Goal: Task Accomplishment & Management: Manage account settings

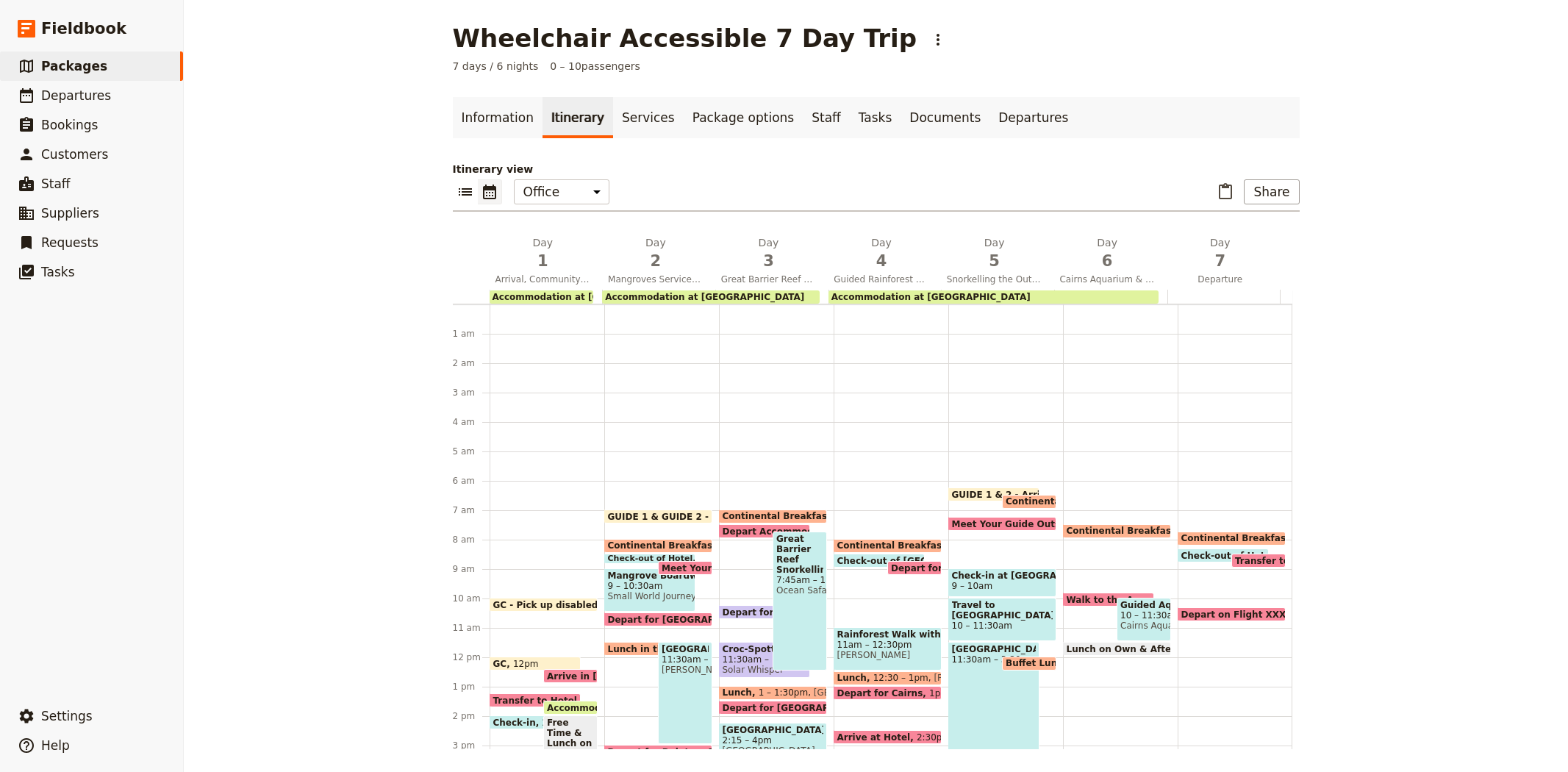
click at [42, 71] on span "Packages" at bounding box center [74, 66] width 66 height 15
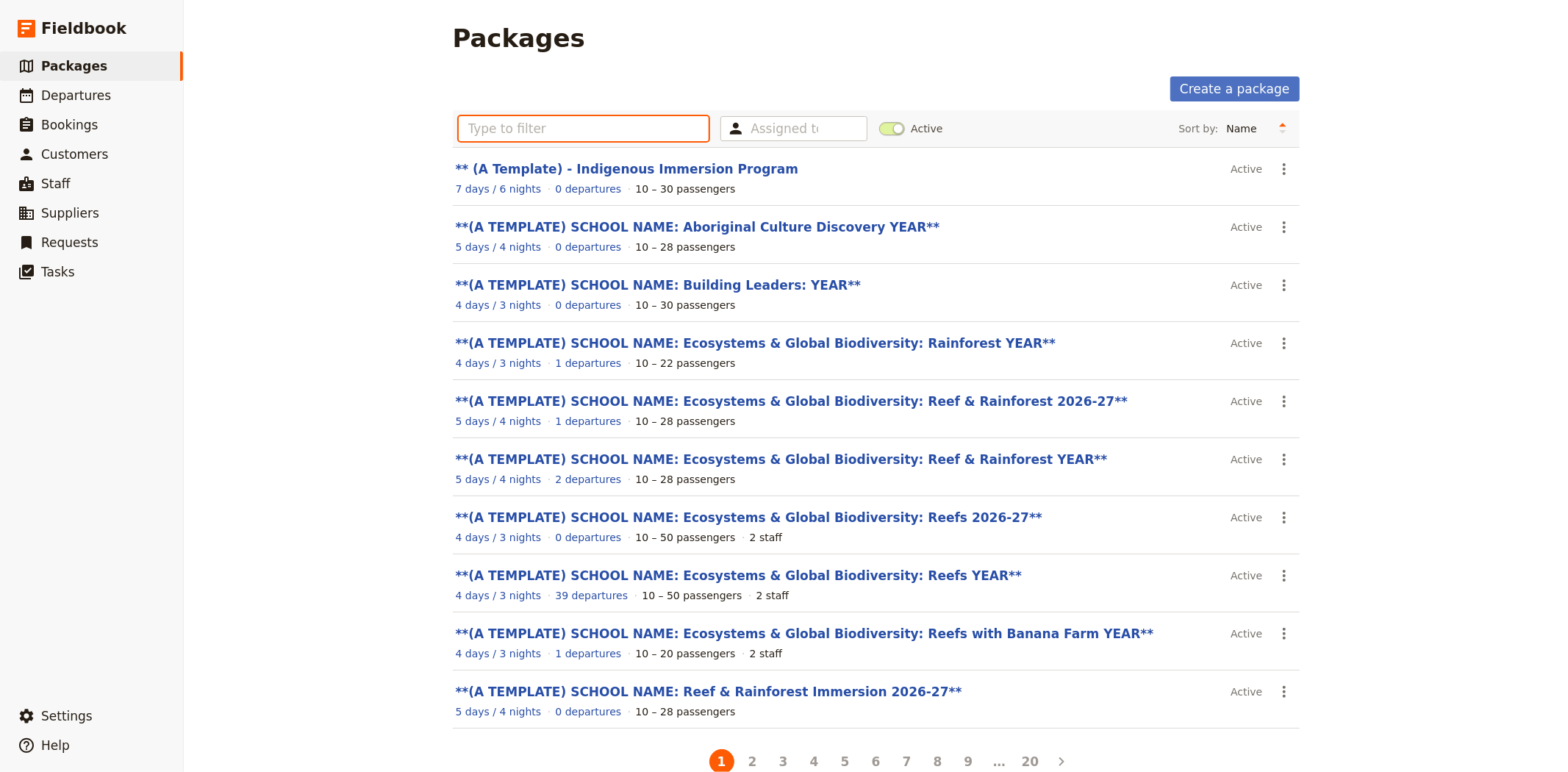
click at [548, 133] on input "text" at bounding box center [584, 129] width 251 height 25
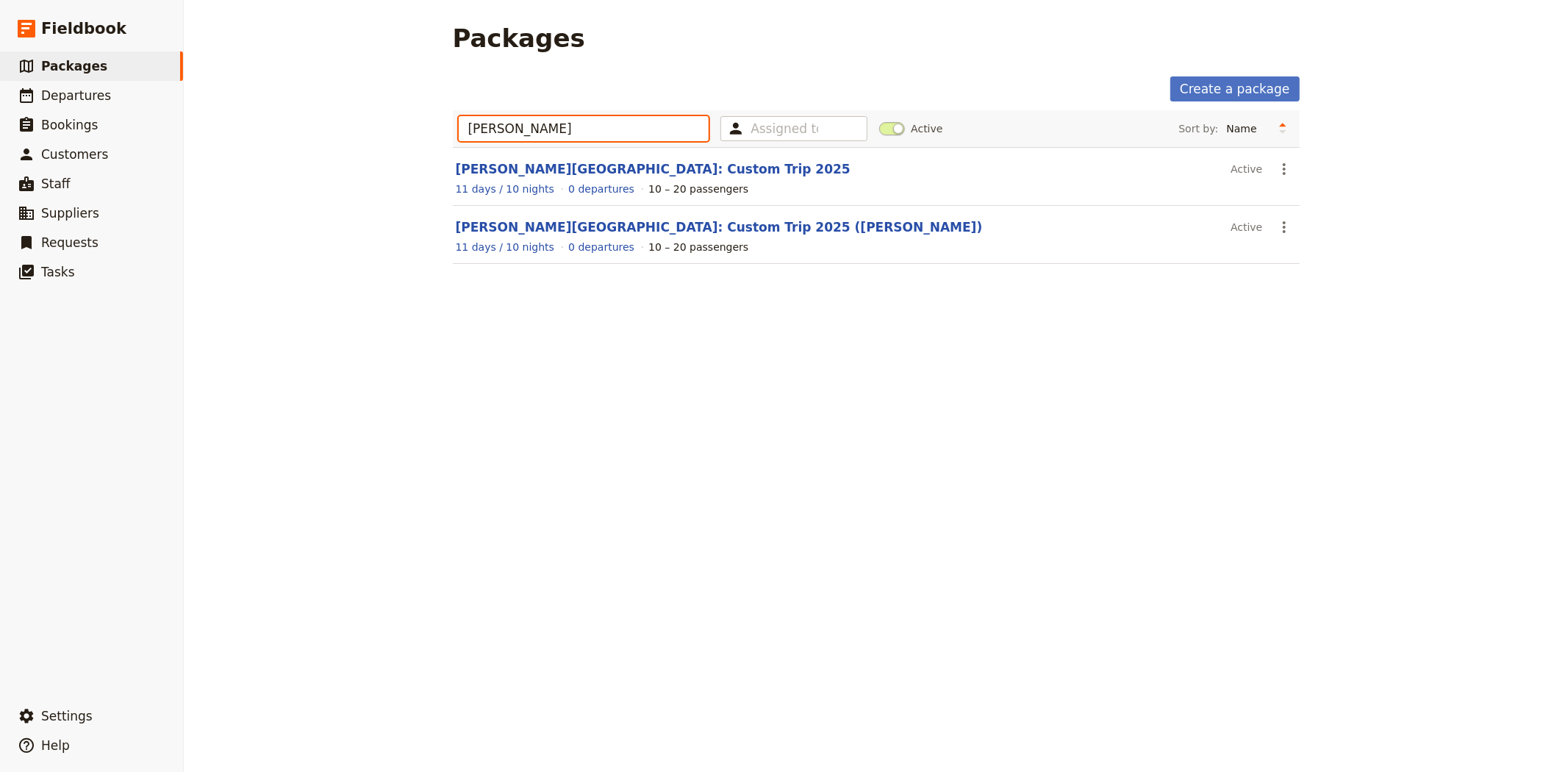
type input "albert park"
click at [879, 125] on span at bounding box center [891, 129] width 25 height 13
click at [879, 121] on input "Active" at bounding box center [879, 121] width 0 height 0
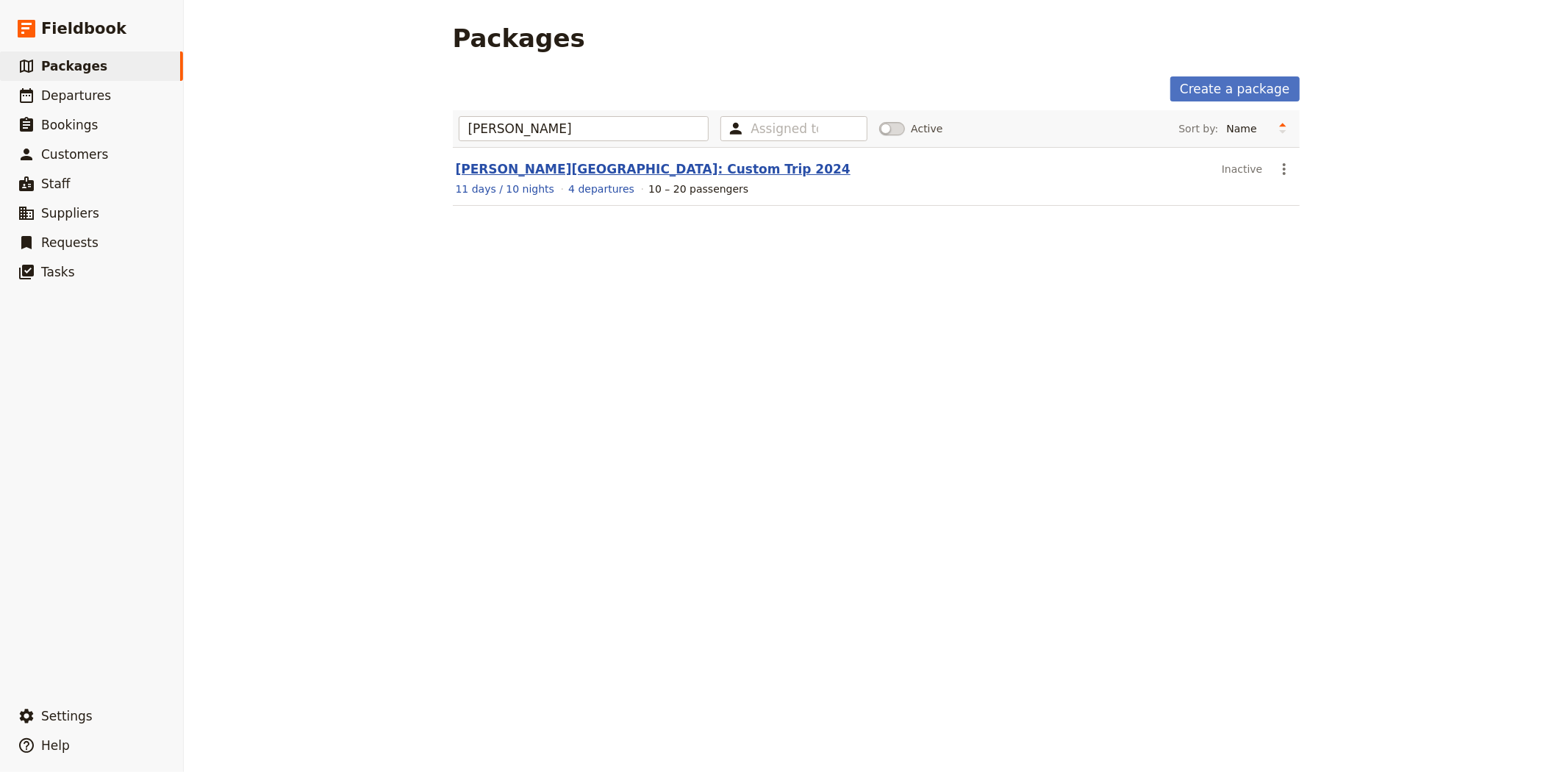
click at [560, 170] on link "[PERSON_NAME][GEOGRAPHIC_DATA]: Custom Trip 2024" at bounding box center [654, 169] width 395 height 15
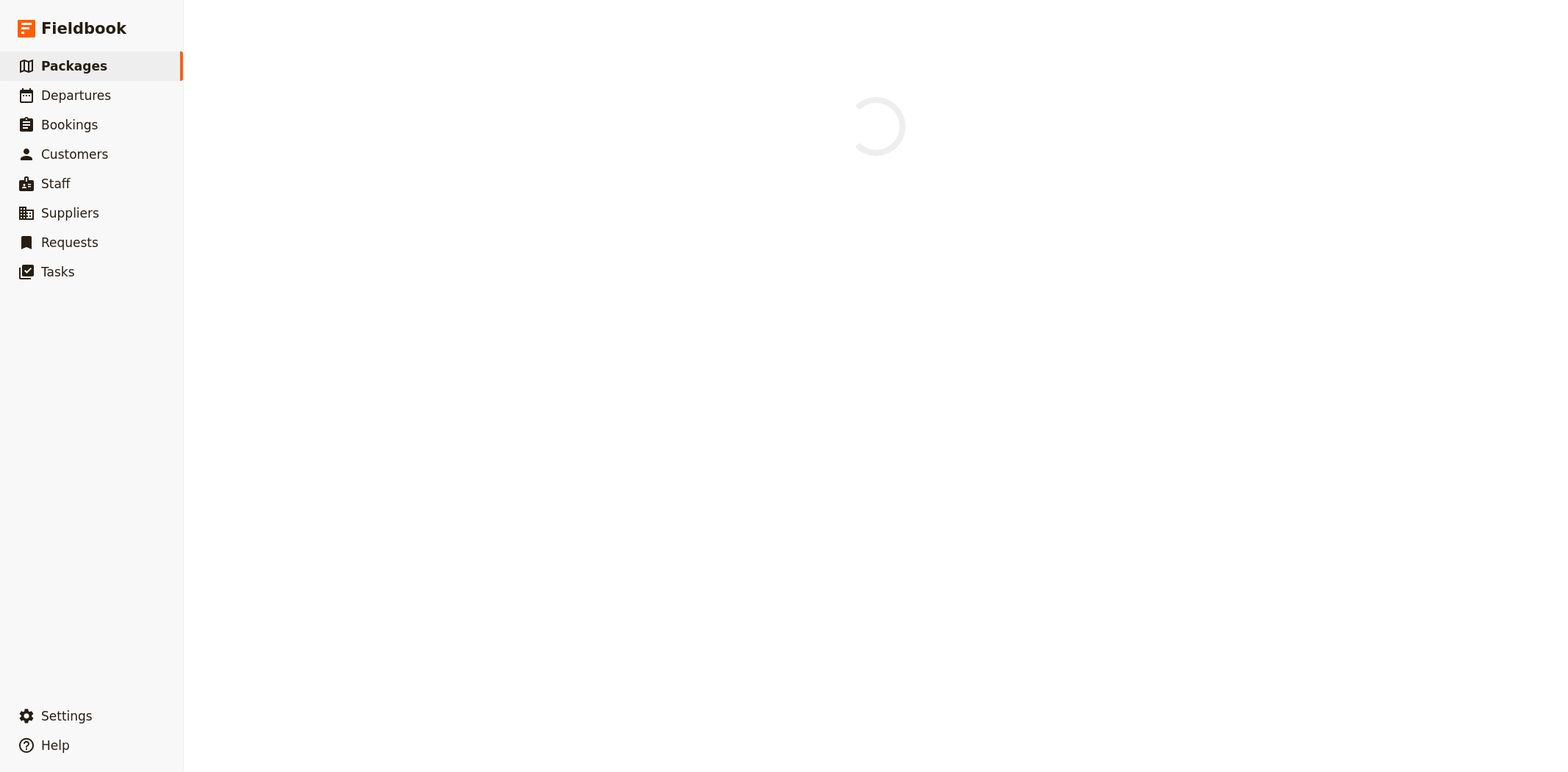
select select "INACTIVE"
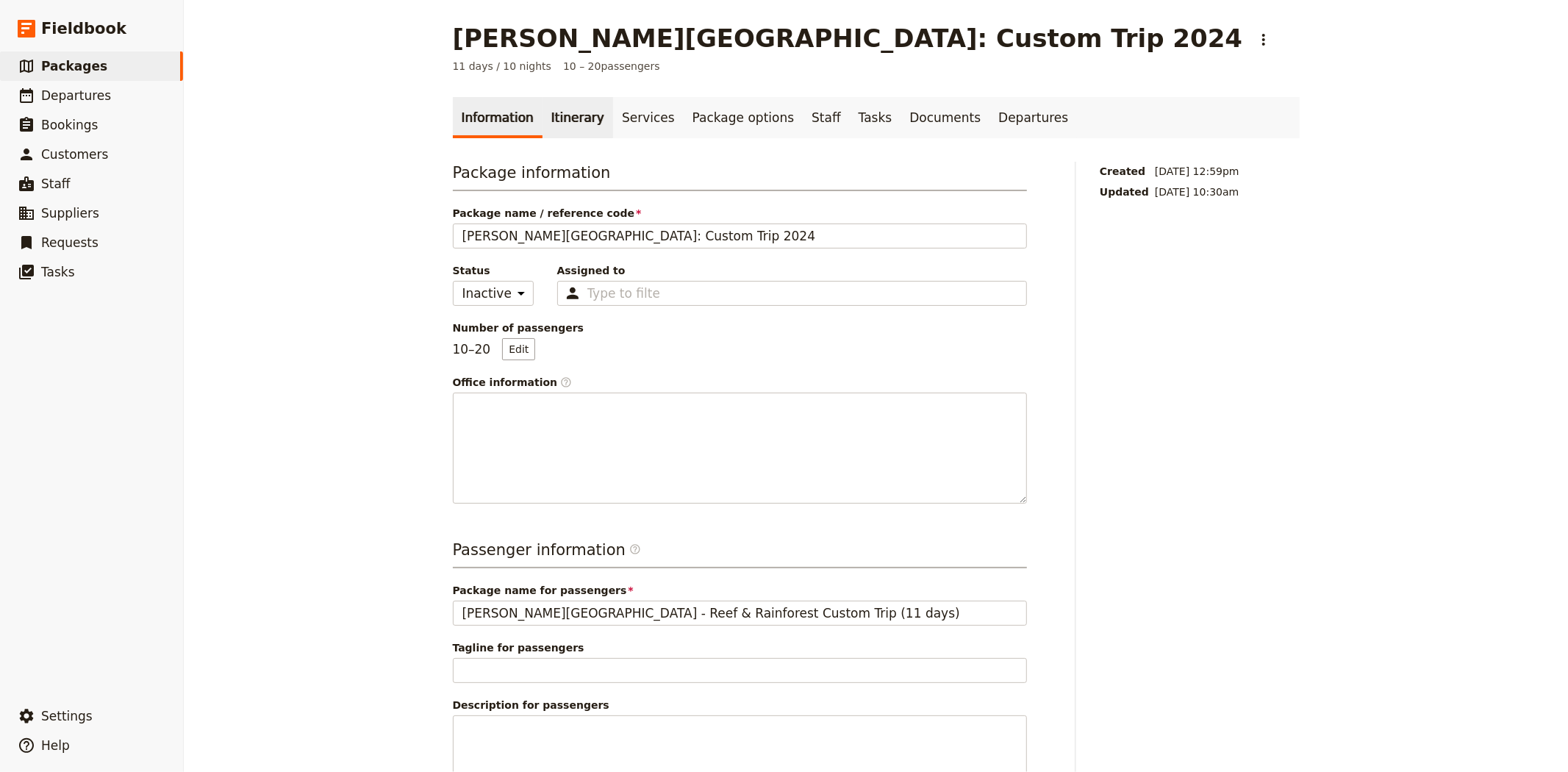
click at [572, 119] on link "Itinerary" at bounding box center [577, 117] width 71 height 41
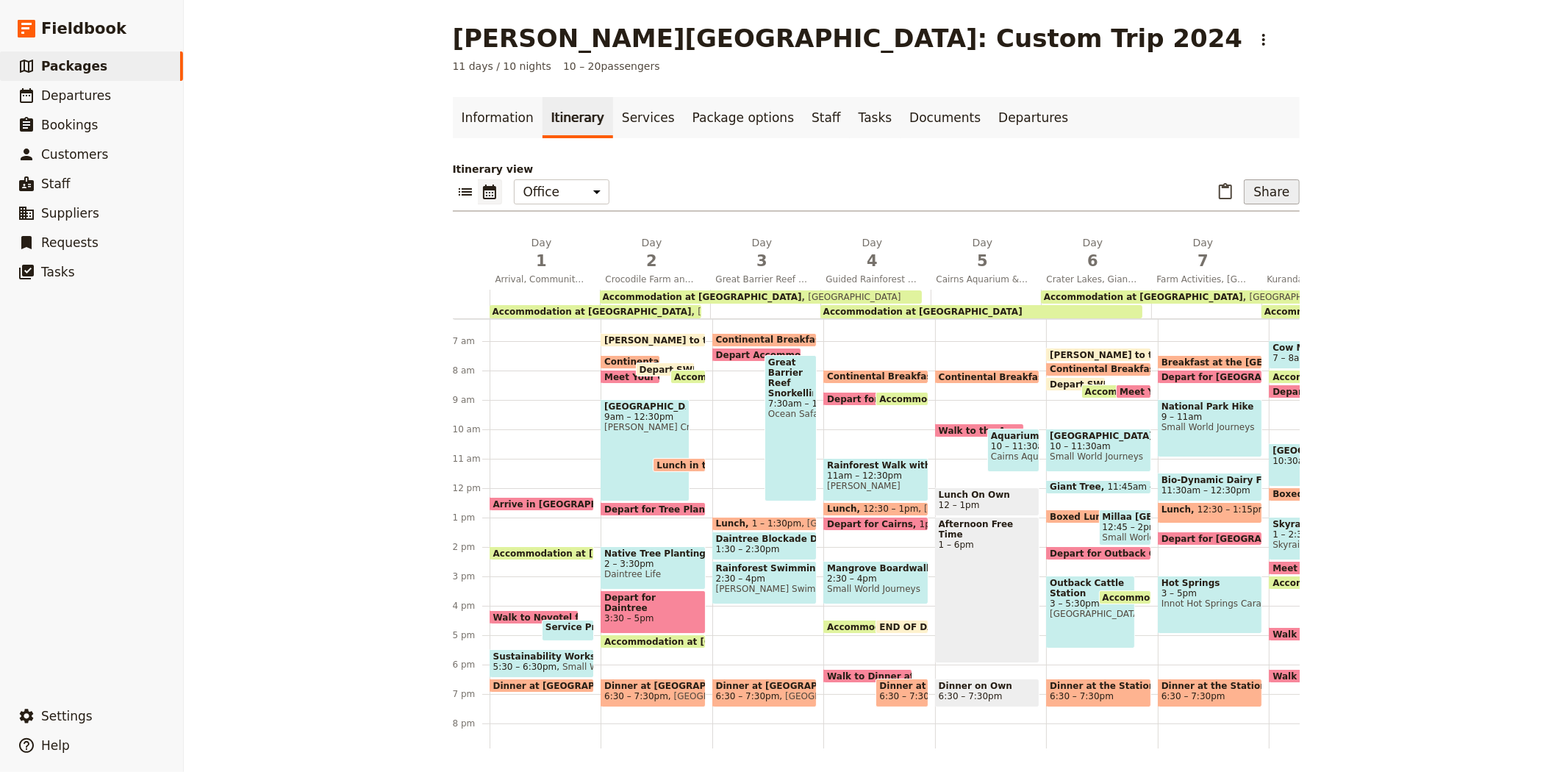
click at [1272, 186] on button "Share" at bounding box center [1271, 192] width 56 height 25
click at [1236, 274] on button "Sales Brochure" at bounding box center [1233, 266] width 117 height 21
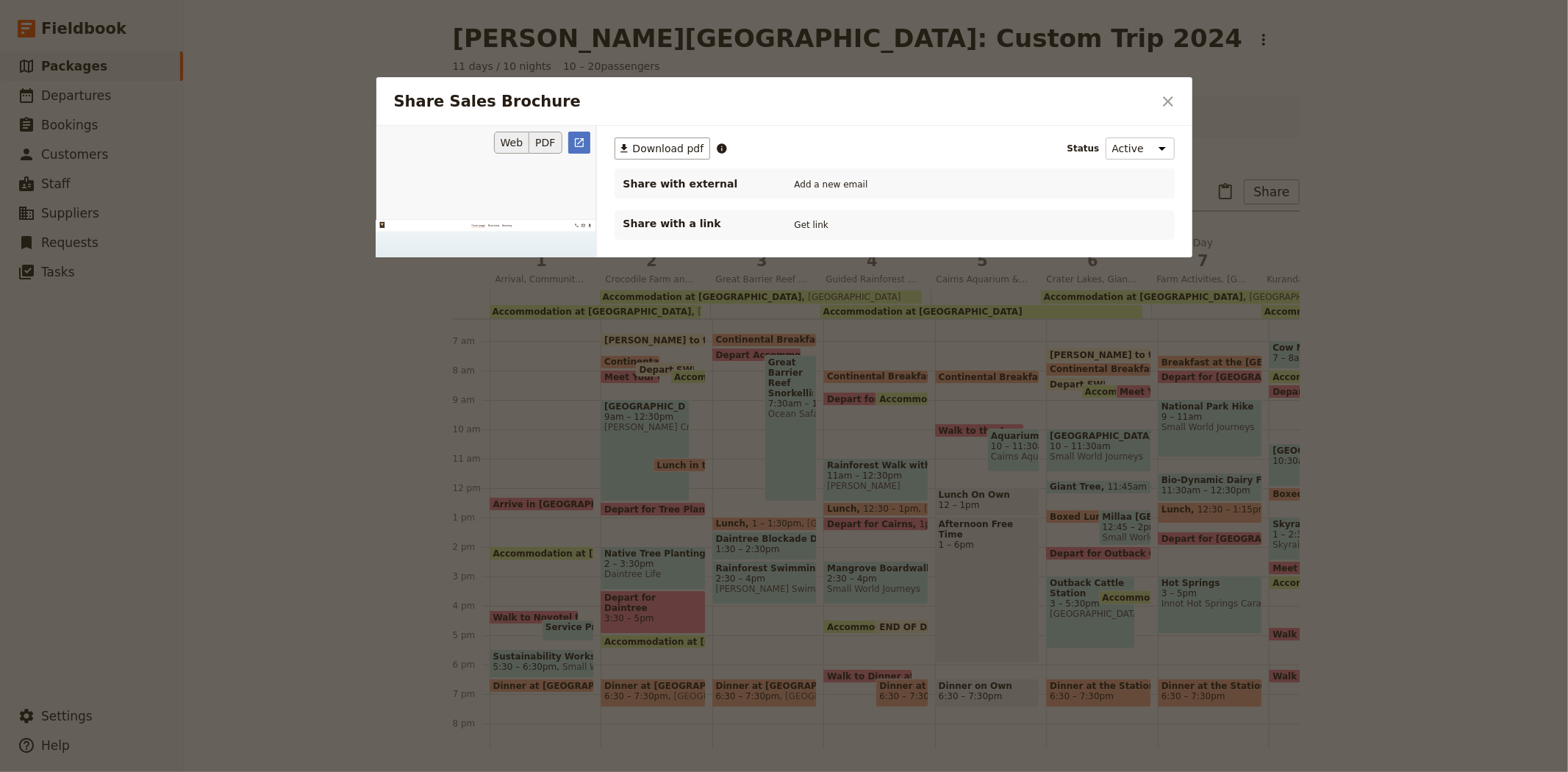
click at [542, 142] on button "PDF" at bounding box center [545, 143] width 33 height 22
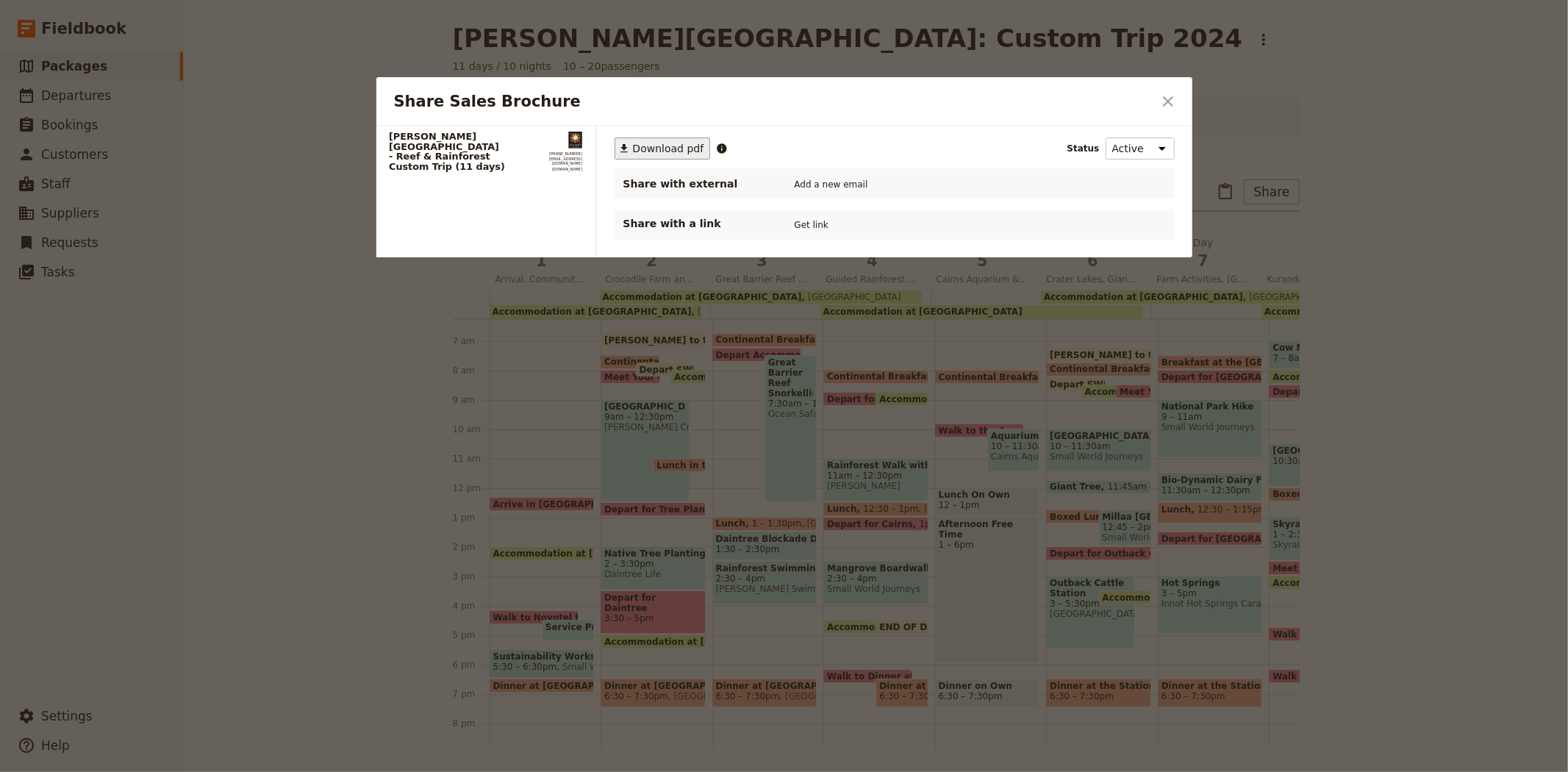
click at [653, 153] on span "Download pdf" at bounding box center [669, 148] width 71 height 15
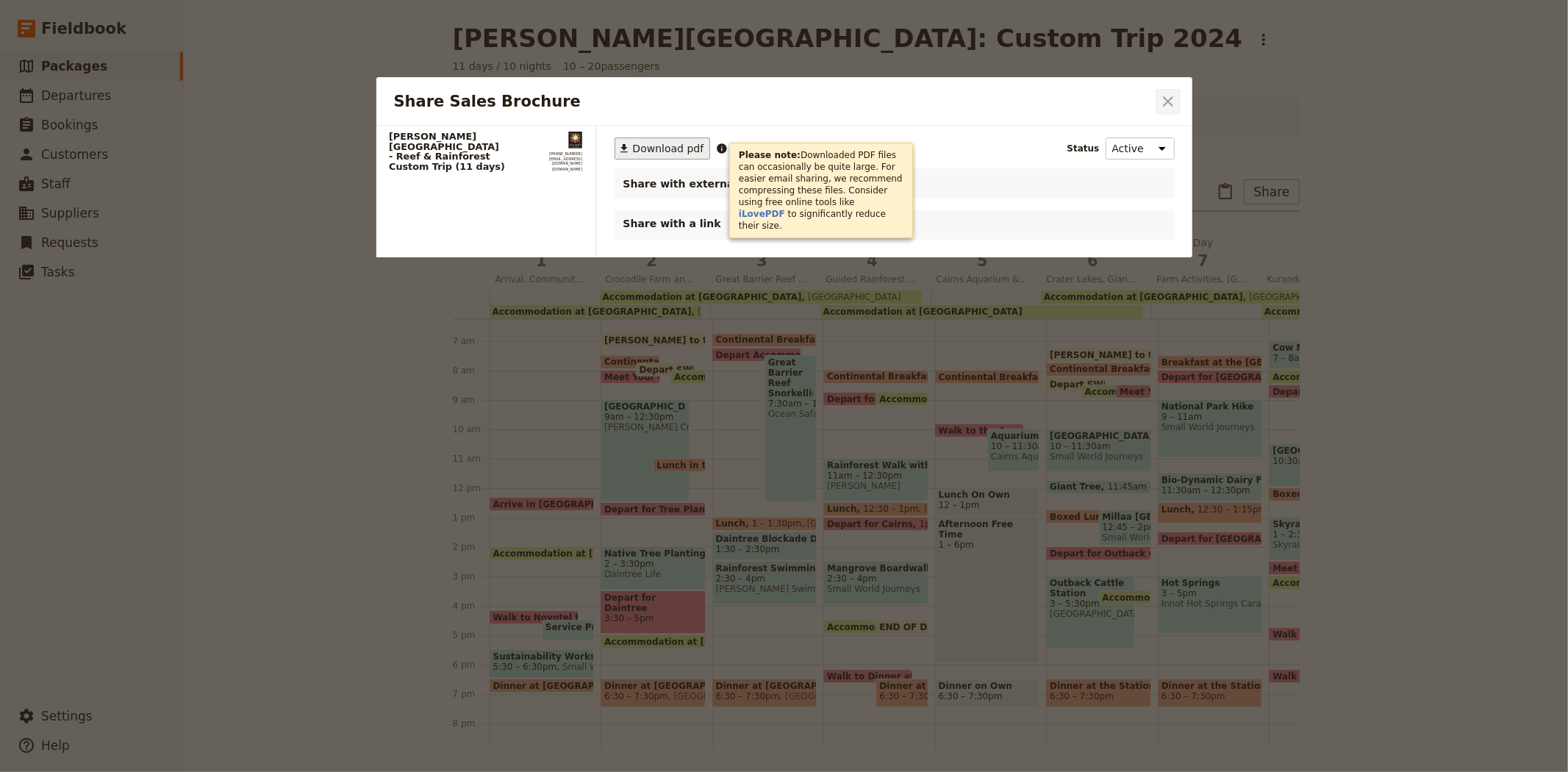
click at [1161, 102] on icon "Close dialog" at bounding box center [1167, 102] width 17 height 17
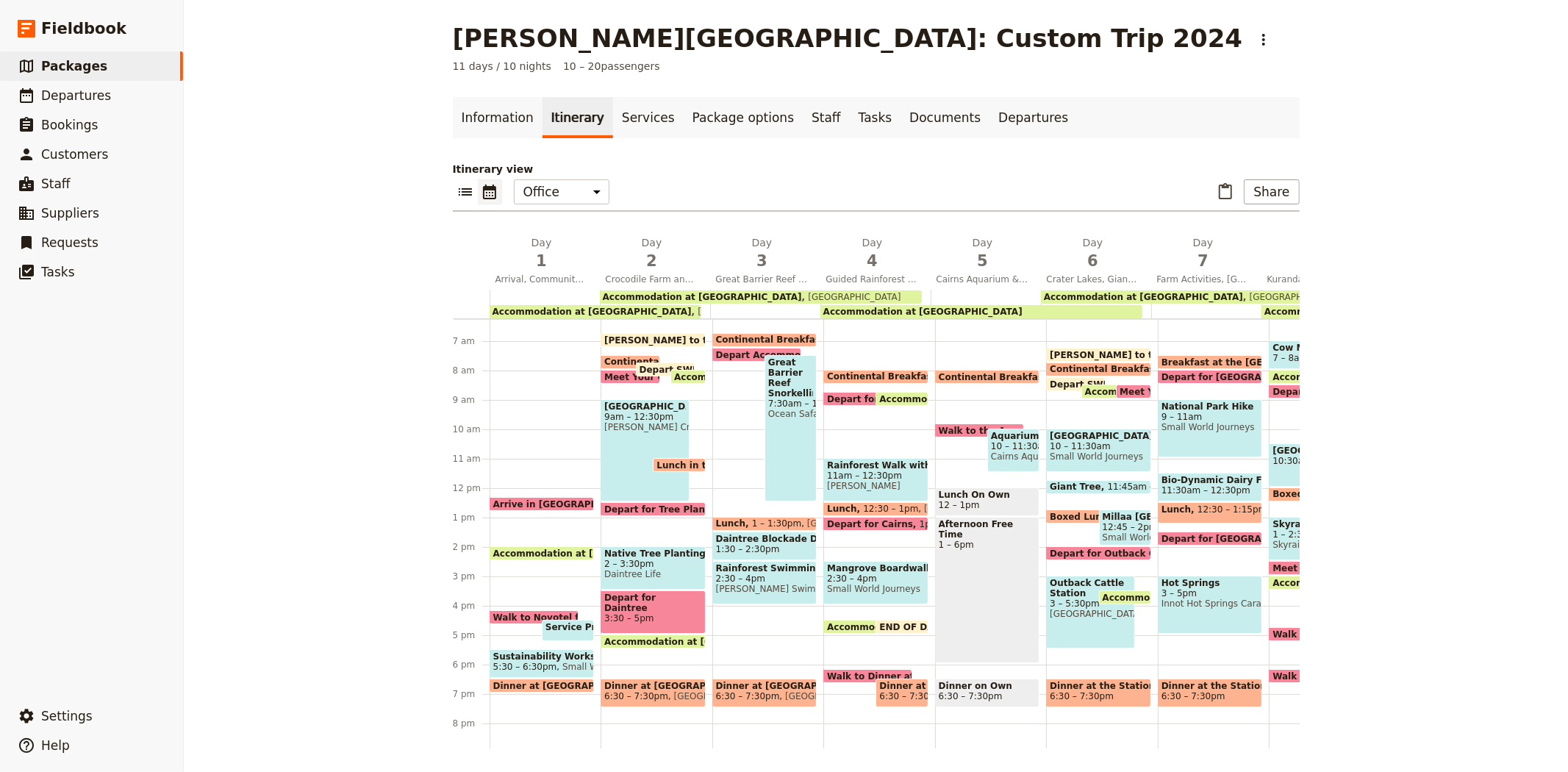
click at [615, 432] on span "[PERSON_NAME] Crocodile Farm" at bounding box center [645, 427] width 82 height 10
select select "2"
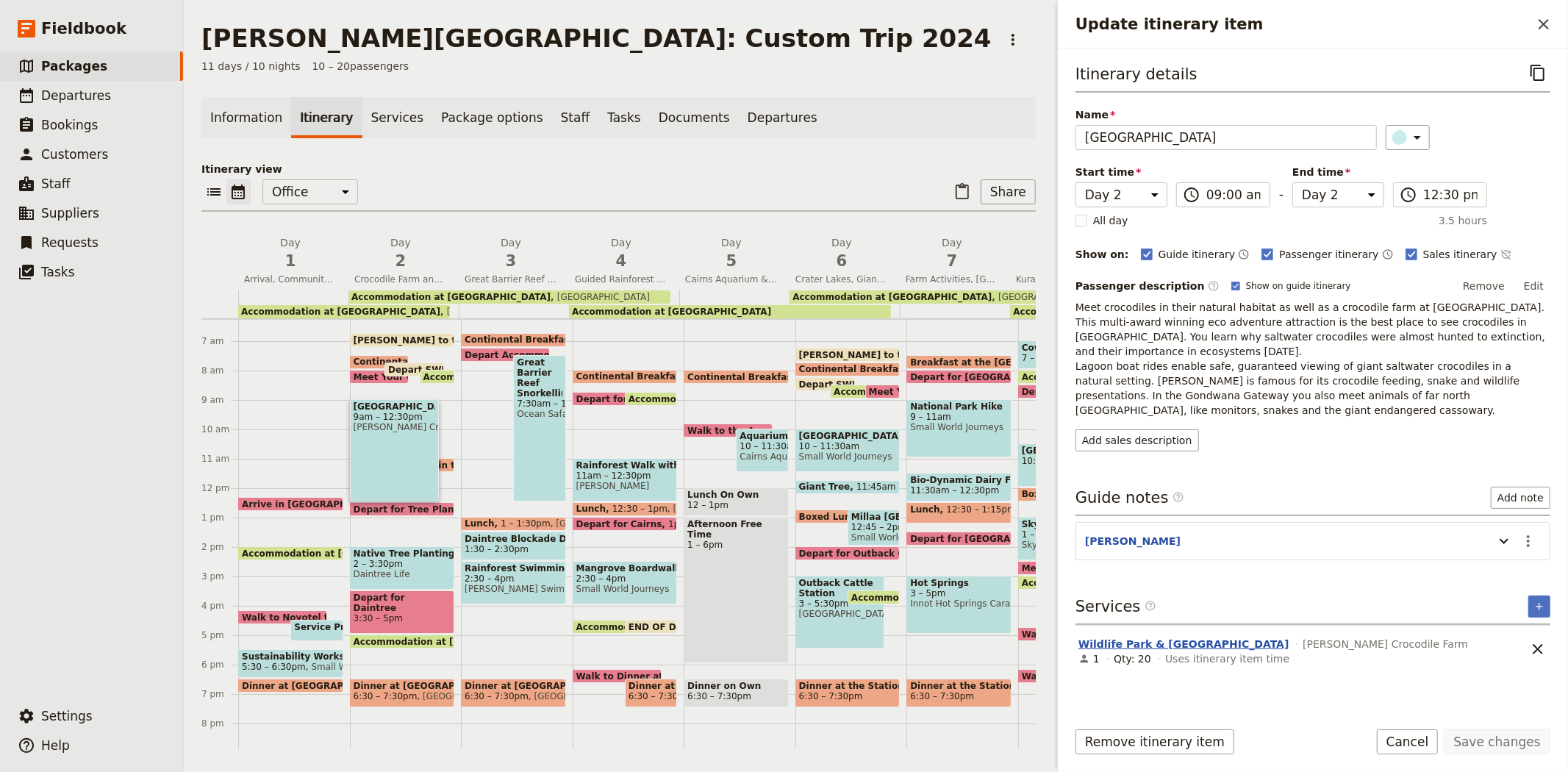
click at [1213, 637] on button "Wildlife Park & Crocodile Farm" at bounding box center [1183, 644] width 211 height 15
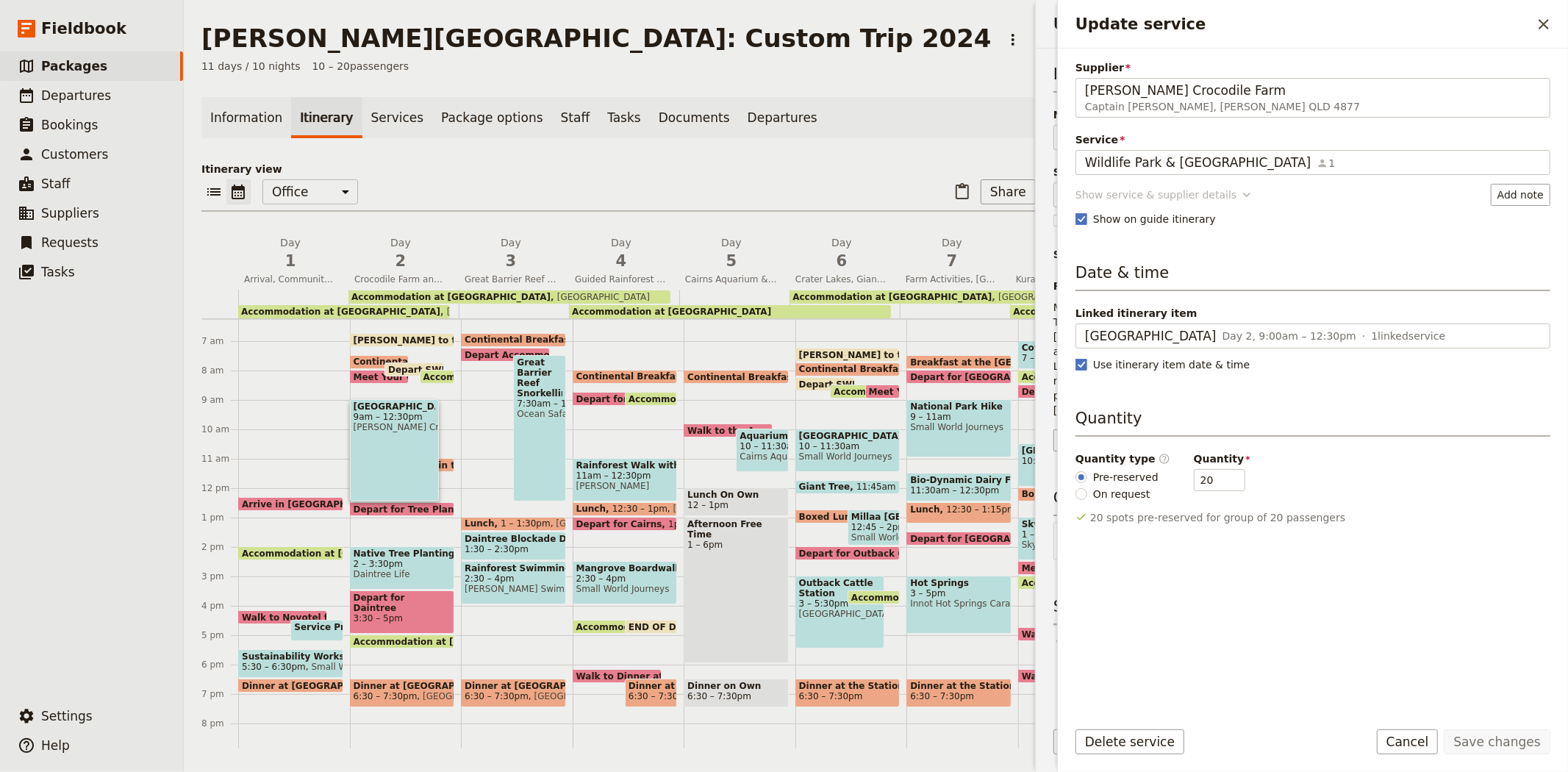
click at [1141, 175] on div "Supplier Hartley's Crocodile Farm Captain Cook Hwy, Wangetti QLD 4877 Hartley's…" at bounding box center [1313, 383] width 475 height 646
click at [1143, 186] on button "Show service & supplier details" at bounding box center [1164, 195] width 178 height 22
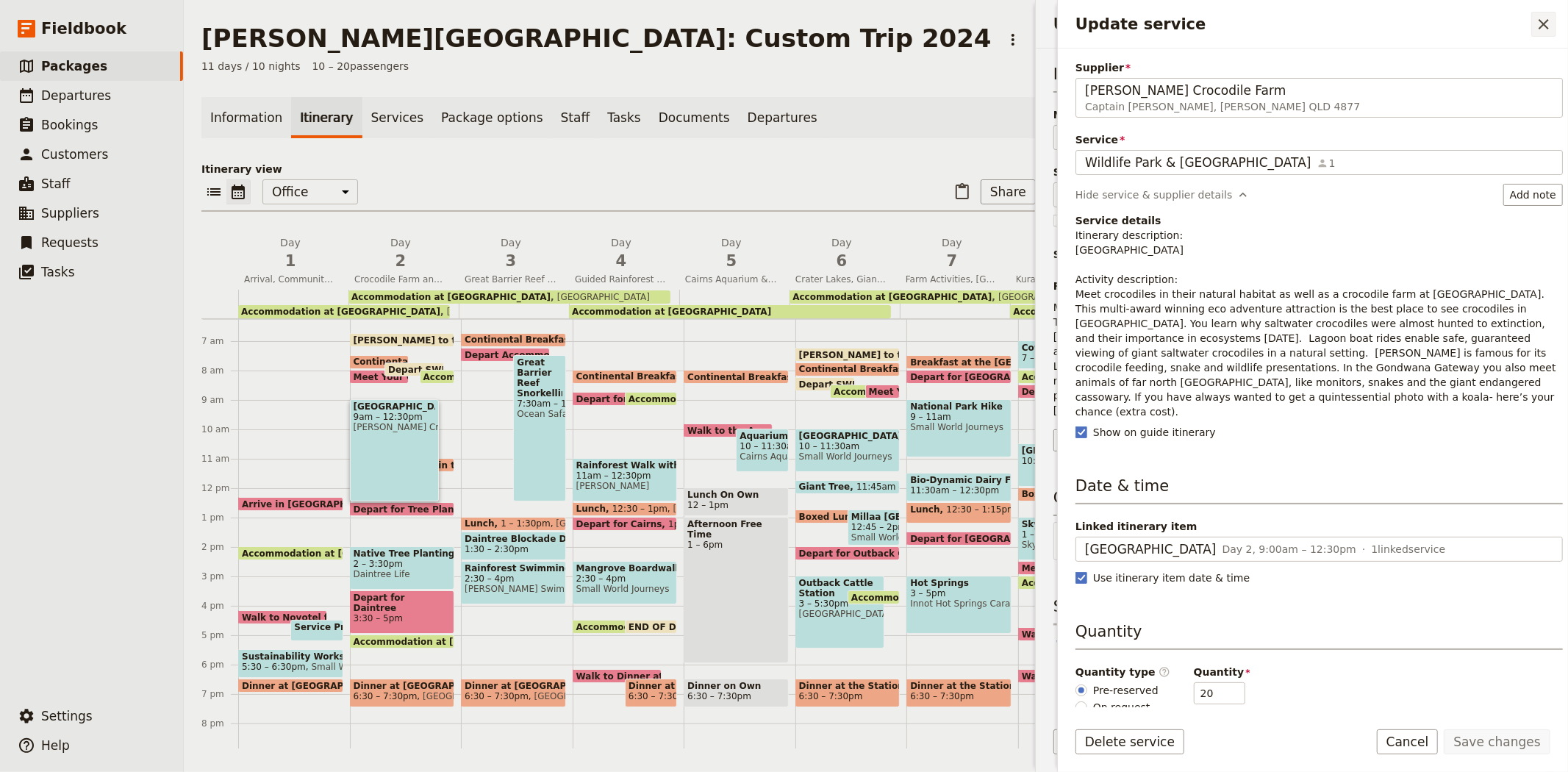
click at [1539, 25] on icon "Close drawer" at bounding box center [1543, 24] width 17 height 17
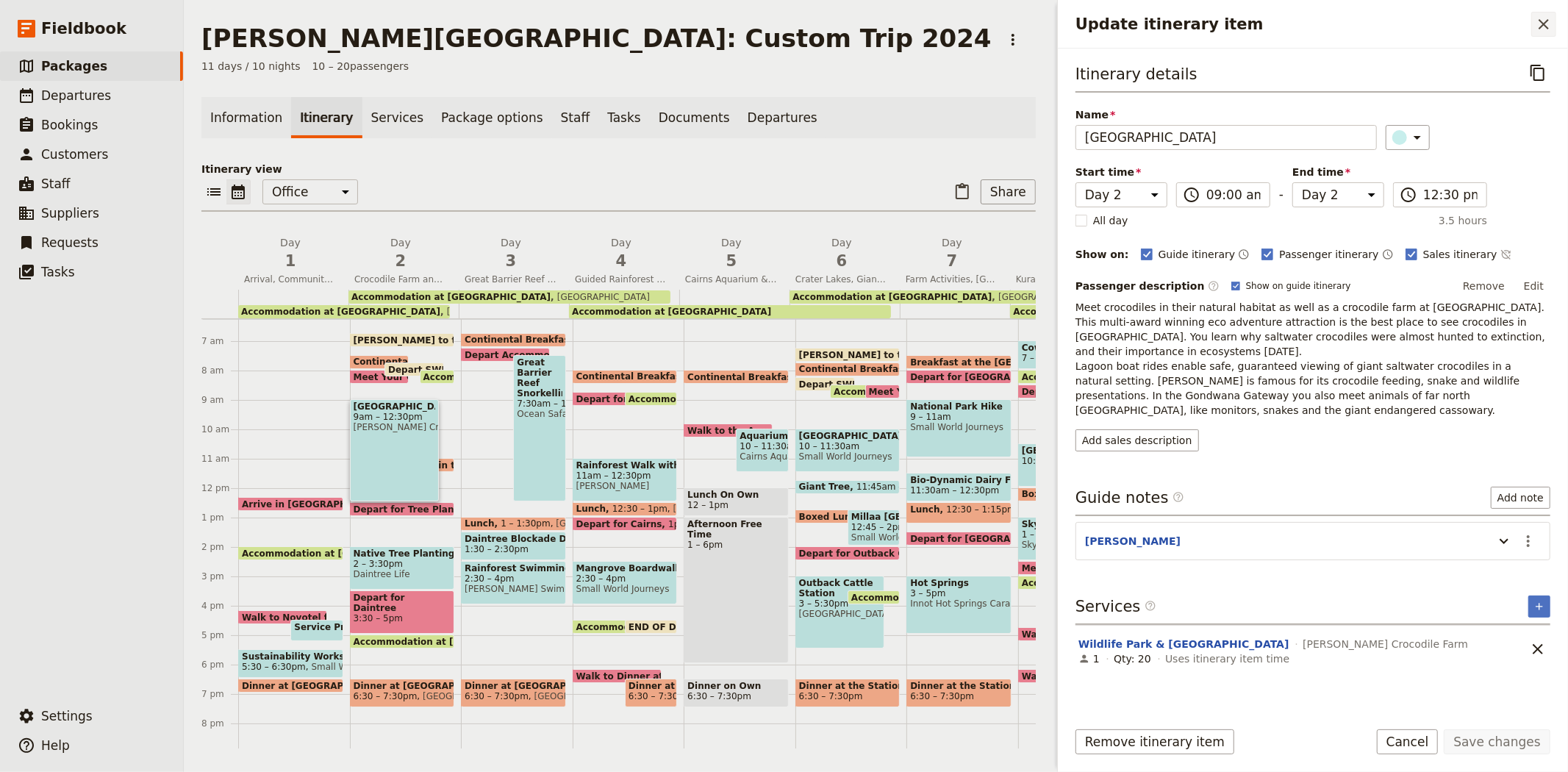
click at [1542, 24] on icon "Close drawer" at bounding box center [1543, 24] width 10 height 10
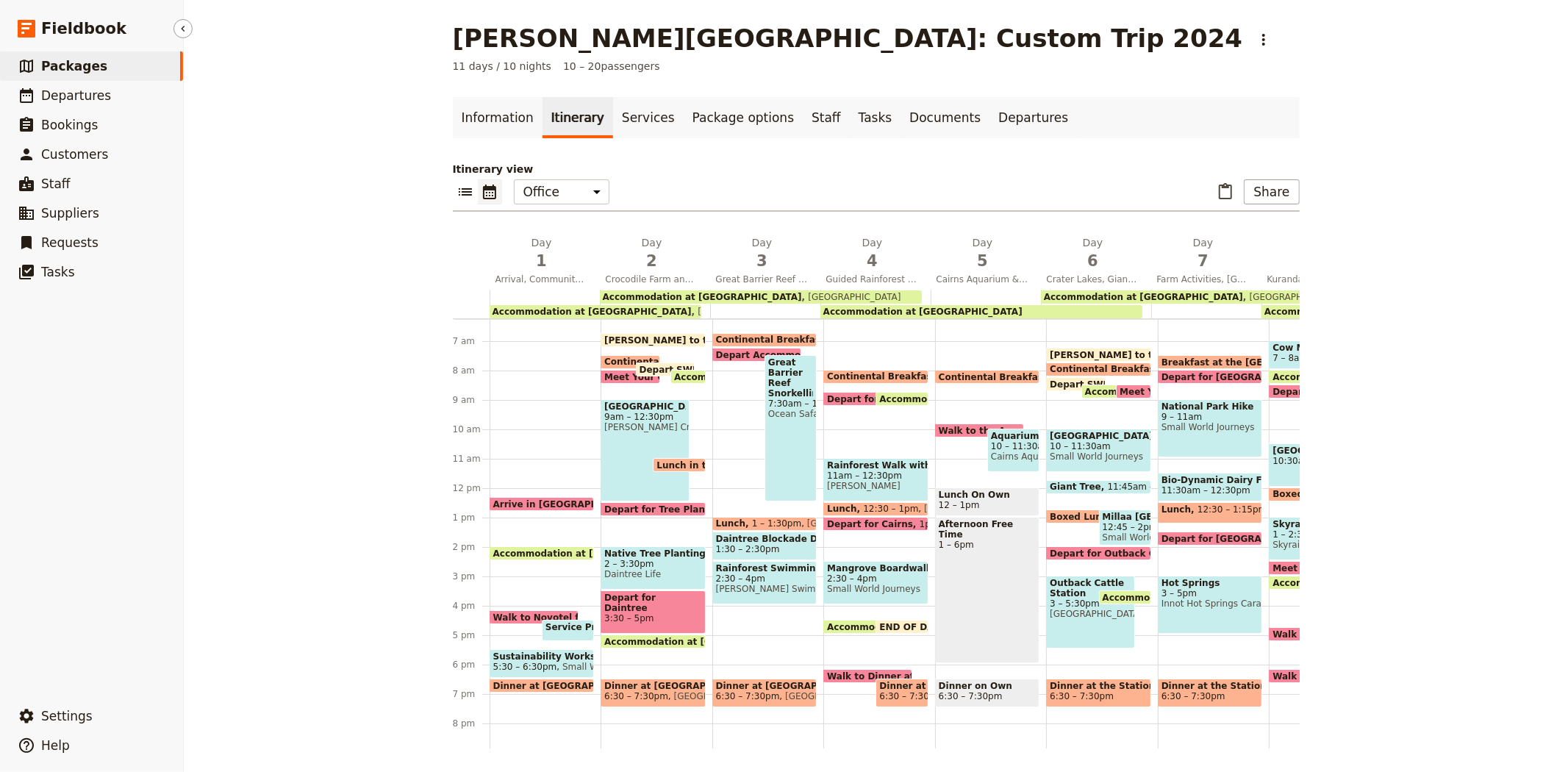
click at [153, 66] on link "​ Packages" at bounding box center [91, 66] width 183 height 29
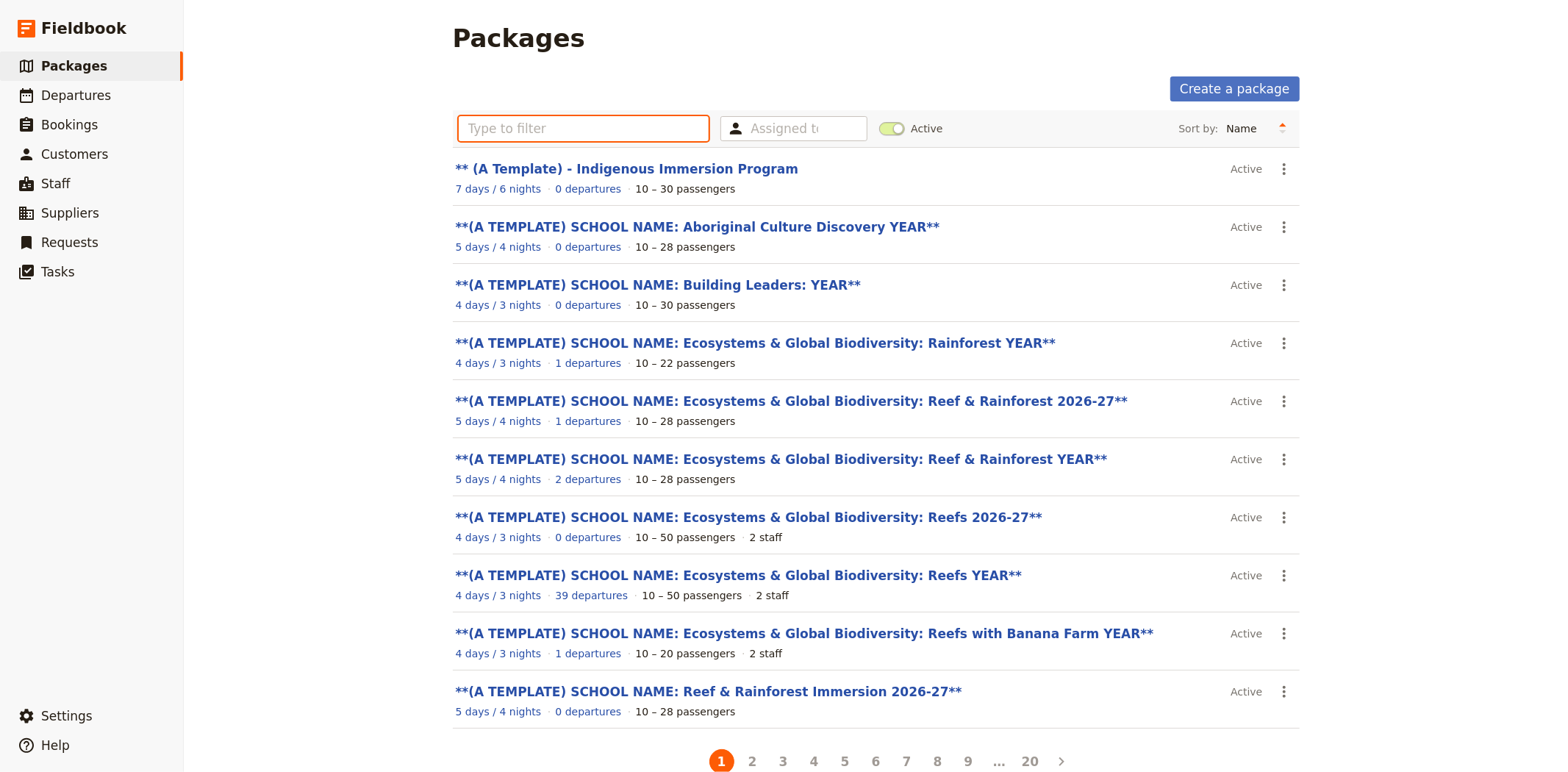
click at [605, 136] on input "text" at bounding box center [584, 129] width 251 height 25
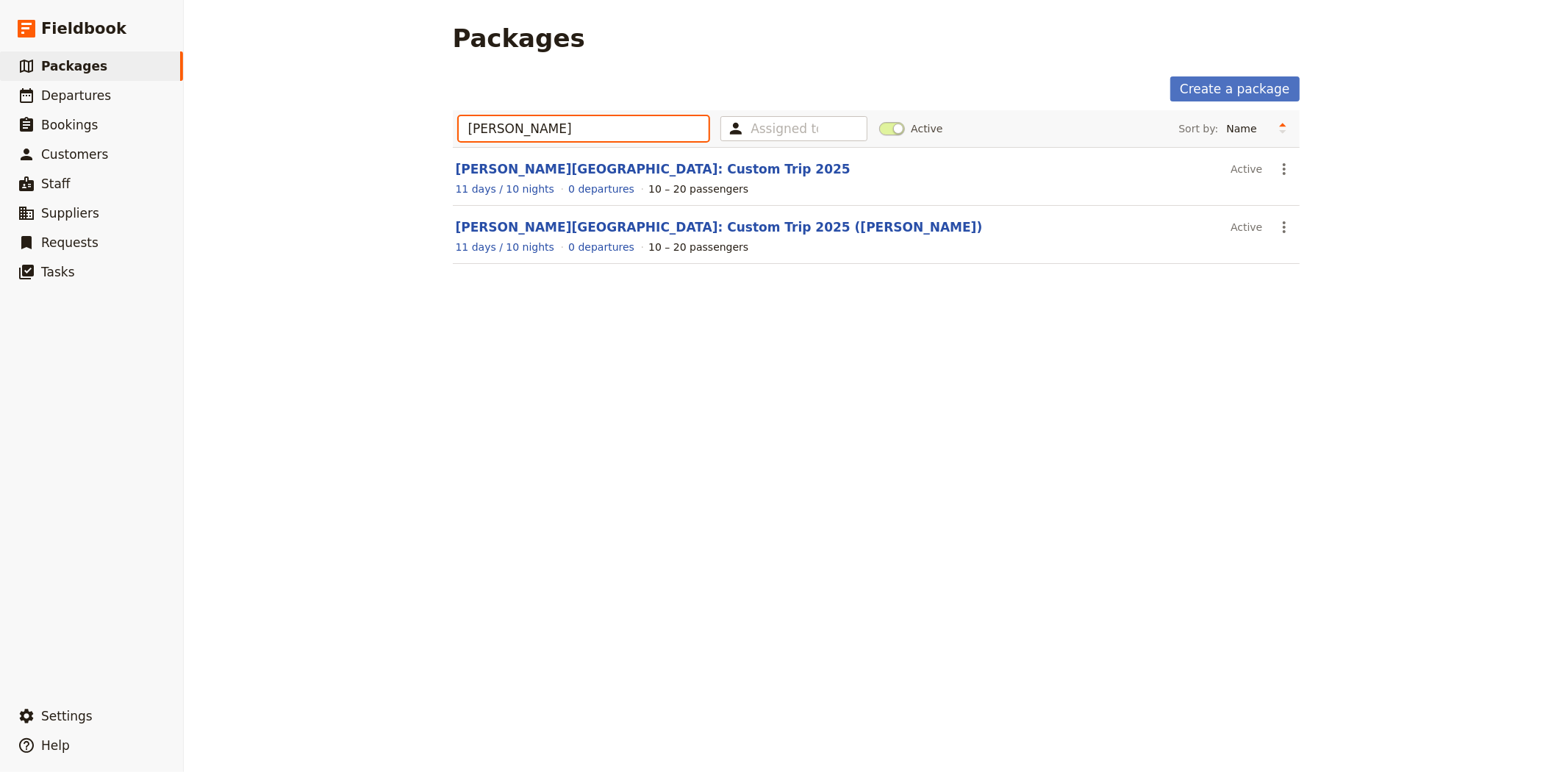
type input "[PERSON_NAME]"
click at [880, 128] on span at bounding box center [891, 129] width 25 height 13
click at [879, 121] on input "Active" at bounding box center [879, 121] width 0 height 0
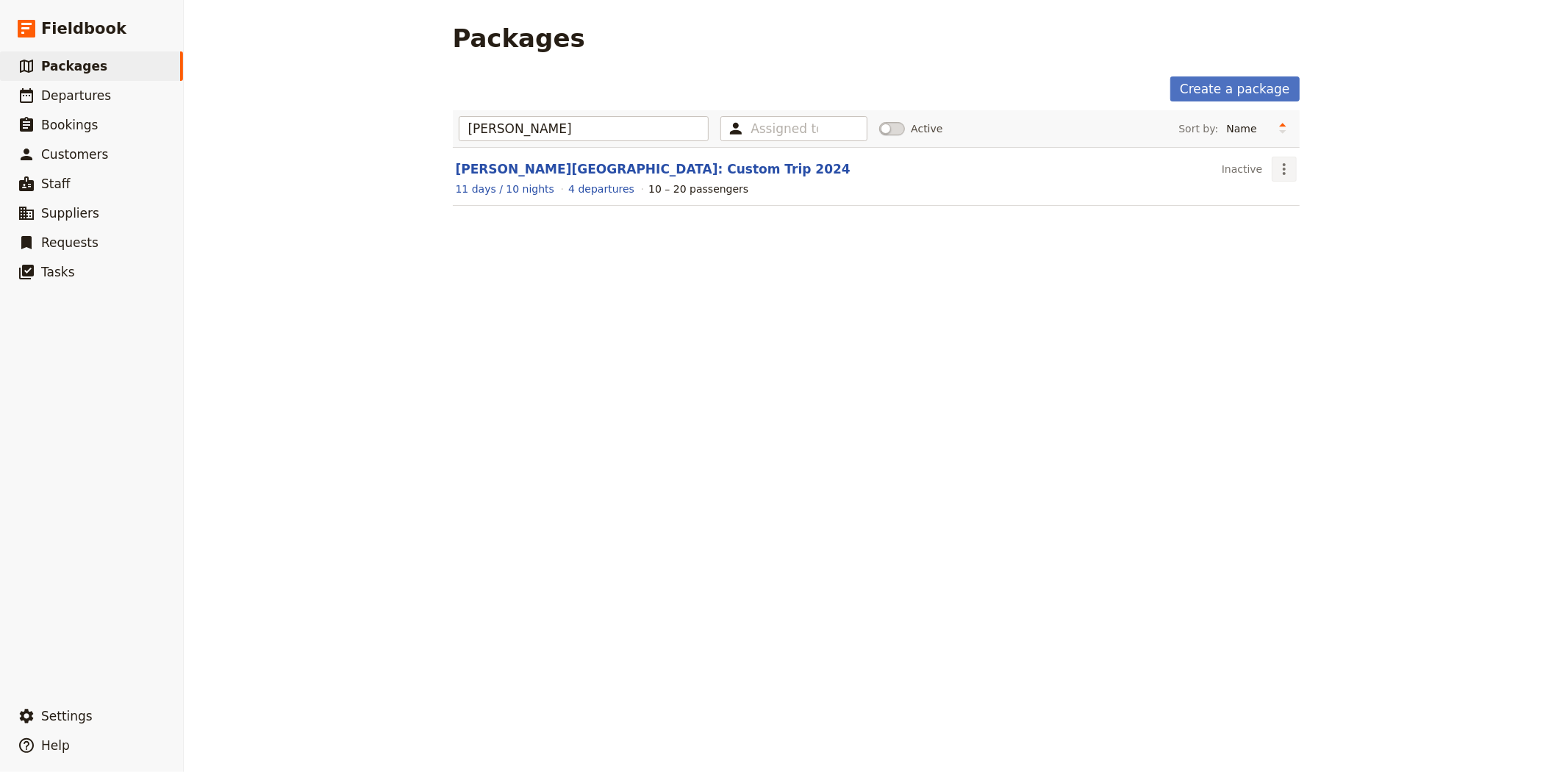
click at [1275, 169] on icon "Actions" at bounding box center [1284, 169] width 17 height 17
click at [1288, 237] on span "Clone this package" at bounding box center [1323, 243] width 98 height 15
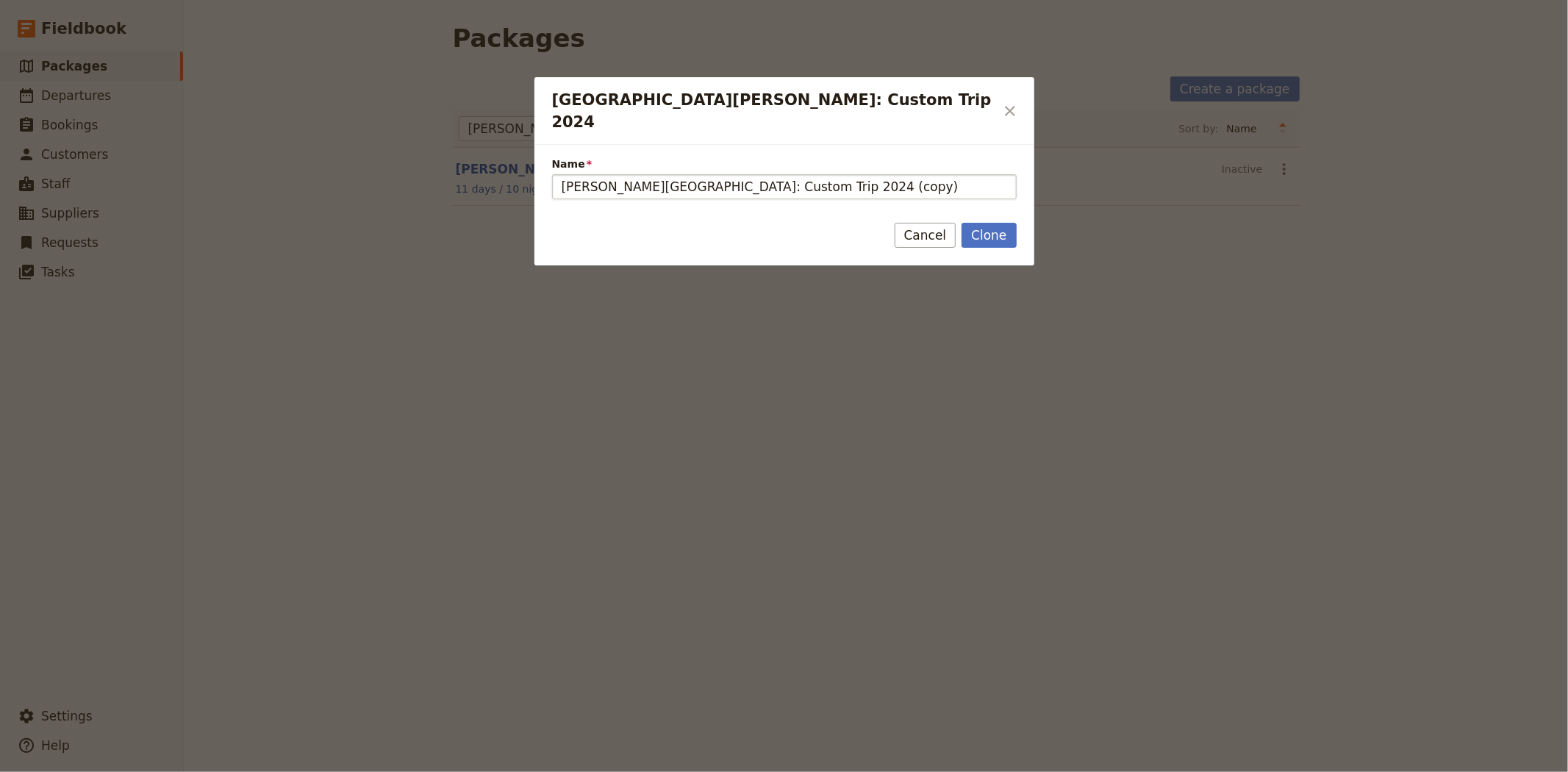
drag, startPoint x: 763, startPoint y: 166, endPoint x: 815, endPoint y: 171, distance: 52.2
click at [815, 175] on input "Albert Park College: Custom Trip 2024 (copy)" at bounding box center [784, 187] width 465 height 25
type input "Albert Park College: Custom Trip 2026"
click at [997, 223] on button "Clone" at bounding box center [988, 236] width 55 height 25
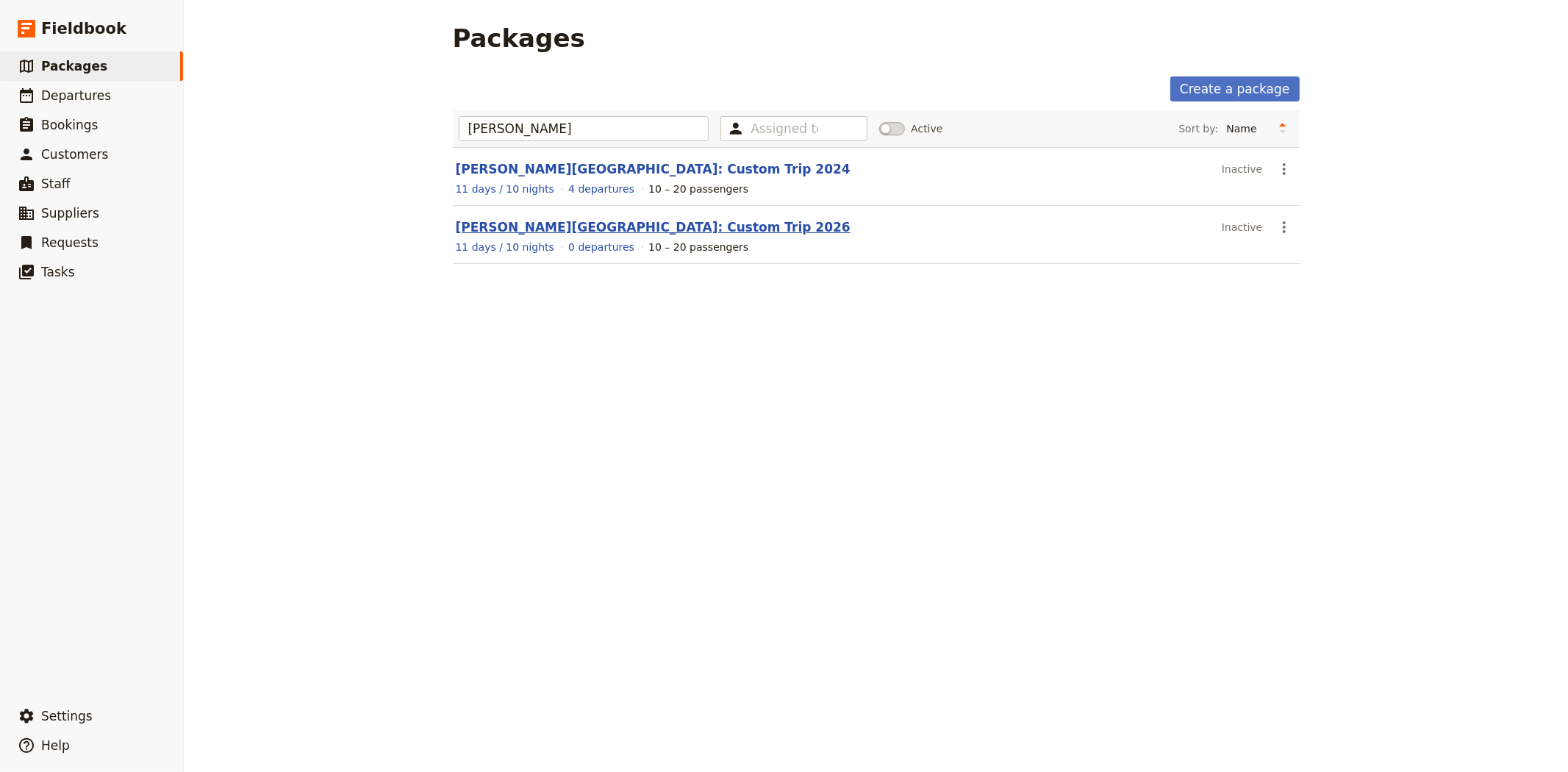
click at [617, 228] on link "Albert Park College: Custom Trip 2026" at bounding box center [654, 227] width 395 height 15
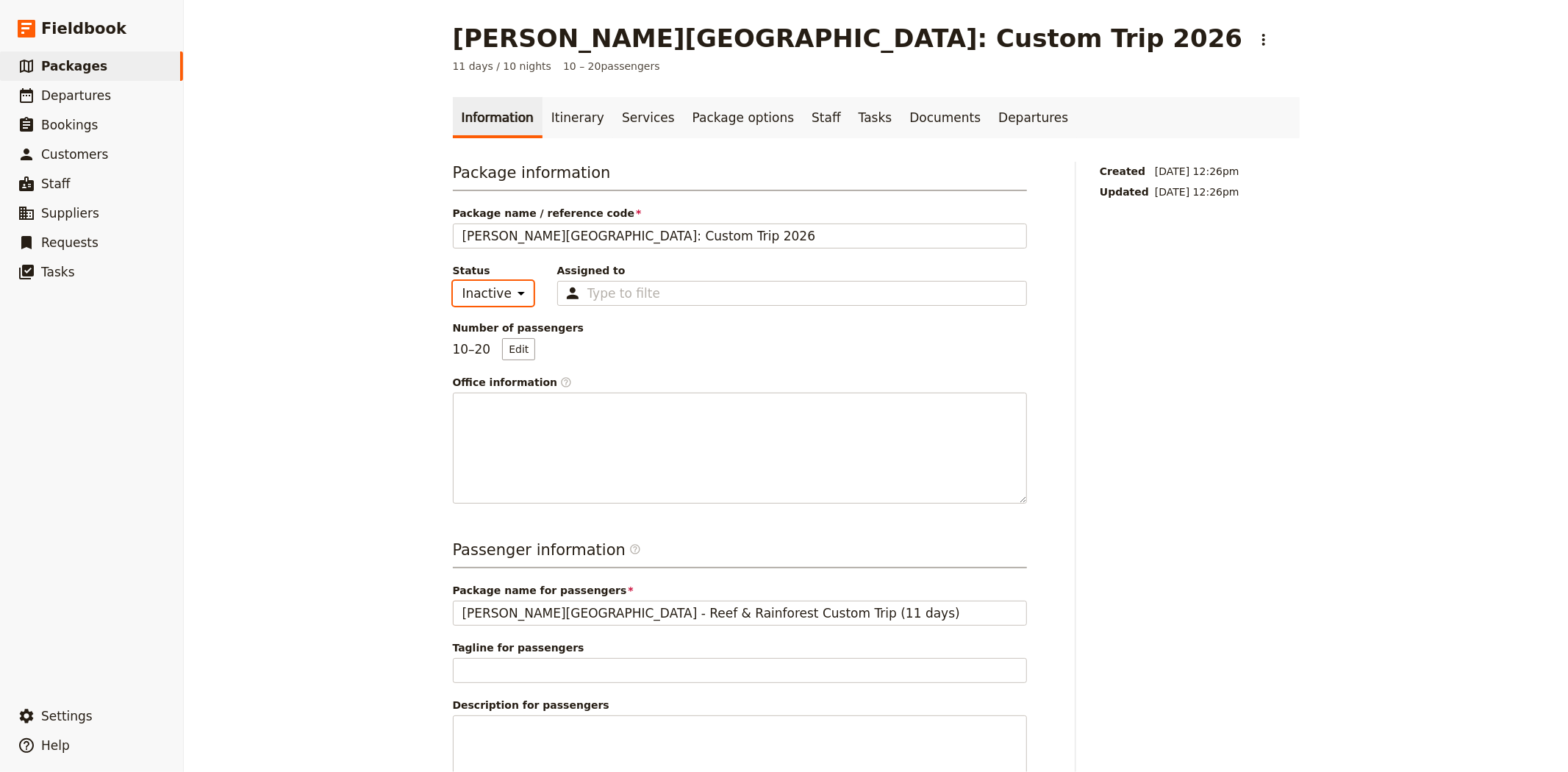
click at [489, 292] on select "Active Inactive" at bounding box center [493, 294] width 81 height 25
click at [453, 281] on select "Active Inactive" at bounding box center [493, 294] width 81 height 25
click at [672, 338] on div "Number of passengers 10 – 20 Edit" at bounding box center [740, 340] width 574 height 40
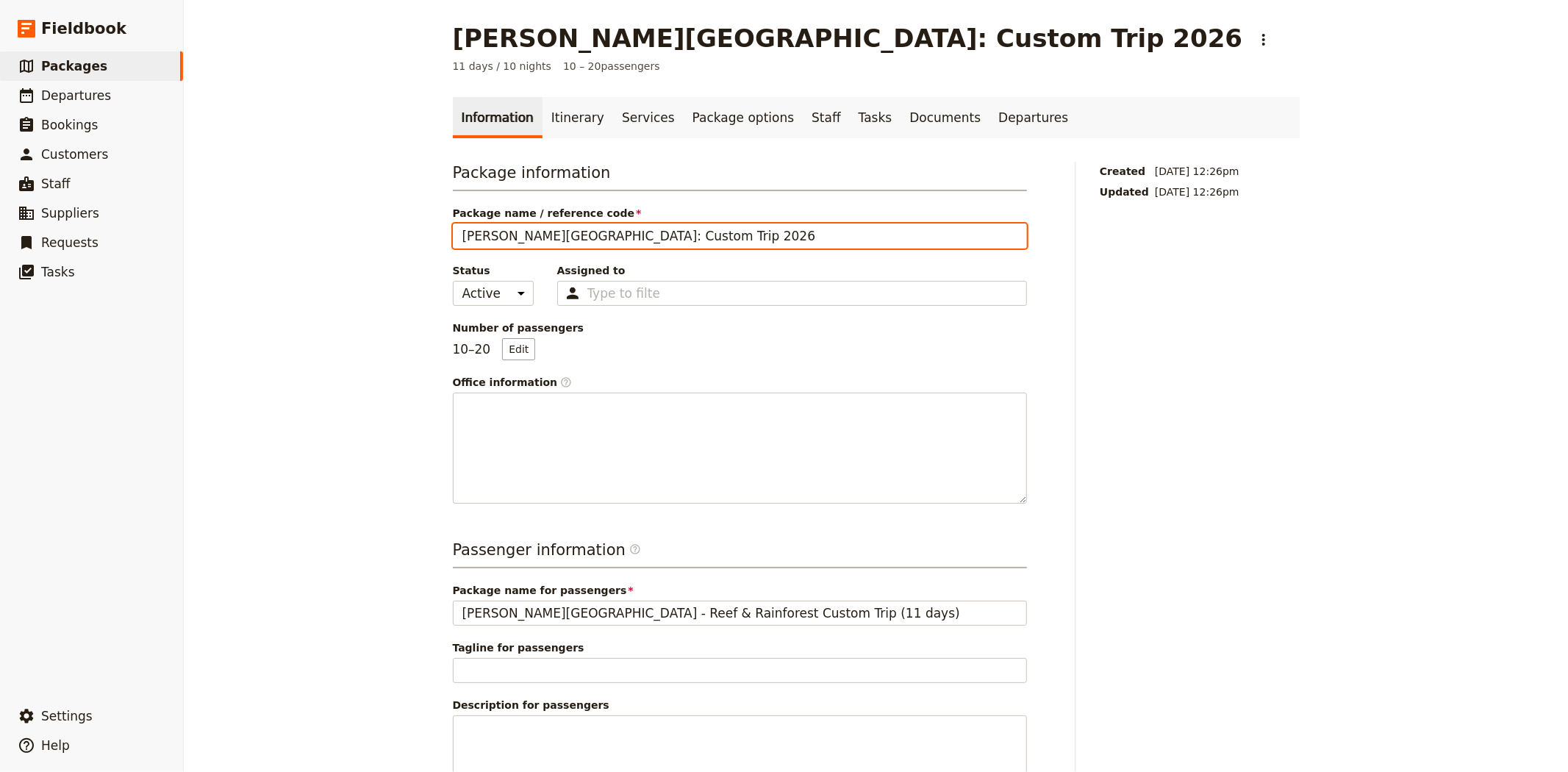
drag, startPoint x: 688, startPoint y: 236, endPoint x: 435, endPoint y: 250, distance: 253.4
click at [435, 250] on main "Albert Park College: Custom Trip 2026 ​ 11 days / 10 nights 10 – 20 passengers …" at bounding box center [876, 493] width 882 height 985
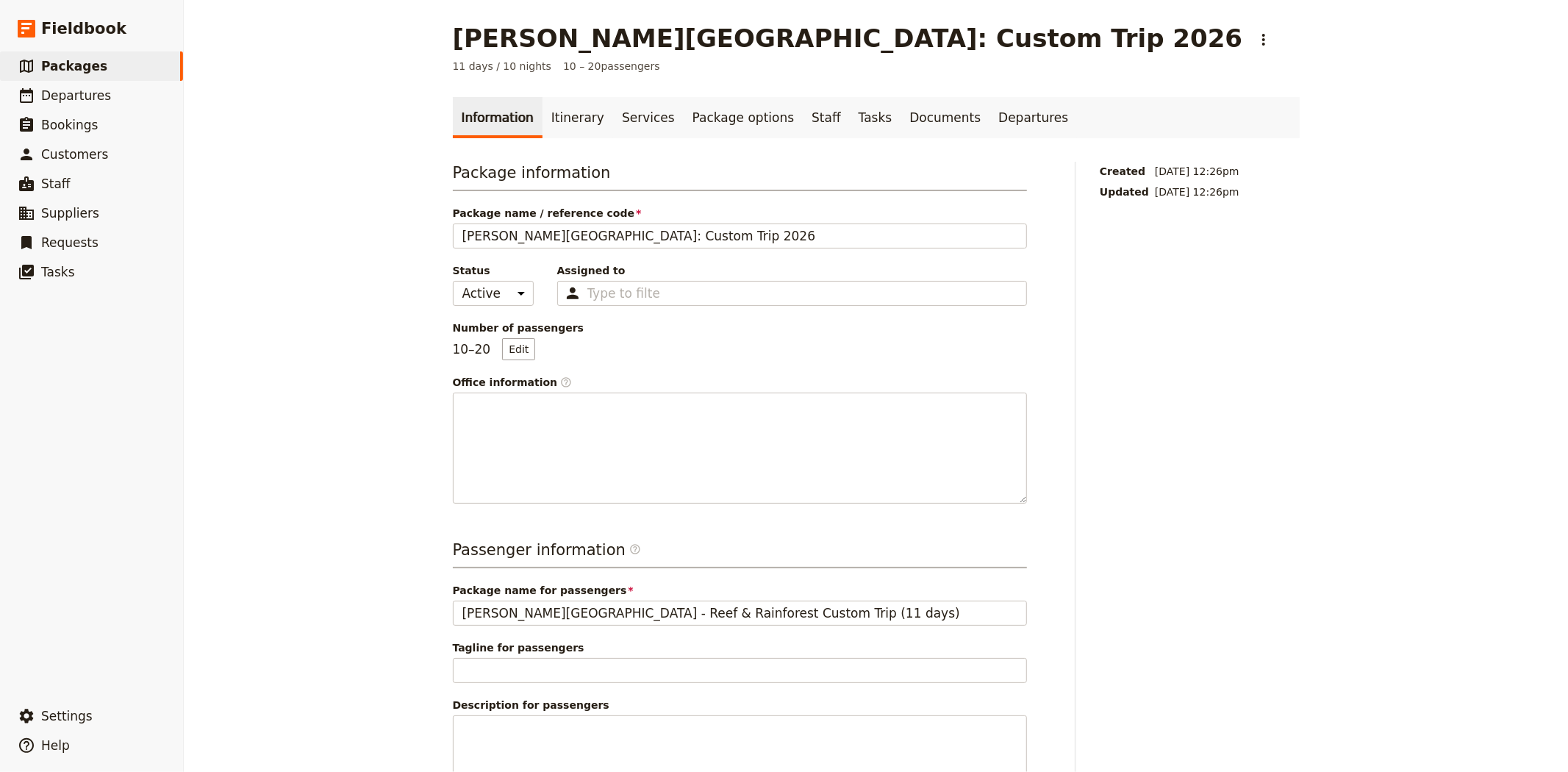
click at [356, 349] on div "Albert Park College: Custom Trip 2026 ​ 11 days / 10 nights 10 – 20 passengers …" at bounding box center [876, 386] width 1384 height 772
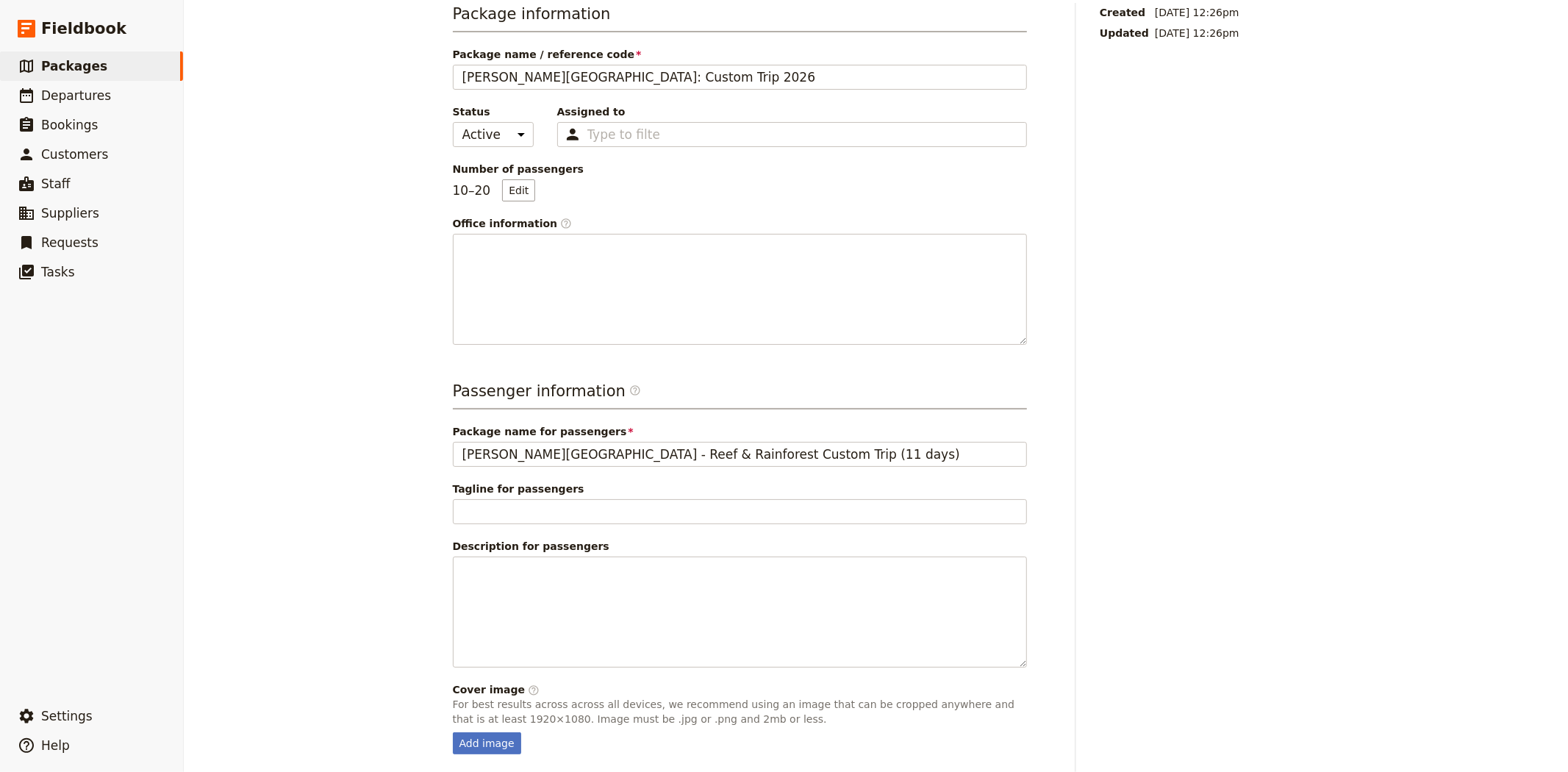
scroll to position [213, 0]
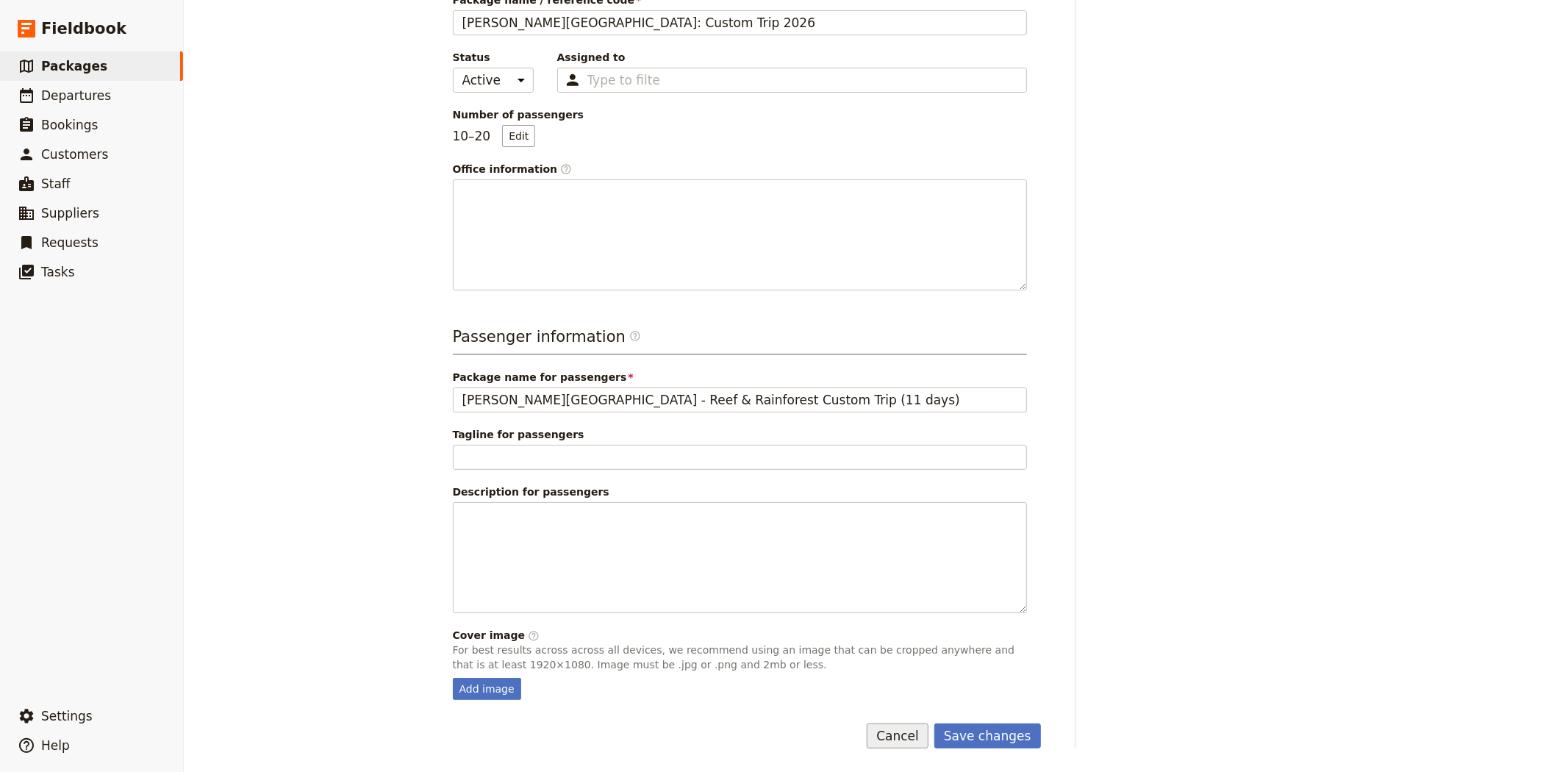
click at [884, 736] on button "Cancel" at bounding box center [898, 736] width 62 height 25
select select "INACTIVE"
click at [75, 69] on span "Packages" at bounding box center [74, 66] width 66 height 15
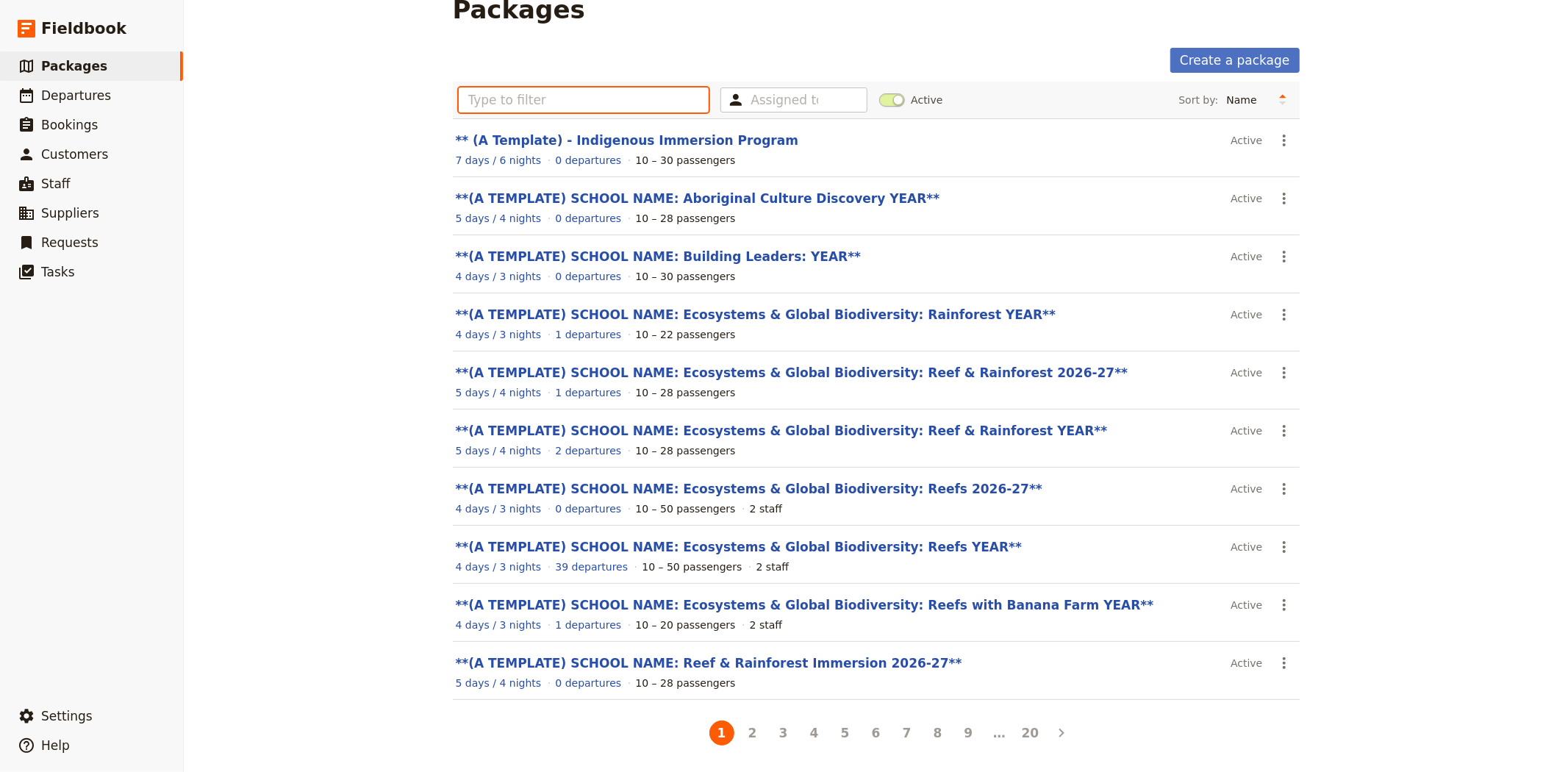
click at [667, 99] on input "text" at bounding box center [584, 100] width 251 height 25
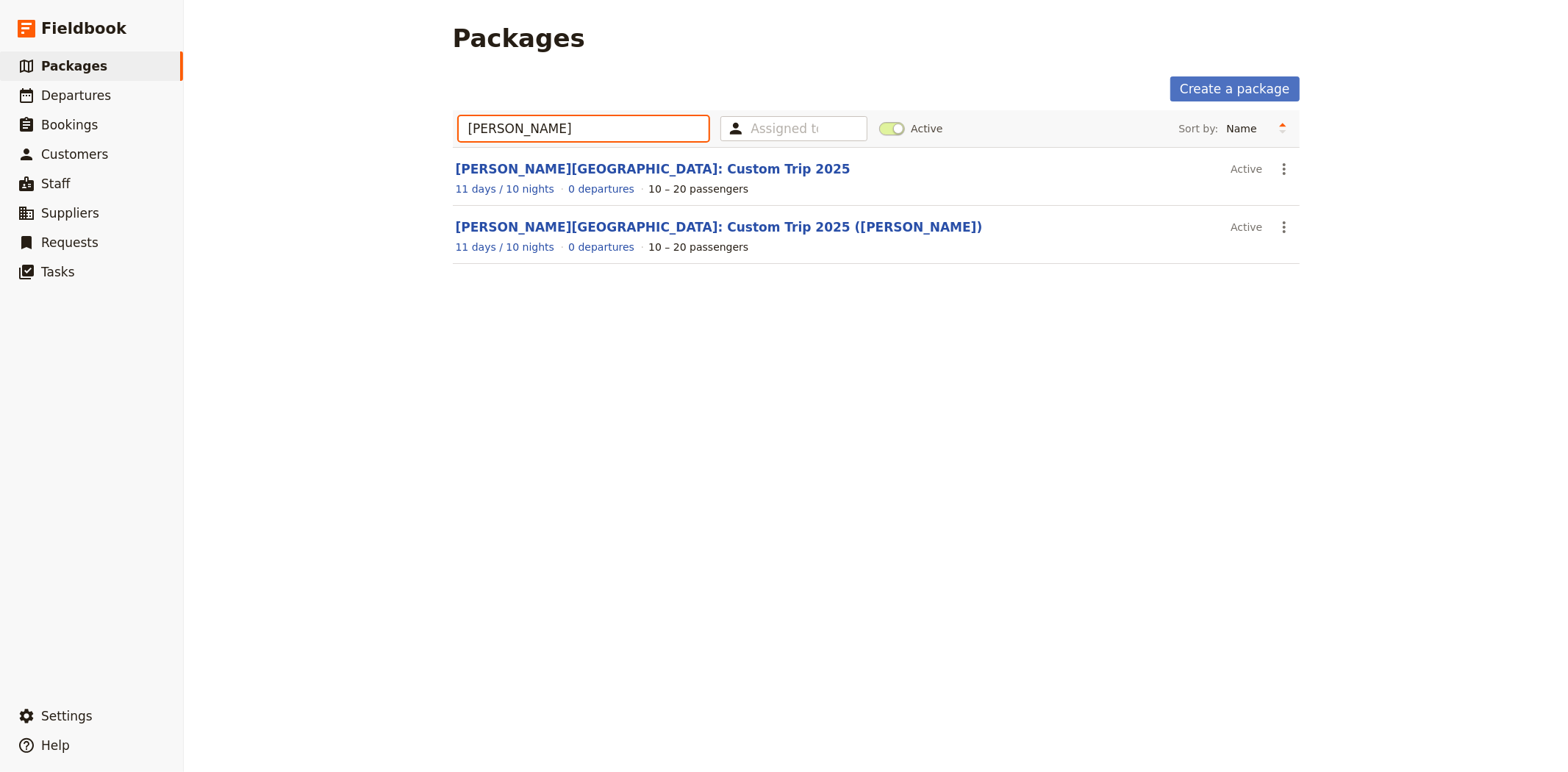
type input "[PERSON_NAME]"
click at [880, 128] on span at bounding box center [891, 129] width 25 height 13
click at [879, 121] on input "Active" at bounding box center [879, 121] width 0 height 0
click at [1271, 229] on button "​" at bounding box center [1284, 228] width 25 height 25
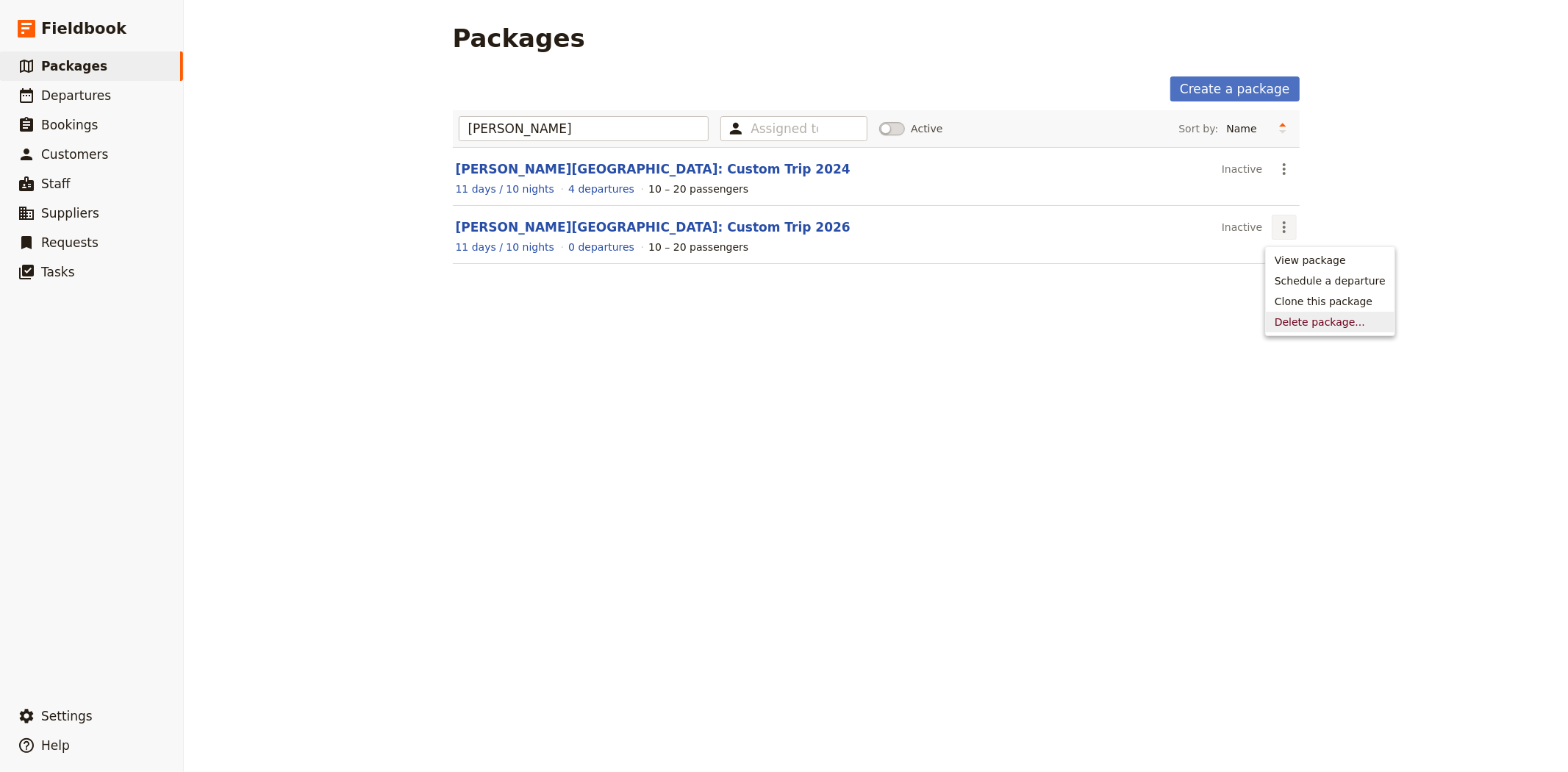
click at [1311, 325] on span "Delete package..." at bounding box center [1320, 322] width 90 height 15
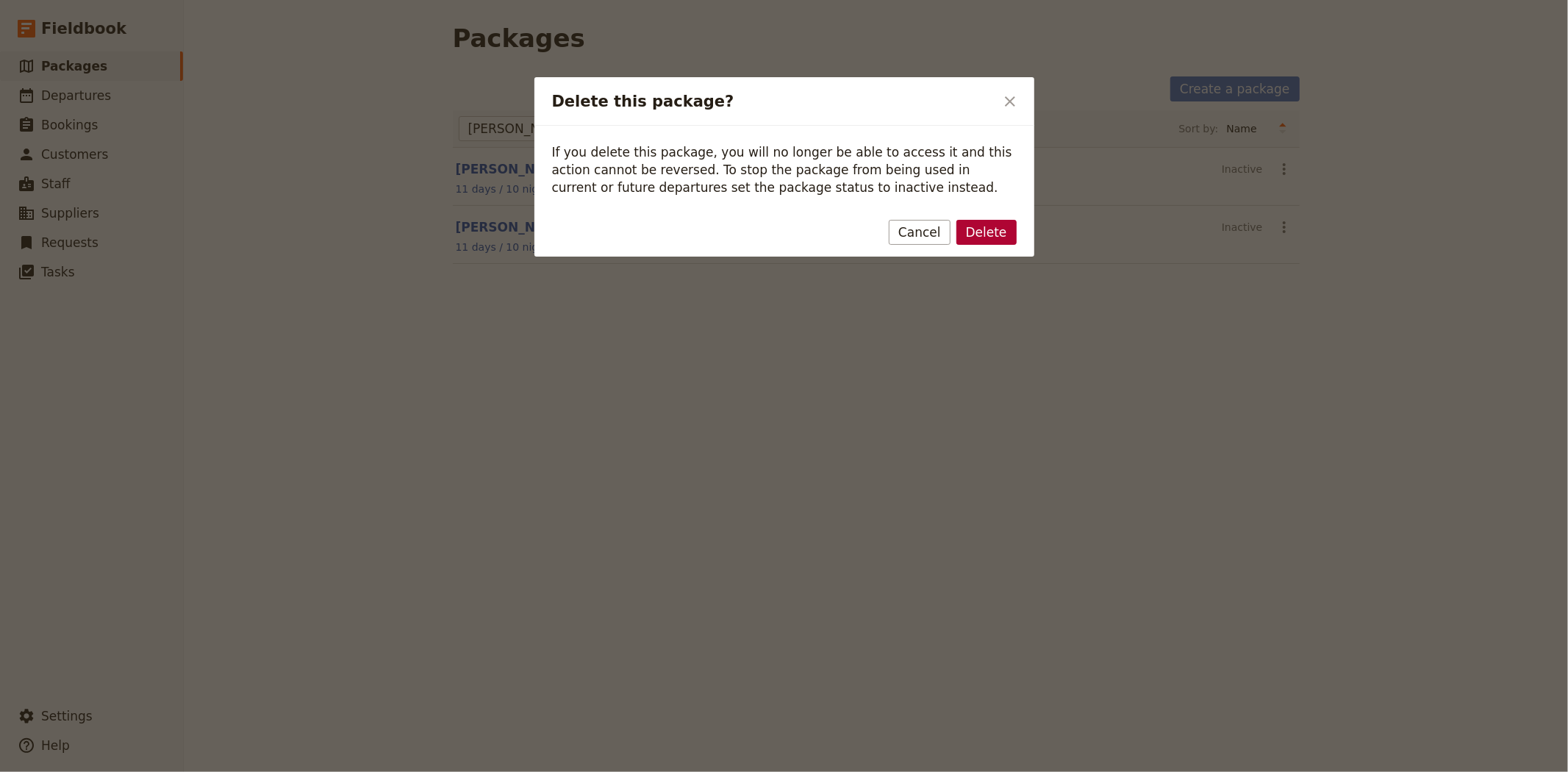
click at [987, 229] on button "Delete" at bounding box center [987, 232] width 60 height 25
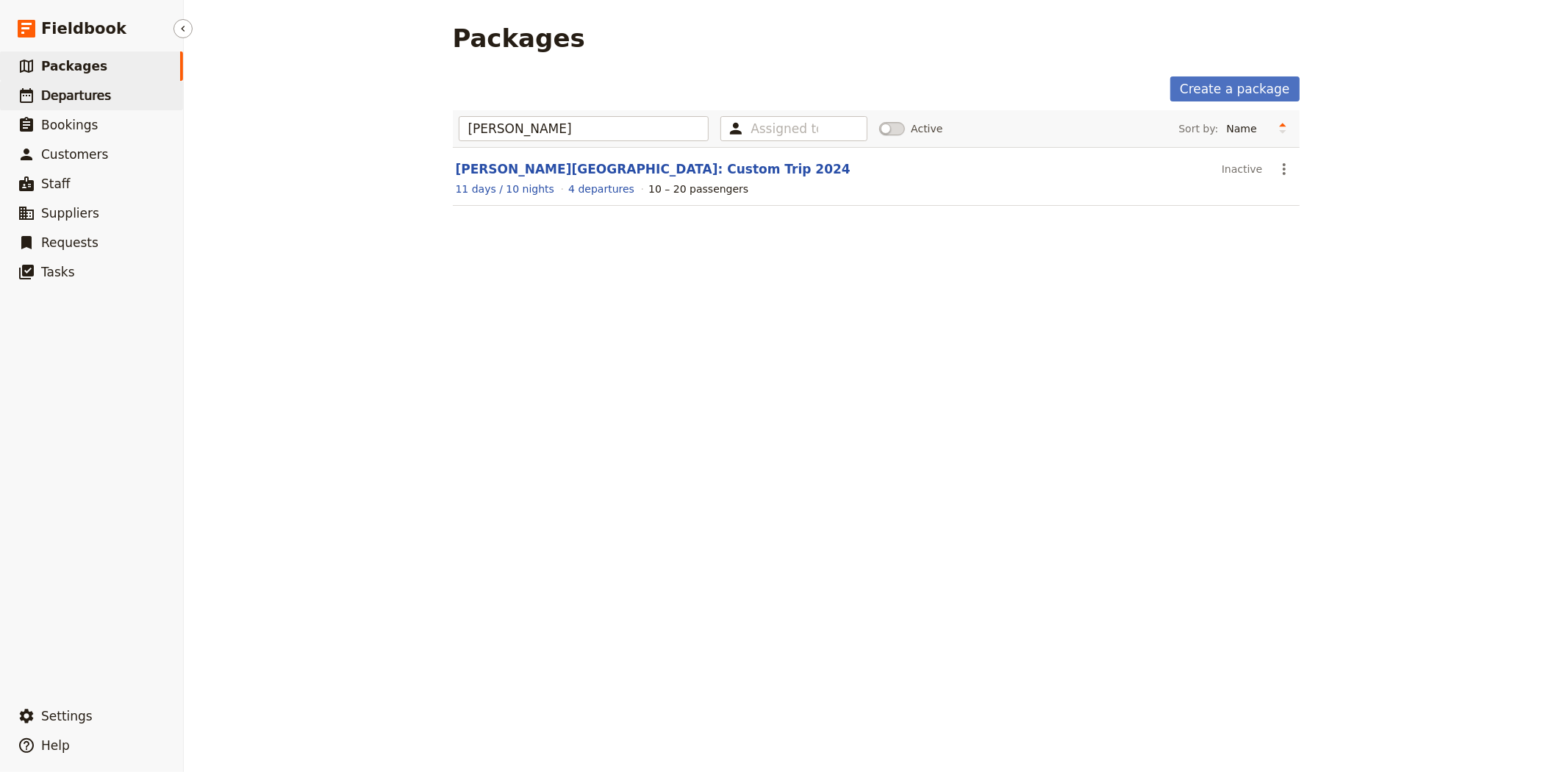
click at [98, 85] on link "​ Departures" at bounding box center [91, 95] width 183 height 29
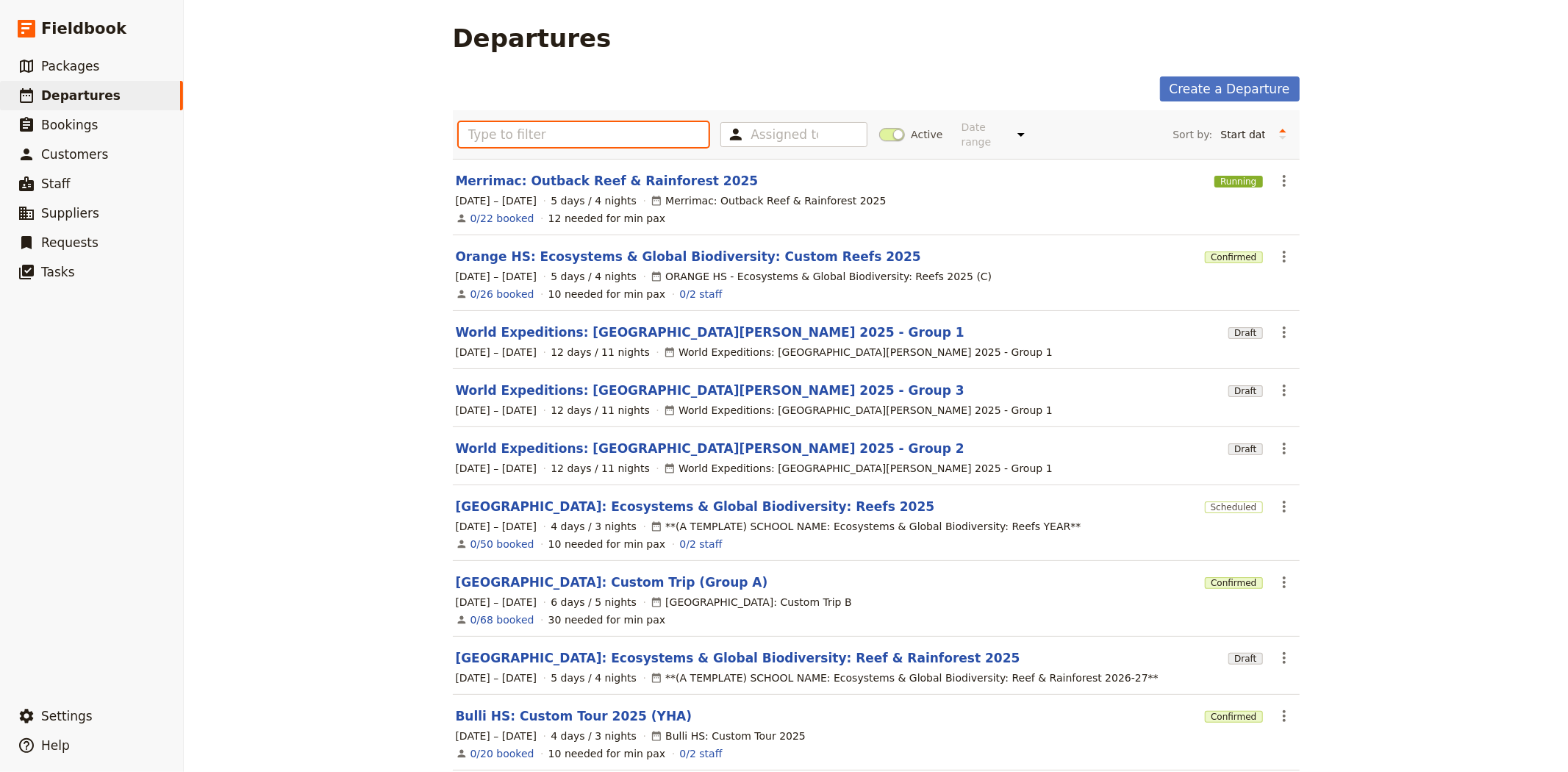
click at [648, 122] on input "text" at bounding box center [584, 135] width 251 height 25
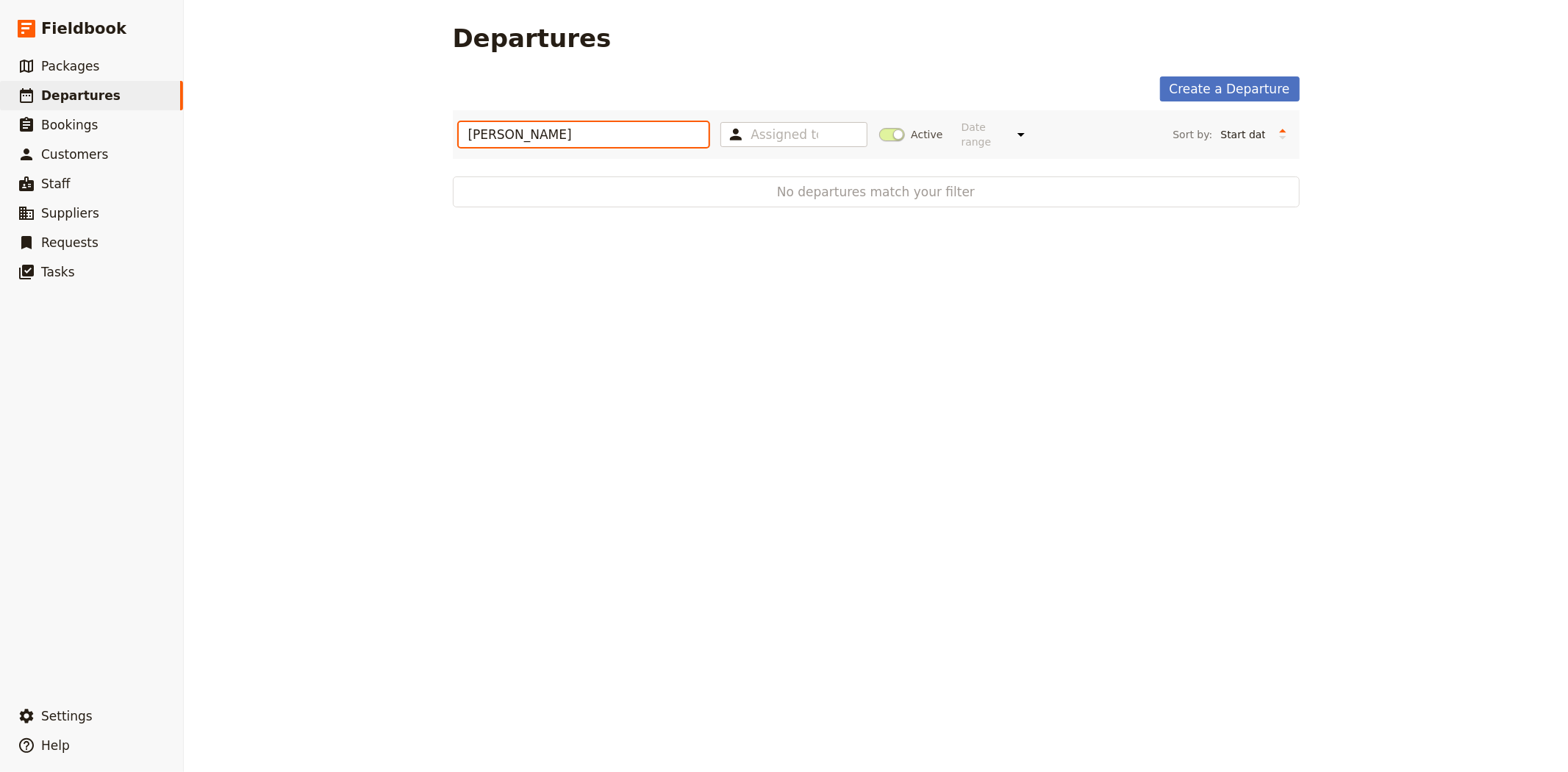
type input "albert park"
click at [880, 128] on span at bounding box center [891, 134] width 25 height 13
click at [879, 127] on input "Active" at bounding box center [879, 127] width 0 height 0
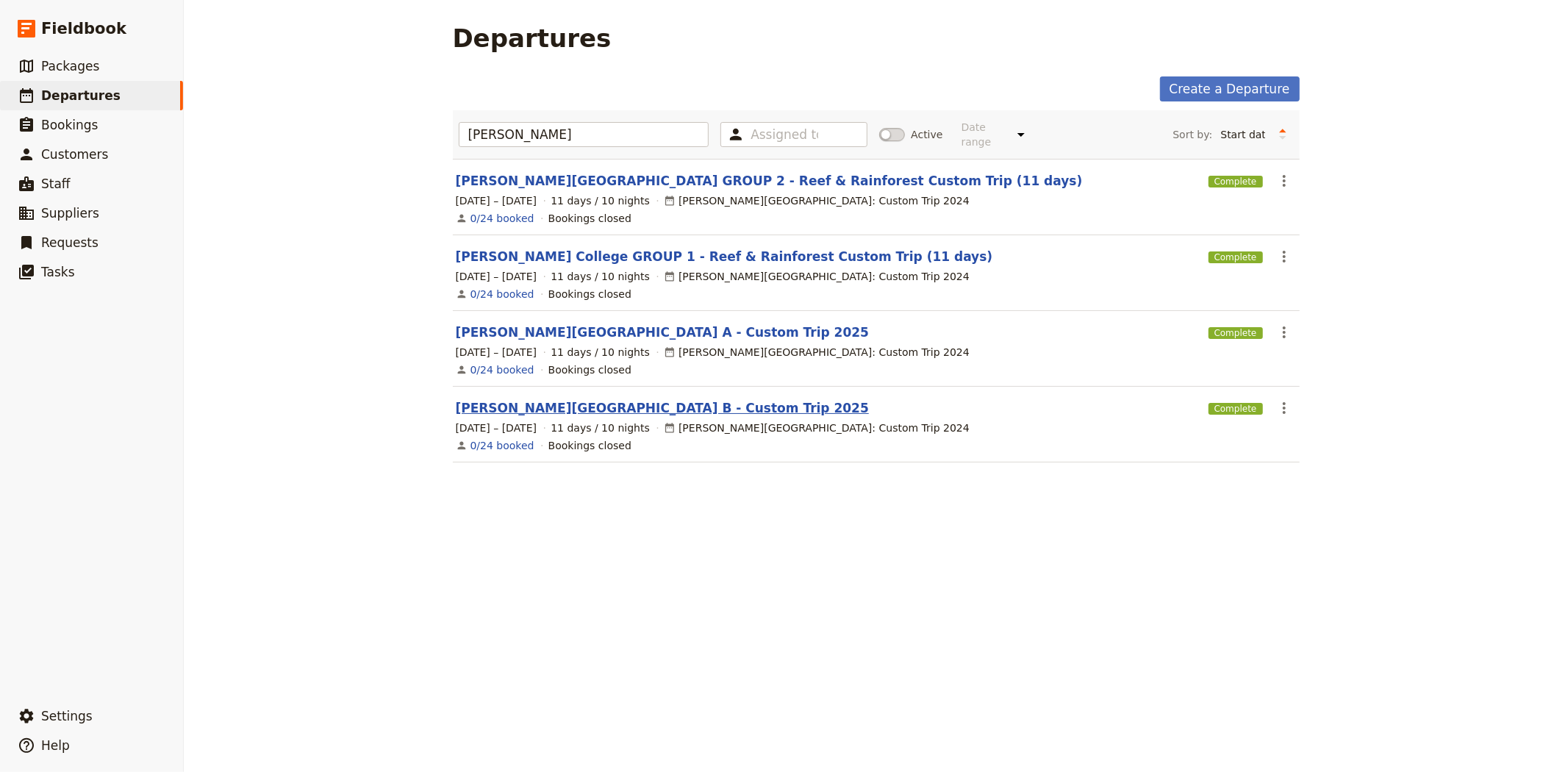
click at [613, 405] on link "Albert Park College B - Custom Trip 2025" at bounding box center [662, 408] width 413 height 17
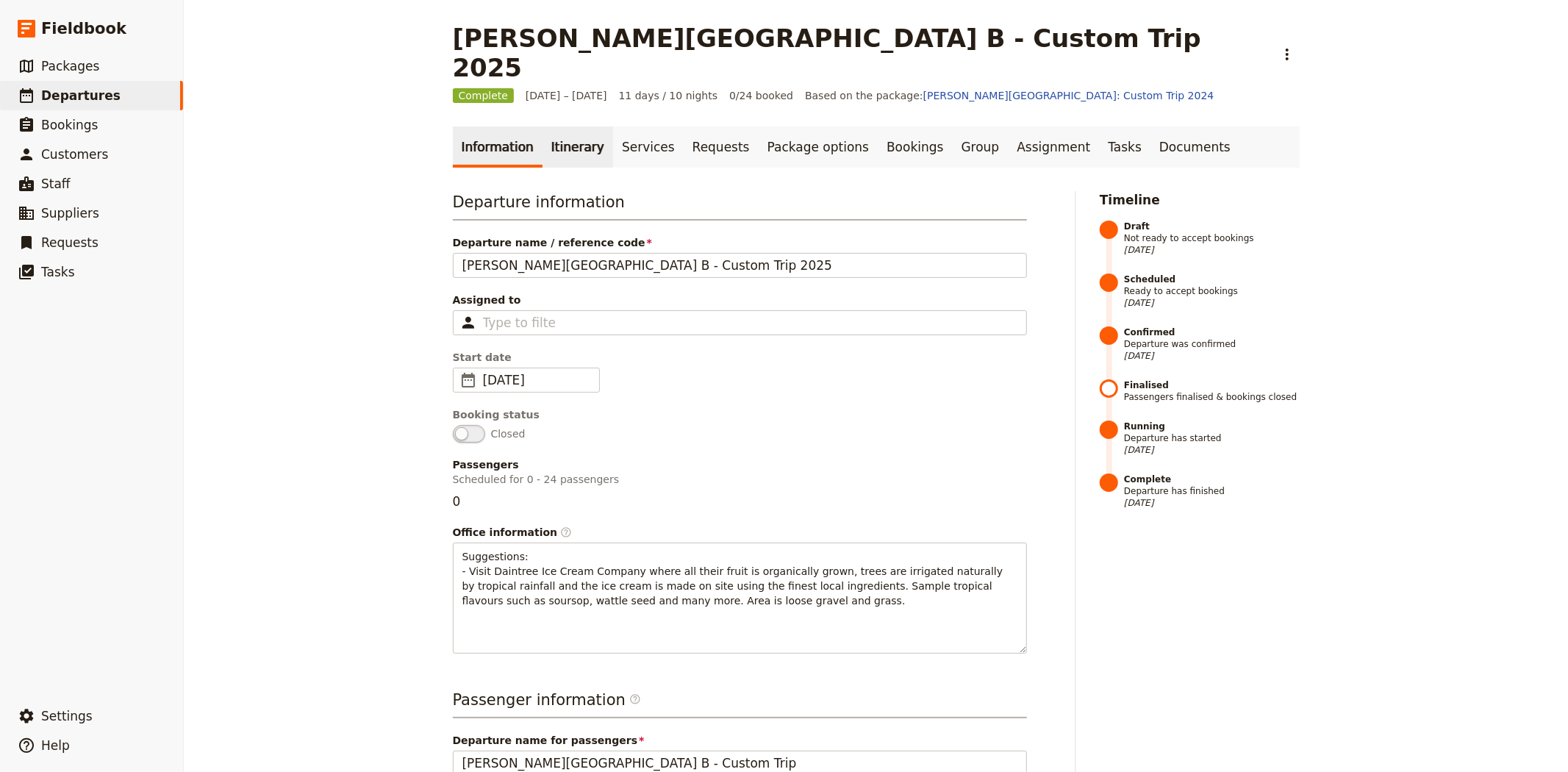
click at [560, 126] on link "Itinerary" at bounding box center [577, 147] width 71 height 41
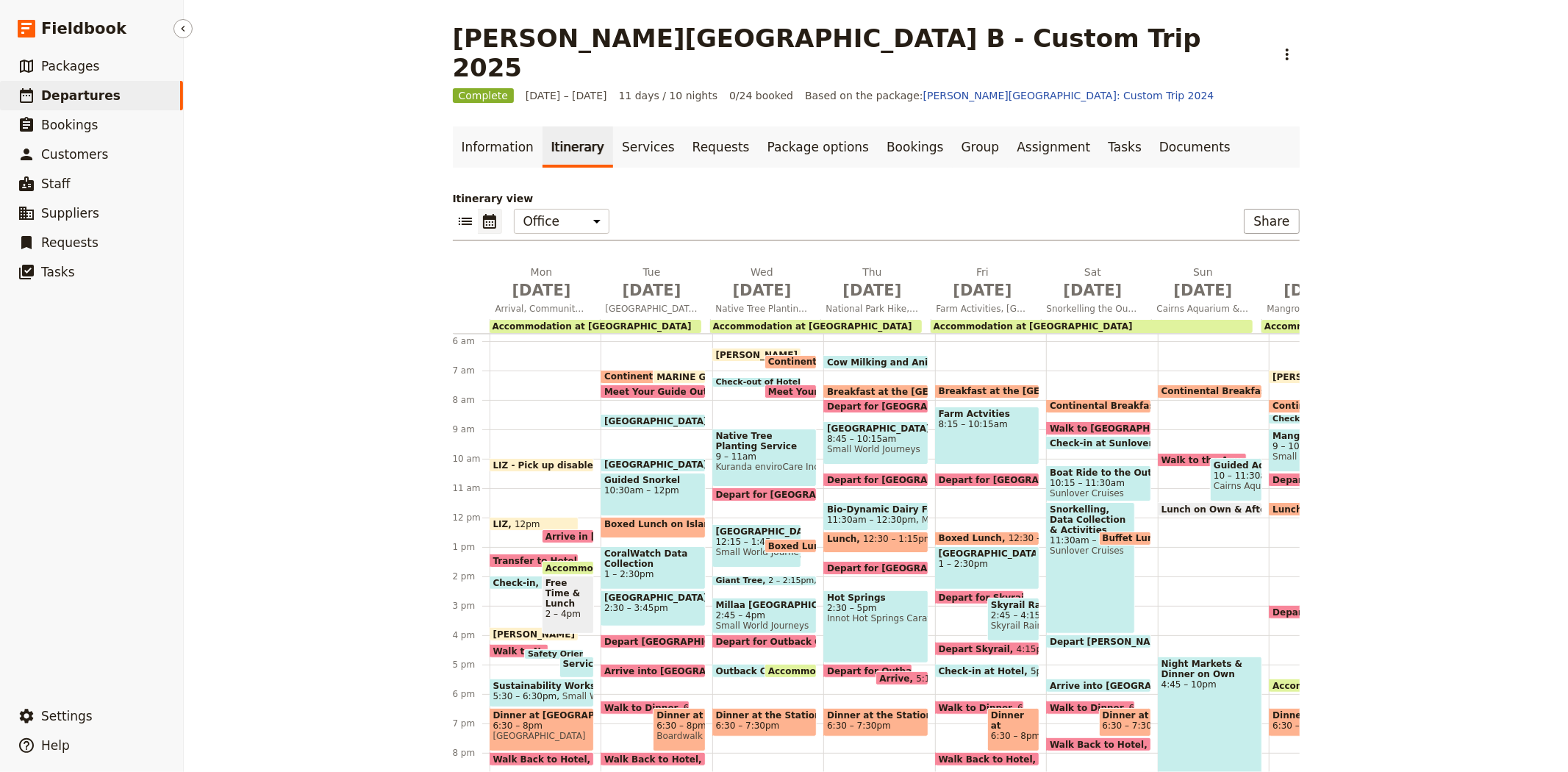
click at [150, 97] on link "​ Departures" at bounding box center [91, 95] width 183 height 29
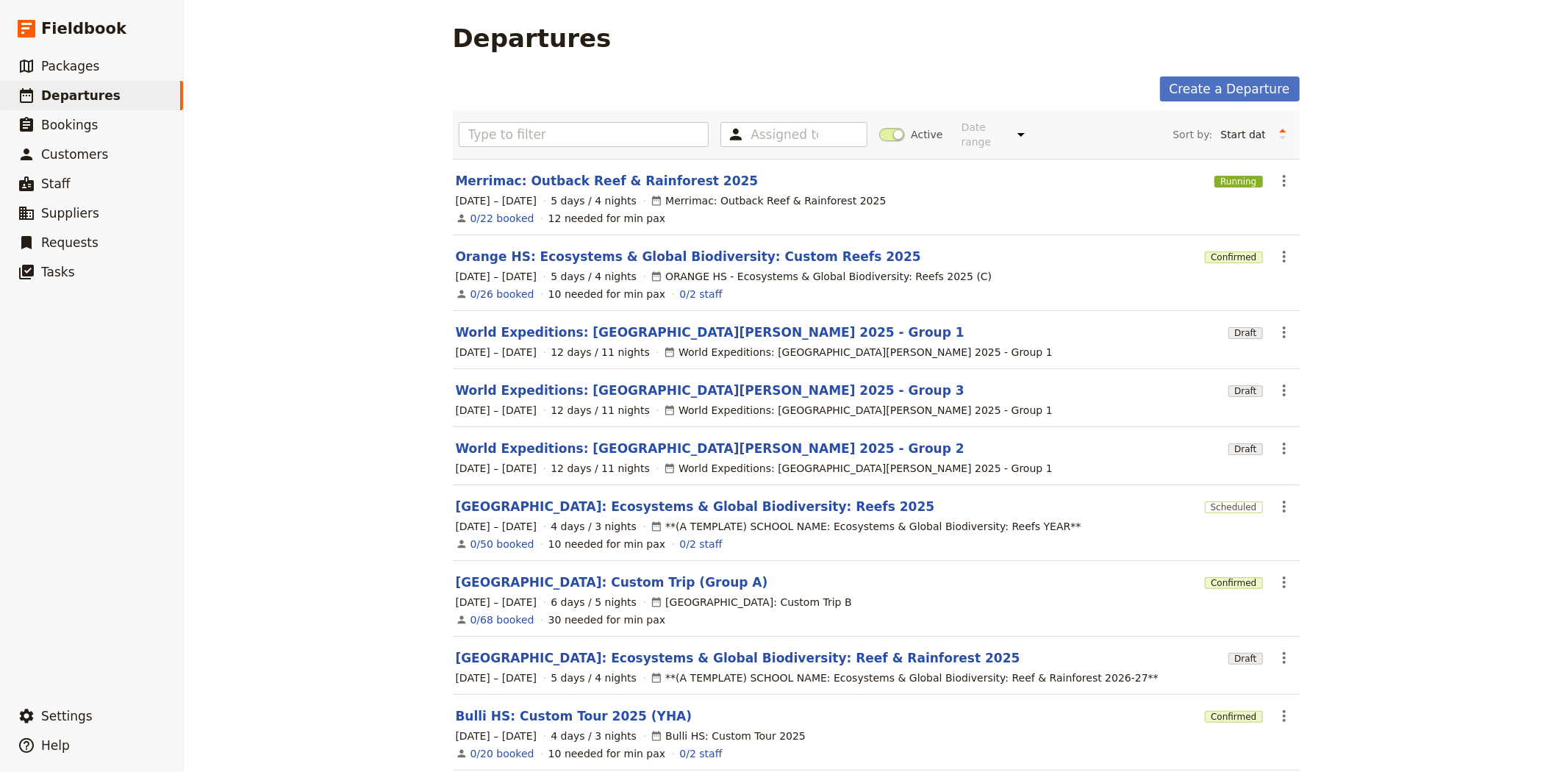
click at [884, 133] on span at bounding box center [891, 134] width 25 height 13
click at [879, 127] on input "Active" at bounding box center [879, 127] width 0 height 0
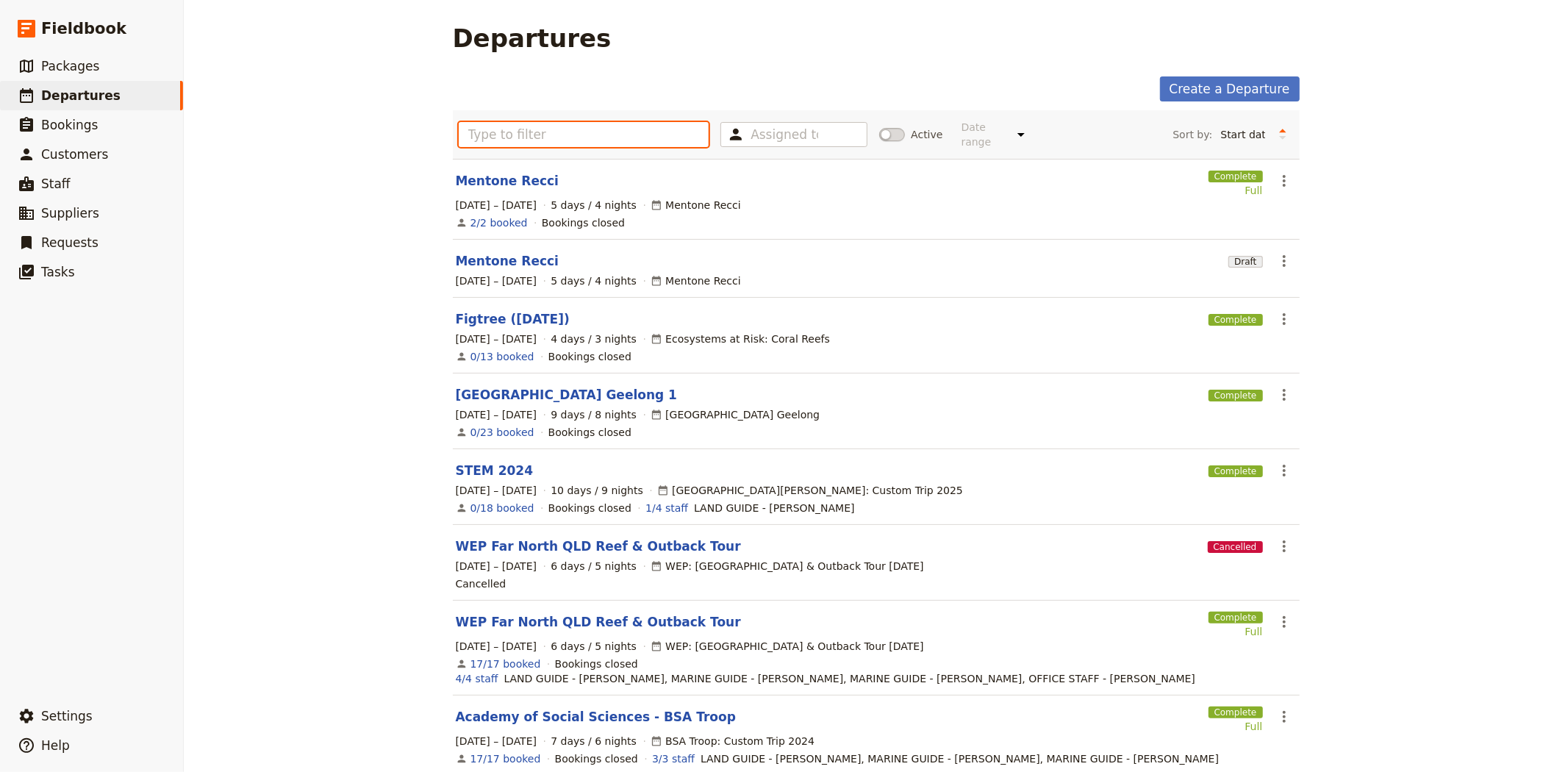
click at [640, 136] on input "text" at bounding box center [584, 135] width 251 height 25
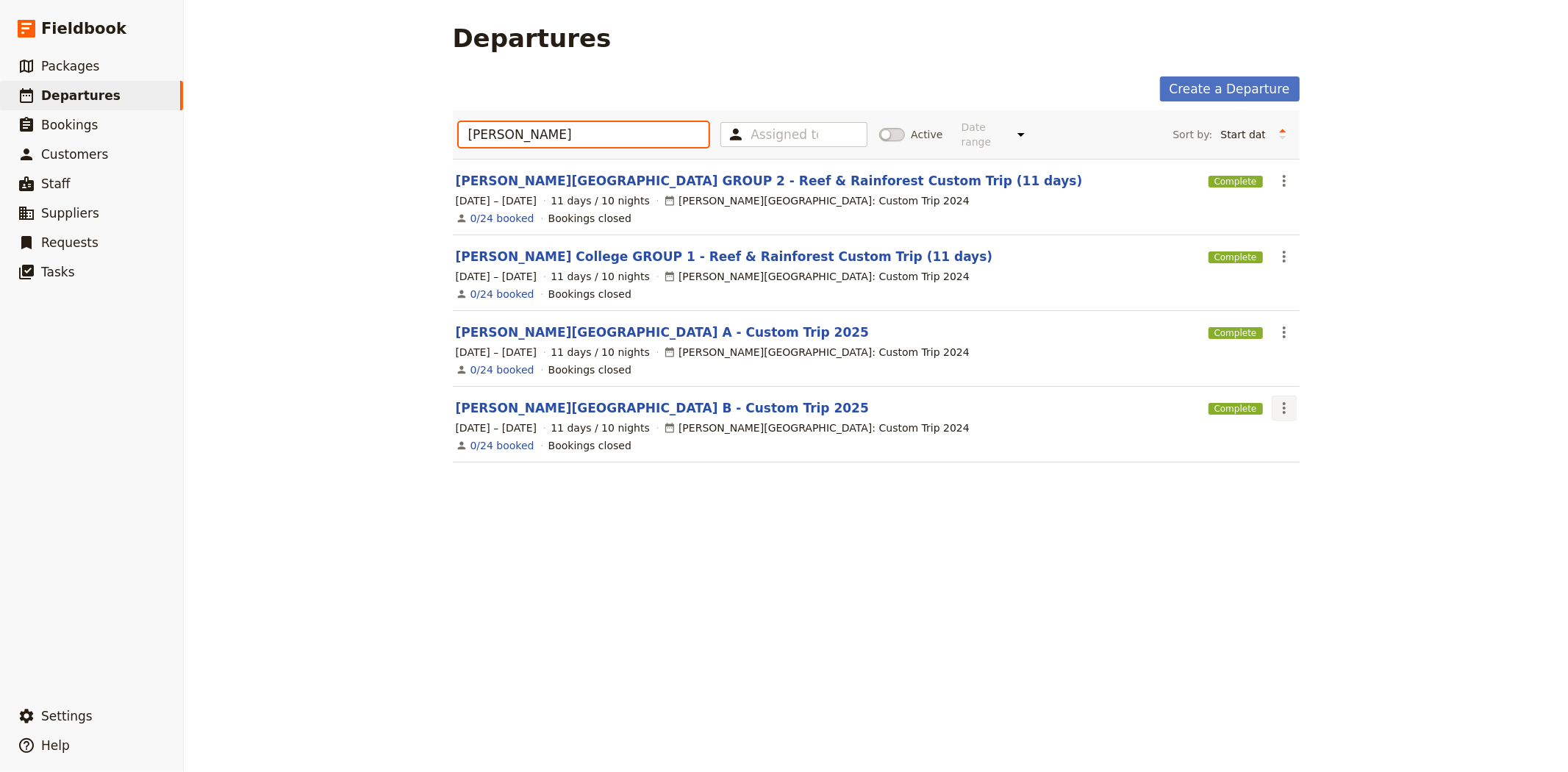
type input "[PERSON_NAME]"
click at [1281, 401] on icon "Actions" at bounding box center [1284, 408] width 17 height 17
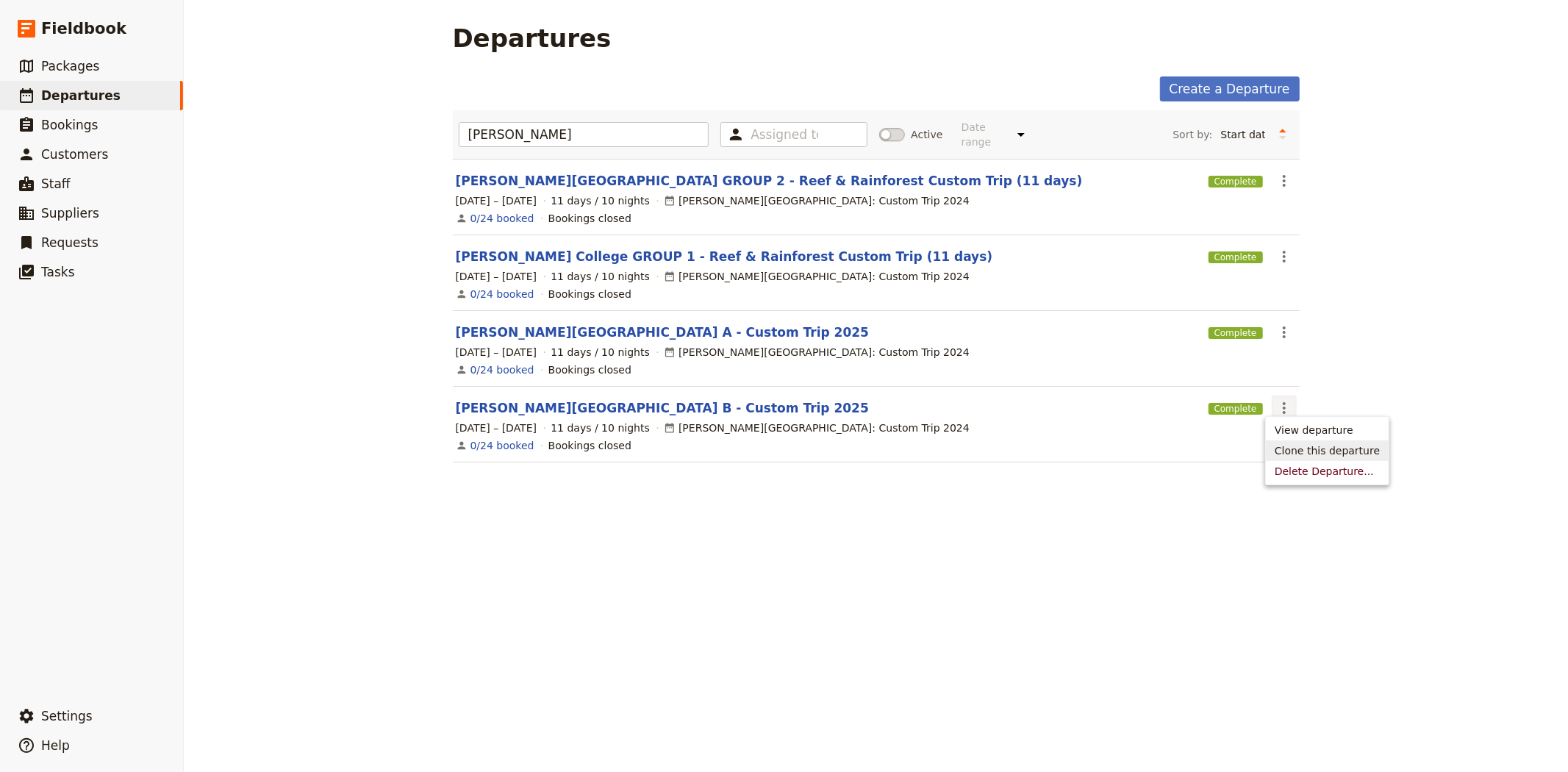
click at [1306, 453] on span "Clone this departure" at bounding box center [1327, 451] width 105 height 15
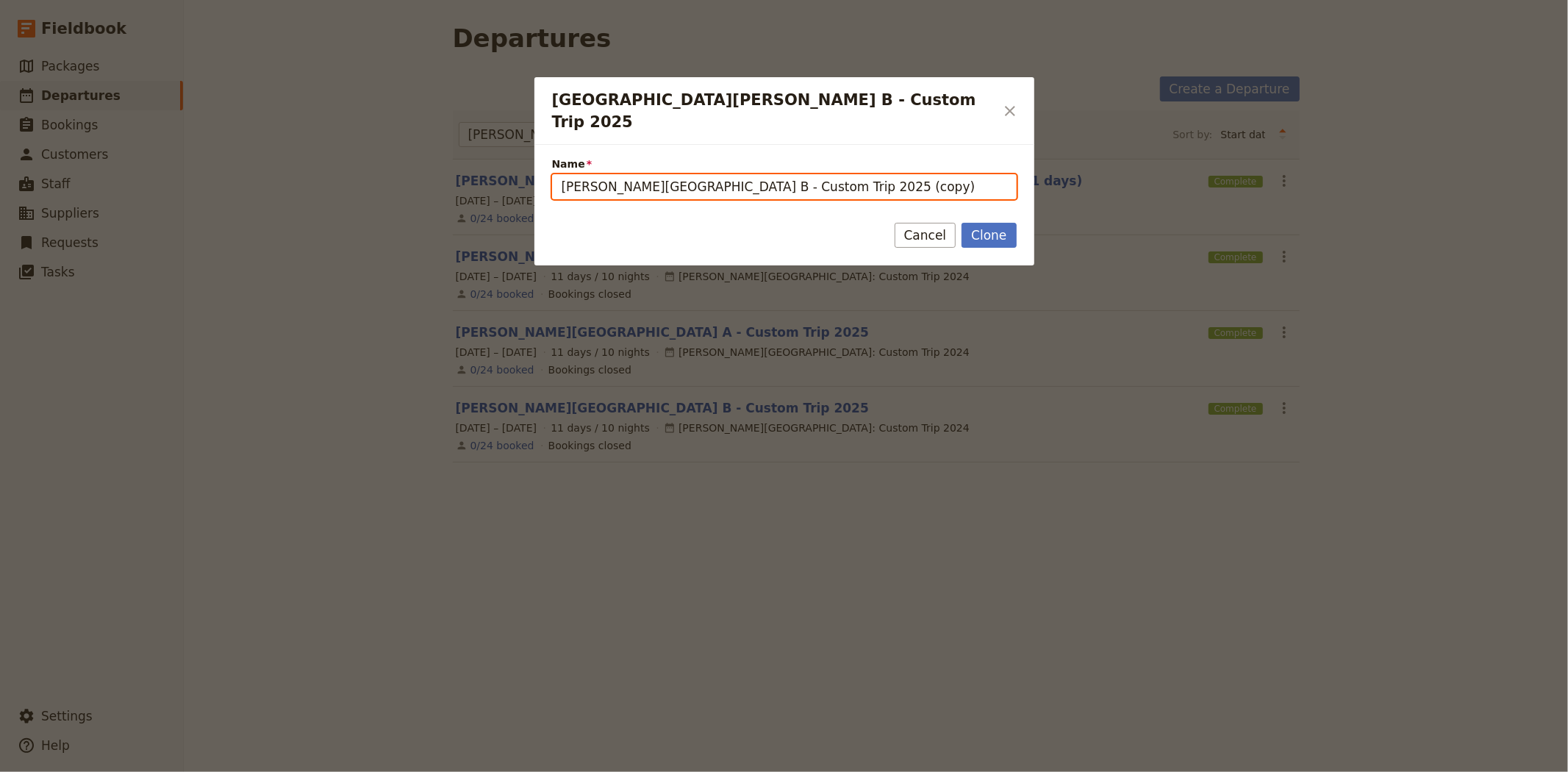
drag, startPoint x: 669, startPoint y: 167, endPoint x: 677, endPoint y: 167, distance: 8.0
click at [677, 175] on input "Albert Park College B - Custom Trip 2025 (copy)" at bounding box center [784, 187] width 465 height 25
click at [767, 175] on input "Albert Park College - Custom Trip 2025 (copy)" at bounding box center [784, 187] width 465 height 25
type input "Albert Park College - Custom Trip 2026"
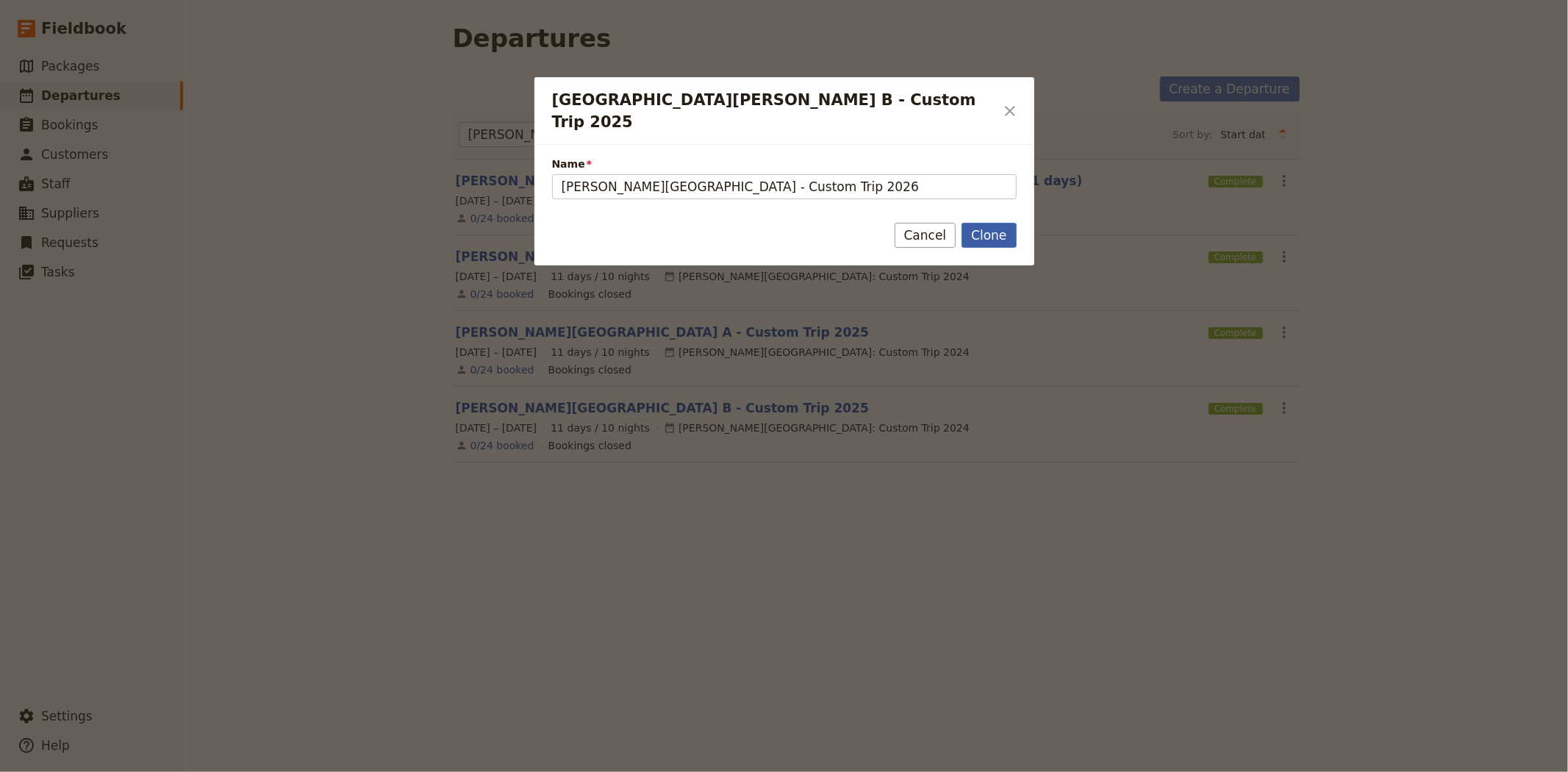
click at [997, 223] on button "Clone" at bounding box center [988, 236] width 55 height 25
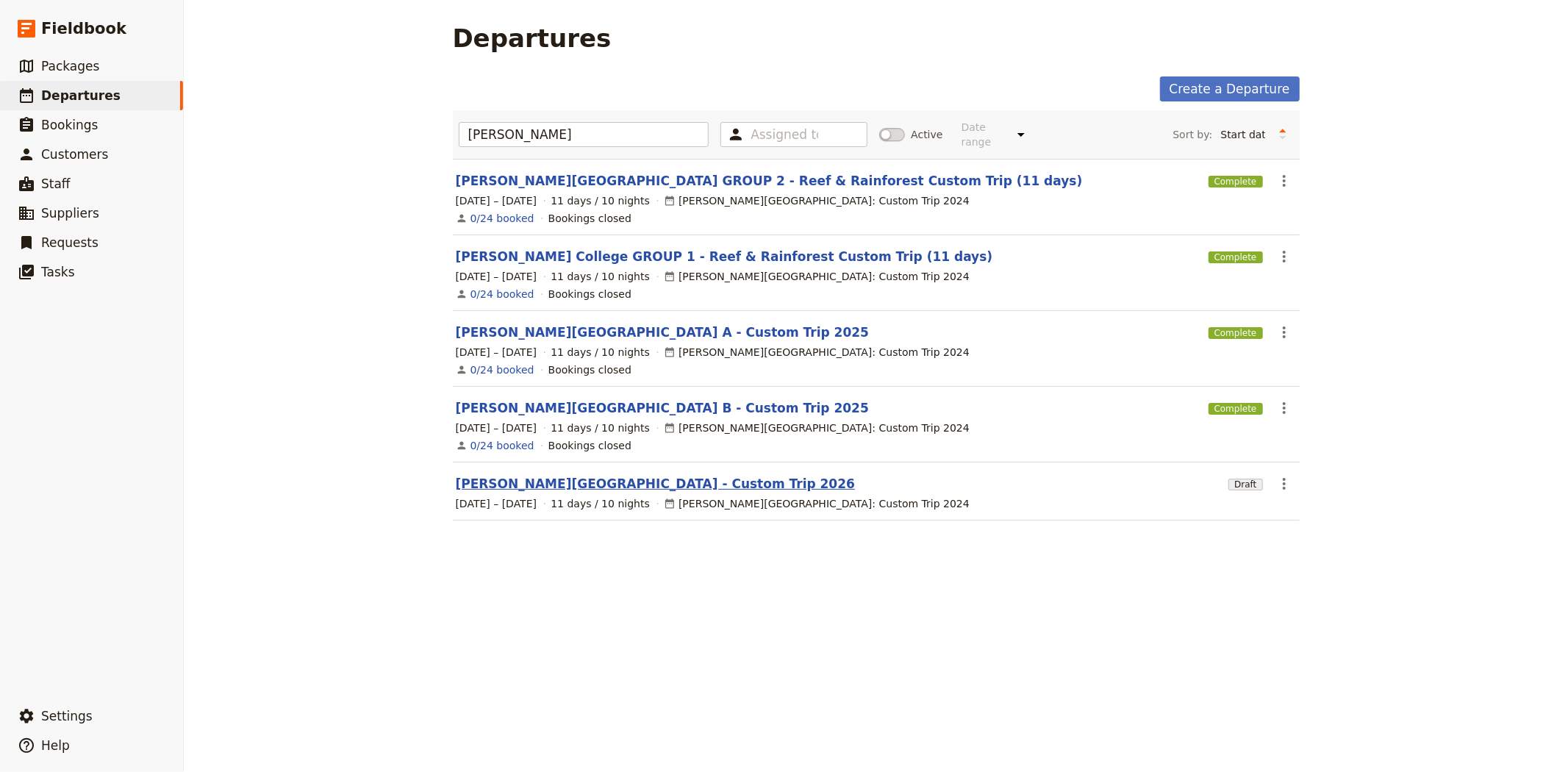
click at [594, 476] on link "Albert Park College - Custom Trip 2026" at bounding box center [656, 484] width 400 height 17
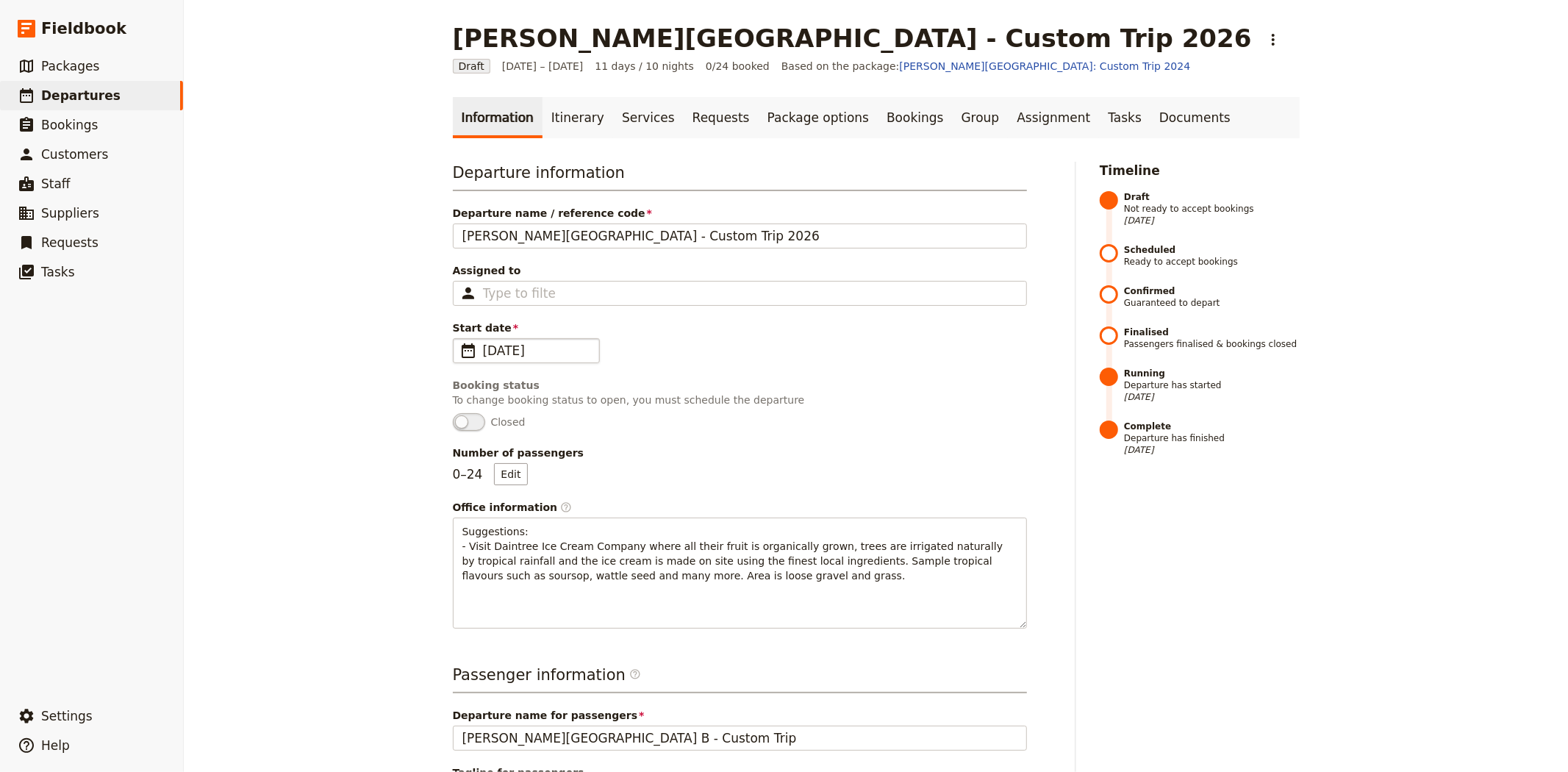
click at [518, 355] on span "8 Sep 2025" at bounding box center [536, 351] width 107 height 17
click at [459, 339] on input "08/09/2025" at bounding box center [458, 338] width 1 height 1
click at [568, 127] on link "Itinerary" at bounding box center [577, 117] width 71 height 41
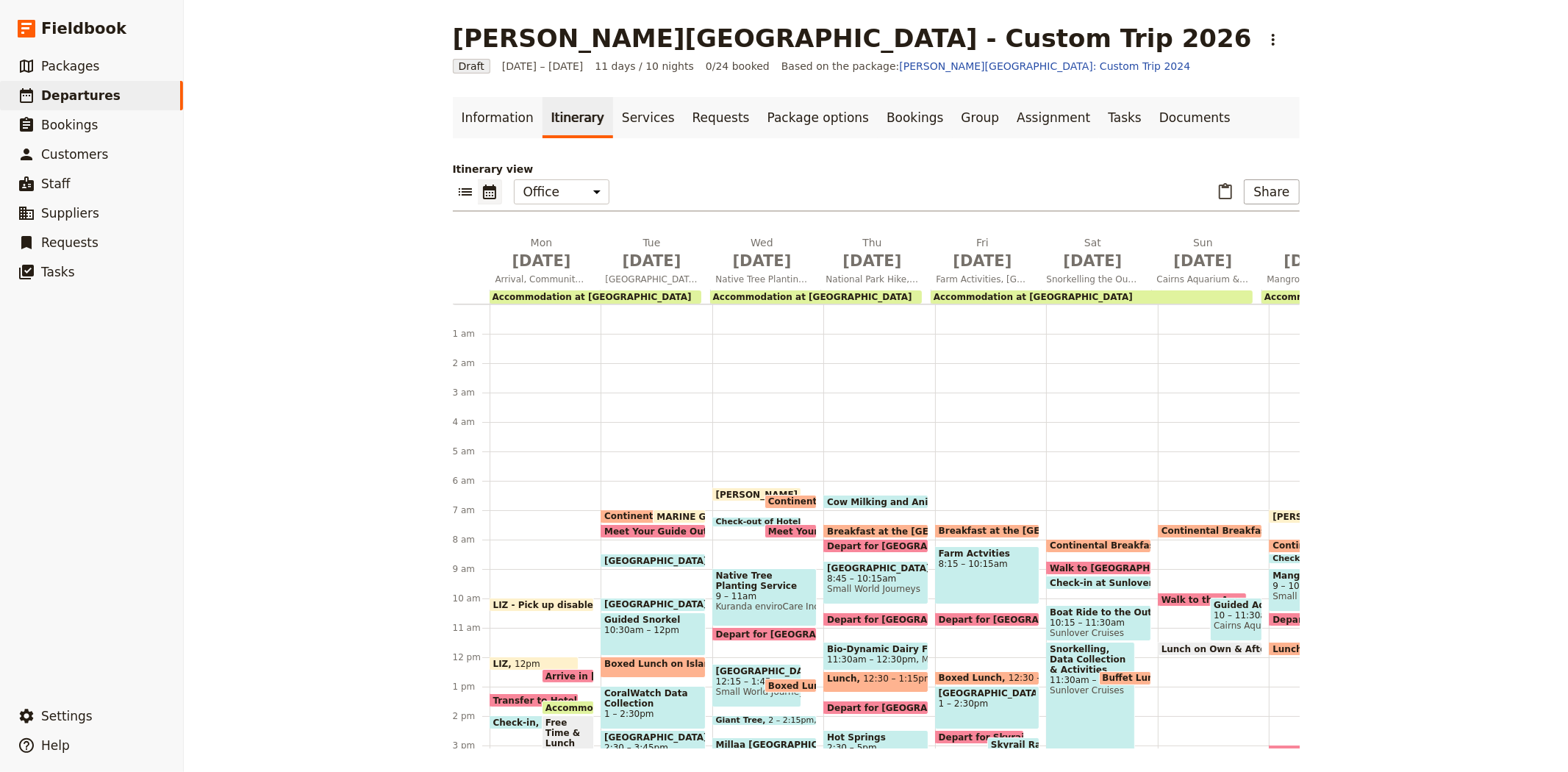
scroll to position [169, 0]
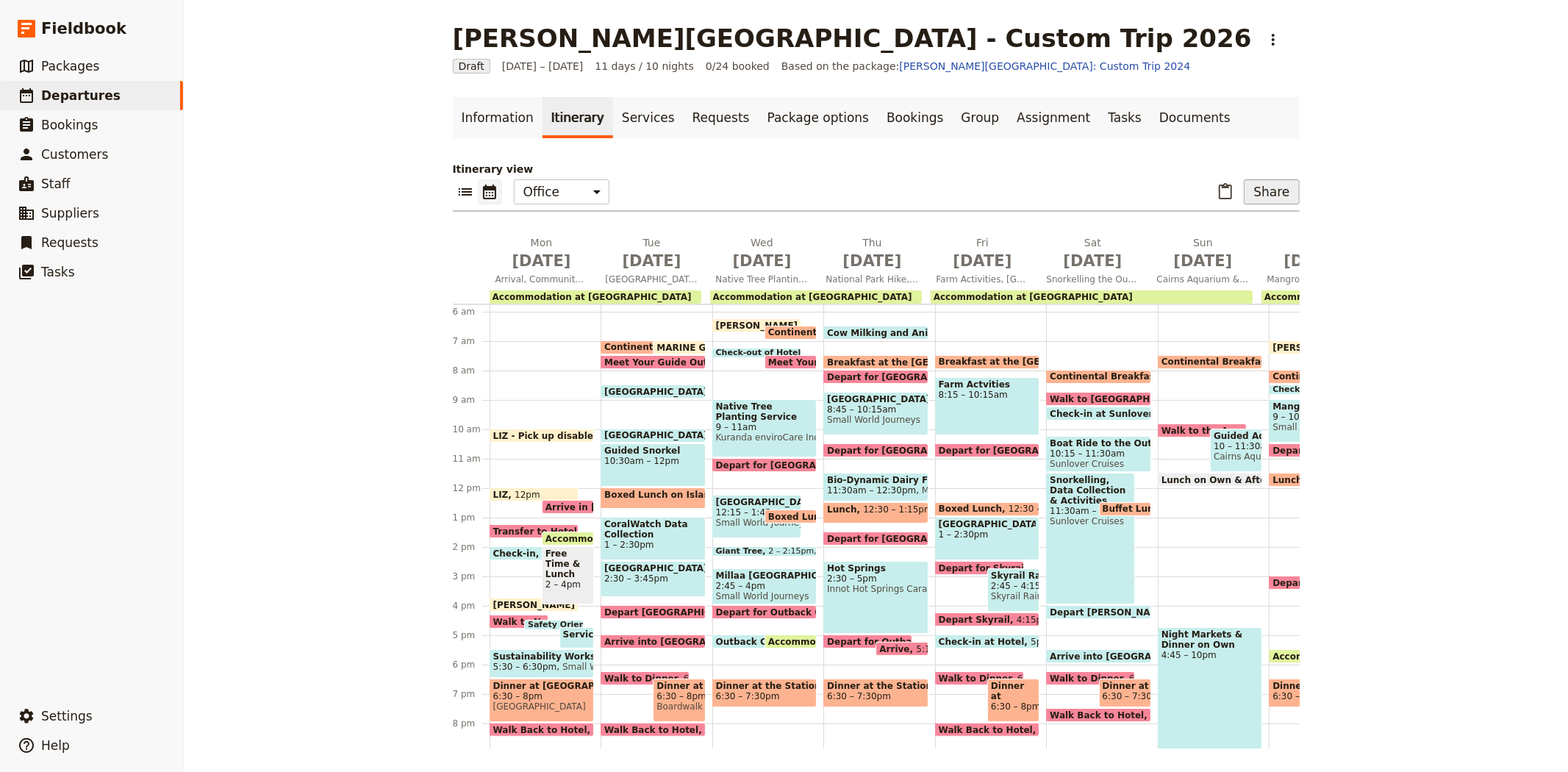
click at [1259, 200] on button "Share" at bounding box center [1271, 192] width 56 height 25
click at [1260, 273] on button "Sales Brochure" at bounding box center [1233, 266] width 117 height 21
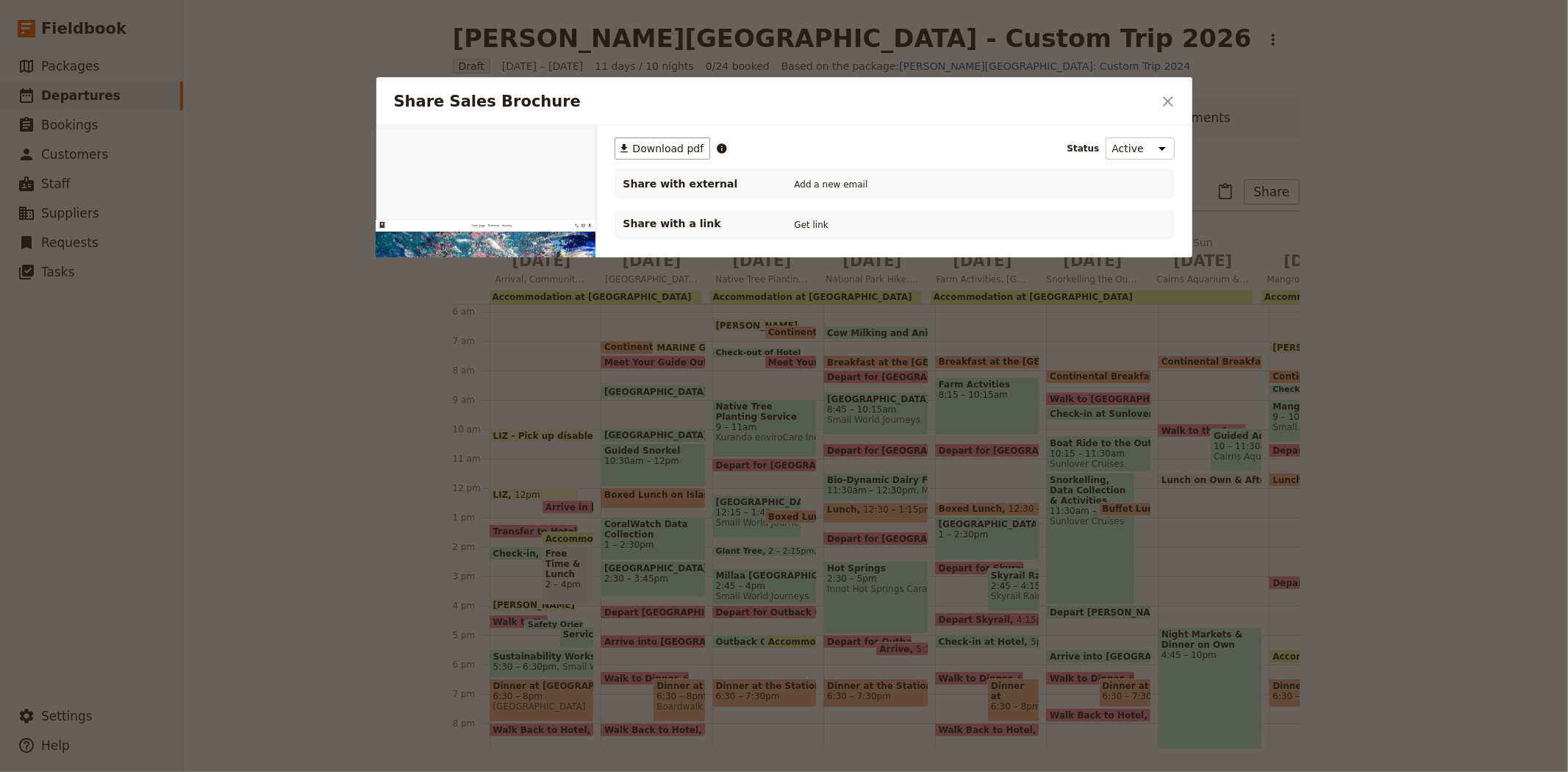
scroll to position [0, 0]
click at [546, 140] on button "PDF" at bounding box center [545, 143] width 33 height 22
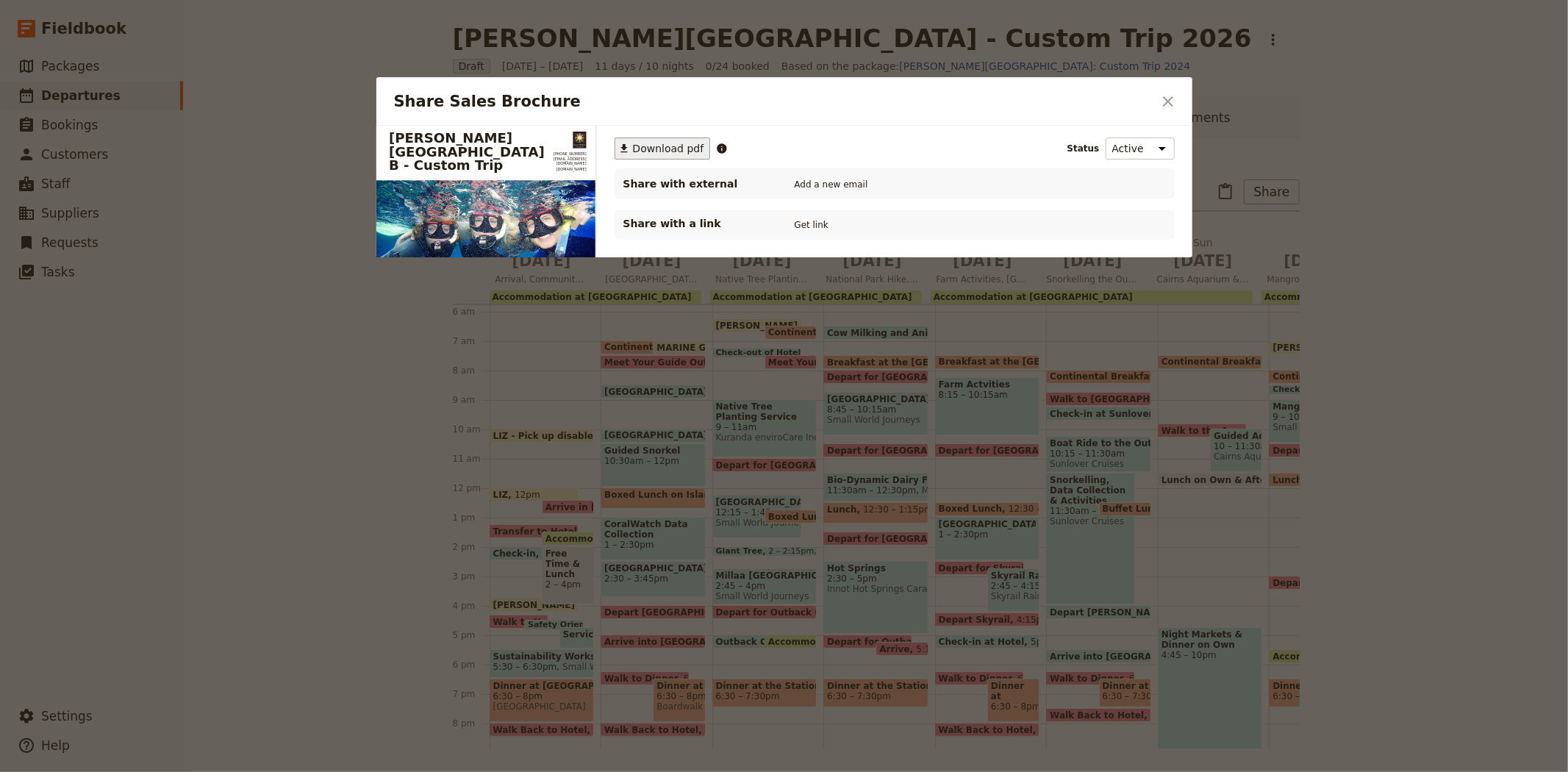
click at [681, 153] on span "Download pdf" at bounding box center [669, 148] width 71 height 15
click at [328, 144] on div at bounding box center [784, 386] width 1568 height 772
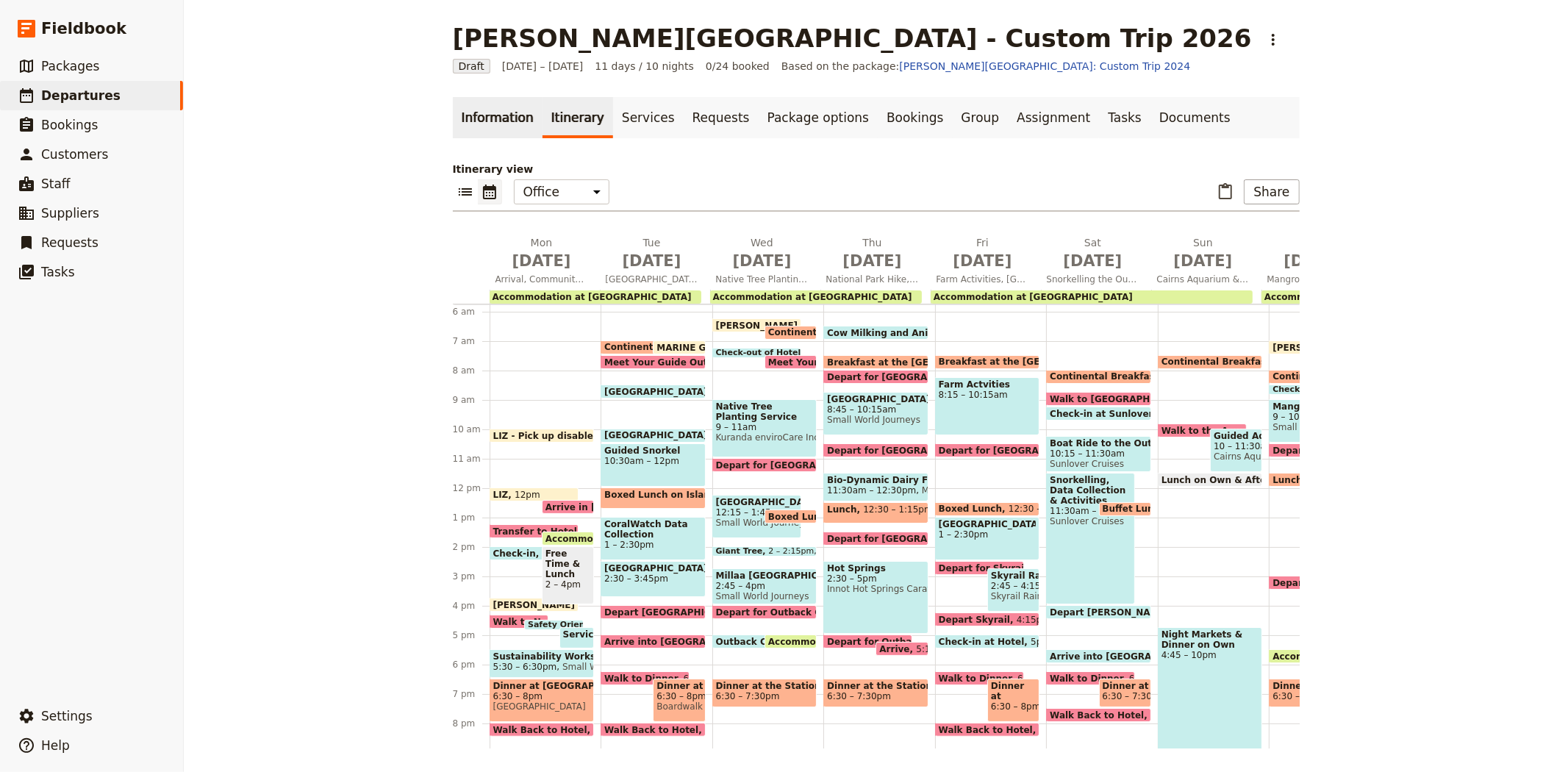
click at [495, 120] on link "Information" at bounding box center [497, 117] width 90 height 41
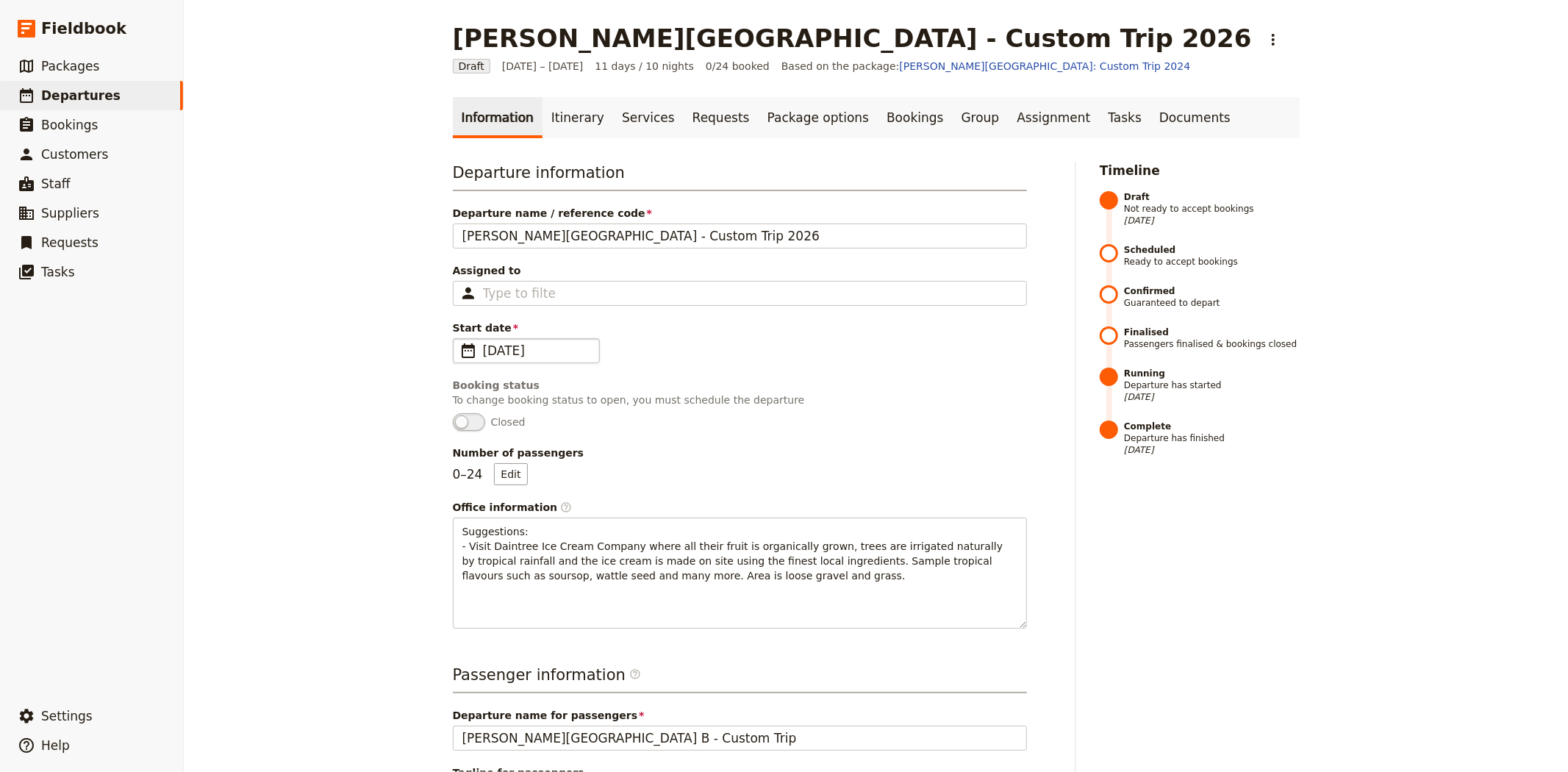
click at [508, 346] on span "8 Sep 2025" at bounding box center [536, 351] width 107 height 17
click at [459, 339] on input "08/09/2025" at bounding box center [458, 338] width 1 height 1
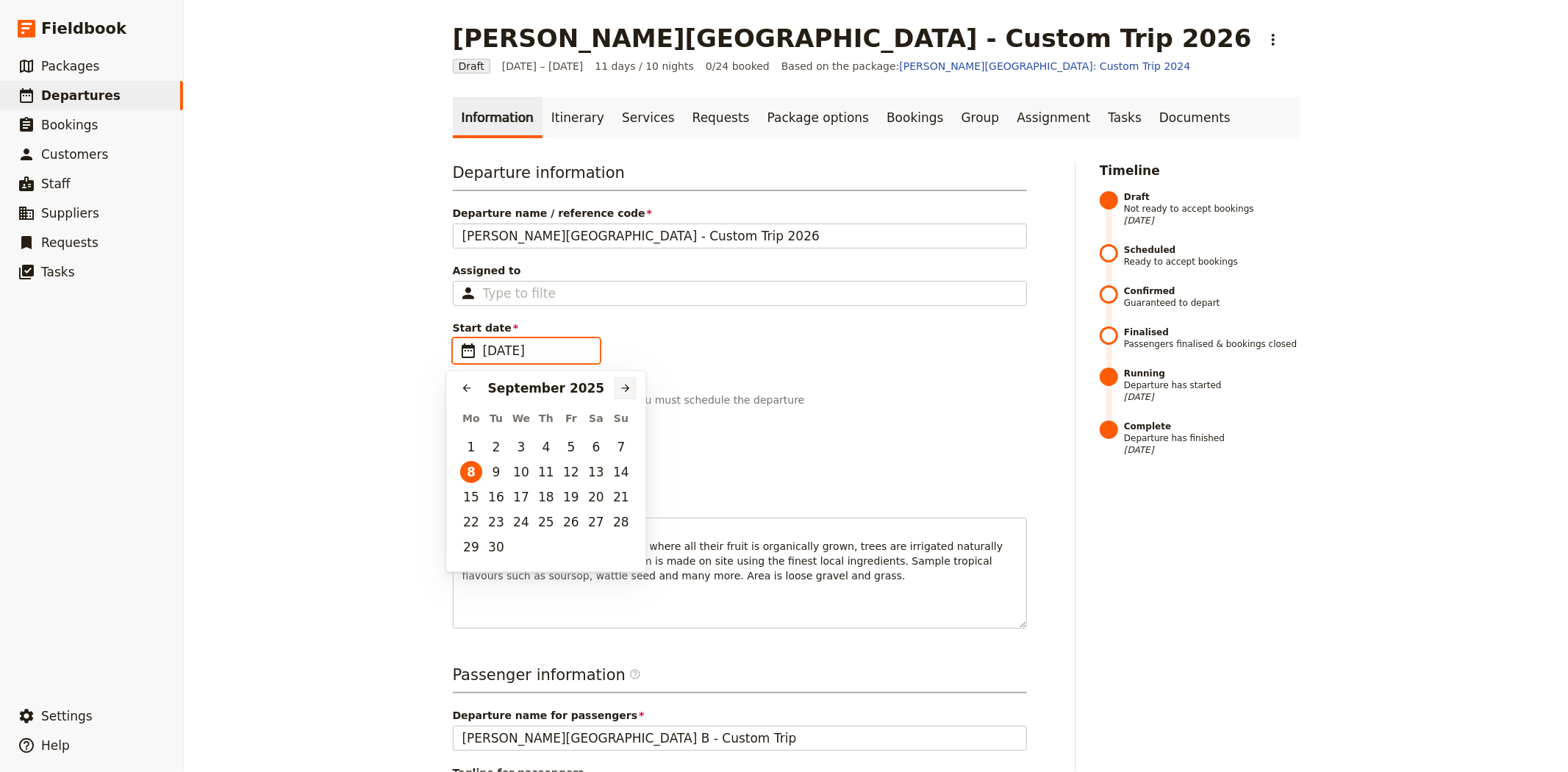
click at [620, 386] on icon "Next month" at bounding box center [625, 388] width 12 height 12
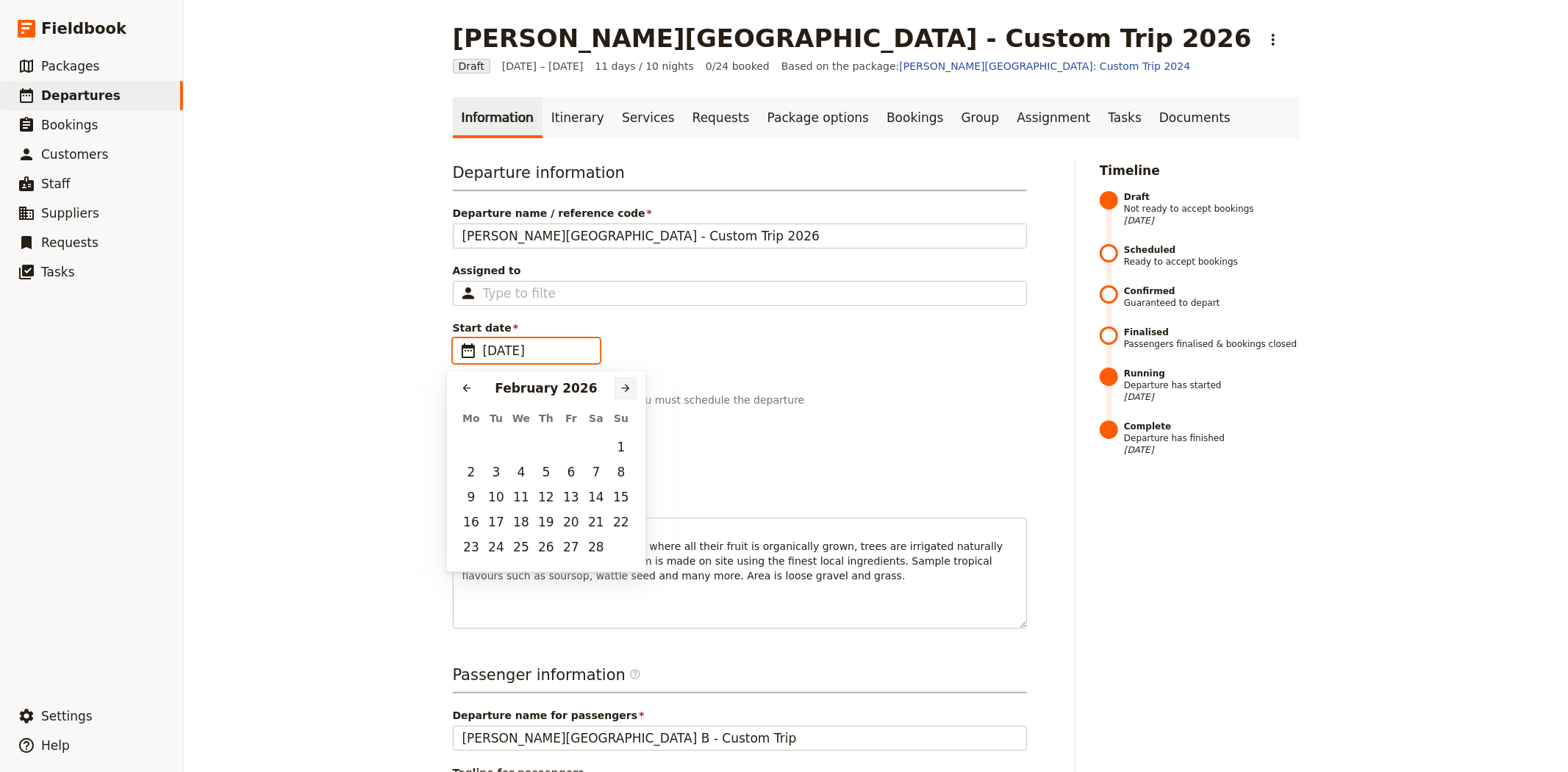
click at [620, 386] on icon "Next month" at bounding box center [625, 388] width 12 height 12
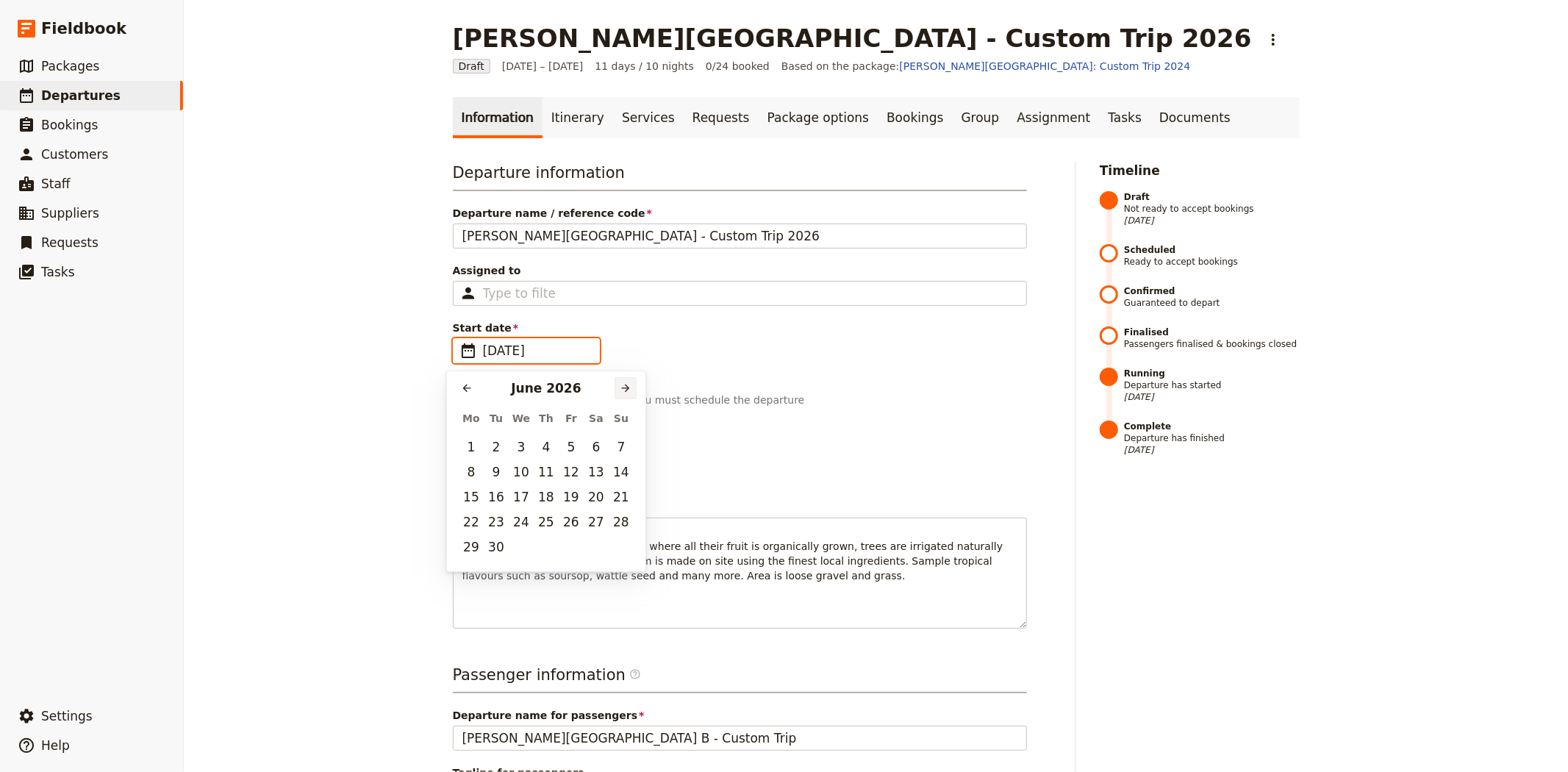
click at [620, 386] on icon "Next month" at bounding box center [625, 388] width 12 height 12
click at [468, 471] on button "7" at bounding box center [471, 472] width 22 height 22
type input "07/09/2026"
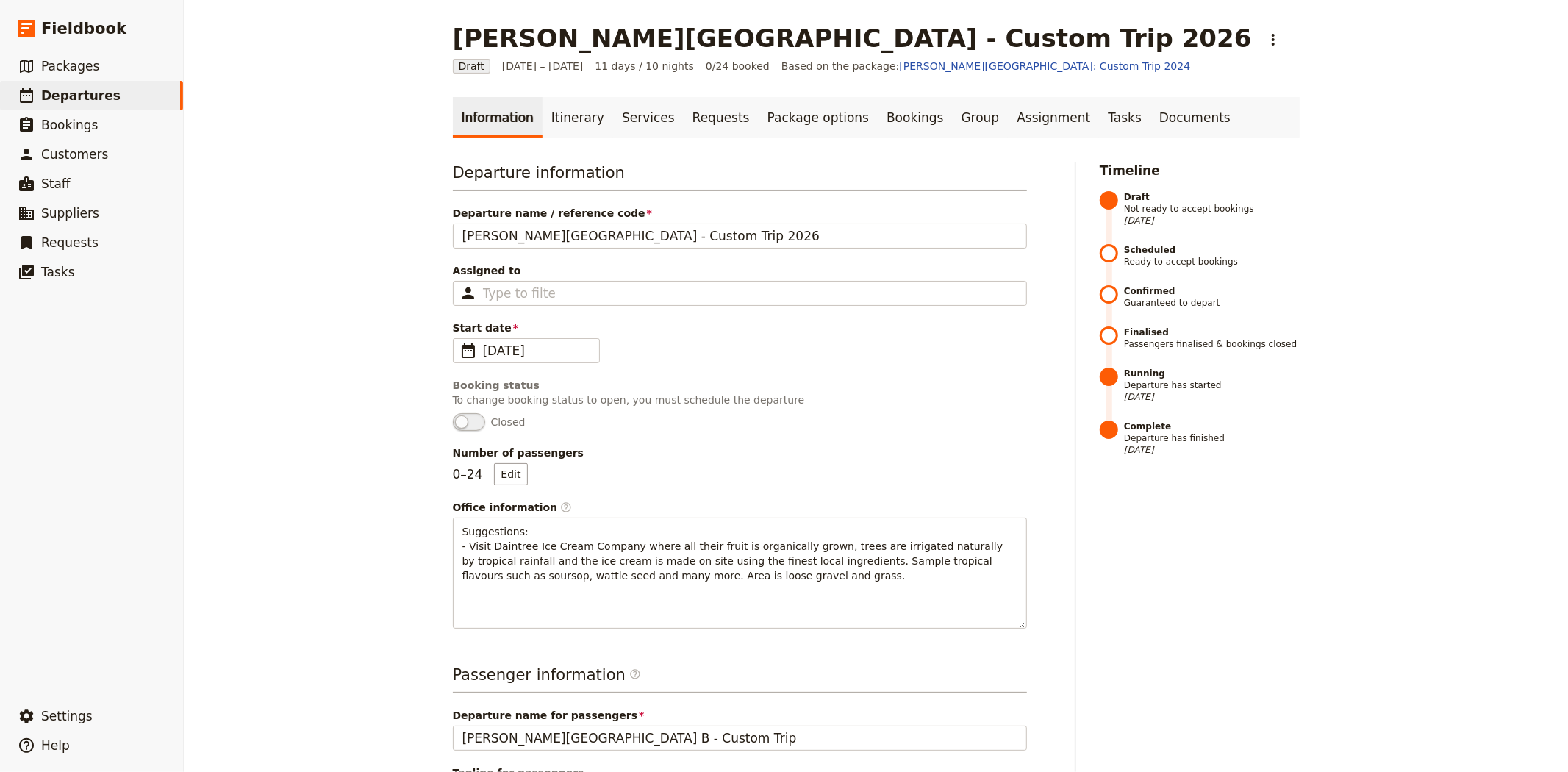
click at [360, 488] on div "Albert Park College - Custom Trip 2026 ​ Draft 8 – 18 Sep 2025 11 days / 10 nig…" at bounding box center [876, 386] width 1384 height 772
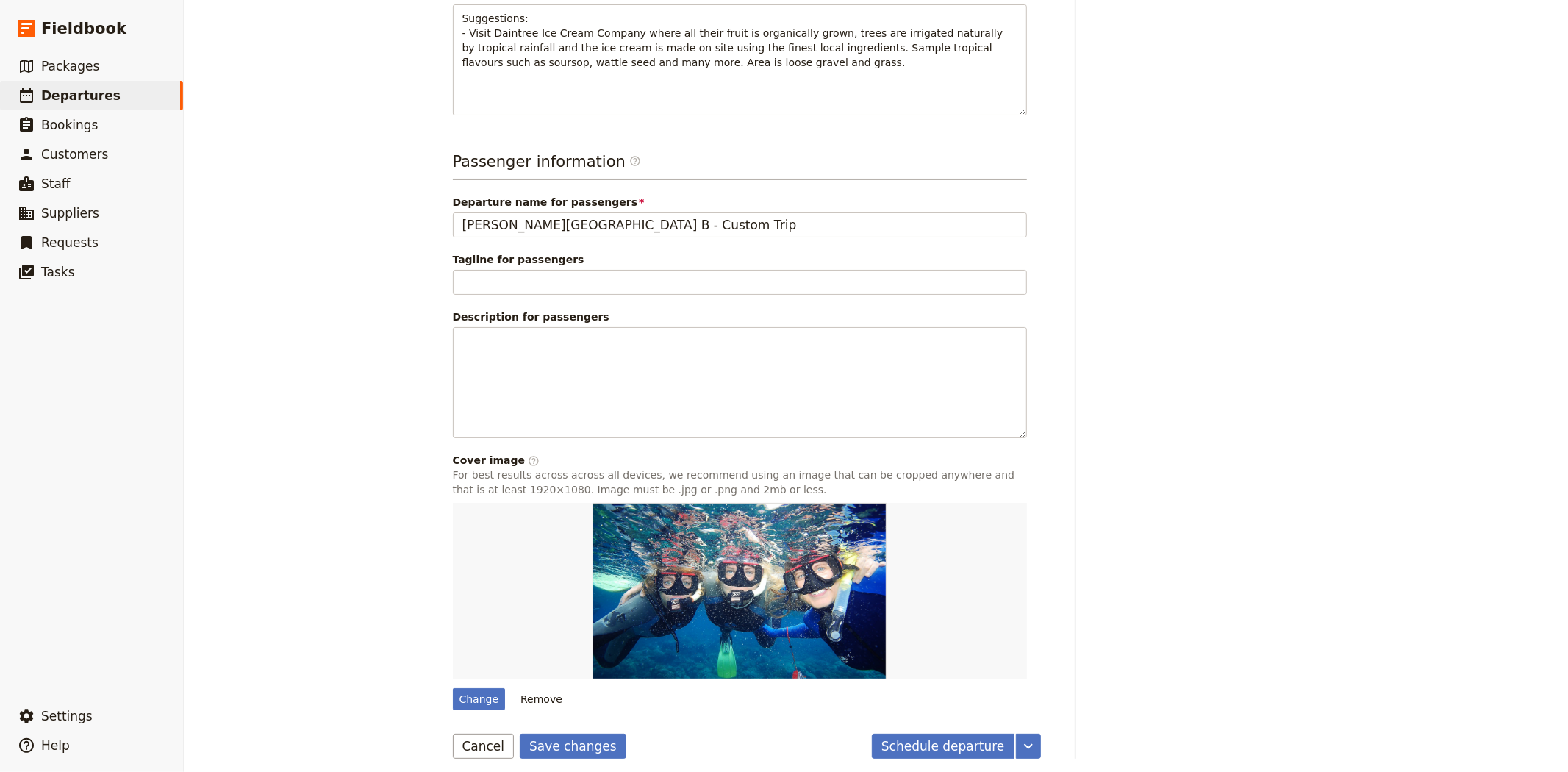
scroll to position [524, 0]
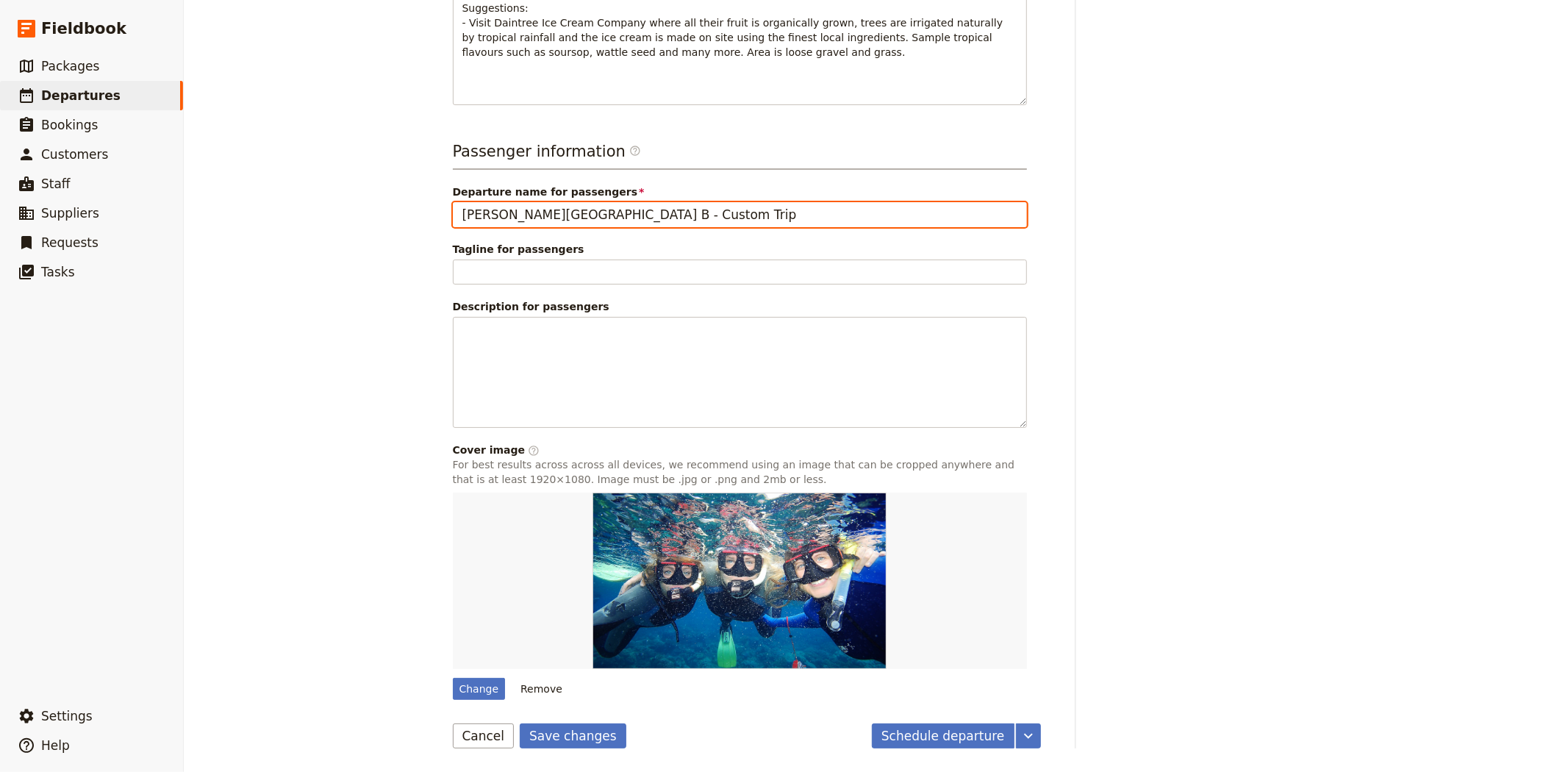
drag, startPoint x: 572, startPoint y: 211, endPoint x: 564, endPoint y: 209, distance: 8.2
click at [564, 209] on input "Albert Park College B - Custom Trip" at bounding box center [740, 215] width 574 height 25
type input "Albert Park College - Custom Trip"
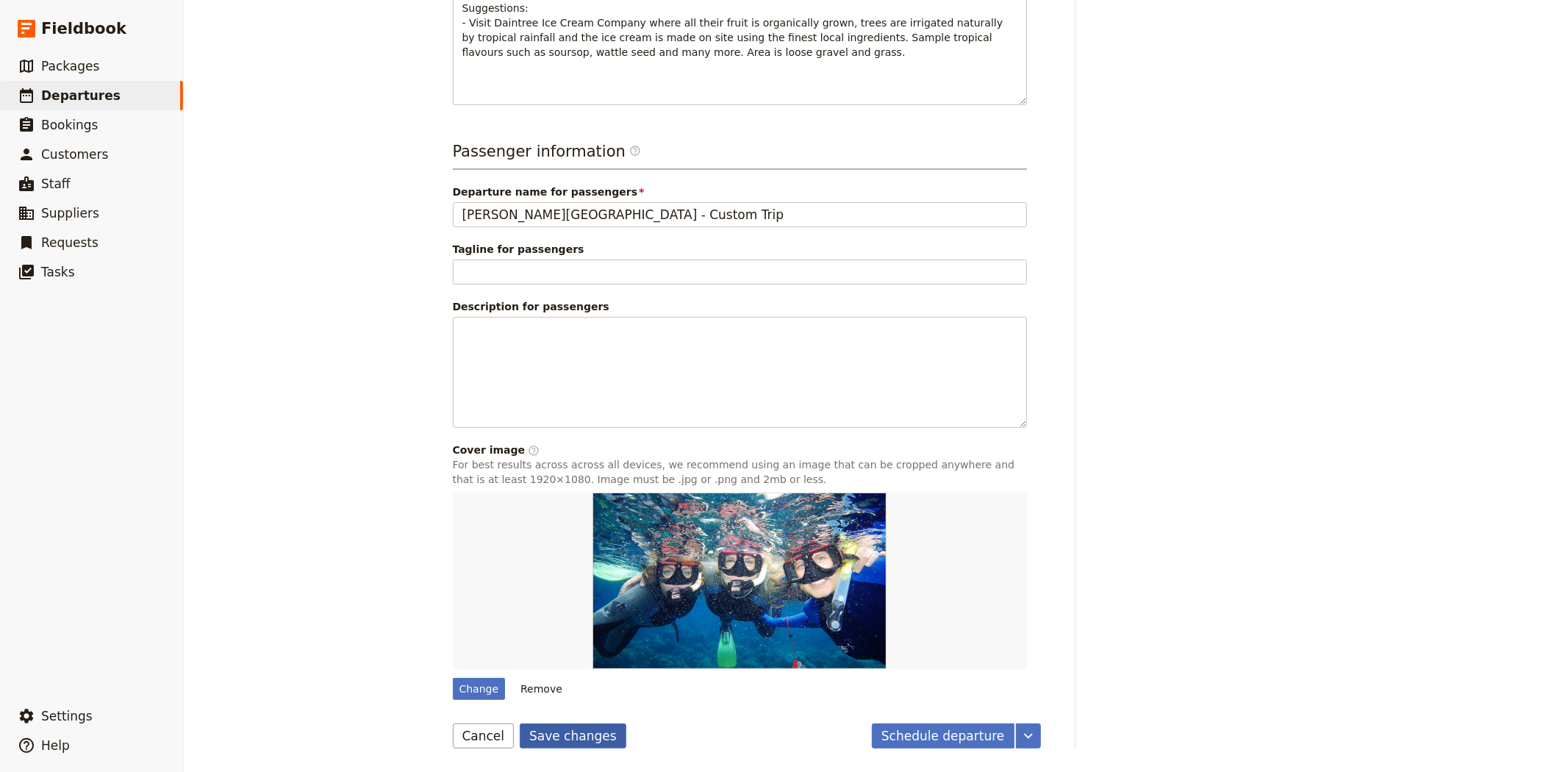
click at [558, 739] on button "Save changes" at bounding box center [573, 736] width 106 height 25
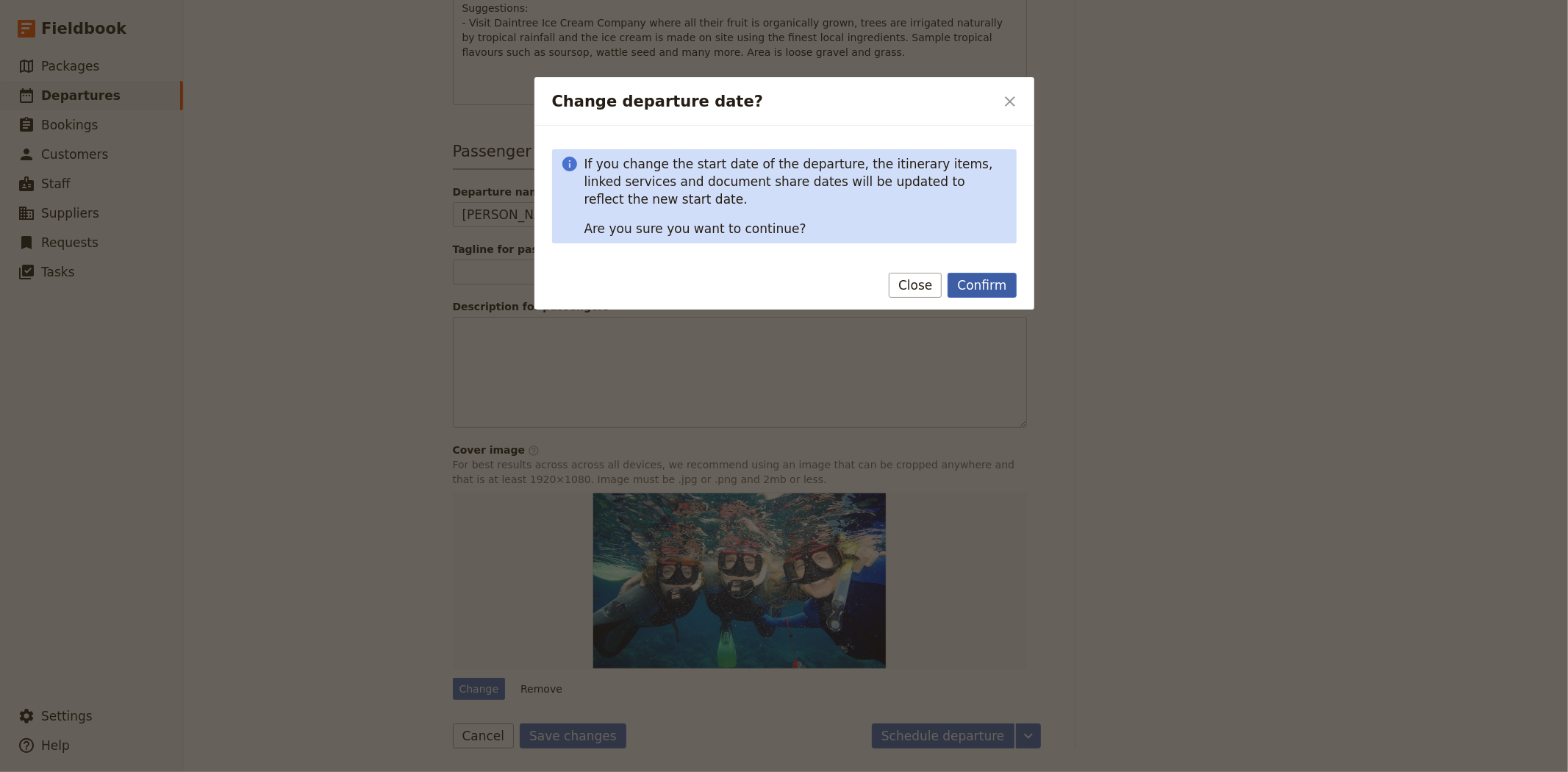
click at [987, 286] on button "Confirm" at bounding box center [982, 286] width 68 height 25
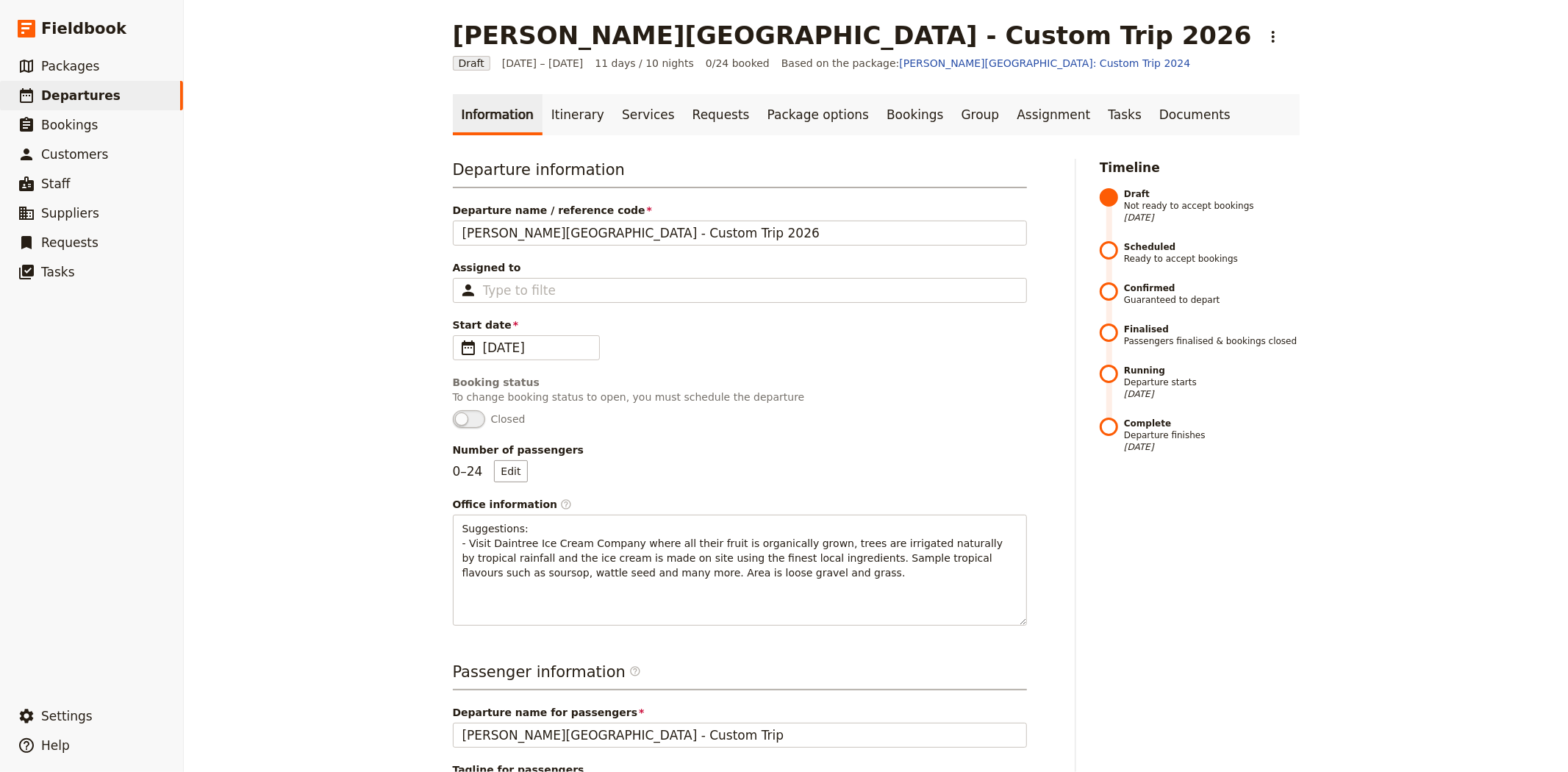
scroll to position [0, 0]
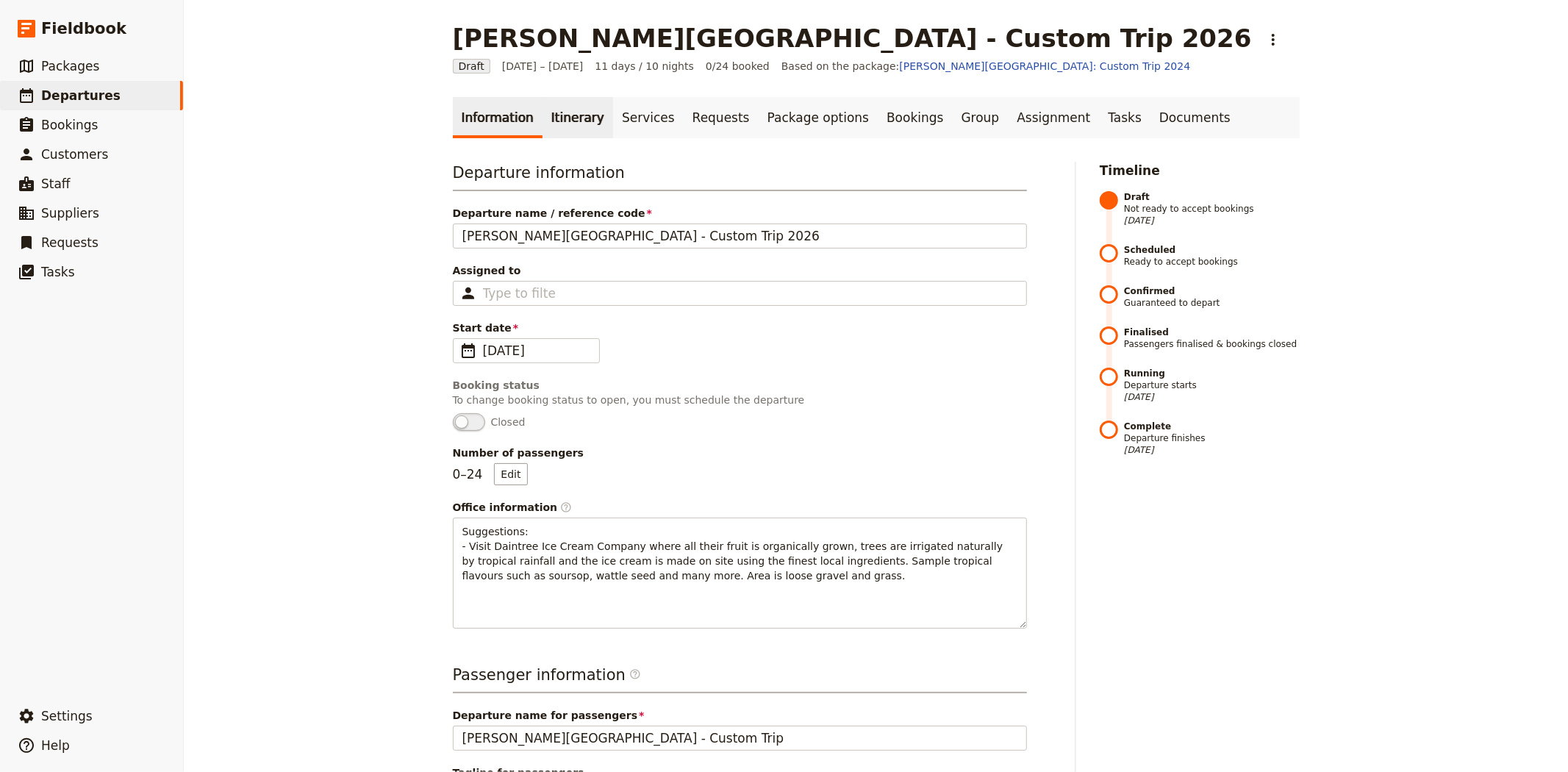
click at [558, 119] on link "Itinerary" at bounding box center [577, 117] width 71 height 41
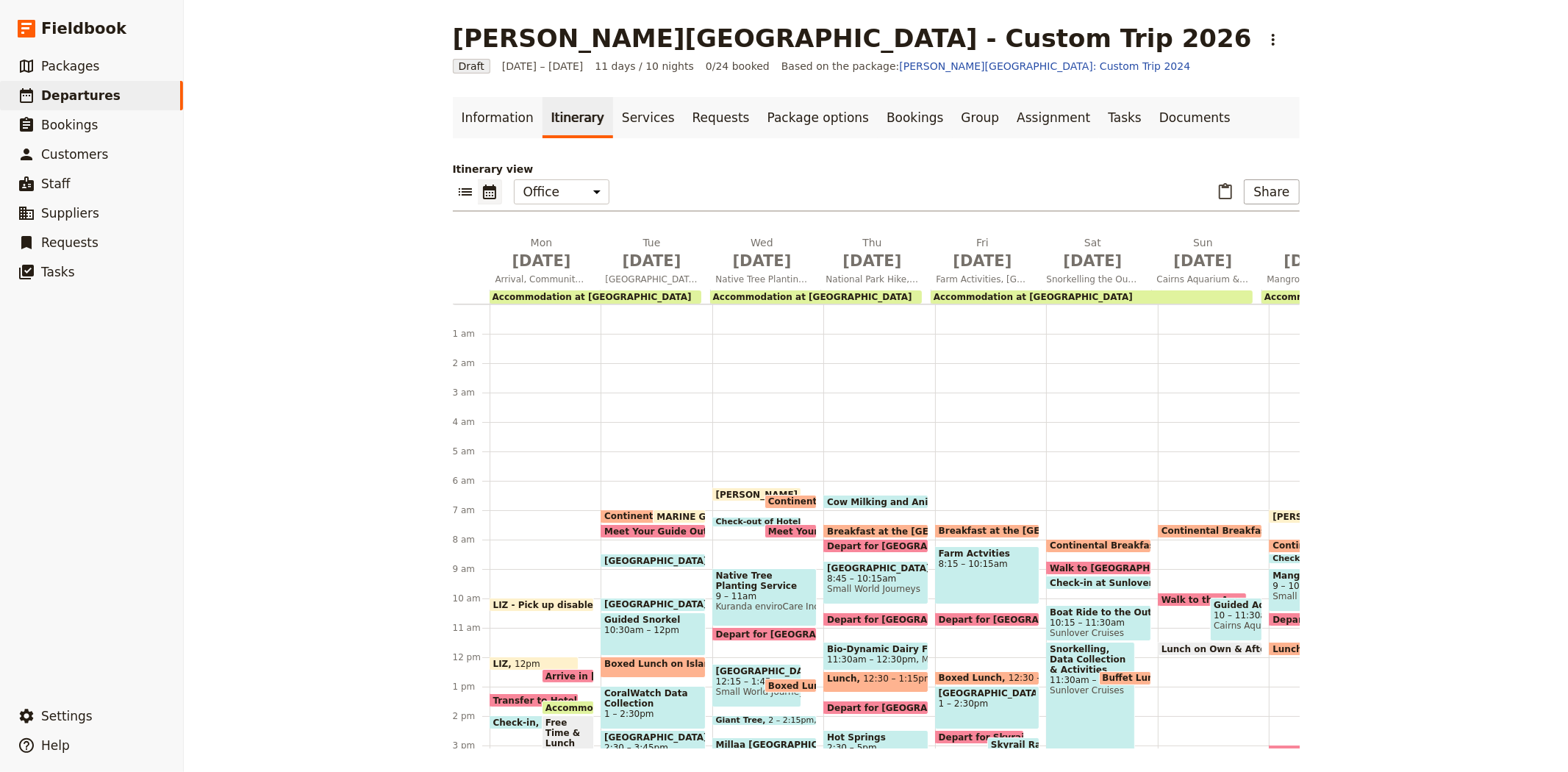
scroll to position [169, 0]
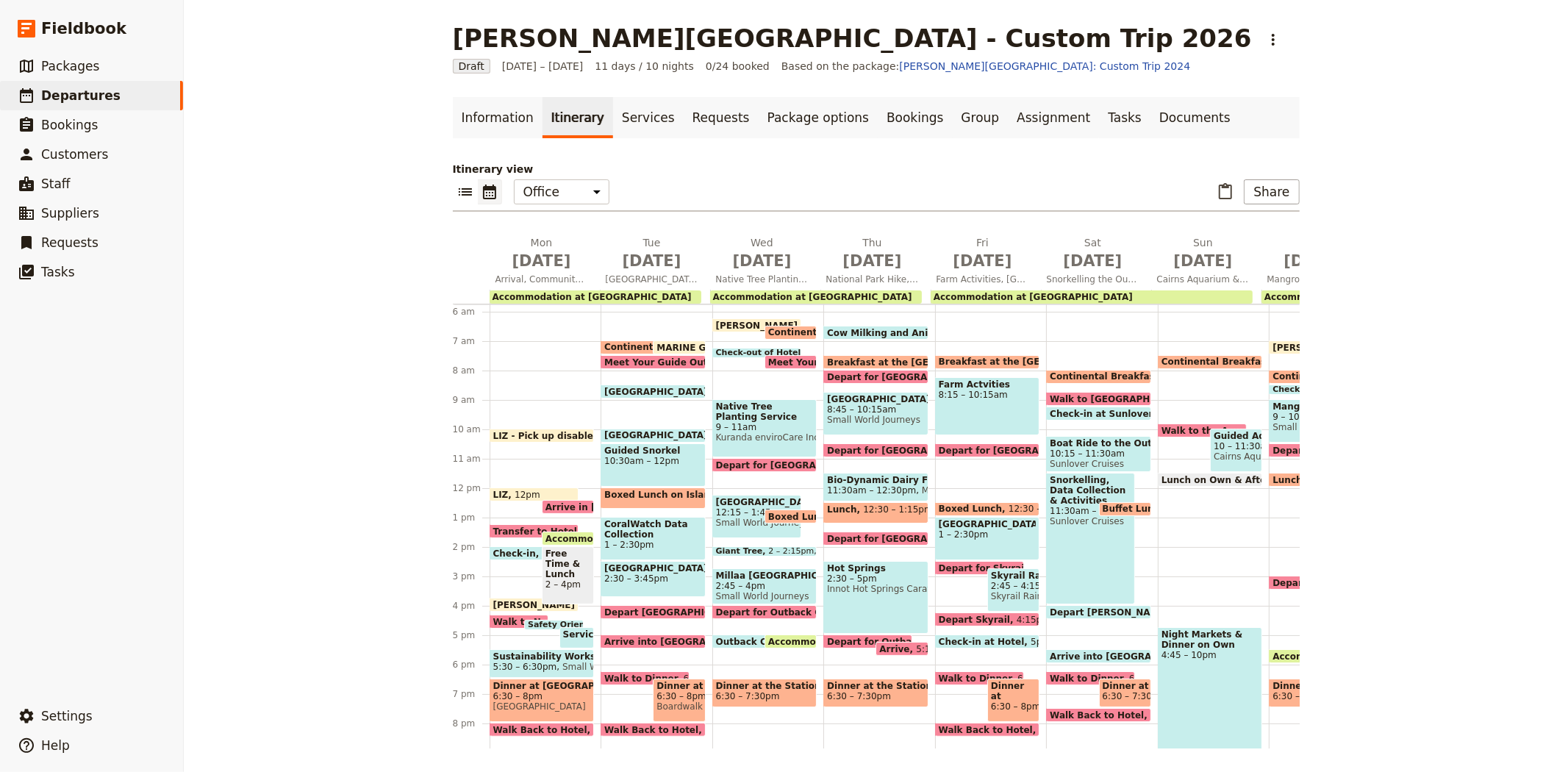
click at [552, 502] on span "Arrive in [GEOGRAPHIC_DATA]" at bounding box center [623, 507] width 155 height 10
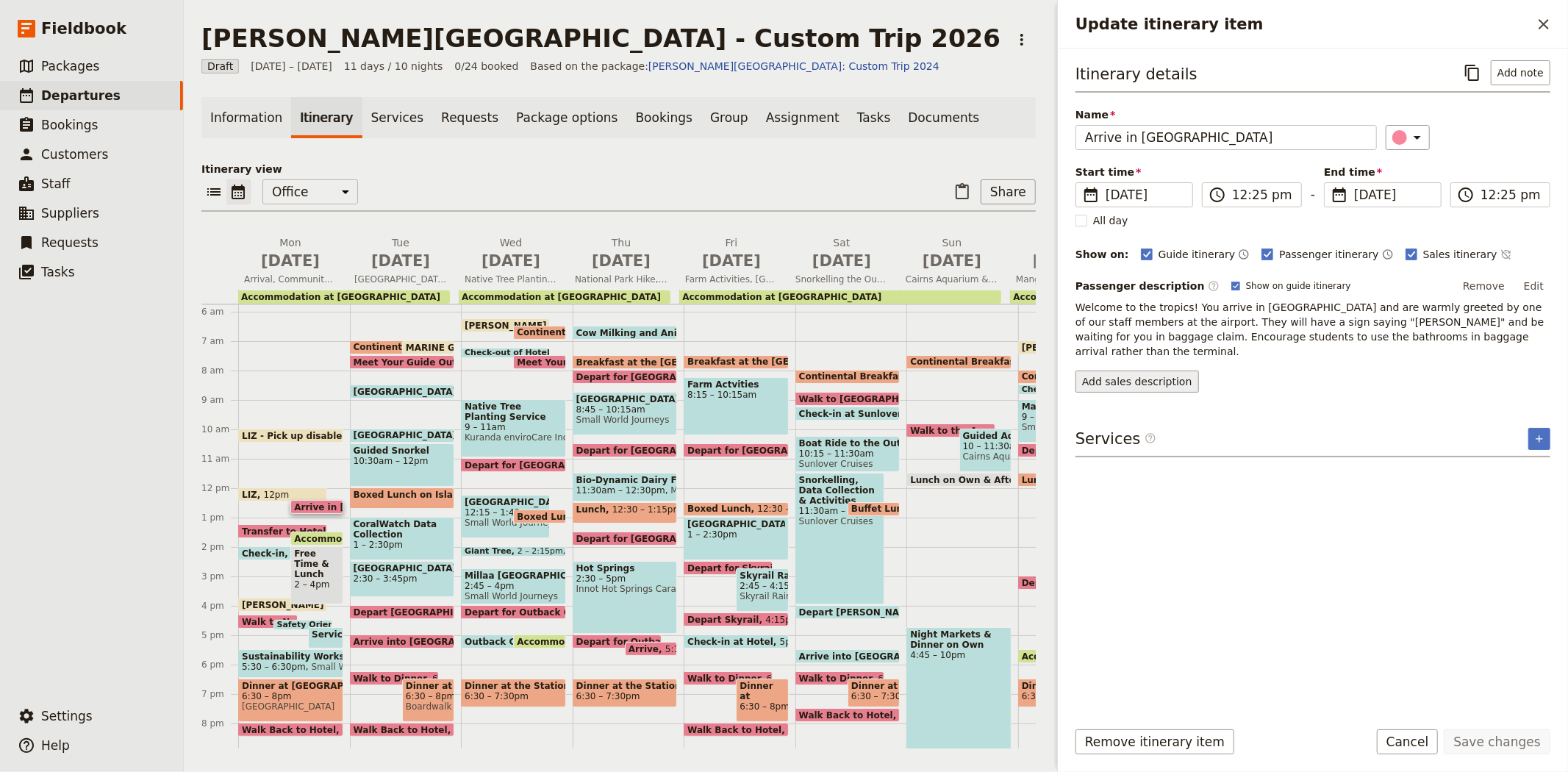
click at [1121, 372] on button "Add sales description" at bounding box center [1137, 382] width 124 height 22
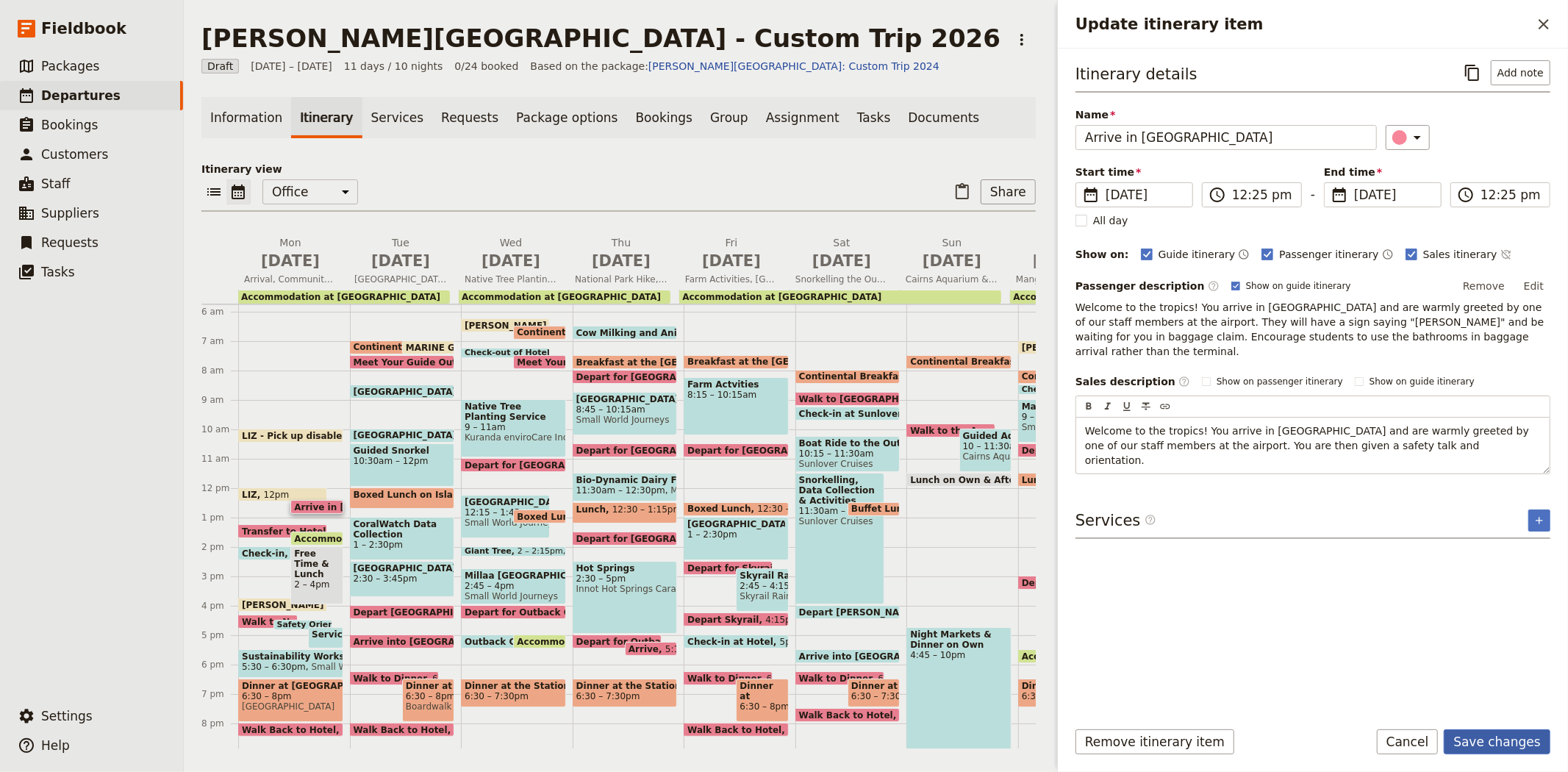
click at [1485, 733] on button "Save changes" at bounding box center [1497, 742] width 106 height 25
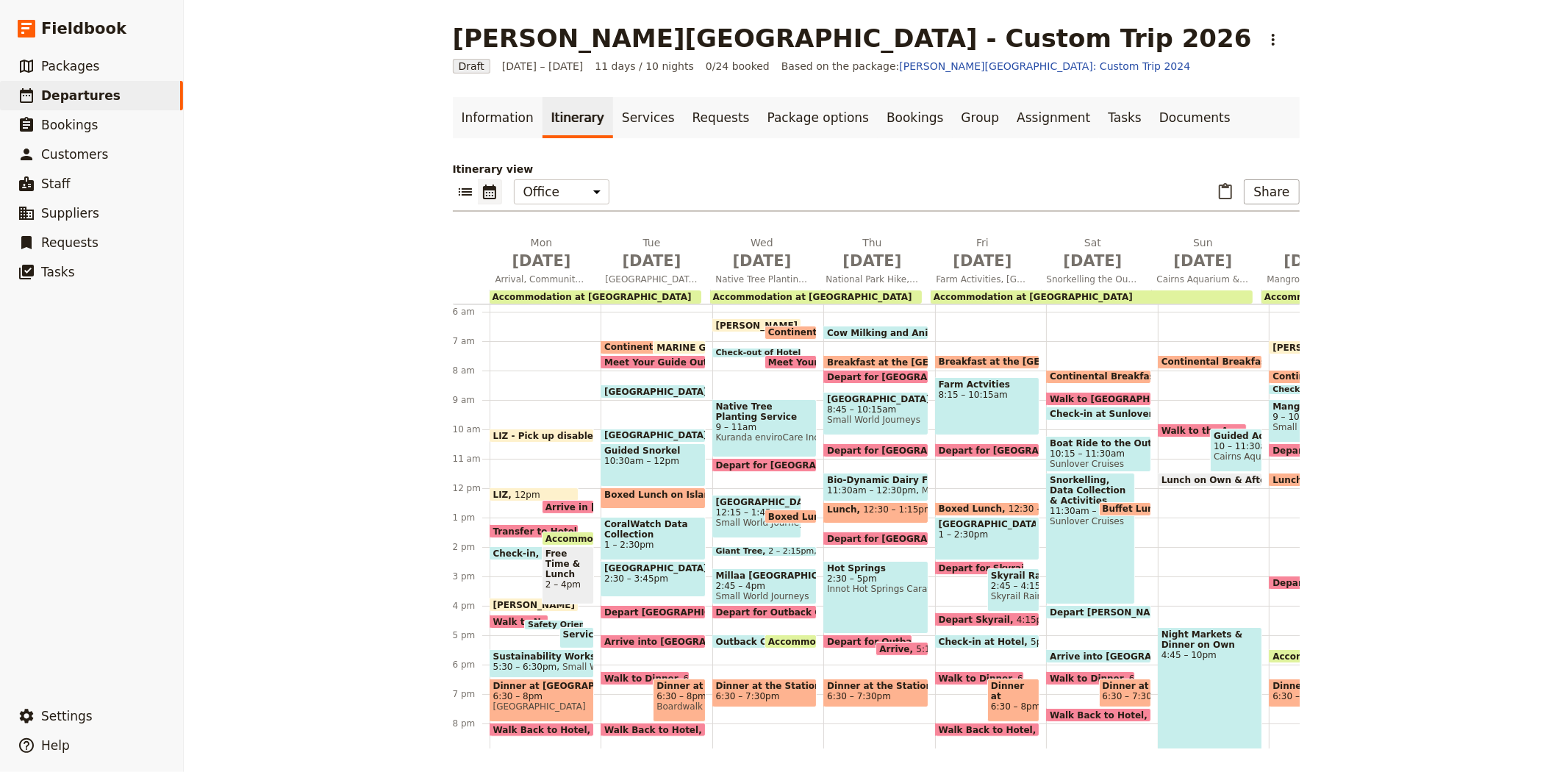
click at [503, 615] on div "Walk to Novotel for Activities & Dinner 4:20pm" at bounding box center [519, 622] width 59 height 14
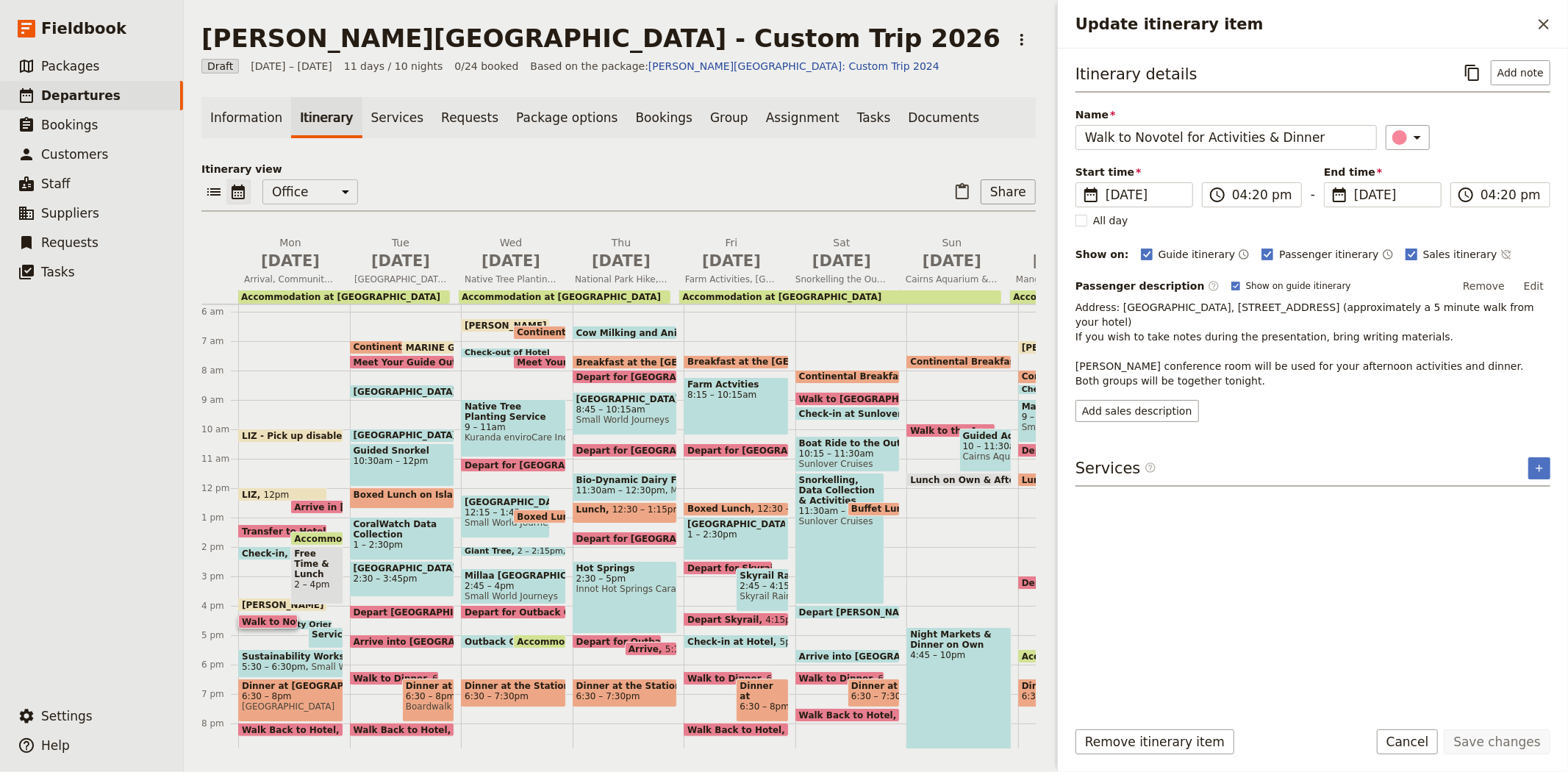
click at [1423, 257] on span "Sales itinerary" at bounding box center [1460, 254] width 75 height 15
click at [1405, 247] on input "Sales itinerary" at bounding box center [1405, 246] width 1 height 1
checkbox input "false"
click at [1494, 740] on button "Save changes" at bounding box center [1497, 742] width 106 height 25
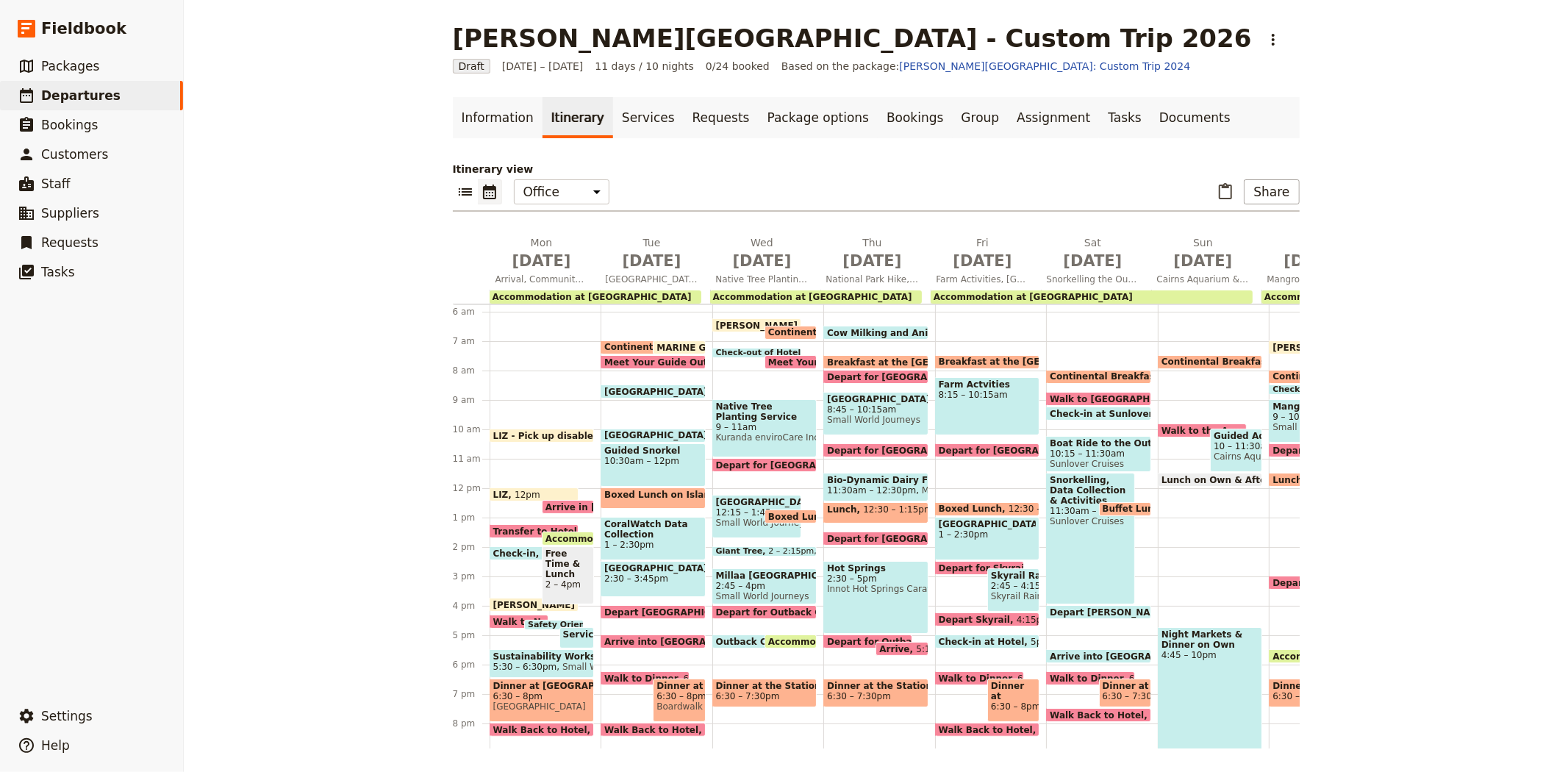
click at [539, 620] on span "Safety Orientation" at bounding box center [573, 624] width 90 height 9
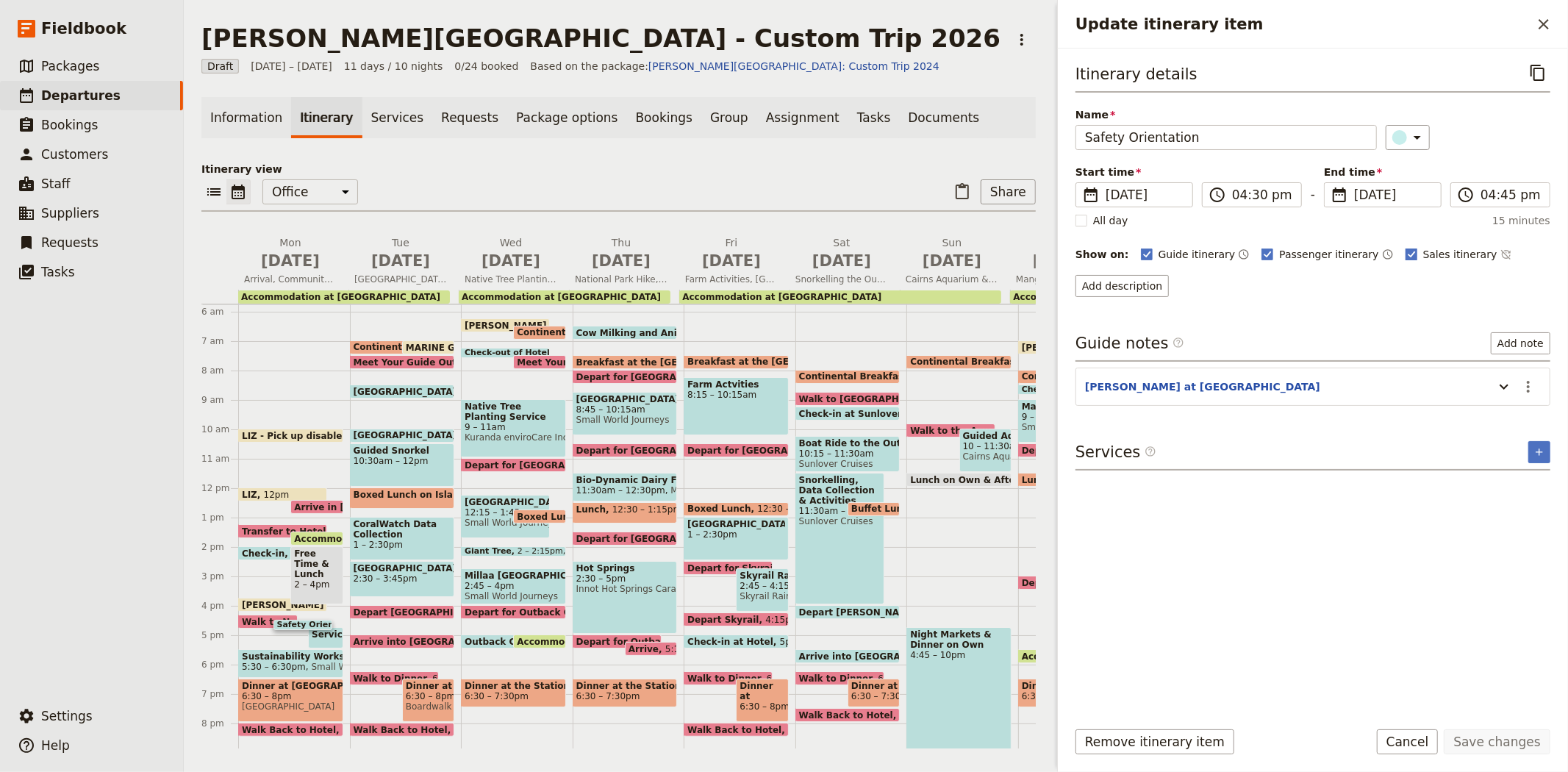
click at [1423, 248] on span "Sales itinerary" at bounding box center [1460, 254] width 75 height 15
click at [1405, 247] on input "Sales itinerary" at bounding box center [1405, 246] width 1 height 1
checkbox input "false"
click at [1489, 737] on button "Save changes" at bounding box center [1497, 742] width 106 height 25
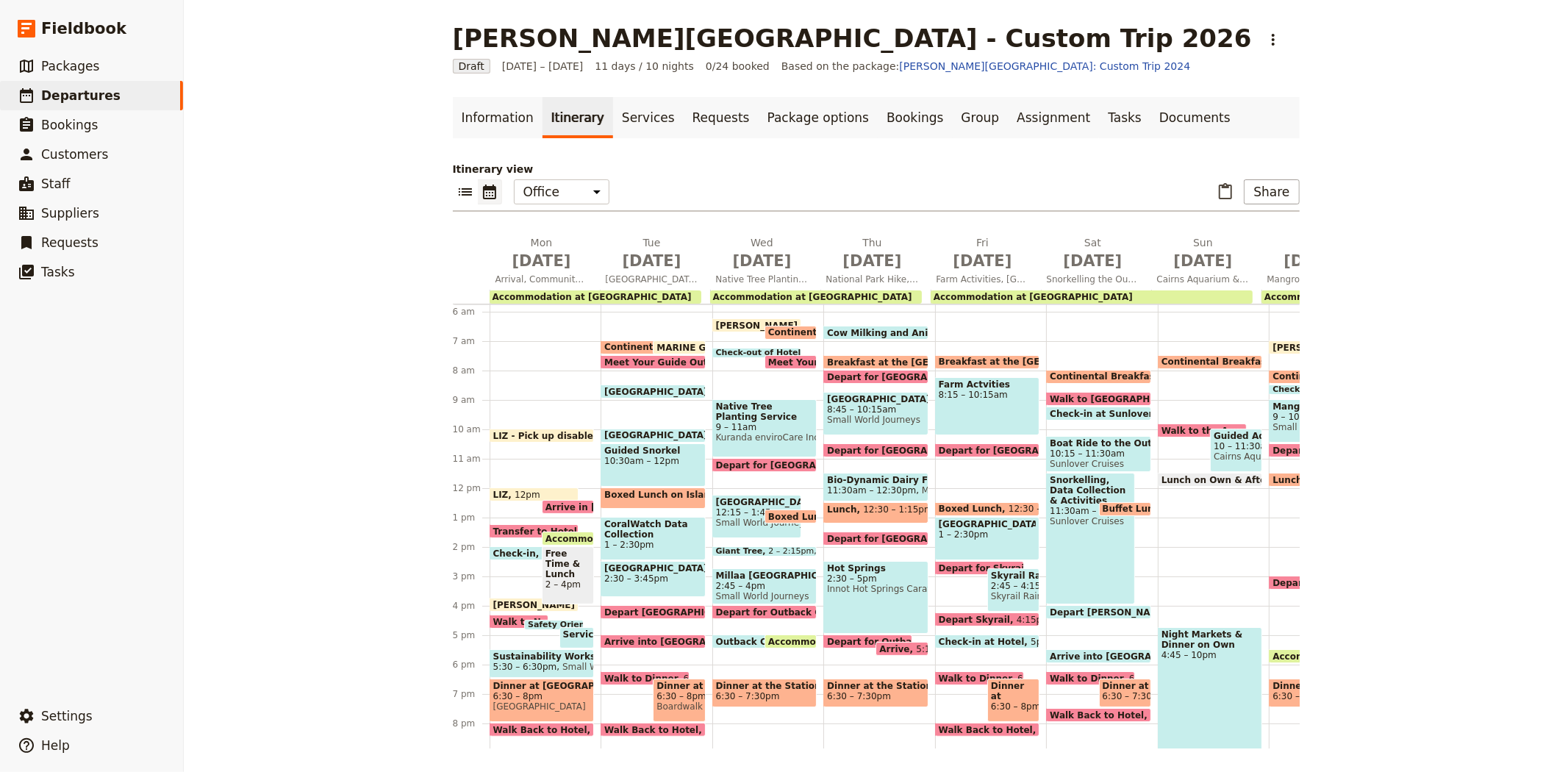
click at [569, 634] on span "Service Project for the Homeless" at bounding box center [648, 634] width 170 height 10
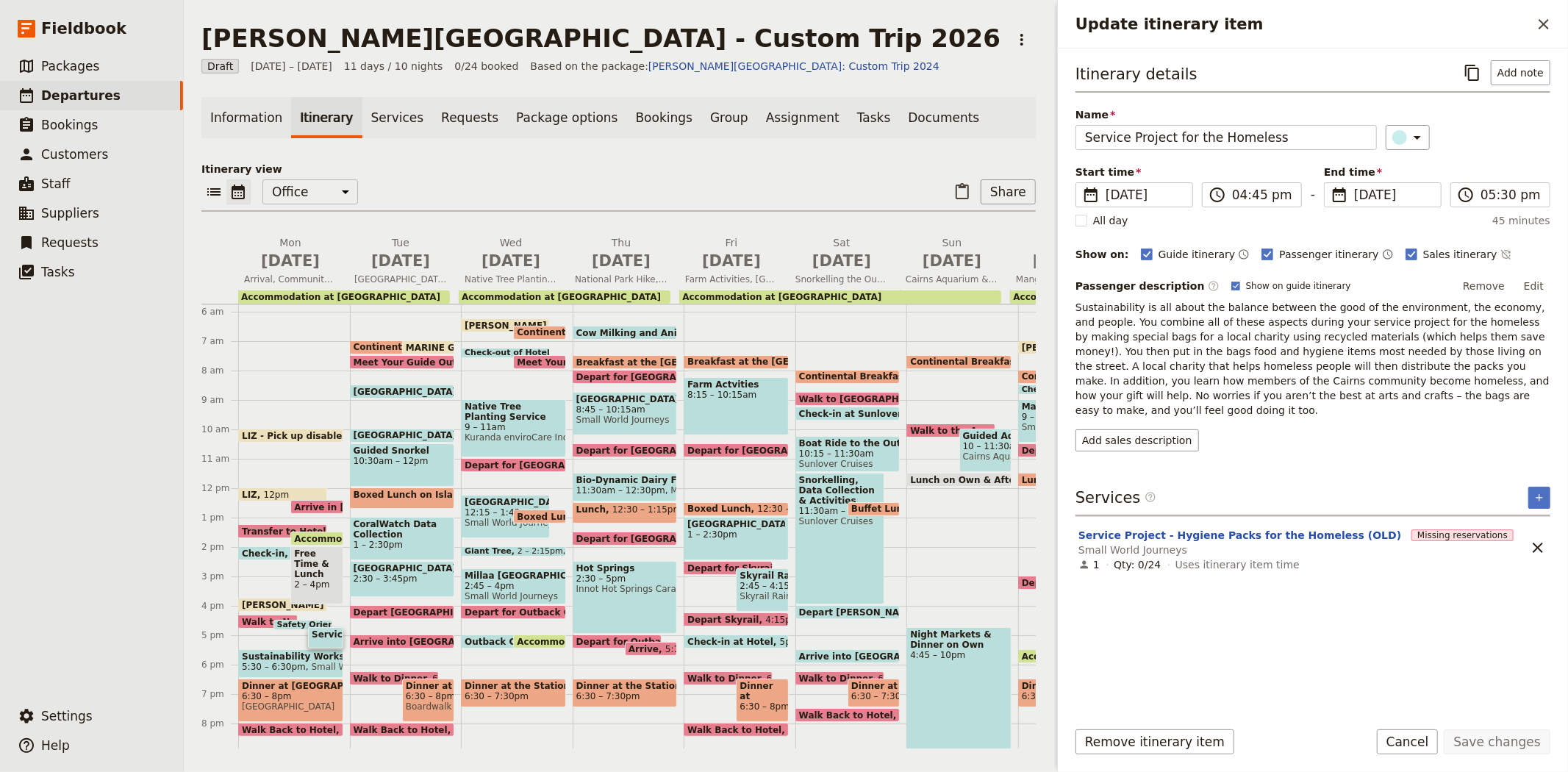
drag, startPoint x: 1332, startPoint y: 400, endPoint x: 1068, endPoint y: 303, distance: 281.3
click at [1068, 303] on div "Itinerary details ​ Add note Name Service Project for the Homeless ​ Start time…" at bounding box center [1313, 378] width 510 height 659
copy span "Sustainability is all about the balance between the good of the environment, th…"
click at [1249, 528] on button "Service Project - Hygiene Packs for the Homeless (OLD)" at bounding box center [1239, 535] width 323 height 15
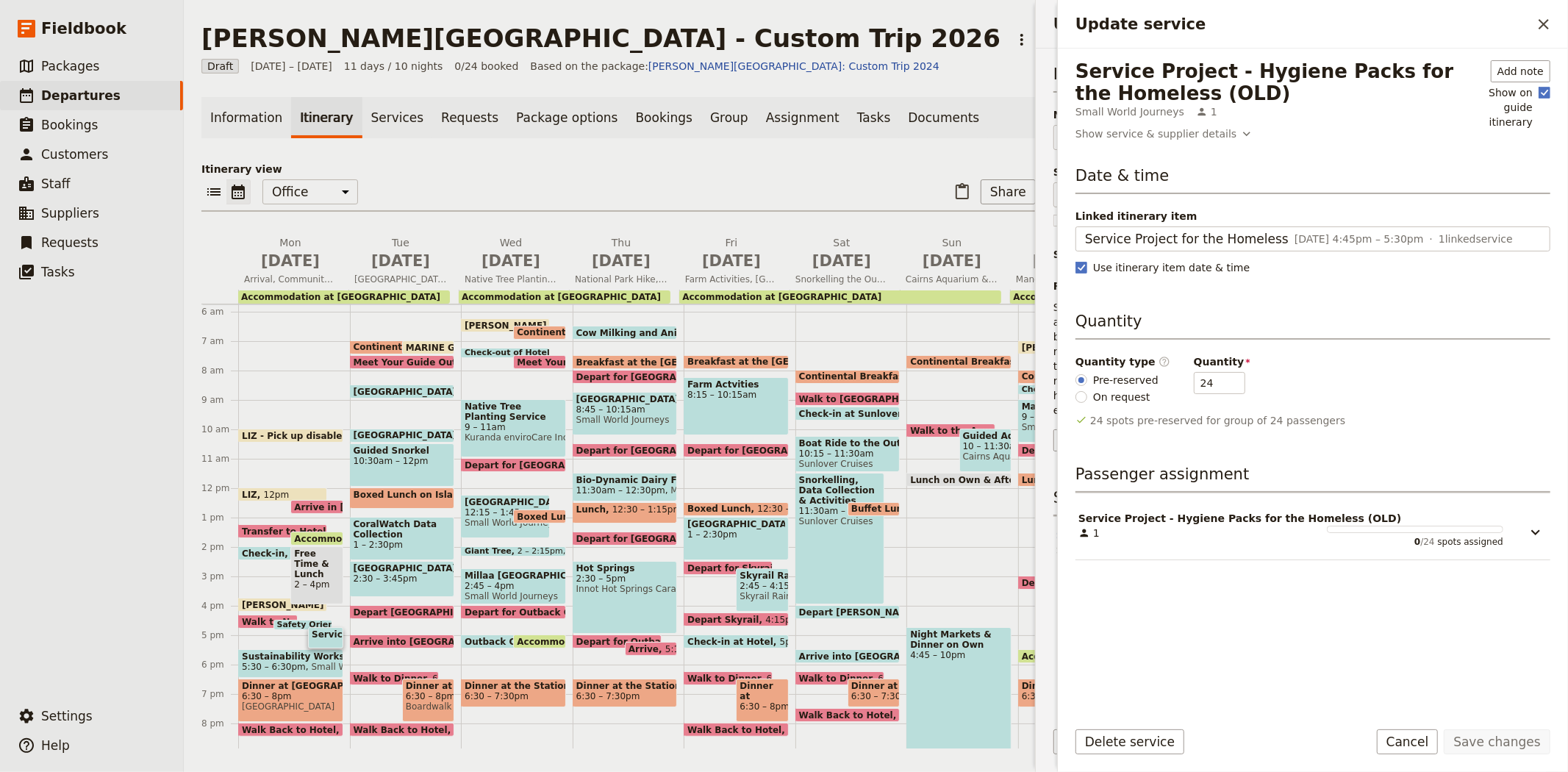
click at [1152, 113] on span "Small World Journeys" at bounding box center [1129, 112] width 109 height 15
click at [1151, 130] on div "Show service & supplier details" at bounding box center [1156, 133] width 161 height 15
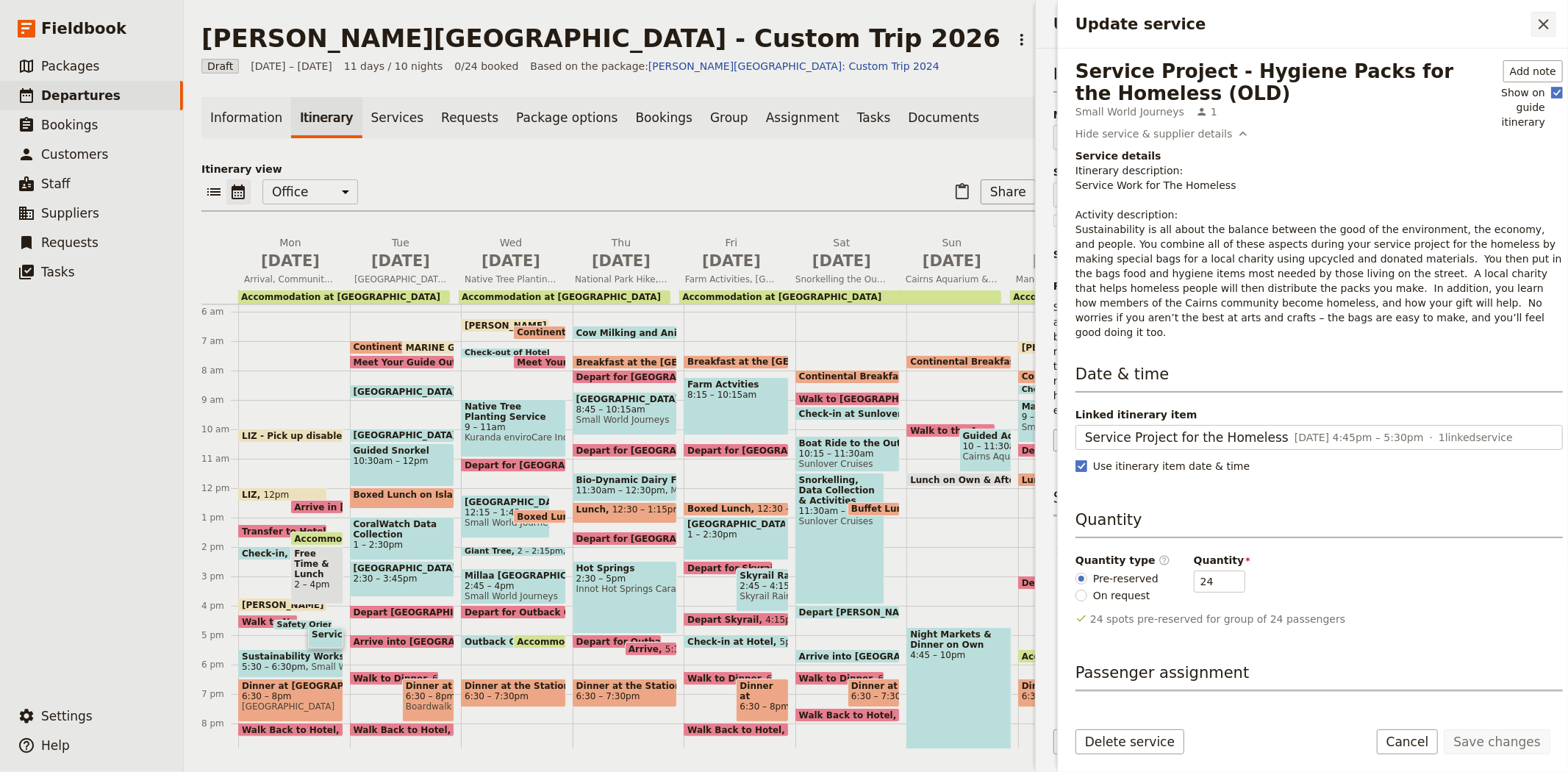
click at [1542, 28] on icon "Close drawer" at bounding box center [1543, 24] width 17 height 17
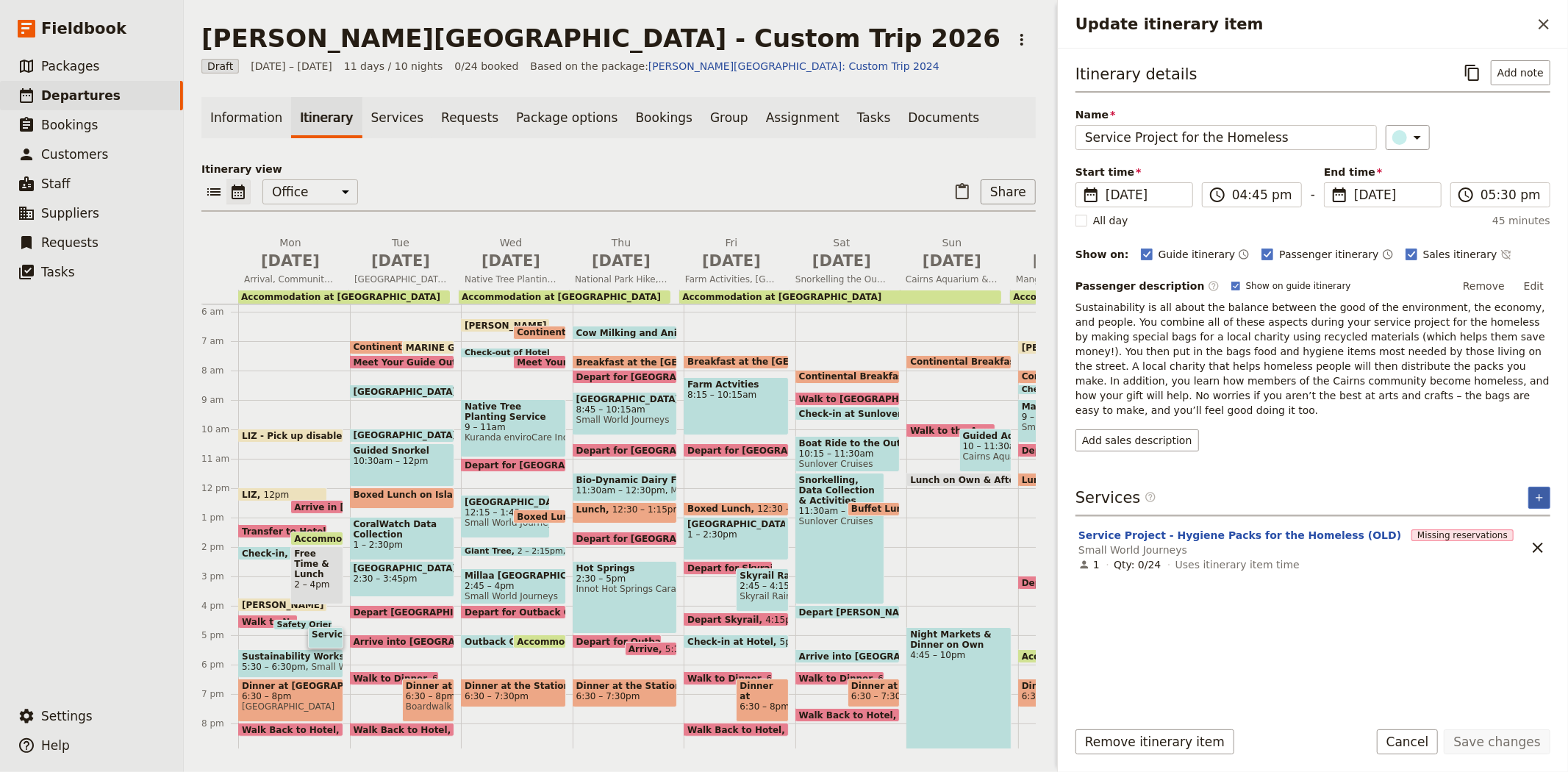
click at [1545, 492] on icon "Add service inclusion" at bounding box center [1539, 497] width 12 height 12
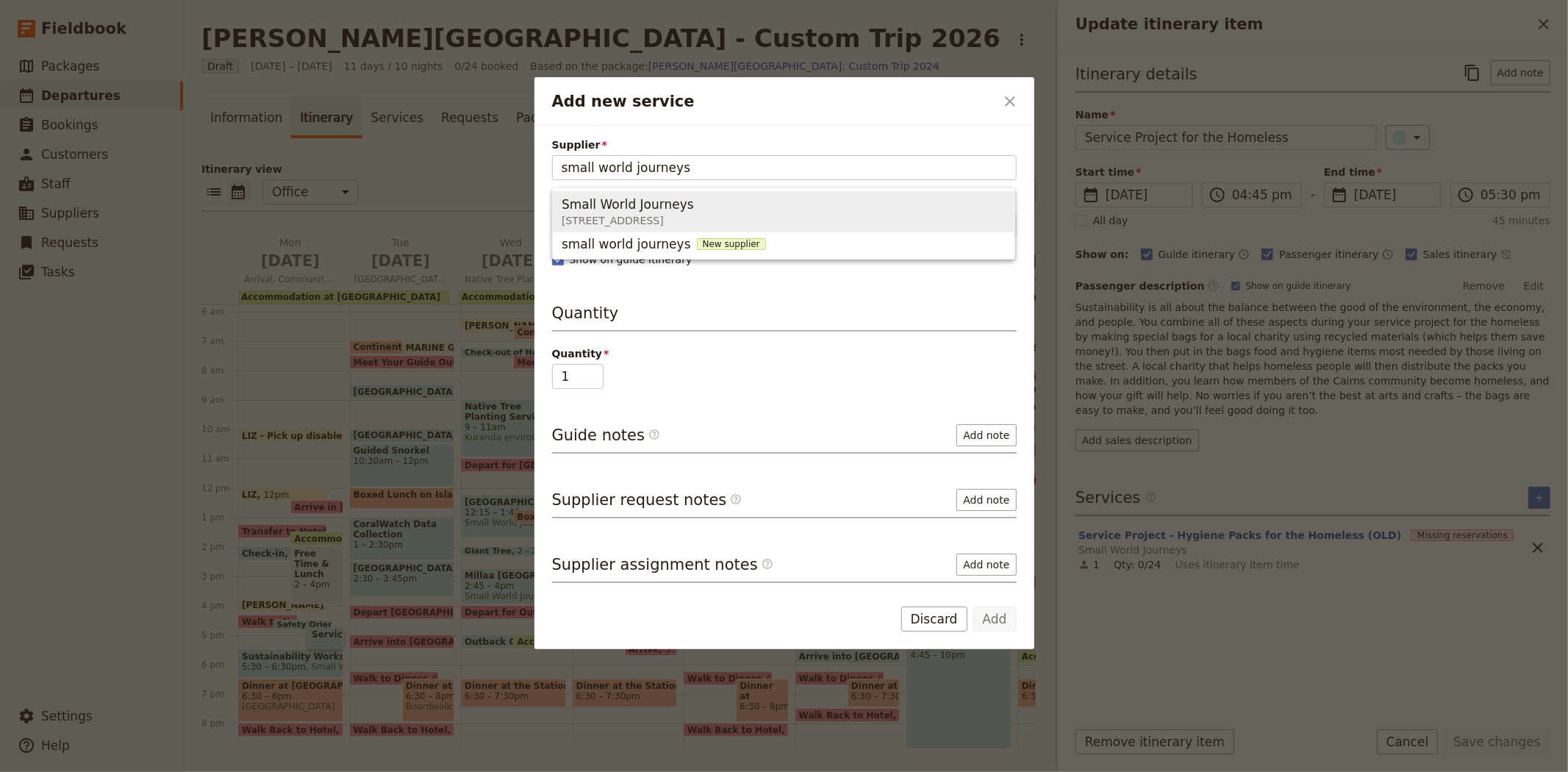
click at [605, 209] on span "Small World Journeys" at bounding box center [627, 204] width 132 height 17
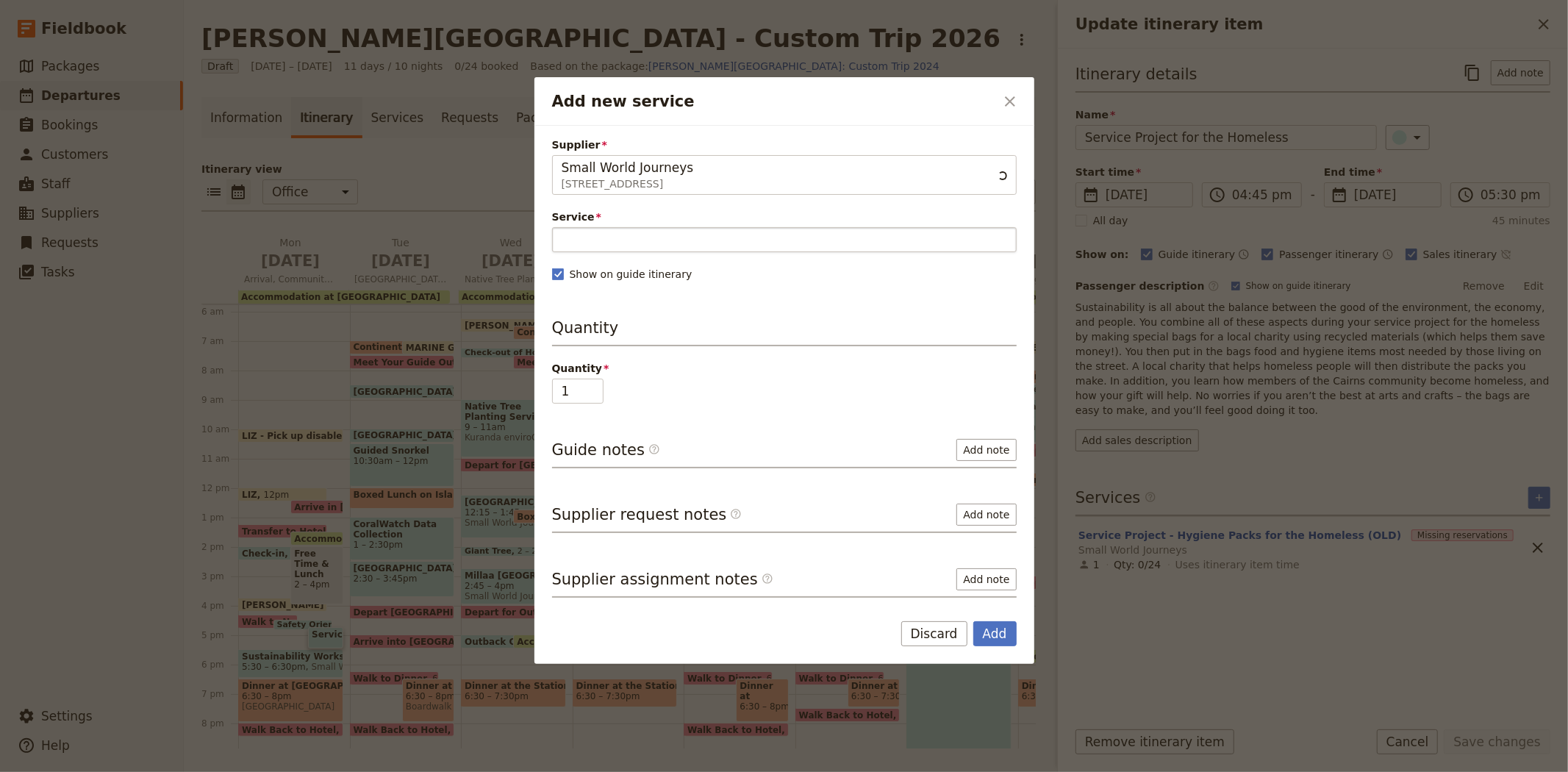
type input "Small World Journeys"
click at [630, 230] on input "Service" at bounding box center [784, 240] width 465 height 25
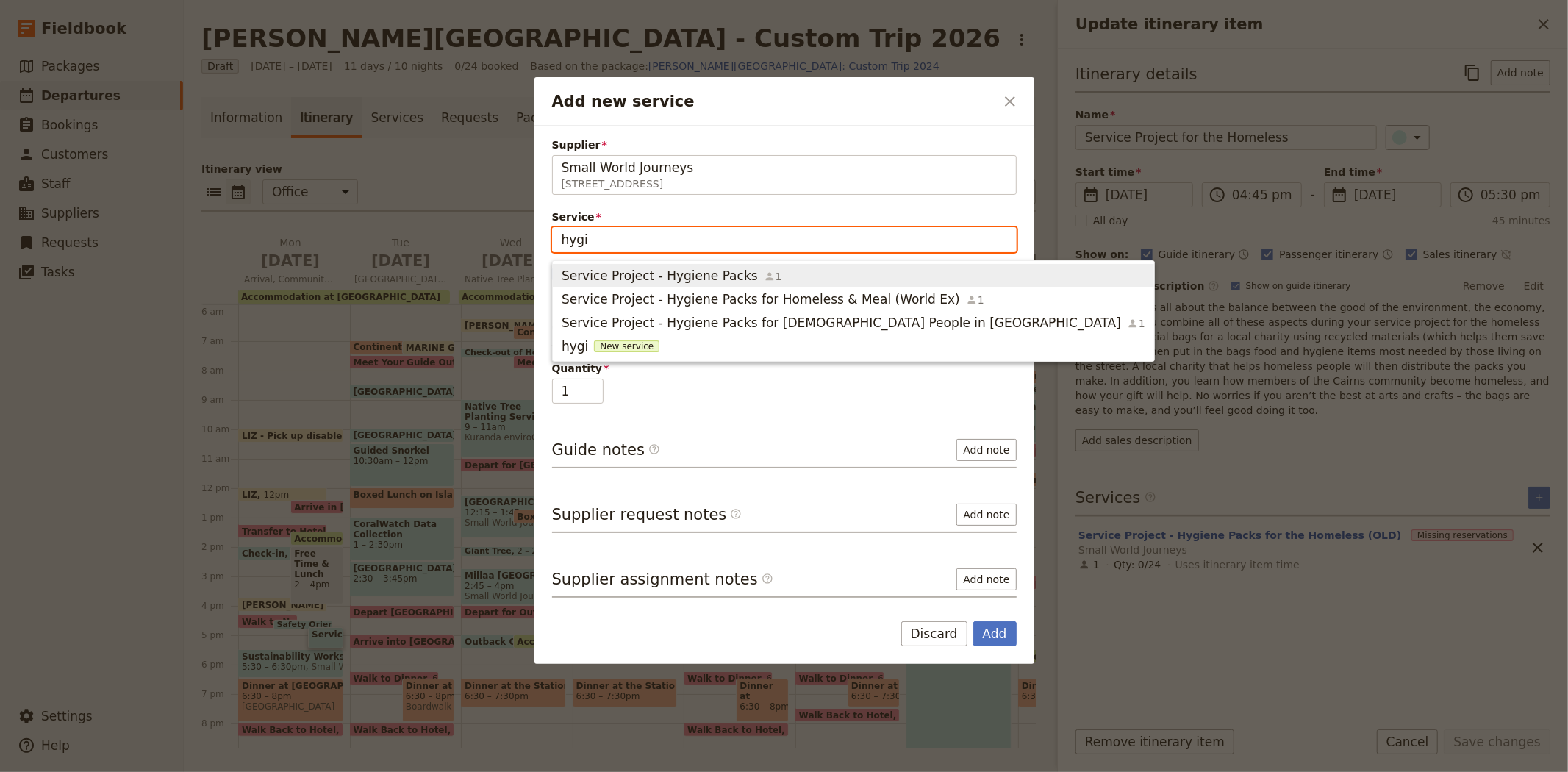
type input "hygie"
click at [637, 270] on span "Service Project - Hygiene Packs" at bounding box center [659, 275] width 196 height 17
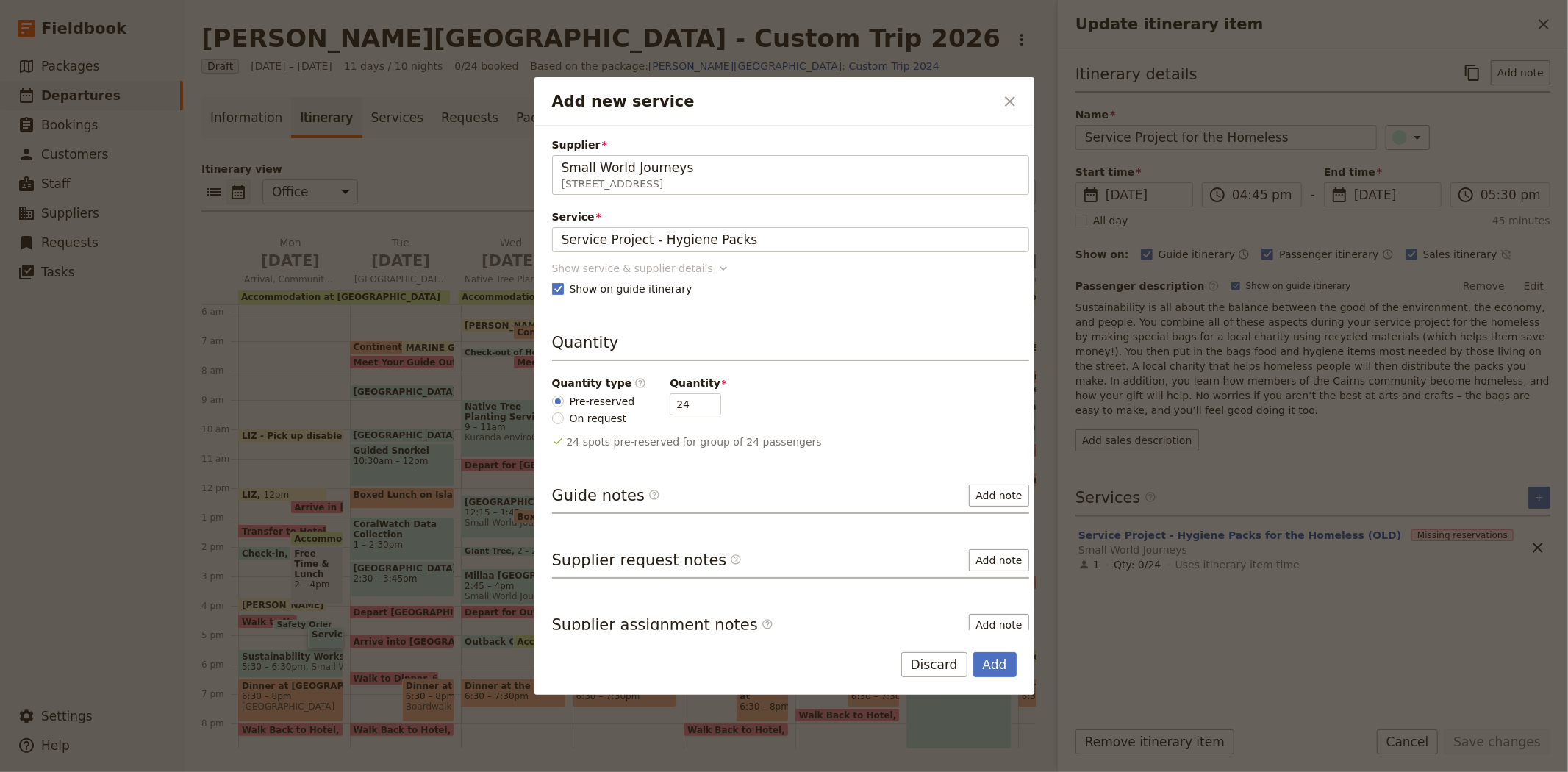
click at [649, 267] on div "Show service & supplier details" at bounding box center [632, 268] width 161 height 15
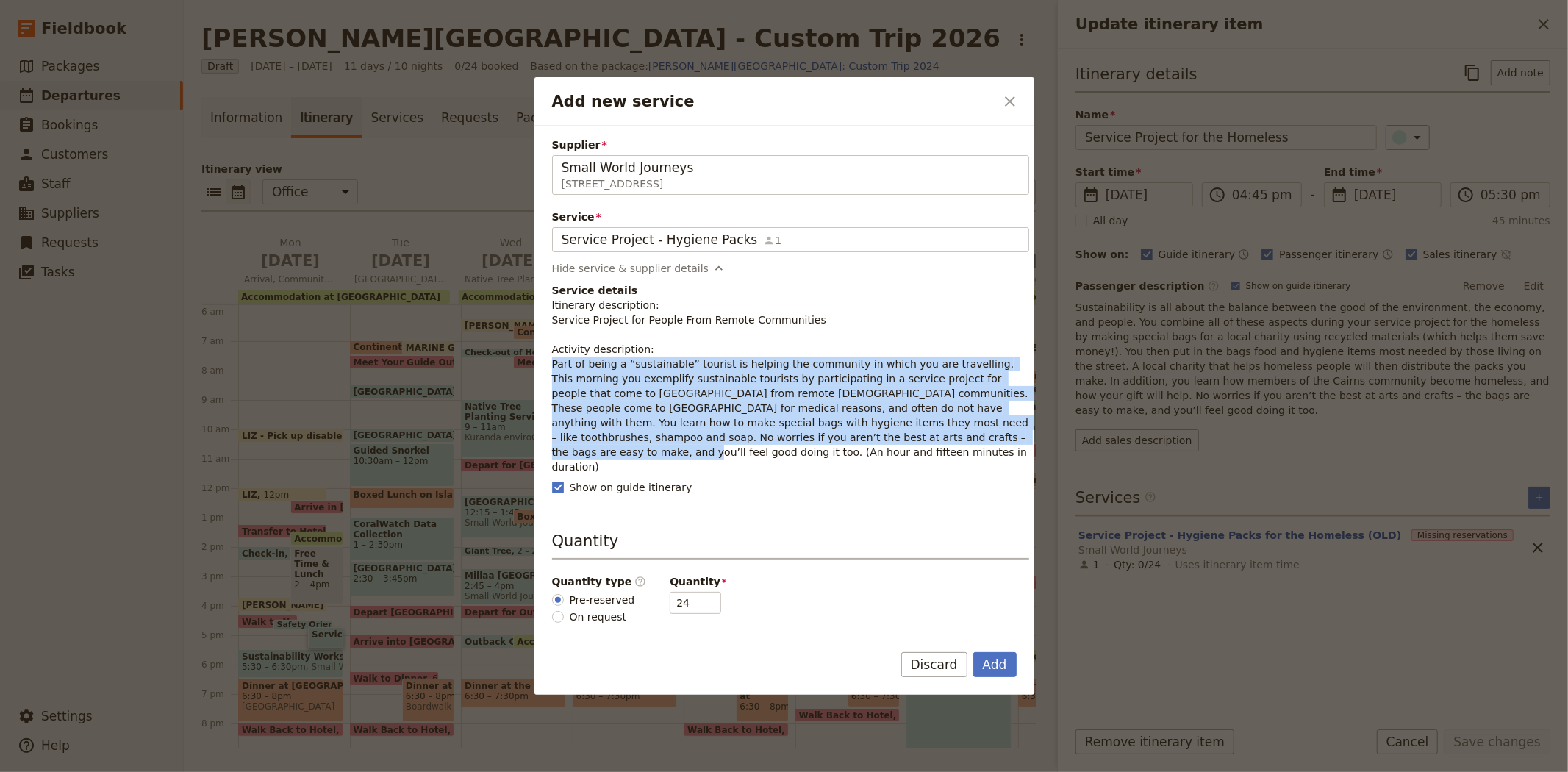
drag, startPoint x: 784, startPoint y: 437, endPoint x: 549, endPoint y: 360, distance: 247.3
click at [549, 360] on div "Supplier Small World Journeys 395 Lake street , Cairns North QLD 4870, Australi…" at bounding box center [784, 378] width 500 height 505
copy p "Part of being a “sustainable” tourist is helping the community in which you are…"
click at [1001, 665] on button "Add" at bounding box center [995, 665] width 44 height 25
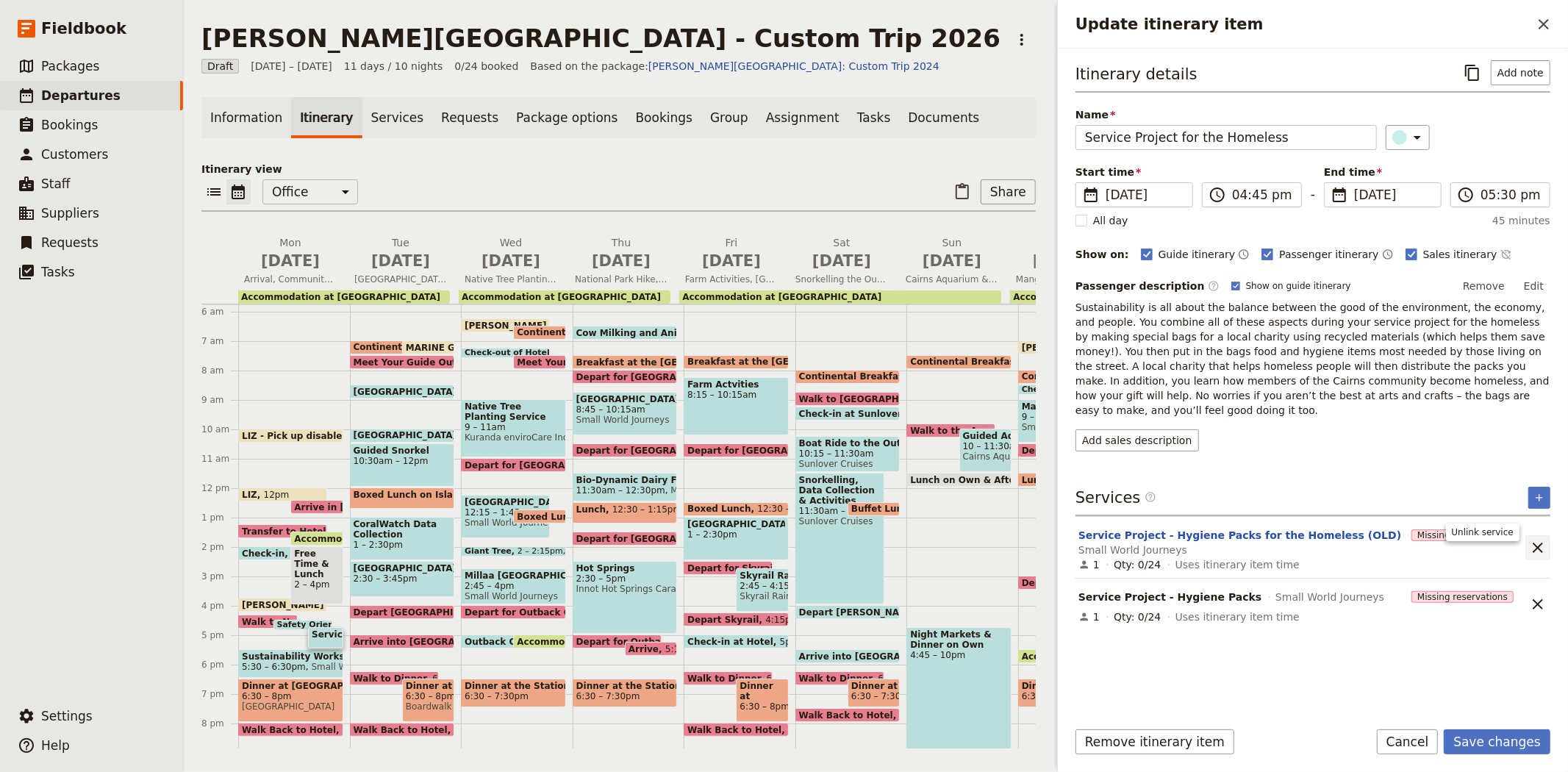
click at [1532, 539] on icon "Unlink service" at bounding box center [1538, 547] width 17 height 17
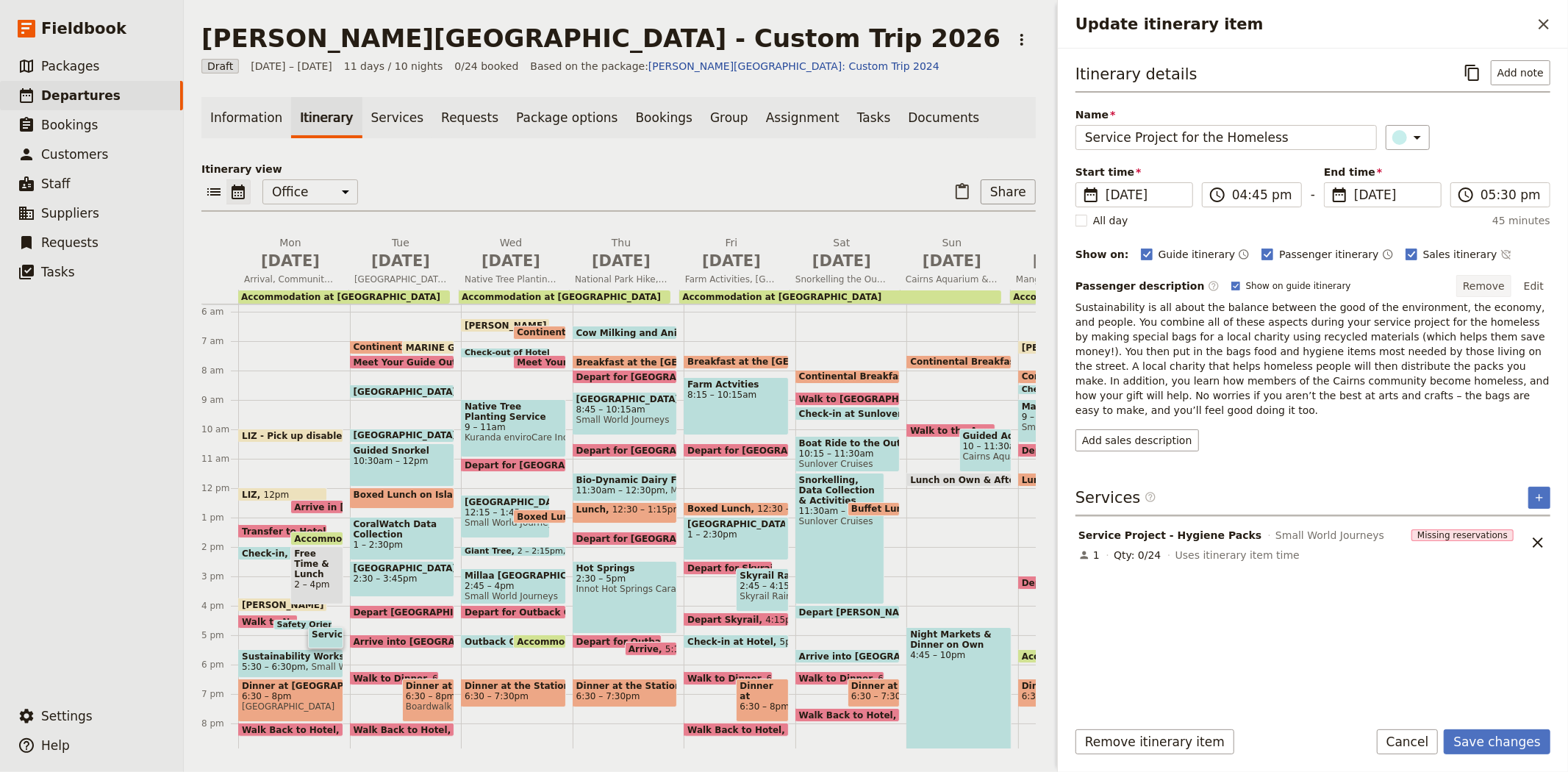
click at [1489, 290] on button "Remove" at bounding box center [1484, 286] width 56 height 22
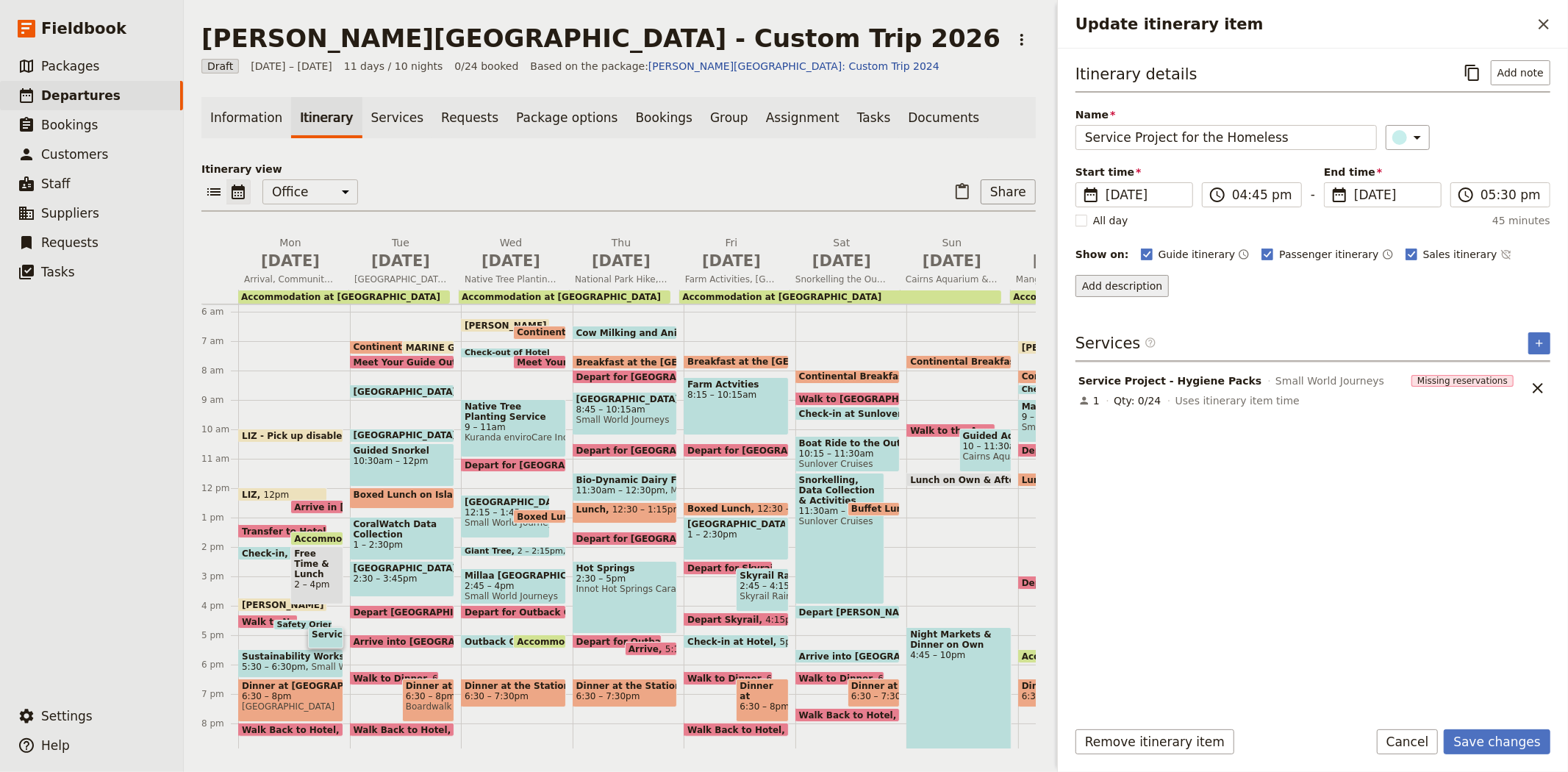
click at [1107, 288] on button "Add description" at bounding box center [1122, 286] width 94 height 22
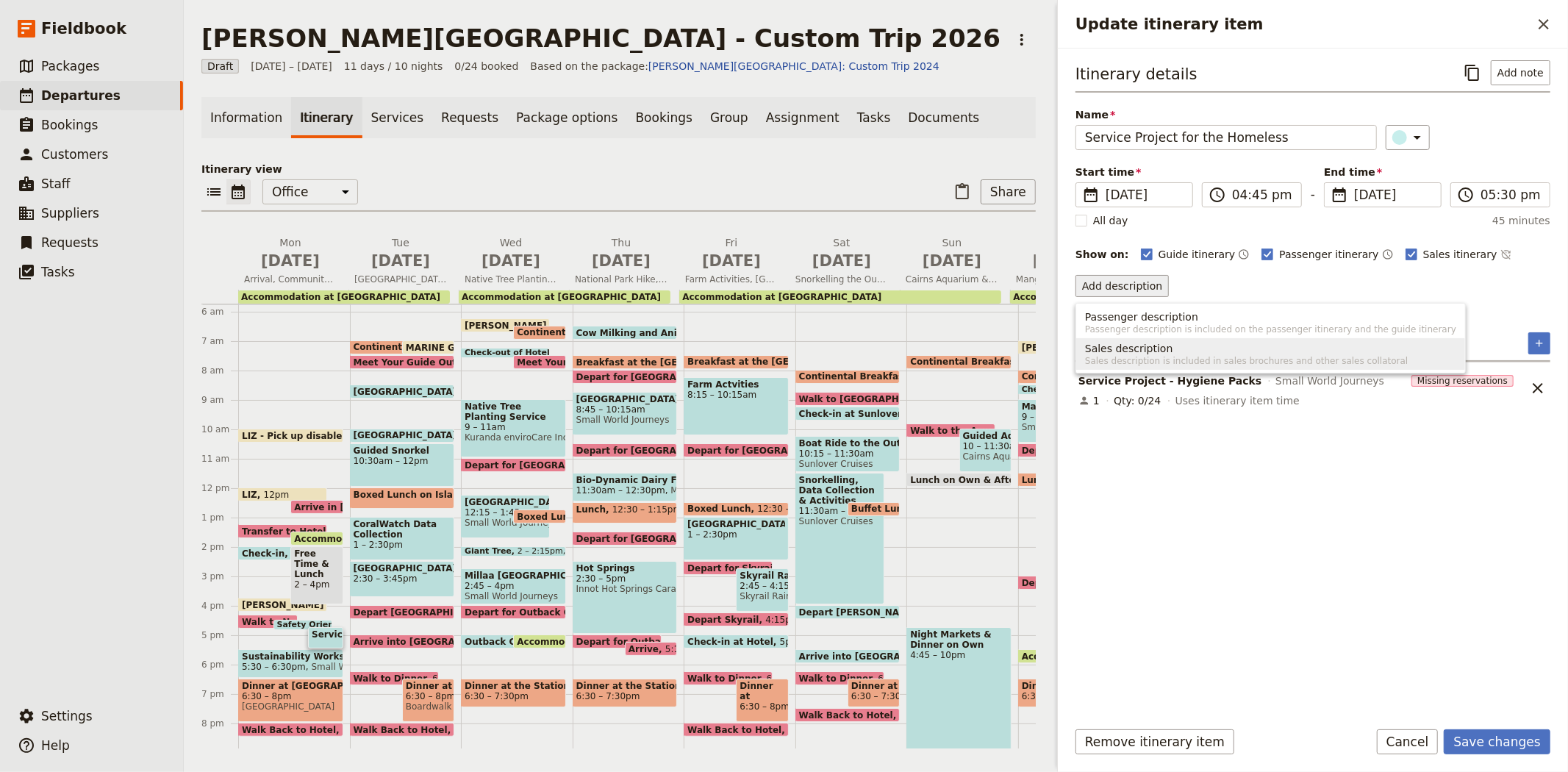
click at [1136, 349] on span "Sales description" at bounding box center [1129, 348] width 88 height 15
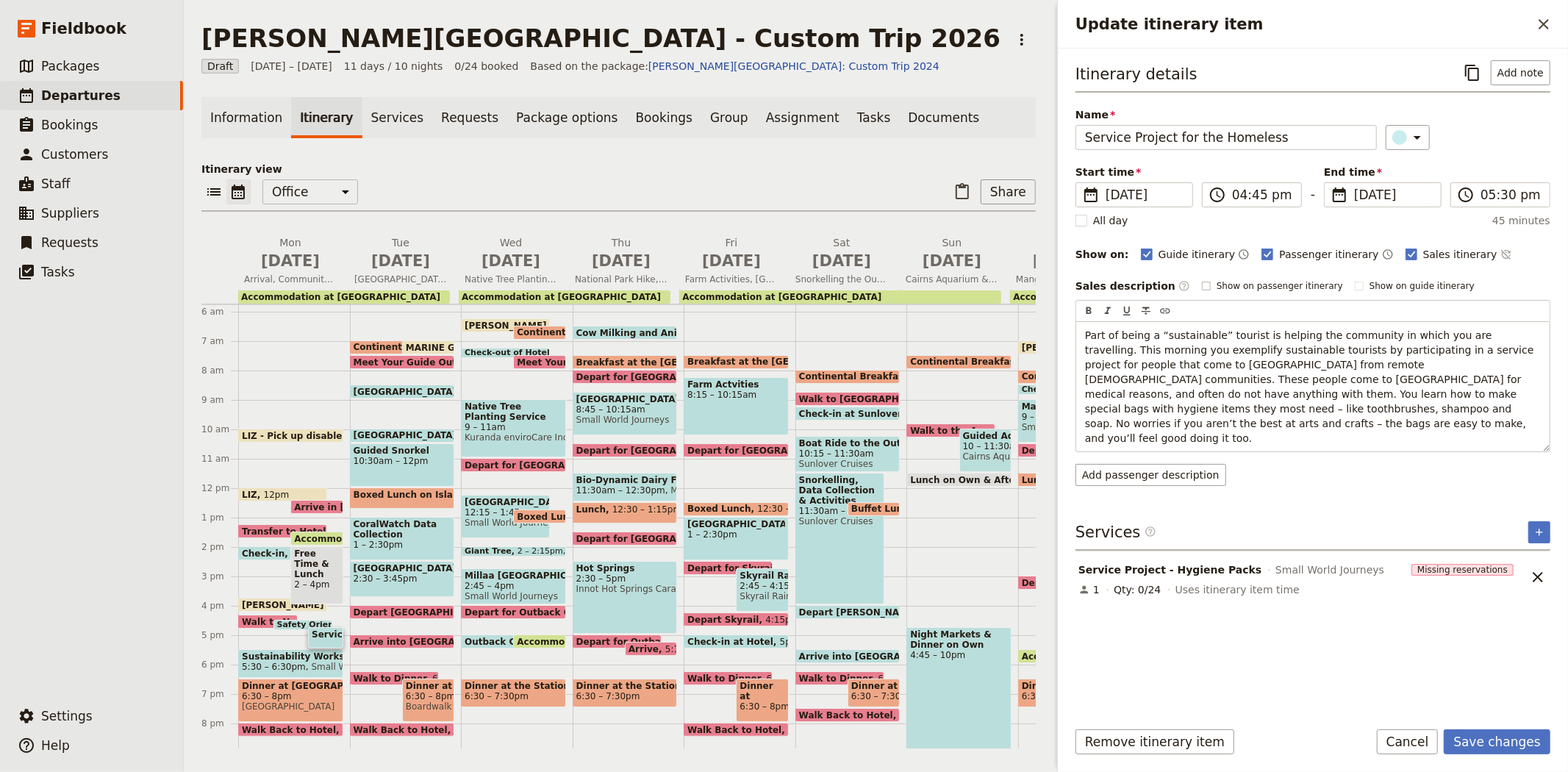
click at [1256, 282] on span "Show on passenger itinerary" at bounding box center [1279, 286] width 126 height 12
click at [1202, 280] on input "Show on passenger itinerary" at bounding box center [1201, 279] width 1 height 1
checkbox input "true"
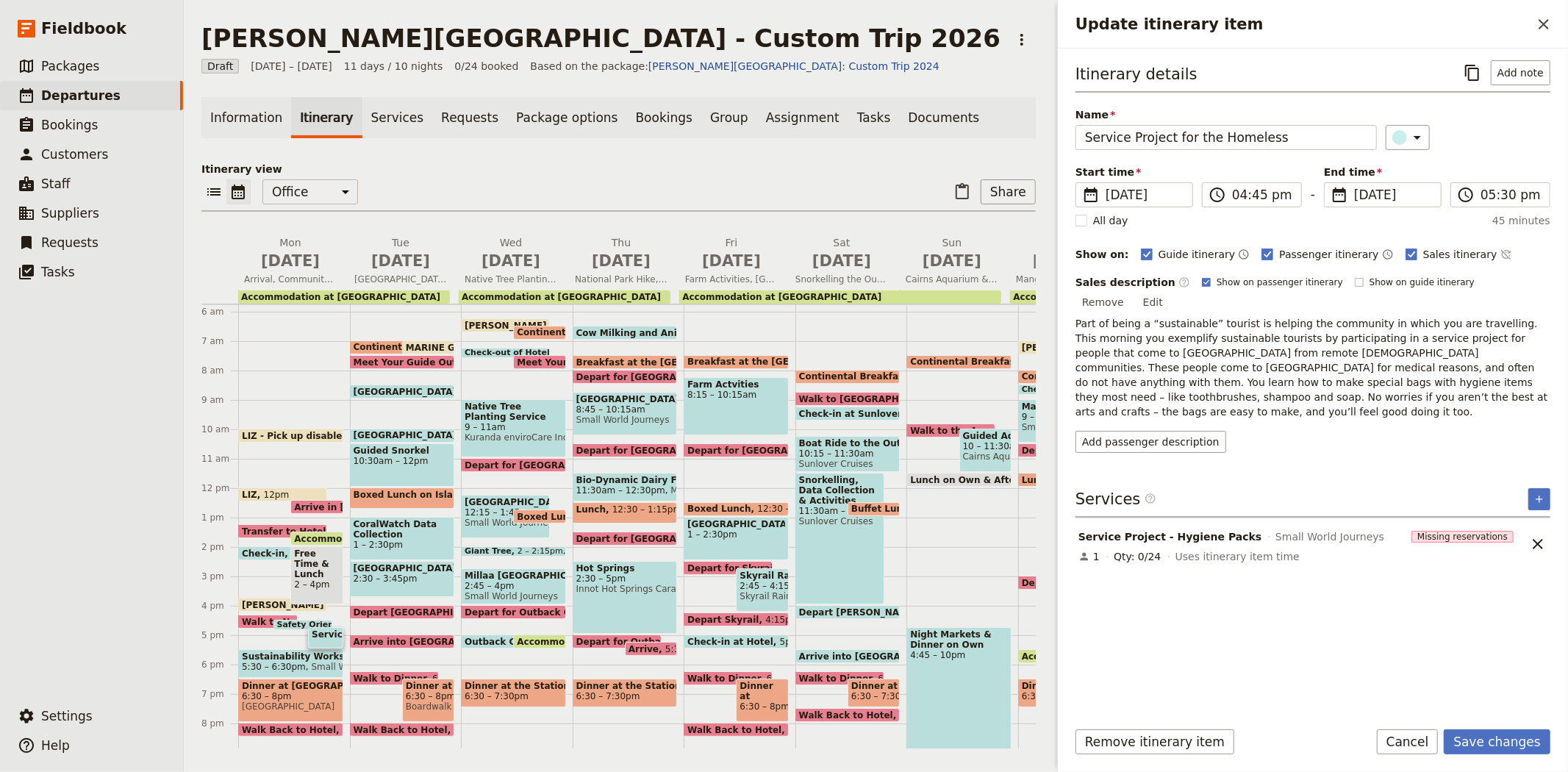
click at [1369, 288] on span "Show on guide itinerary" at bounding box center [1421, 282] width 105 height 12
click at [1355, 276] on input "Show on guide itinerary" at bounding box center [1354, 276] width 1 height 1
checkbox input "true"
click at [1521, 743] on button "Save changes" at bounding box center [1497, 742] width 106 height 25
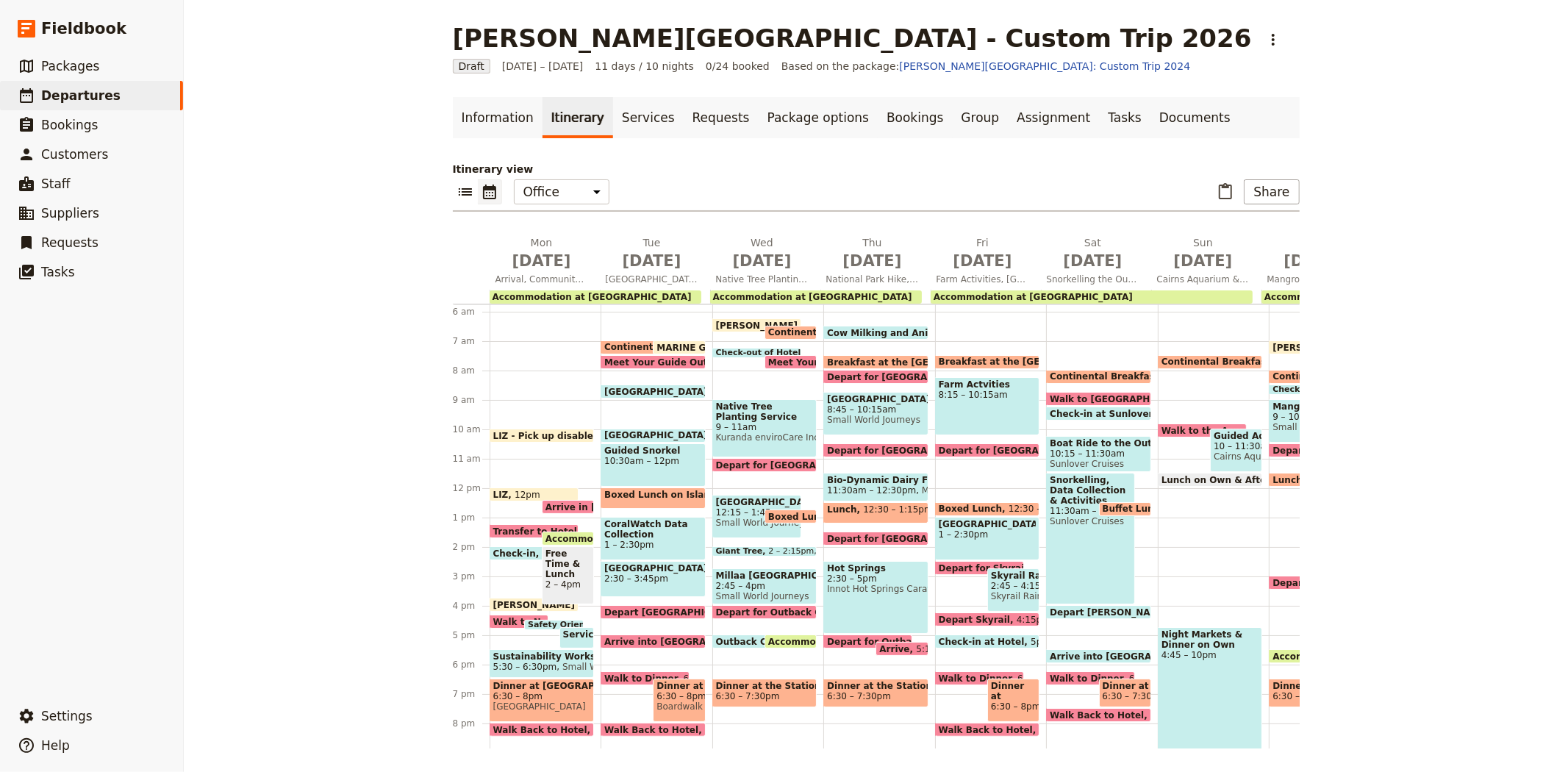
click at [505, 655] on span "Sustainability Workshop" at bounding box center [542, 656] width 98 height 10
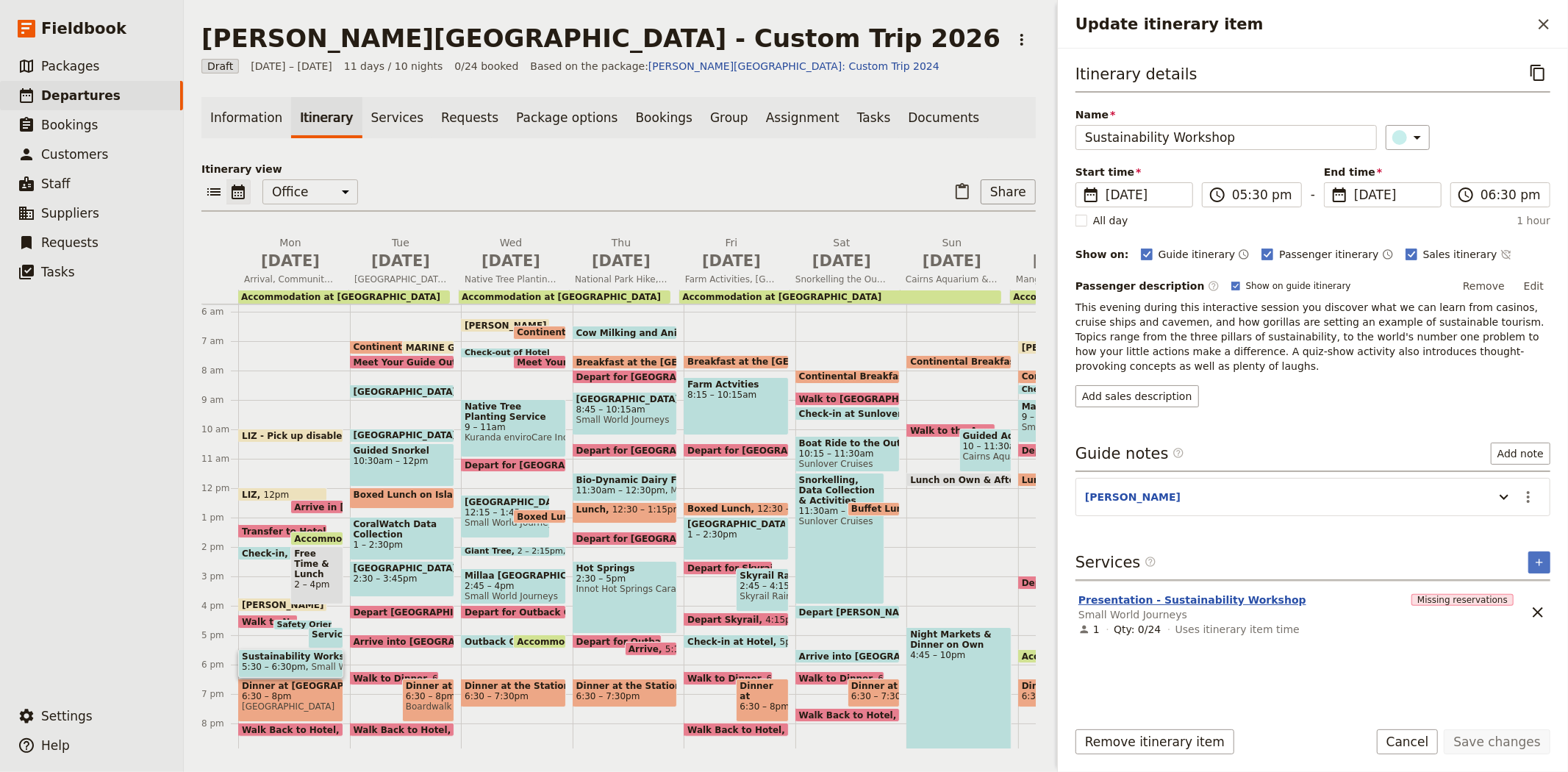
click at [1244, 593] on button "Presentation - Sustainability Workshop" at bounding box center [1191, 600] width 228 height 15
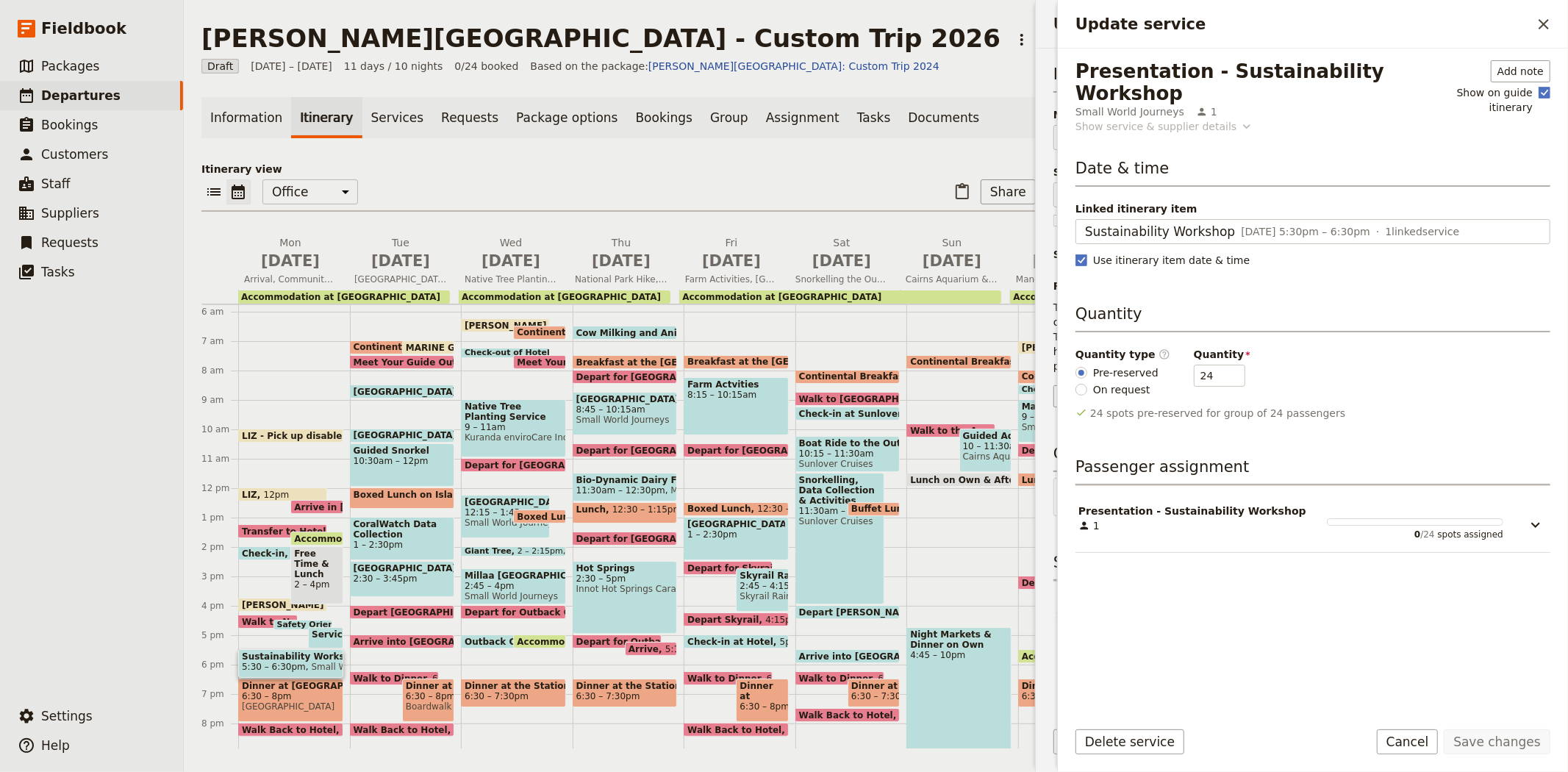
click at [1185, 119] on div "Show service & supplier details" at bounding box center [1156, 126] width 161 height 15
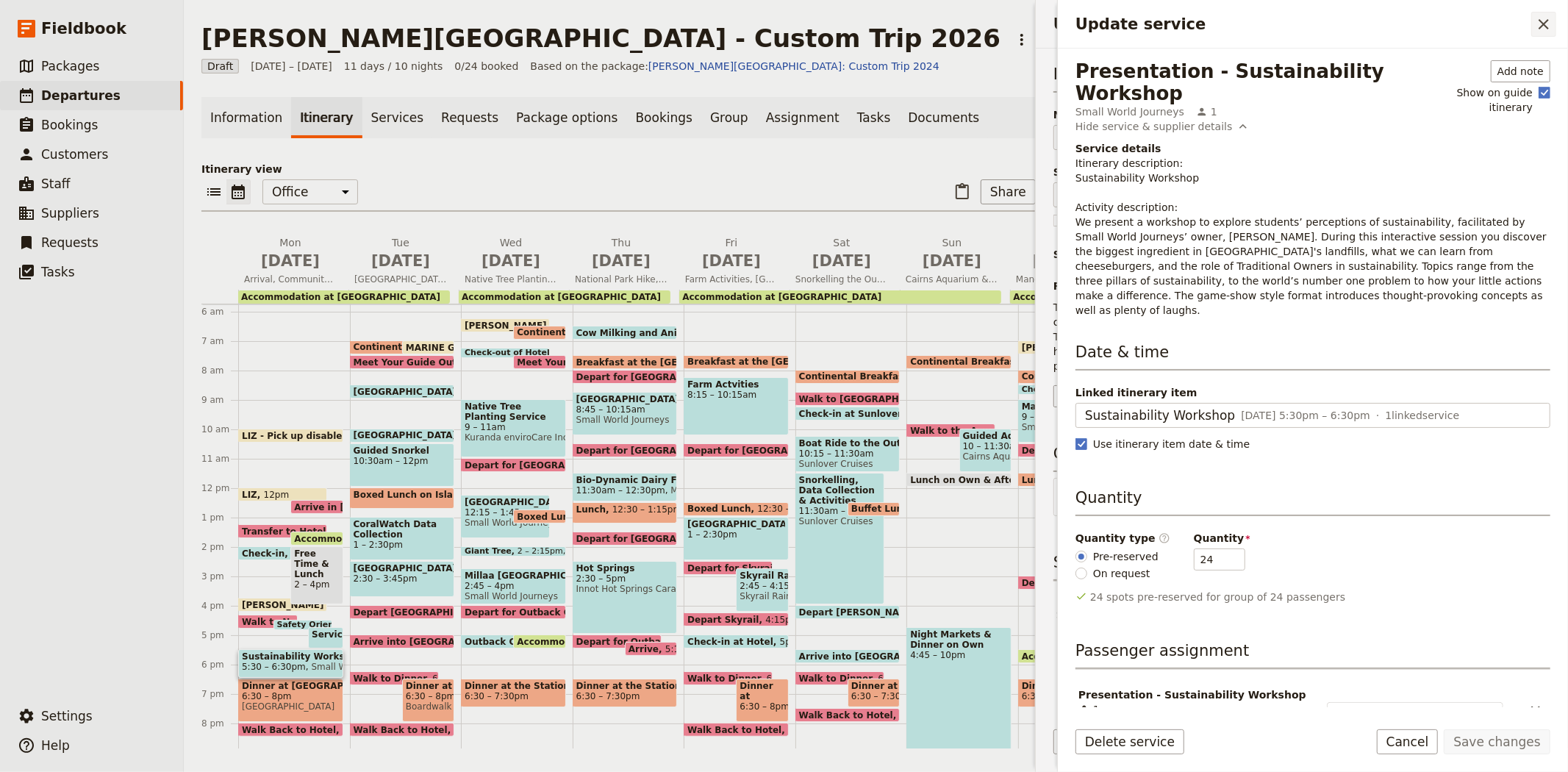
click at [1541, 21] on icon "Close drawer" at bounding box center [1543, 24] width 17 height 17
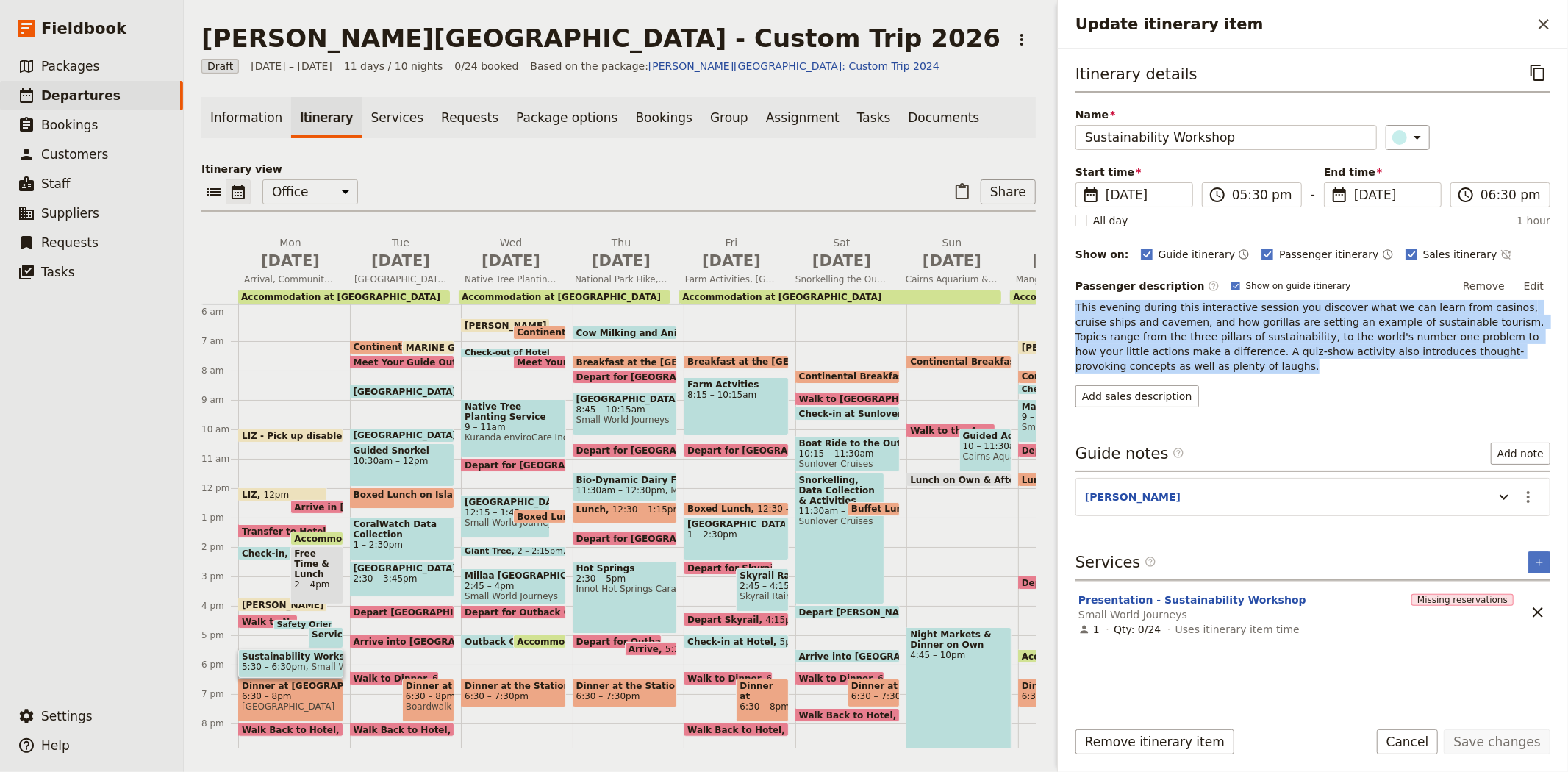
drag, startPoint x: 1547, startPoint y: 353, endPoint x: 1069, endPoint y: 313, distance: 479.7
click at [1069, 313] on div "Itinerary details ​ Name Sustainability Workshop ​ Start time ​ 7 Sep 2026 07/0…" at bounding box center [1313, 378] width 510 height 659
copy span "This evening during this interactive session you discover what we can learn fro…"
click at [1123, 386] on button "Add sales description" at bounding box center [1137, 397] width 124 height 22
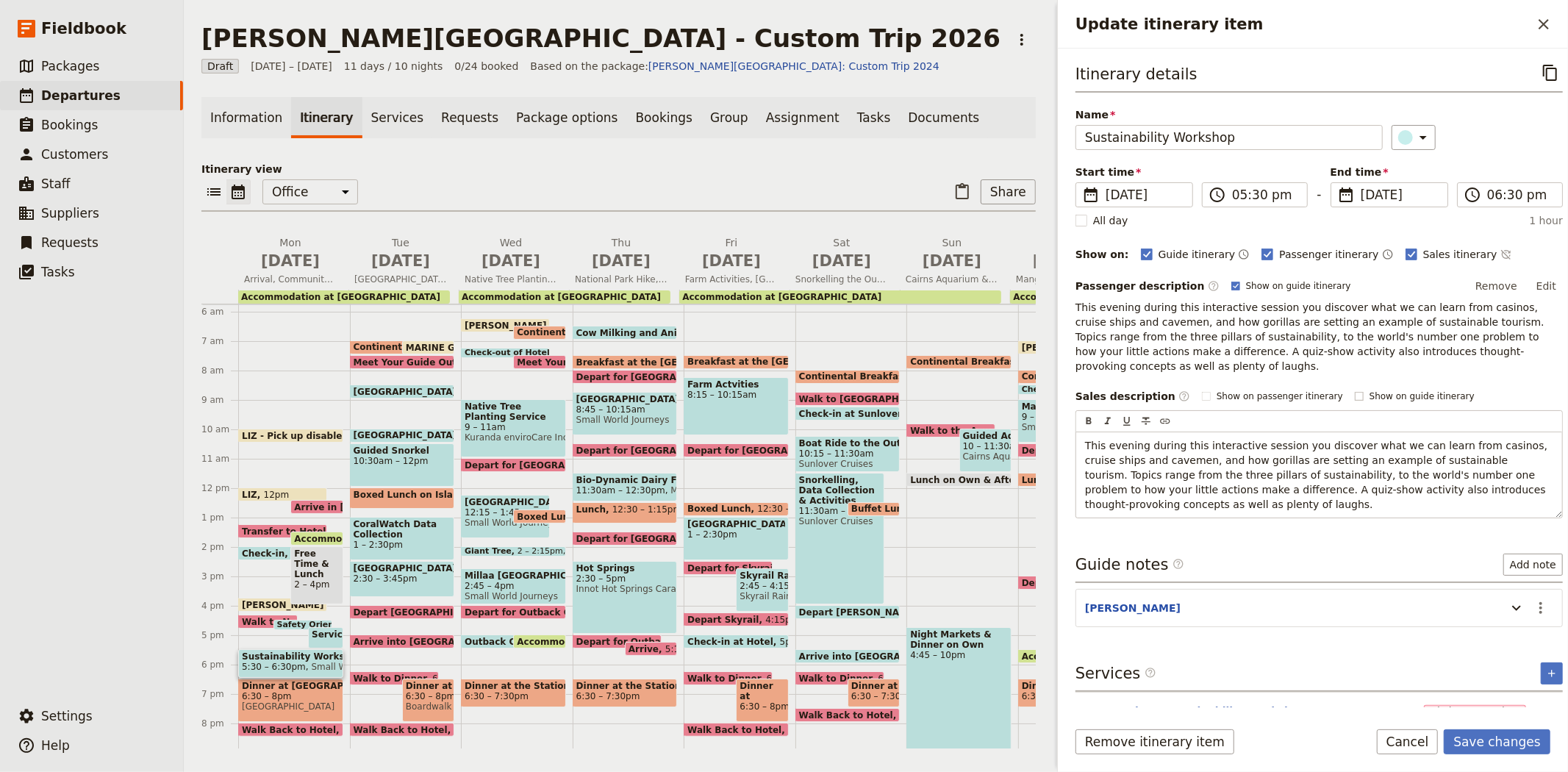
click at [1369, 390] on span "Show on guide itinerary" at bounding box center [1421, 396] width 105 height 12
click at [1355, 390] on input "Show on guide itinerary" at bounding box center [1354, 390] width 1 height 1
checkbox input "true"
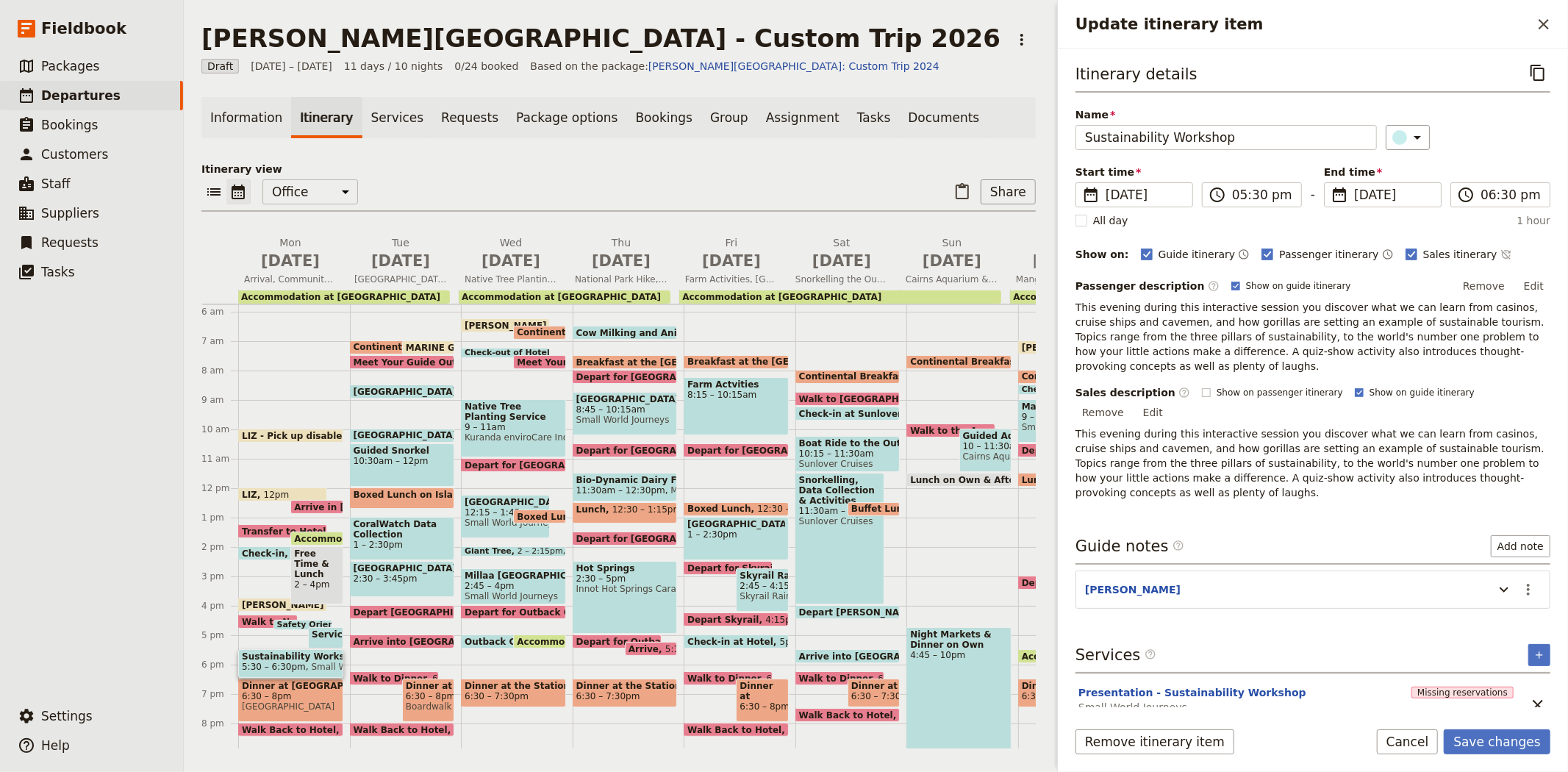
click at [1266, 386] on span "Show on passenger itinerary" at bounding box center [1279, 392] width 126 height 12
click at [1202, 386] on input "Show on passenger itinerary" at bounding box center [1201, 386] width 1 height 1
checkbox input "true"
click at [1487, 286] on button "Remove" at bounding box center [1484, 286] width 56 height 22
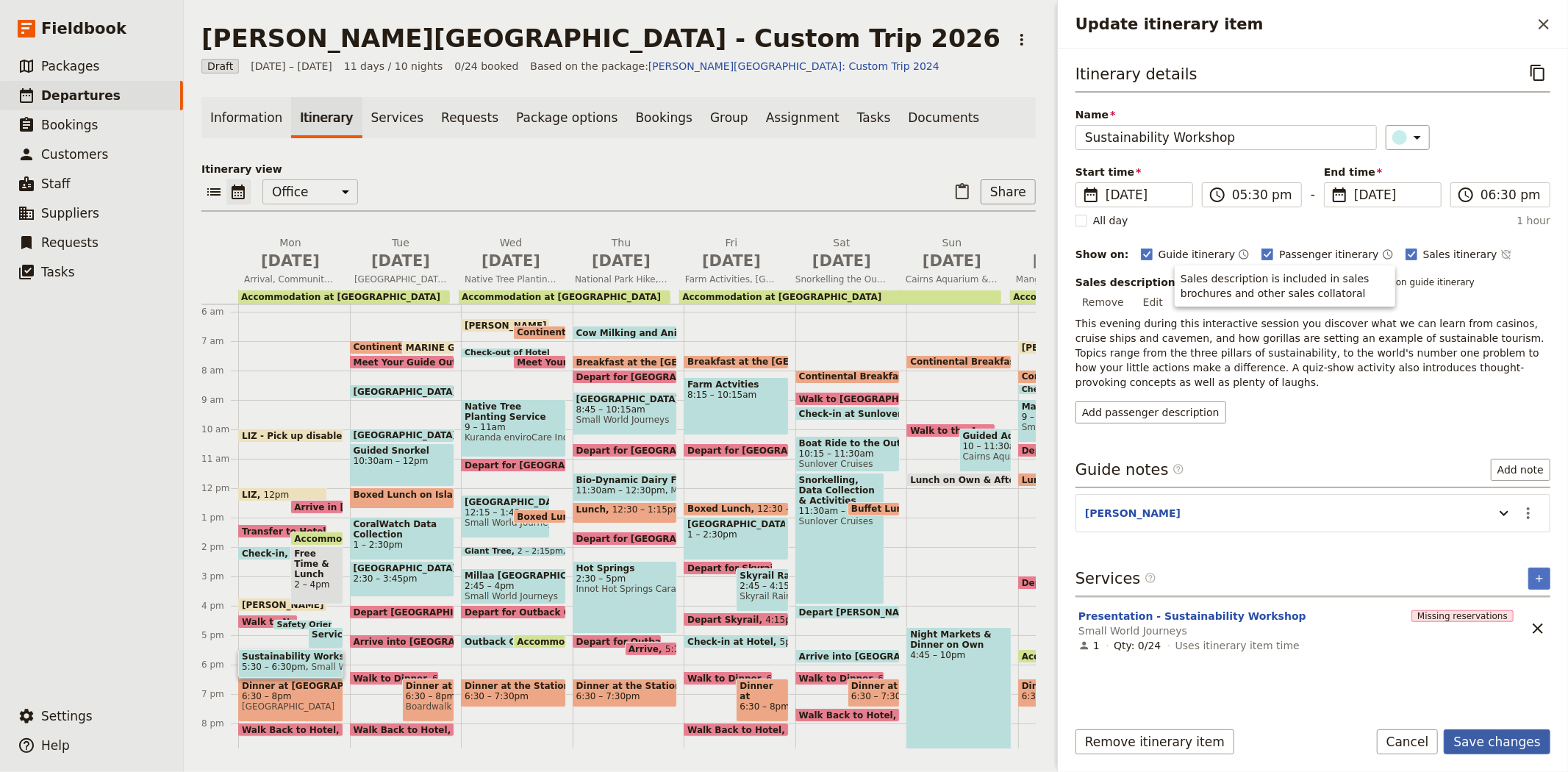
click at [1504, 740] on button "Save changes" at bounding box center [1497, 742] width 106 height 25
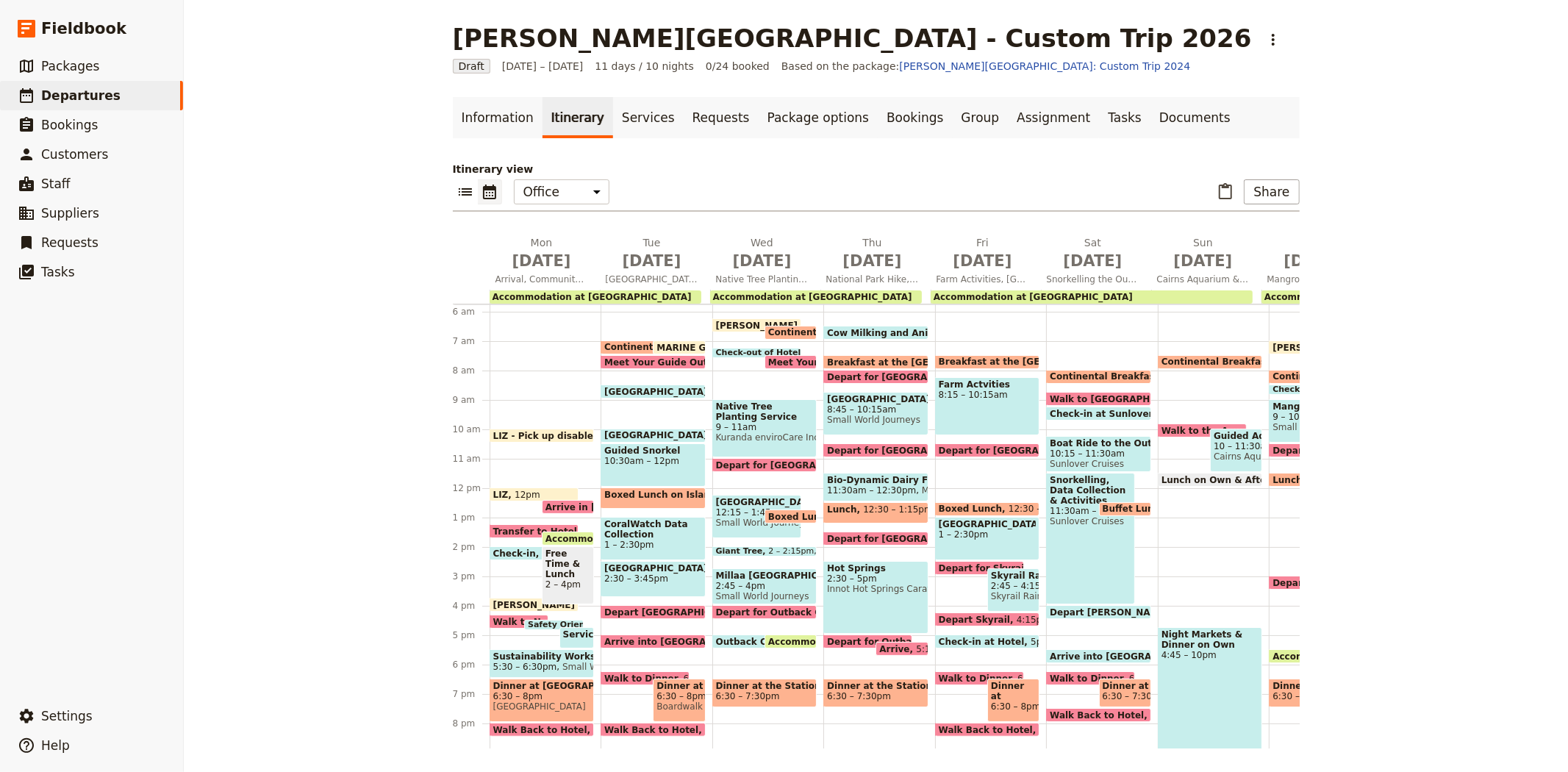
click at [523, 691] on span "6:30 – 8pm" at bounding box center [542, 696] width 98 height 10
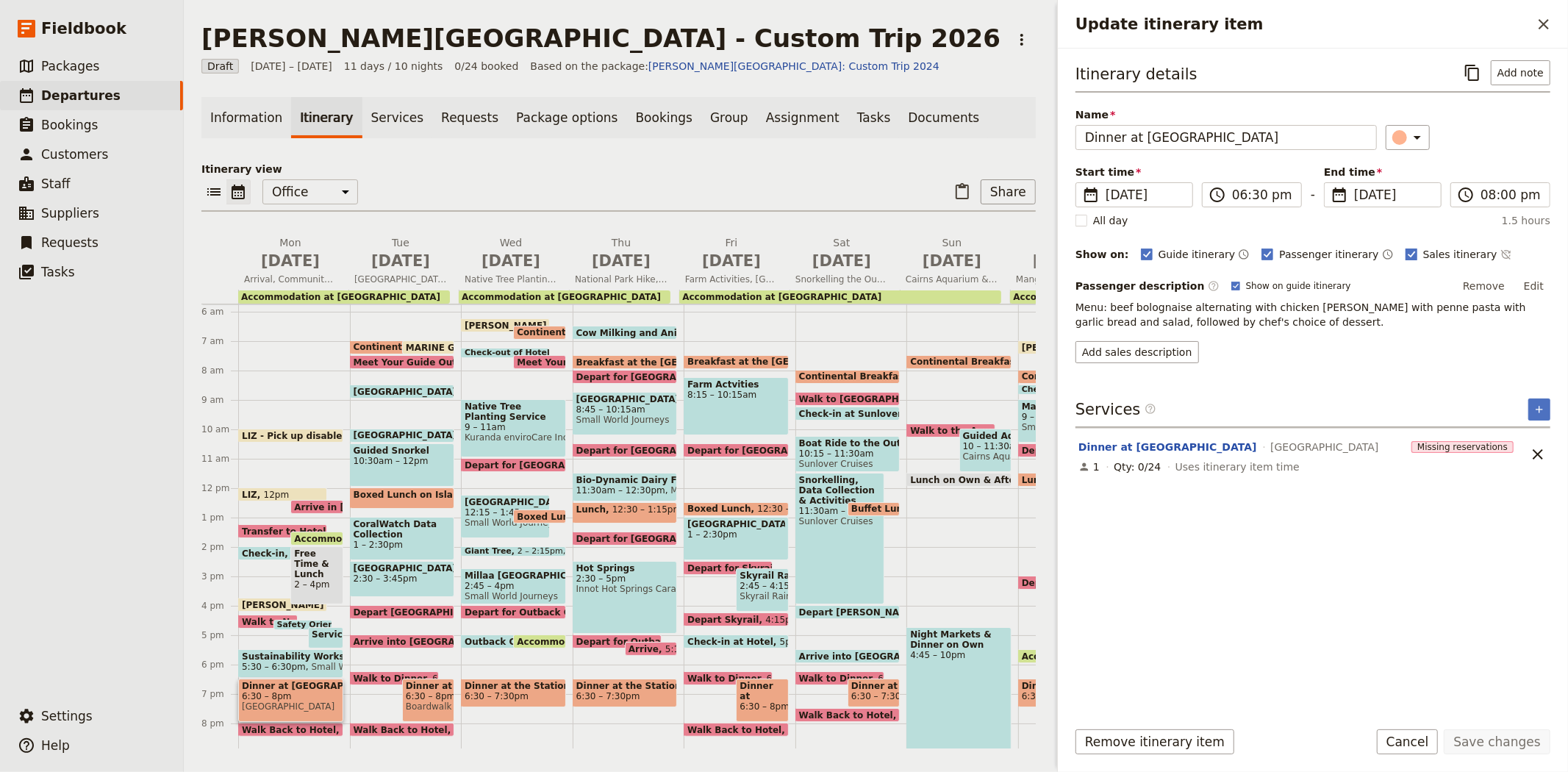
click at [1426, 251] on span "Sales itinerary" at bounding box center [1460, 254] width 75 height 15
click at [1405, 247] on input "Sales itinerary" at bounding box center [1405, 246] width 1 height 1
checkbox input "false"
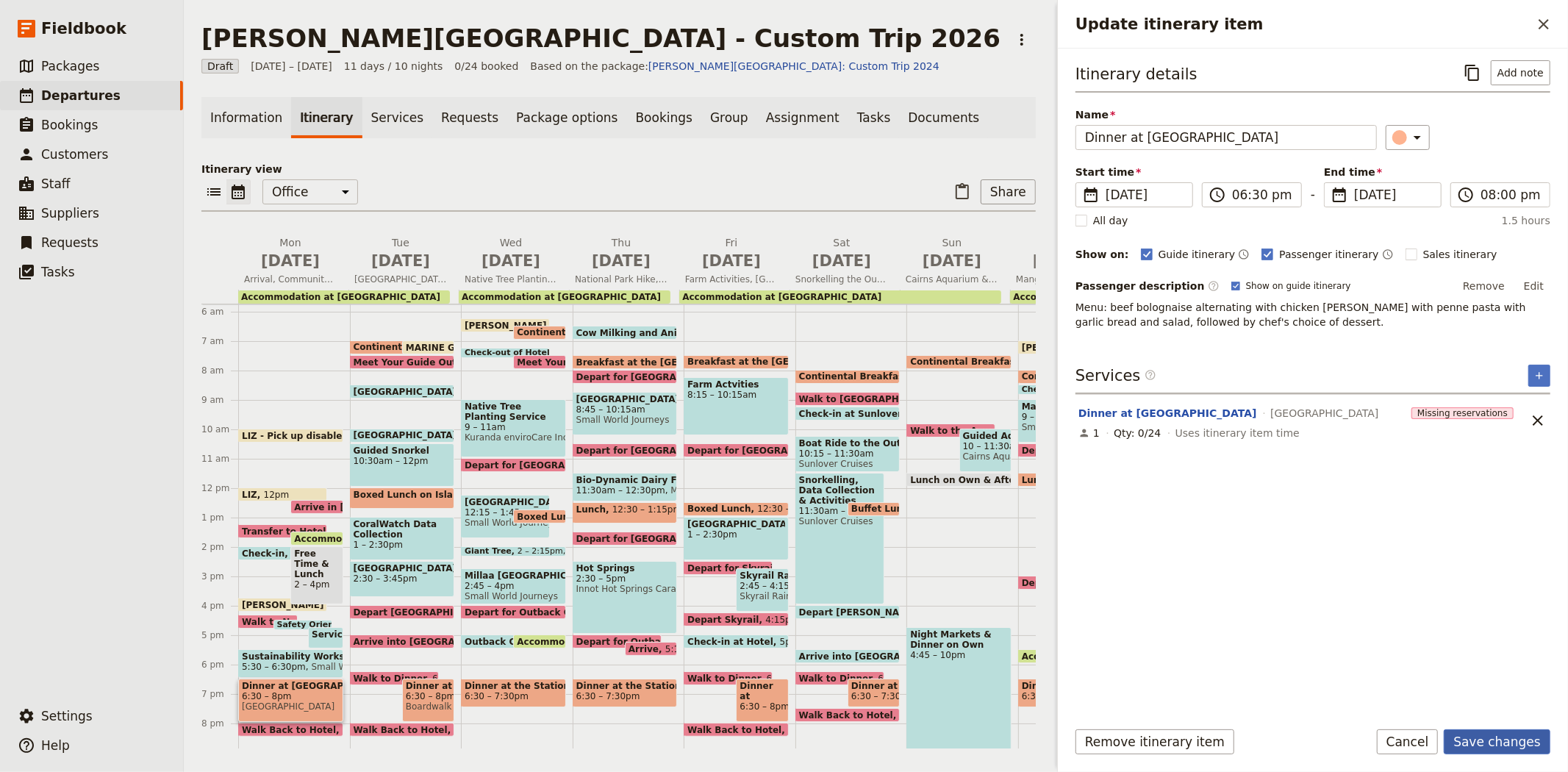
click at [1495, 740] on button "Save changes" at bounding box center [1497, 742] width 106 height 25
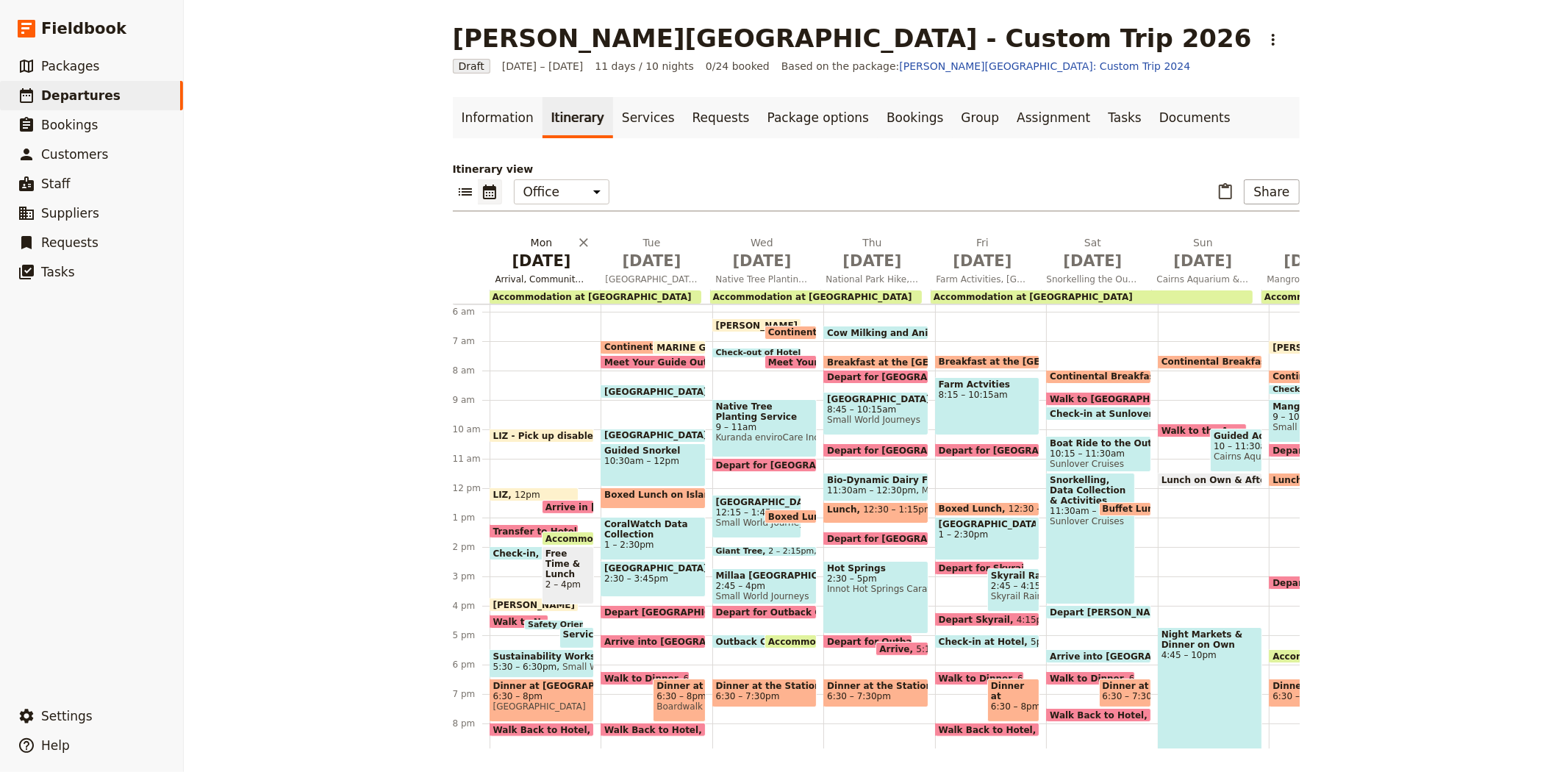
click at [527, 250] on span "Sep 7" at bounding box center [542, 261] width 93 height 22
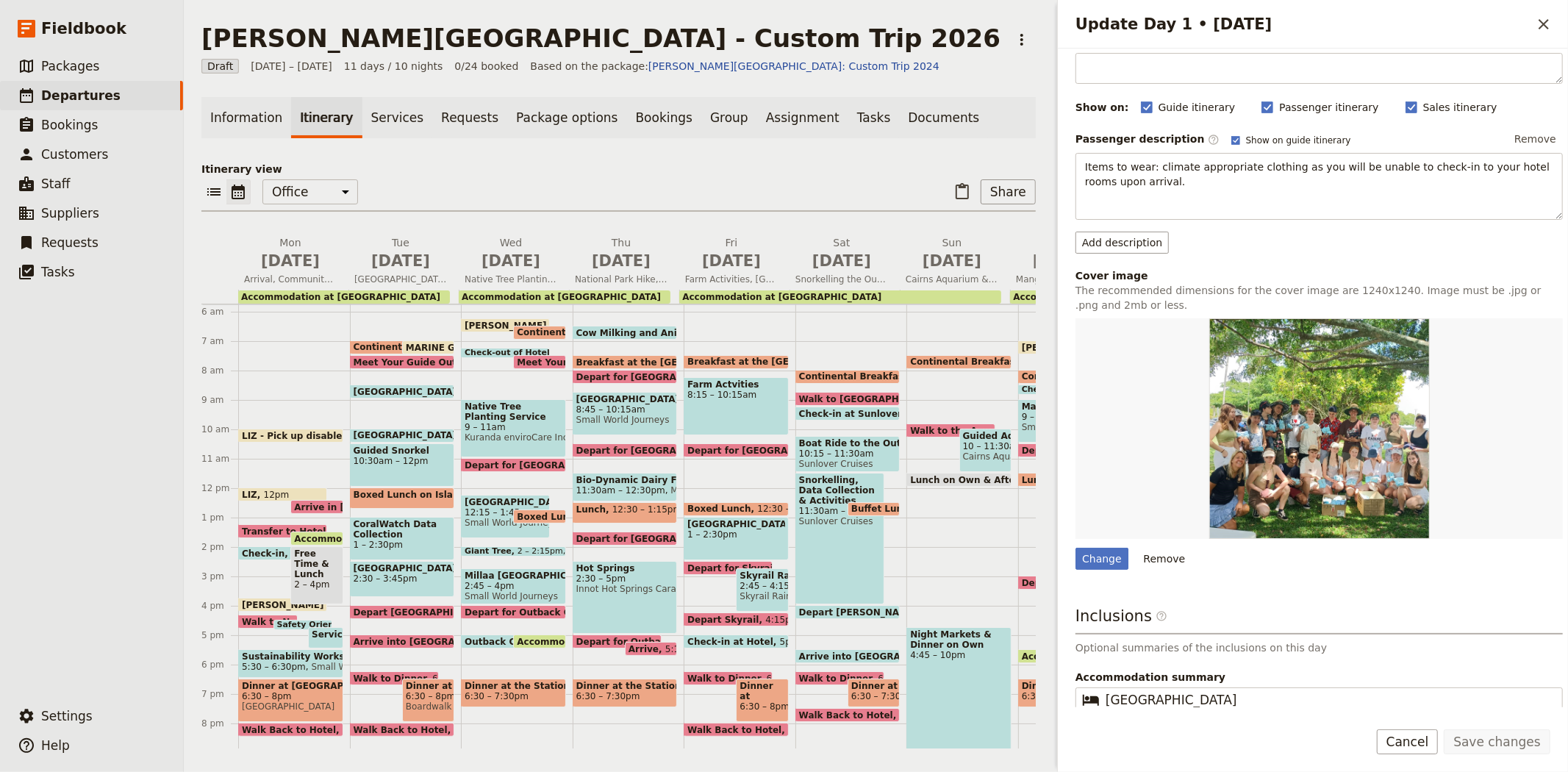
scroll to position [200, 0]
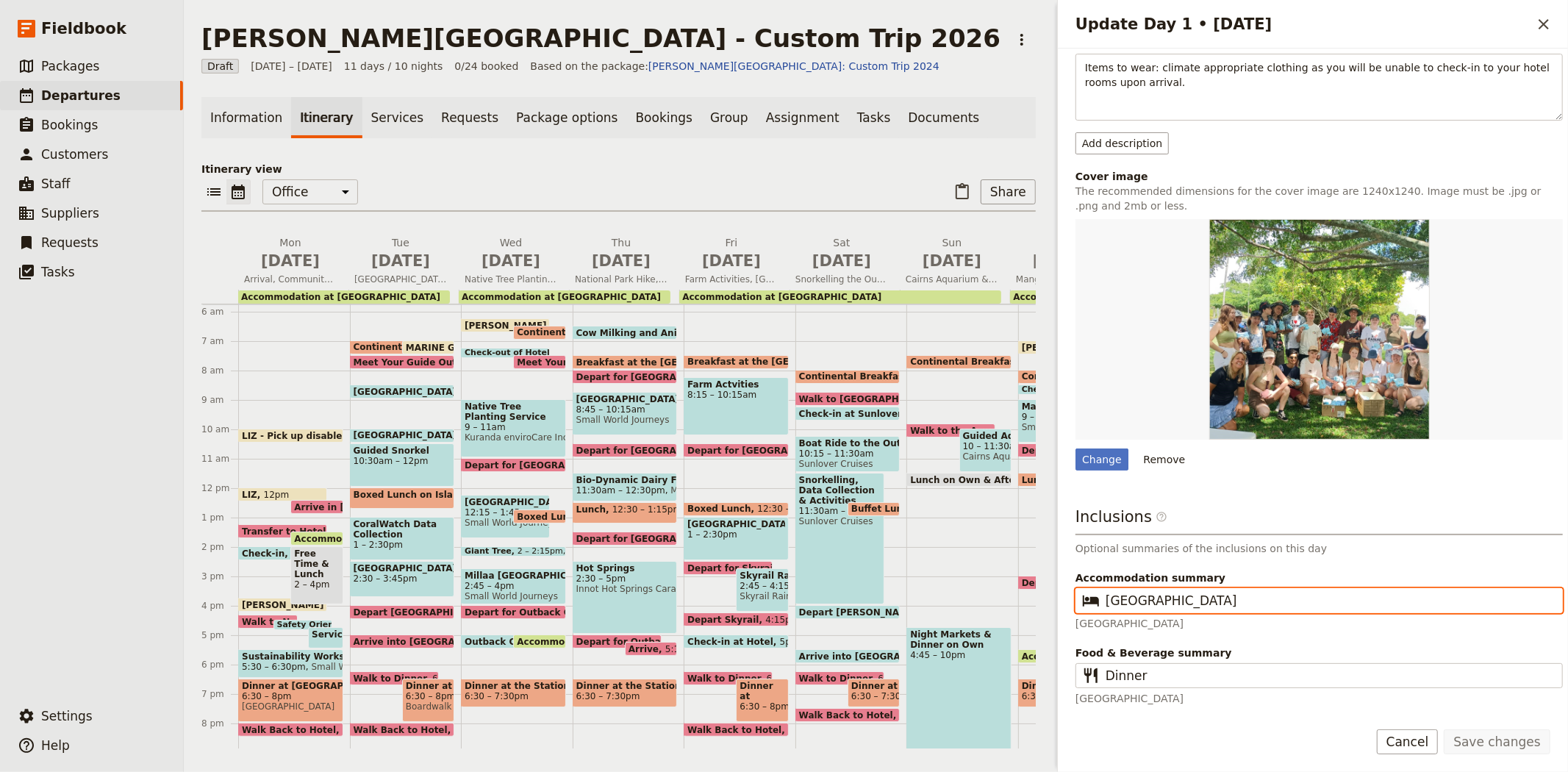
drag, startPoint x: 1207, startPoint y: 597, endPoint x: 995, endPoint y: 584, distance: 212.4
click at [995, 584] on div "Albert Park College - Custom Trip 2026 ​ Draft 7 – 17 Sep 2026 11 days / 10 nig…" at bounding box center [876, 386] width 1384 height 772
type input "Cairns 3-star Hotel"
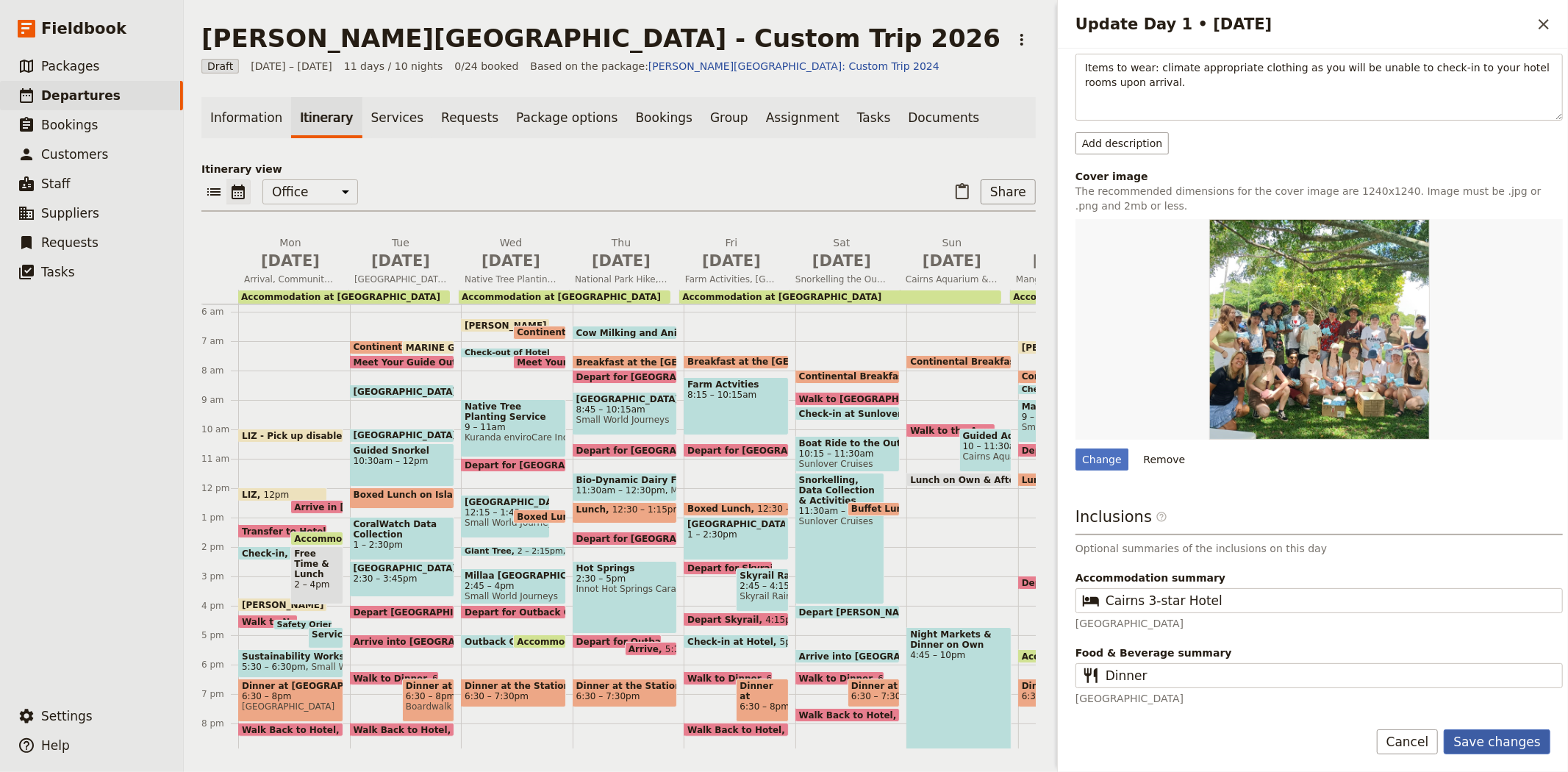
click at [1507, 739] on button "Save changes" at bounding box center [1497, 742] width 106 height 25
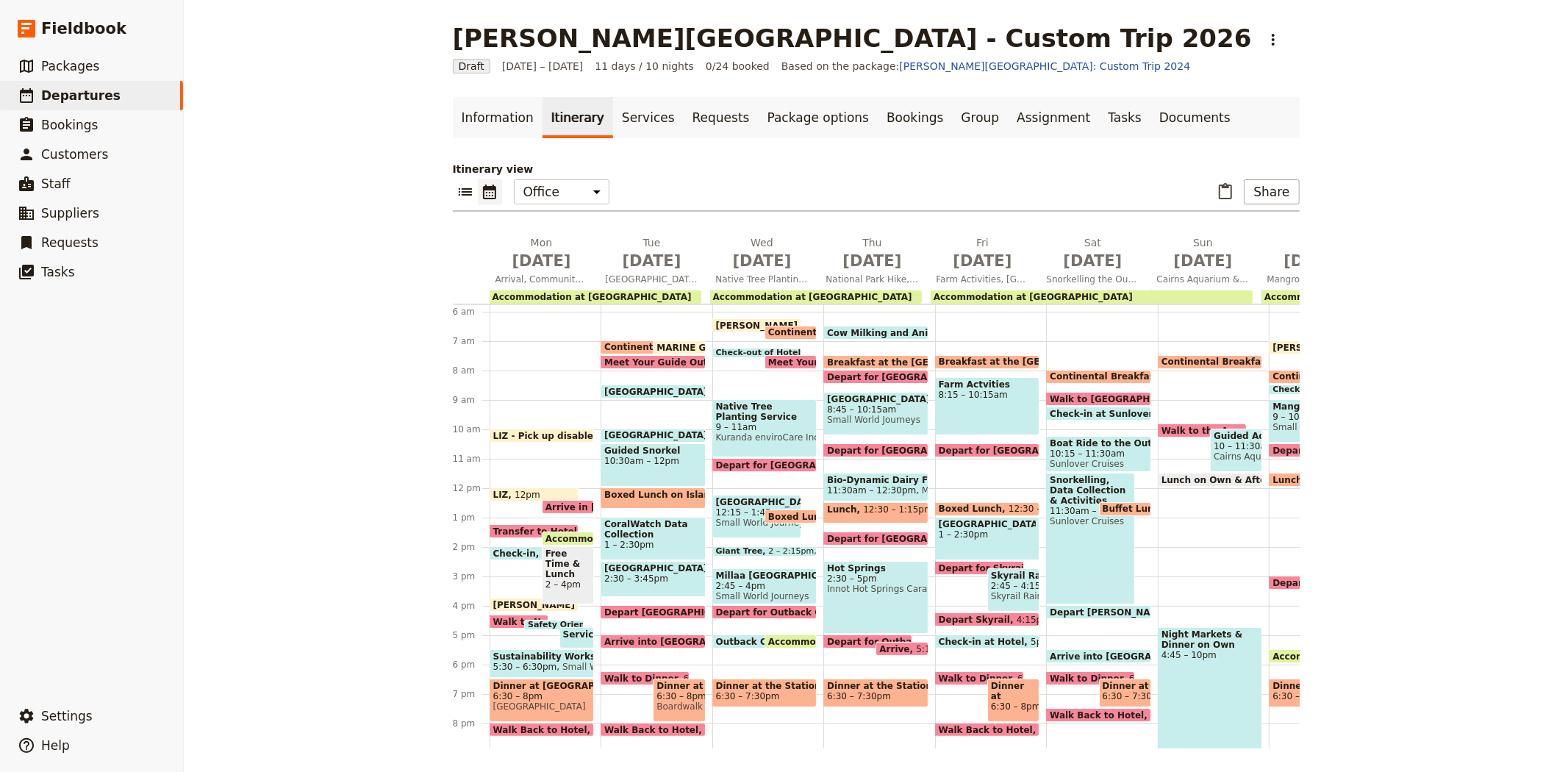
click at [608, 342] on span "Continental Breakfast at Hotel" at bounding box center [684, 347] width 159 height 10
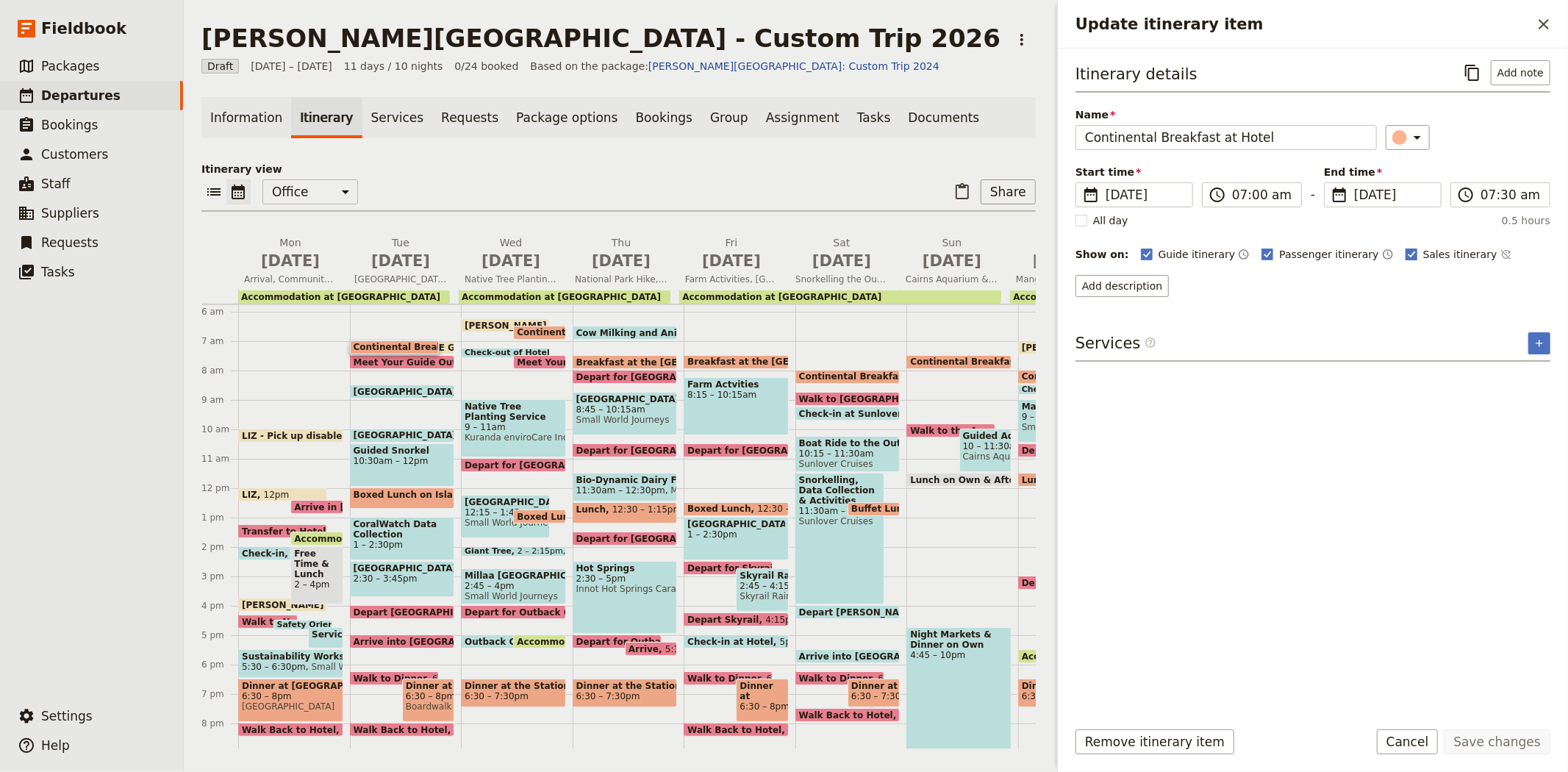
click at [1423, 255] on span "Sales itinerary" at bounding box center [1460, 254] width 75 height 15
click at [1405, 247] on input "Sales itinerary" at bounding box center [1405, 246] width 1 height 1
checkbox input "false"
click at [1482, 747] on button "Save changes" at bounding box center [1497, 742] width 106 height 25
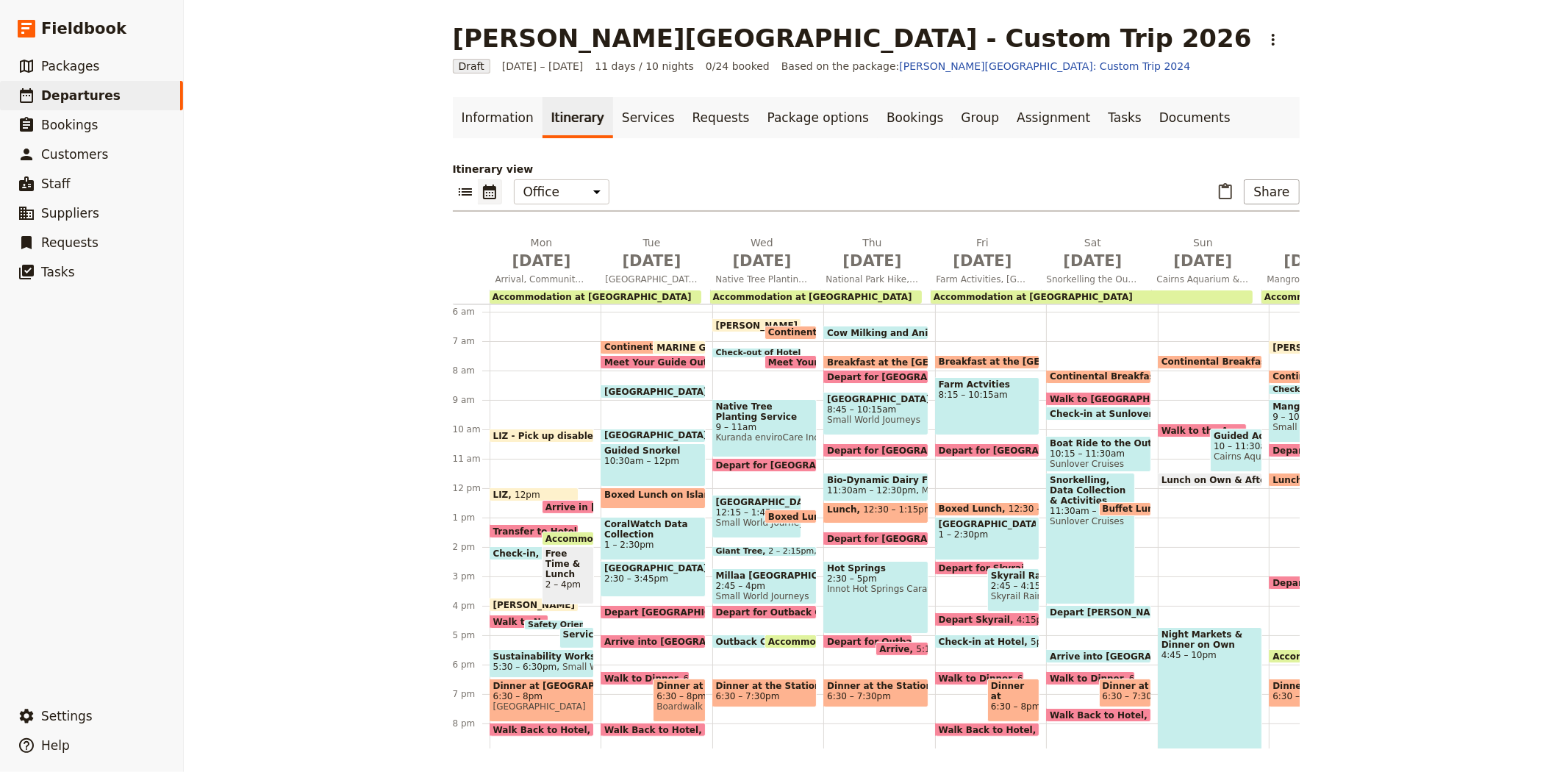
click at [656, 358] on span "Meet Your Guide Outside Reception & Depart" at bounding box center [720, 362] width 232 height 10
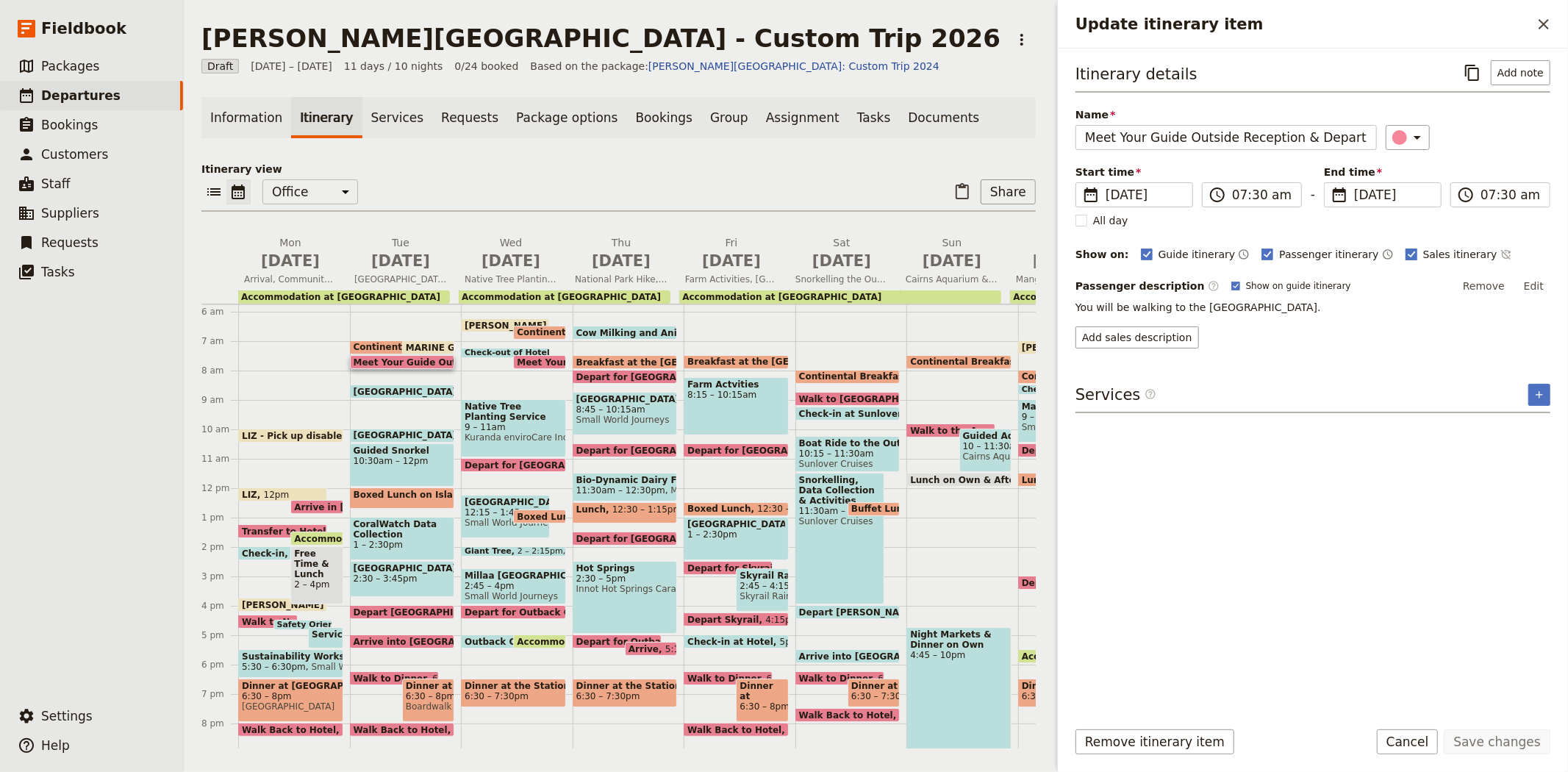
click at [1423, 247] on span "Sales itinerary" at bounding box center [1460, 254] width 75 height 15
click at [1405, 246] on input "Sales itinerary" at bounding box center [1405, 246] width 1 height 1
checkbox input "false"
click at [1517, 733] on button "Save changes" at bounding box center [1497, 742] width 106 height 25
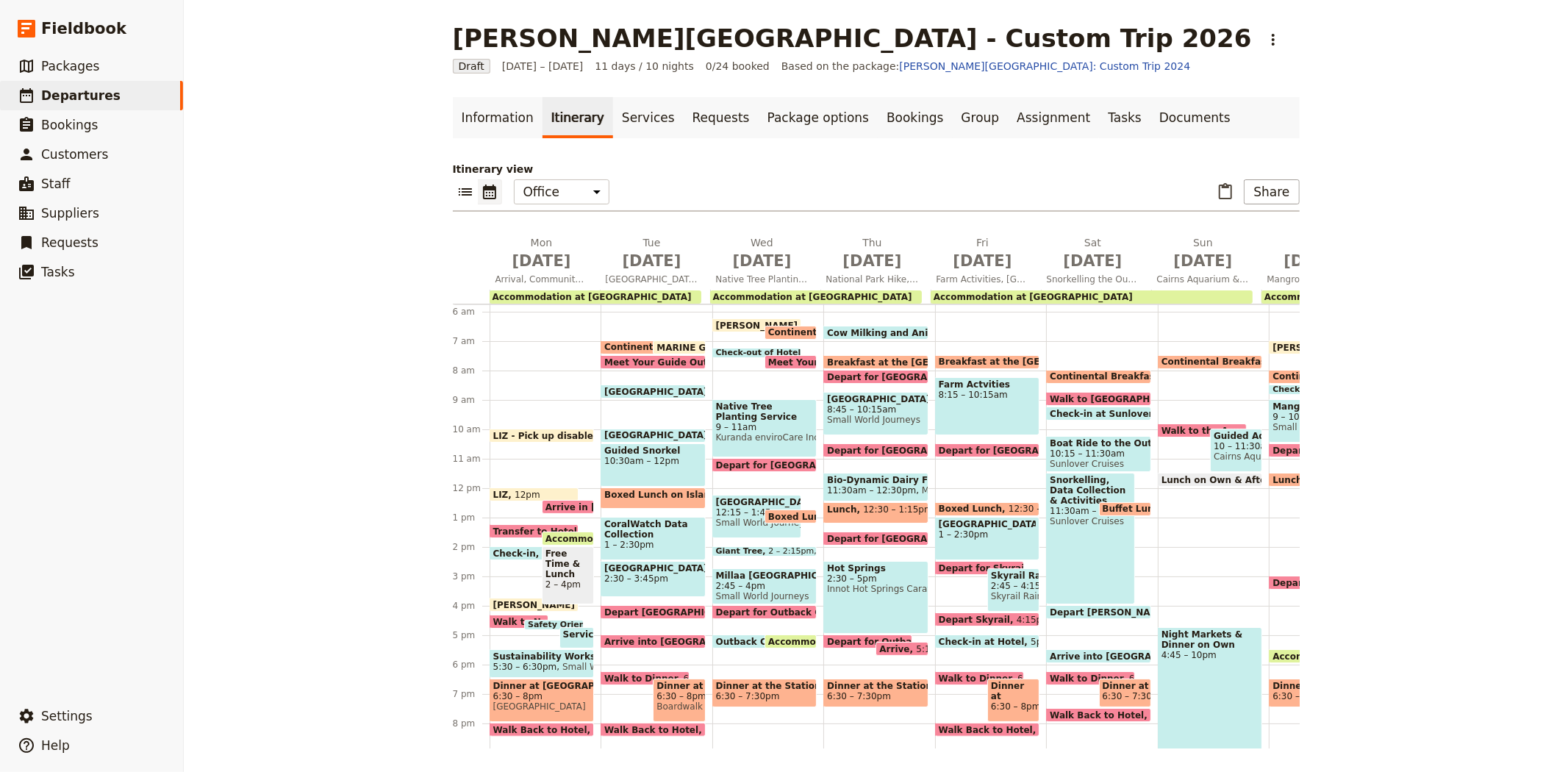
click at [634, 390] on span "[GEOGRAPHIC_DATA]" at bounding box center [659, 391] width 109 height 10
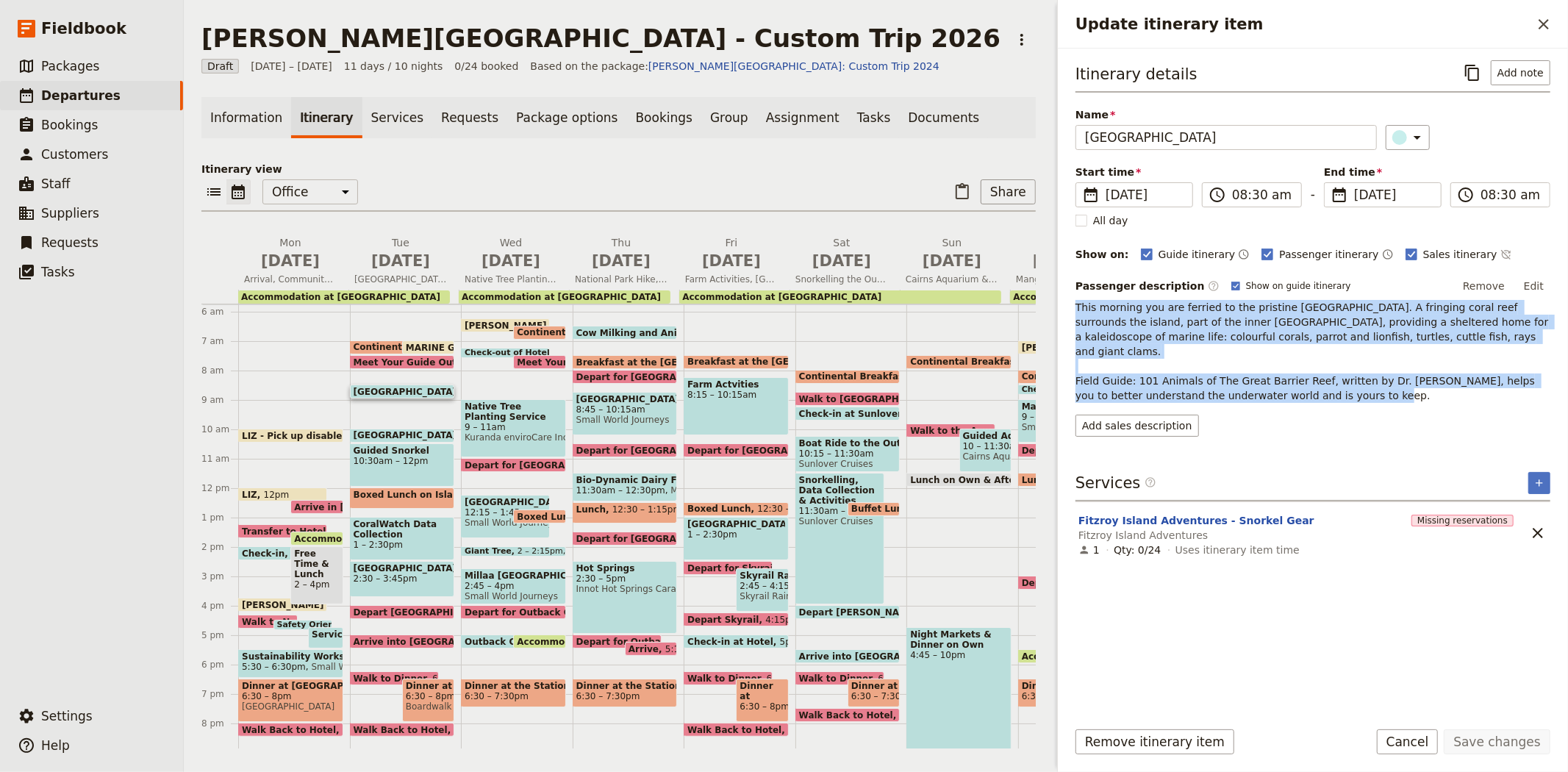
drag, startPoint x: 1325, startPoint y: 386, endPoint x: 1068, endPoint y: 313, distance: 267.2
click at [1068, 313] on div "Itinerary details ​ Add note Name Fitzroy Island ​ Start time ​ 8 Sep 2026 08/0…" at bounding box center [1313, 378] width 510 height 659
copy span "This morning you are ferried to the pristine Fitzroy Island. A fringing coral r…"
click at [1137, 415] on button "Add sales description" at bounding box center [1137, 426] width 124 height 22
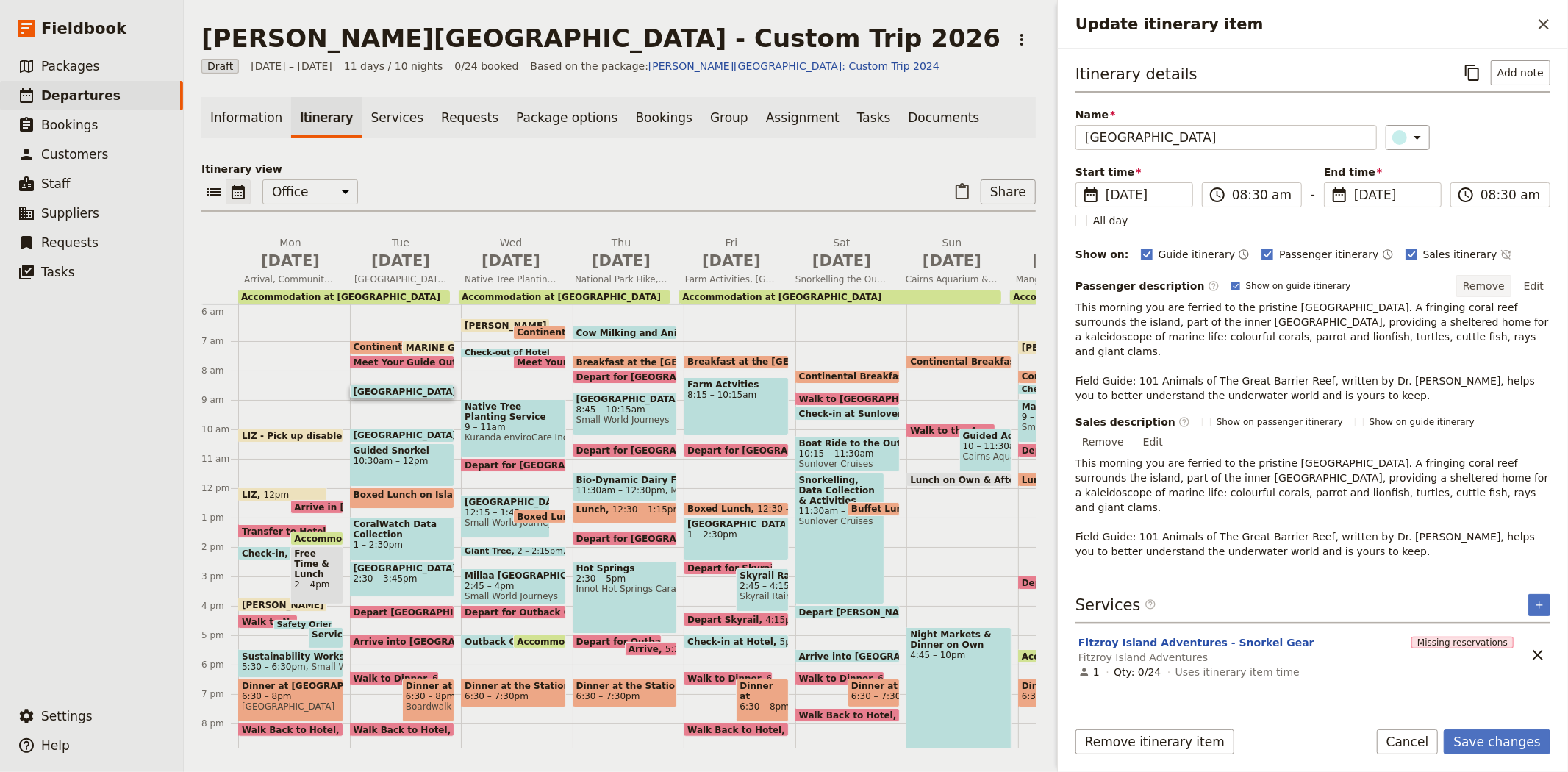
click at [1503, 290] on button "Remove" at bounding box center [1484, 286] width 56 height 22
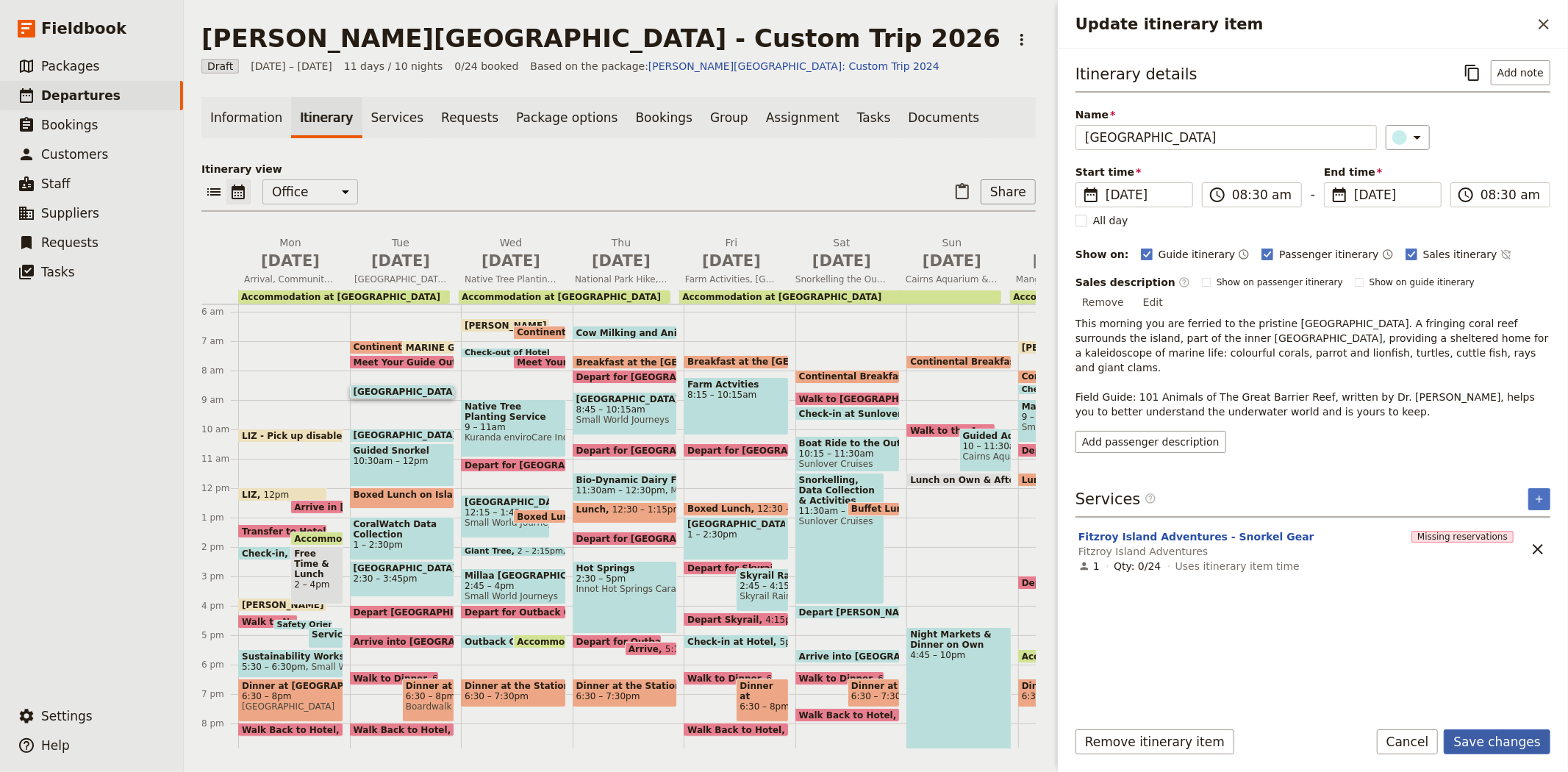
click at [1489, 743] on button "Save changes" at bounding box center [1497, 742] width 106 height 25
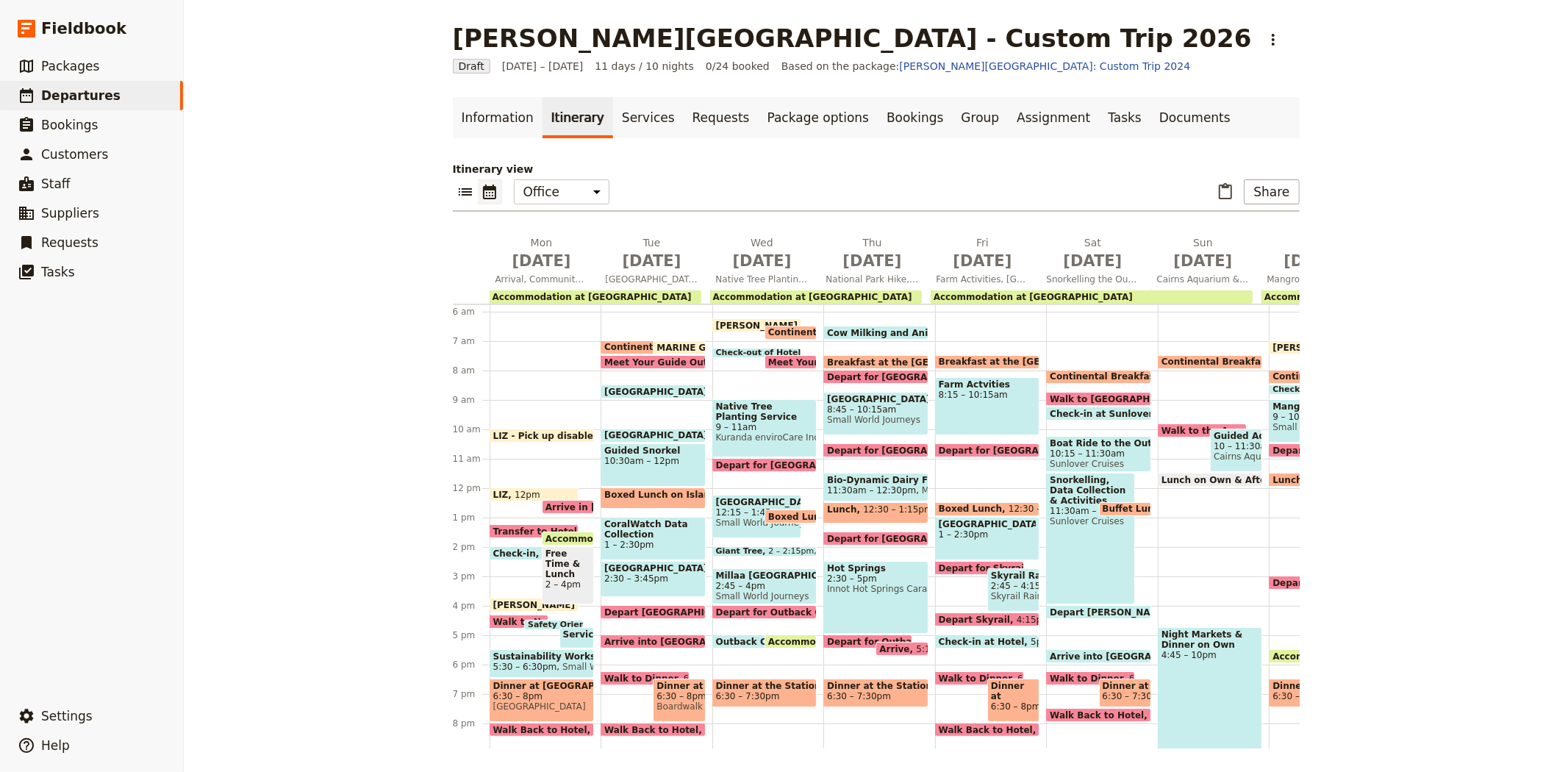
click at [635, 434] on span "[GEOGRAPHIC_DATA]" at bounding box center [659, 435] width 109 height 10
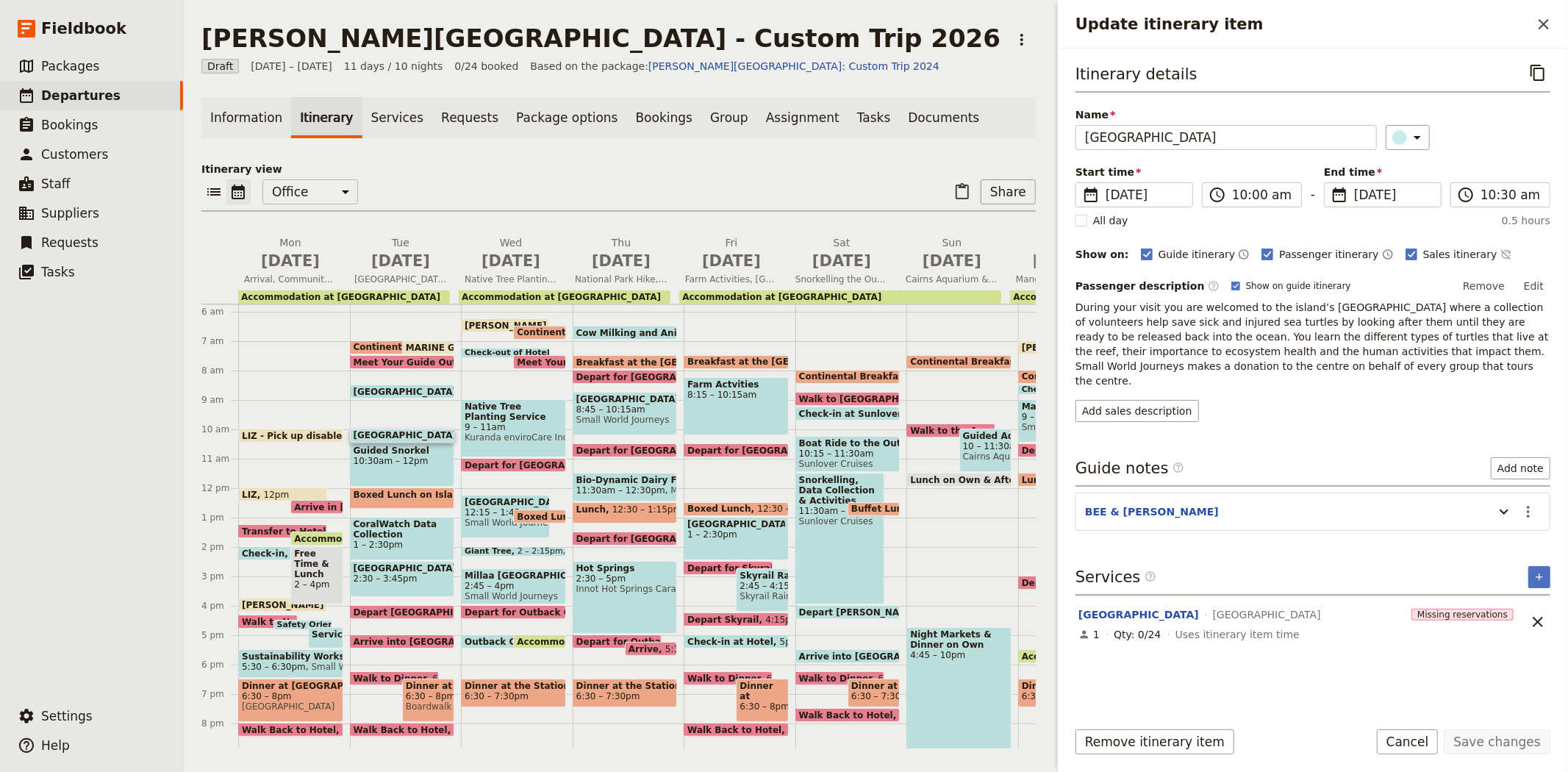
drag, startPoint x: 1310, startPoint y: 365, endPoint x: 1073, endPoint y: 305, distance: 244.5
click at [1073, 305] on div "Itinerary details ​ Name Turtle Rehabilitation Centre ​ Start time ​ 8 Sep 2026…" at bounding box center [1313, 378] width 510 height 659
copy span "During your visit you are welcomed to the island’s Turtle Rehabilitation Centre…"
click at [1176, 400] on button "Add sales description" at bounding box center [1137, 411] width 124 height 22
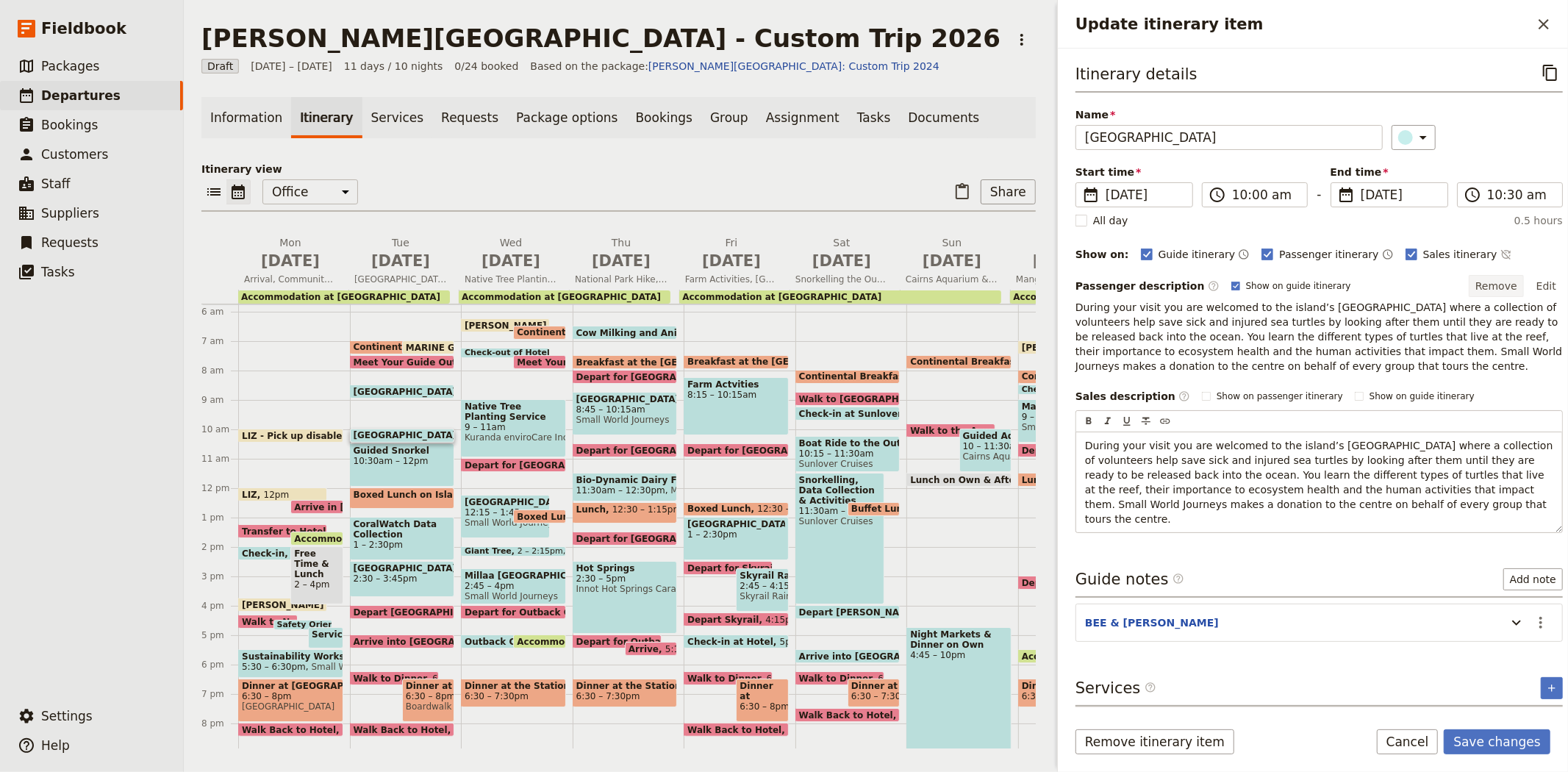
click at [1493, 288] on button "Remove" at bounding box center [1497, 286] width 56 height 22
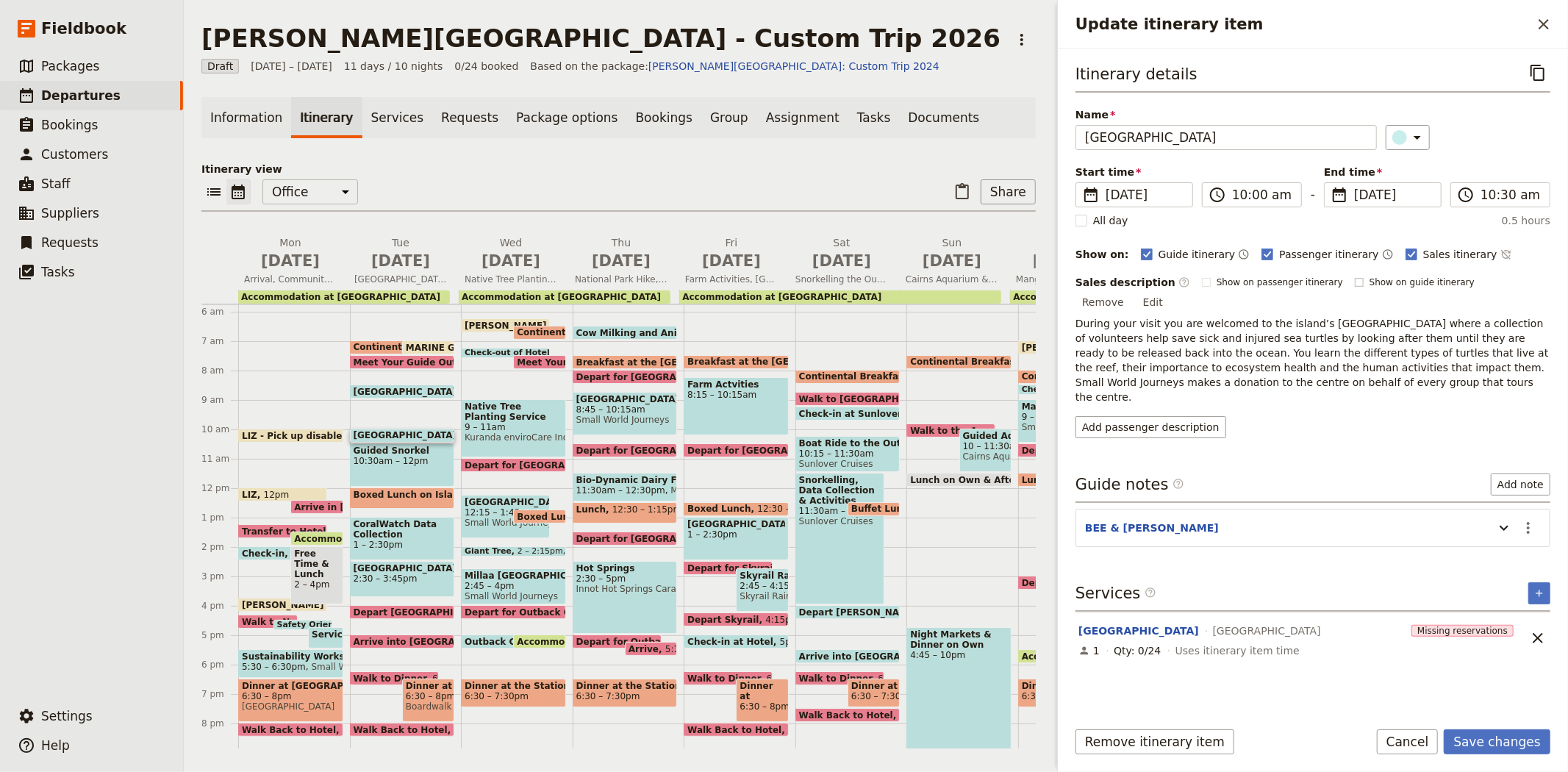
click at [1401, 283] on span "Show on guide itinerary" at bounding box center [1421, 282] width 105 height 12
click at [1355, 276] on input "Show on guide itinerary" at bounding box center [1354, 276] width 1 height 1
checkbox input "true"
click at [1245, 280] on span "Show on passenger itinerary" at bounding box center [1279, 282] width 126 height 12
click at [1202, 276] on input "Show on passenger itinerary" at bounding box center [1201, 276] width 1 height 1
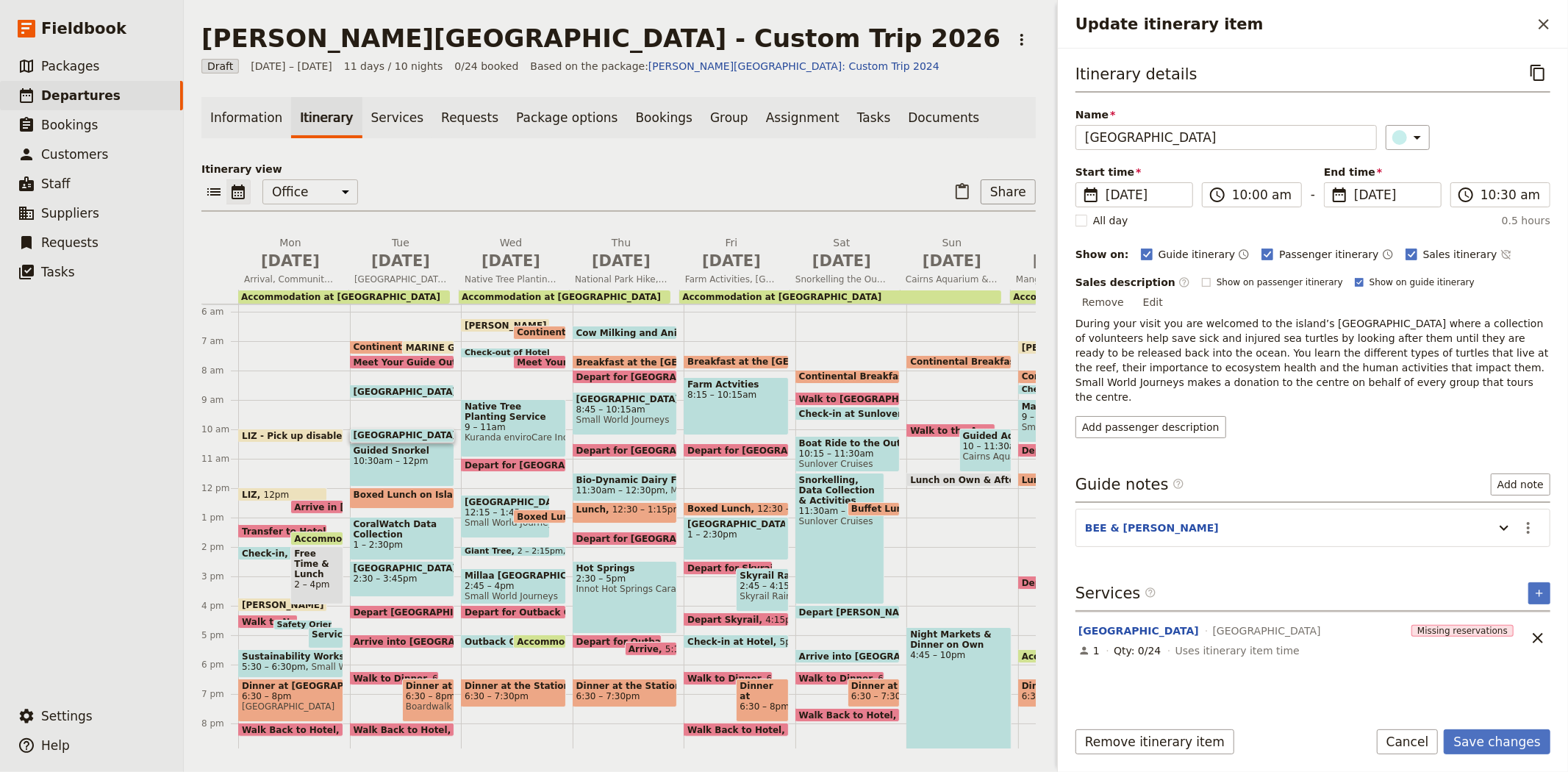
checkbox input "true"
click at [1524, 745] on button "Save changes" at bounding box center [1497, 742] width 106 height 25
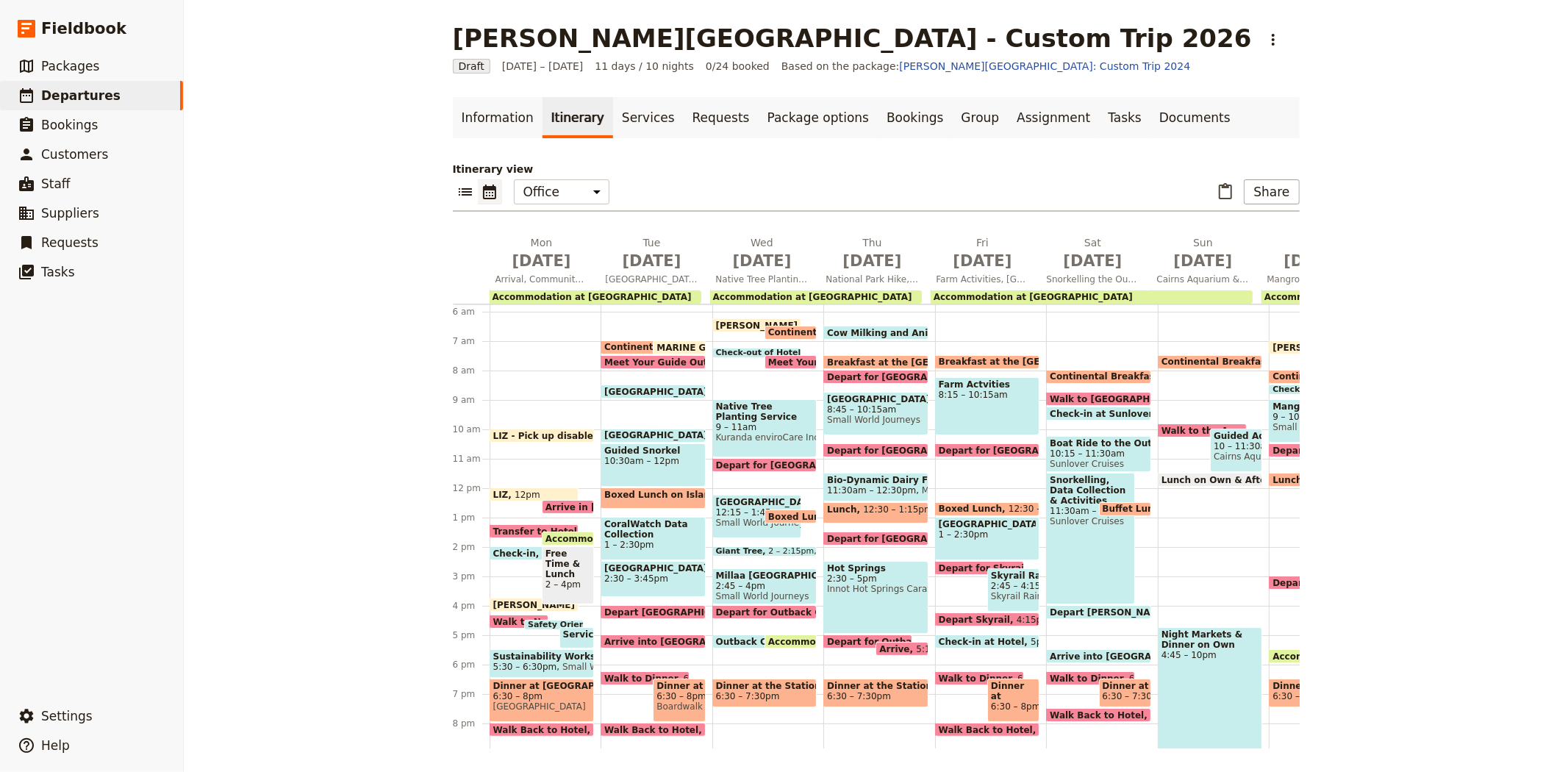
click at [613, 457] on span "10:30am – 12pm" at bounding box center [653, 461] width 98 height 10
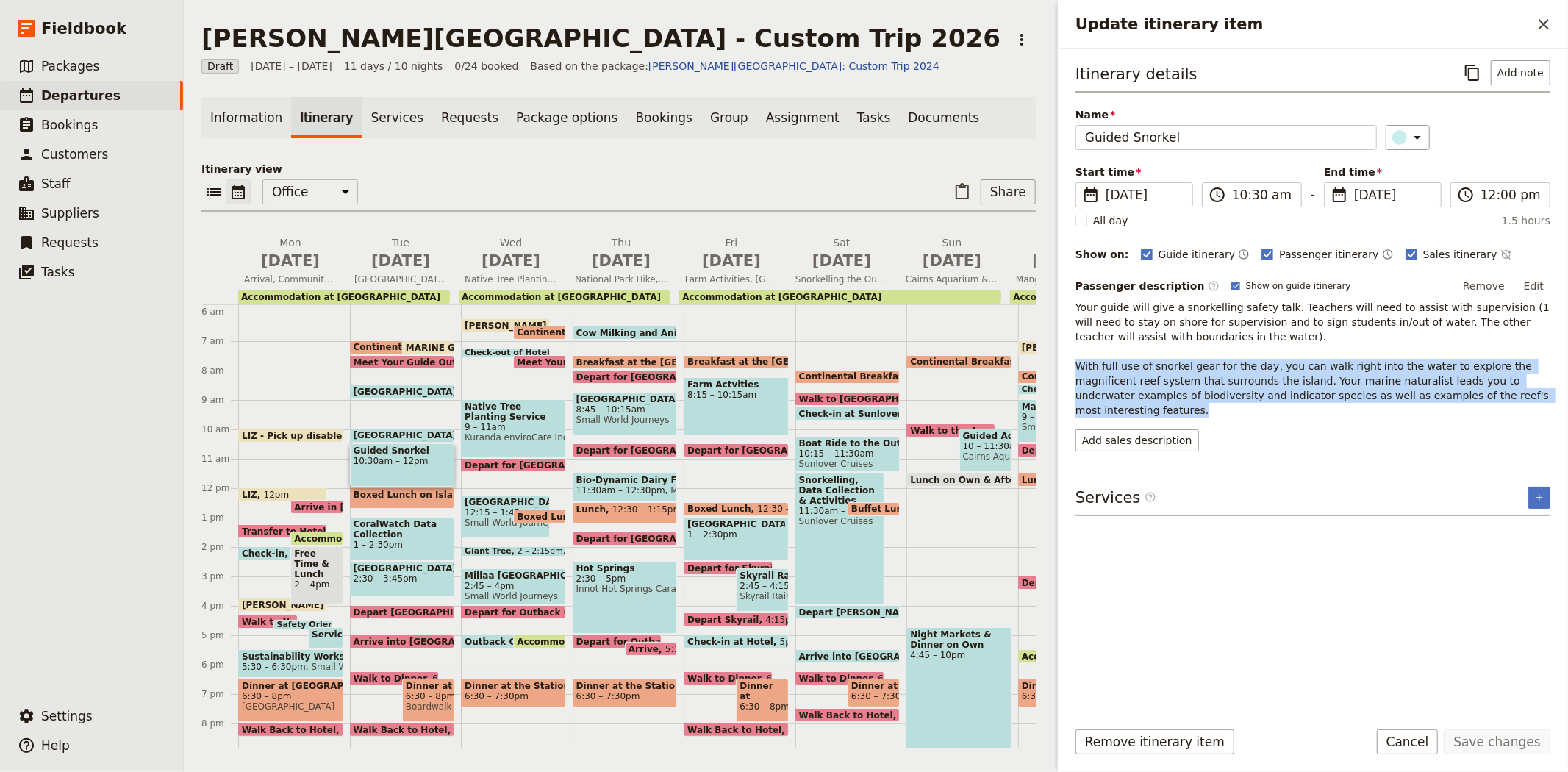
drag, startPoint x: 1496, startPoint y: 394, endPoint x: 1063, endPoint y: 361, distance: 434.3
click at [1063, 361] on div "Itinerary details ​ Add note Name Guided Snorkel ​ Start time ​ 8 Sep 2026 08/0…" at bounding box center [1313, 378] width 510 height 659
copy span "With full use of snorkel gear for the day, you can walk right into the water to…"
click at [1114, 429] on button "Add sales description" at bounding box center [1137, 440] width 124 height 22
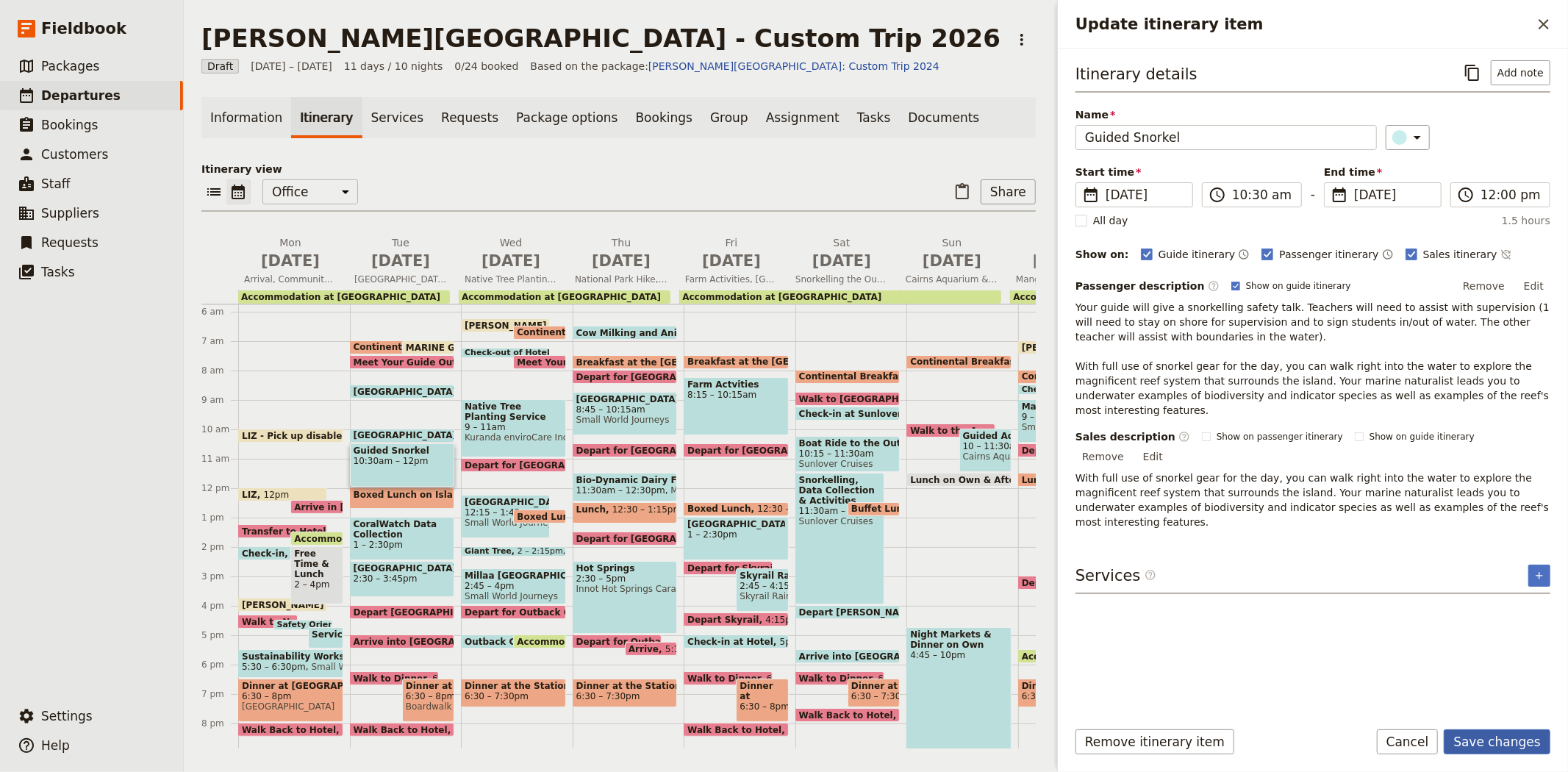
click at [1483, 737] on button "Save changes" at bounding box center [1497, 742] width 106 height 25
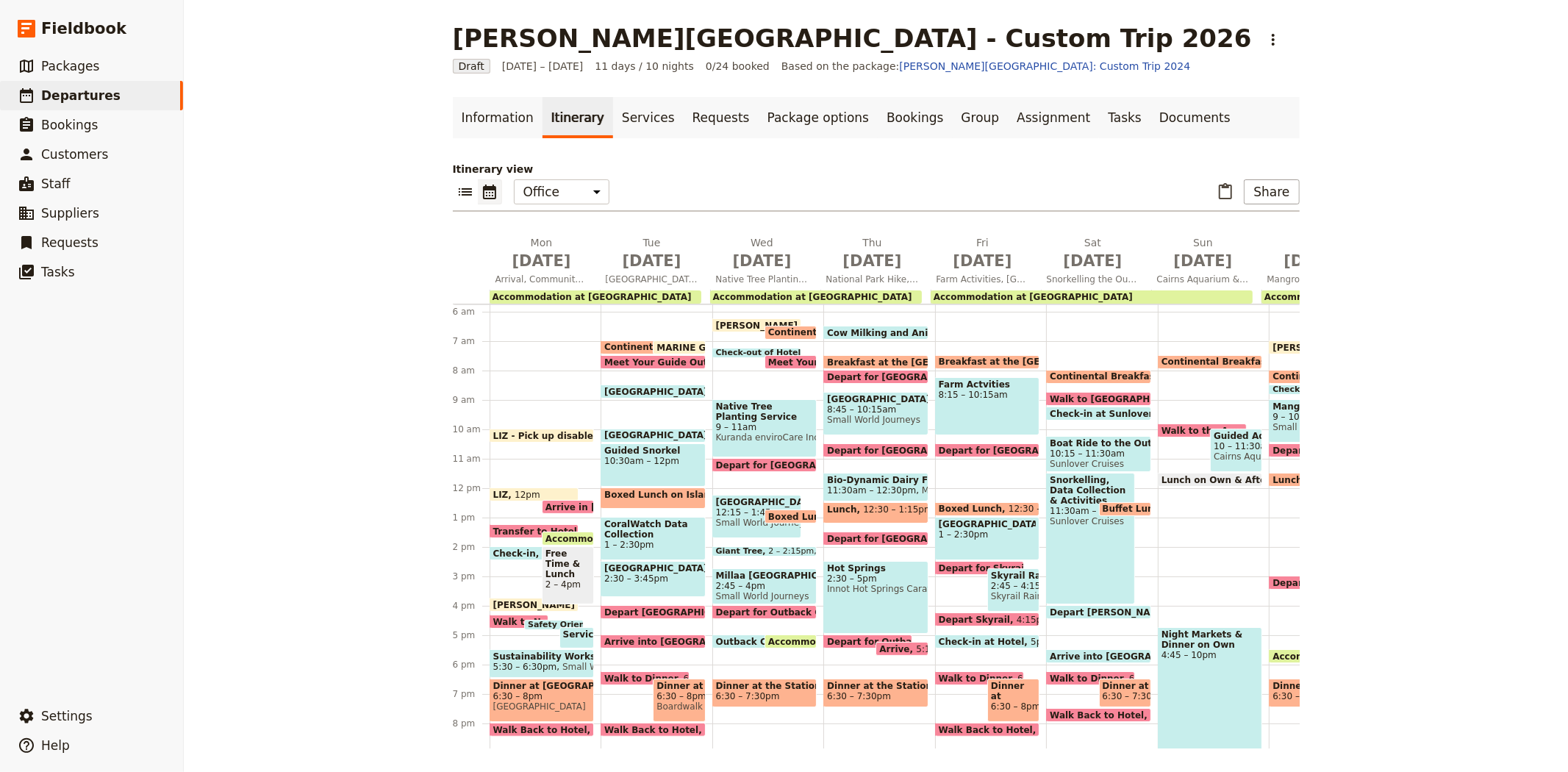
click at [663, 532] on span "CoralWatch Data Collection" at bounding box center [653, 529] width 98 height 21
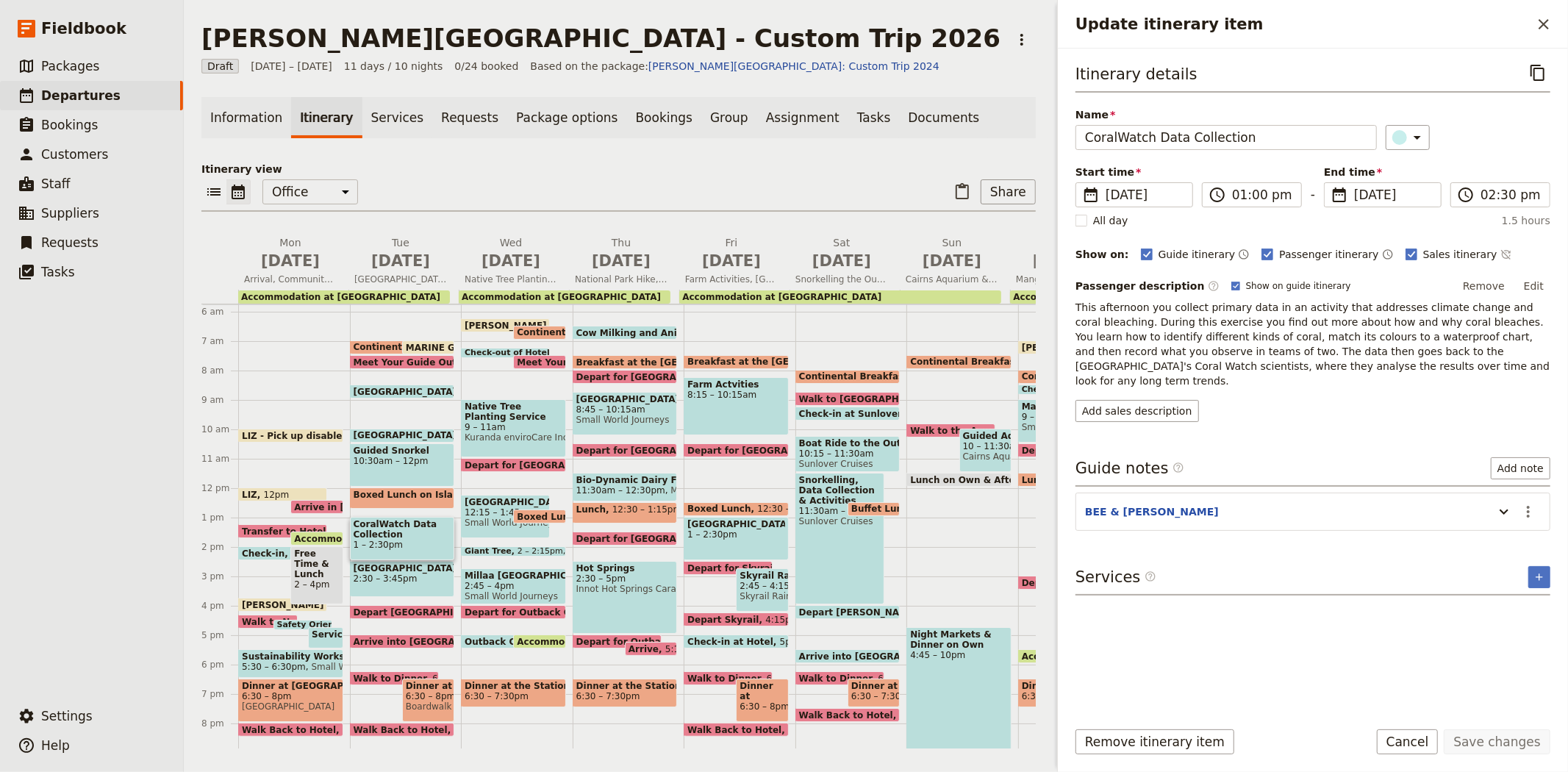
drag, startPoint x: 1391, startPoint y: 366, endPoint x: 1053, endPoint y: 309, distance: 342.8
click at [1053, 309] on div "Update itinerary item ​ Itinerary details ​ Name CoralWatch Data Collection ​ S…" at bounding box center [1310, 386] width 515 height 772
copy span "This afternoon you collect primary data in an activity that addresses climate c…"
click at [1101, 400] on button "Add sales description" at bounding box center [1137, 411] width 124 height 22
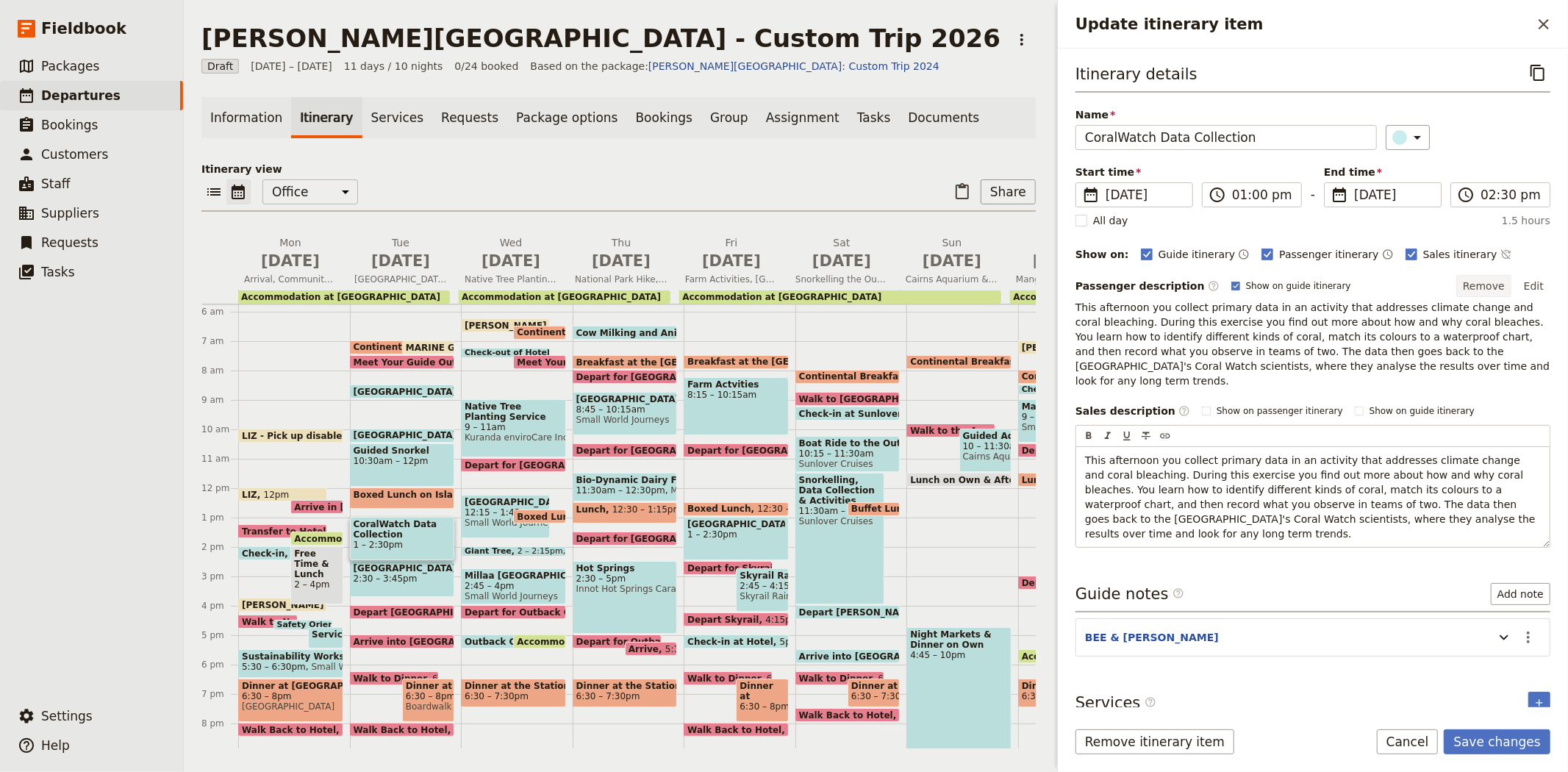
click at [1503, 283] on button "Remove" at bounding box center [1484, 286] width 56 height 22
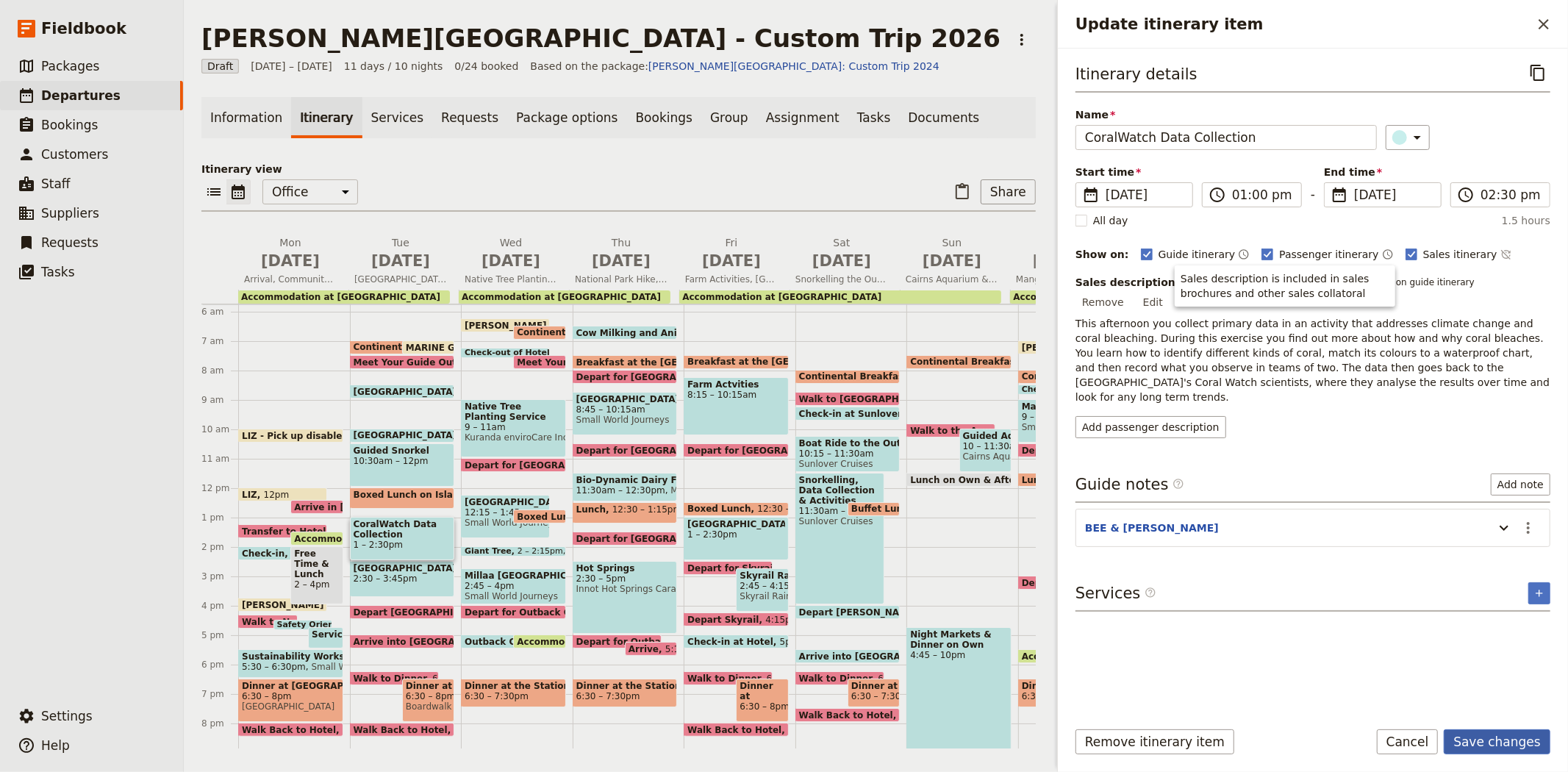
click at [1503, 747] on button "Save changes" at bounding box center [1497, 742] width 106 height 25
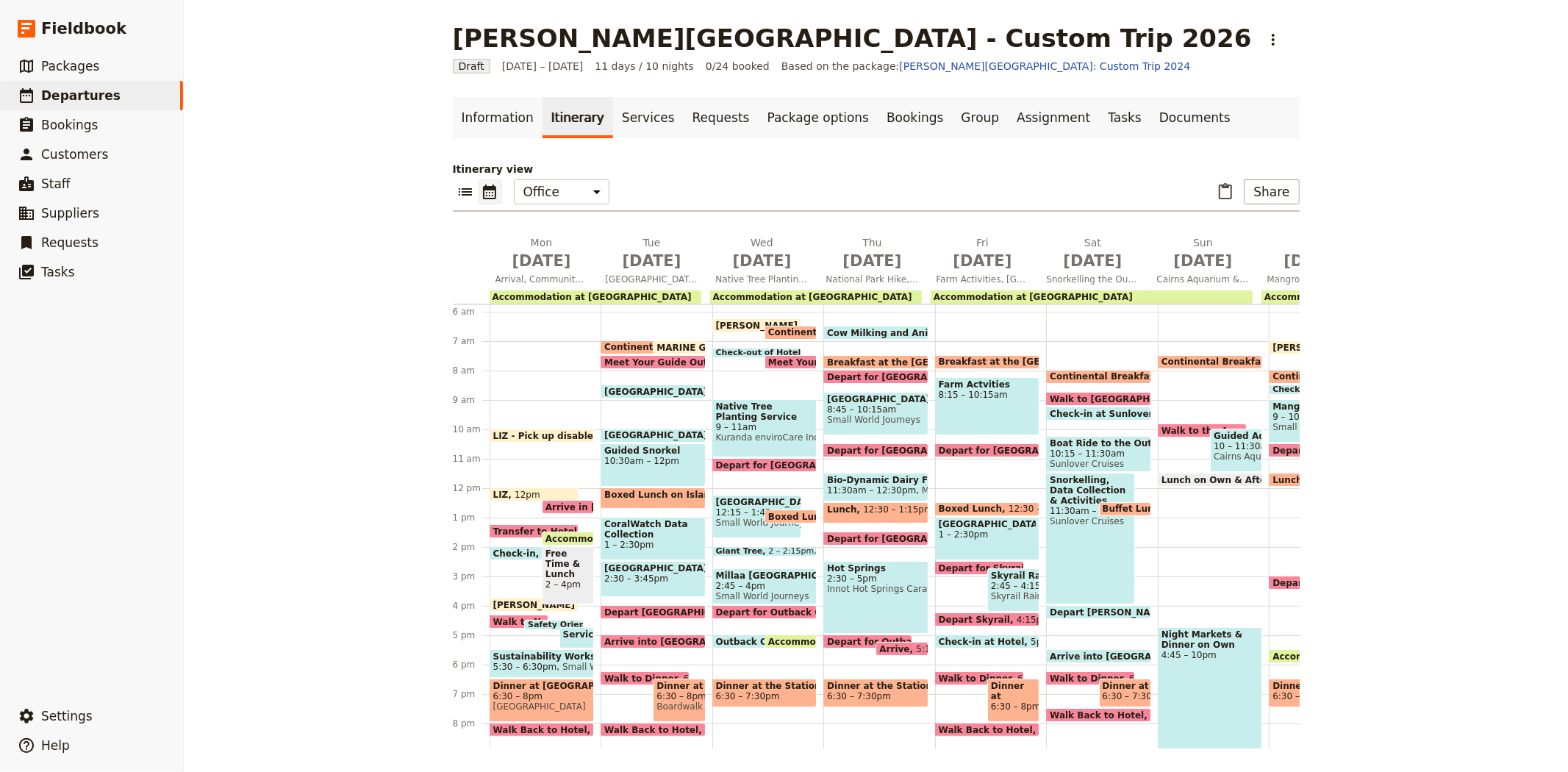
click at [635, 574] on span "2:30 – 3:45pm" at bounding box center [653, 578] width 98 height 10
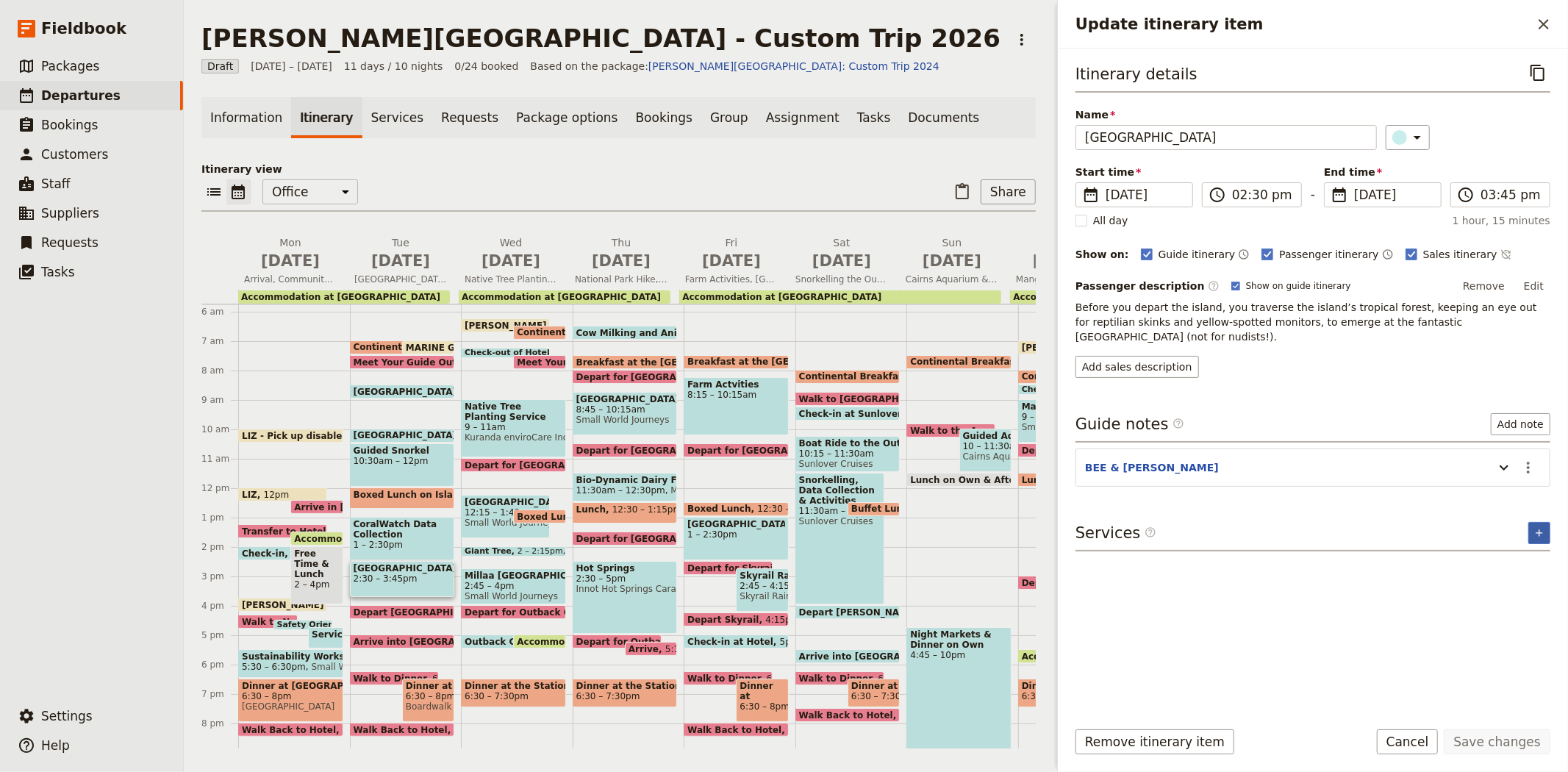
click at [1545, 527] on icon "Add service inclusion" at bounding box center [1539, 532] width 12 height 12
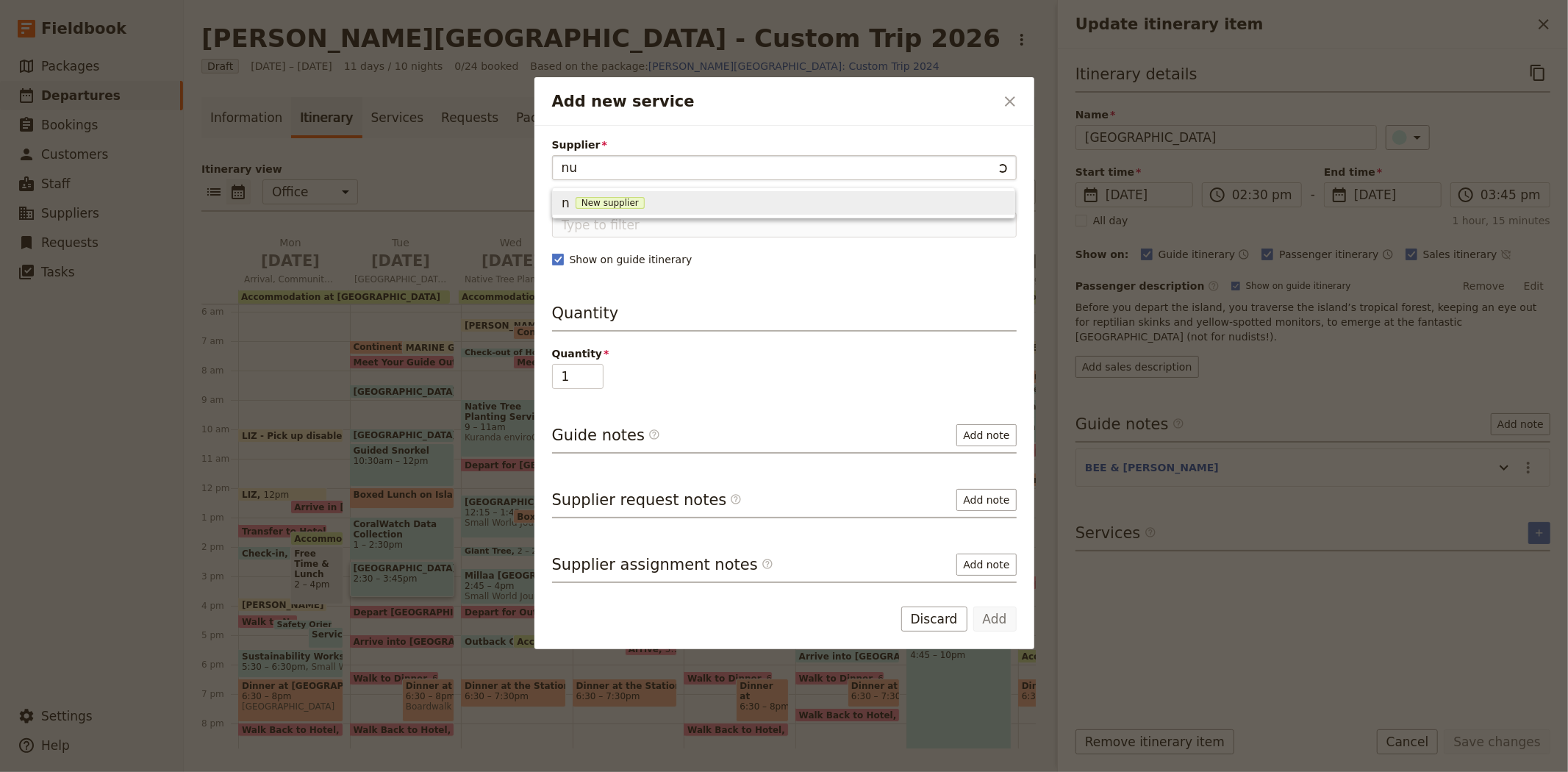
type input "n"
click at [635, 213] on span "395 Lake street , Cairns North QLD 4870, Australia" at bounding box center [631, 221] width 138 height 15
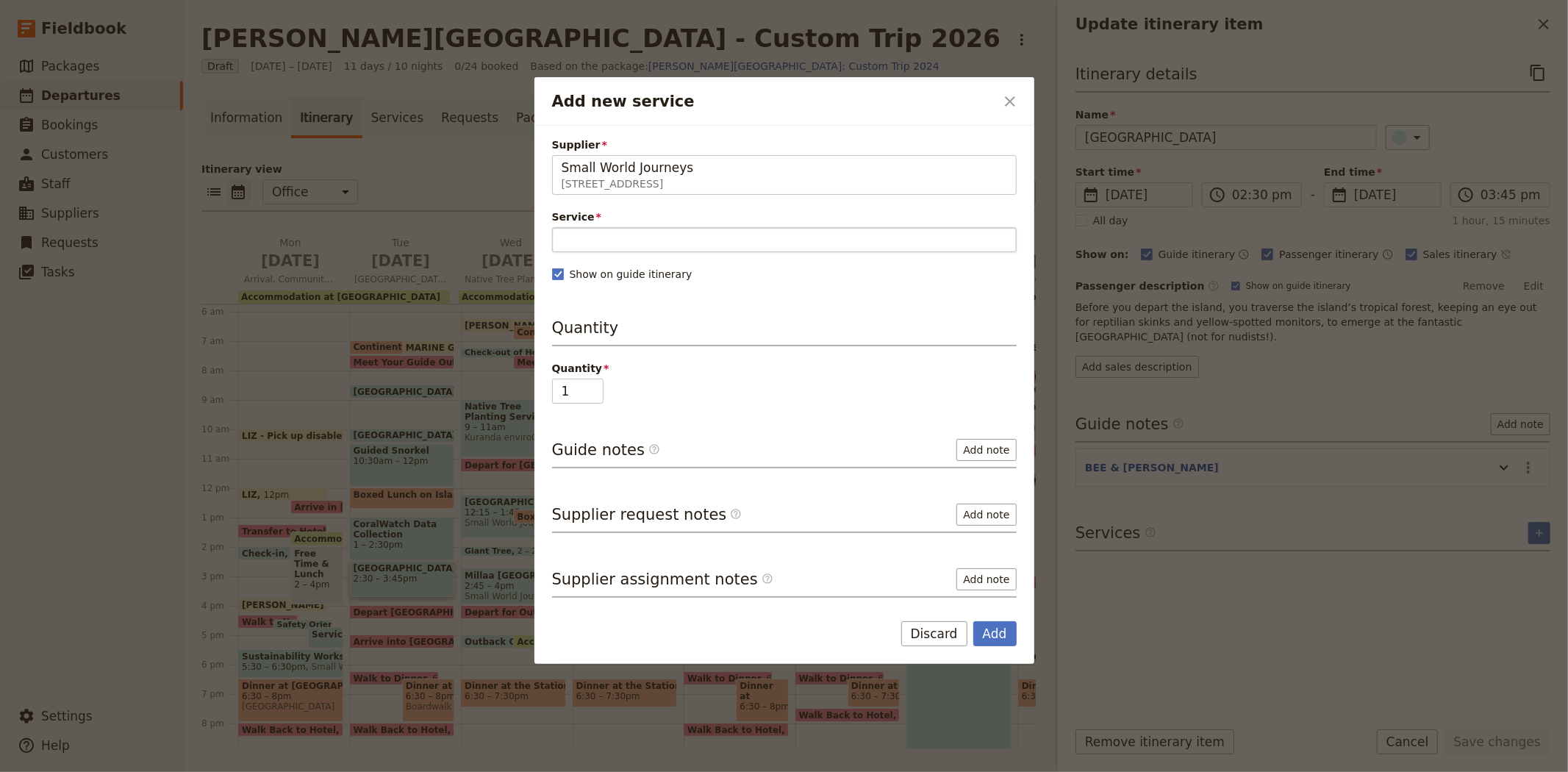
type input "Small World Journeys"
click at [569, 245] on input "Service" at bounding box center [784, 240] width 465 height 25
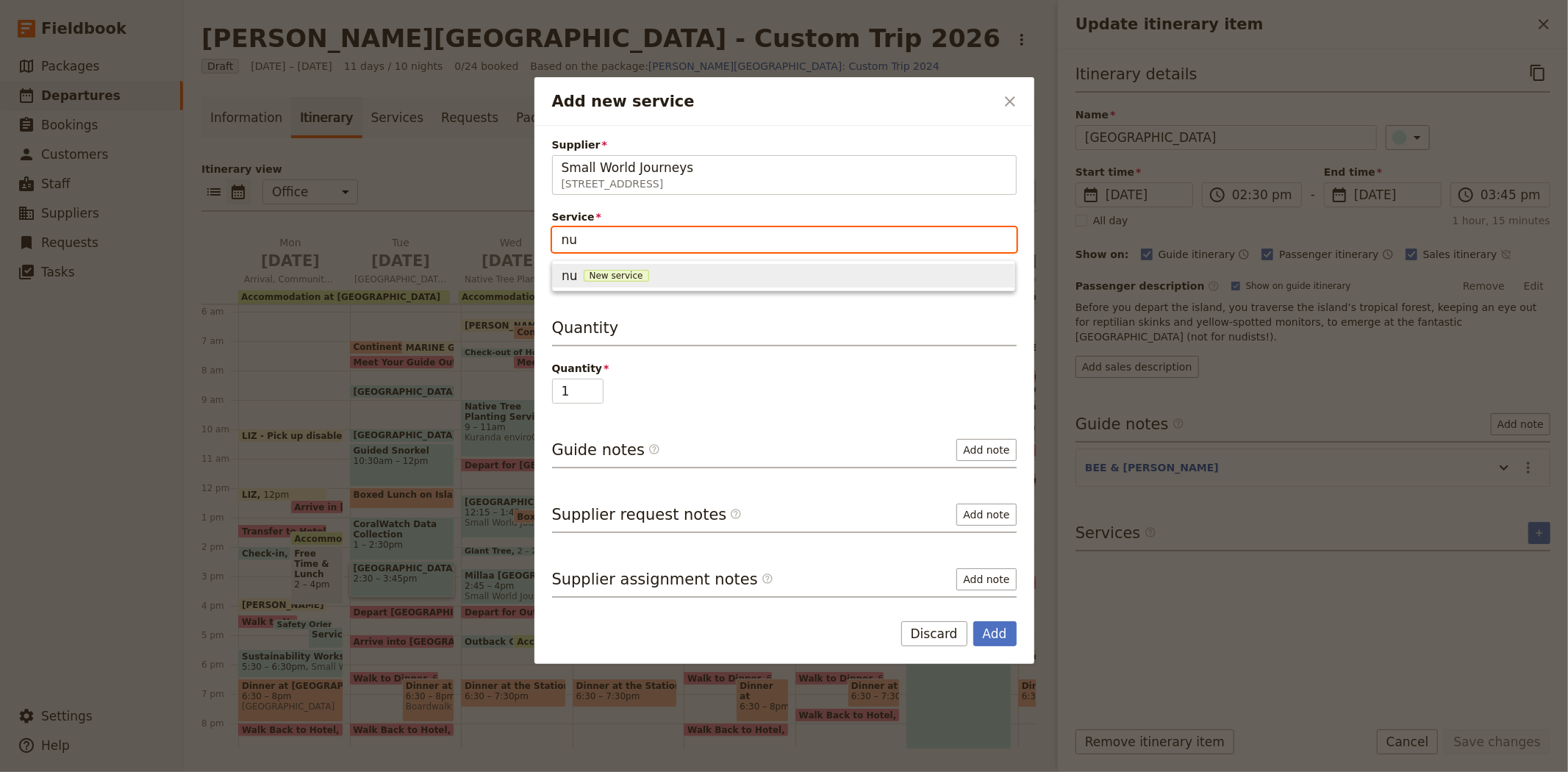
type input "n"
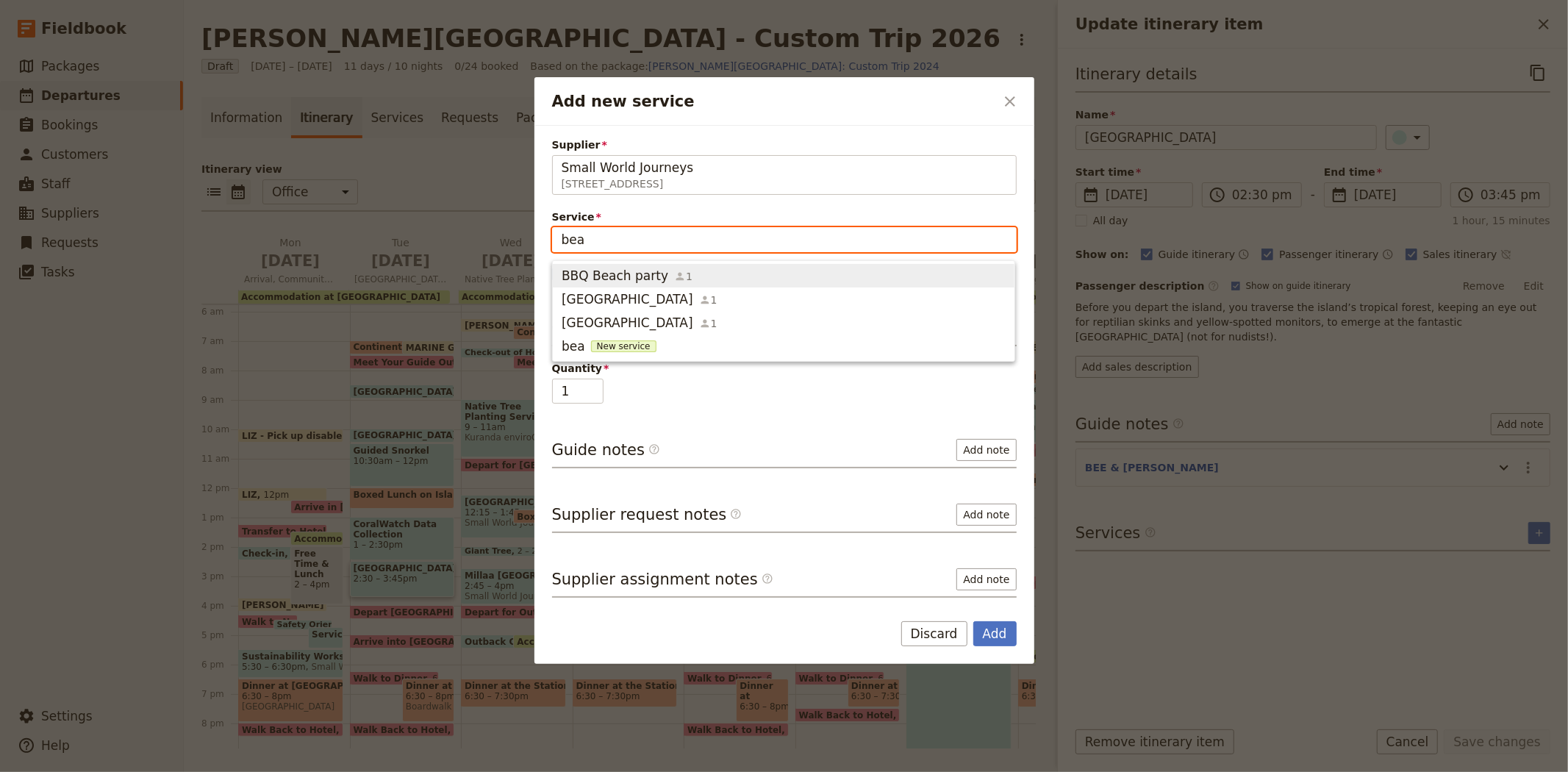
type input "beac"
click at [665, 317] on span "Fitzroy Island Beach Walk" at bounding box center [627, 323] width 132 height 17
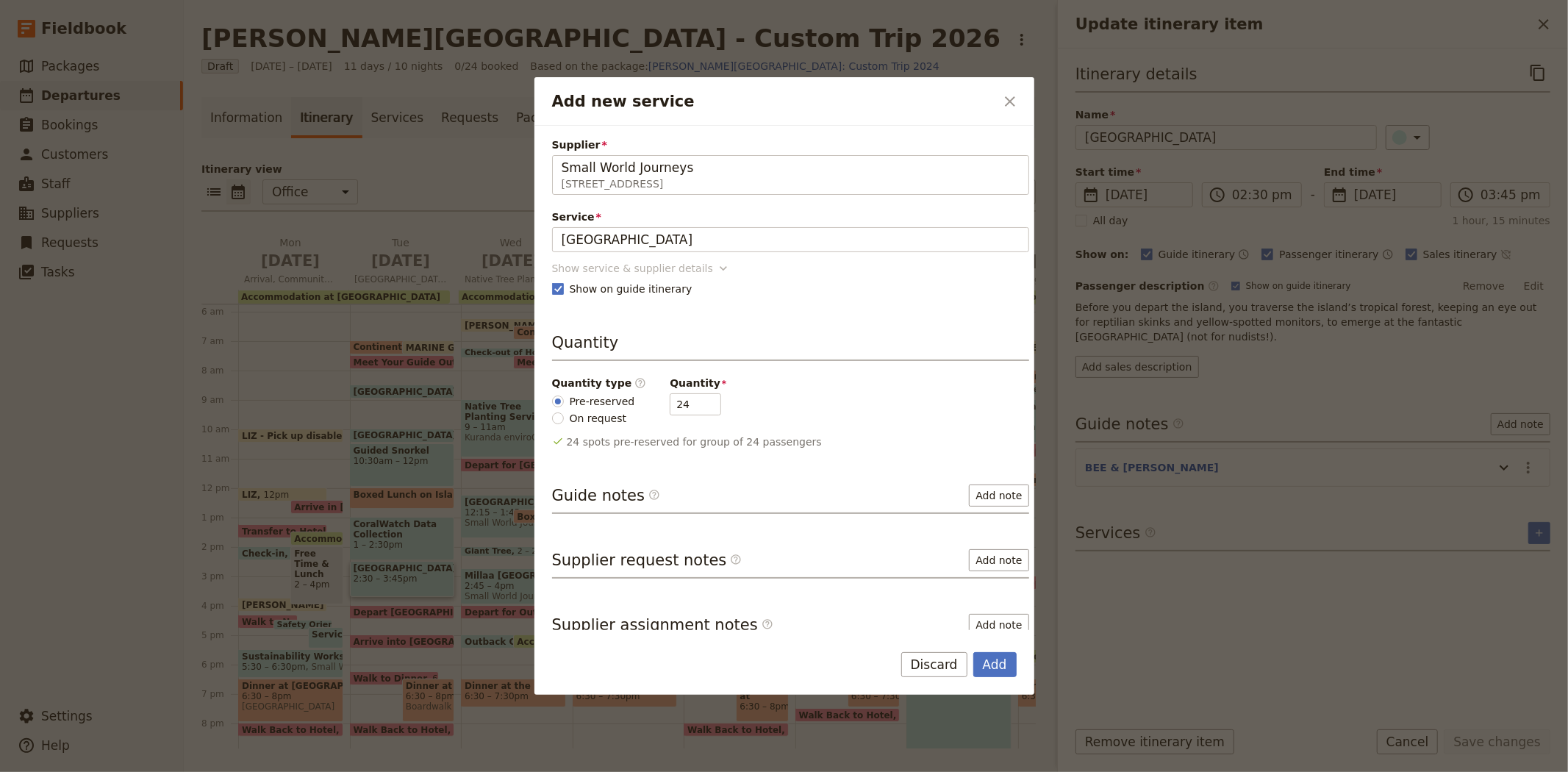
click at [626, 270] on div "Show service & supplier details" at bounding box center [632, 268] width 161 height 15
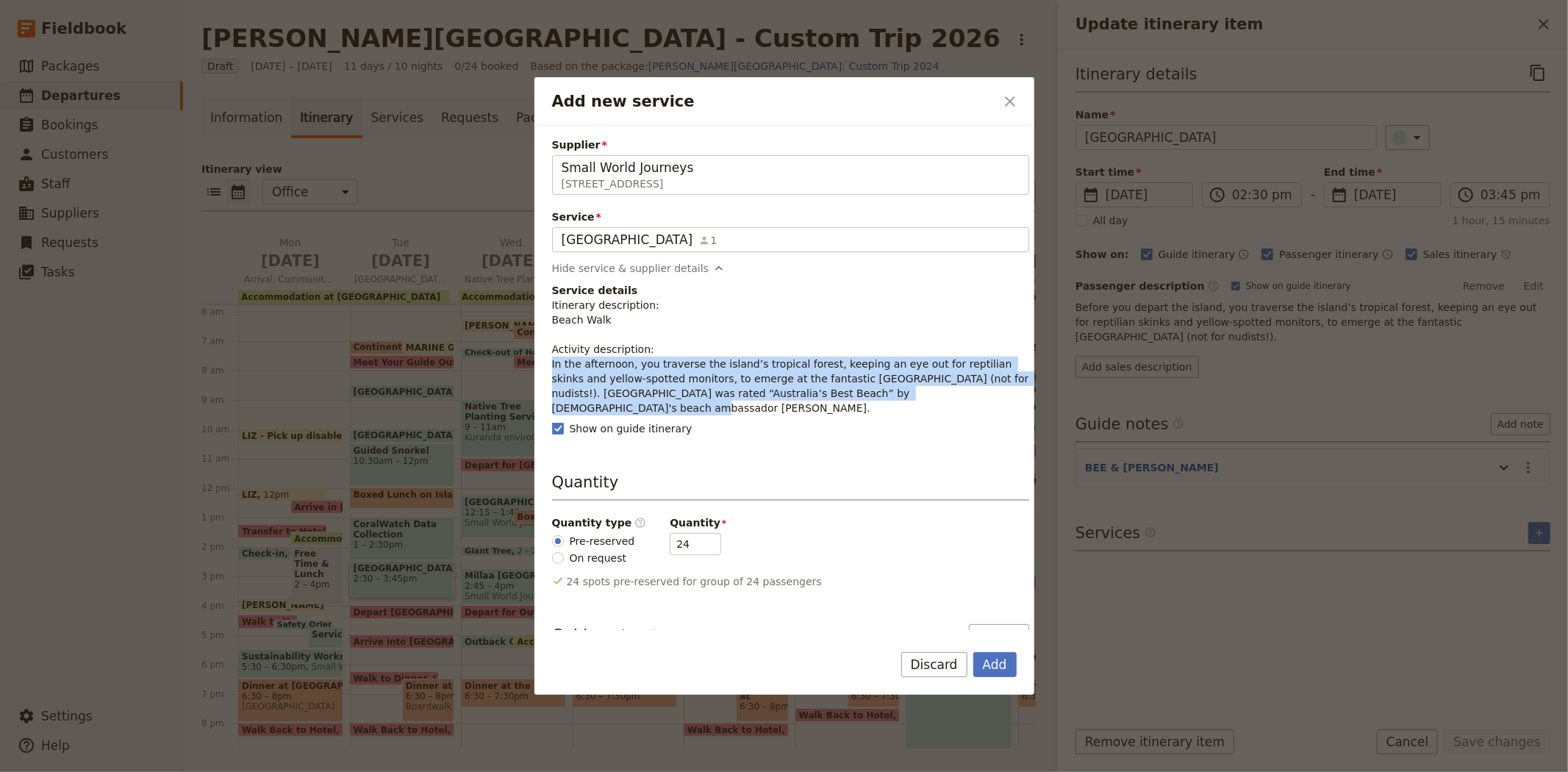
drag, startPoint x: 897, startPoint y: 393, endPoint x: 547, endPoint y: 371, distance: 350.7
click at [547, 371] on div "Supplier Small World Journeys 395 Lake street , Cairns North QLD 4870, Australi…" at bounding box center [784, 378] width 500 height 505
copy p "In the afternoon, you traverse the island’s tropical forest, keeping an eye out…"
click at [998, 666] on button "Add" at bounding box center [995, 665] width 44 height 25
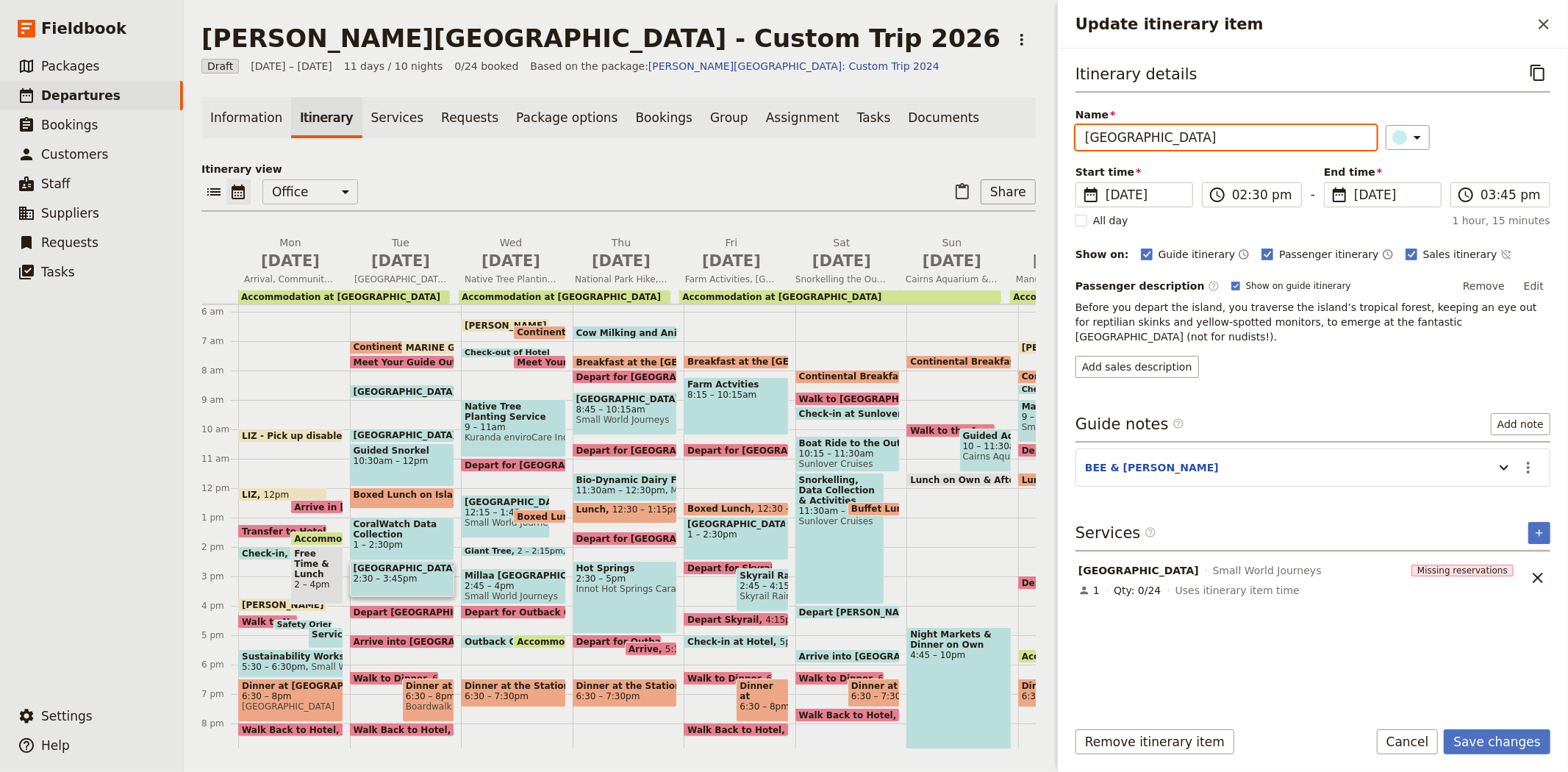
click at [1103, 137] on input "[GEOGRAPHIC_DATA]" at bounding box center [1226, 138] width 301 height 25
type input "Beach Walk"
click at [1156, 356] on button "Add sales description" at bounding box center [1137, 367] width 124 height 22
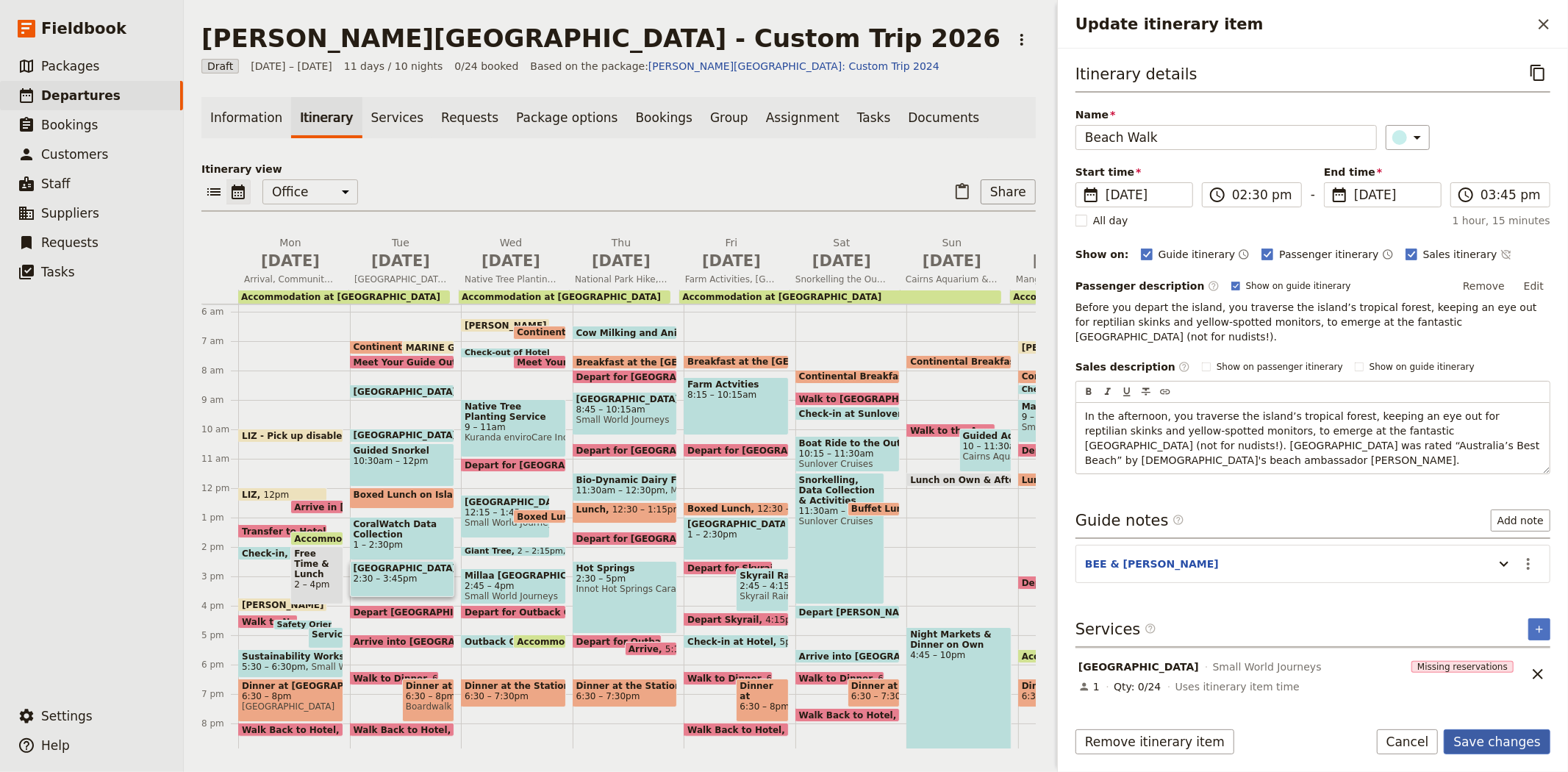
click at [1493, 741] on button "Save changes" at bounding box center [1497, 742] width 106 height 25
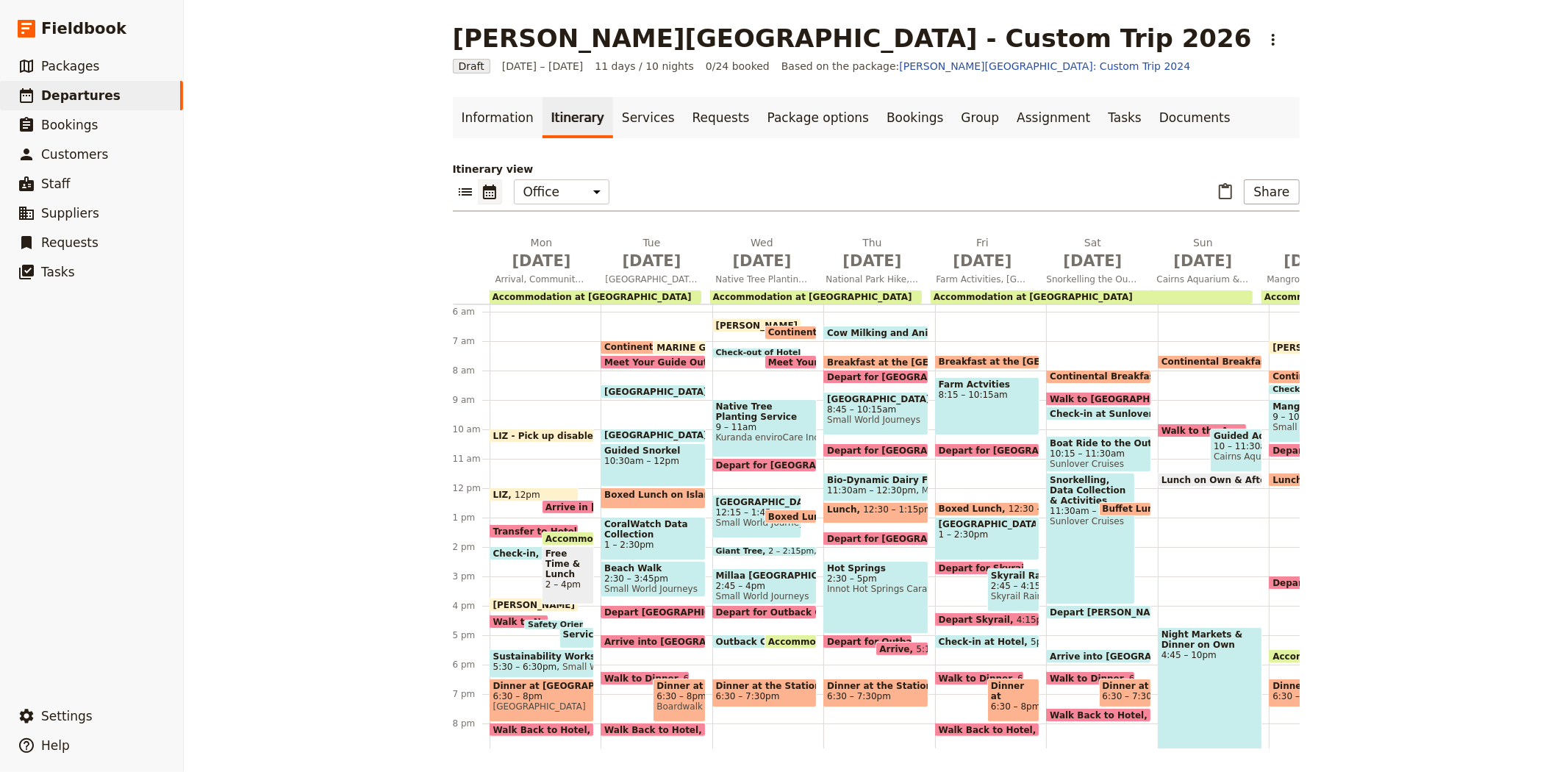
click at [667, 610] on span "Depart [GEOGRAPHIC_DATA]" at bounding box center [677, 612] width 147 height 10
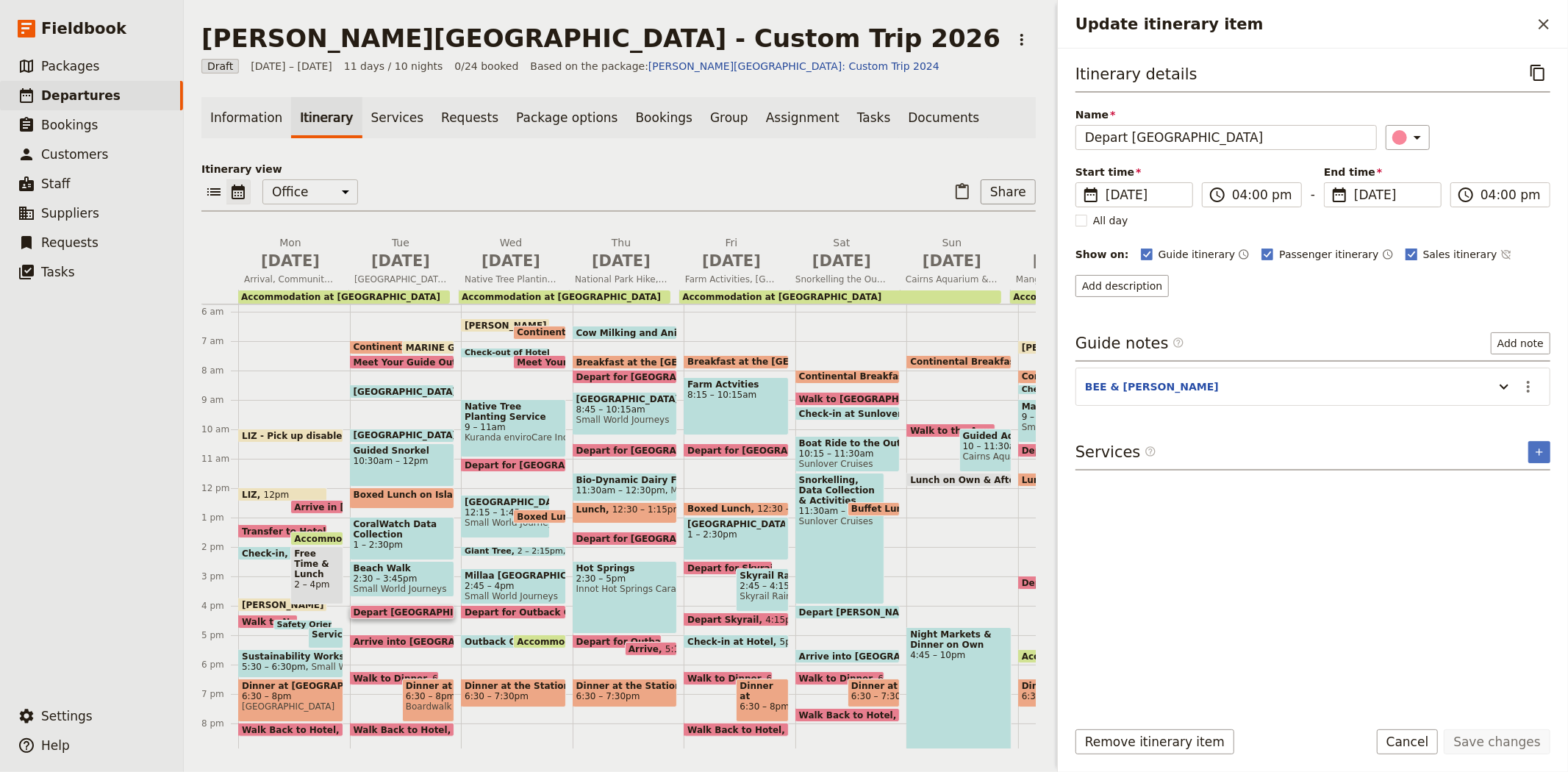
click at [1423, 254] on span "Sales itinerary" at bounding box center [1460, 254] width 75 height 15
click at [1405, 247] on input "Sales itinerary" at bounding box center [1405, 246] width 1 height 1
checkbox input "false"
click at [1471, 741] on button "Save changes" at bounding box center [1497, 742] width 106 height 25
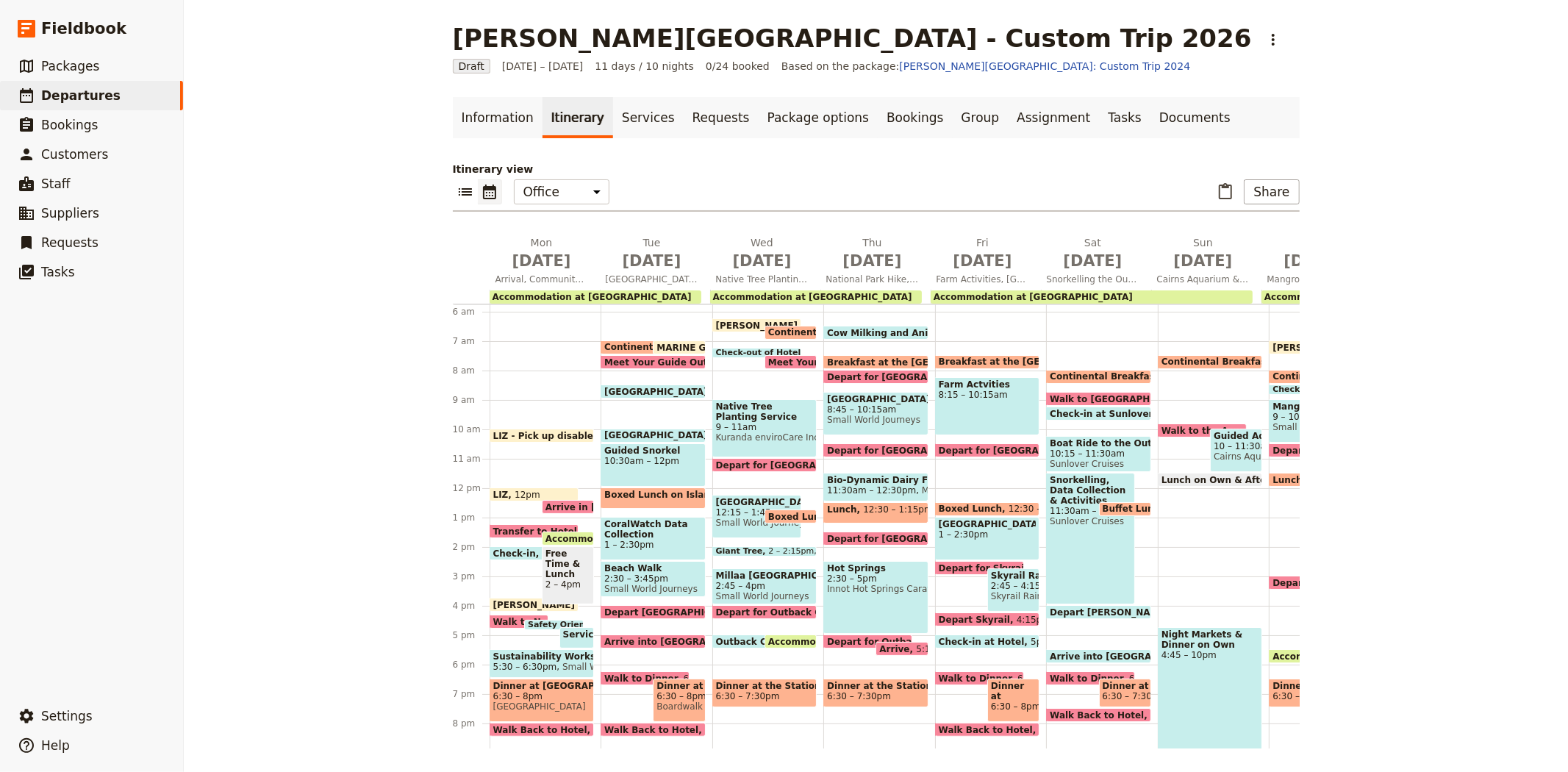
click at [634, 674] on span "Walk to Dinner" at bounding box center [644, 678] width 79 height 10
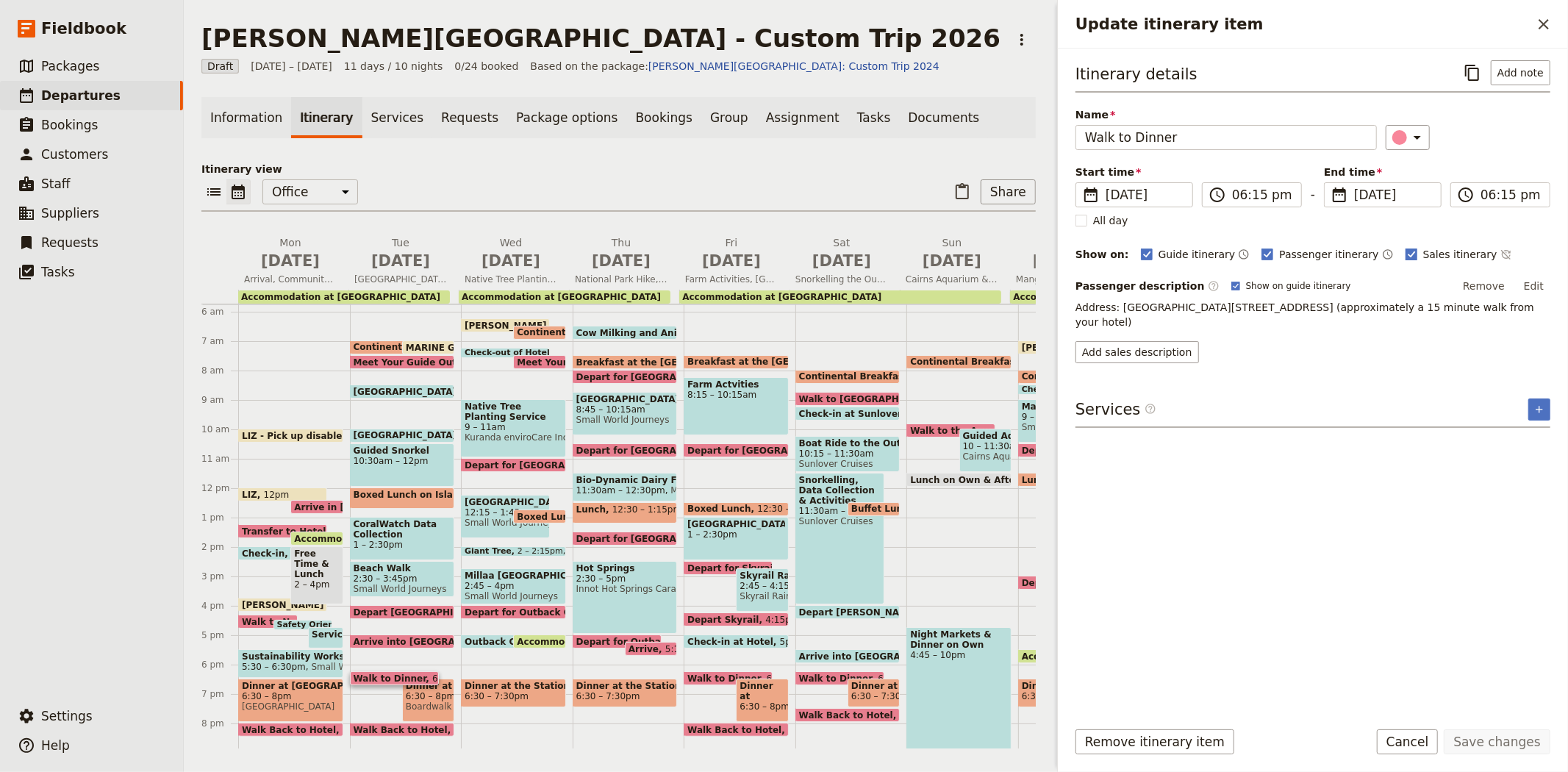
click at [1423, 257] on span "Sales itinerary" at bounding box center [1460, 254] width 75 height 15
click at [1405, 247] on input "Sales itinerary" at bounding box center [1405, 246] width 1 height 1
checkbox input "false"
click at [1499, 739] on button "Save changes" at bounding box center [1497, 742] width 106 height 25
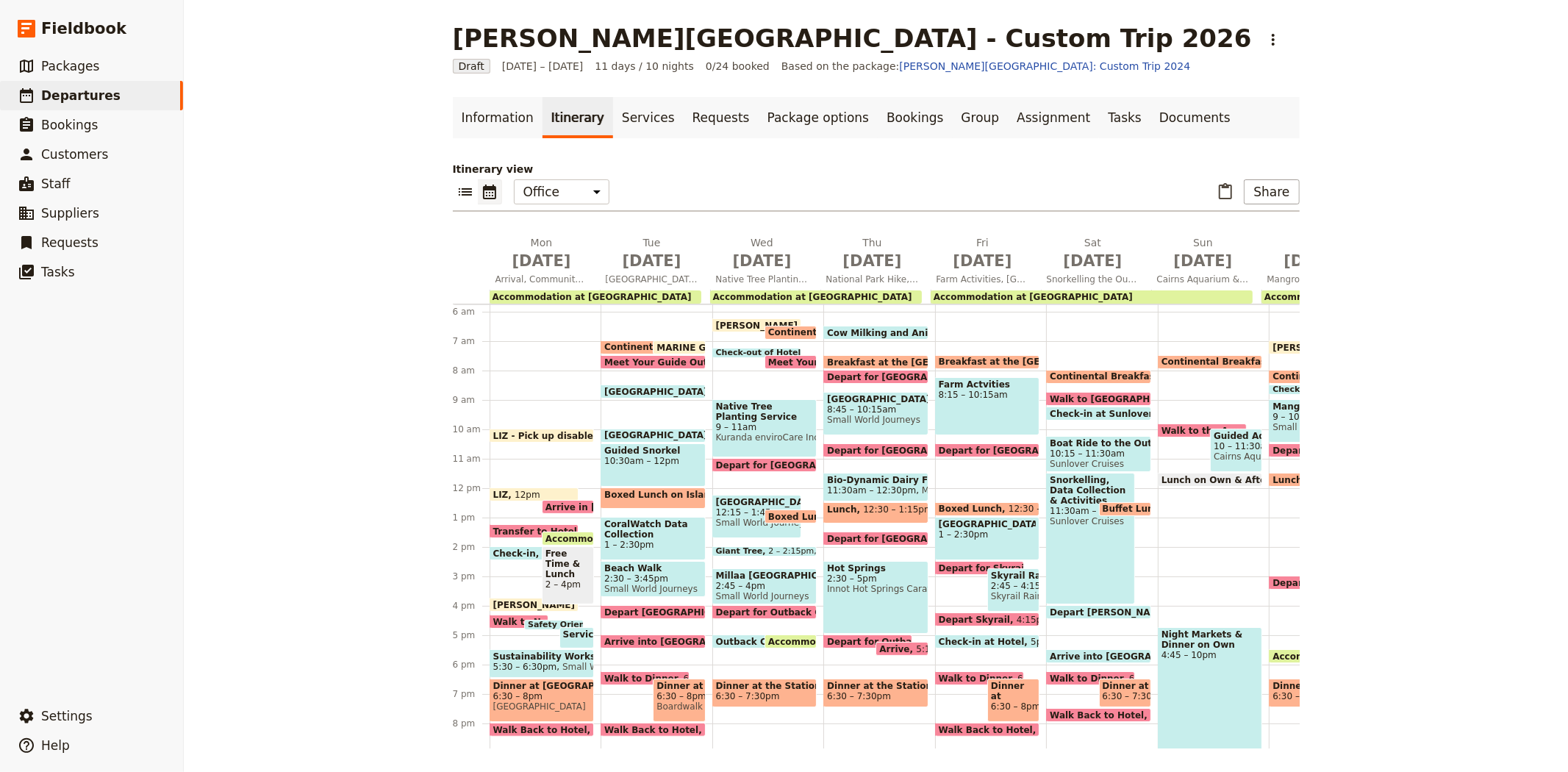
click at [666, 696] on span "6:30 – 8pm" at bounding box center [679, 696] width 45 height 10
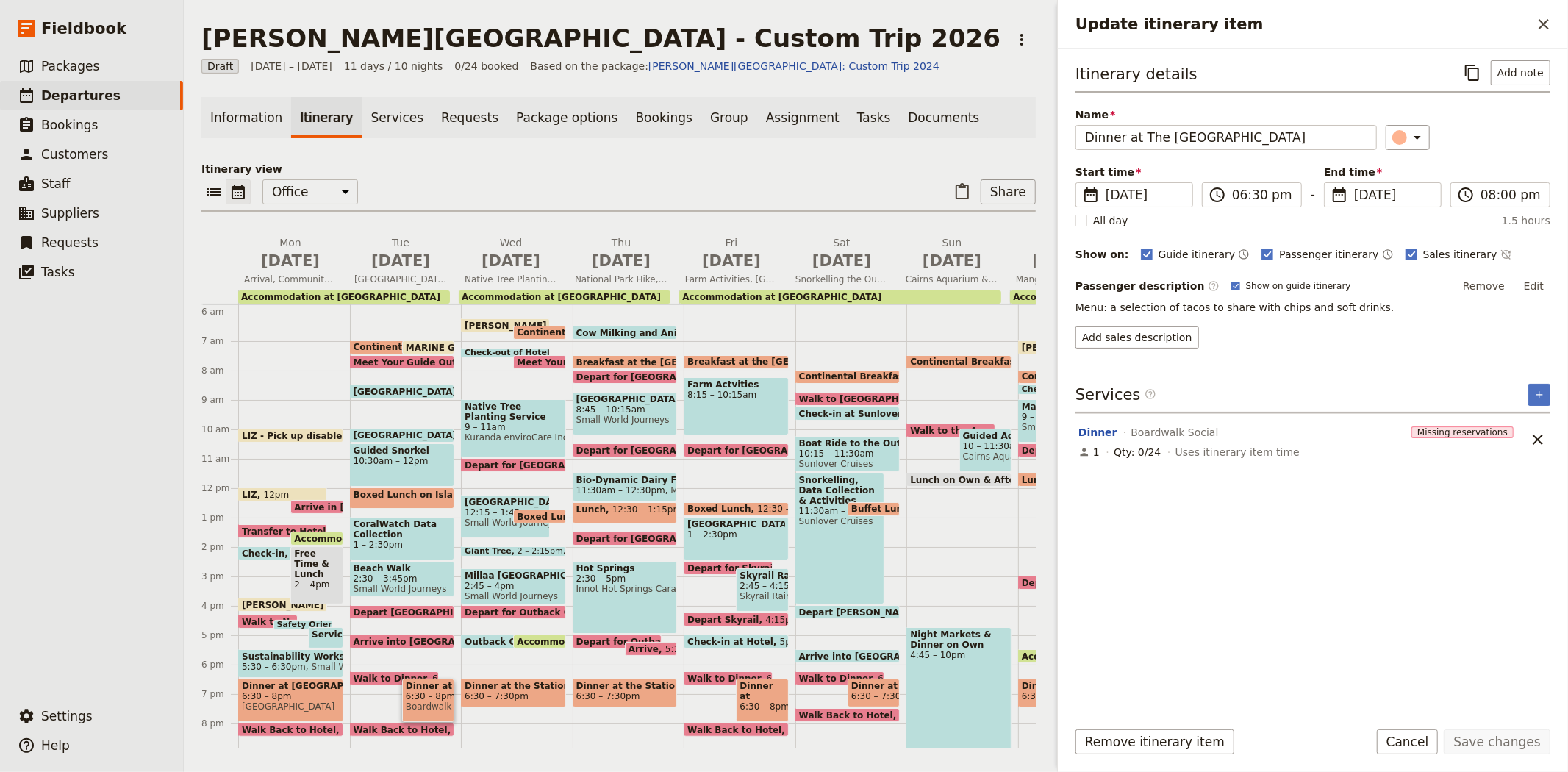
click at [1424, 247] on span "Sales itinerary" at bounding box center [1460, 254] width 75 height 15
click at [1405, 246] on input "Sales itinerary" at bounding box center [1405, 246] width 1 height 1
checkbox input "false"
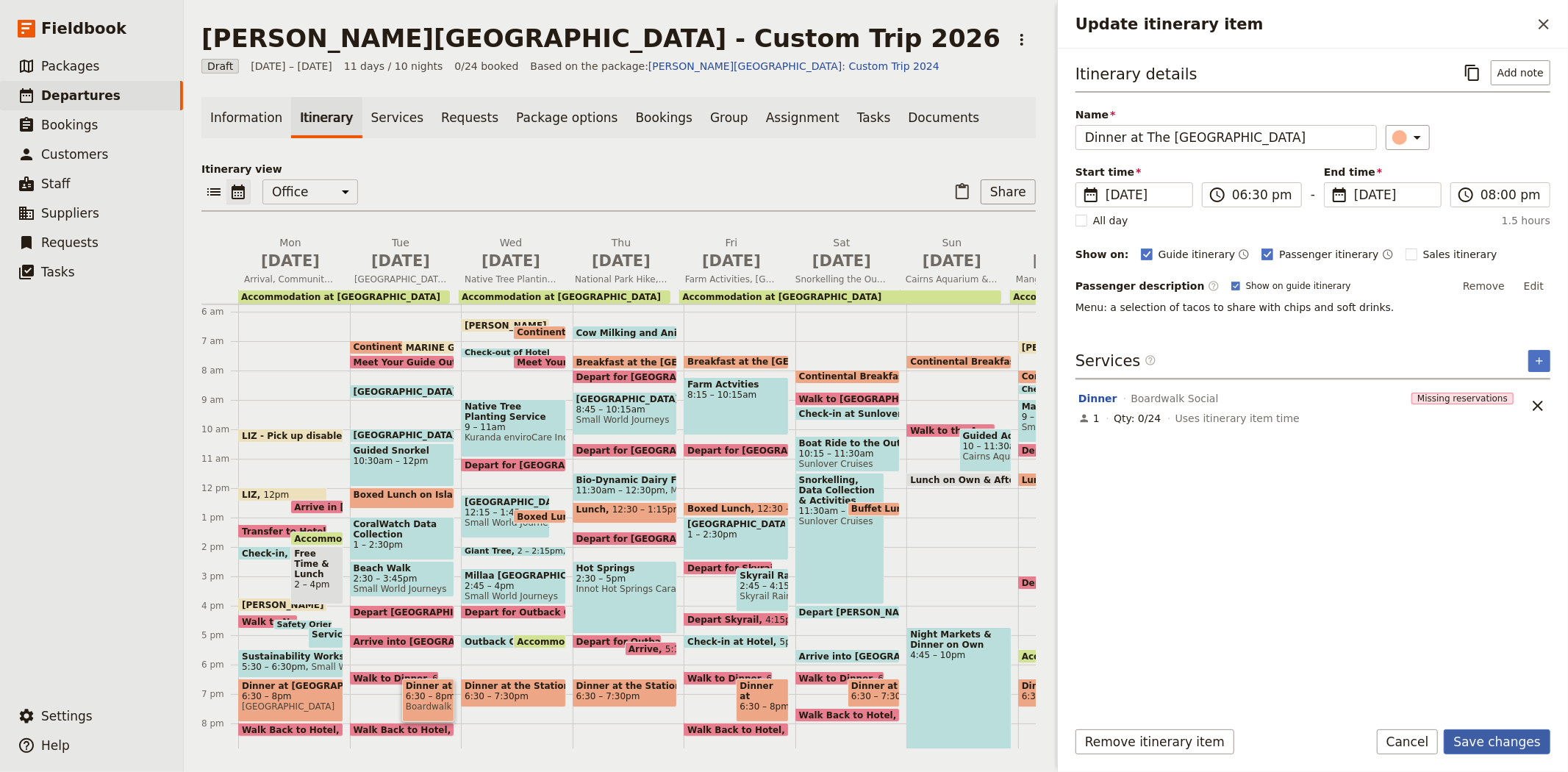
click at [1482, 739] on button "Save changes" at bounding box center [1497, 742] width 106 height 25
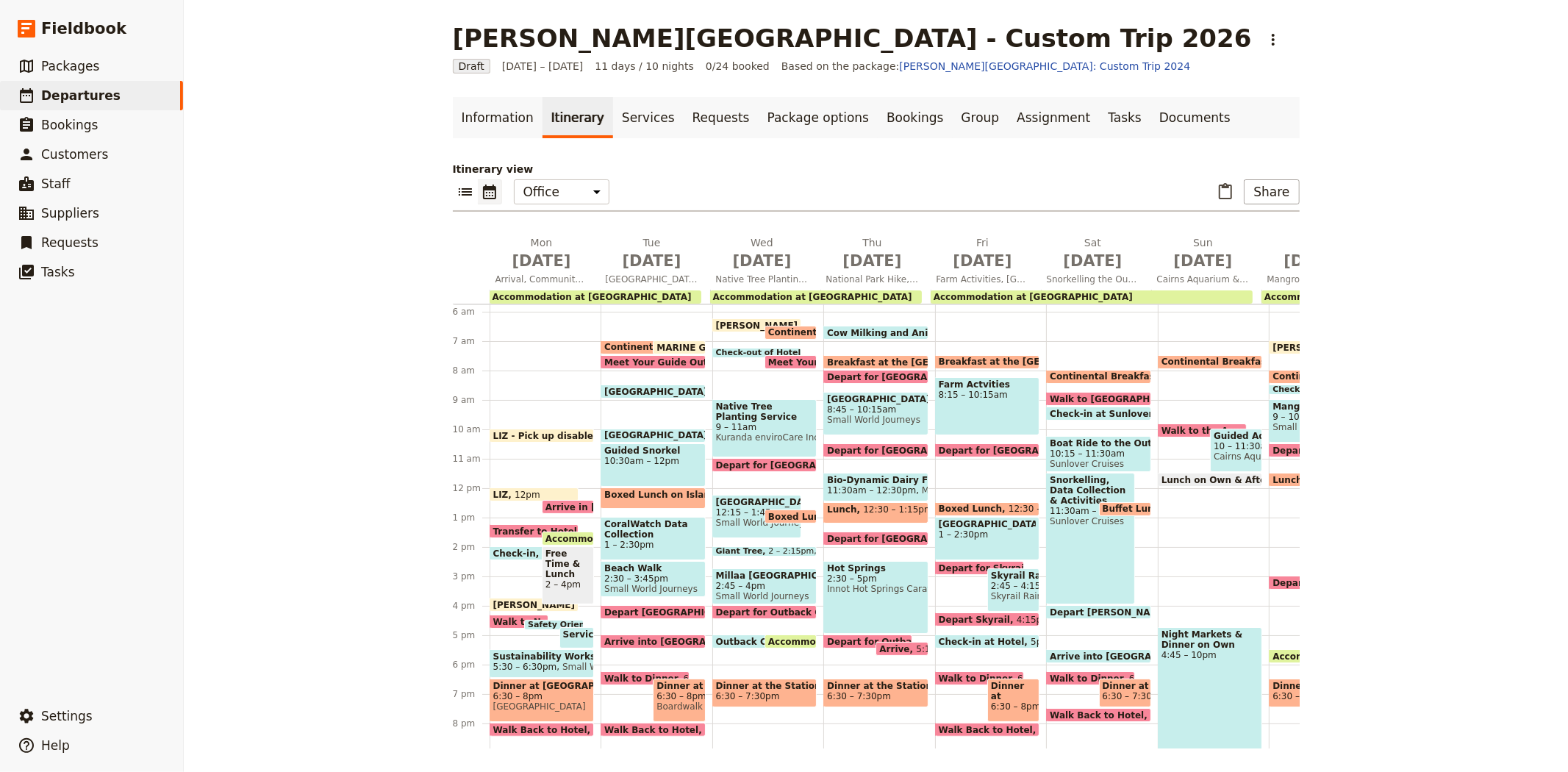
click at [768, 328] on span "Continental Breakfast at Hotel" at bounding box center [847, 332] width 159 height 10
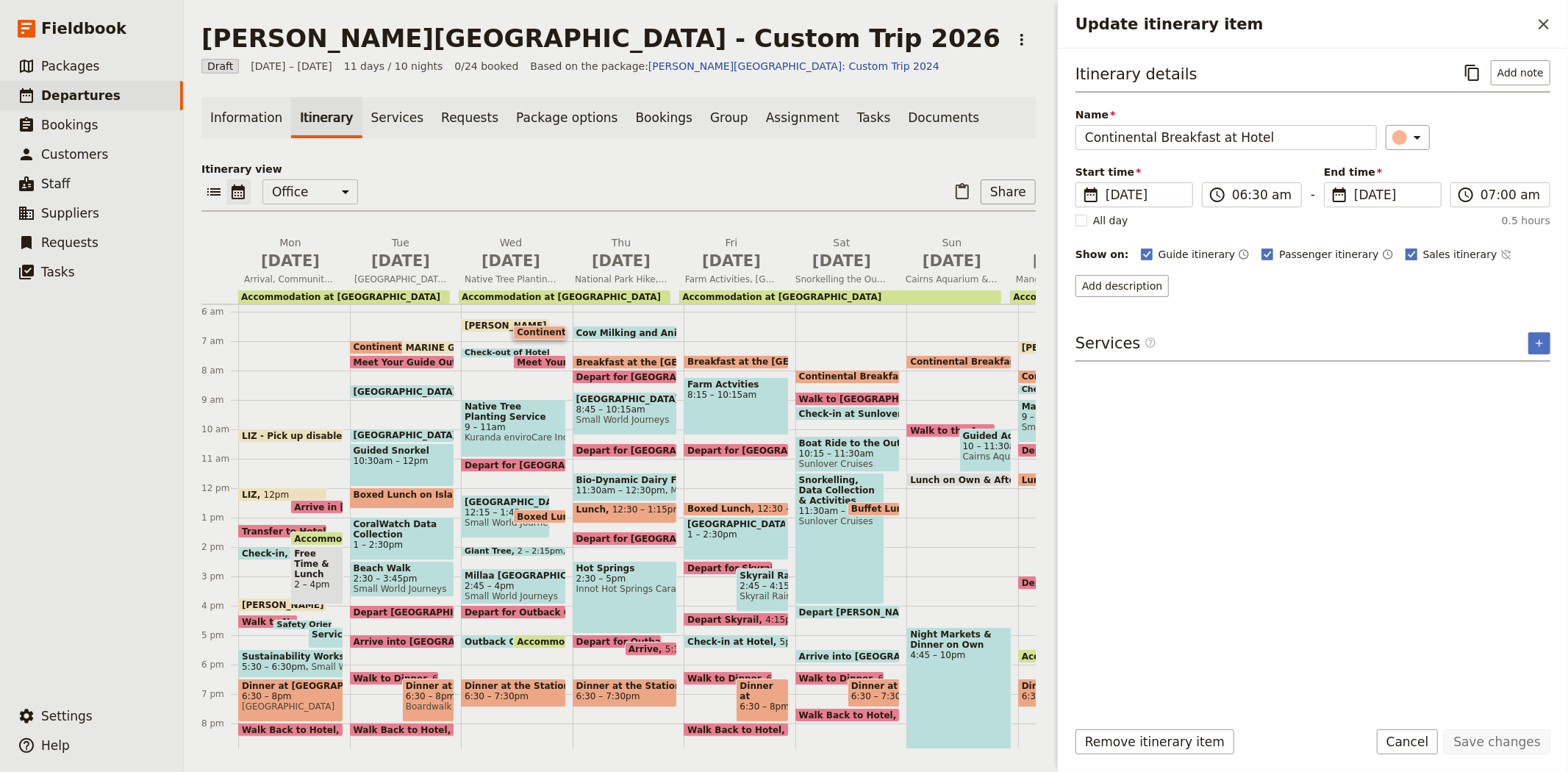
click at [1423, 259] on span "Sales itinerary" at bounding box center [1460, 254] width 75 height 15
click at [1405, 247] on input "Sales itinerary" at bounding box center [1405, 246] width 1 height 1
checkbox input "false"
click at [1487, 747] on button "Save changes" at bounding box center [1497, 742] width 106 height 25
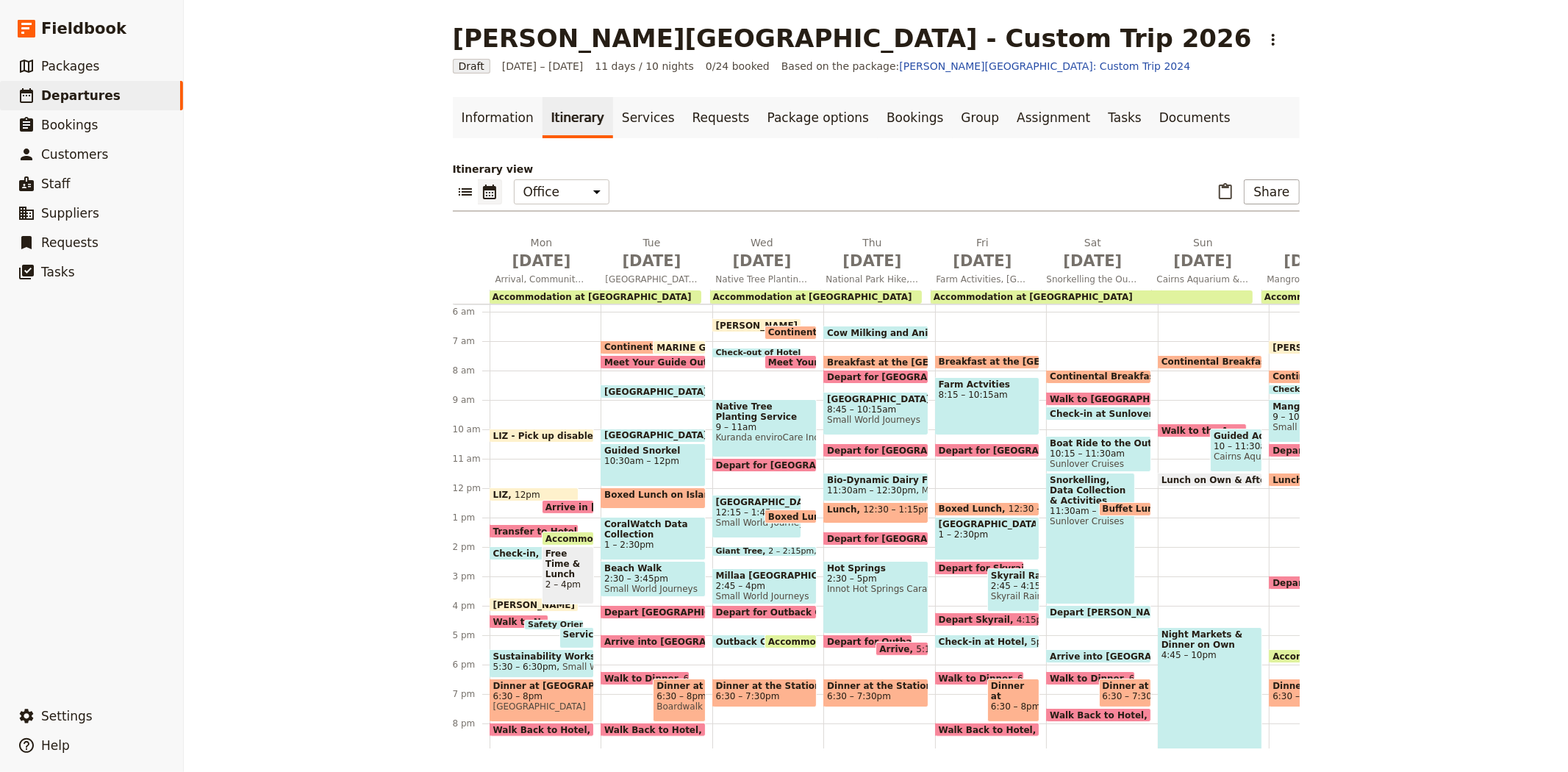
click at [775, 359] on span "Meet Your Guide Outside Reception & Depart" at bounding box center [884, 362] width 232 height 10
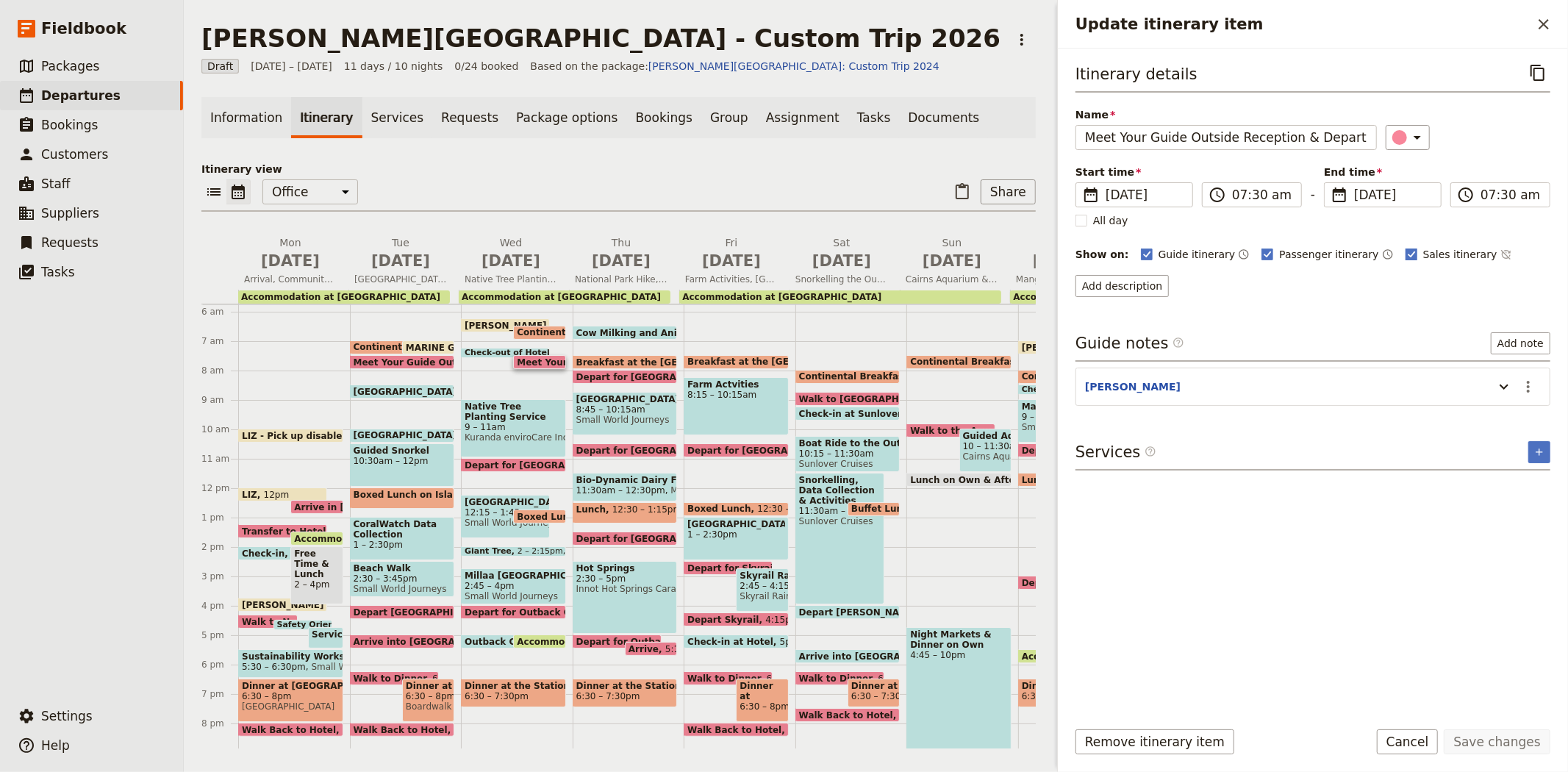
click at [1423, 253] on span "Sales itinerary" at bounding box center [1460, 254] width 75 height 15
click at [1405, 247] on input "Sales itinerary" at bounding box center [1405, 246] width 1 height 1
checkbox input "false"
click at [1482, 744] on button "Save changes" at bounding box center [1497, 742] width 106 height 25
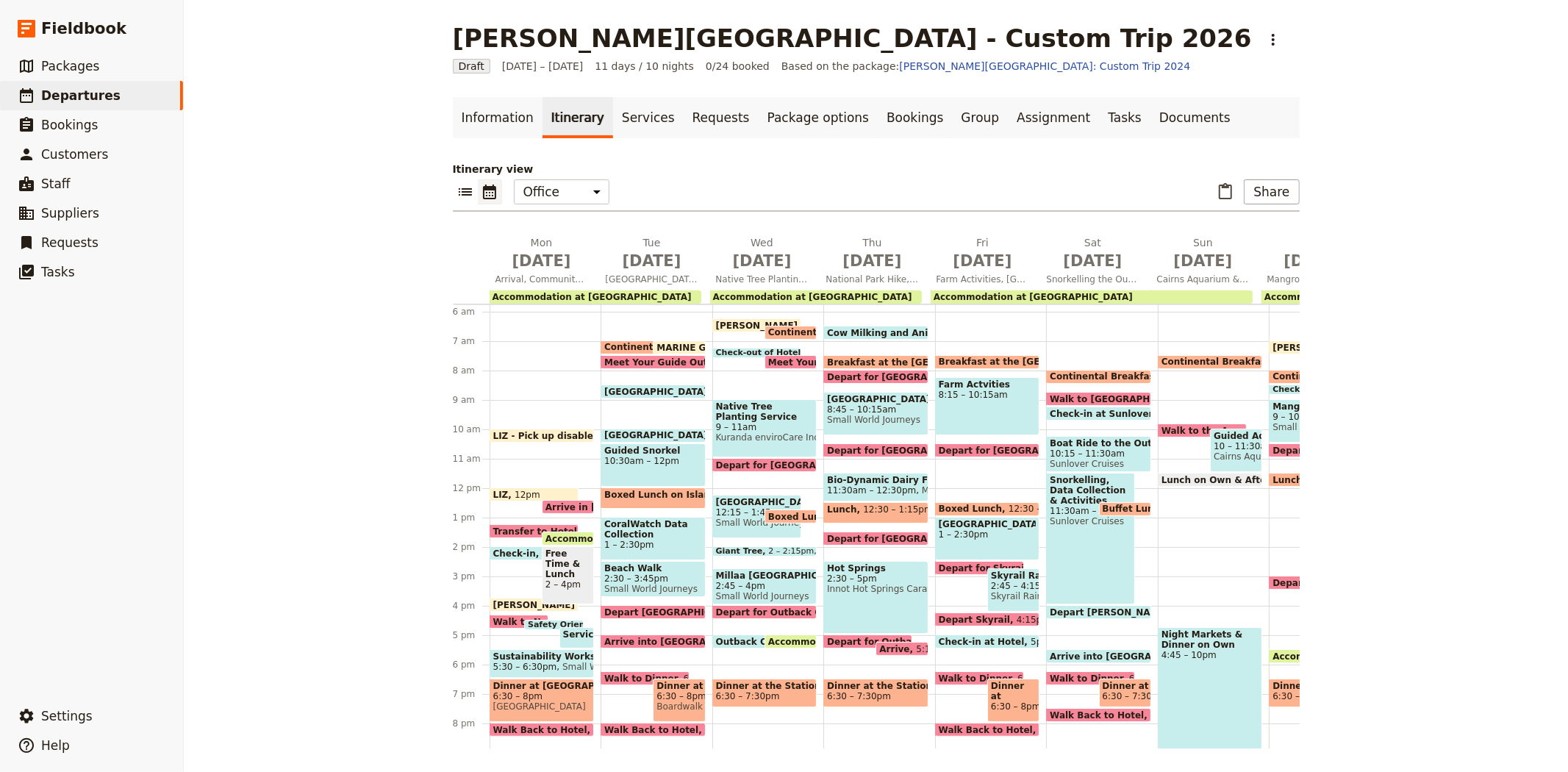
click at [766, 424] on span "9 – 11am" at bounding box center [765, 427] width 98 height 10
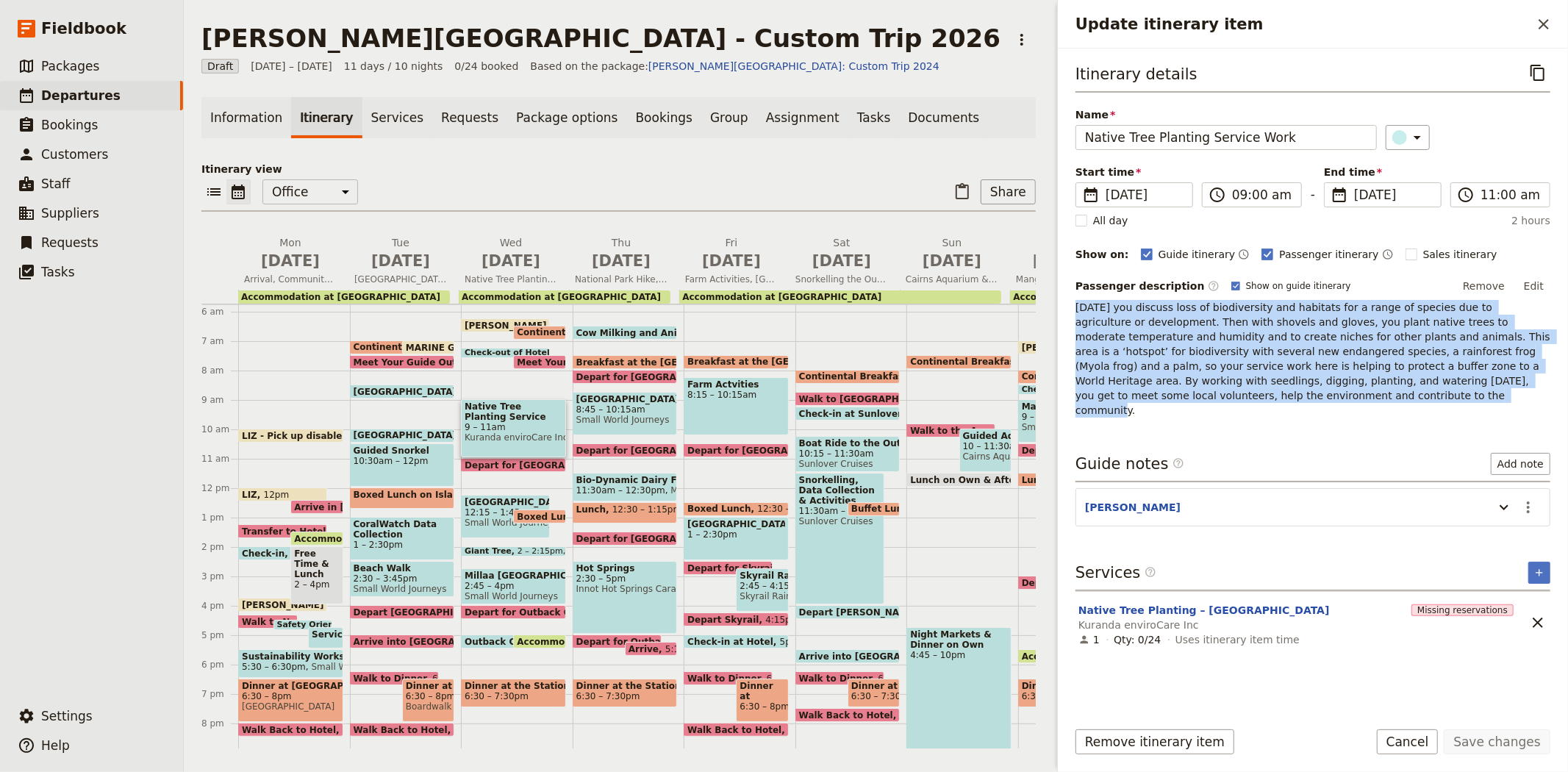
drag, startPoint x: 1129, startPoint y: 398, endPoint x: 1075, endPoint y: 309, distance: 104.1
click at [1075, 309] on div "Itinerary details ​ Name Native Tree Planting Service Work ​ Start time ​ 9 Sep…" at bounding box center [1313, 378] width 510 height 659
click at [1540, 567] on icon "Add service inclusion" at bounding box center [1539, 572] width 12 height 12
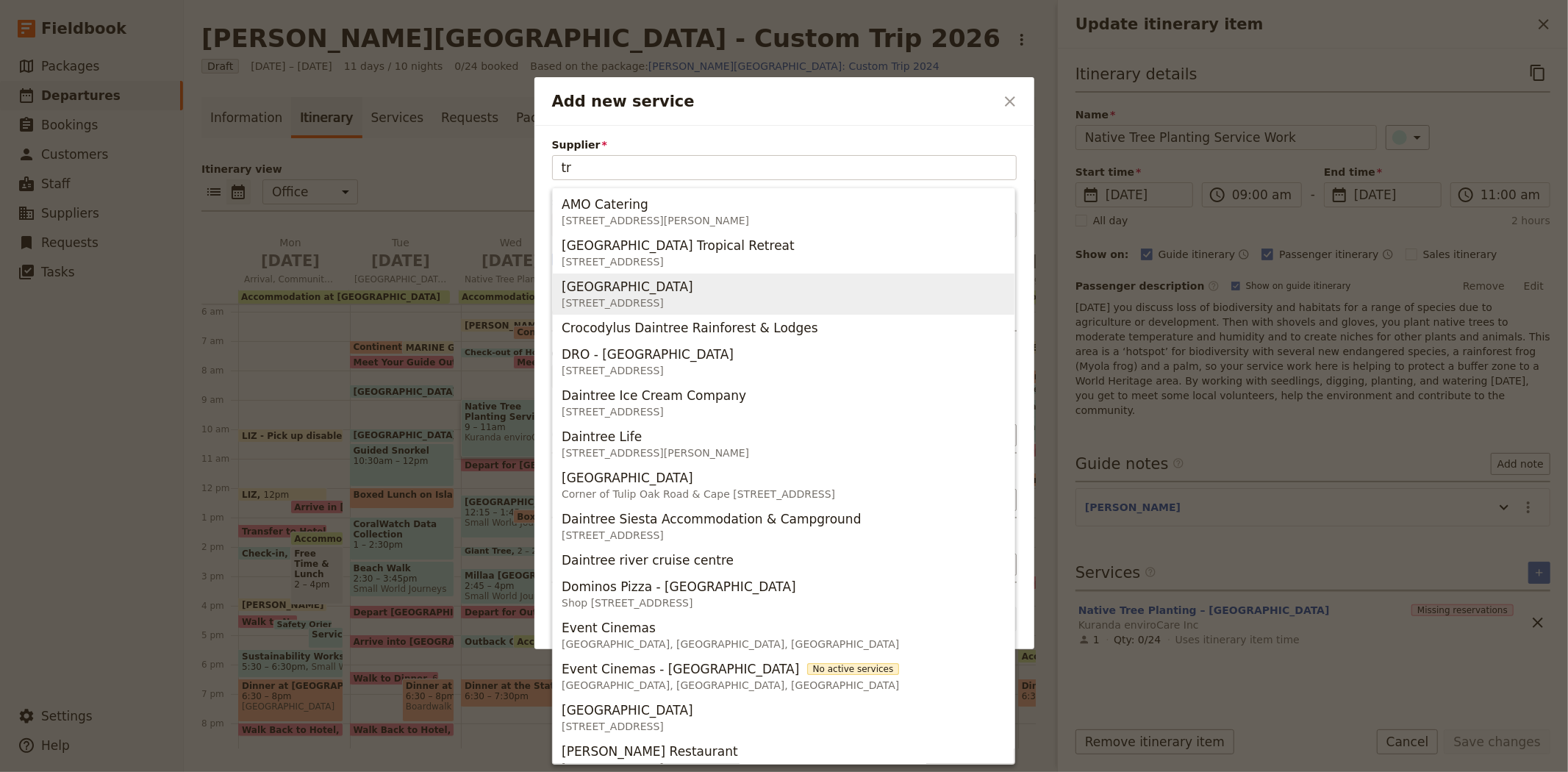
type input "t"
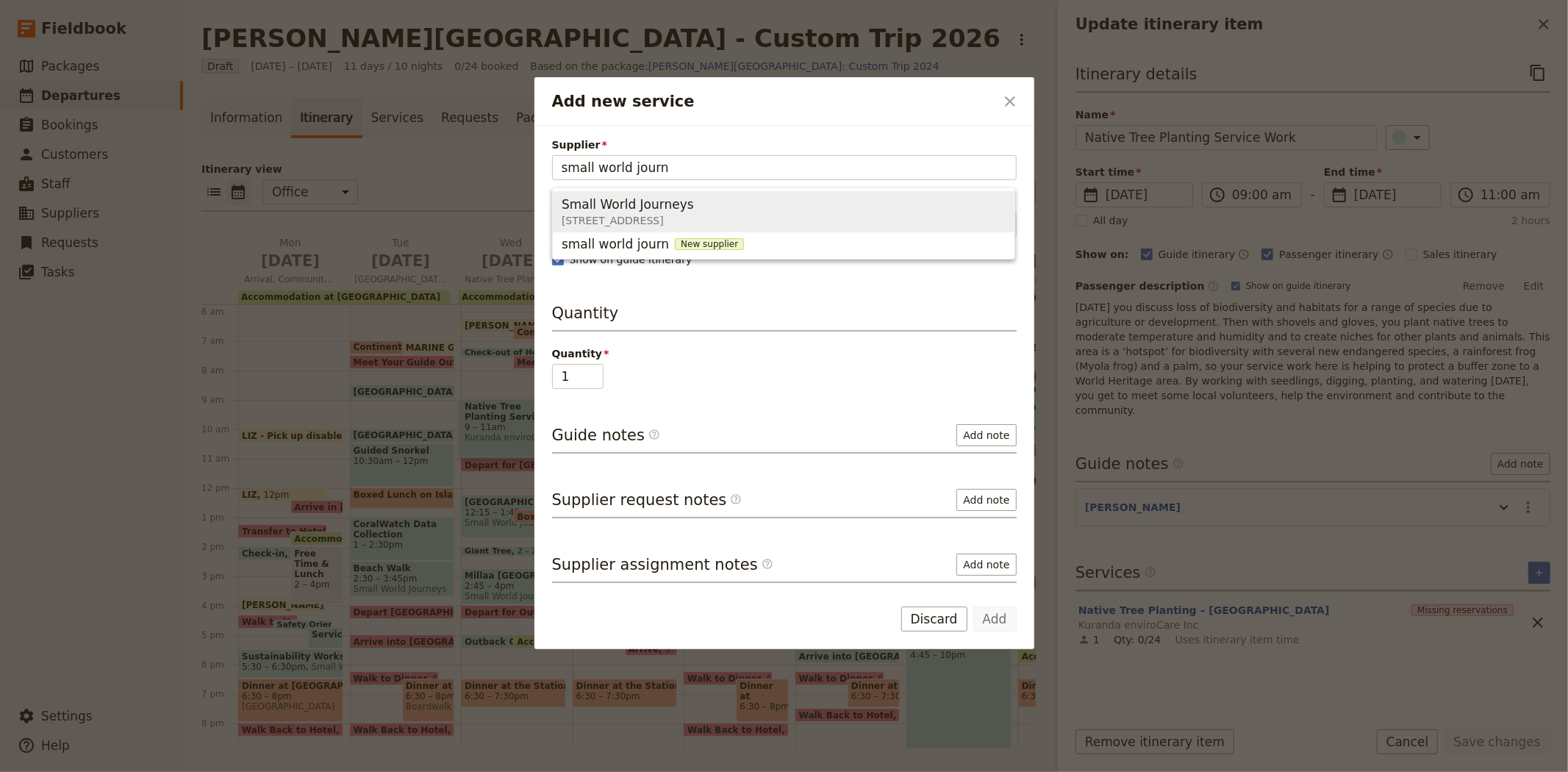
click at [700, 201] on div "Small World Journeys" at bounding box center [631, 204] width 138 height 17
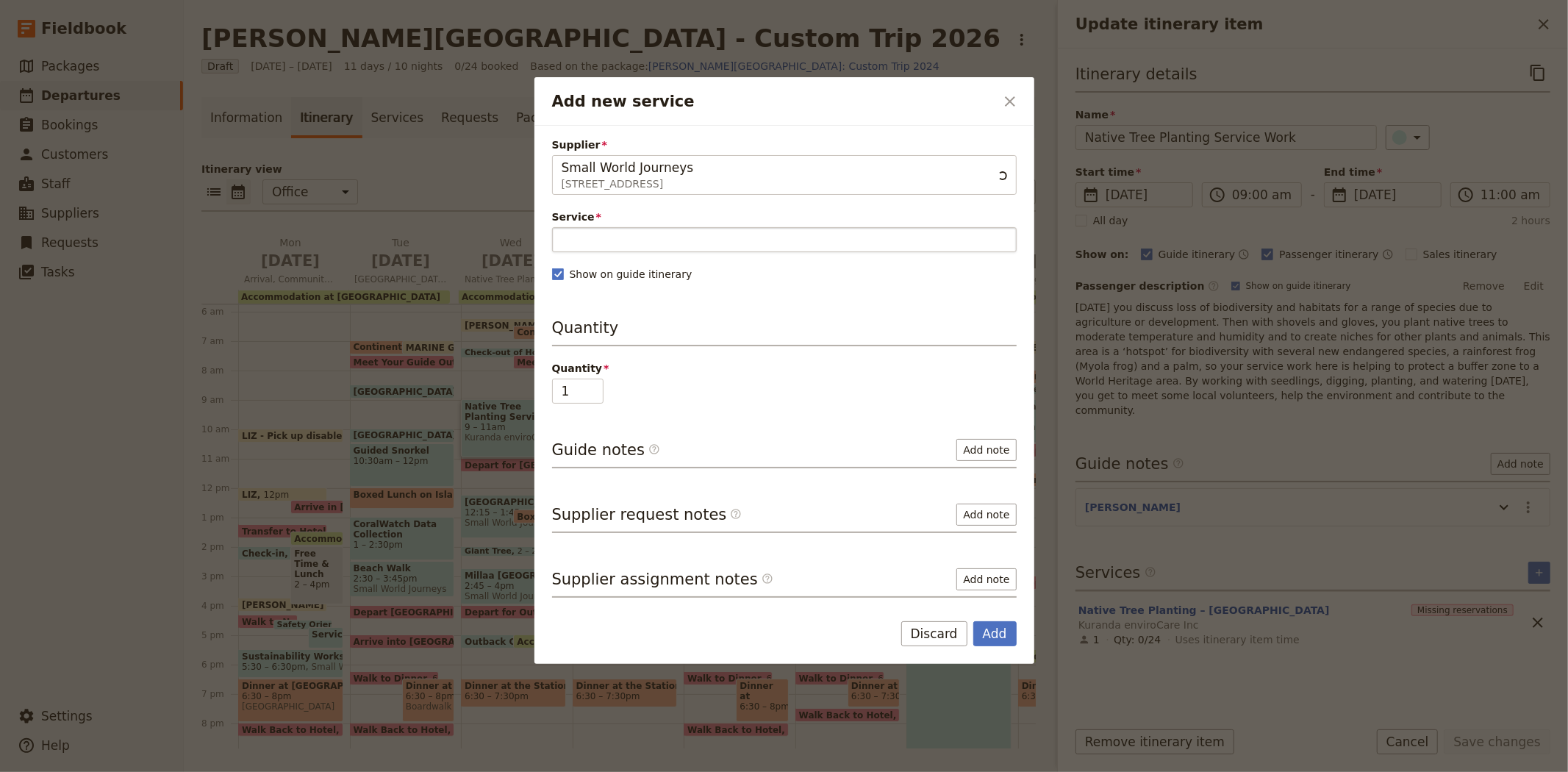
type input "Small World Journeys"
click at [599, 234] on input "Service" at bounding box center [784, 240] width 465 height 25
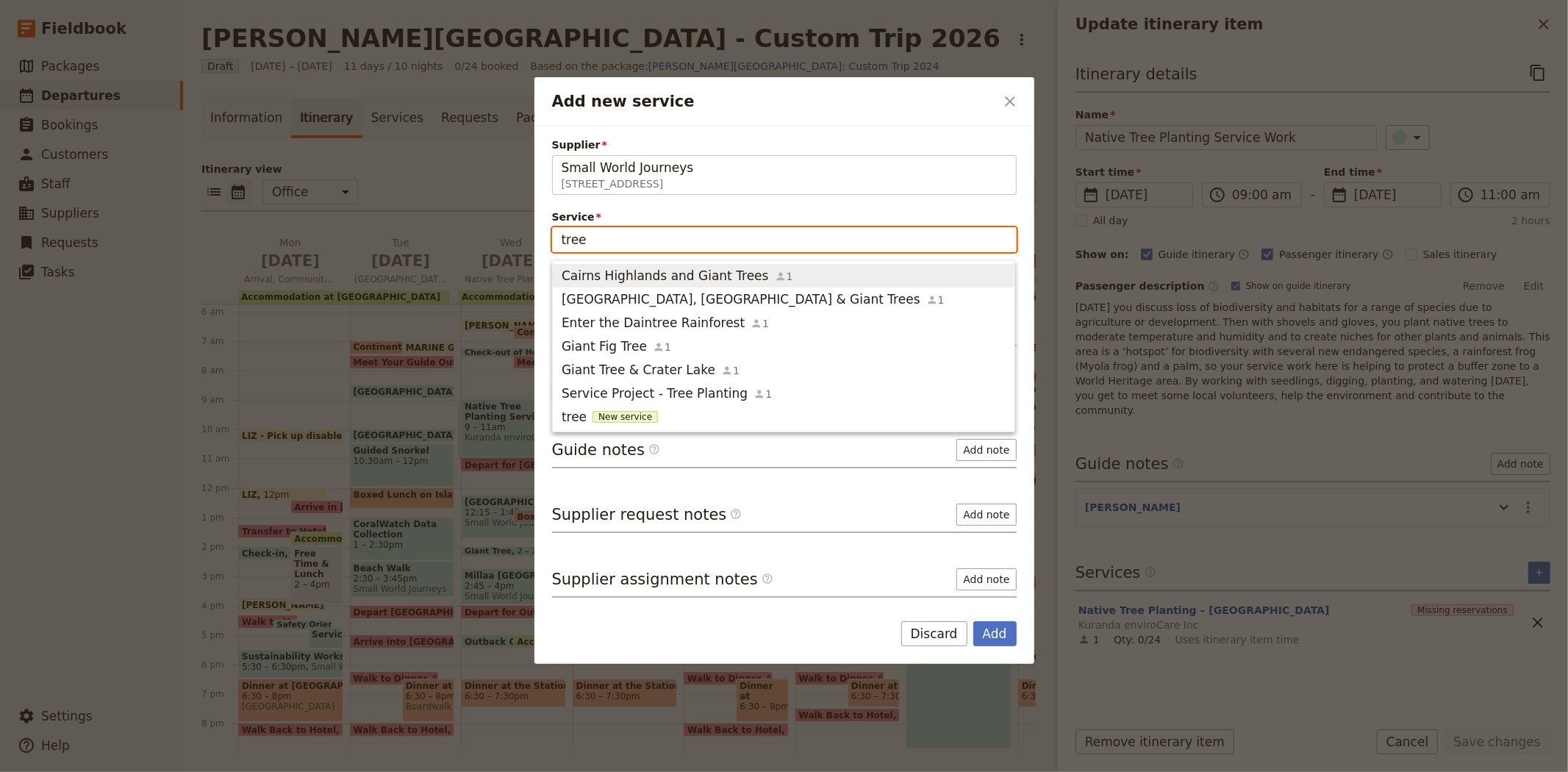
type input "tree"
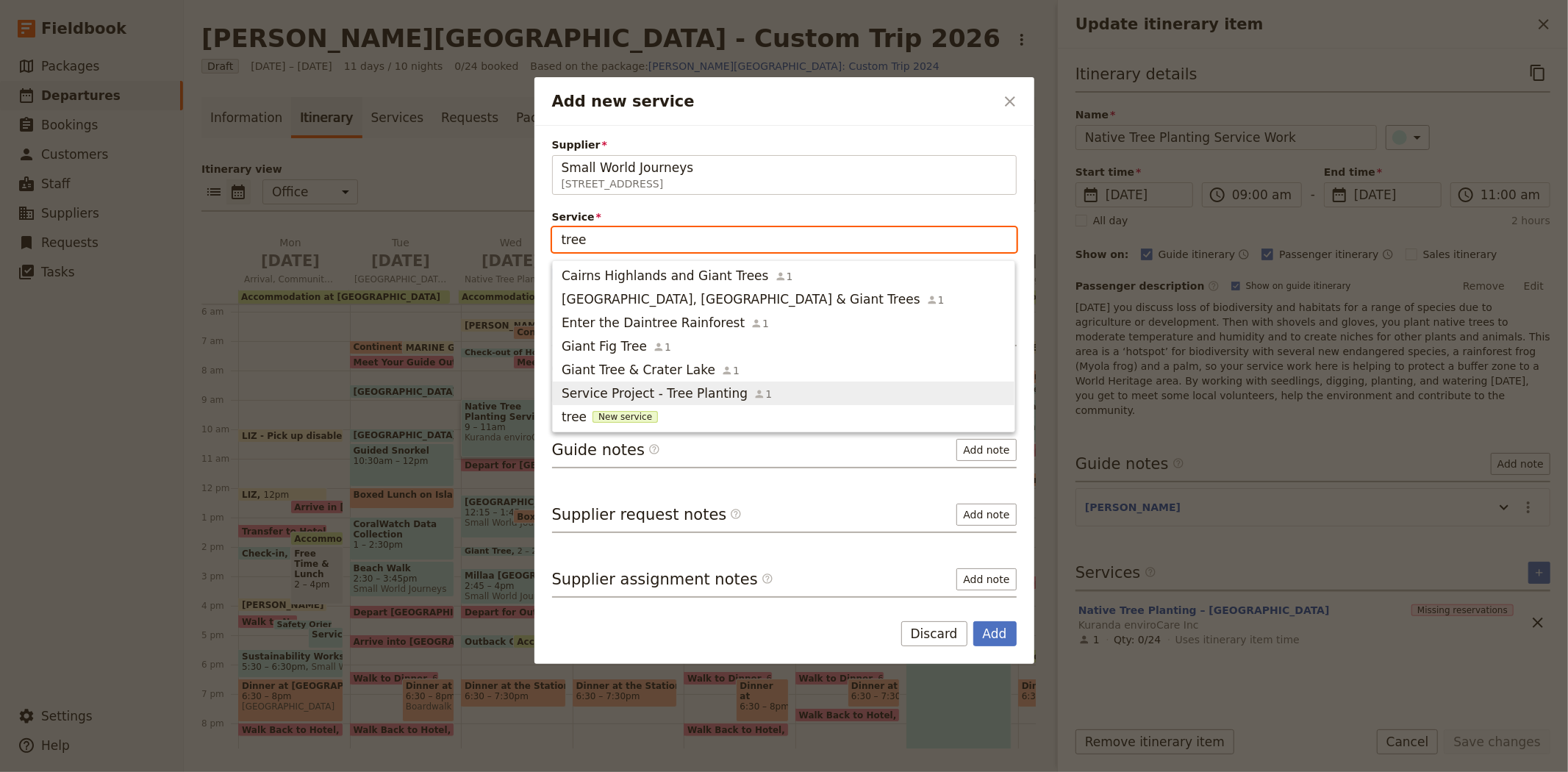
click at [695, 391] on span "Service Project - Tree Planting" at bounding box center [654, 394] width 186 height 17
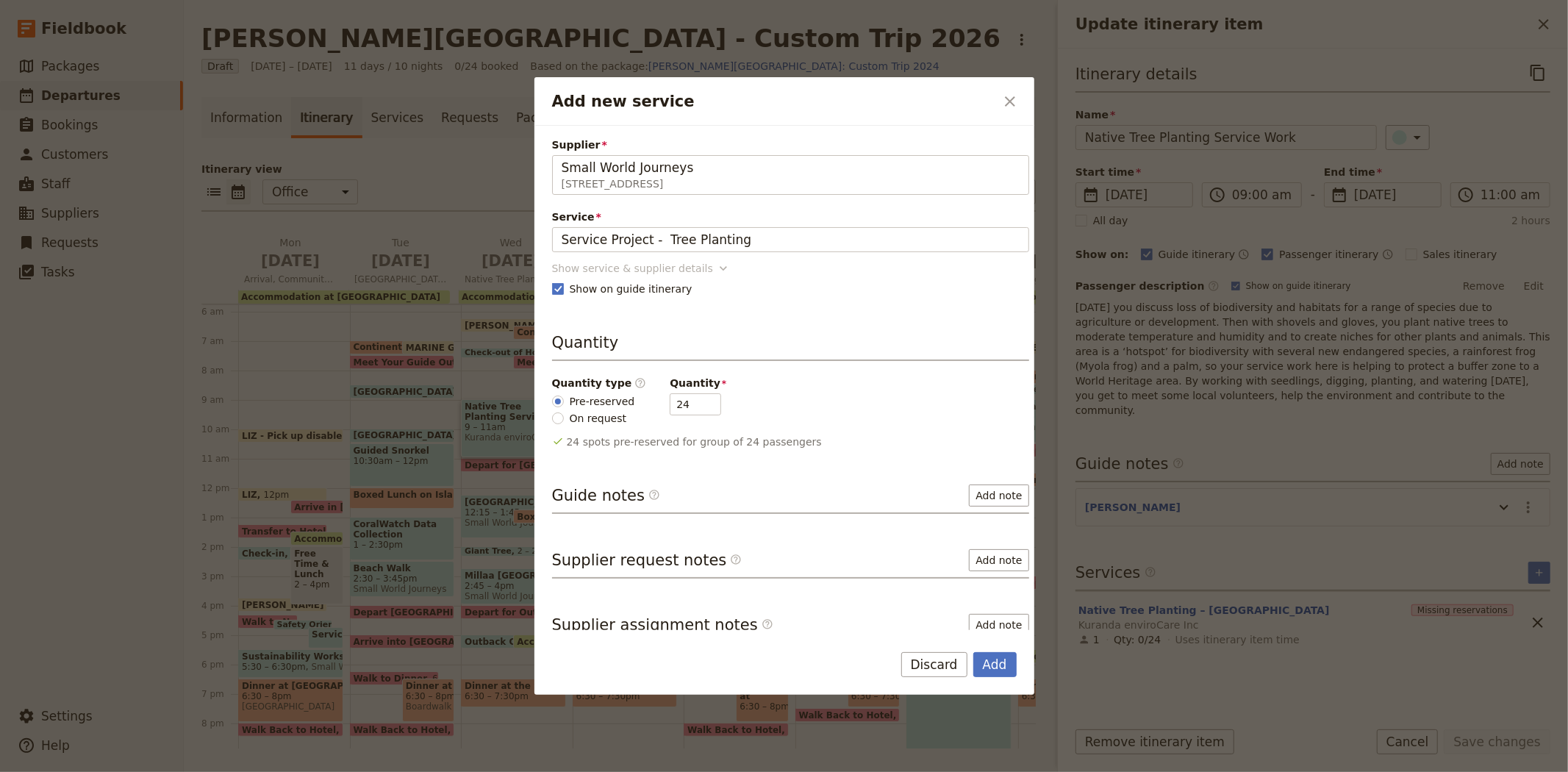
click at [644, 274] on div "Show service & supplier details" at bounding box center [632, 268] width 161 height 15
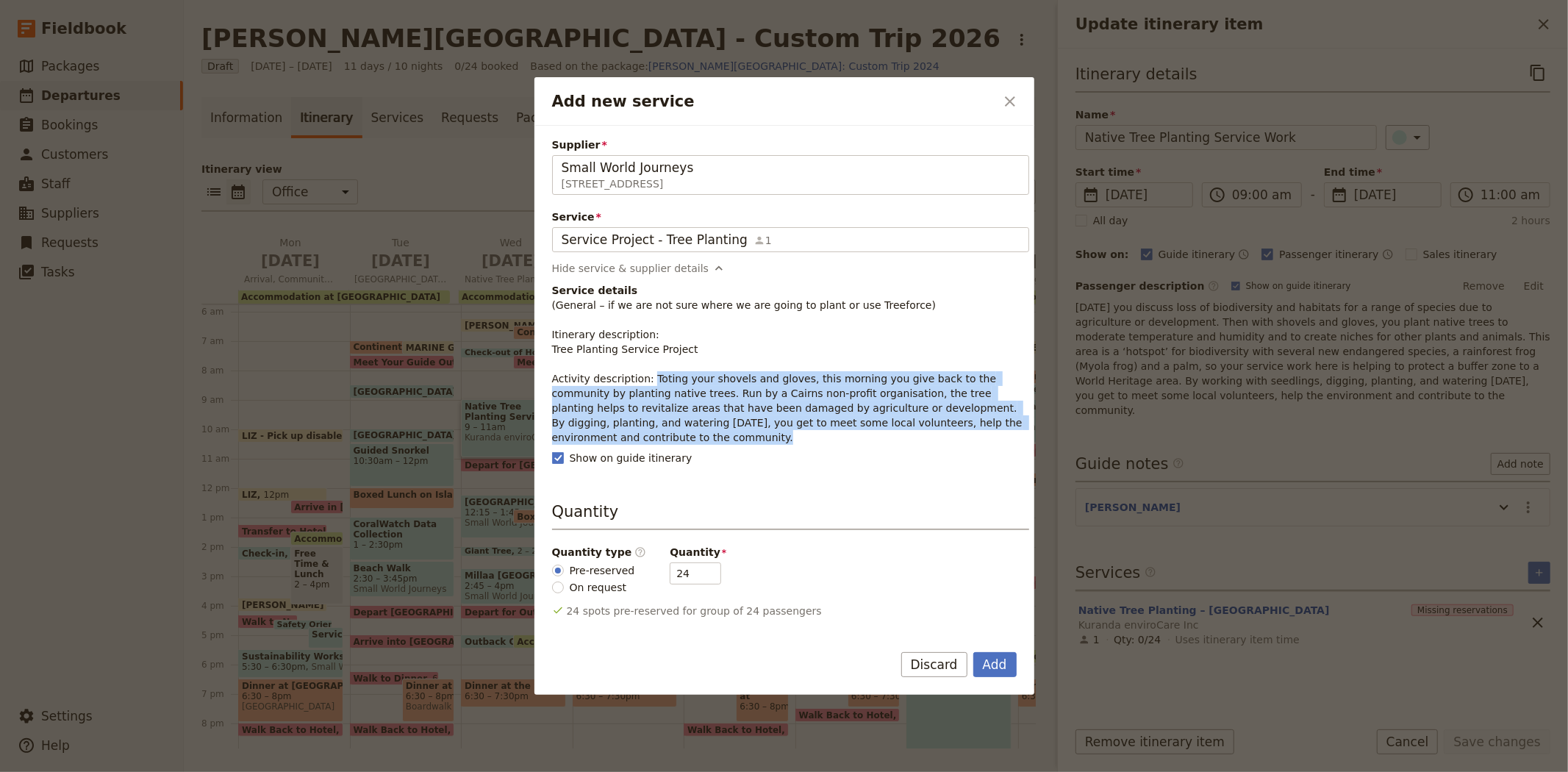
drag, startPoint x: 643, startPoint y: 379, endPoint x: 1020, endPoint y: 429, distance: 380.3
click at [1020, 429] on div "Supplier Small World Journeys 395 Lake street , Cairns North QLD 4870, Australi…" at bounding box center [784, 378] width 500 height 505
copy p "Toting your shovels and gloves, this morning you give back to the community by …"
click at [982, 663] on button "Add" at bounding box center [995, 665] width 44 height 25
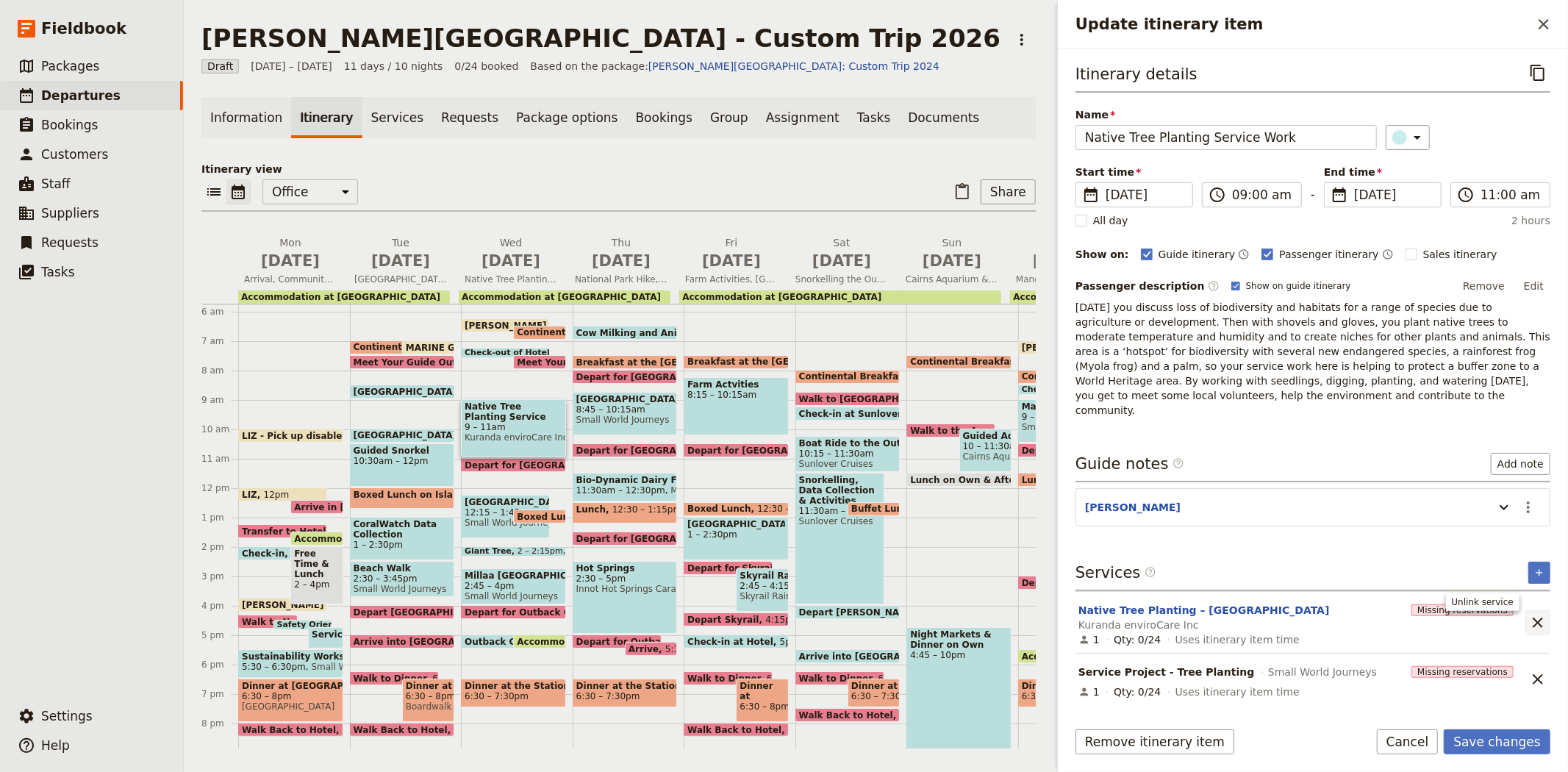
click at [1547, 610] on button "​" at bounding box center [1538, 623] width 25 height 25
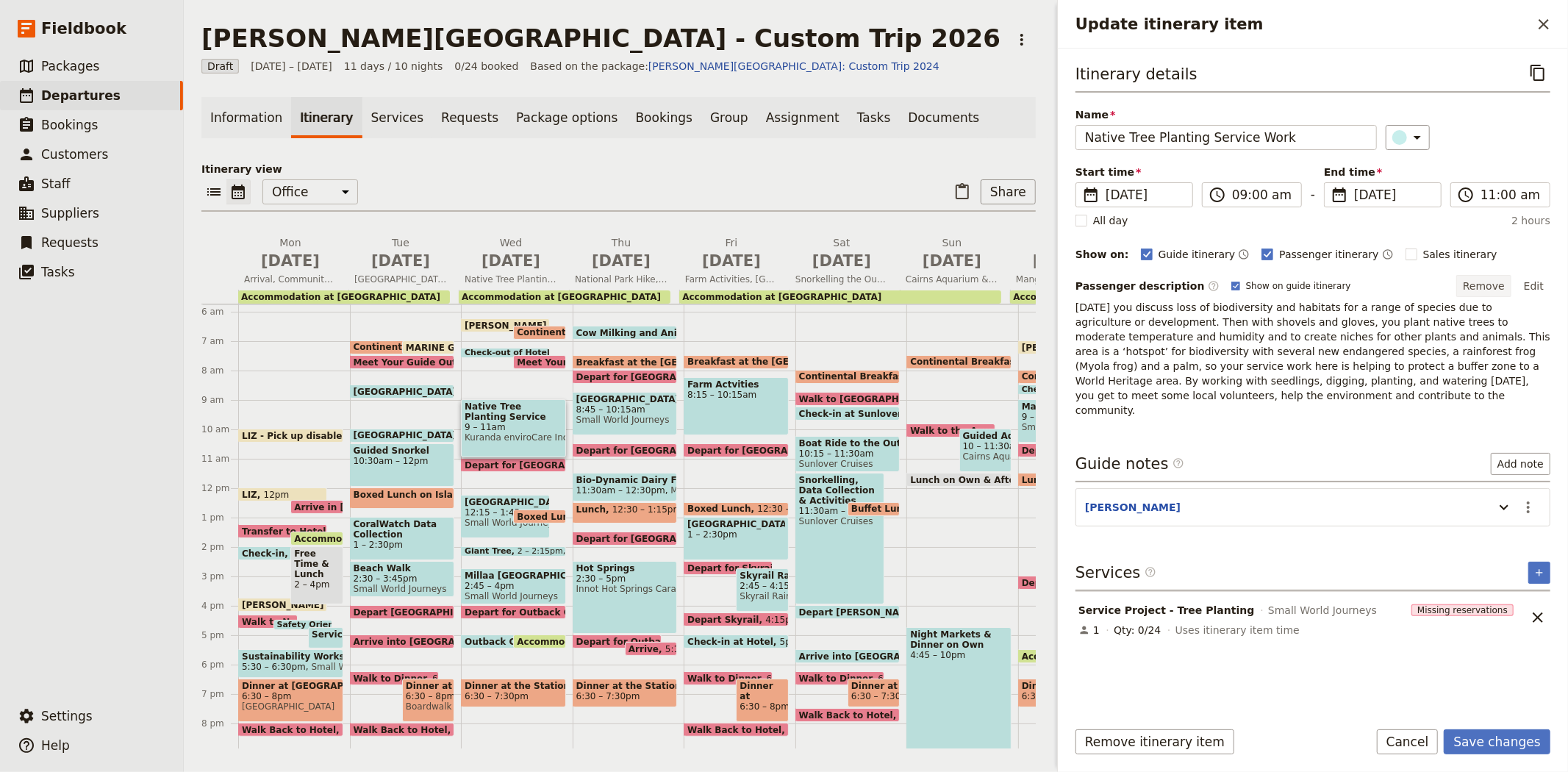
click at [1494, 286] on button "Remove" at bounding box center [1484, 286] width 56 height 22
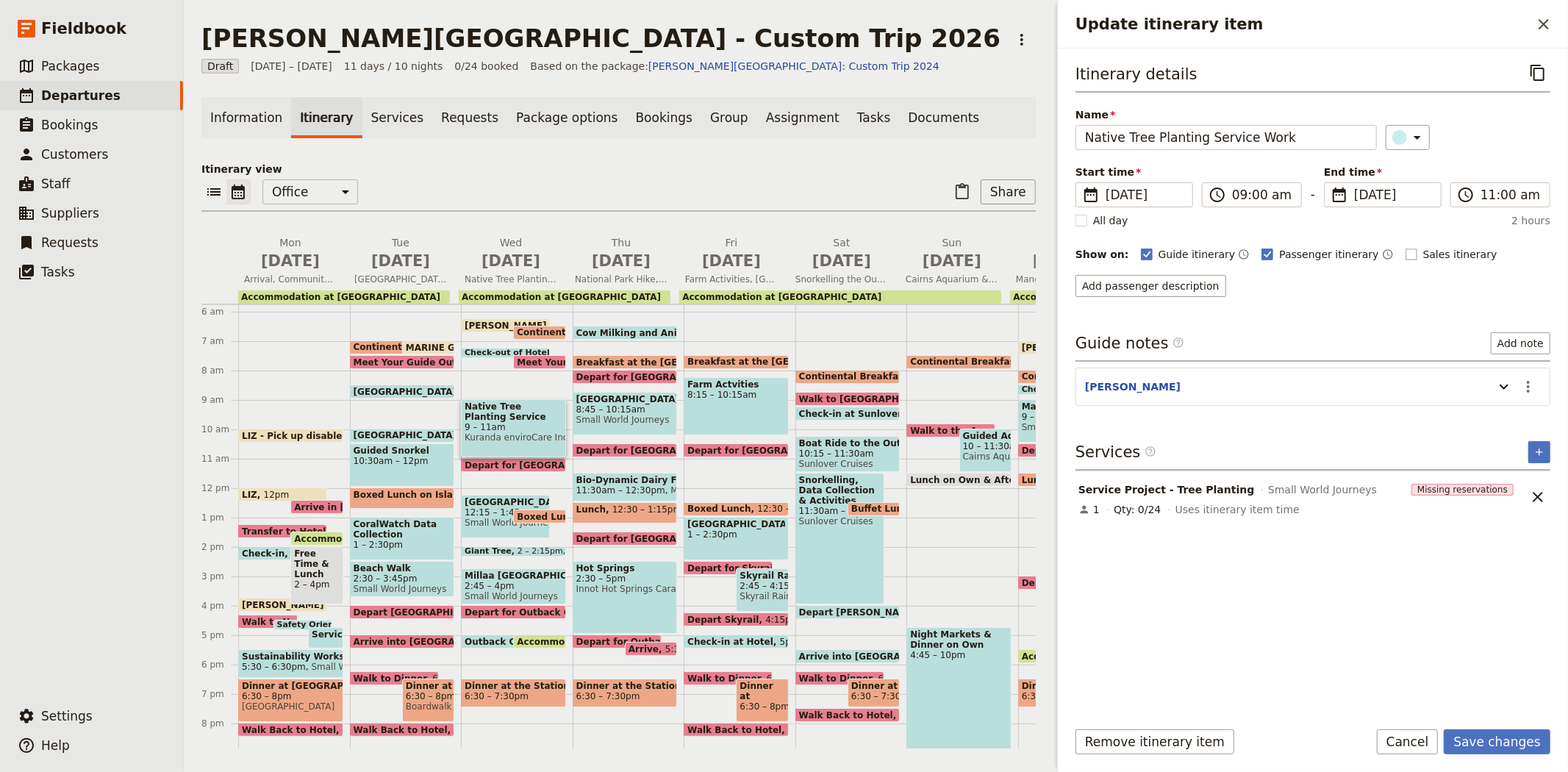
click at [1423, 255] on span "Sales itinerary" at bounding box center [1460, 254] width 75 height 15
click at [1405, 247] on input "Sales itinerary" at bounding box center [1405, 246] width 1 height 1
checkbox input "true"
click at [1141, 286] on button "Add description" at bounding box center [1122, 286] width 94 height 22
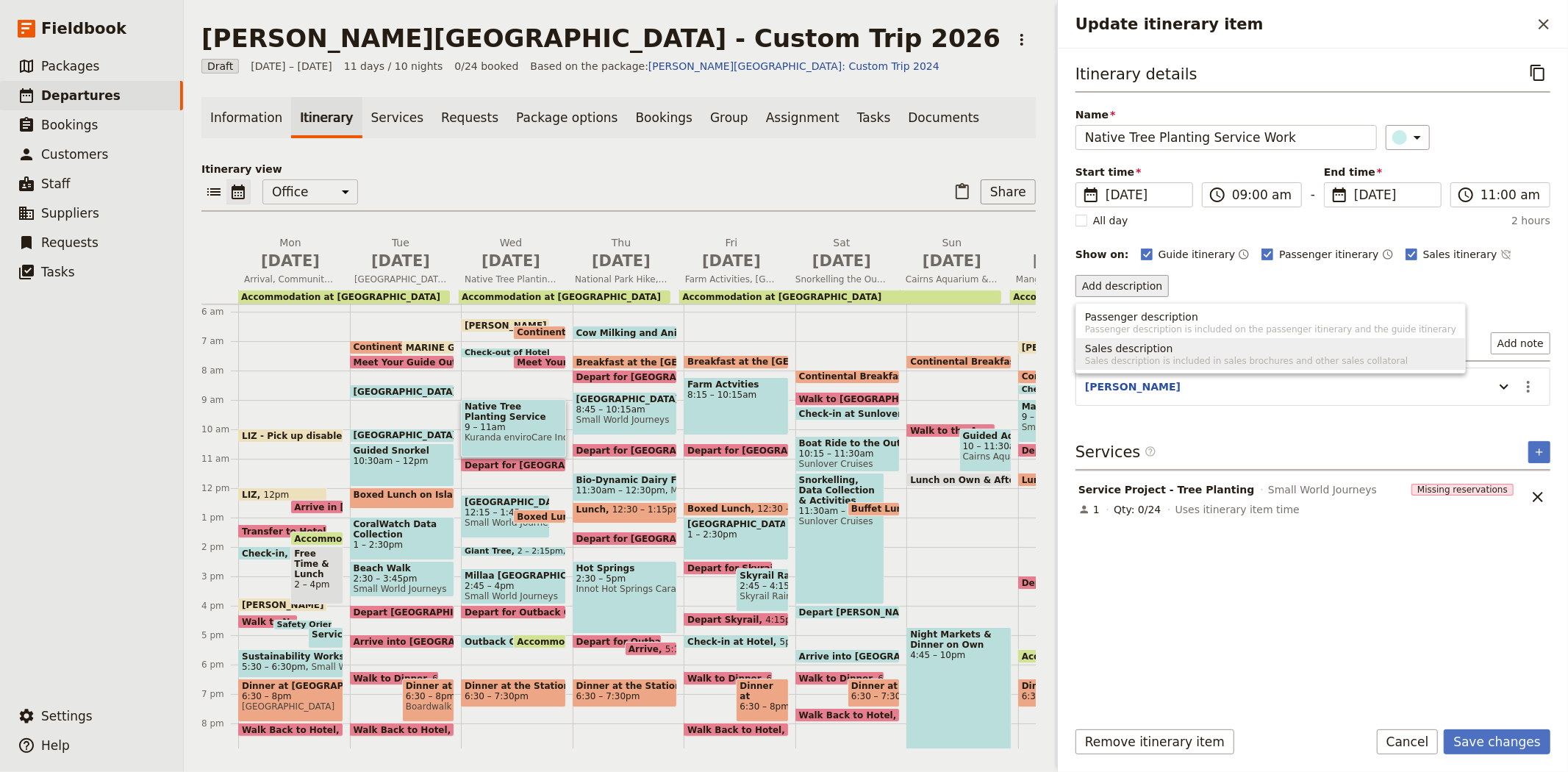
click at [1140, 344] on span "Sales description" at bounding box center [1129, 348] width 88 height 15
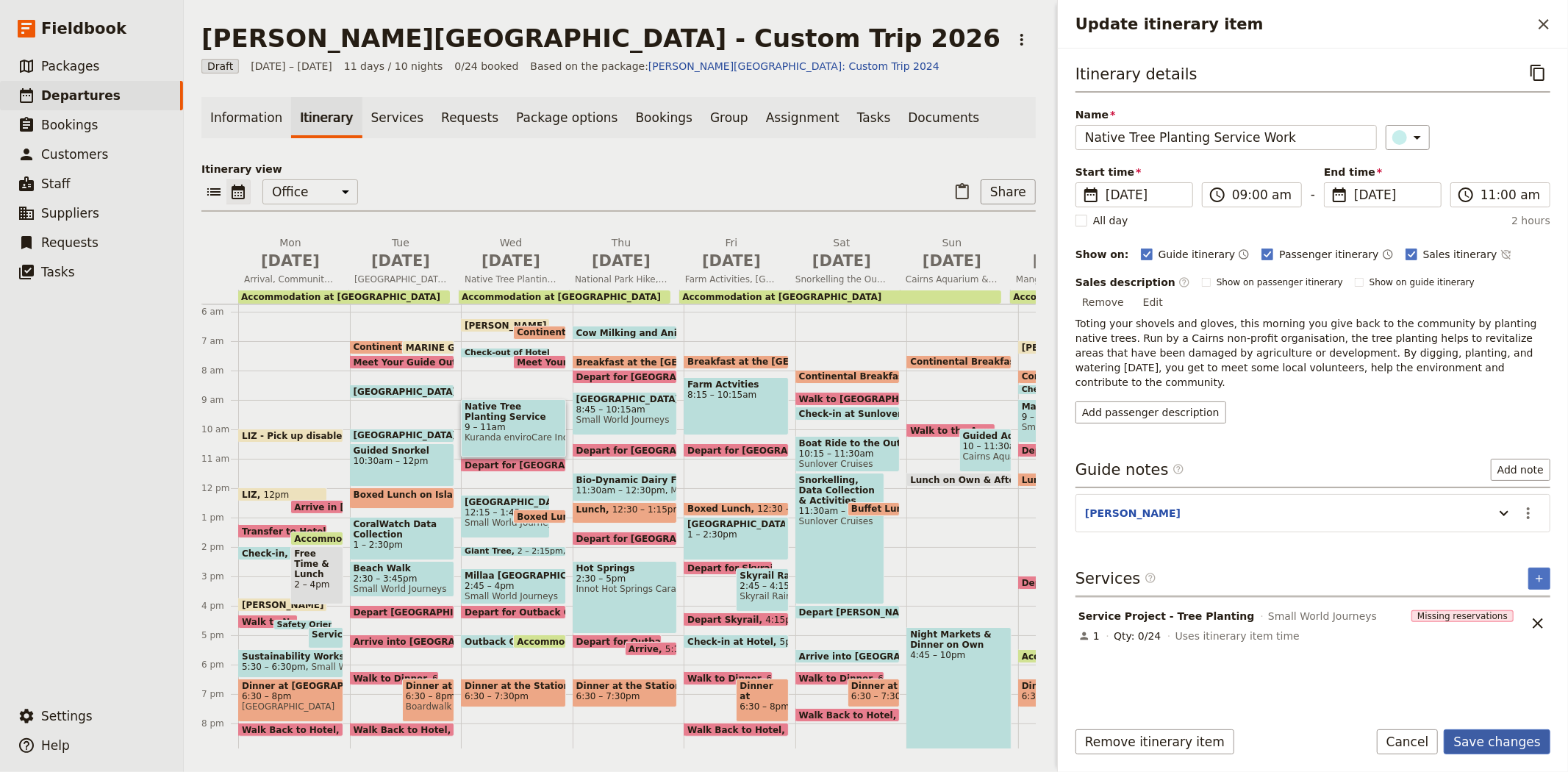
click at [1497, 736] on button "Save changes" at bounding box center [1497, 742] width 106 height 25
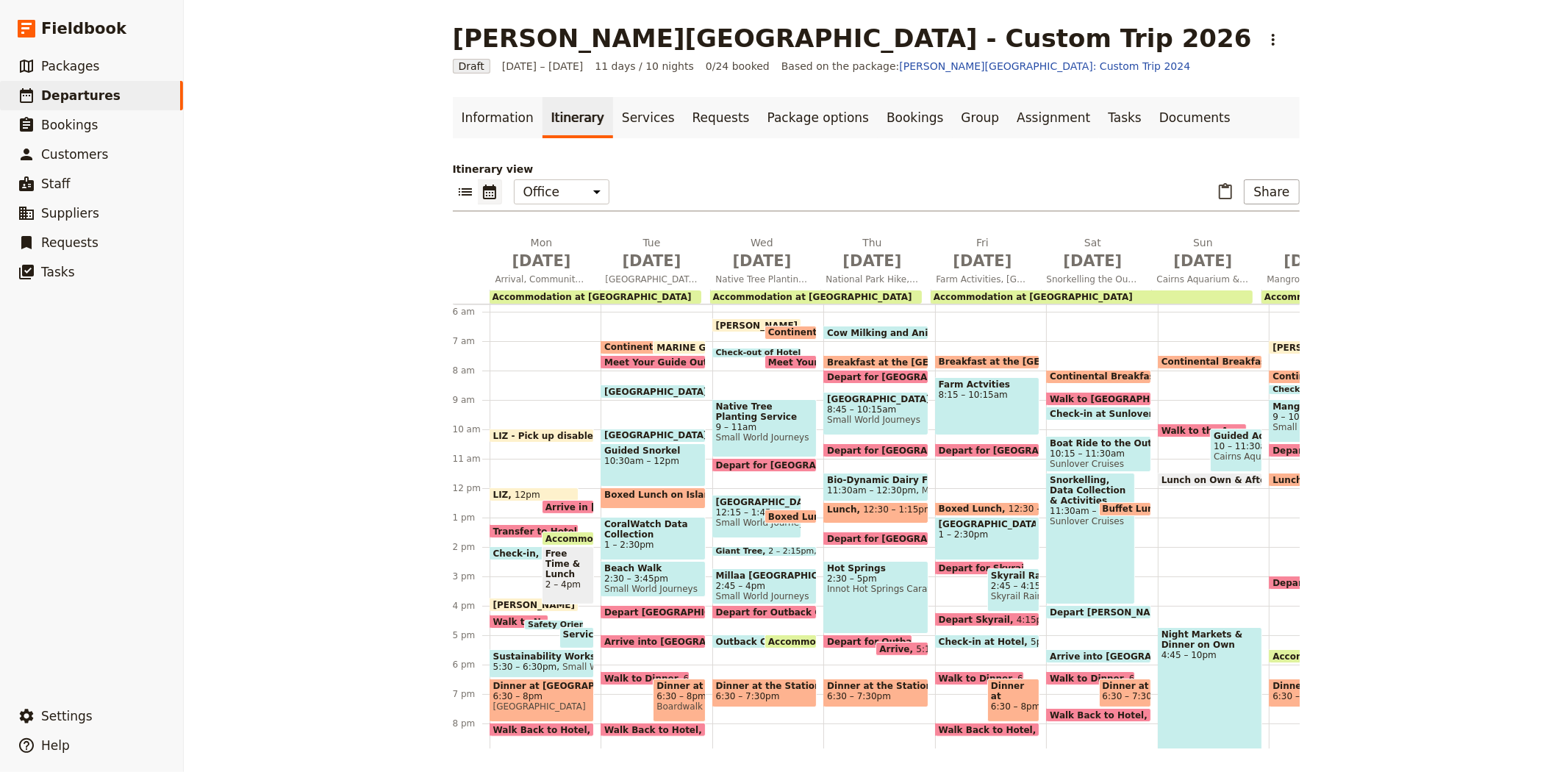
click at [733, 509] on span "12:15 – 1:45pm" at bounding box center [757, 512] width 82 height 10
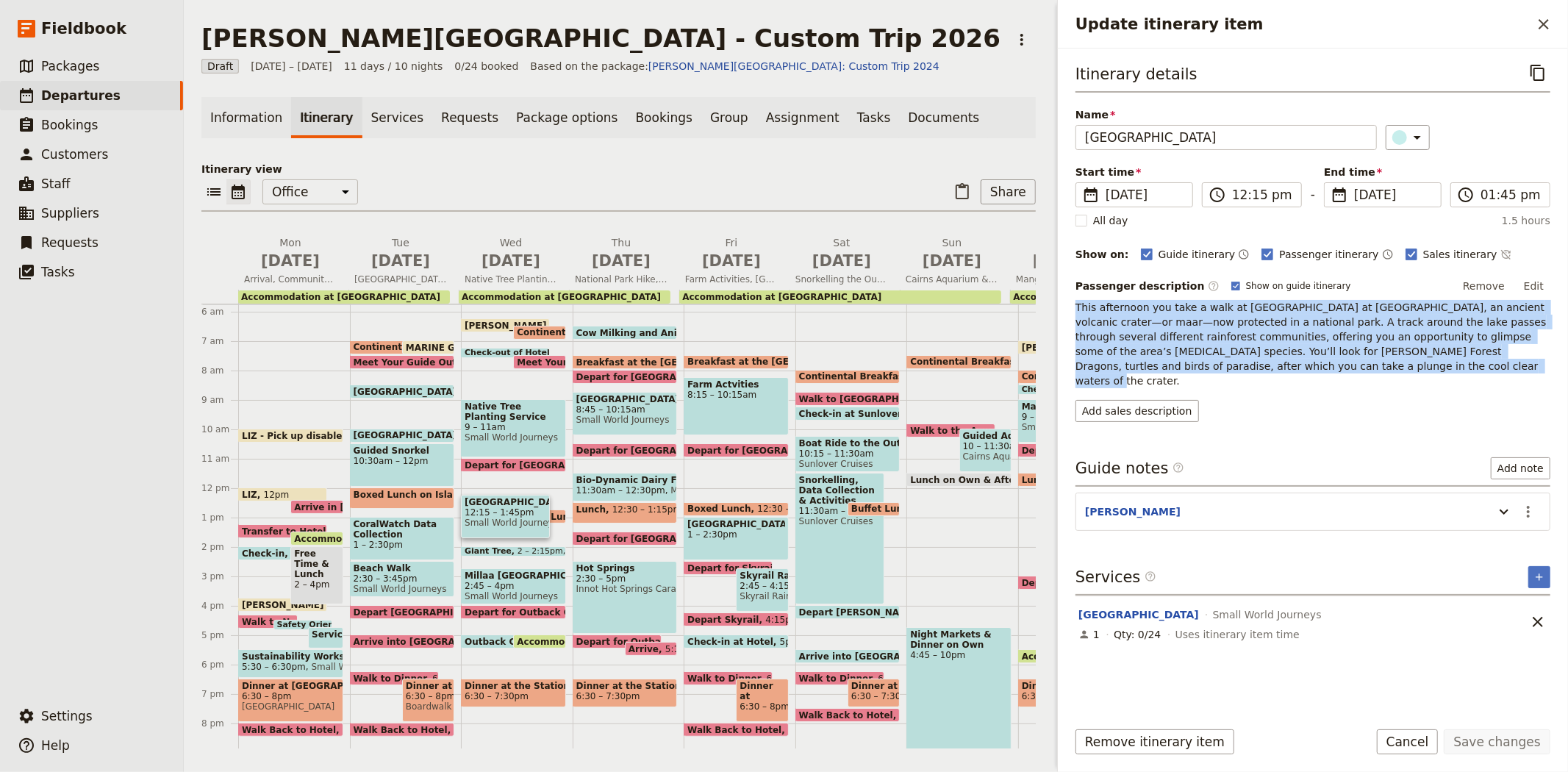
drag, startPoint x: 1229, startPoint y: 366, endPoint x: 1066, endPoint y: 309, distance: 172.7
click at [1066, 309] on div "Itinerary details ​ Name Crater Lakes National Park ​ Start time ​ 9 Sep 2026 0…" at bounding box center [1313, 378] width 510 height 659
copy span "This afternoon you take a walk at Lake Eacham at Crater Lakes National Park, an…"
click at [1129, 400] on button "Add sales description" at bounding box center [1137, 411] width 124 height 22
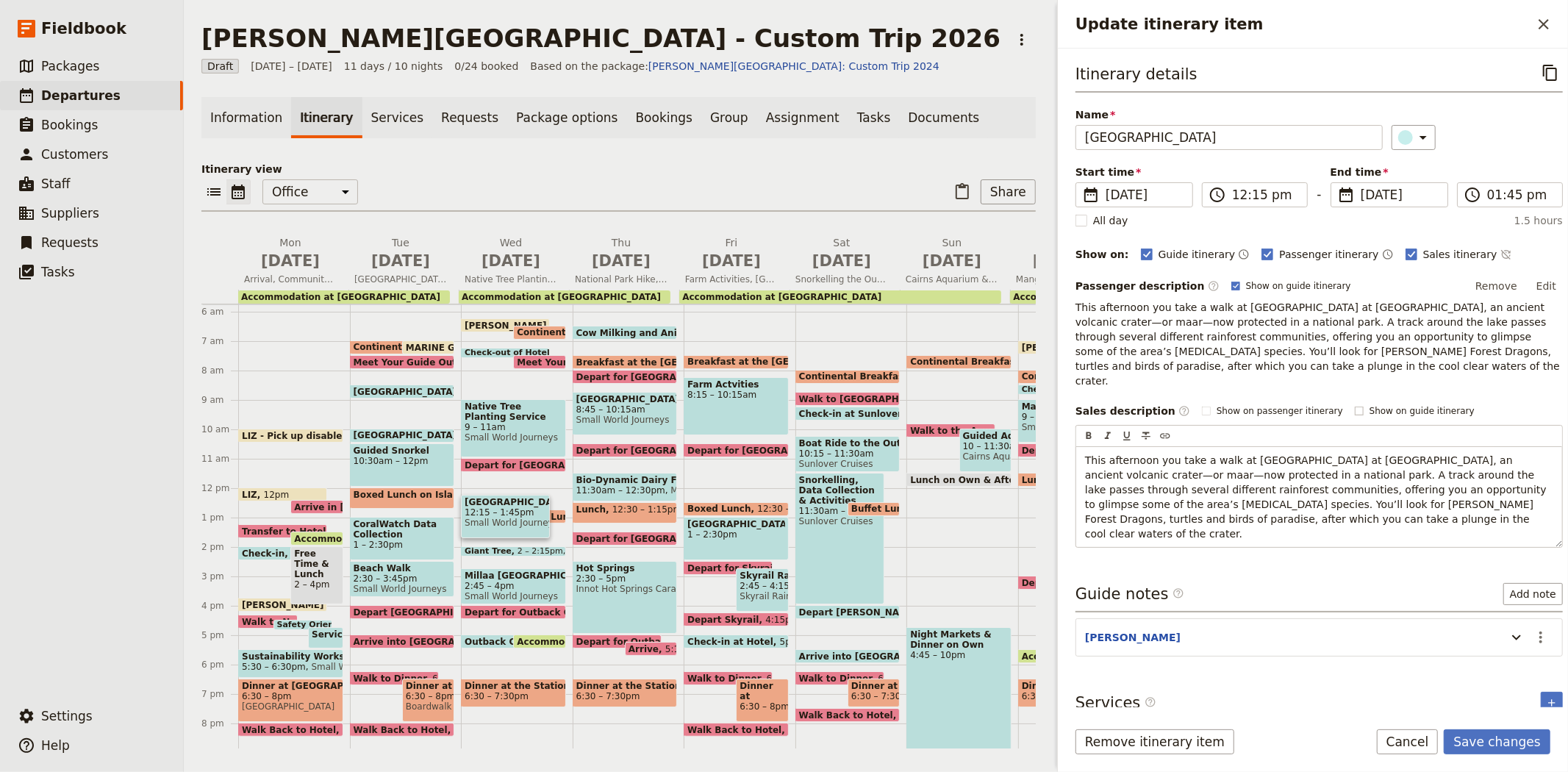
click at [1369, 405] on span "Show on guide itinerary" at bounding box center [1421, 411] width 105 height 12
click at [1355, 405] on input "Show on guide itinerary" at bounding box center [1354, 405] width 1 height 1
checkbox input "true"
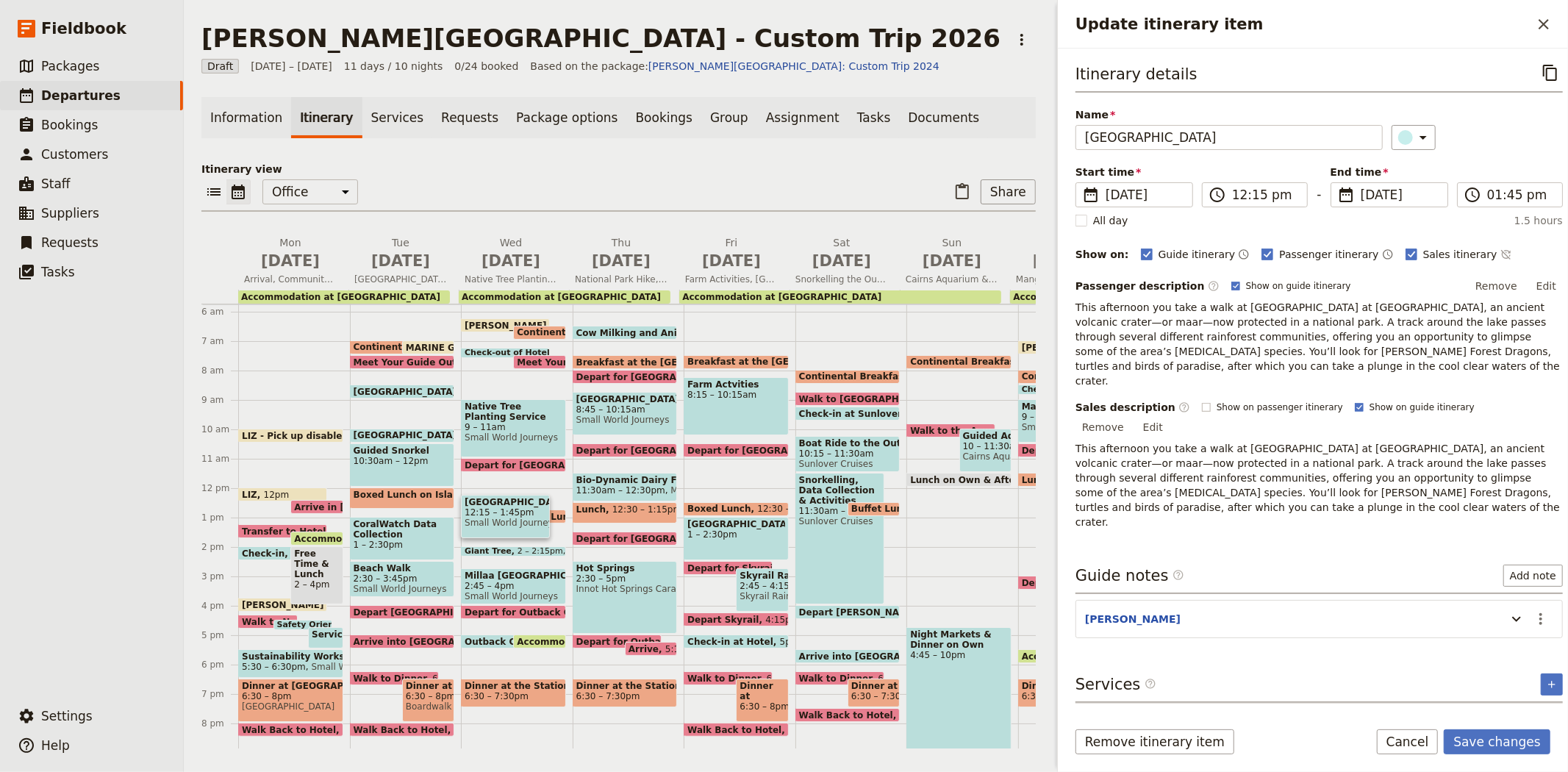
click at [1273, 401] on span "Show on passenger itinerary" at bounding box center [1279, 407] width 126 height 12
click at [1202, 401] on input "Show on passenger itinerary" at bounding box center [1201, 401] width 1 height 1
checkbox input "true"
click at [1488, 284] on button "Remove" at bounding box center [1497, 286] width 56 height 22
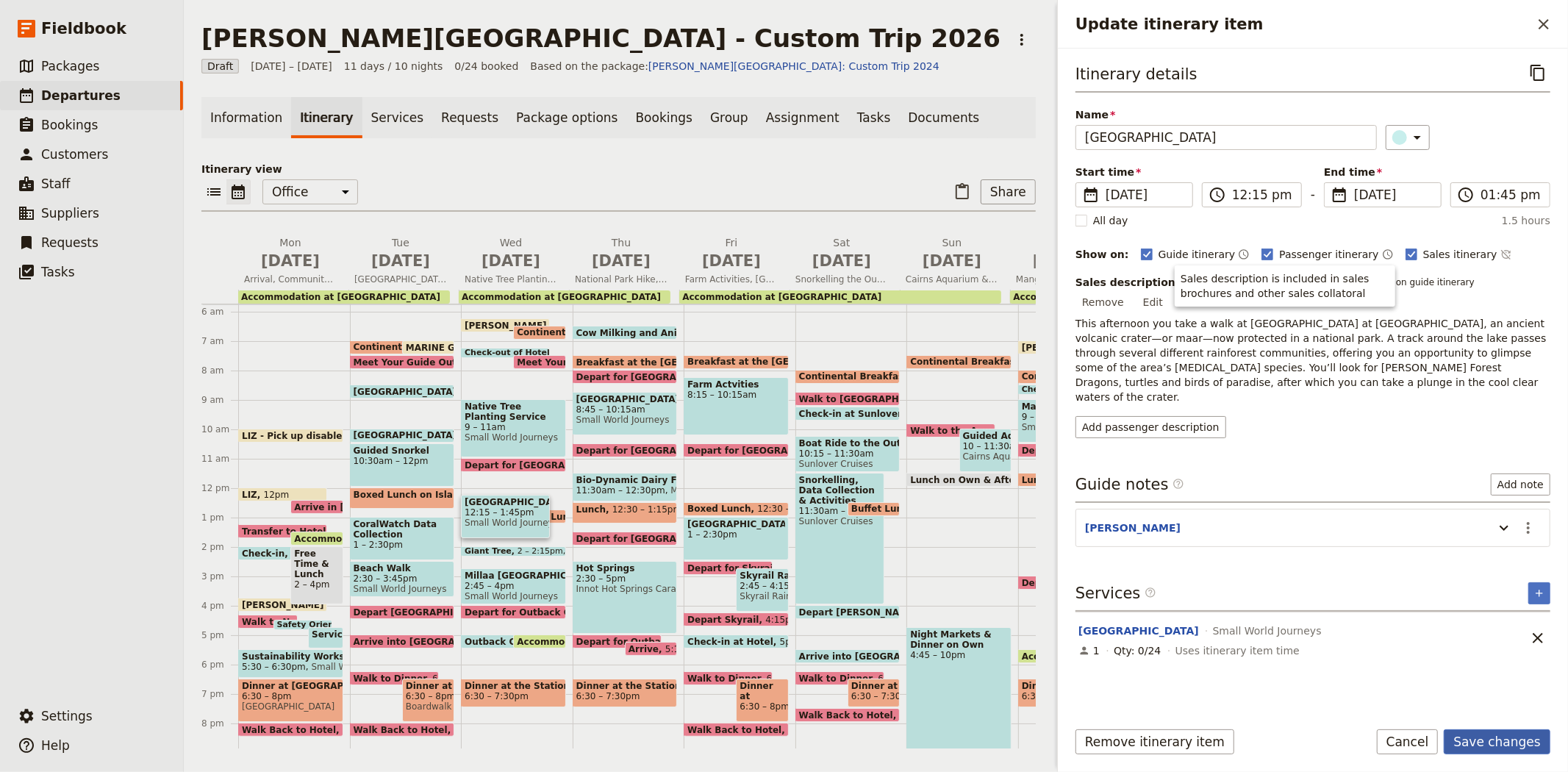
click at [1503, 738] on button "Save changes" at bounding box center [1497, 742] width 106 height 25
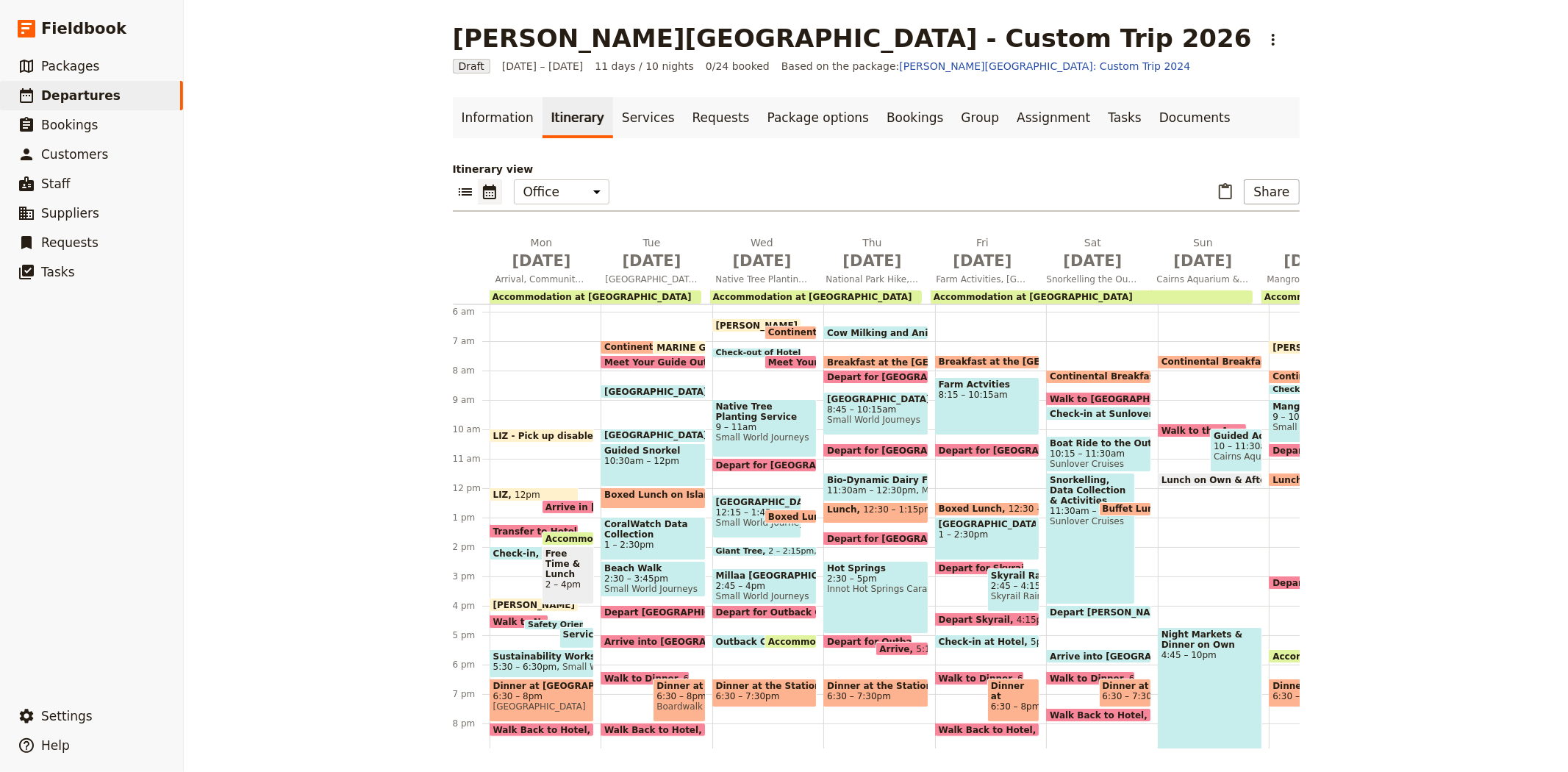
click at [780, 515] on span "Boxed Lunch" at bounding box center [803, 517] width 70 height 10
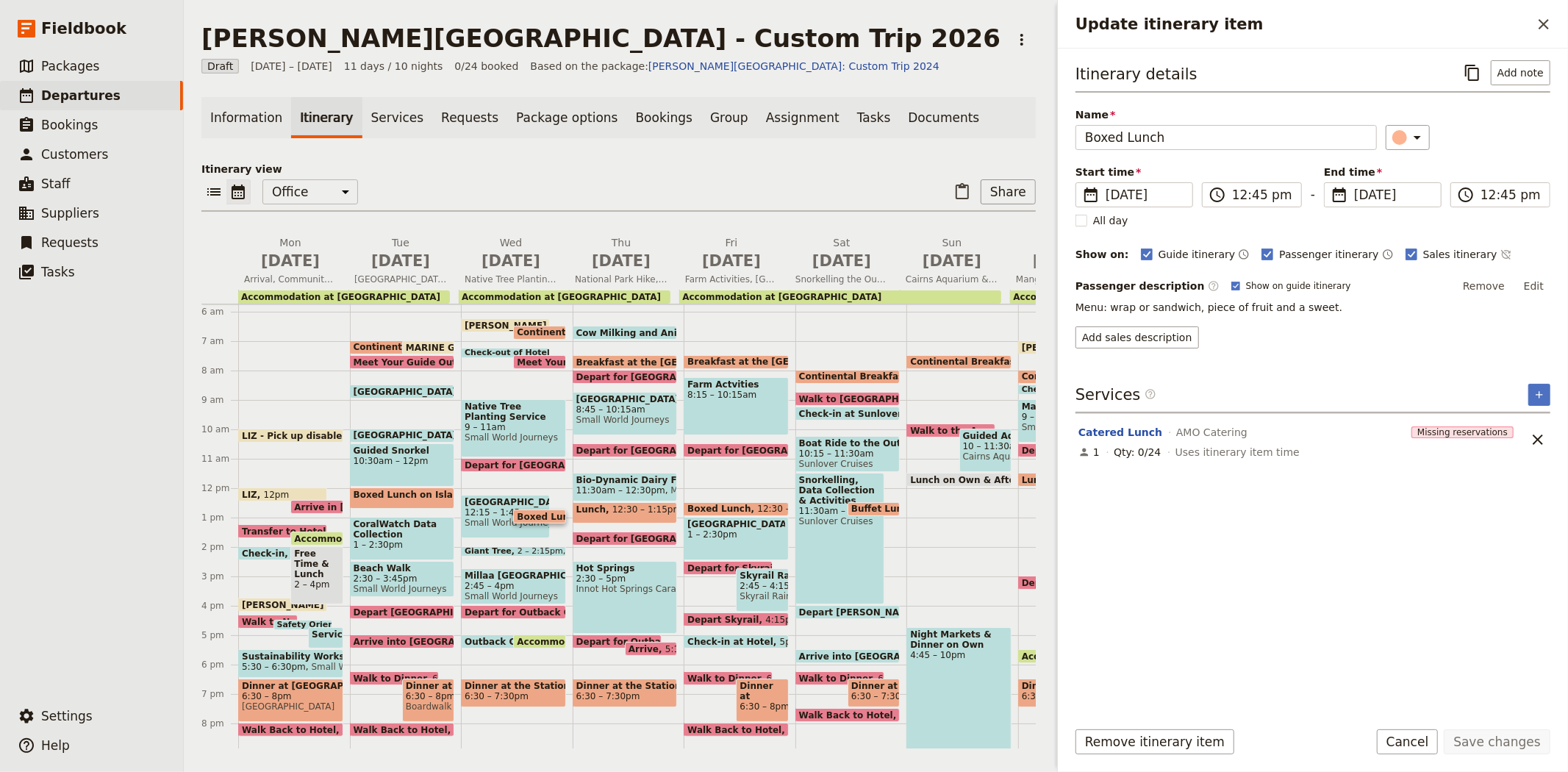
drag, startPoint x: 1416, startPoint y: 259, endPoint x: 1424, endPoint y: 406, distance: 147.2
click at [1423, 258] on span "Sales itinerary" at bounding box center [1460, 254] width 75 height 15
click at [1405, 247] on input "Sales itinerary" at bounding box center [1405, 246] width 1 height 1
checkbox input "false"
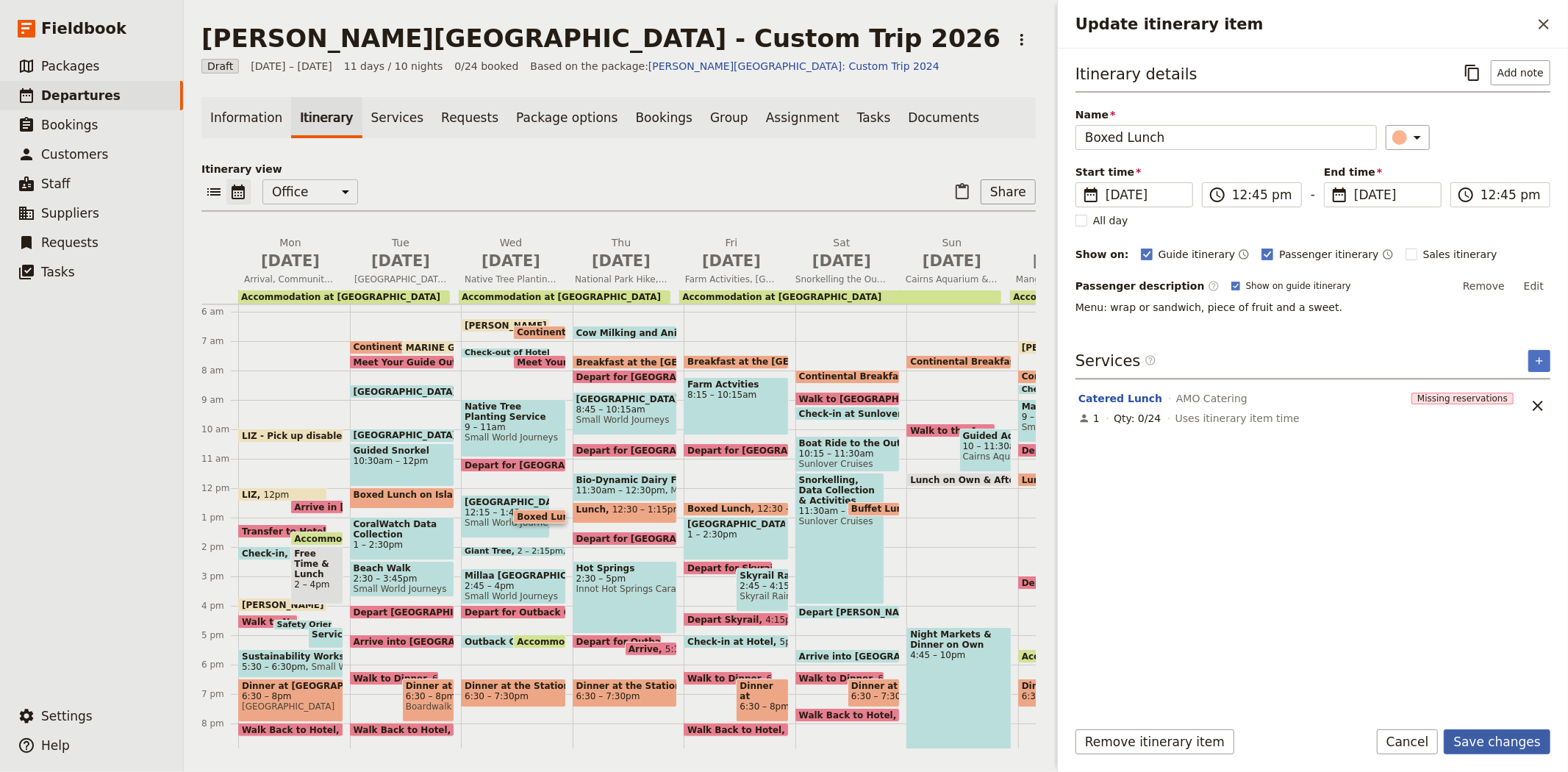
click at [1494, 747] on button "Save changes" at bounding box center [1497, 742] width 106 height 25
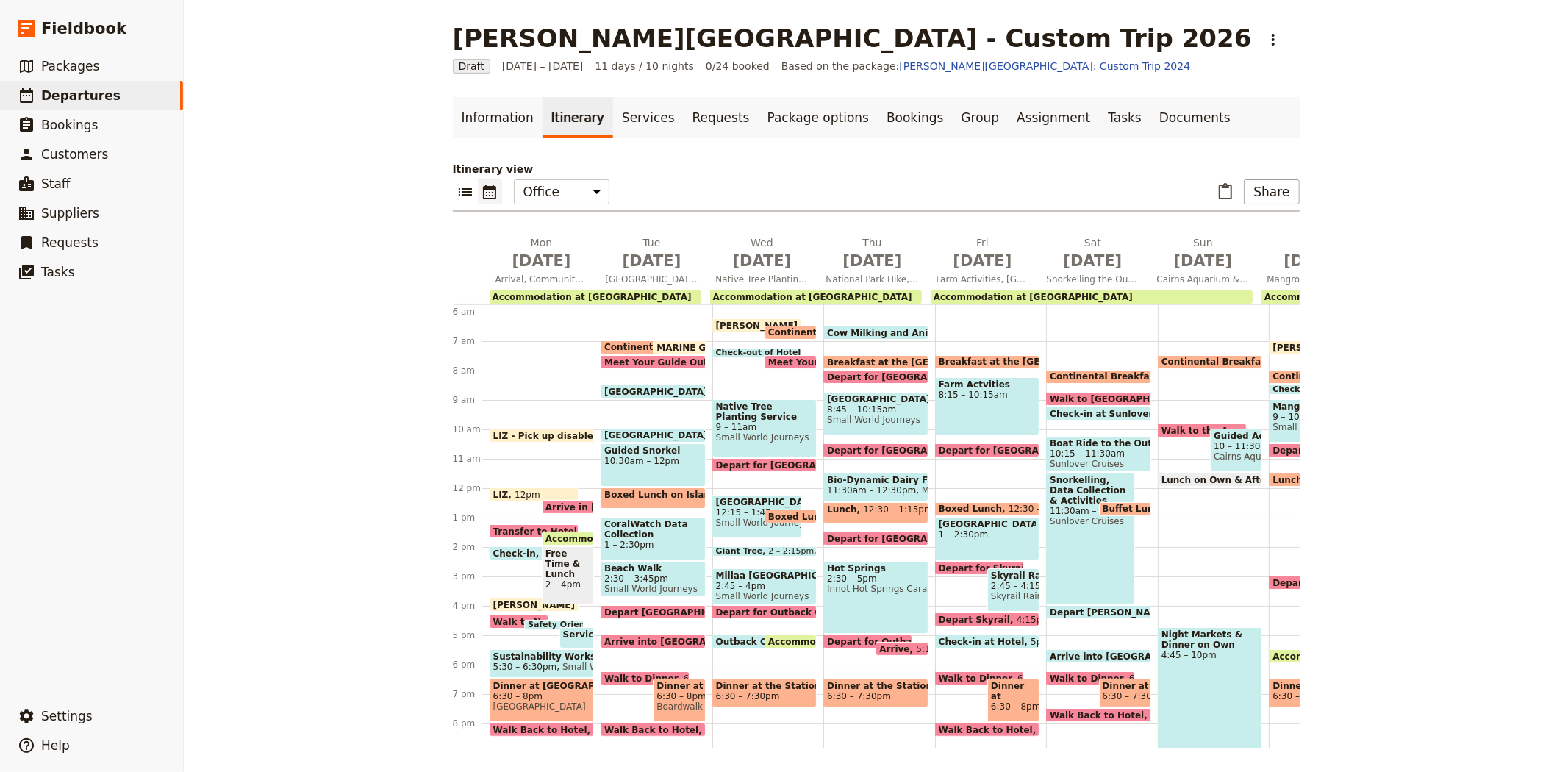
click at [785, 547] on span "2 – 2:15pm" at bounding box center [790, 551] width 45 height 9
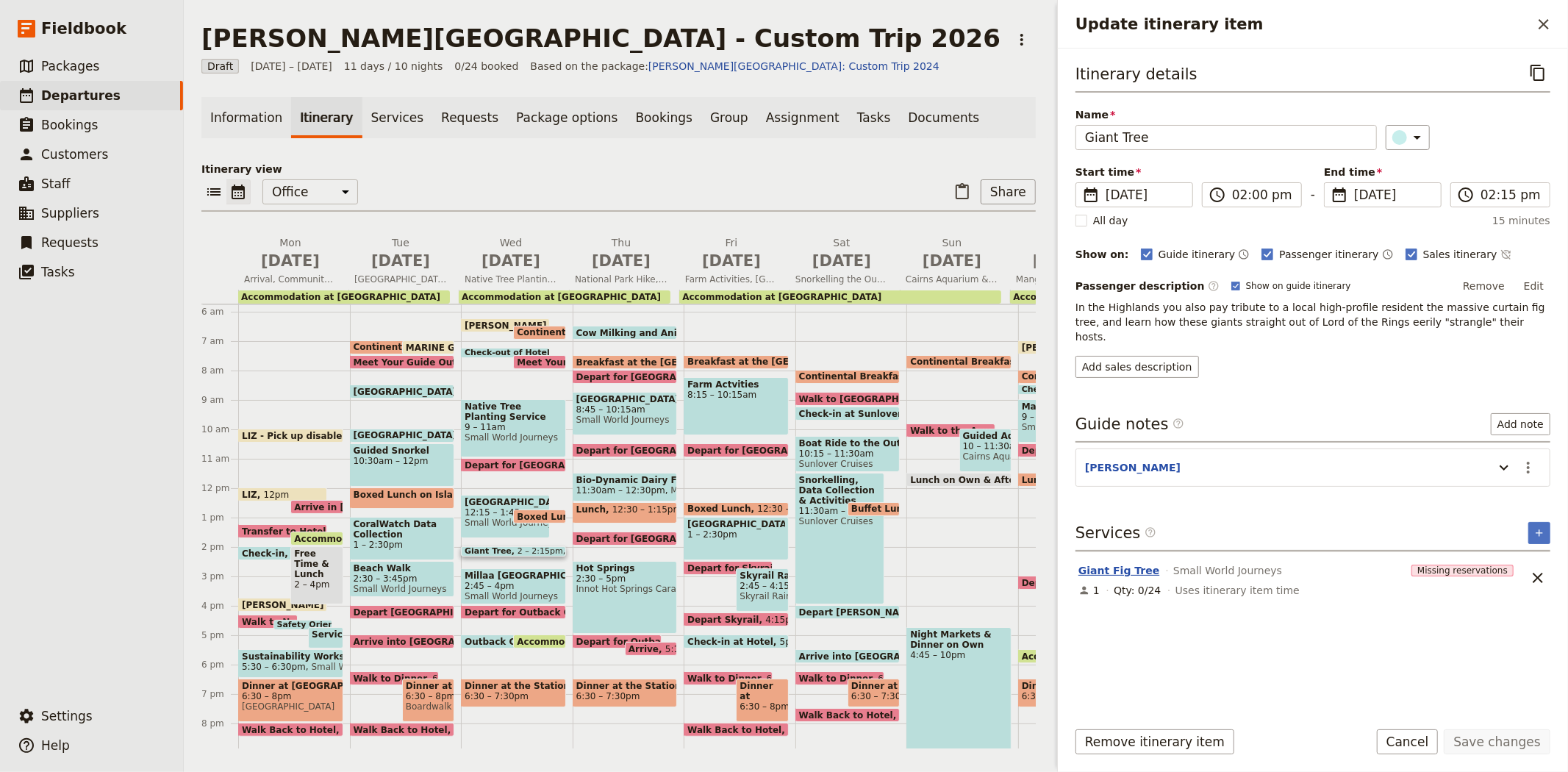
click at [1126, 563] on button "Giant Fig Tree" at bounding box center [1118, 570] width 81 height 15
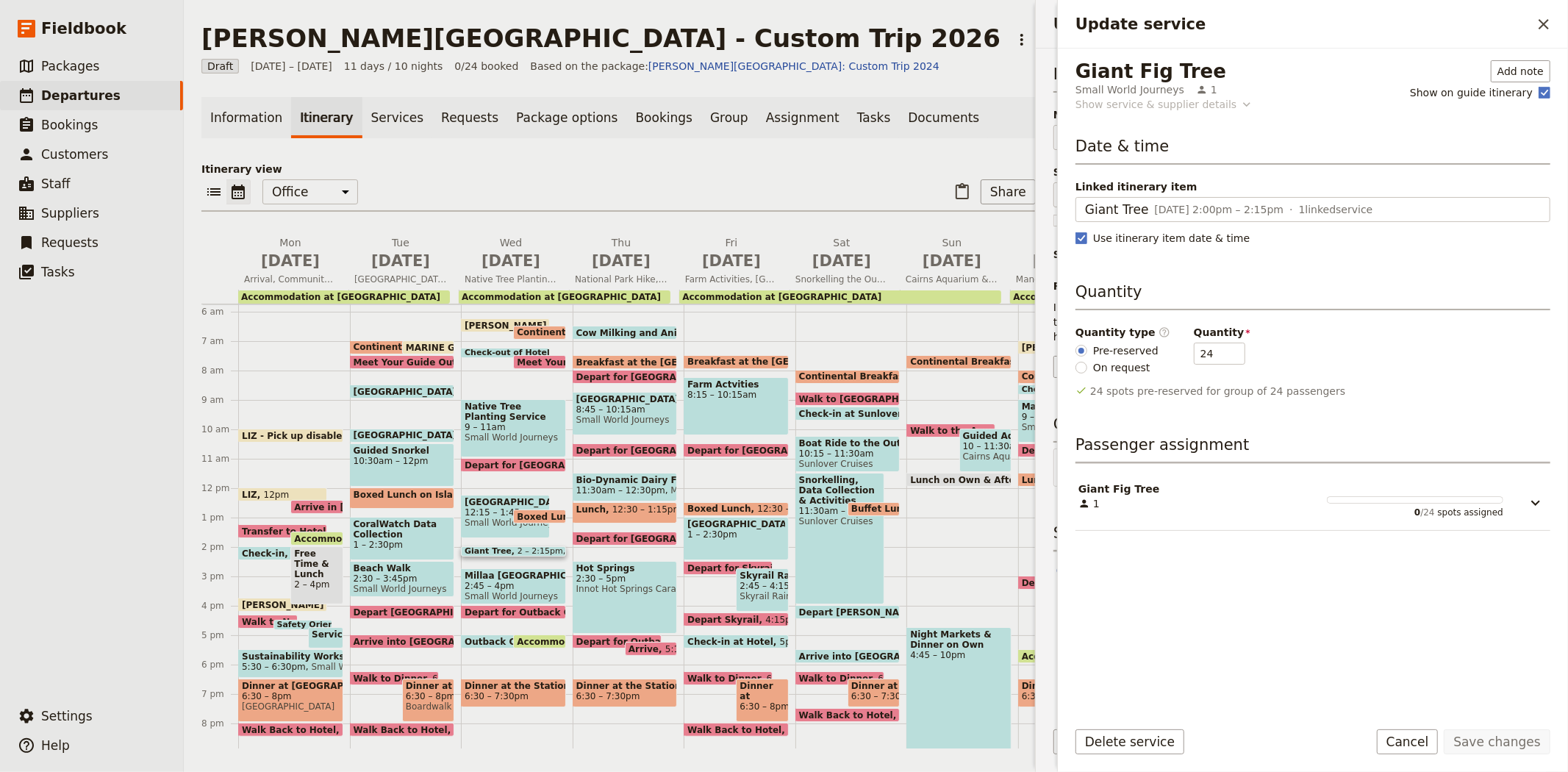
click at [1151, 106] on div "Show service & supplier details" at bounding box center [1156, 104] width 161 height 15
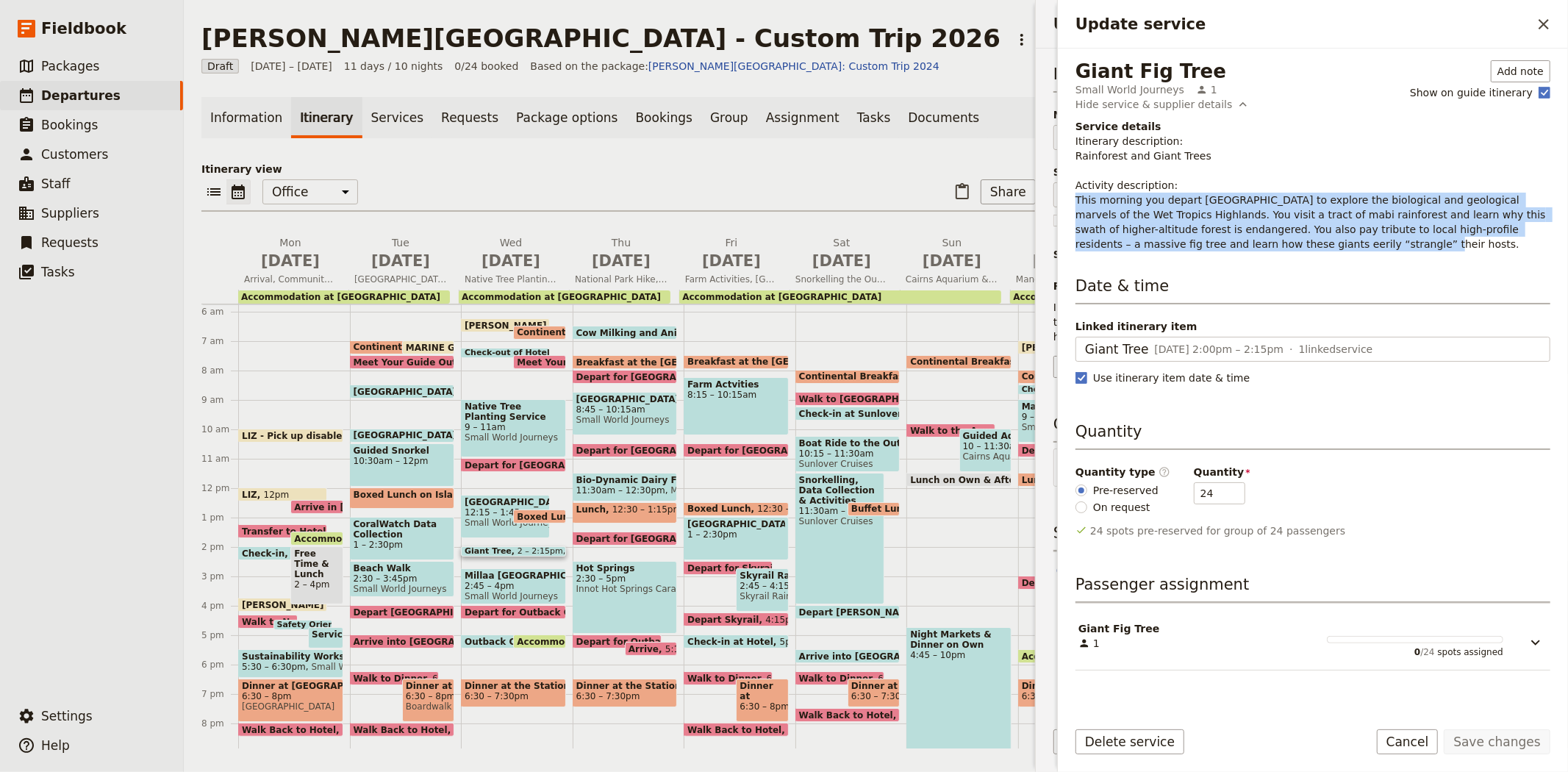
drag, startPoint x: 1230, startPoint y: 244, endPoint x: 1060, endPoint y: 197, distance: 176.4
click at [1060, 197] on div "Giant Fig Tree Small World Journeys 1 Add note Show on guide itinerary Hide ser…" at bounding box center [1313, 378] width 510 height 659
click at [1546, 19] on icon "Close drawer" at bounding box center [1543, 24] width 17 height 17
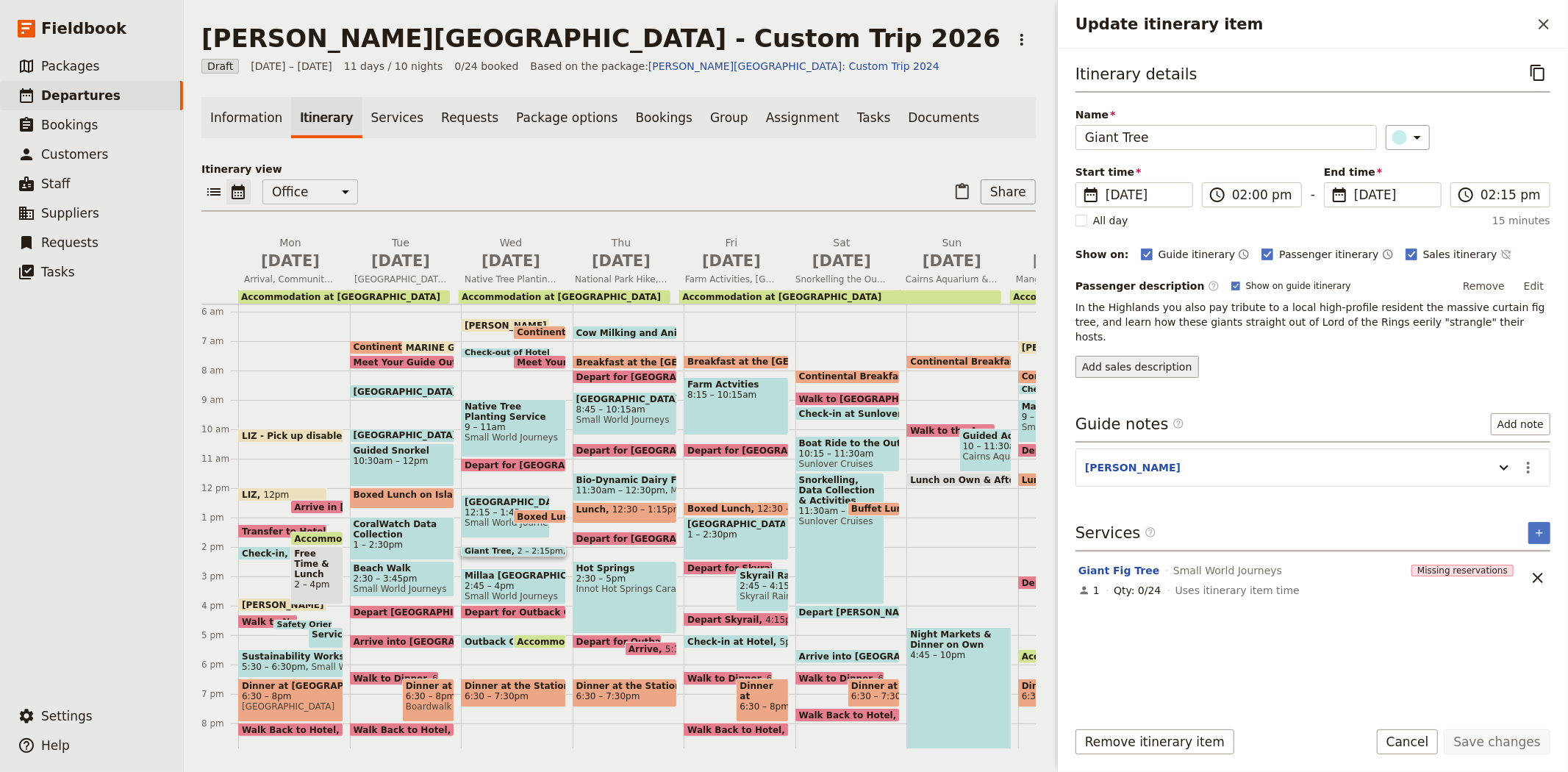
click at [1167, 356] on button "Add sales description" at bounding box center [1137, 367] width 124 height 22
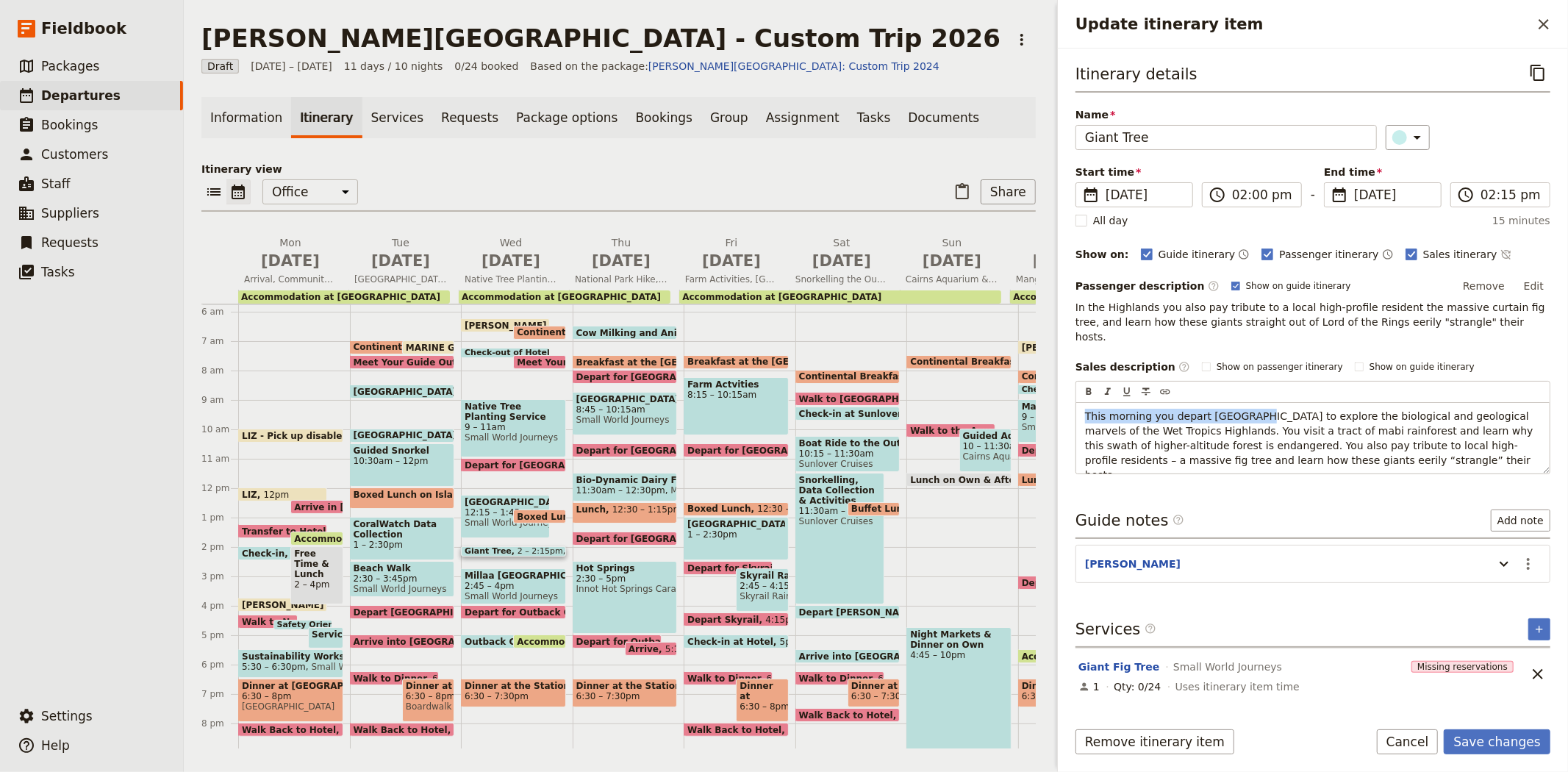
drag, startPoint x: 1240, startPoint y: 401, endPoint x: 1057, endPoint y: 392, distance: 183.2
click at [1058, 392] on div "Itinerary details ​ Name Giant Tree ​ Start time ​ 9 Sep 2026 09/09/2026 2026-0…" at bounding box center [1313, 378] width 510 height 659
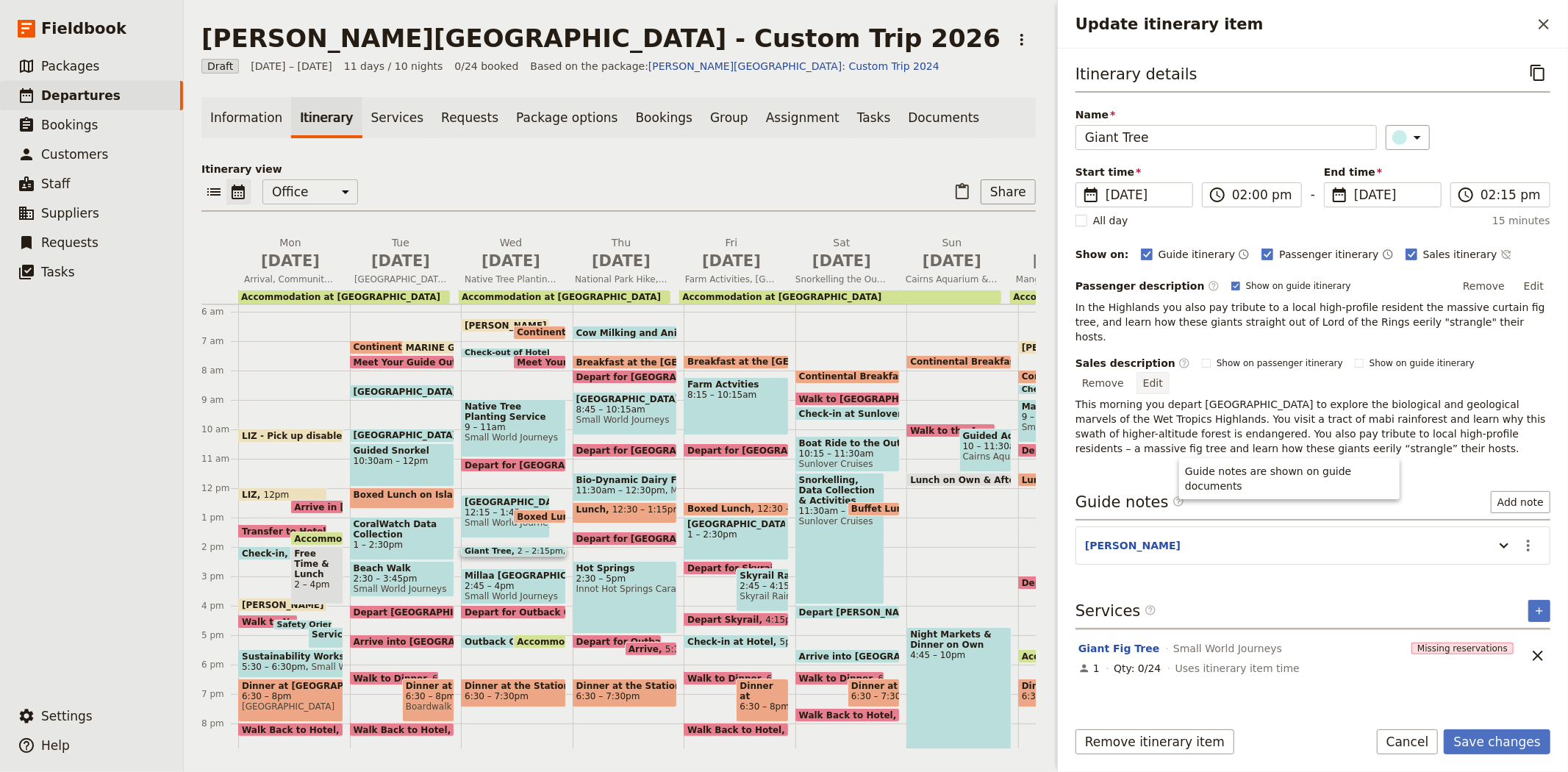
click at [1169, 372] on button "Edit" at bounding box center [1153, 383] width 33 height 22
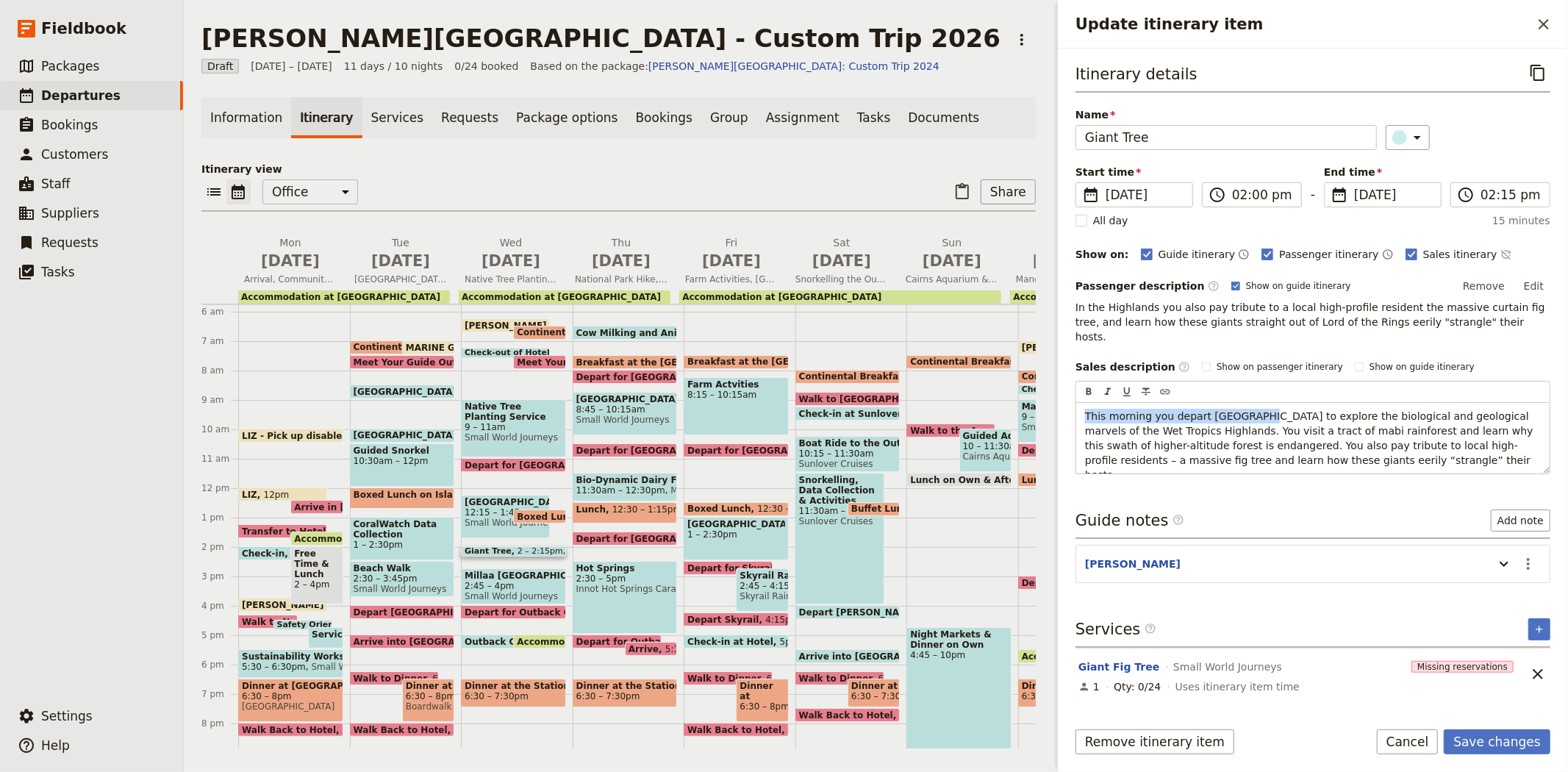
drag, startPoint x: 1242, startPoint y: 401, endPoint x: 1019, endPoint y: 378, distance: 224.2
click at [1019, 378] on div "Albert Park College - Custom Trip 2026 ​ Draft 7 – 17 Sep 2026 11 days / 10 nig…" at bounding box center [876, 386] width 1384 height 772
click at [1501, 410] on span "In the Highlands, you explore the biological and geological marvels of the Wet …" at bounding box center [1308, 438] width 446 height 56
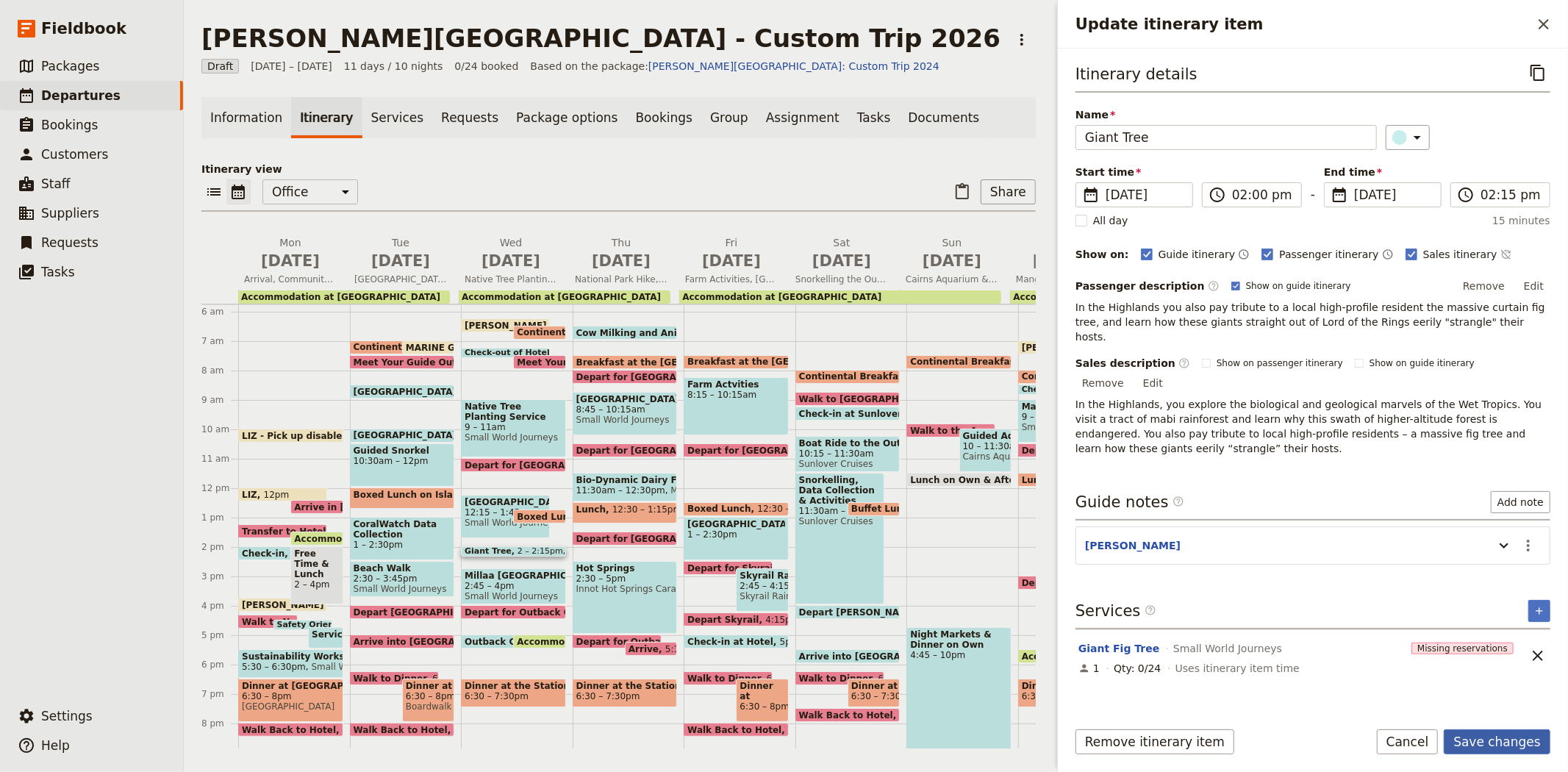
click at [1501, 738] on button "Save changes" at bounding box center [1497, 742] width 106 height 25
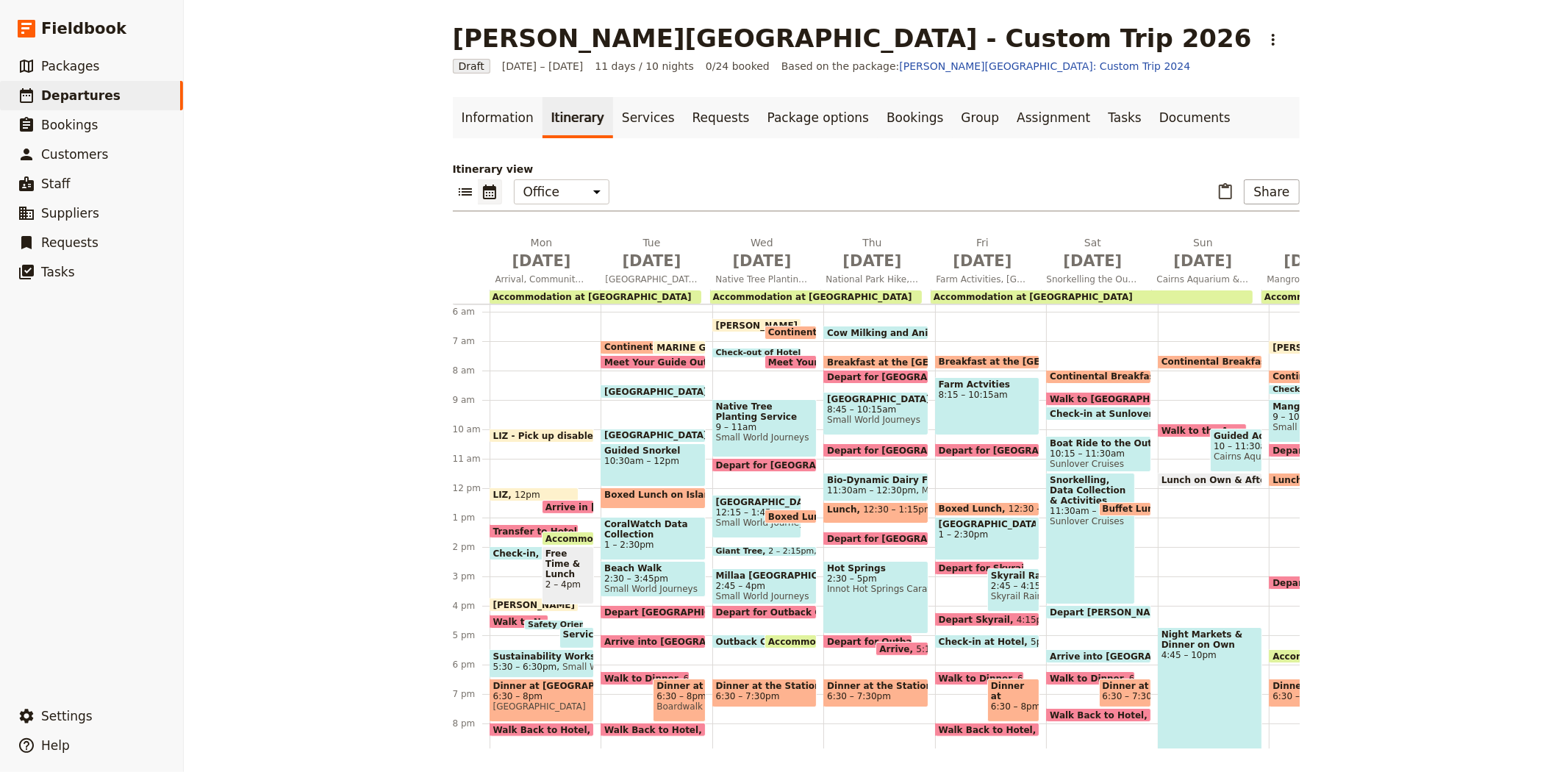
click at [753, 579] on span "Millaa [GEOGRAPHIC_DATA]" at bounding box center [765, 575] width 98 height 10
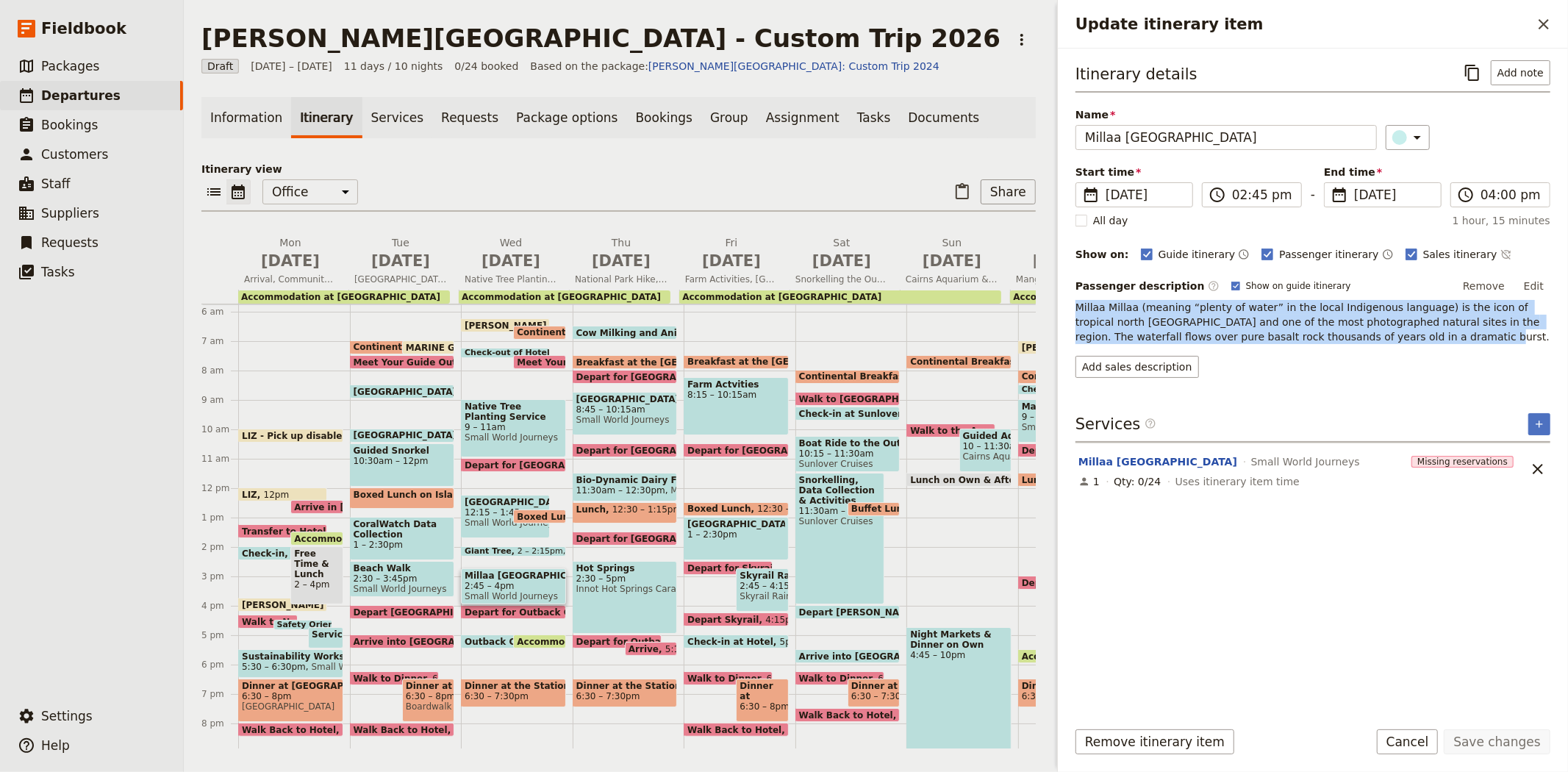
drag, startPoint x: 1328, startPoint y: 339, endPoint x: 1077, endPoint y: 312, distance: 252.4
click at [1077, 312] on p "Millaa Millaa (meaning “plenty of water” in the local Indigenous language) is t…" at bounding box center [1313, 322] width 475 height 44
click at [1106, 371] on button "Add sales description" at bounding box center [1137, 367] width 124 height 22
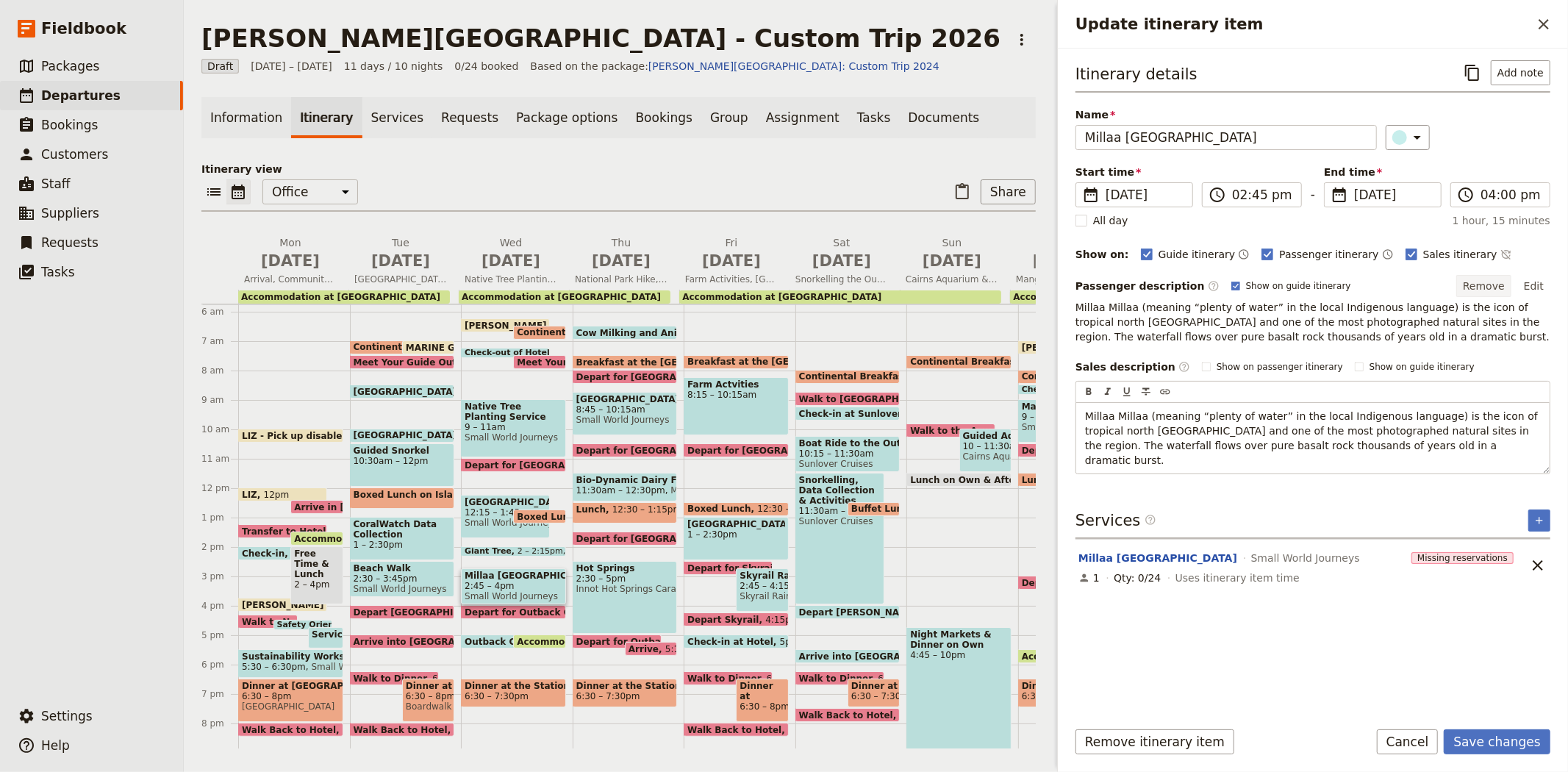
click at [1496, 283] on button "Remove" at bounding box center [1484, 286] width 56 height 22
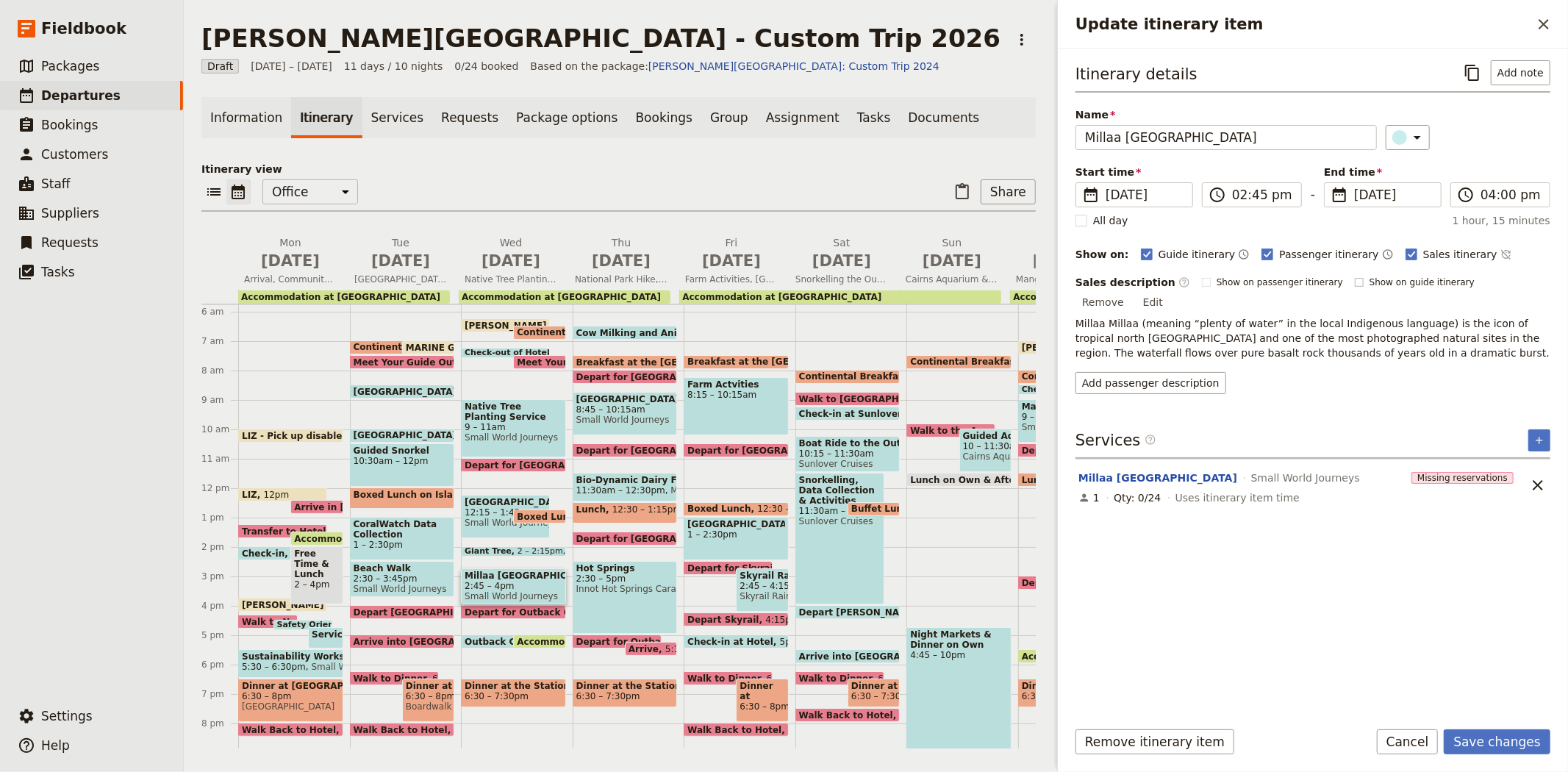
click at [1402, 285] on span "Show on guide itinerary" at bounding box center [1421, 282] width 105 height 12
click at [1355, 276] on input "Show on guide itinerary" at bounding box center [1354, 276] width 1 height 1
checkbox input "true"
click at [1217, 283] on span "Show on passenger itinerary" at bounding box center [1279, 282] width 126 height 12
click at [1202, 276] on input "Show on passenger itinerary" at bounding box center [1201, 276] width 1 height 1
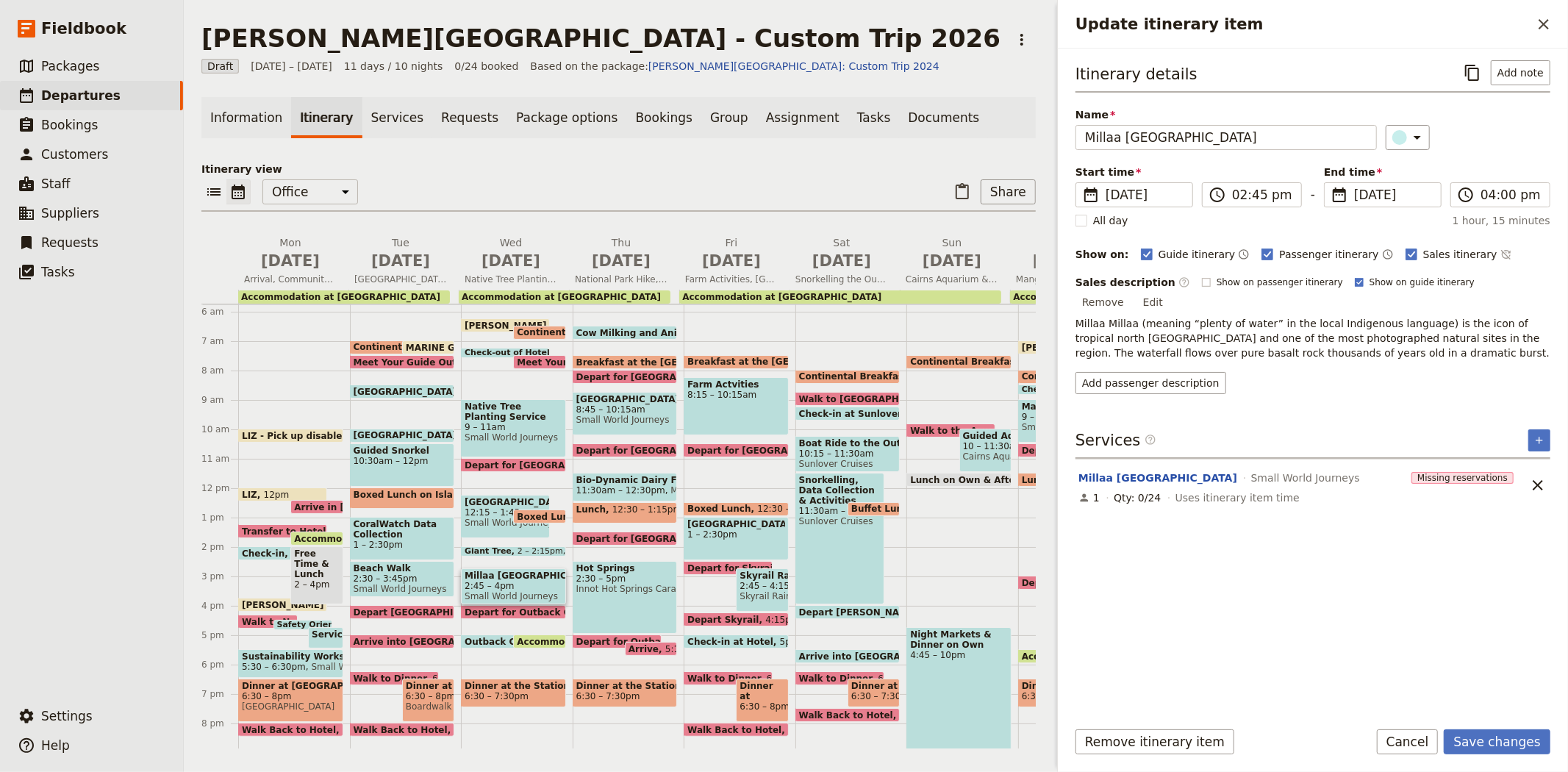
checkbox input "true"
click at [1497, 744] on button "Save changes" at bounding box center [1497, 742] width 106 height 25
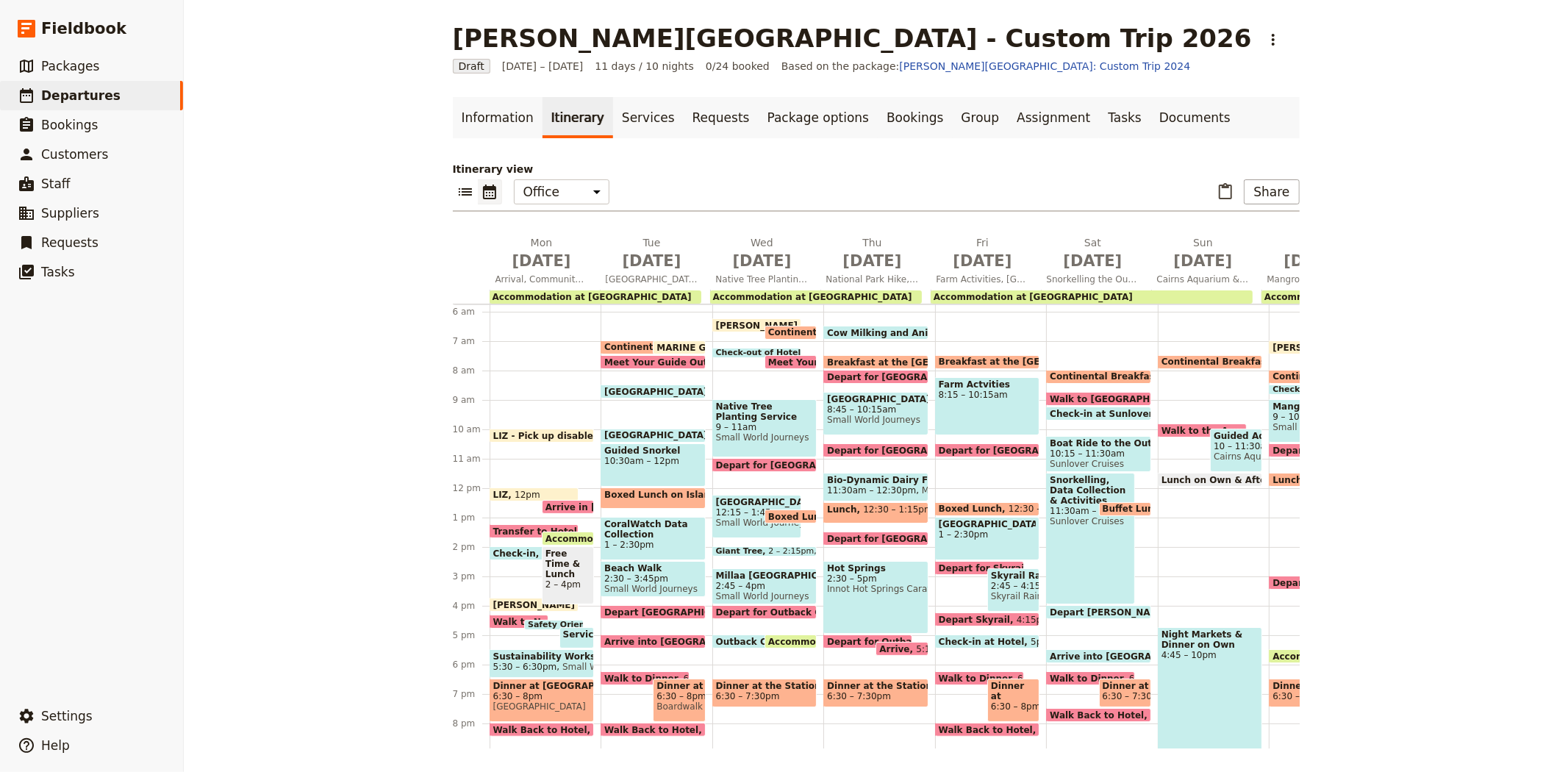
click at [731, 607] on span "Depart for Outback Cattle Station" at bounding box center [803, 612] width 174 height 10
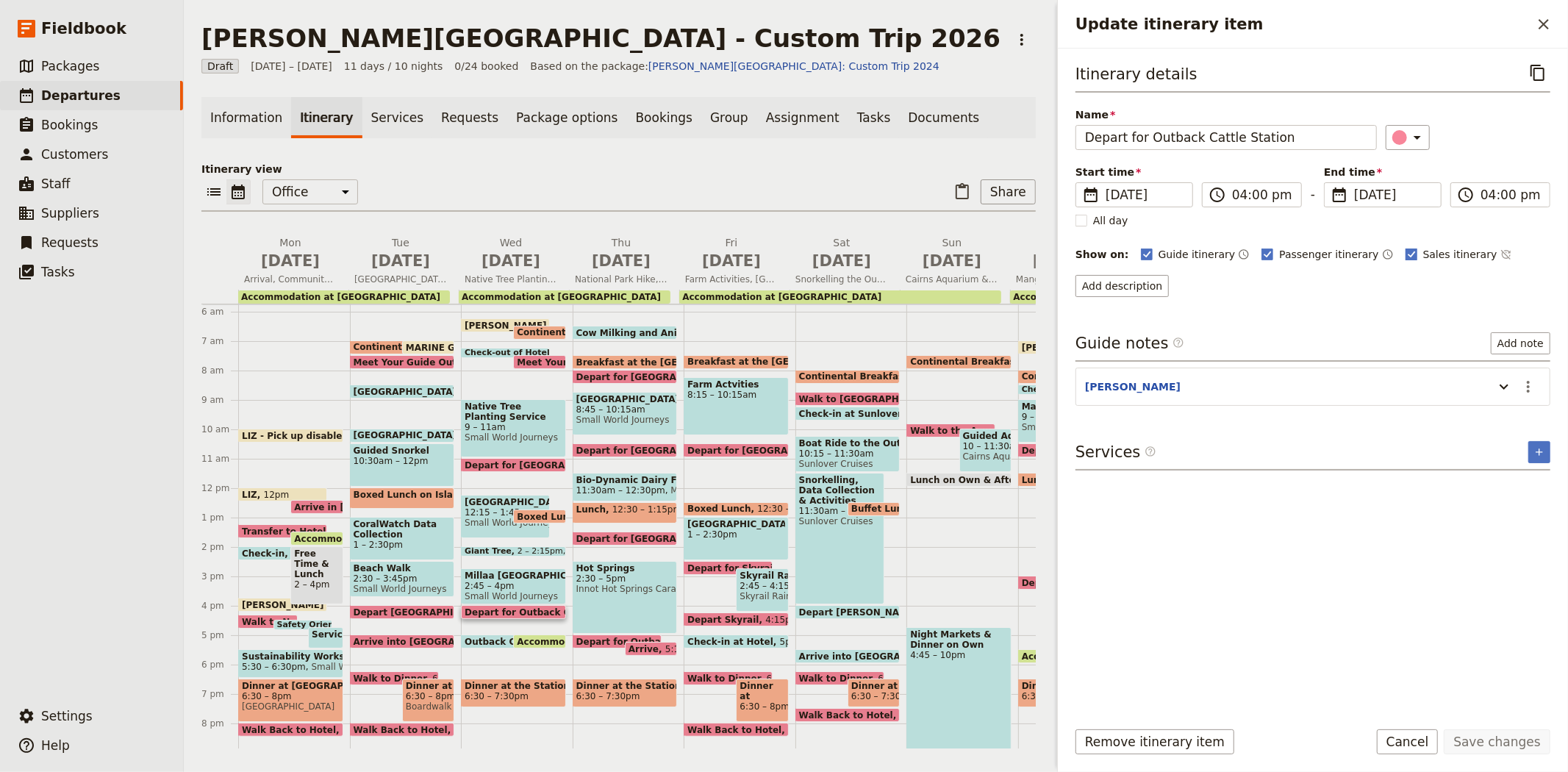
click at [1436, 255] on span "Sales itinerary" at bounding box center [1460, 254] width 75 height 15
click at [1405, 247] on input "Sales itinerary" at bounding box center [1405, 246] width 1 height 1
checkbox input "false"
click at [1486, 739] on button "Save changes" at bounding box center [1497, 742] width 106 height 25
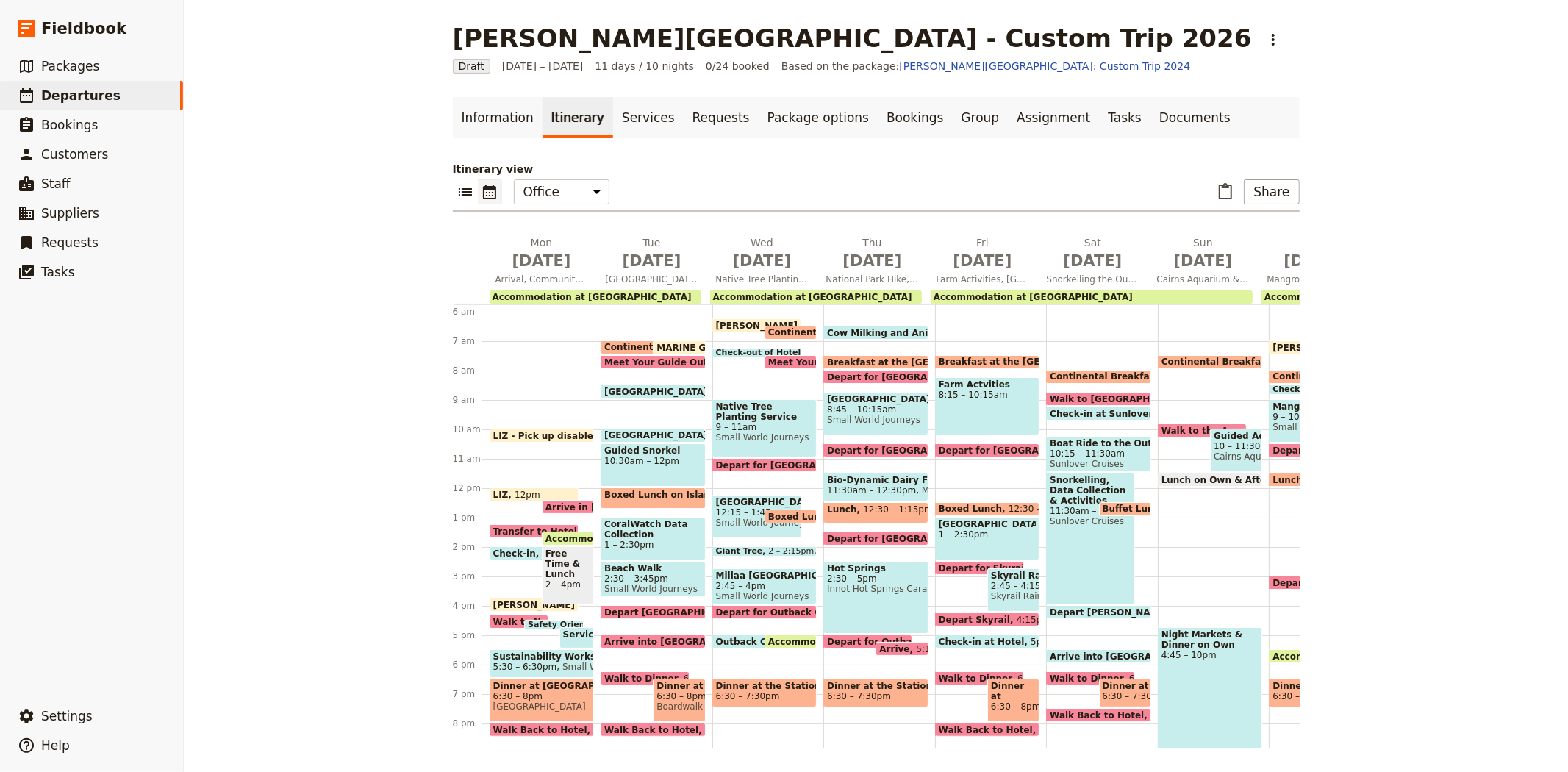
click at [738, 637] on span "Outback Cattle Station" at bounding box center [776, 642] width 120 height 10
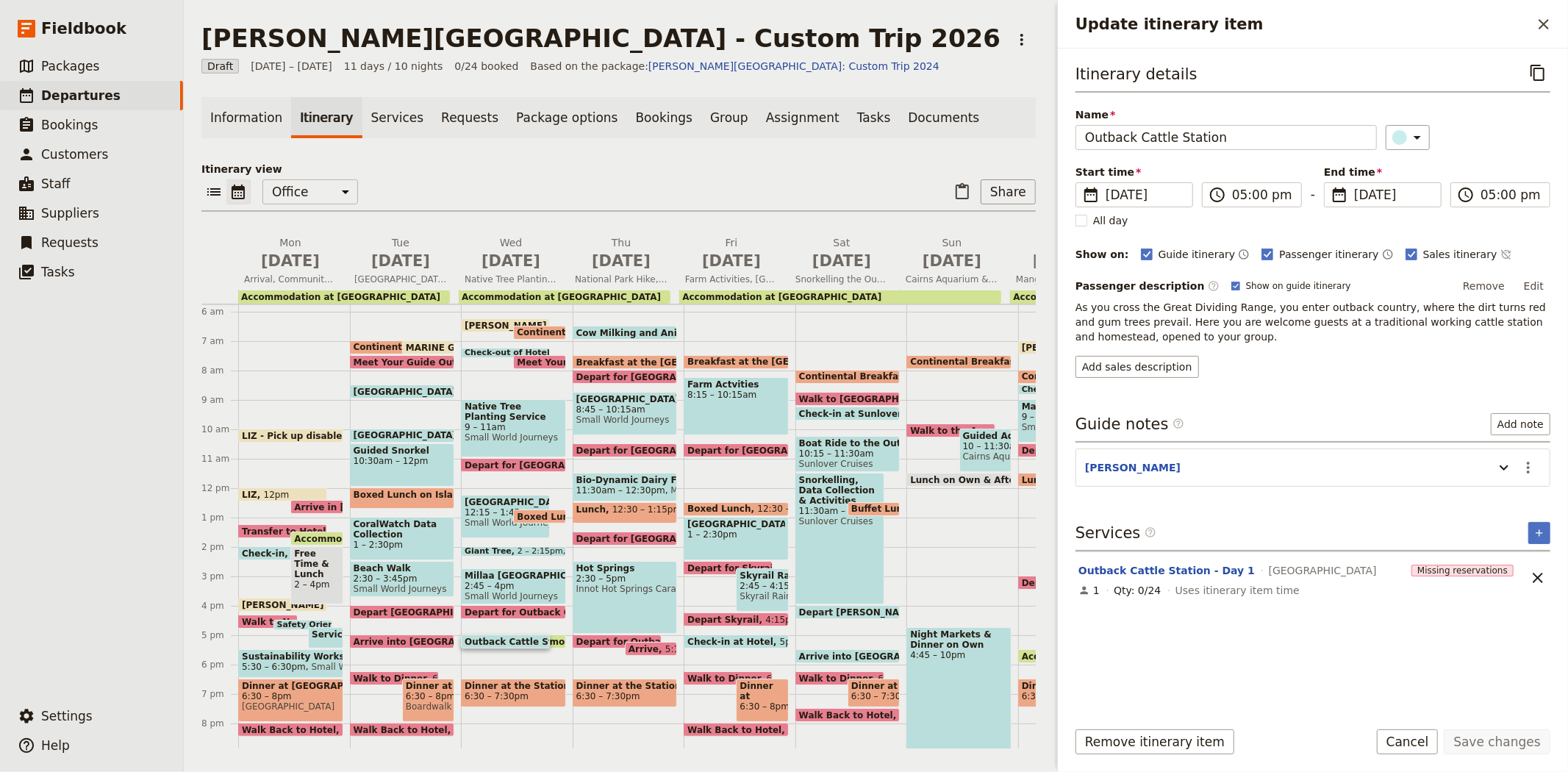
click at [554, 638] on span "Accommodation at Outback Cattle Station" at bounding box center [619, 642] width 205 height 10
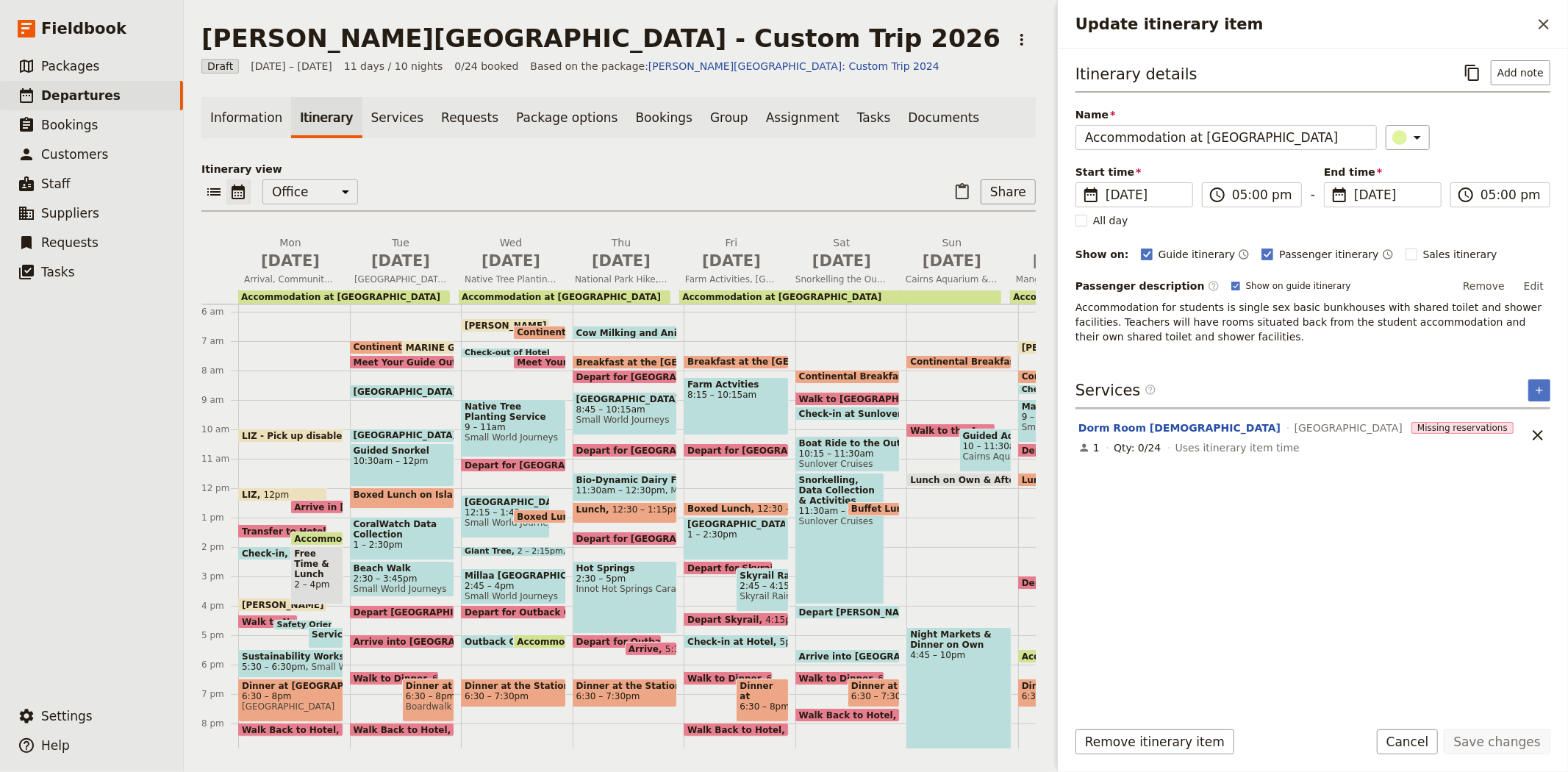
click at [484, 637] on span "Outback Cattle Station" at bounding box center [524, 642] width 120 height 10
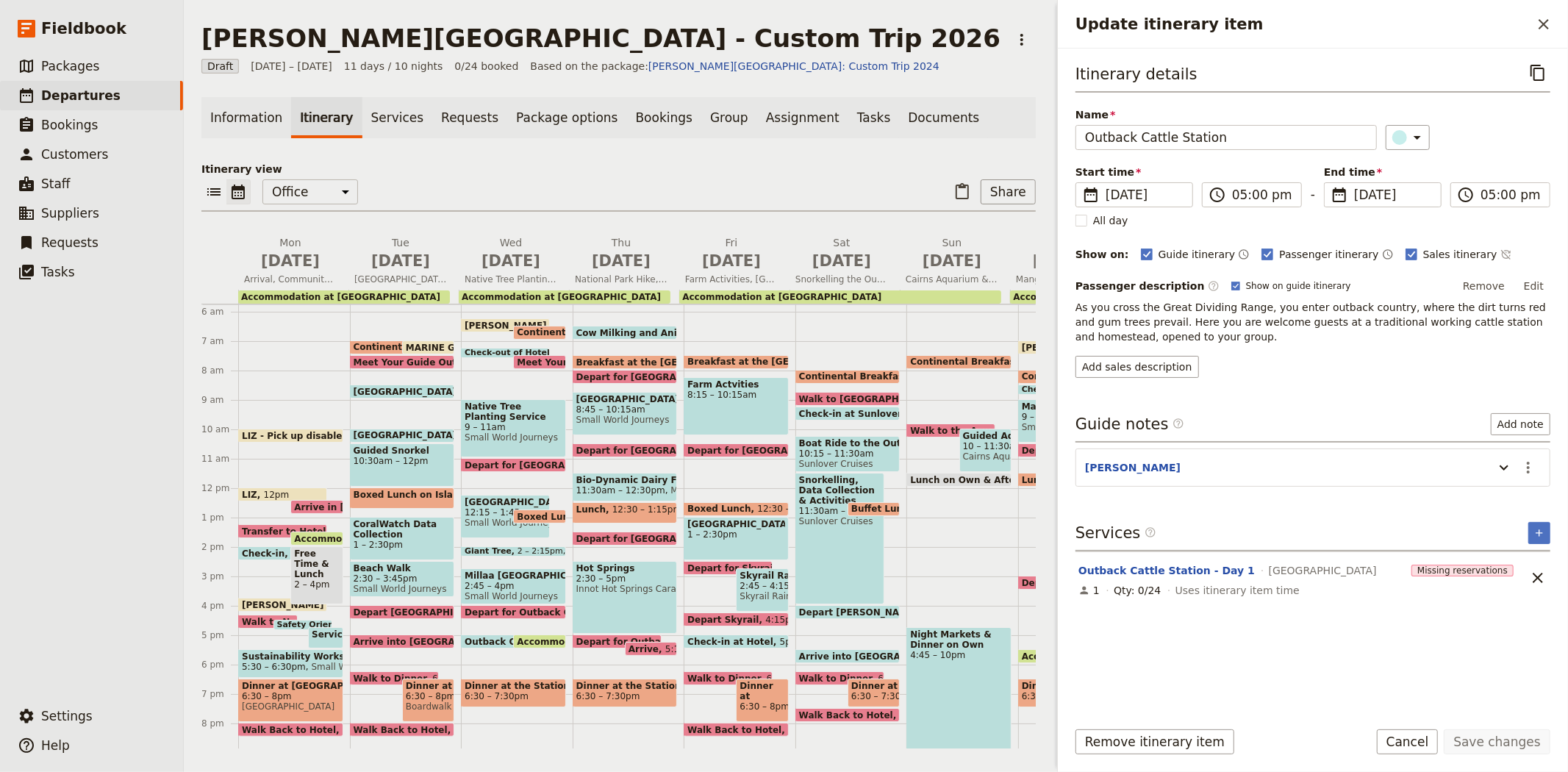
click at [511, 686] on span "Dinner at the Station" at bounding box center [513, 686] width 98 height 10
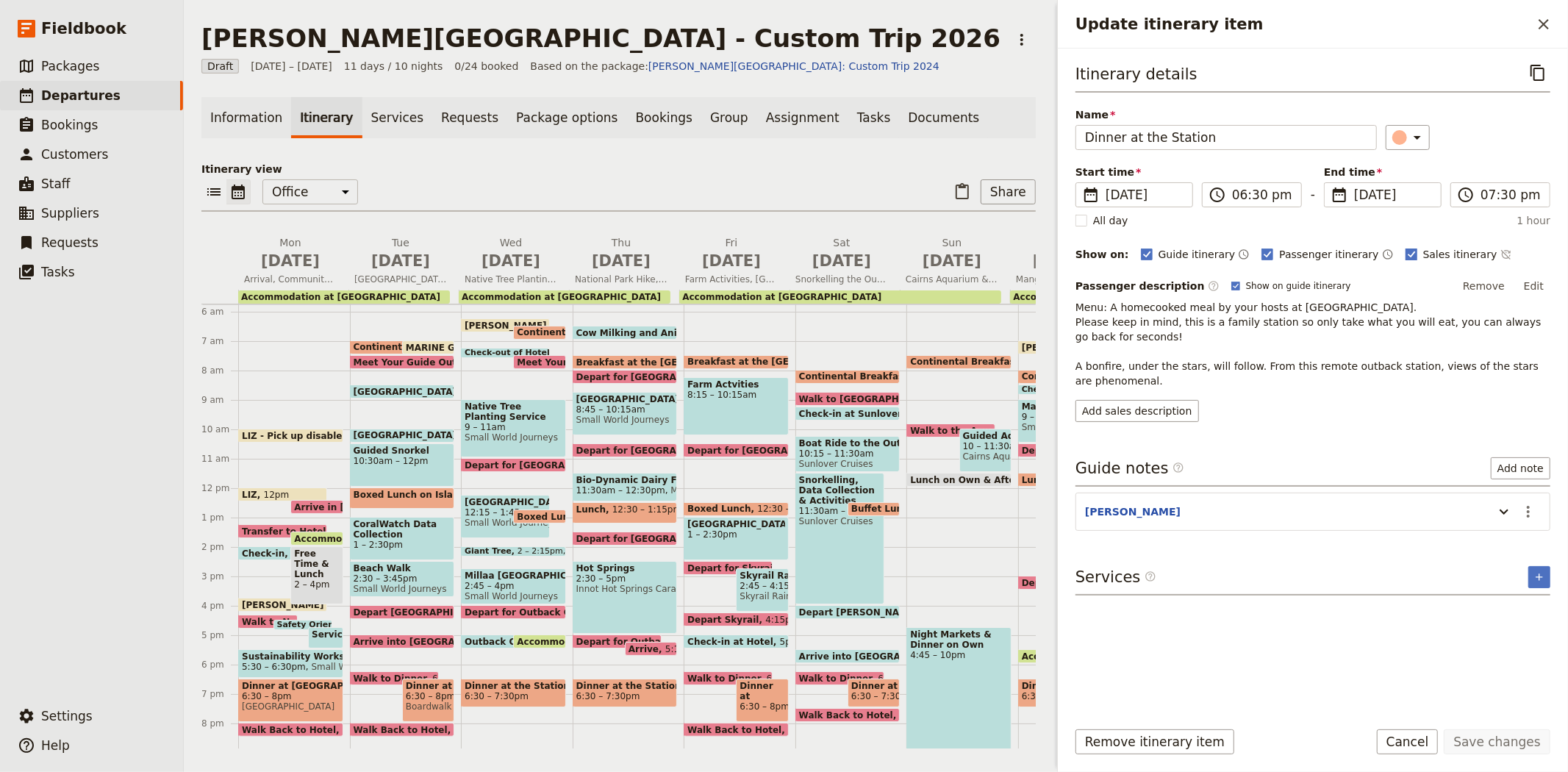
click at [1428, 252] on span "Sales itinerary" at bounding box center [1460, 254] width 75 height 15
click at [1405, 247] on input "Sales itinerary" at bounding box center [1405, 246] width 1 height 1
checkbox input "false"
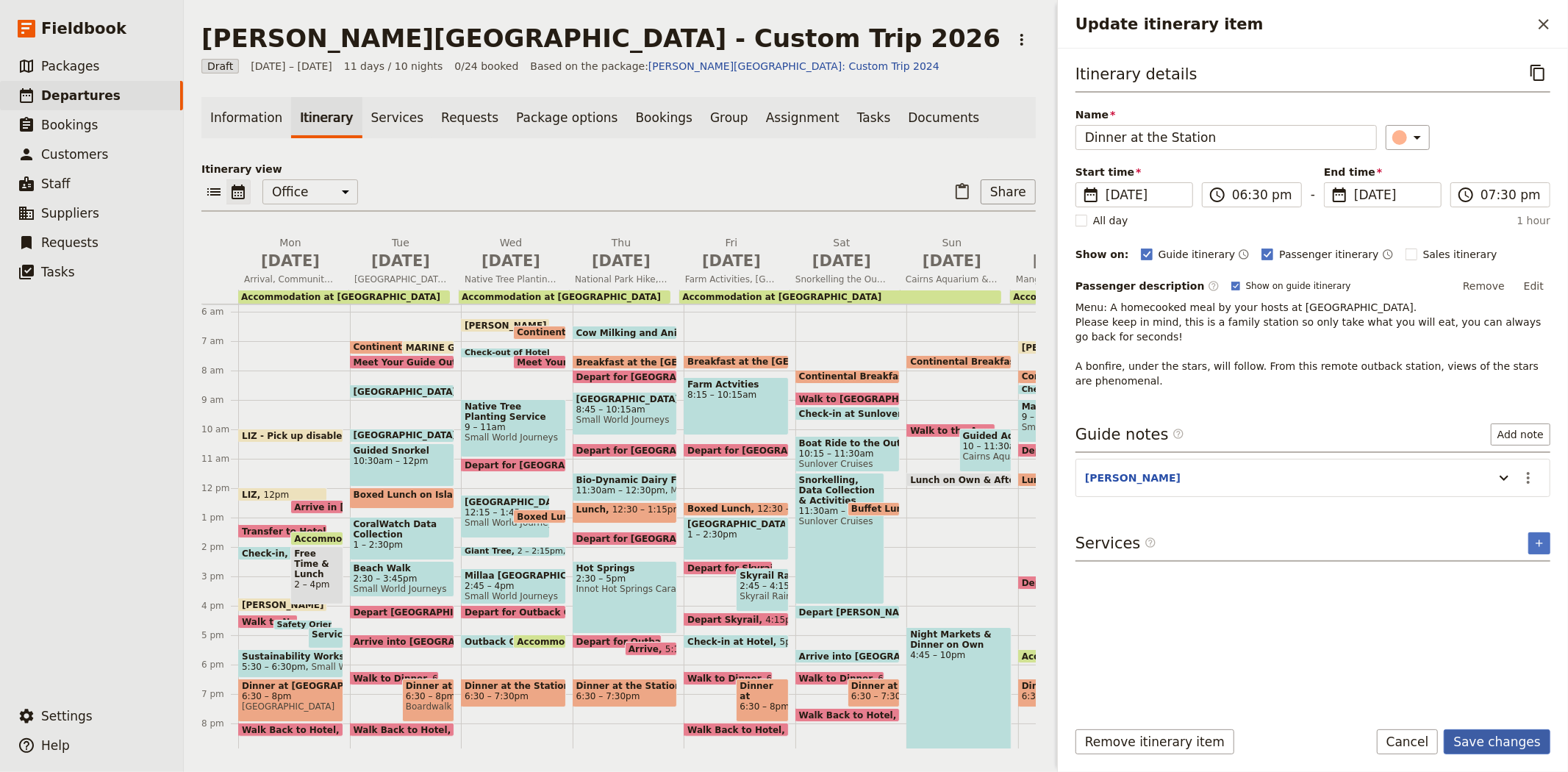
click at [1483, 734] on button "Save changes" at bounding box center [1497, 742] width 106 height 25
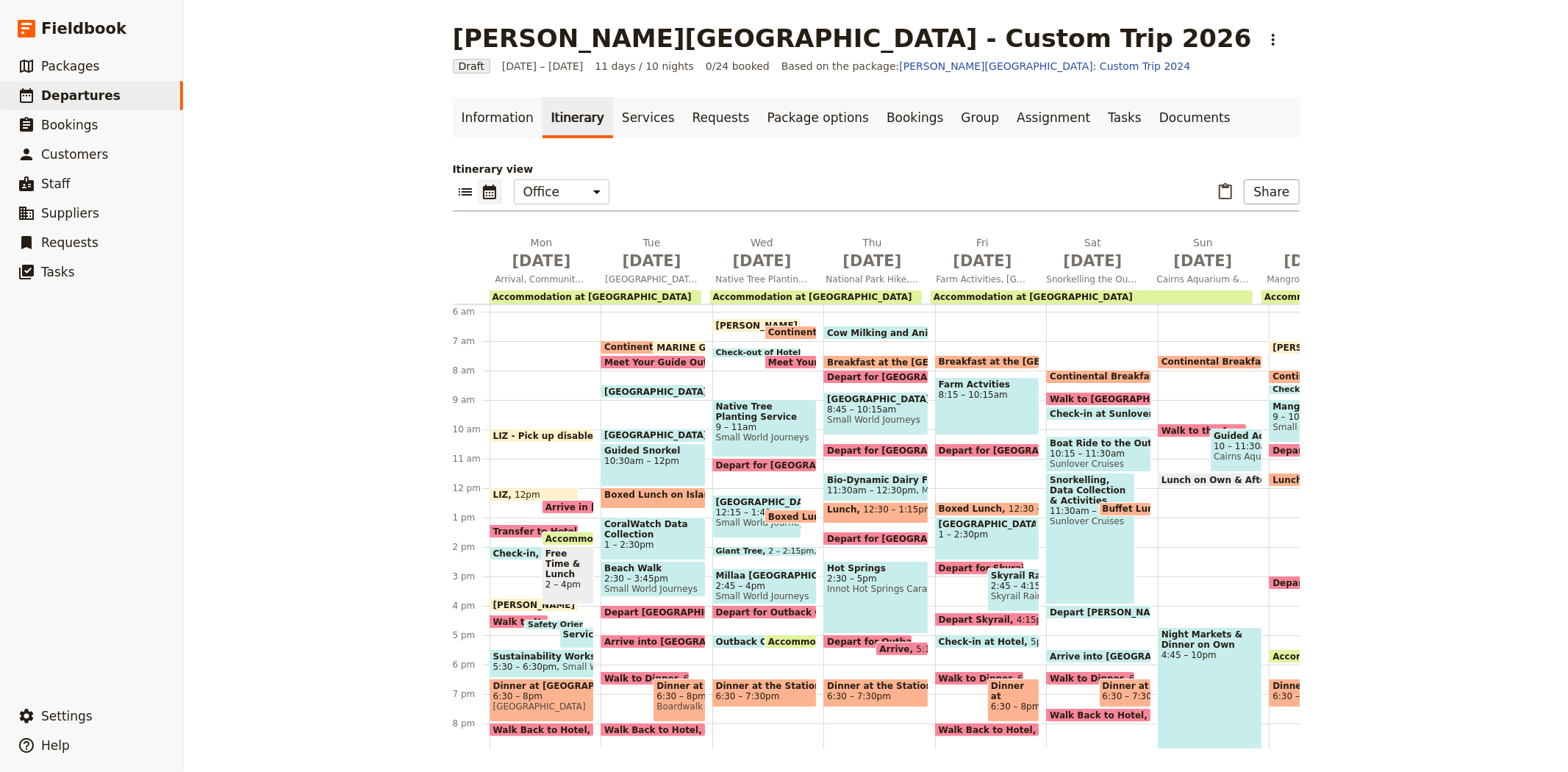
click at [736, 639] on span "Outback Cattle Station" at bounding box center [776, 642] width 120 height 10
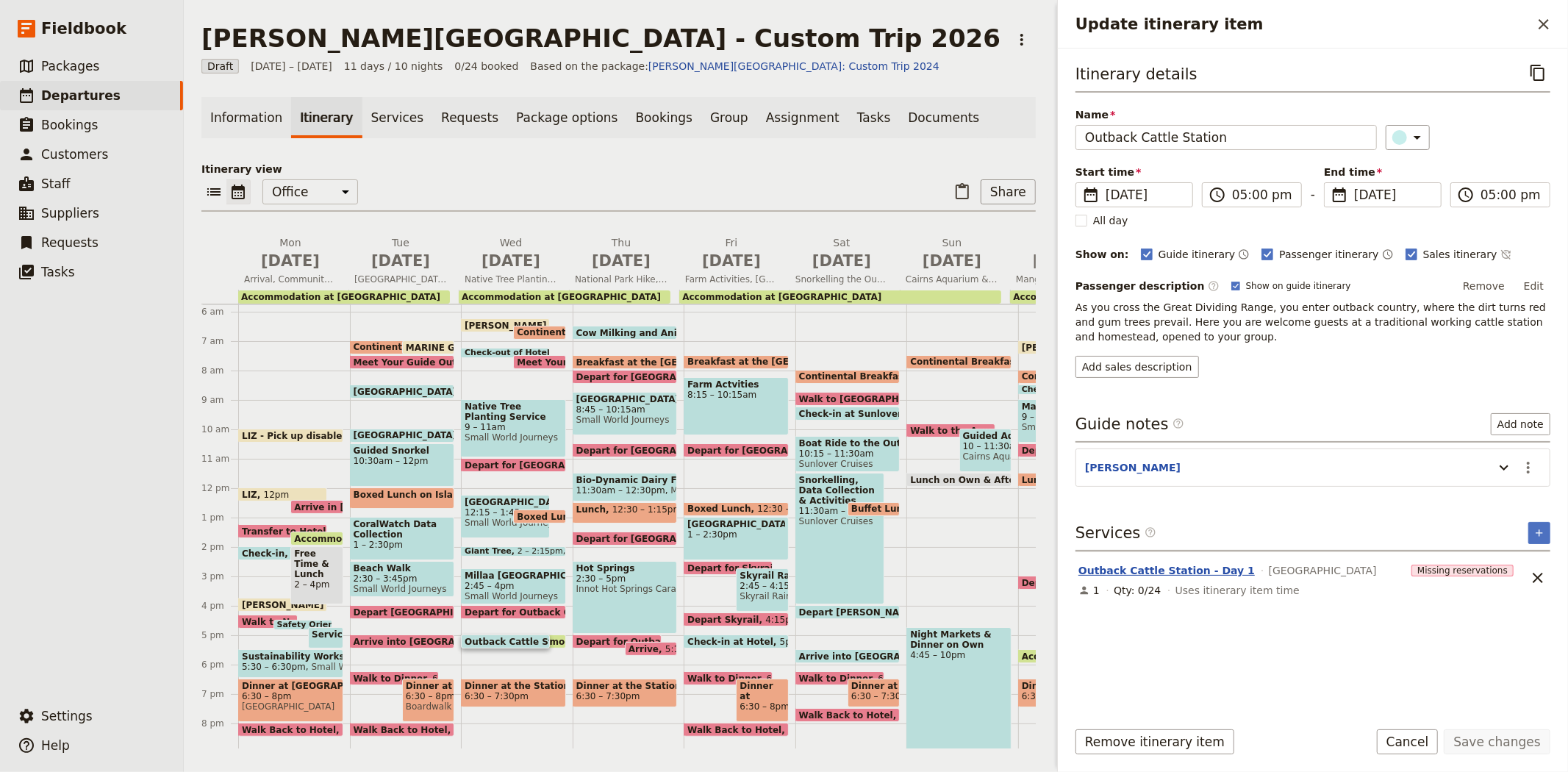
click at [1151, 569] on button "Outback Cattle Station - Day 1" at bounding box center [1166, 570] width 176 height 15
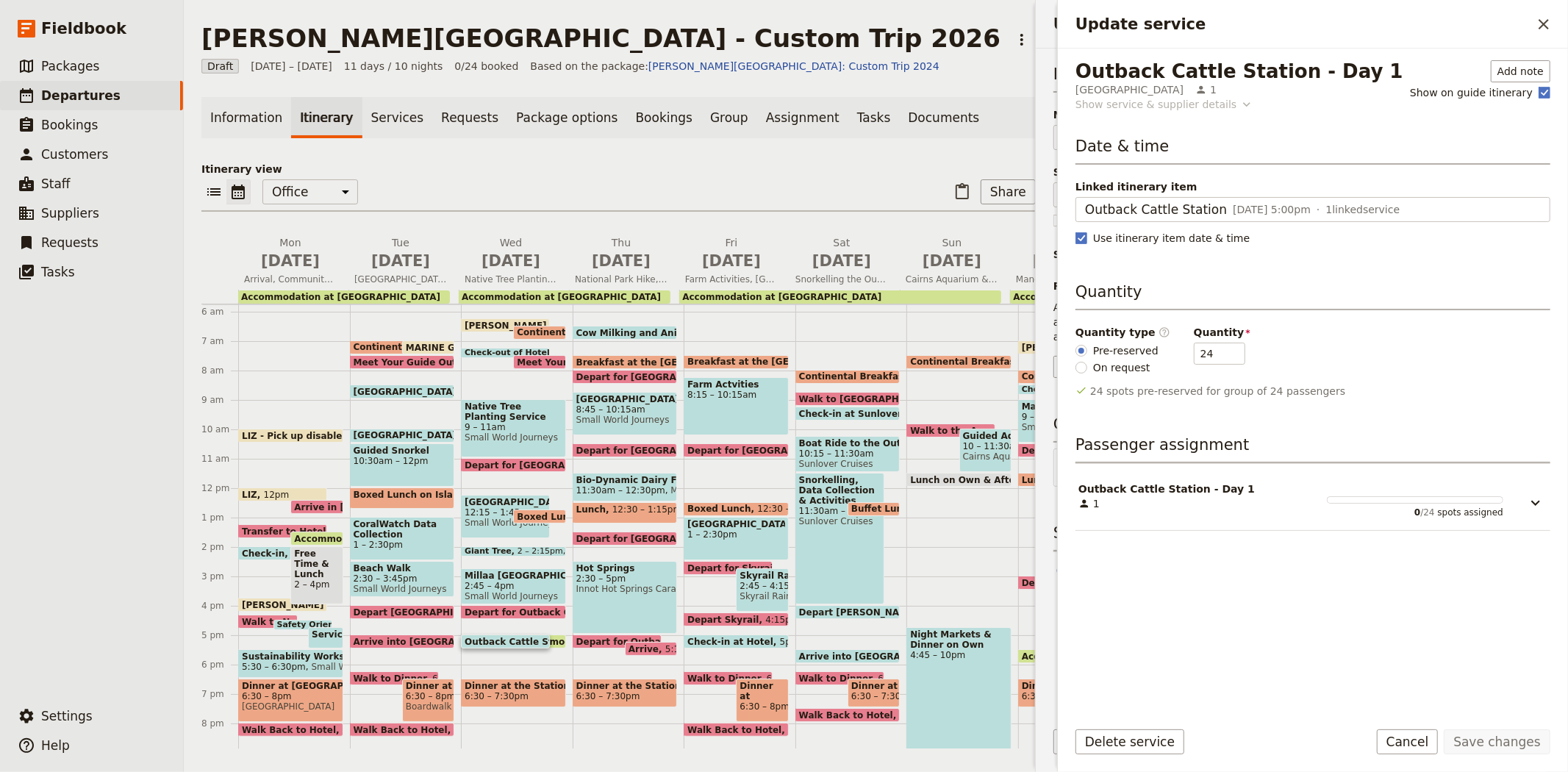
click at [1148, 104] on div "Show service & supplier details" at bounding box center [1156, 104] width 161 height 15
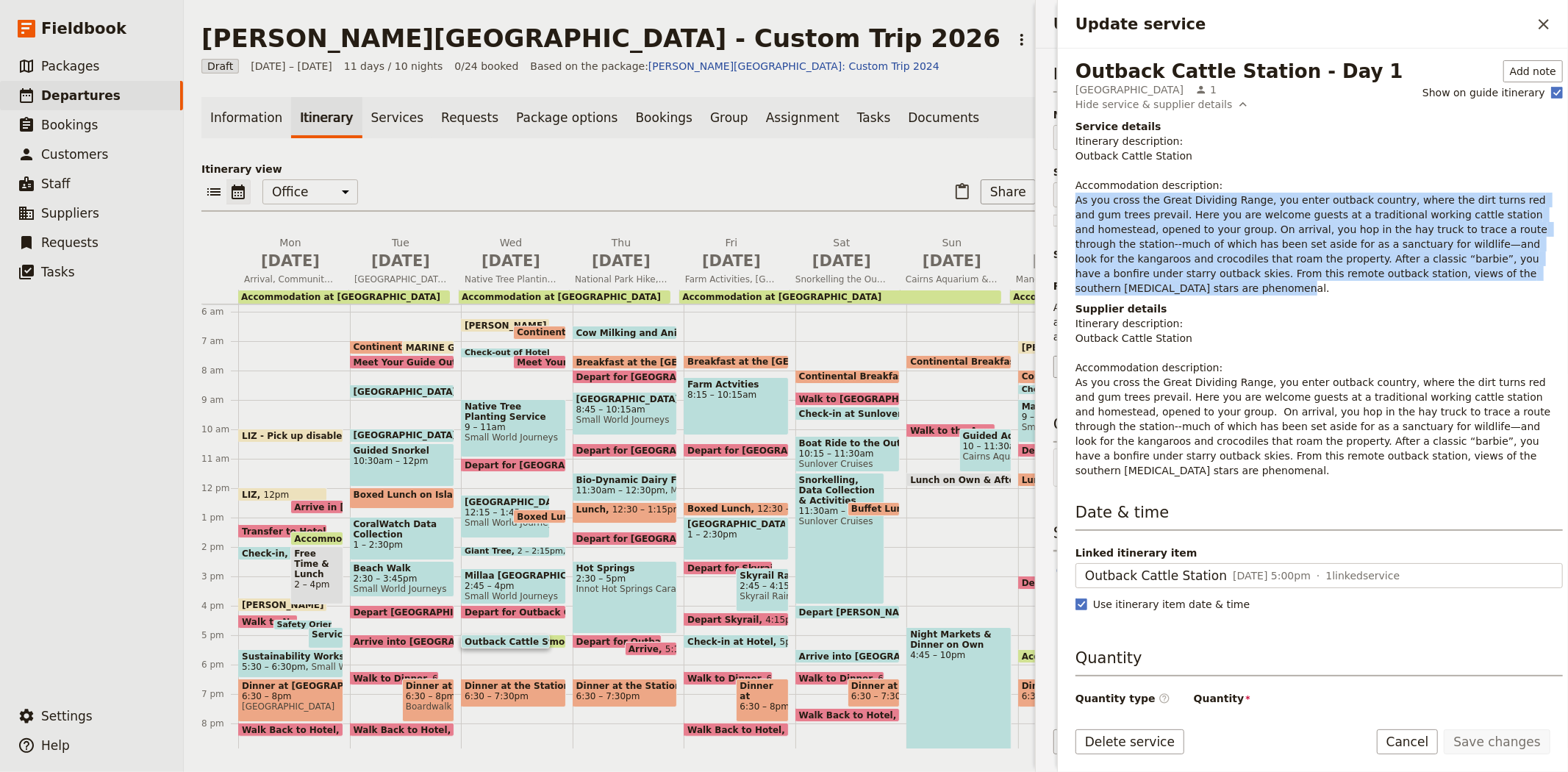
drag, startPoint x: 1071, startPoint y: 195, endPoint x: 1463, endPoint y: 276, distance: 400.3
click at [1463, 276] on div "Outback Cattle Station - Day 1 Woodleigh Cattle Station 1 Add note Show on guid…" at bounding box center [1313, 378] width 510 height 659
click at [1540, 17] on icon "Close drawer" at bounding box center [1543, 24] width 17 height 17
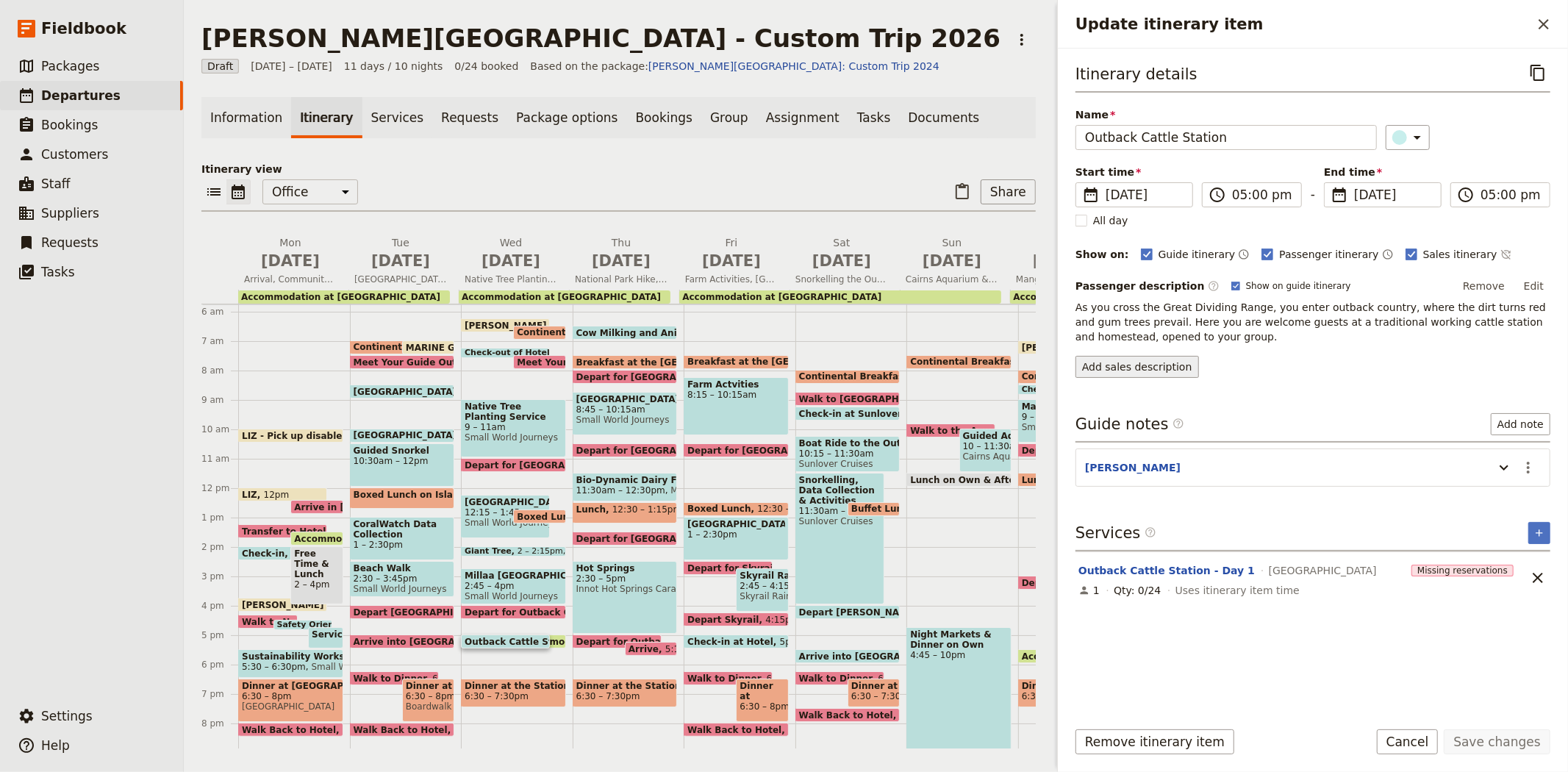
click at [1148, 368] on button "Add sales description" at bounding box center [1137, 367] width 124 height 22
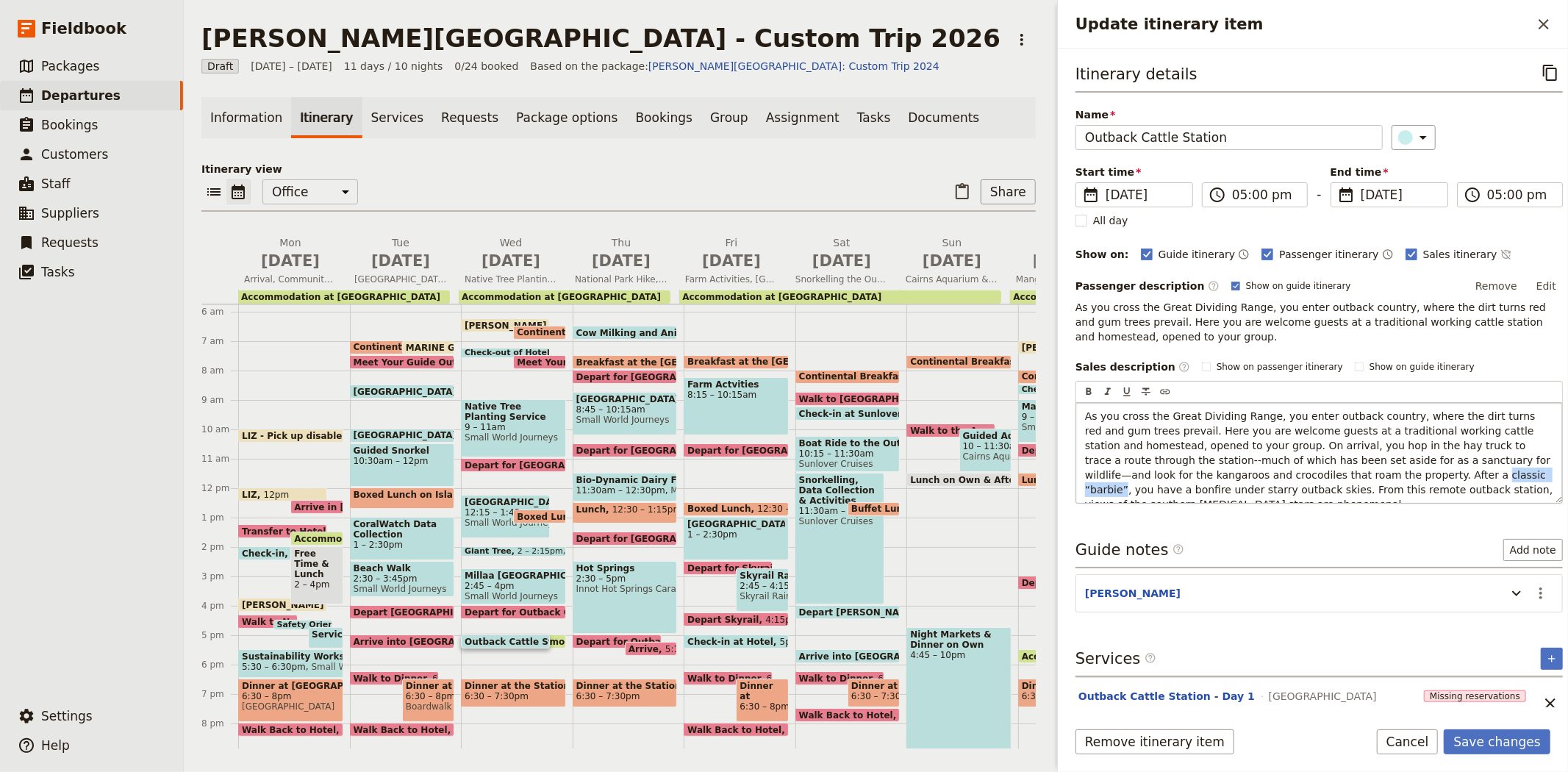
drag, startPoint x: 1343, startPoint y: 474, endPoint x: 1278, endPoint y: 479, distance: 65.2
click at [1278, 479] on span "As you cross the Great Dividing Range, you enter outback country, where the dir…" at bounding box center [1321, 460] width 471 height 100
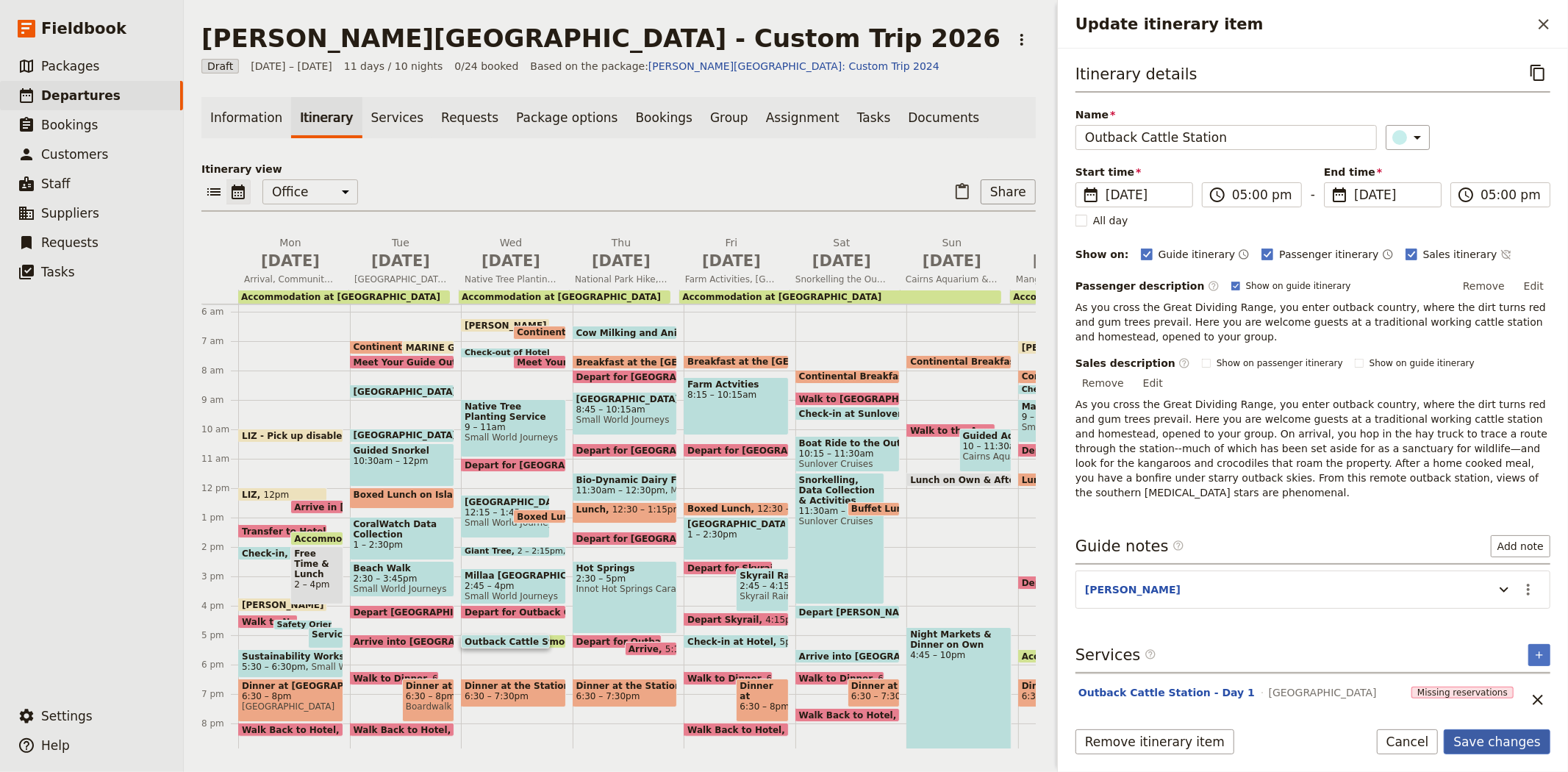
click at [1482, 736] on button "Save changes" at bounding box center [1497, 742] width 106 height 25
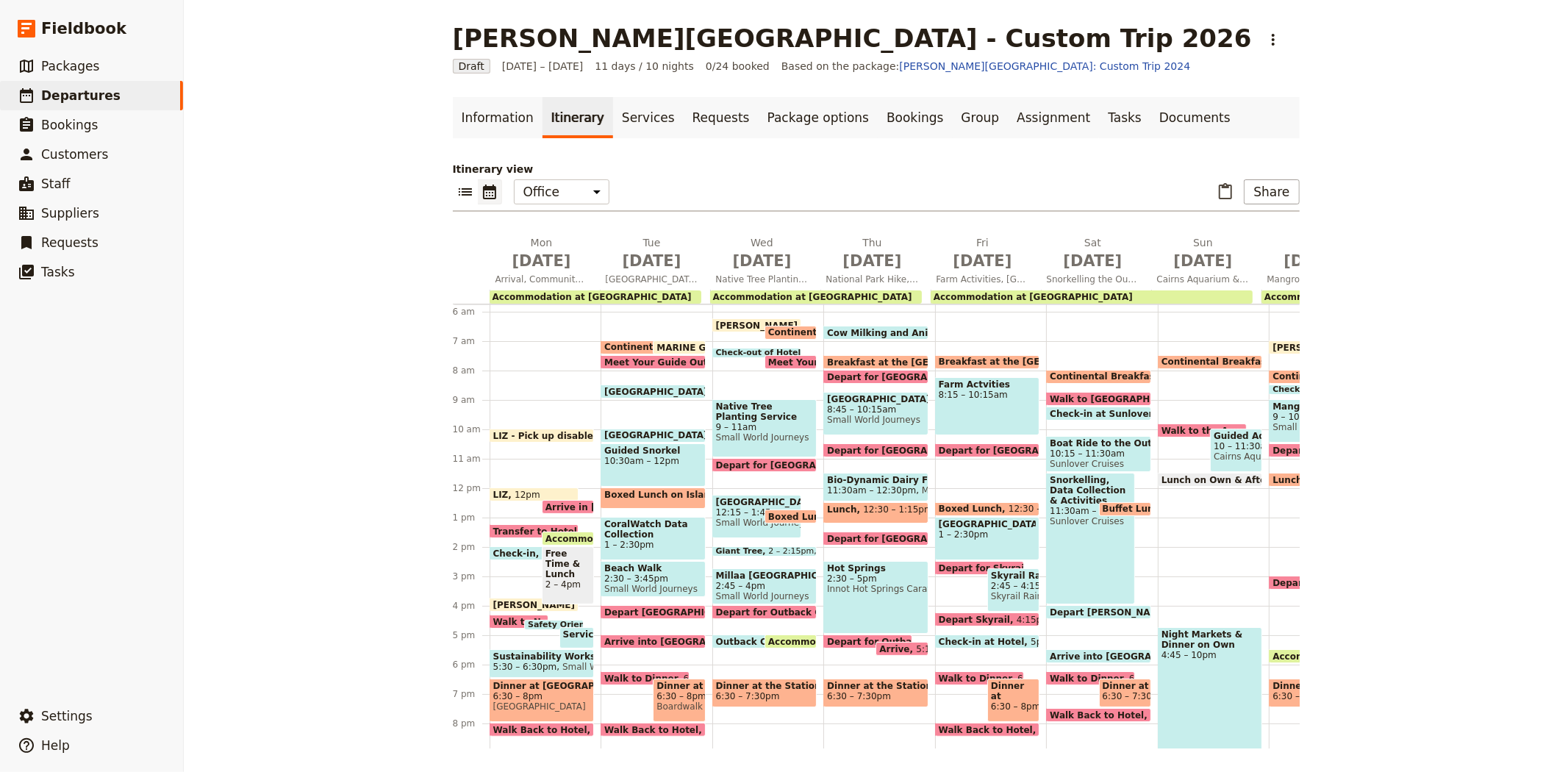
click at [773, 638] on span "Accommodation at Outback Cattle Station" at bounding box center [870, 642] width 205 height 10
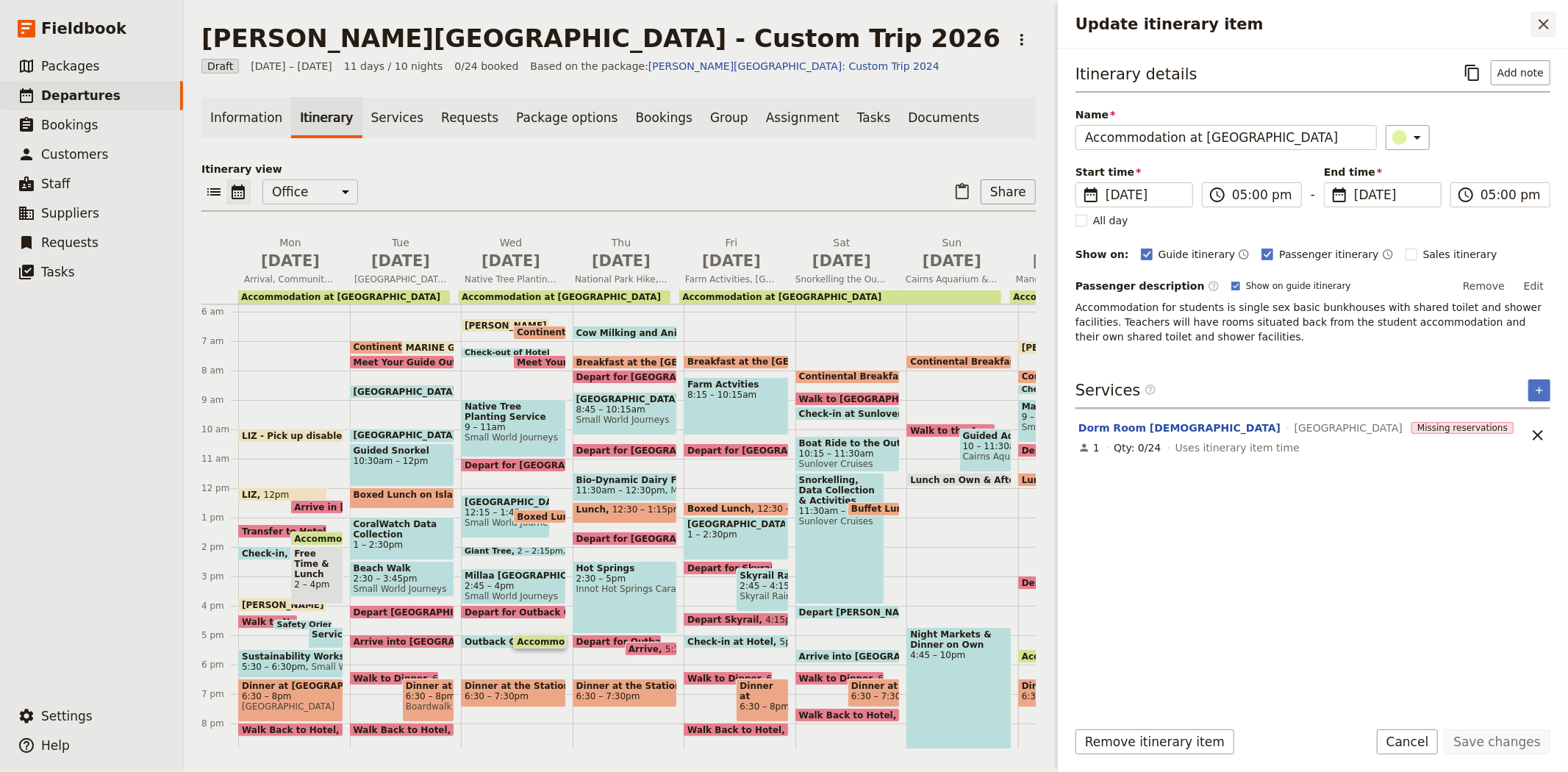
click at [1538, 23] on icon "Close drawer" at bounding box center [1543, 24] width 17 height 17
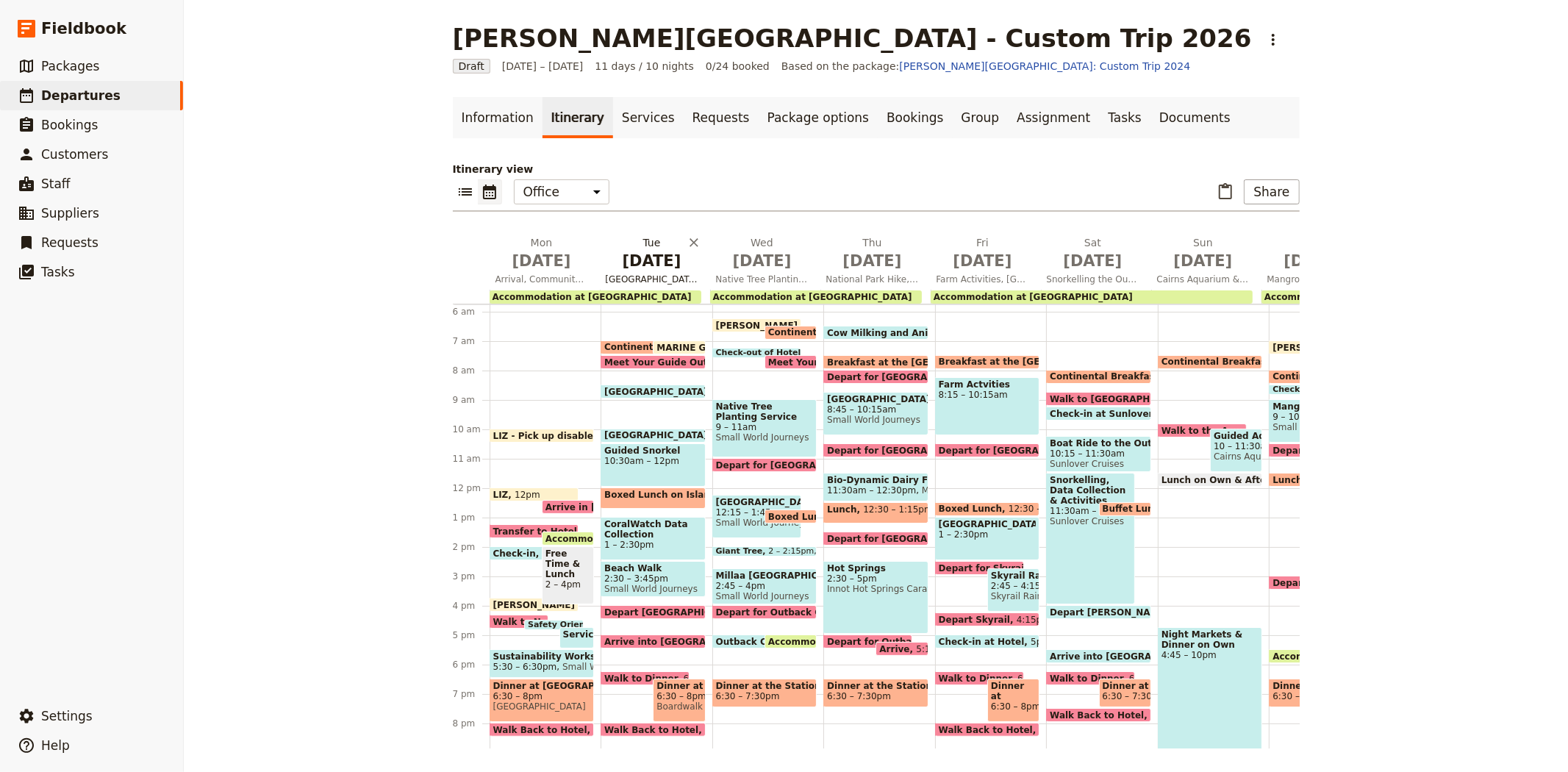
click at [645, 263] on span "Sep 8" at bounding box center [652, 261] width 93 height 22
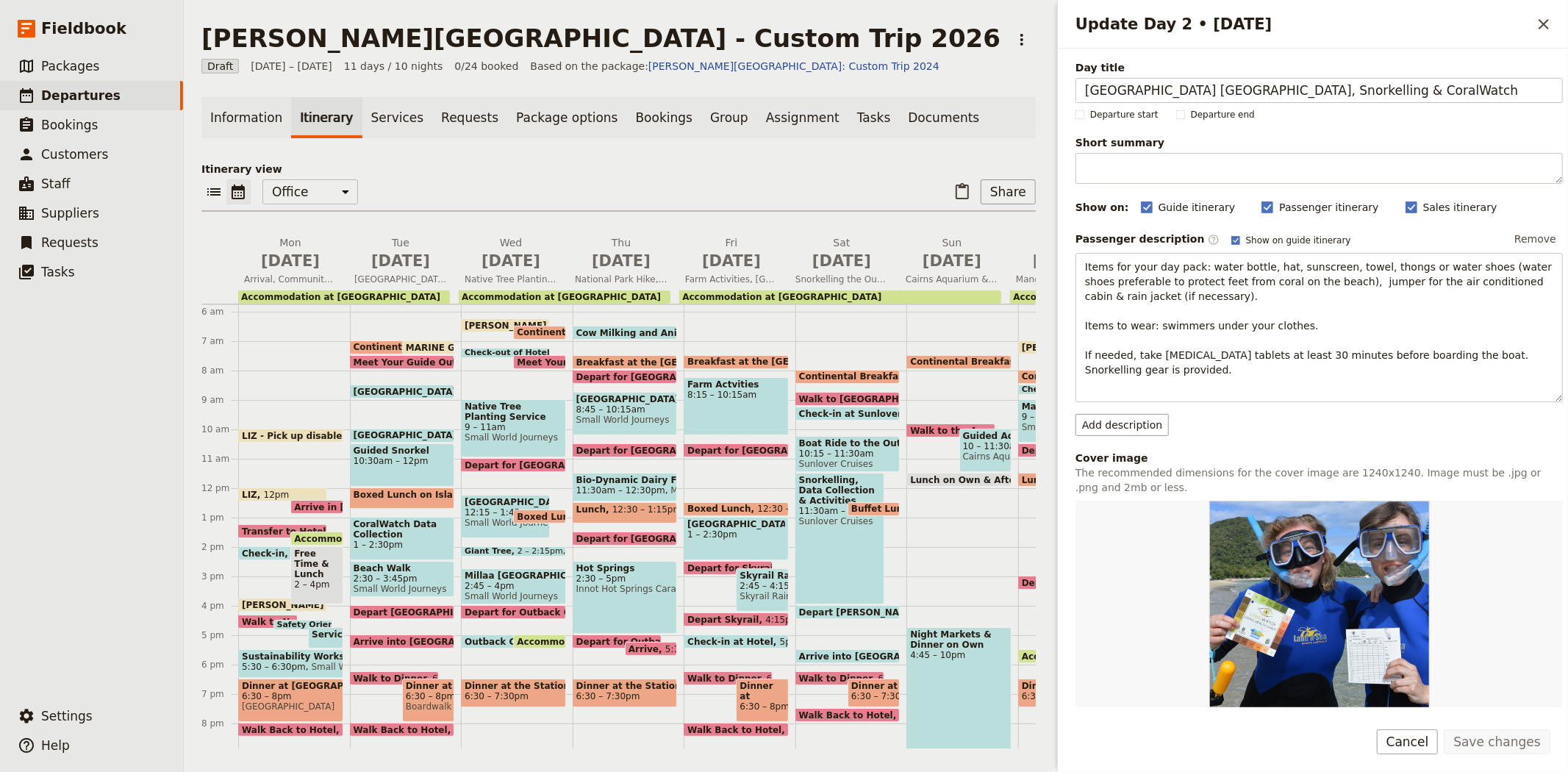
scroll to position [282, 0]
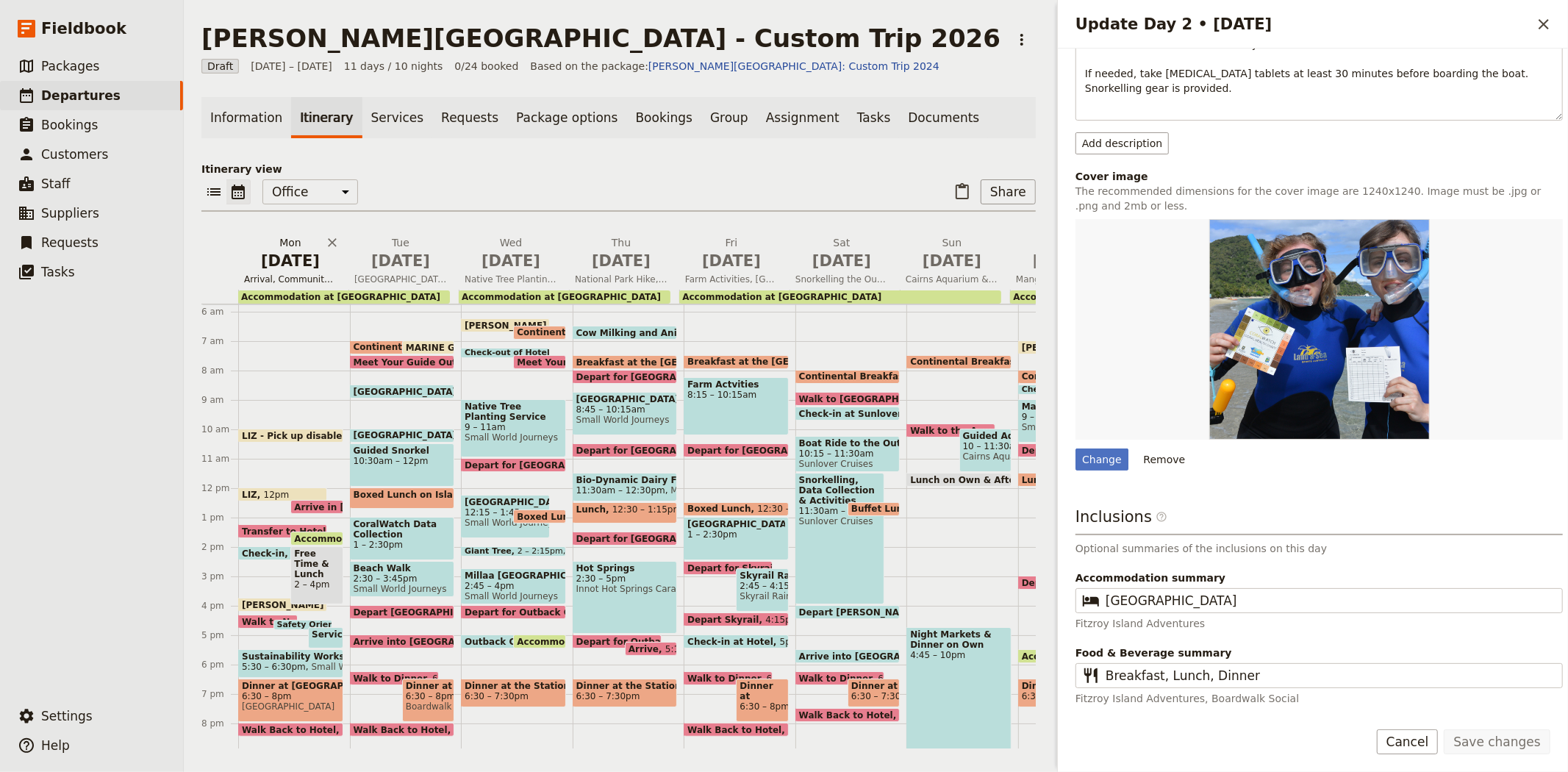
click at [279, 261] on span "Sep 7" at bounding box center [290, 261] width 93 height 22
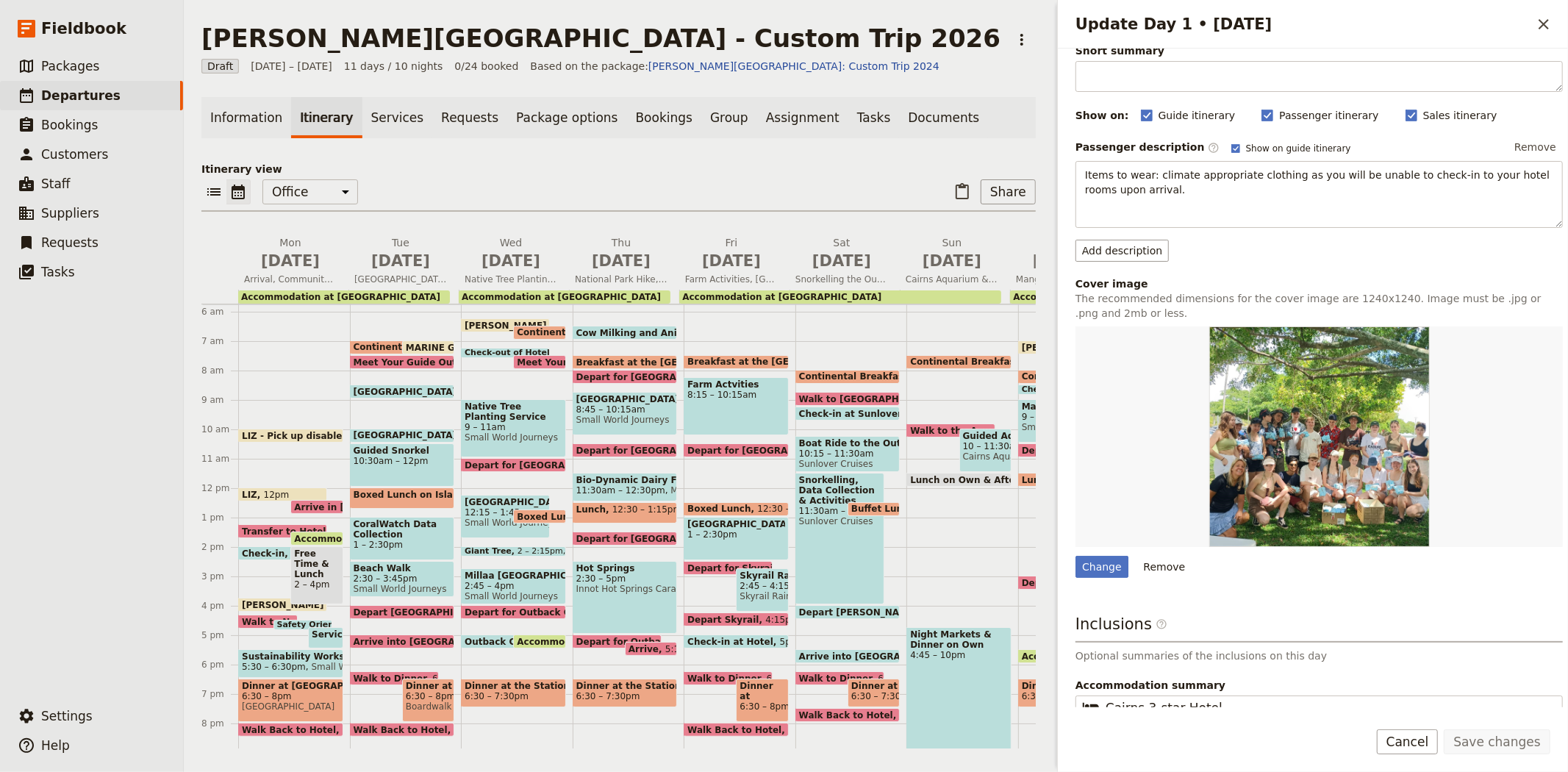
scroll to position [200, 0]
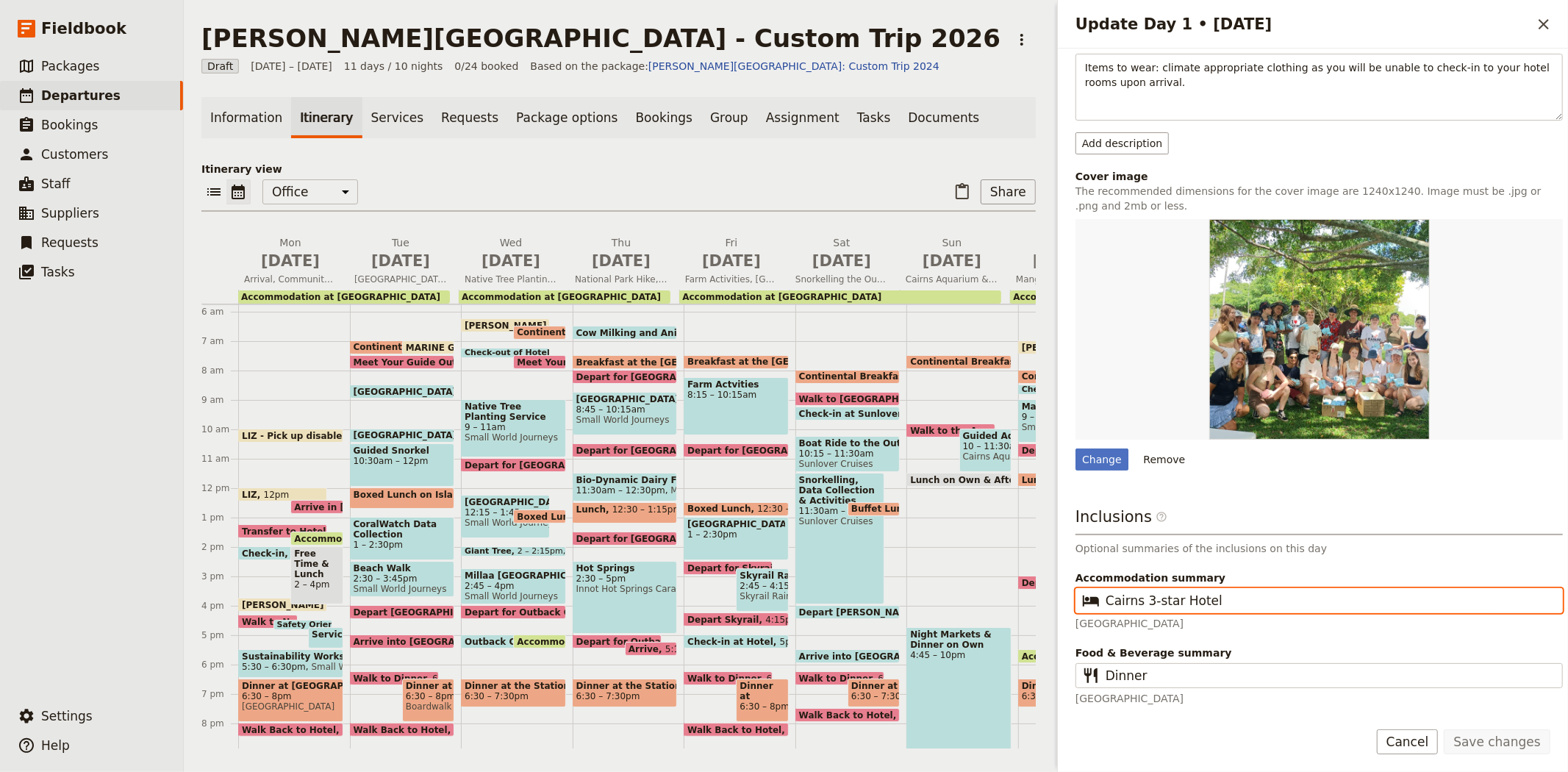
drag, startPoint x: 1225, startPoint y: 599, endPoint x: 1048, endPoint y: 610, distance: 177.3
click at [1048, 610] on div "Albert Park College - Custom Trip 2026 ​ Draft 7 – 17 Sep 2026 11 days / 10 nig…" at bounding box center [876, 386] width 1384 height 772
click at [394, 266] on span "Sep 8" at bounding box center [401, 261] width 93 height 22
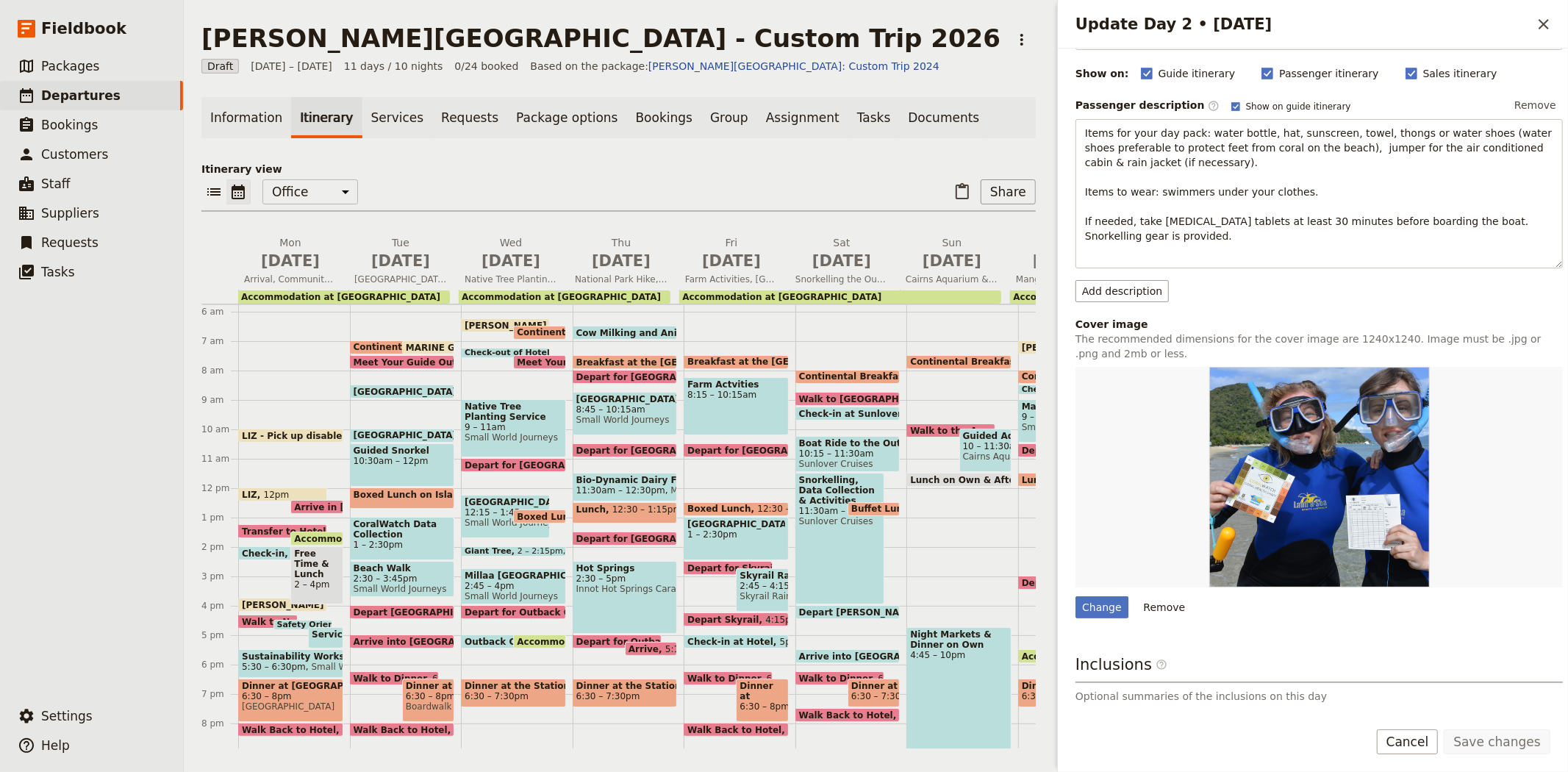
scroll to position [282, 0]
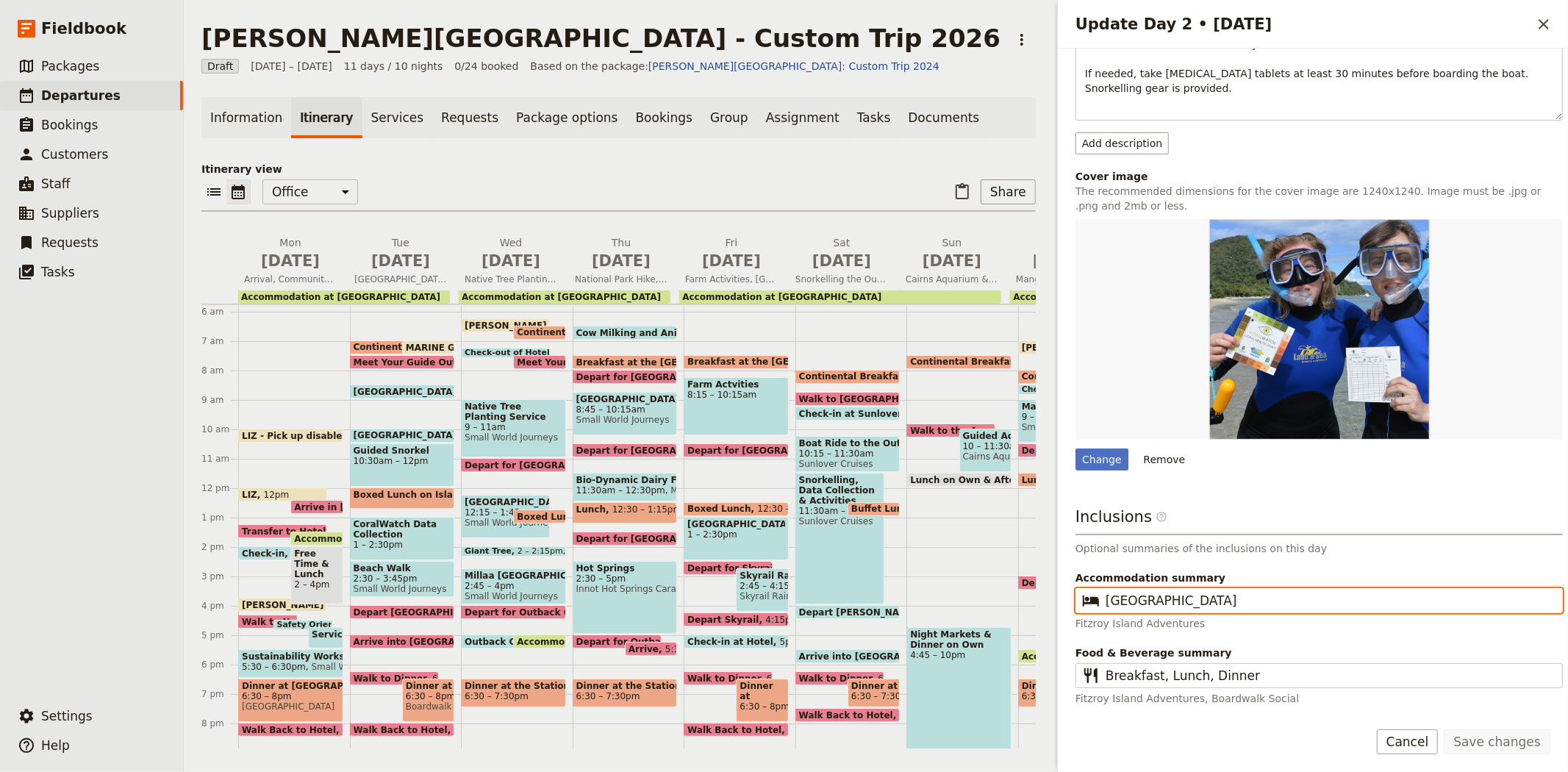
drag, startPoint x: 1209, startPoint y: 599, endPoint x: 1018, endPoint y: 586, distance: 191.4
click at [1018, 586] on div "Albert Park College - Custom Trip 2026 ​ Draft 7 – 17 Sep 2026 11 days / 10 nig…" at bounding box center [876, 386] width 1384 height 772
paste input "airns 3-star Hotel"
type input "Cairns 3-star Hotel"
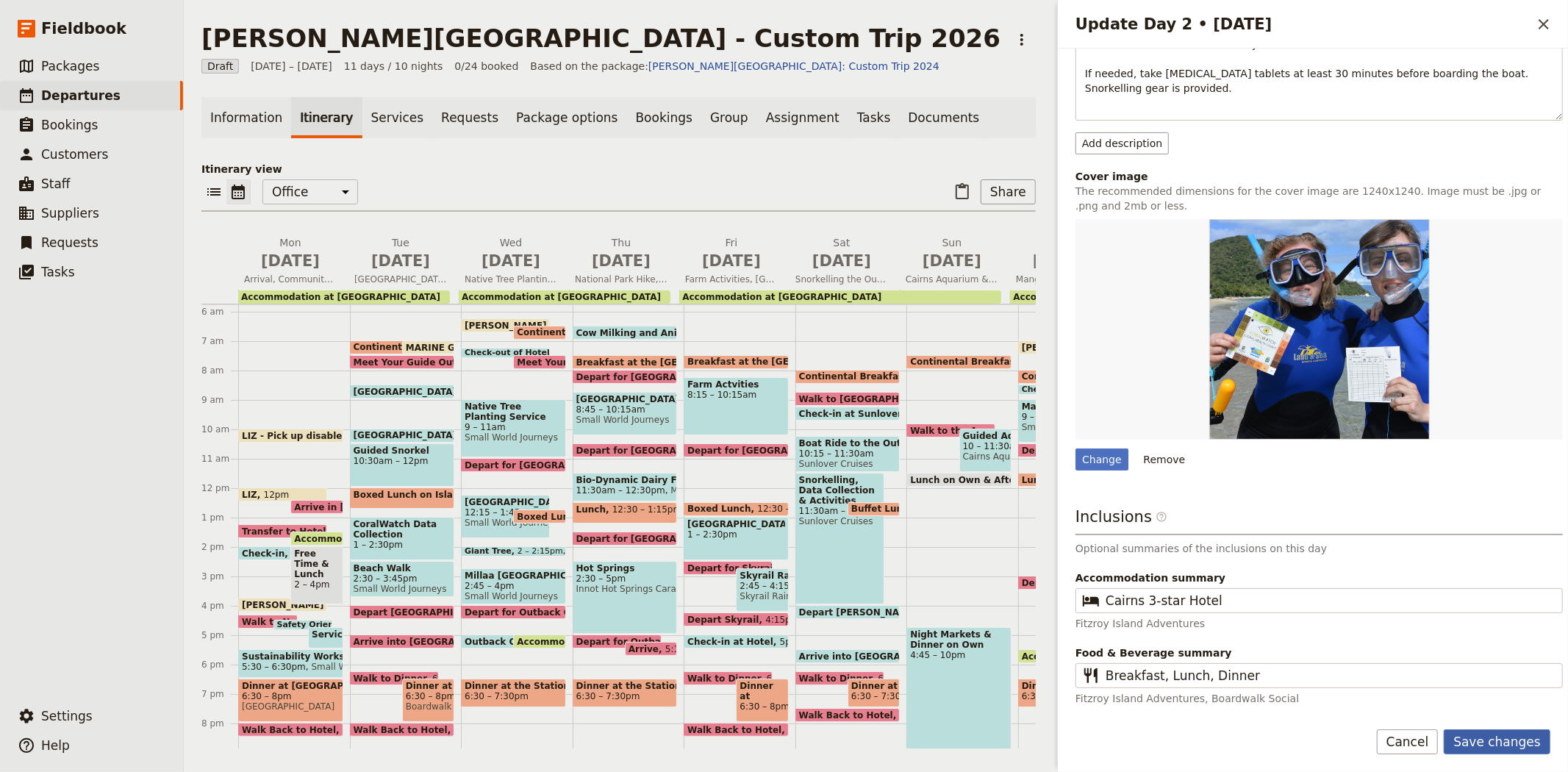
click at [1505, 737] on button "Save changes" at bounding box center [1497, 742] width 106 height 25
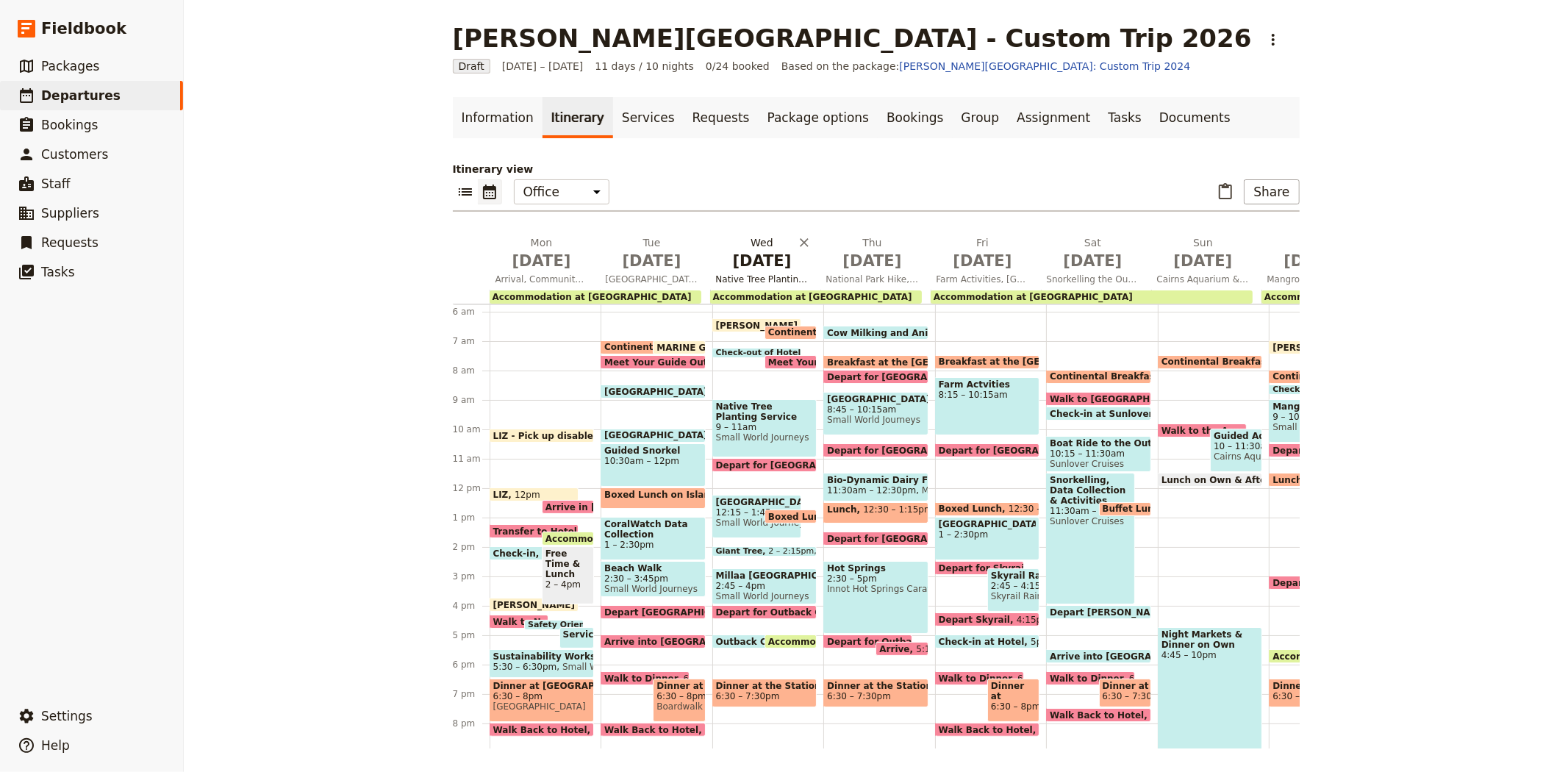
click at [750, 252] on span "Sep 9" at bounding box center [762, 261] width 93 height 22
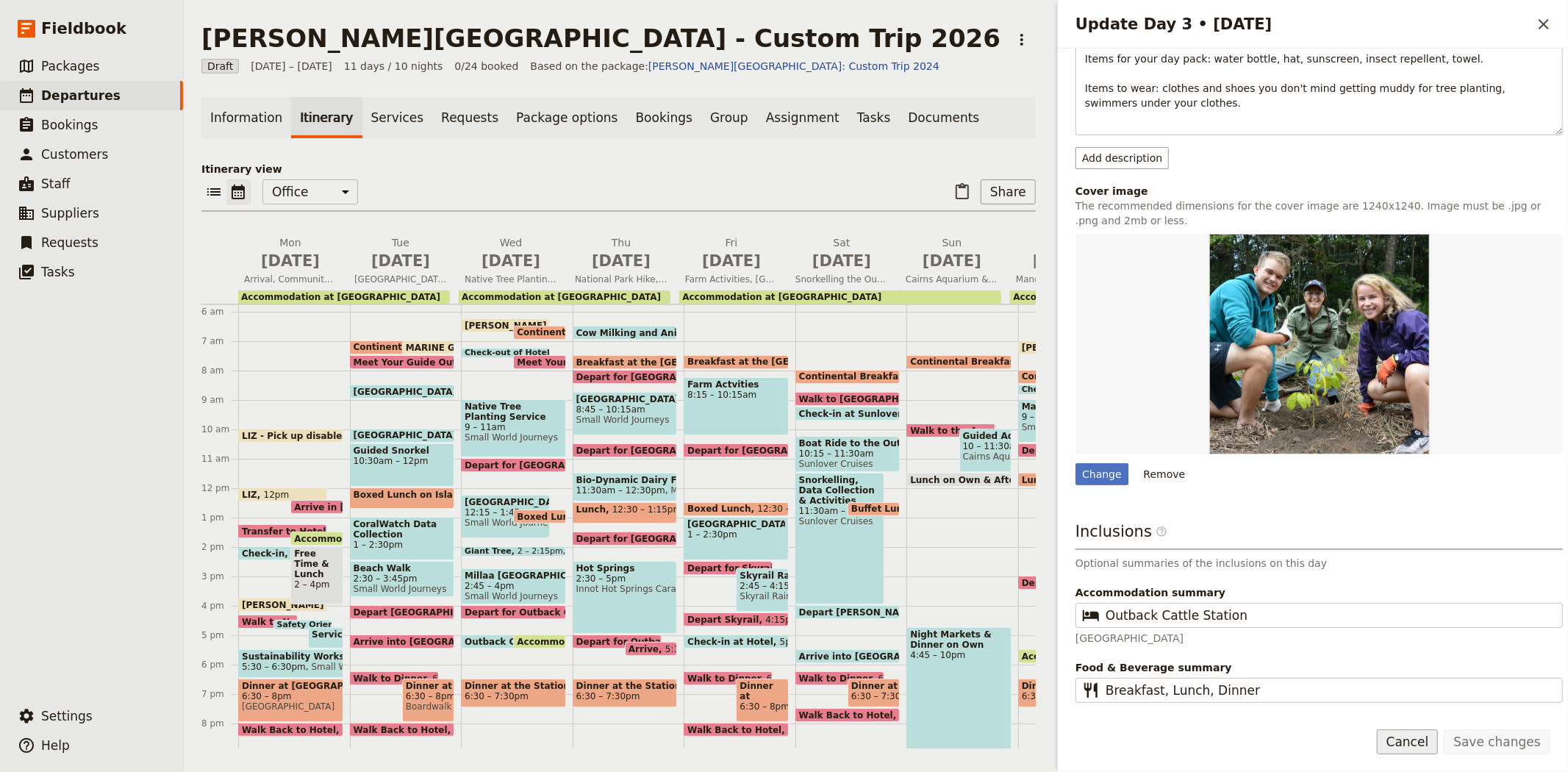
scroll to position [0, 0]
click at [1408, 738] on button "Cancel" at bounding box center [1408, 742] width 62 height 25
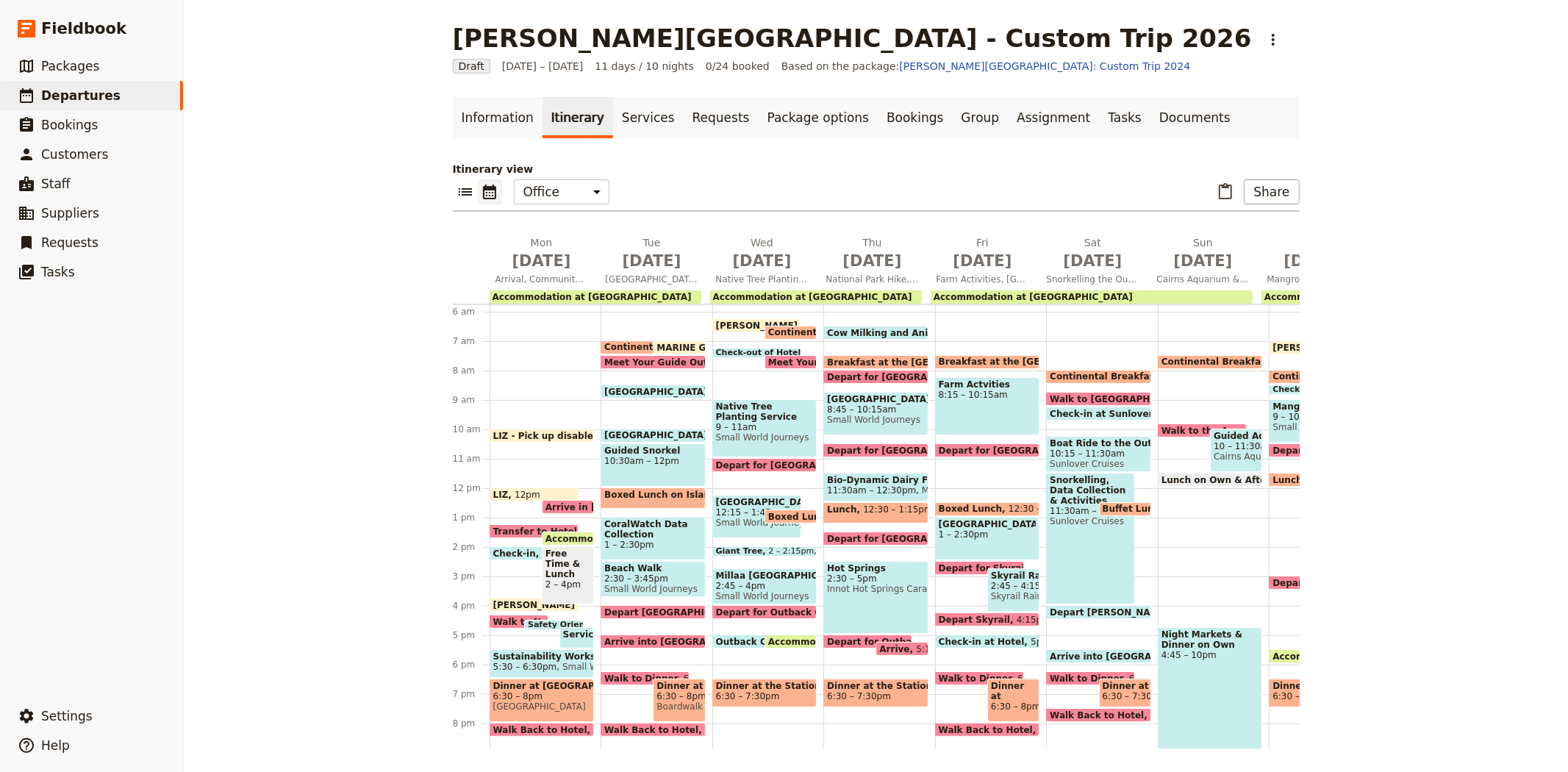
click at [865, 331] on span "Cow Milking and Animals" at bounding box center [892, 332] width 131 height 10
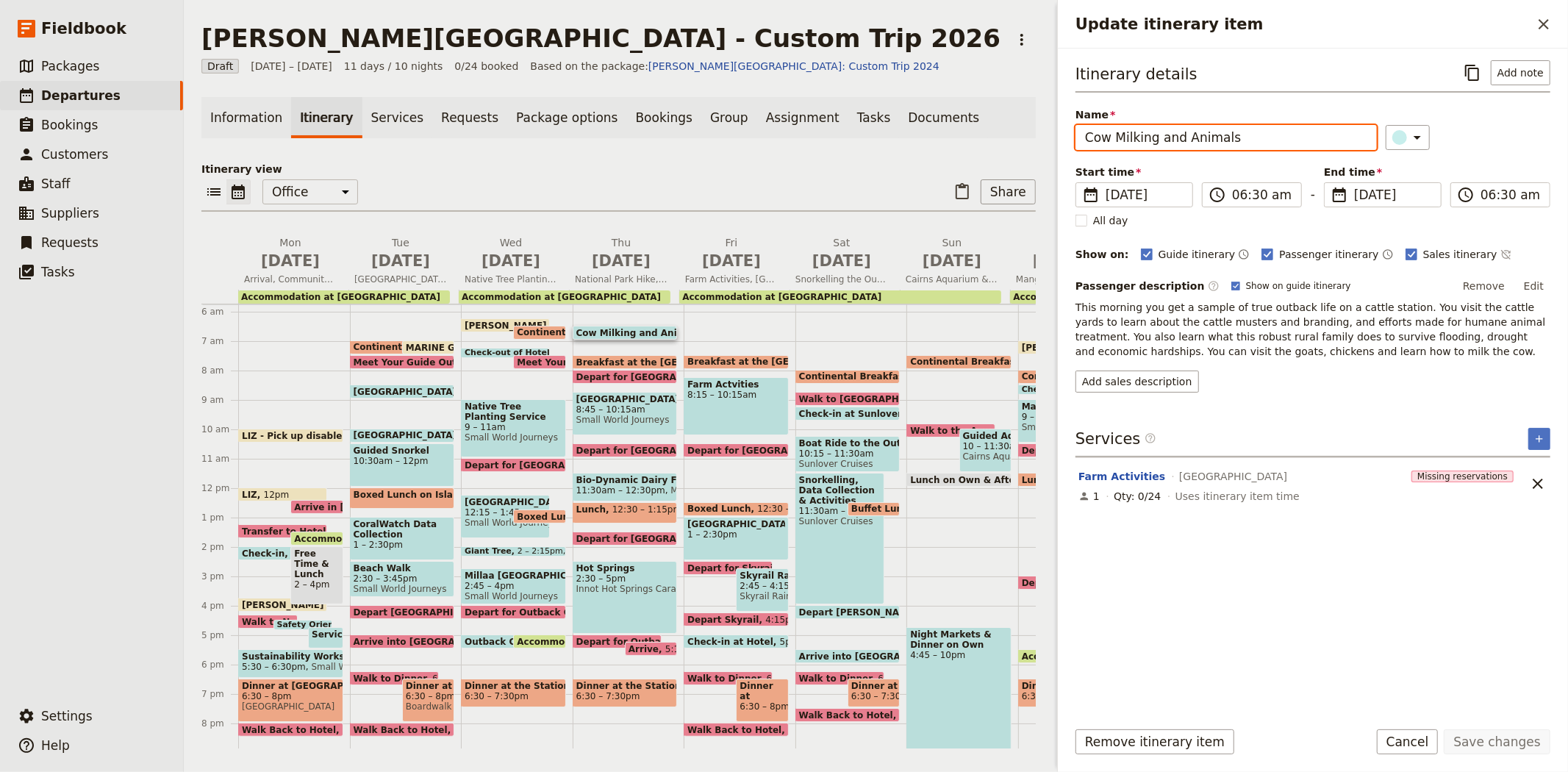
drag, startPoint x: 1285, startPoint y: 128, endPoint x: 992, endPoint y: 115, distance: 293.3
click at [992, 115] on div "Albert Park College - Custom Trip 2026 ​ Draft 7 – 17 Sep 2026 11 days / 10 nig…" at bounding box center [876, 386] width 1384 height 772
type input "Farm Activities"
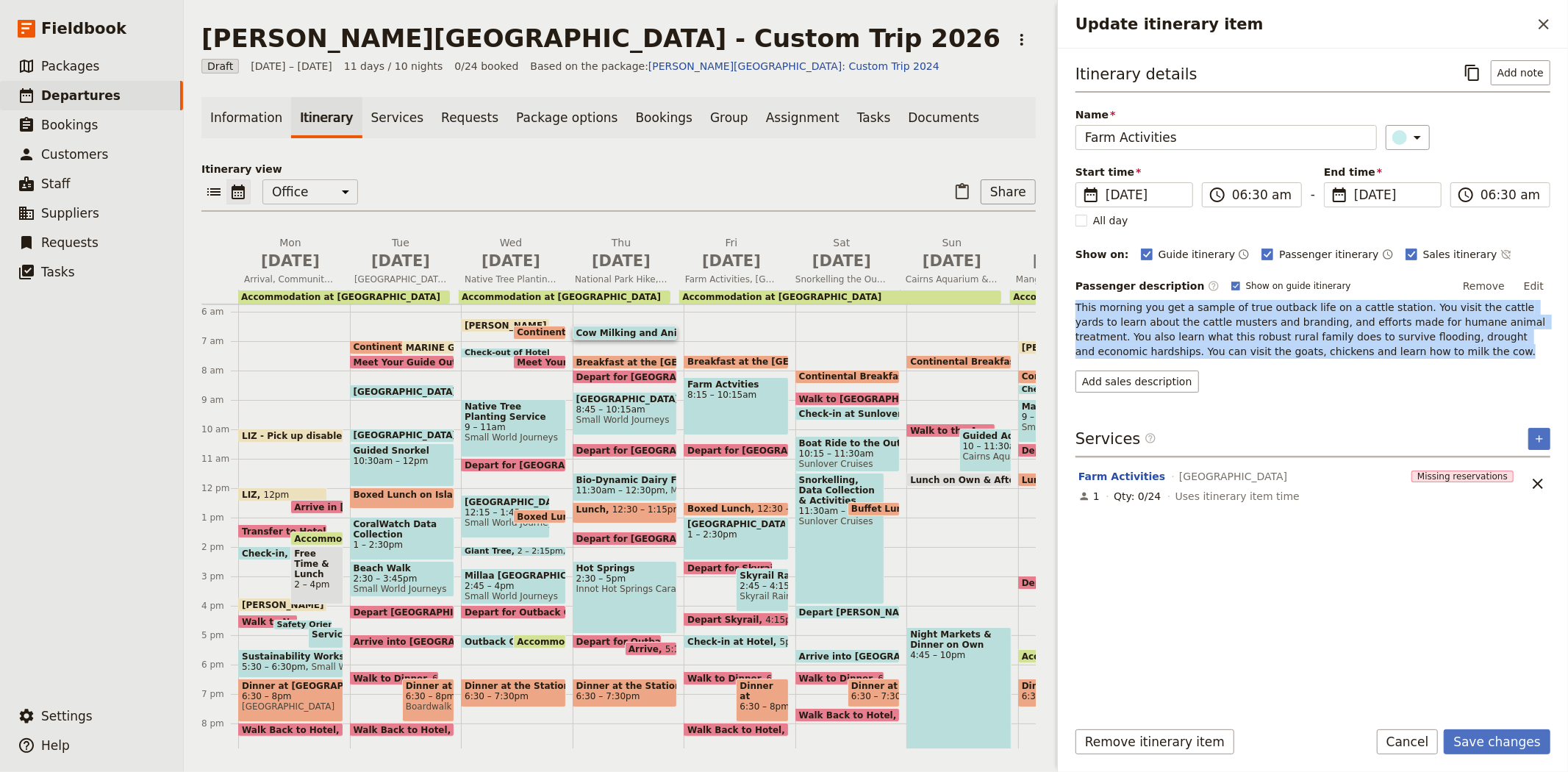
drag, startPoint x: 1288, startPoint y: 353, endPoint x: 1068, endPoint y: 309, distance: 224.4
click at [1068, 309] on div "Itinerary details ​ Add note Name Farm Activities ​ Start time ​ 10 Sep 2026 10…" at bounding box center [1313, 378] width 510 height 659
click at [1157, 376] on button "Add sales description" at bounding box center [1137, 382] width 124 height 22
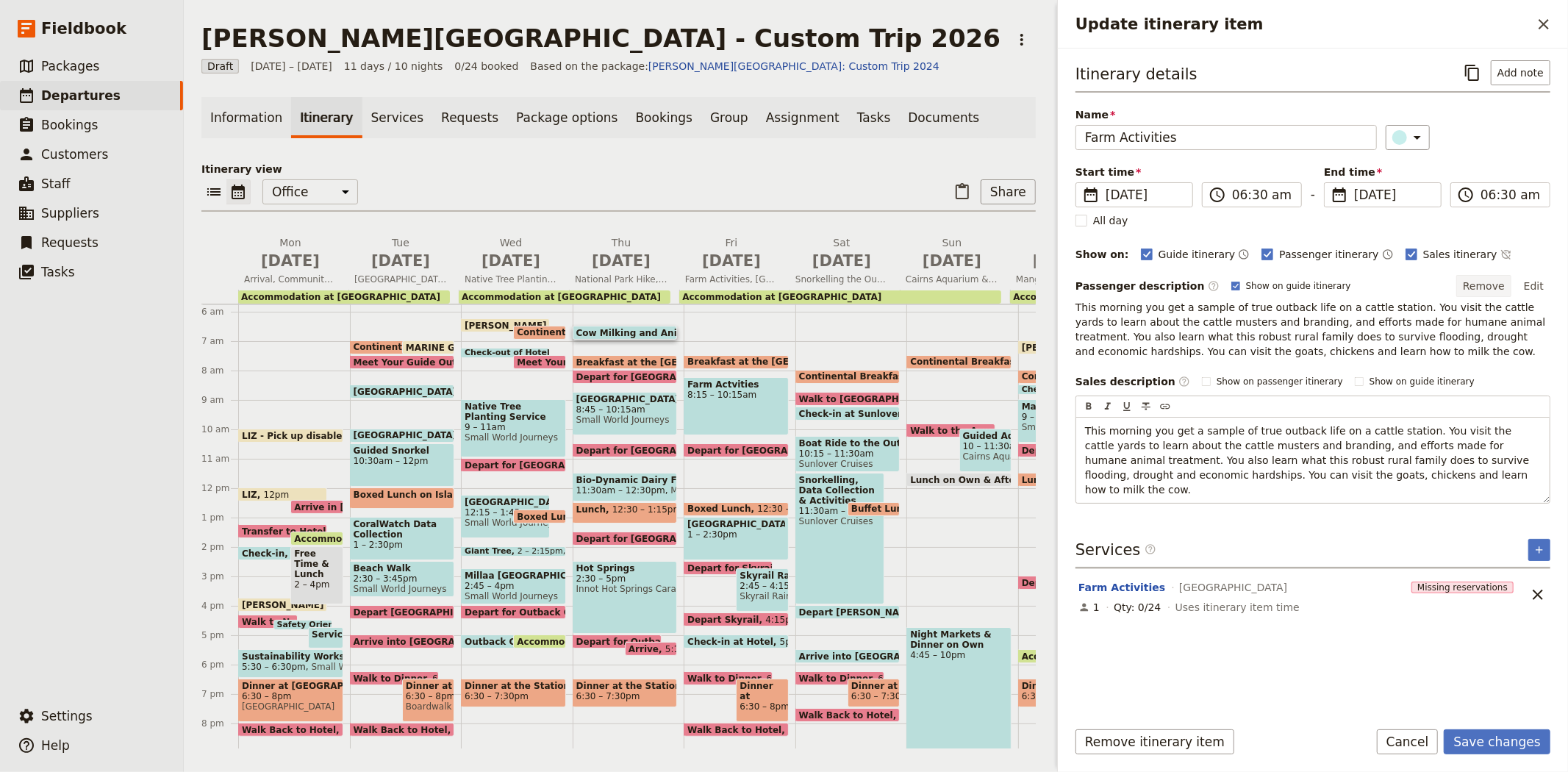
click at [1481, 282] on button "Remove" at bounding box center [1484, 286] width 56 height 22
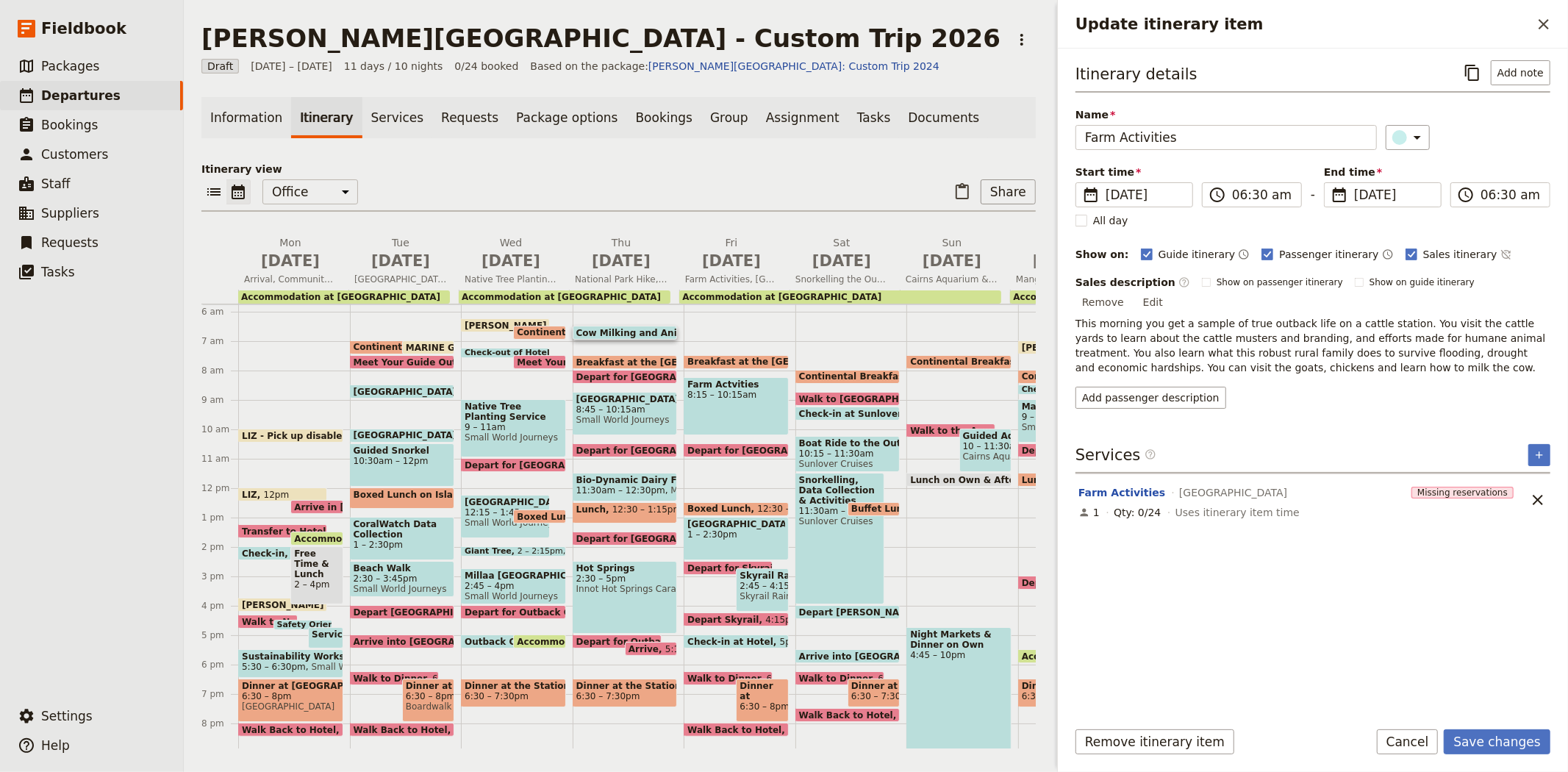
click at [1438, 394] on div "Itinerary details ​ Add note Name Farm Activities ​ Start time ​ 10 Sep 2026 10…" at bounding box center [1313, 383] width 475 height 646
click at [1395, 286] on span "Show on guide itinerary" at bounding box center [1421, 282] width 105 height 12
click at [1355, 276] on input "Show on guide itinerary" at bounding box center [1354, 276] width 1 height 1
checkbox input "true"
click at [1233, 271] on div "Itinerary details ​ Add note Name Farm Activities ​ Start time ​ 10 Sep 2026 10…" at bounding box center [1313, 234] width 475 height 348
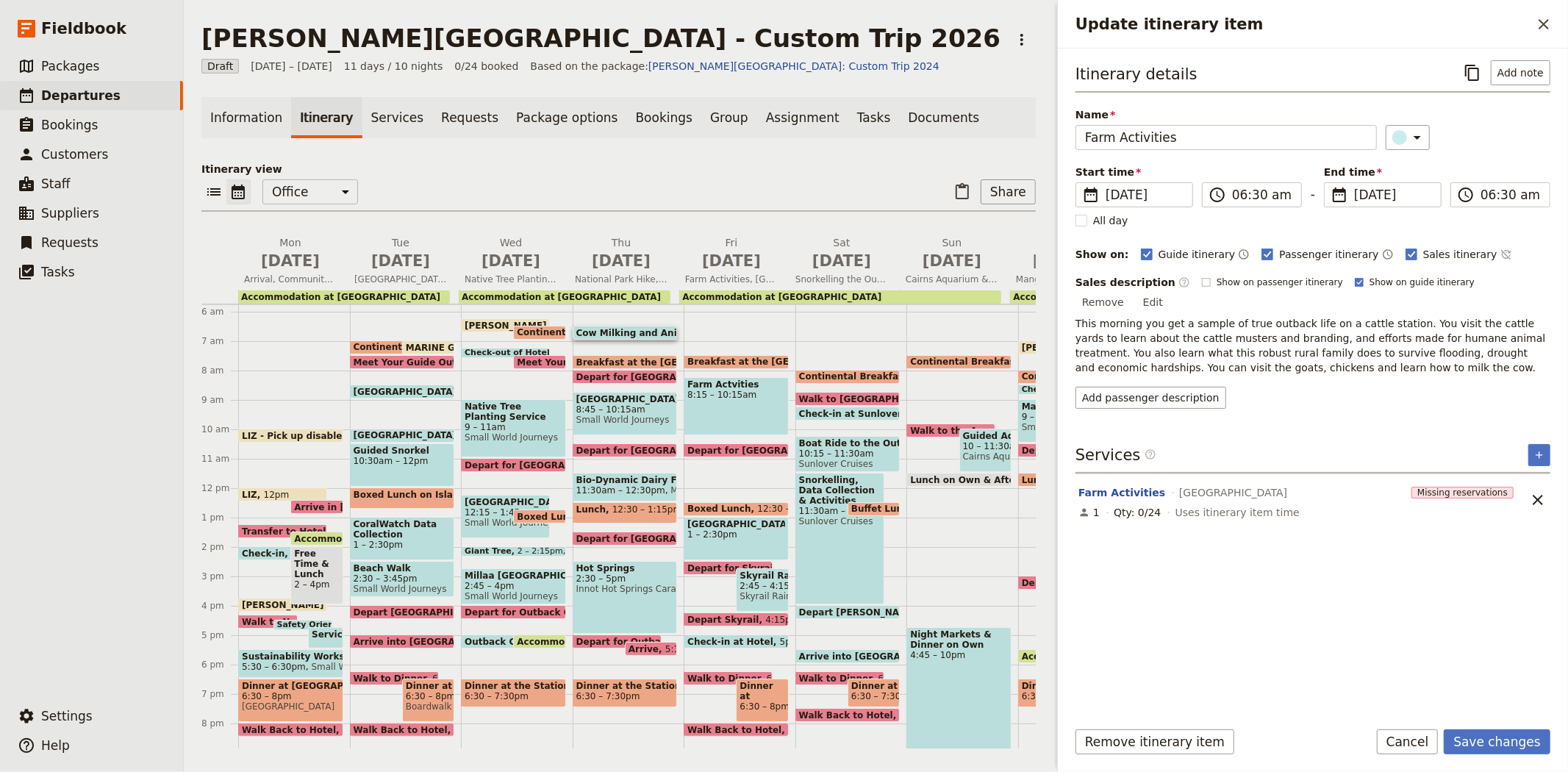
click at [1231, 286] on span "Show on passenger itinerary" at bounding box center [1279, 282] width 126 height 12
click at [1202, 276] on input "Show on passenger itinerary" at bounding box center [1201, 276] width 1 height 1
checkbox input "true"
click at [1497, 751] on button "Save changes" at bounding box center [1497, 742] width 106 height 25
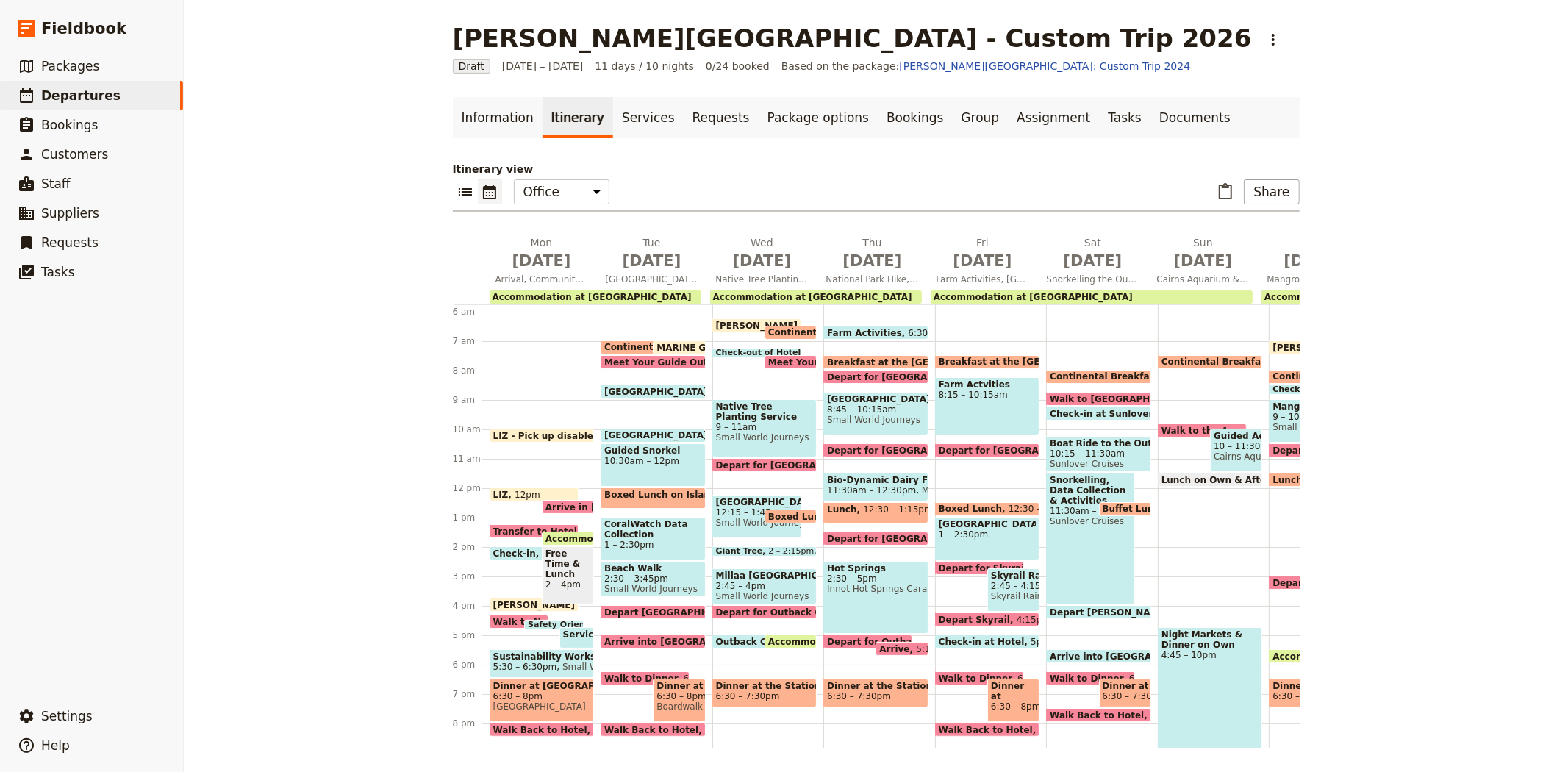
click at [837, 357] on span "Breakfast at the [GEOGRAPHIC_DATA]" at bounding box center [924, 362] width 194 height 10
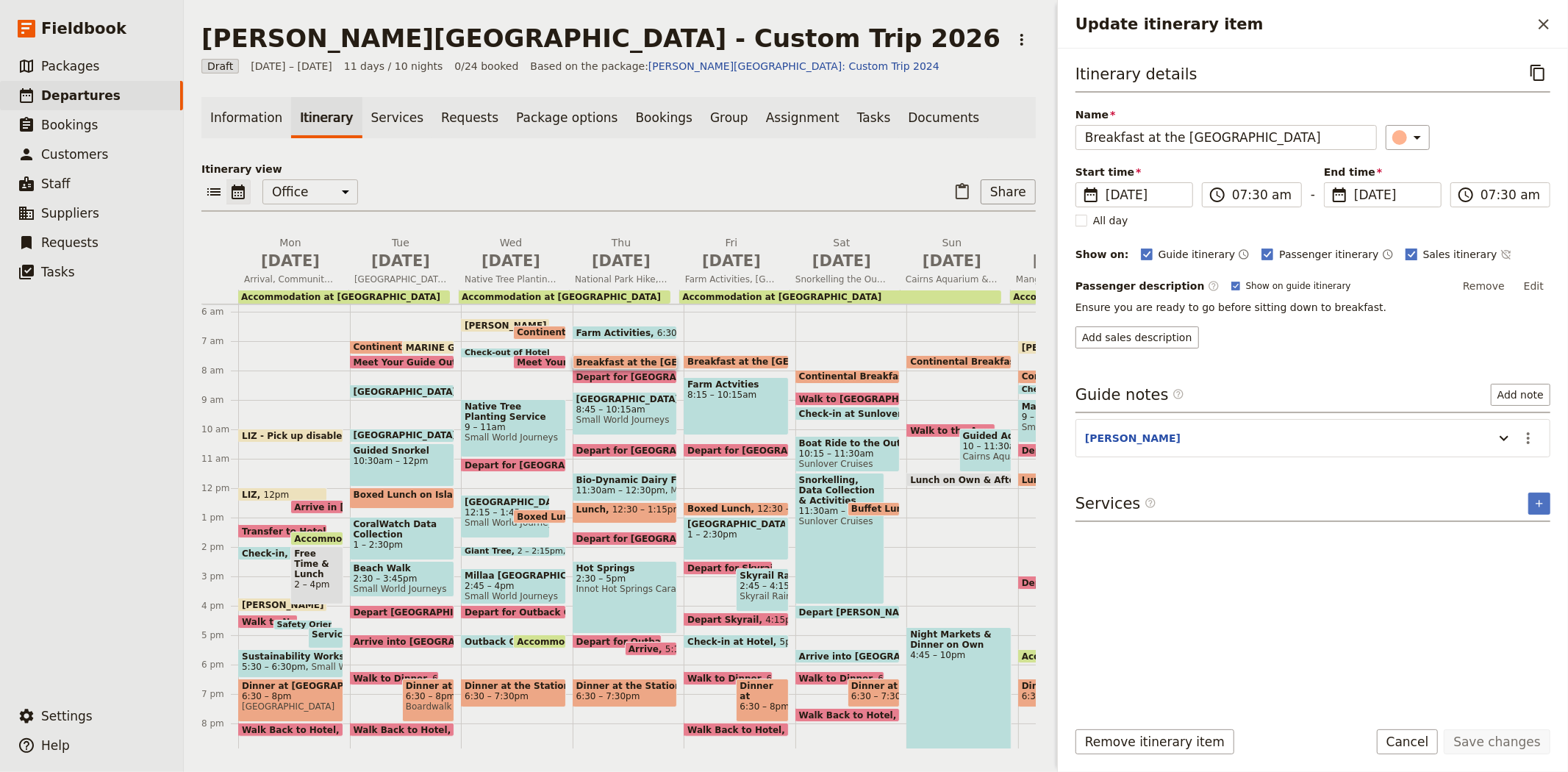
click at [1423, 248] on span "Sales itinerary" at bounding box center [1460, 254] width 75 height 15
click at [1405, 247] on input "Sales itinerary" at bounding box center [1405, 246] width 1 height 1
checkbox input "false"
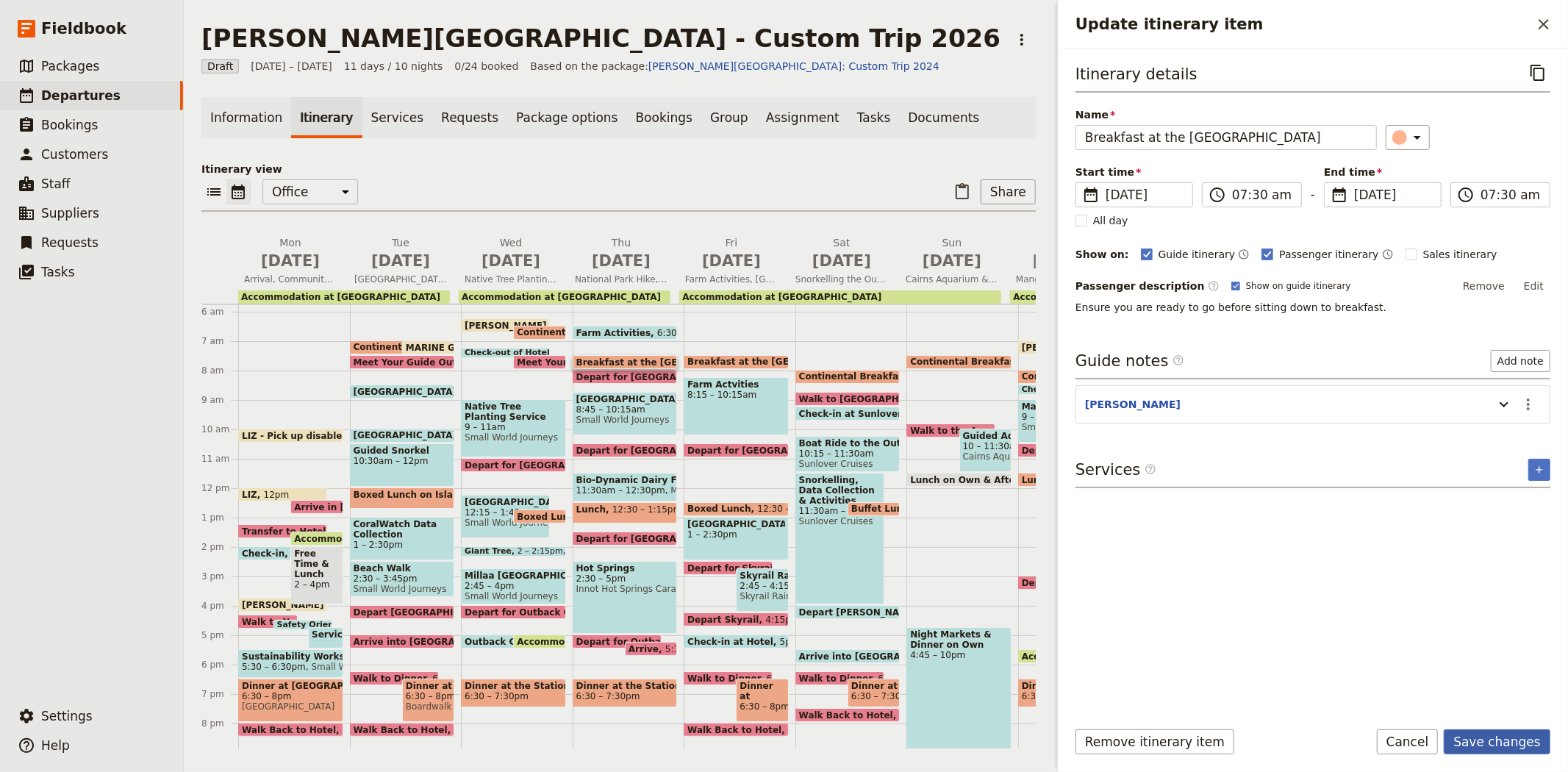
click at [1489, 747] on button "Save changes" at bounding box center [1497, 742] width 106 height 25
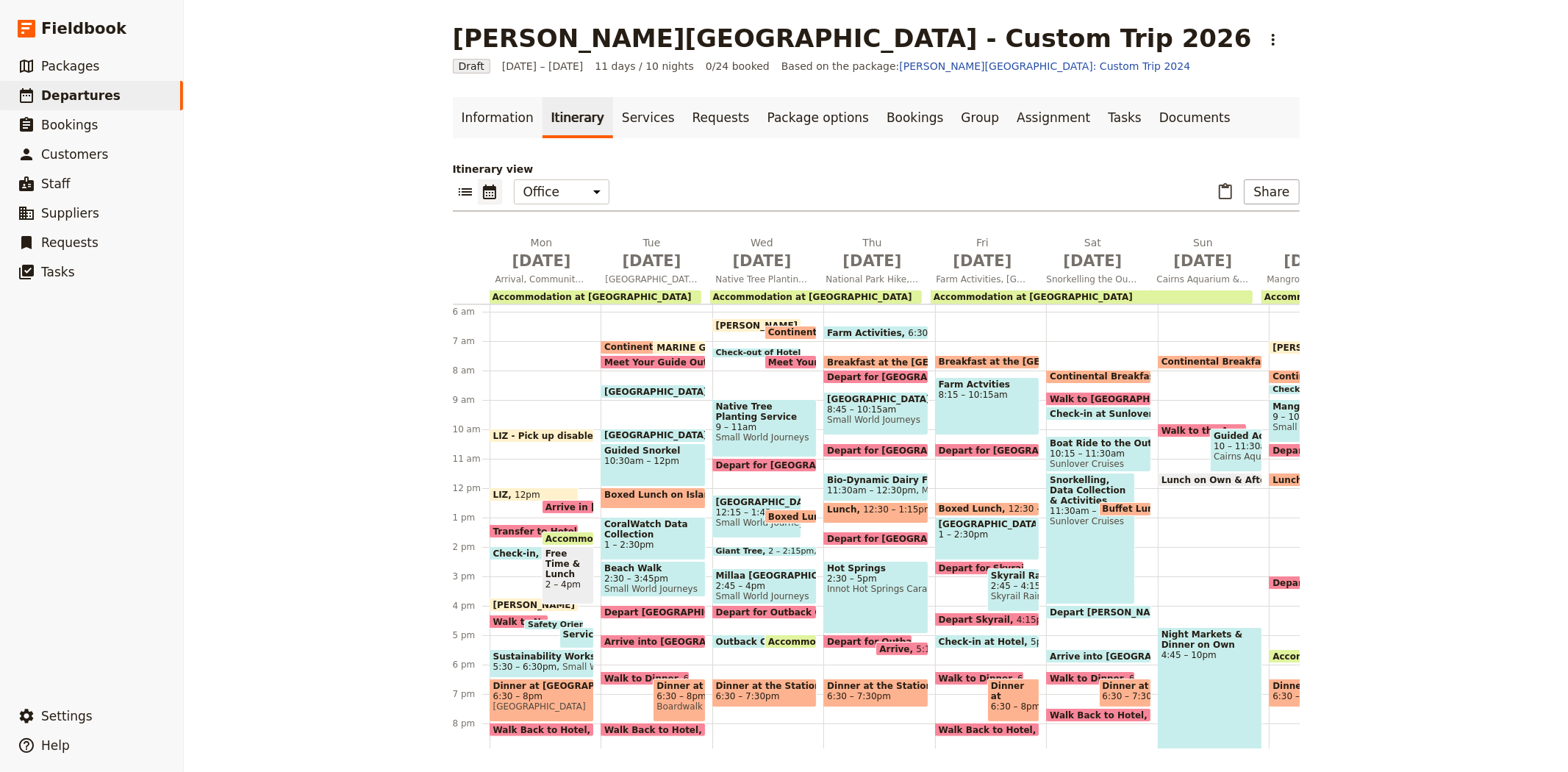
click at [844, 372] on span "Depart for National Park Walk" at bounding box center [910, 377] width 165 height 10
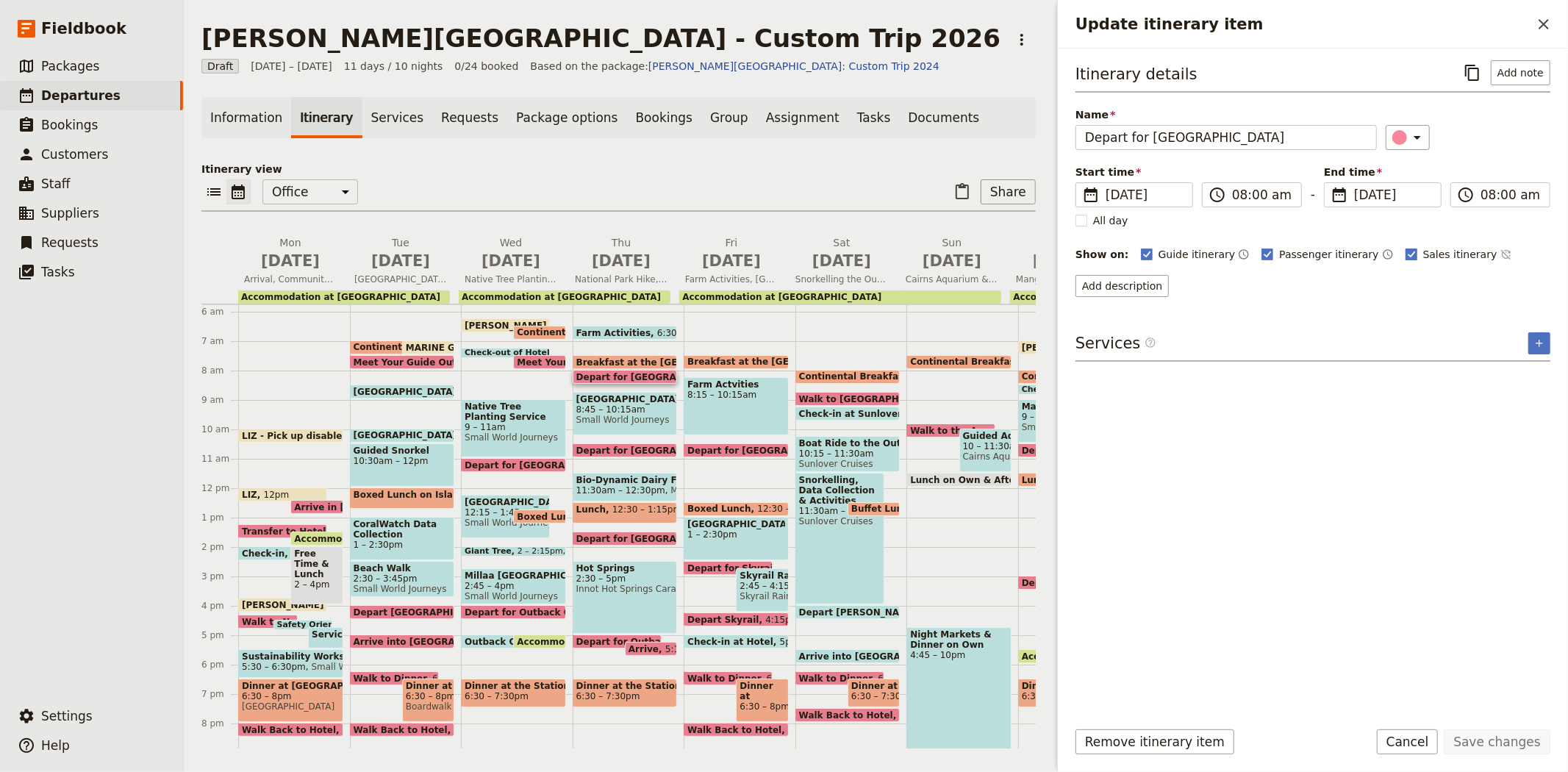
click at [1423, 250] on span "Sales itinerary" at bounding box center [1460, 254] width 75 height 15
click at [1405, 247] on input "Sales itinerary" at bounding box center [1405, 246] width 1 height 1
checkbox input "false"
click at [1493, 746] on button "Save changes" at bounding box center [1497, 742] width 106 height 25
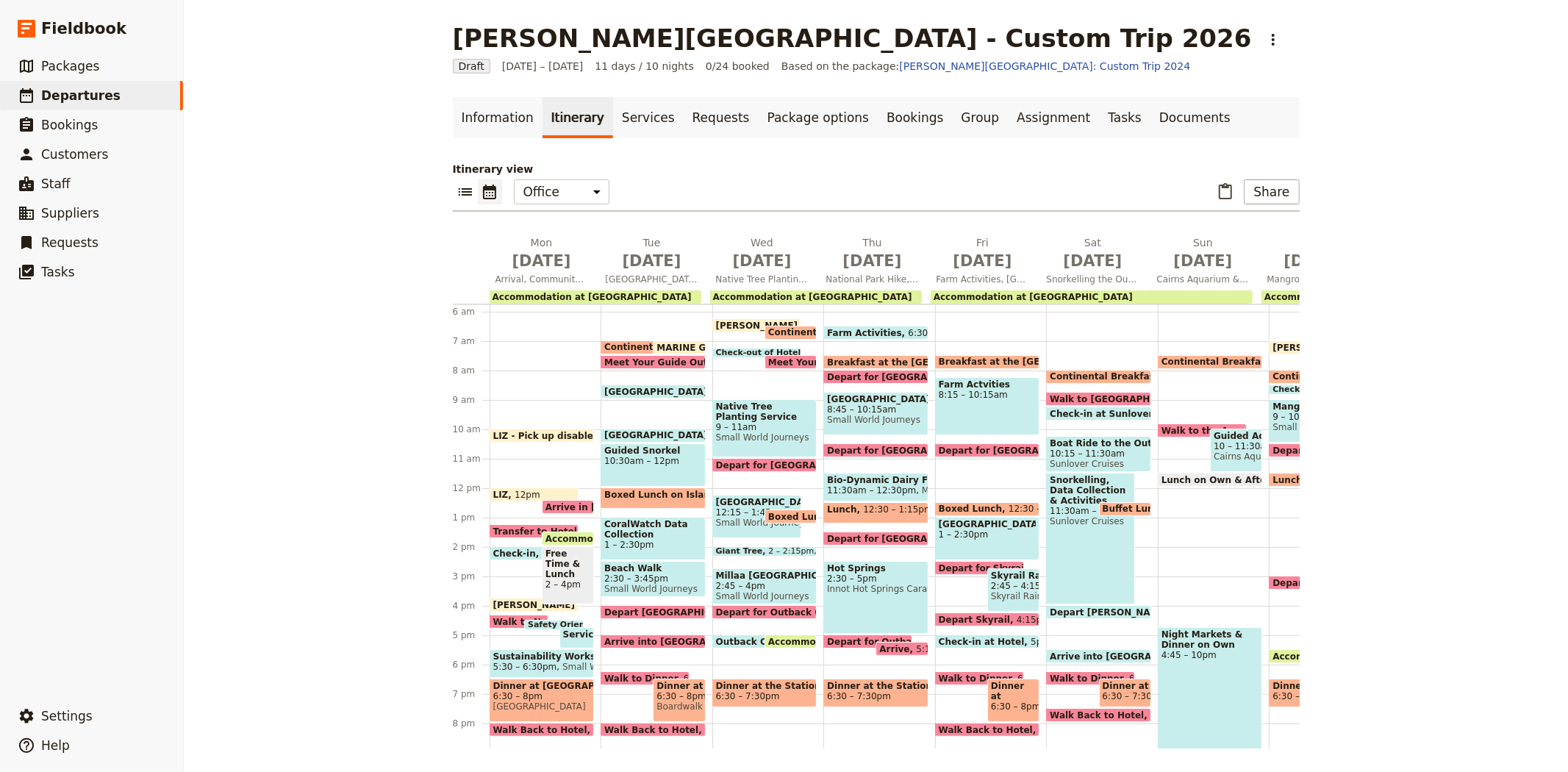
click at [853, 406] on span "8:45 – 10:15am" at bounding box center [876, 409] width 98 height 10
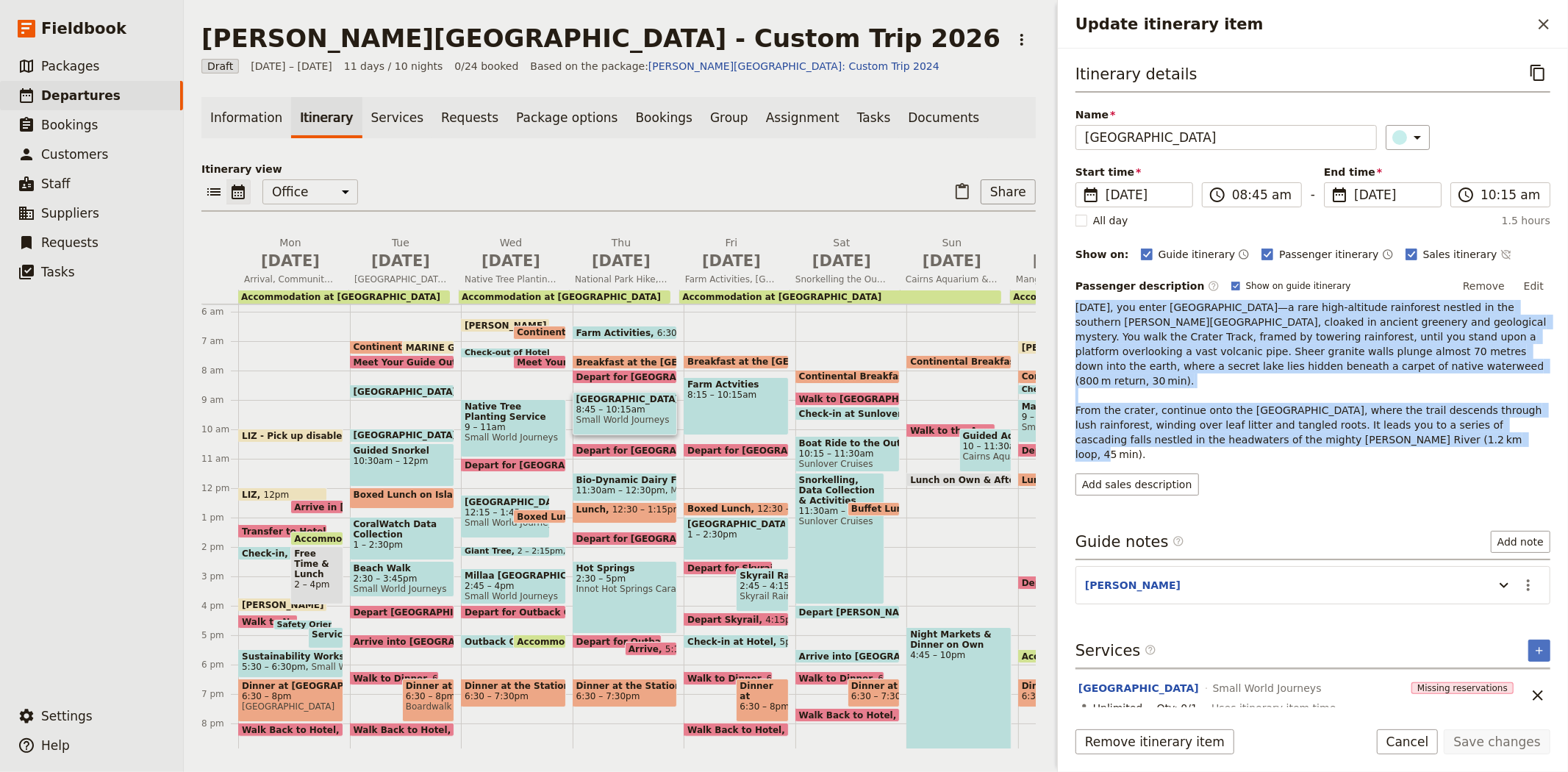
drag, startPoint x: 1074, startPoint y: 305, endPoint x: 1355, endPoint y: 429, distance: 307.1
click at [1355, 429] on div "Itinerary details ​ Name National Park Walk ​ Start time ​ 10 Sep 2026 10/09/20…" at bounding box center [1313, 378] width 510 height 659
click at [1134, 474] on button "Add sales description" at bounding box center [1137, 485] width 124 height 22
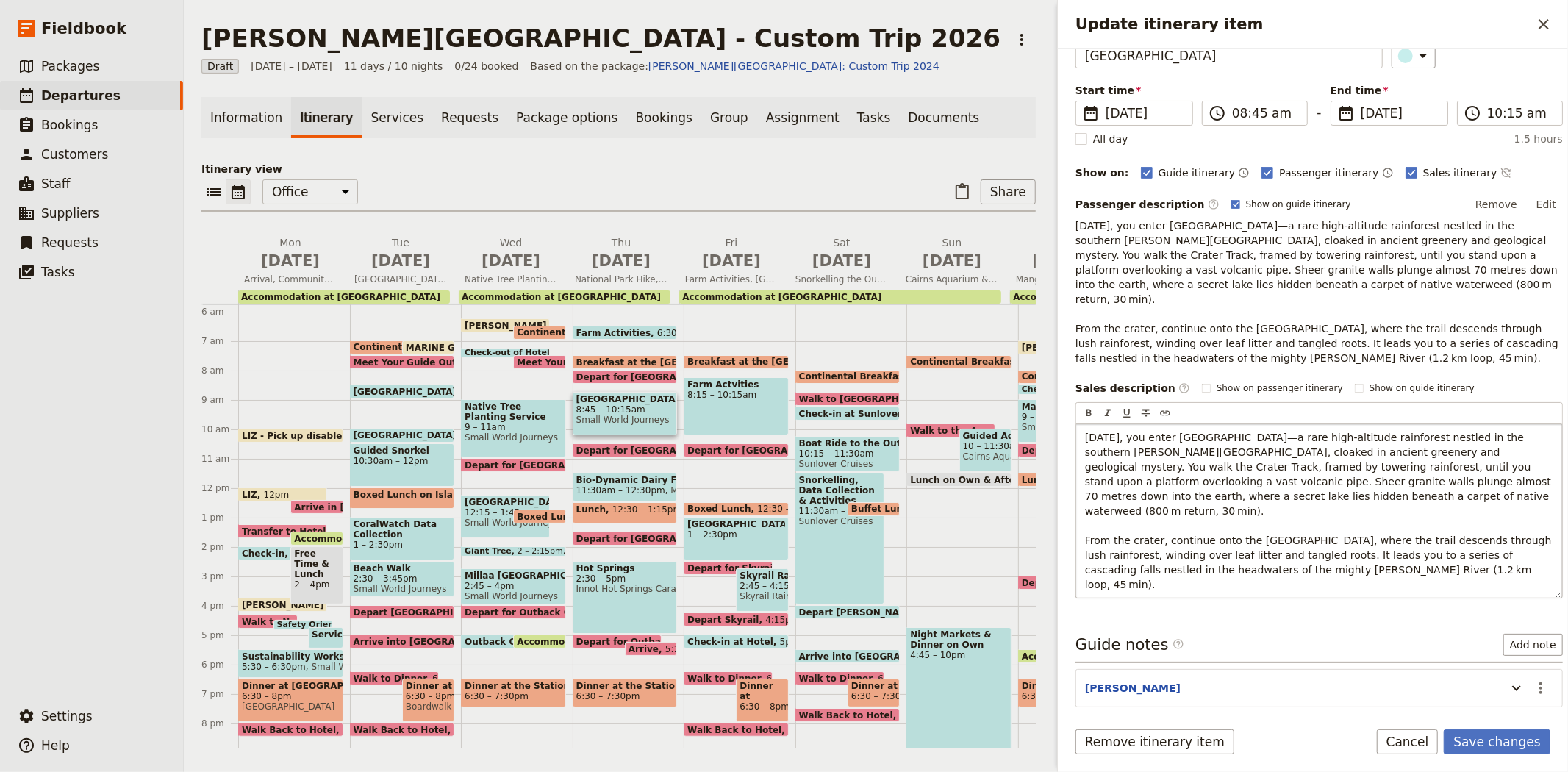
scroll to position [155, 0]
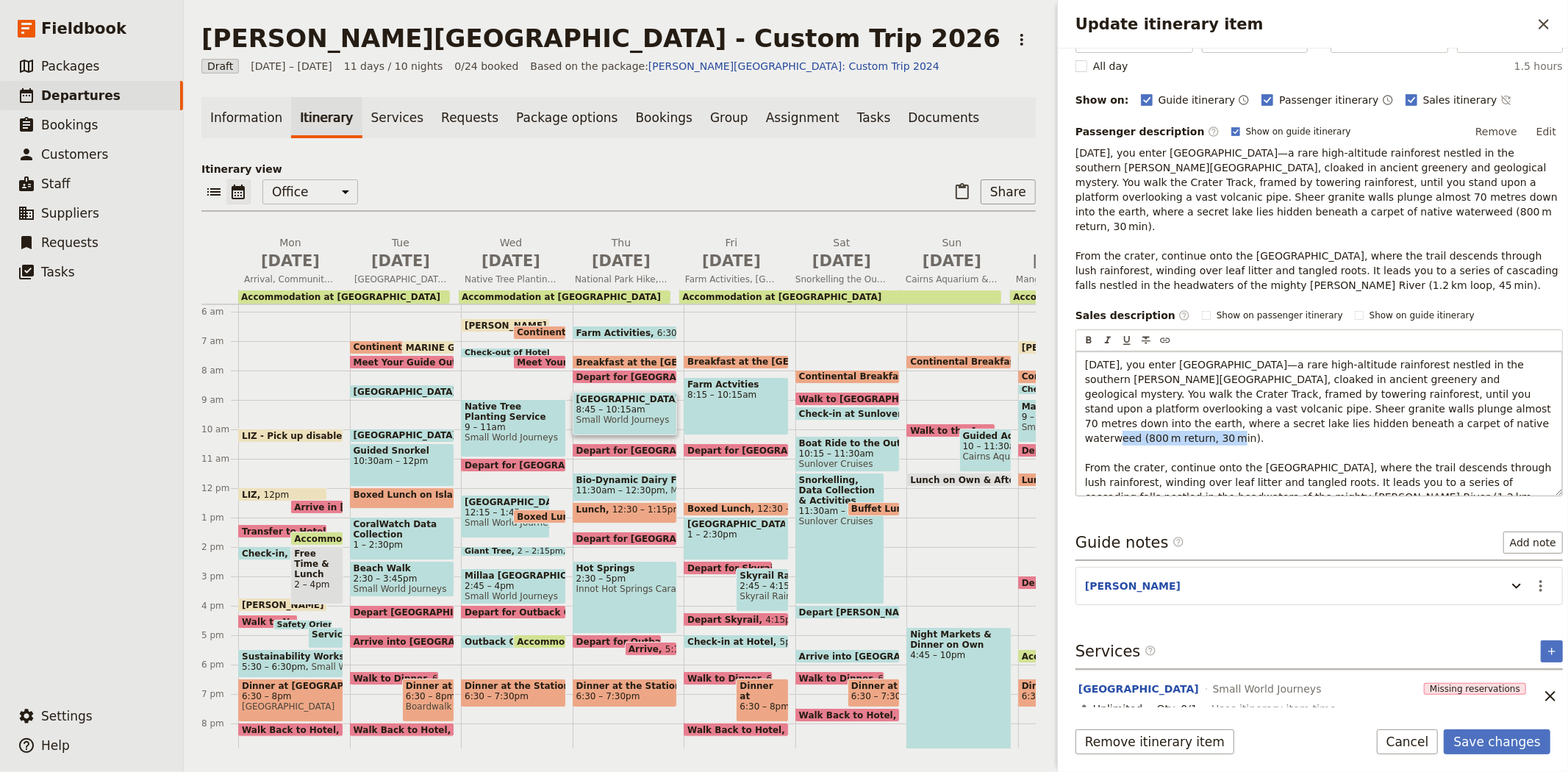
drag, startPoint x: 1290, startPoint y: 409, endPoint x: 1390, endPoint y: 409, distance: 100.0
click at [1390, 409] on span "Today, you enter Mount Hypipamee National Park—a rare high‑altitude rainforest …" at bounding box center [1320, 438] width 470 height 159
drag, startPoint x: 1326, startPoint y: 468, endPoint x: 1417, endPoint y: 467, distance: 91.0
click at [1417, 467] on span "Today, you enter Mount Hypipamee National Park—a rare high‑altitude rainforest …" at bounding box center [1320, 438] width 470 height 159
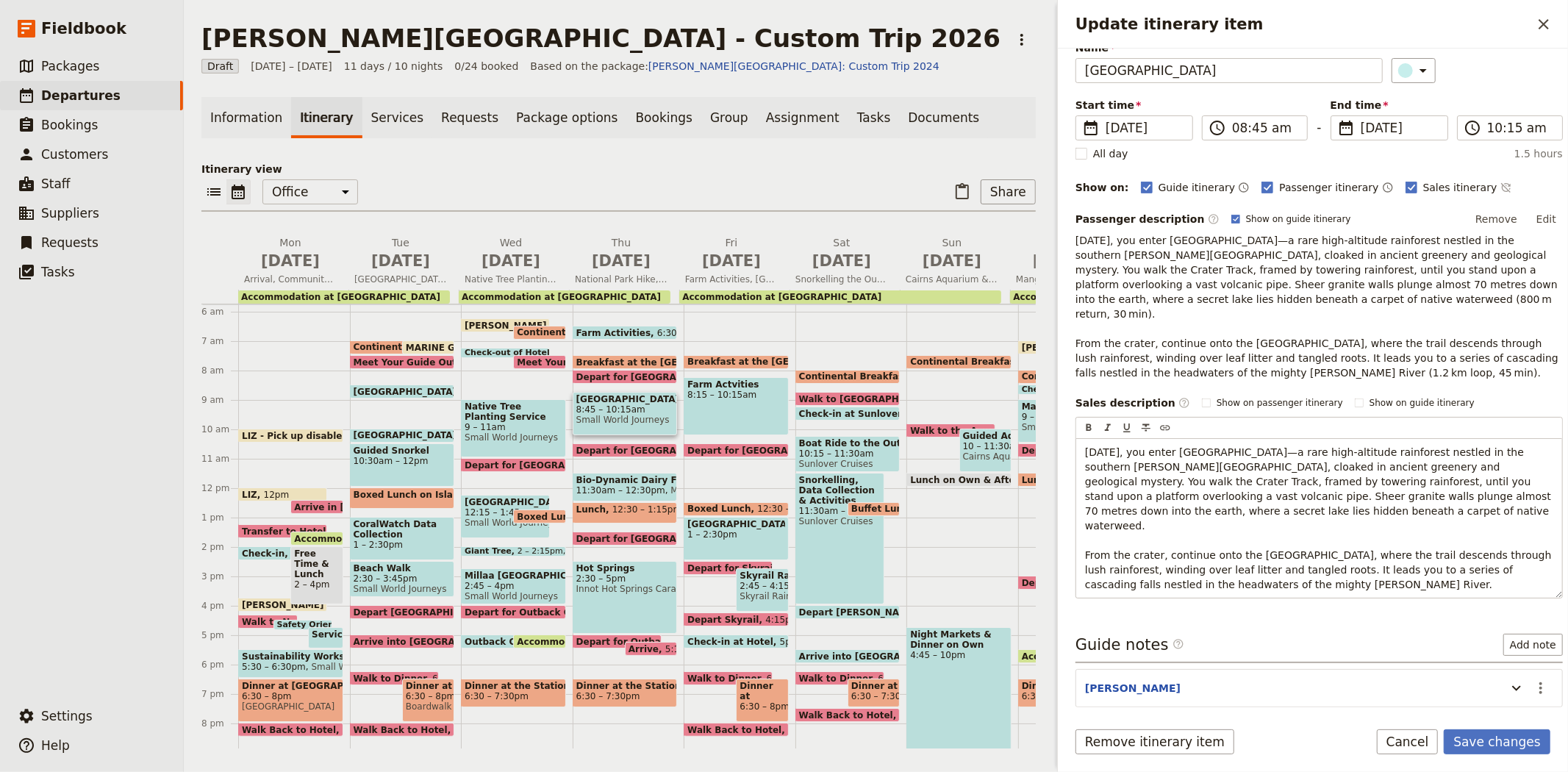
scroll to position [0, 0]
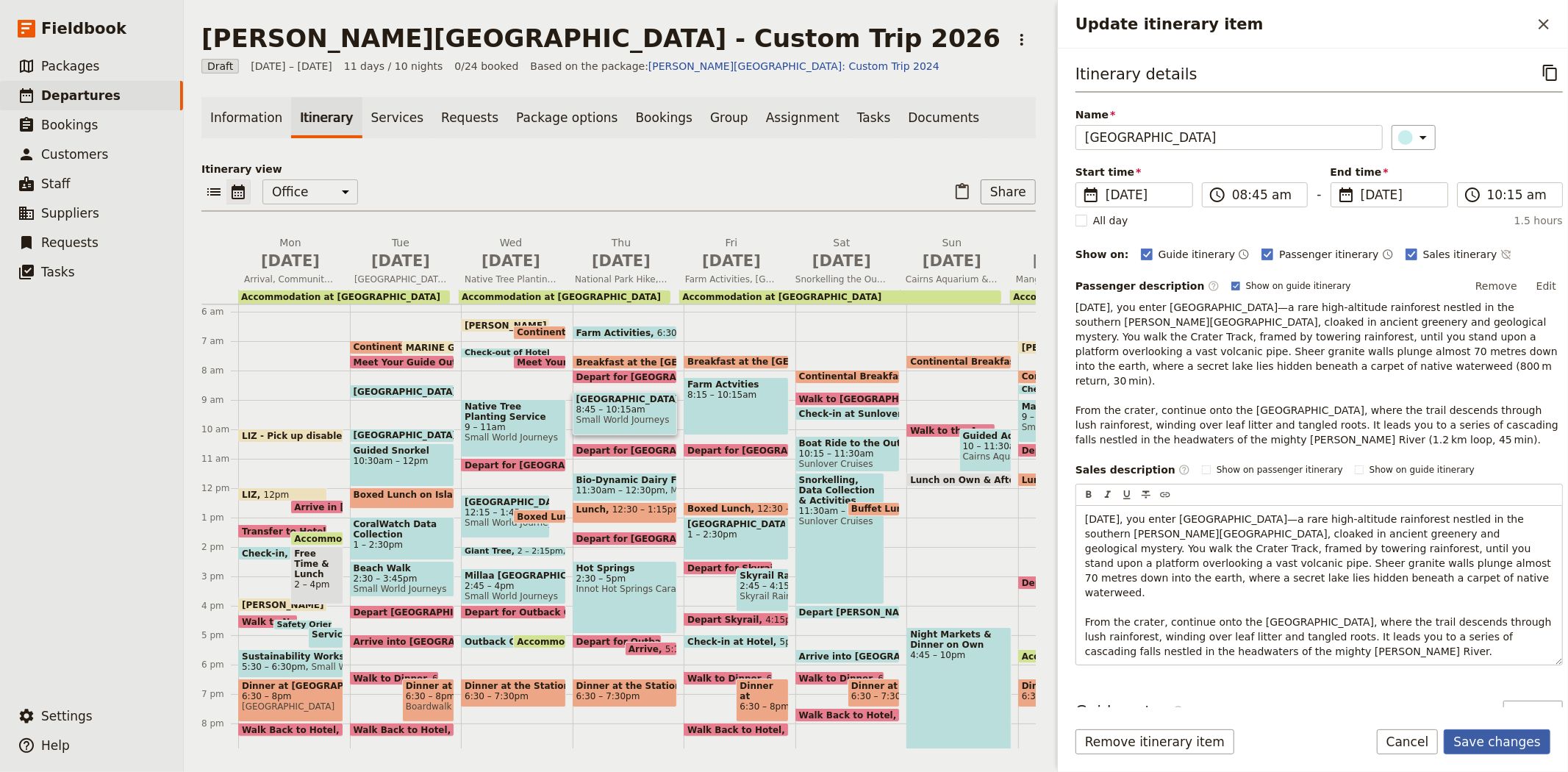
click at [1495, 748] on button "Save changes" at bounding box center [1497, 742] width 106 height 25
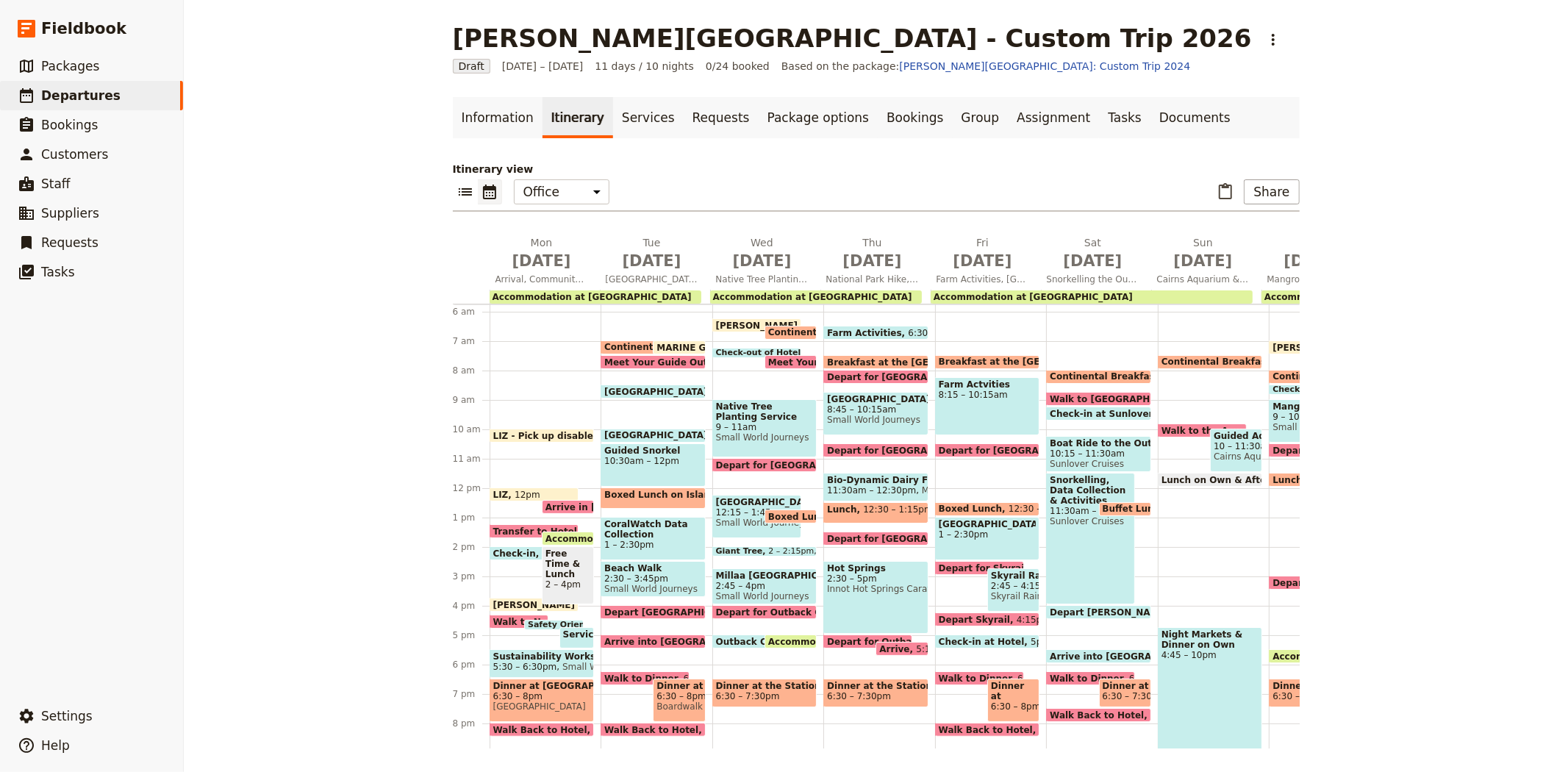
click at [862, 486] on span "11:30am – 12:30pm" at bounding box center [872, 490] width 89 height 10
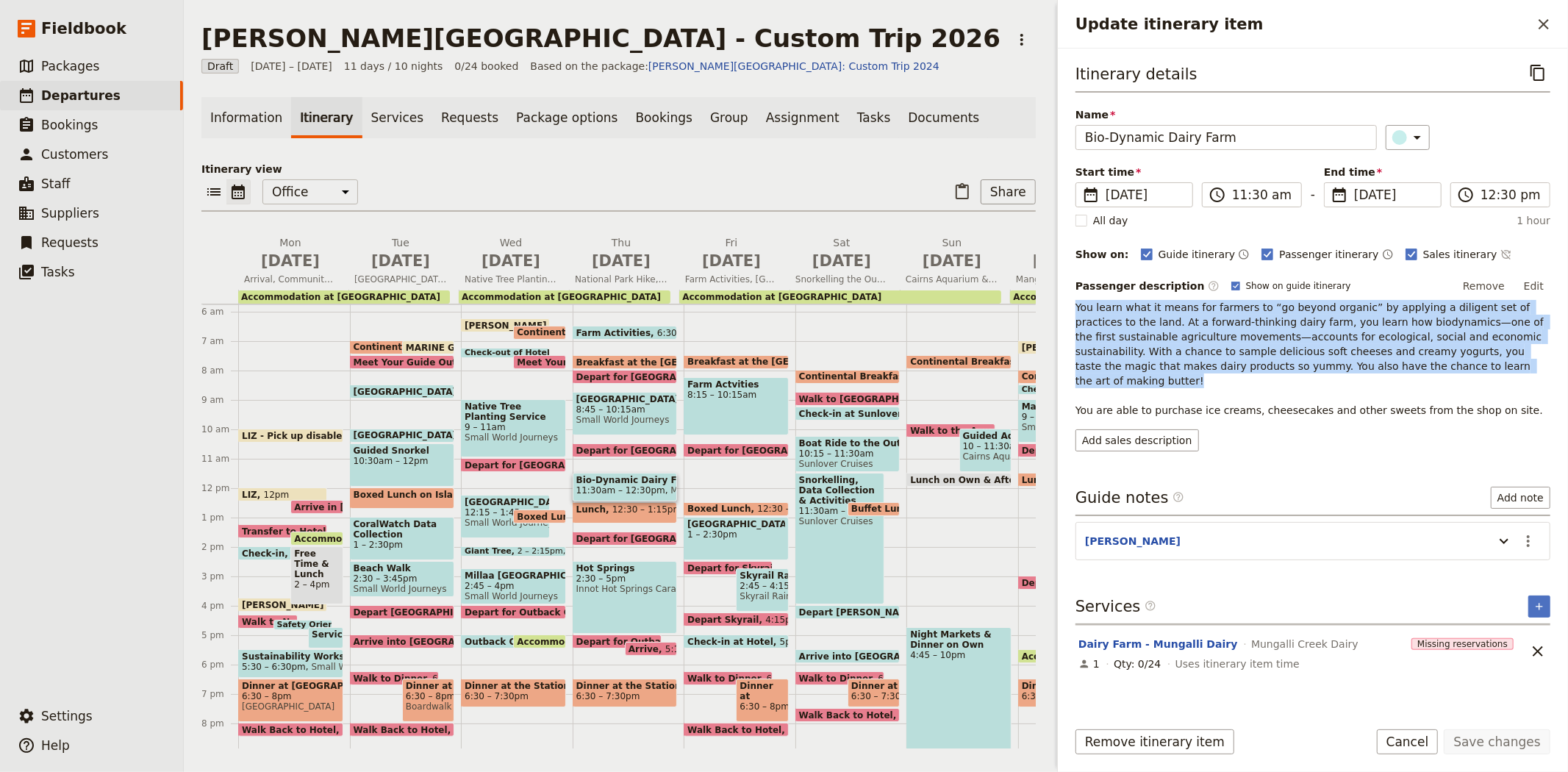
drag, startPoint x: 1386, startPoint y: 366, endPoint x: 1068, endPoint y: 309, distance: 323.1
click at [1068, 309] on div "Itinerary details ​ Name Bio-Dynamic Dairy Farm ​ Start time ​ 10 Sep 2026 10/0…" at bounding box center [1313, 378] width 510 height 659
click at [1165, 429] on button "Add sales description" at bounding box center [1137, 440] width 124 height 22
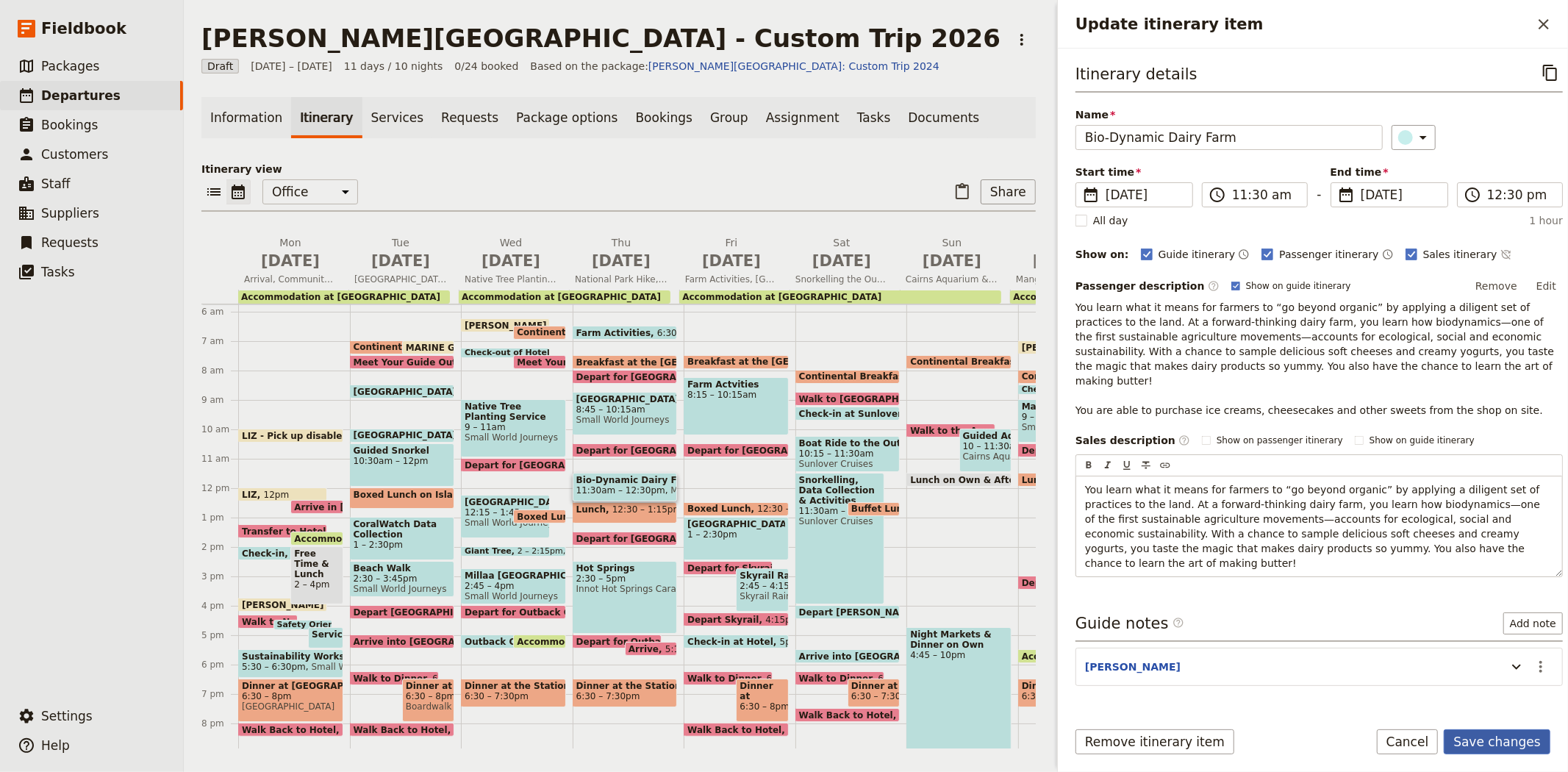
click at [1490, 740] on button "Save changes" at bounding box center [1497, 742] width 106 height 25
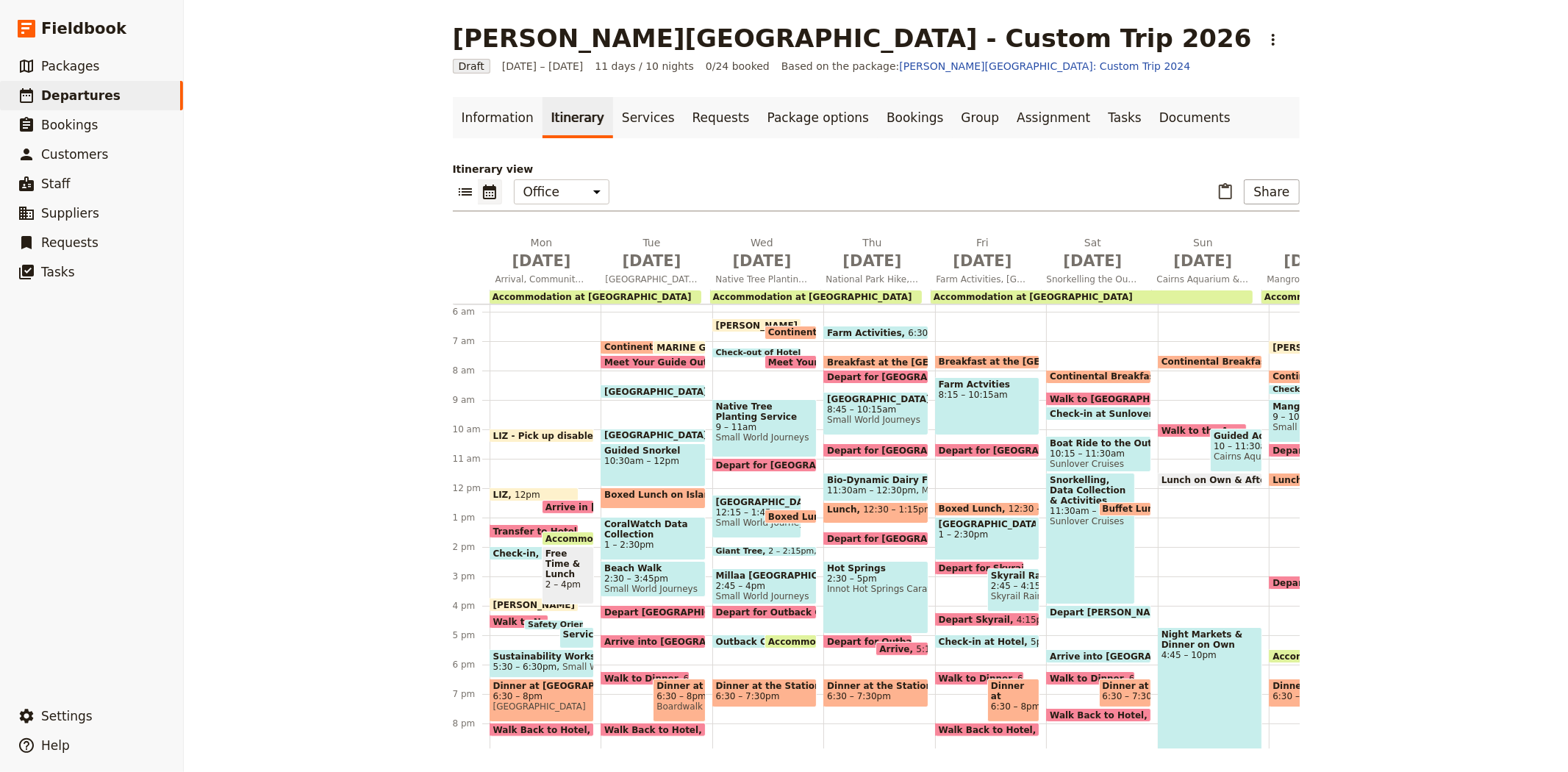
click at [897, 508] on span "12:30 – 1:15pm" at bounding box center [897, 513] width 69 height 17
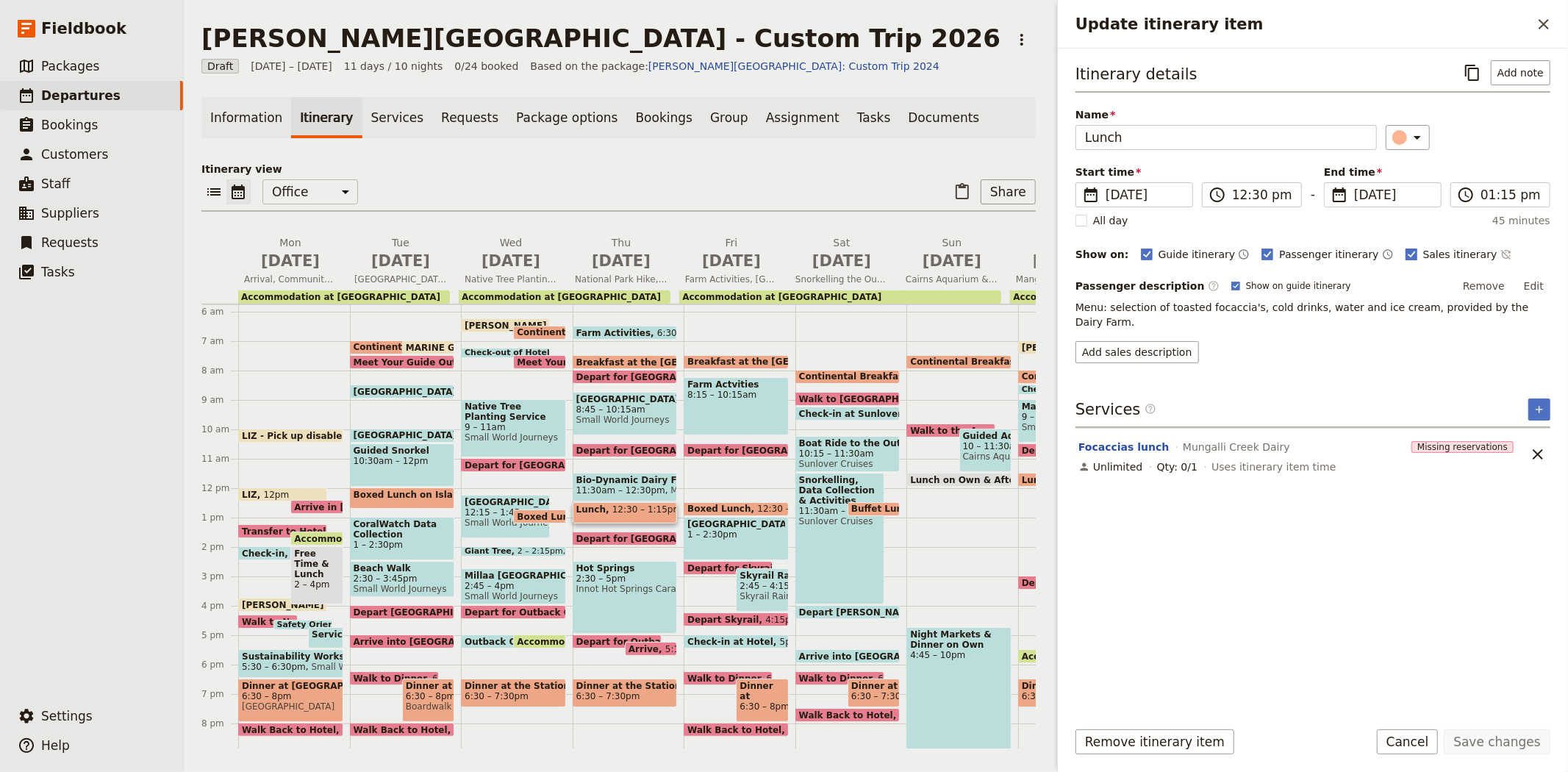
click at [1423, 255] on span "Sales itinerary" at bounding box center [1460, 254] width 75 height 15
click at [1405, 247] on input "Sales itinerary" at bounding box center [1405, 246] width 1 height 1
checkbox input "false"
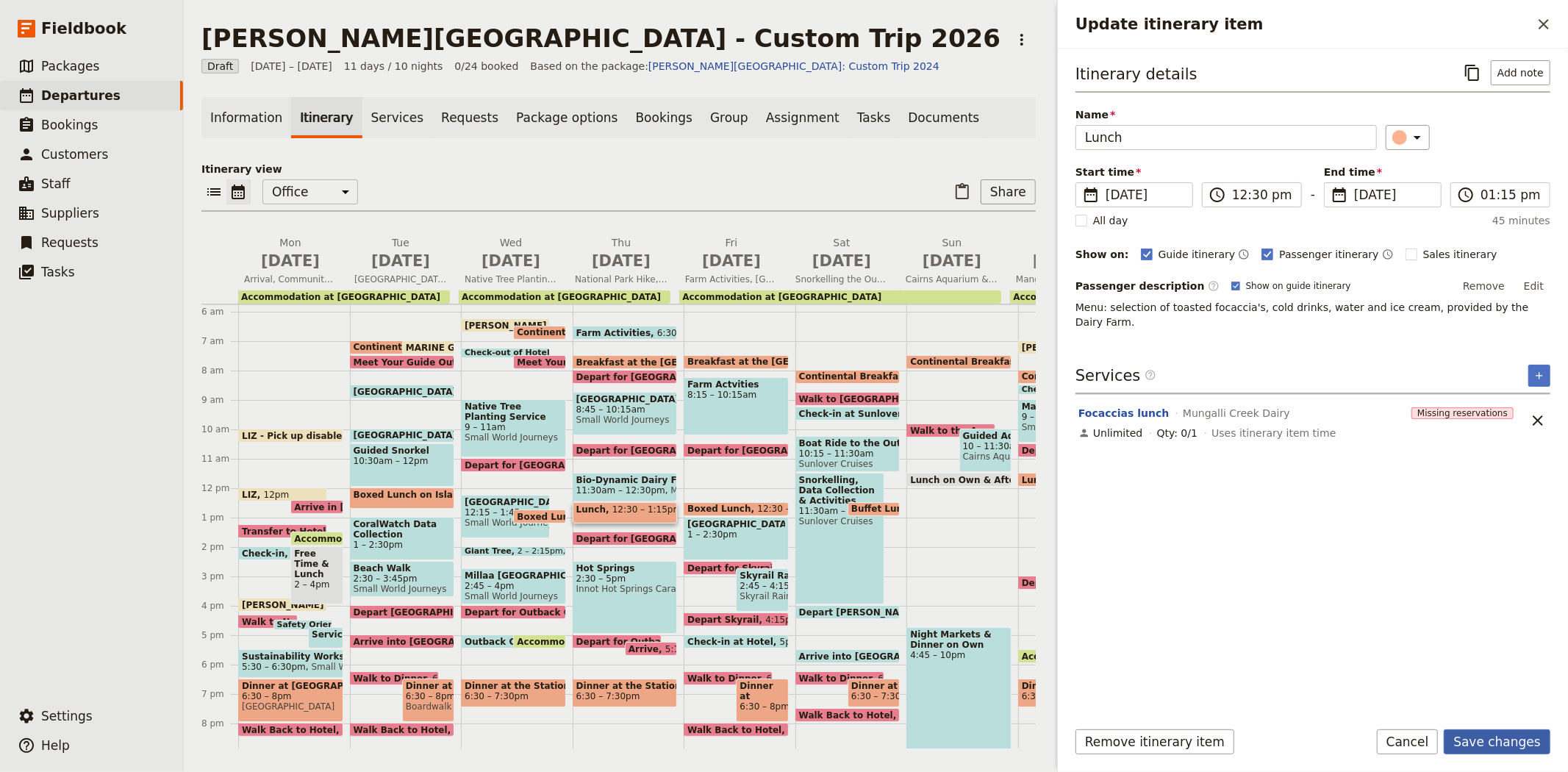
click at [1504, 737] on button "Save changes" at bounding box center [1497, 742] width 106 height 25
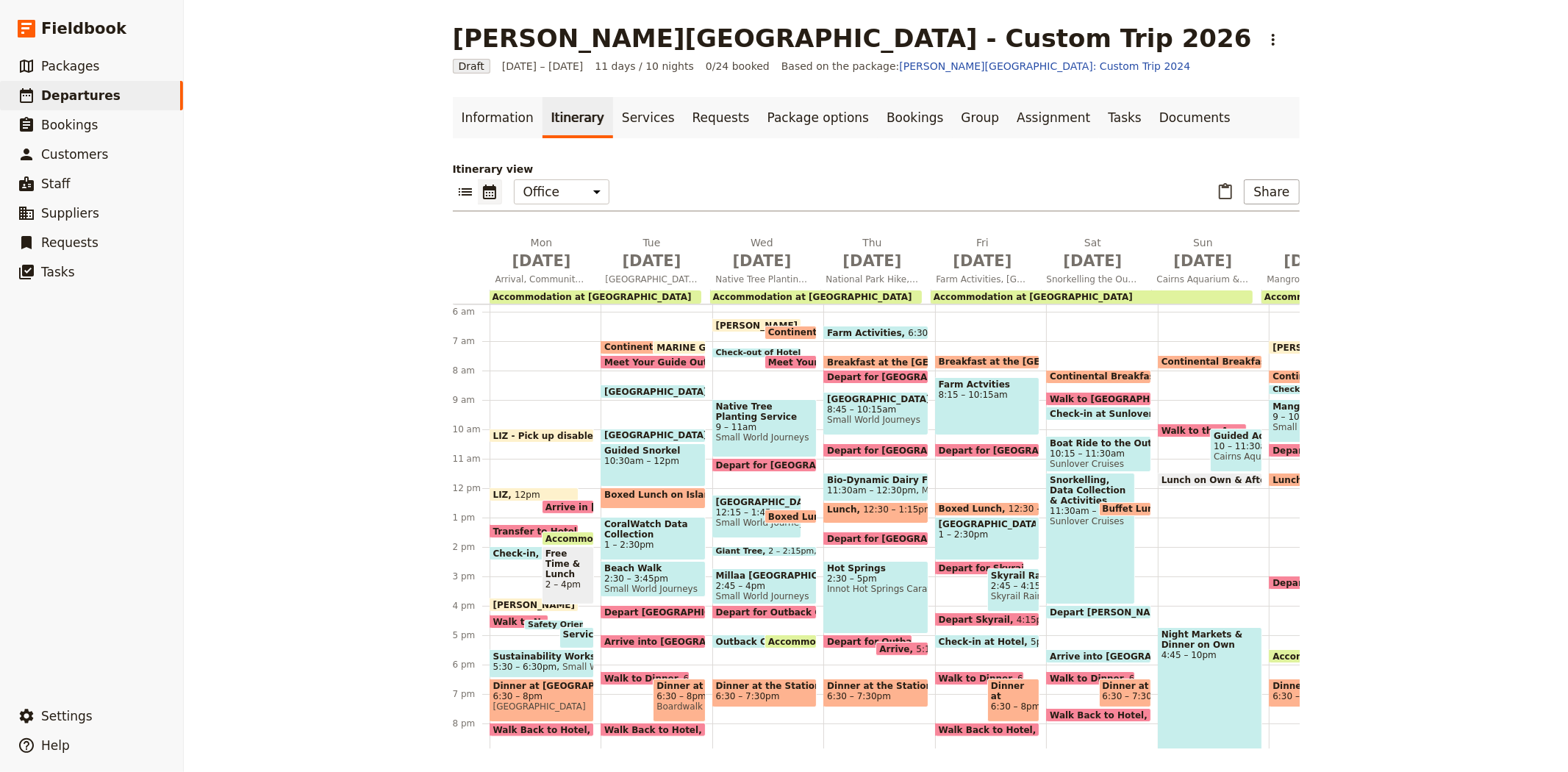
click at [858, 536] on span "Depart for [GEOGRAPHIC_DATA]" at bounding box center [910, 539] width 165 height 10
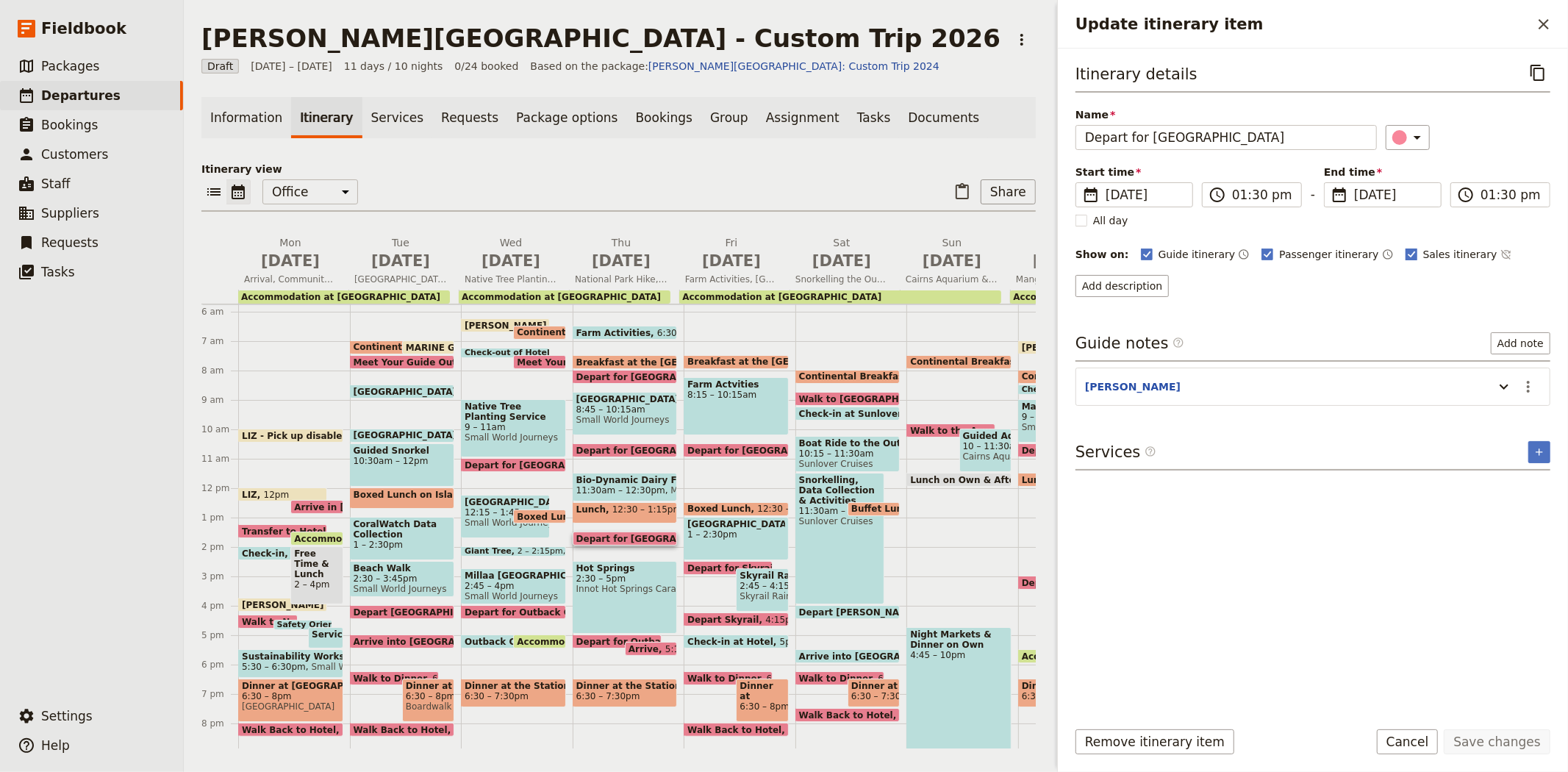
click at [1423, 255] on span "Sales itinerary" at bounding box center [1460, 254] width 75 height 15
click at [1405, 247] on input "Sales itinerary" at bounding box center [1405, 246] width 1 height 1
checkbox input "false"
click at [1479, 739] on button "Save changes" at bounding box center [1497, 742] width 106 height 25
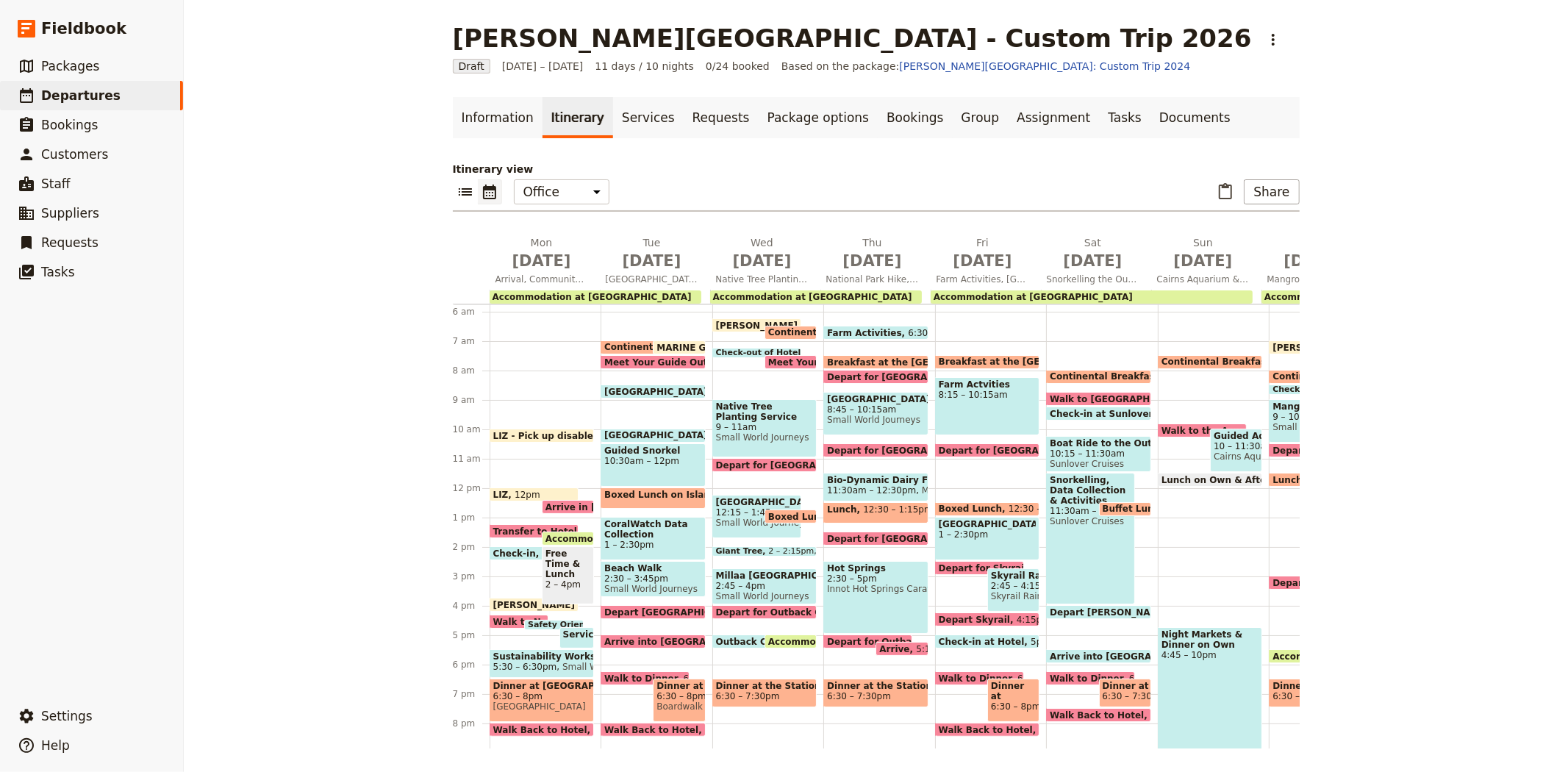
click at [861, 687] on span "Dinner at the Station" at bounding box center [876, 686] width 98 height 10
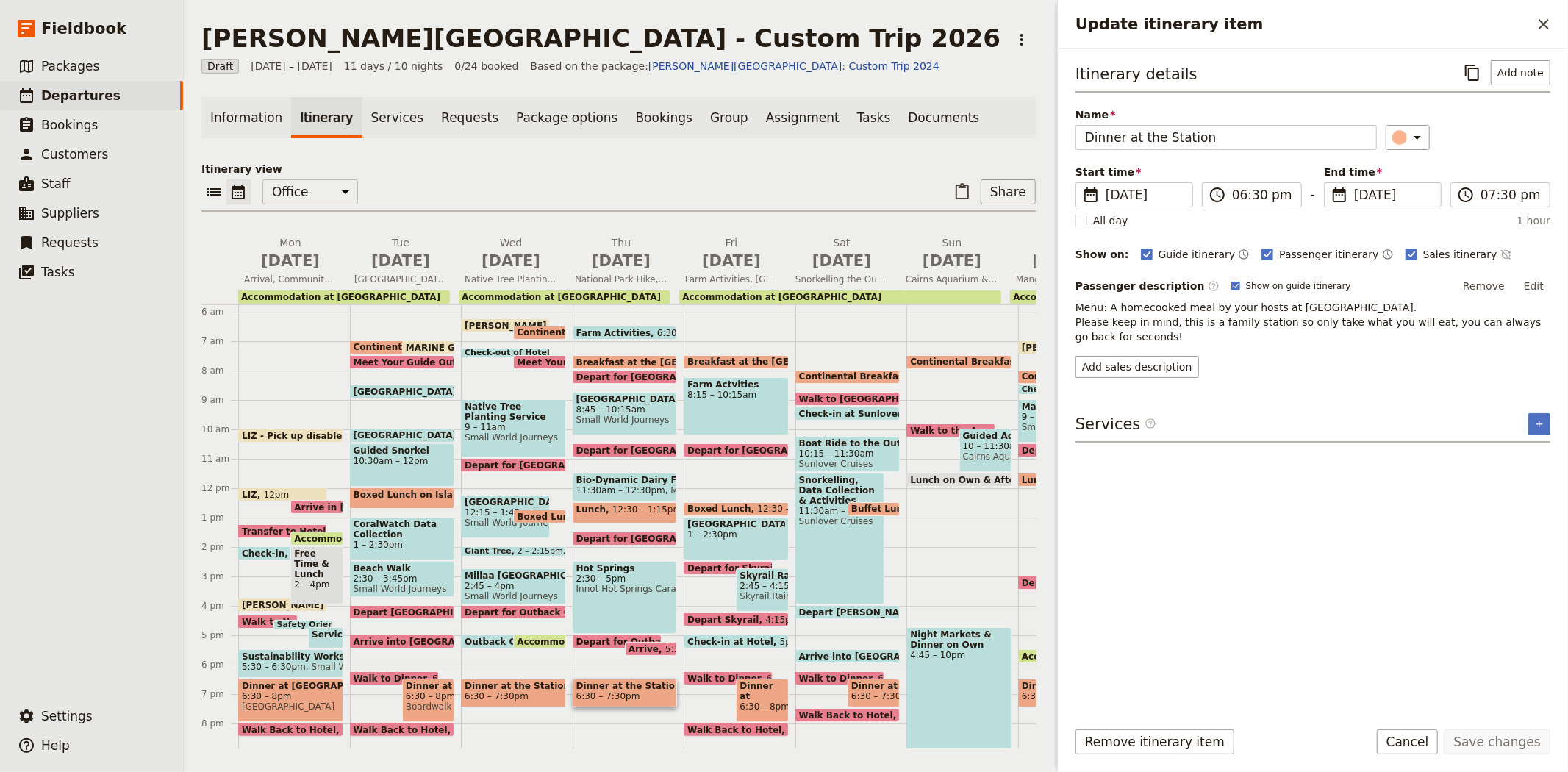
click at [1428, 247] on span "Sales itinerary" at bounding box center [1460, 254] width 75 height 15
click at [1405, 247] on input "Sales itinerary" at bounding box center [1405, 246] width 1 height 1
checkbox input "false"
click at [1519, 739] on button "Save changes" at bounding box center [1497, 742] width 106 height 25
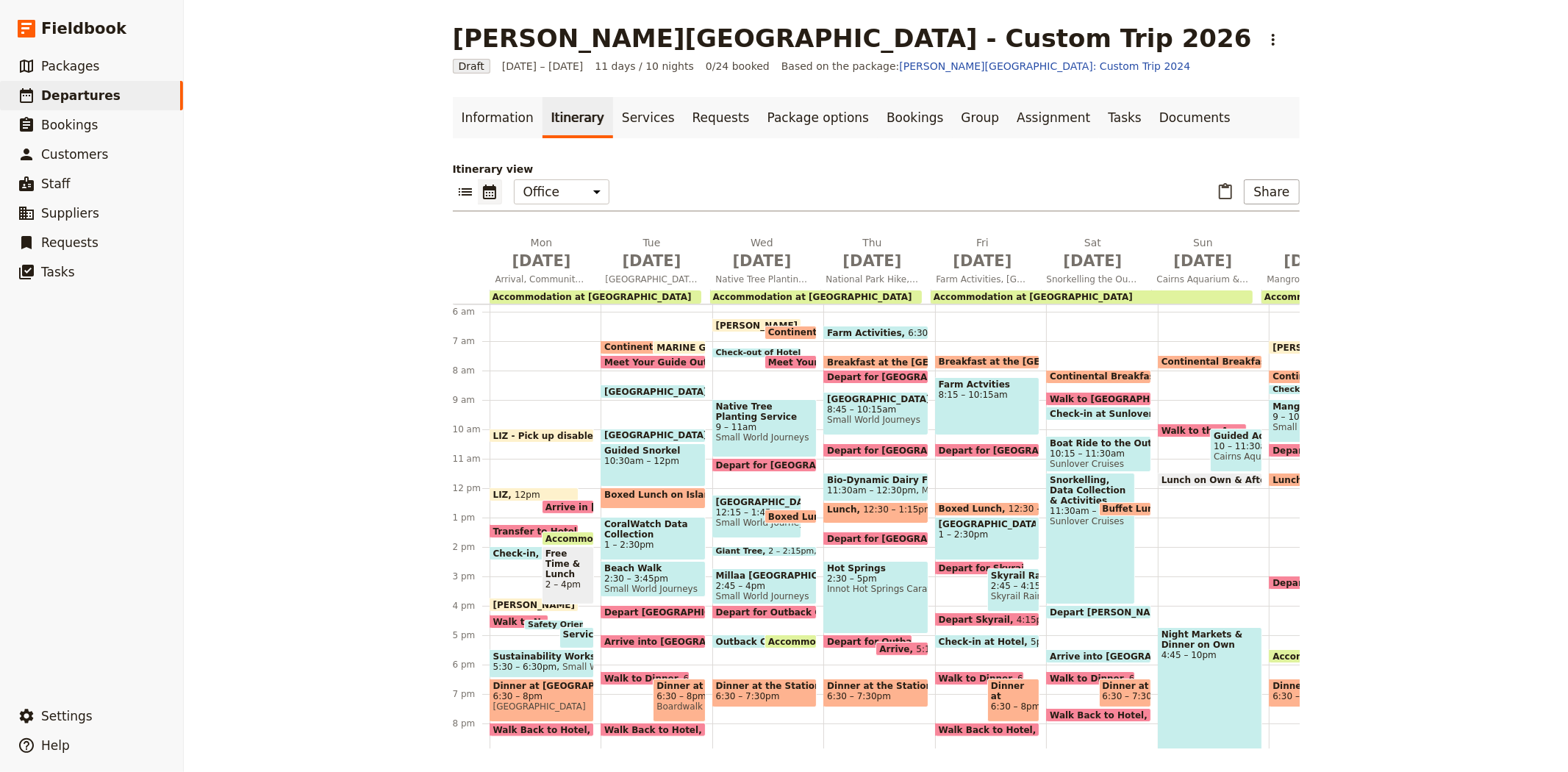
click at [842, 292] on span "Accommodation at Outback Cattle Station" at bounding box center [812, 297] width 199 height 10
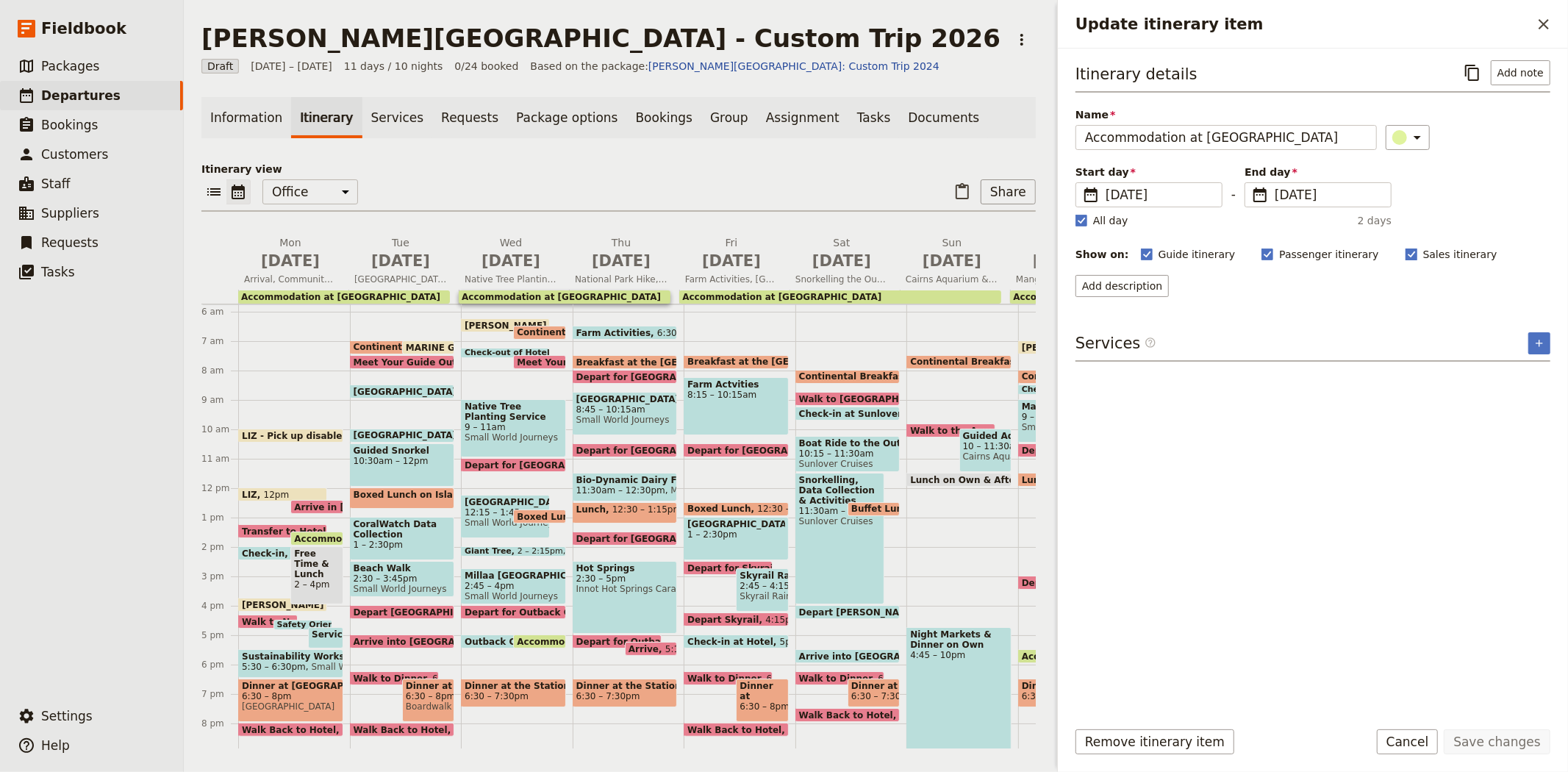
click at [1423, 248] on span "Sales itinerary" at bounding box center [1460, 254] width 75 height 15
click at [1405, 247] on input "Sales itinerary" at bounding box center [1405, 246] width 1 height 1
checkbox input "false"
click at [1489, 731] on button "Save changes" at bounding box center [1497, 742] width 106 height 25
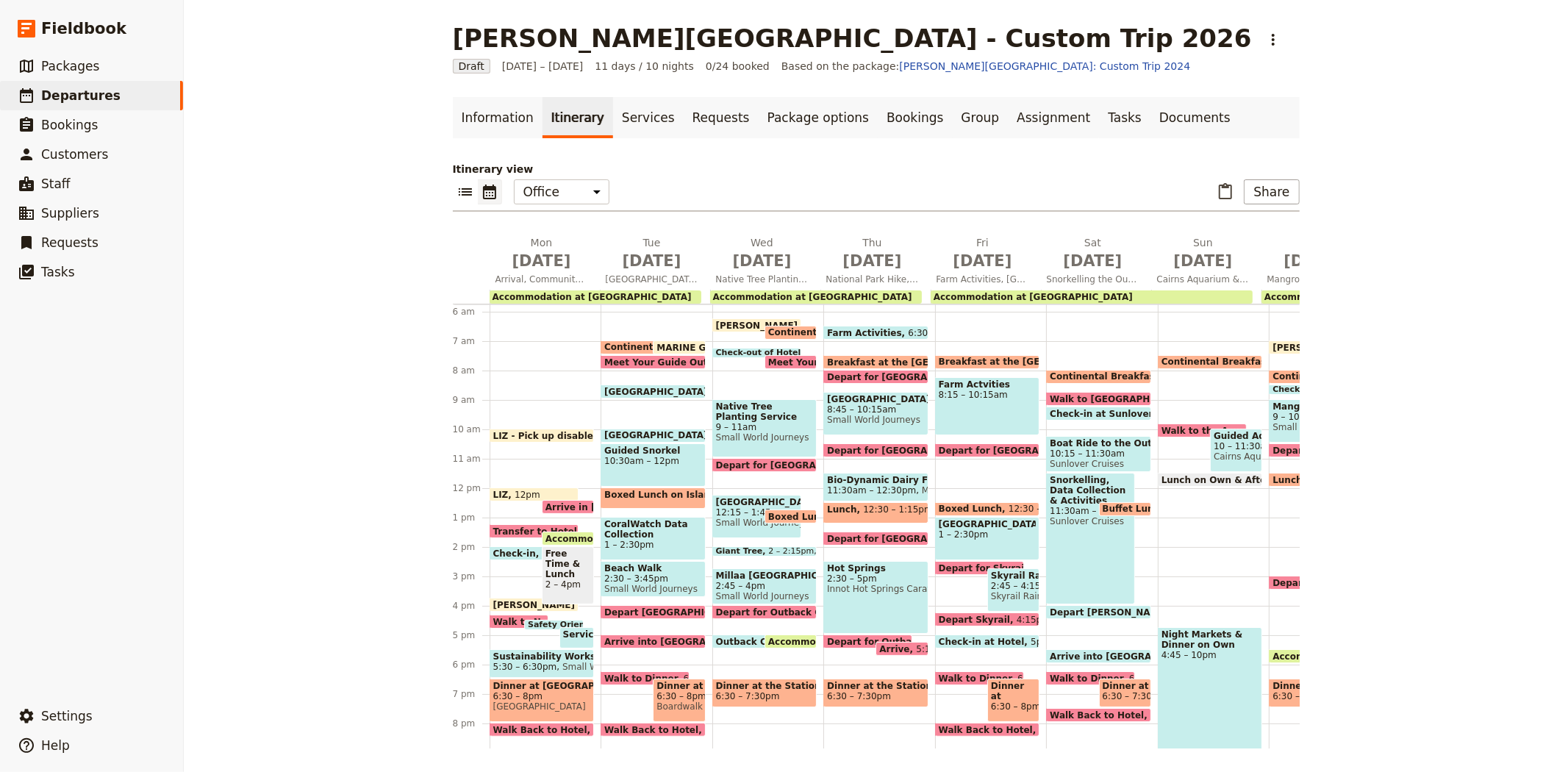
click at [634, 290] on div "Accommodation at Coral Tree Inn" at bounding box center [595, 297] width 212 height 13
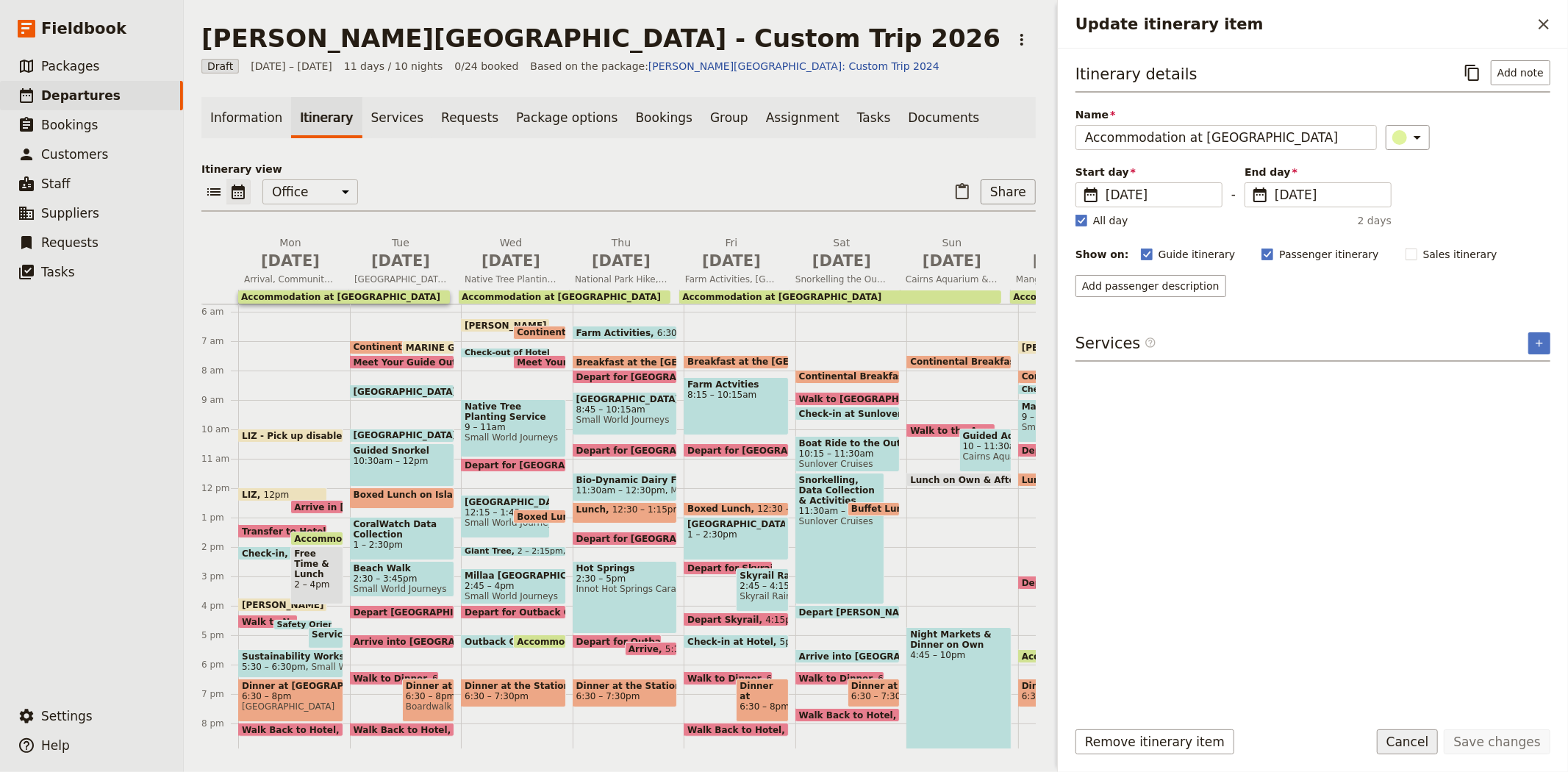
click at [1417, 740] on button "Cancel" at bounding box center [1408, 742] width 62 height 25
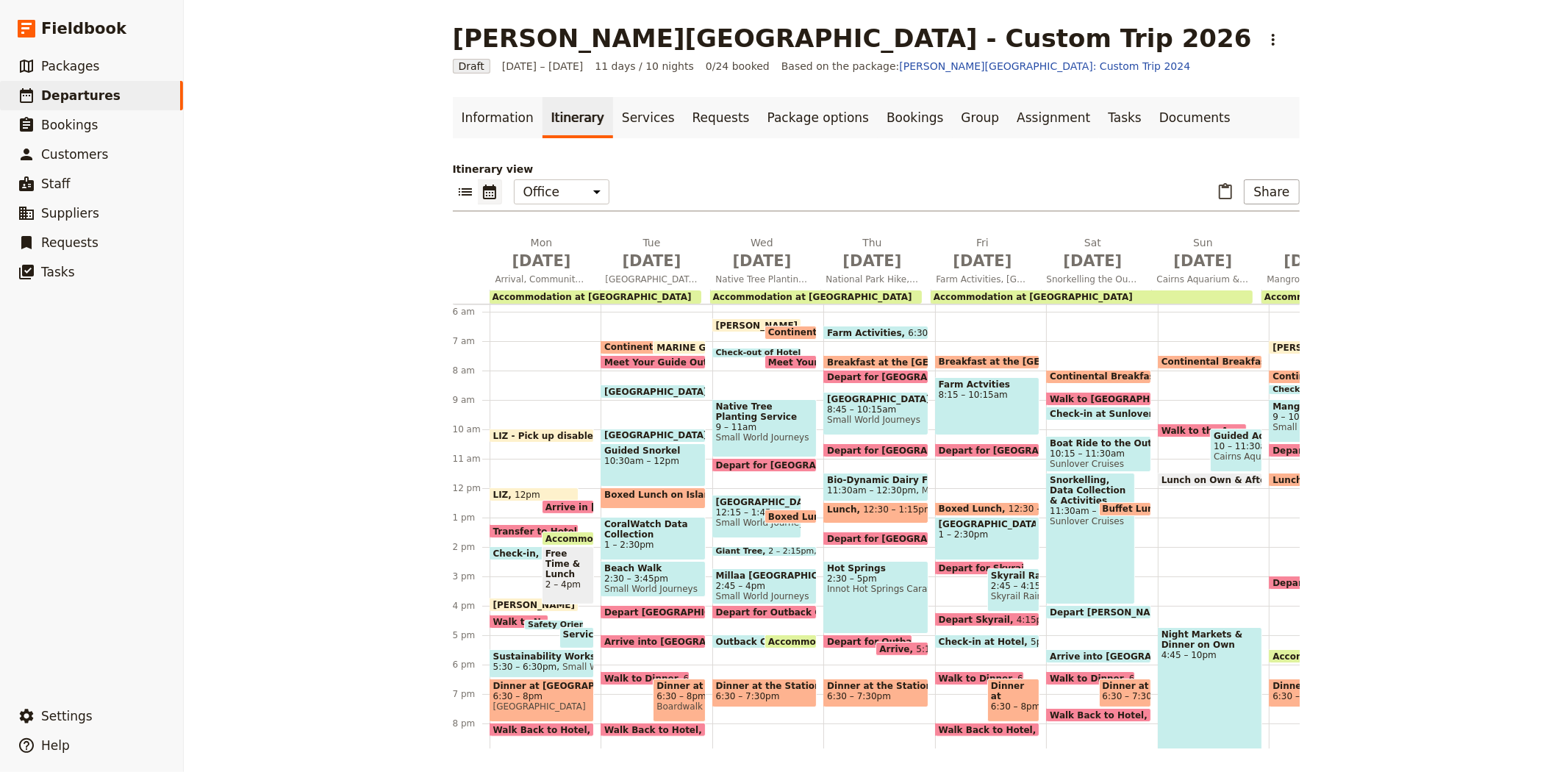
click at [953, 293] on span "Accommodation at Coral Tree Inn" at bounding box center [1033, 297] width 199 height 10
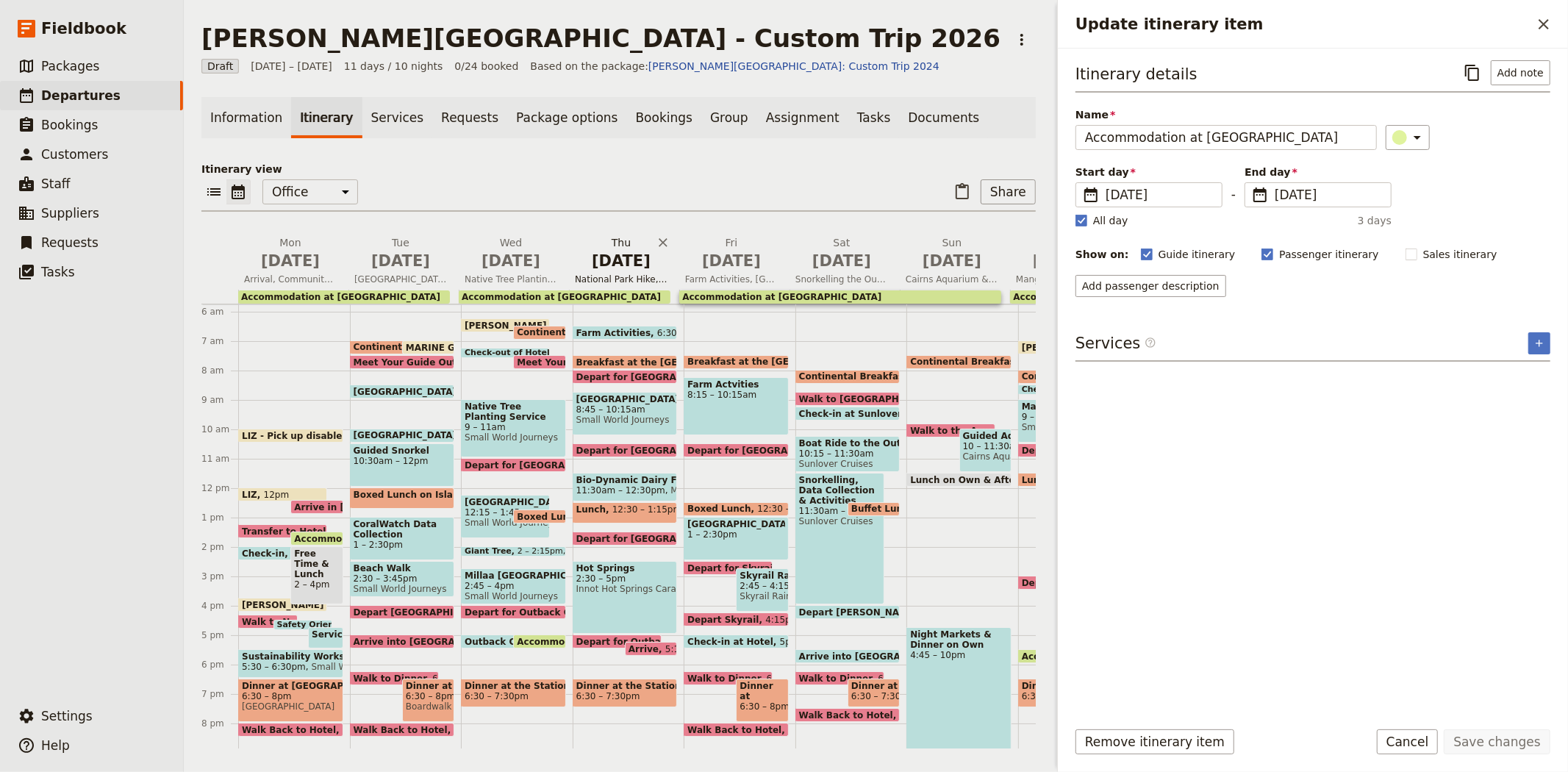
click at [627, 267] on span "Sep 10" at bounding box center [621, 261] width 93 height 22
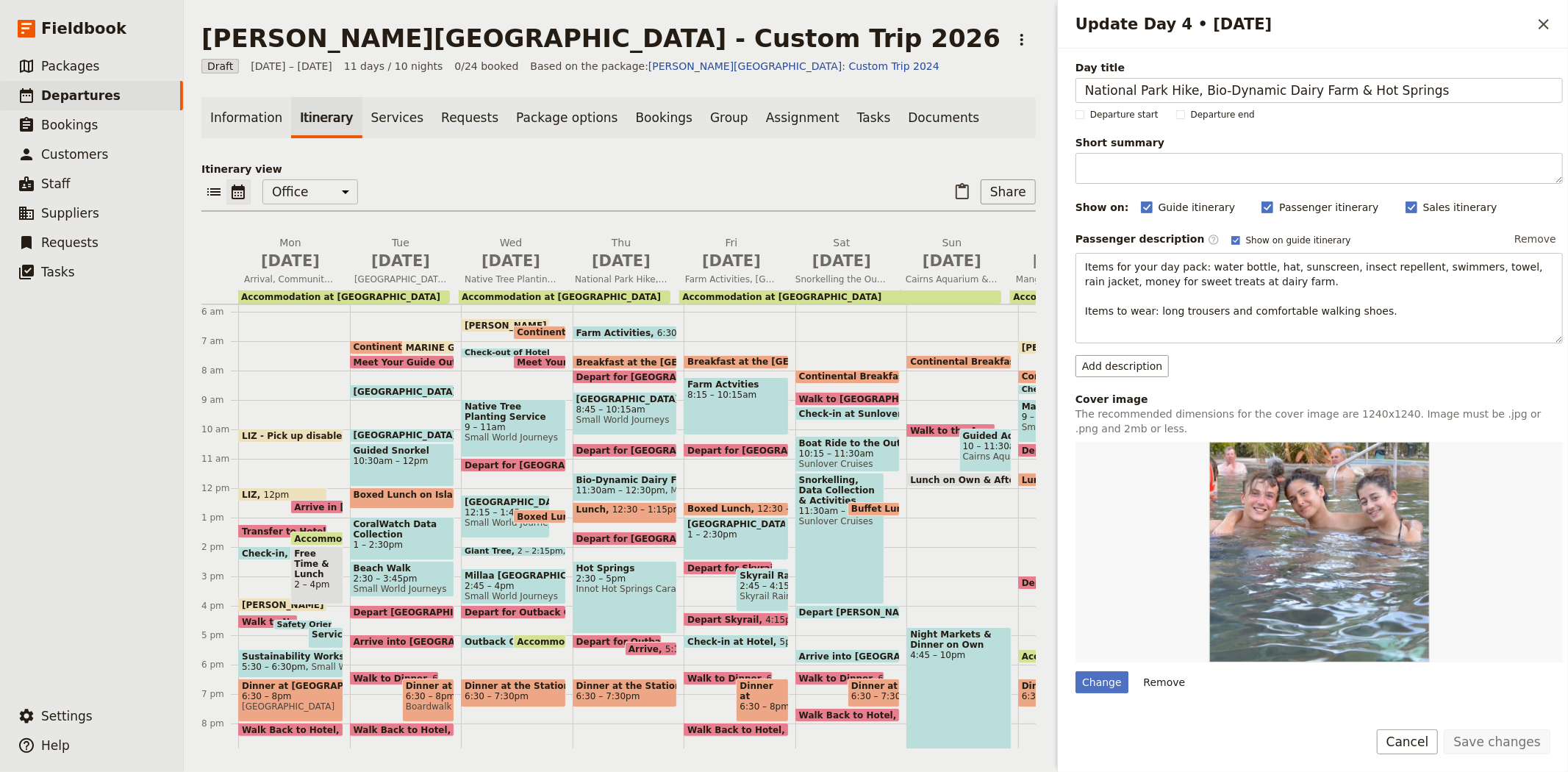
scroll to position [205, 0]
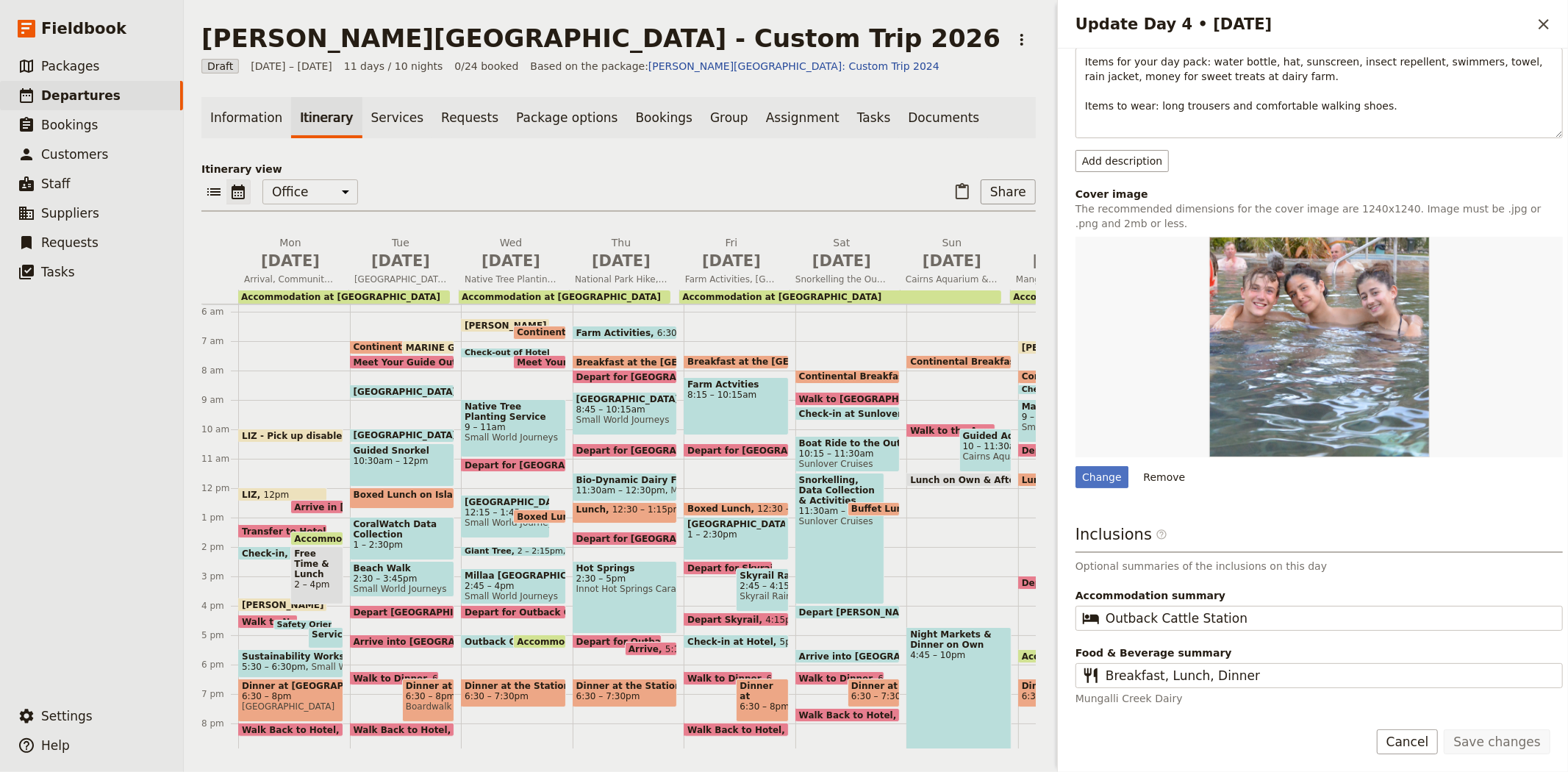
click at [667, 174] on p "Itinerary view" at bounding box center [619, 169] width 834 height 15
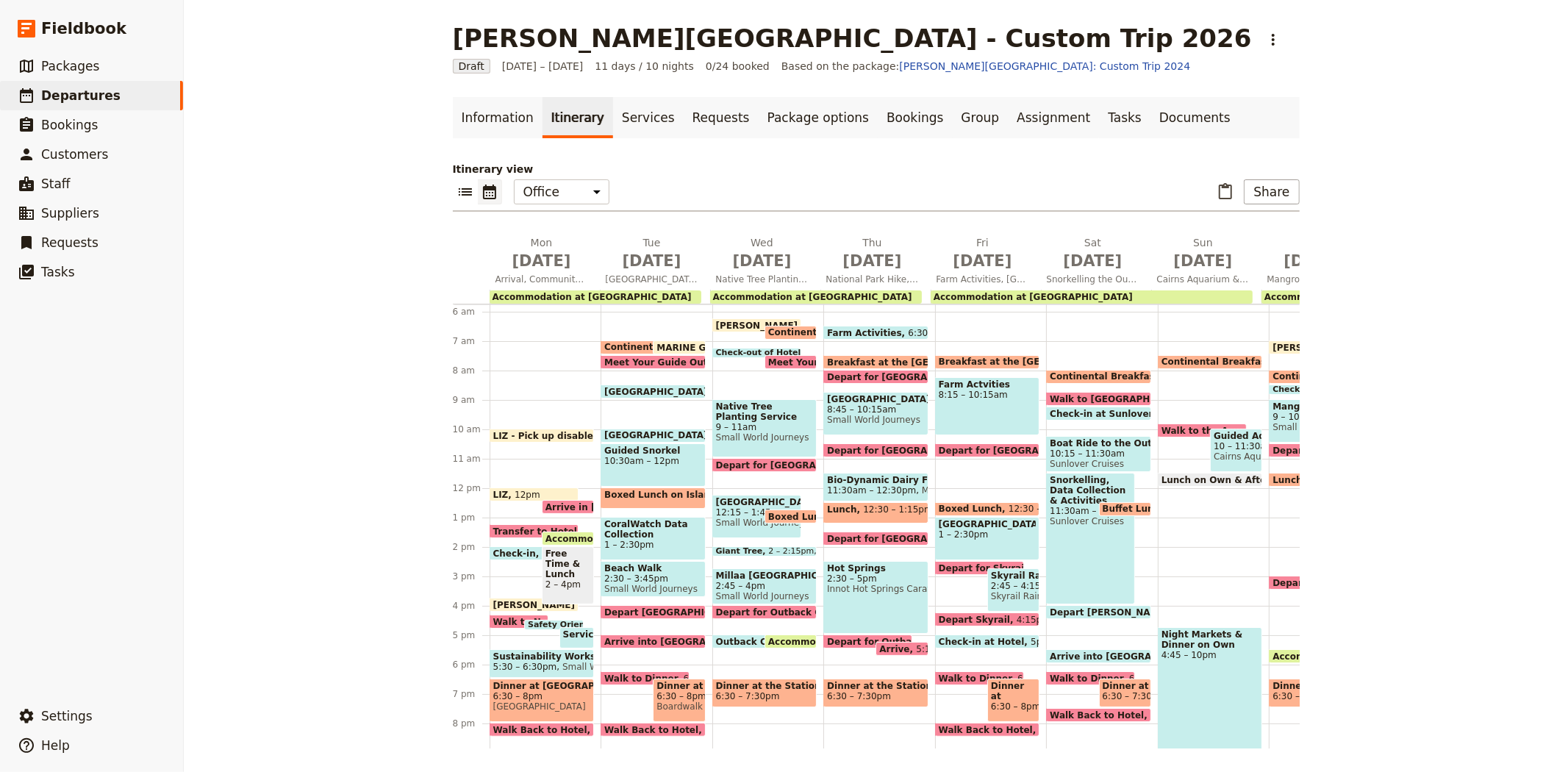
click at [987, 396] on span "8:15 – 10:15am" at bounding box center [987, 394] width 98 height 10
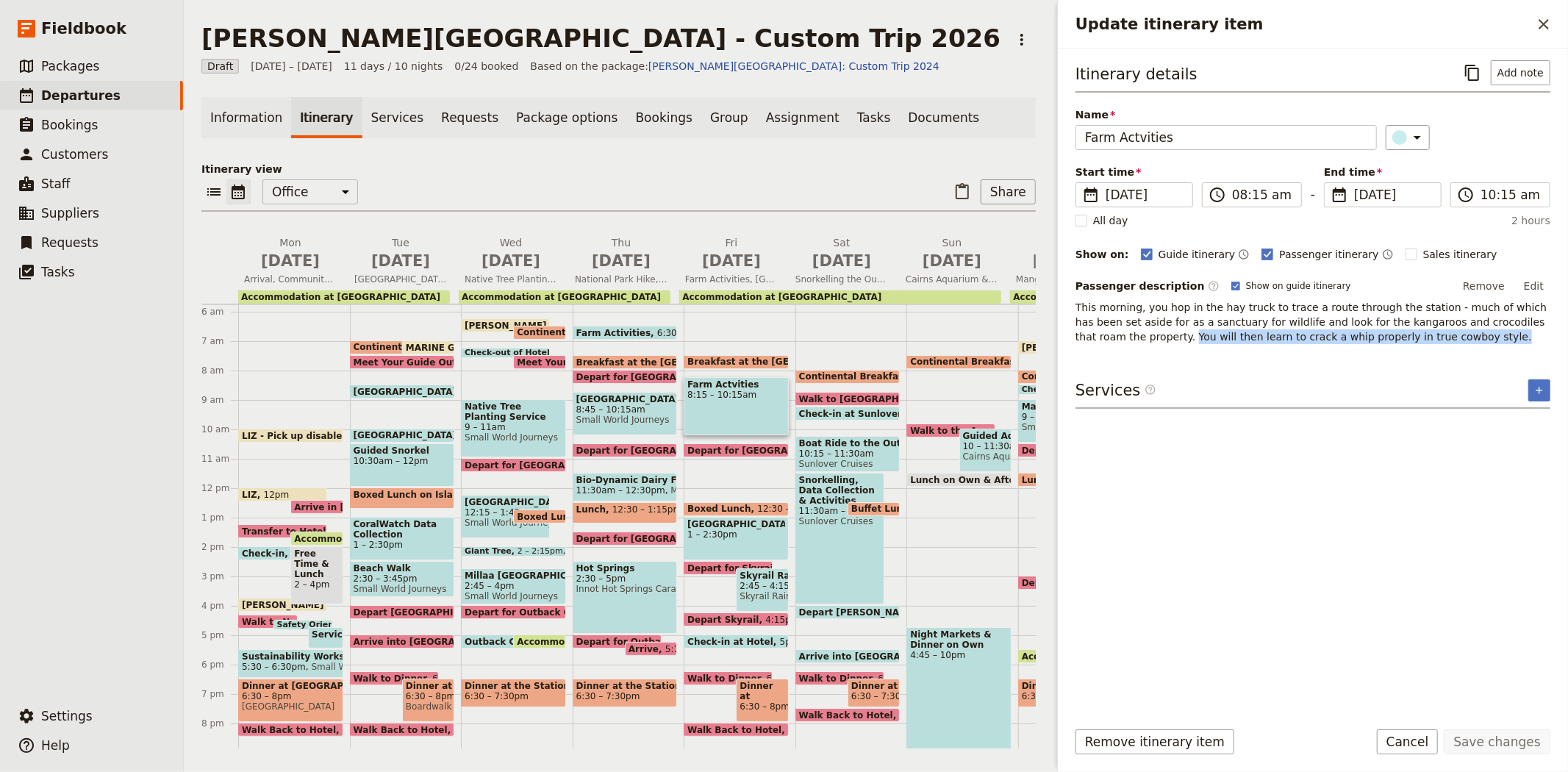
drag, startPoint x: 1369, startPoint y: 339, endPoint x: 1056, endPoint y: 329, distance: 313.2
click at [1057, 329] on div "Update itinerary item ​ Itinerary details ​ Add note Name Farm Actvities ​ Star…" at bounding box center [1313, 386] width 511 height 772
click at [1164, 322] on span "This morning, you hop in the hay truck to trace a route through the station - m…" at bounding box center [1313, 322] width 475 height 41
click at [1427, 741] on button "Cancel" at bounding box center [1408, 742] width 62 height 25
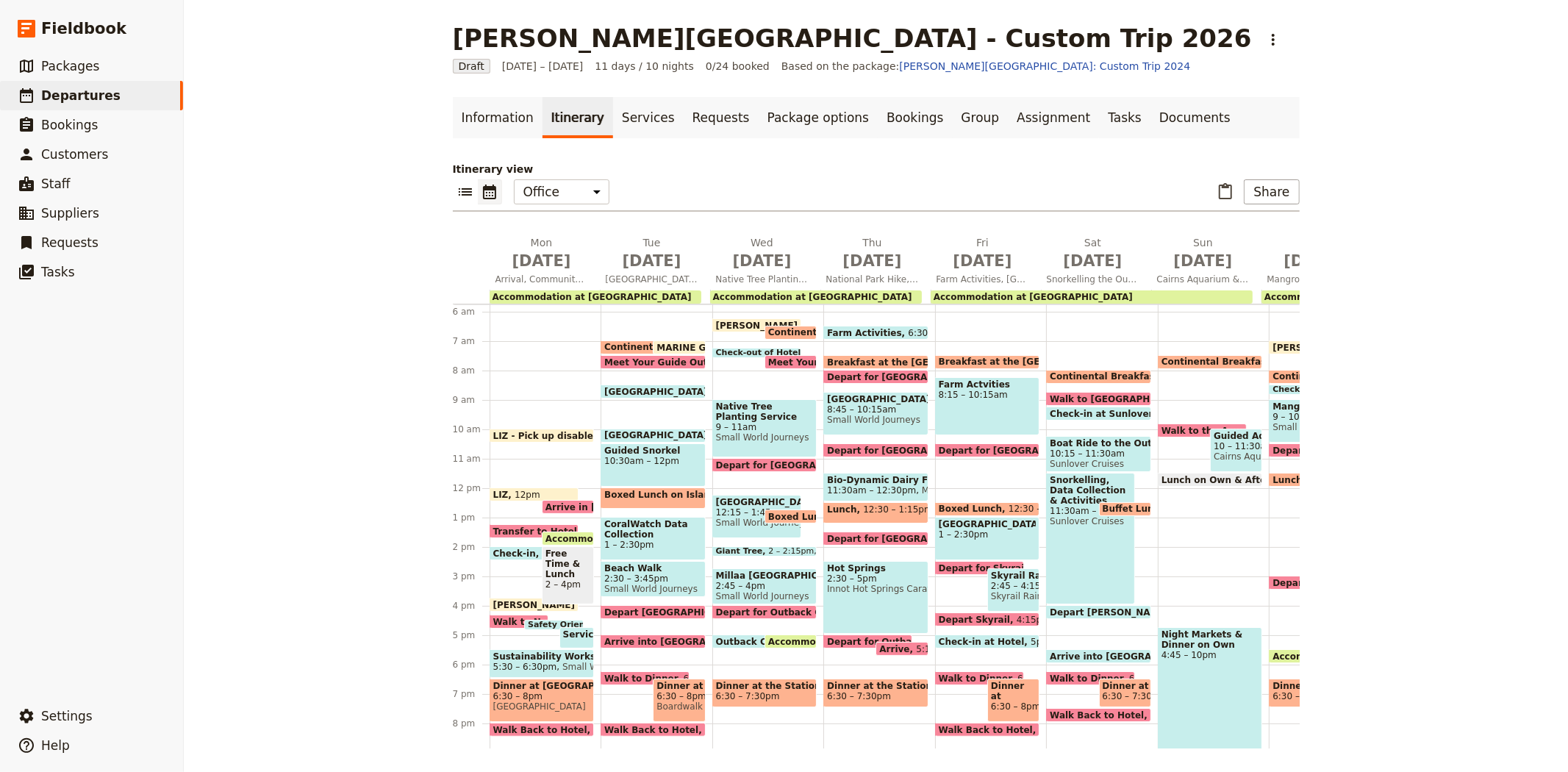
click at [964, 390] on span "8:15 – 10:15am" at bounding box center [987, 394] width 98 height 10
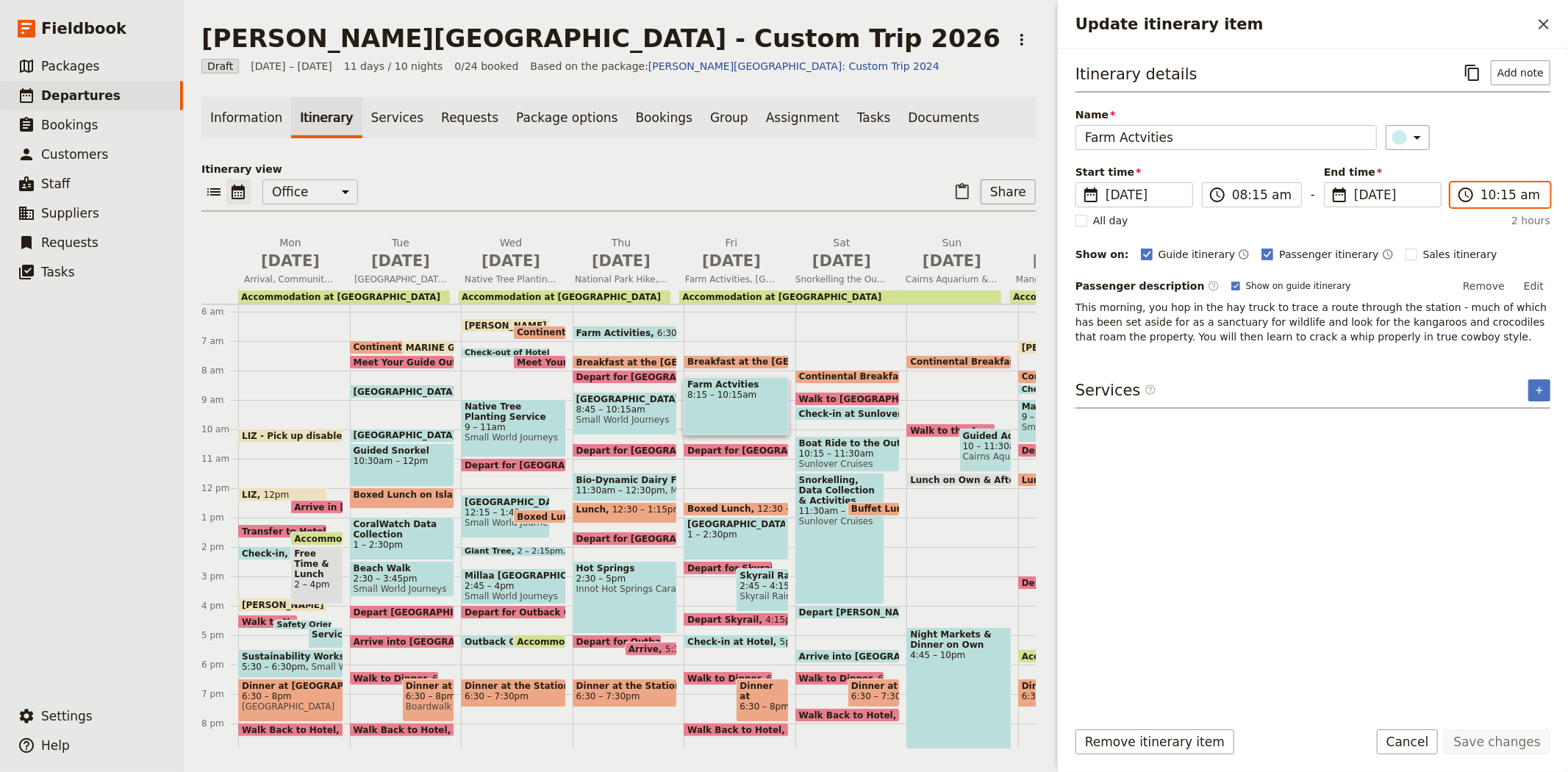
click at [1493, 197] on input "10:15 am" at bounding box center [1510, 194] width 60 height 17
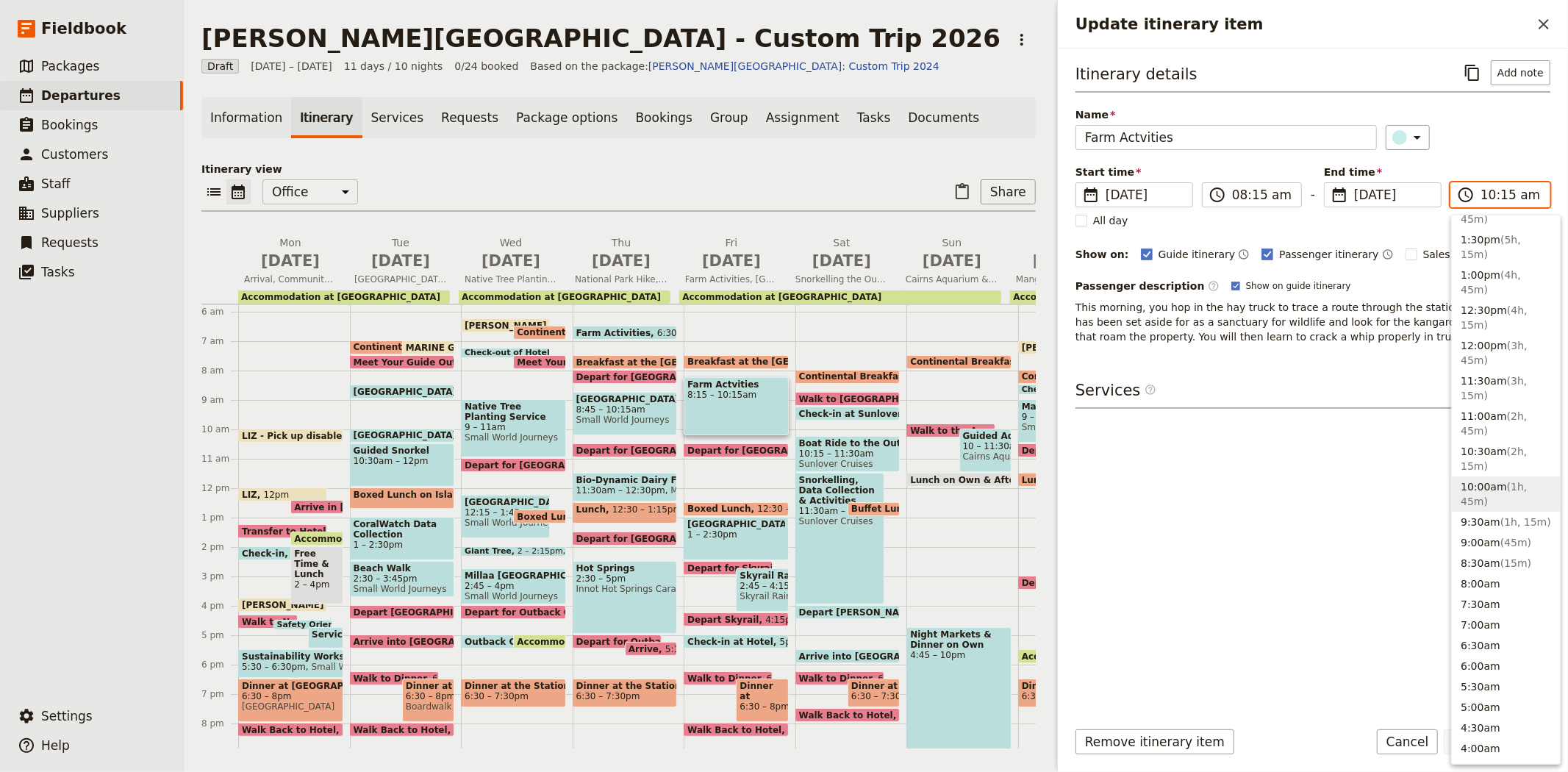
scroll to position [688, 0]
click at [1489, 580] on button "8:00am" at bounding box center [1505, 590] width 108 height 21
type input "08:00 am"
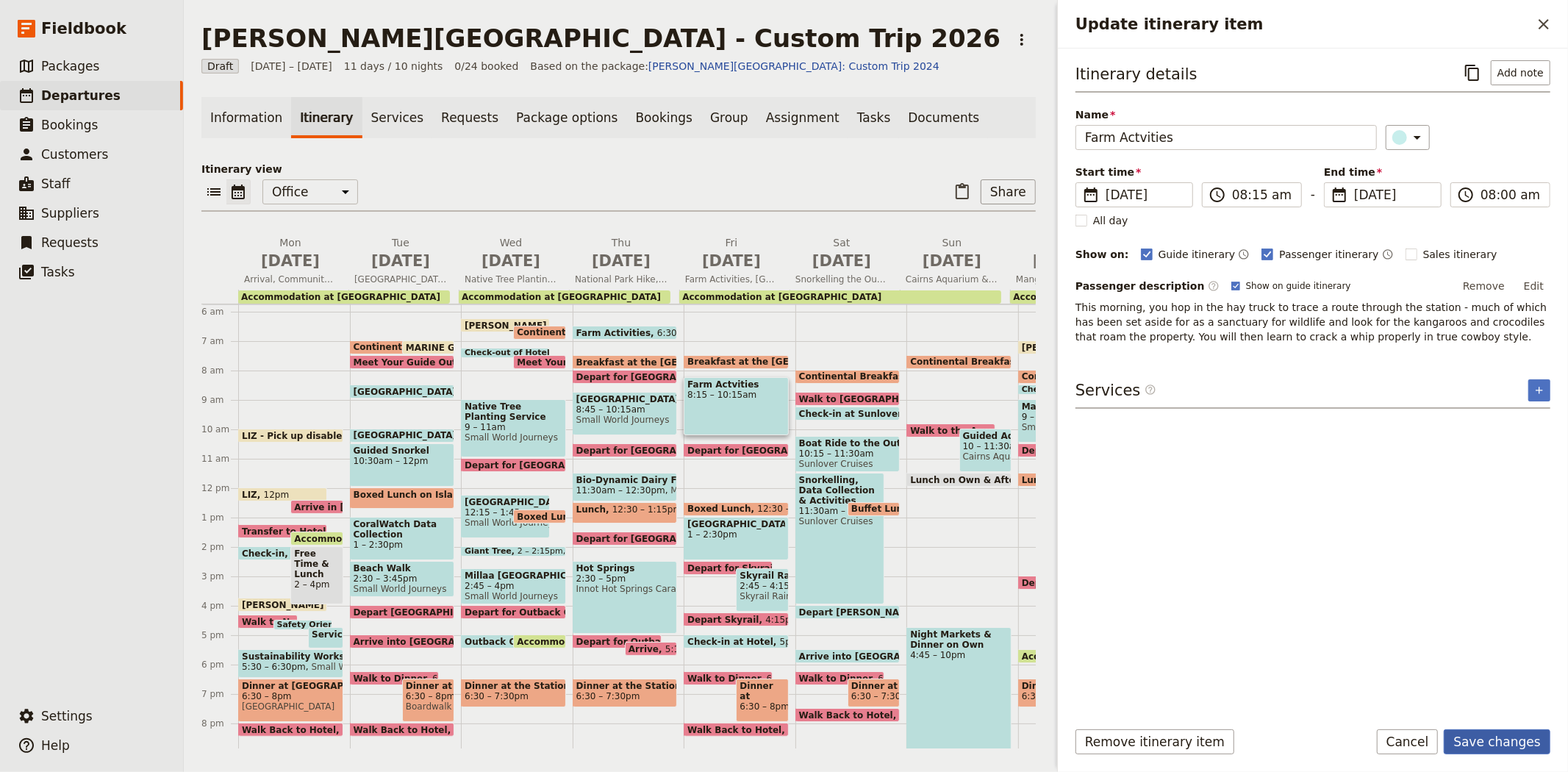
type input "08:00 am"
click at [1495, 737] on button "Save changes" at bounding box center [1497, 742] width 106 height 25
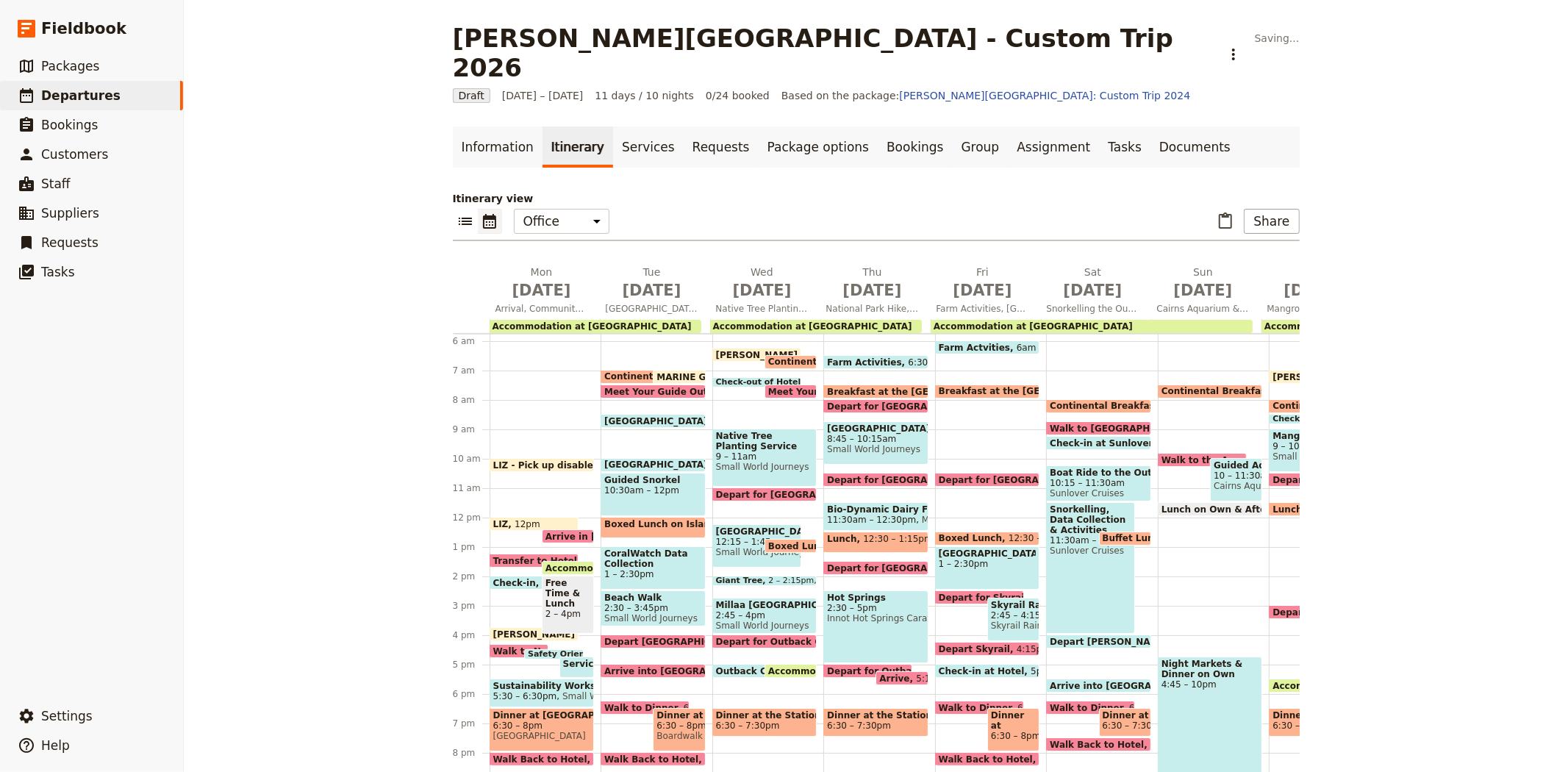
click at [976, 348] on span at bounding box center [987, 350] width 104 height 6
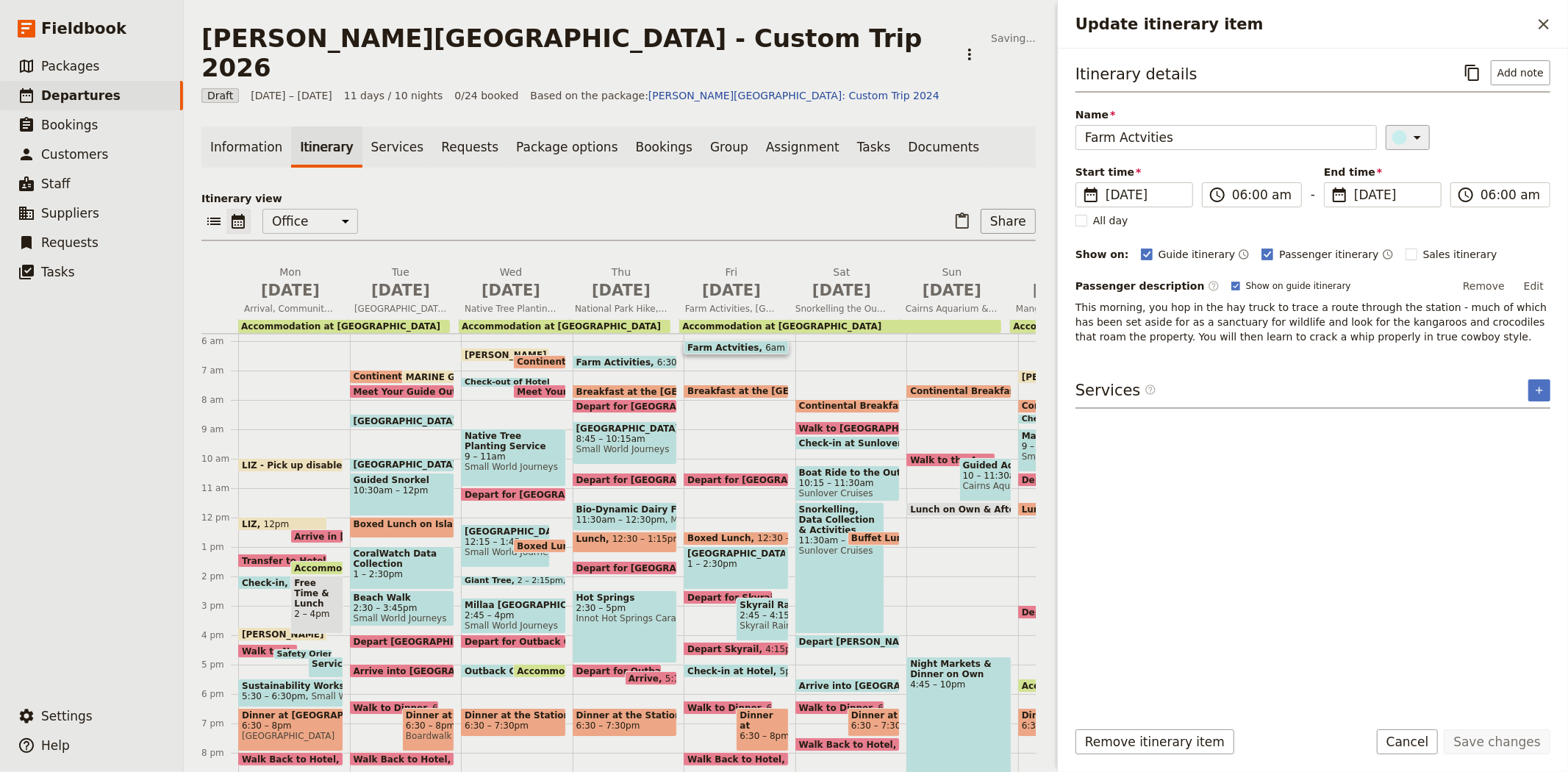
click at [1397, 136] on div "​" at bounding box center [1409, 137] width 33 height 17
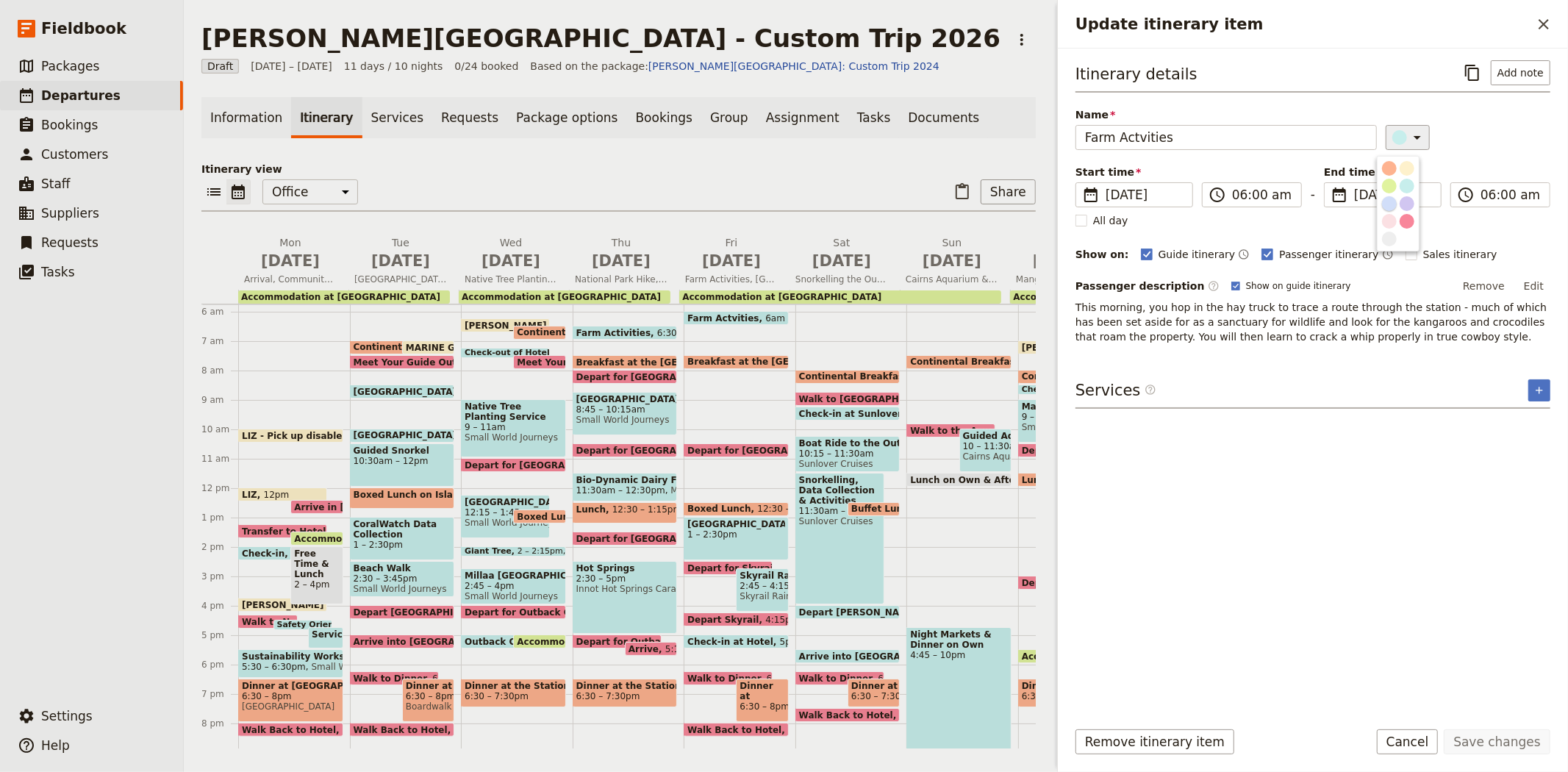
click at [1390, 211] on div "button" at bounding box center [1389, 203] width 15 height 15
click at [1510, 747] on button "Save changes" at bounding box center [1497, 742] width 106 height 25
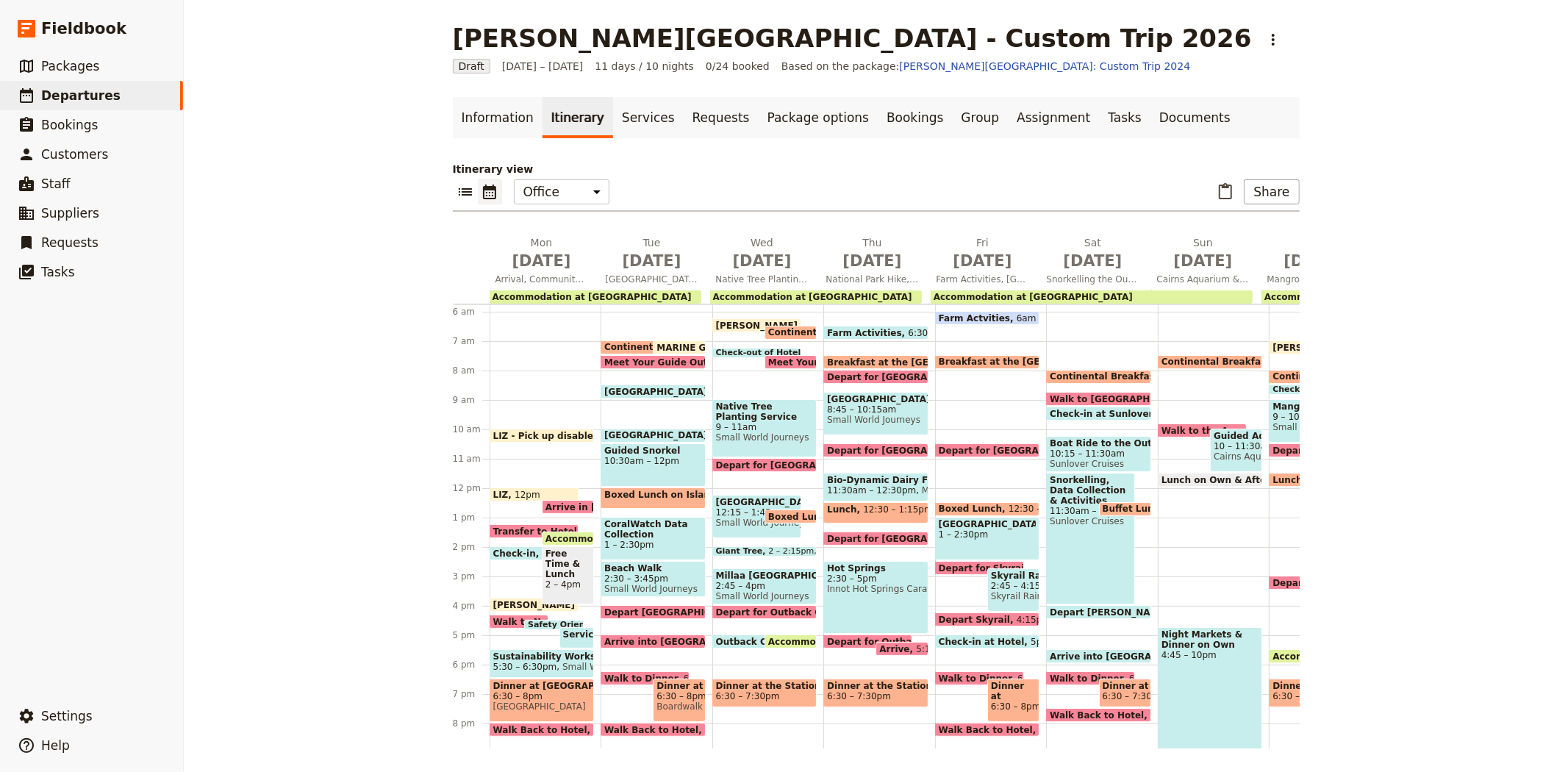
click at [1009, 356] on span "Breakfast at the [GEOGRAPHIC_DATA]" at bounding box center [1035, 361] width 194 height 10
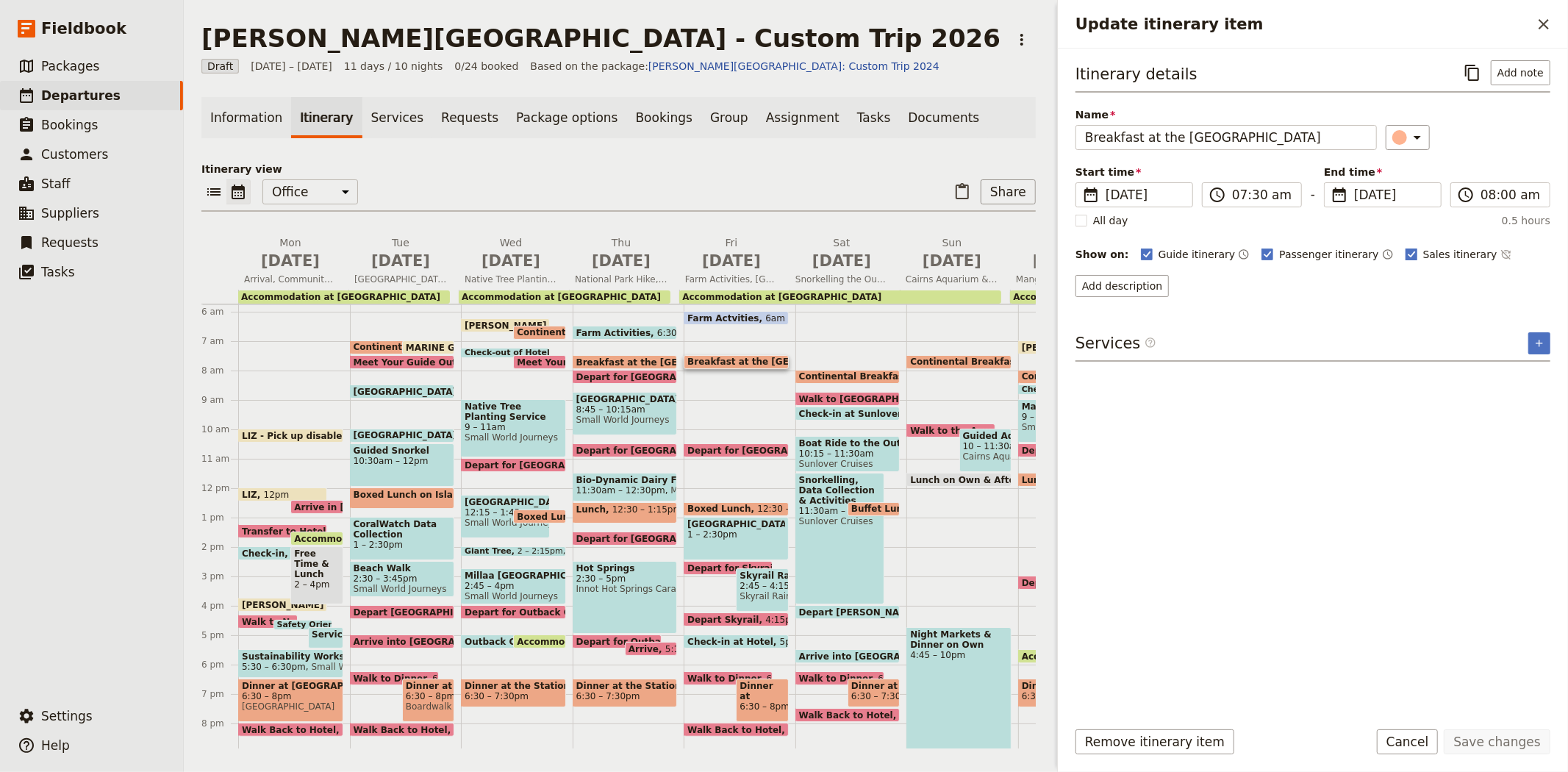
click at [1423, 257] on span "Sales itinerary" at bounding box center [1460, 254] width 75 height 15
click at [1405, 247] on input "Sales itinerary" at bounding box center [1405, 246] width 1 height 1
checkbox input "false"
click at [1476, 736] on button "Save changes" at bounding box center [1497, 742] width 106 height 25
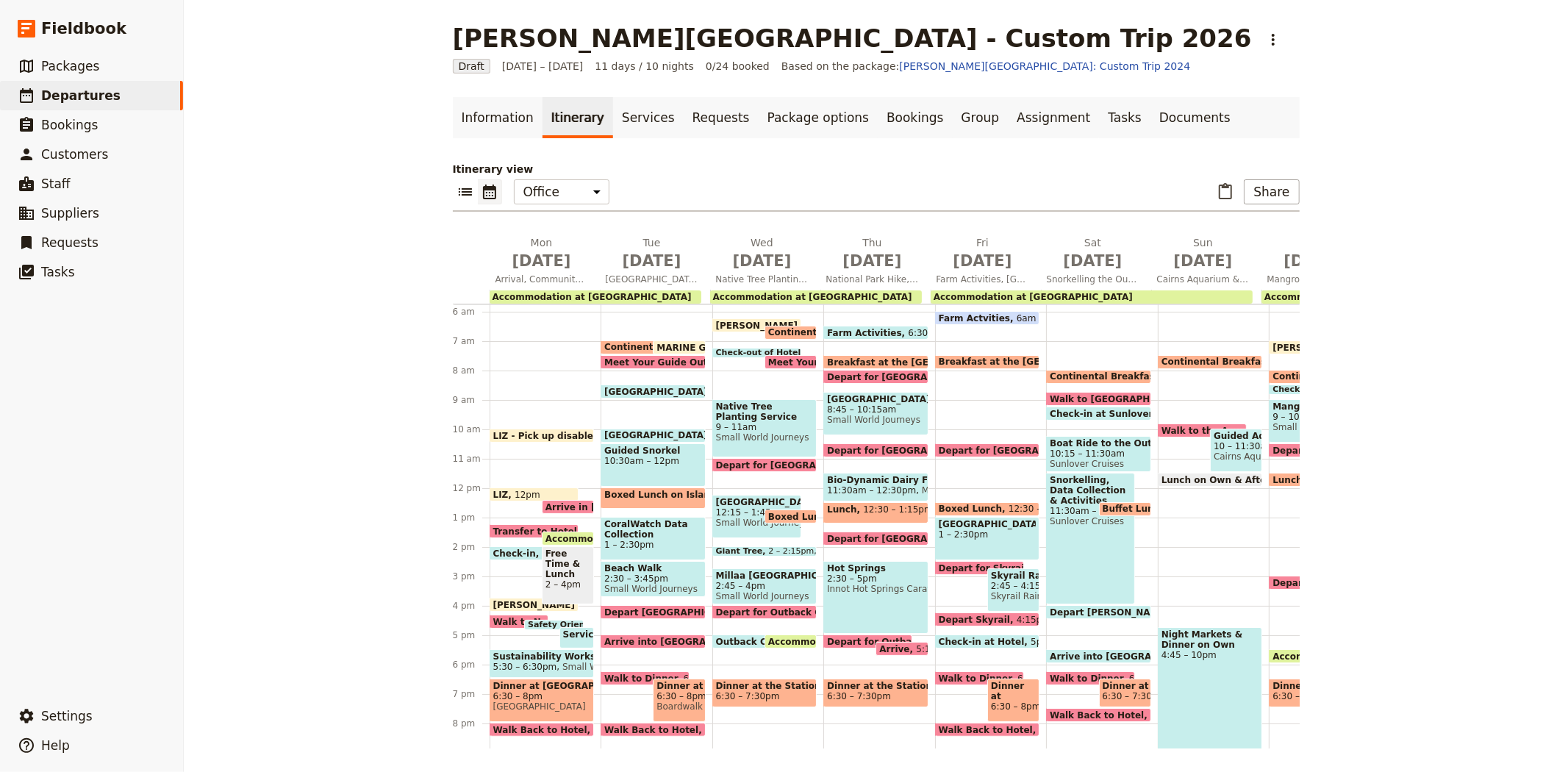
click at [968, 444] on div "Depart for Kuranda 10:30am" at bounding box center [987, 451] width 105 height 14
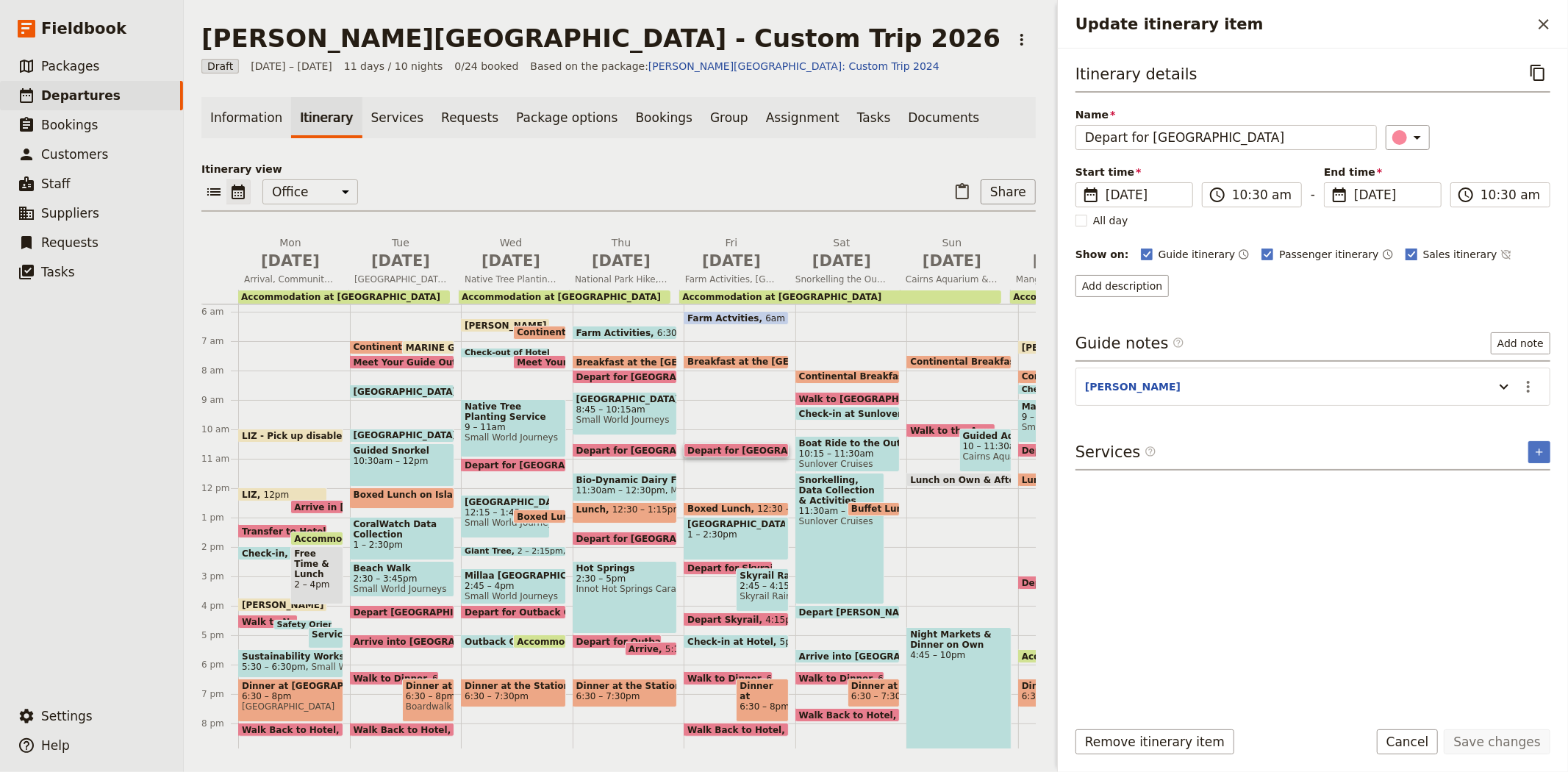
click at [1405, 253] on label "Sales itinerary" at bounding box center [1451, 254] width 92 height 15
click at [1405, 247] on input "Sales itinerary" at bounding box center [1405, 246] width 1 height 1
checkbox input "false"
click at [1490, 737] on button "Save changes" at bounding box center [1497, 742] width 106 height 25
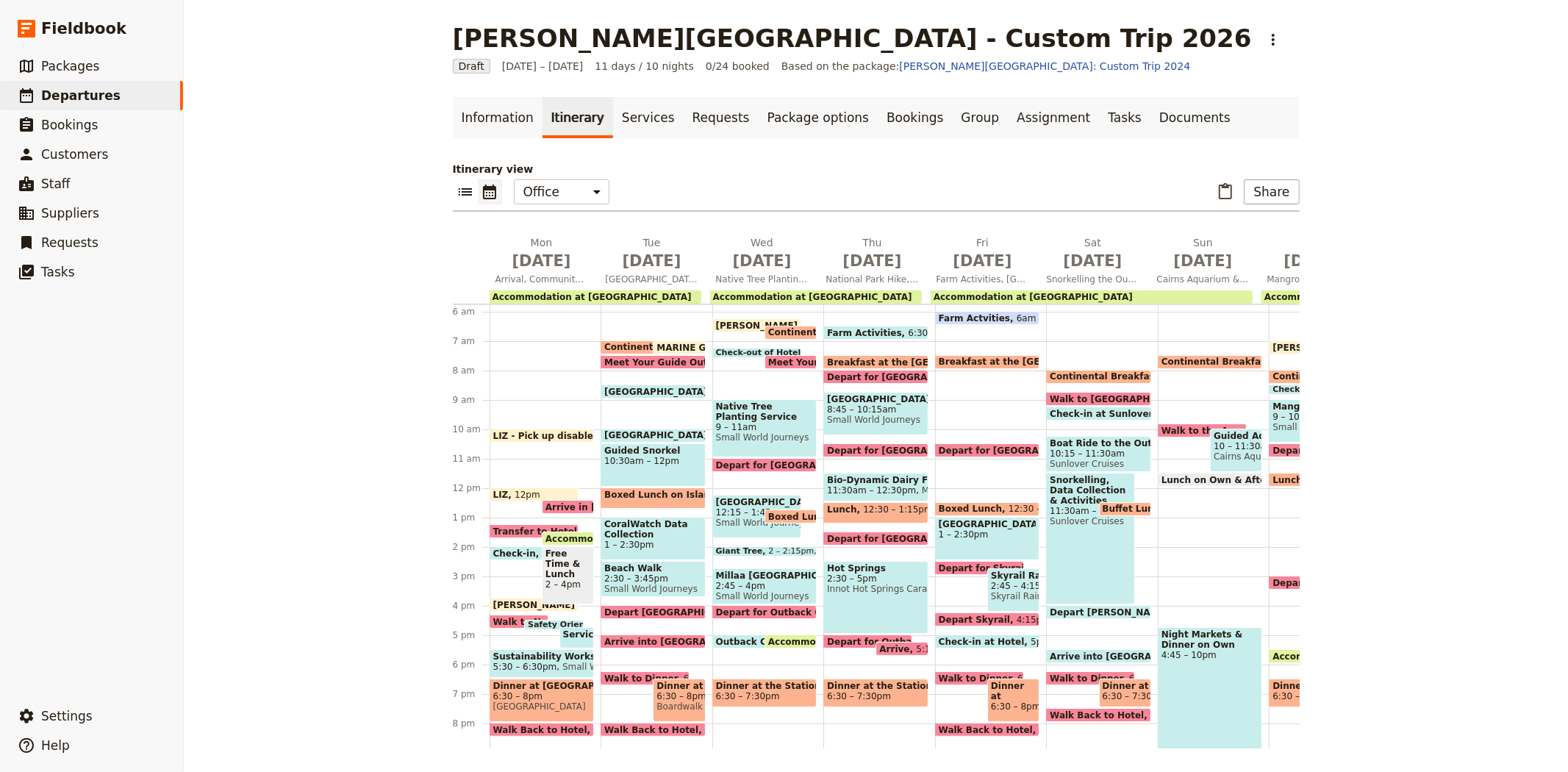
click at [973, 507] on span "Boxed Lunch" at bounding box center [973, 509] width 70 height 10
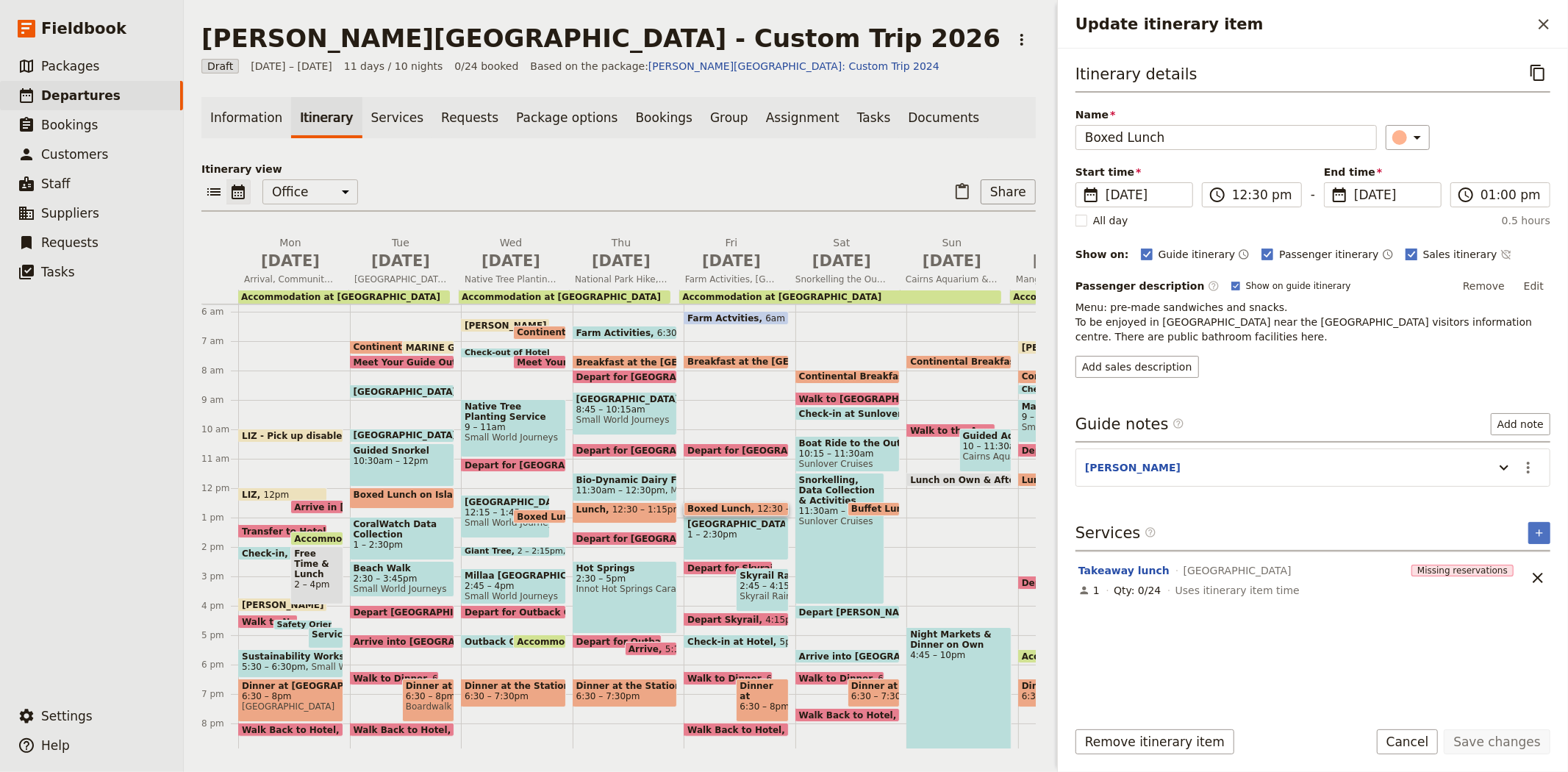
click at [1423, 251] on span "Sales itinerary" at bounding box center [1460, 254] width 75 height 15
click at [1405, 247] on input "Sales itinerary" at bounding box center [1405, 246] width 1 height 1
checkbox input "false"
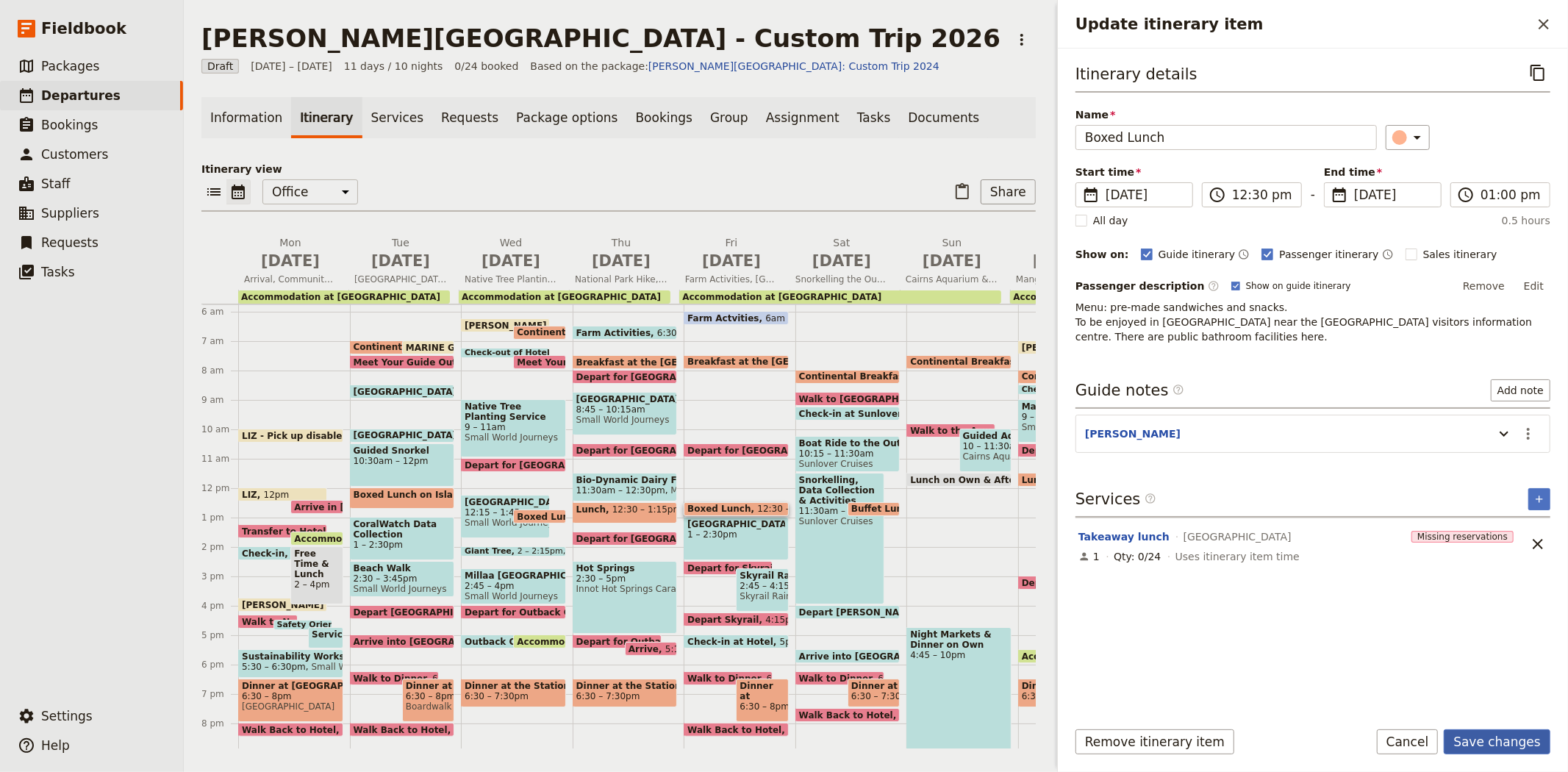
click at [1496, 739] on button "Save changes" at bounding box center [1497, 742] width 106 height 25
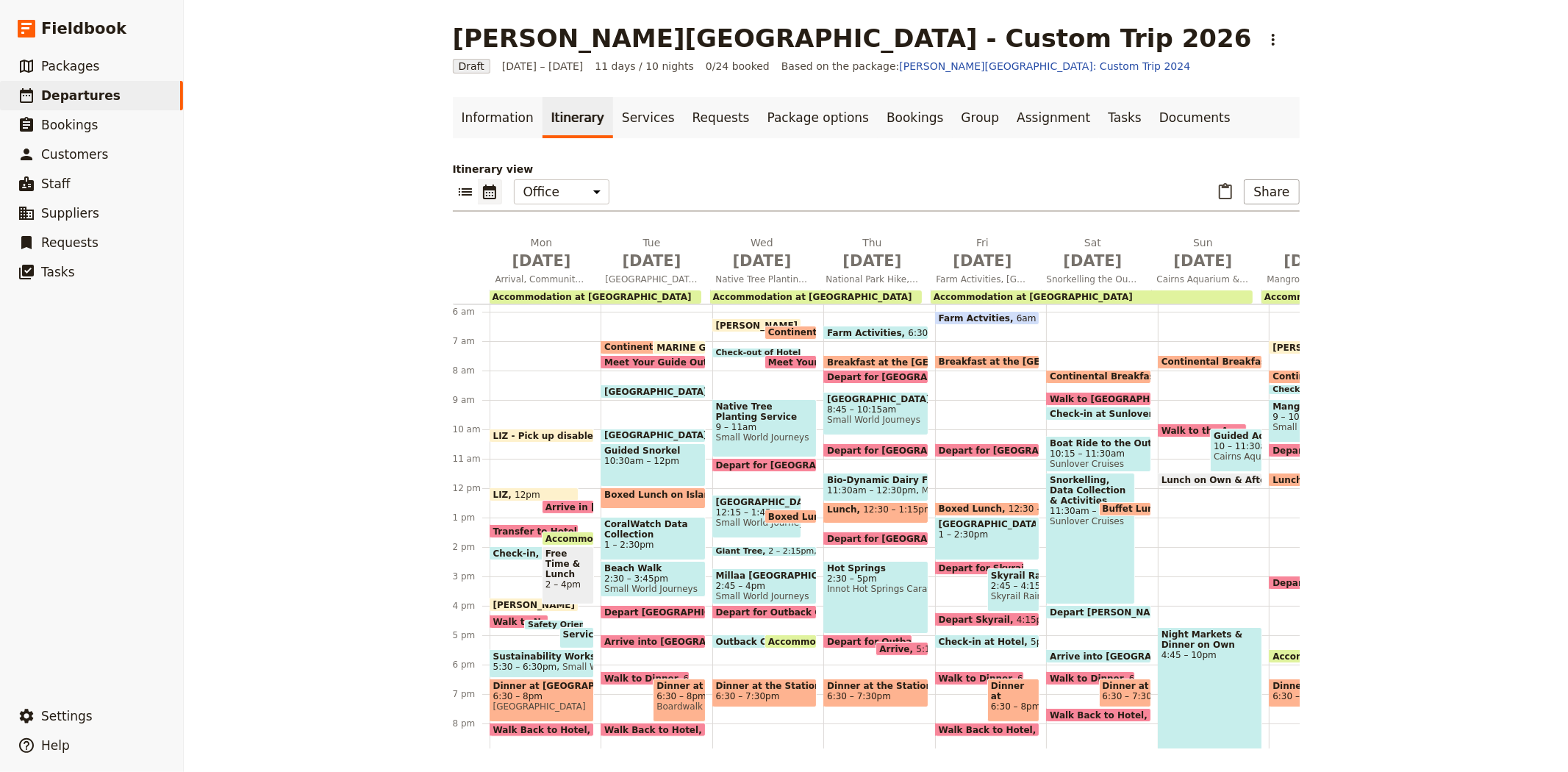
click at [998, 526] on span "[GEOGRAPHIC_DATA]" at bounding box center [987, 524] width 98 height 10
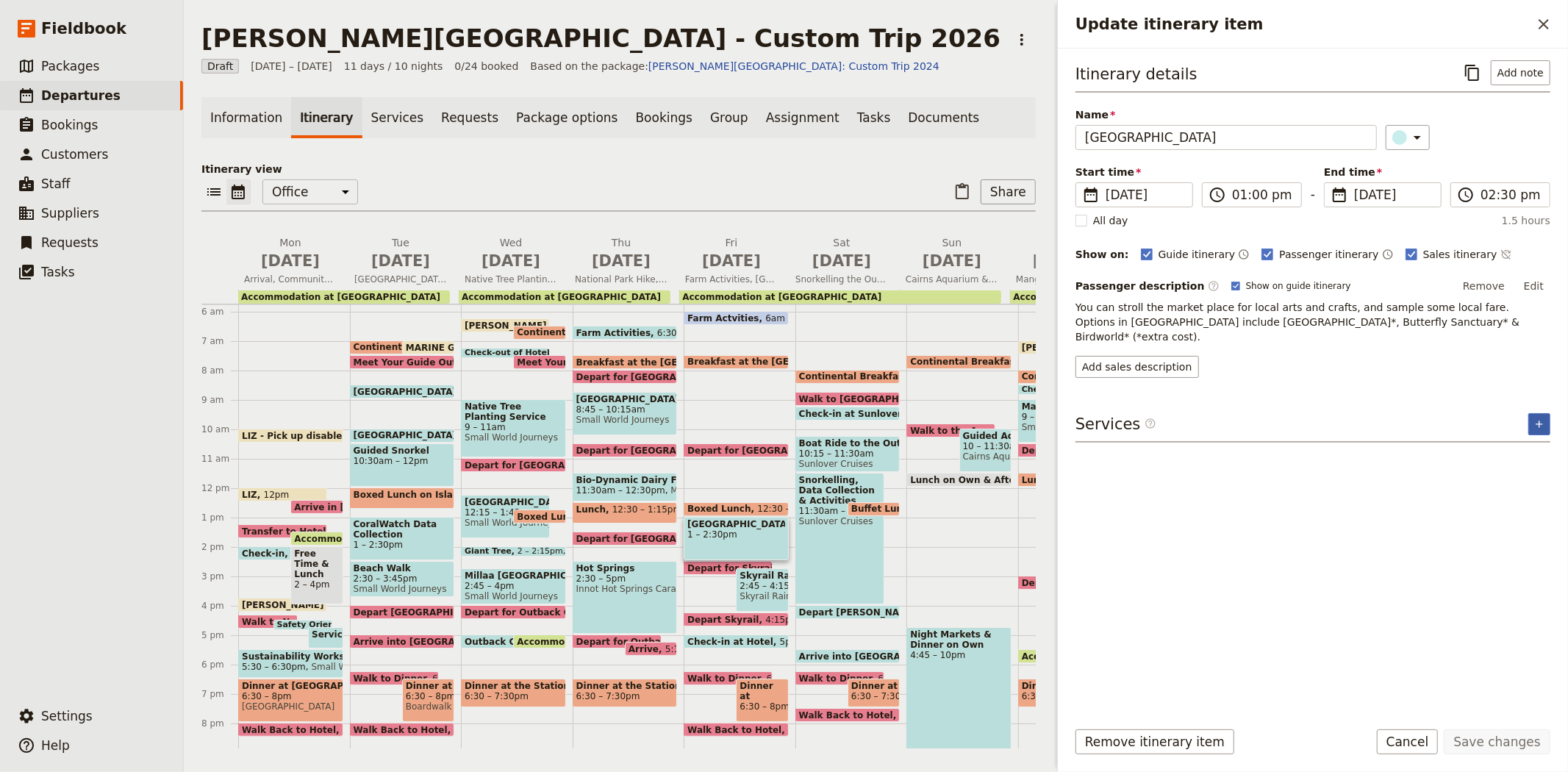
click at [1538, 418] on icon "Add service inclusion" at bounding box center [1539, 424] width 12 height 12
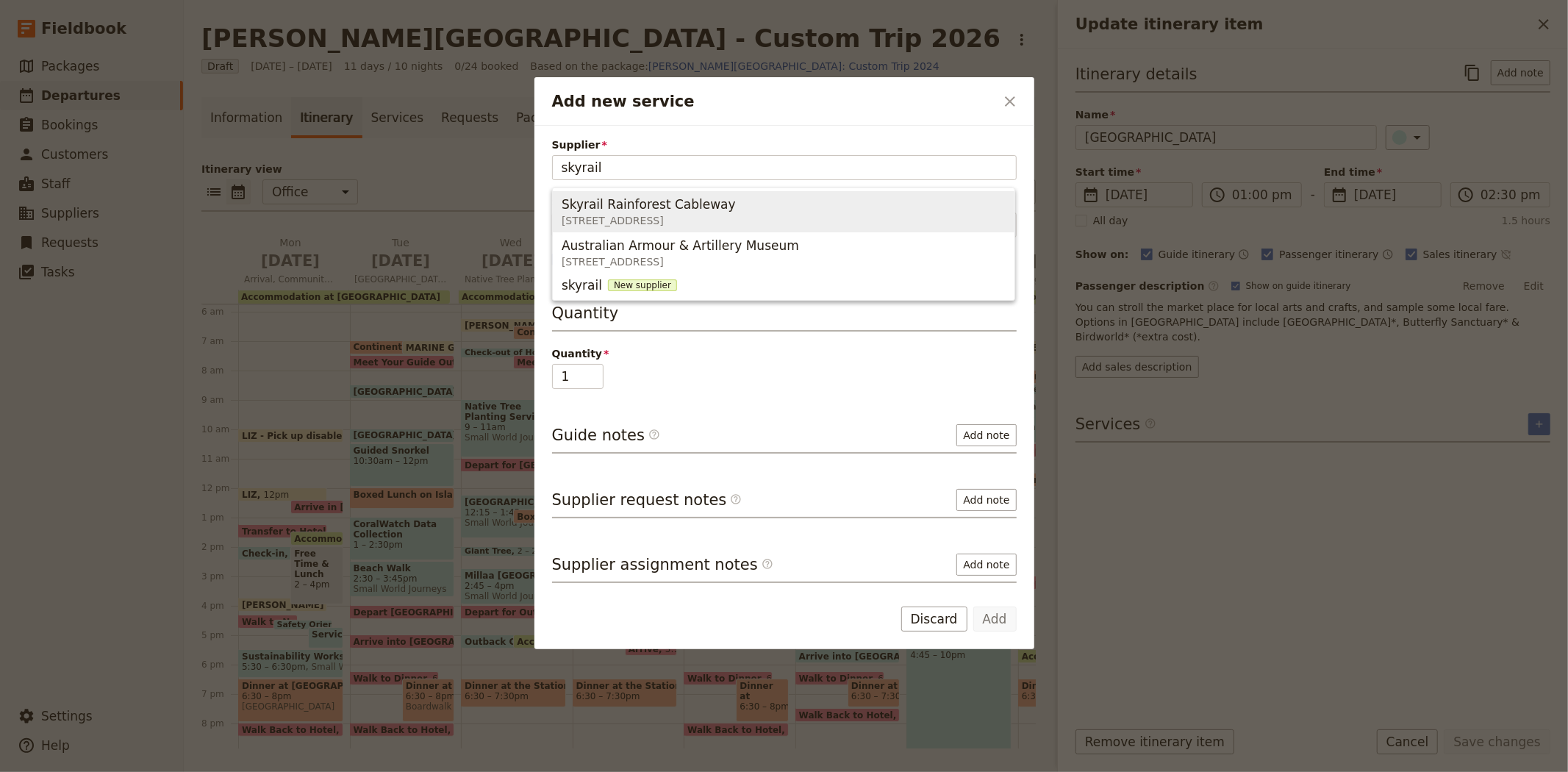
click at [653, 221] on span "6 Skyrail Dr, Smithfield QLD 4878, Australia" at bounding box center [651, 221] width 180 height 15
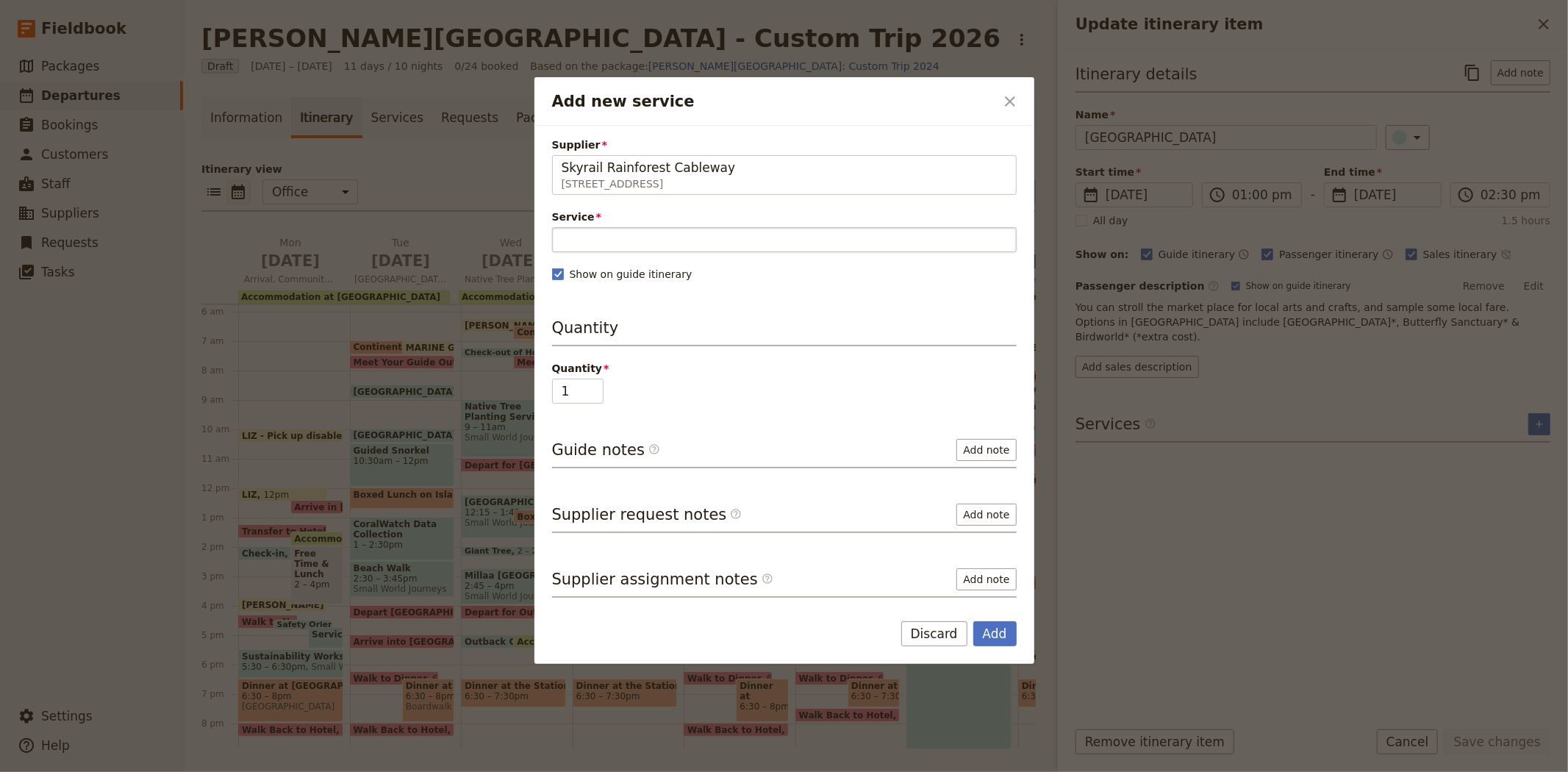
type input "Skyrail Rainforest Cableway"
click at [662, 243] on input "Service" at bounding box center [784, 240] width 465 height 25
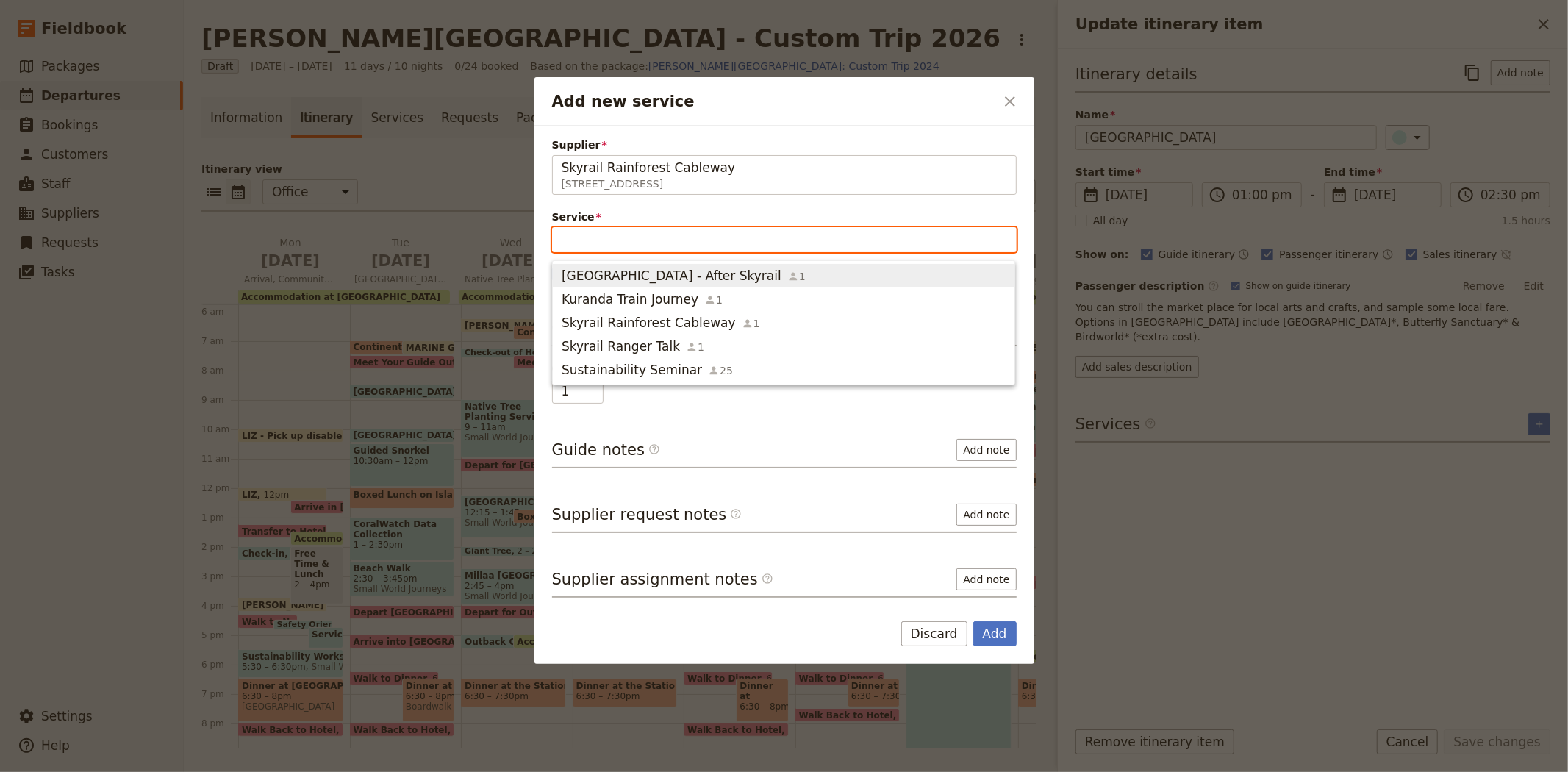
click at [667, 281] on span "Kuranda Mountain Village - After Skyrail" at bounding box center [671, 275] width 220 height 17
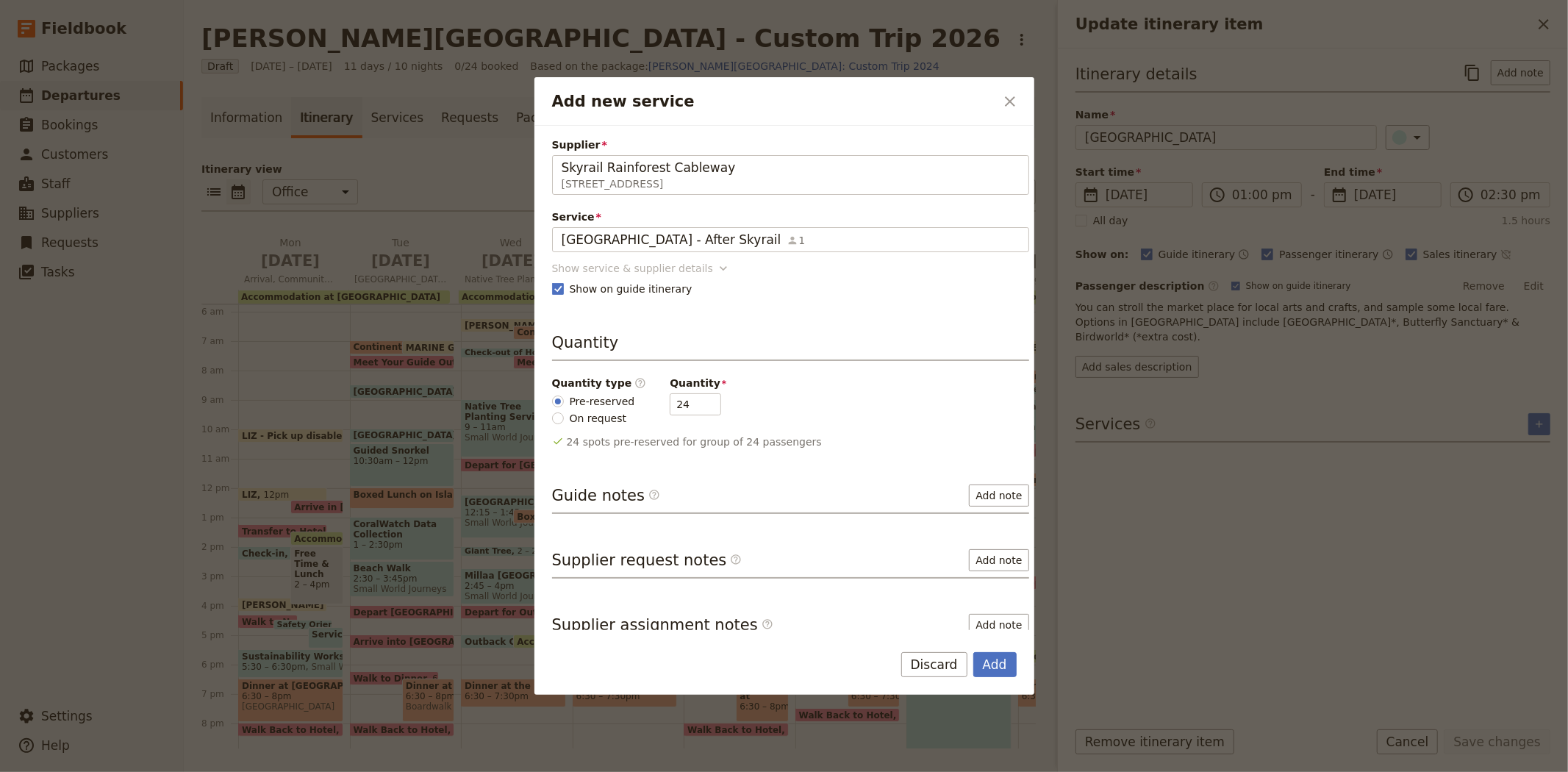
click at [639, 272] on div "Show service & supplier details" at bounding box center [632, 268] width 161 height 15
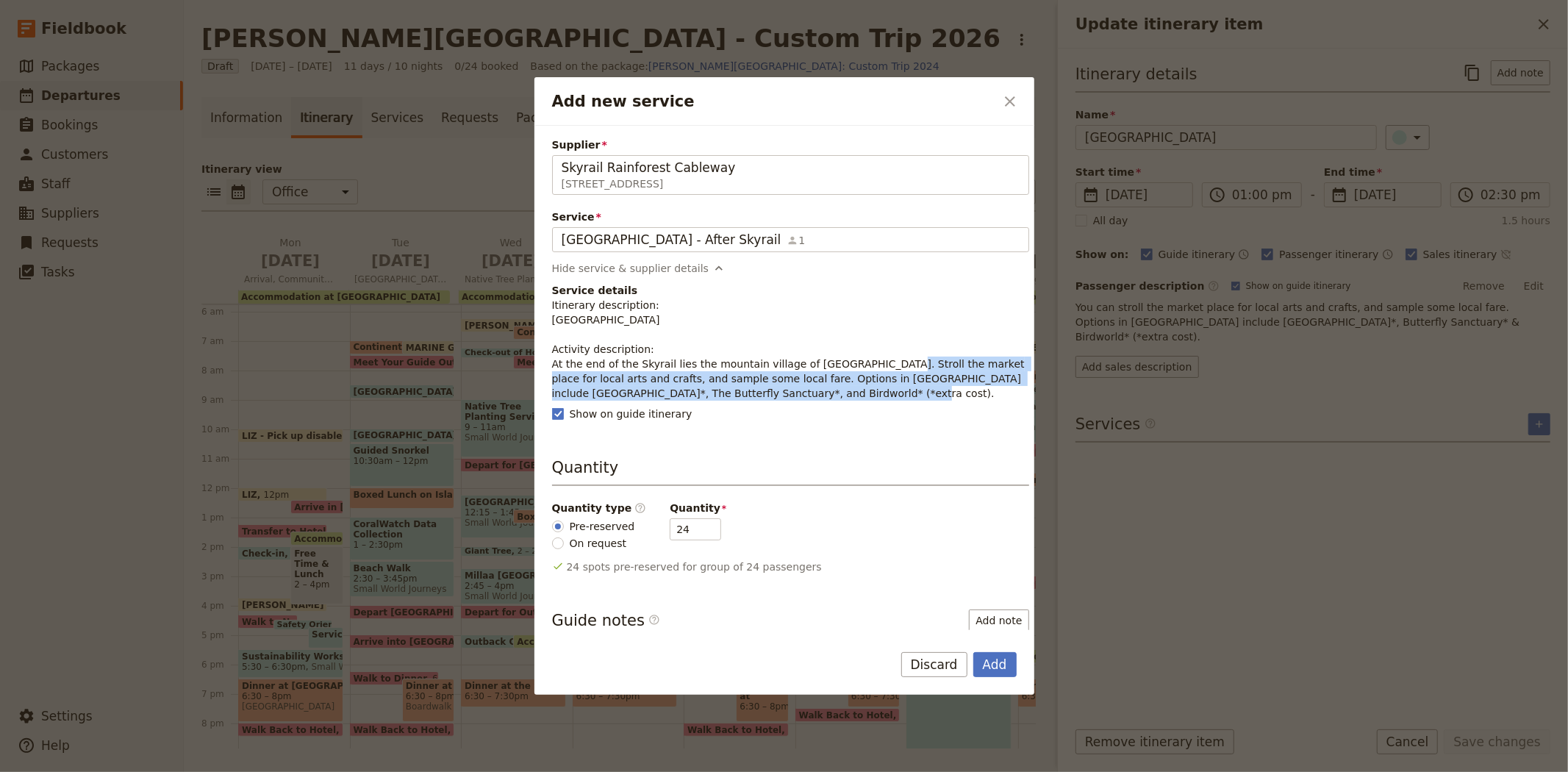
drag, startPoint x: 834, startPoint y: 362, endPoint x: 897, endPoint y: 391, distance: 69.4
click at [897, 391] on p "Itinerary description: Kuranda Mountain Village Activity description: At the en…" at bounding box center [790, 349] width 477 height 103
click at [1011, 107] on icon "Close dialog" at bounding box center [1010, 102] width 17 height 17
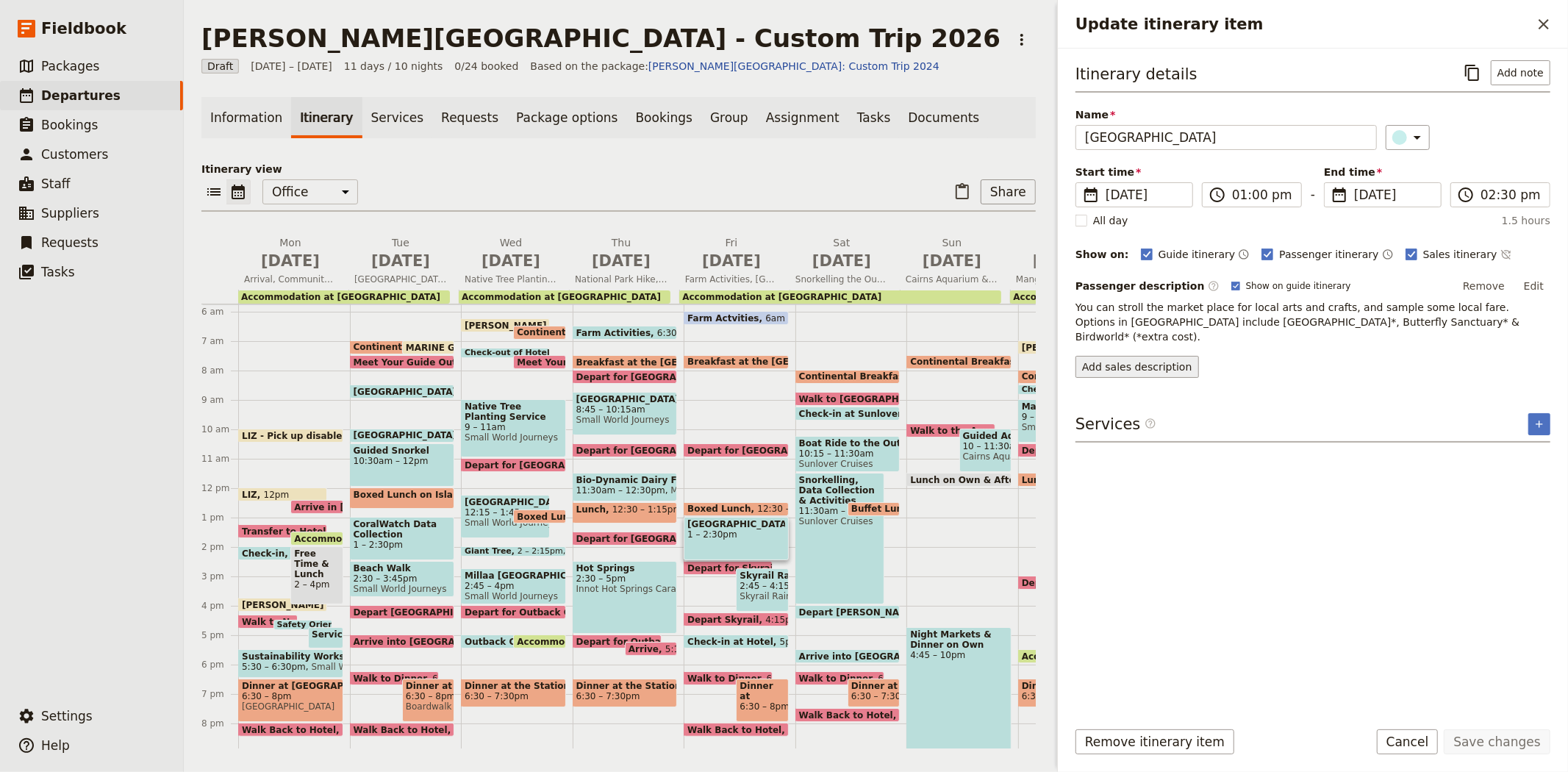
click at [1122, 356] on button "Add sales description" at bounding box center [1137, 367] width 124 height 22
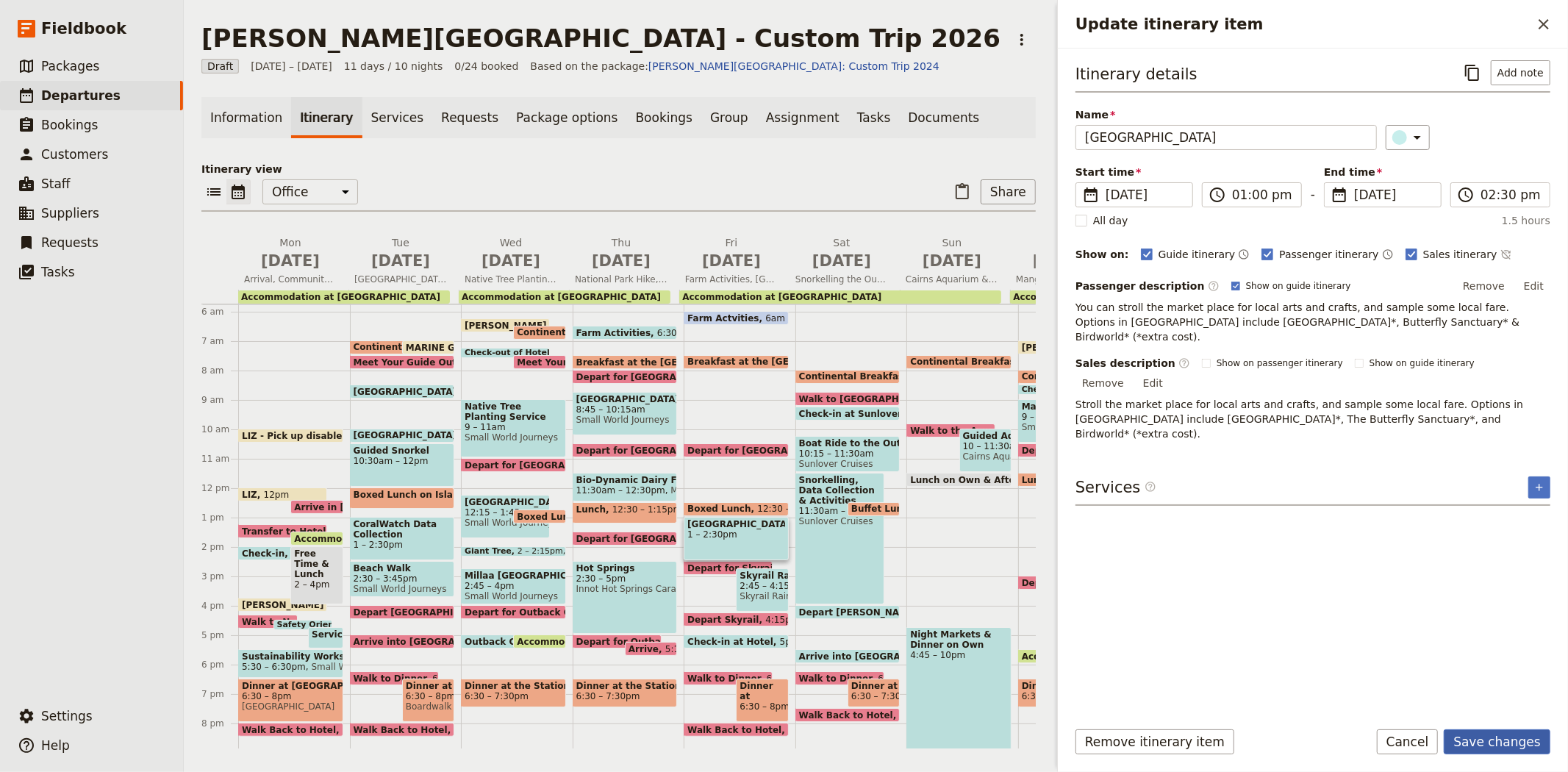
click at [1482, 744] on button "Save changes" at bounding box center [1497, 742] width 106 height 25
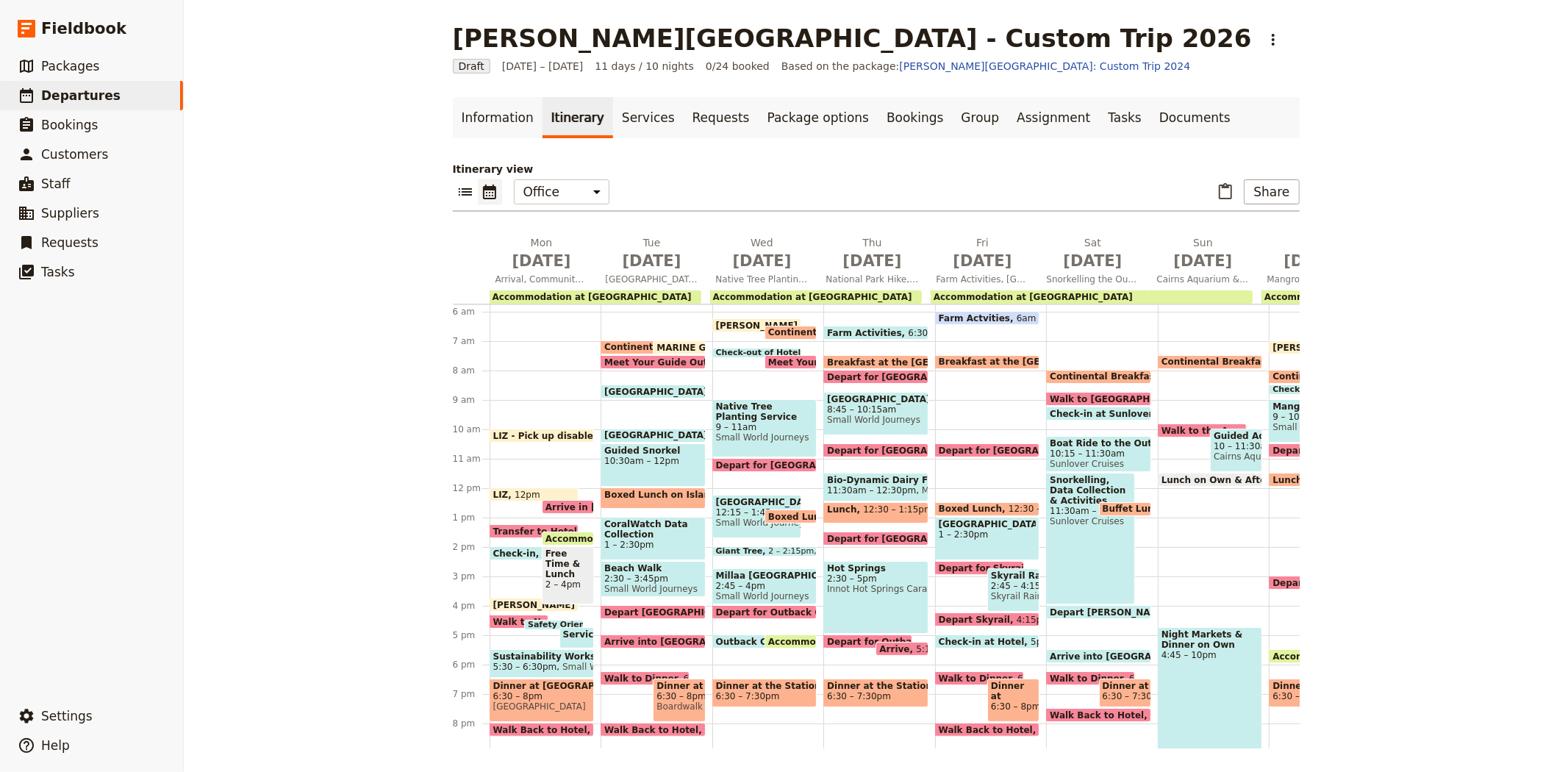
click at [1009, 592] on span "Skyrail Rainforest Cableway" at bounding box center [1013, 596] width 45 height 10
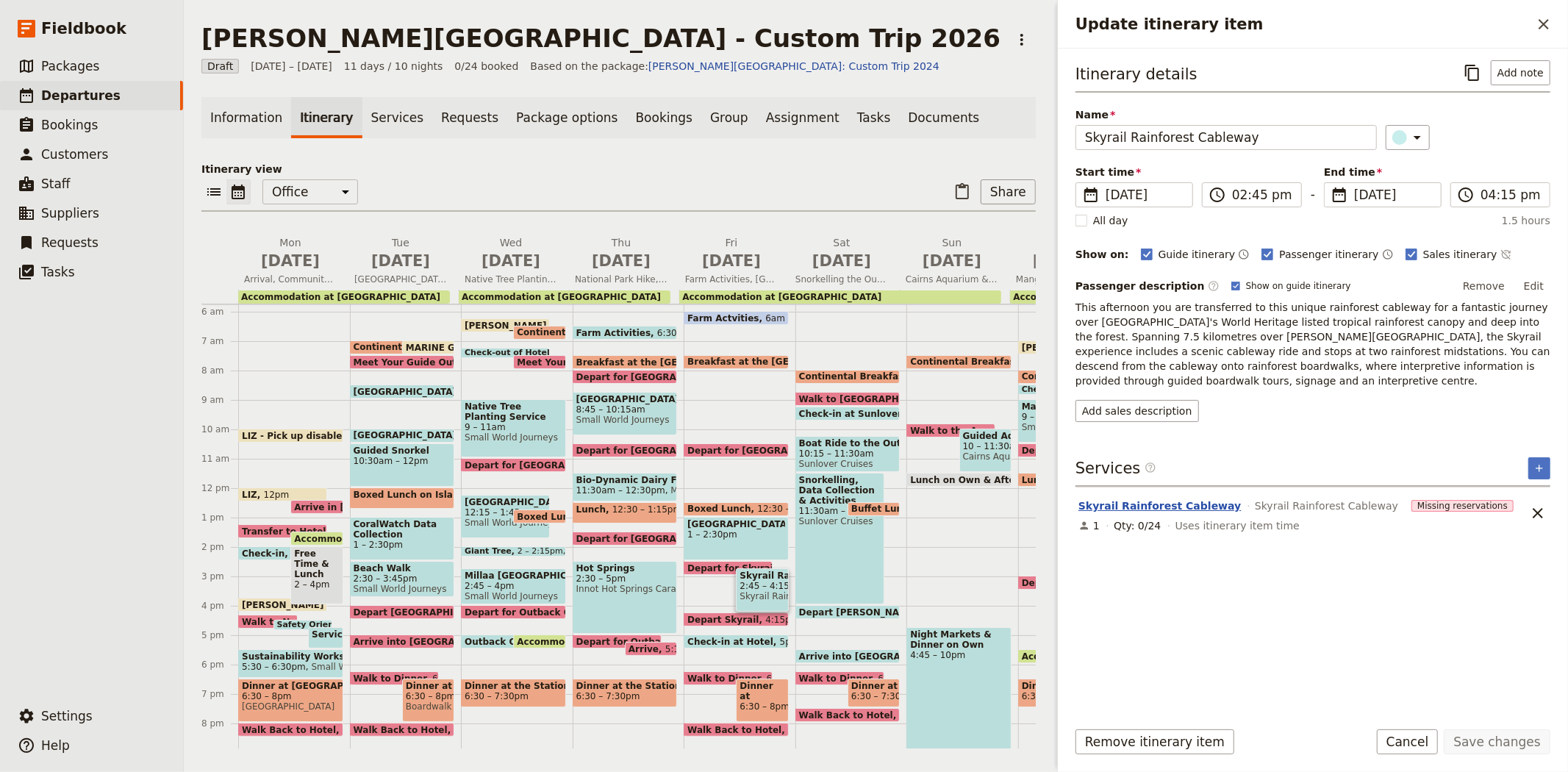
click at [1137, 501] on button "Skyrail Rainforest Cableway" at bounding box center [1159, 505] width 163 height 15
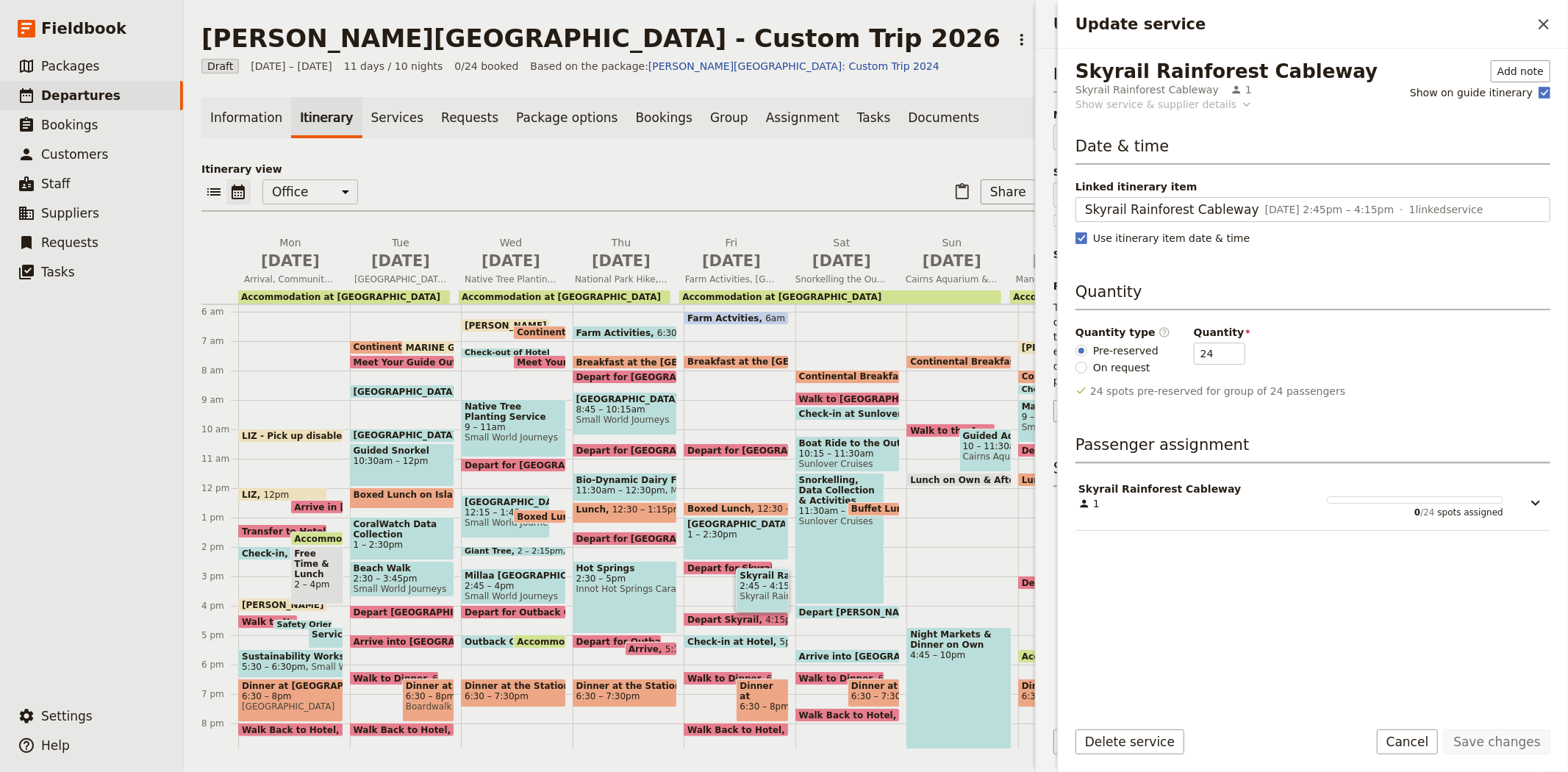
click at [1148, 102] on div "Show service & supplier details" at bounding box center [1156, 104] width 161 height 15
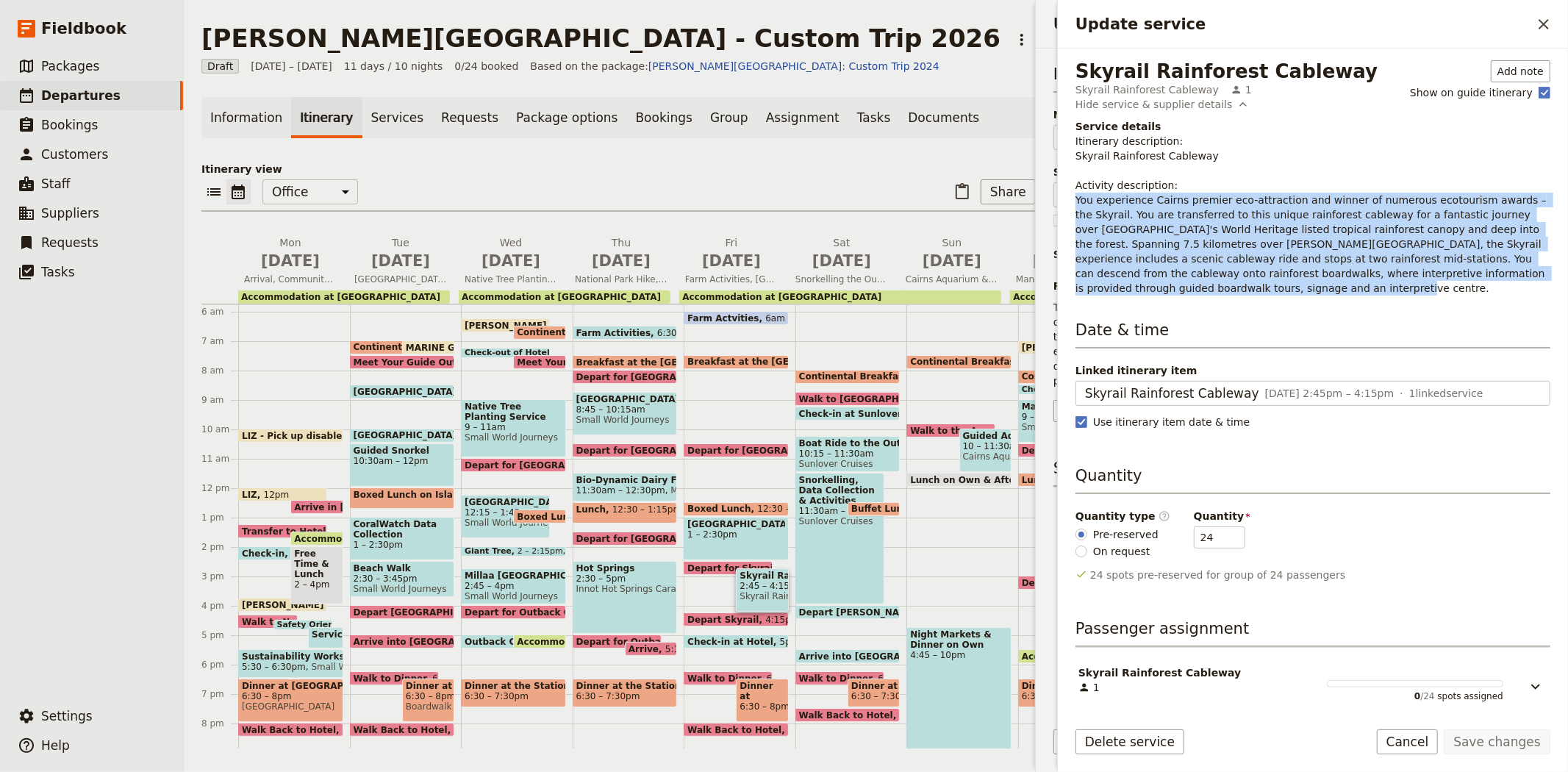
drag, startPoint x: 1075, startPoint y: 198, endPoint x: 1509, endPoint y: 279, distance: 441.5
click at [1509, 279] on div "Skyrail Rainforest Cableway Skyrail Rainforest Cableway 1 Add note Show on guid…" at bounding box center [1313, 378] width 510 height 659
click at [1544, 17] on icon "Close drawer" at bounding box center [1543, 24] width 17 height 17
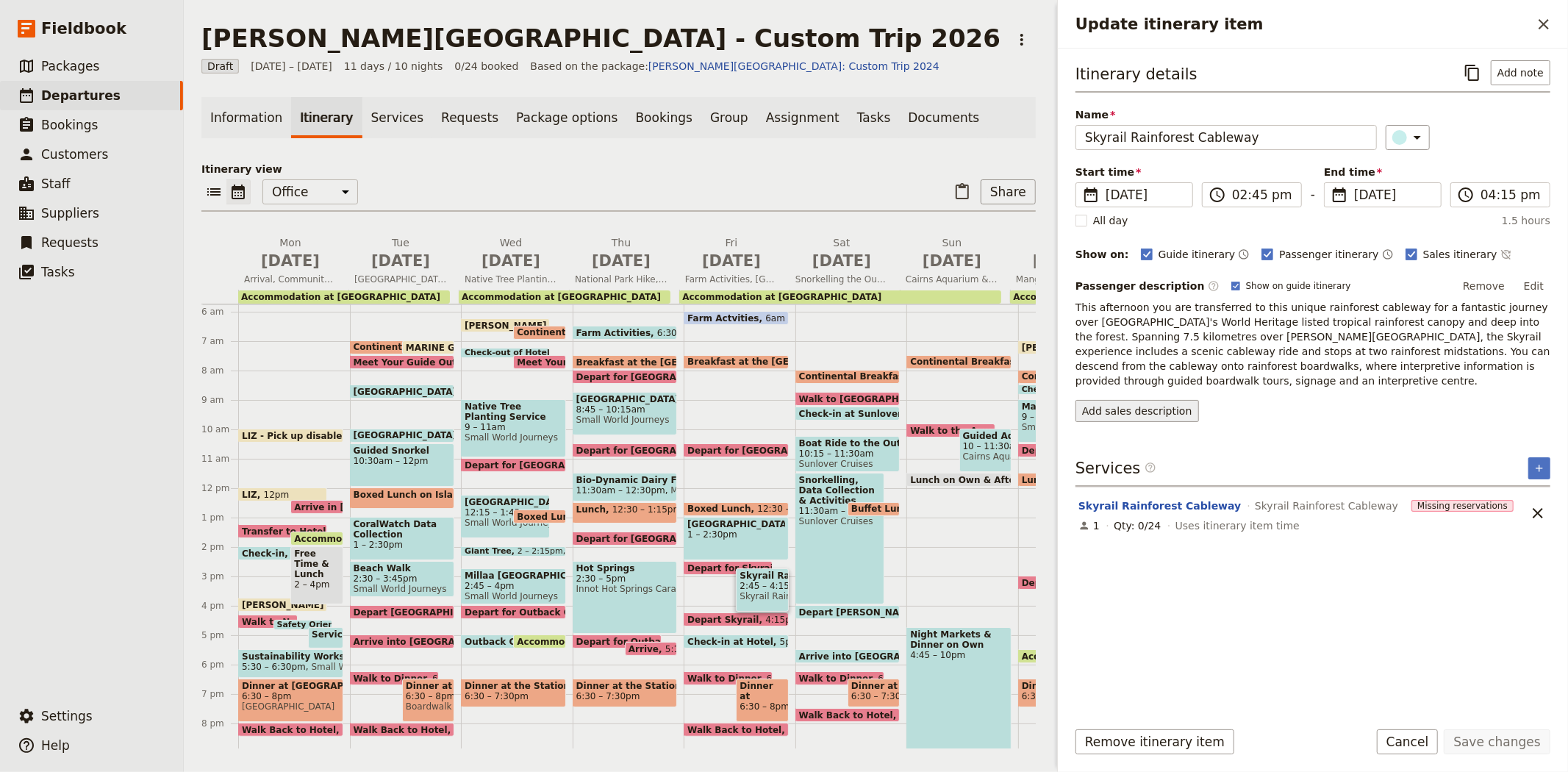
click at [1129, 403] on button "Add sales description" at bounding box center [1137, 411] width 124 height 22
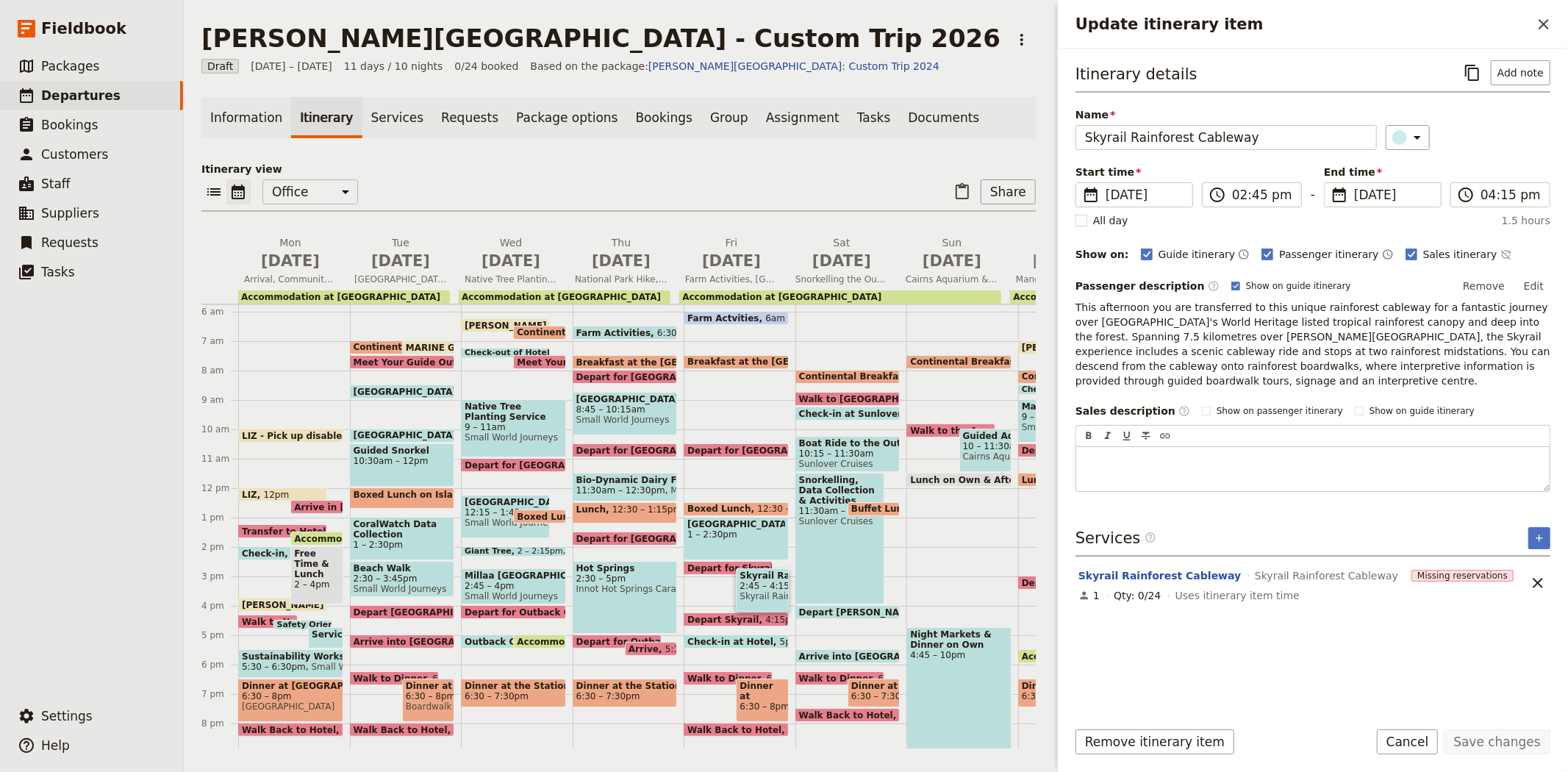
click at [1160, 567] on div "Itinerary details ​ Add note Name Skyrail Rainforest Cableway ​ Start time ​ 11…" at bounding box center [1313, 383] width 475 height 646
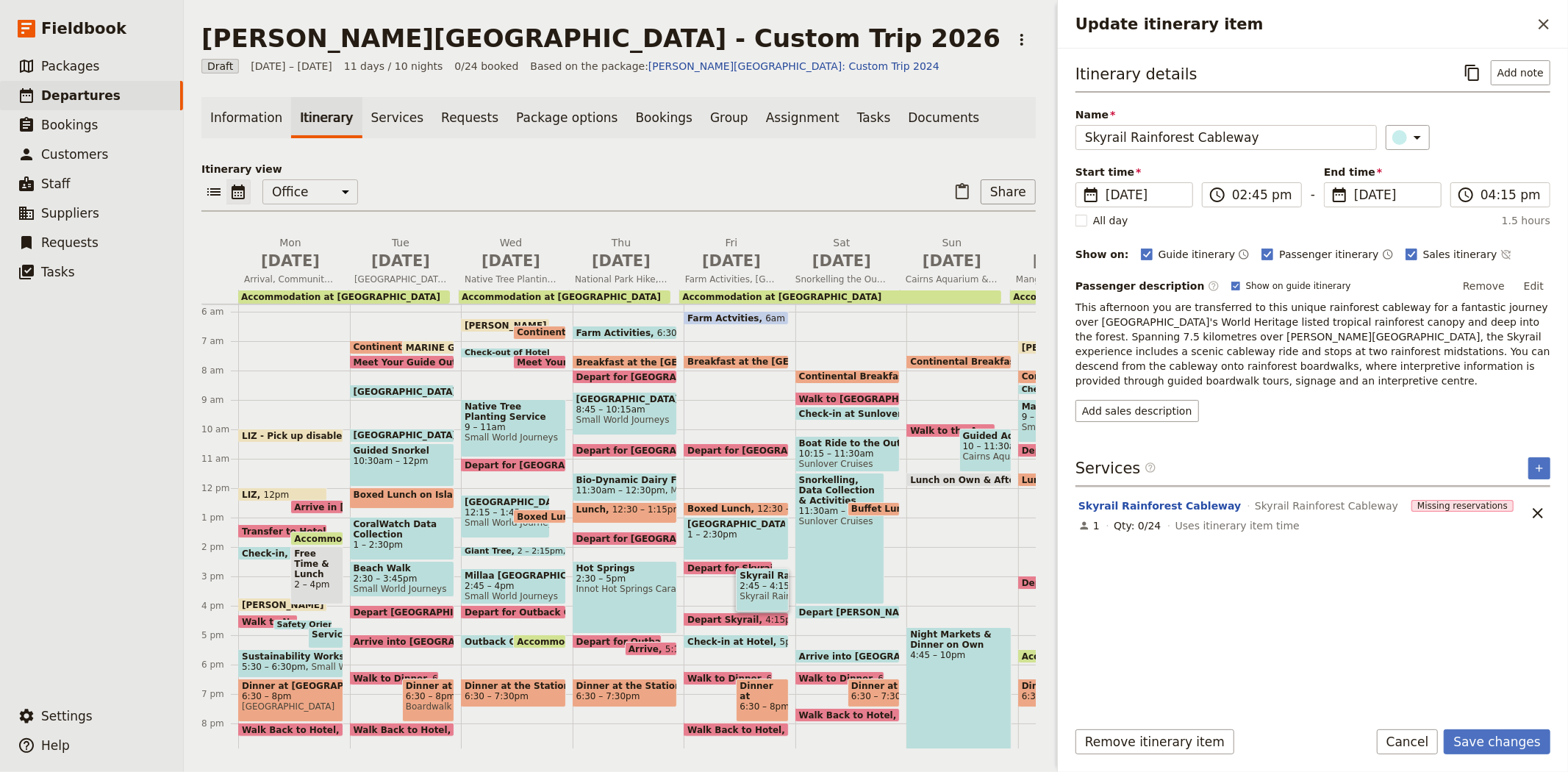
click at [1150, 497] on div "Skyrail Rainforest Cableway Skyrail Rainforest Cableway" at bounding box center [1242, 505] width 330 height 17
click at [1152, 503] on button "Skyrail Rainforest Cableway" at bounding box center [1159, 505] width 163 height 15
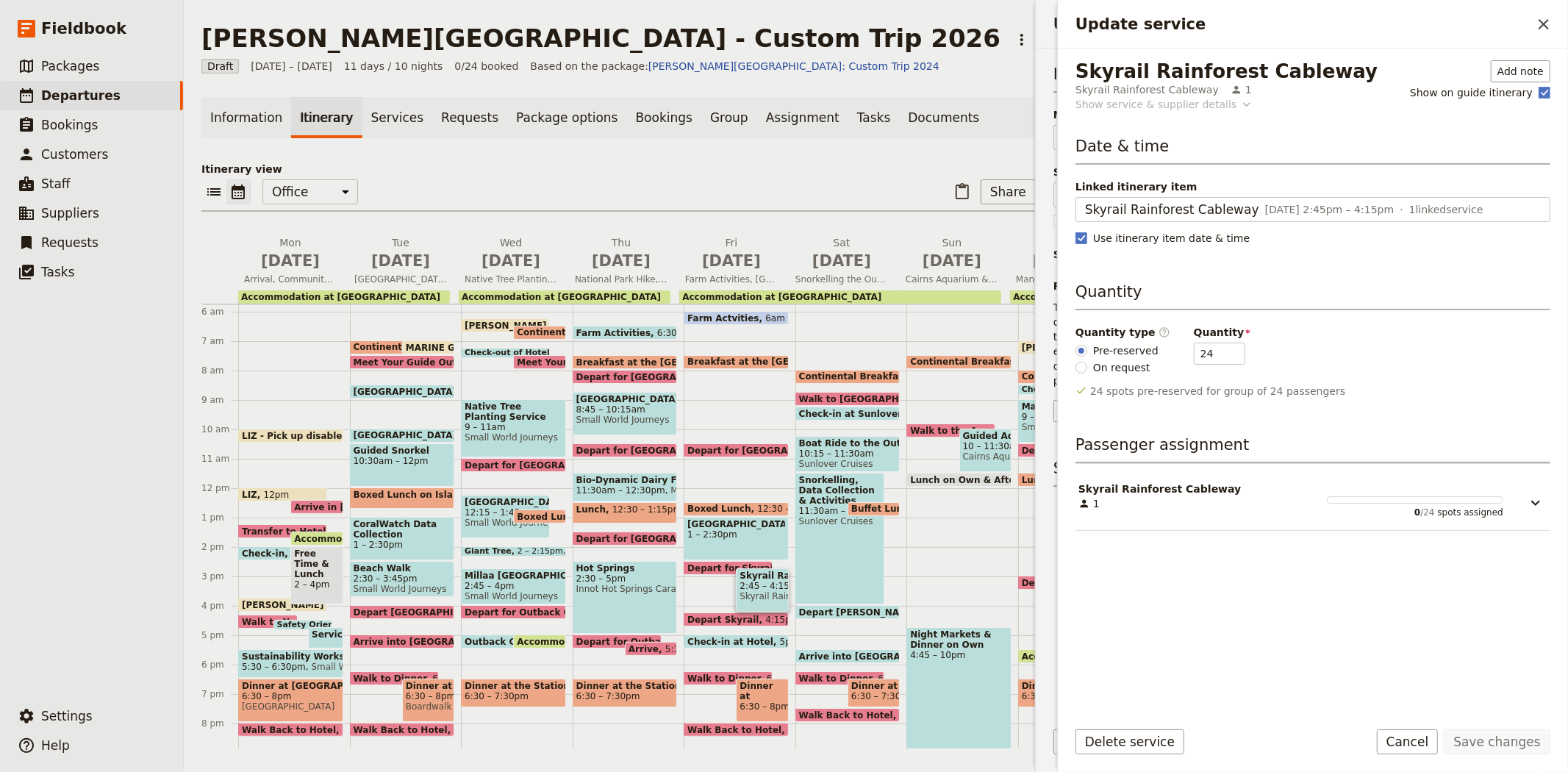
click at [1159, 103] on div "Show service & supplier details" at bounding box center [1156, 104] width 161 height 15
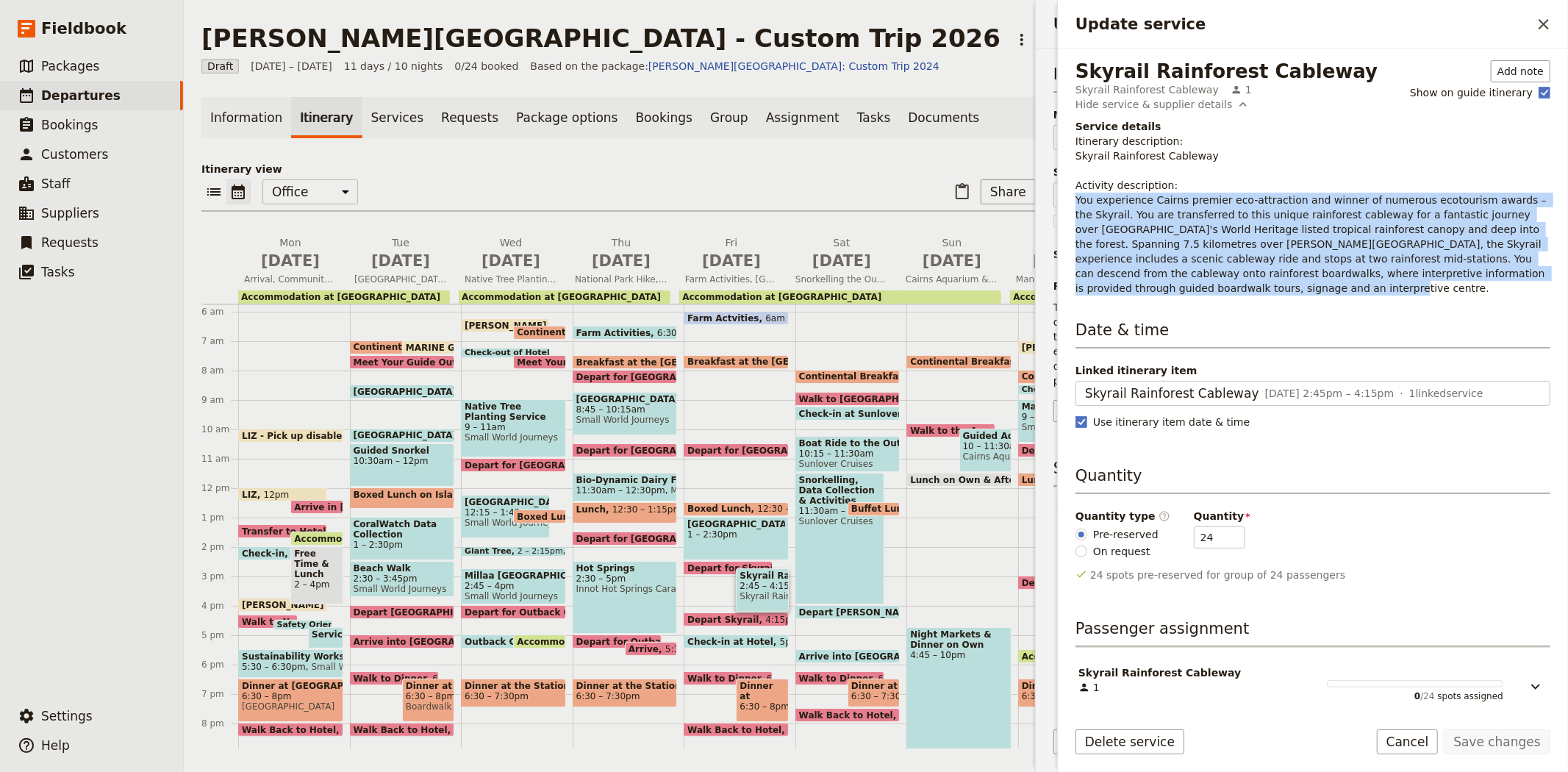
drag, startPoint x: 1494, startPoint y: 276, endPoint x: 1075, endPoint y: 202, distance: 425.5
click at [1075, 202] on p "Itinerary description: Skyrail Rainforest Cableway Activity description: You ex…" at bounding box center [1313, 215] width 475 height 162
click at [1543, 17] on icon "Close drawer" at bounding box center [1543, 24] width 17 height 17
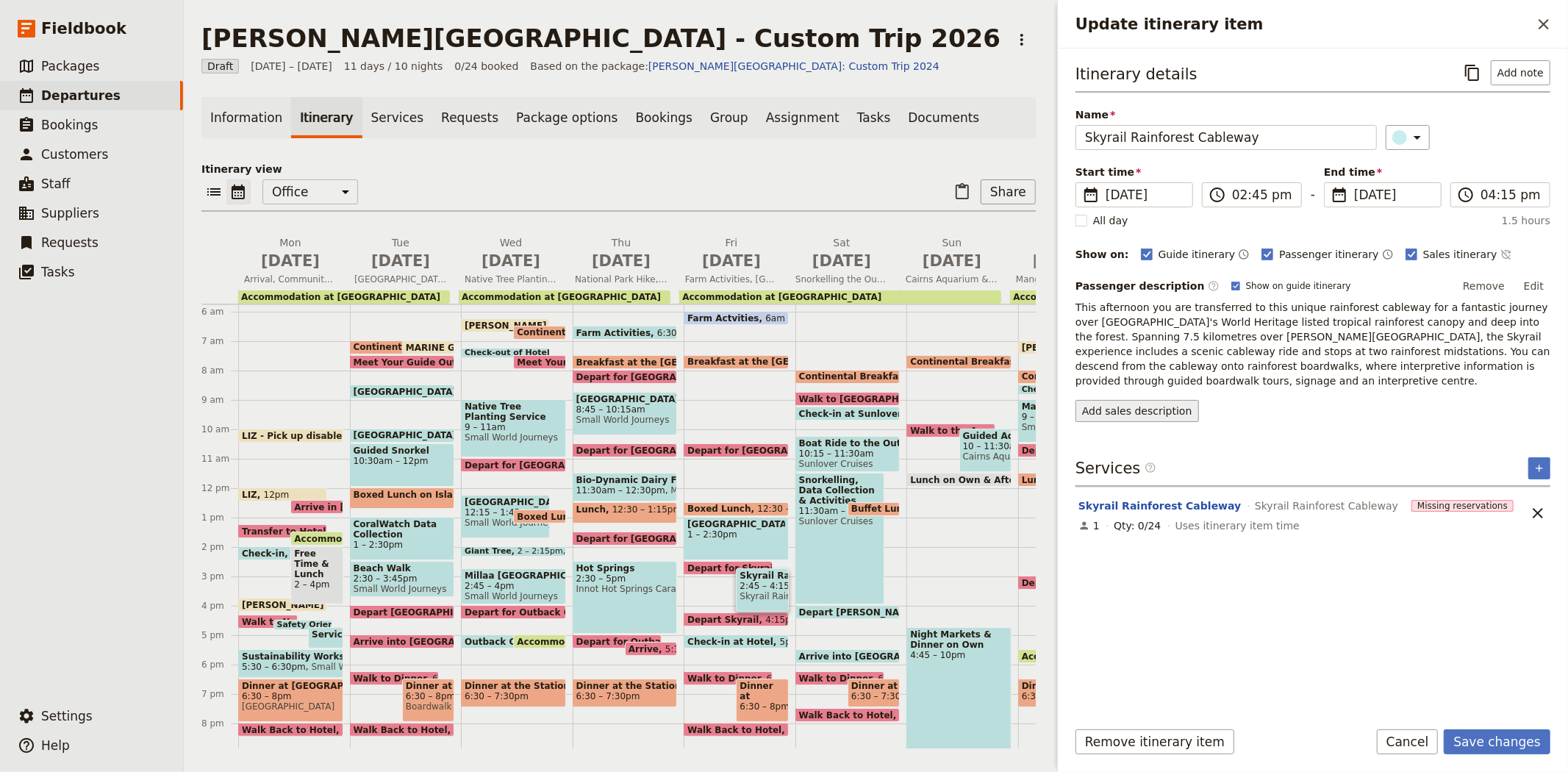
click at [1148, 420] on button "Add sales description" at bounding box center [1137, 411] width 124 height 22
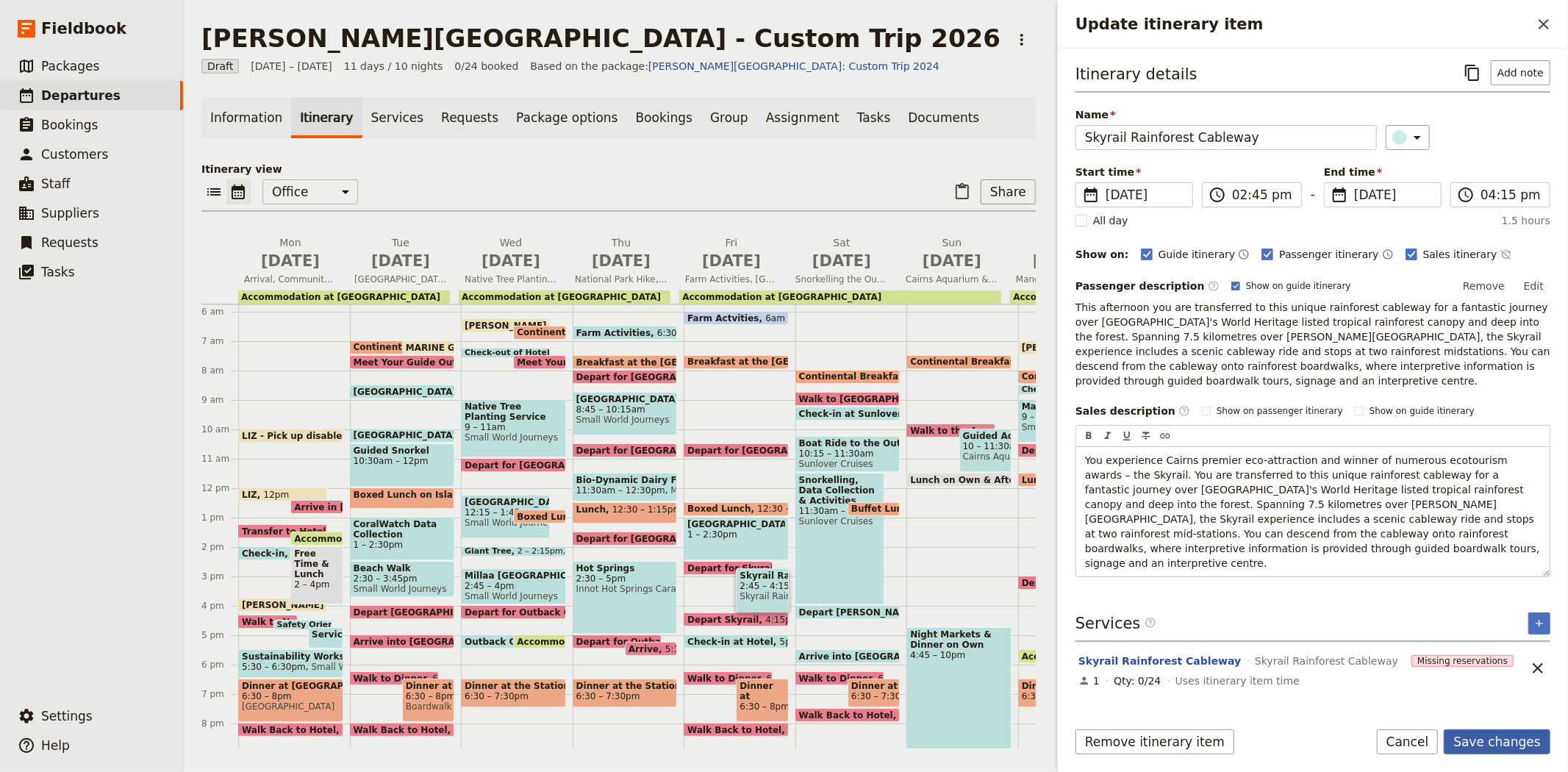
click at [1516, 747] on button "Save changes" at bounding box center [1497, 742] width 106 height 25
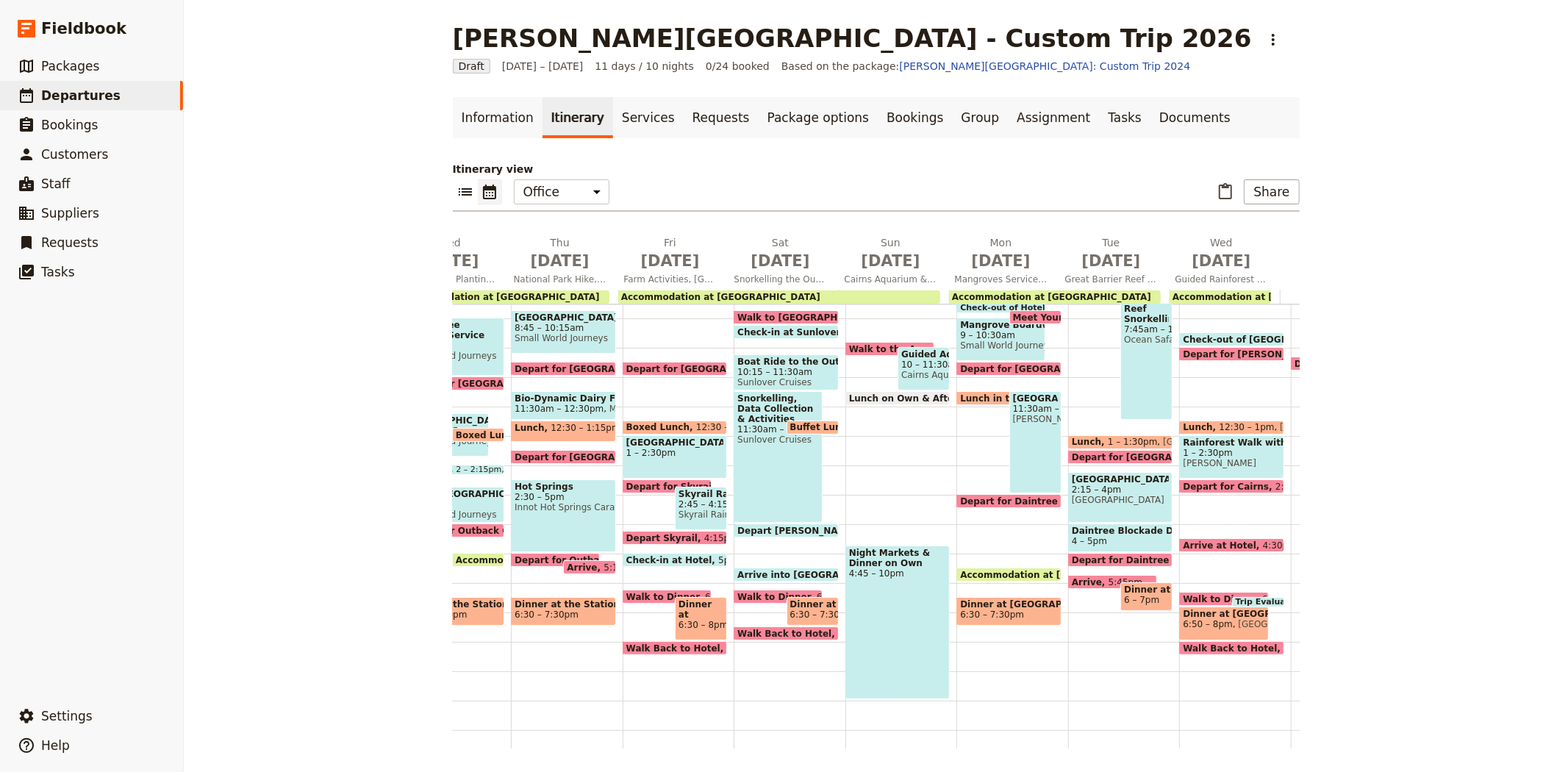
scroll to position [0, 313]
click at [752, 328] on span "Check-in at Sunlover" at bounding box center [791, 332] width 108 height 10
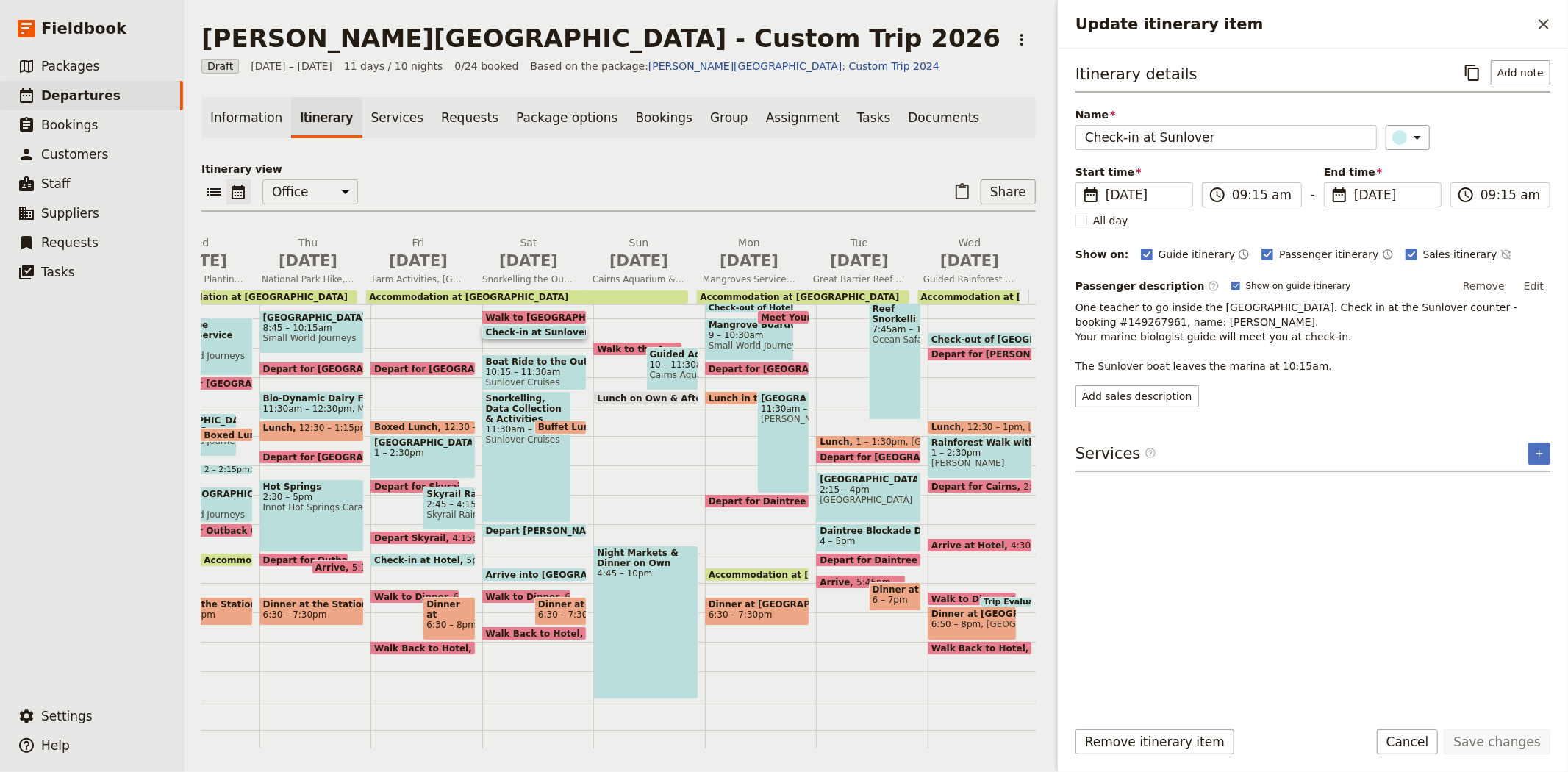
click at [1423, 252] on span "Sales itinerary" at bounding box center [1460, 254] width 75 height 15
click at [1405, 247] on input "Sales itinerary" at bounding box center [1405, 246] width 1 height 1
checkbox input "false"
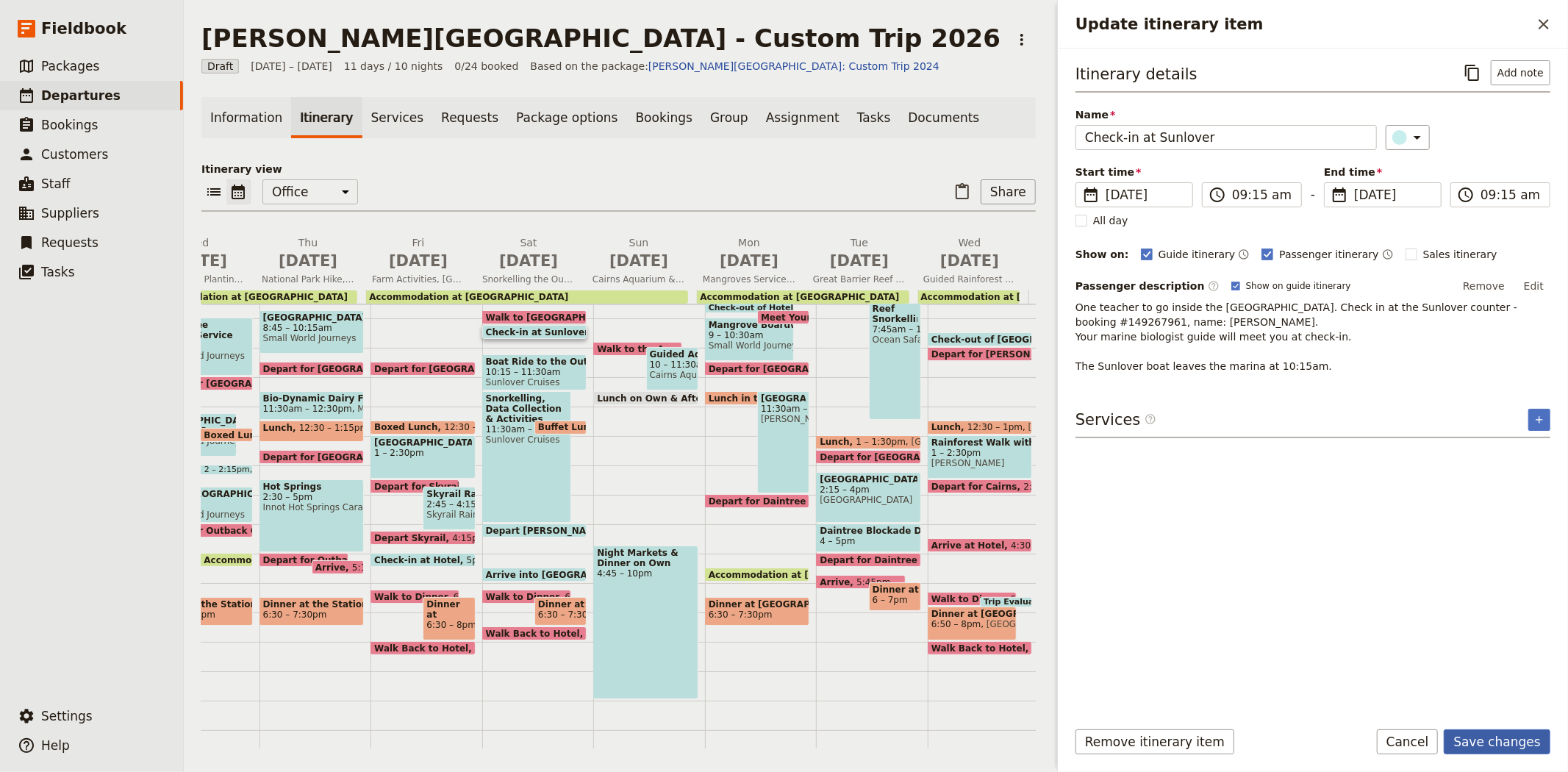
click at [1480, 738] on button "Save changes" at bounding box center [1497, 742] width 106 height 25
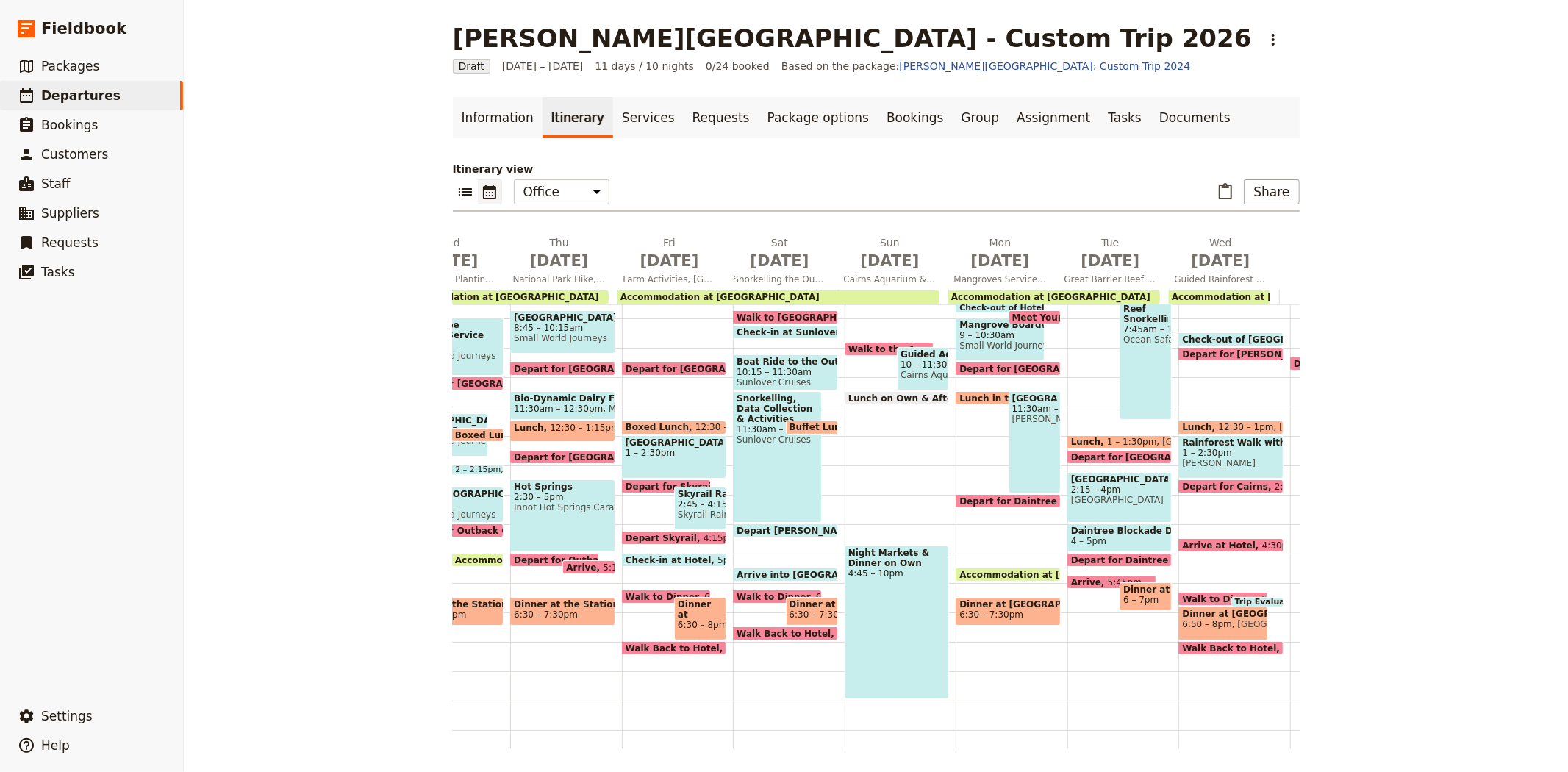
click at [777, 313] on span "Walk to Reef Fleet Terminal" at bounding box center [812, 317] width 151 height 10
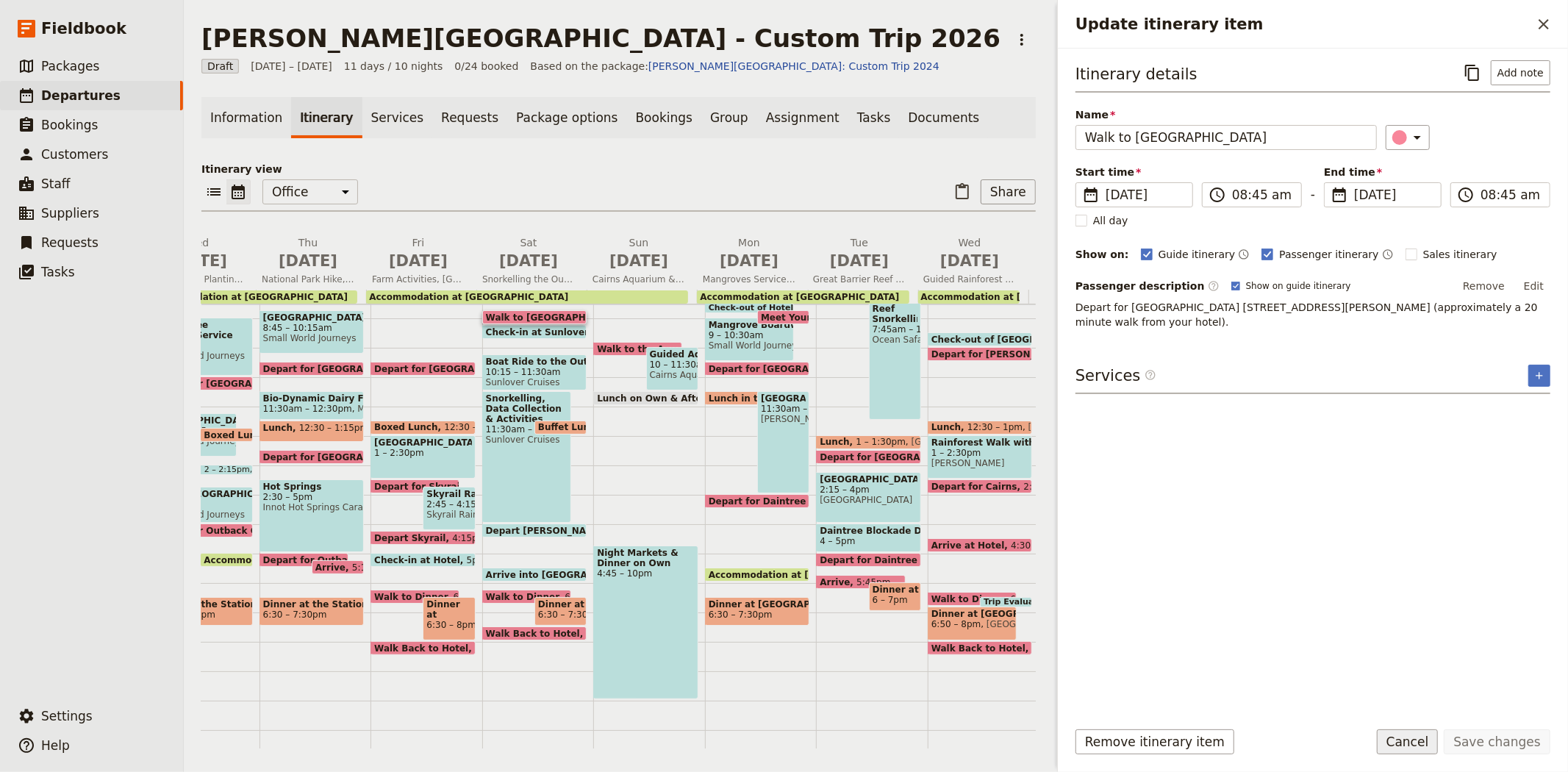
click at [1401, 739] on button "Cancel" at bounding box center [1408, 742] width 62 height 25
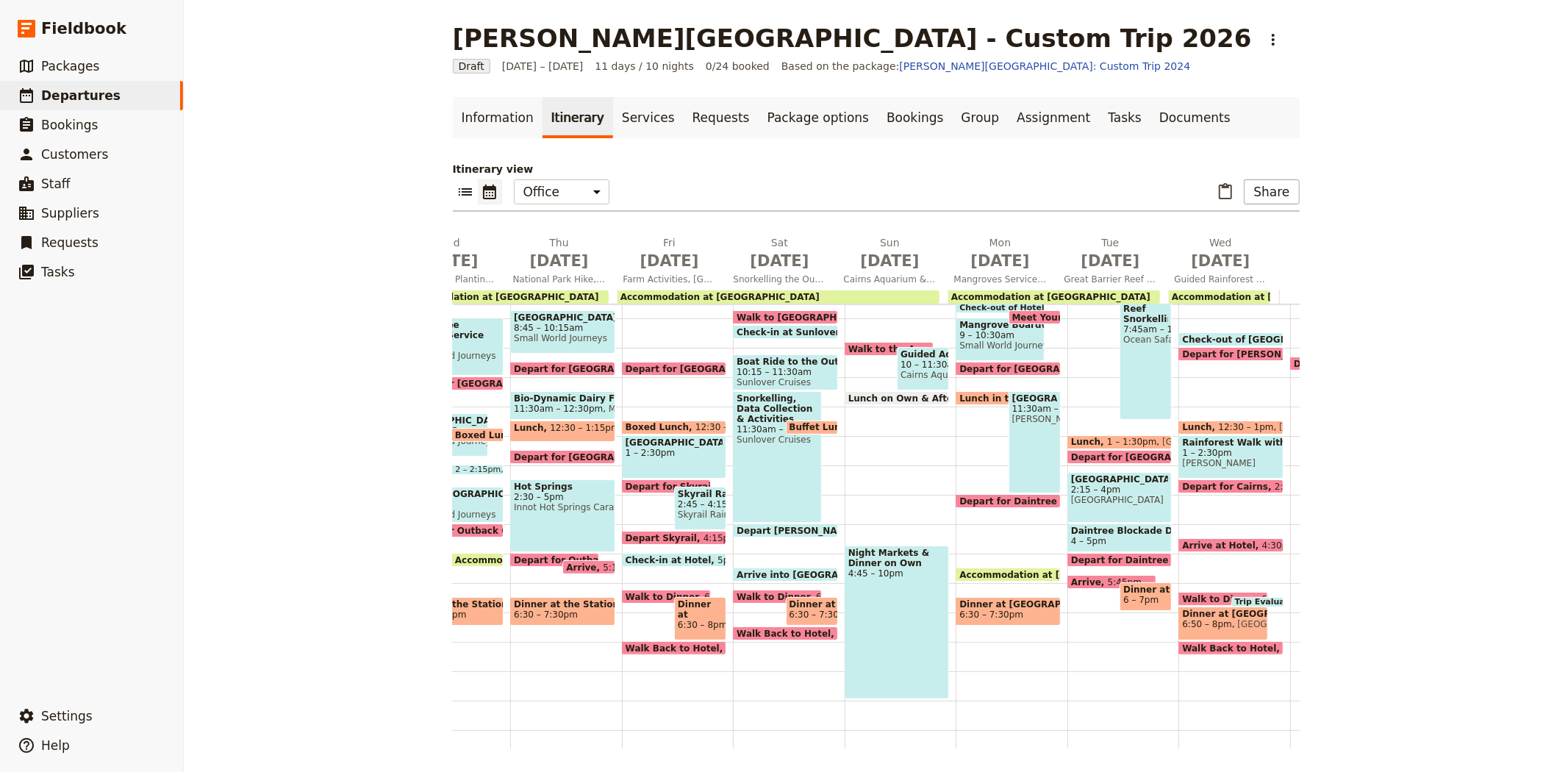
click at [777, 374] on span "10:15 – 11:30am" at bounding box center [785, 371] width 98 height 10
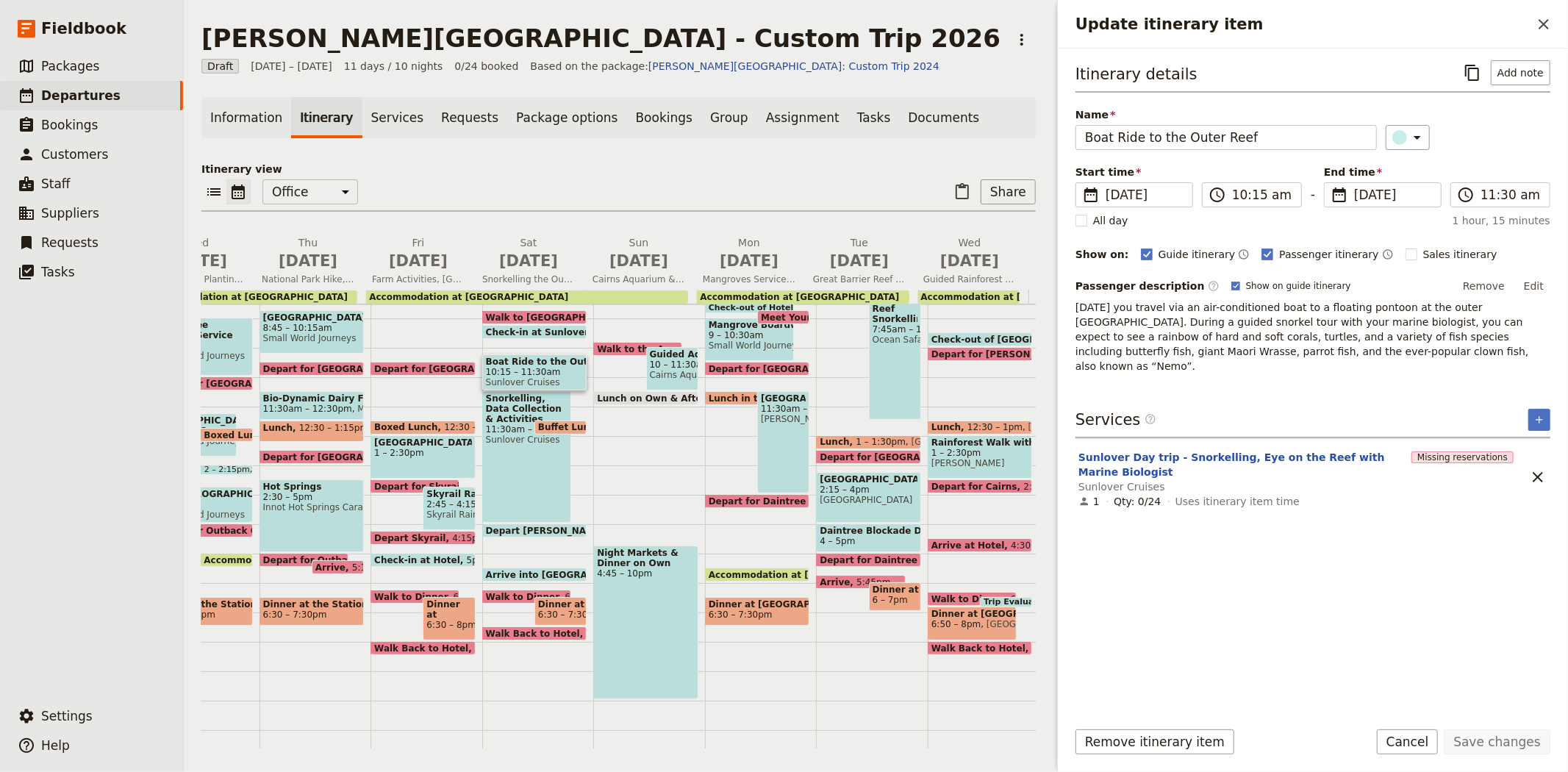
drag, startPoint x: 1336, startPoint y: 354, endPoint x: 1075, endPoint y: 307, distance: 265.2
click at [1075, 307] on div "Itinerary details ​ Add note Name Boat Ride to the Outer Reef ​ Start time ​ 12…" at bounding box center [1313, 378] width 510 height 659
click at [1423, 255] on span "Sales itinerary" at bounding box center [1460, 254] width 75 height 15
click at [1405, 247] on input "Sales itinerary" at bounding box center [1405, 246] width 1 height 1
checkbox input "true"
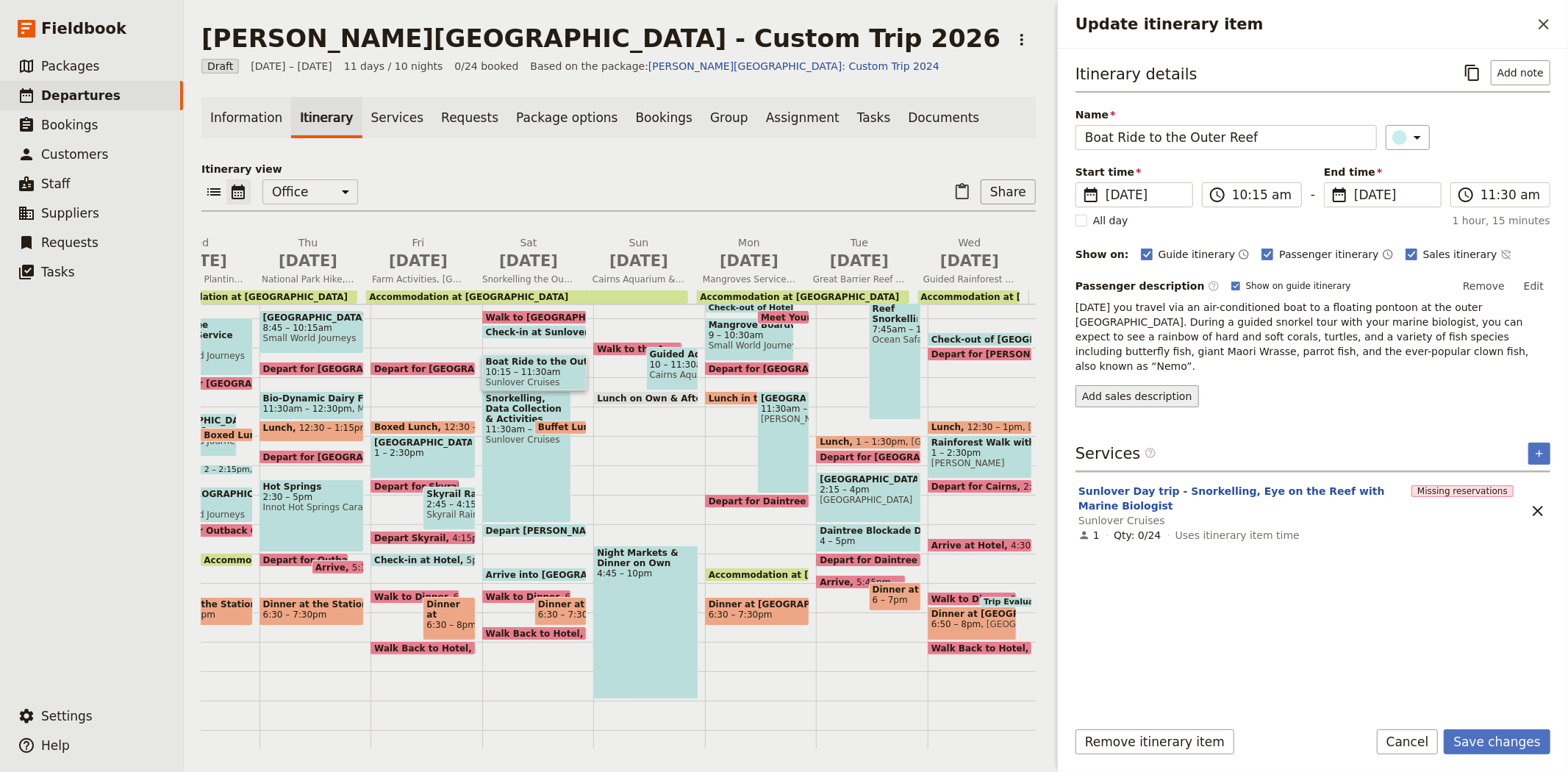
click at [1128, 386] on button "Add sales description" at bounding box center [1137, 397] width 124 height 22
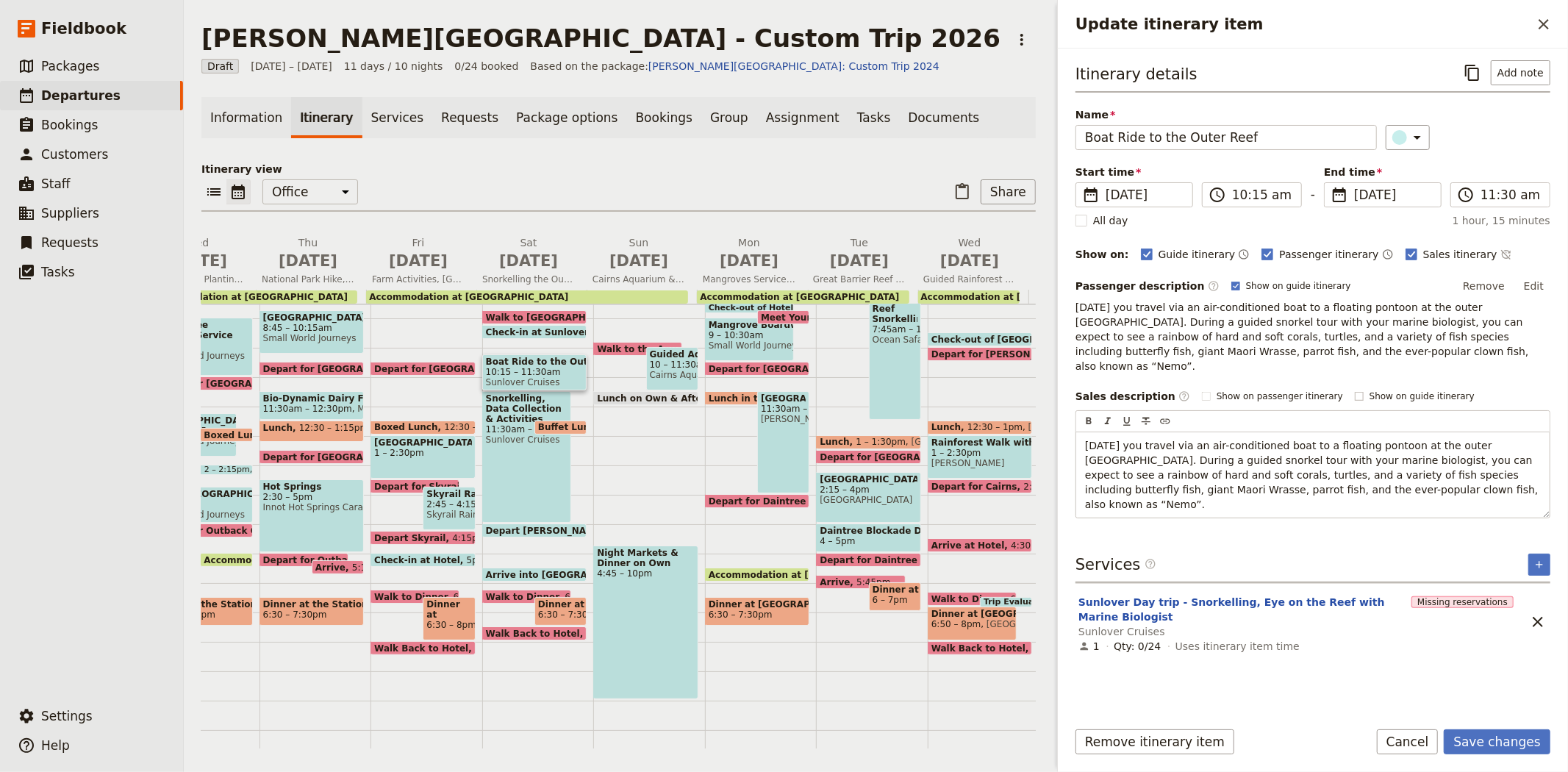
click at [1398, 390] on span "Show on guide itinerary" at bounding box center [1421, 396] width 105 height 12
click at [1355, 390] on input "Show on guide itinerary" at bounding box center [1354, 390] width 1 height 1
checkbox input "true"
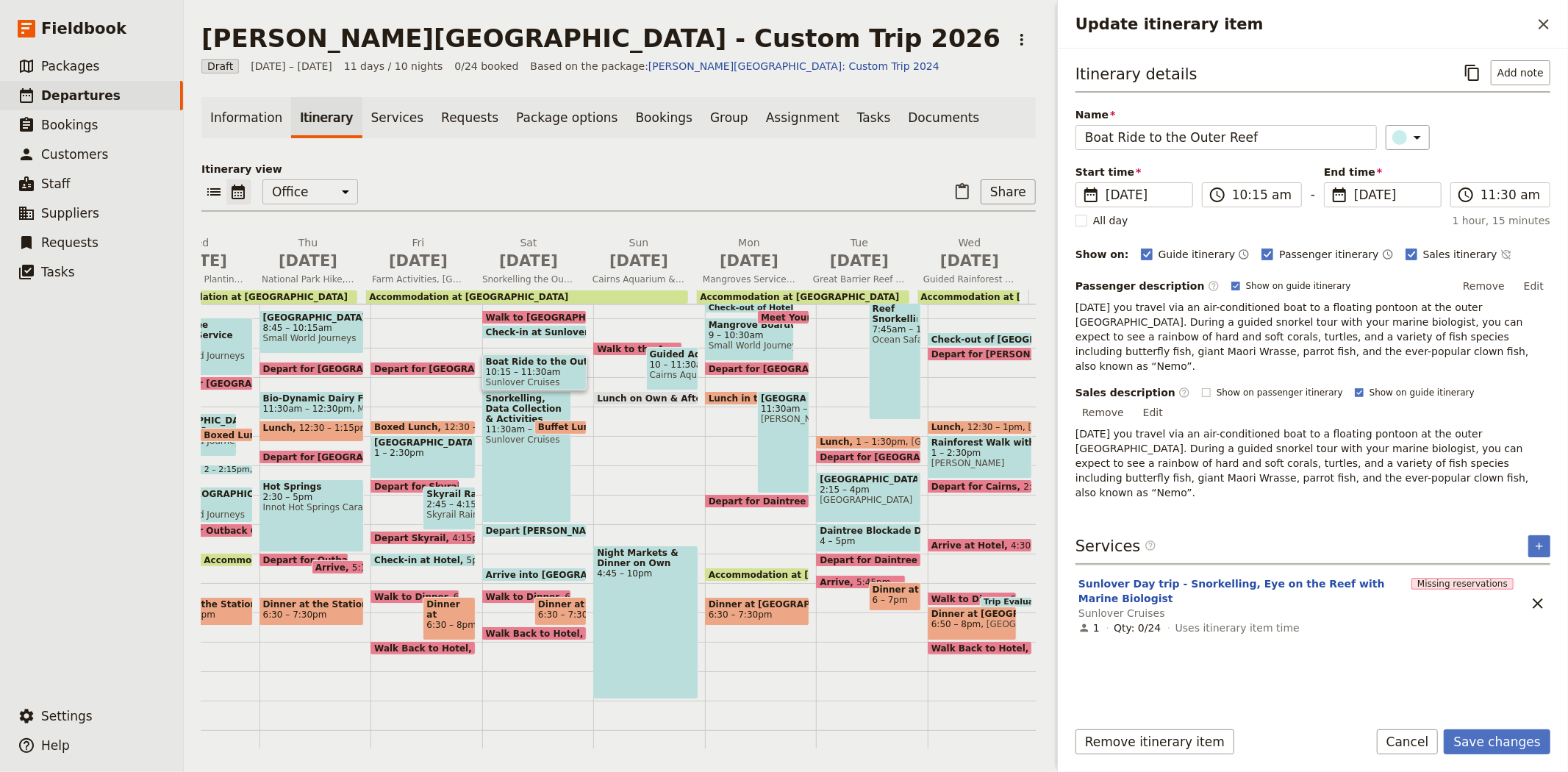
click at [1245, 386] on span "Show on passenger itinerary" at bounding box center [1279, 392] width 126 height 12
click at [1202, 386] on input "Show on passenger itinerary" at bounding box center [1201, 386] width 1 height 1
checkbox input "true"
click at [1499, 288] on button "Remove" at bounding box center [1484, 286] width 56 height 22
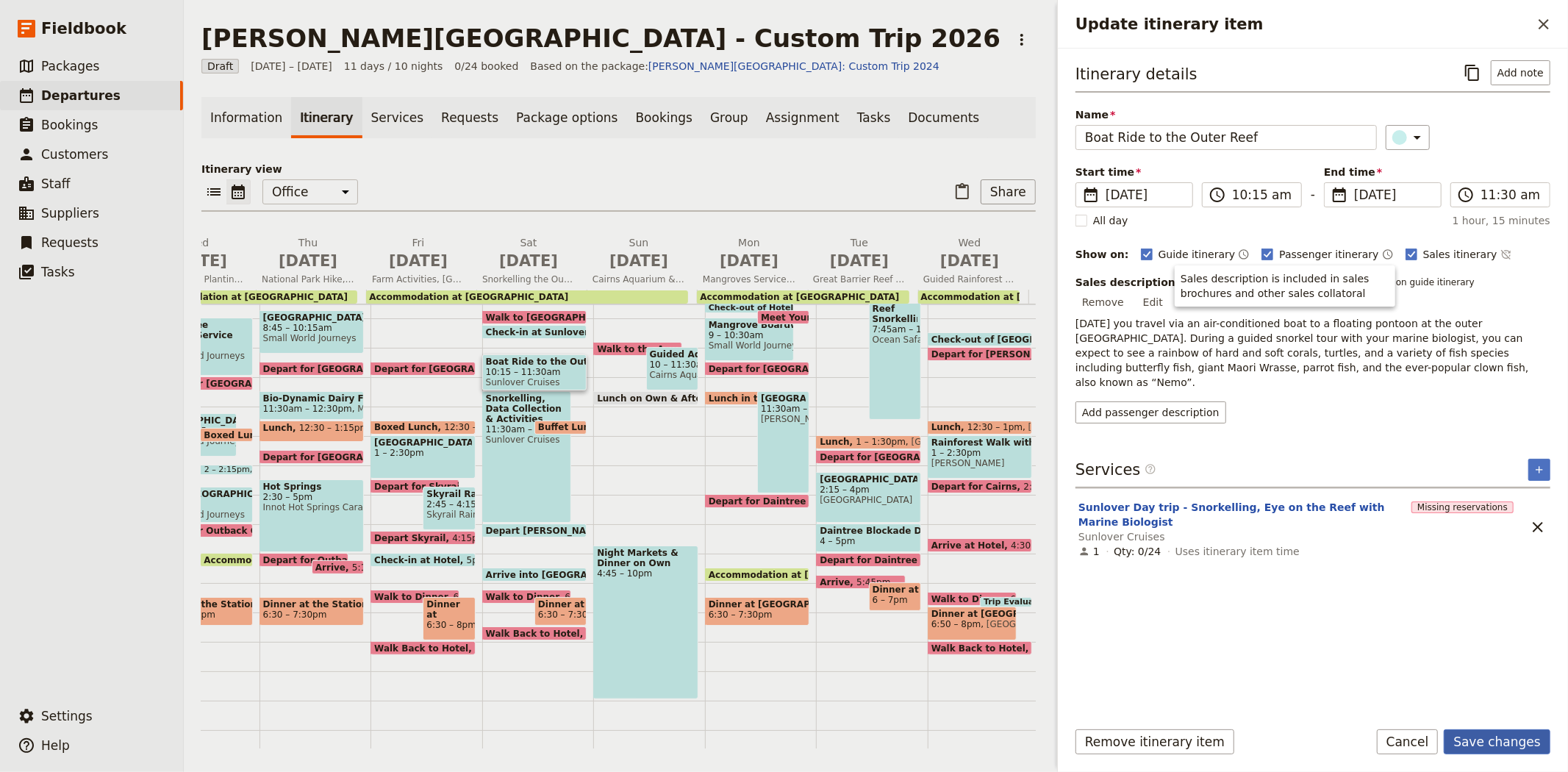
click at [1510, 741] on button "Save changes" at bounding box center [1497, 742] width 106 height 25
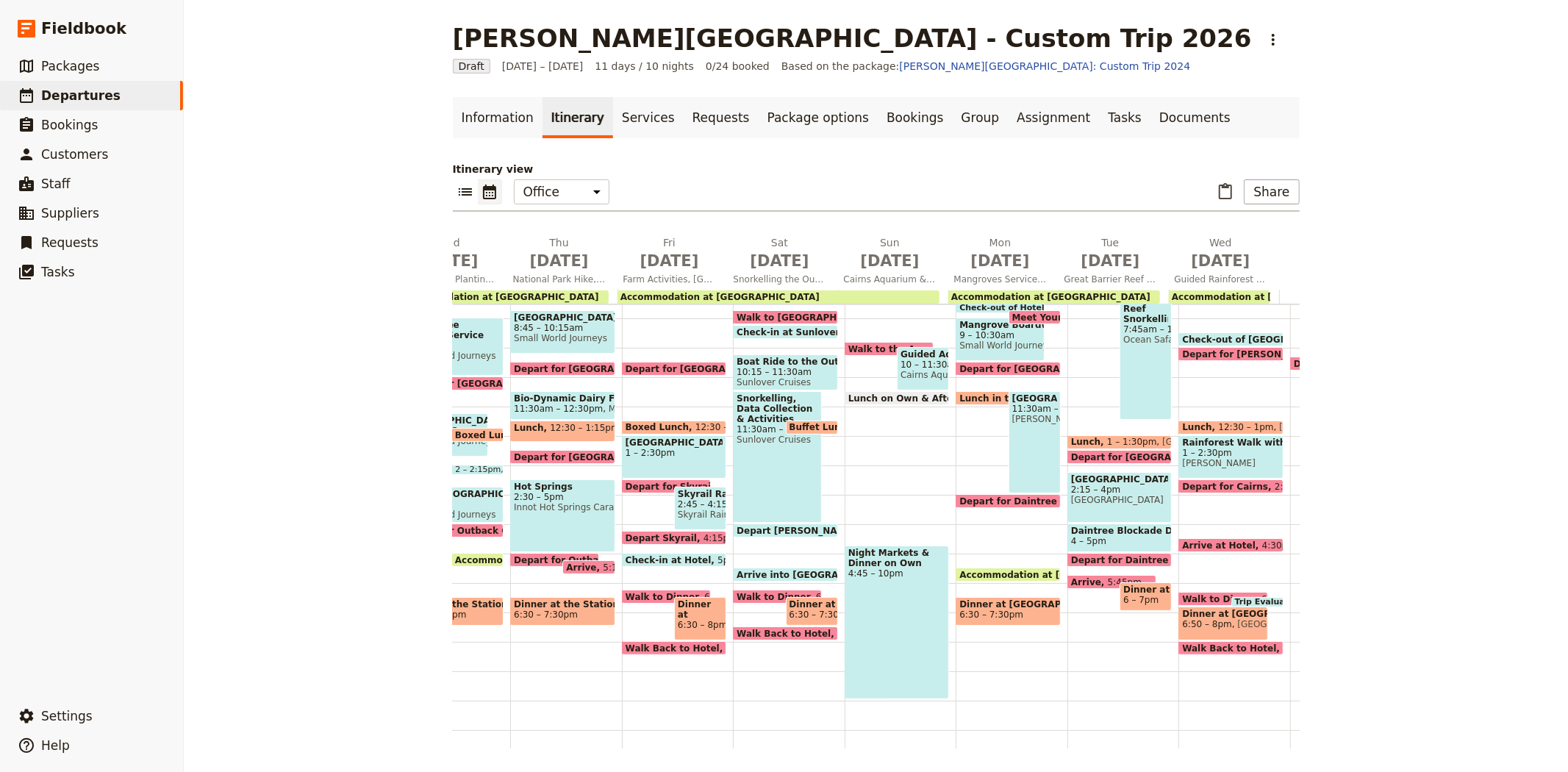
click at [747, 443] on span "Sunlover Cruises" at bounding box center [777, 440] width 82 height 10
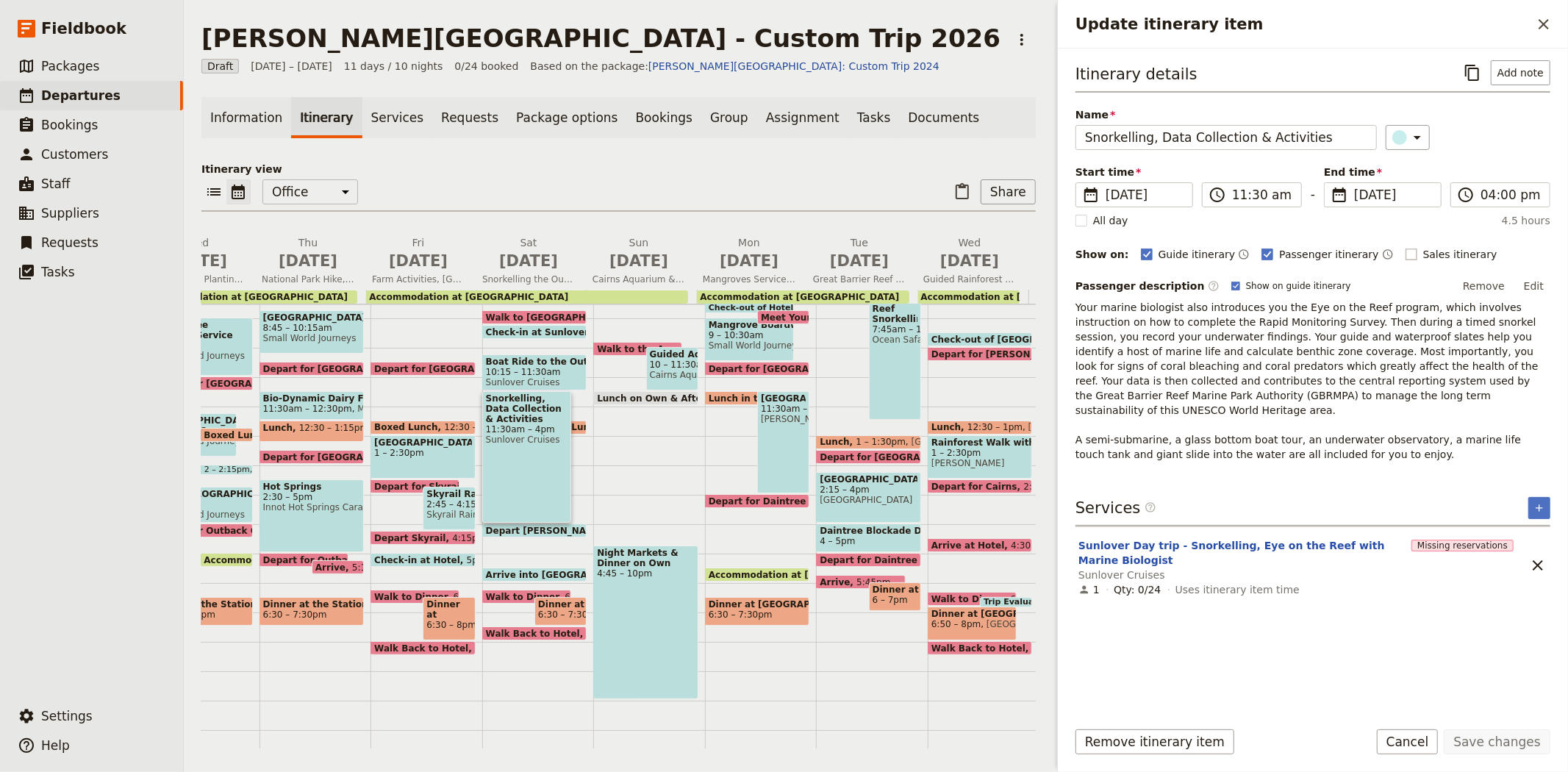
click at [1423, 253] on span "Sales itinerary" at bounding box center [1460, 254] width 75 height 15
click at [1405, 247] on input "Sales itinerary" at bounding box center [1405, 246] width 1 height 1
checkbox input "true"
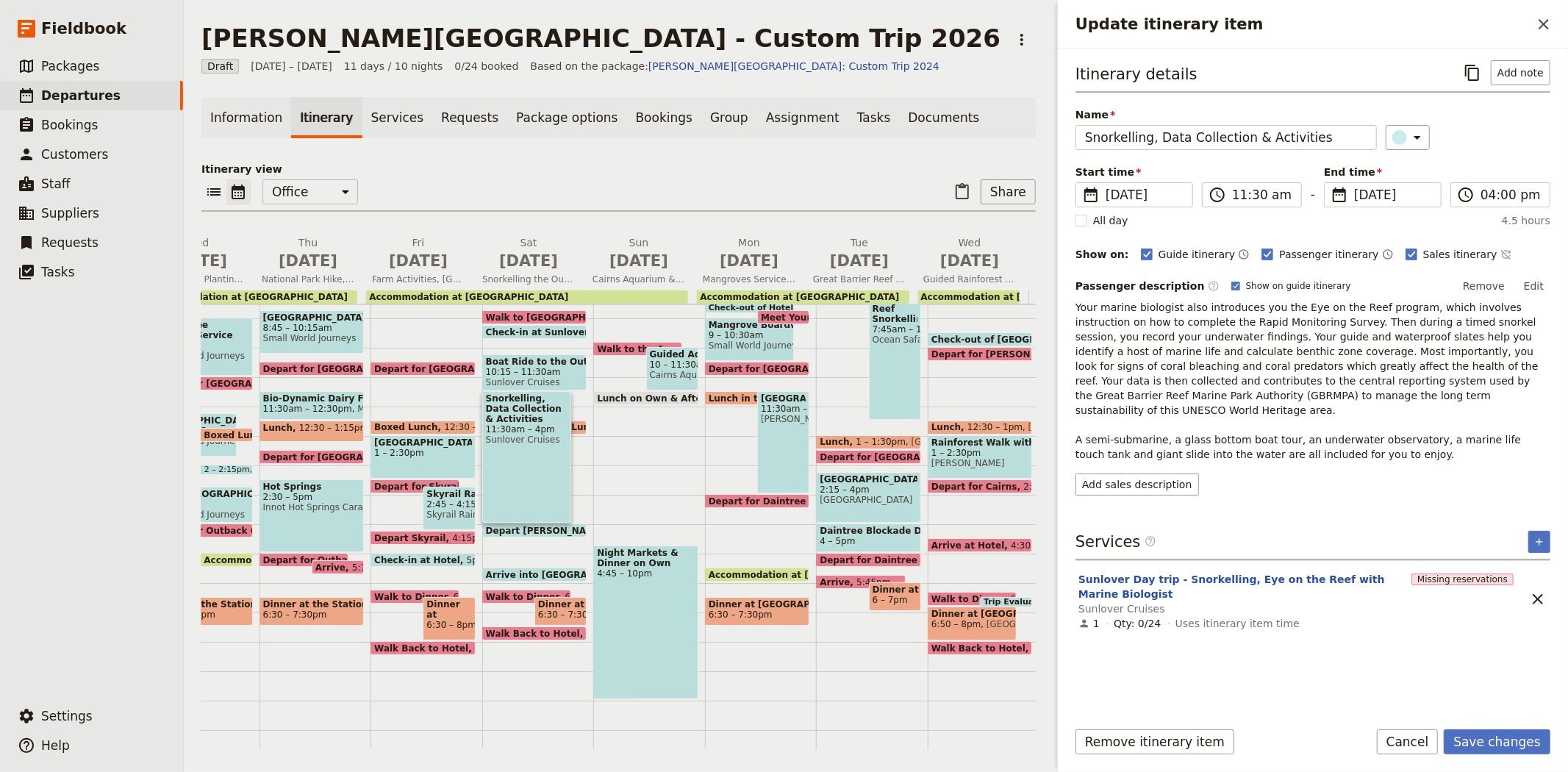
drag, startPoint x: 1345, startPoint y: 437, endPoint x: 1070, endPoint y: 312, distance: 302.1
click at [1070, 312] on div "Itinerary details ​ Add note Name Snorkelling, Data Collection & Activities ​ S…" at bounding box center [1313, 378] width 510 height 659
click at [1116, 474] on button "Add sales description" at bounding box center [1137, 485] width 124 height 22
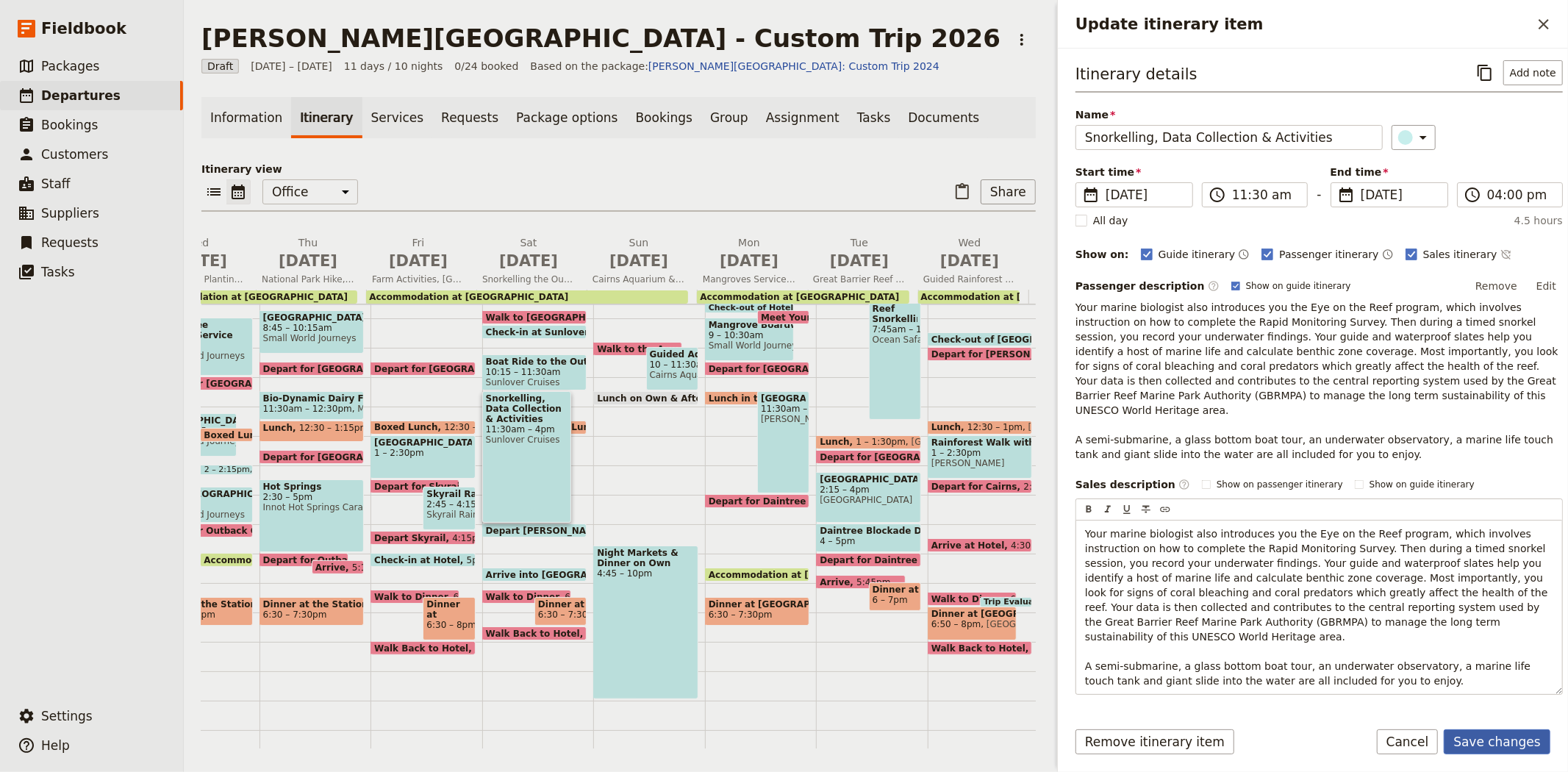
click at [1499, 741] on button "Save changes" at bounding box center [1497, 742] width 106 height 25
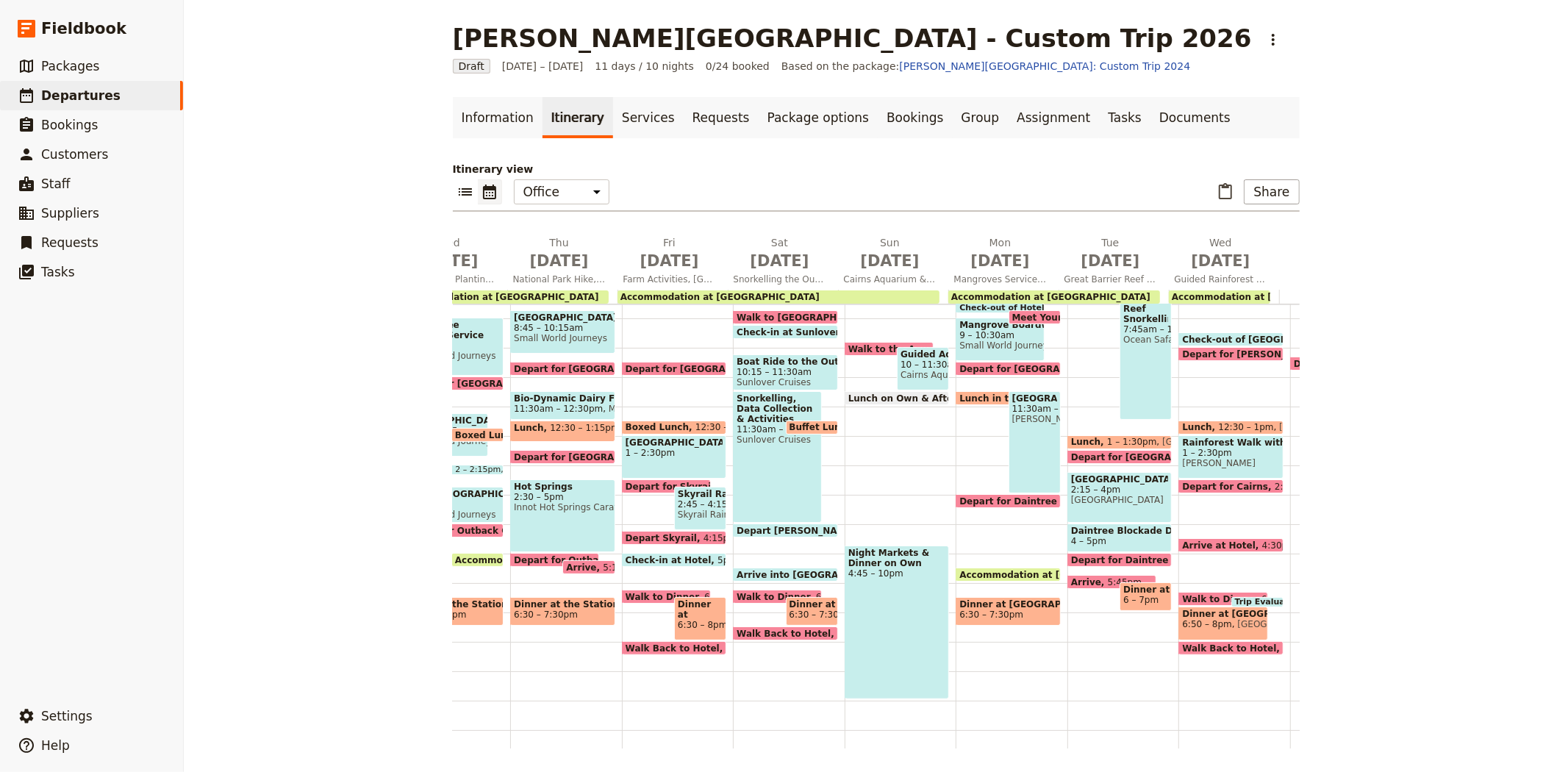
click at [790, 422] on span "Buffet Lunch on the Boat" at bounding box center [854, 427] width 131 height 10
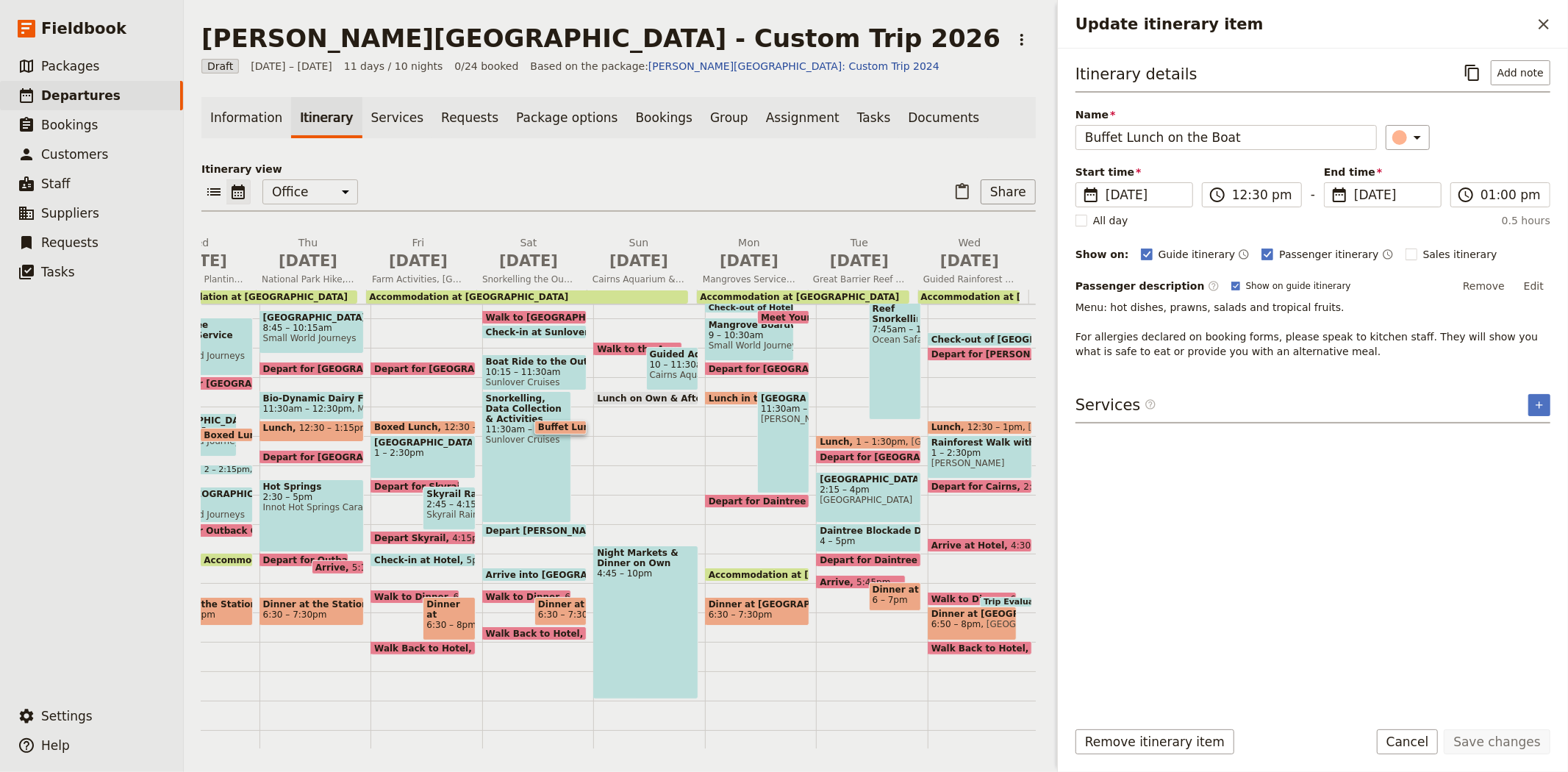
click at [527, 527] on span "Depart [PERSON_NAME][GEOGRAPHIC_DATA]" at bounding box center [600, 531] width 229 height 10
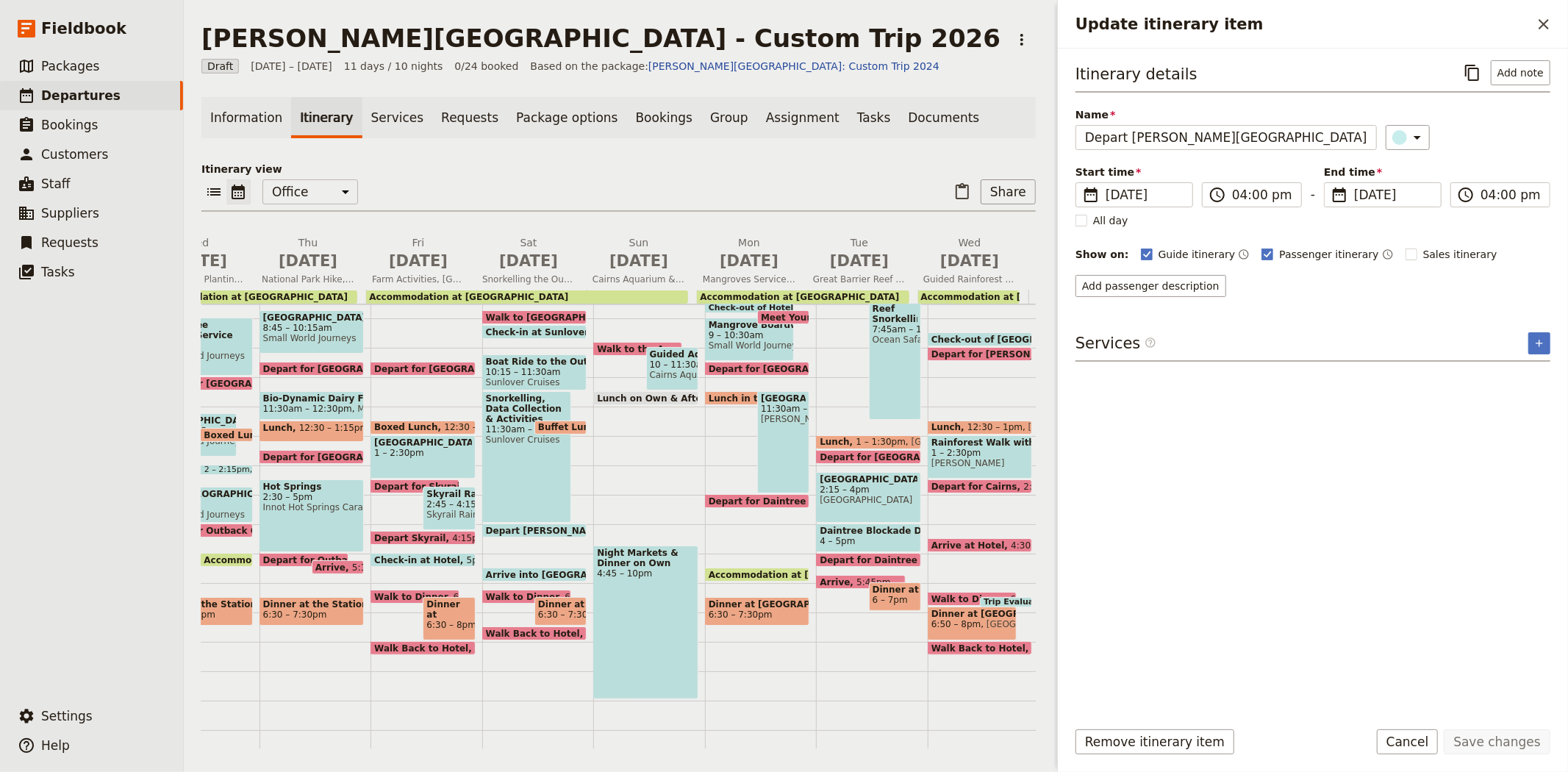
click at [552, 612] on span "6:30 – 7:30pm" at bounding box center [569, 614] width 64 height 10
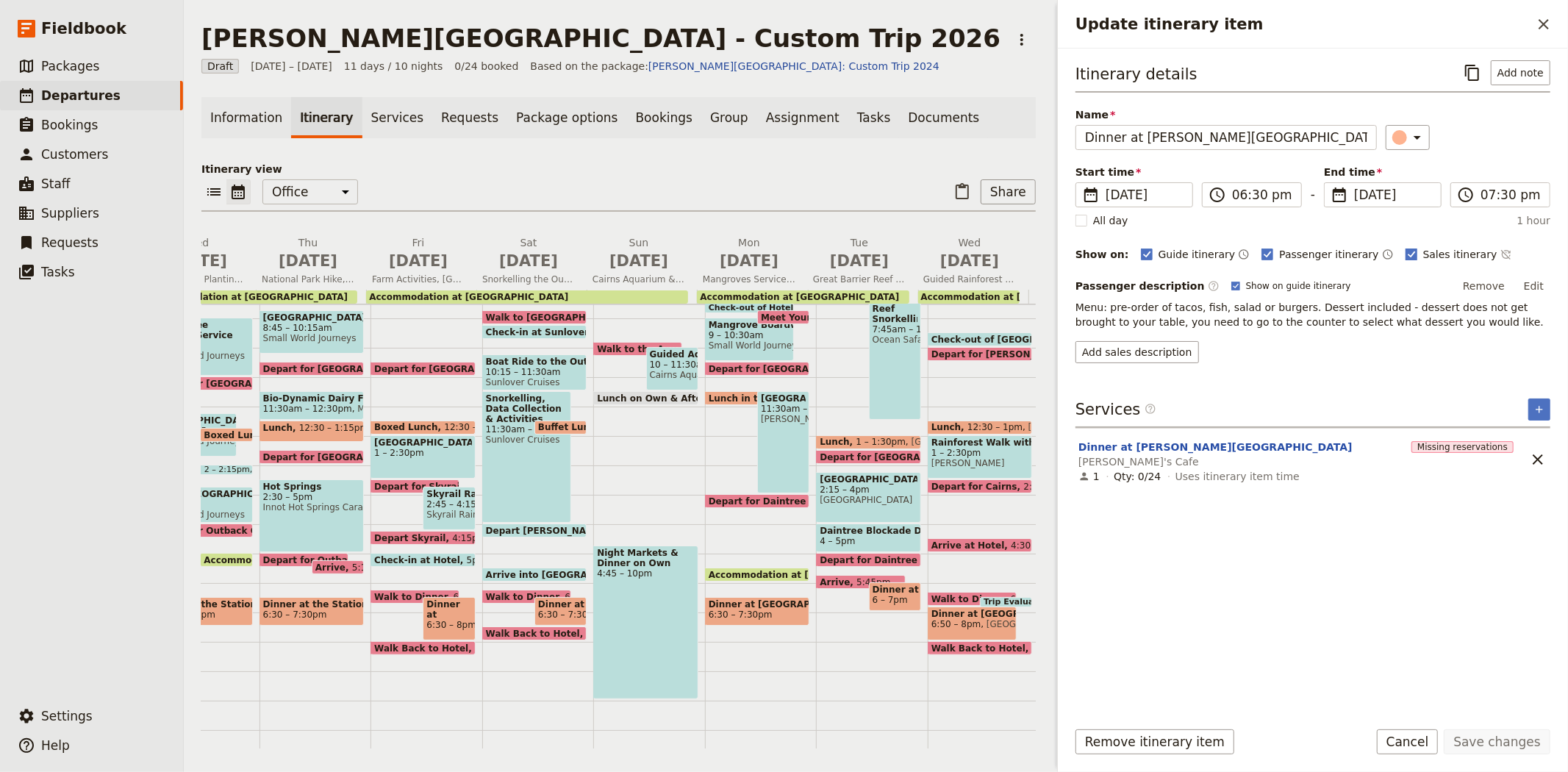
click at [1424, 257] on span "Sales itinerary" at bounding box center [1460, 254] width 75 height 15
click at [1405, 247] on input "Sales itinerary" at bounding box center [1405, 246] width 1 height 1
checkbox input "false"
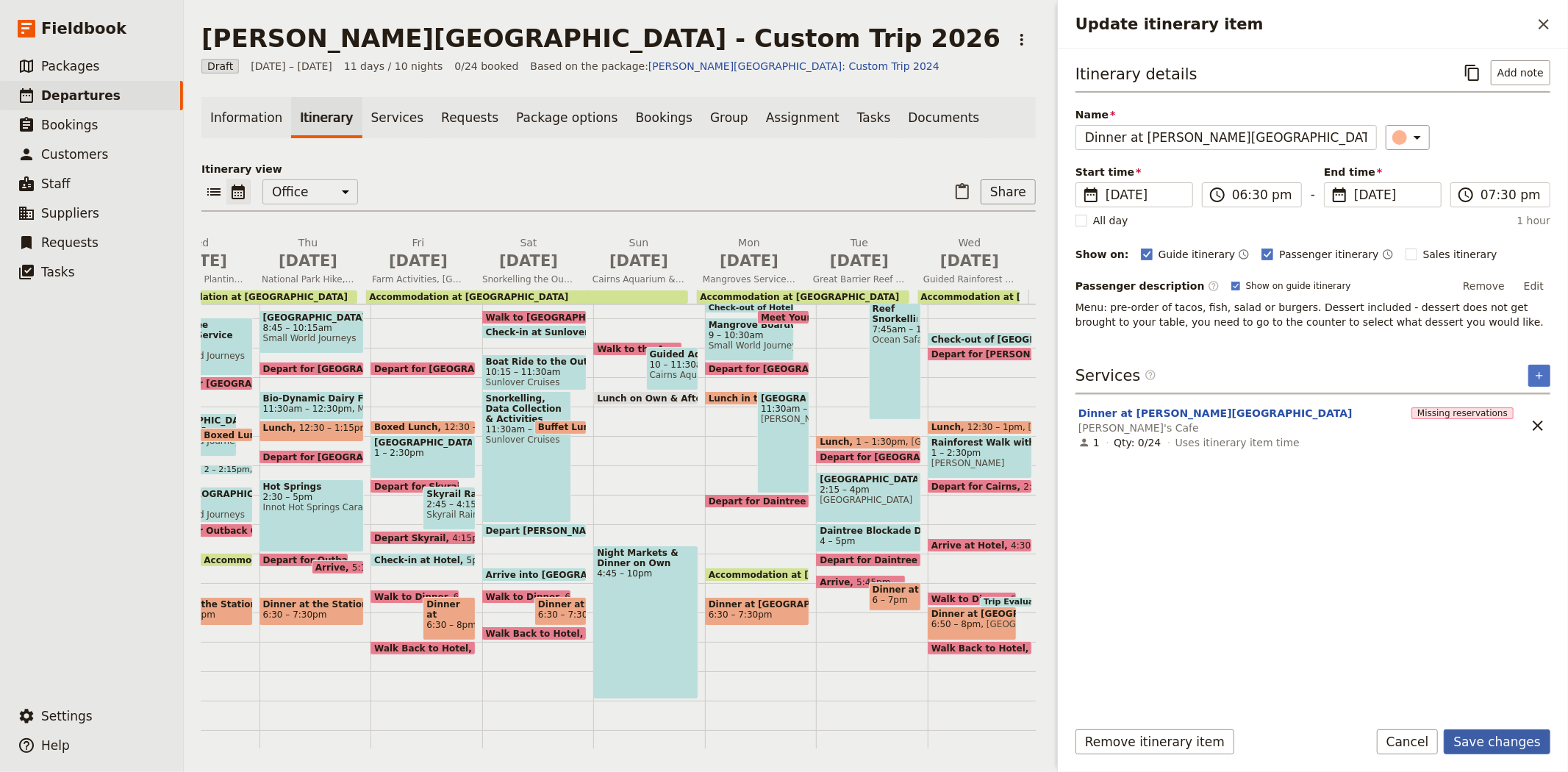
click at [1509, 740] on button "Save changes" at bounding box center [1497, 742] width 106 height 25
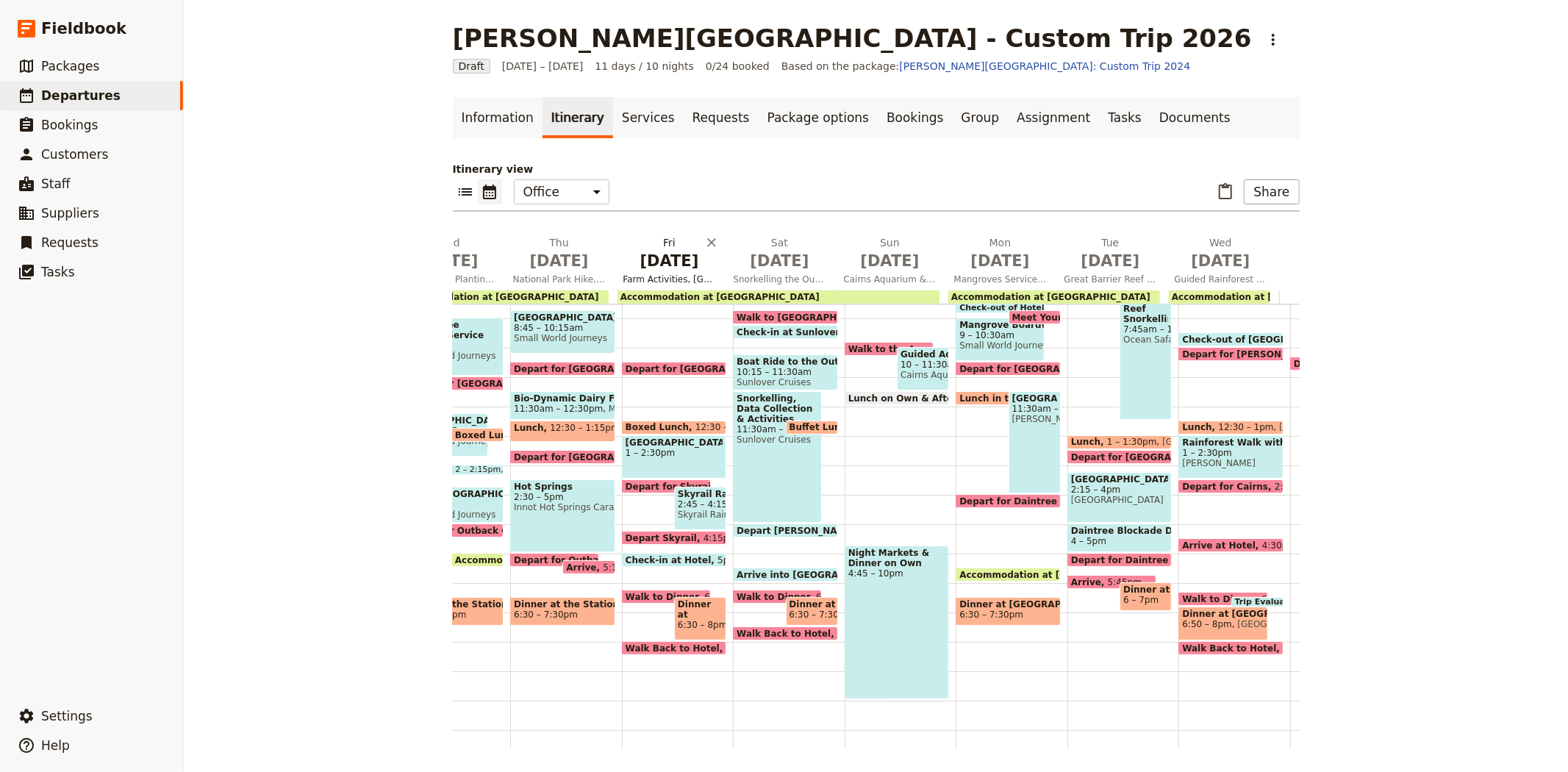
click at [650, 261] on span "Sep 11" at bounding box center [669, 261] width 93 height 22
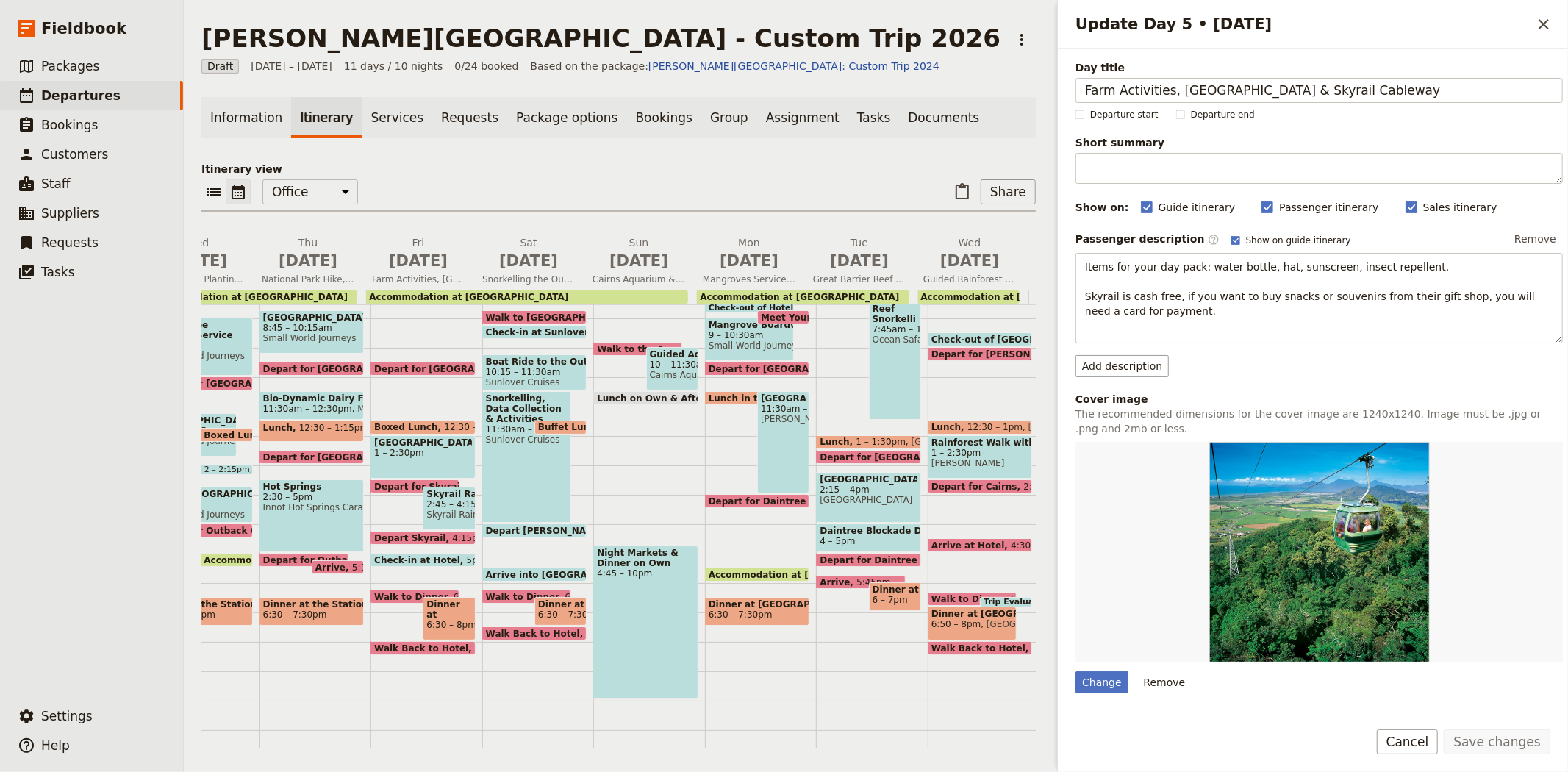
scroll to position [205, 0]
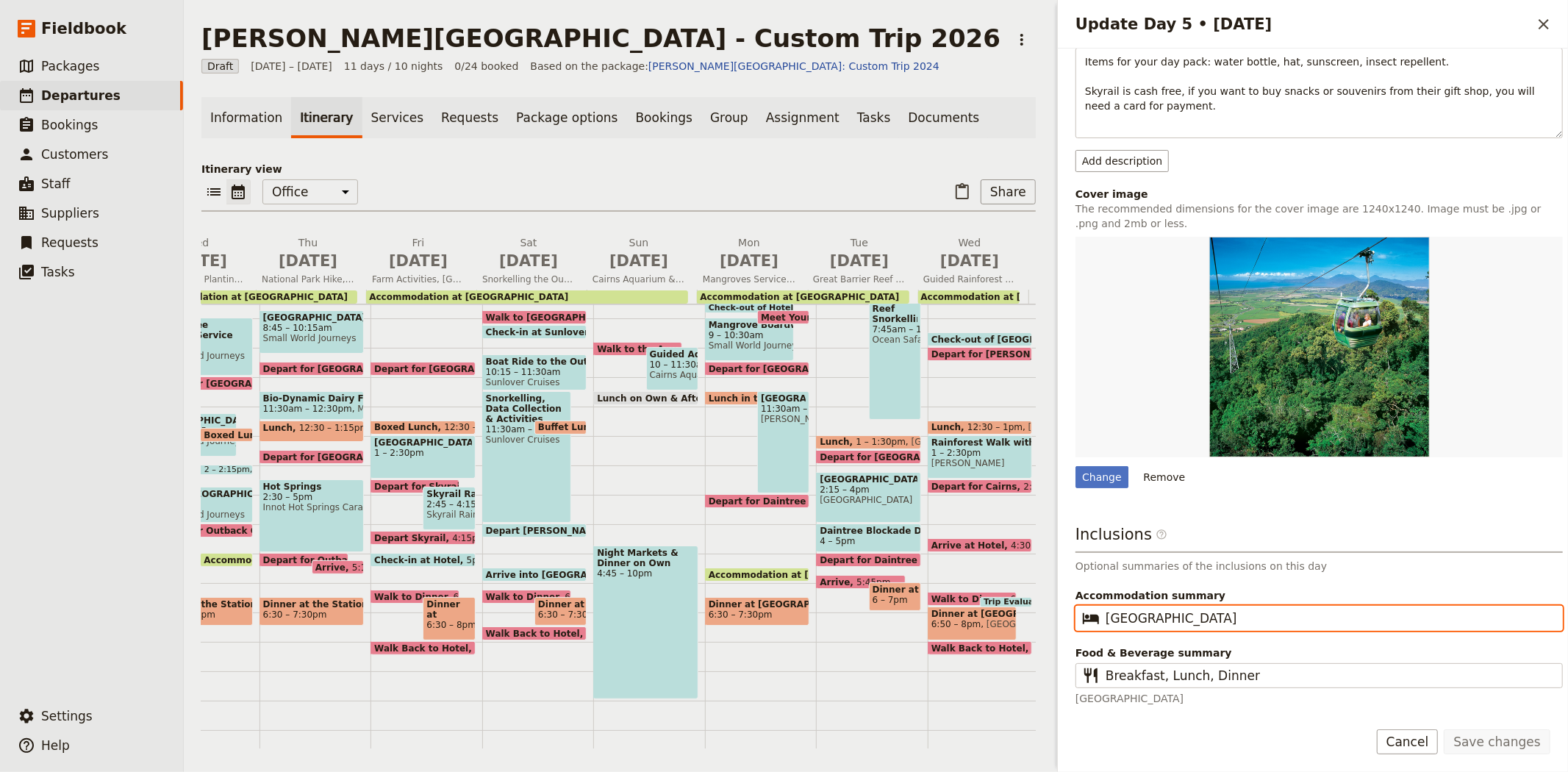
drag, startPoint x: 1230, startPoint y: 623, endPoint x: 1006, endPoint y: 590, distance: 226.4
click at [1006, 590] on div "Albert Park College - Custom Trip 2026 ​ Draft 7 – 17 Sep 2026 11 days / 10 nig…" at bounding box center [876, 386] width 1384 height 772
drag, startPoint x: 1235, startPoint y: 620, endPoint x: 1064, endPoint y: 607, distance: 171.5
click at [1064, 607] on div "Day title Farm Activities, Kuranda Village & Skyrail Cableway Departure start D…" at bounding box center [1313, 378] width 510 height 659
type input "Cairns 3-star Hotel"
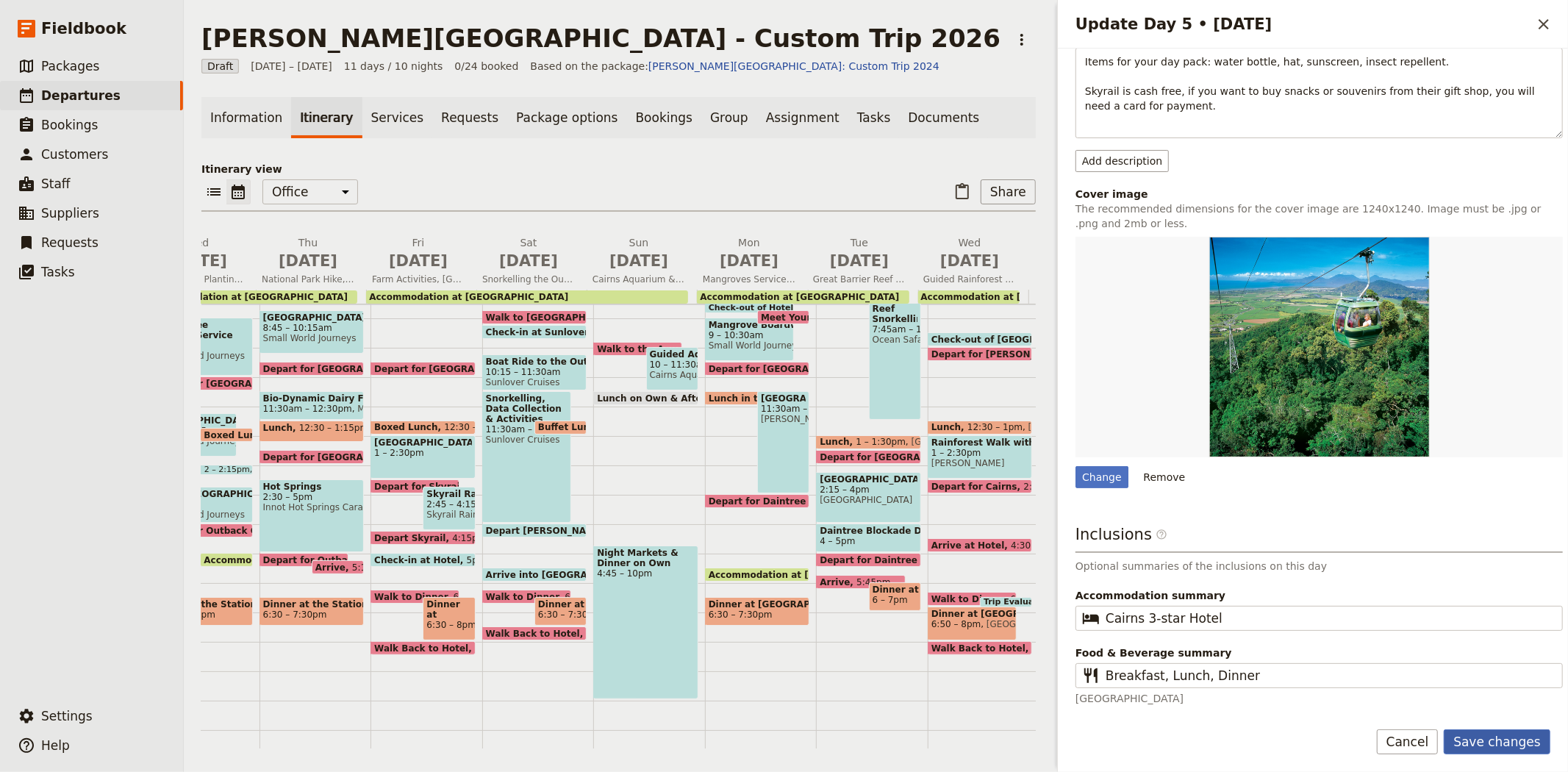
click at [1489, 746] on button "Save changes" at bounding box center [1497, 742] width 106 height 25
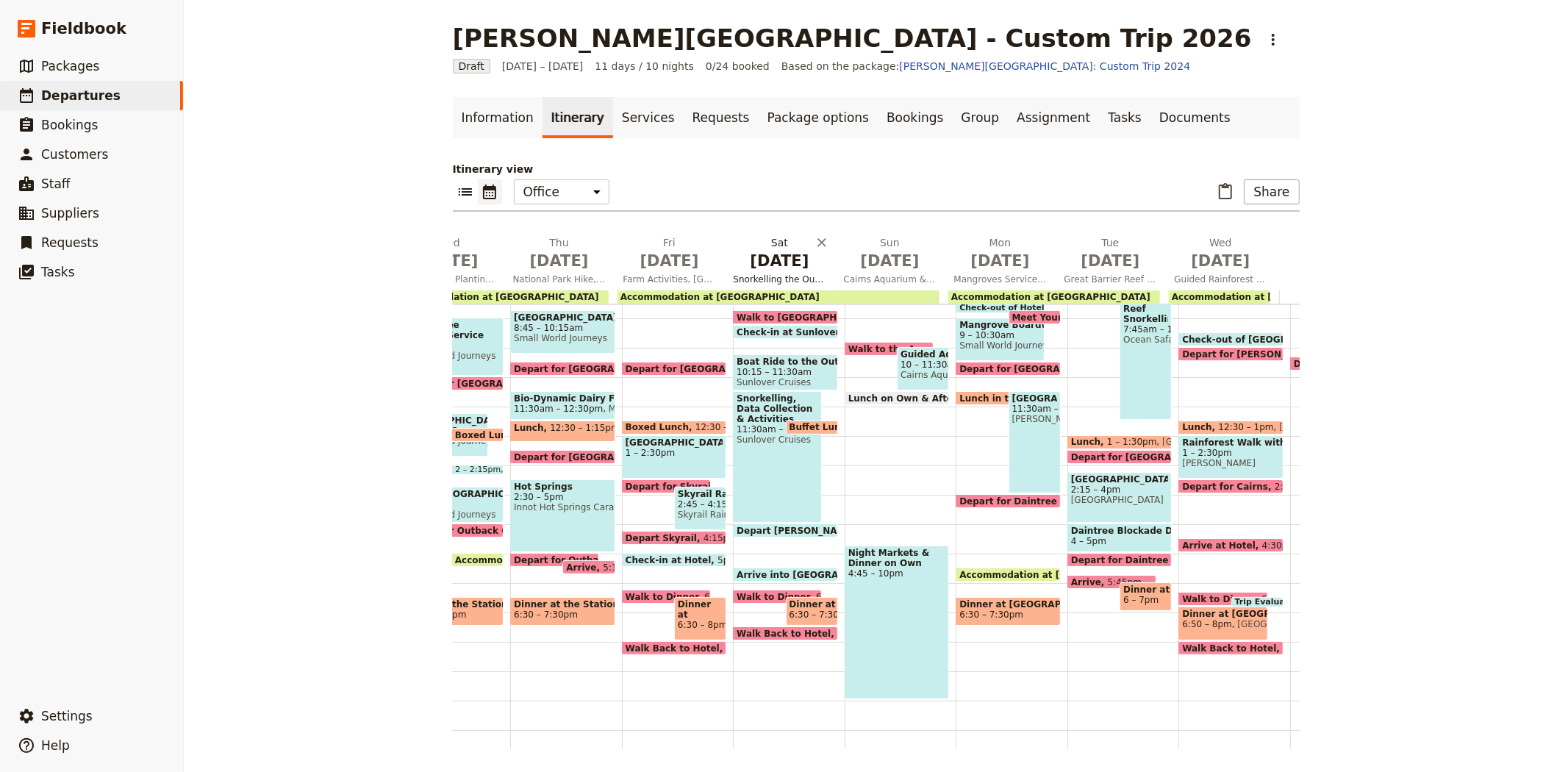
click at [780, 271] on span "Sep 12" at bounding box center [780, 261] width 93 height 22
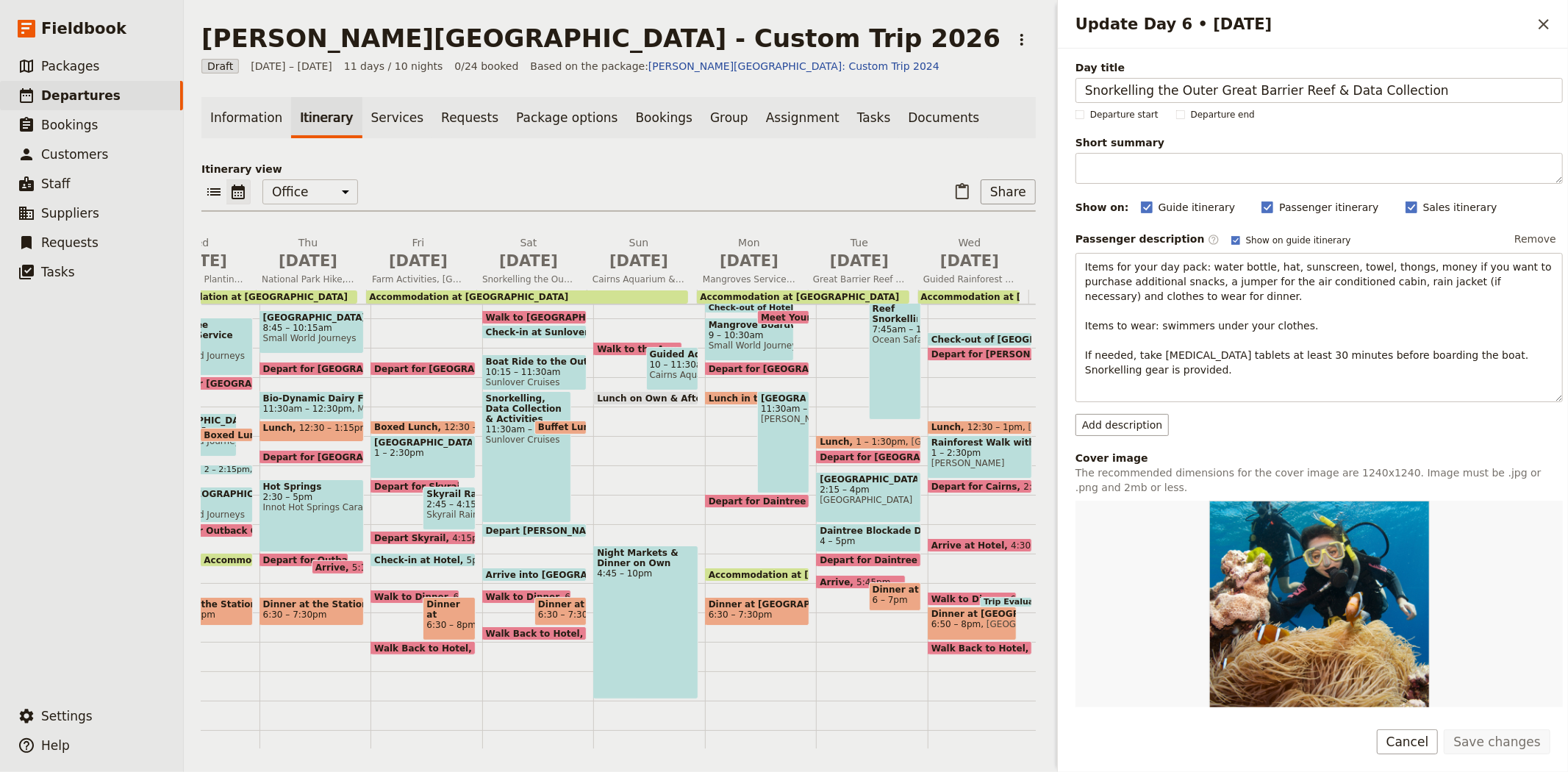
scroll to position [246, 0]
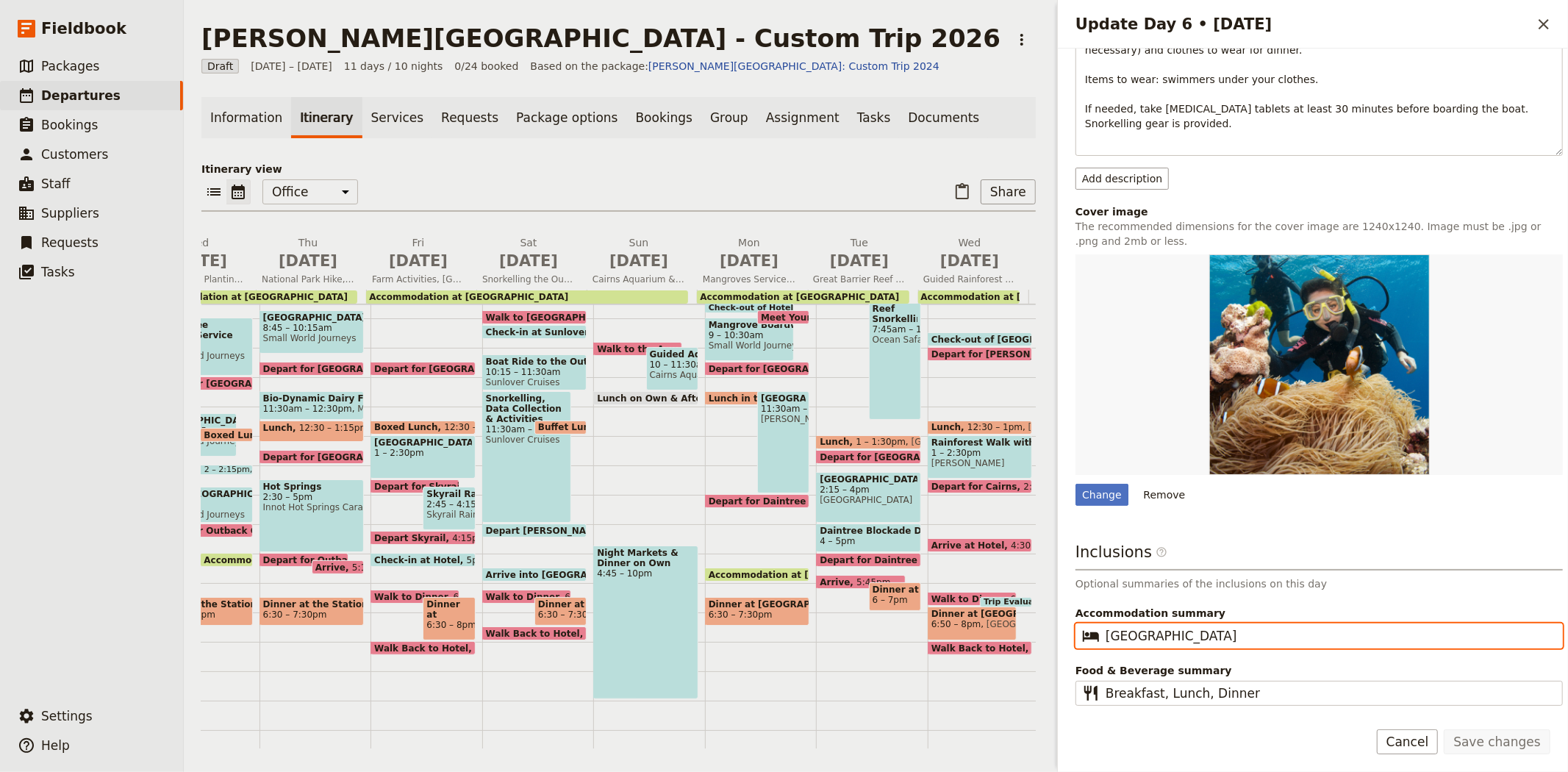
drag, startPoint x: 1213, startPoint y: 636, endPoint x: 1078, endPoint y: 619, distance: 136.1
click at [1078, 619] on label "Accommodation summary ​ Coral Tree Inn" at bounding box center [1319, 624] width 487 height 37
paste input "airns 3-star Hotel"
type input "Cairns 3-star Hotel"
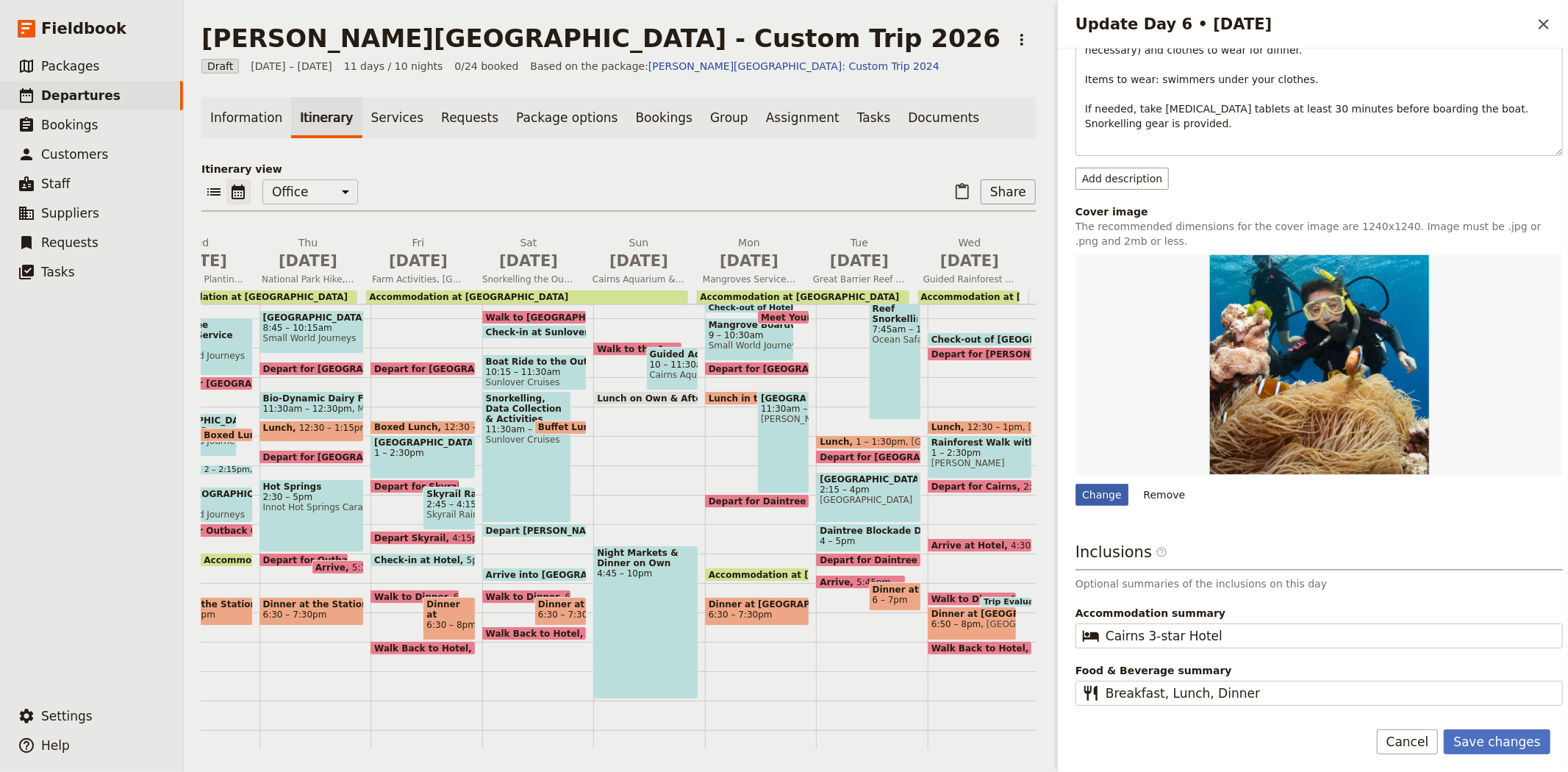
click at [1103, 501] on div "Change" at bounding box center [1102, 495] width 53 height 22
click at [1075, 484] on input "Change" at bounding box center [1075, 483] width 1 height 1
type input "C:\fakepath\Wally snorkelling.jpg"
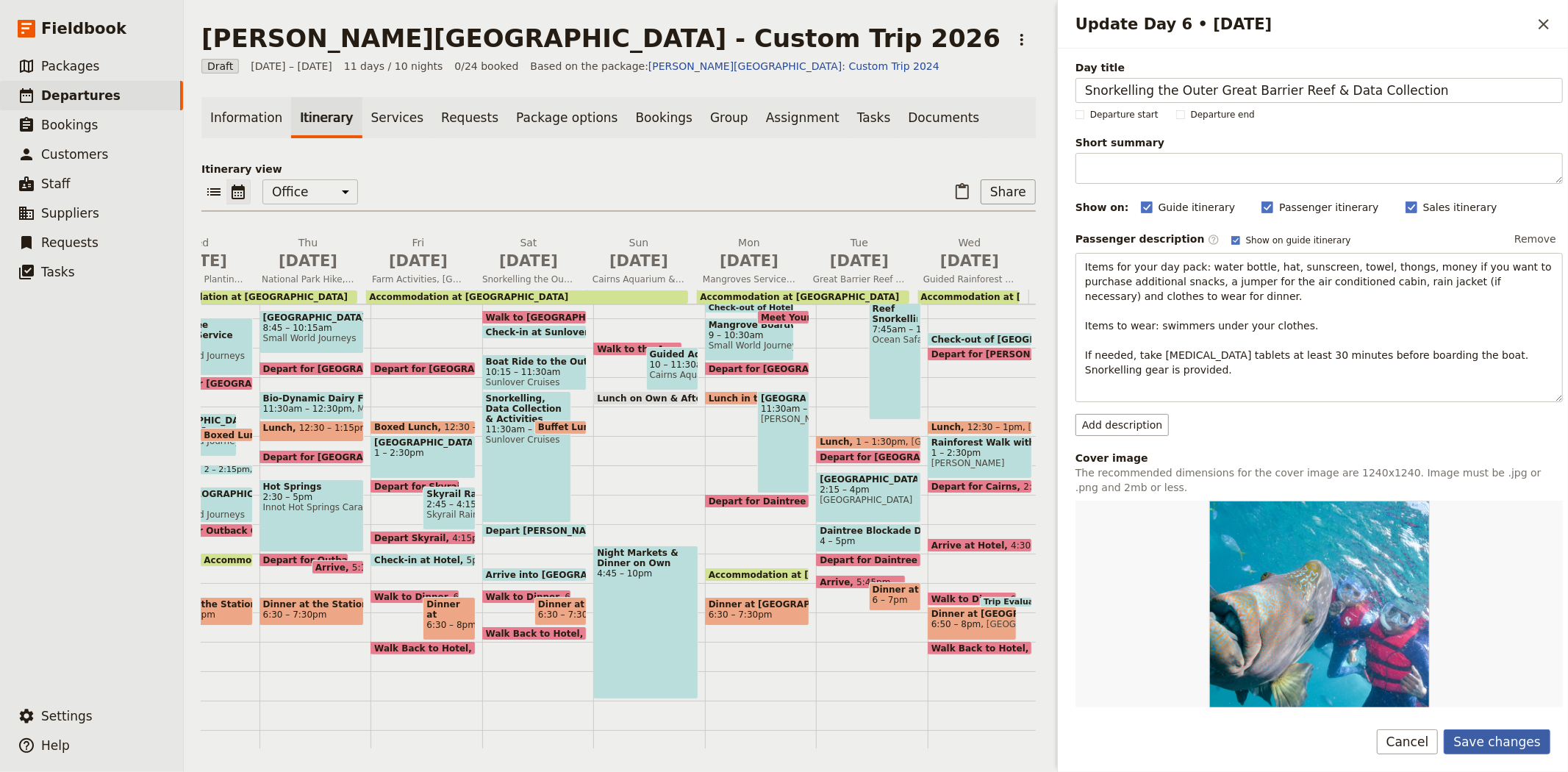
click at [1520, 737] on button "Save changes" at bounding box center [1497, 742] width 106 height 25
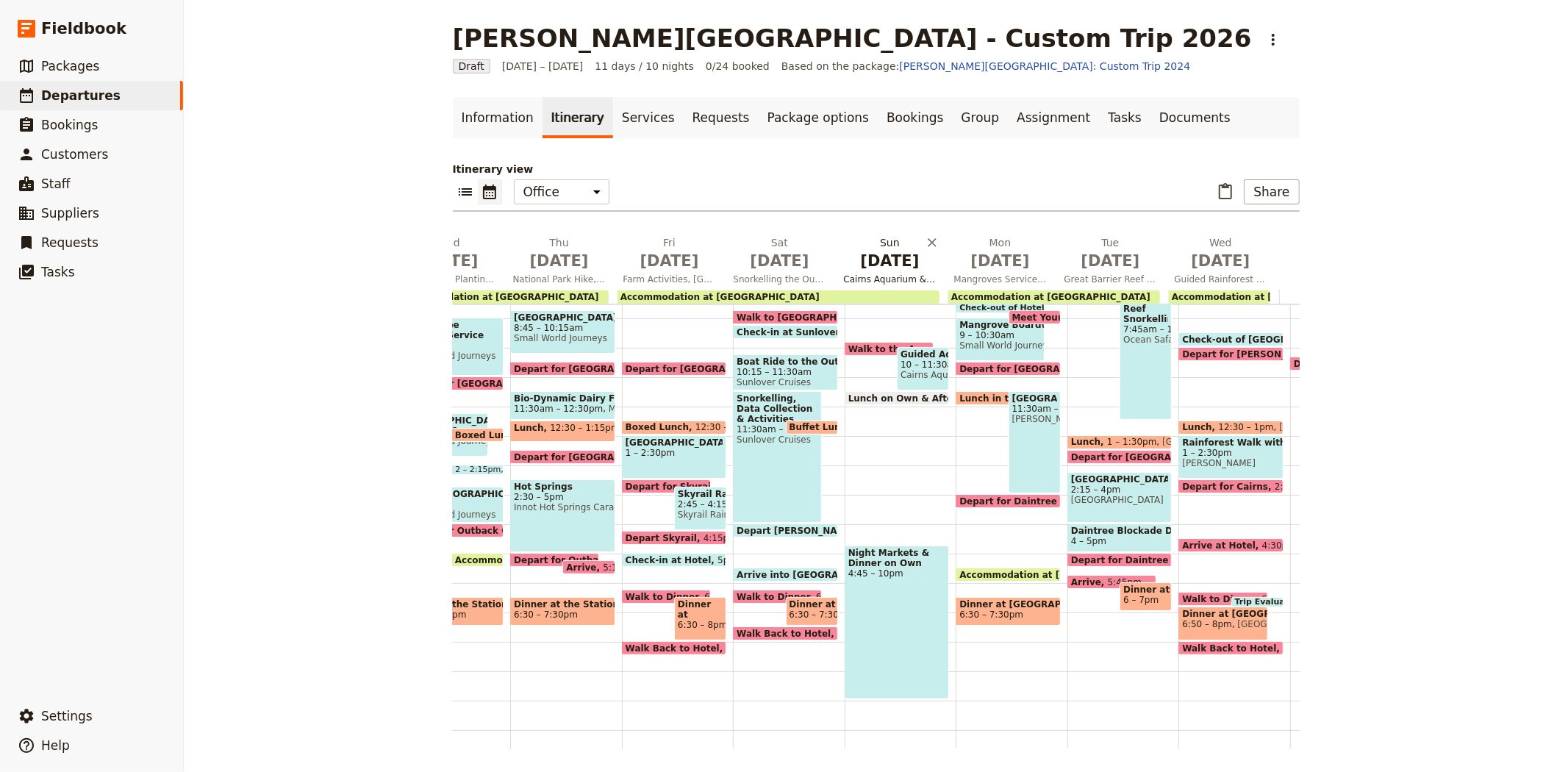
click at [877, 266] on span "Sep 13" at bounding box center [890, 261] width 93 height 22
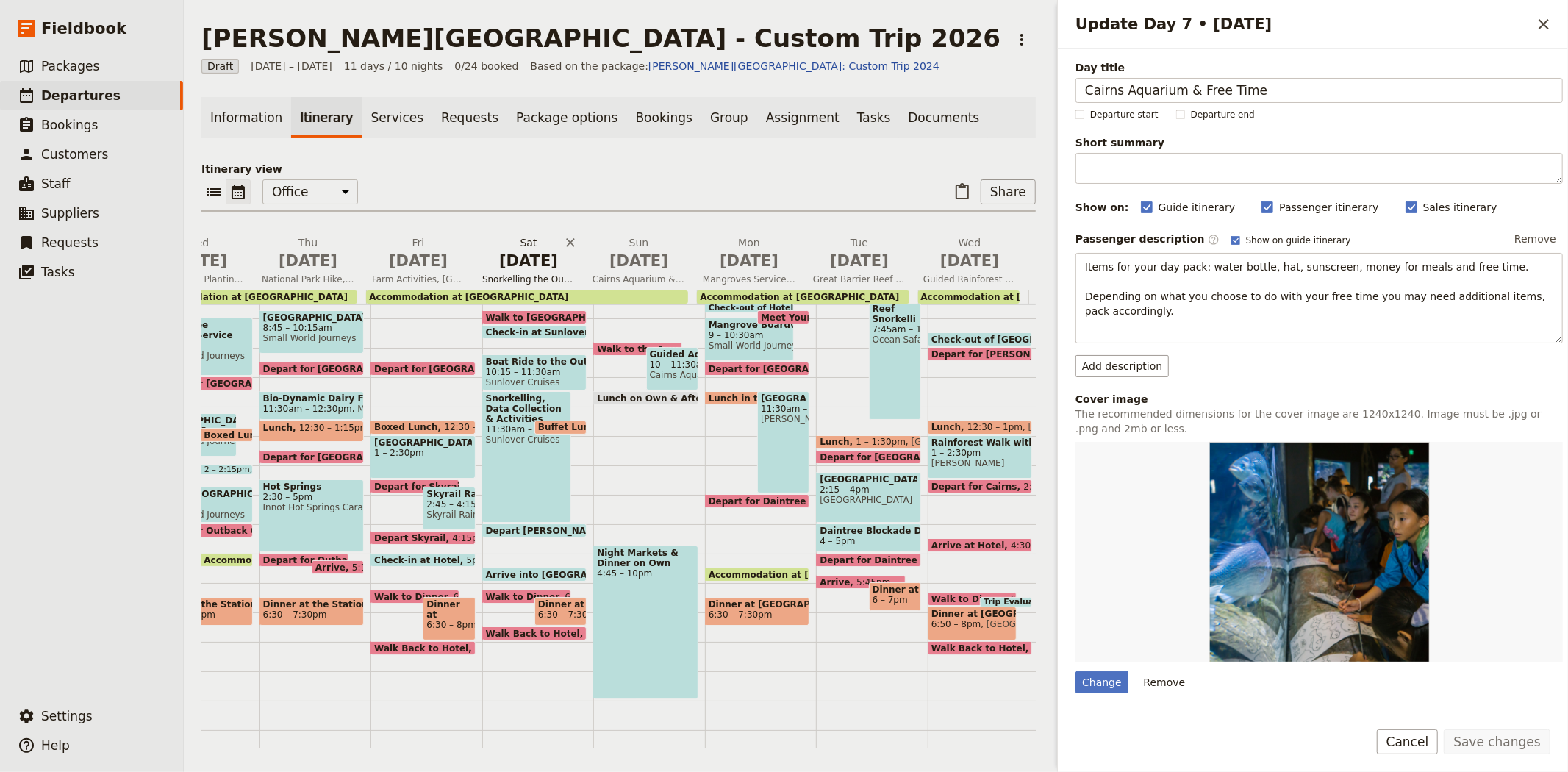
click at [524, 252] on span "Sep 12" at bounding box center [528, 261] width 93 height 22
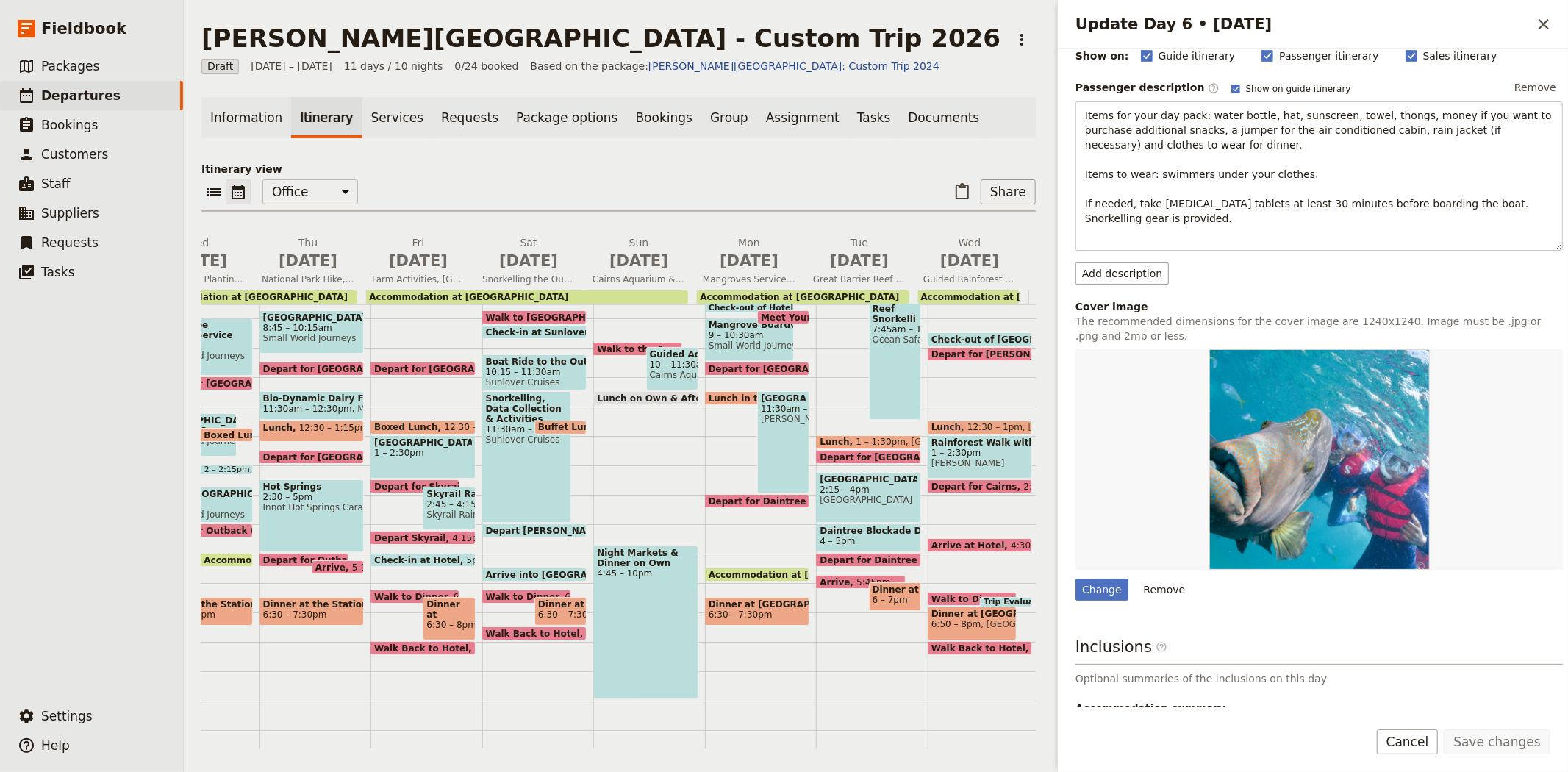
scroll to position [246, 0]
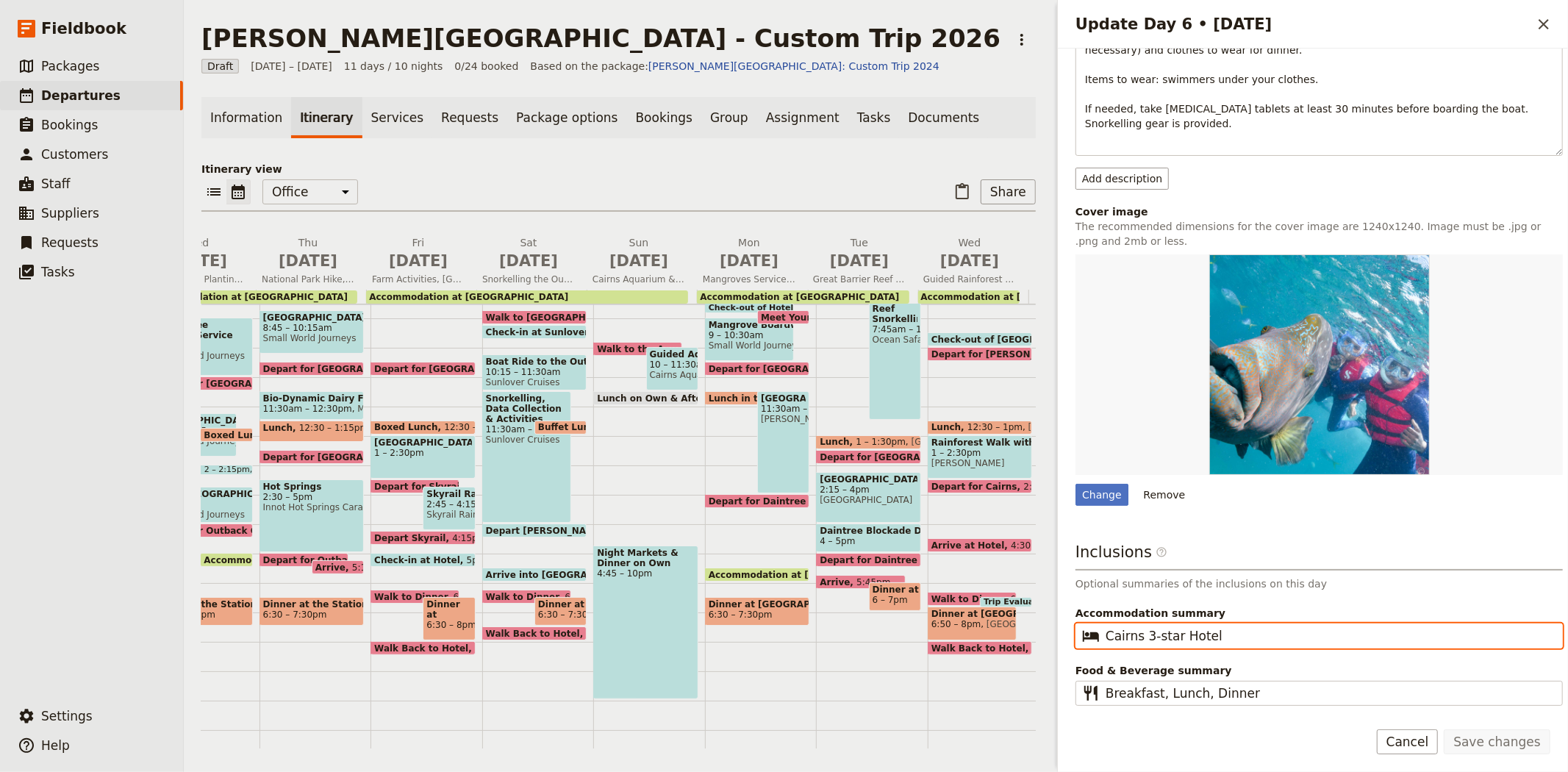
drag, startPoint x: 1233, startPoint y: 643, endPoint x: 1087, endPoint y: 622, distance: 147.5
click at [1087, 622] on div "Accommodation summary ​ Cairns 3-star Hotel" at bounding box center [1319, 628] width 487 height 43
click at [619, 236] on h2 "Sun Sep 13 Cairns Aquarium & Free Time" at bounding box center [638, 254] width 93 height 36
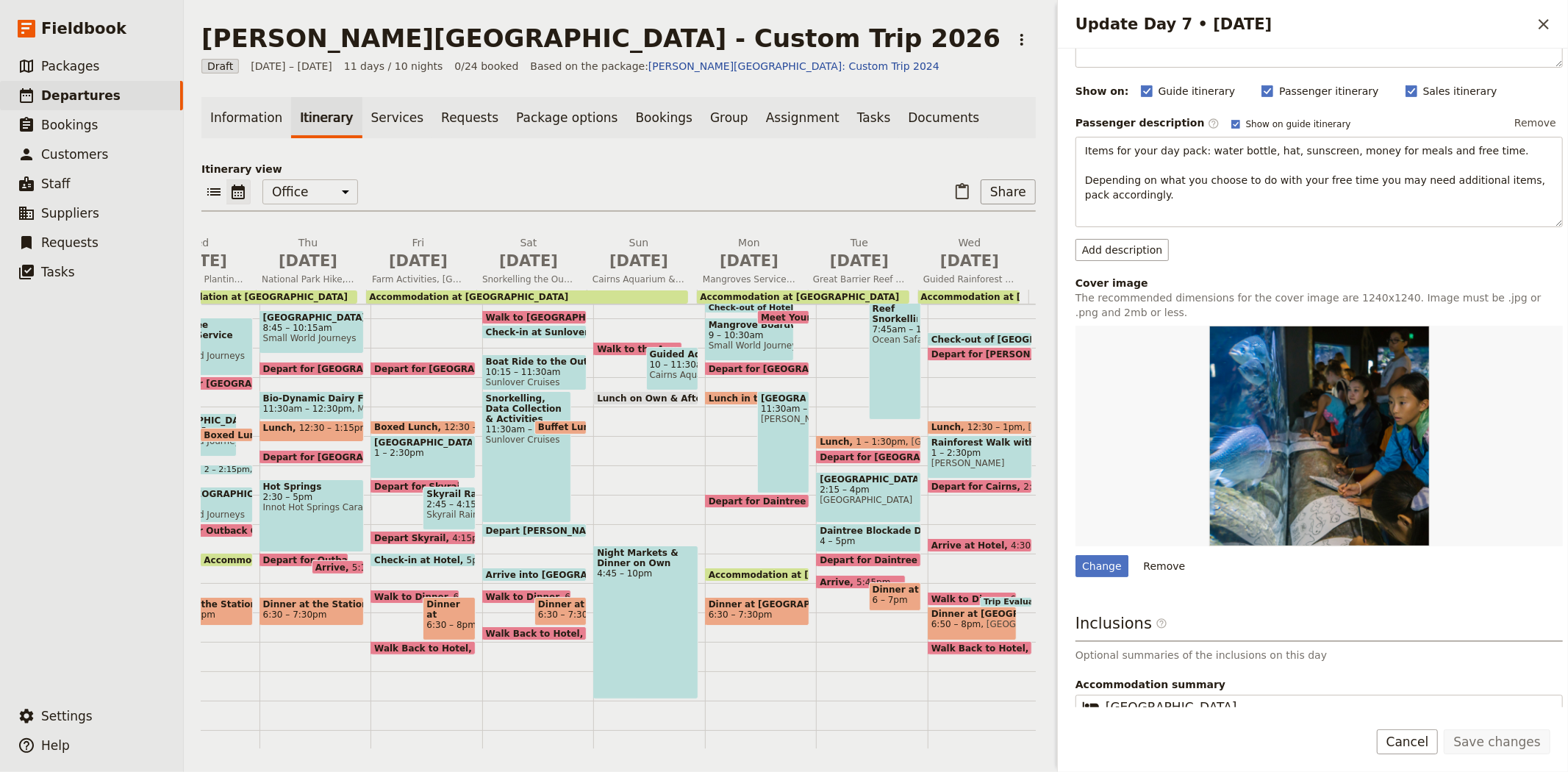
scroll to position [187, 0]
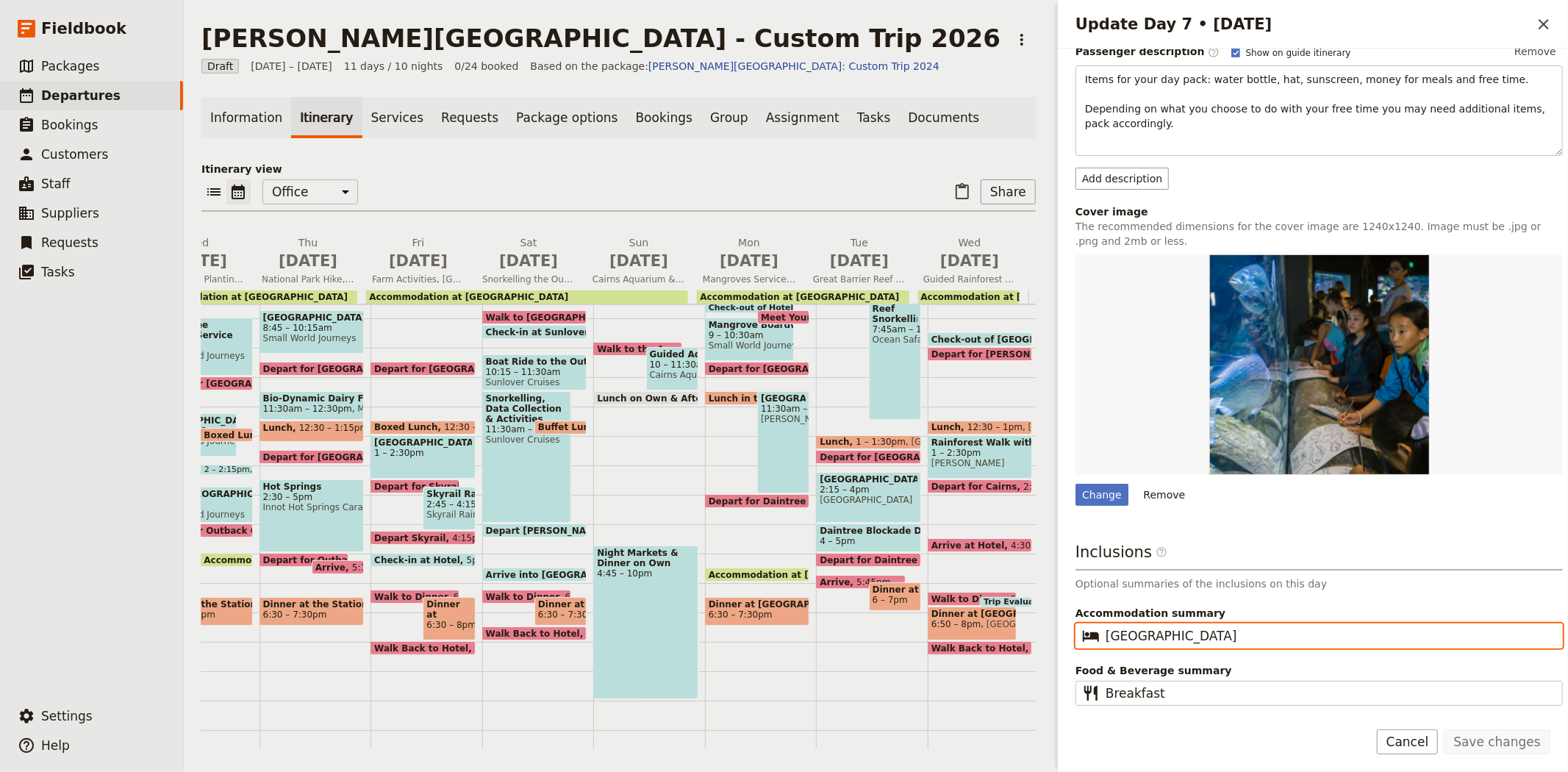
drag, startPoint x: 1113, startPoint y: 619, endPoint x: 1068, endPoint y: 613, distance: 45.4
click at [1068, 613] on div "Day title Cairns Aquarium & Free Time Departure start Departure end Short summa…" at bounding box center [1313, 378] width 510 height 659
paste input "airns 3-star Hotel"
type input "Cairns 3-star Hotel"
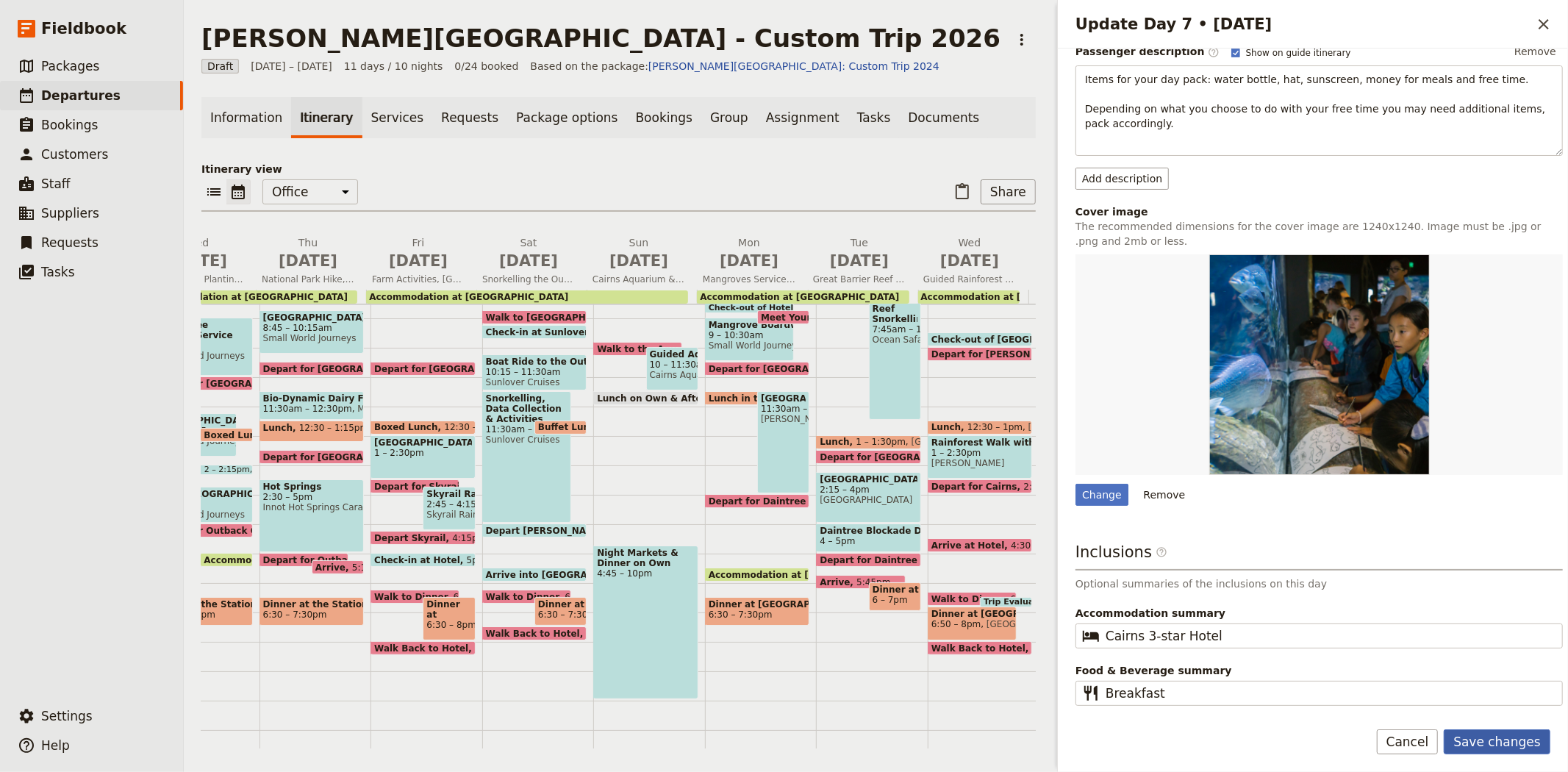
click at [1518, 739] on button "Save changes" at bounding box center [1497, 742] width 106 height 25
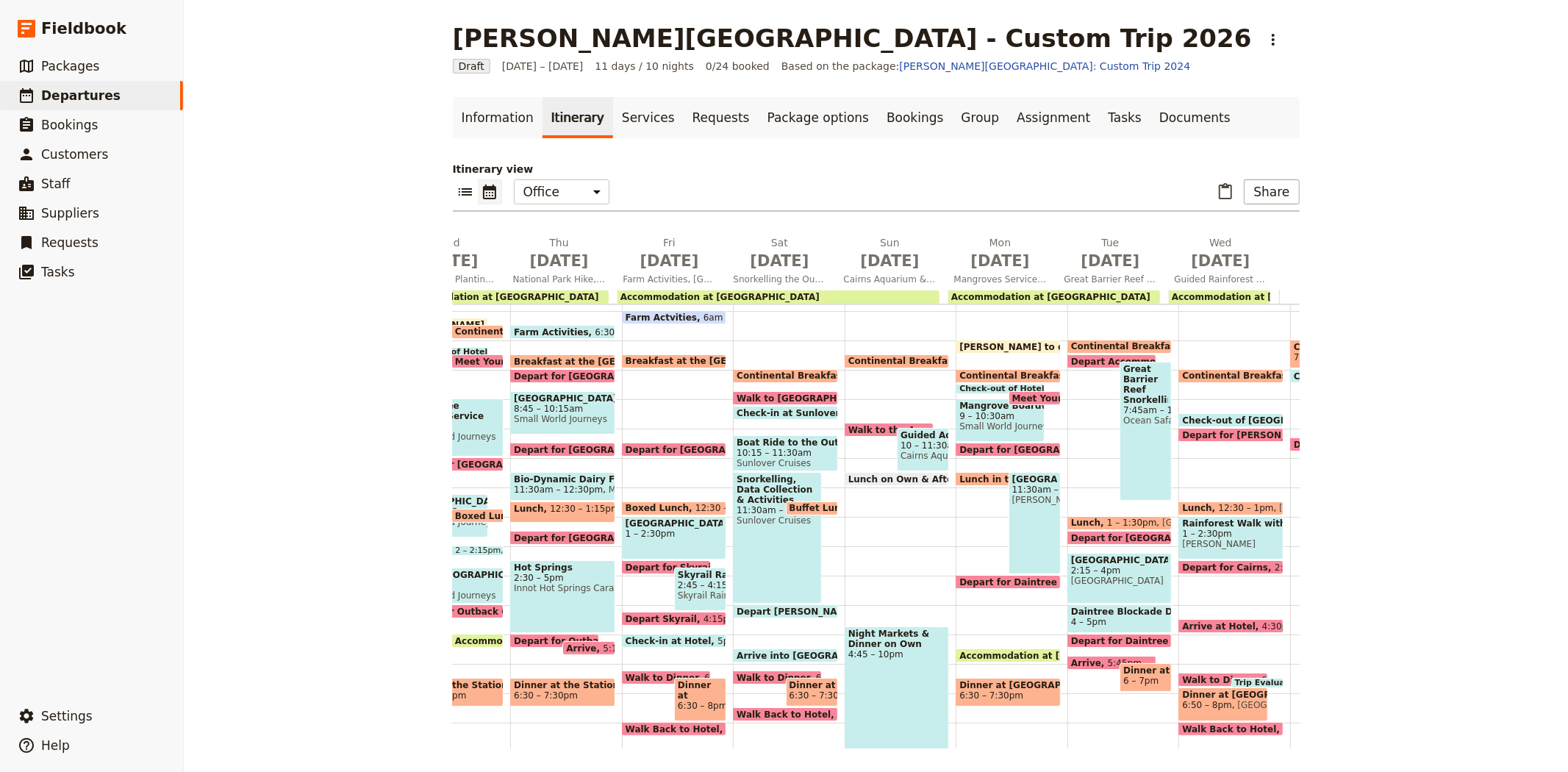
scroll to position [169, 0]
click at [854, 356] on span "Continental Breakfast at Hotel" at bounding box center [927, 361] width 159 height 10
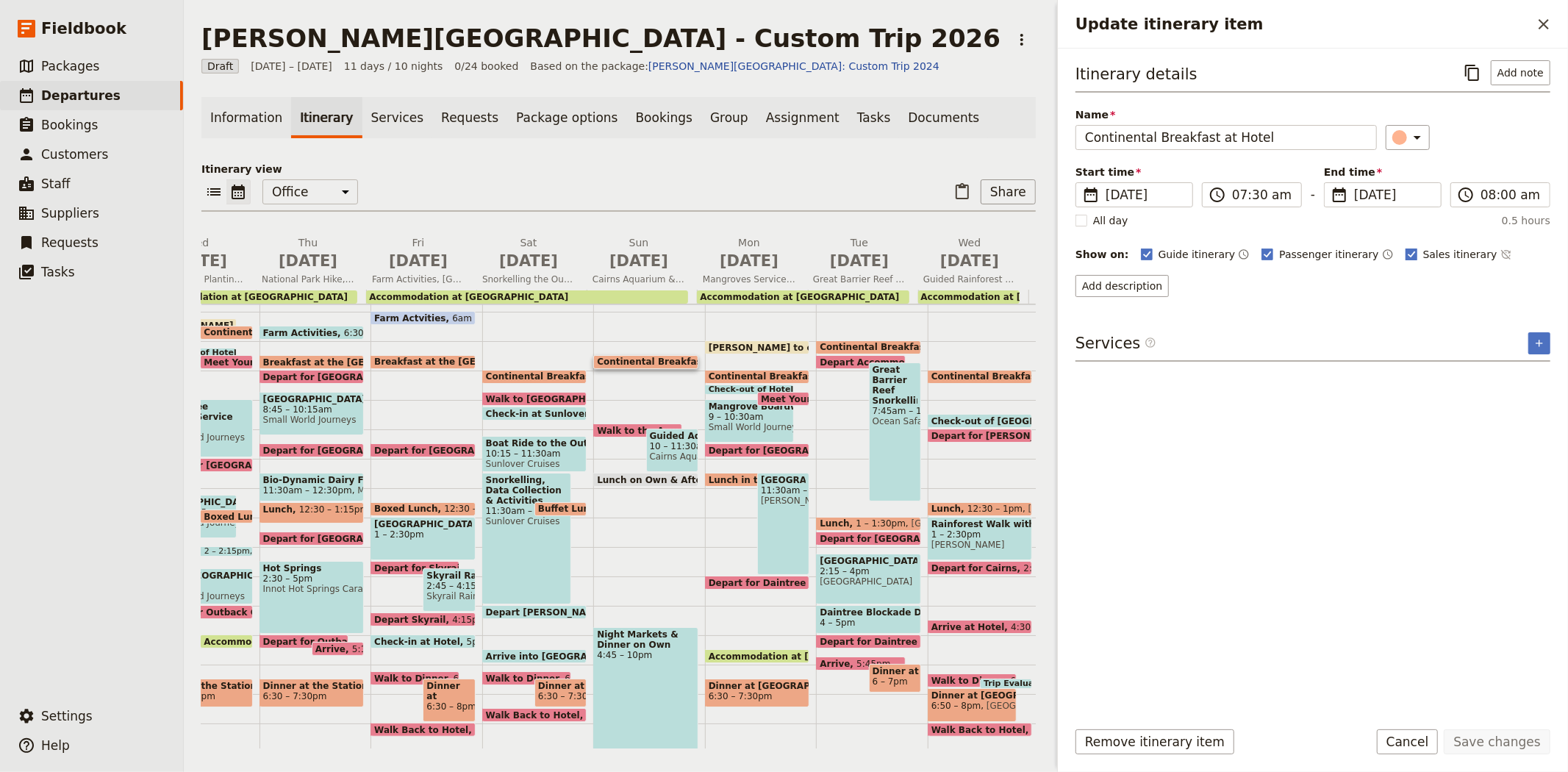
click at [1423, 255] on span "Sales itinerary" at bounding box center [1460, 254] width 75 height 15
click at [1405, 247] on input "Sales itinerary" at bounding box center [1405, 246] width 1 height 1
checkbox input "false"
click at [1482, 739] on button "Save changes" at bounding box center [1497, 742] width 106 height 25
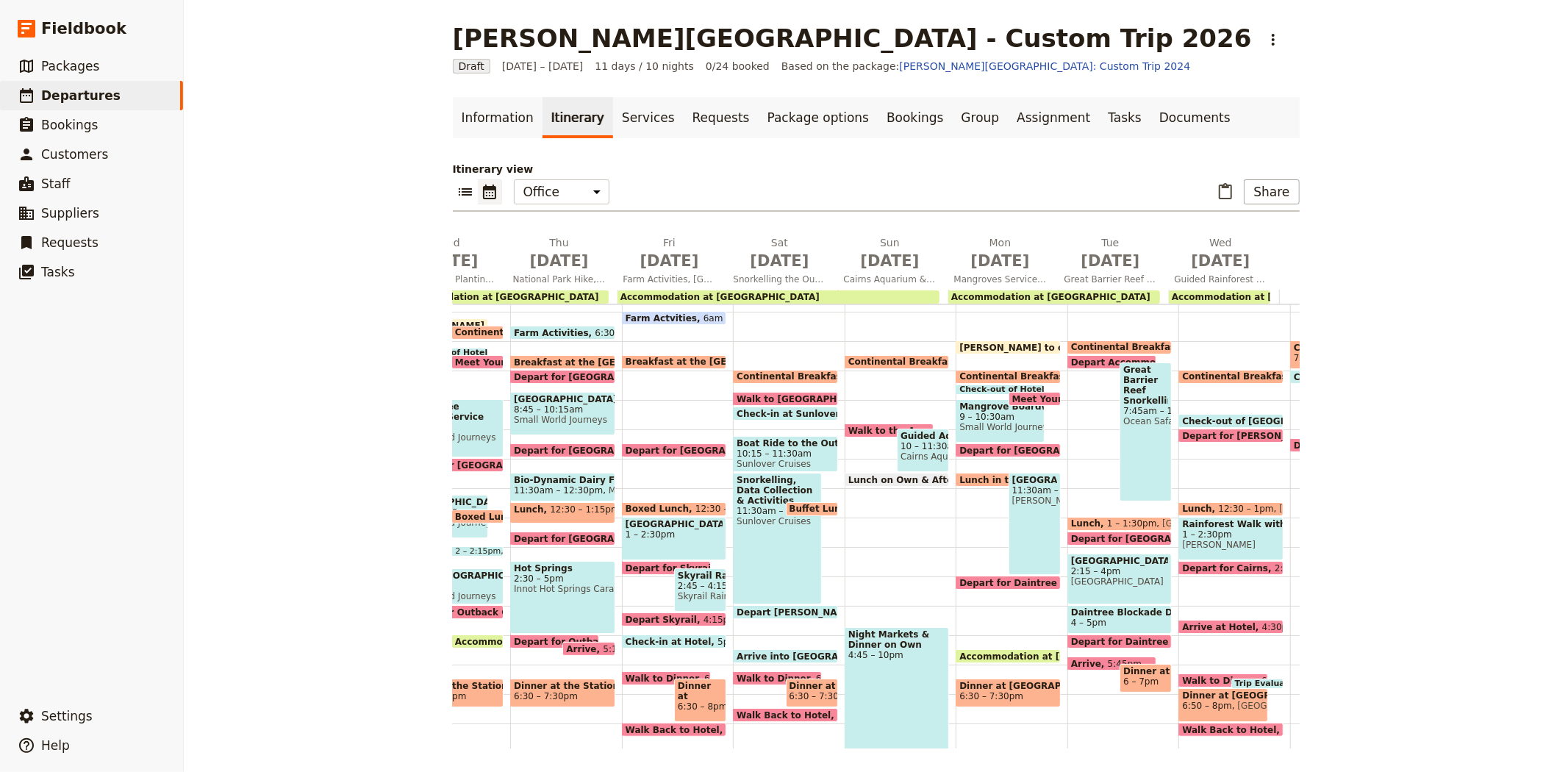
click at [850, 426] on span "Walk to the Aquarium" at bounding box center [905, 431] width 115 height 10
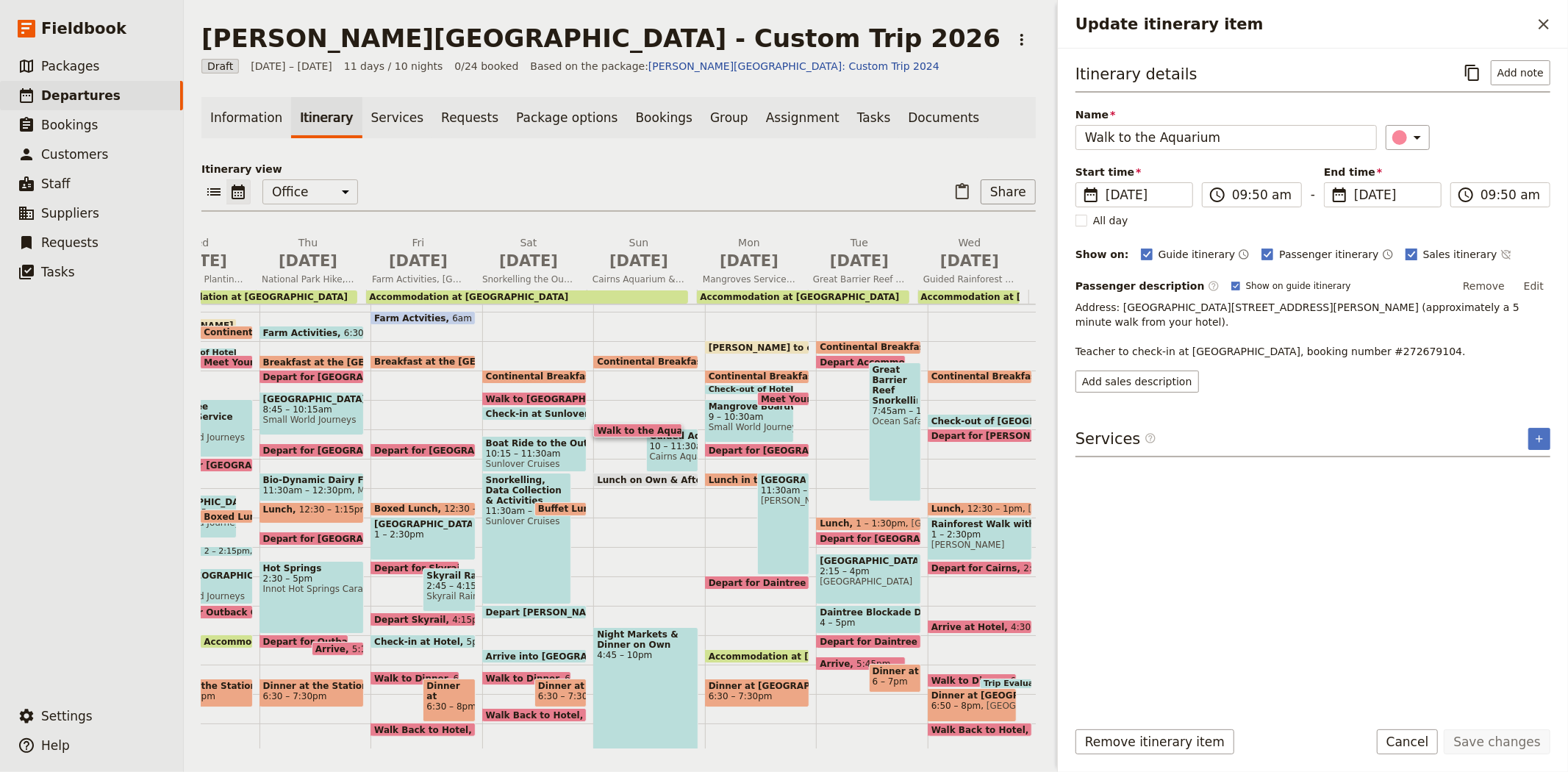
click at [1405, 253] on rect "Update itinerary item" at bounding box center [1411, 254] width 11 height 11
click at [1405, 247] on input "Sales itinerary" at bounding box center [1405, 246] width 1 height 1
checkbox input "false"
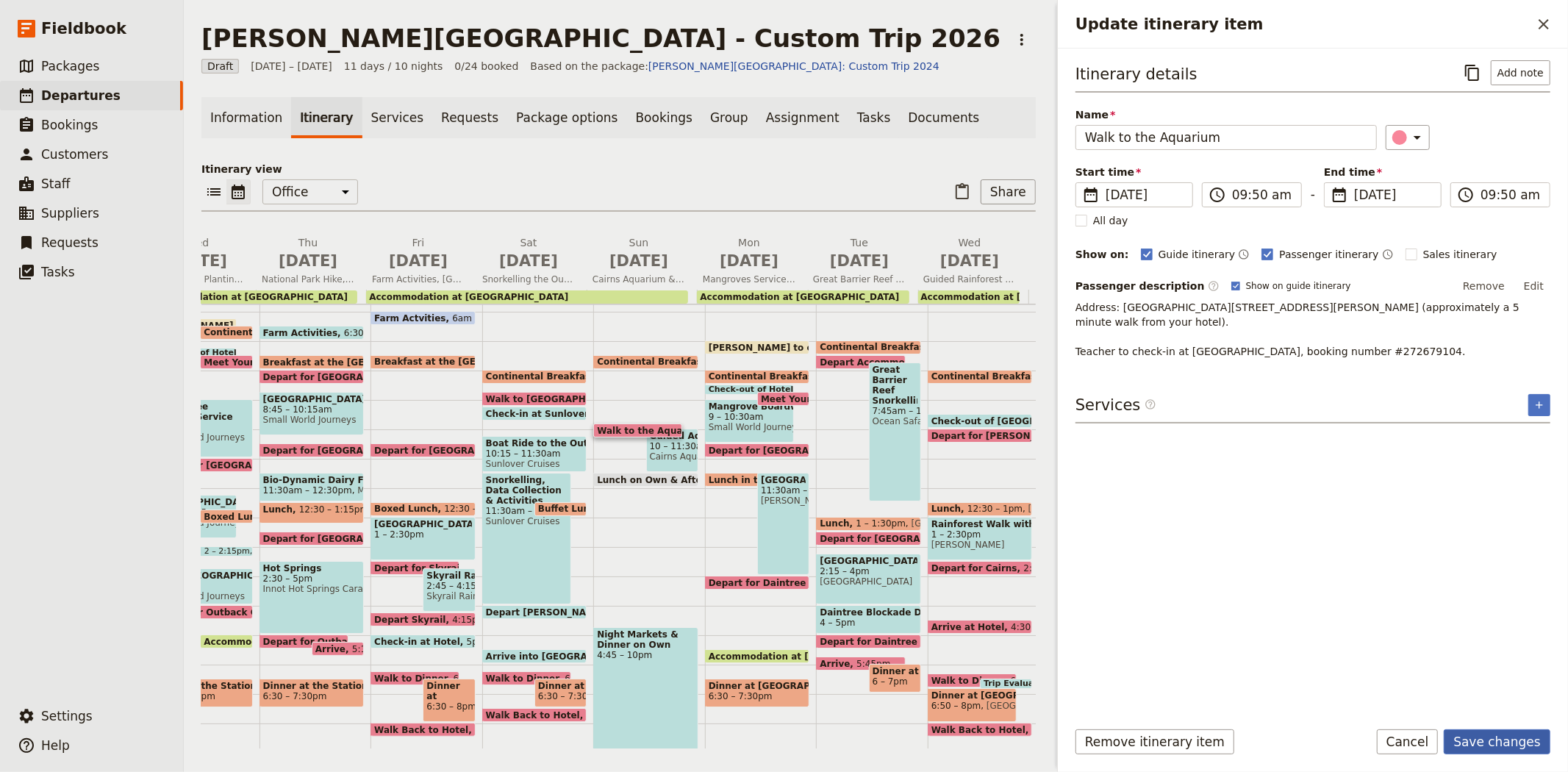
click at [1501, 744] on button "Save changes" at bounding box center [1497, 742] width 106 height 25
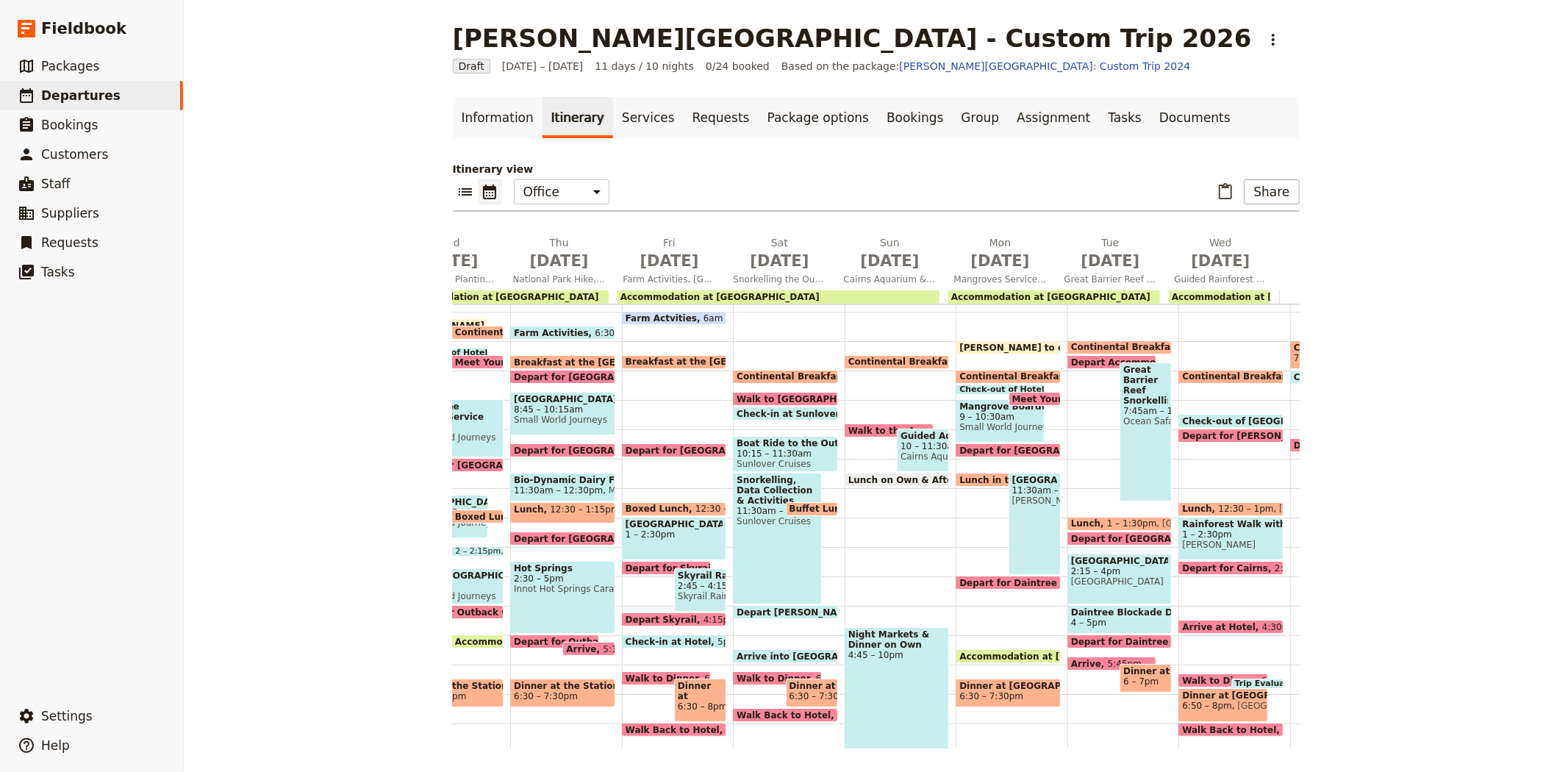
click at [900, 445] on span "10 – 11:30am" at bounding box center [922, 446] width 45 height 10
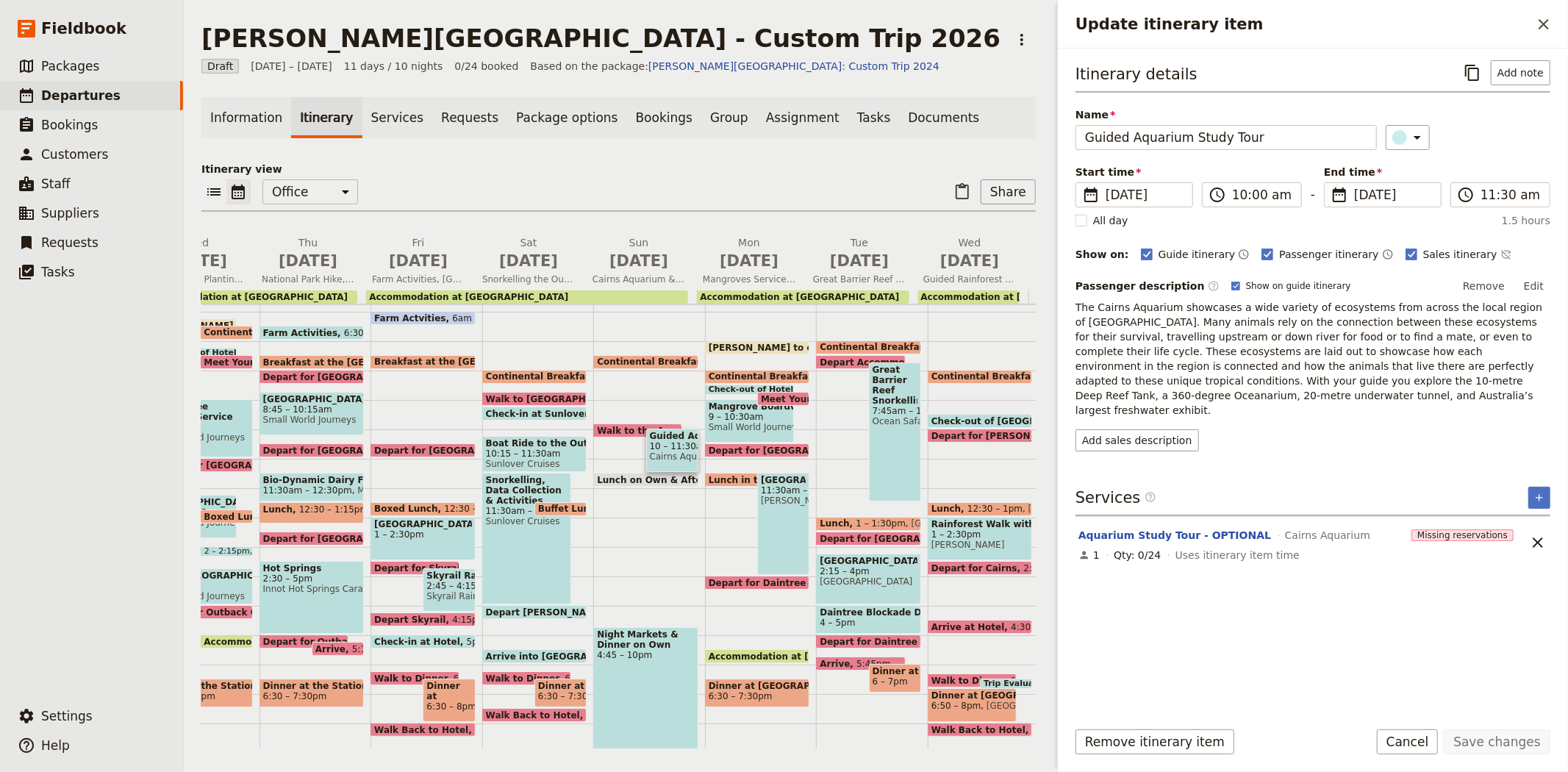
drag, startPoint x: 1240, startPoint y: 395, endPoint x: 1069, endPoint y: 309, distance: 191.4
click at [1069, 309] on div "Itinerary details ​ Add note Name Guided Aquarium Study Tour ​ Start time ​ 13 …" at bounding box center [1313, 378] width 510 height 659
click at [1160, 430] on button "Add sales description" at bounding box center [1137, 440] width 124 height 22
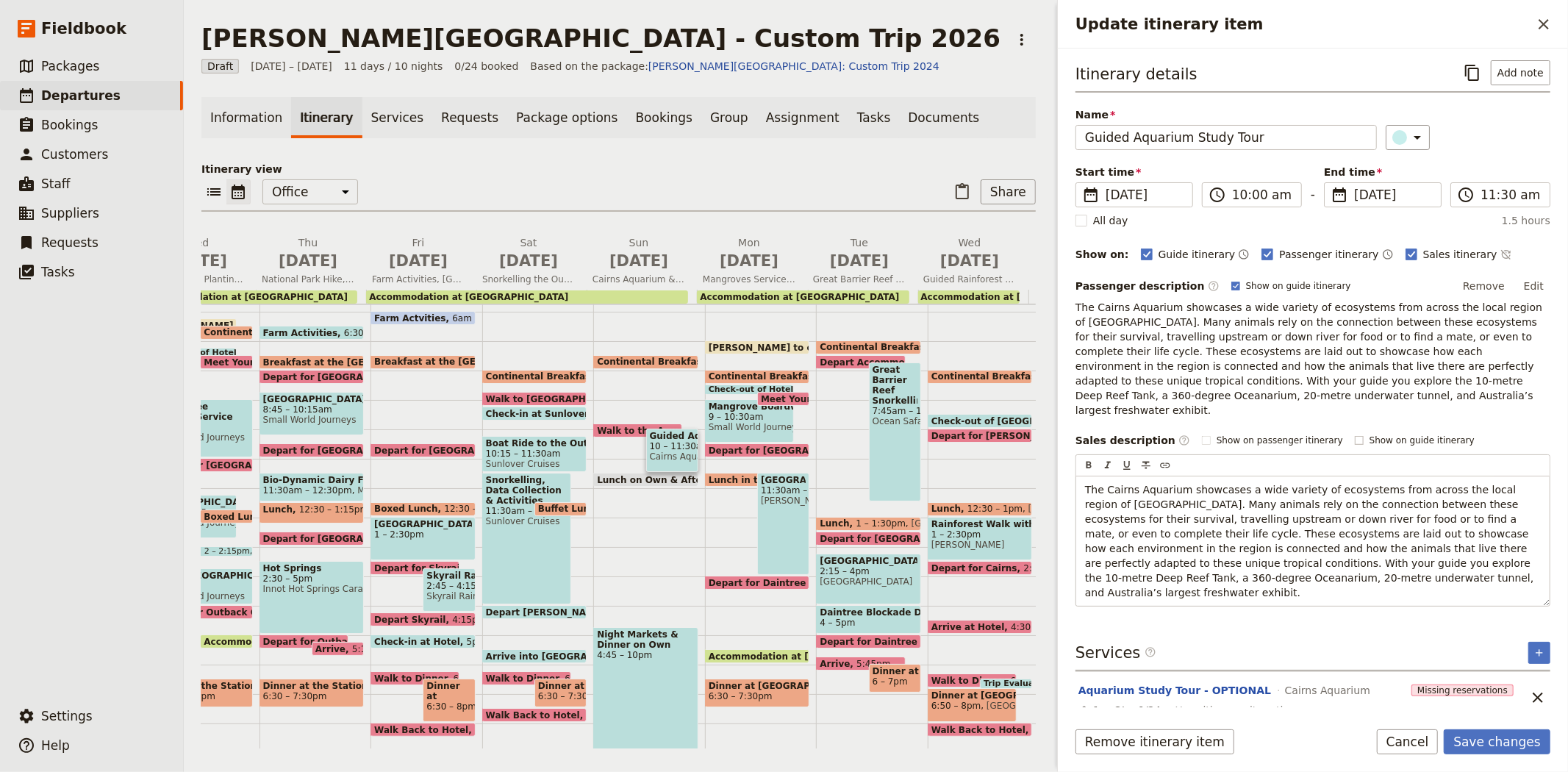
click at [1390, 435] on span "Show on guide itinerary" at bounding box center [1421, 440] width 105 height 12
click at [1355, 434] on input "Show on guide itinerary" at bounding box center [1354, 434] width 1 height 1
checkbox input "true"
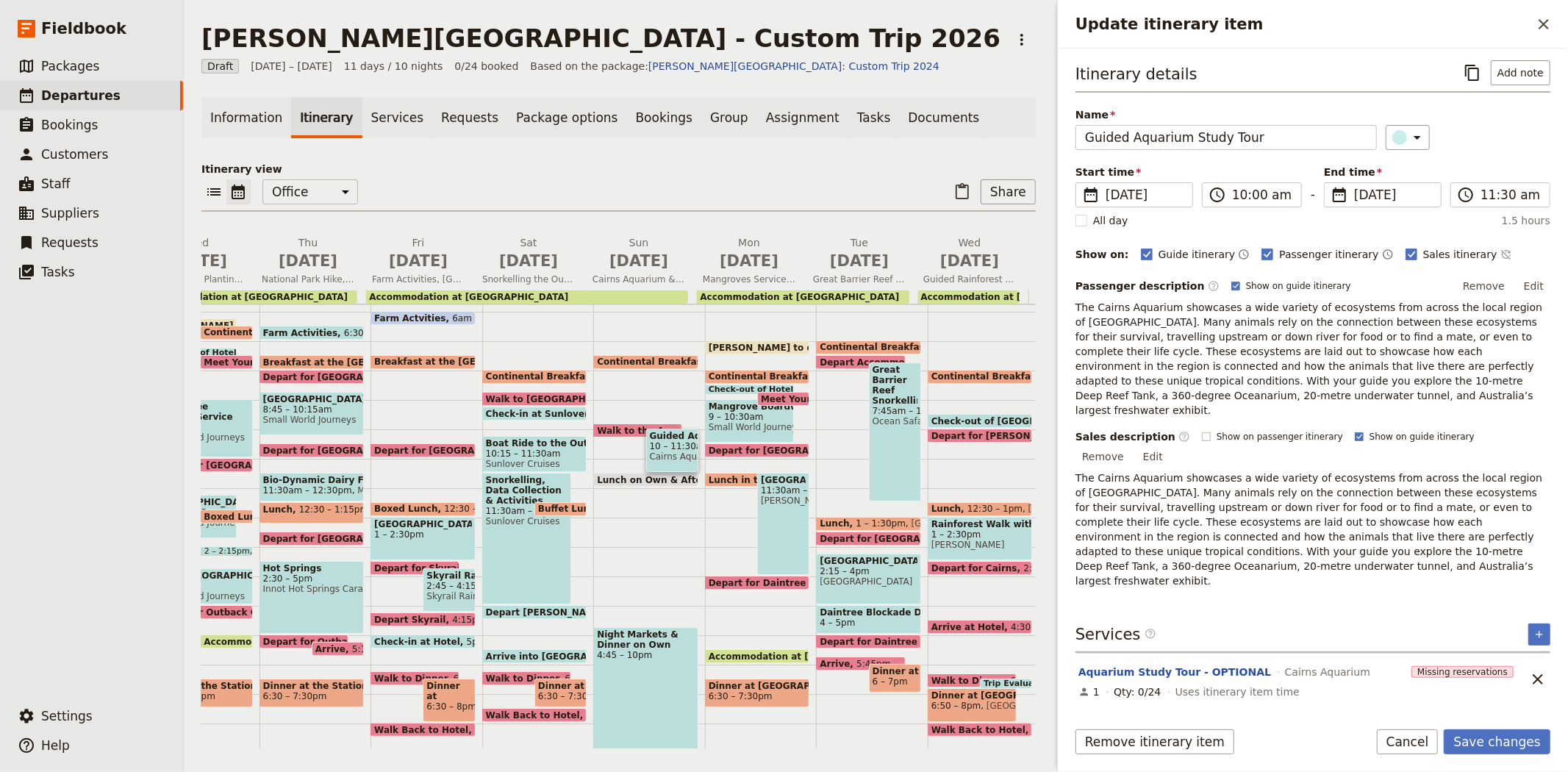
click at [1268, 431] on span "Show on passenger itinerary" at bounding box center [1279, 436] width 126 height 12
click at [1202, 430] on input "Show on passenger itinerary" at bounding box center [1201, 430] width 1 height 1
checkbox input "true"
click at [1492, 286] on button "Remove" at bounding box center [1484, 286] width 56 height 22
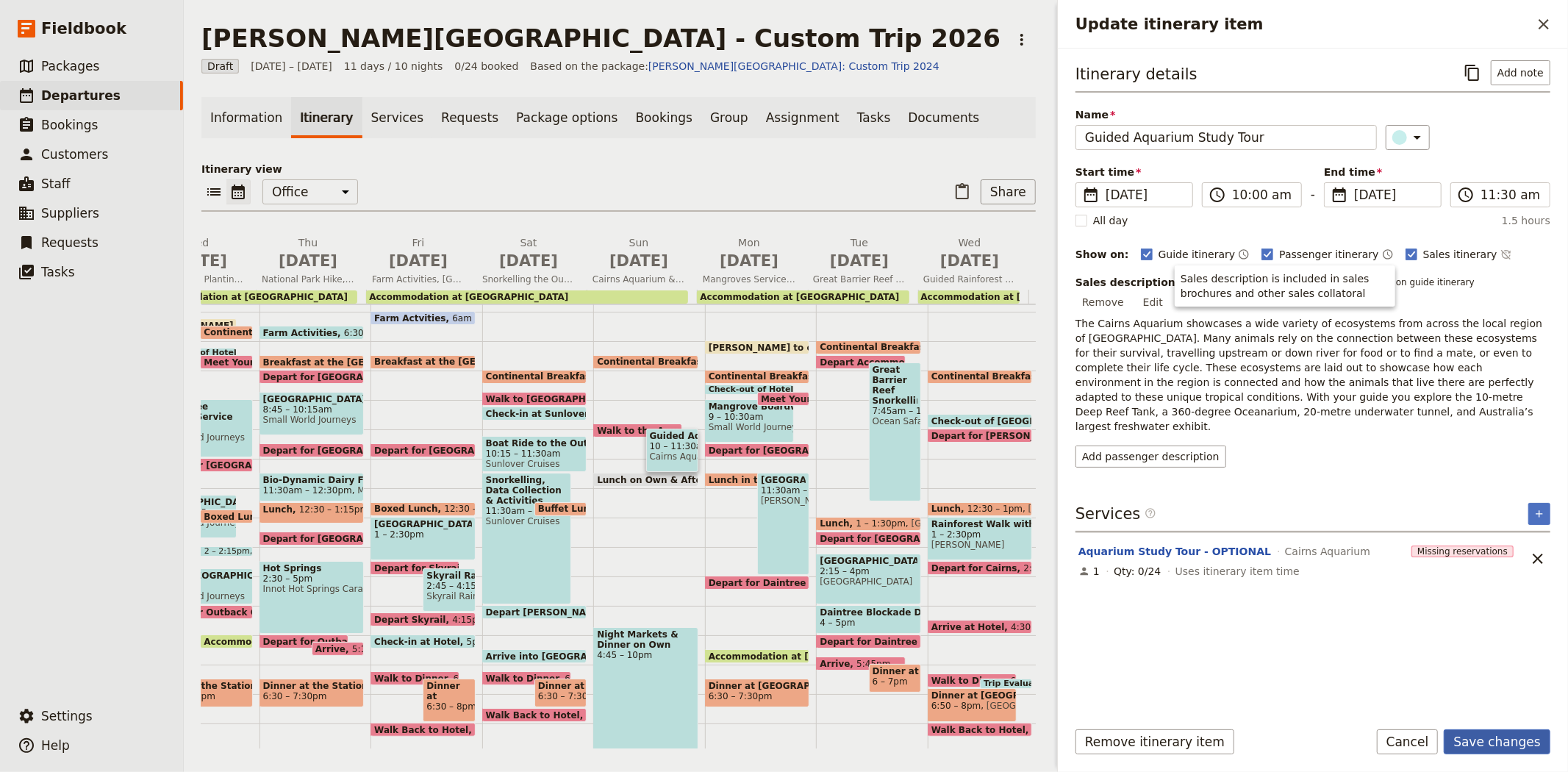
click at [1496, 736] on button "Save changes" at bounding box center [1497, 742] width 106 height 25
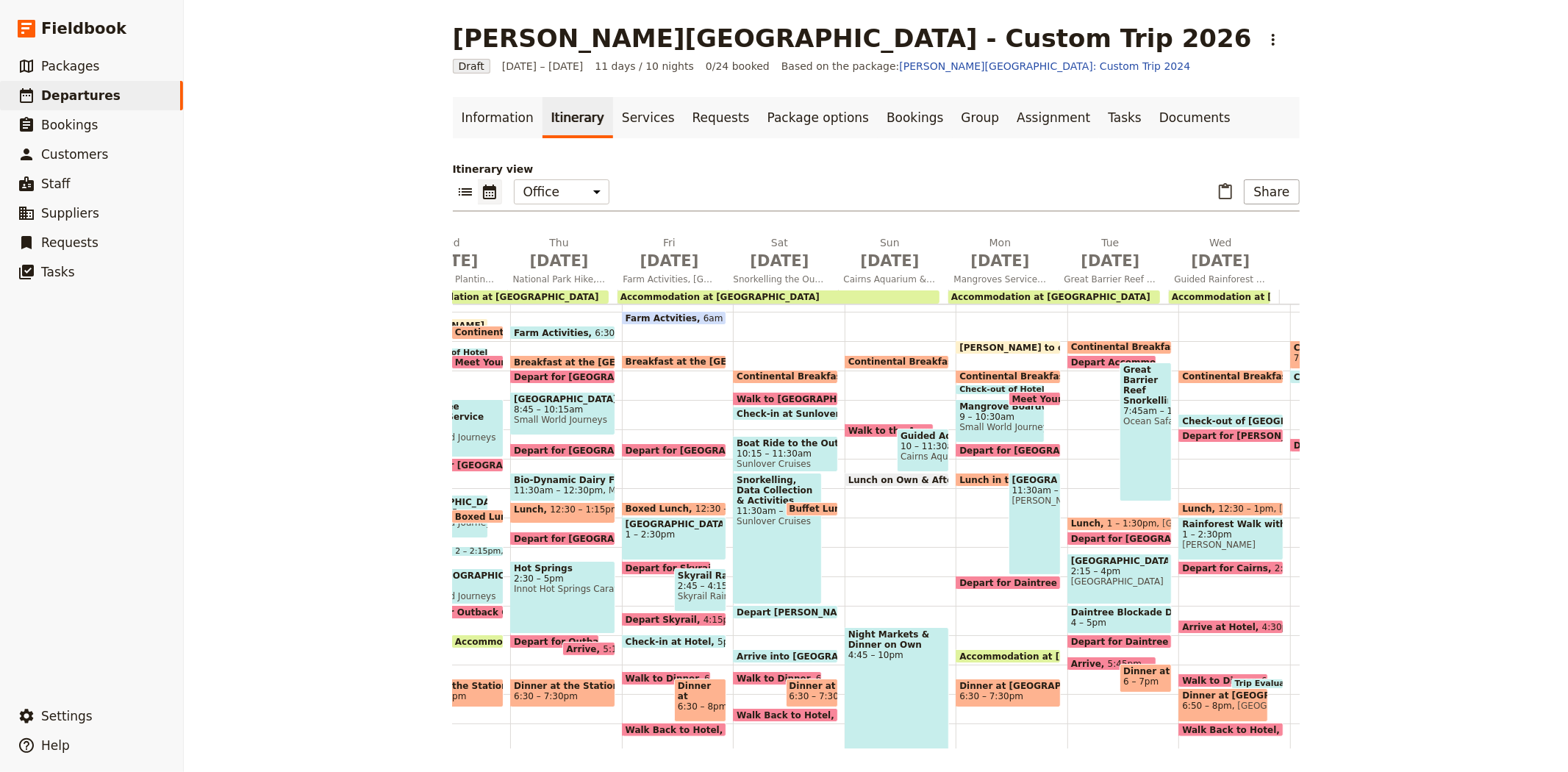
click at [888, 475] on span "Lunch on Own & Afternoon Free Time" at bounding box center [944, 480] width 193 height 10
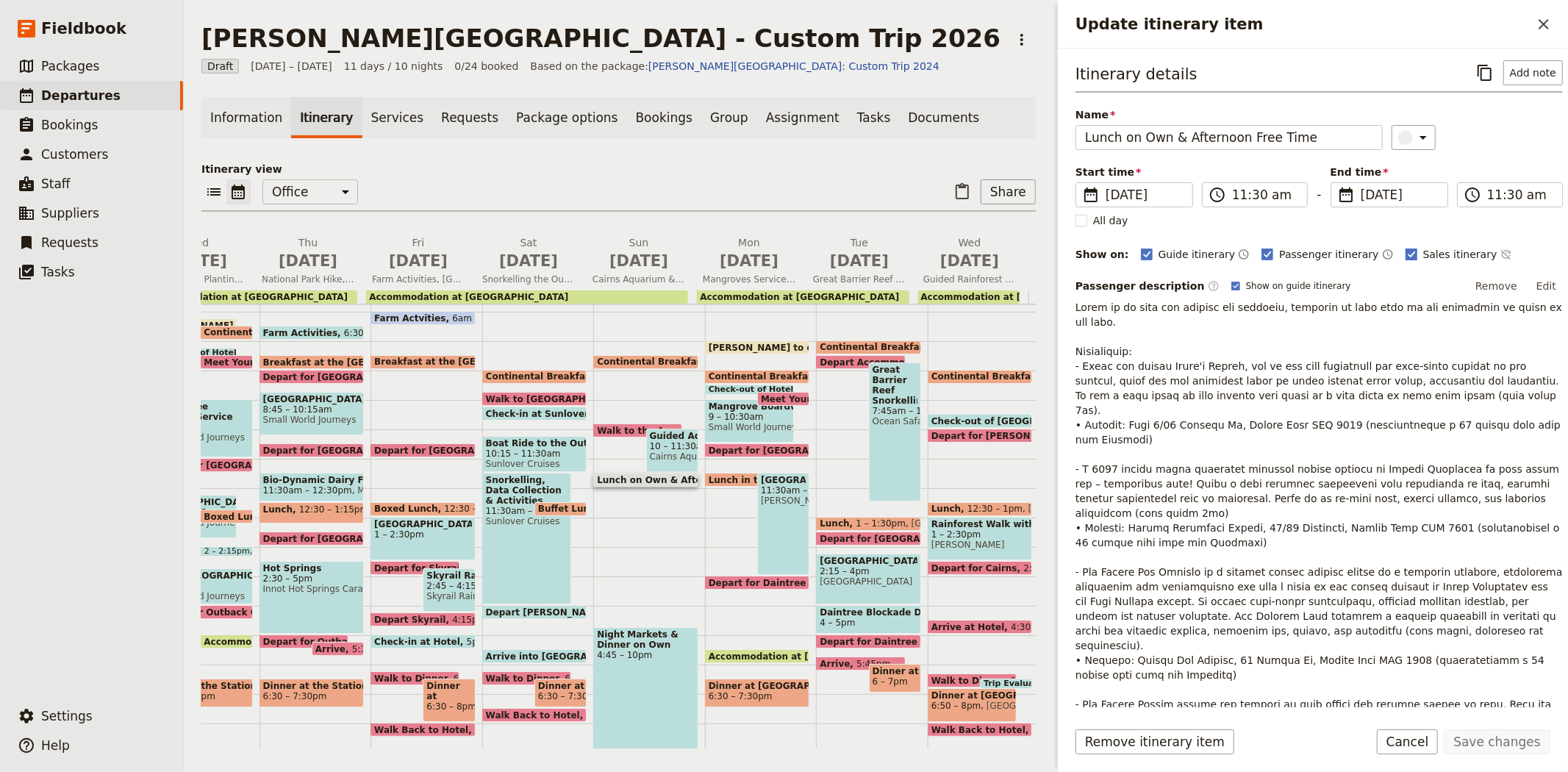
click at [1405, 259] on rect "Update itinerary item" at bounding box center [1411, 254] width 11 height 11
click at [1405, 247] on input "Sales itinerary" at bounding box center [1405, 246] width 1 height 1
checkbox input "false"
click at [1497, 747] on button "Save changes" at bounding box center [1497, 742] width 106 height 25
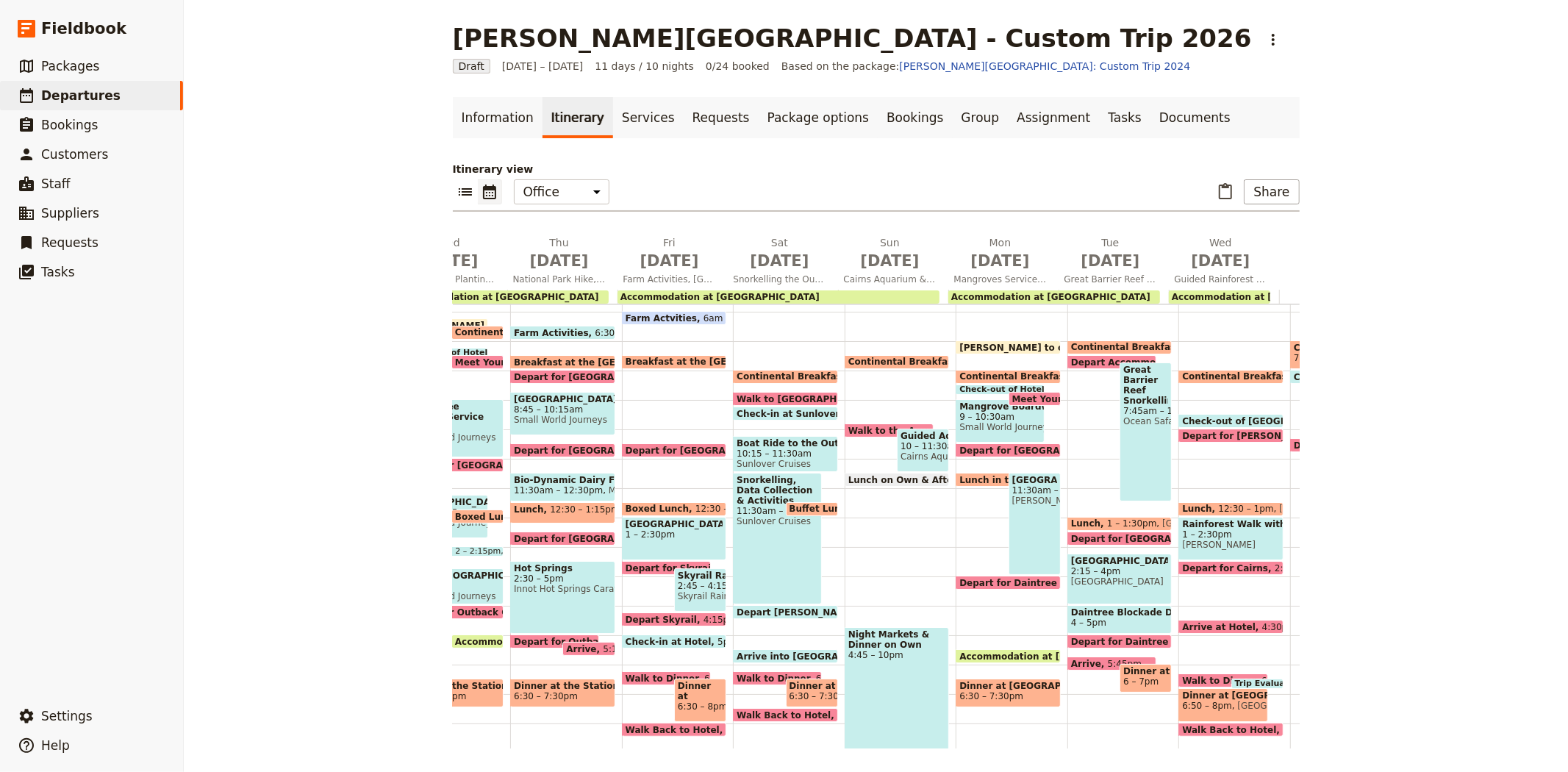
click at [900, 663] on div "Night Markets & Dinner on Own 4:45 – 10pm" at bounding box center [897, 704] width 105 height 154
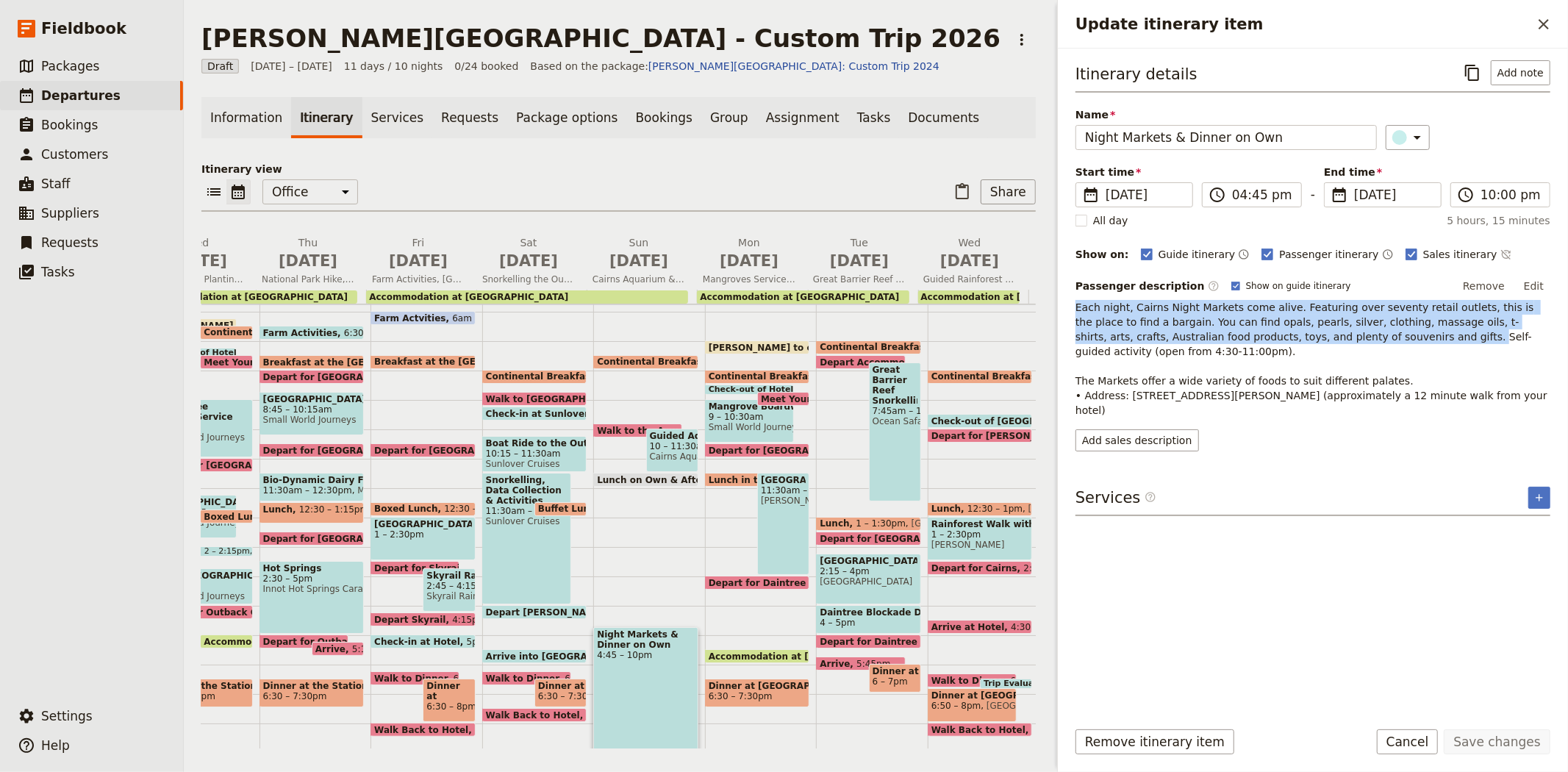
drag, startPoint x: 1075, startPoint y: 305, endPoint x: 1299, endPoint y: 336, distance: 226.1
click at [1299, 336] on div "Itinerary details ​ Add note Name Night Markets & Dinner on Own ​ Start time ​ …" at bounding box center [1313, 378] width 510 height 659
click at [1144, 429] on button "Add sales description" at bounding box center [1137, 440] width 124 height 22
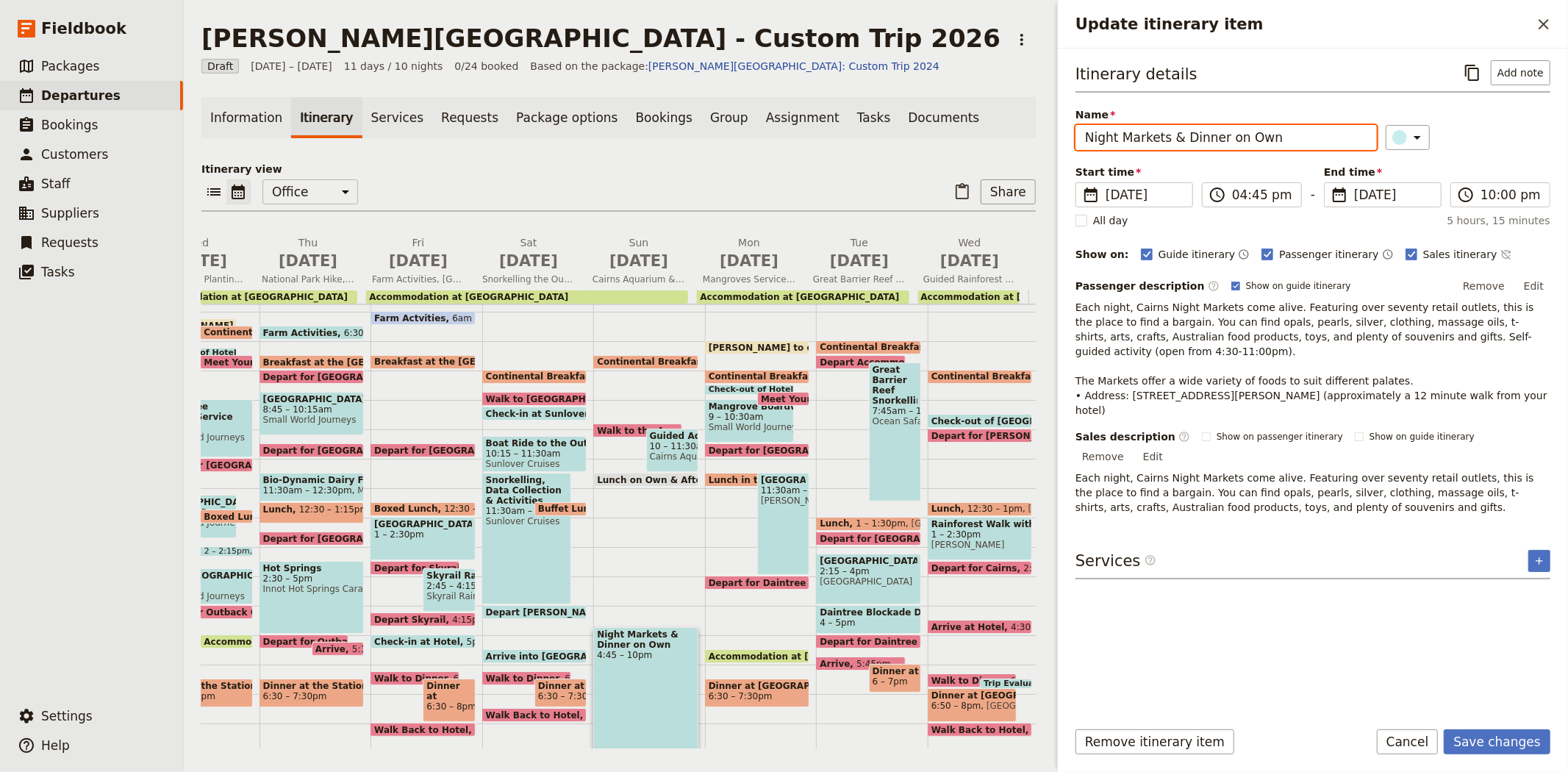
drag, startPoint x: 1167, startPoint y: 136, endPoint x: 1298, endPoint y: 144, distance: 131.2
click at [1298, 144] on input "Night Markets & Dinner on Own" at bounding box center [1226, 138] width 301 height 25
type input "Night Markets"
click at [1535, 555] on icon "Add service inclusion" at bounding box center [1539, 561] width 12 height 12
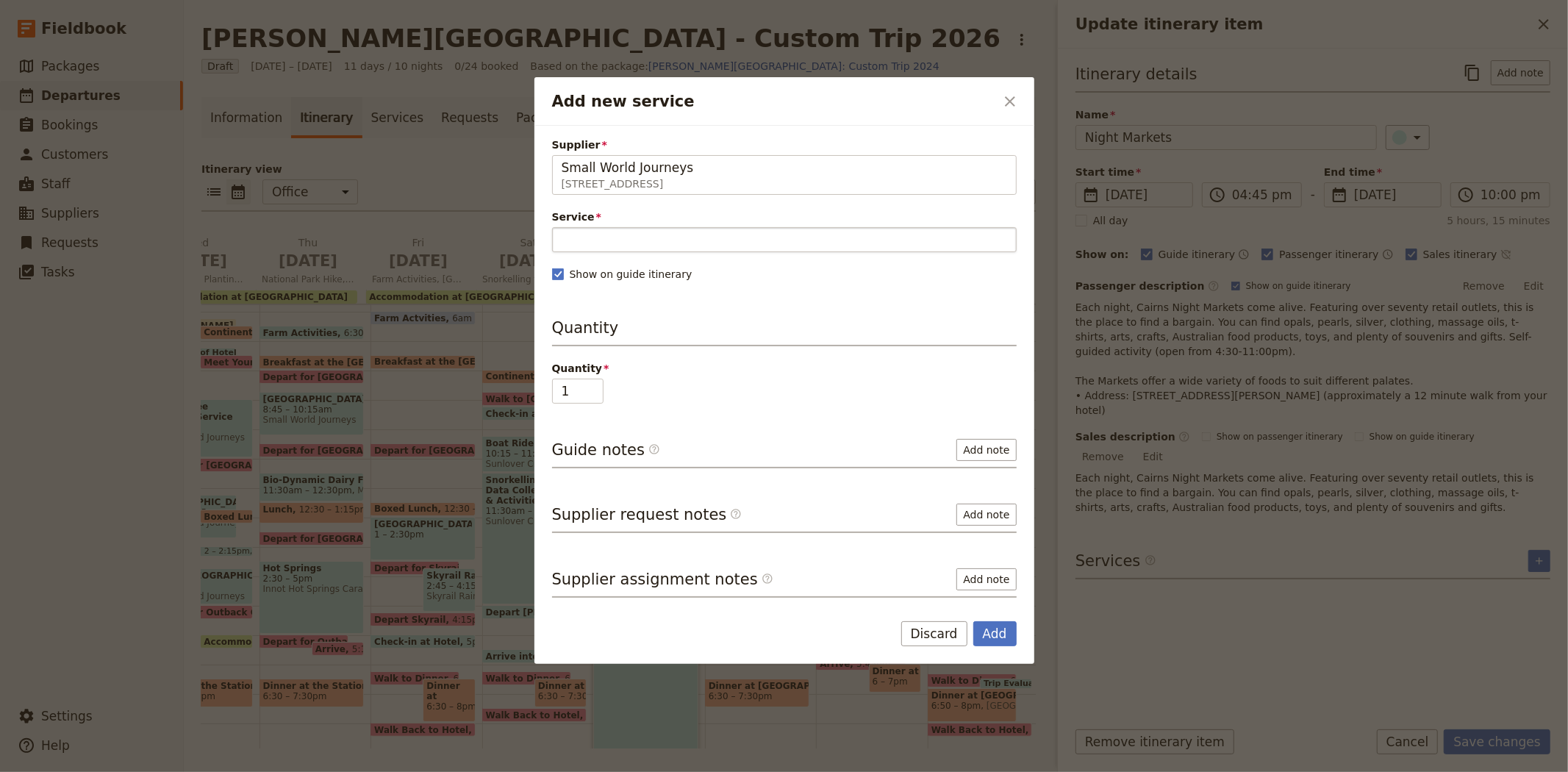
type input "Small World Journeys"
click at [783, 236] on input "Service" at bounding box center [784, 240] width 465 height 25
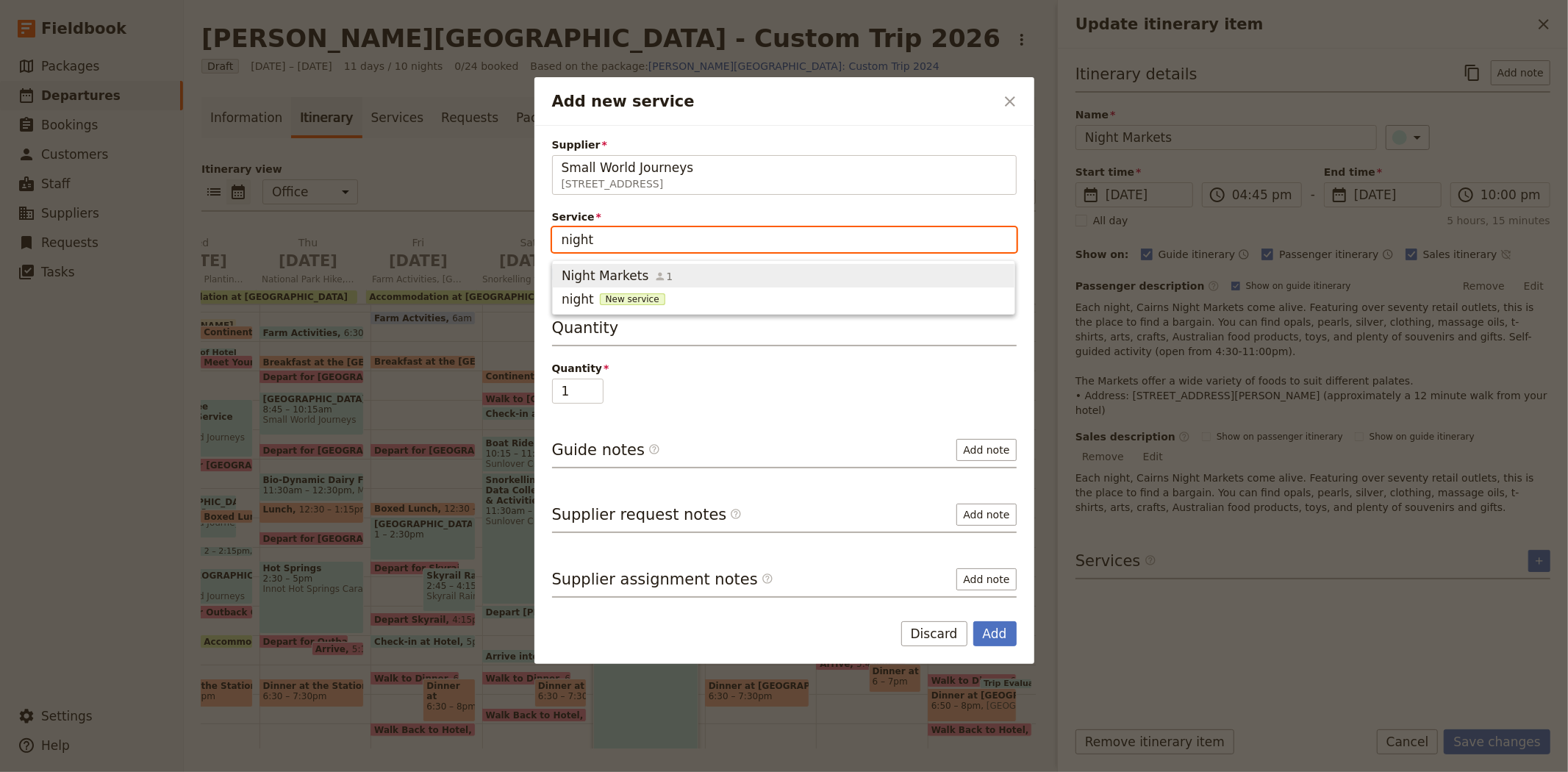
type input "night"
click at [770, 284] on span "Night Markets 1" at bounding box center [784, 275] width 444 height 17
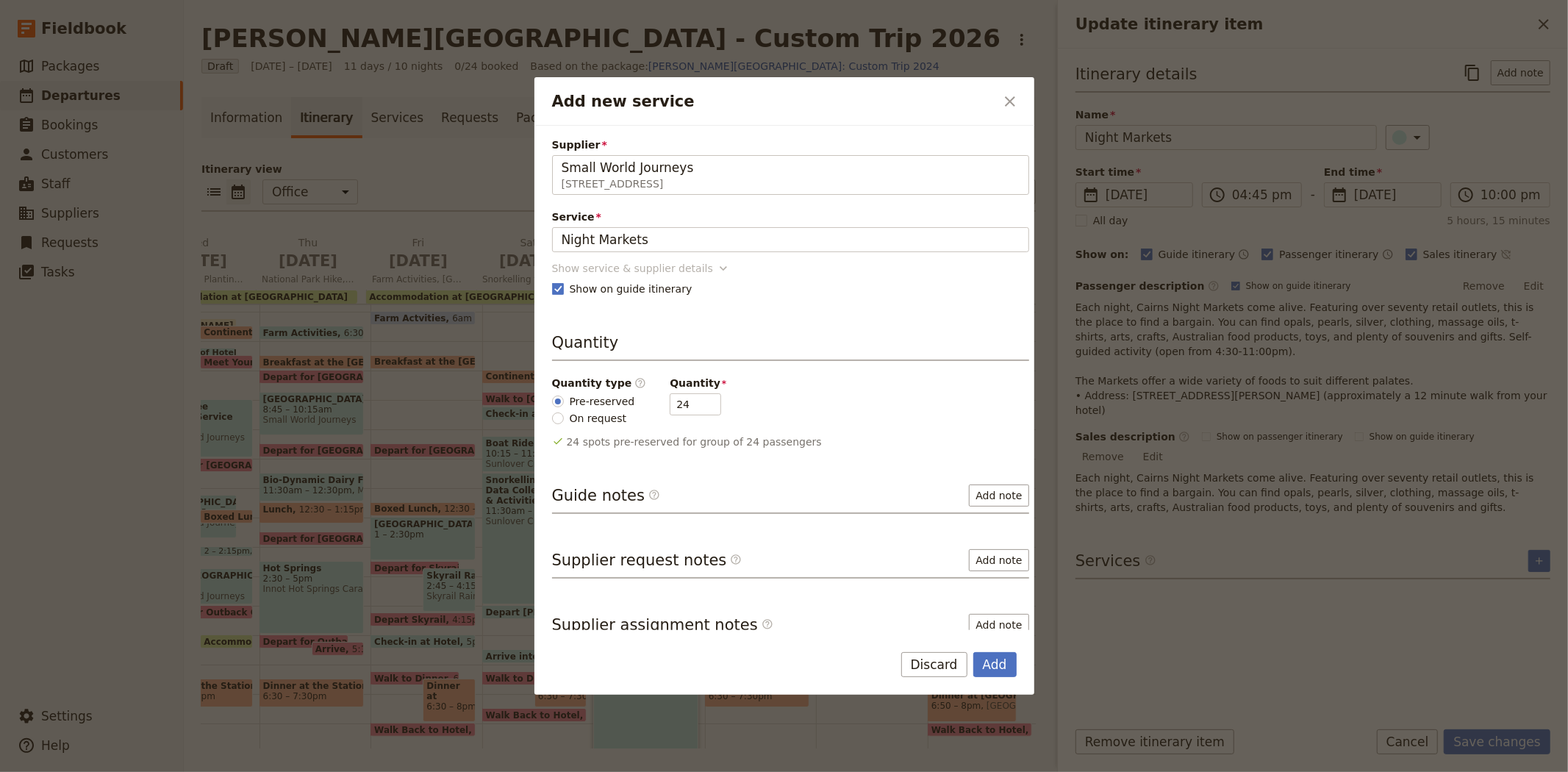
click at [642, 275] on div "Show service & supplier details" at bounding box center [632, 268] width 161 height 15
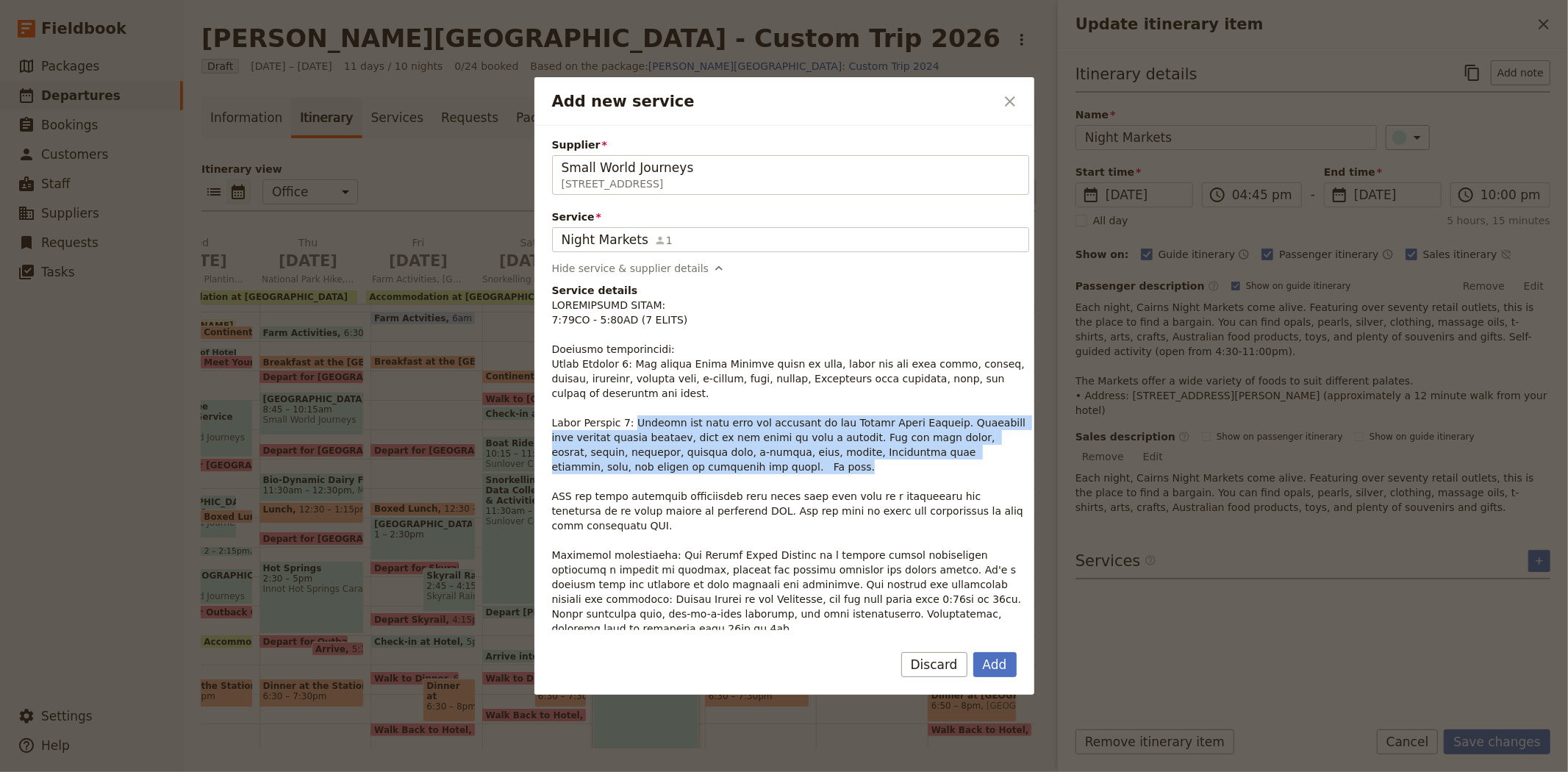
drag, startPoint x: 629, startPoint y: 424, endPoint x: 964, endPoint y: 467, distance: 337.7
click at [964, 467] on p "Add new service" at bounding box center [790, 467] width 477 height 338
click at [992, 664] on button "Add" at bounding box center [995, 665] width 44 height 25
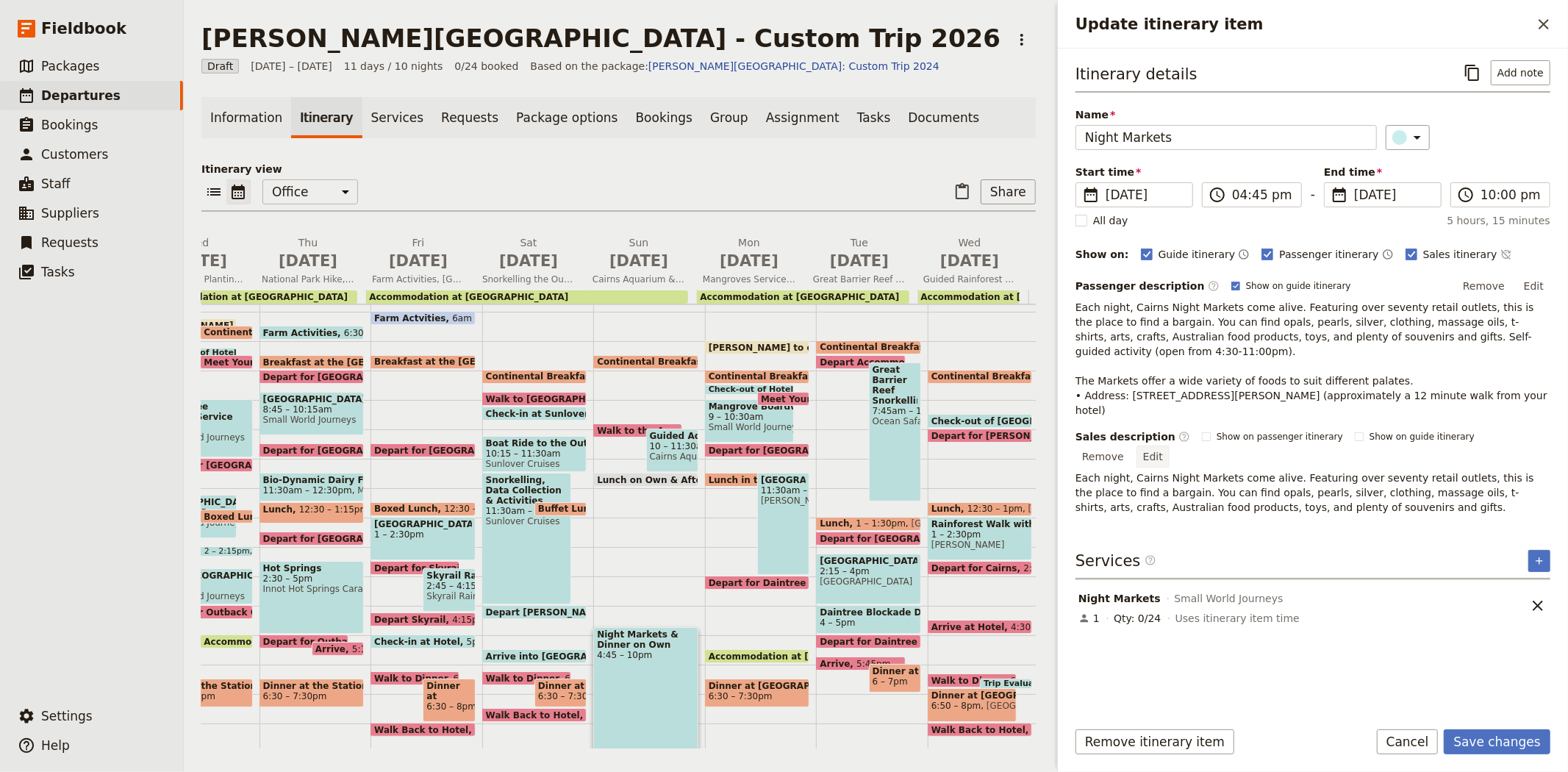
click at [1169, 446] on button "Edit" at bounding box center [1153, 457] width 33 height 22
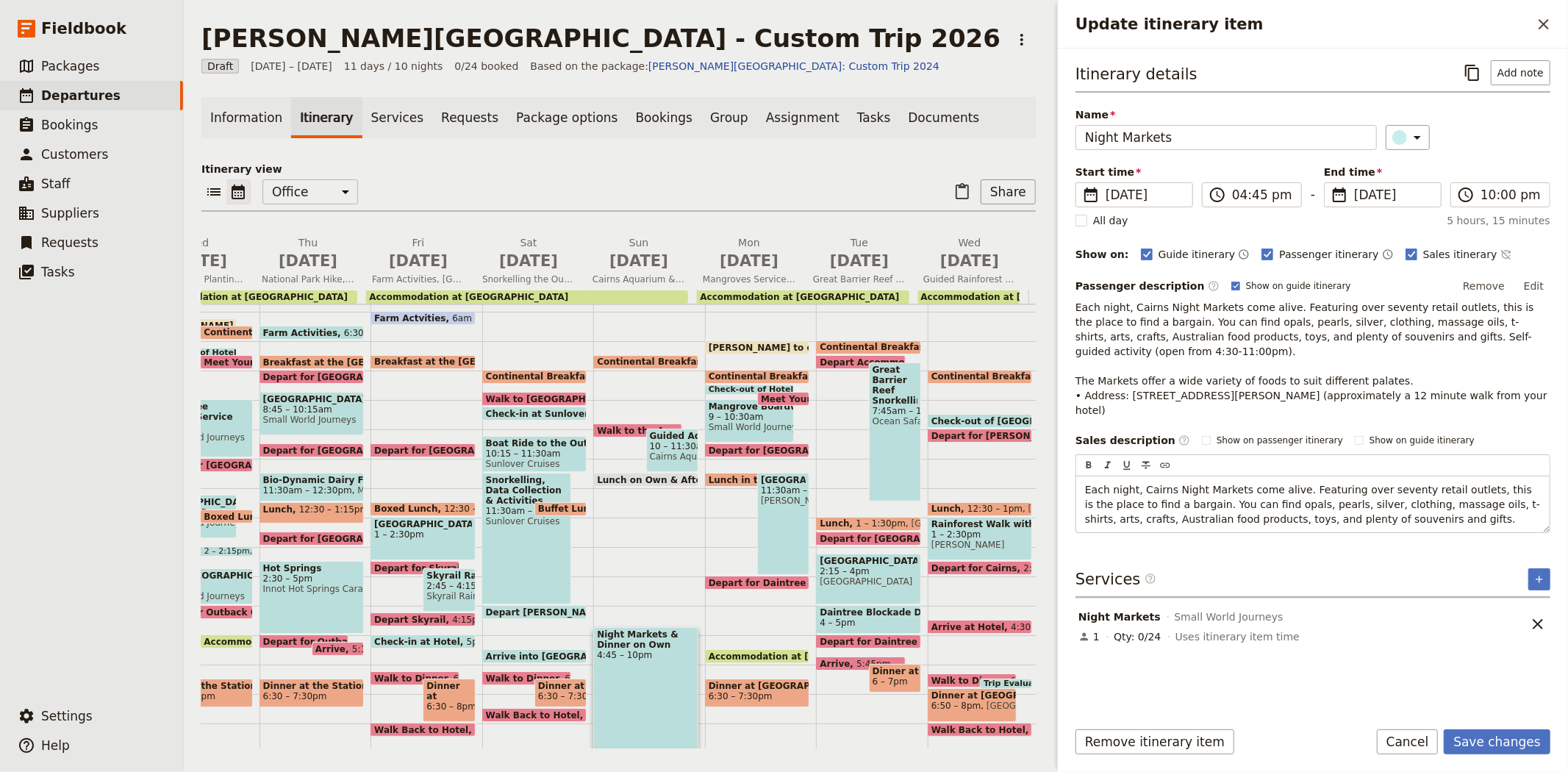
drag, startPoint x: 1344, startPoint y: 494, endPoint x: 1048, endPoint y: 464, distance: 297.5
click at [1048, 464] on div "Albert Park College - Custom Trip 2026 ​ Draft 7 – 17 Sep 2026 11 days / 10 nig…" at bounding box center [876, 386] width 1384 height 772
click at [1459, 490] on span "Tonight you have time for shopping at the Cairns Night Markets. Featuring over …" at bounding box center [1314, 512] width 458 height 56
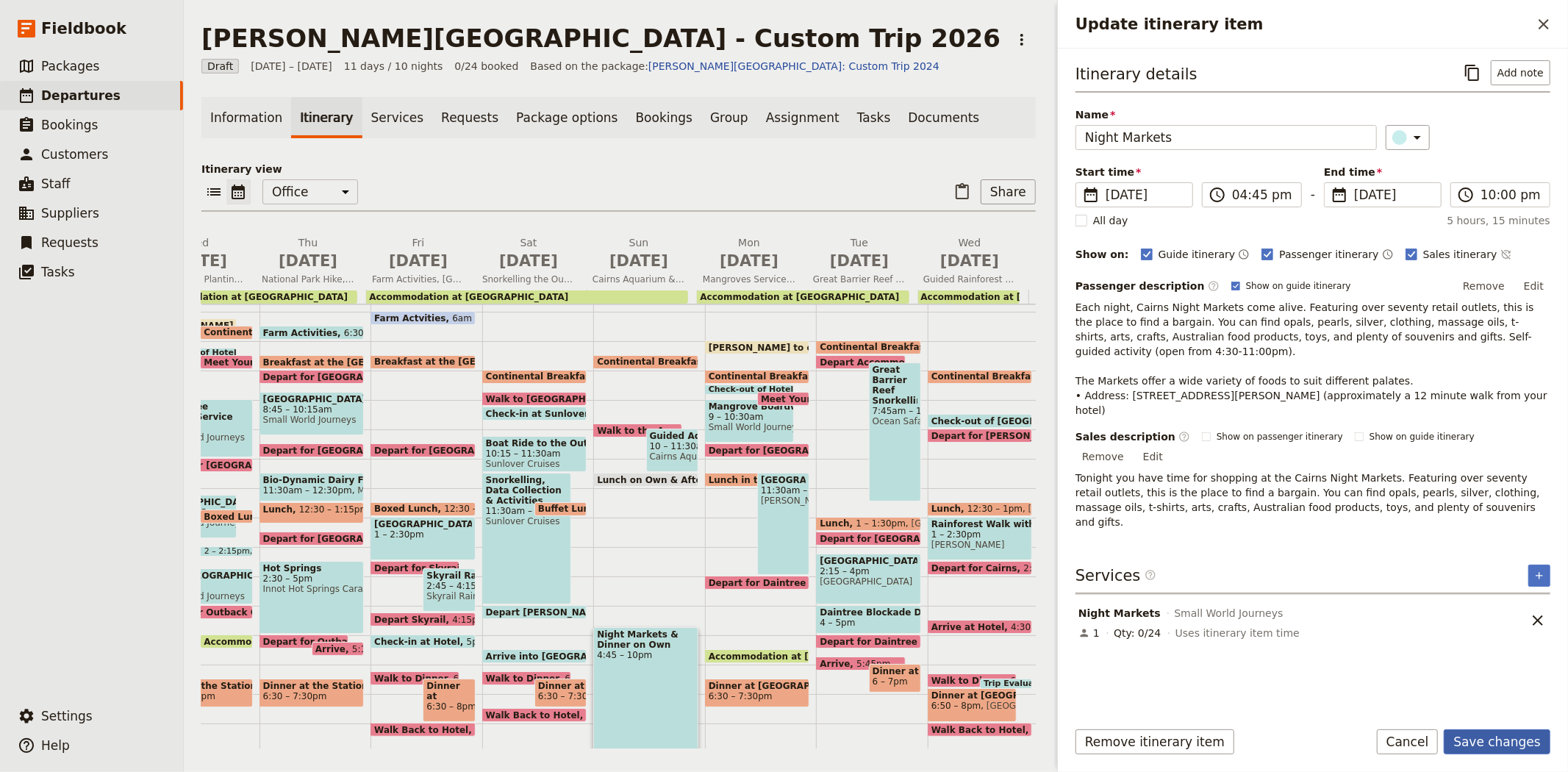
click at [1509, 747] on button "Save changes" at bounding box center [1497, 742] width 106 height 25
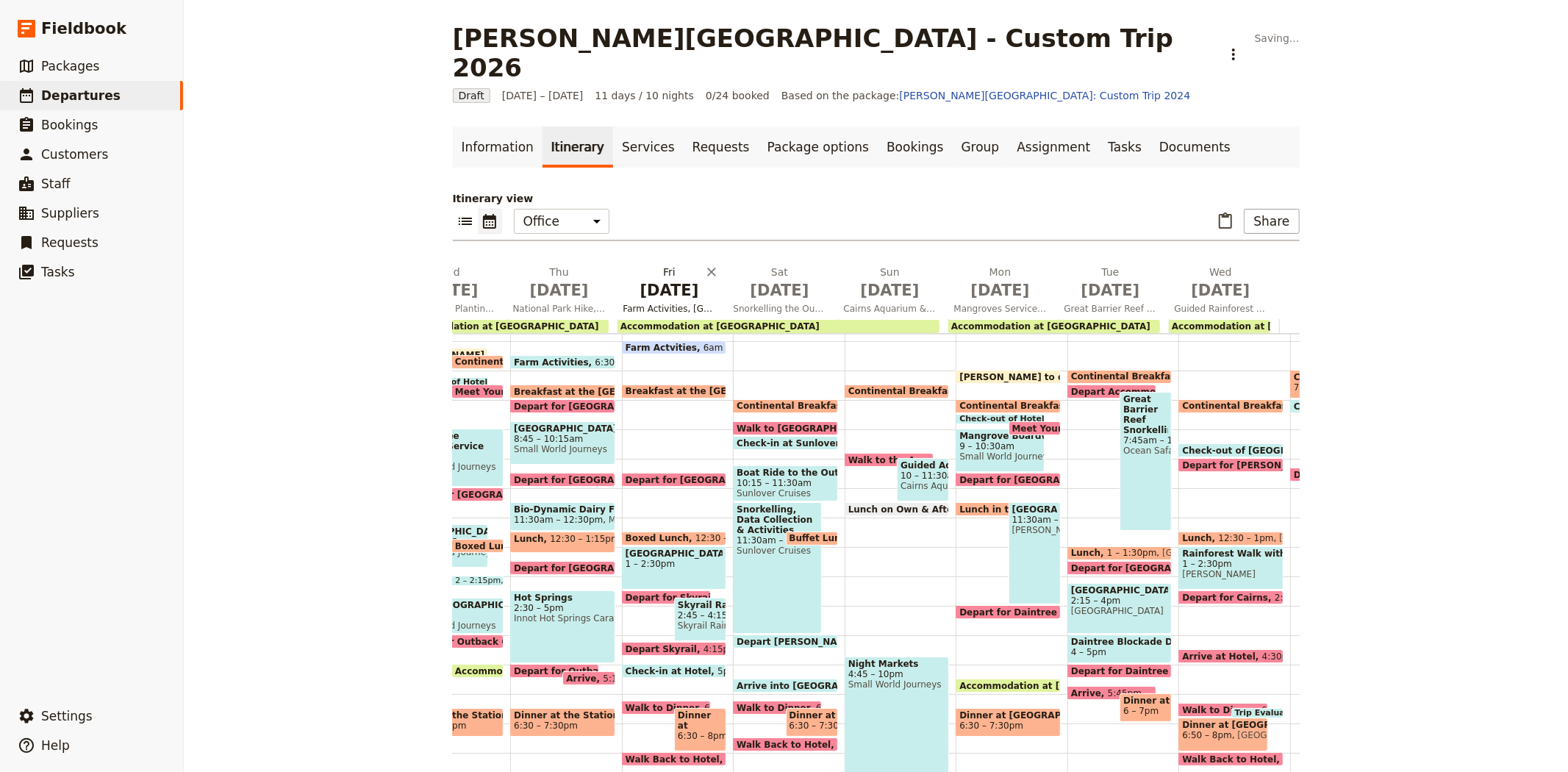
scroll to position [225, 0]
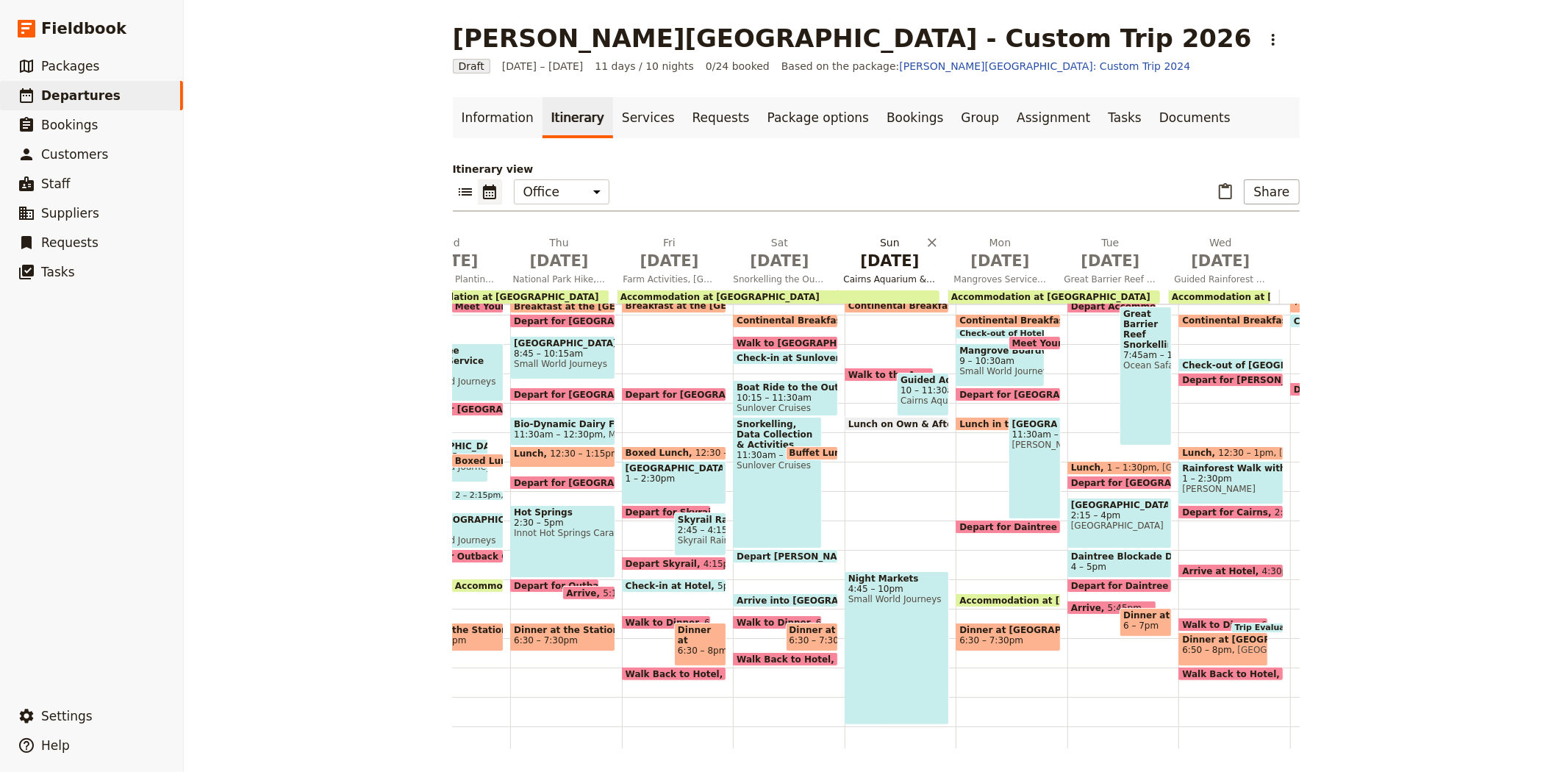
click at [873, 276] on span "Cairns Aquarium & Free Time" at bounding box center [890, 279] width 105 height 12
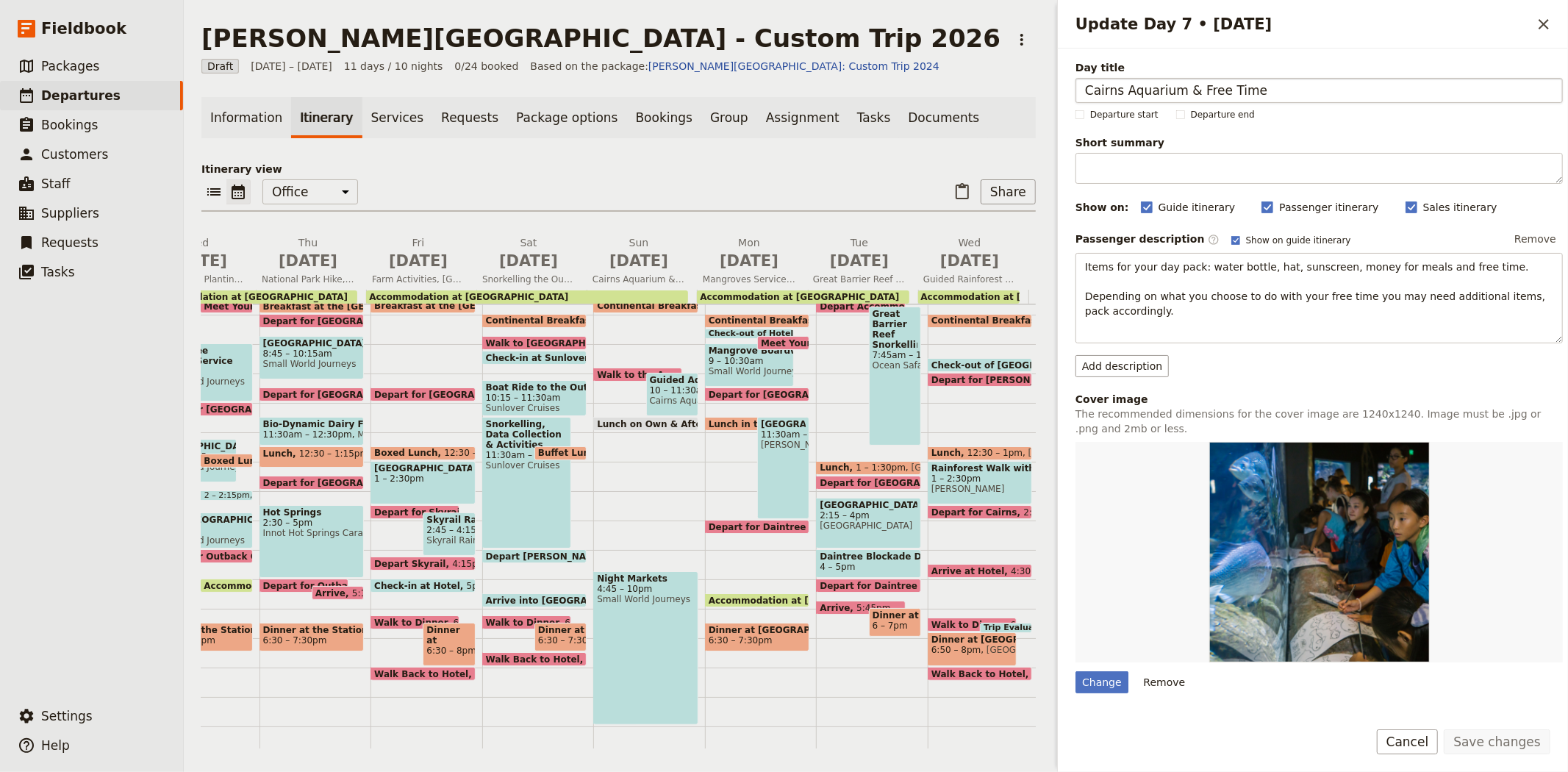
click at [1193, 88] on input "Cairns Aquarium & Free Time" at bounding box center [1319, 90] width 487 height 25
type input "Cairns Aquarium, Free Time & Night Markets"
click at [1481, 751] on button "Save changes" at bounding box center [1497, 742] width 106 height 25
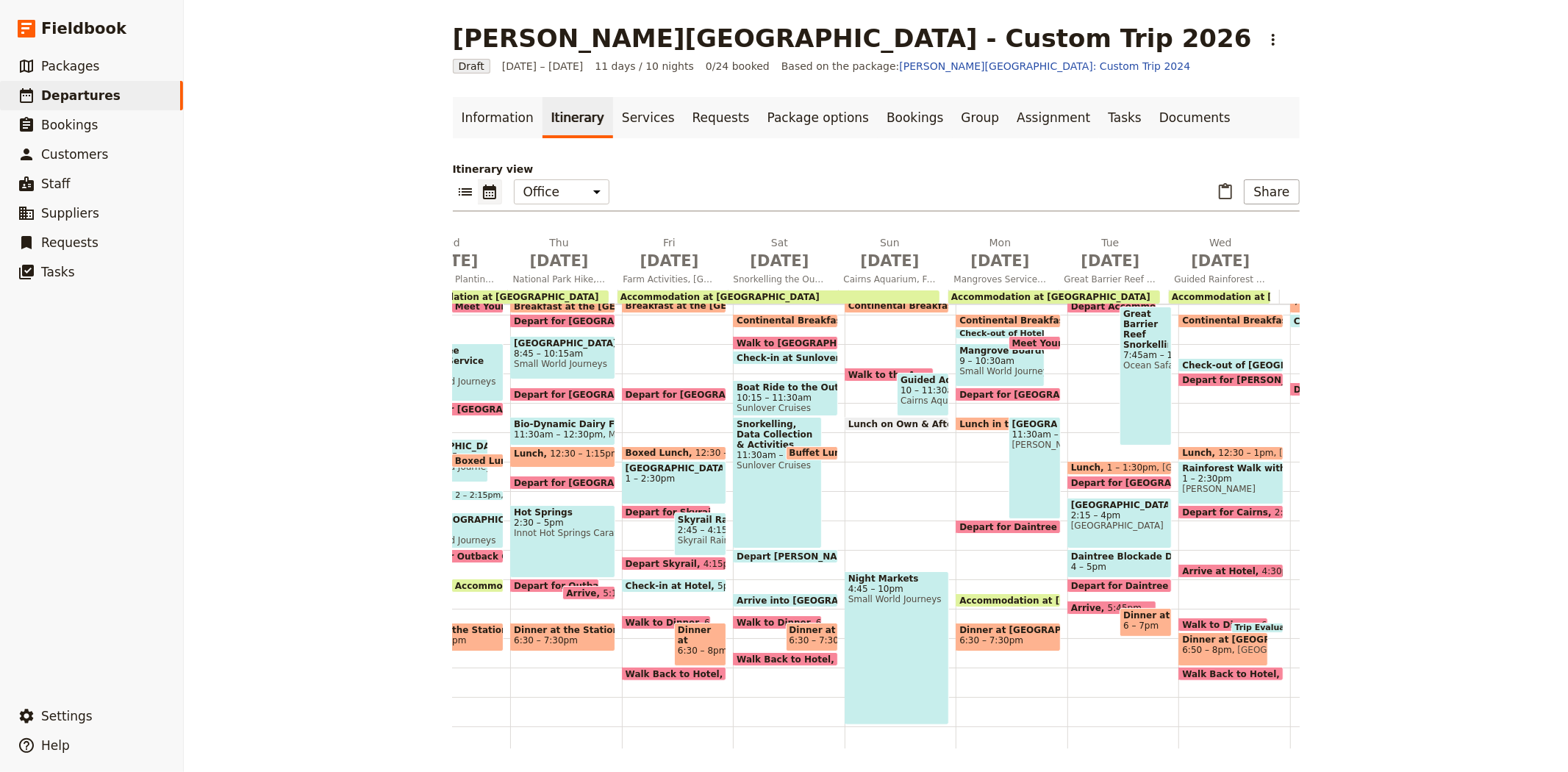
click at [987, 366] on span "Small World Journeys" at bounding box center [999, 371] width 82 height 10
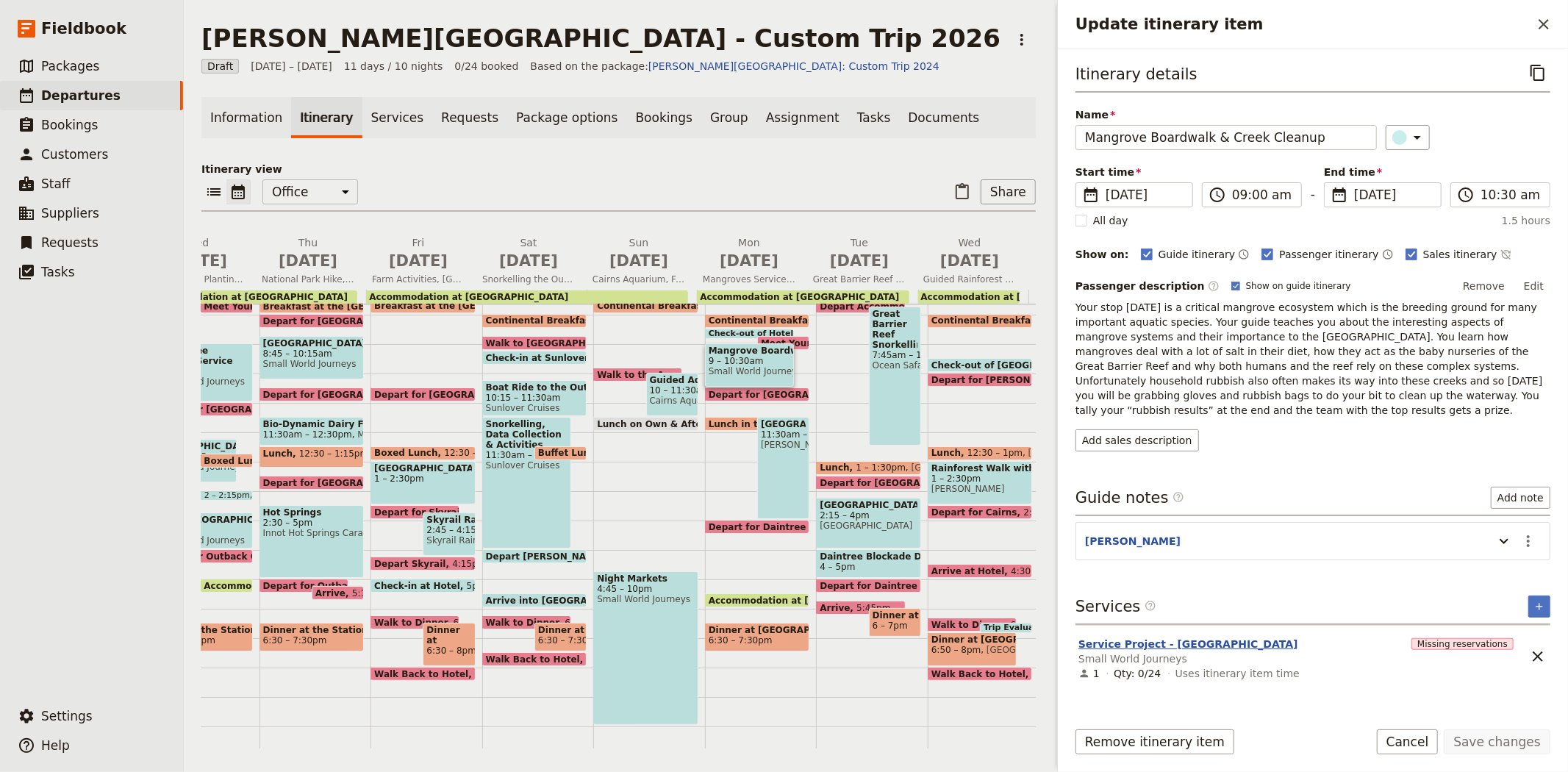
click at [1187, 637] on button "Service Project - Mangroves" at bounding box center [1187, 644] width 220 height 15
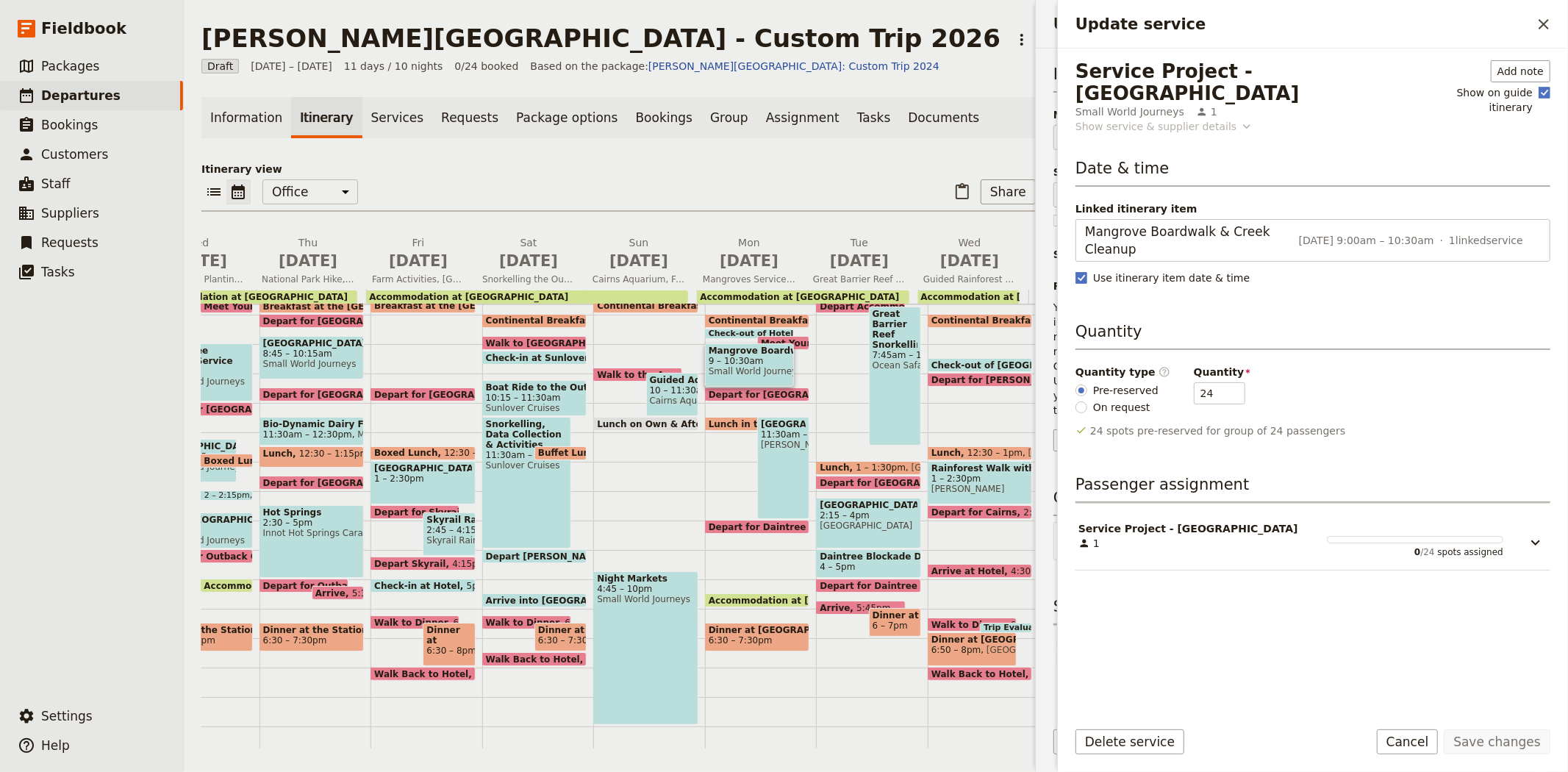
click at [1180, 119] on div "Show service & supplier details" at bounding box center [1156, 126] width 161 height 15
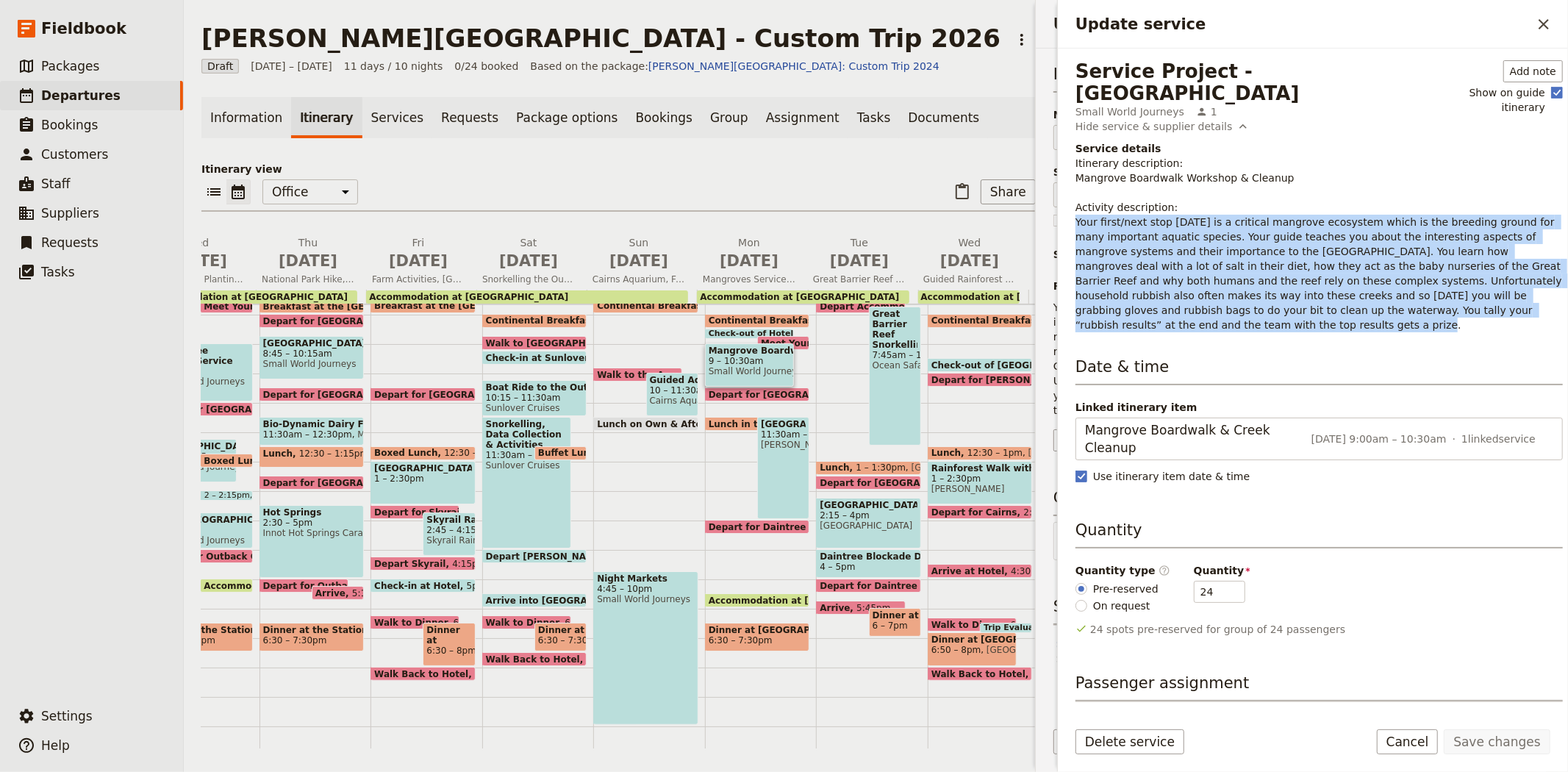
drag, startPoint x: 1454, startPoint y: 290, endPoint x: 1064, endPoint y: 202, distance: 399.8
click at [1064, 202] on div "Service Project - Mangroves Small World Journeys 1 Add note Show on guide itine…" at bounding box center [1313, 378] width 510 height 659
click at [1541, 20] on icon "Close drawer" at bounding box center [1543, 24] width 17 height 17
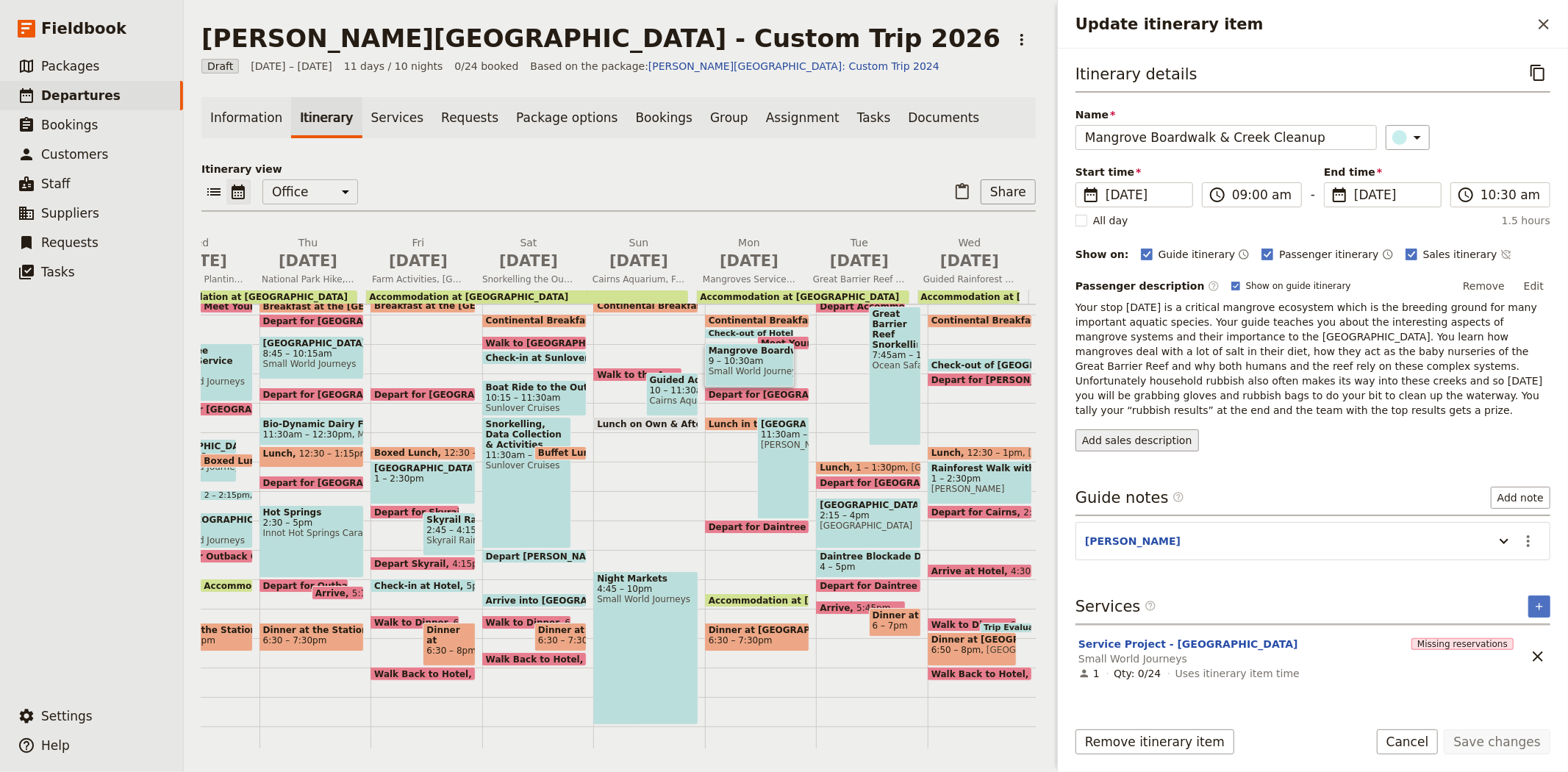
click at [1127, 429] on button "Add sales description" at bounding box center [1137, 440] width 124 height 22
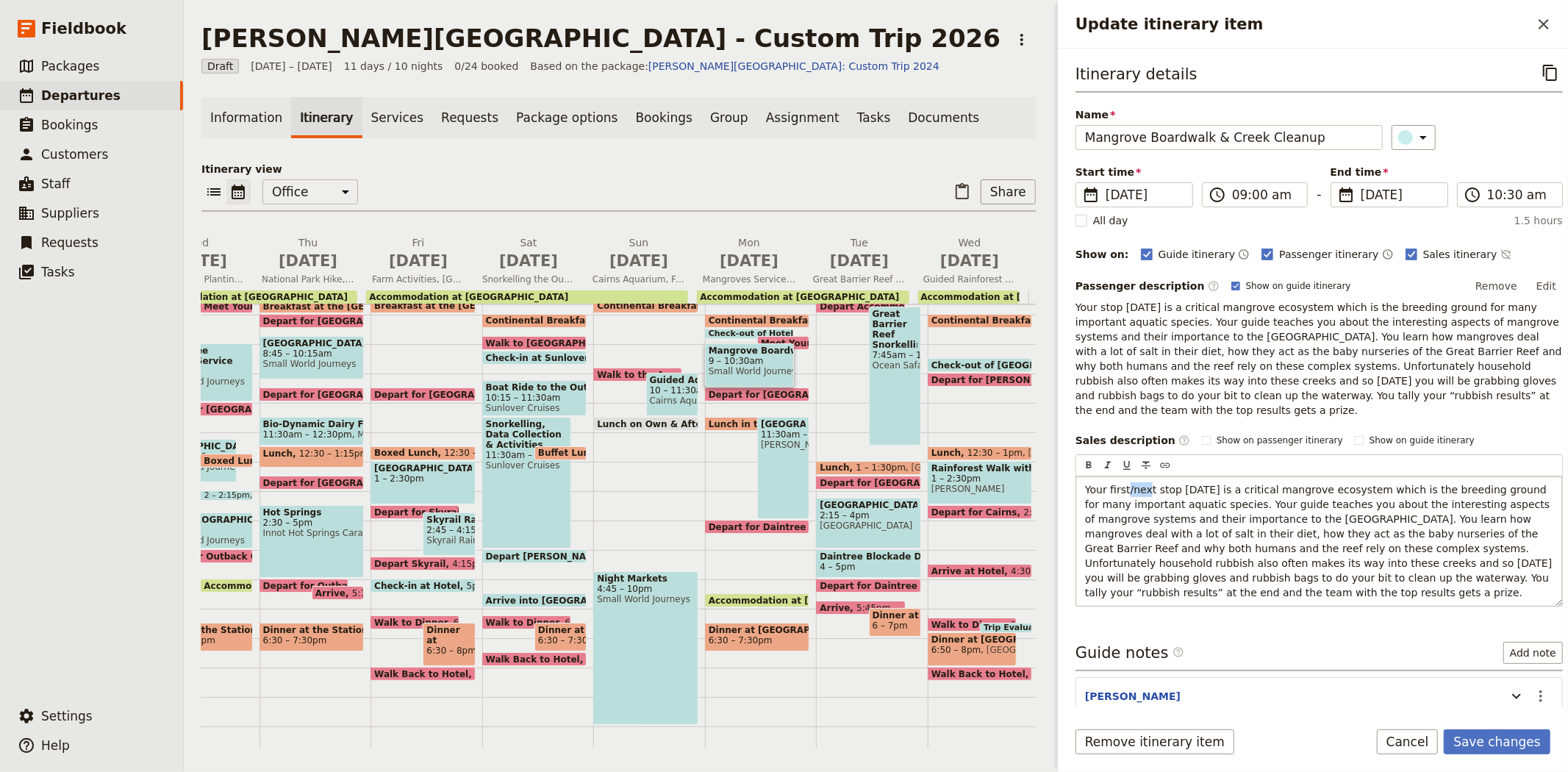
drag, startPoint x: 1125, startPoint y: 474, endPoint x: 1147, endPoint y: 476, distance: 22.1
click at [1147, 484] on span "Your first/next stop today is a critical mangrove ecosystem which is the breedi…" at bounding box center [1320, 541] width 470 height 115
click at [1478, 292] on button "Remove" at bounding box center [1497, 286] width 56 height 22
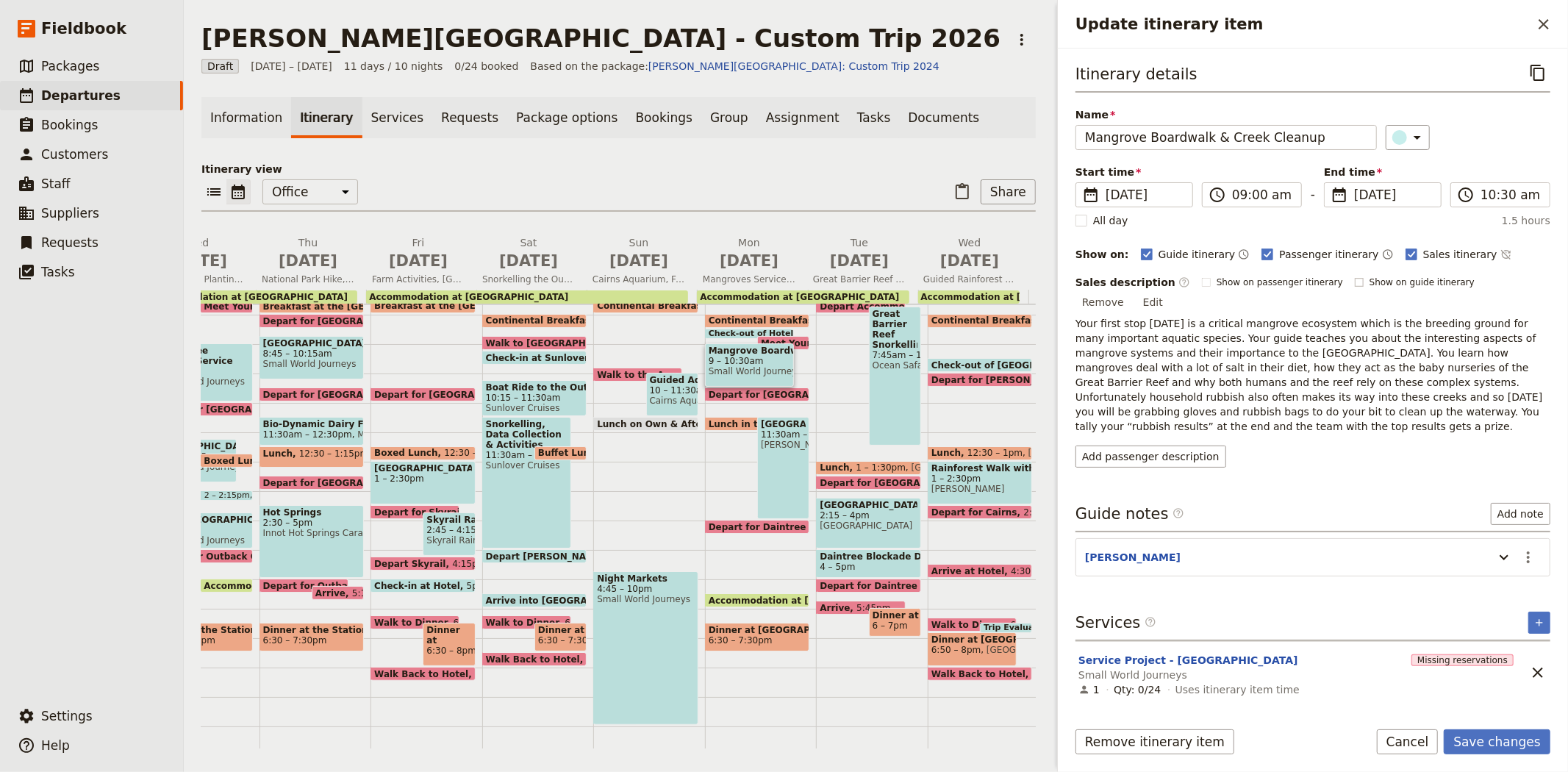
click at [1412, 288] on span "Show on guide itinerary" at bounding box center [1421, 282] width 105 height 12
click at [1355, 276] on input "Show on guide itinerary" at bounding box center [1354, 276] width 1 height 1
checkbox input "true"
click at [1255, 286] on span "Show on passenger itinerary" at bounding box center [1279, 282] width 126 height 12
click at [1202, 276] on input "Show on passenger itinerary" at bounding box center [1201, 276] width 1 height 1
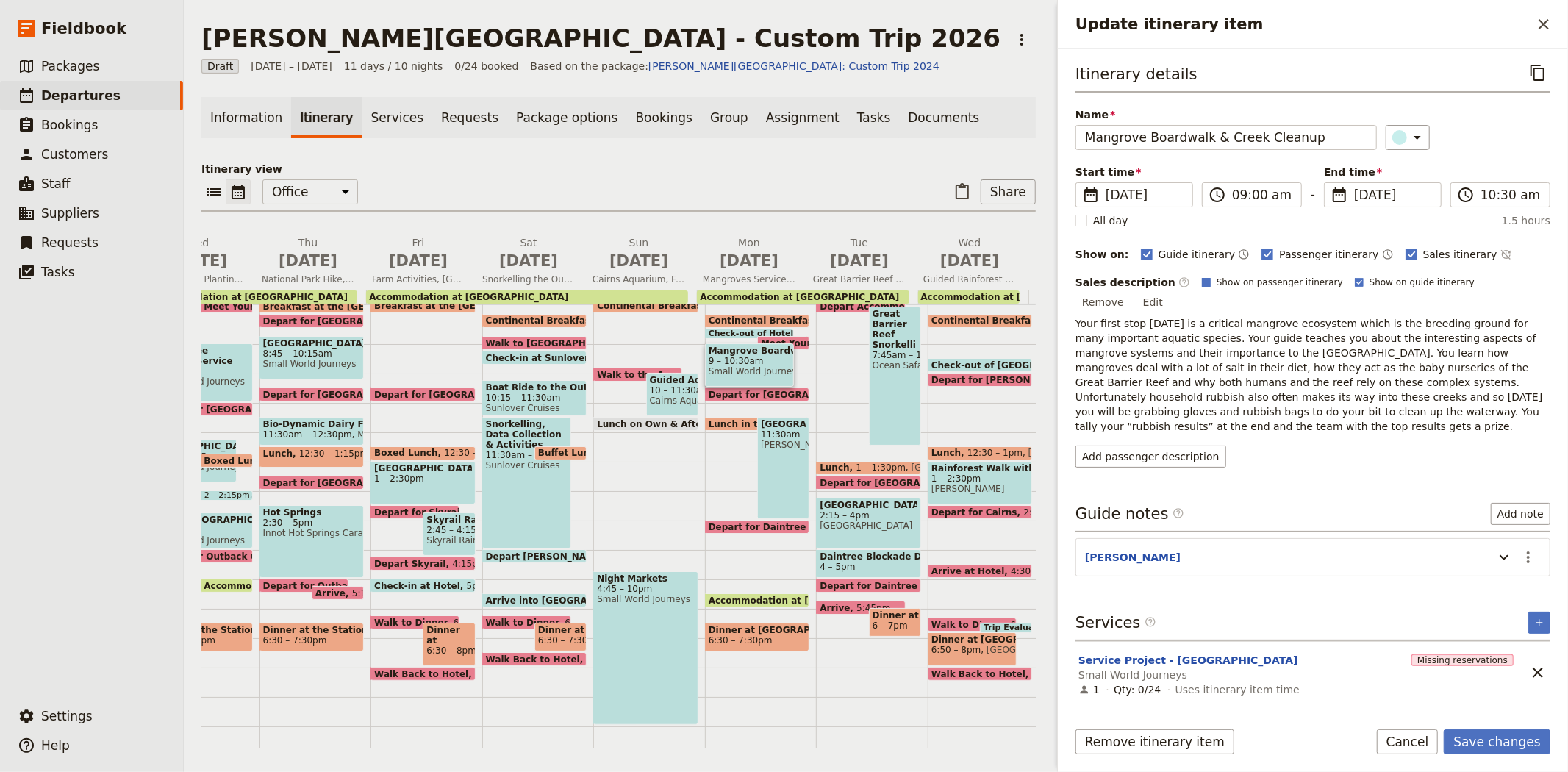
checkbox input "true"
click at [1476, 736] on button "Save changes" at bounding box center [1497, 742] width 106 height 25
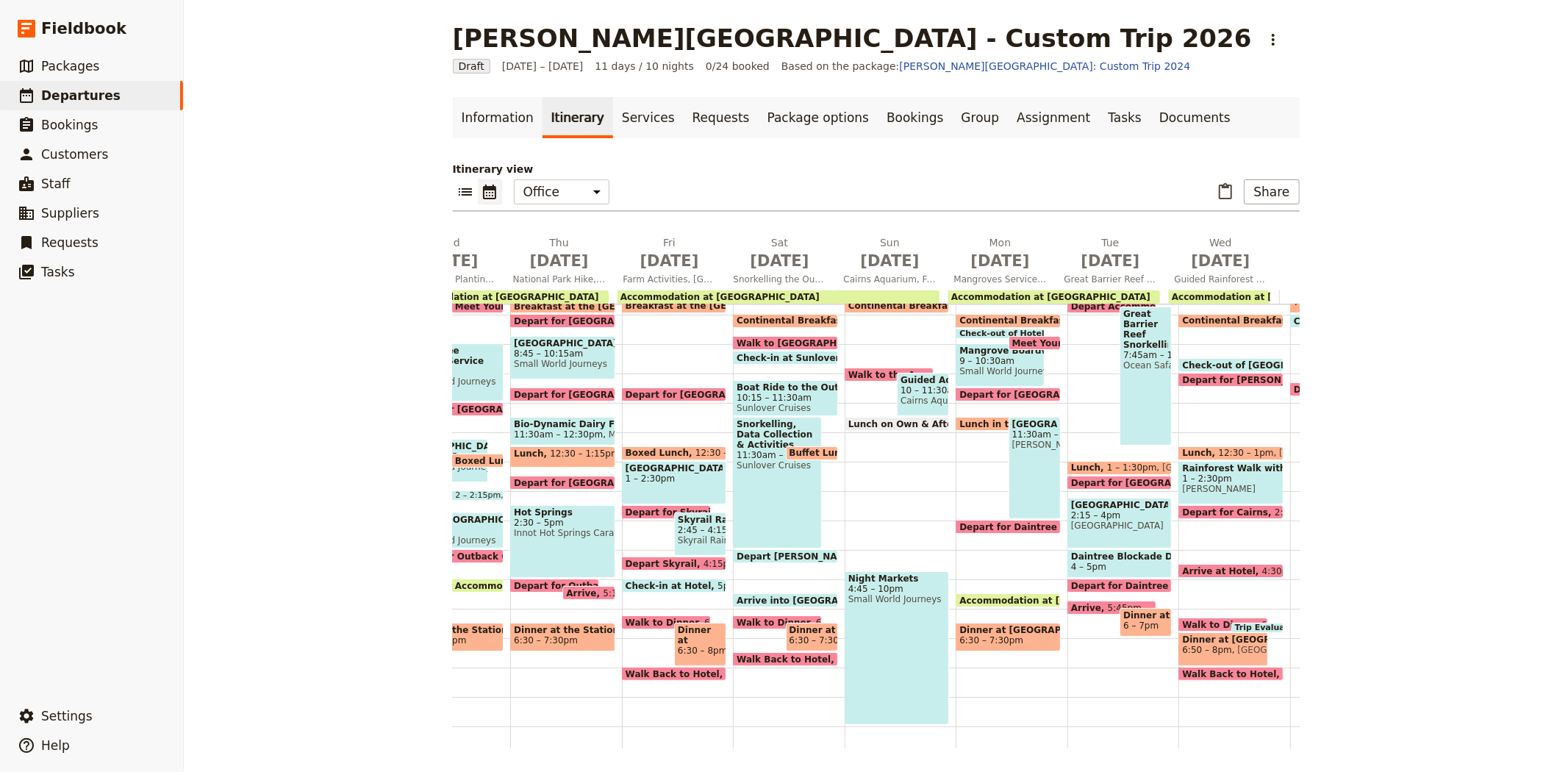
click at [1017, 476] on div "Crocodile & Wildlife Park 11:30am – 3pm Hartley's Crocodile Farm" at bounding box center [1034, 467] width 52 height 102
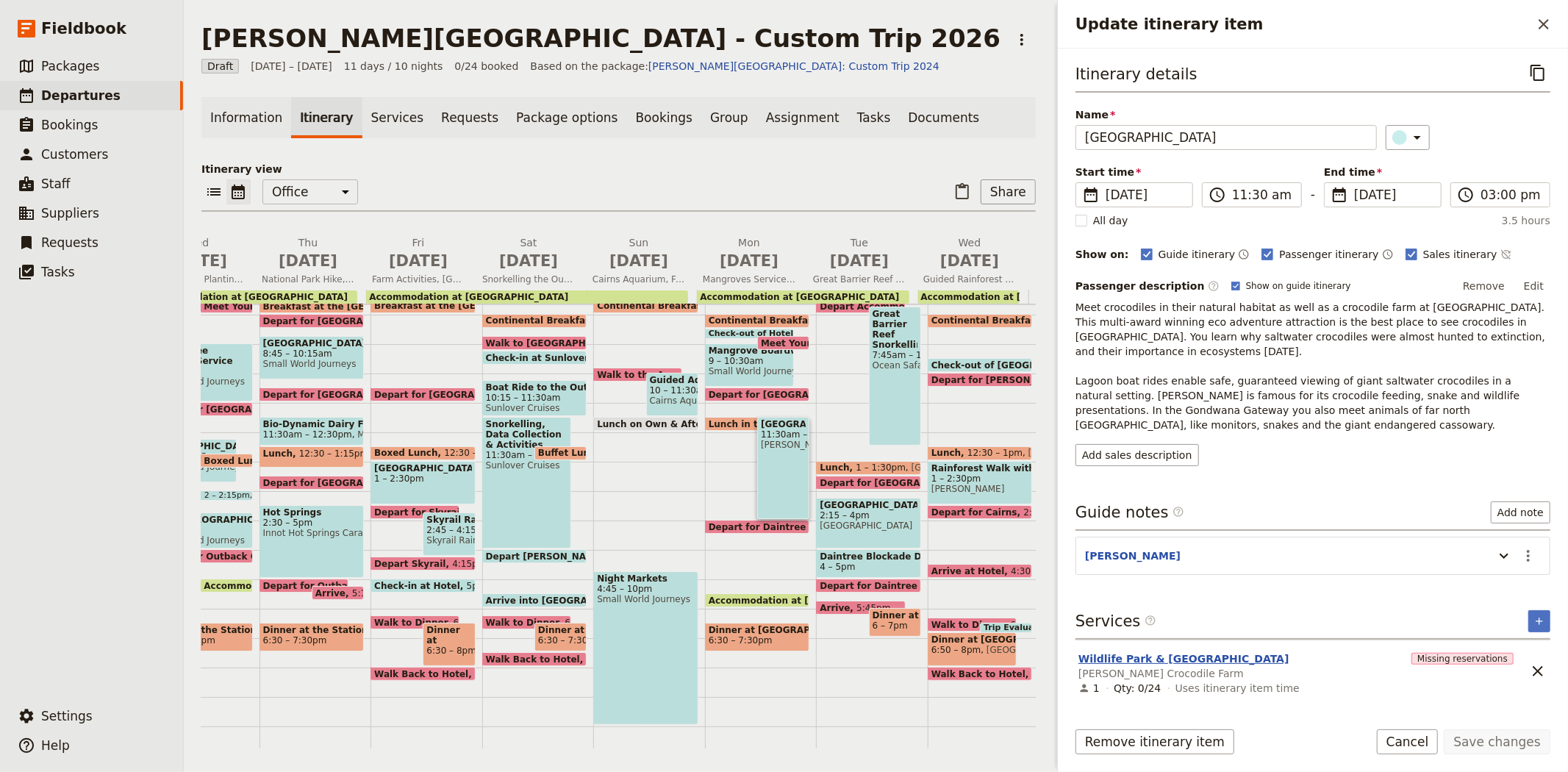
click at [1110, 651] on button "Wildlife Park & Crocodile Farm" at bounding box center [1183, 659] width 211 height 15
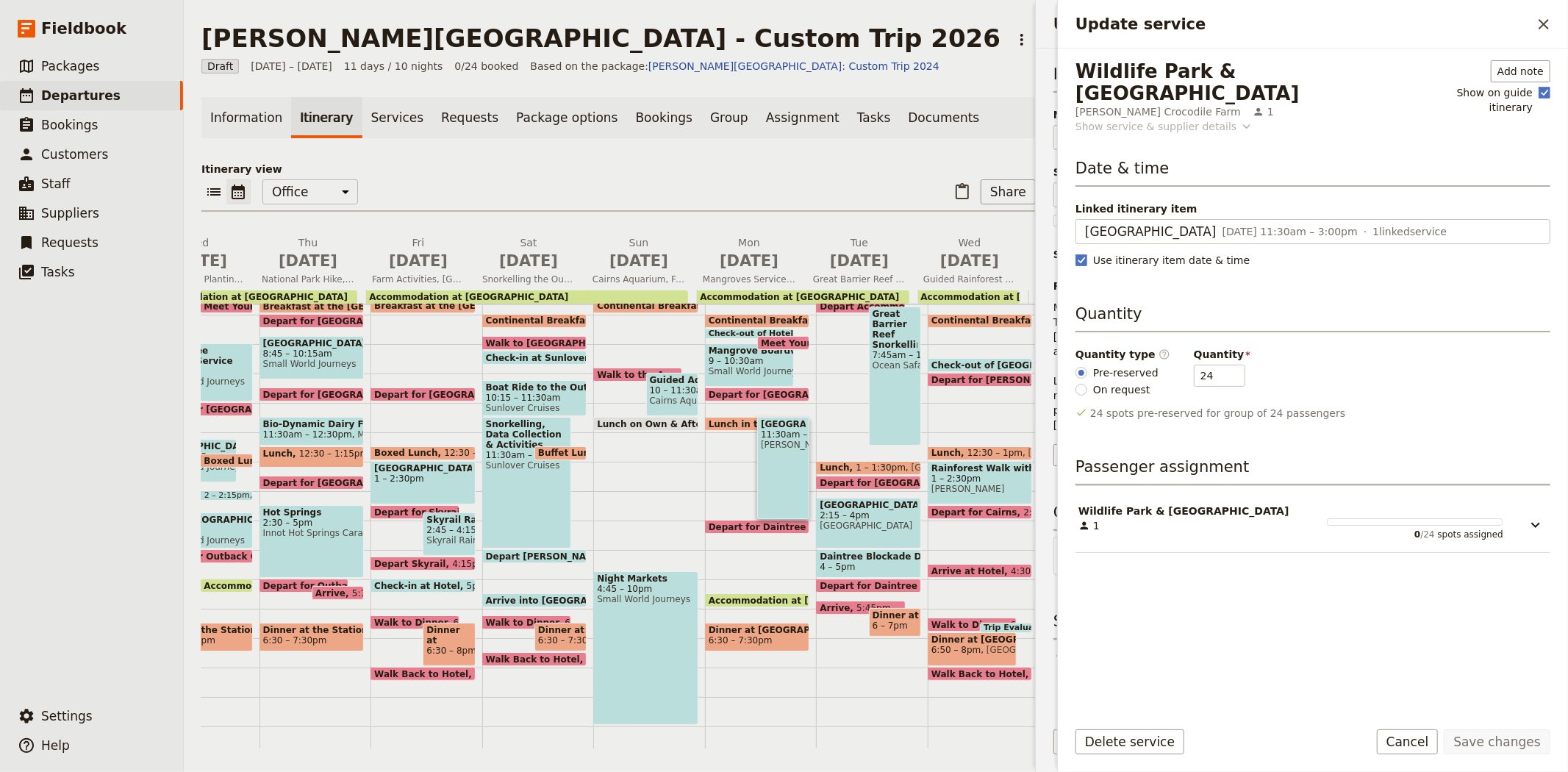
click at [1122, 119] on div "Show service & supplier details" at bounding box center [1156, 126] width 161 height 15
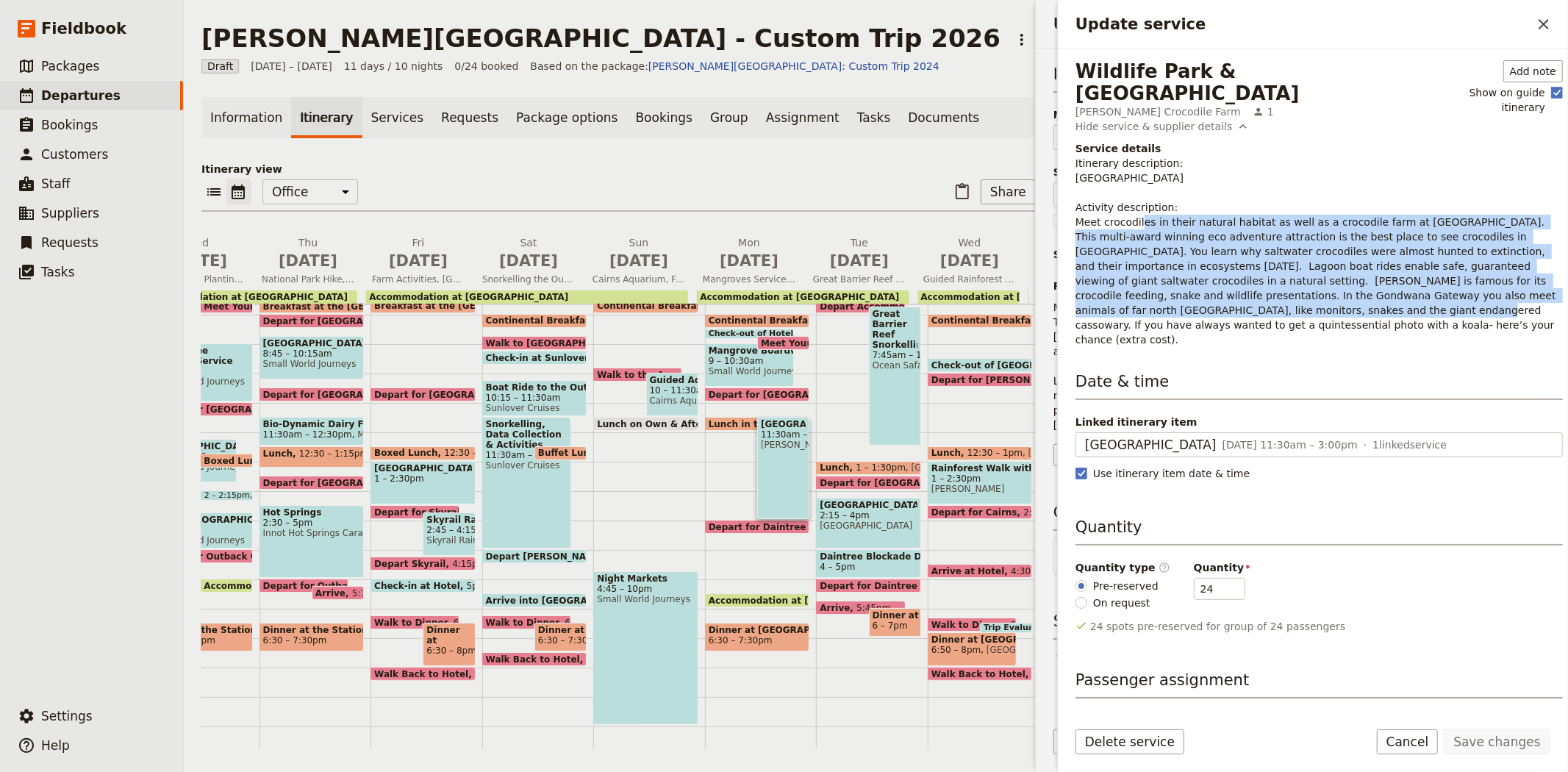
drag, startPoint x: 1071, startPoint y: 202, endPoint x: 1518, endPoint y: 275, distance: 452.9
click at [1518, 275] on div "Wildlife Park & Crocodile Farm Hartley's Crocodile Farm 1 Add note Show on guid…" at bounding box center [1313, 378] width 510 height 659
click at [1535, 25] on icon "Close drawer" at bounding box center [1543, 24] width 17 height 17
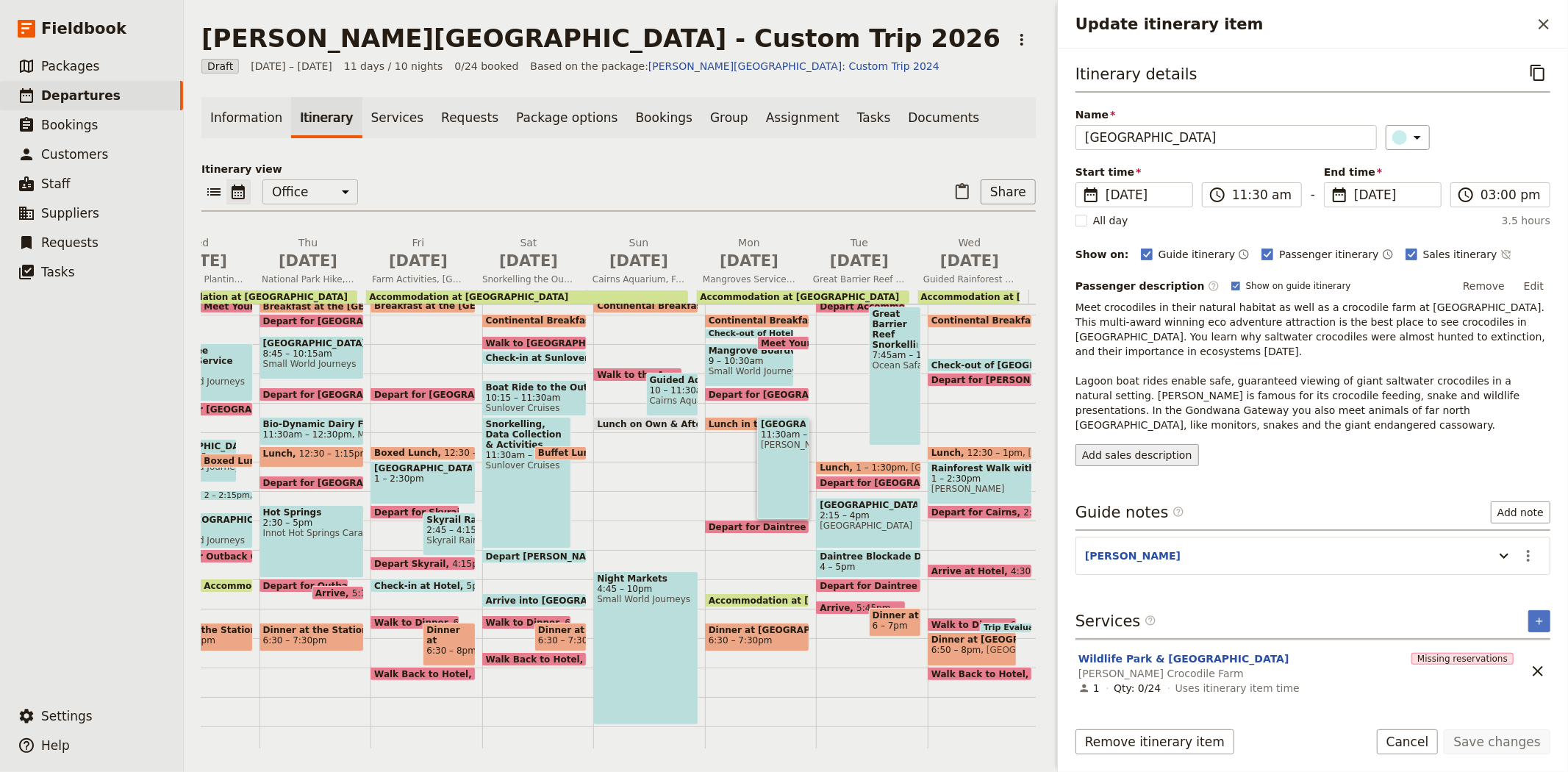
click at [1147, 444] on button "Add sales description" at bounding box center [1137, 455] width 124 height 22
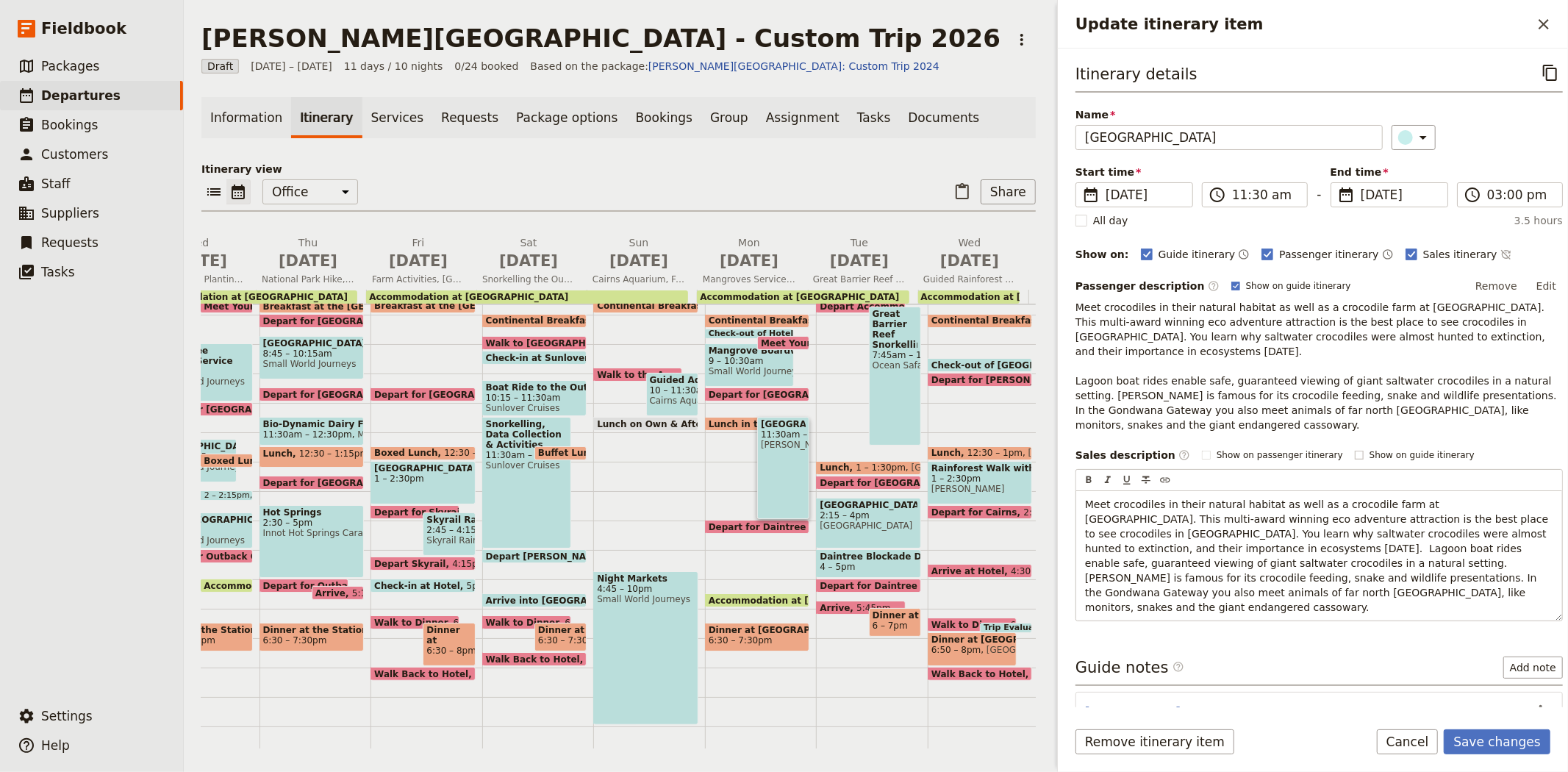
click at [1369, 449] on span "Show on guide itinerary" at bounding box center [1421, 455] width 105 height 12
click at [1354, 448] on input "Show on guide itinerary" at bounding box center [1354, 448] width 1 height 1
checkbox input "true"
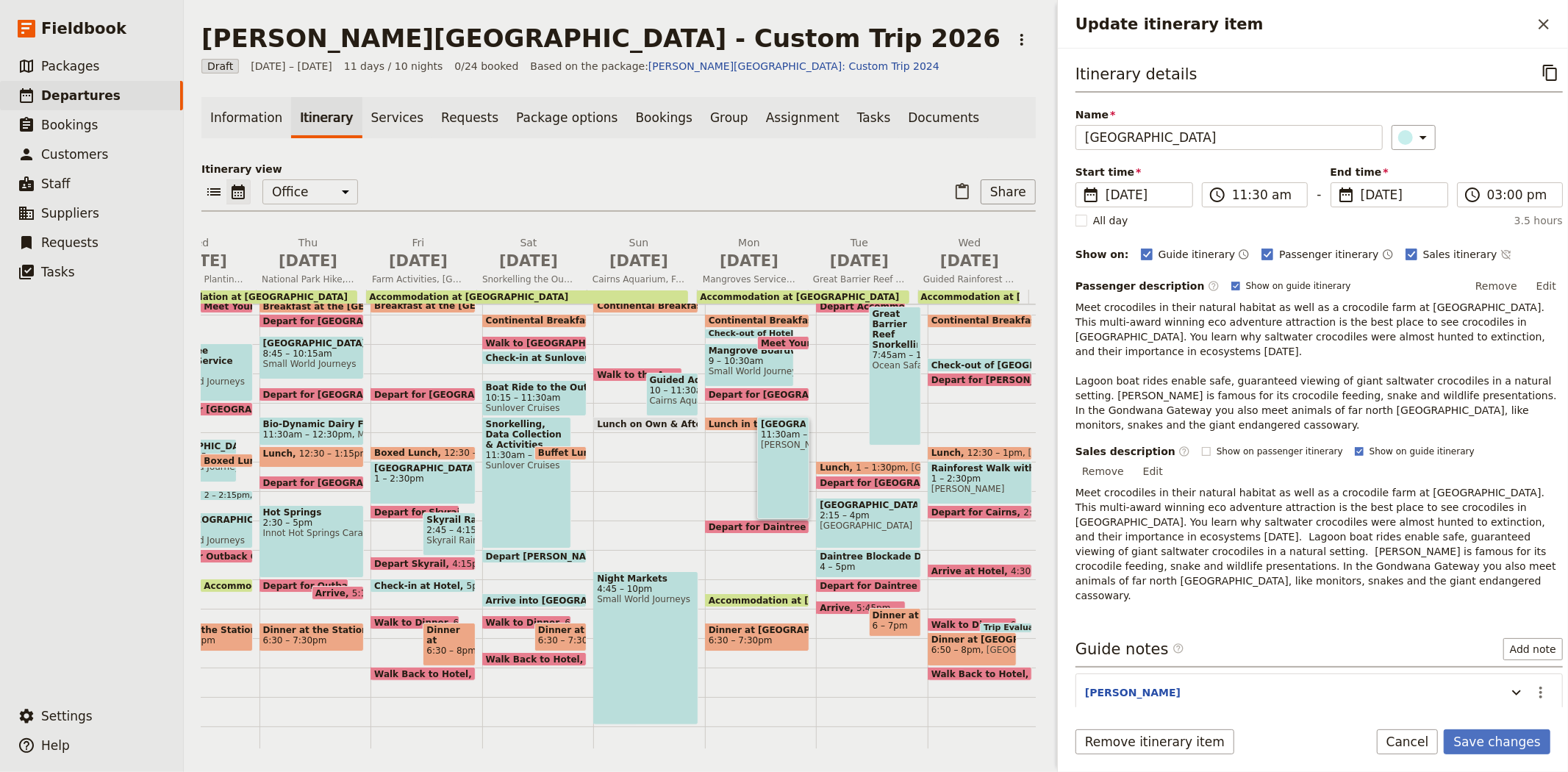
click at [1252, 446] on span "Show on passenger itinerary" at bounding box center [1279, 451] width 126 height 12
click at [1202, 445] on input "Show on passenger itinerary" at bounding box center [1201, 445] width 1 height 1
checkbox input "true"
click at [1469, 289] on button "Remove" at bounding box center [1497, 286] width 56 height 22
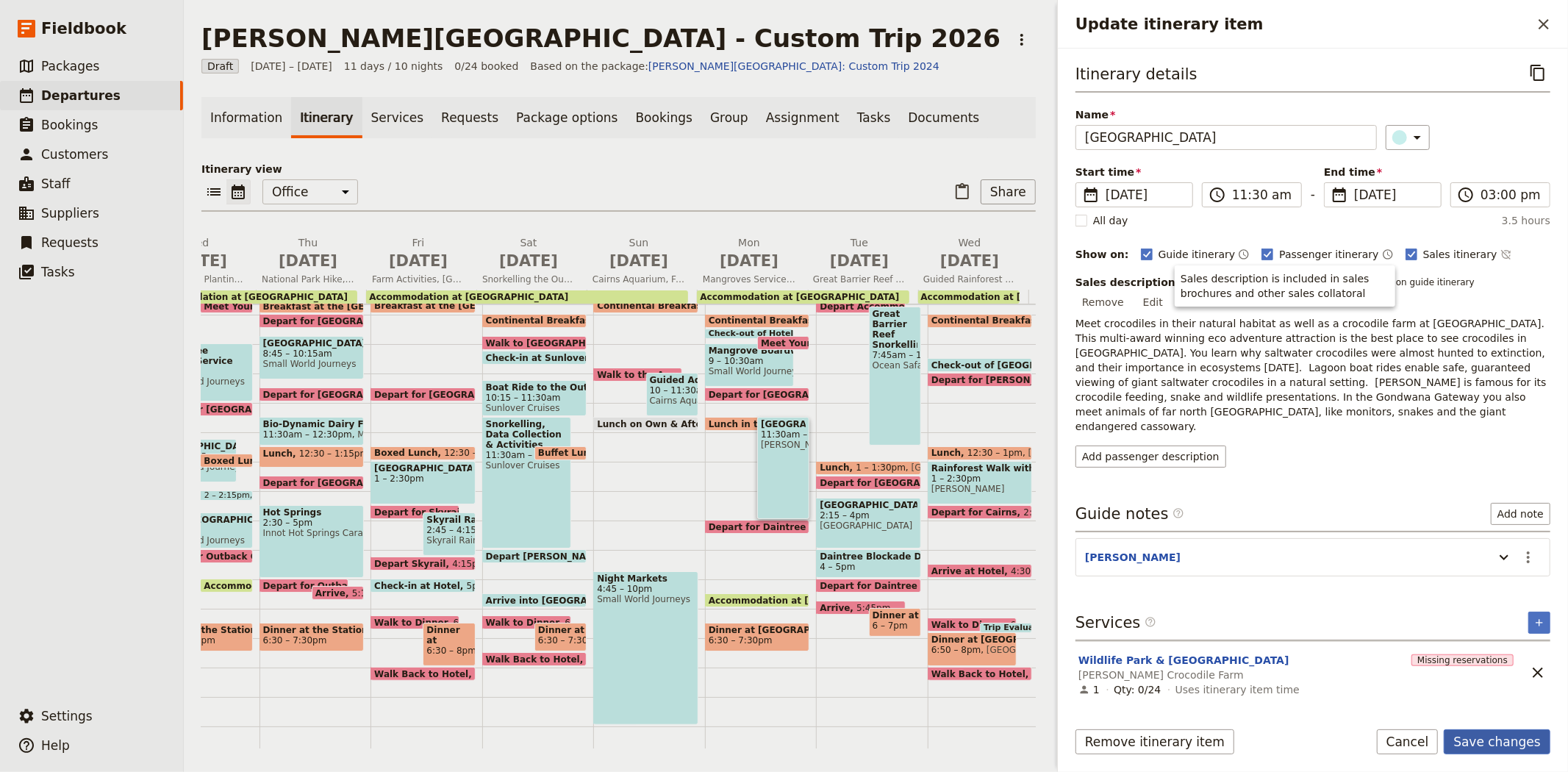
click at [1479, 748] on button "Save changes" at bounding box center [1497, 742] width 106 height 25
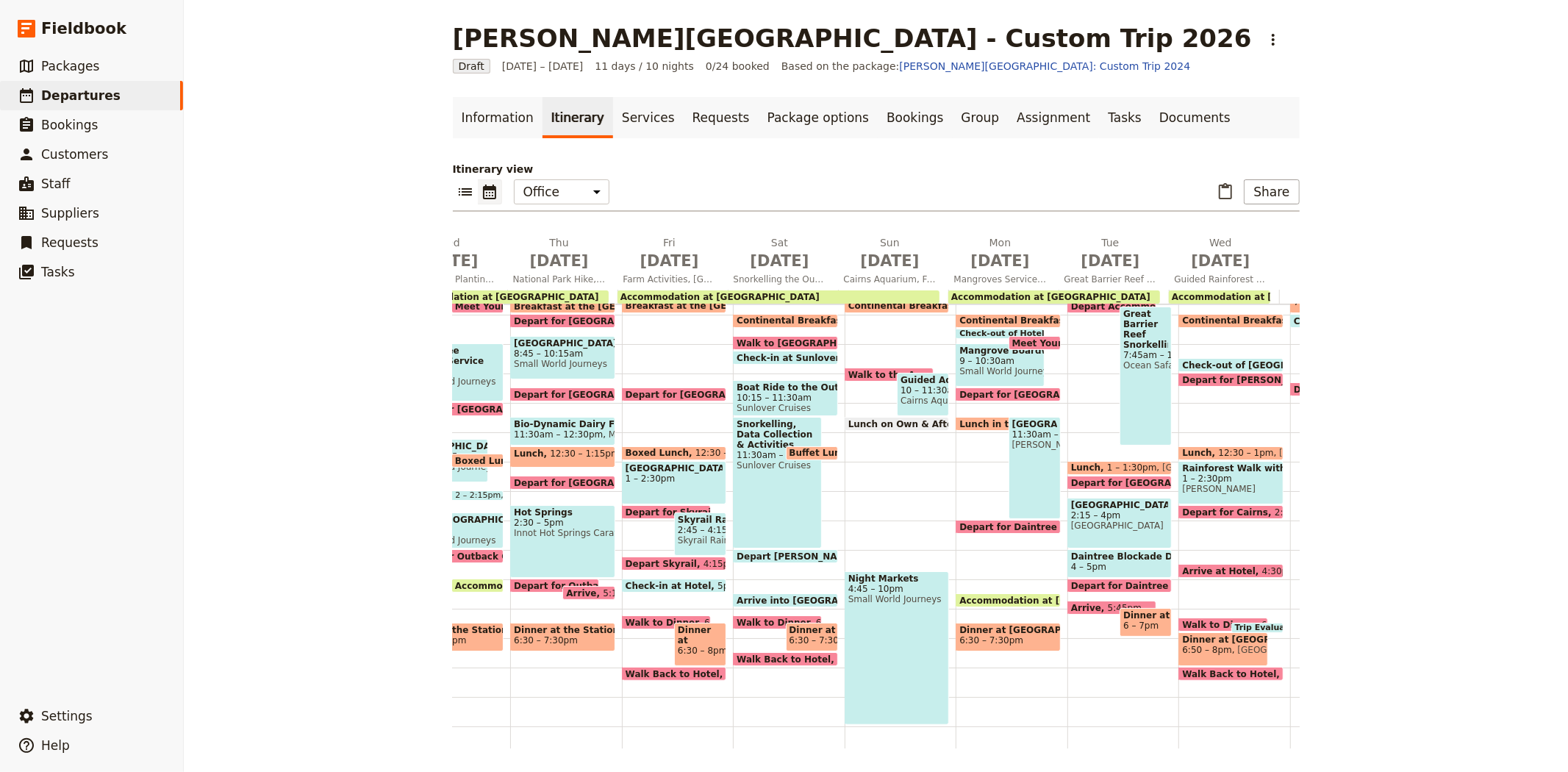
click at [971, 421] on span "Lunch in the Park" at bounding box center [1006, 424] width 94 height 10
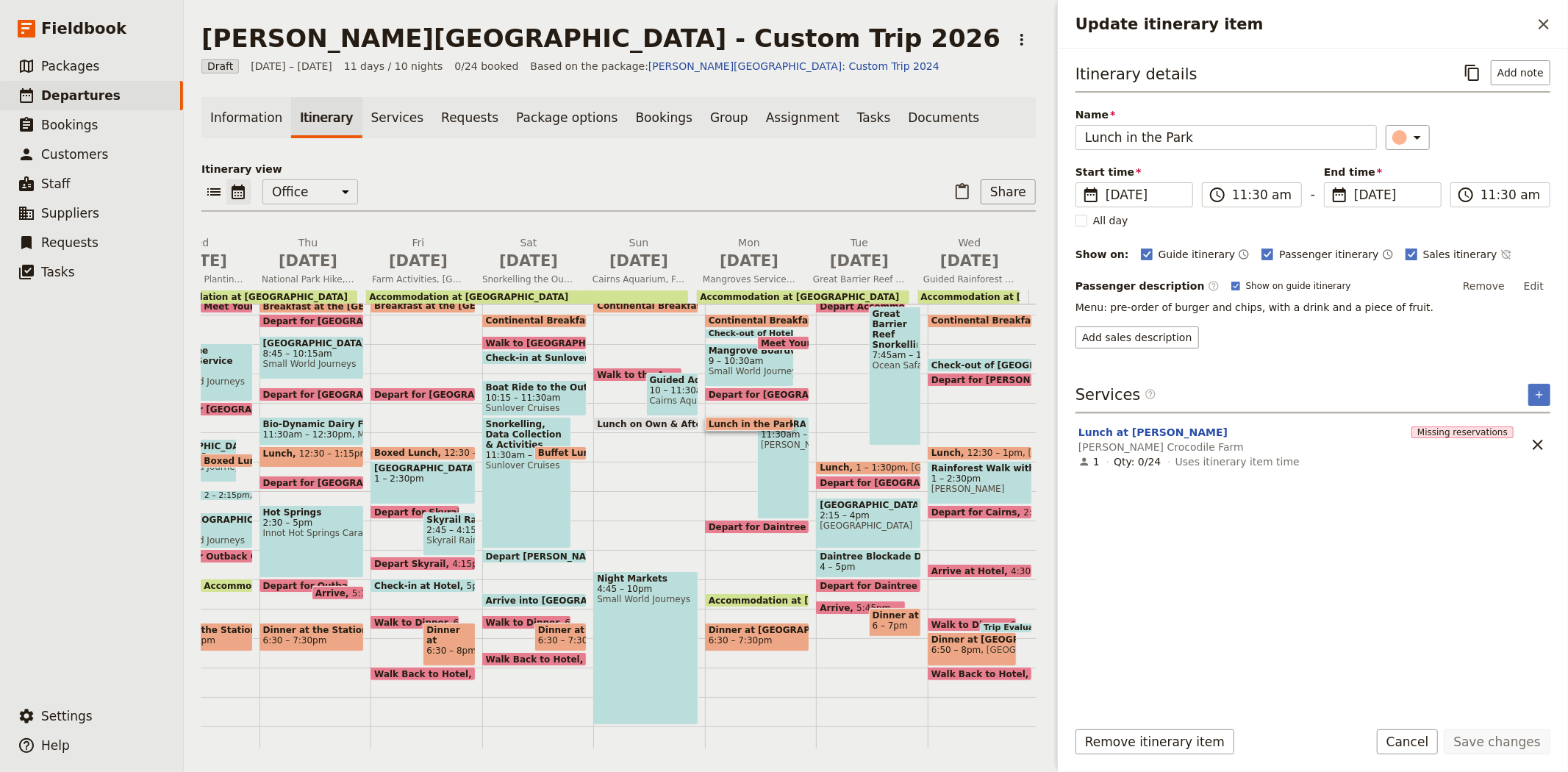
click at [1423, 255] on span "Sales itinerary" at bounding box center [1460, 254] width 75 height 15
click at [1405, 247] on input "Sales itinerary" at bounding box center [1405, 246] width 1 height 1
checkbox input "false"
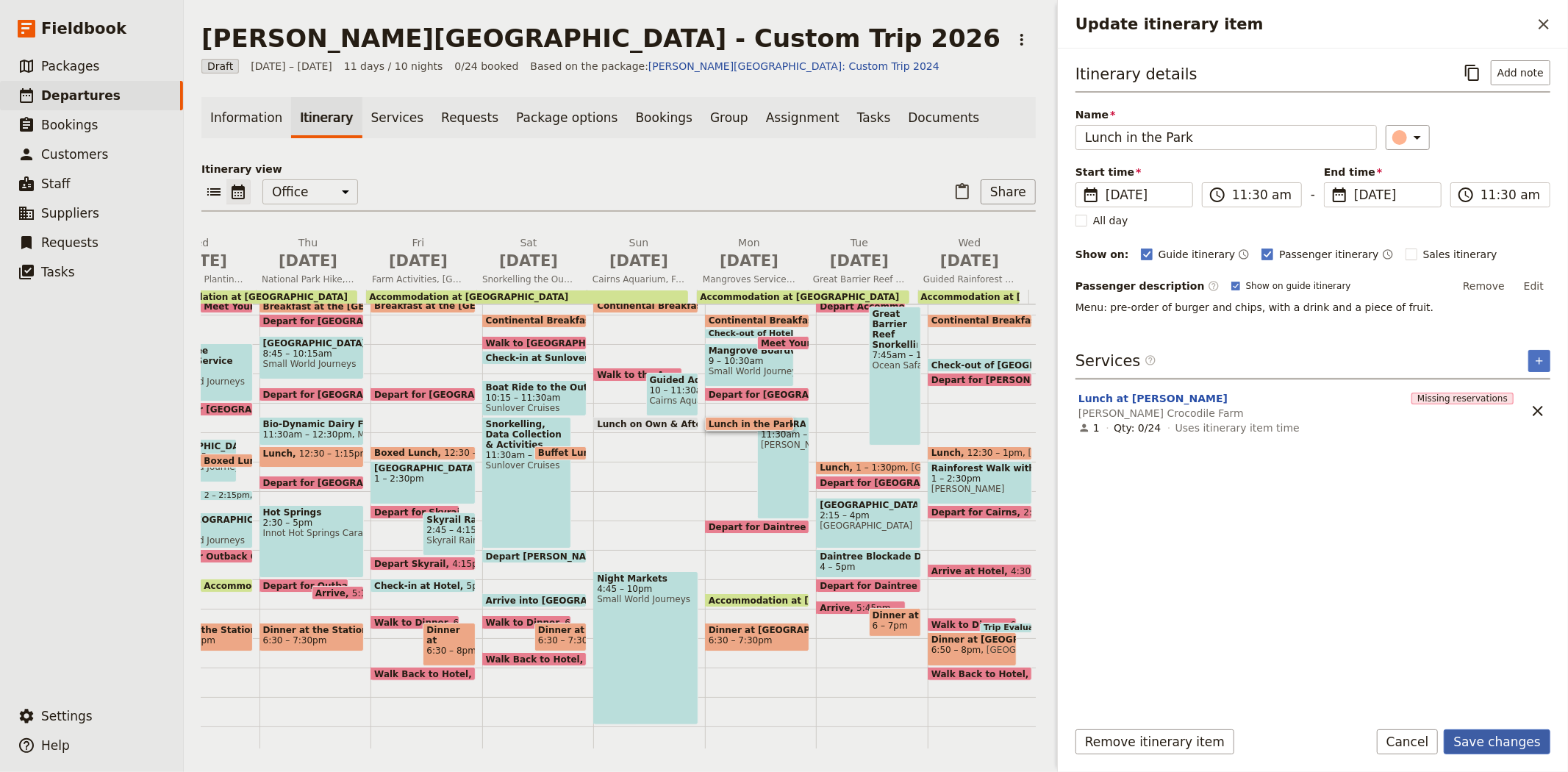
click at [1470, 743] on button "Save changes" at bounding box center [1497, 742] width 106 height 25
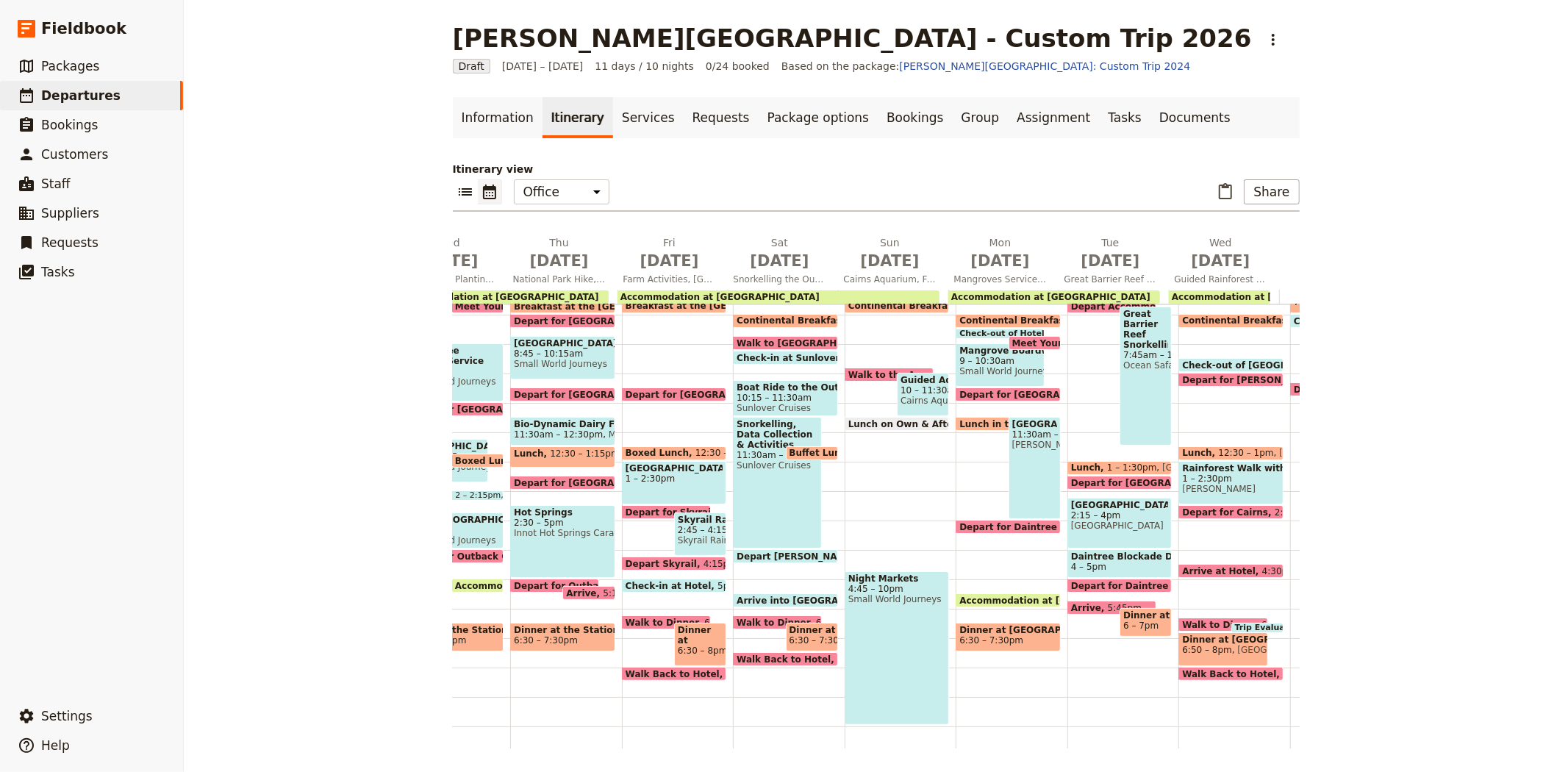
click at [968, 636] on span "6:30 – 7:30pm" at bounding box center [991, 640] width 64 height 10
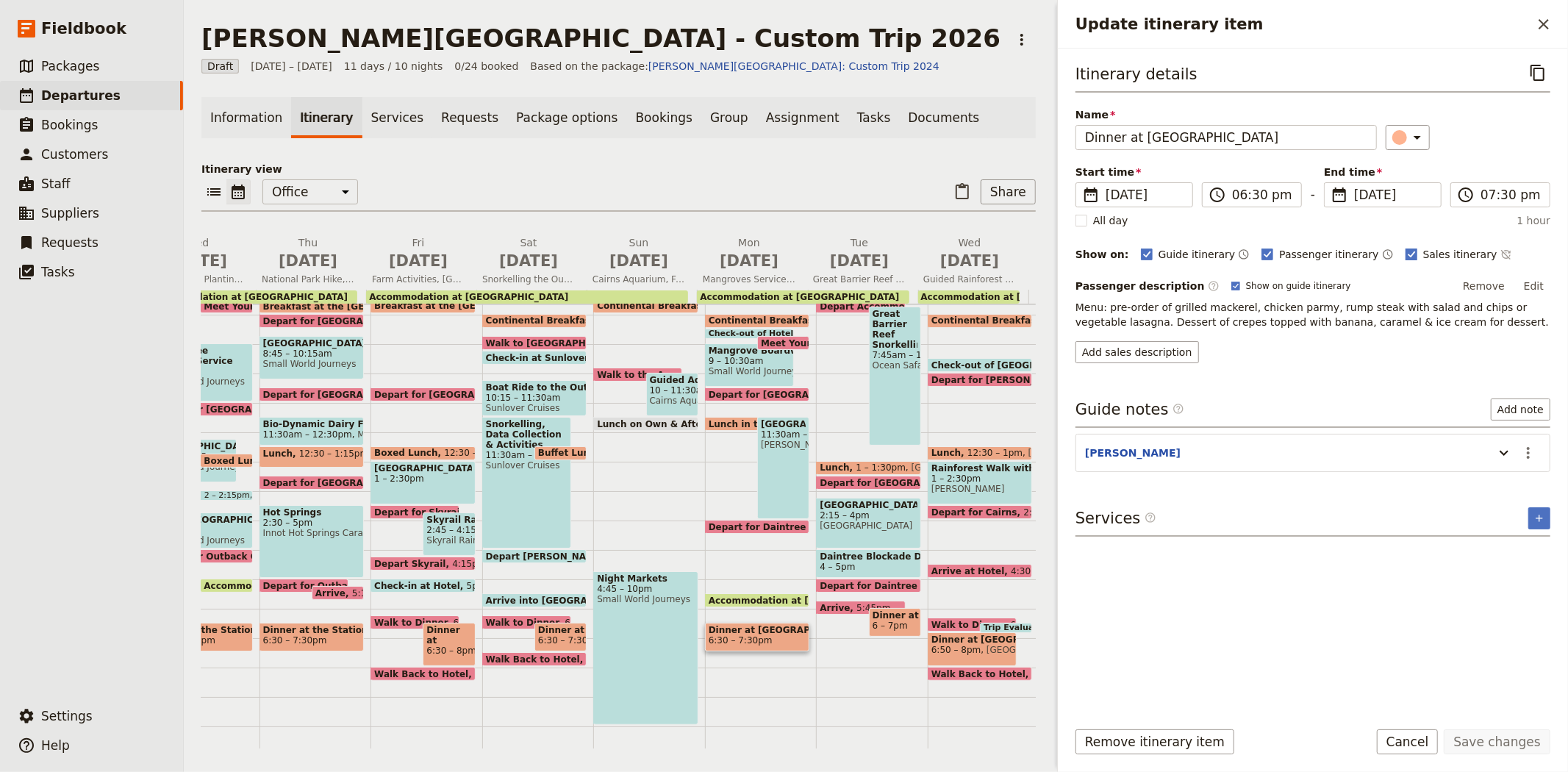
click at [1431, 247] on span "Sales itinerary" at bounding box center [1460, 254] width 75 height 15
click at [1405, 246] on input "Sales itinerary" at bounding box center [1405, 246] width 1 height 1
checkbox input "false"
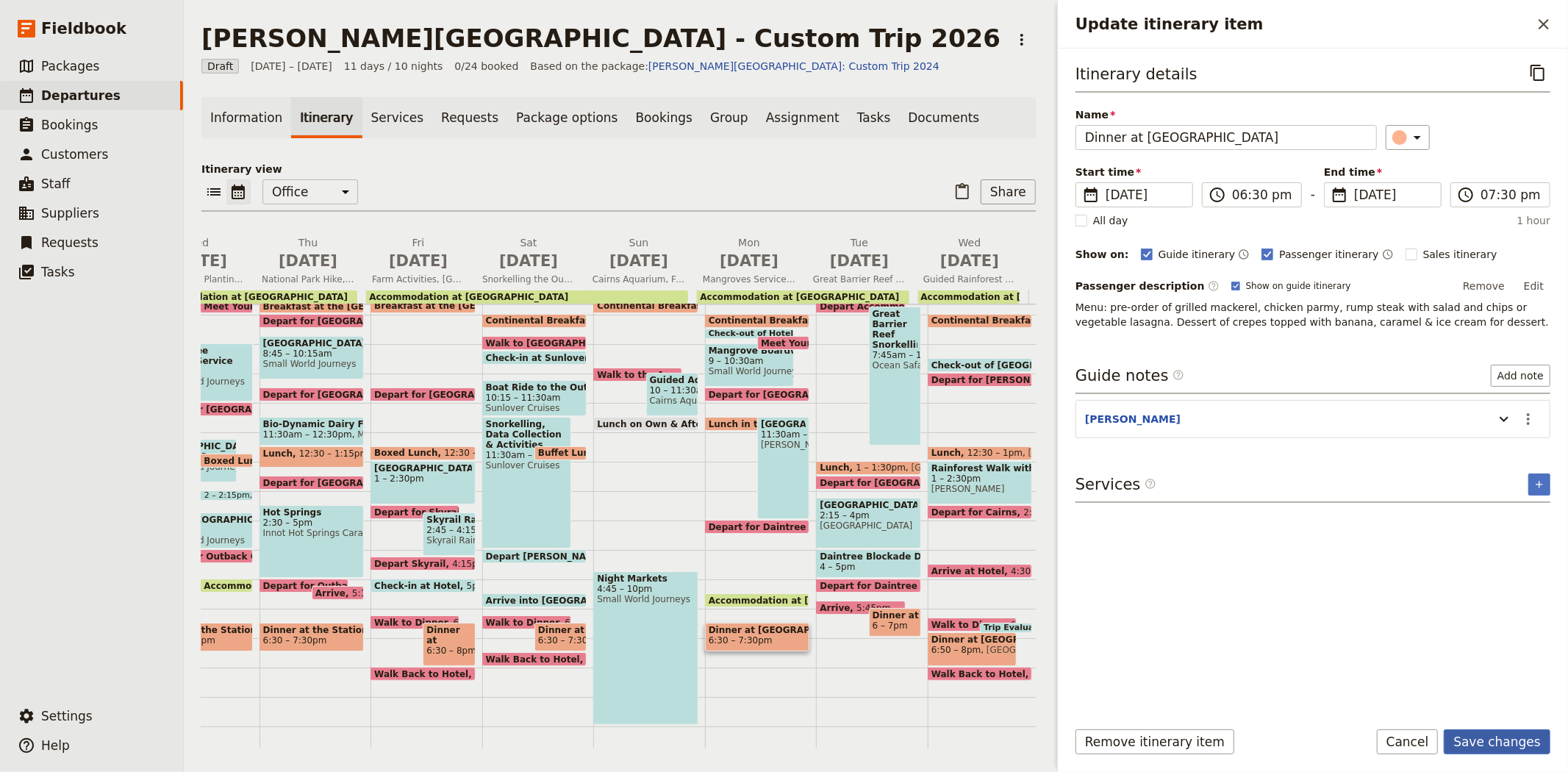
click at [1527, 745] on button "Save changes" at bounding box center [1497, 742] width 106 height 25
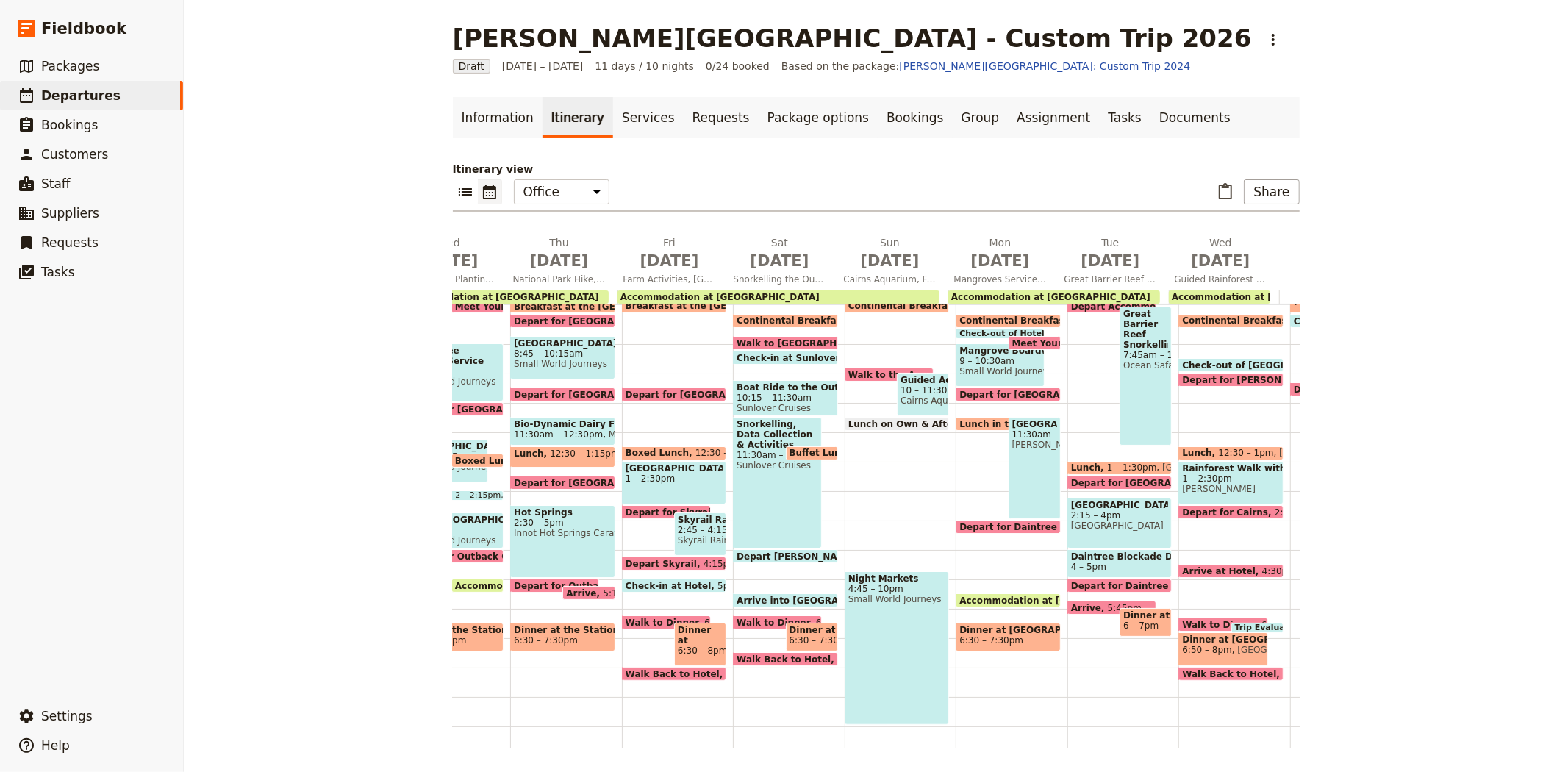
click at [987, 524] on span "Depart for Daintree Rainforest" at bounding box center [1038, 527] width 159 height 10
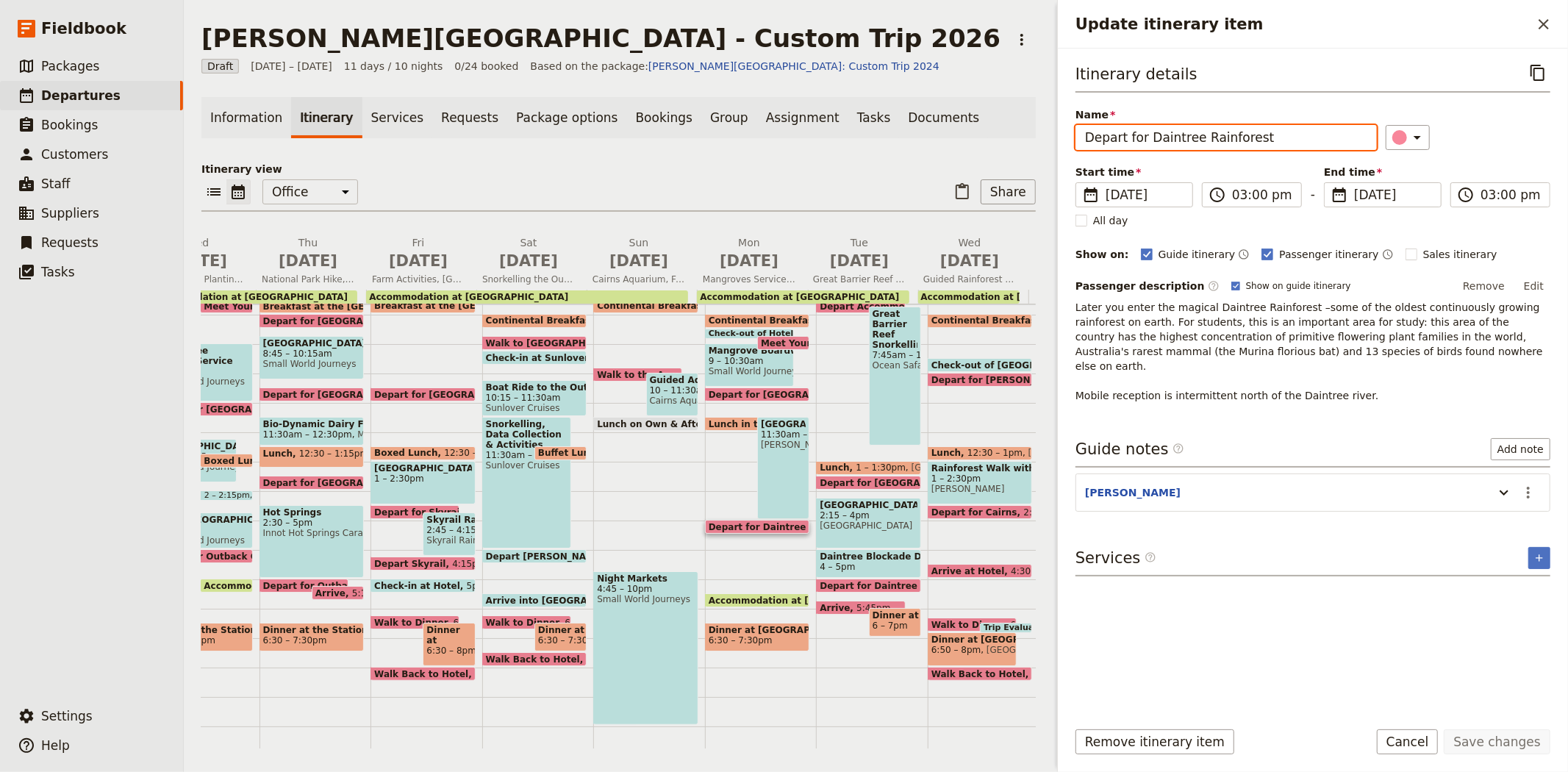
drag, startPoint x: 1148, startPoint y: 134, endPoint x: 1251, endPoint y: 138, distance: 103.1
click at [1251, 138] on input "Depart for Daintree Rainforest" at bounding box center [1226, 138] width 301 height 25
click at [1394, 137] on div "Update itinerary item" at bounding box center [1399, 137] width 15 height 15
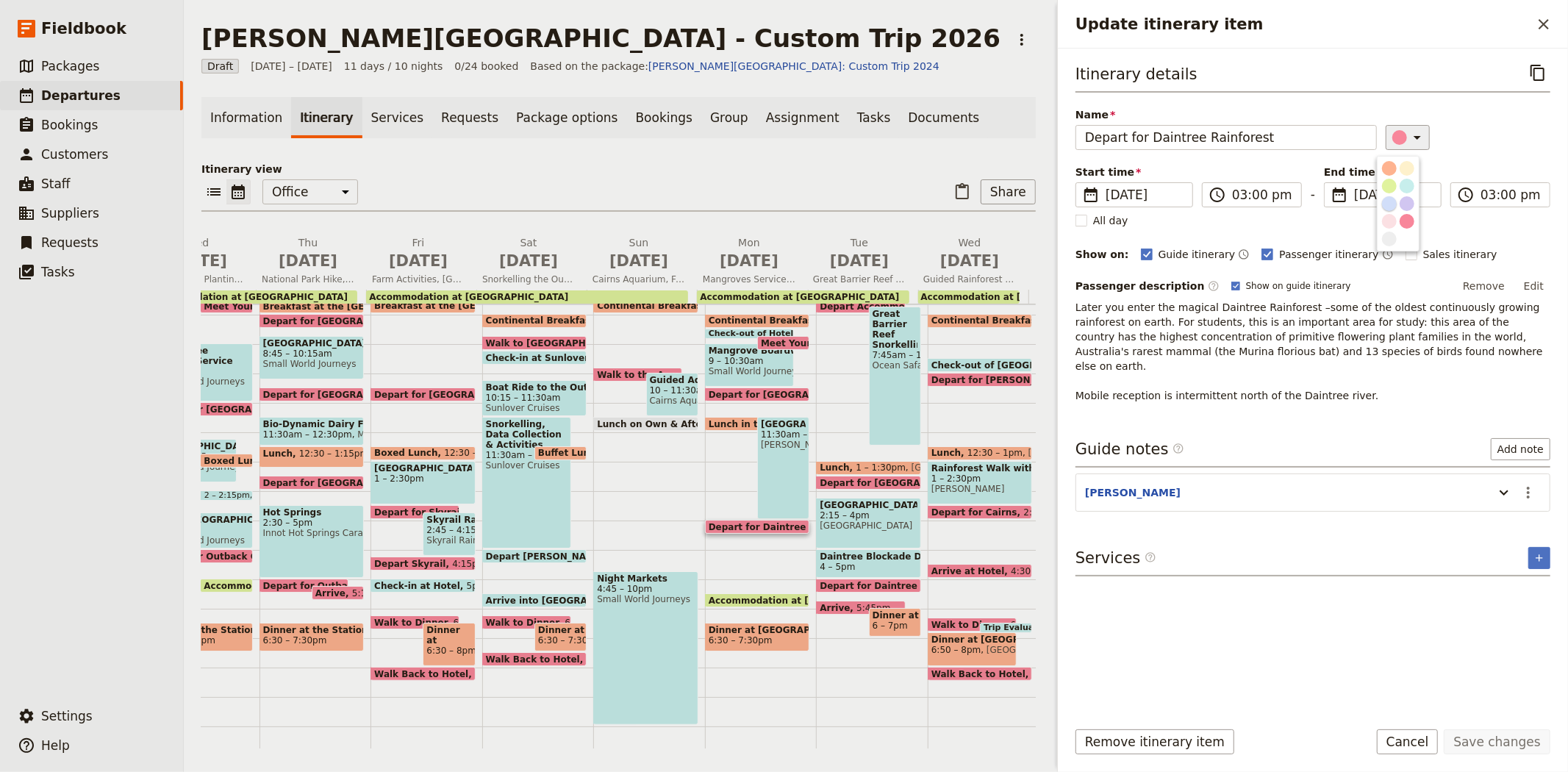
click at [1390, 211] on div "button" at bounding box center [1389, 203] width 15 height 15
click at [1482, 748] on button "Save changes" at bounding box center [1497, 742] width 106 height 25
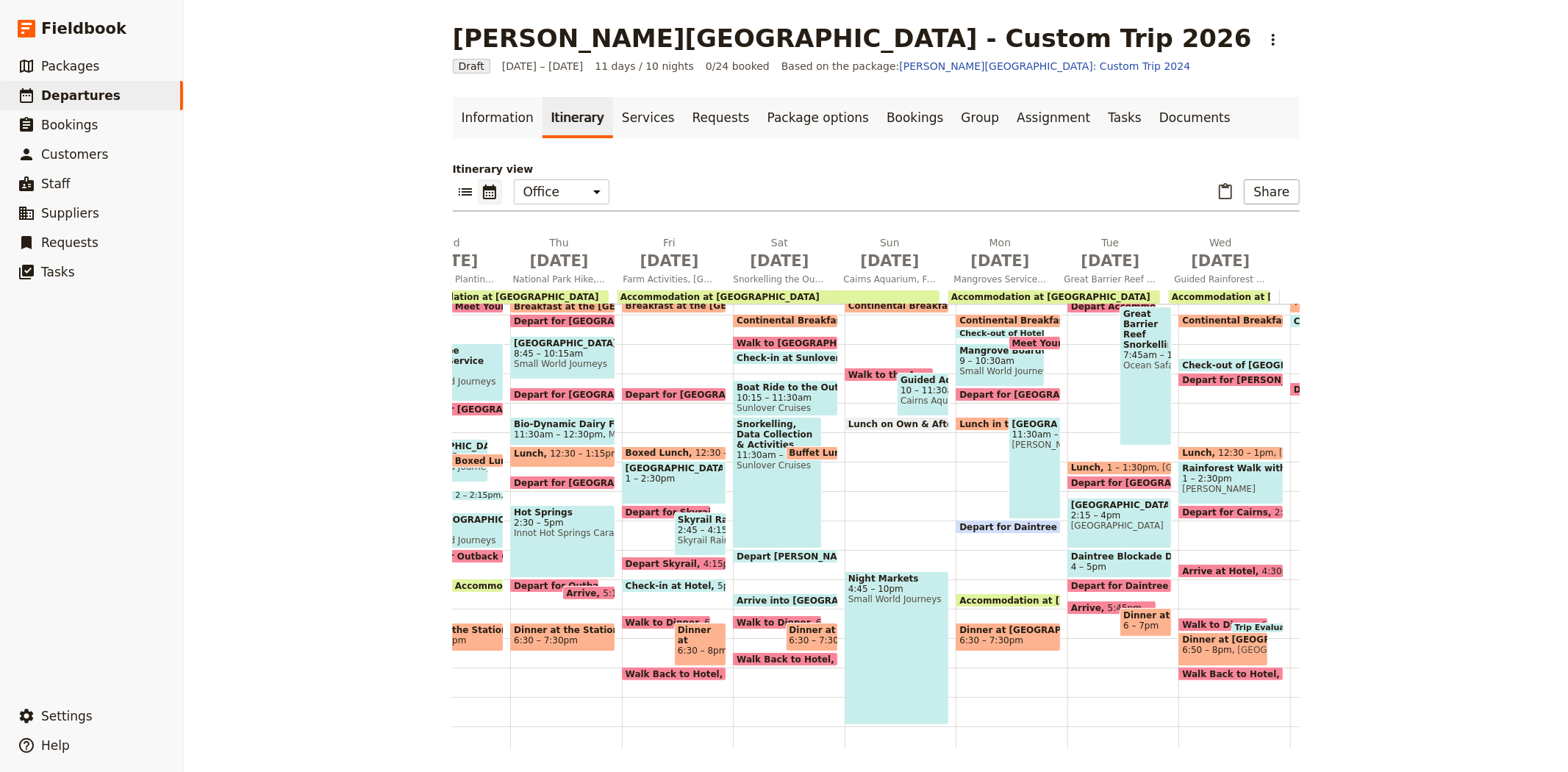
click at [974, 536] on div "KATE - Arrive to office 7am Continental Breakfast at Hotel 8 – 8:30am Check-out…" at bounding box center [1011, 432] width 112 height 706
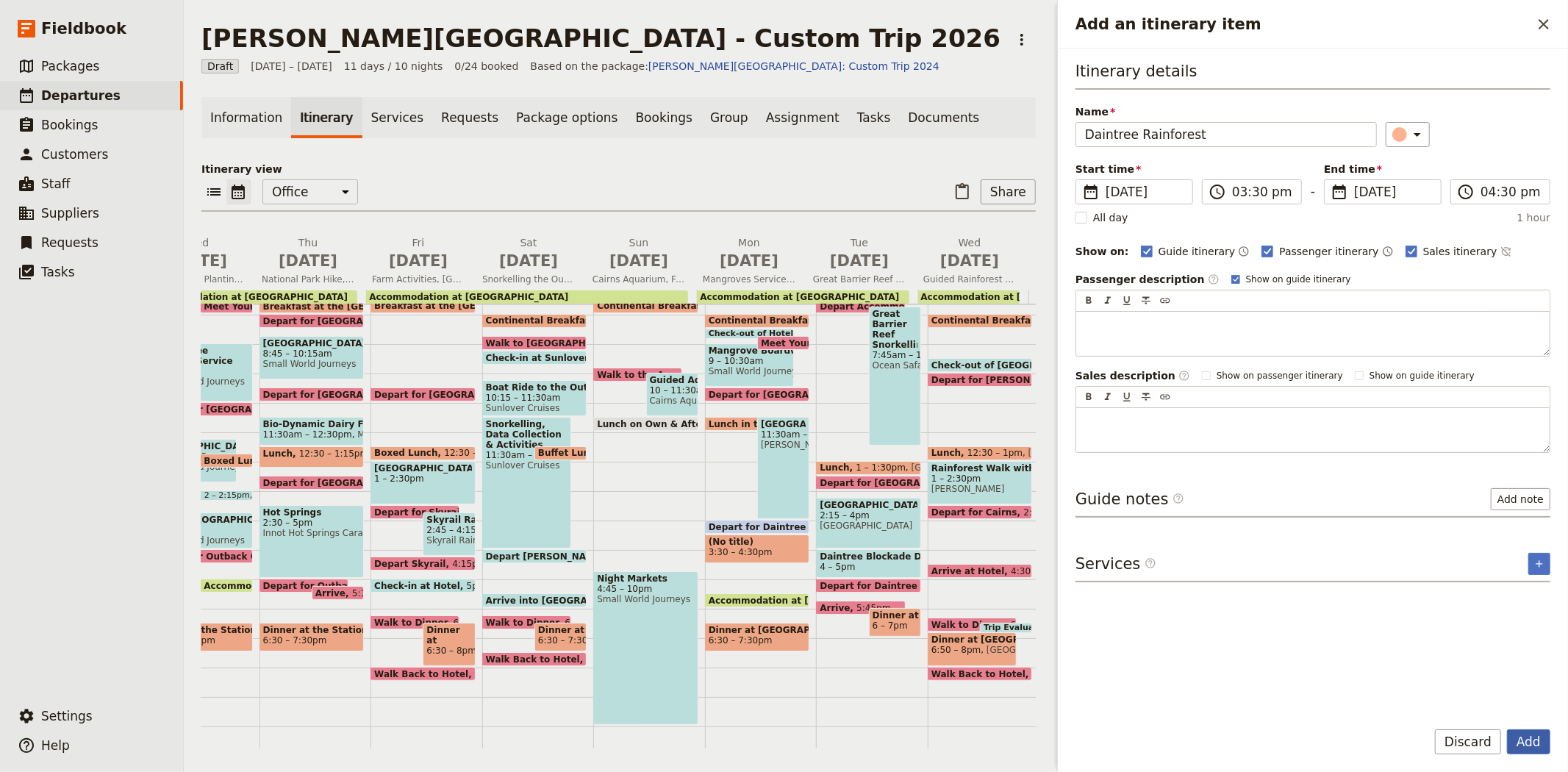
type input "Daintree Rainforest"
click at [1522, 747] on button "Add" at bounding box center [1528, 742] width 44 height 25
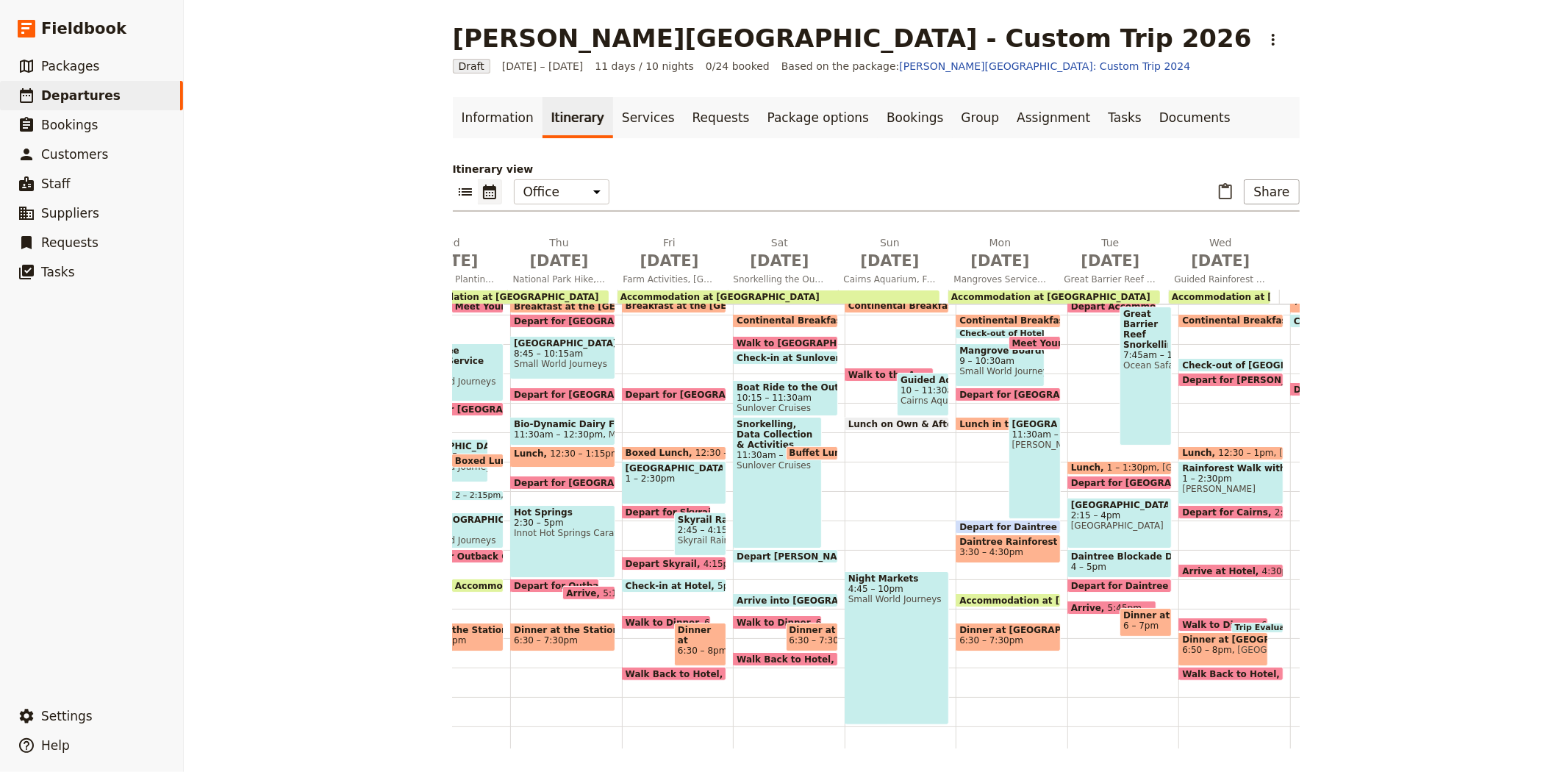
click at [980, 524] on span "Depart for Daintree Rainforest" at bounding box center [1038, 527] width 159 height 10
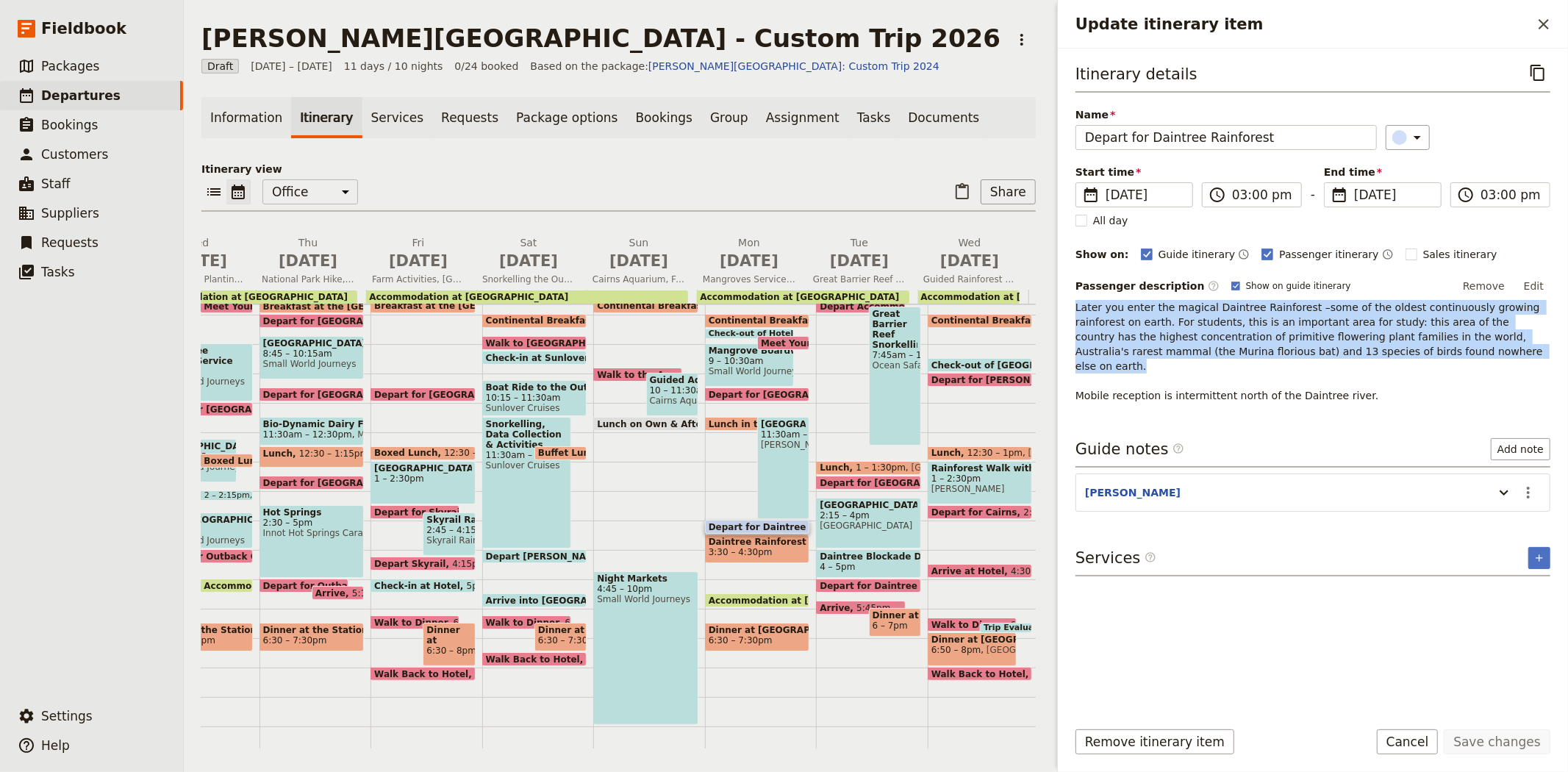
drag, startPoint x: 1076, startPoint y: 305, endPoint x: 1382, endPoint y: 351, distance: 309.4
click at [1382, 351] on p "Later you enter the magical Daintree Rainforest –some of the oldest continuousl…" at bounding box center [1313, 351] width 475 height 103
click at [738, 547] on span "3:30 – 4:30pm" at bounding box center [740, 551] width 64 height 10
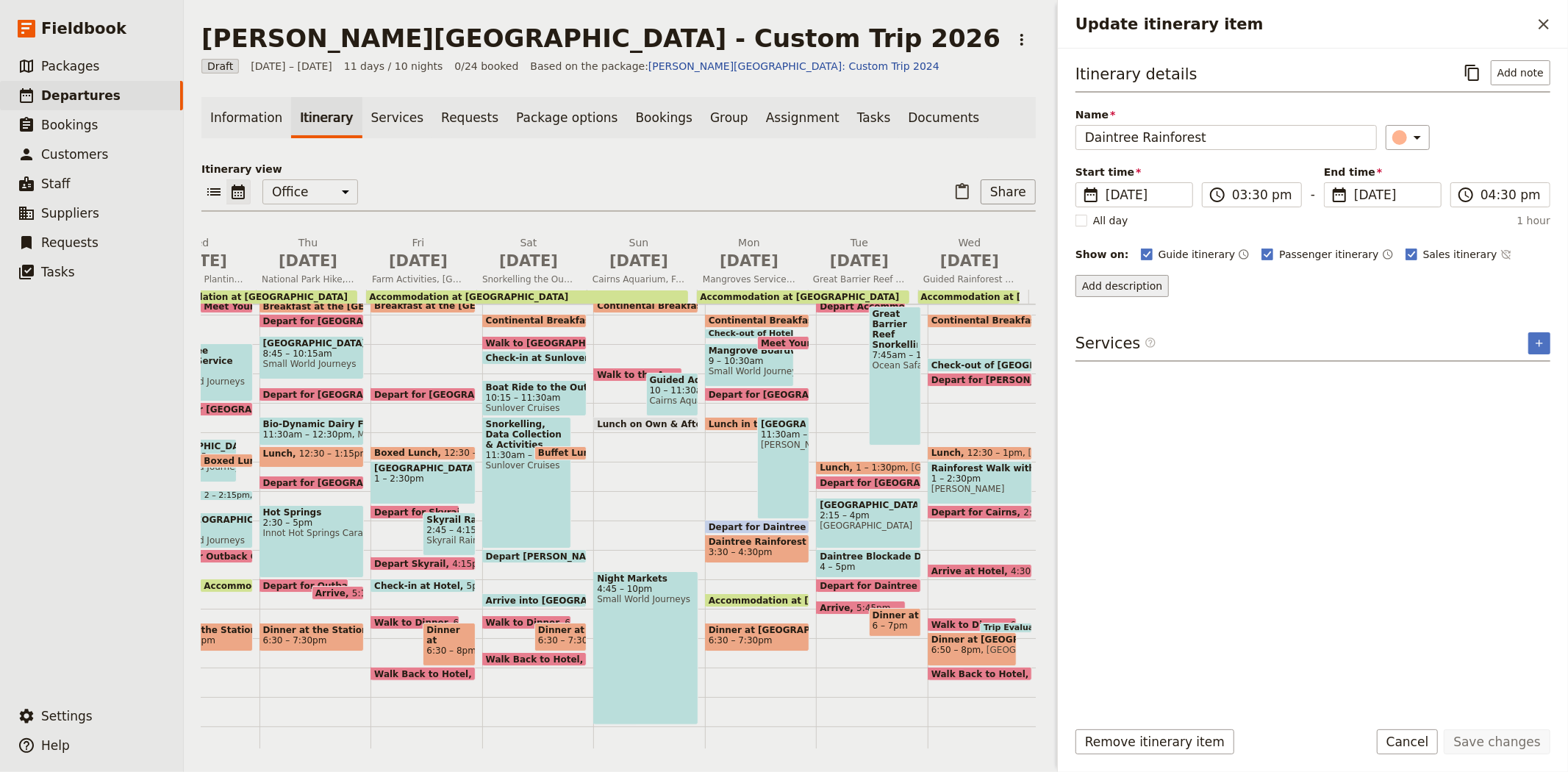
click at [1128, 289] on button "Add description" at bounding box center [1122, 286] width 94 height 22
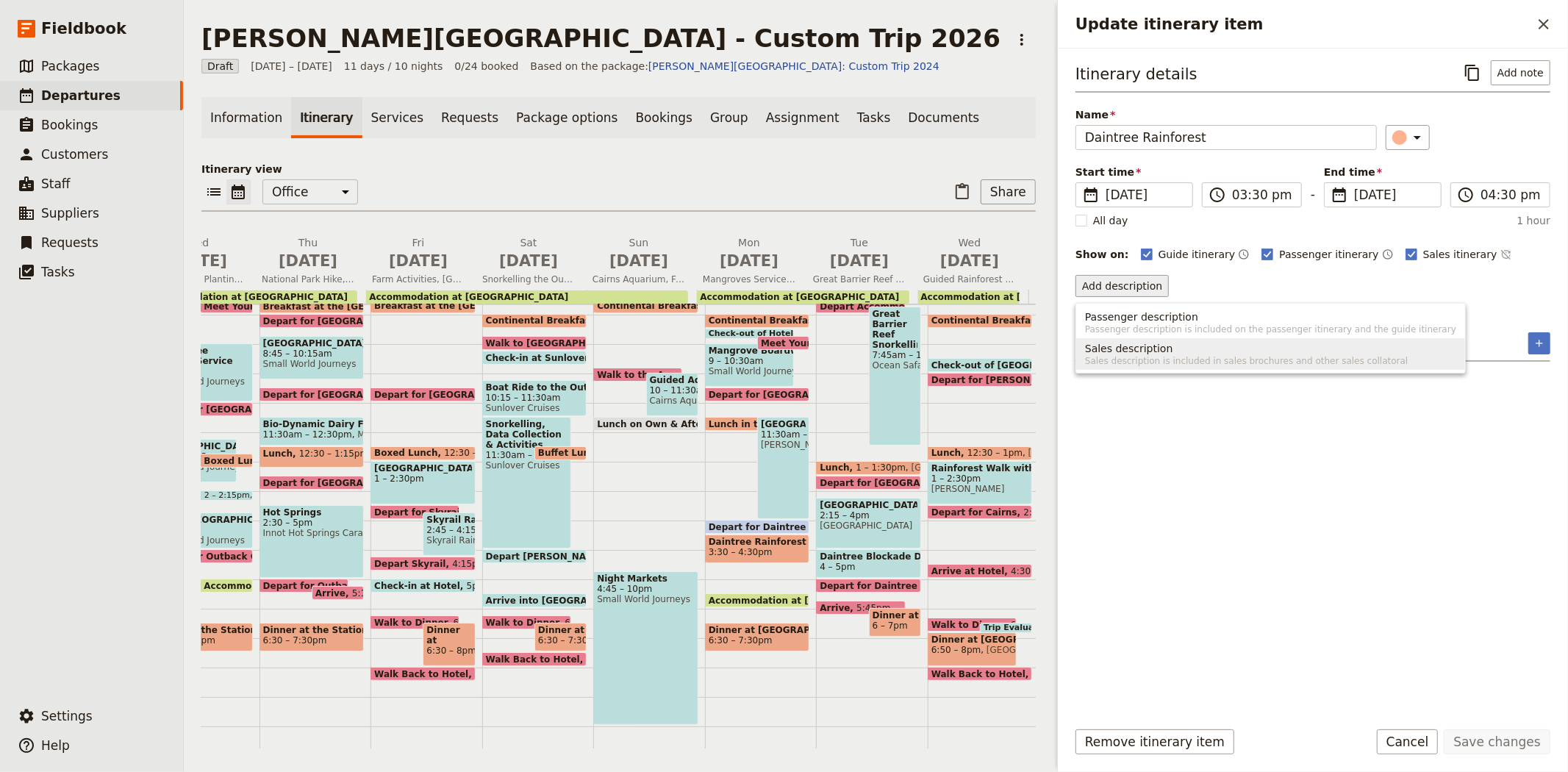
click at [1137, 351] on span "Sales description" at bounding box center [1129, 348] width 88 height 15
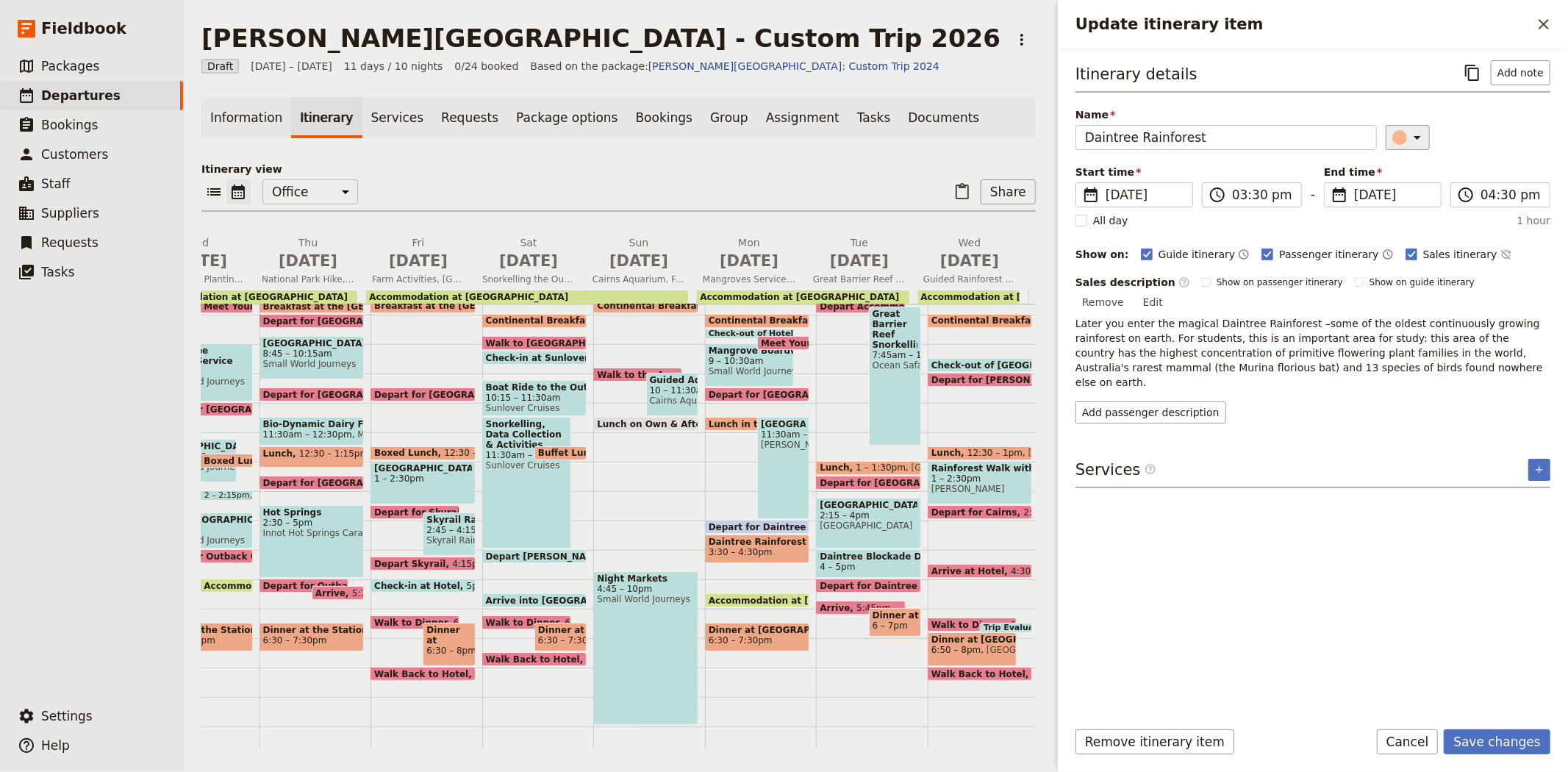
click at [1413, 136] on icon "Update itinerary item" at bounding box center [1417, 137] width 7 height 4
click at [1390, 211] on div "button" at bounding box center [1389, 203] width 15 height 15
click at [1505, 743] on button "Save changes" at bounding box center [1497, 742] width 106 height 25
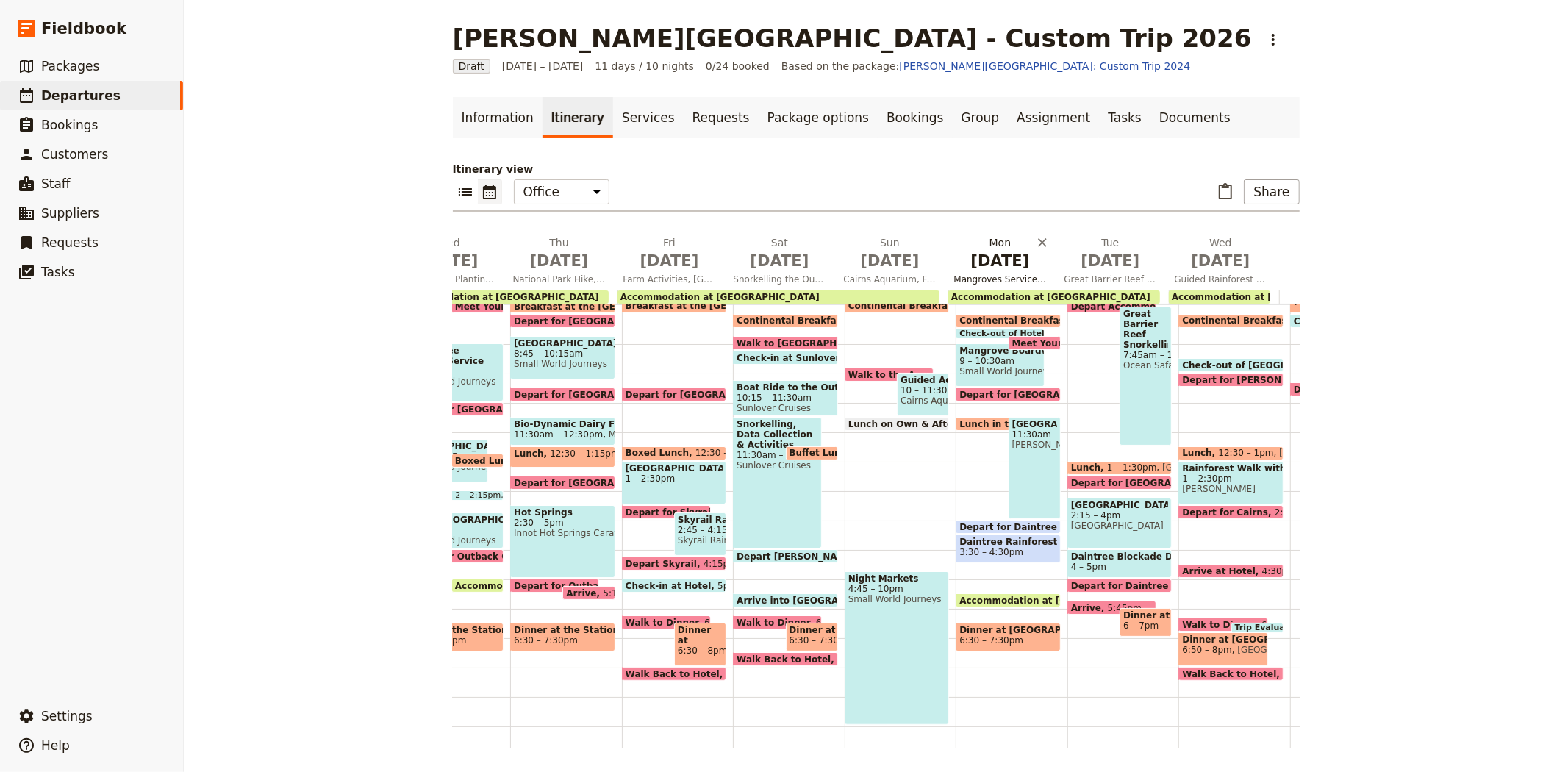
click at [997, 268] on span "Sep 14" at bounding box center [1000, 261] width 93 height 22
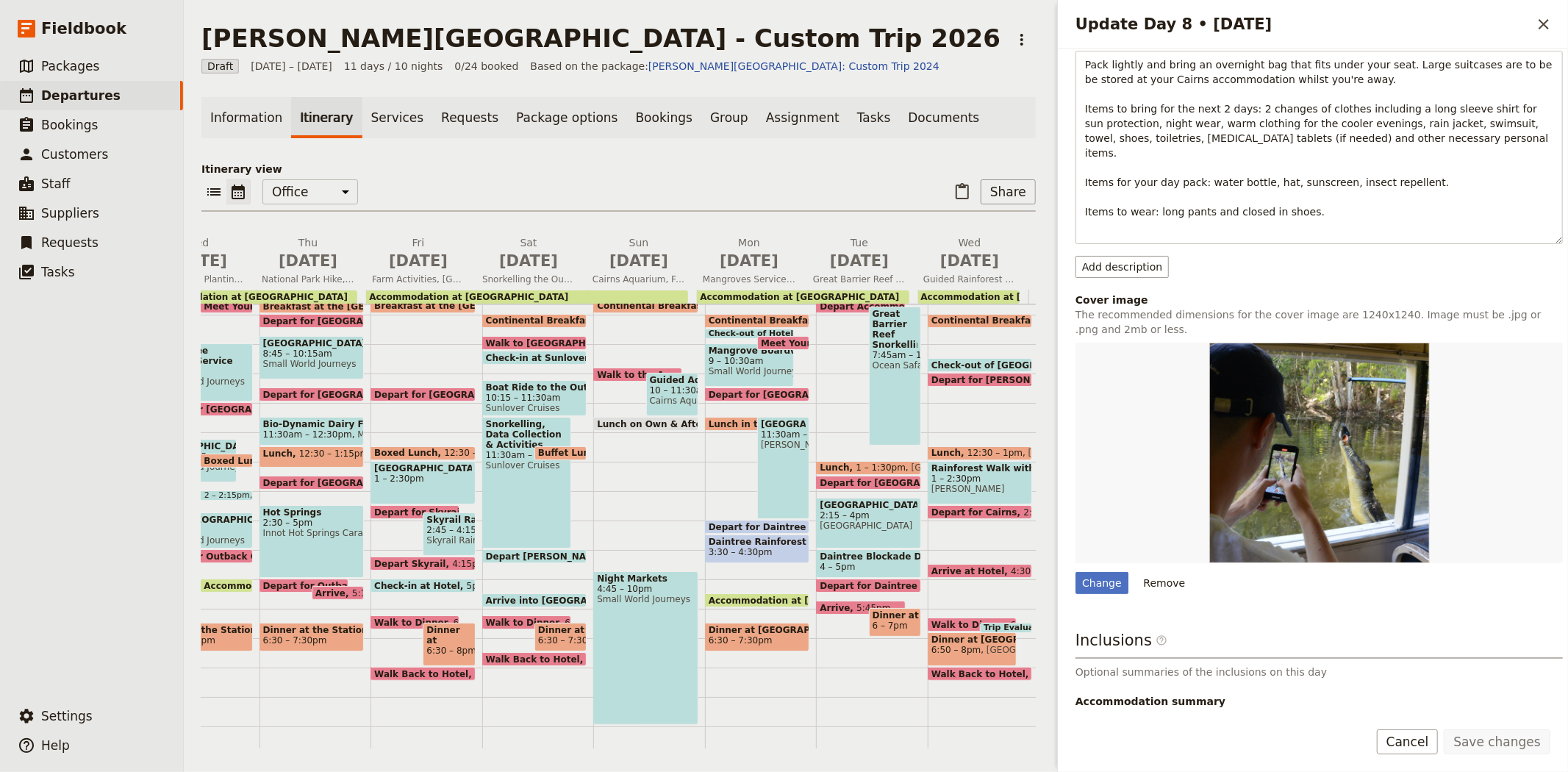
scroll to position [311, 0]
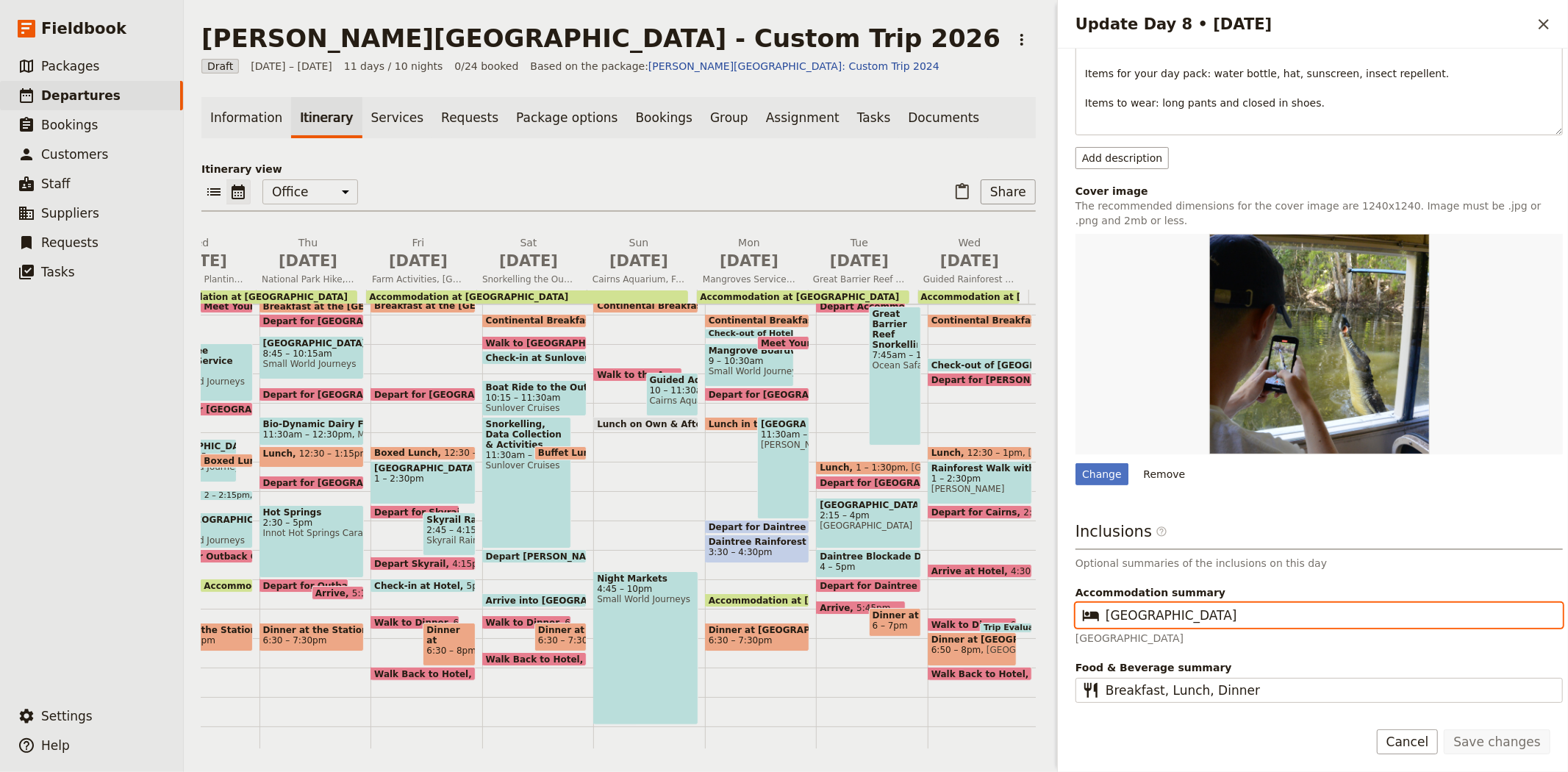
drag, startPoint x: 1269, startPoint y: 605, endPoint x: 1034, endPoint y: 605, distance: 235.0
click at [1034, 605] on div "Albert Park College - Custom Trip 2026 ​ Draft 7 – 17 Sep 2026 11 days / 10 nig…" at bounding box center [876, 386] width 1384 height 772
drag, startPoint x: 1296, startPoint y: 608, endPoint x: 1057, endPoint y: 616, distance: 239.1
click at [1058, 616] on div "Day title Mangroves Service Project & Crocodile Farm and Wildlife Park Departur…" at bounding box center [1313, 378] width 510 height 659
type input "Daintree Rainforest Lodge"
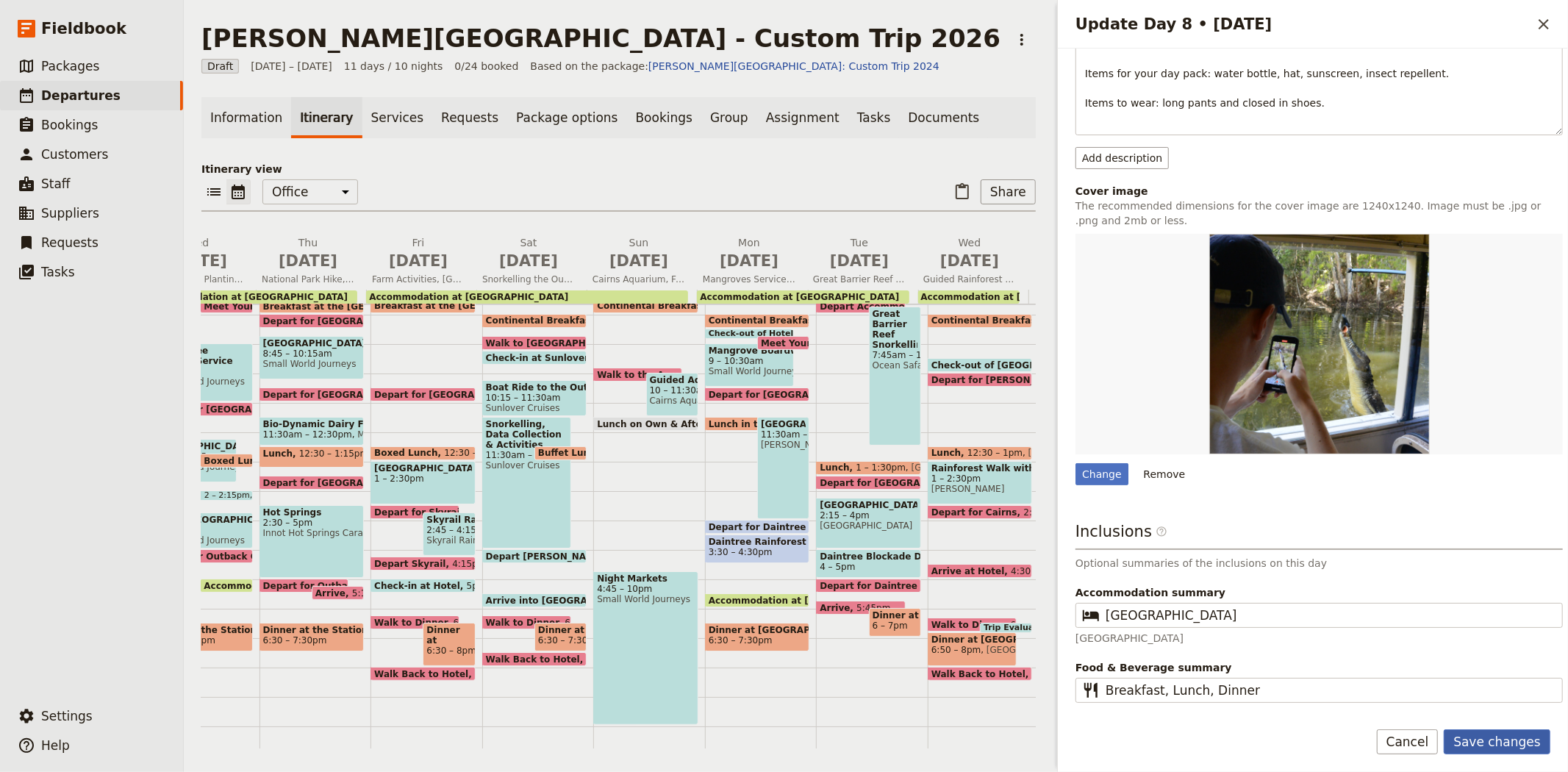
click at [1500, 746] on button "Save changes" at bounding box center [1497, 742] width 106 height 25
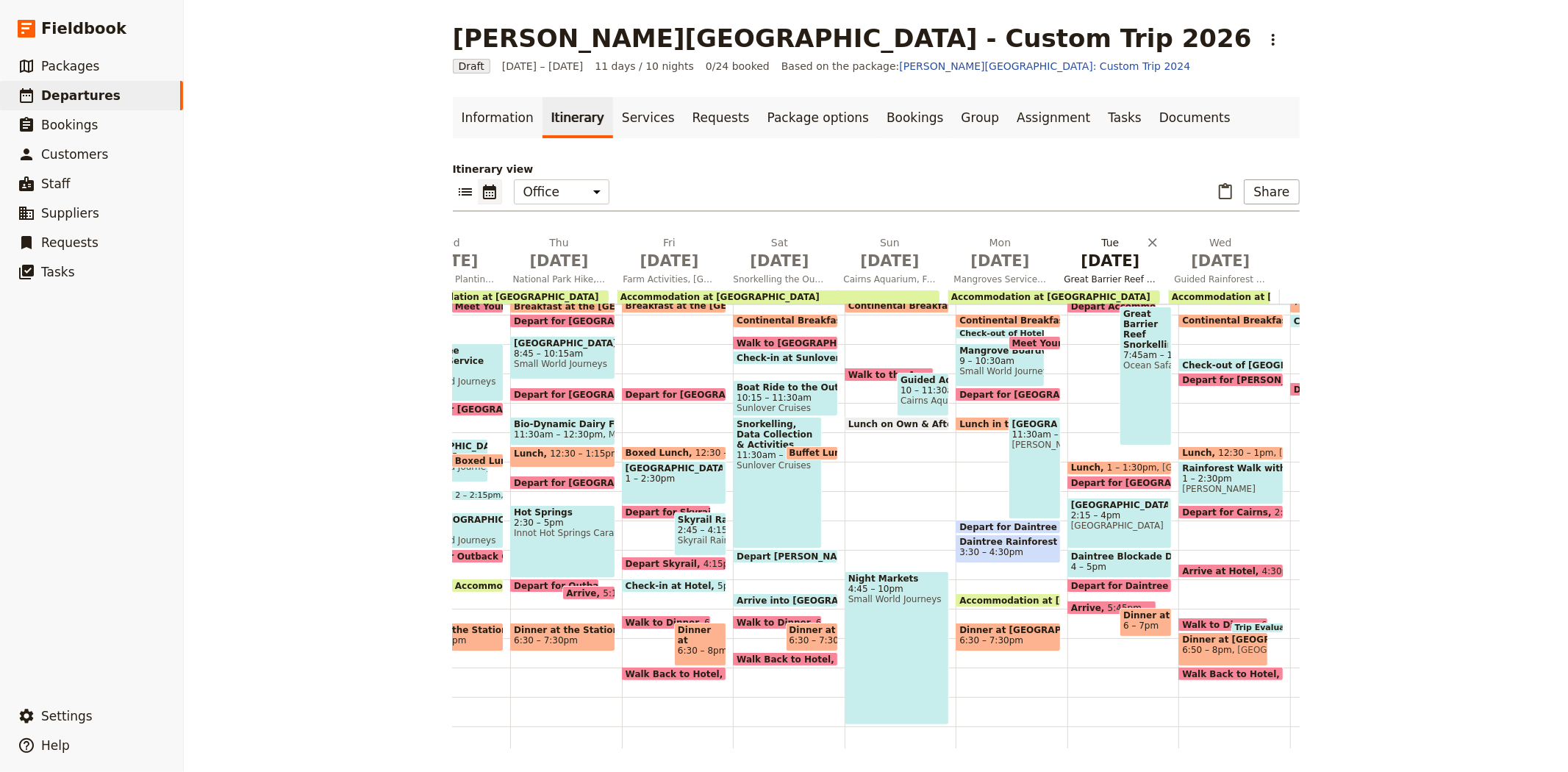
click at [1091, 254] on span "Sep 15" at bounding box center [1110, 261] width 93 height 22
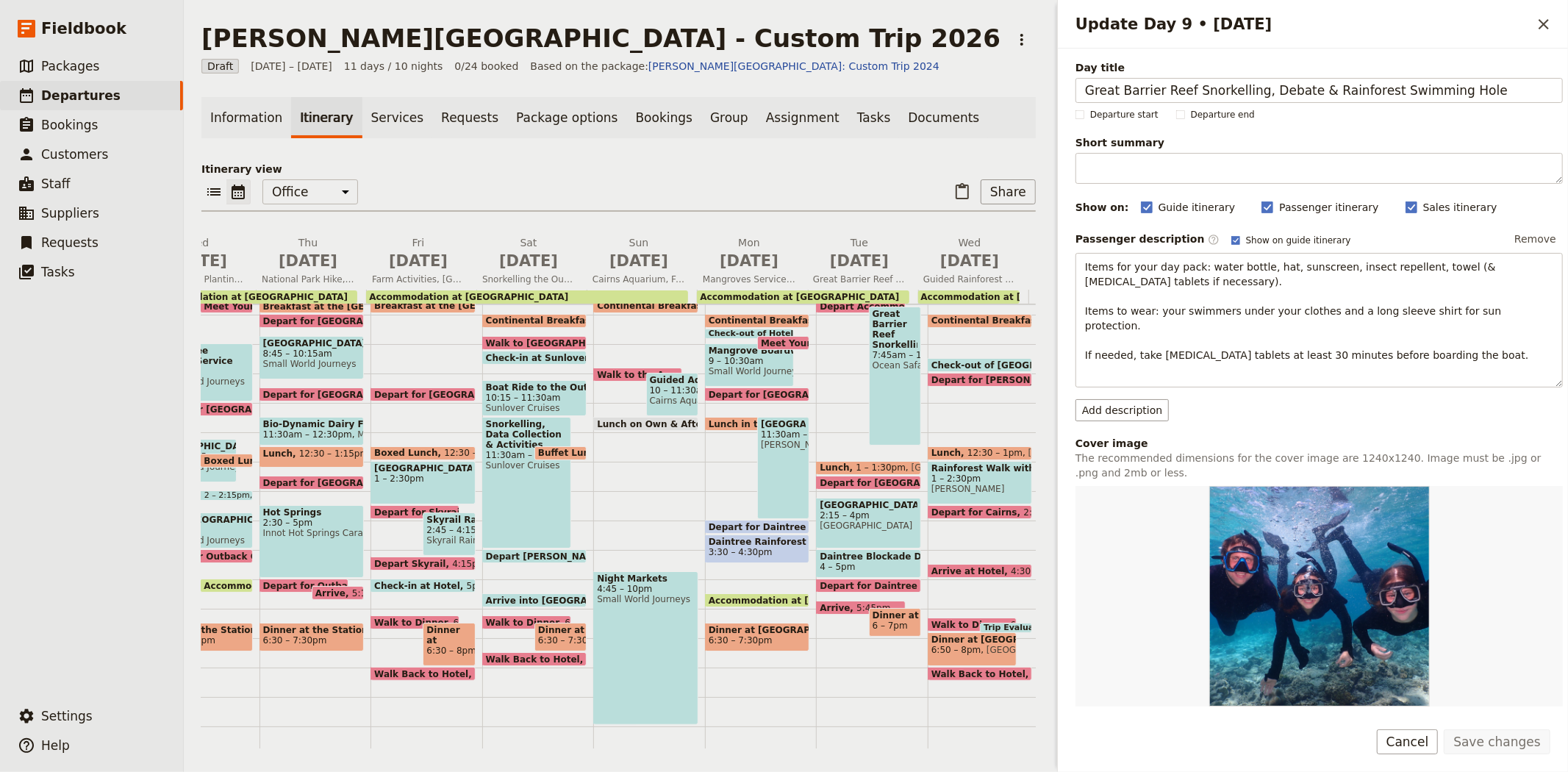
scroll to position [236, 0]
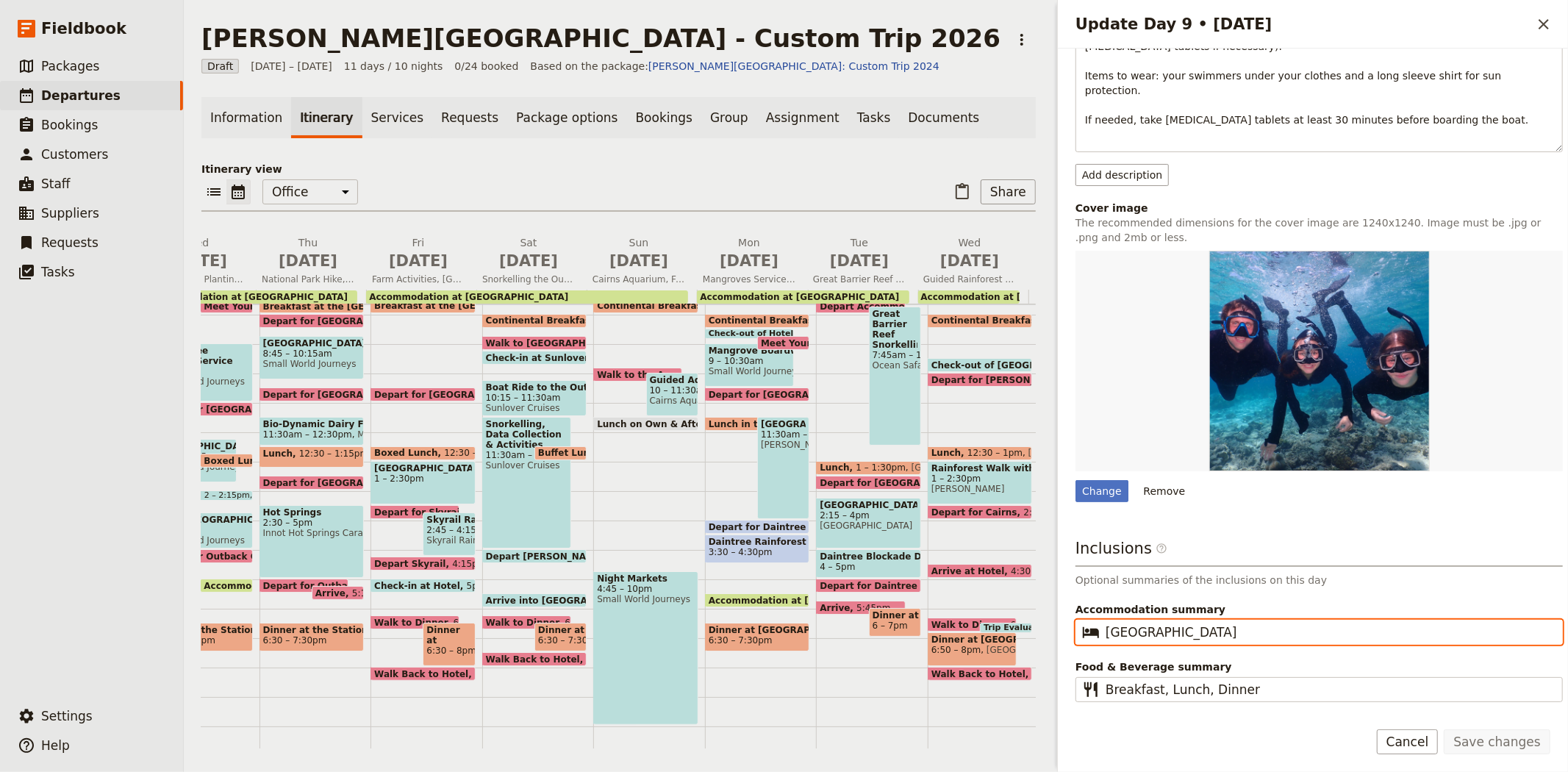
drag, startPoint x: 1252, startPoint y: 616, endPoint x: 1054, endPoint y: 624, distance: 198.2
click at [1054, 624] on div "Update Day 9 • 15 Sep ​ Day title Great Barrier Reef Snorkelling, Debate & Rain…" at bounding box center [1310, 386] width 515 height 772
paste input "Daintree Rainforest Lodg"
type input "Daintree Rainforest Lodge"
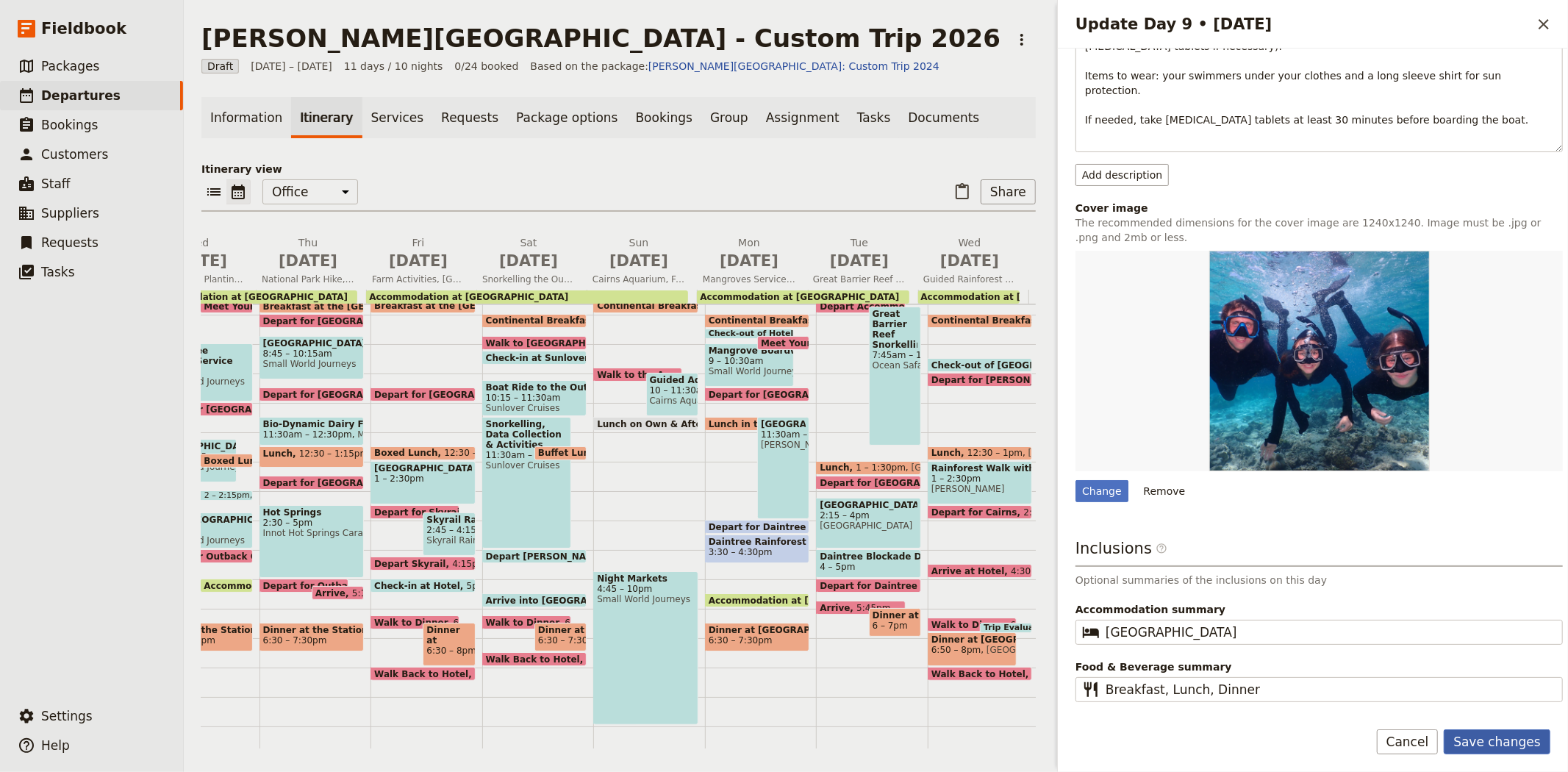
click at [1509, 741] on button "Save changes" at bounding box center [1497, 742] width 106 height 25
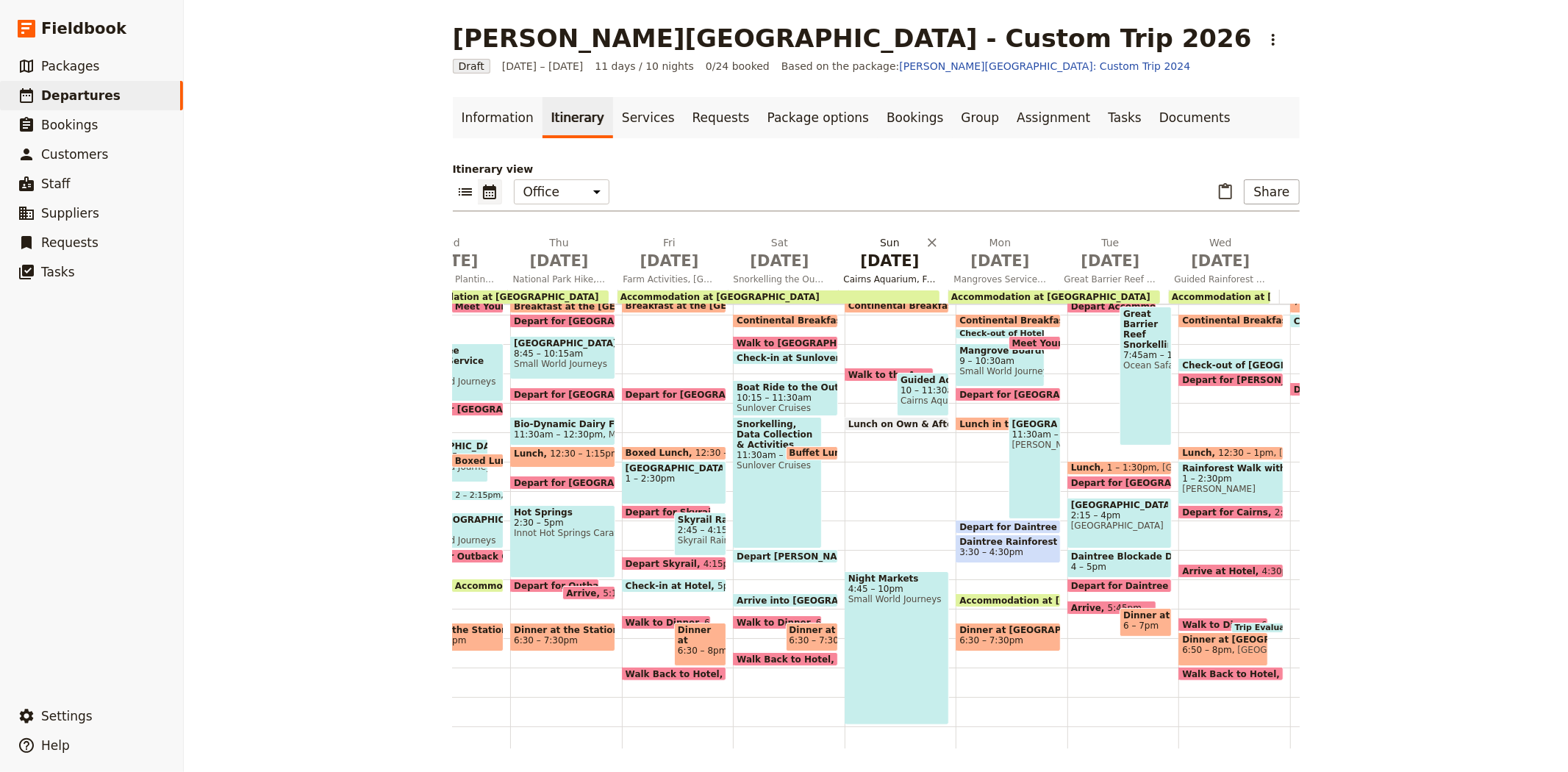
click at [861, 268] on span "Sep 13" at bounding box center [890, 261] width 93 height 22
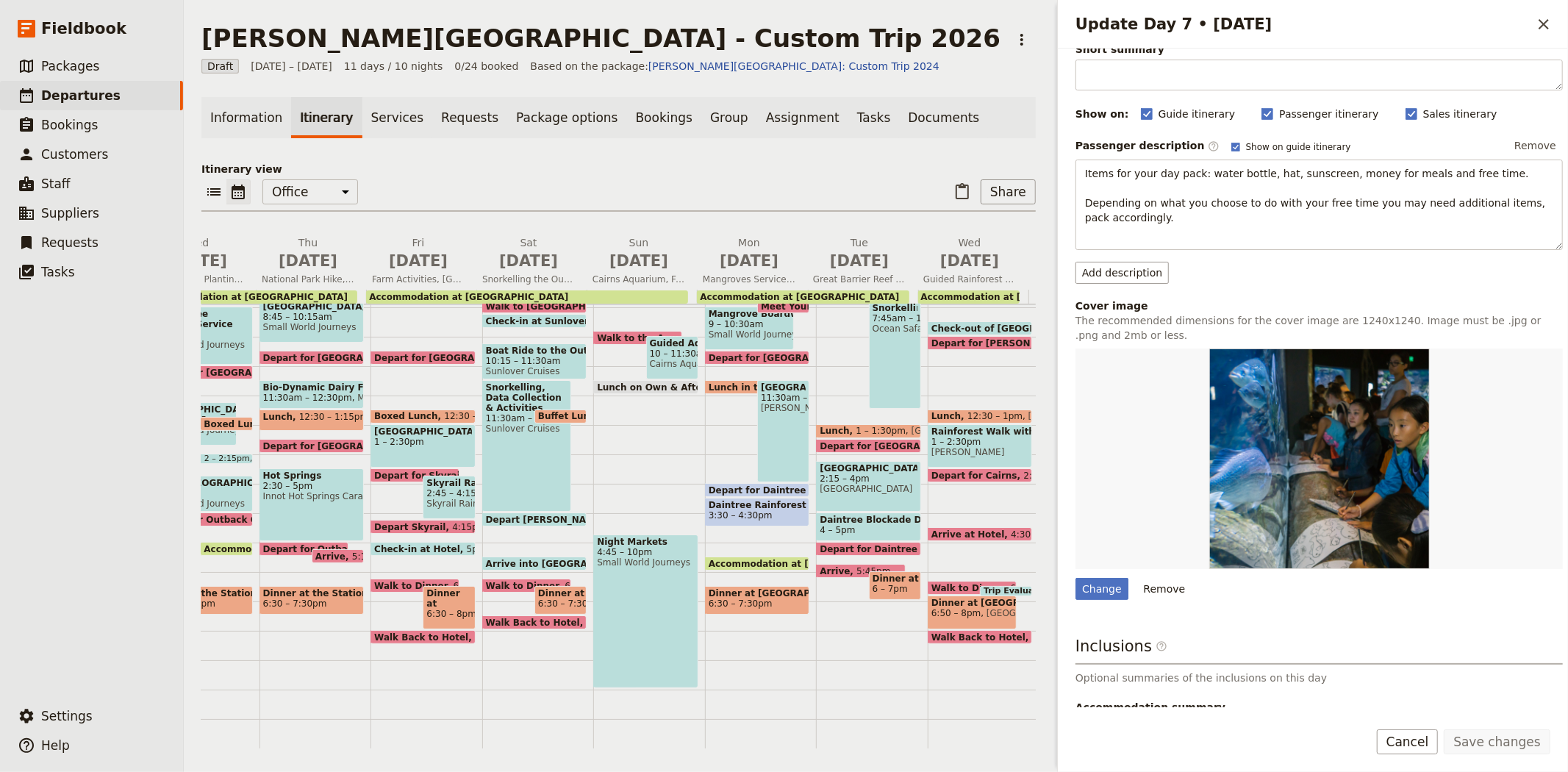
scroll to position [187, 0]
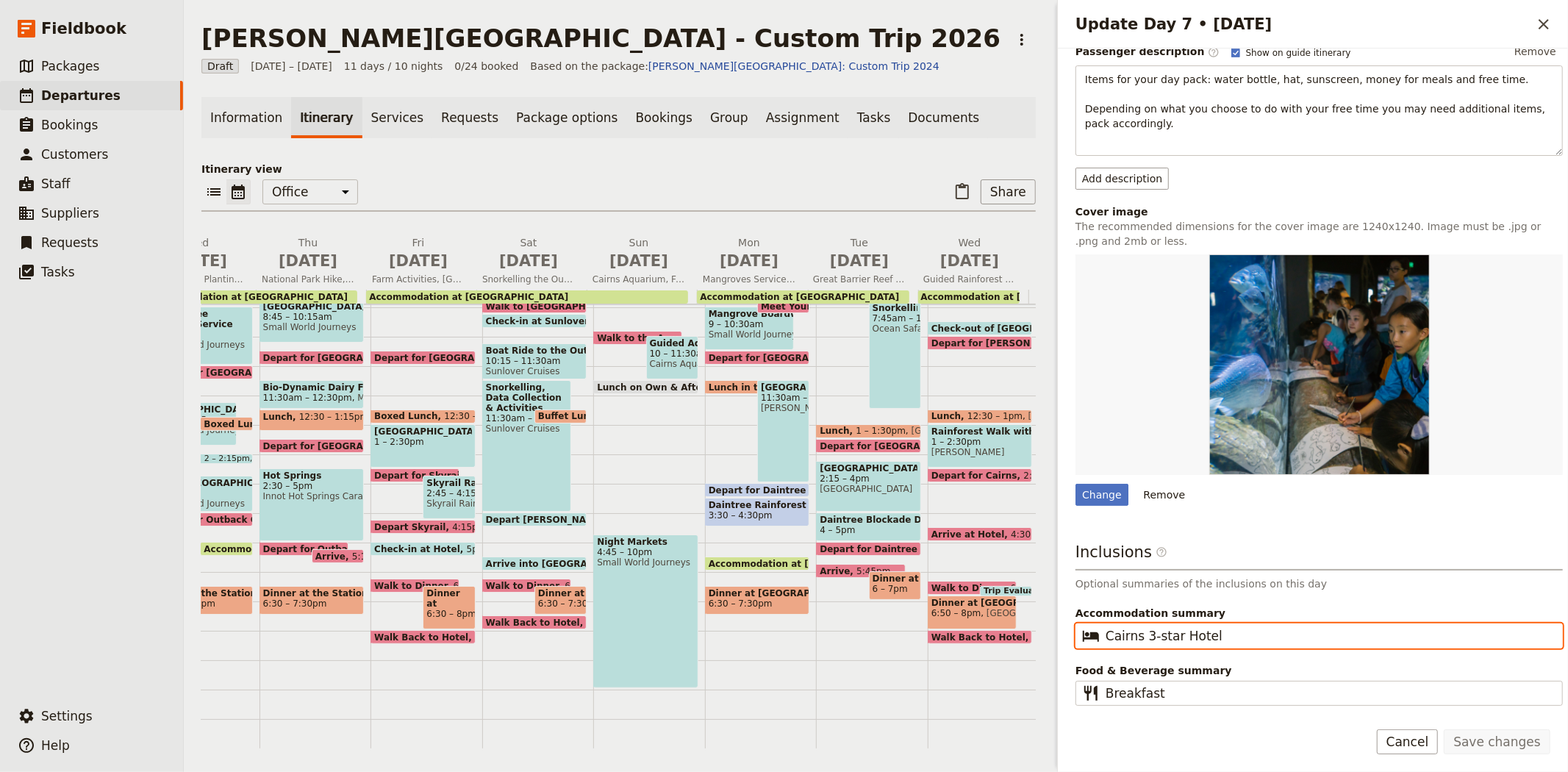
click at [1185, 636] on input "Cairns 3-star Hotel" at bounding box center [1329, 636] width 447 height 17
drag, startPoint x: 1258, startPoint y: 631, endPoint x: 1040, endPoint y: 650, distance: 218.8
click at [1040, 650] on div "Albert Park College - Custom Trip 2026 ​ Draft 7 – 17 Sep 2026 11 days / 10 nig…" at bounding box center [876, 386] width 1384 height 772
type input "Cairns 3-star hotel"
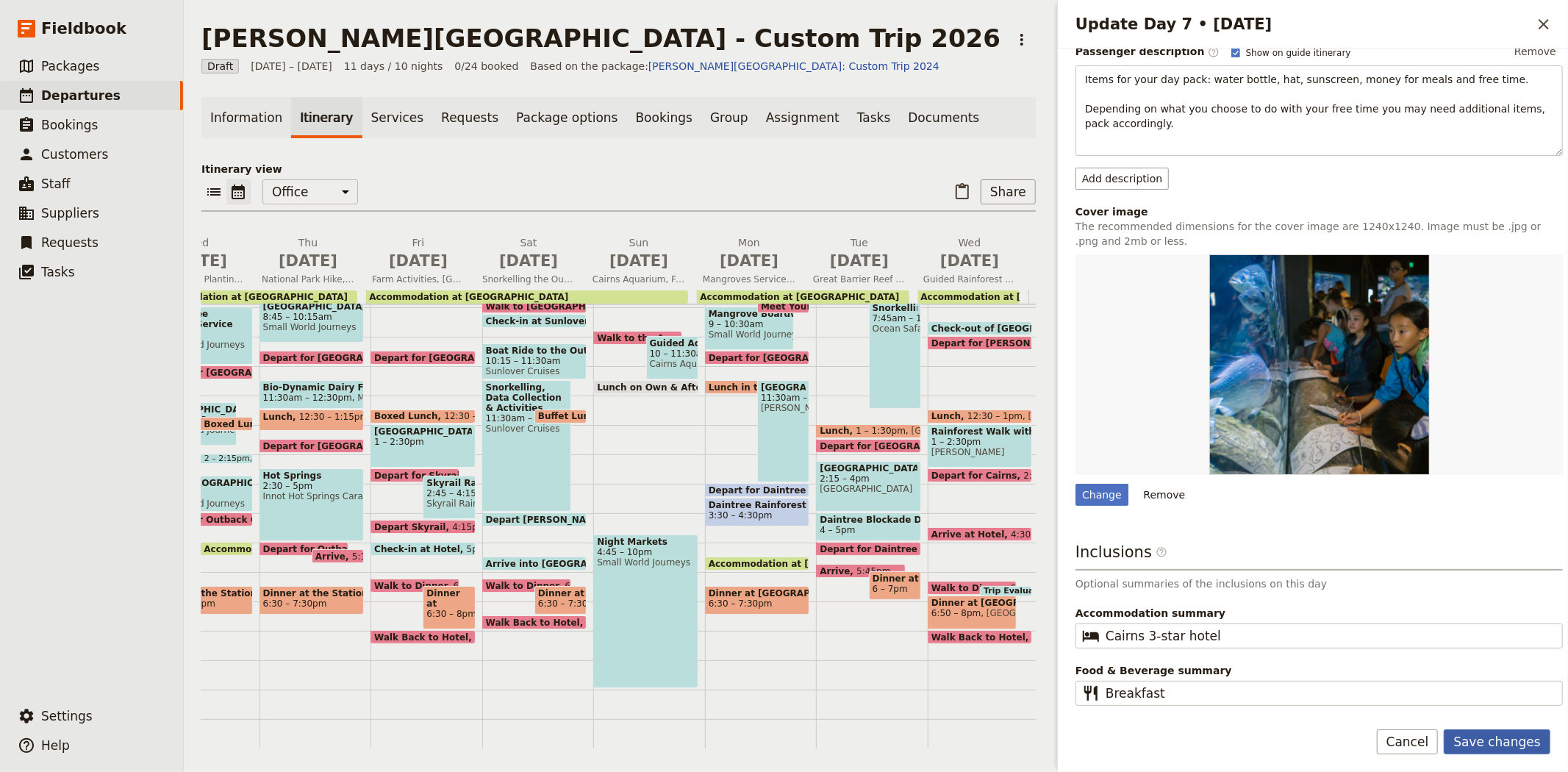
click at [1519, 745] on button "Save changes" at bounding box center [1497, 742] width 106 height 25
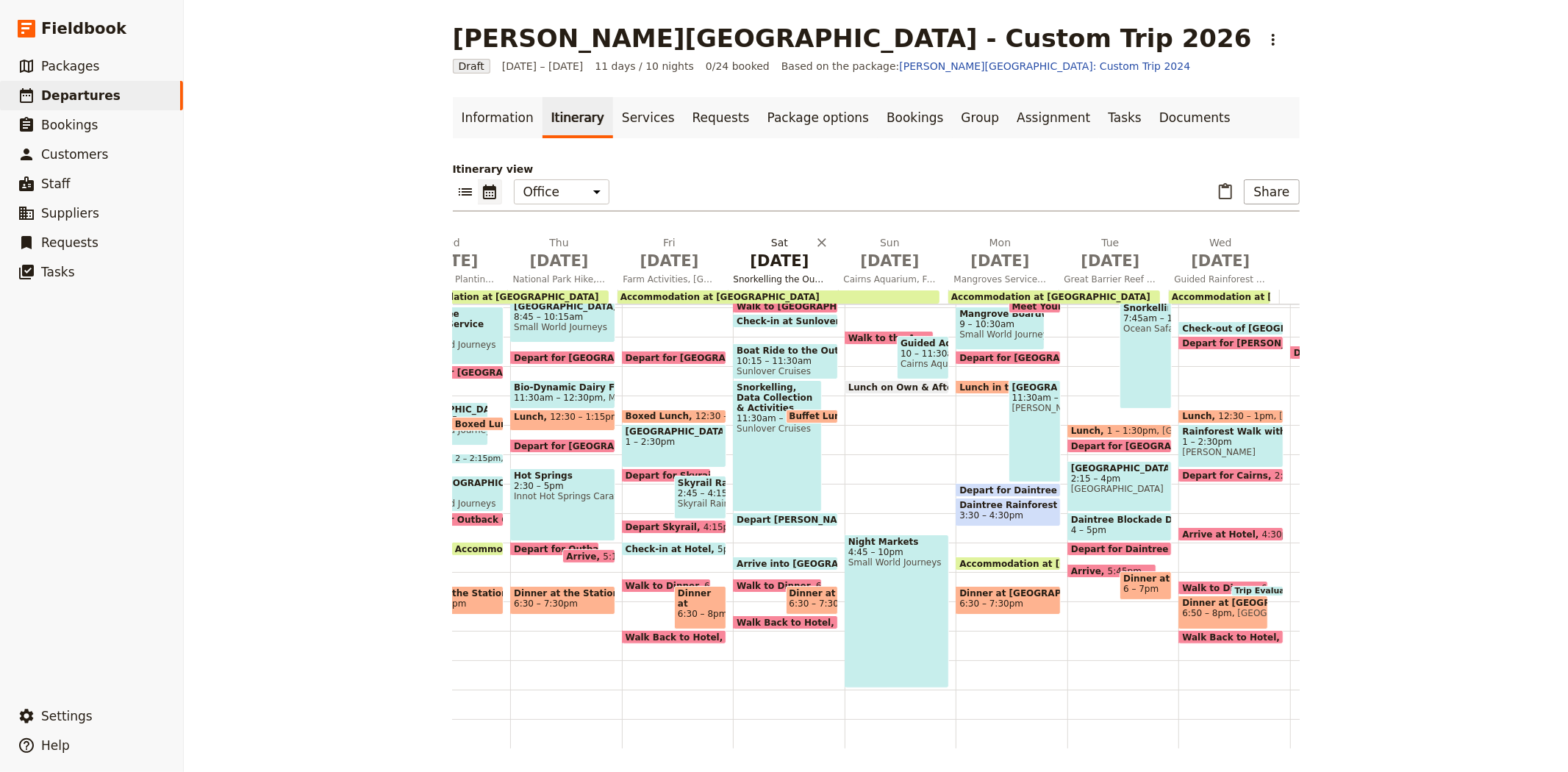
click at [760, 263] on span "Sep 12" at bounding box center [780, 261] width 93 height 22
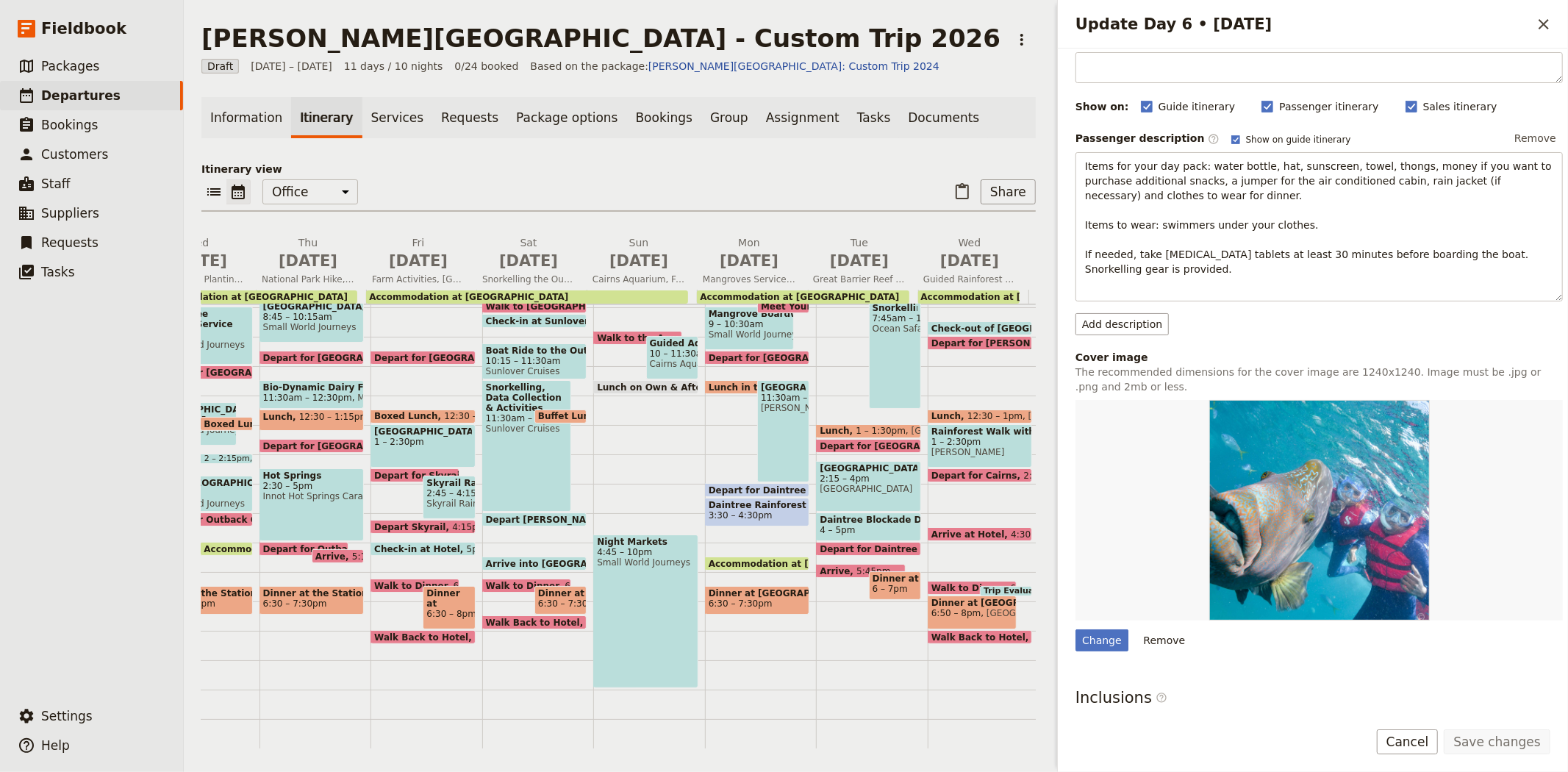
scroll to position [246, 0]
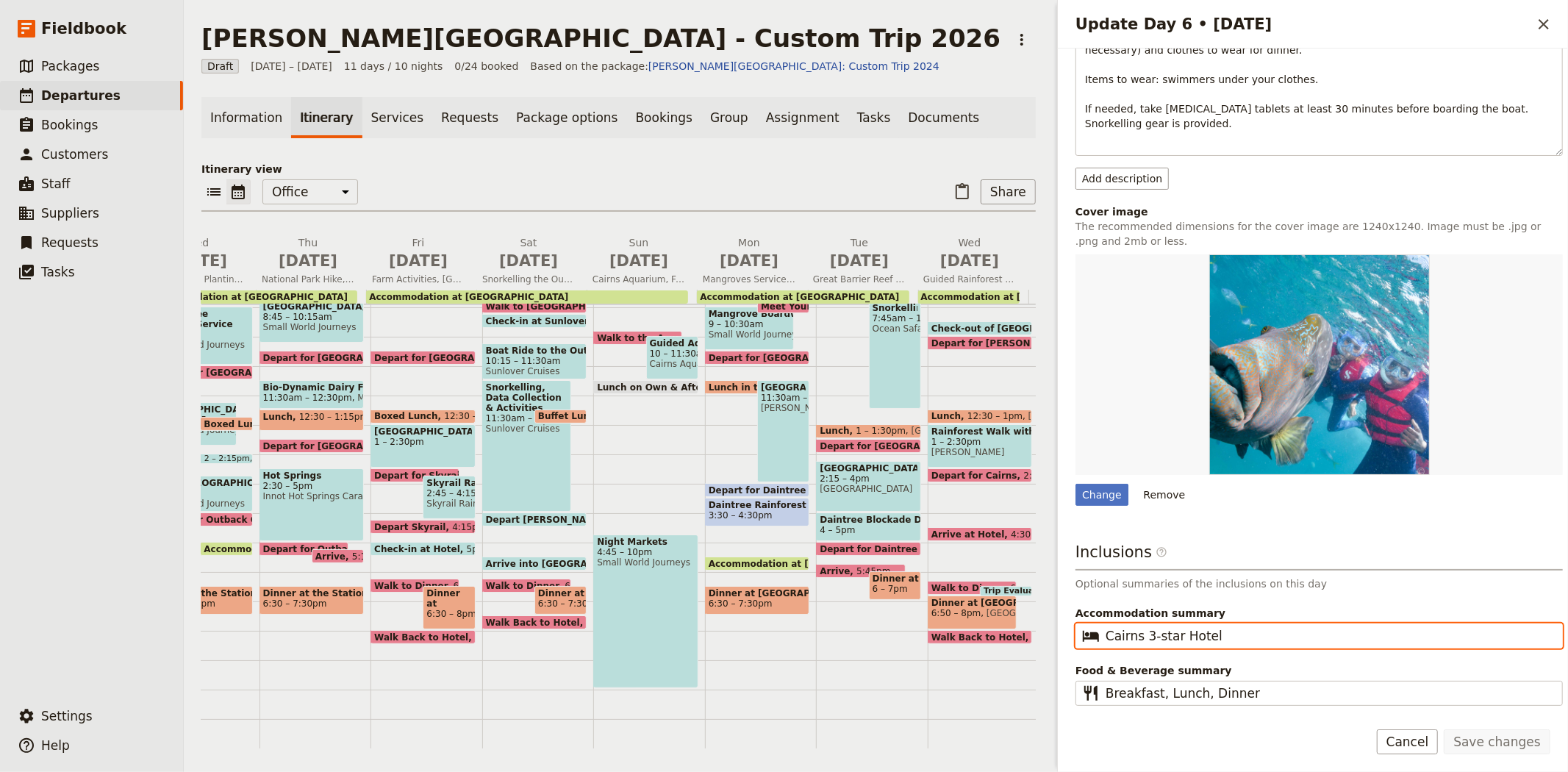
drag, startPoint x: 1225, startPoint y: 629, endPoint x: 1081, endPoint y: 633, distance: 144.1
click at [1081, 633] on fieldset "​ Cairns 3-star Hotel" at bounding box center [1319, 636] width 487 height 25
paste input "h"
type input "Cairns 3-star hotel"
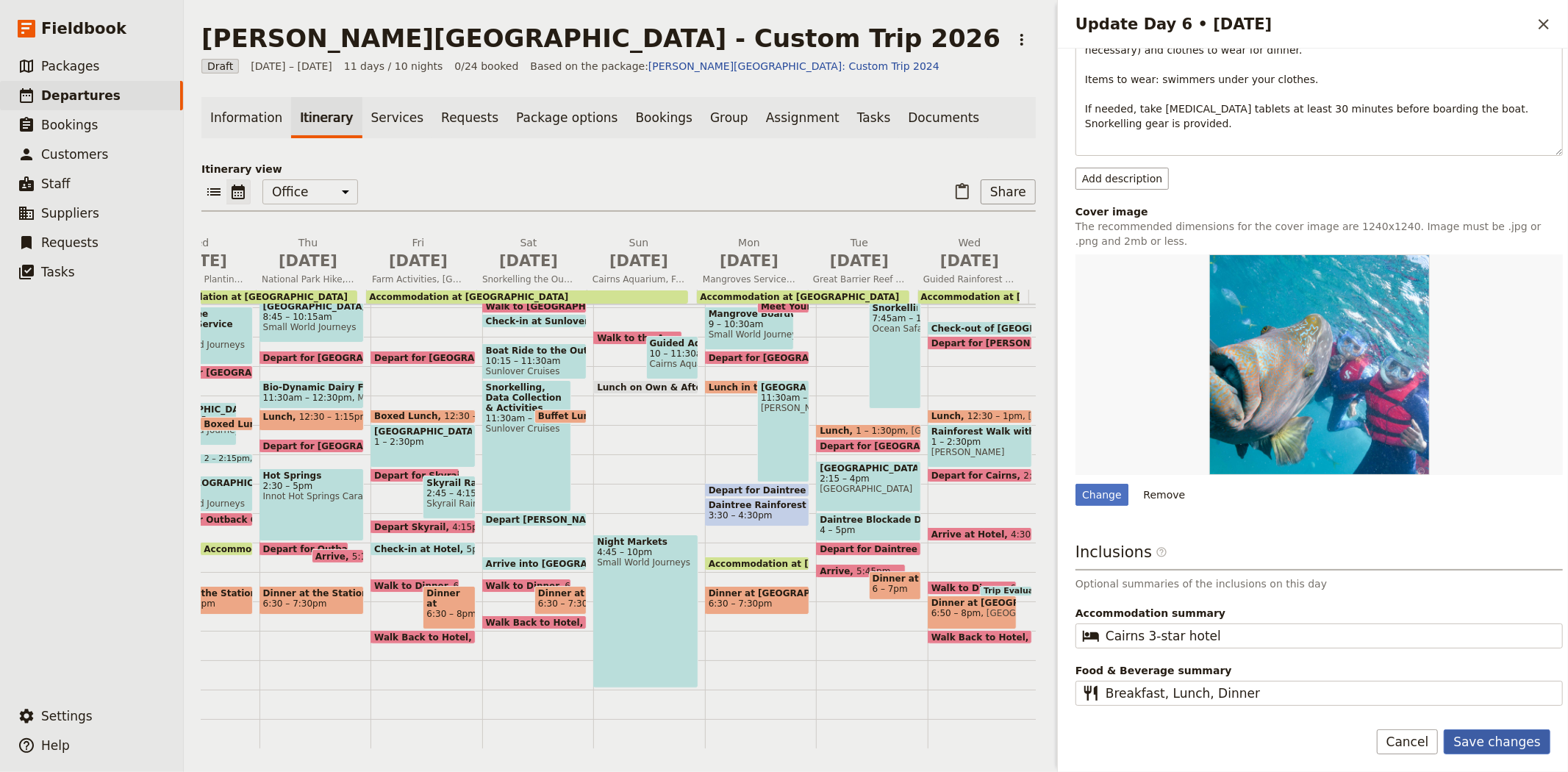
click at [1509, 741] on button "Save changes" at bounding box center [1497, 742] width 106 height 25
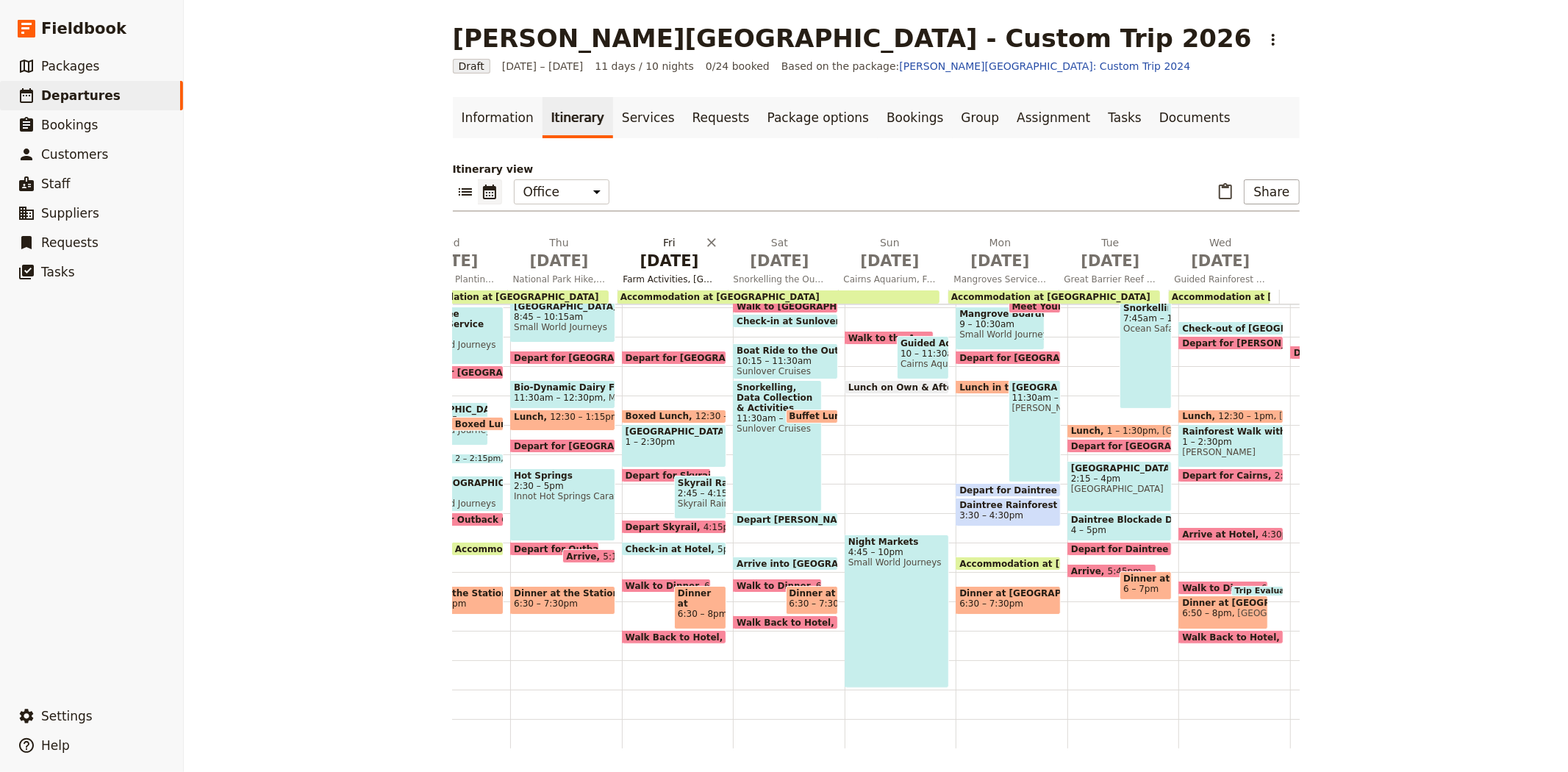
click at [667, 265] on span "Sep 11" at bounding box center [669, 261] width 93 height 22
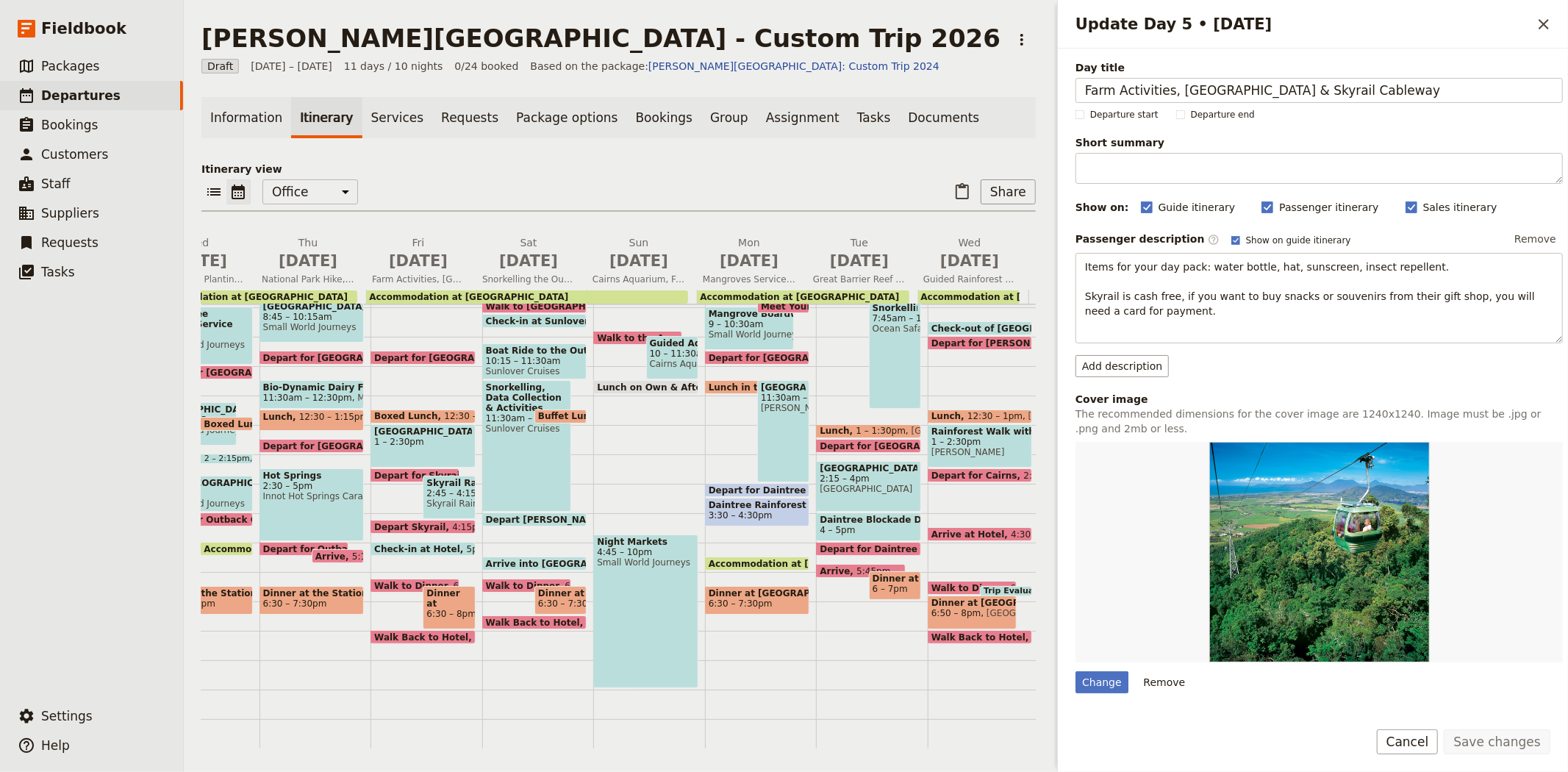
scroll to position [205, 0]
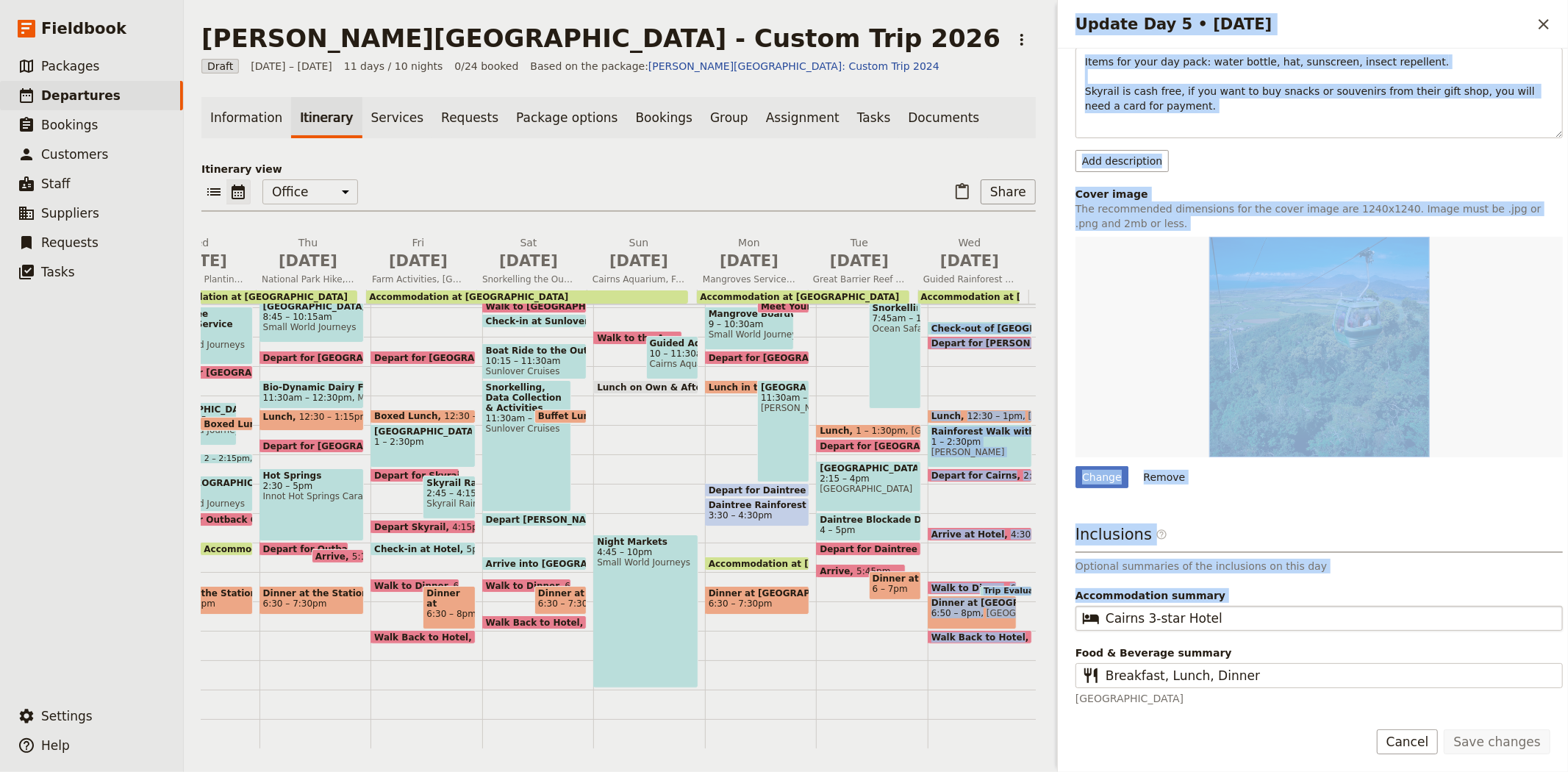
drag, startPoint x: 1247, startPoint y: 605, endPoint x: 1206, endPoint y: 624, distance: 45.2
click at [976, 621] on div "Albert Park College - Custom Trip 2026 ​ Draft 7 – 17 Sep 2026 11 days / 10 nig…" at bounding box center [876, 386] width 1384 height 772
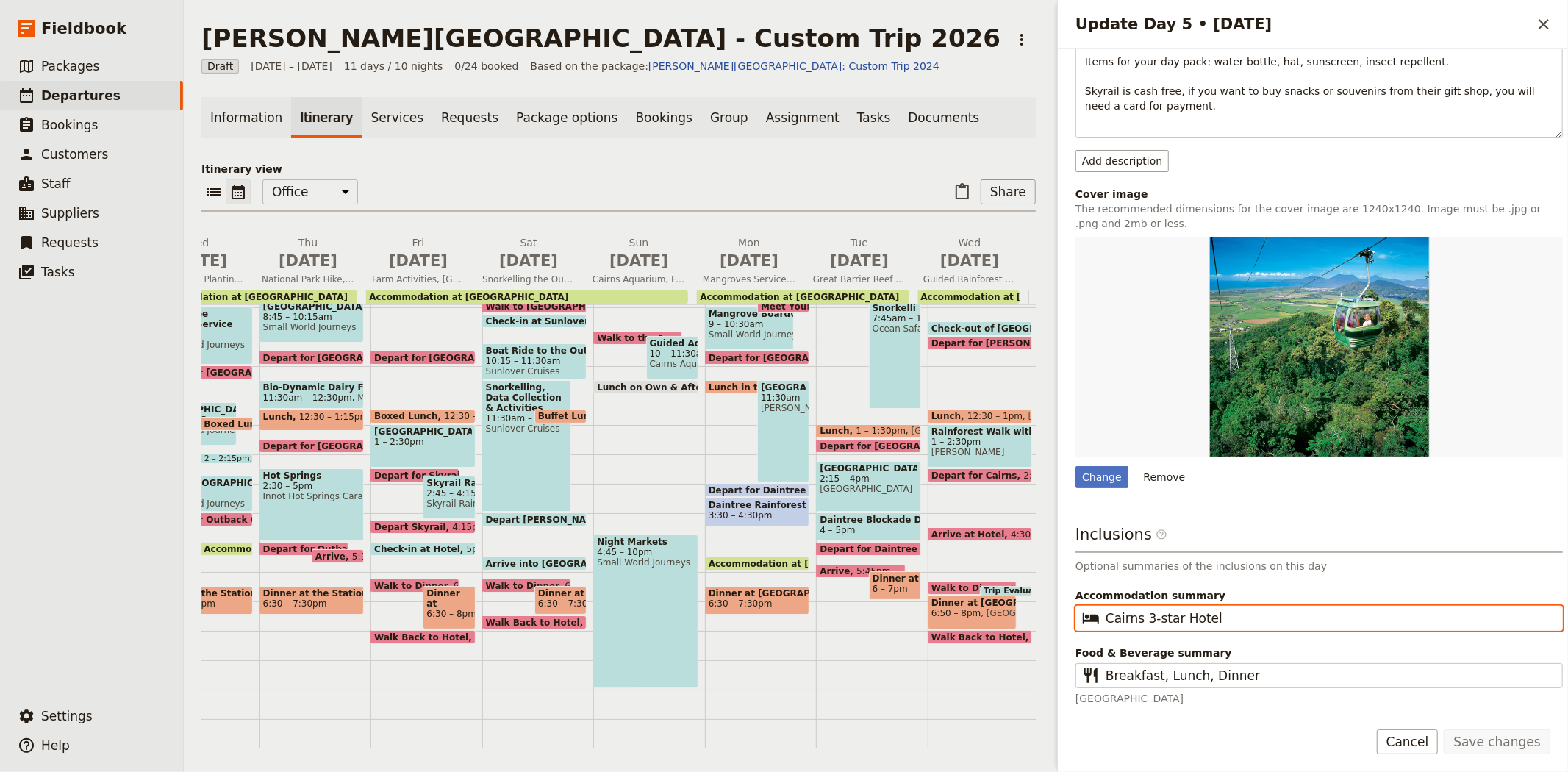
click at [1267, 616] on input "Cairns 3-star Hotel" at bounding box center [1329, 618] width 447 height 17
type input "Cairns 3-star hotel"
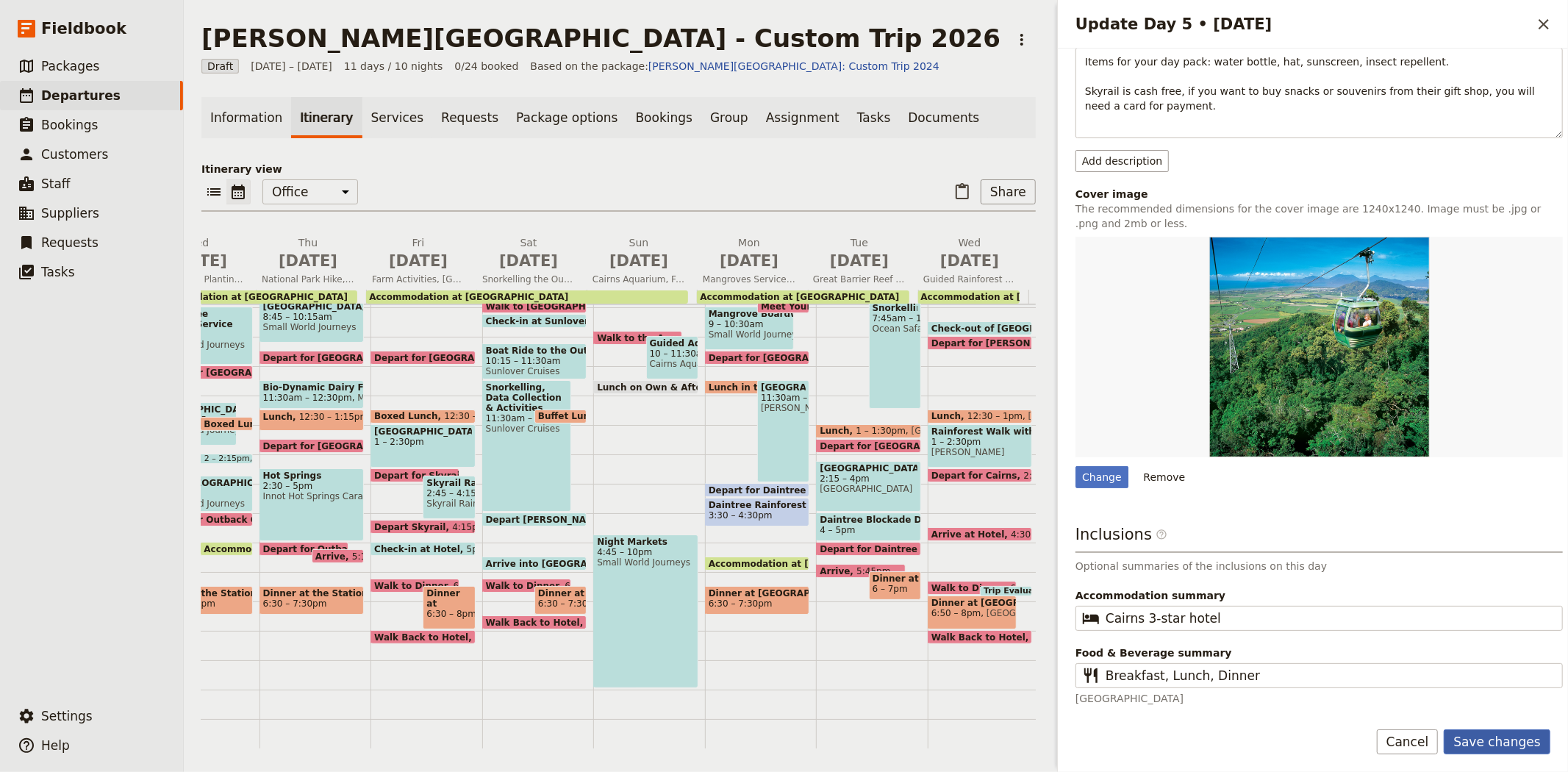
click at [1487, 740] on button "Save changes" at bounding box center [1497, 742] width 106 height 25
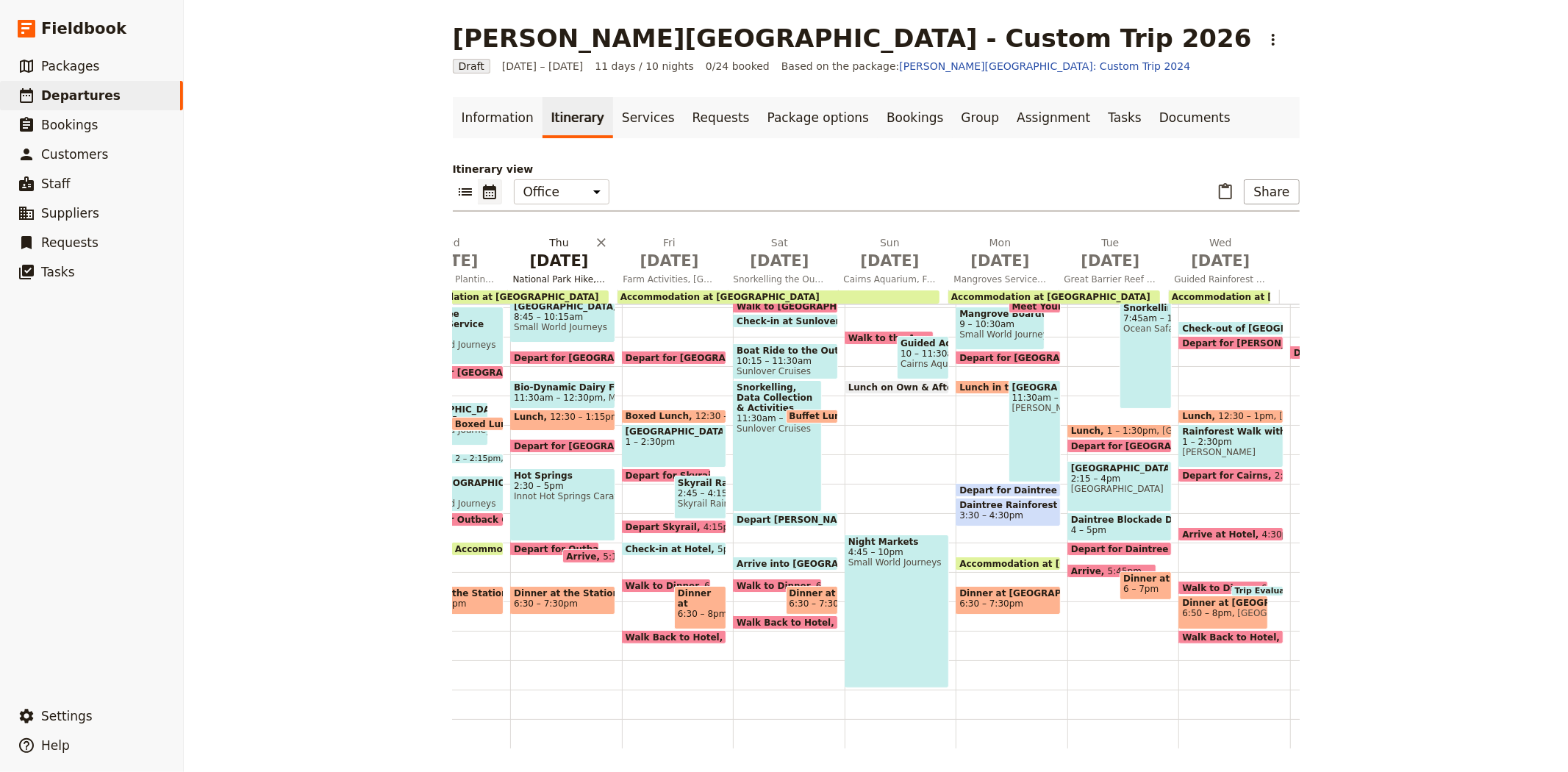
click at [539, 261] on span "Sep 10" at bounding box center [559, 261] width 93 height 22
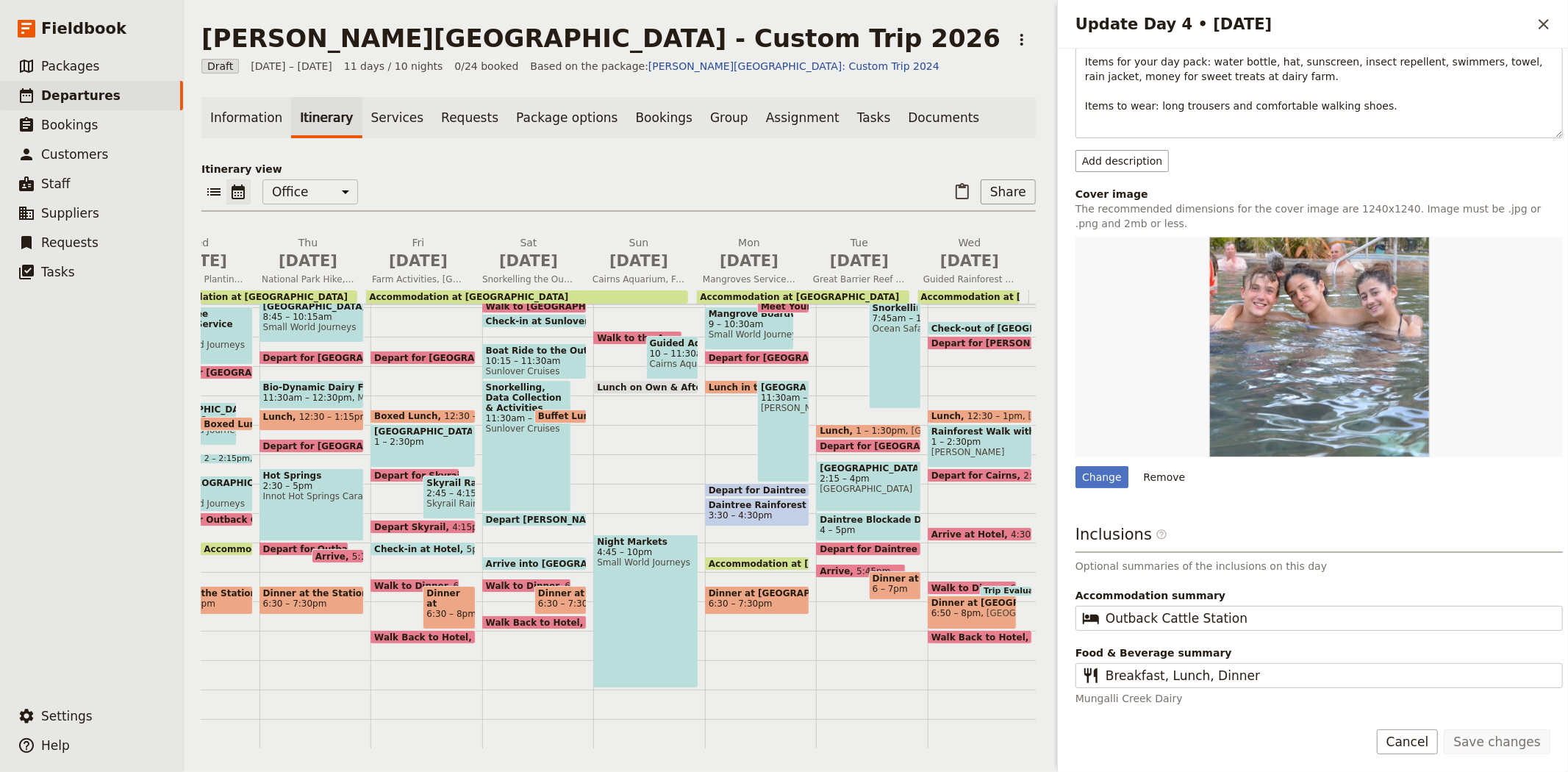
click at [527, 195] on div "​ ​ Office Guide Passenger Sales ​ Share" at bounding box center [619, 195] width 834 height 33
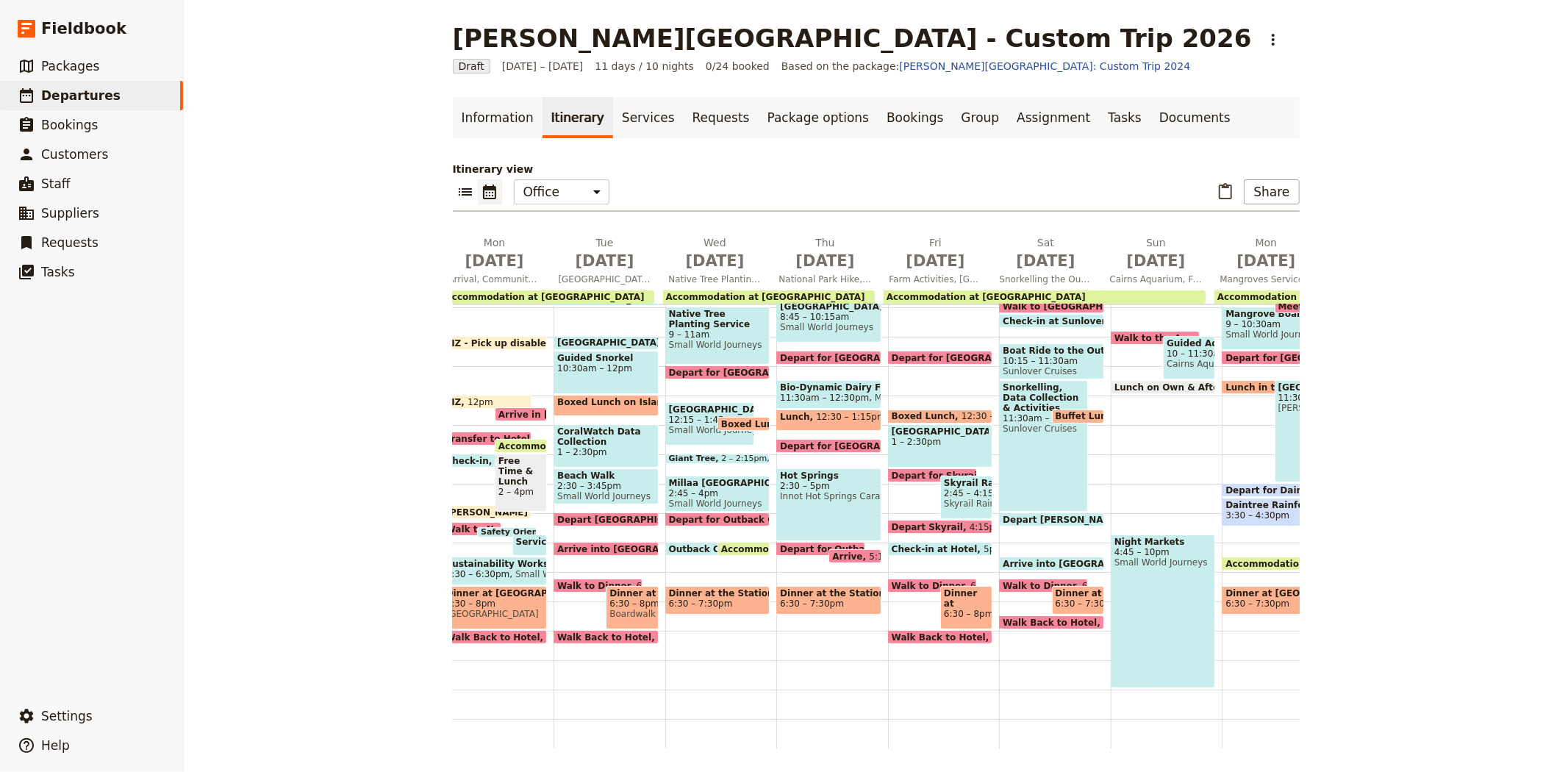
scroll to position [0, 0]
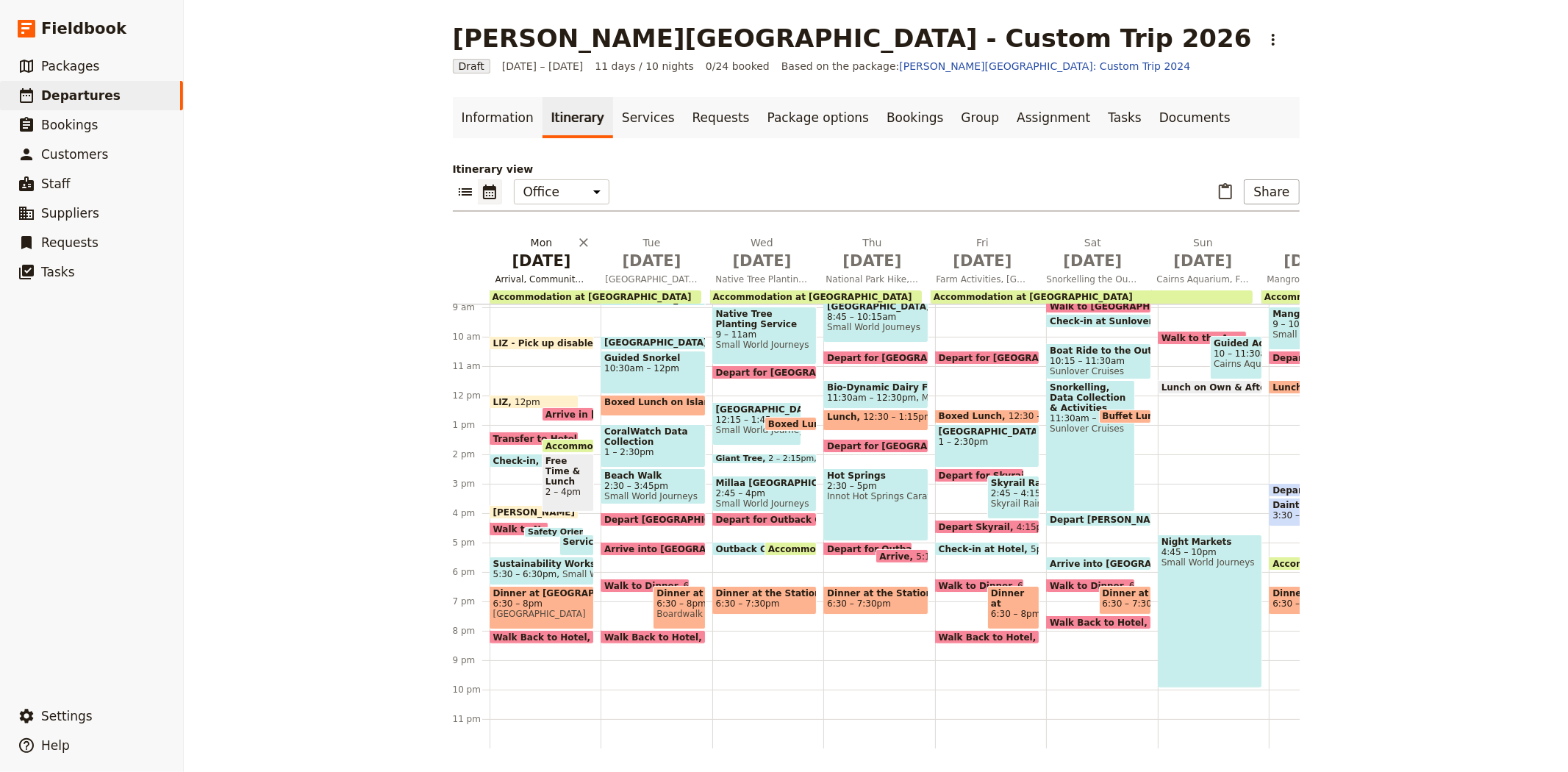
click at [515, 254] on span "Sep 7" at bounding box center [542, 261] width 93 height 22
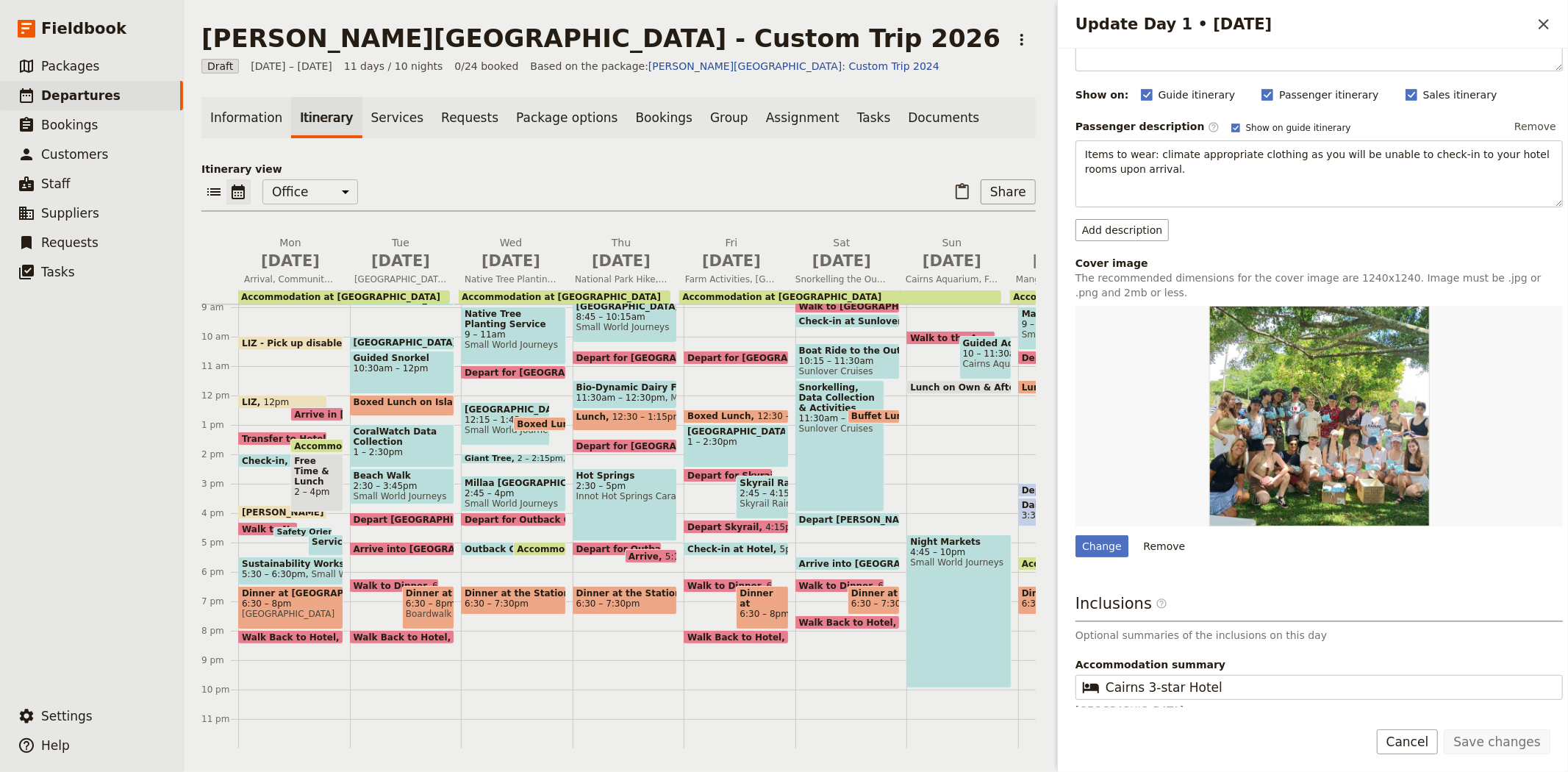
scroll to position [200, 0]
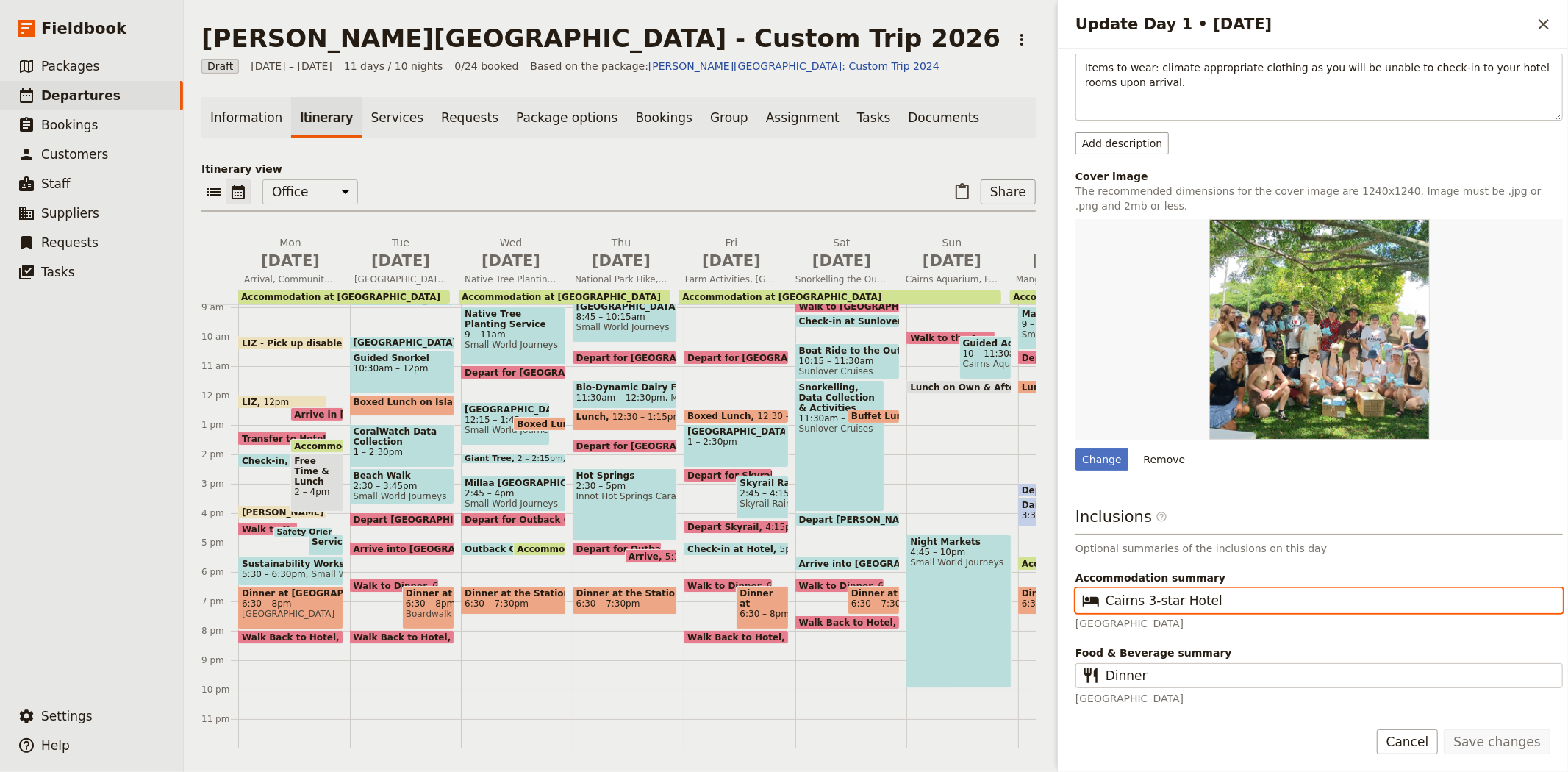
click at [1183, 598] on input "Cairns 3-star Hotel" at bounding box center [1329, 601] width 447 height 17
type input "Cairns 3-star hotel"
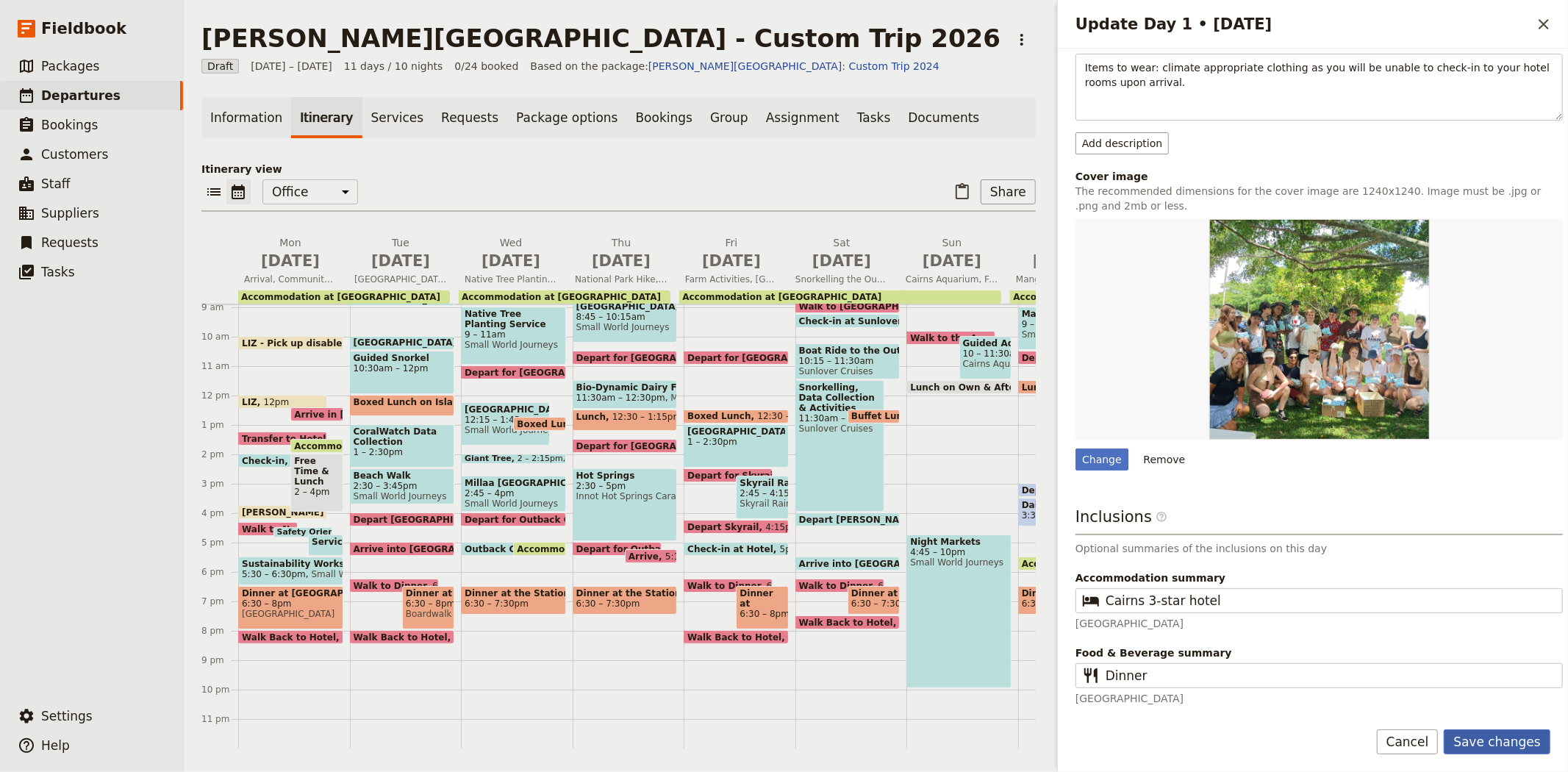
click at [1509, 736] on button "Save changes" at bounding box center [1497, 742] width 106 height 25
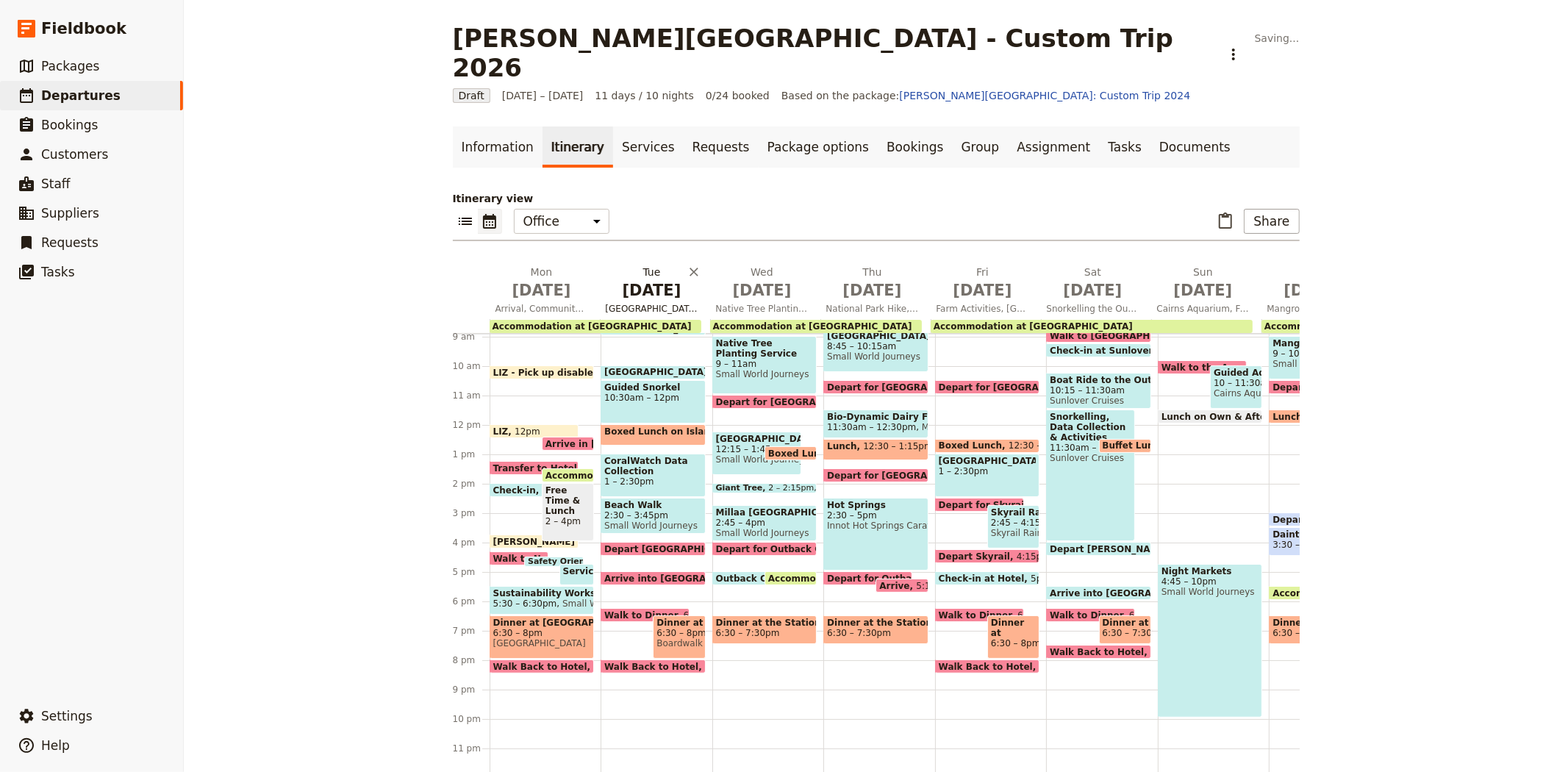
click at [648, 279] on span "Sep 8" at bounding box center [652, 290] width 93 height 22
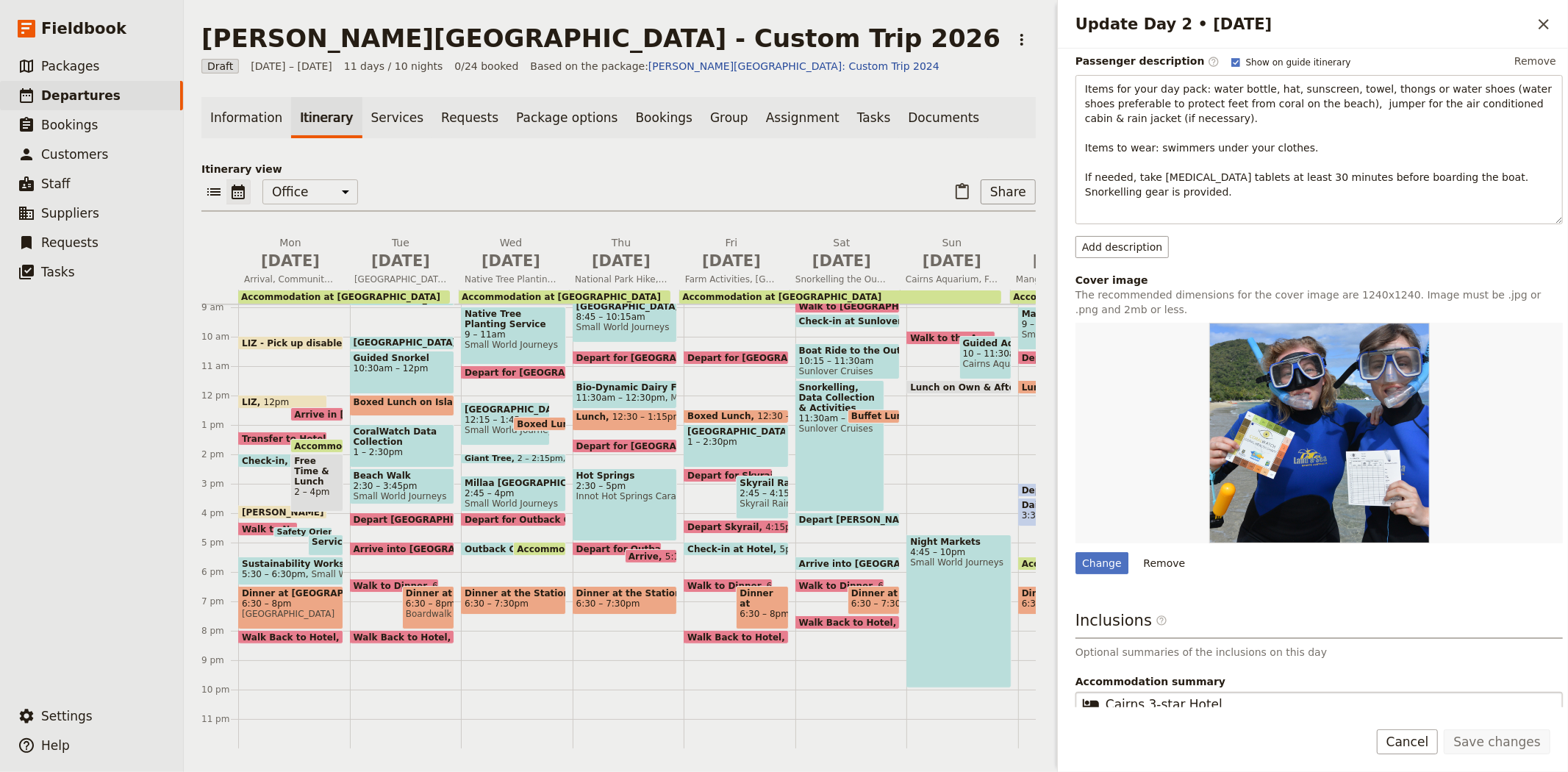
scroll to position [282, 0]
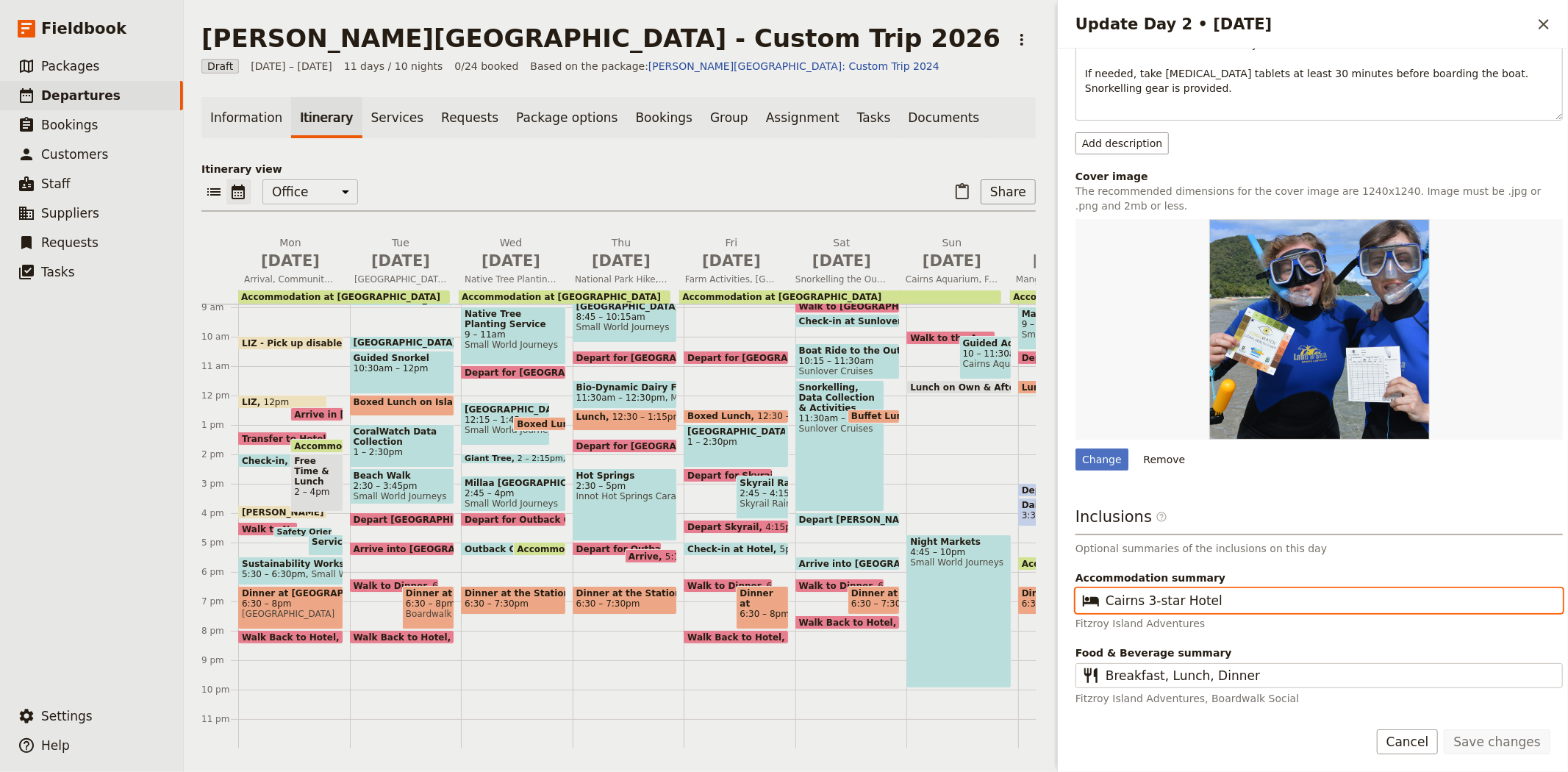
click at [1188, 600] on input "Cairns 3-star Hotel" at bounding box center [1329, 601] width 447 height 17
type input "Cairns 3-star hotel"
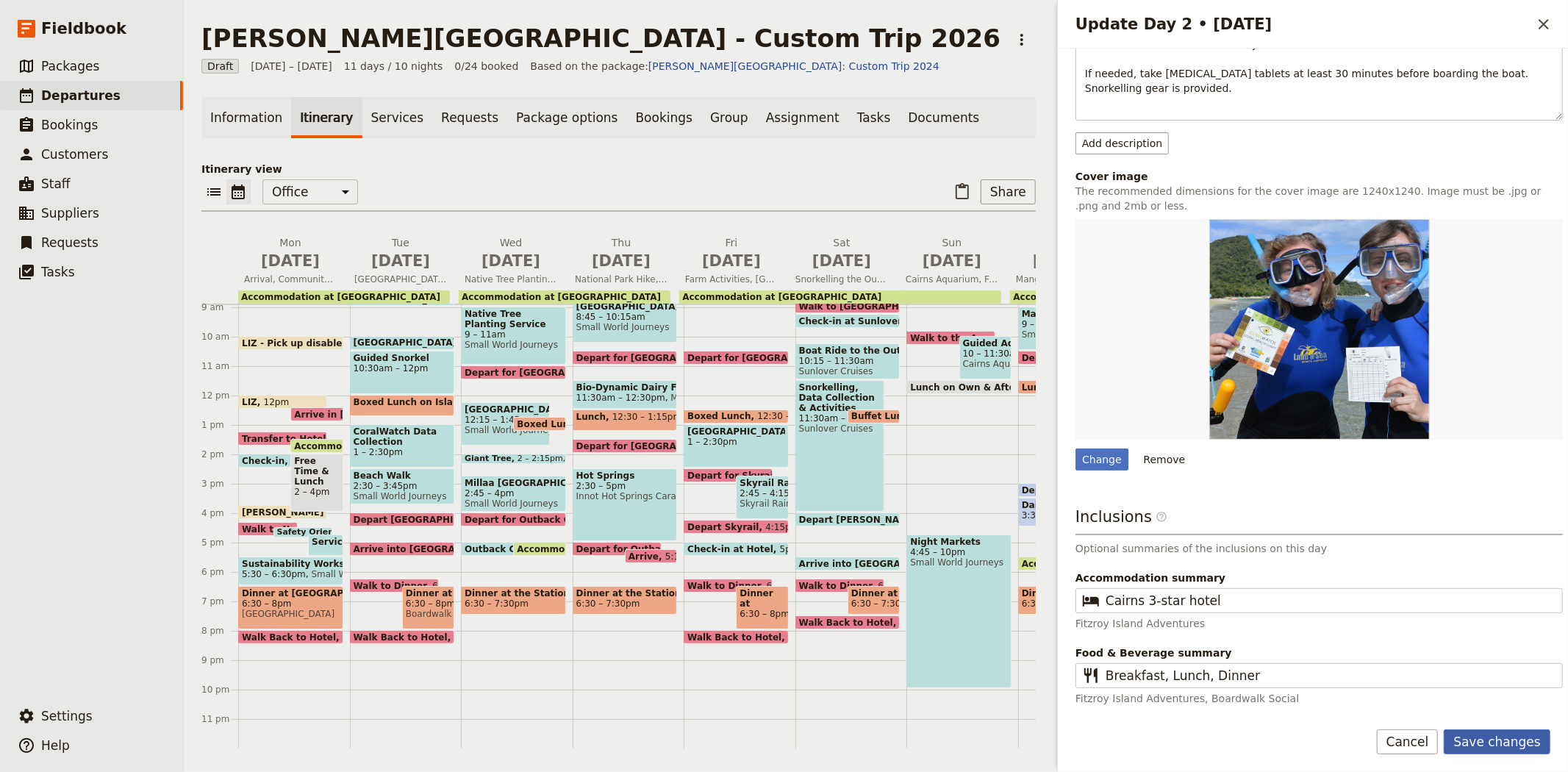
click at [1519, 743] on button "Save changes" at bounding box center [1497, 742] width 106 height 25
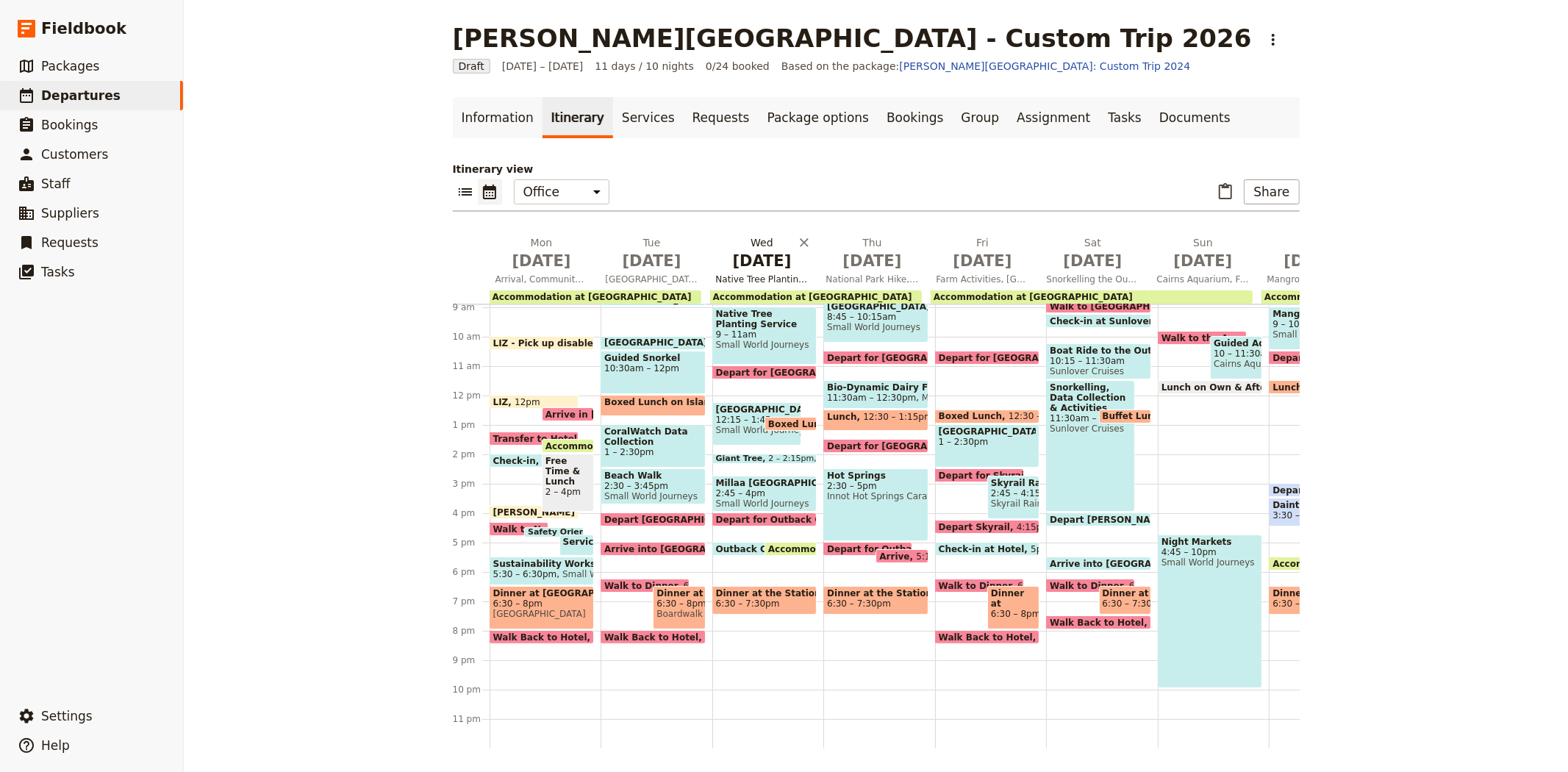
click at [745, 244] on h2 "Wed Sep 9 Native Tree Planting Service Work, Crater Lakes, Giant Trees, Waterfa…" at bounding box center [762, 254] width 93 height 36
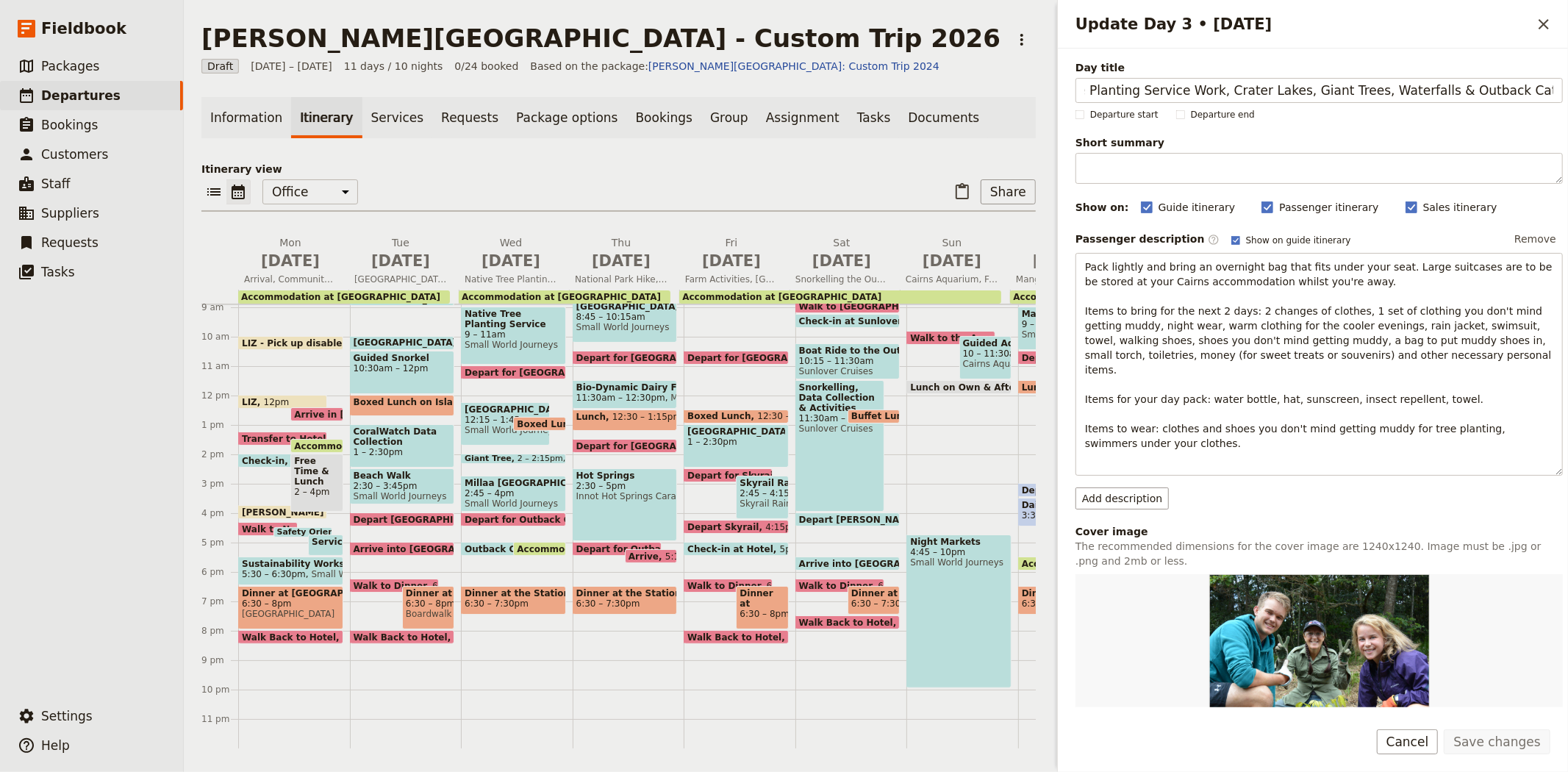
scroll to position [340, 0]
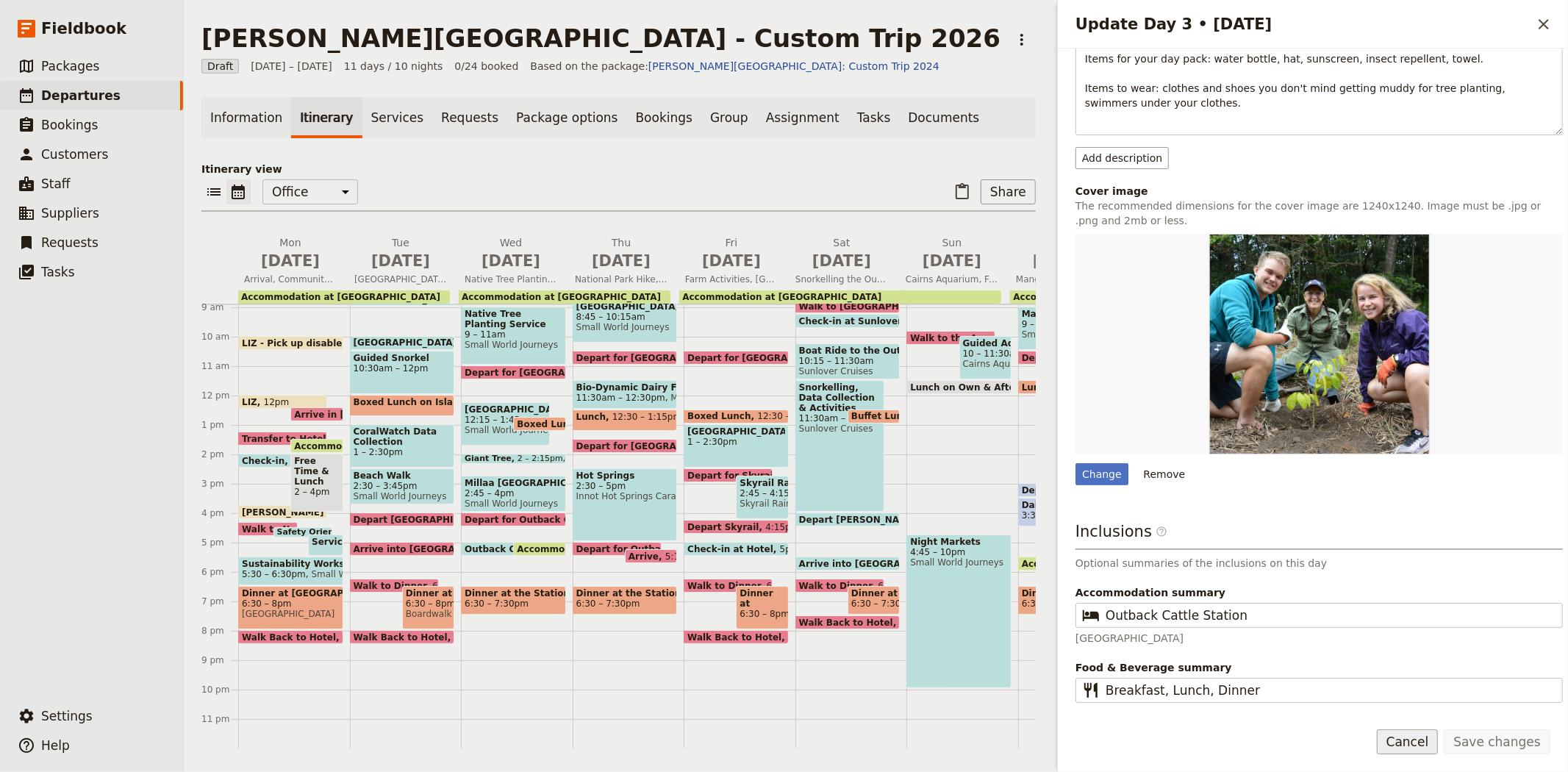
click at [1414, 739] on button "Cancel" at bounding box center [1408, 742] width 62 height 25
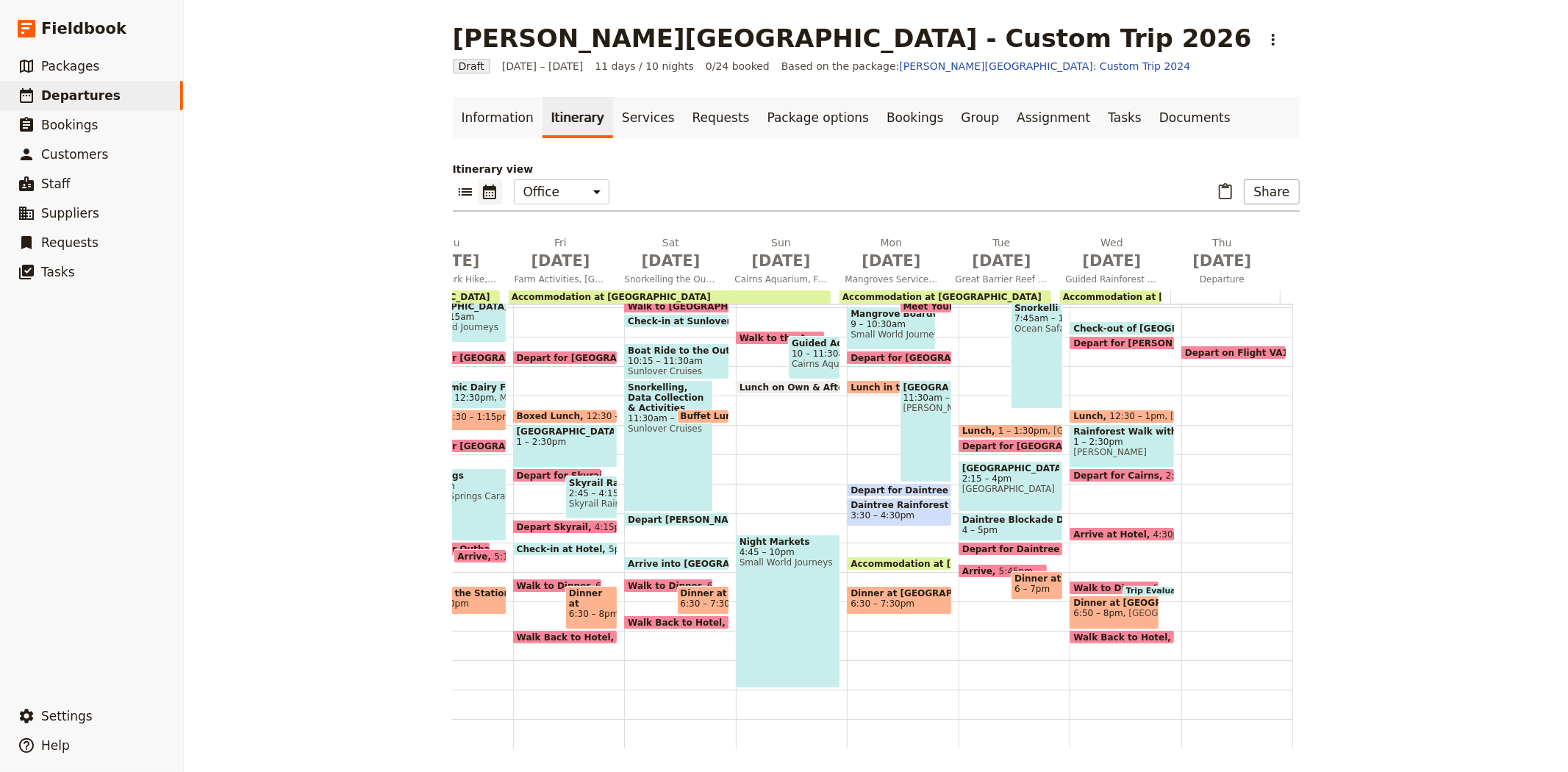
scroll to position [204, 0]
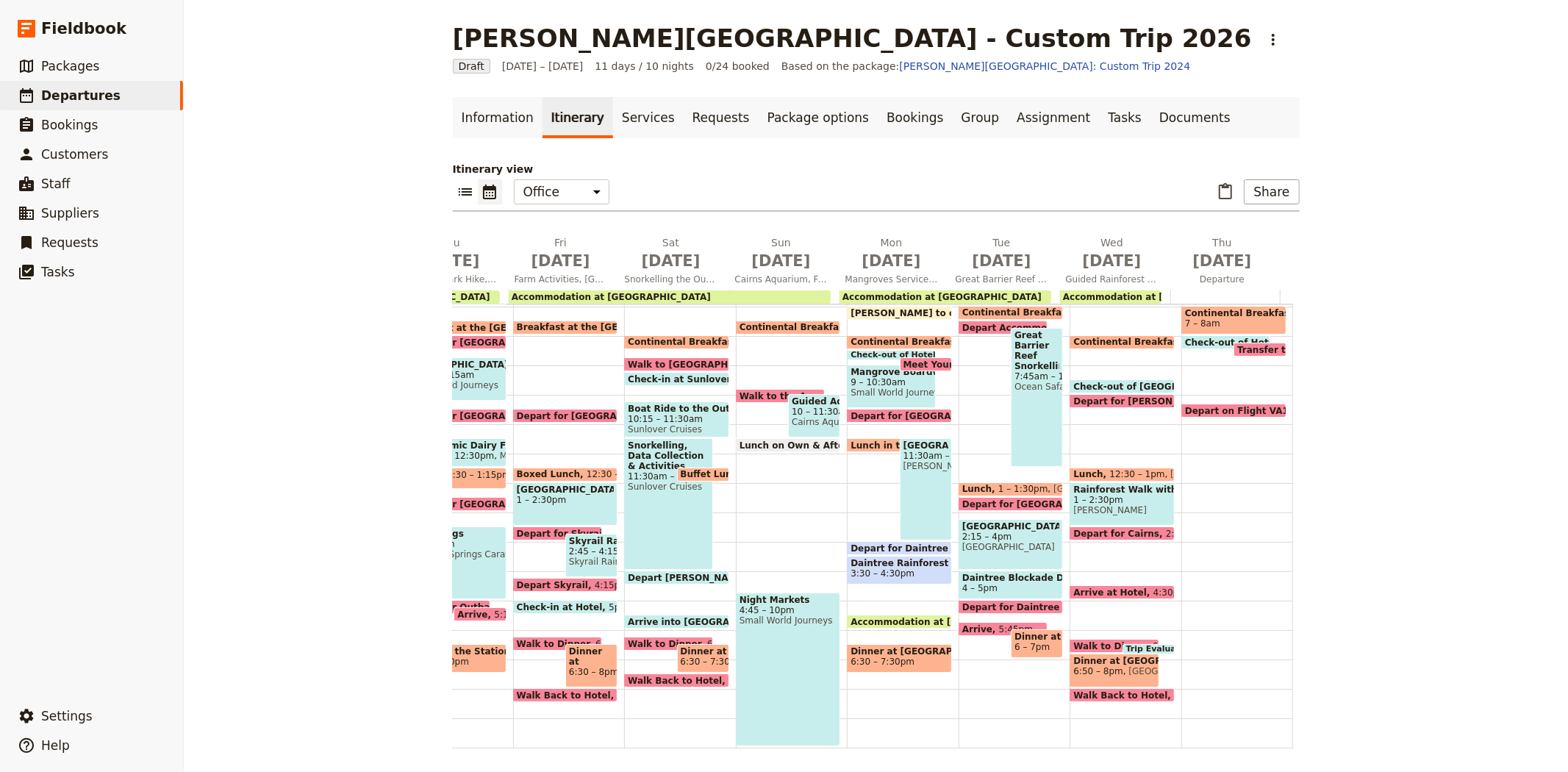
click at [970, 307] on span "Continental Breakfast at Hotel" at bounding box center [1041, 312] width 159 height 10
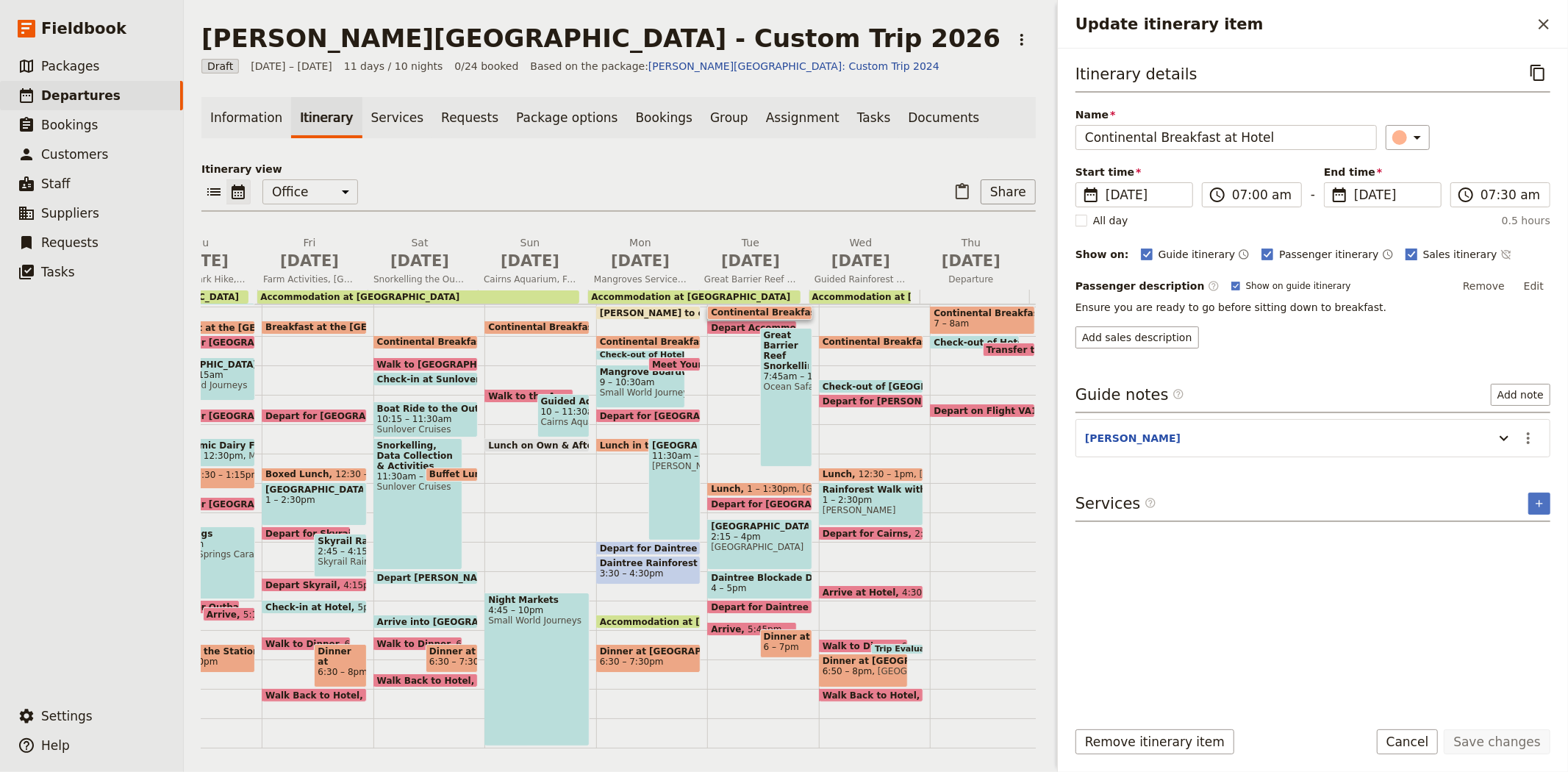
click at [1424, 253] on span "Sales itinerary" at bounding box center [1460, 254] width 75 height 15
click at [1405, 247] on input "Sales itinerary" at bounding box center [1405, 246] width 1 height 1
checkbox input "false"
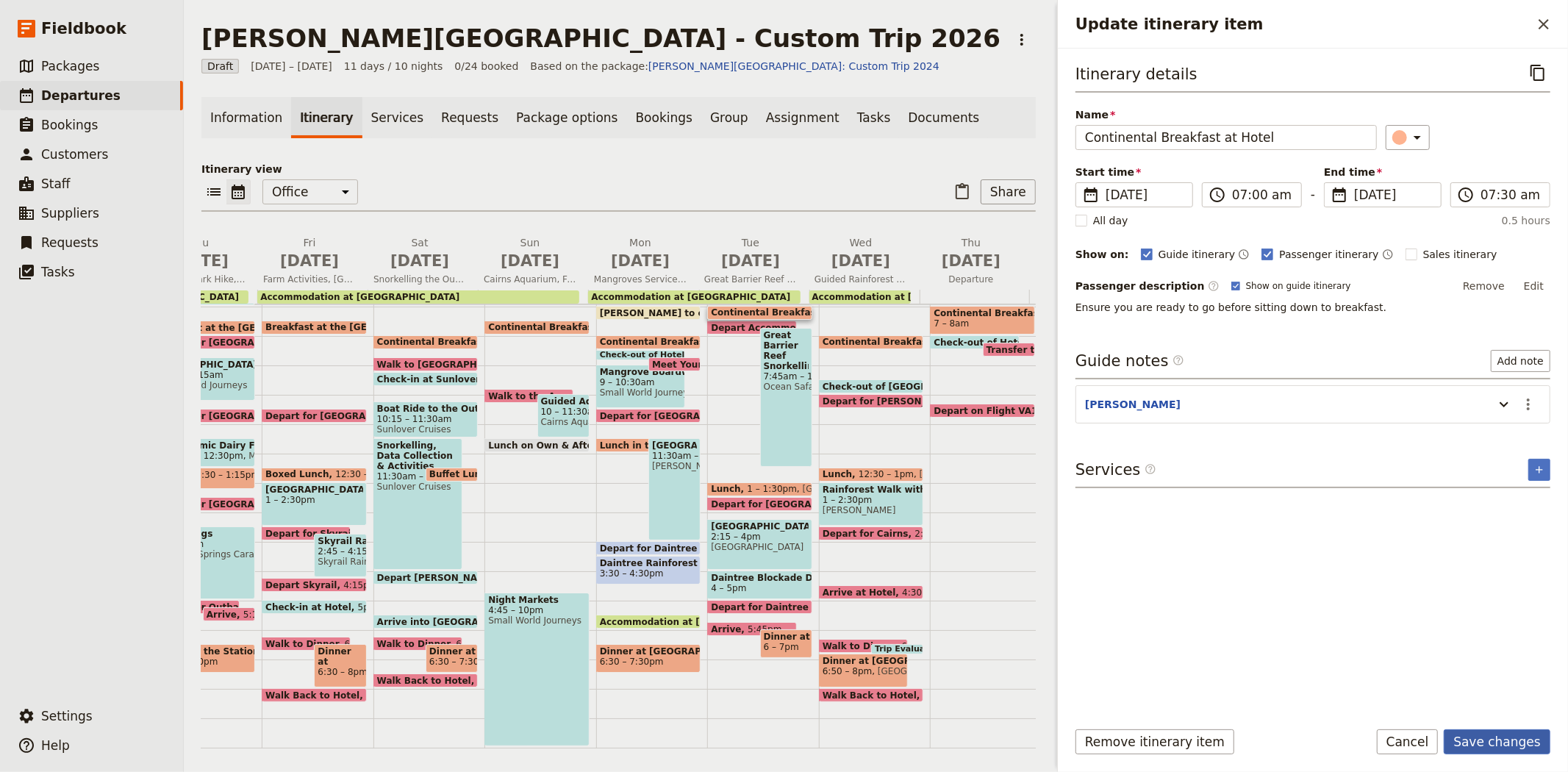
click at [1532, 736] on button "Save changes" at bounding box center [1497, 742] width 106 height 25
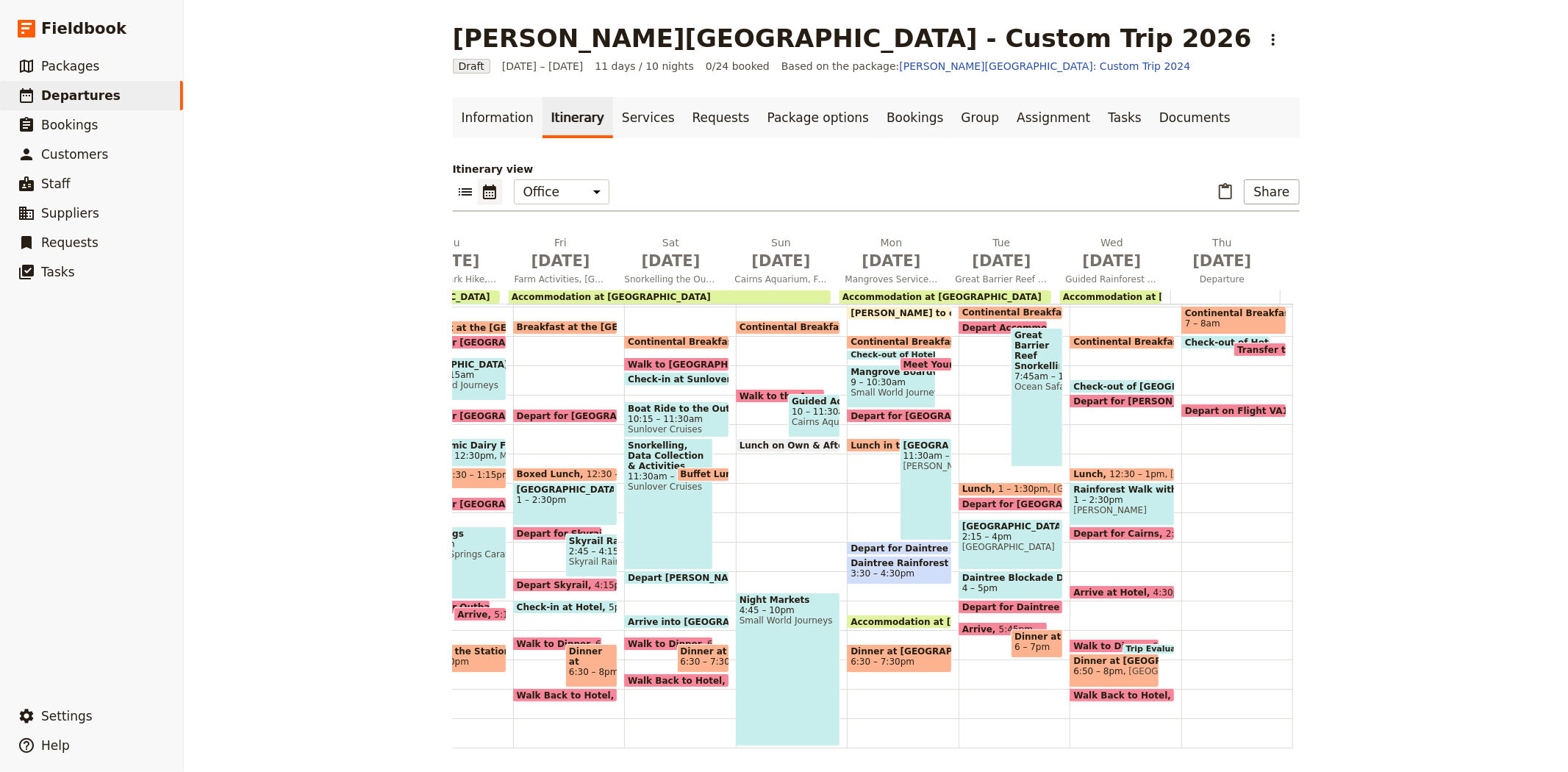
click at [963, 325] on span "Depart Accommodation" at bounding box center [1024, 328] width 124 height 10
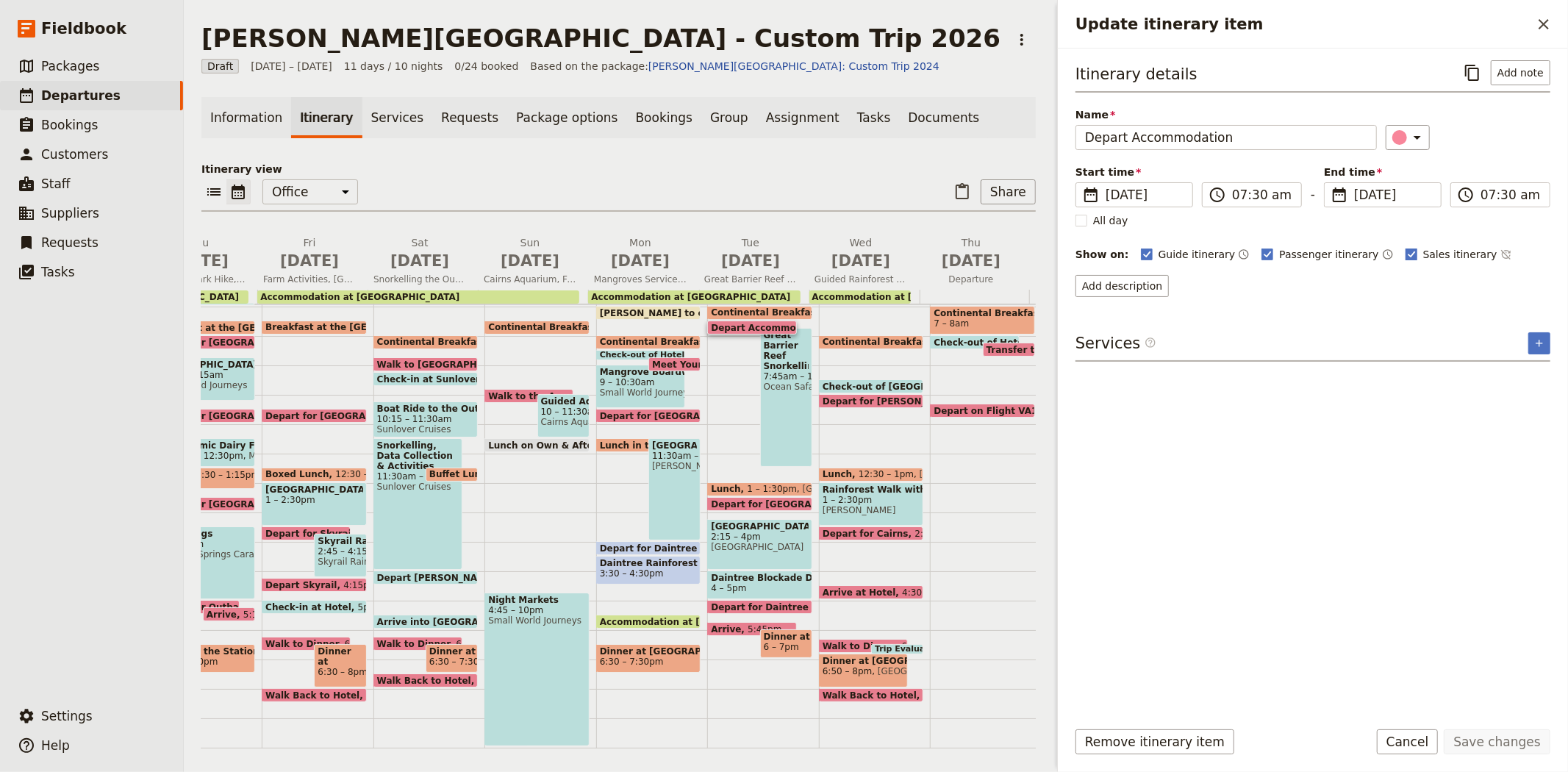
click at [1423, 248] on span "Sales itinerary" at bounding box center [1460, 254] width 75 height 15
click at [1405, 247] on input "Sales itinerary" at bounding box center [1405, 246] width 1 height 1
checkbox input "false"
click at [1489, 743] on button "Save changes" at bounding box center [1497, 742] width 106 height 25
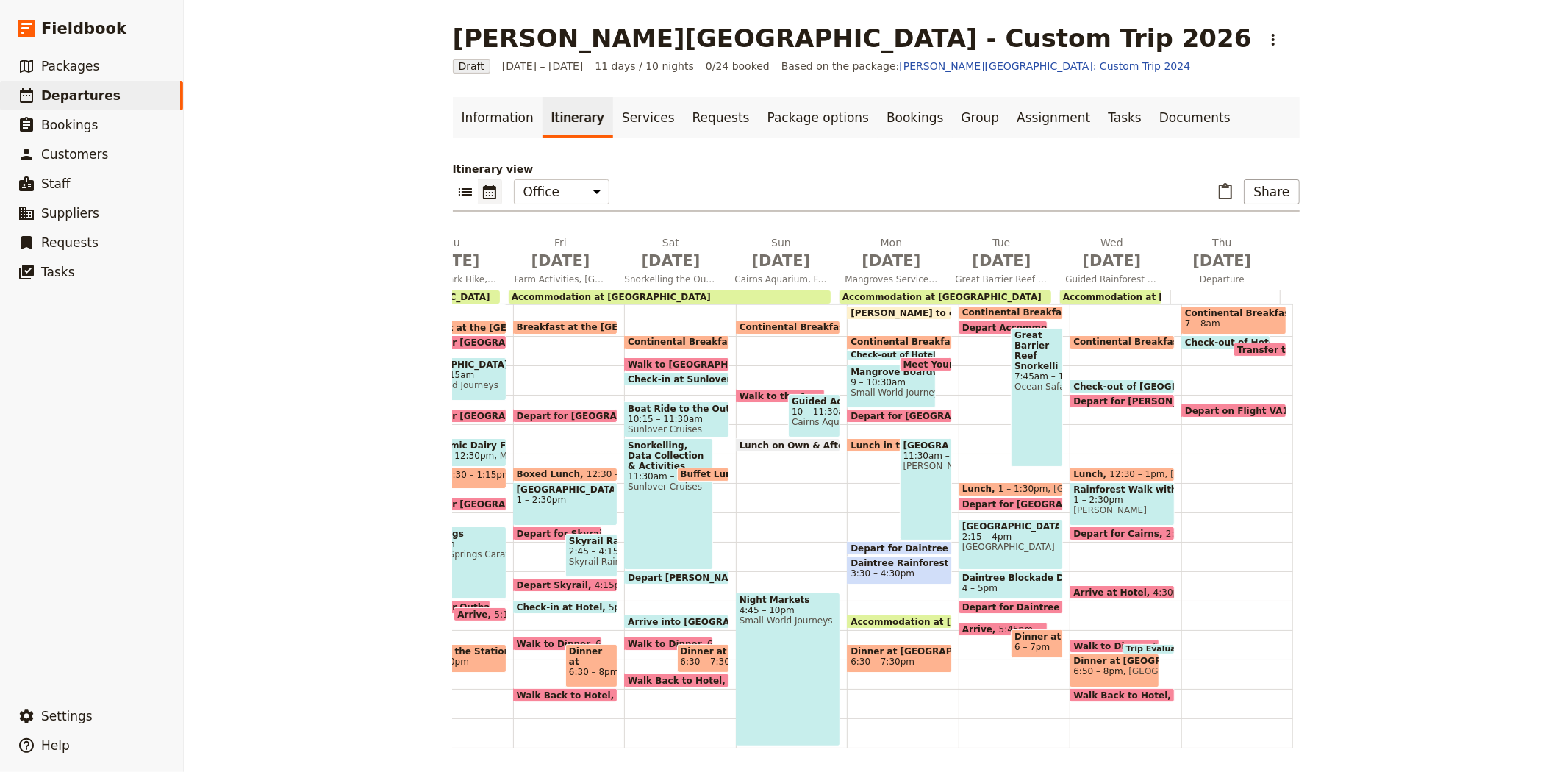
click at [1029, 377] on span "7:45am – 12:30pm" at bounding box center [1037, 376] width 45 height 10
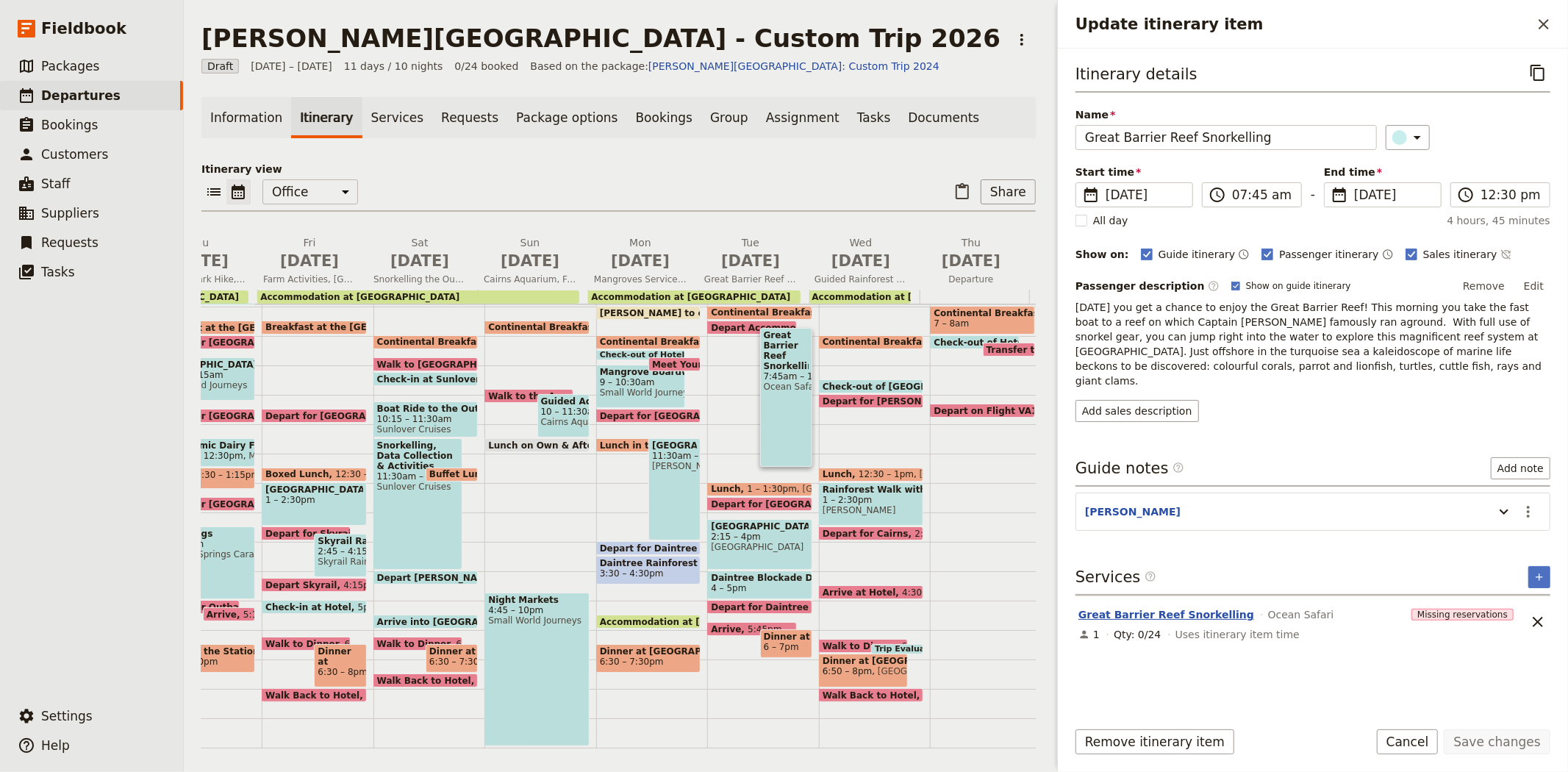
click at [1157, 607] on button "Great Barrier Reef Snorkelling" at bounding box center [1165, 614] width 175 height 15
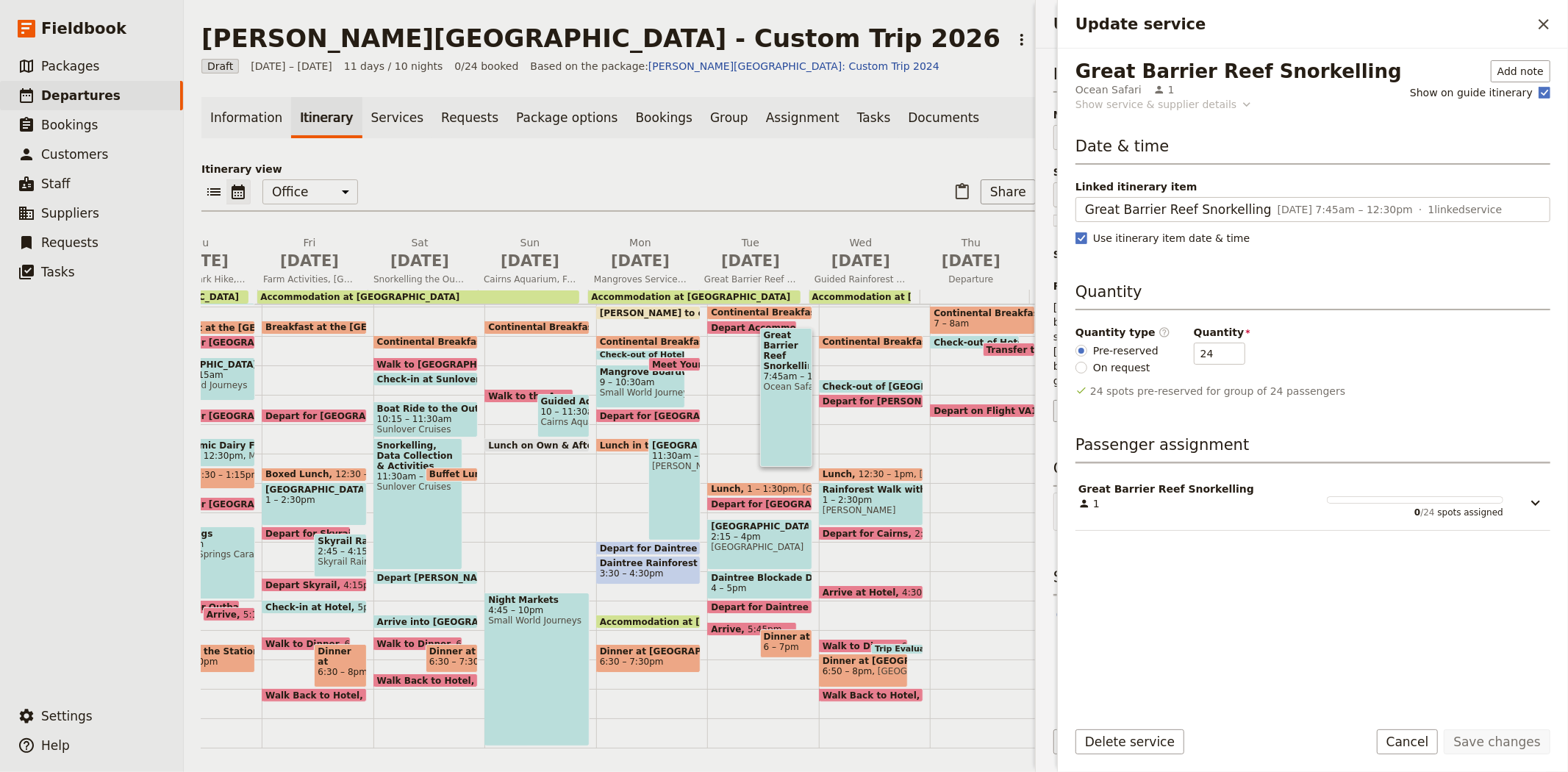
click at [1167, 104] on div "Show service & supplier details" at bounding box center [1156, 104] width 161 height 15
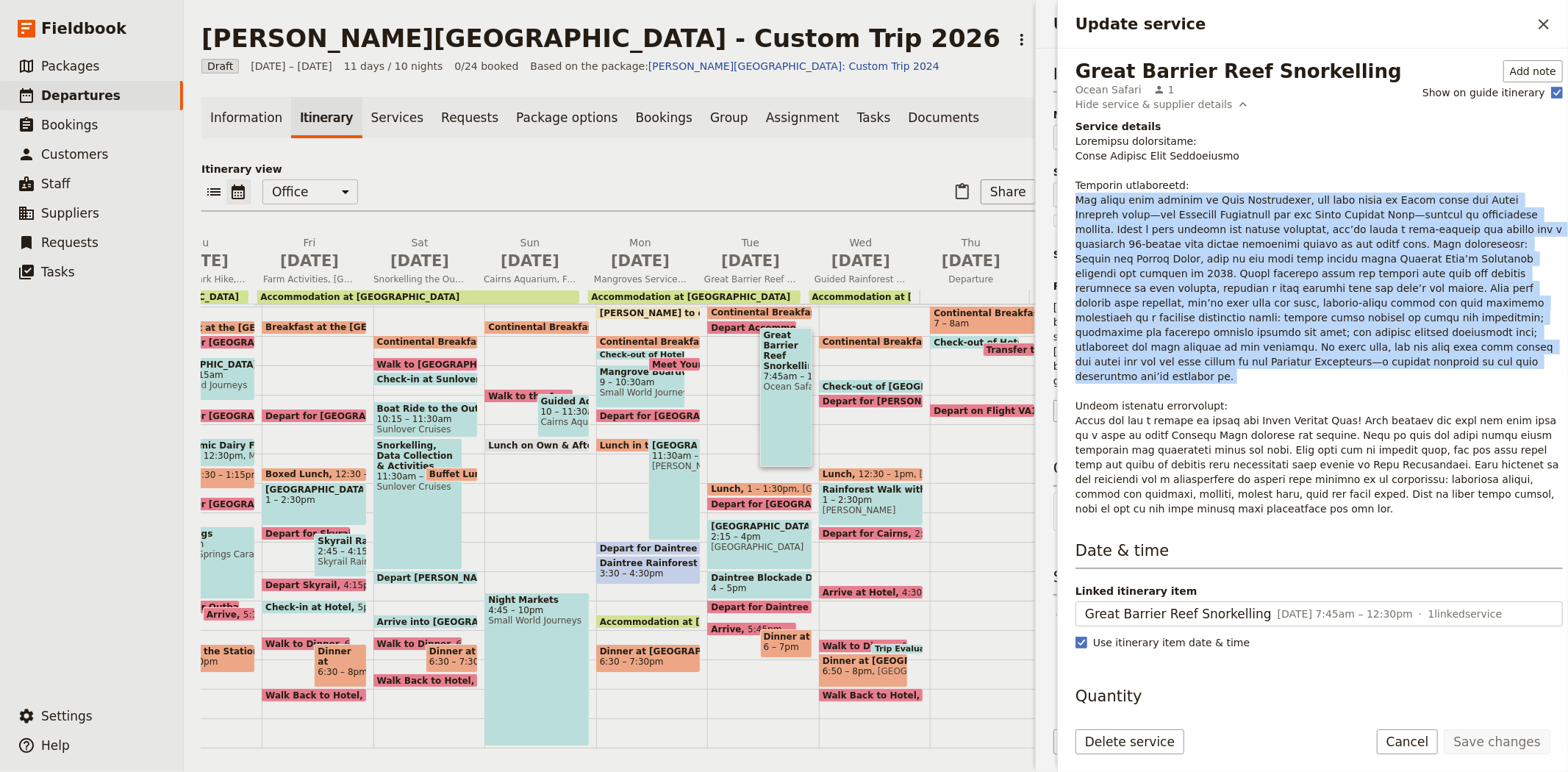
drag, startPoint x: 1073, startPoint y: 195, endPoint x: 1496, endPoint y: 346, distance: 449.1
click at [1496, 346] on div "Great Barrier Reef Snorkelling Ocean Safari 1 Add note Show on guide itinerary …" at bounding box center [1313, 378] width 510 height 659
click at [1547, 26] on icon "Close drawer" at bounding box center [1543, 24] width 10 height 10
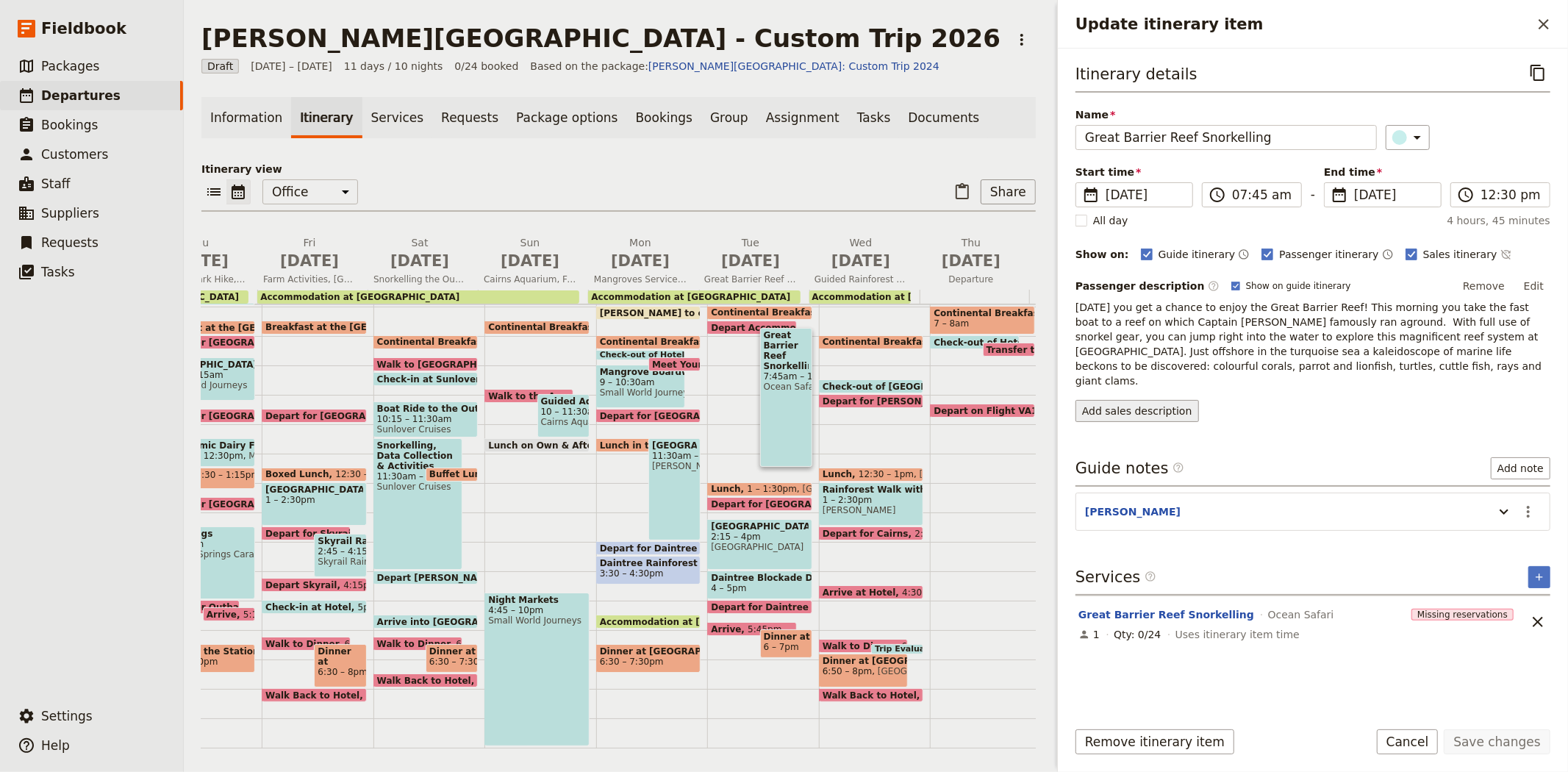
click at [1143, 400] on button "Add sales description" at bounding box center [1137, 411] width 124 height 22
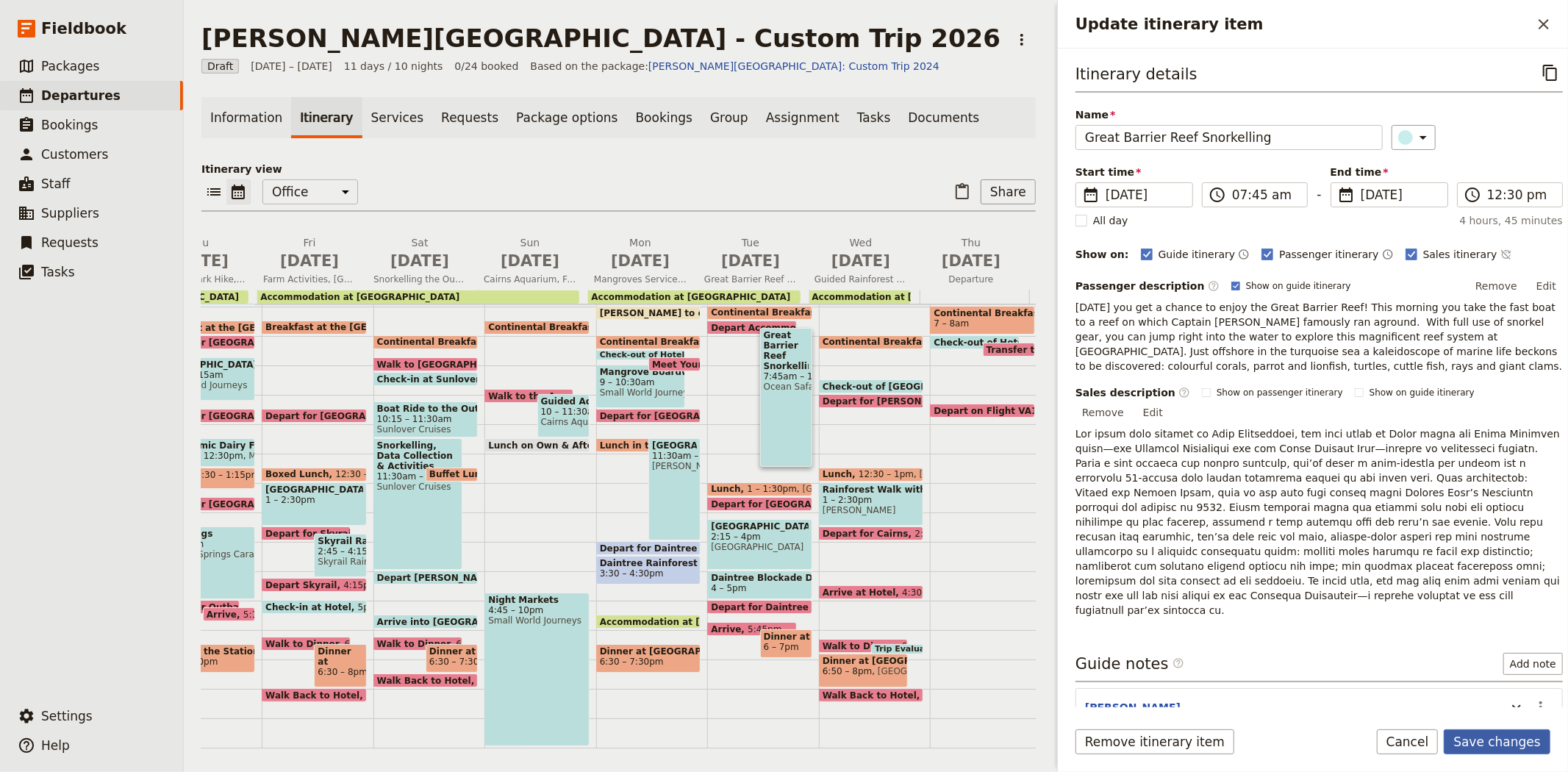
click at [1495, 752] on button "Save changes" at bounding box center [1497, 742] width 106 height 25
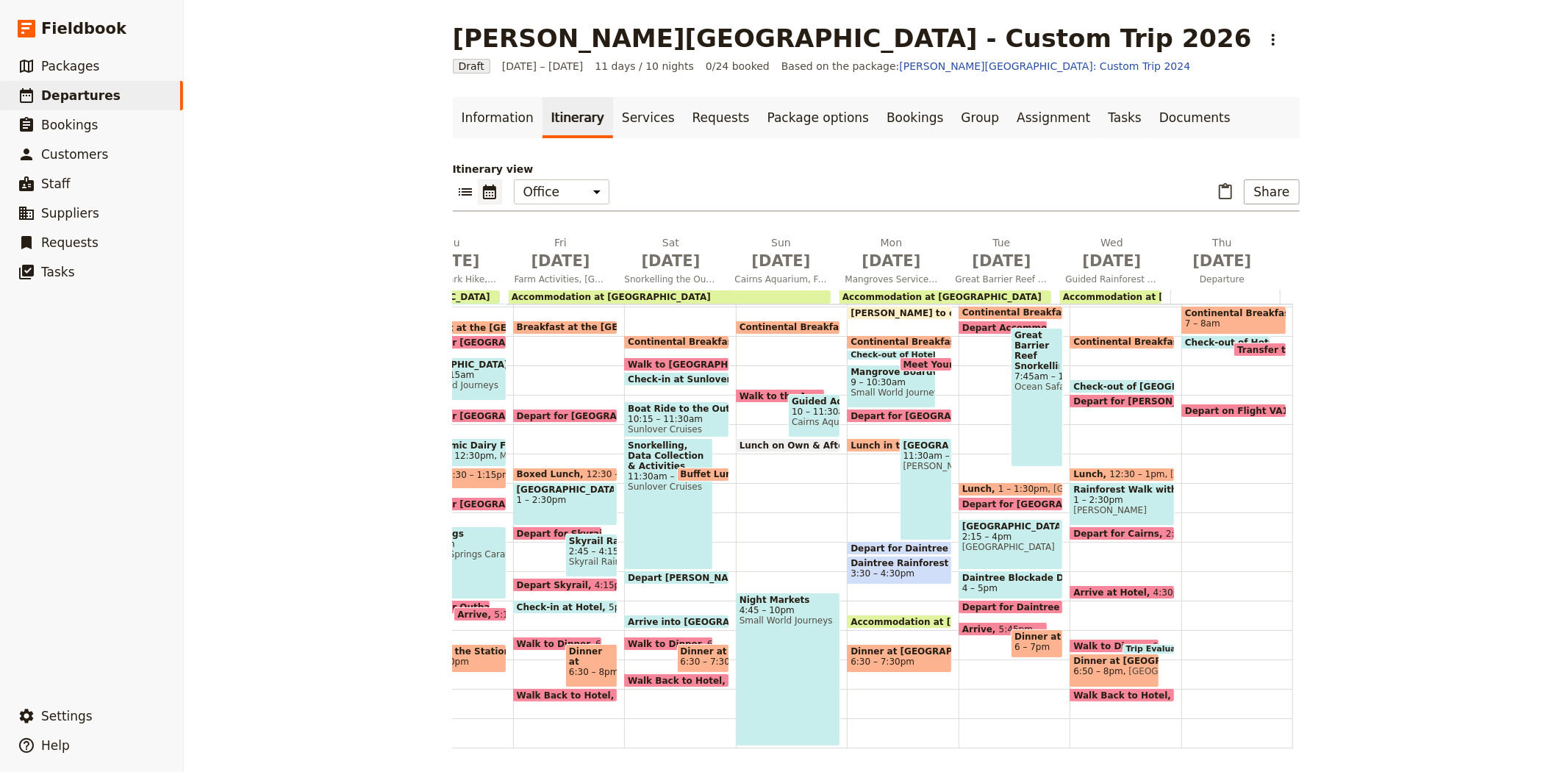
click at [998, 484] on span "1 – 1:30pm" at bounding box center [1022, 489] width 50 height 10
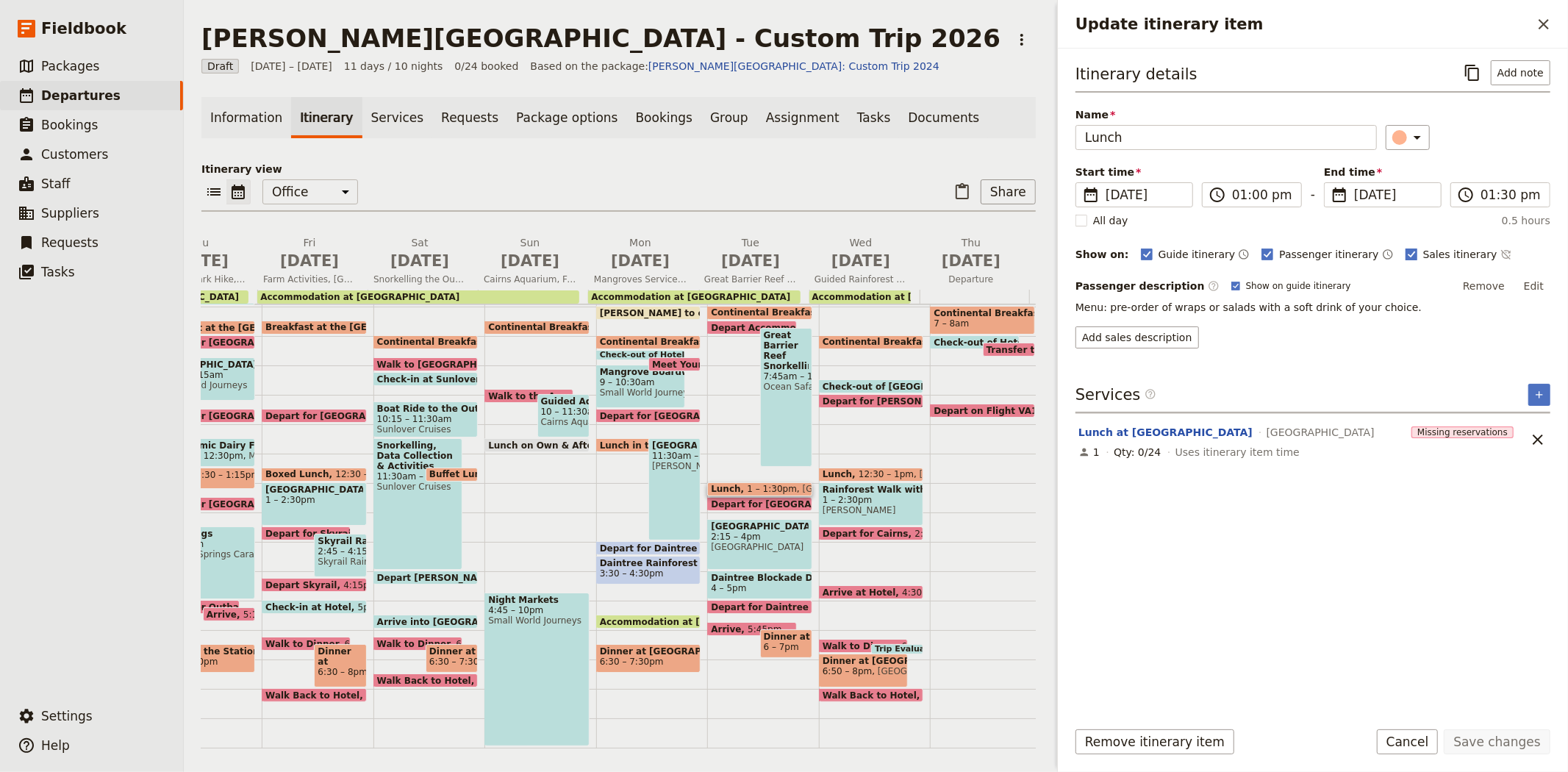
click at [1426, 258] on span "Sales itinerary" at bounding box center [1460, 254] width 75 height 15
click at [1405, 247] on input "Sales itinerary" at bounding box center [1405, 246] width 1 height 1
checkbox input "false"
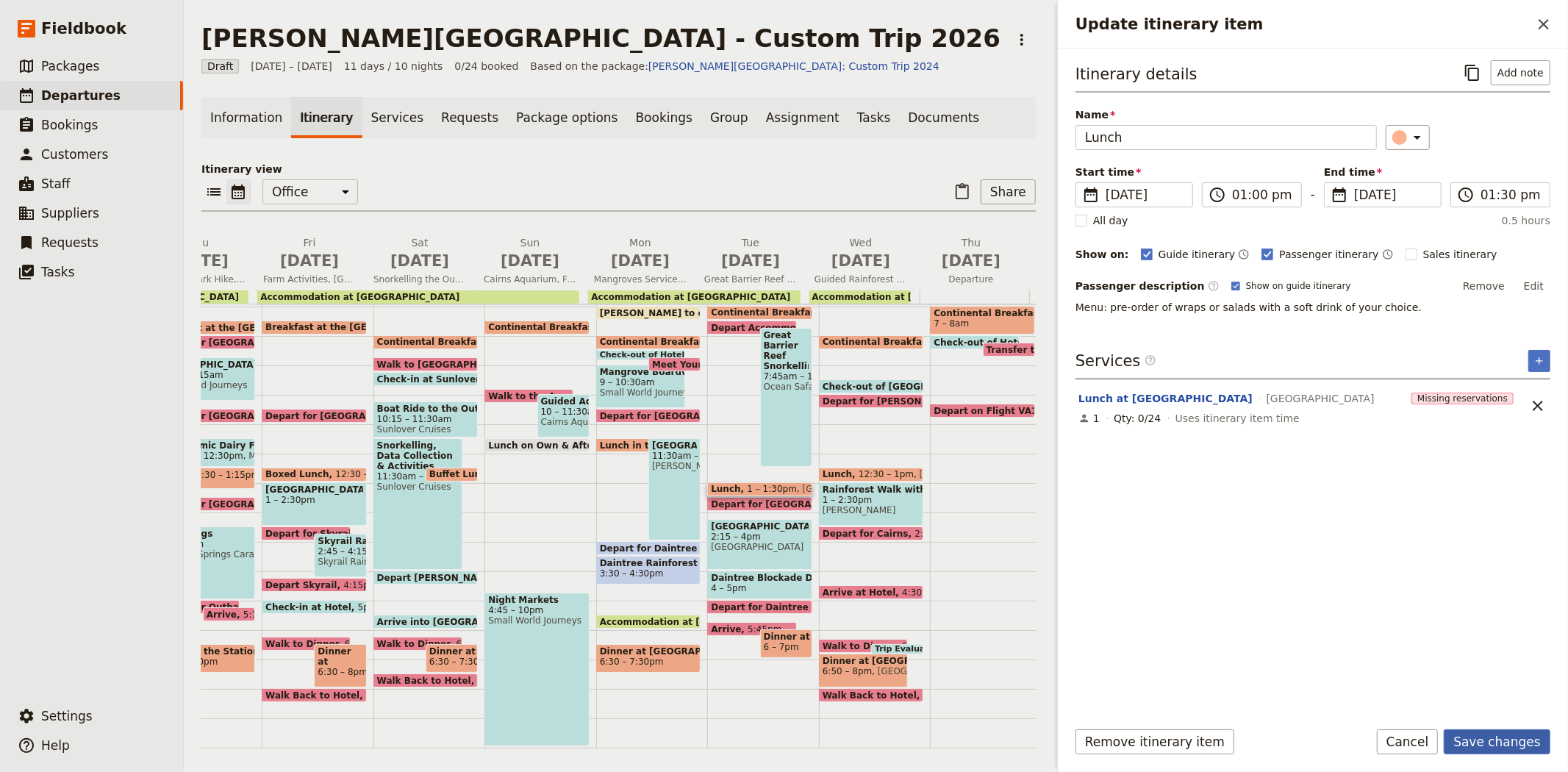
click at [1474, 738] on button "Save changes" at bounding box center [1497, 742] width 106 height 25
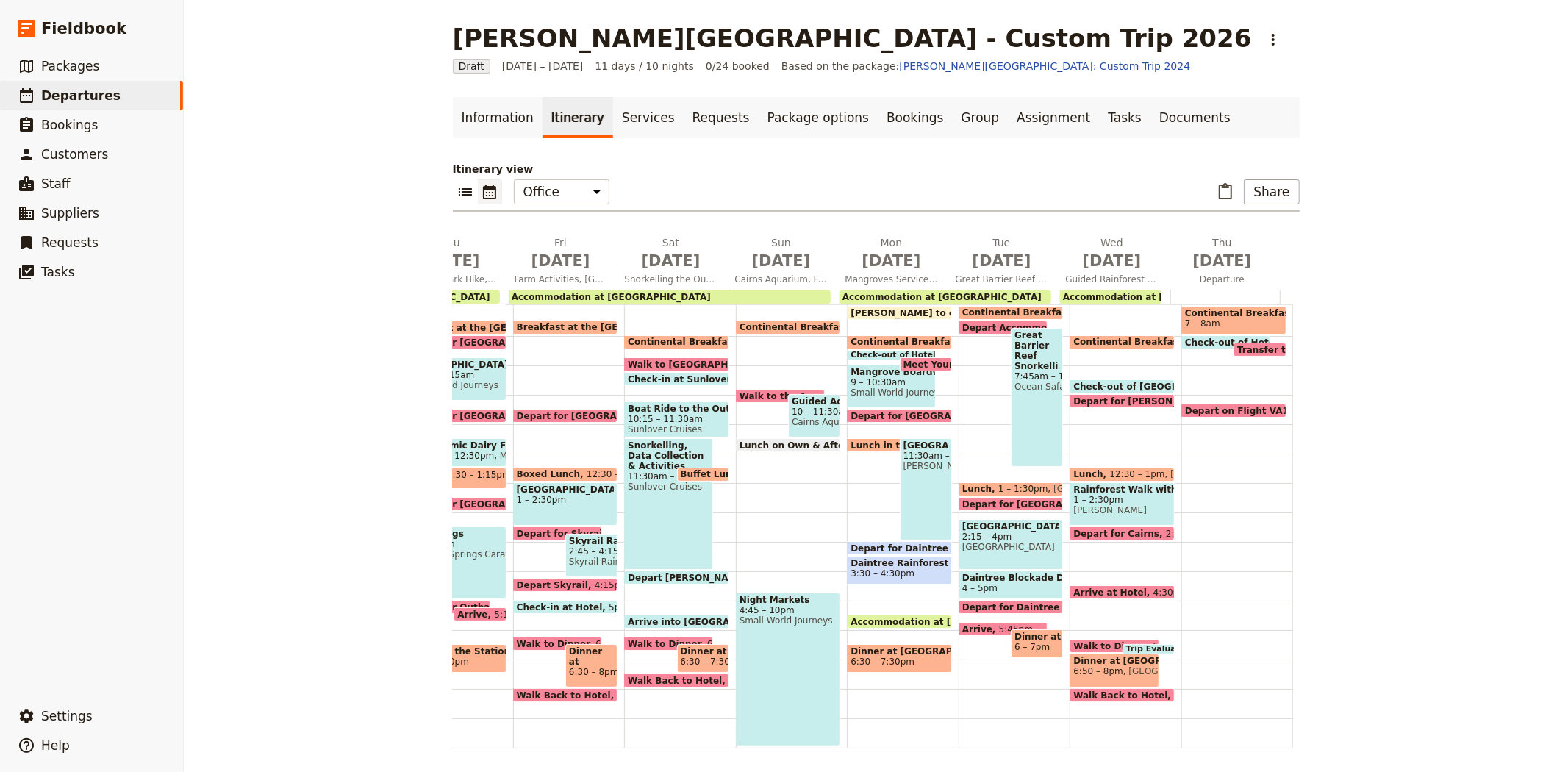
click at [981, 495] on div "Lunch 1 – 1:30pm Turtle Rock Cafe" at bounding box center [1010, 490] width 105 height 14
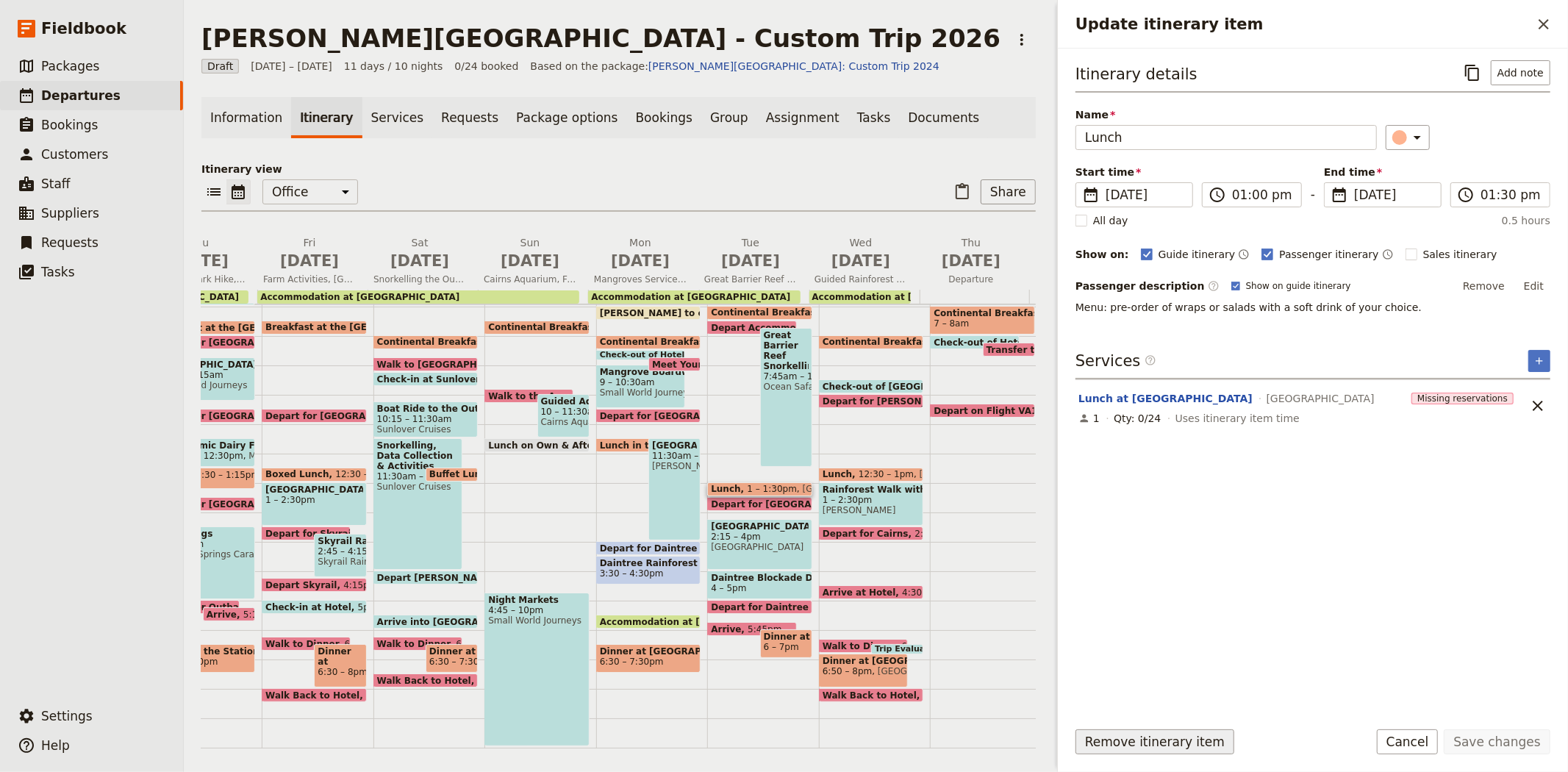
click at [1151, 746] on button "Remove itinerary item" at bounding box center [1155, 742] width 159 height 25
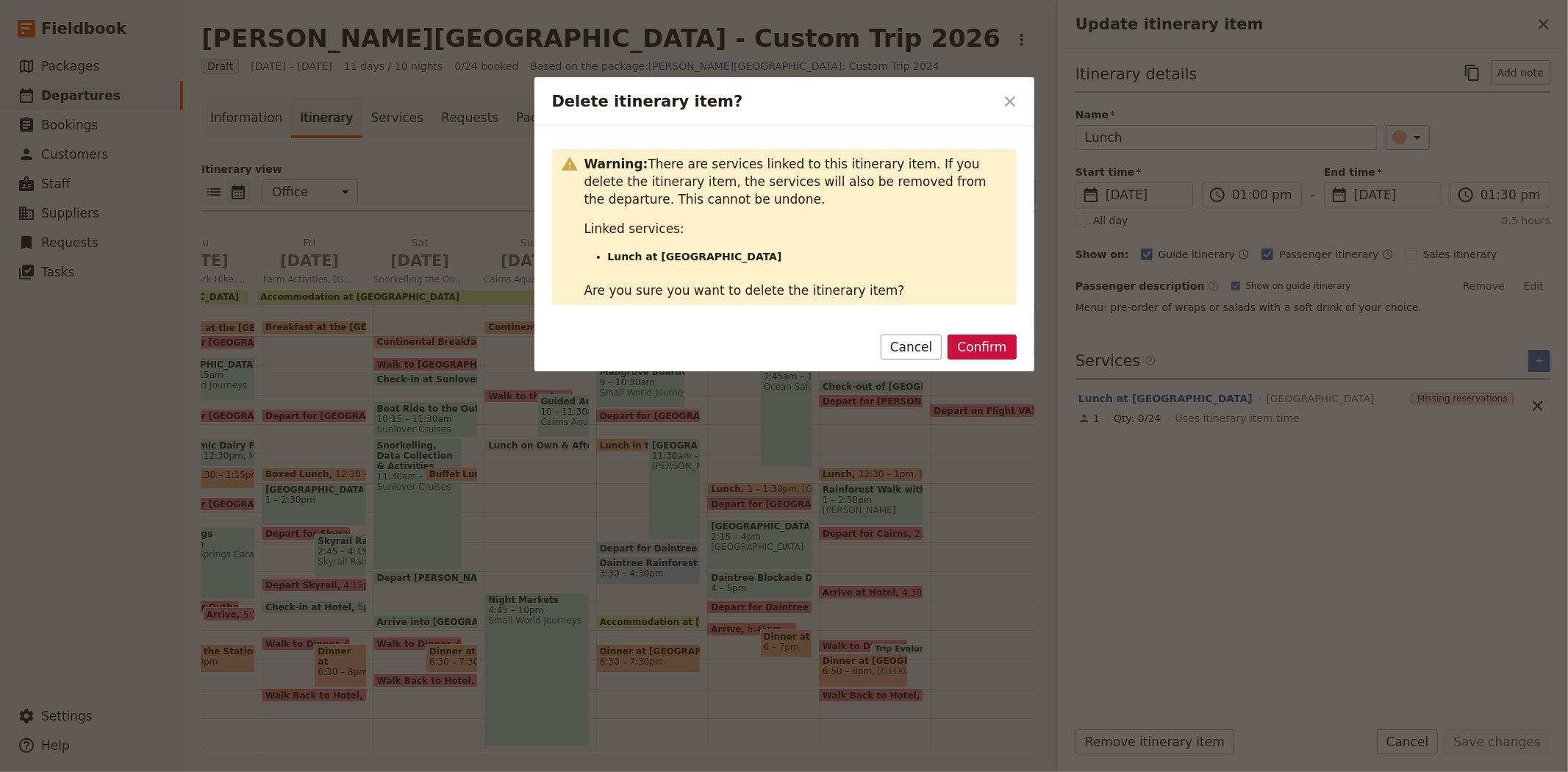
click at [1435, 743] on div at bounding box center [784, 386] width 1568 height 772
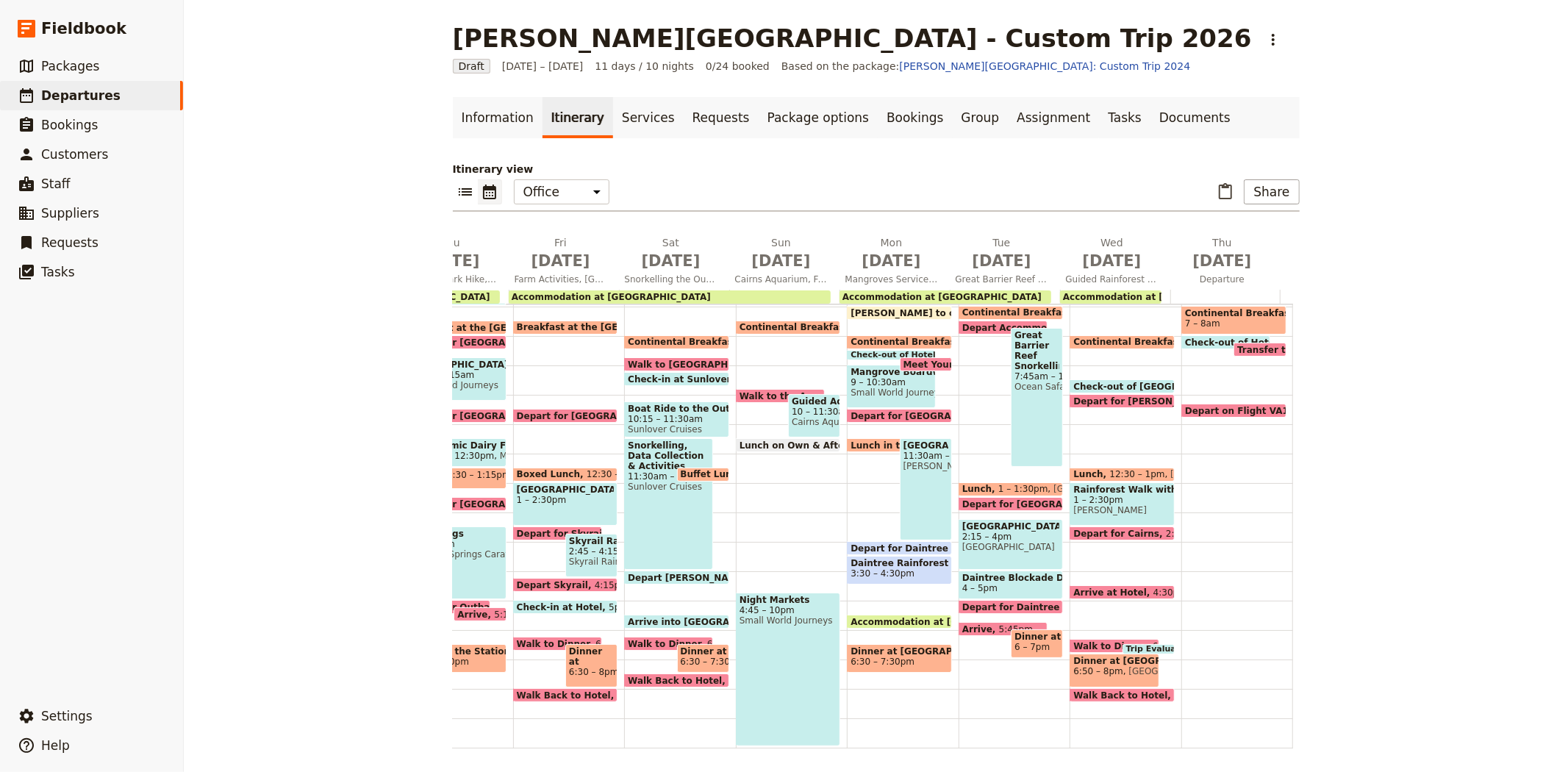
click at [998, 484] on span "1 – 1:30pm" at bounding box center [1022, 489] width 50 height 10
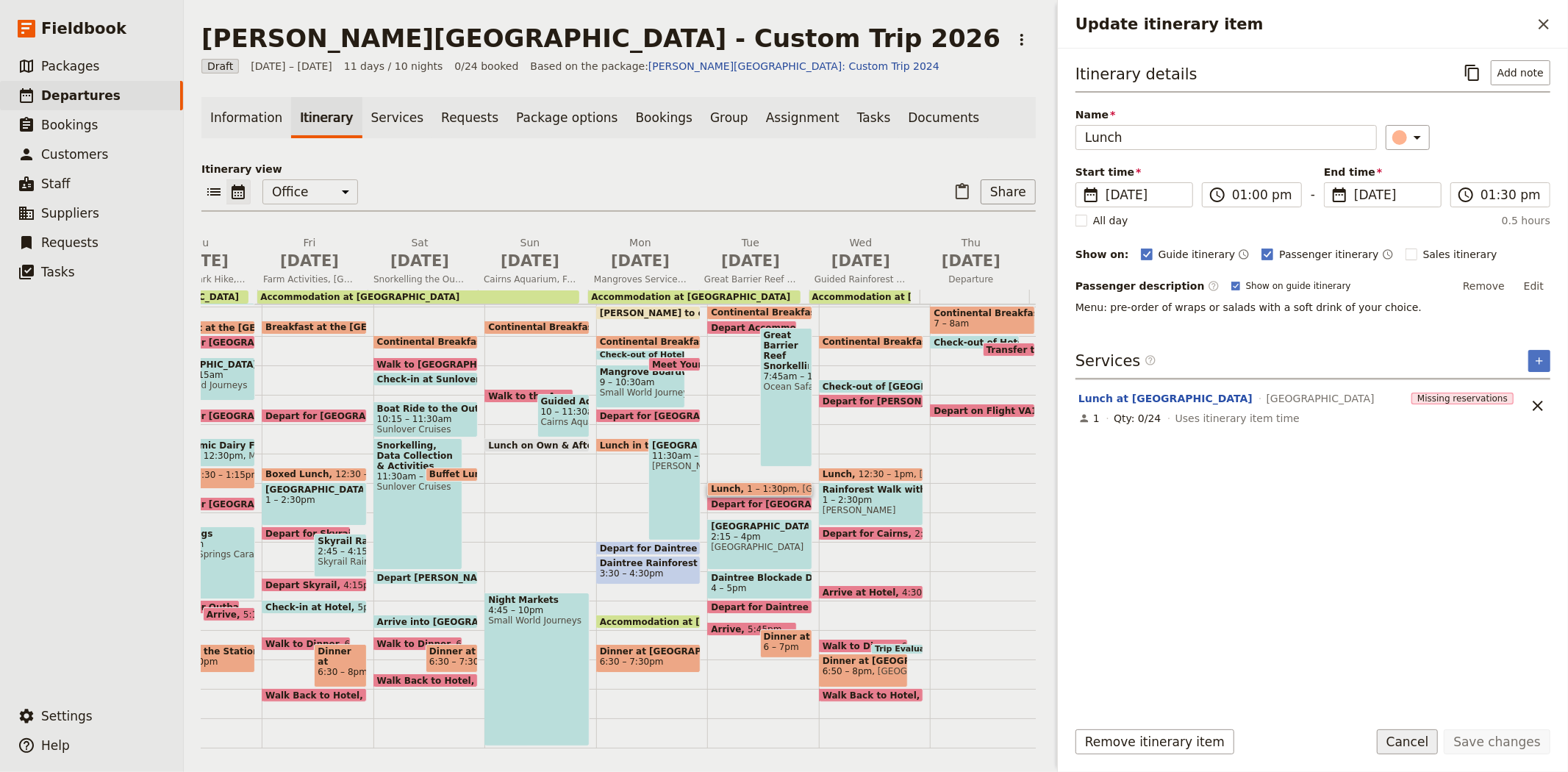
click at [1417, 743] on button "Cancel" at bounding box center [1408, 742] width 62 height 25
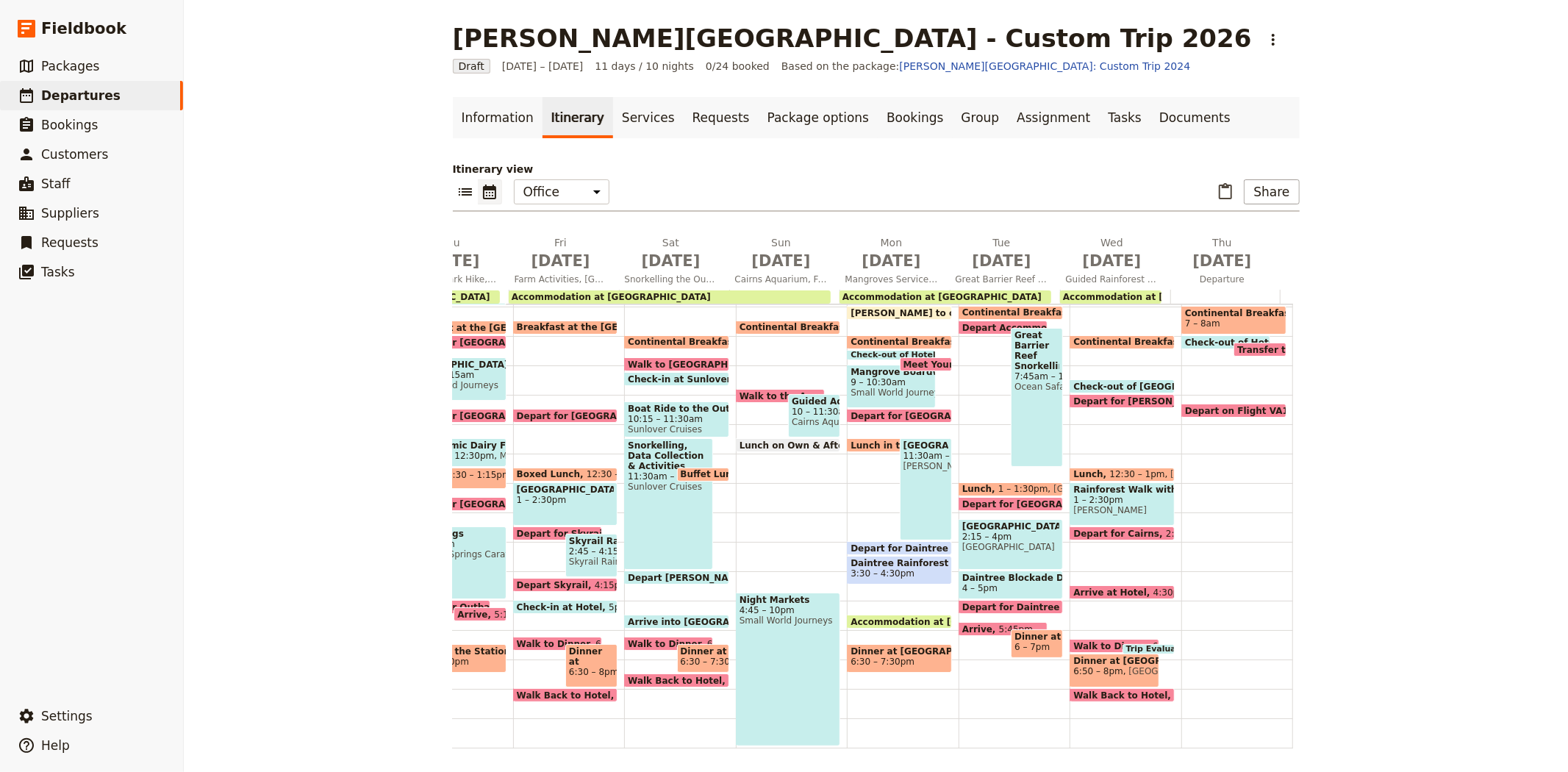
click at [995, 499] on span "Depart for Discovery Centre" at bounding box center [1045, 504] width 165 height 10
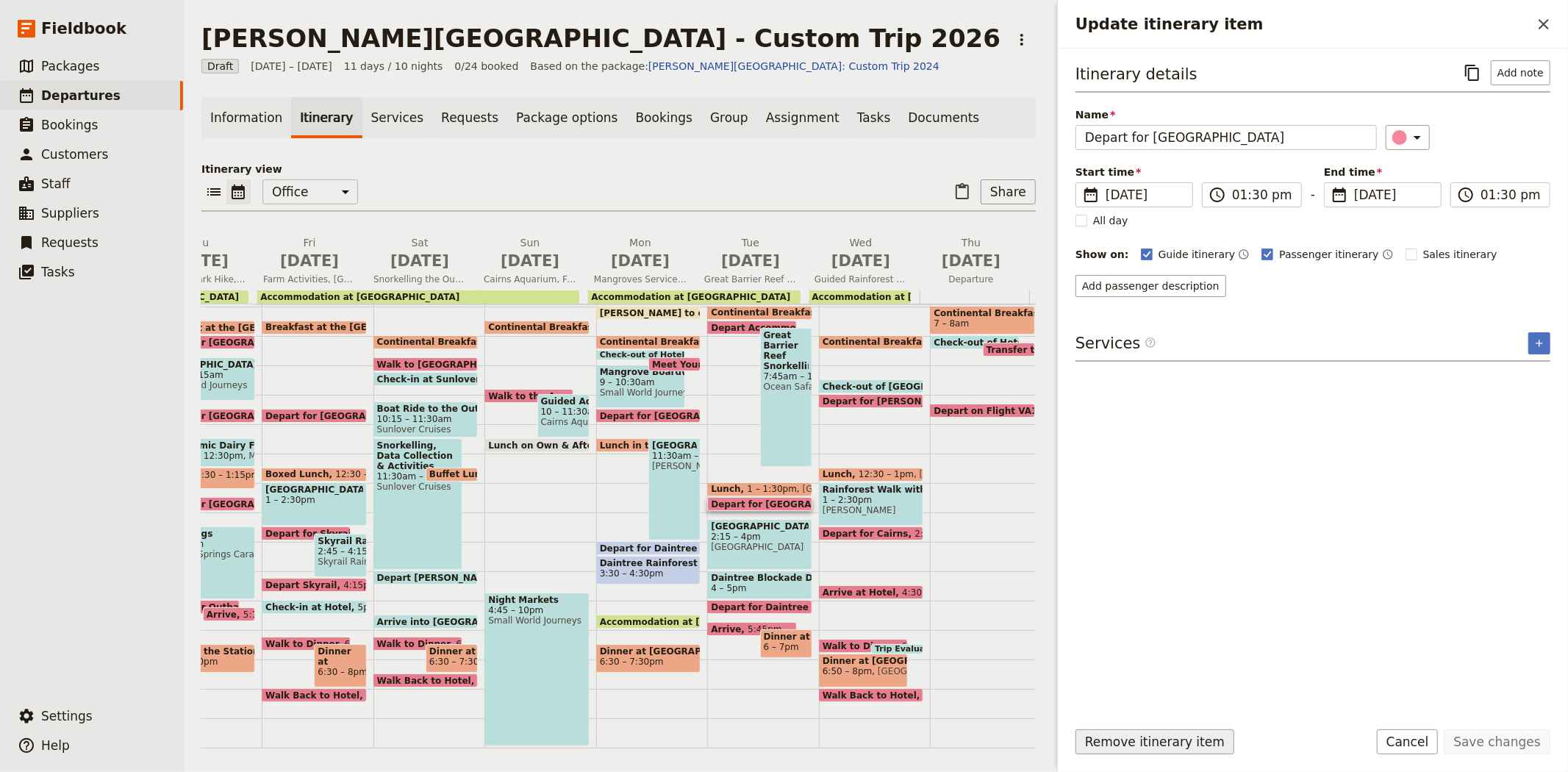
click at [1159, 734] on button "Remove itinerary item" at bounding box center [1155, 742] width 159 height 25
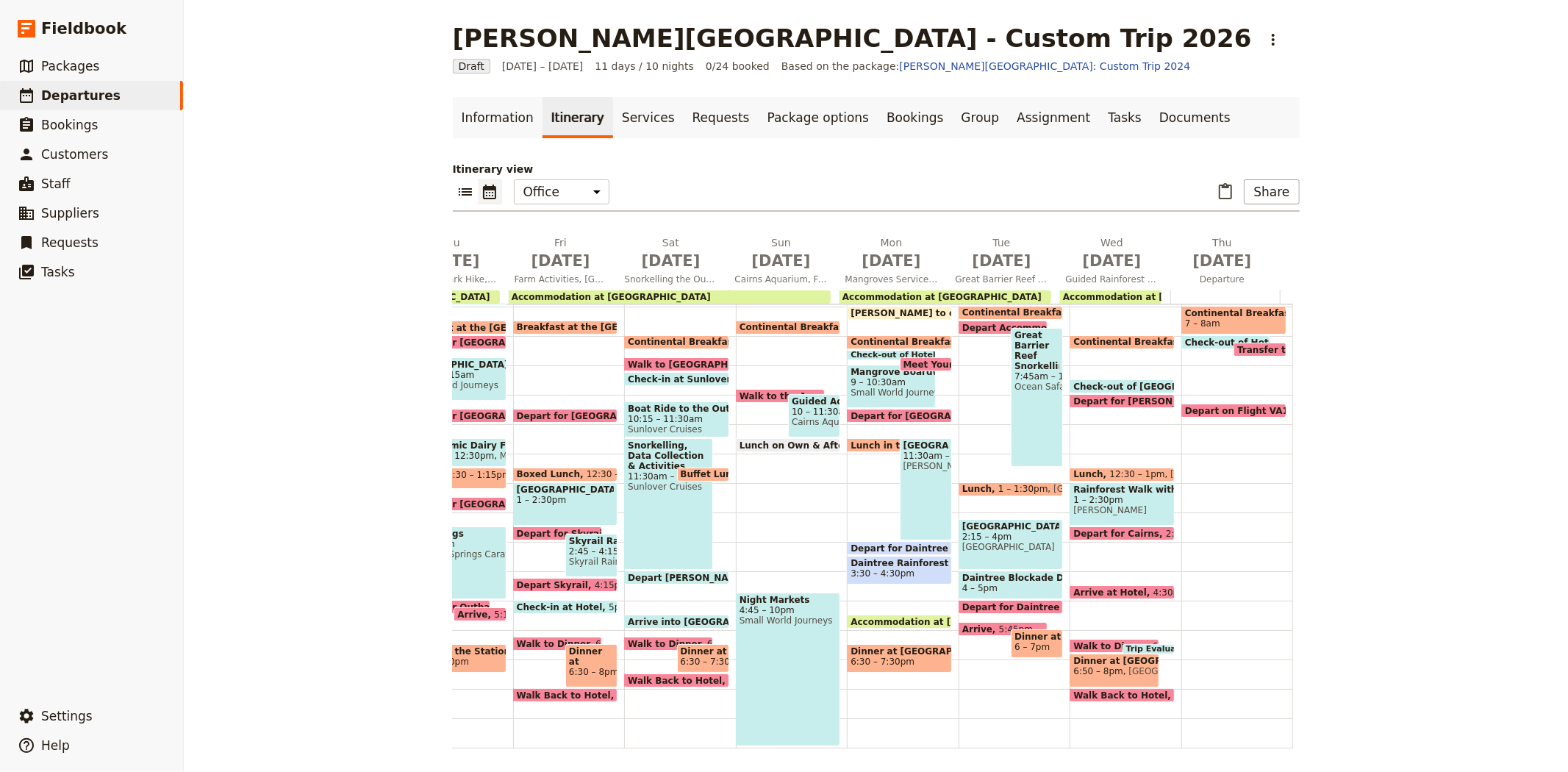
click at [1004, 523] on span "[GEOGRAPHIC_DATA]" at bounding box center [1010, 526] width 98 height 10
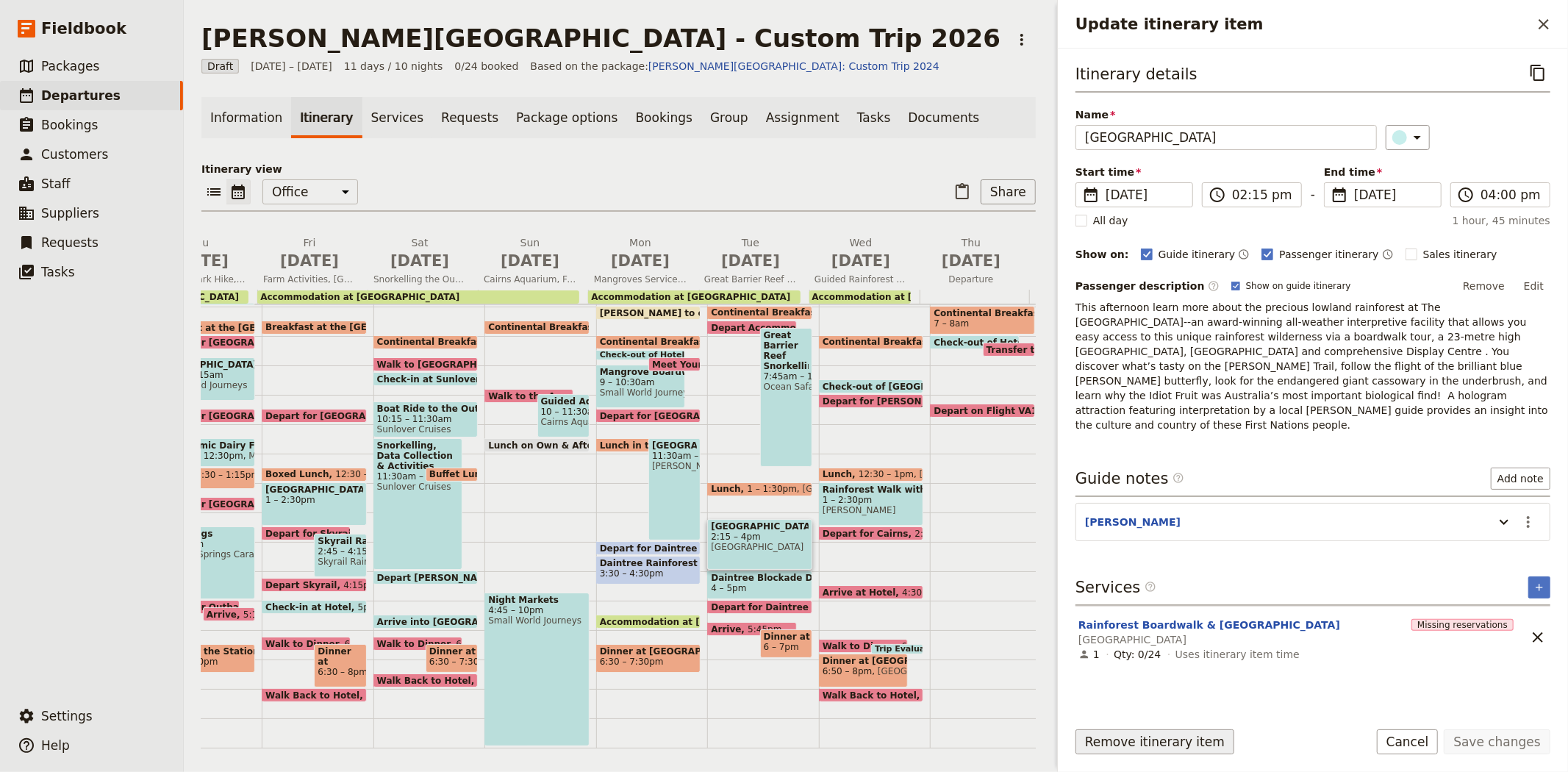
click at [1148, 739] on button "Remove itinerary item" at bounding box center [1155, 742] width 159 height 25
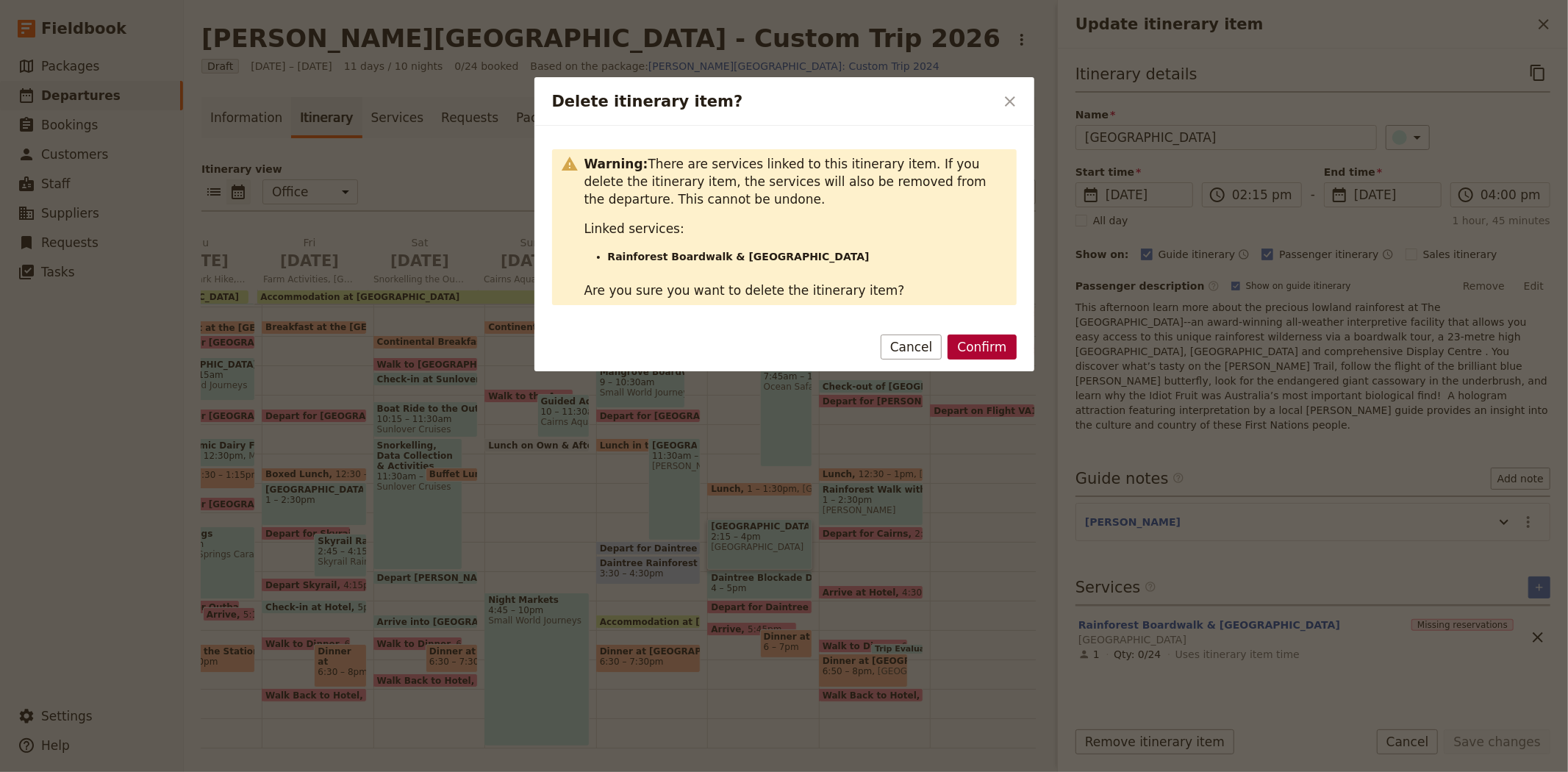
click at [976, 338] on button "Confirm" at bounding box center [982, 348] width 68 height 25
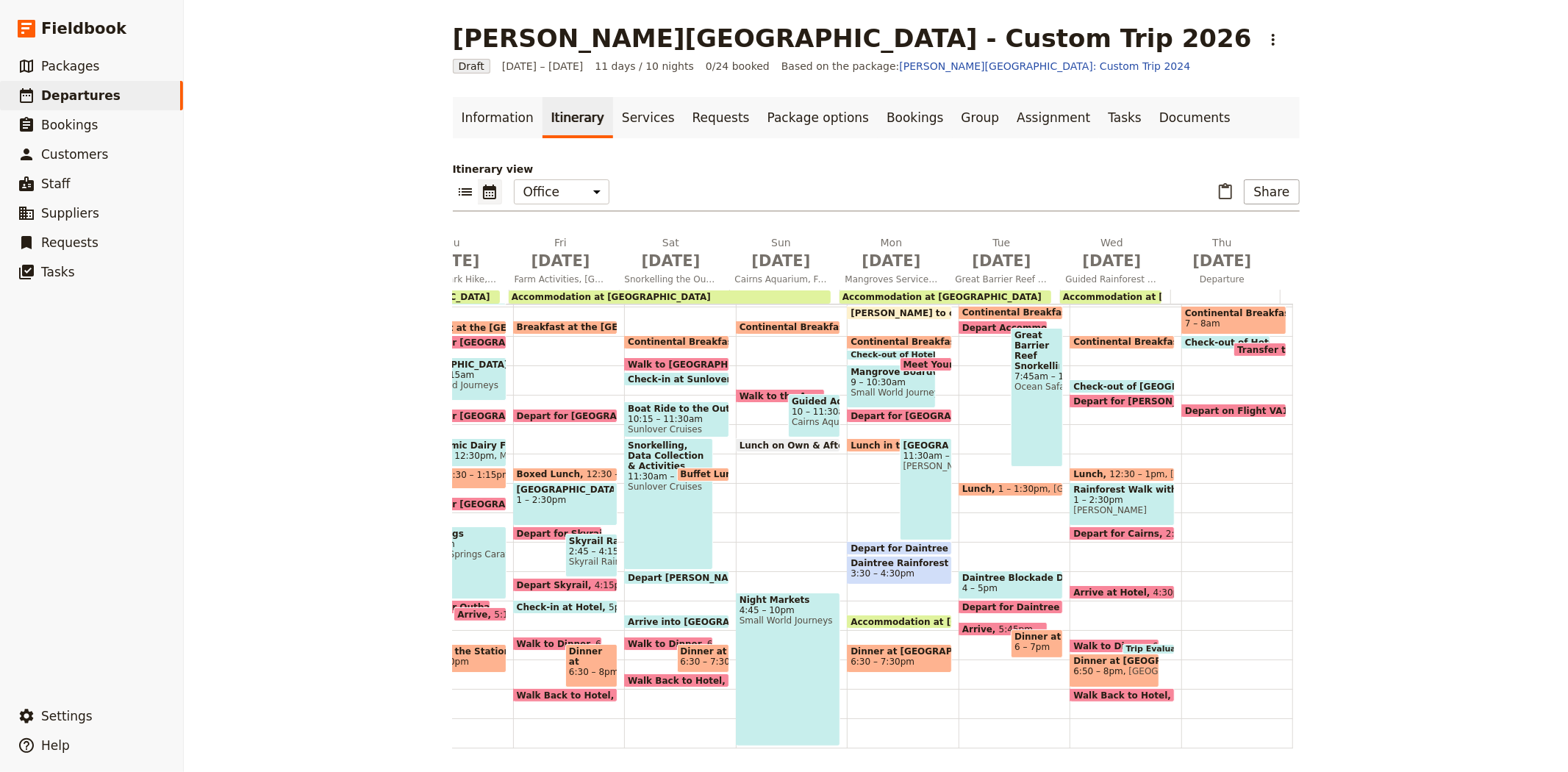
click at [1001, 576] on span "Daintree Blockade Debate" at bounding box center [1010, 578] width 98 height 10
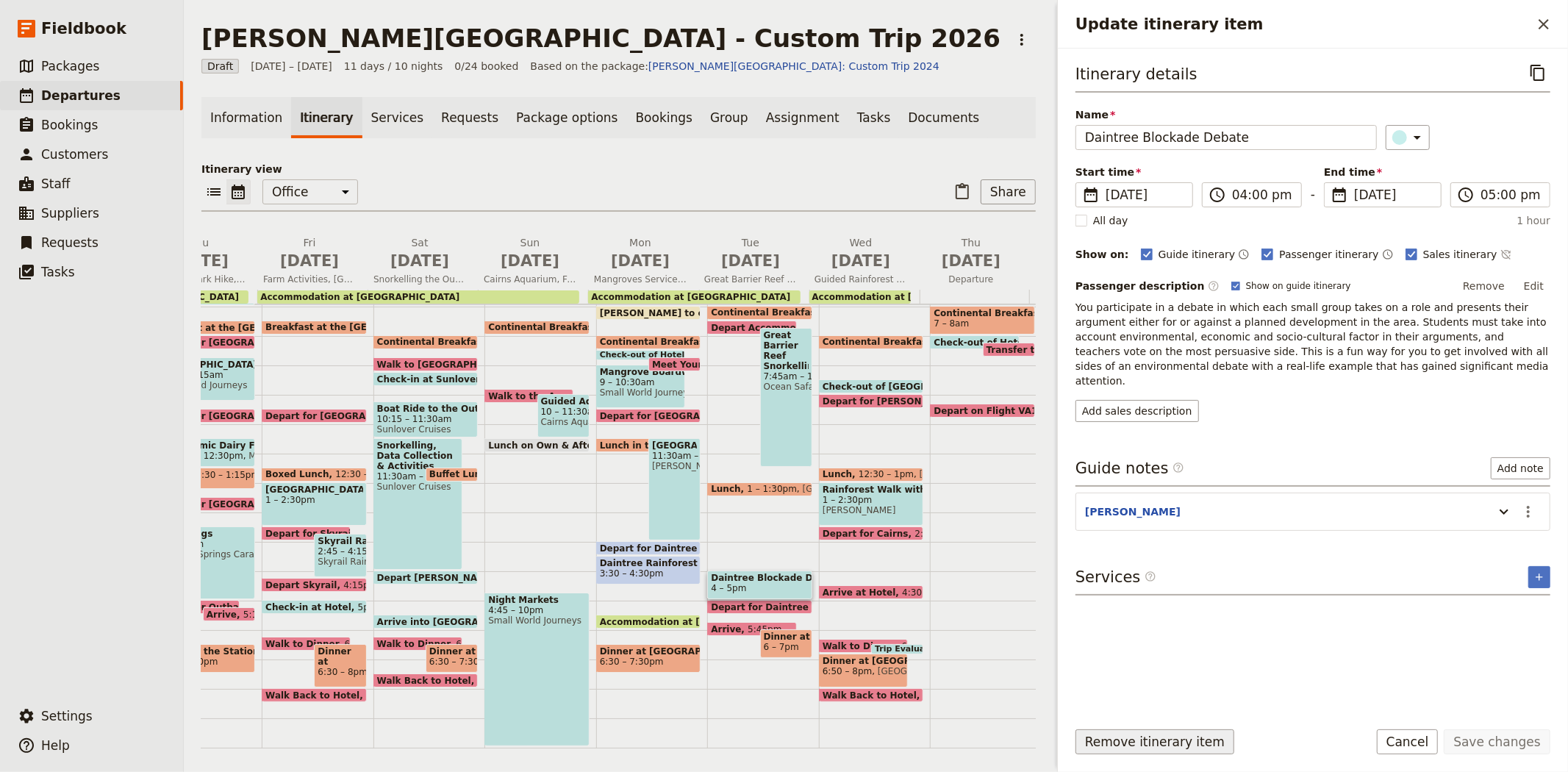
click at [1165, 743] on button "Remove itinerary item" at bounding box center [1155, 742] width 159 height 25
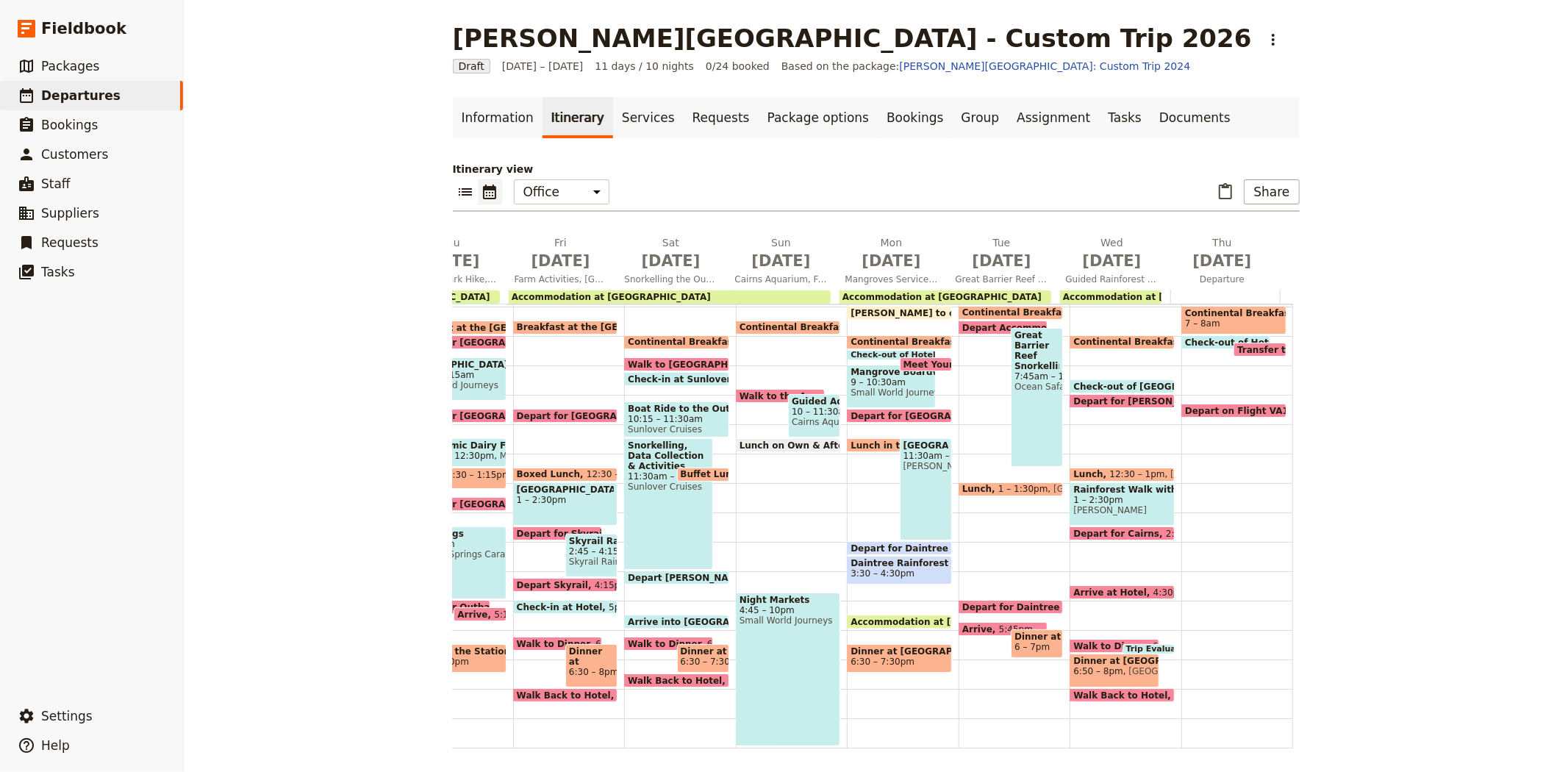
click at [1013, 602] on span "Depart for Daintree Accommodation" at bounding box center [1055, 607] width 186 height 10
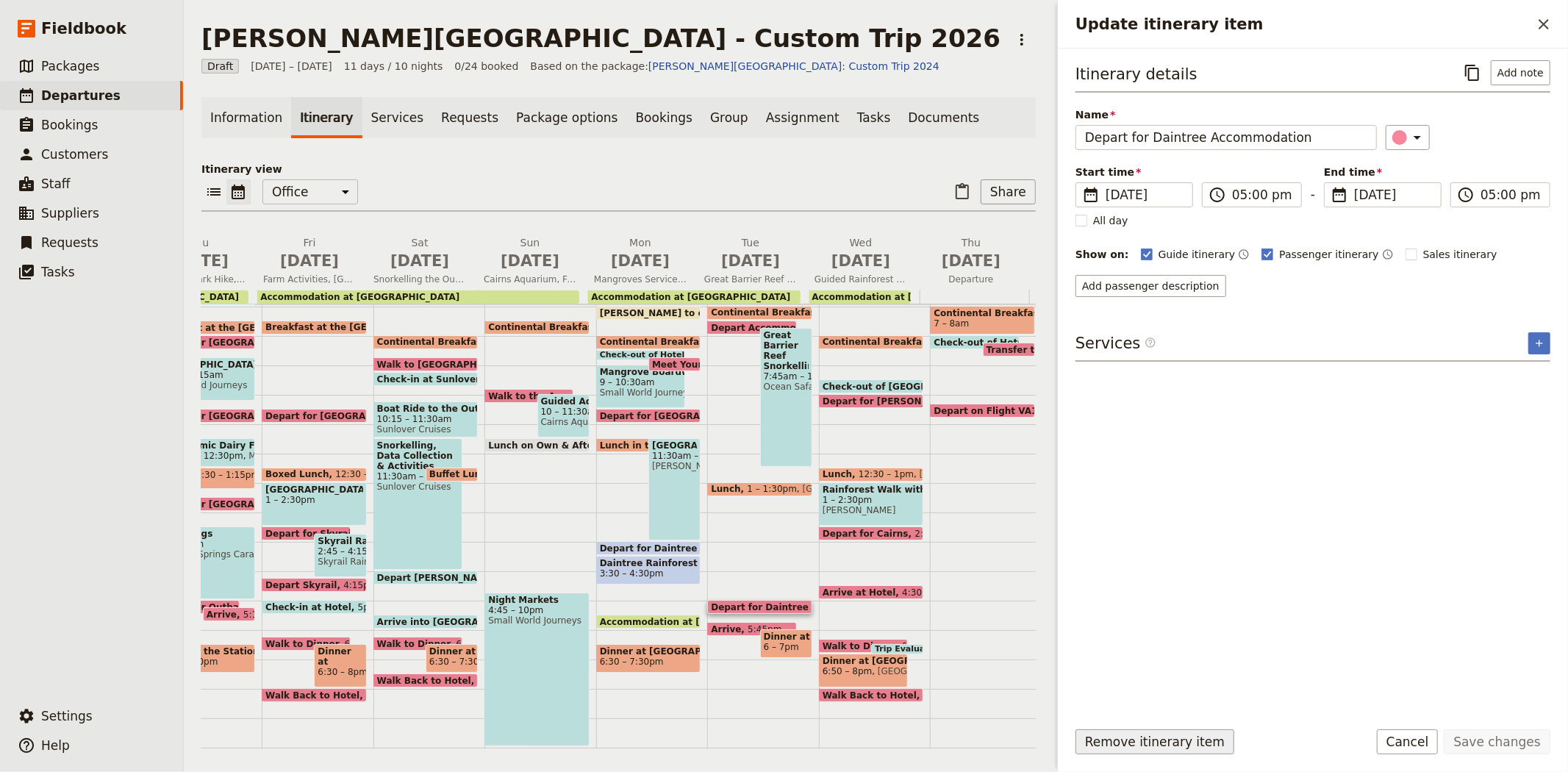
click at [1135, 738] on button "Remove itinerary item" at bounding box center [1155, 742] width 159 height 25
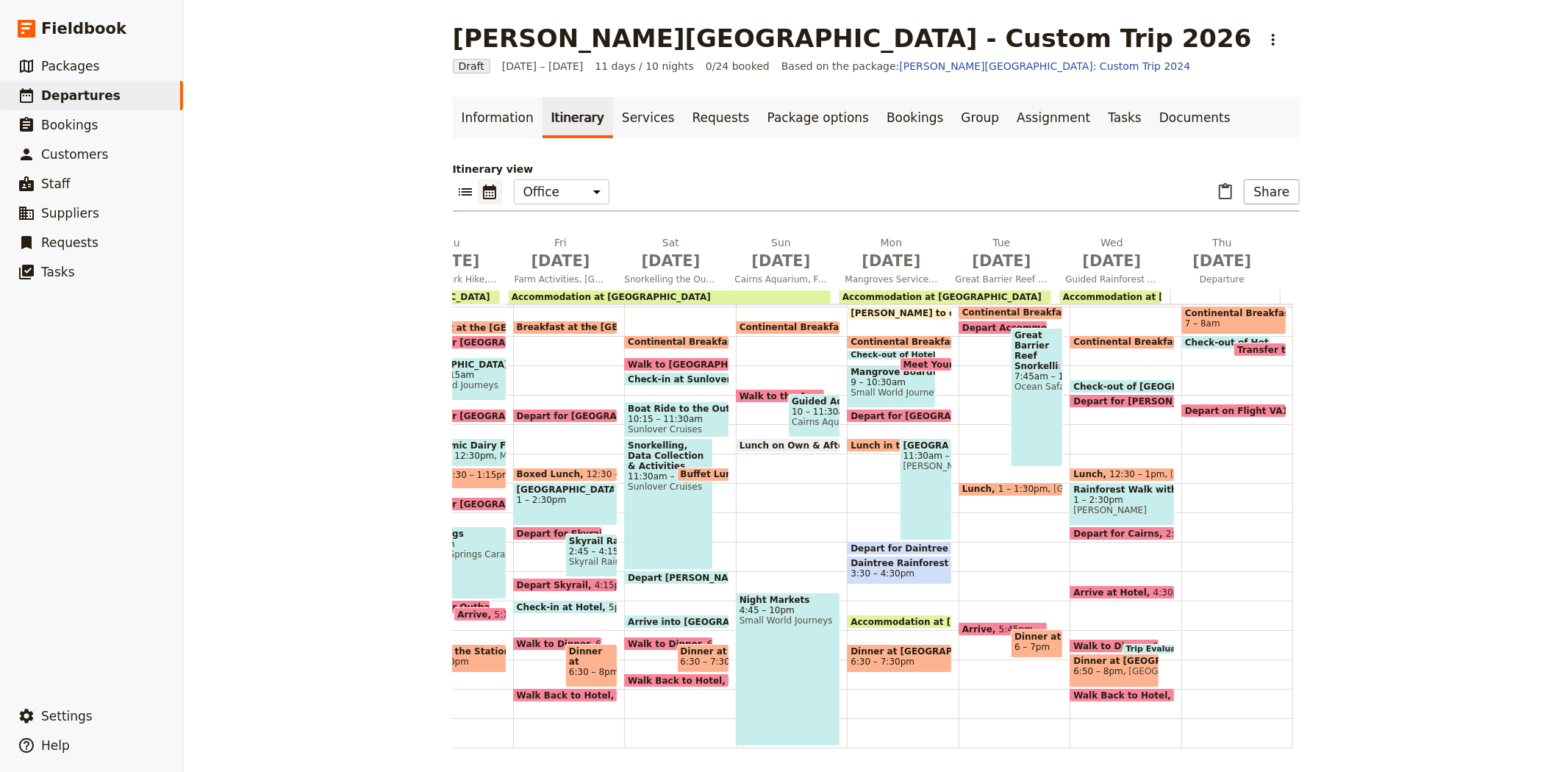
click at [1018, 636] on span "Dinner at [GEOGRAPHIC_DATA]" at bounding box center [1037, 636] width 45 height 10
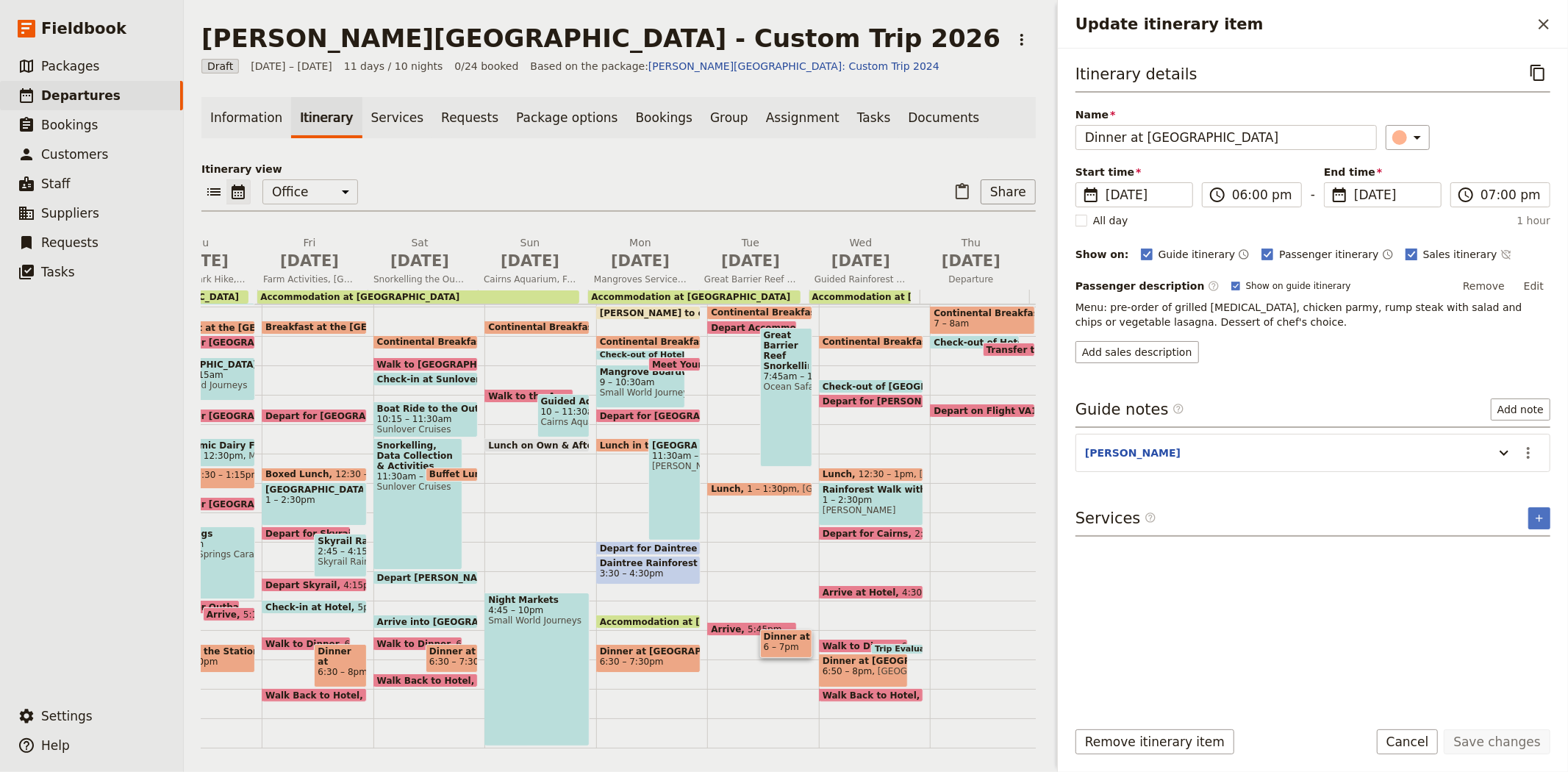
click at [1423, 252] on span "Sales itinerary" at bounding box center [1460, 254] width 75 height 15
click at [1405, 247] on input "Sales itinerary" at bounding box center [1405, 246] width 1 height 1
checkbox input "false"
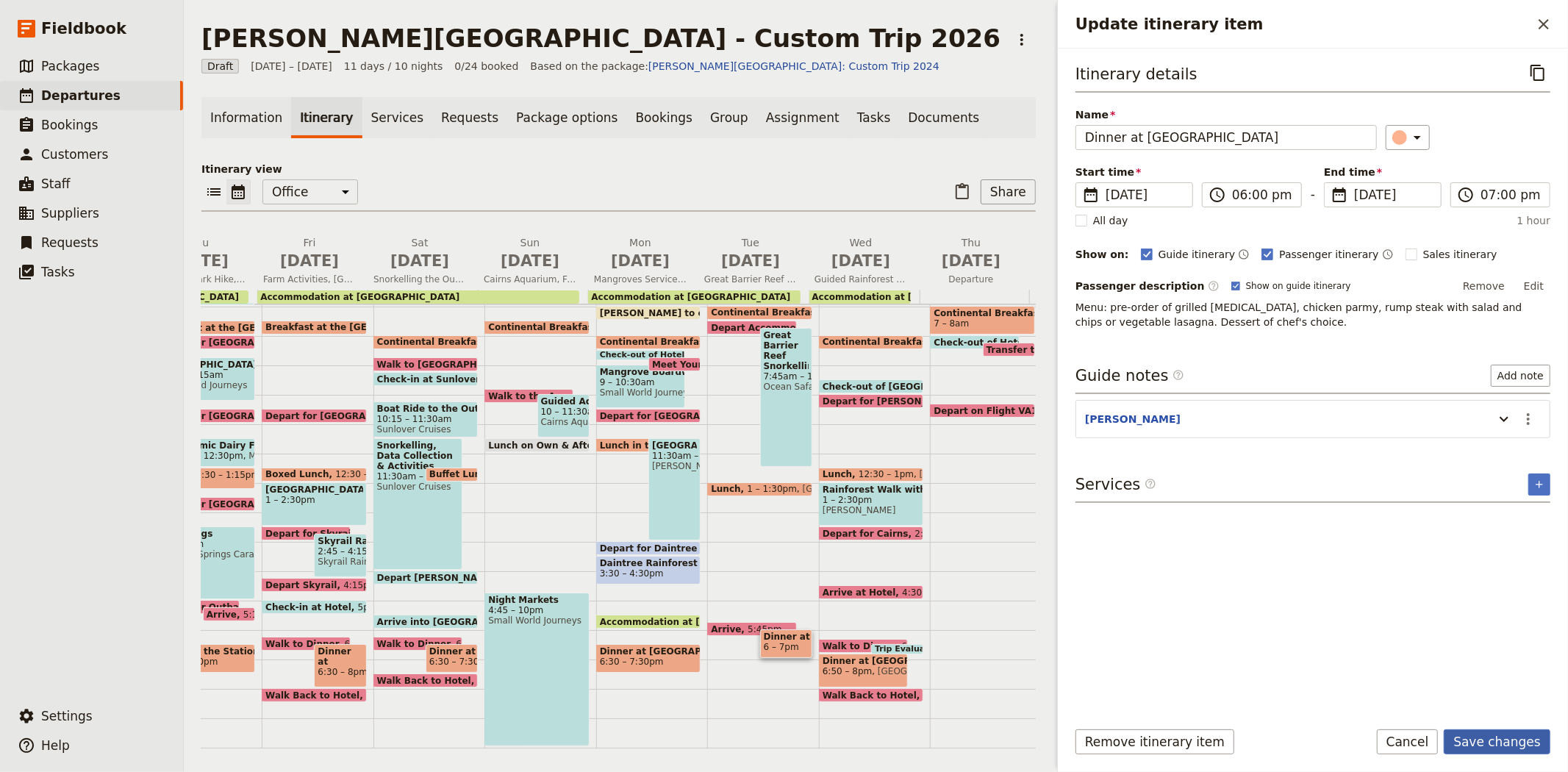
click at [1482, 730] on button "Save changes" at bounding box center [1497, 742] width 106 height 25
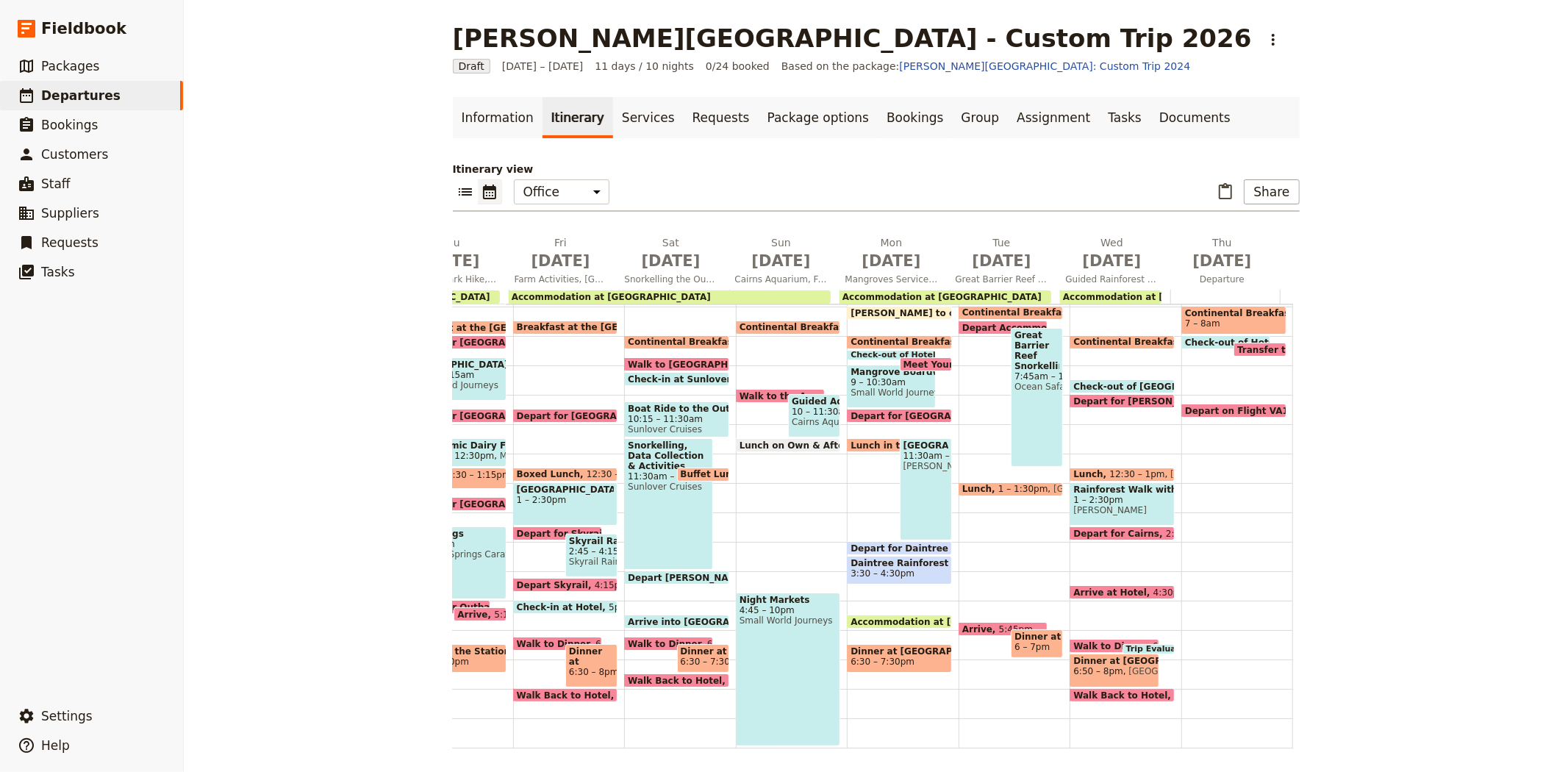
click at [958, 516] on div "Continental Breakfast at Hotel 7 – 7:30am Depart Accommodation 7:30am Great Bar…" at bounding box center [1014, 454] width 112 height 706
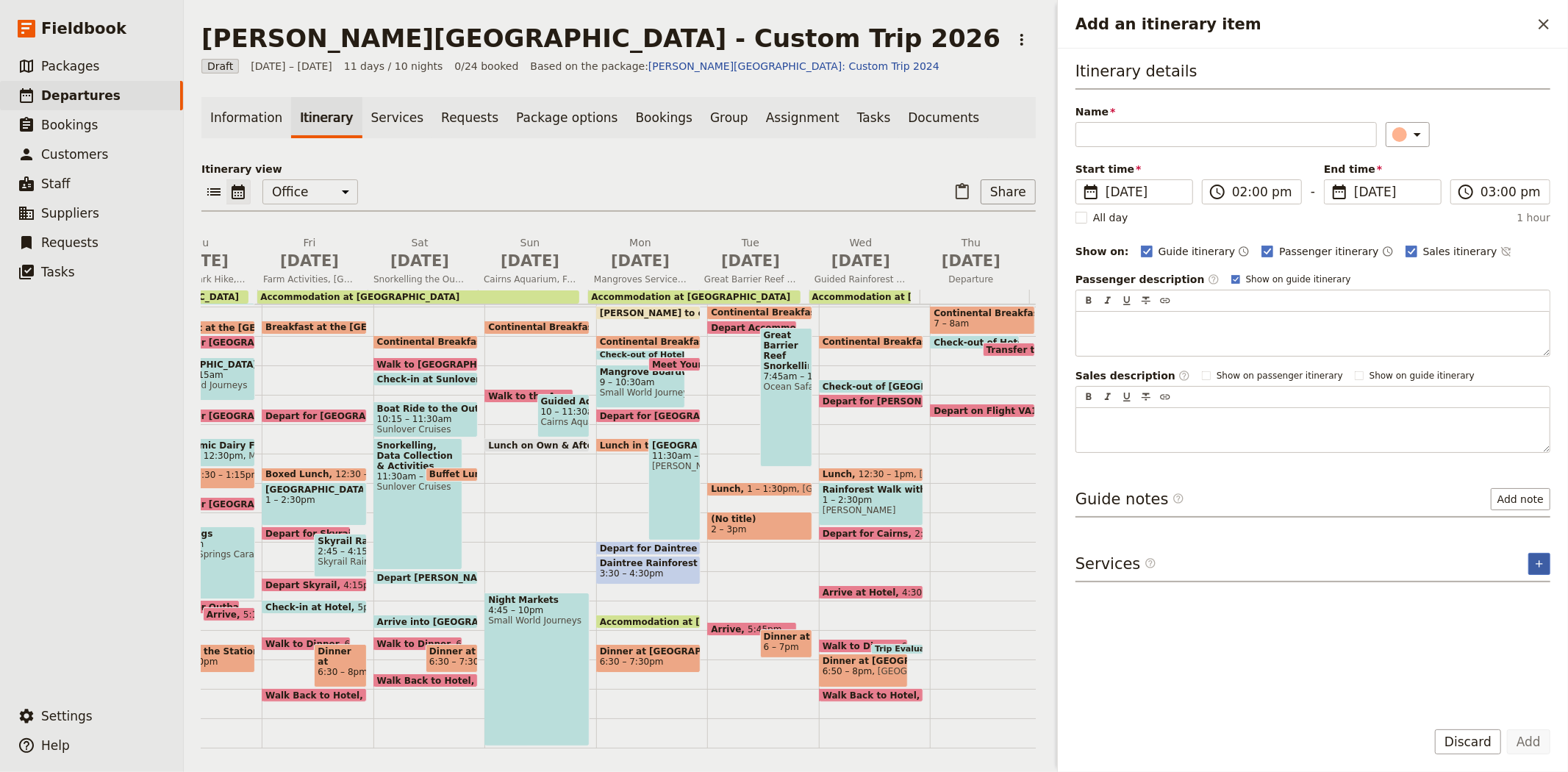
click at [1533, 564] on icon "Add service inclusion" at bounding box center [1539, 563] width 12 height 12
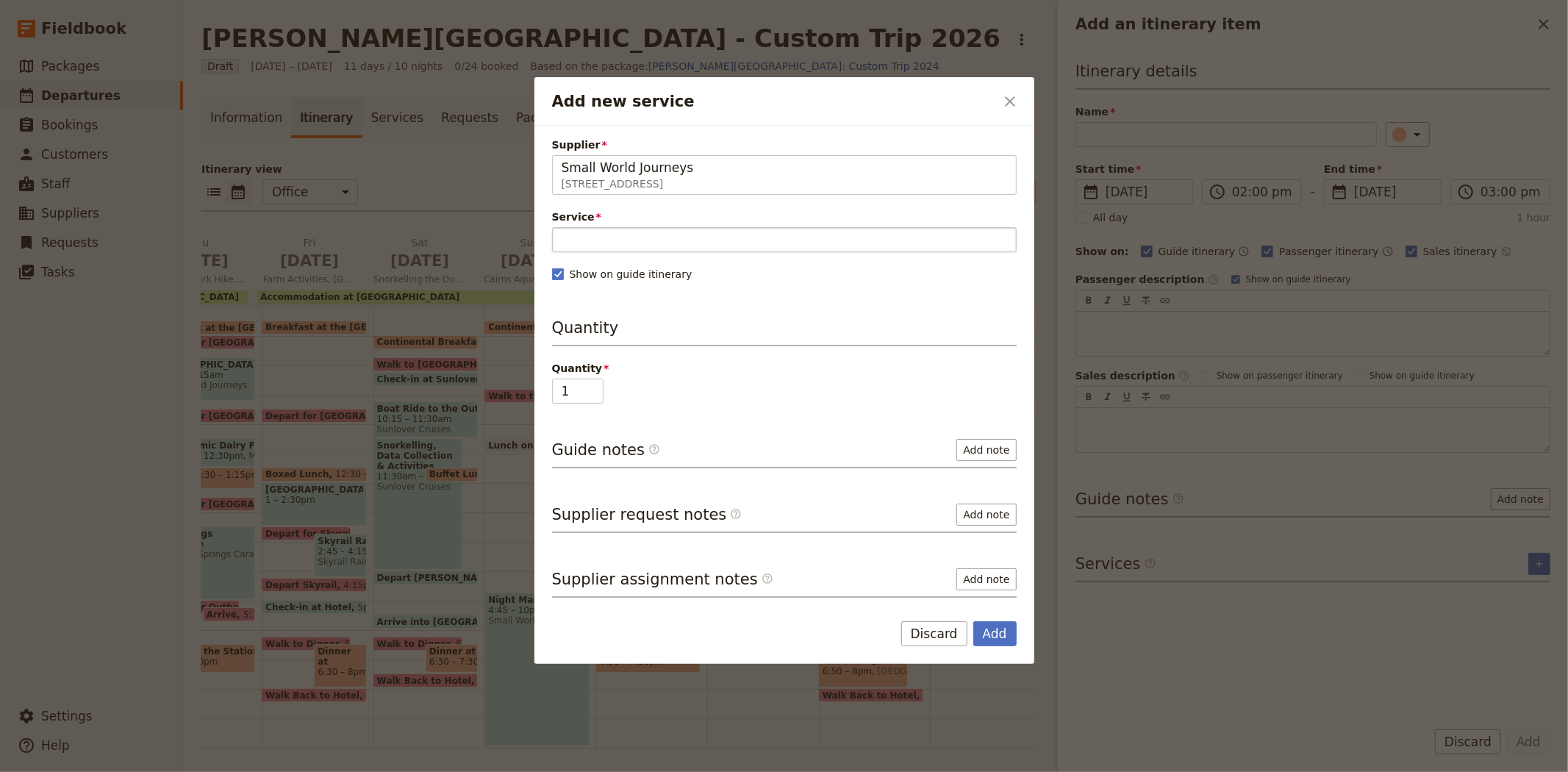
type input "Small World Journeys"
click at [879, 229] on input "Service" at bounding box center [784, 240] width 465 height 25
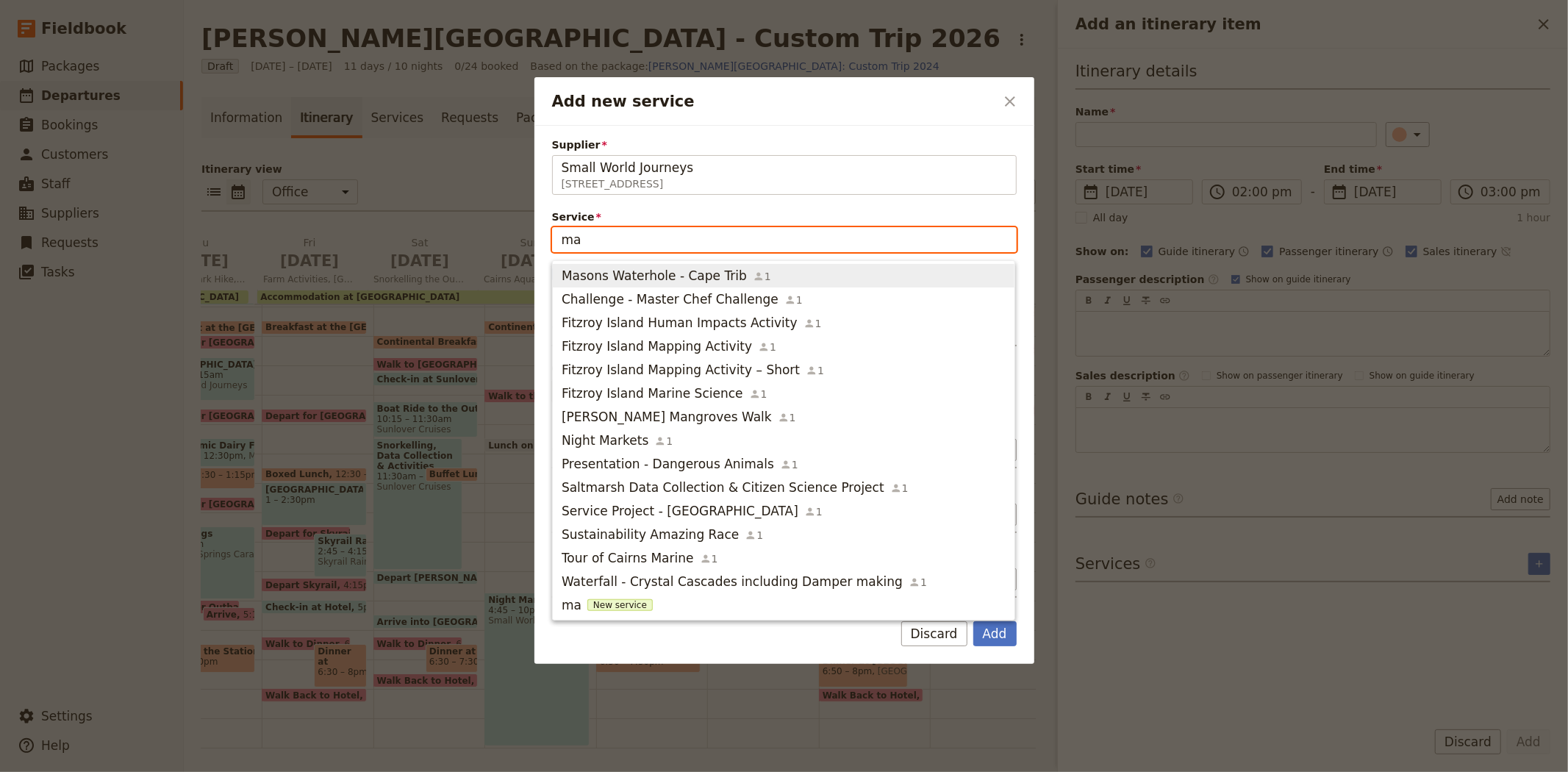
type input "m"
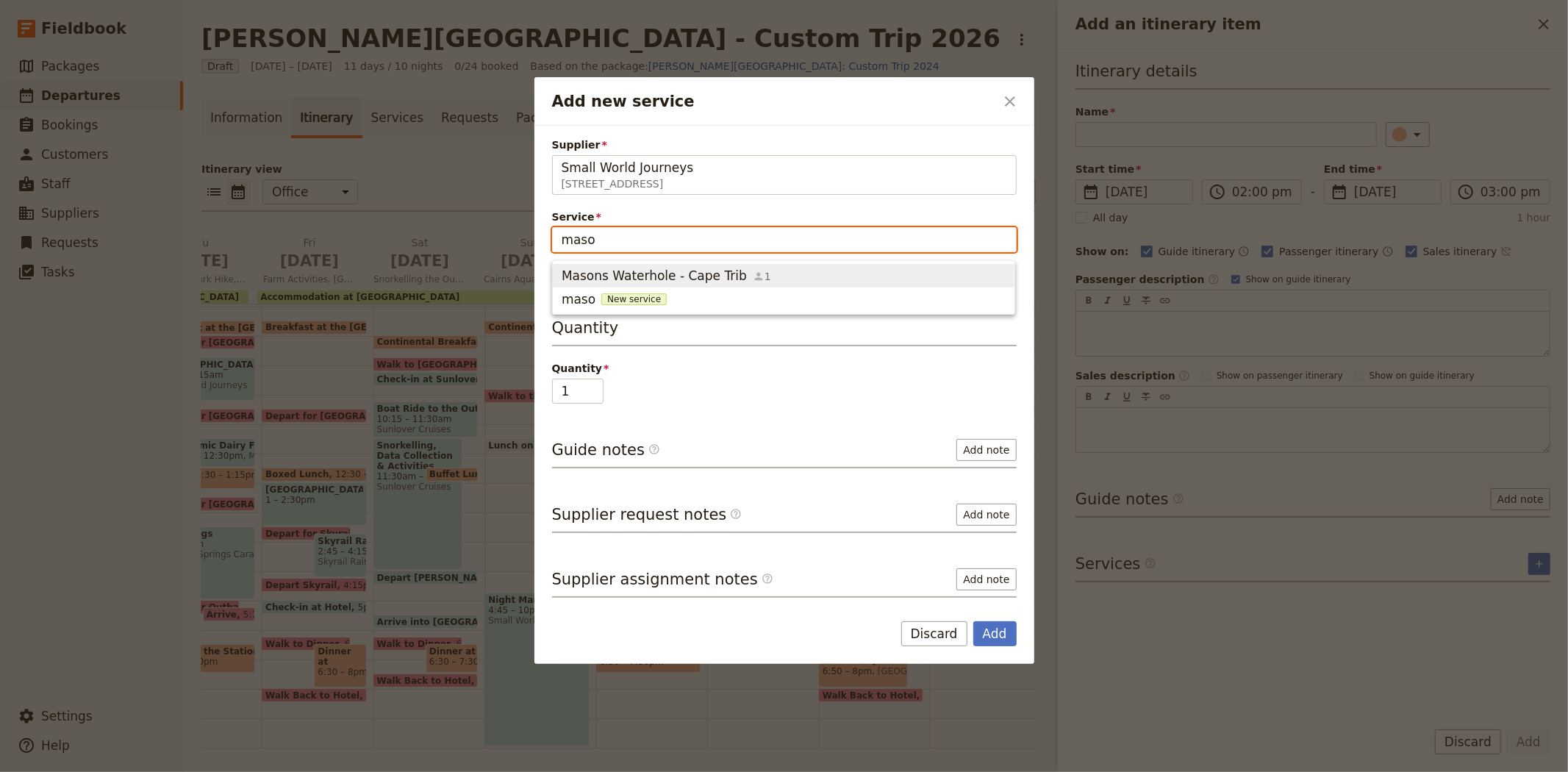
type input "mason"
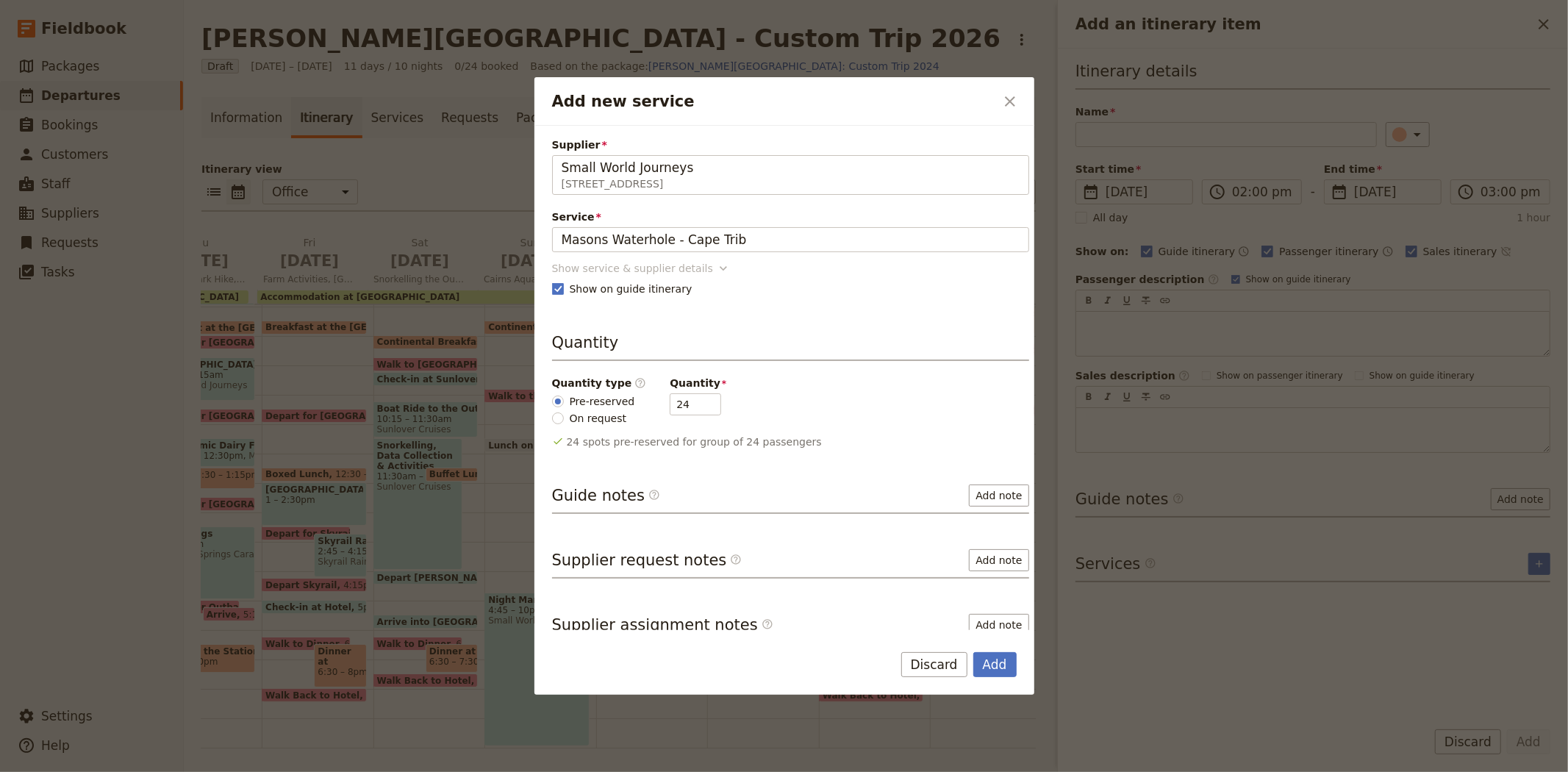
click at [596, 267] on div "Show service & supplier details" at bounding box center [632, 268] width 161 height 15
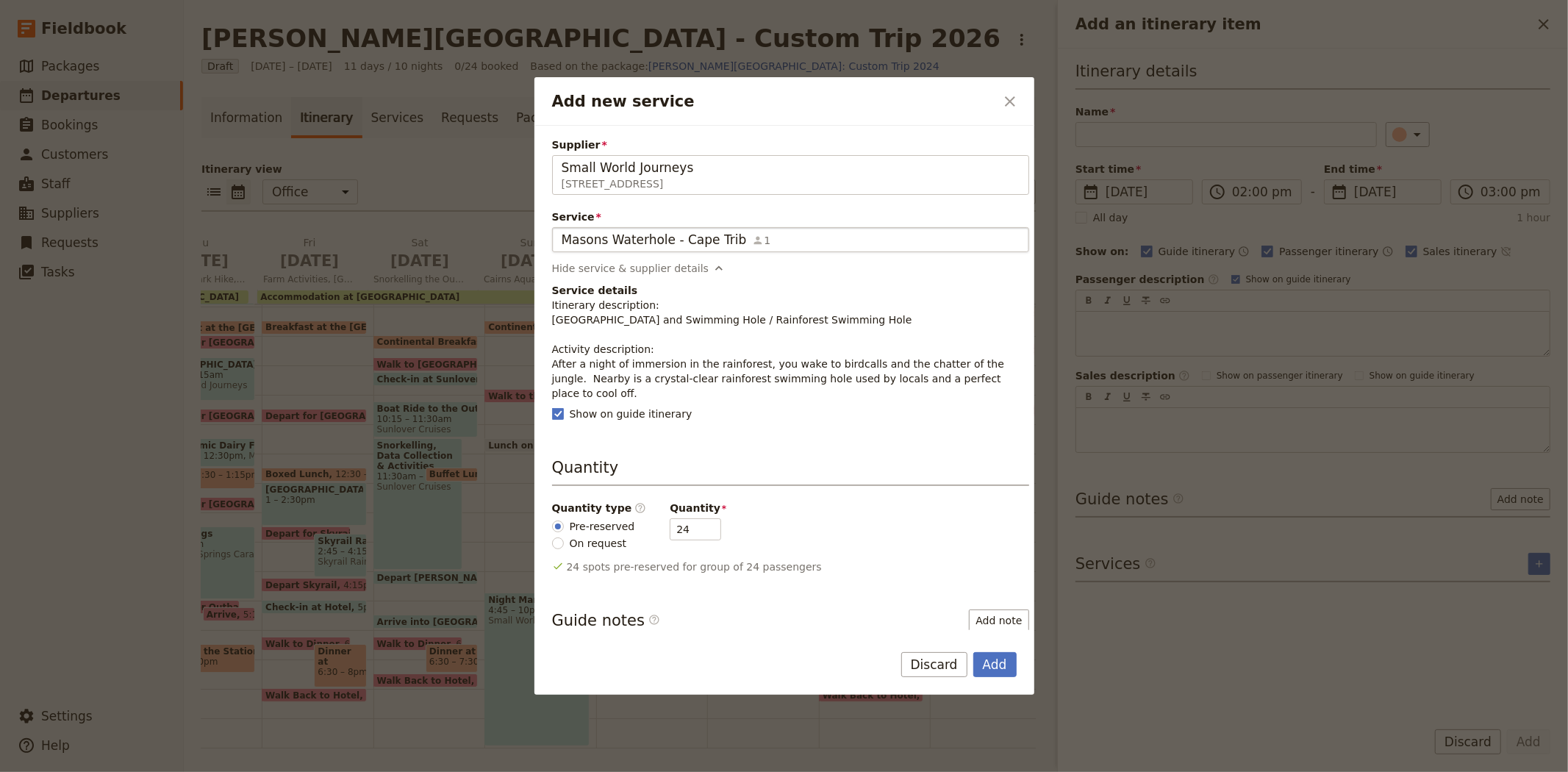
click at [805, 241] on div "Masons Waterhole - Cape Trib 1" at bounding box center [790, 240] width 458 height 17
click at [562, 228] on input "Masons Waterhole - Cape Trib" at bounding box center [561, 227] width 1 height 1
click at [1018, 103] on icon "Close dialog" at bounding box center [1010, 102] width 17 height 17
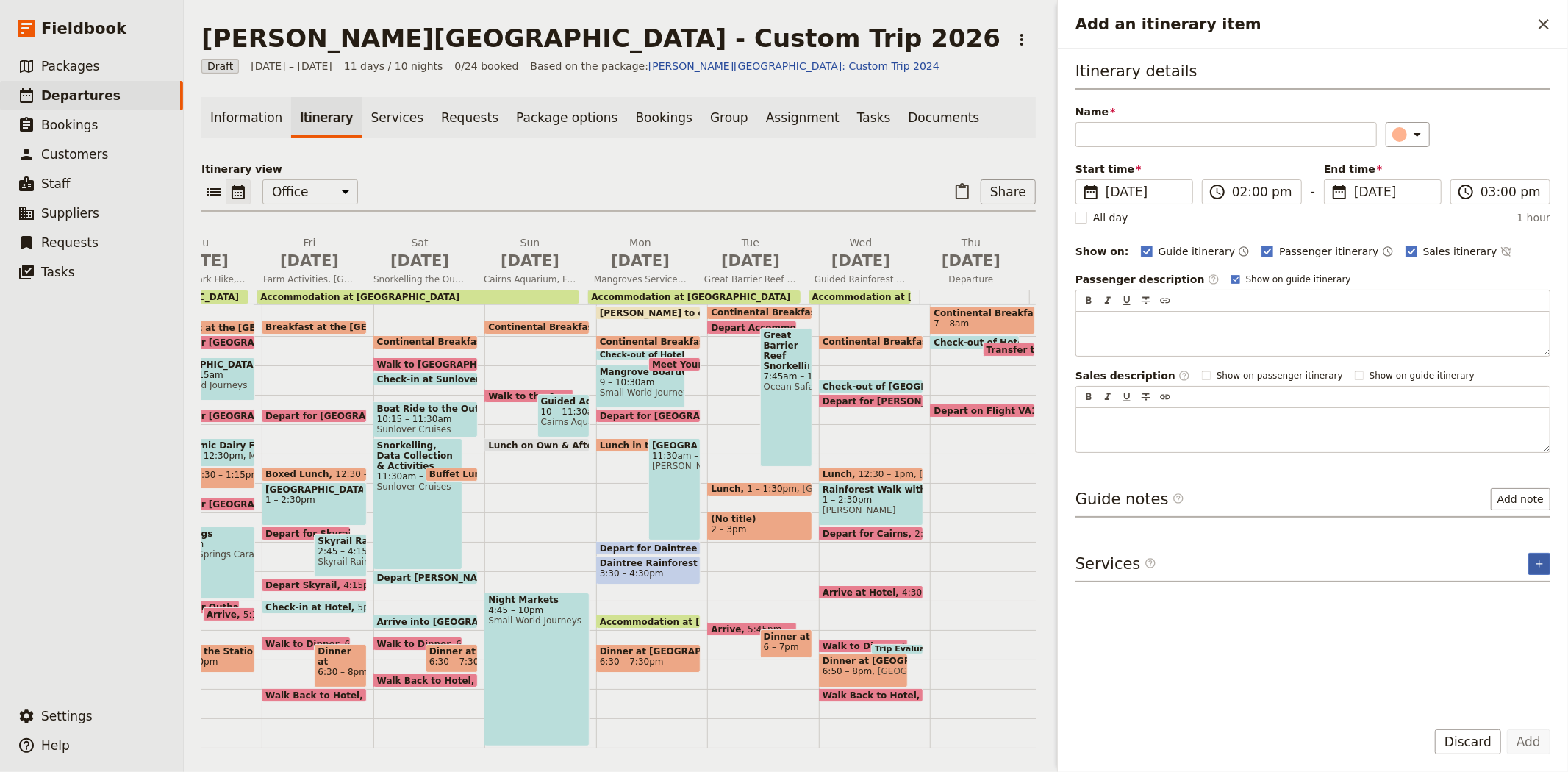
click at [1541, 560] on icon "Add service inclusion" at bounding box center [1539, 563] width 12 height 12
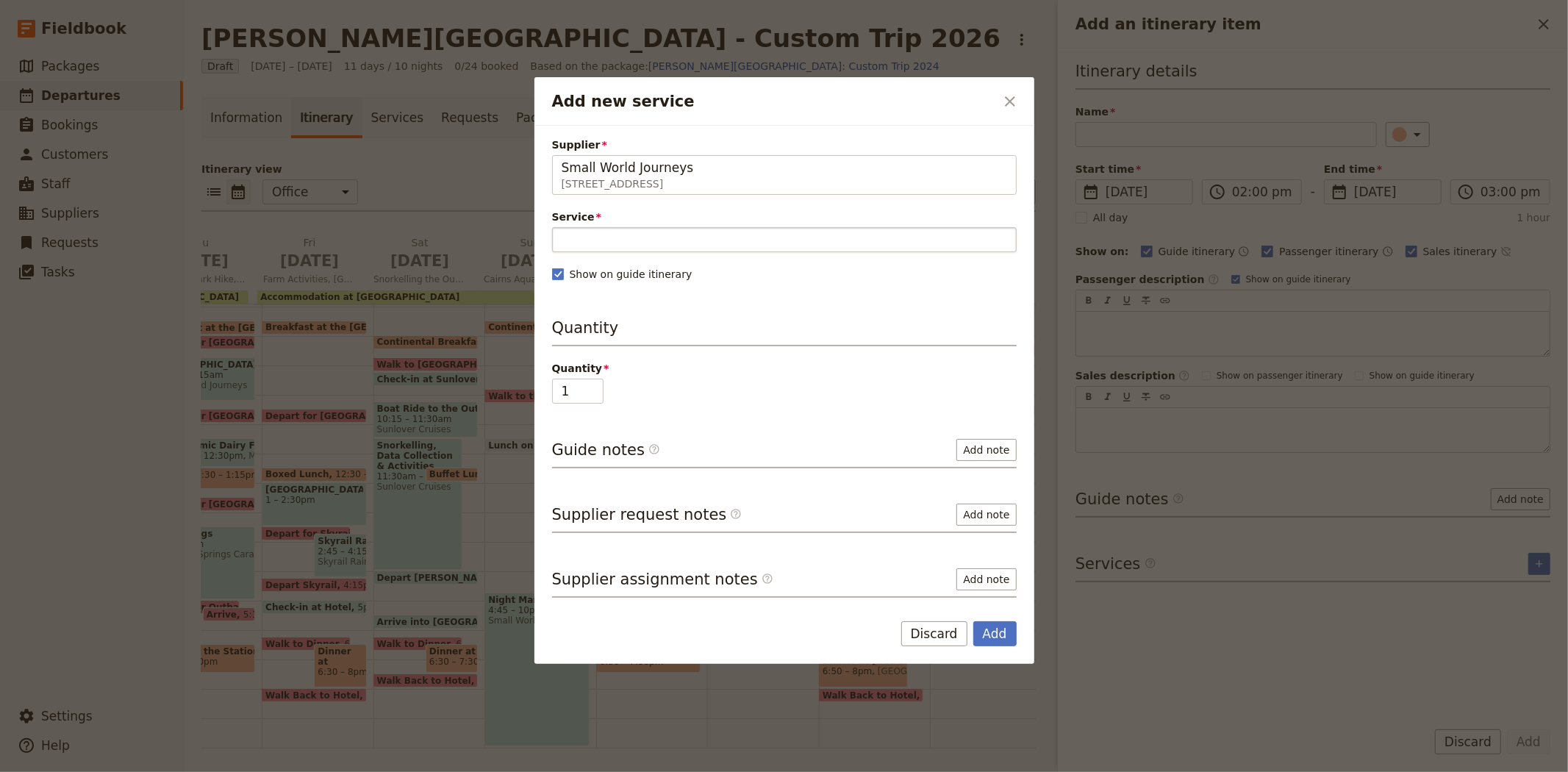
type input "Small World Journeys"
click at [672, 243] on input "Service" at bounding box center [784, 240] width 465 height 25
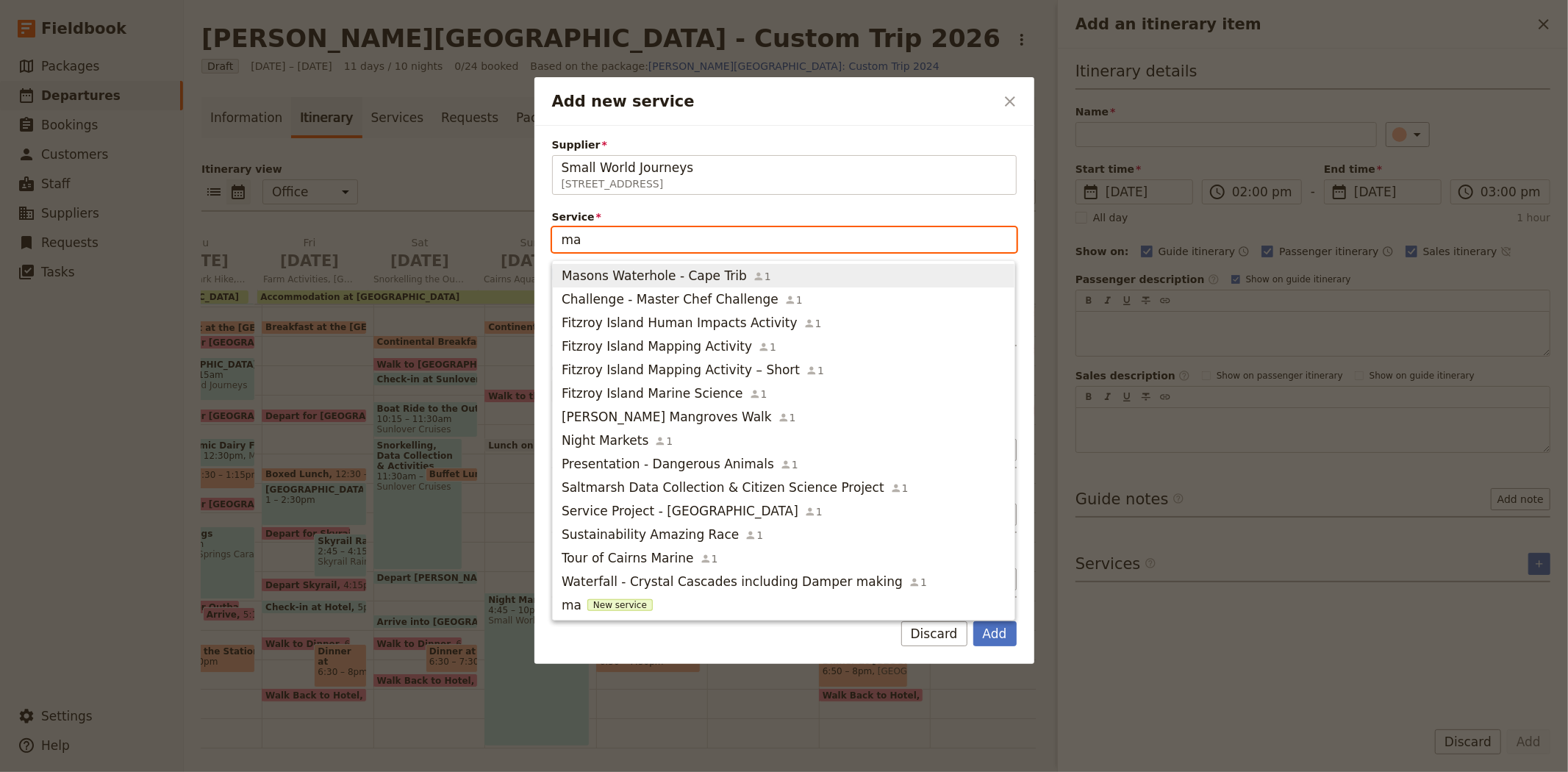
type input "m"
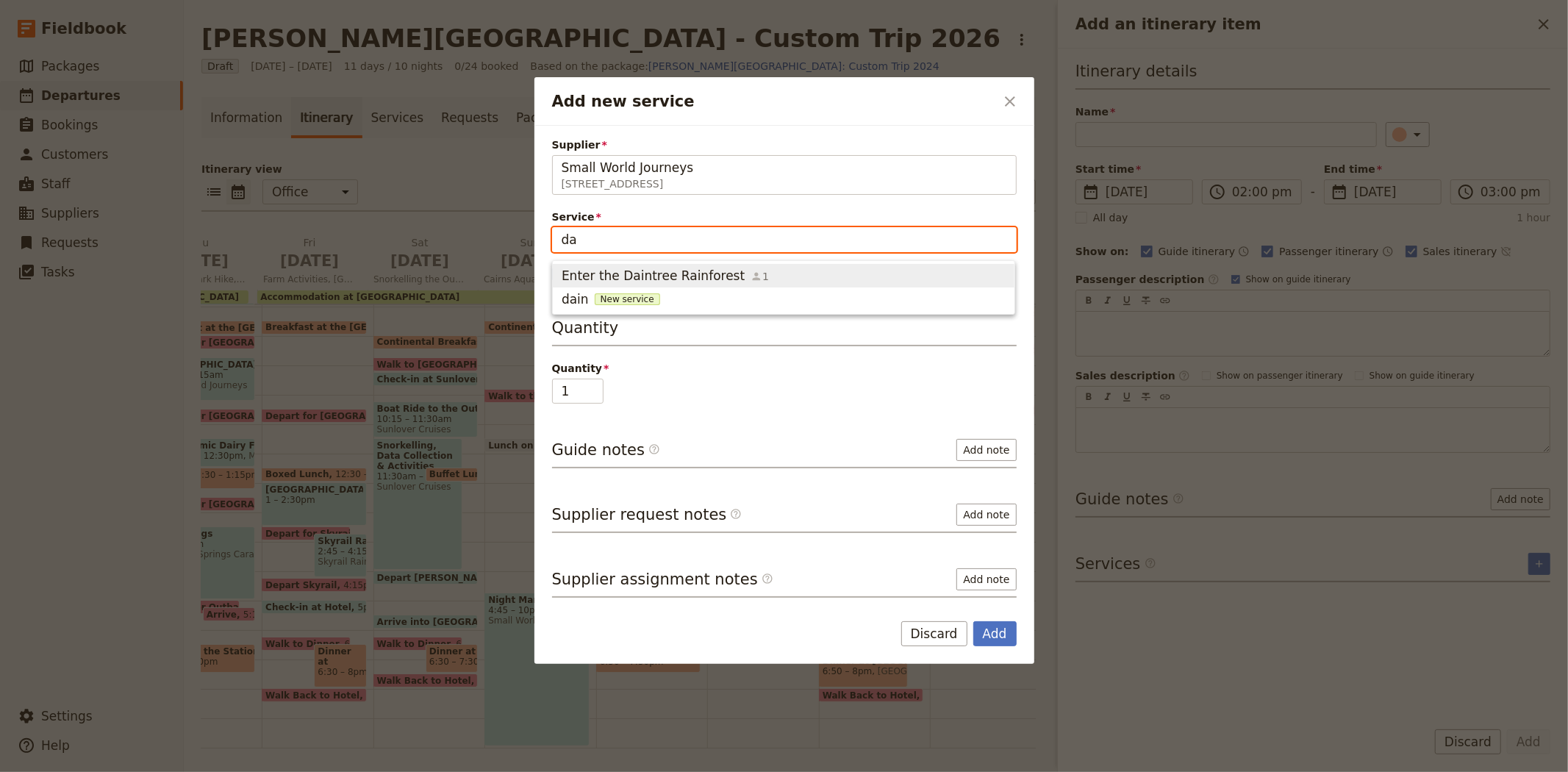
type input "d"
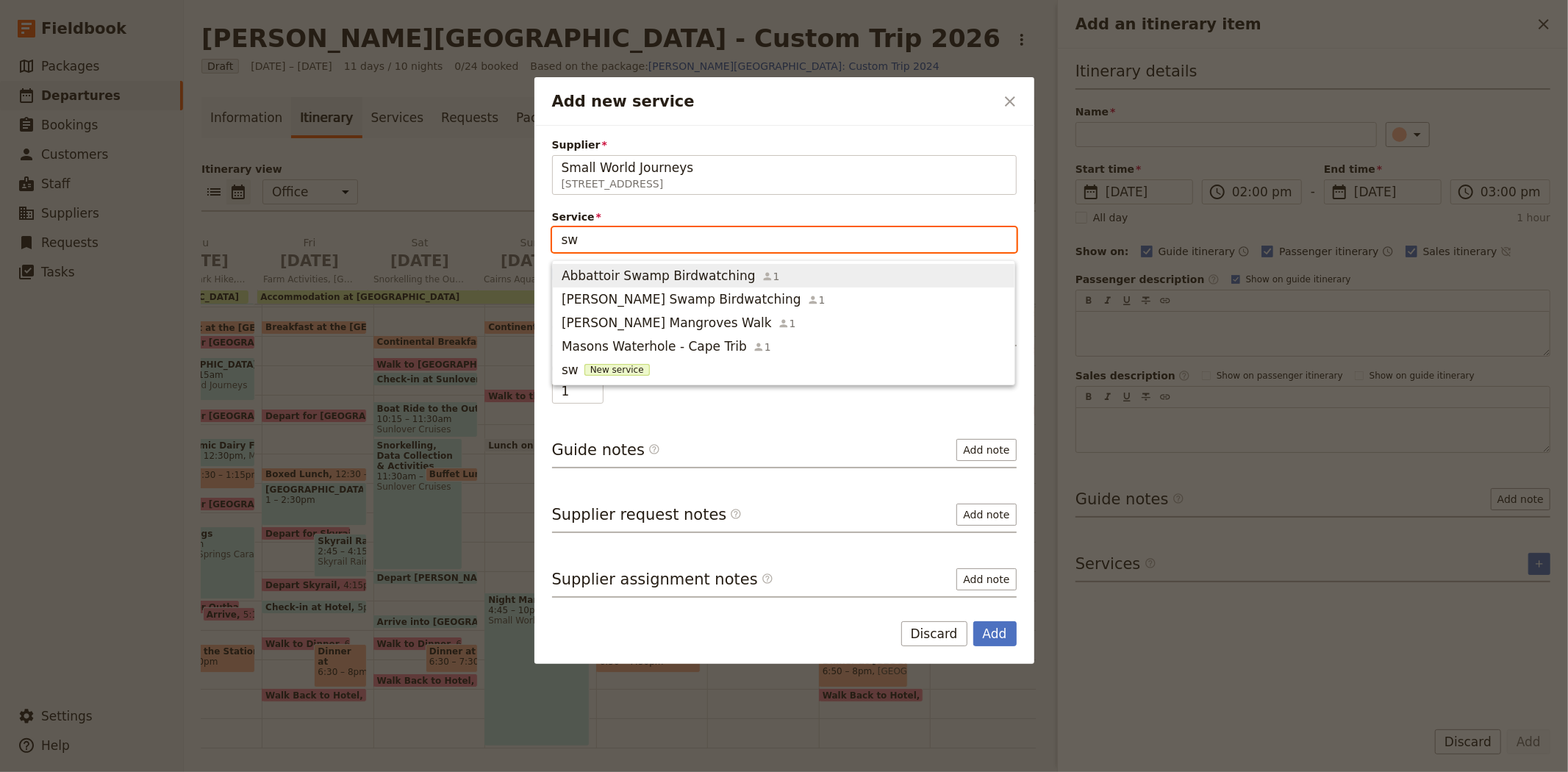
type input "s"
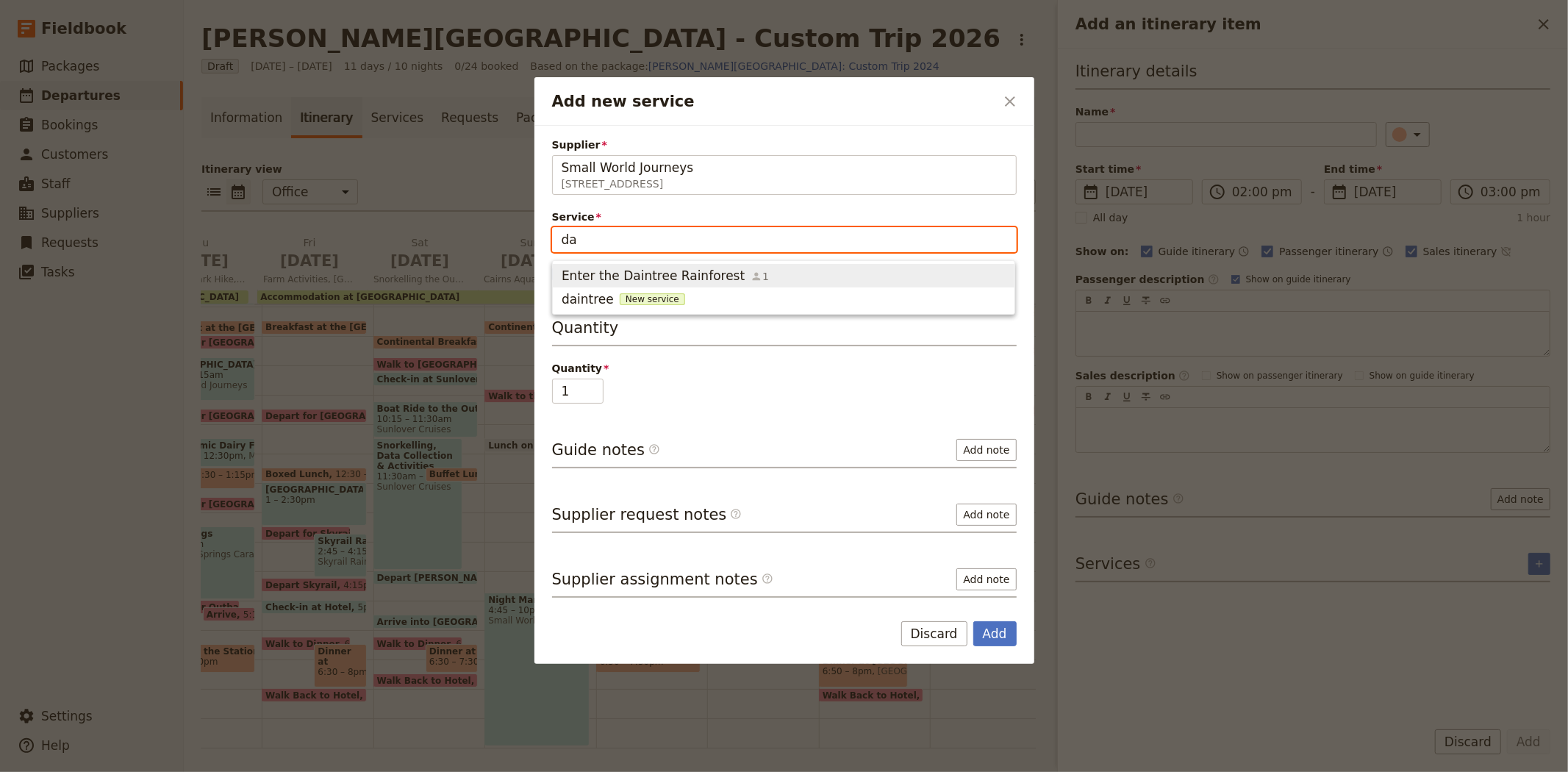
type input "d"
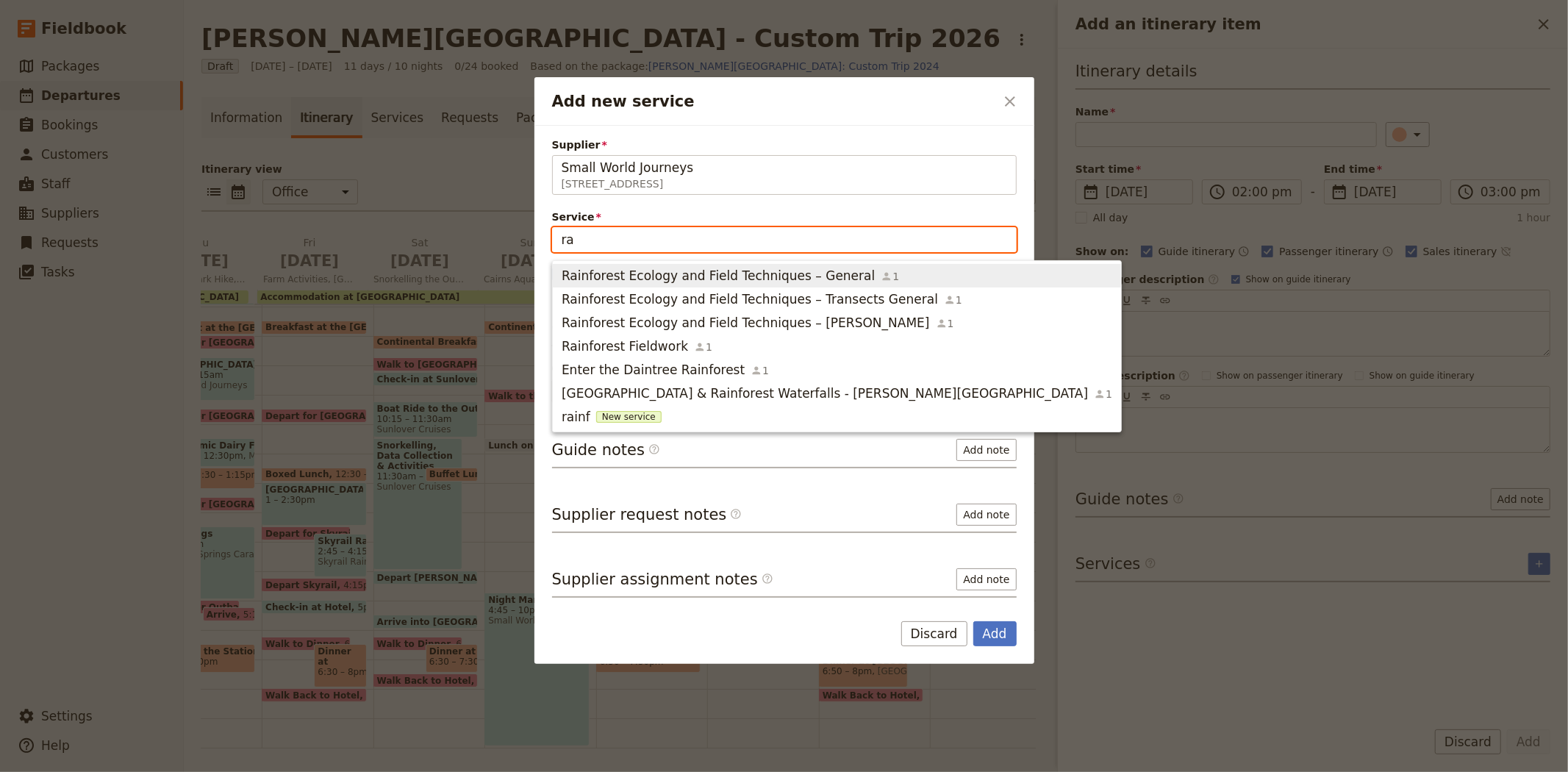
type input "r"
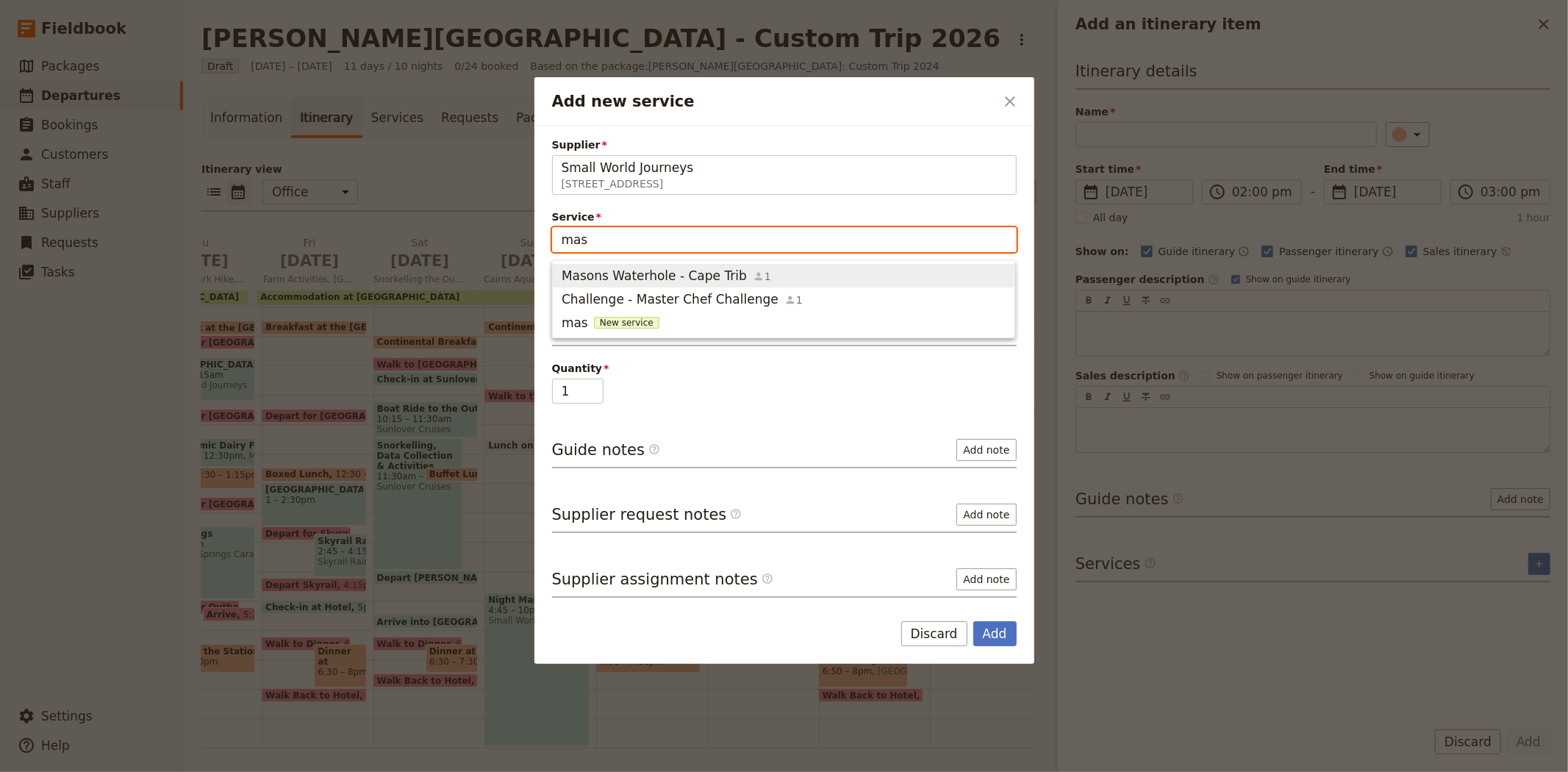
type input "maso"
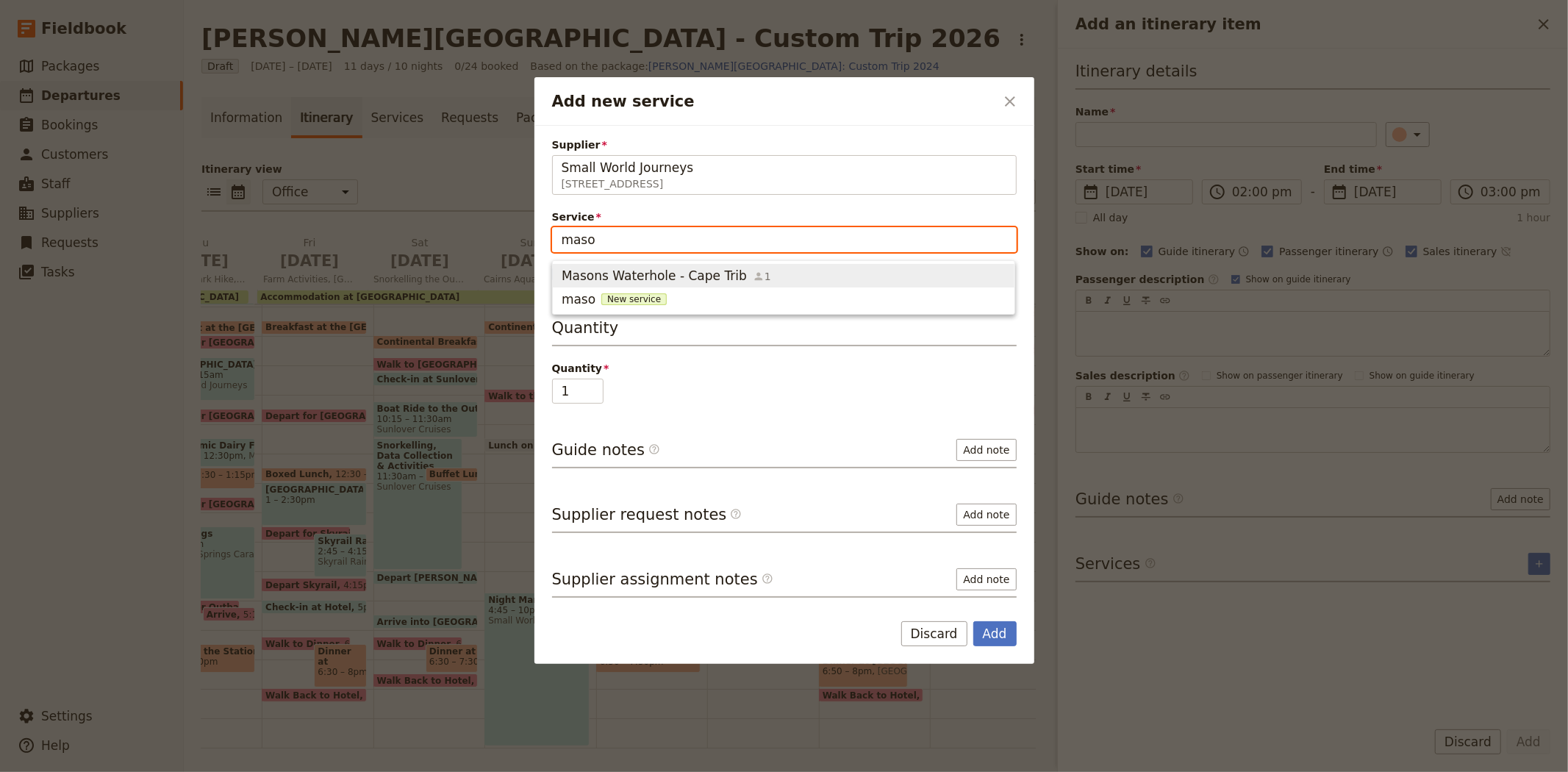
click at [661, 275] on span "Masons Waterhole - Cape Trib" at bounding box center [654, 275] width 186 height 17
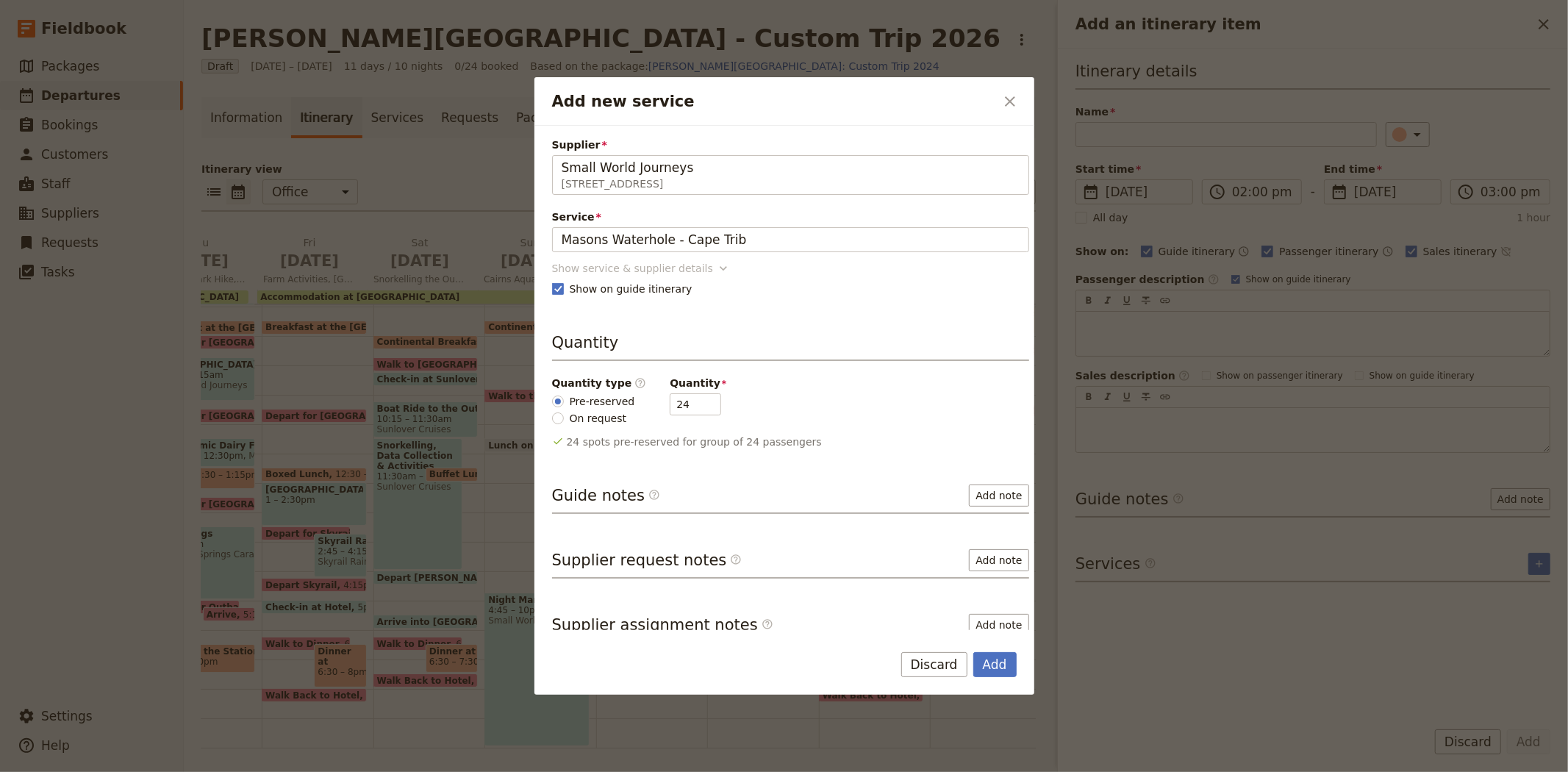
click at [659, 270] on div "Show service & supplier details" at bounding box center [632, 268] width 161 height 15
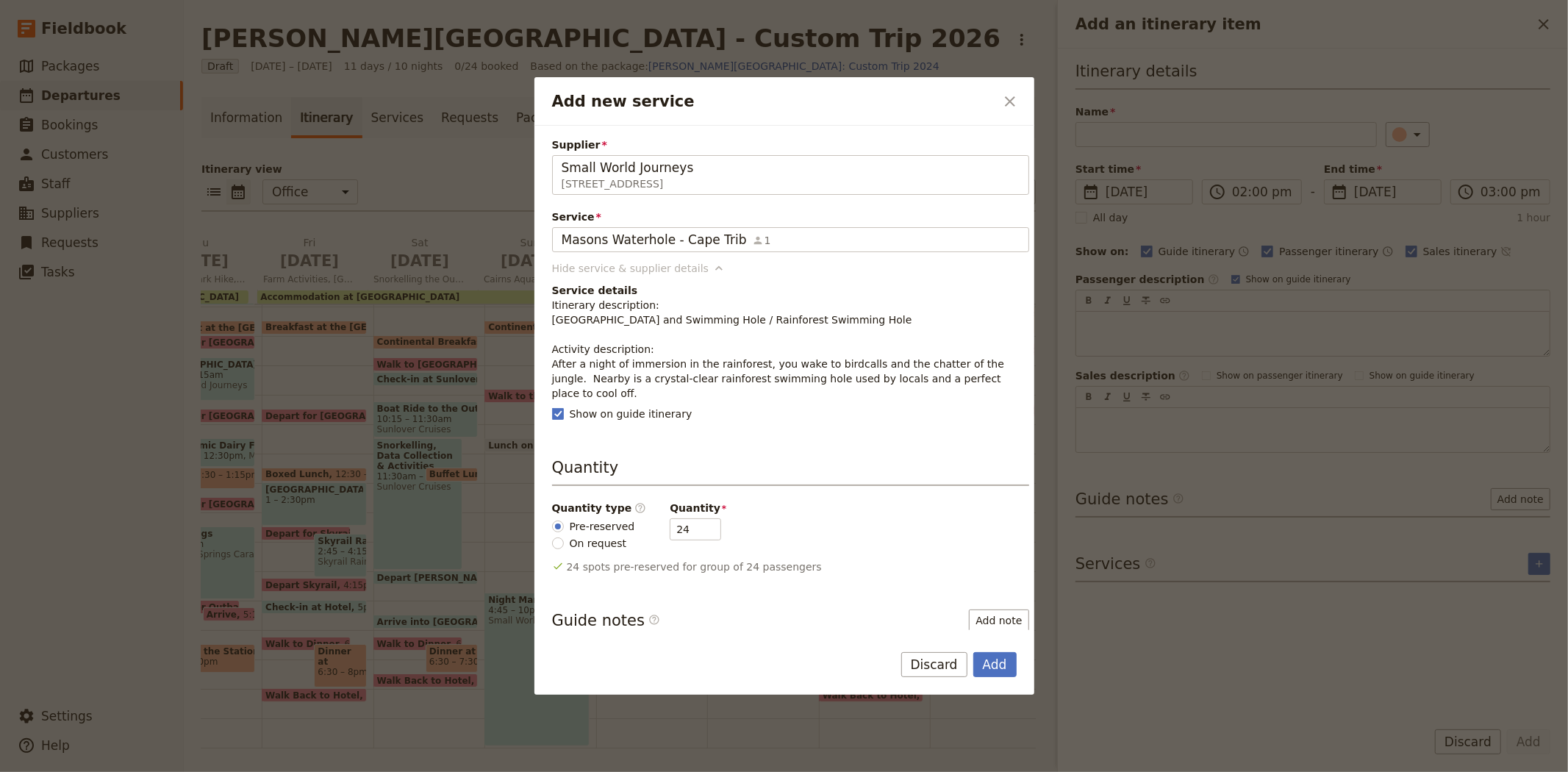
click at [659, 270] on div "Hide service & supplier details" at bounding box center [631, 268] width 157 height 15
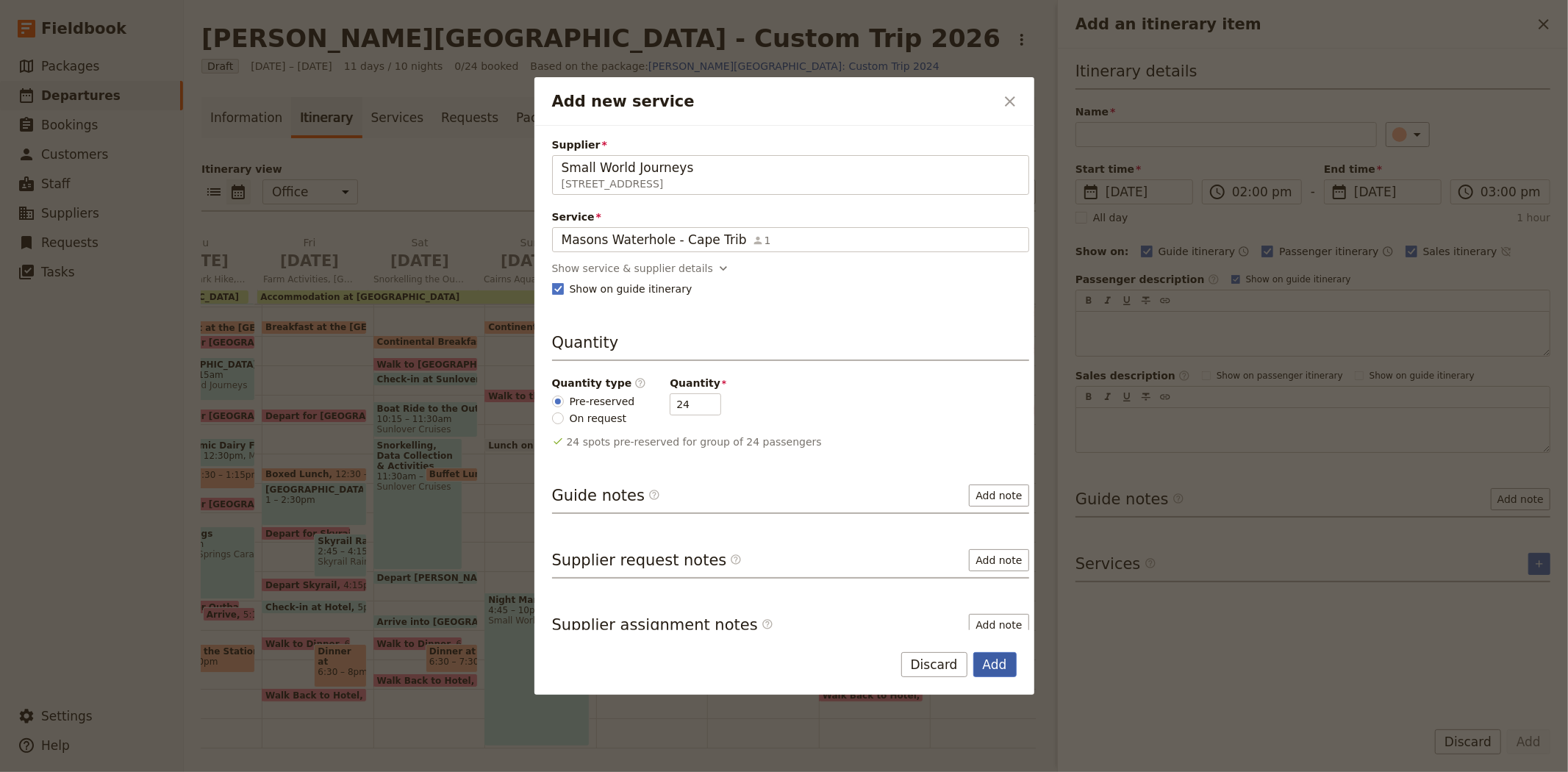
click at [995, 665] on button "Add" at bounding box center [995, 665] width 44 height 25
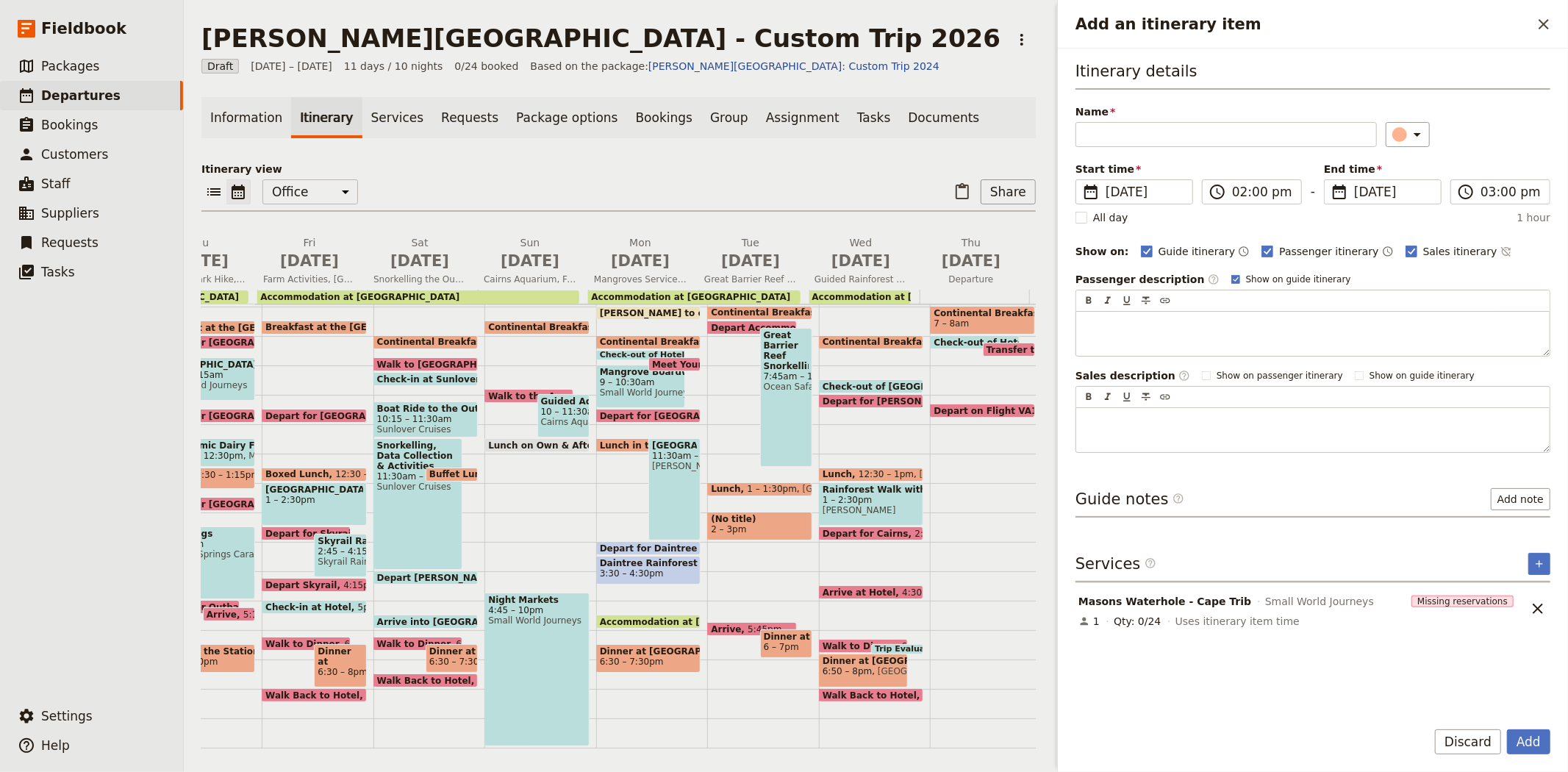
click at [1139, 145] on div "Itinerary details Name ​ Please fill in this field. Start time ​ 15 Sep 2026 15…" at bounding box center [1313, 256] width 475 height 393
click at [1135, 140] on input "Name" at bounding box center [1226, 135] width 301 height 25
type input "Rainforest Swimming Hole"
click at [1394, 137] on div "Add an itinerary item" at bounding box center [1399, 134] width 15 height 15
click at [1399, 190] on div "button" at bounding box center [1406, 182] width 15 height 15
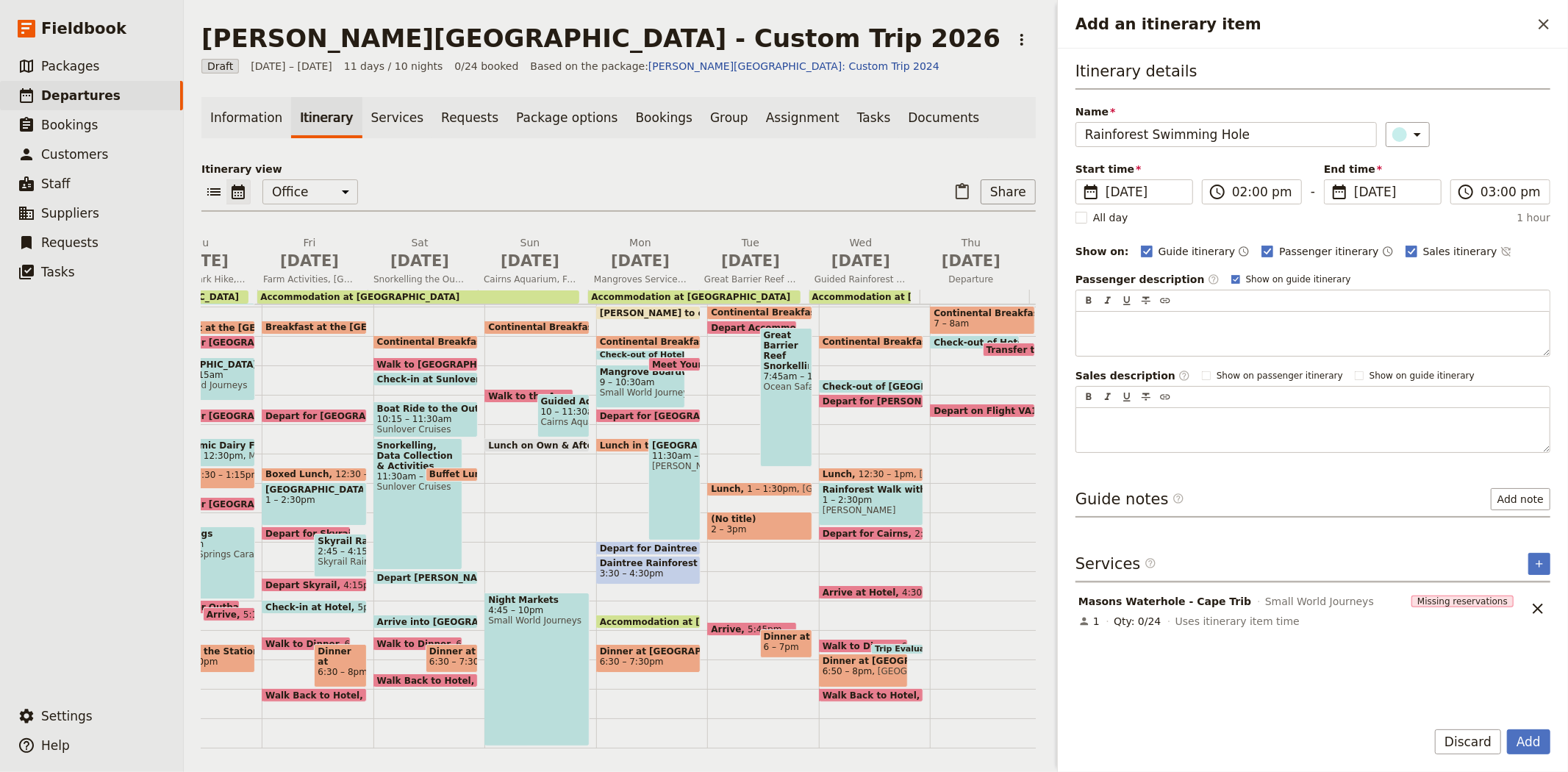
click at [1450, 149] on div "Itinerary details Name Rainforest Swimming Hole ​ Start time ​ 15 Sep 2026 15/0…" at bounding box center [1313, 256] width 475 height 393
click at [1539, 738] on button "Add" at bounding box center [1528, 742] width 44 height 25
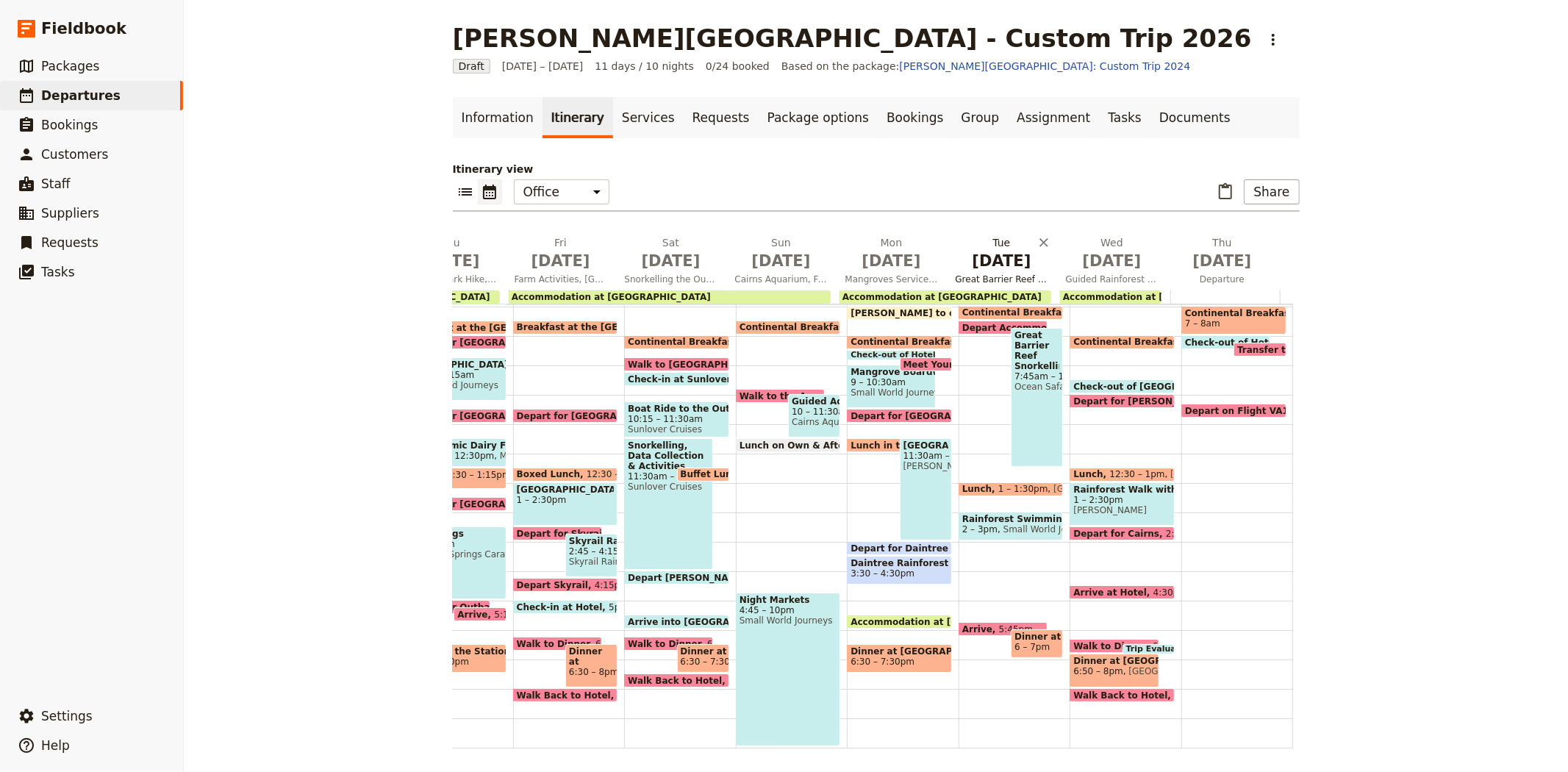
click at [982, 265] on span "Sep 15" at bounding box center [1002, 261] width 93 height 22
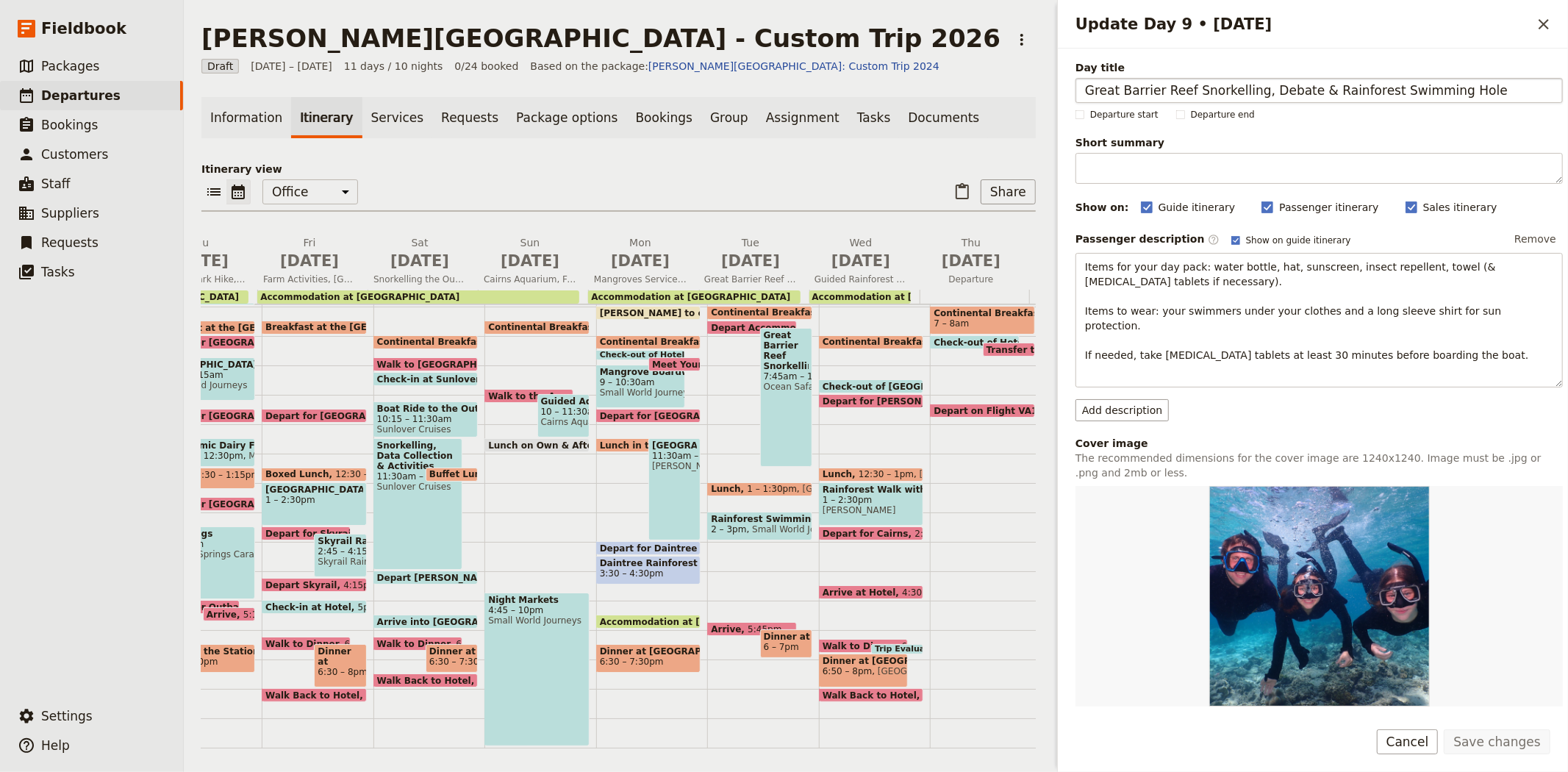
click at [1277, 92] on input "Great Barrier Reef Snorkelling, Debate & Rainforest Swimming Hole" at bounding box center [1319, 90] width 487 height 25
type input "Great Barrier Reef Snorkelling & Rainforest Swimming Hole"
click at [1486, 750] on button "Save changes" at bounding box center [1497, 742] width 106 height 25
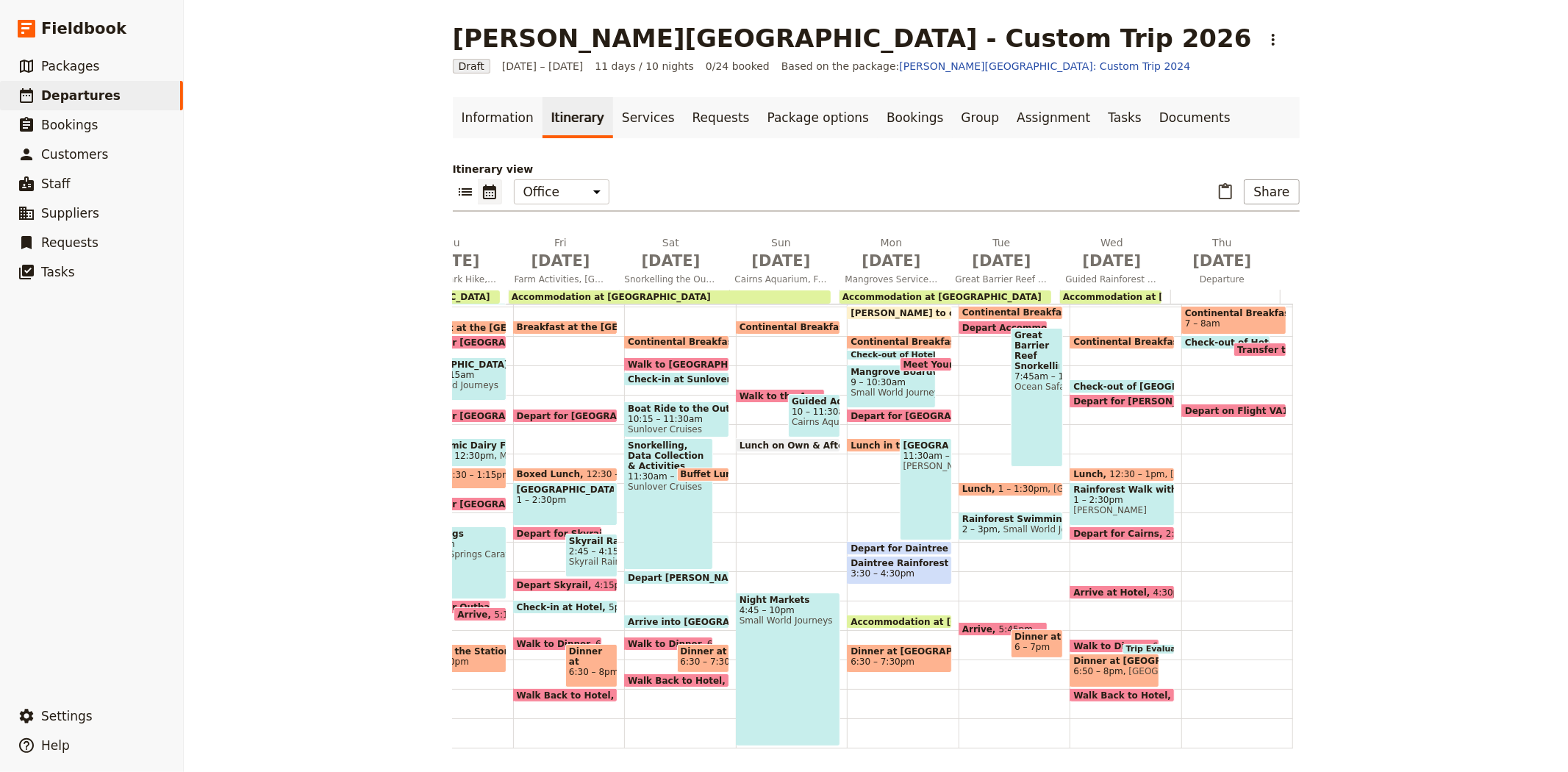
click at [998, 524] on span "Small World Journeys" at bounding box center [1047, 529] width 99 height 10
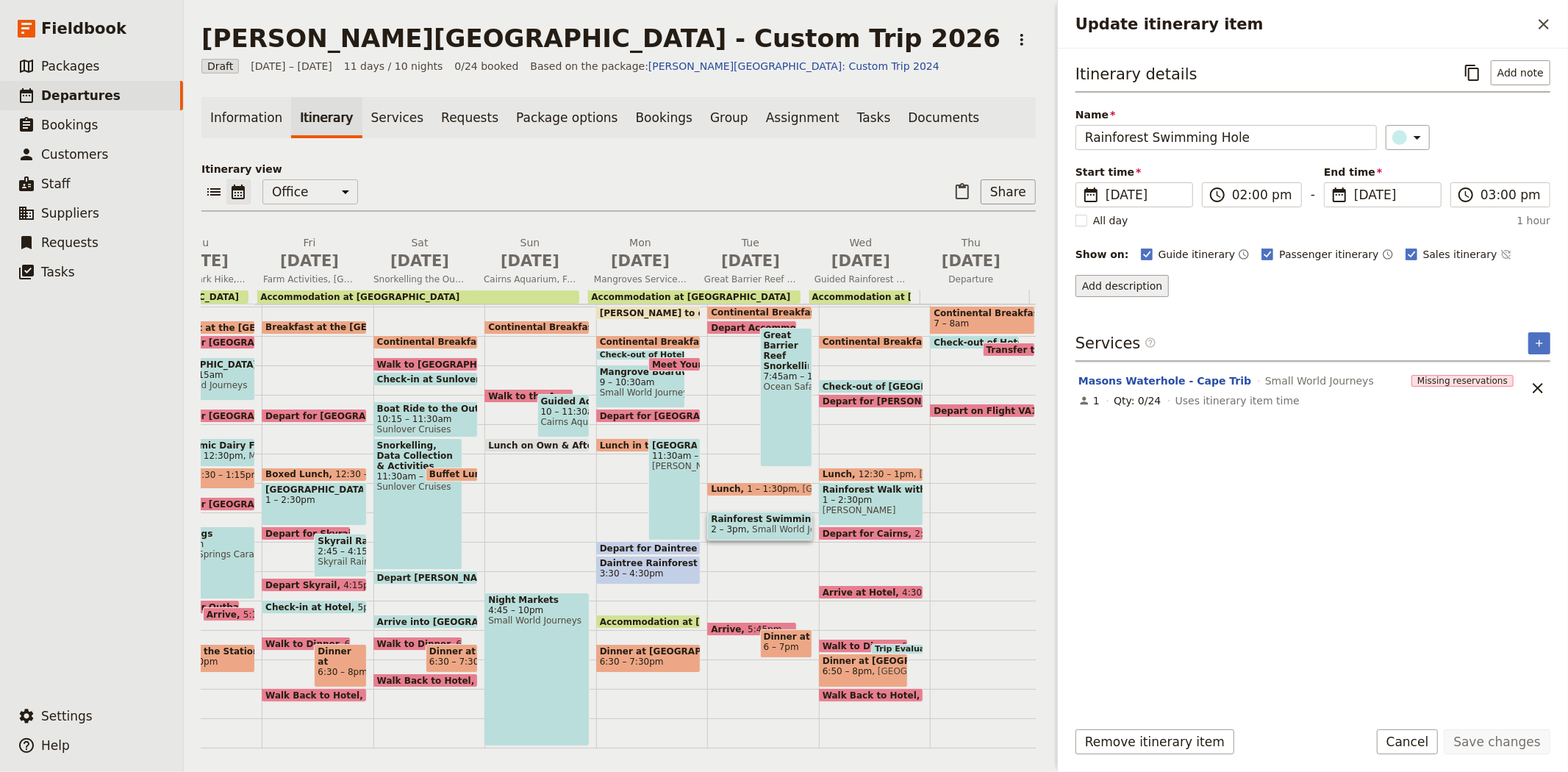
click at [1140, 283] on button "Add description" at bounding box center [1122, 286] width 94 height 22
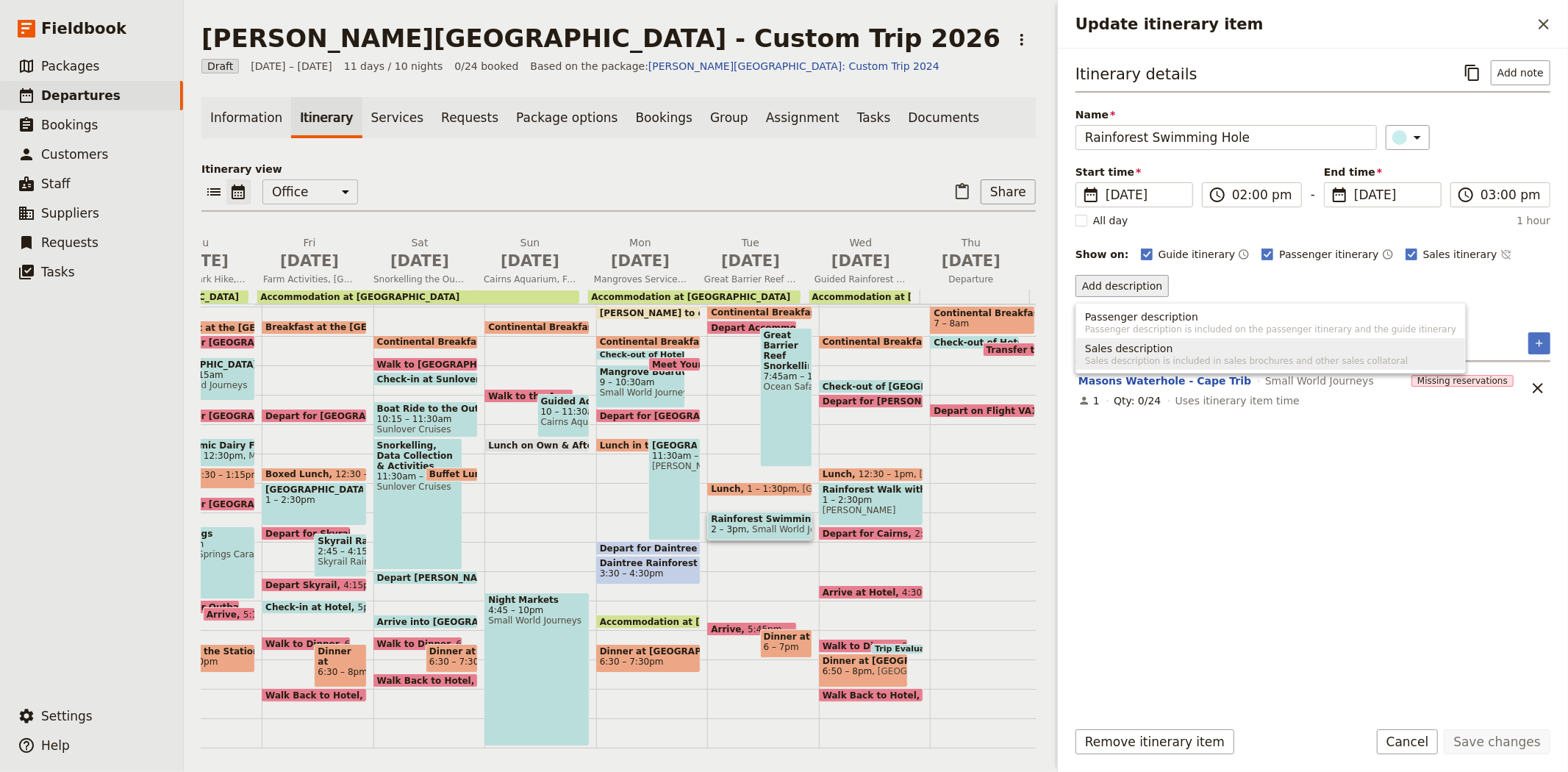
click at [1132, 353] on span "Sales description" at bounding box center [1129, 348] width 88 height 15
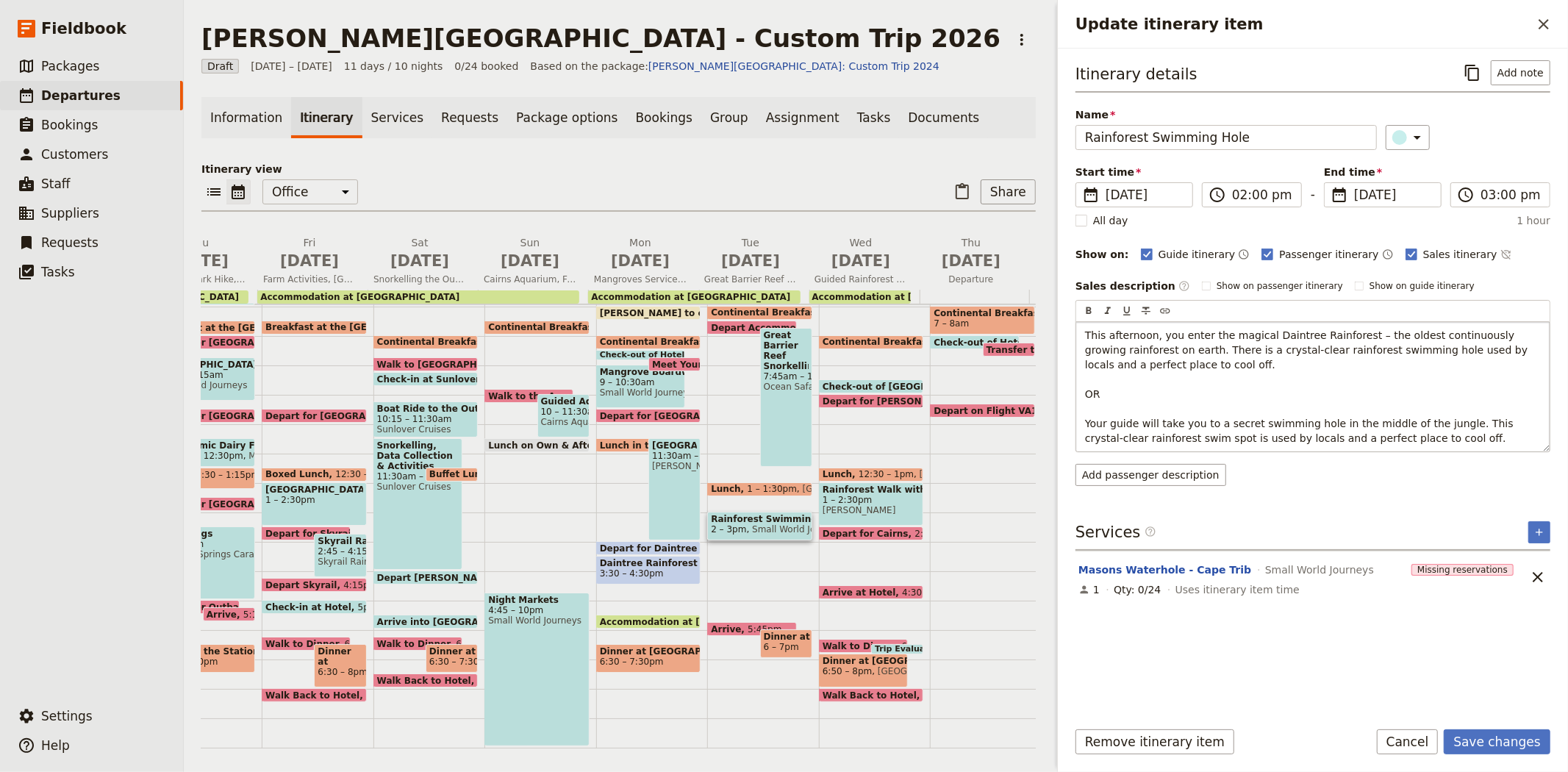
click at [1085, 422] on span "Your guide will take you to a secret swimming hole in the middle of the jungle.…" at bounding box center [1301, 430] width 431 height 26
drag, startPoint x: 1221, startPoint y: 351, endPoint x: 1343, endPoint y: 382, distance: 125.9
click at [1343, 382] on p "This afternoon, you enter the magical Daintree Rainforest – the oldest continuo…" at bounding box center [1313, 394] width 456 height 133
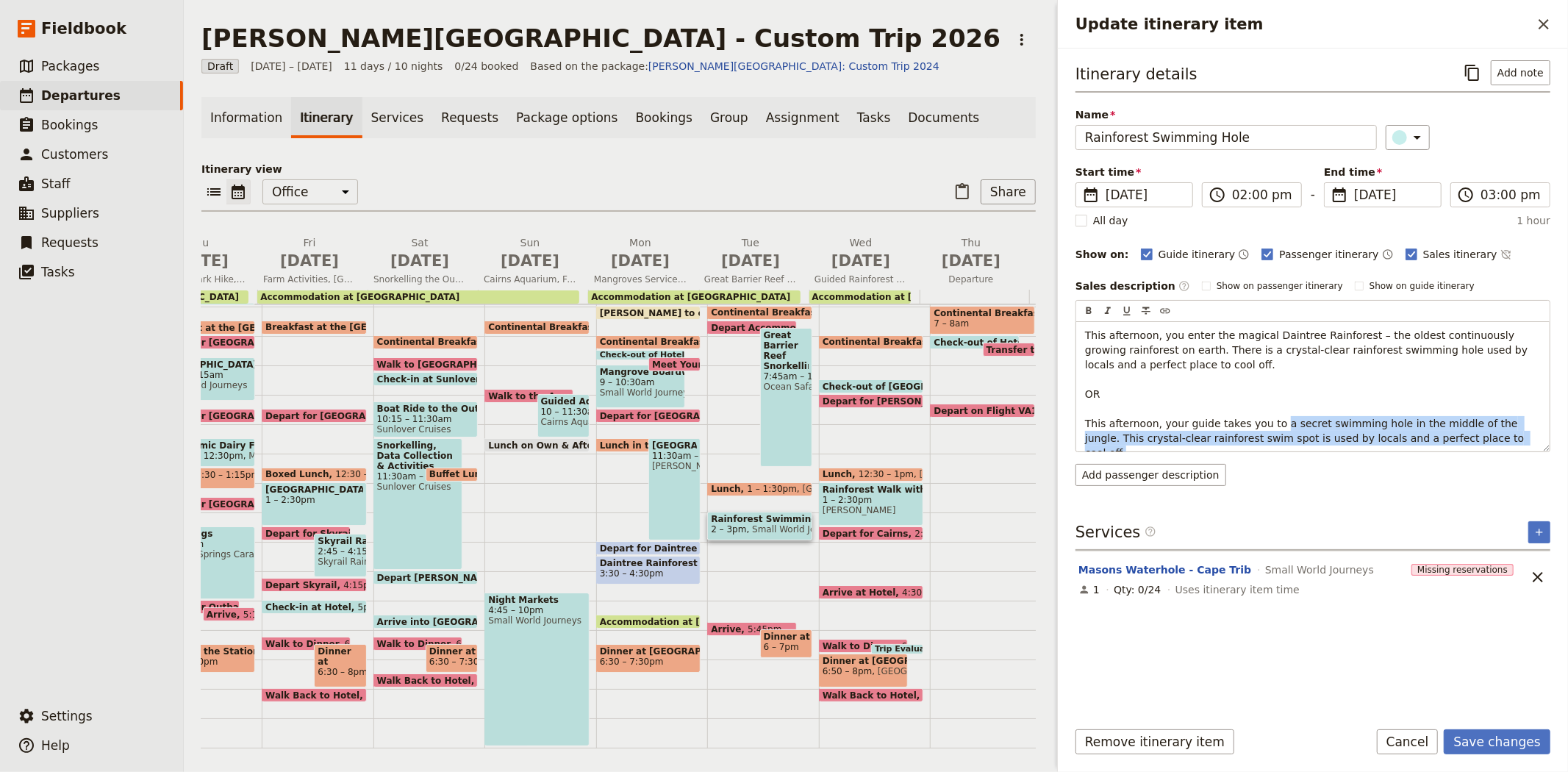
drag, startPoint x: 1265, startPoint y: 424, endPoint x: 1471, endPoint y: 451, distance: 207.8
click at [1471, 451] on div "​ ​ ​ ​ ​ This afternoon, you enter the magical Daintree Rainforest – the oldes…" at bounding box center [1313, 376] width 475 height 152
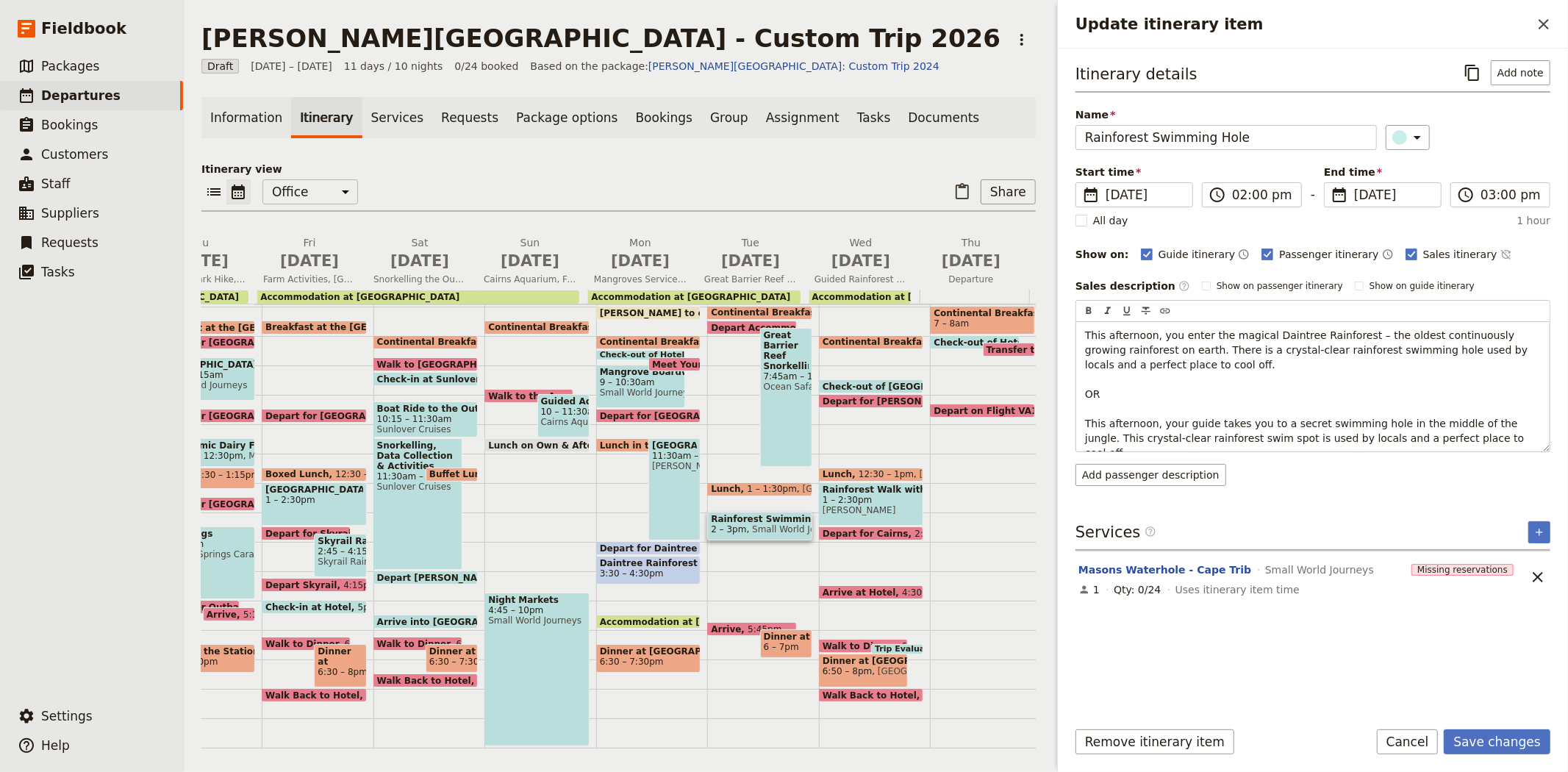
scroll to position [8, 0]
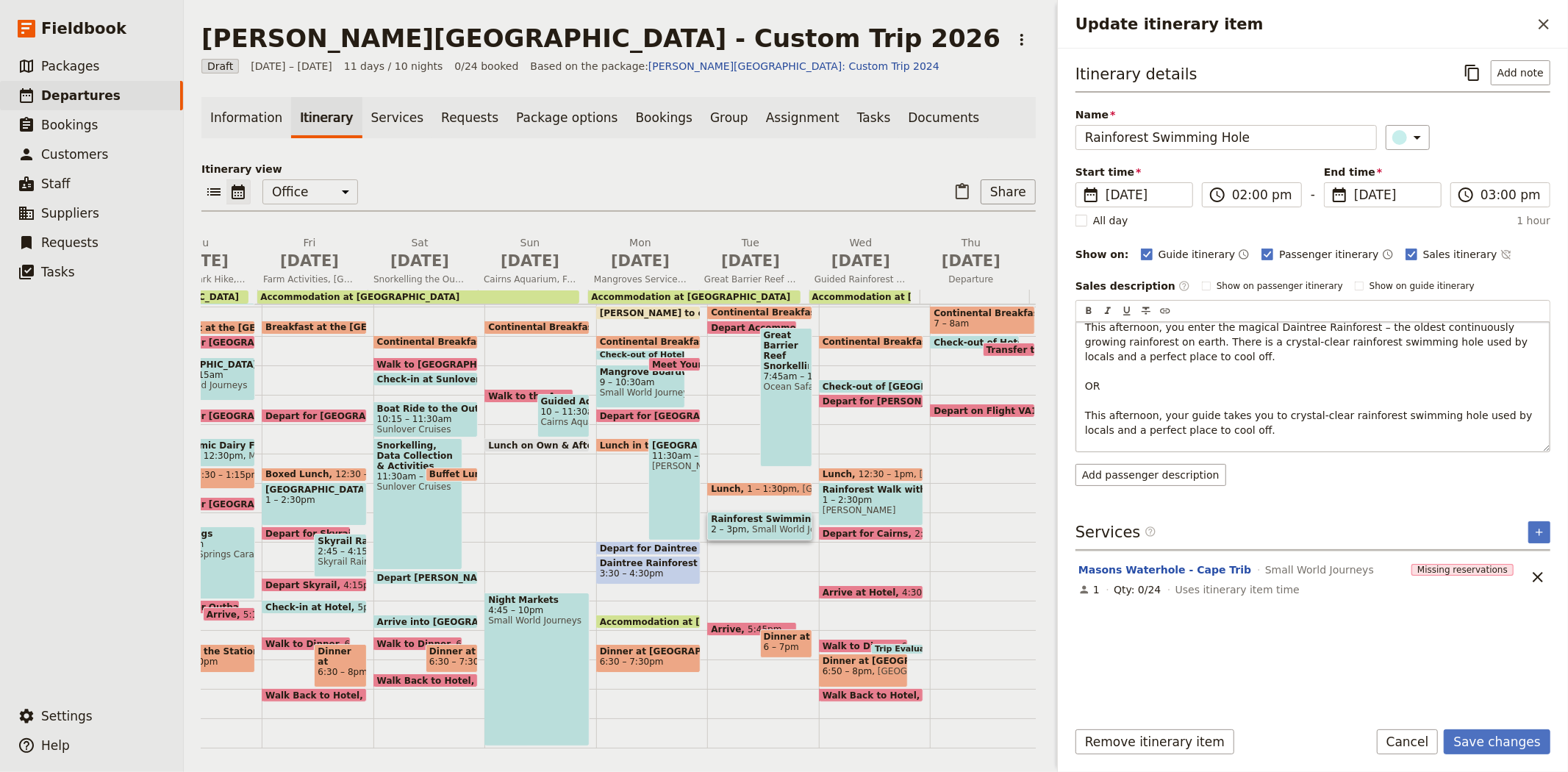
click at [1266, 417] on span "This afternoon, your guide takes you to crystal-clear rainforest swimming hole …" at bounding box center [1310, 422] width 450 height 26
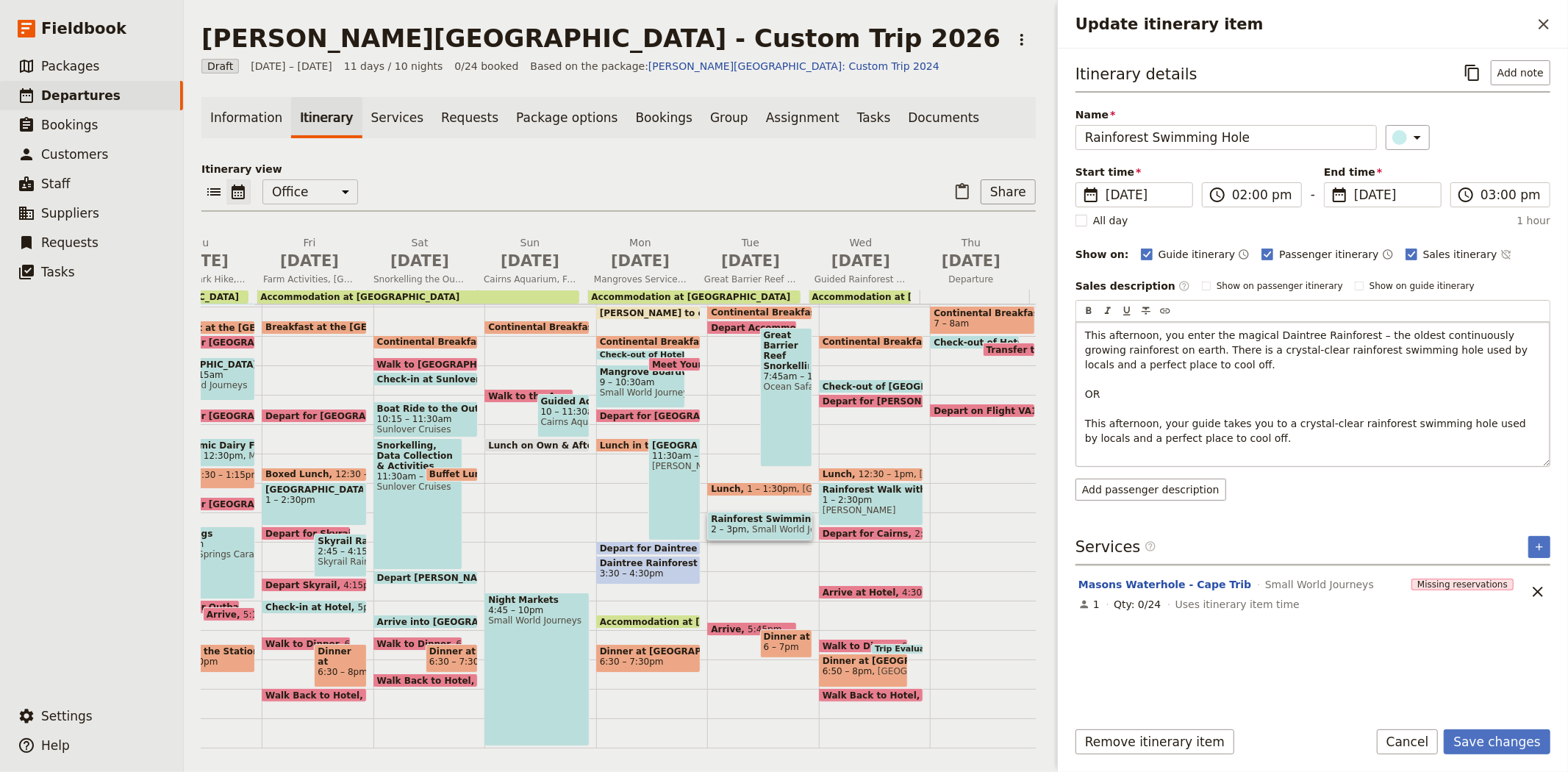
click at [1137, 456] on p "This afternoon, you enter the magical Daintree Rainforest – the oldest continuo…" at bounding box center [1313, 394] width 456 height 133
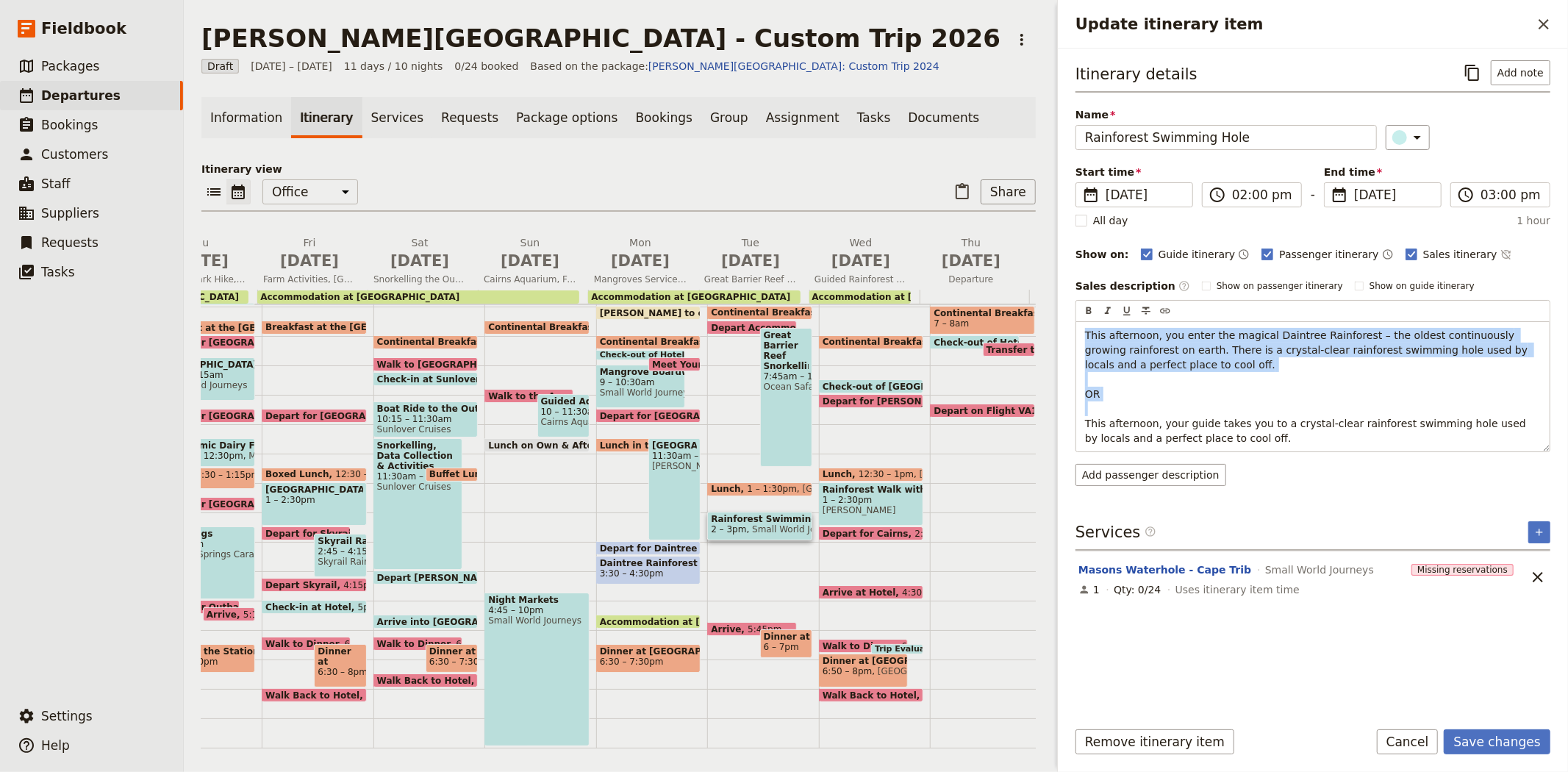
drag, startPoint x: 1081, startPoint y: 424, endPoint x: 1056, endPoint y: 326, distance: 101.1
click at [1057, 326] on div "Update itinerary item ​ Itinerary details ​ Add note Name Rainforest Swimming H…" at bounding box center [1313, 386] width 511 height 772
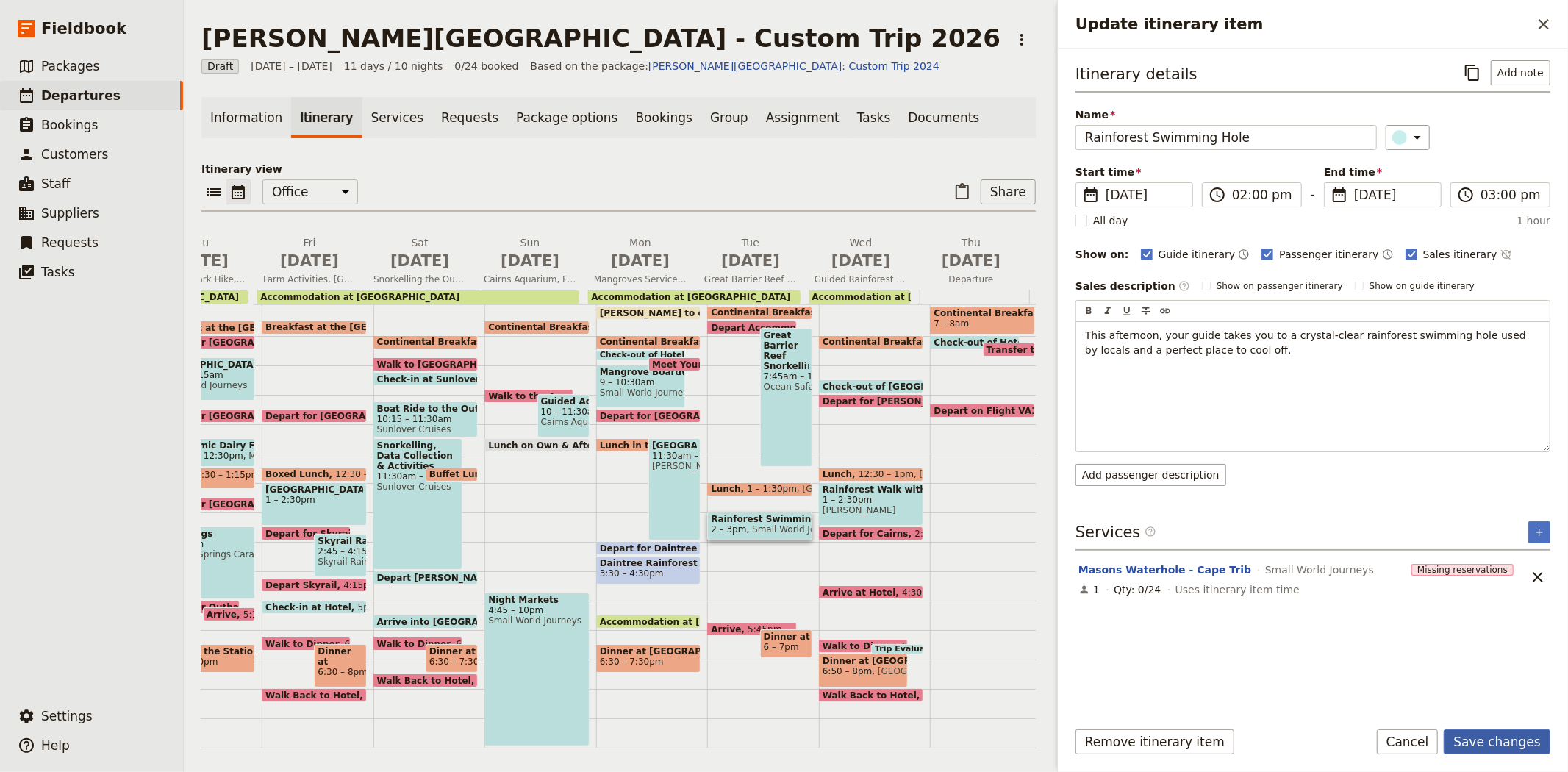
click at [1482, 740] on button "Save changes" at bounding box center [1497, 742] width 106 height 25
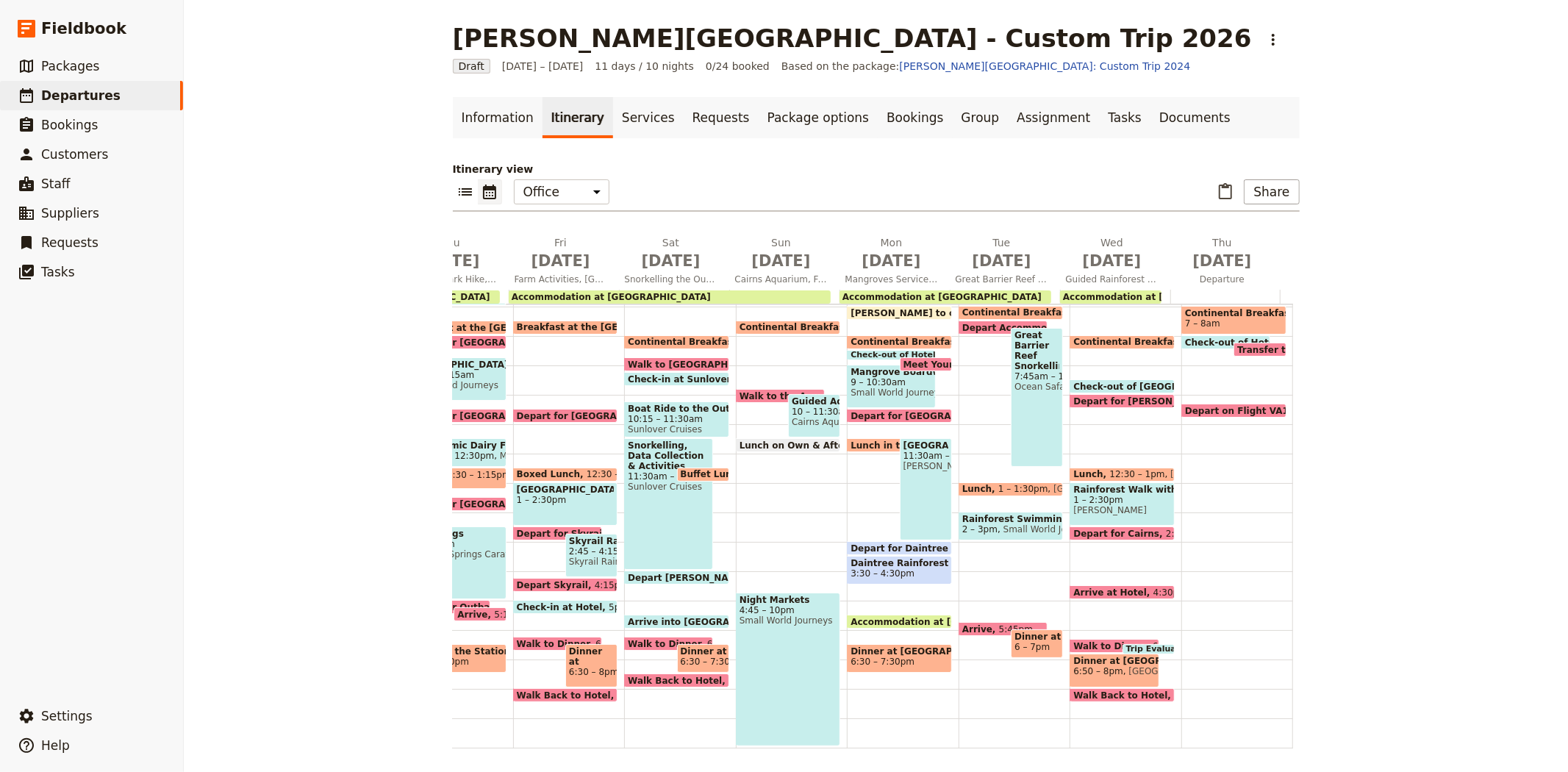
click at [1022, 643] on span "6 – 7pm" at bounding box center [1032, 647] width 35 height 10
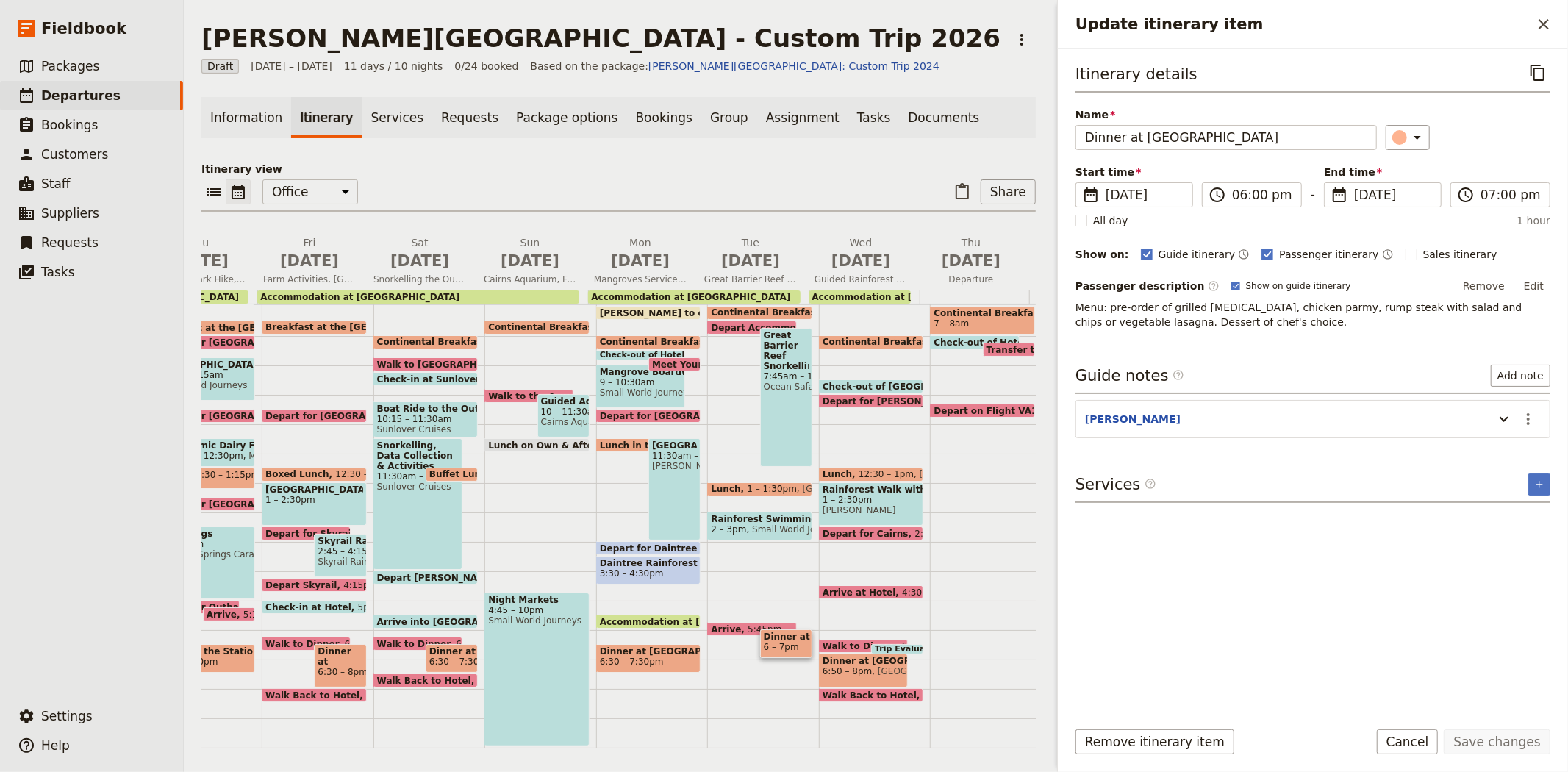
click at [669, 165] on p "Itinerary view" at bounding box center [619, 169] width 834 height 15
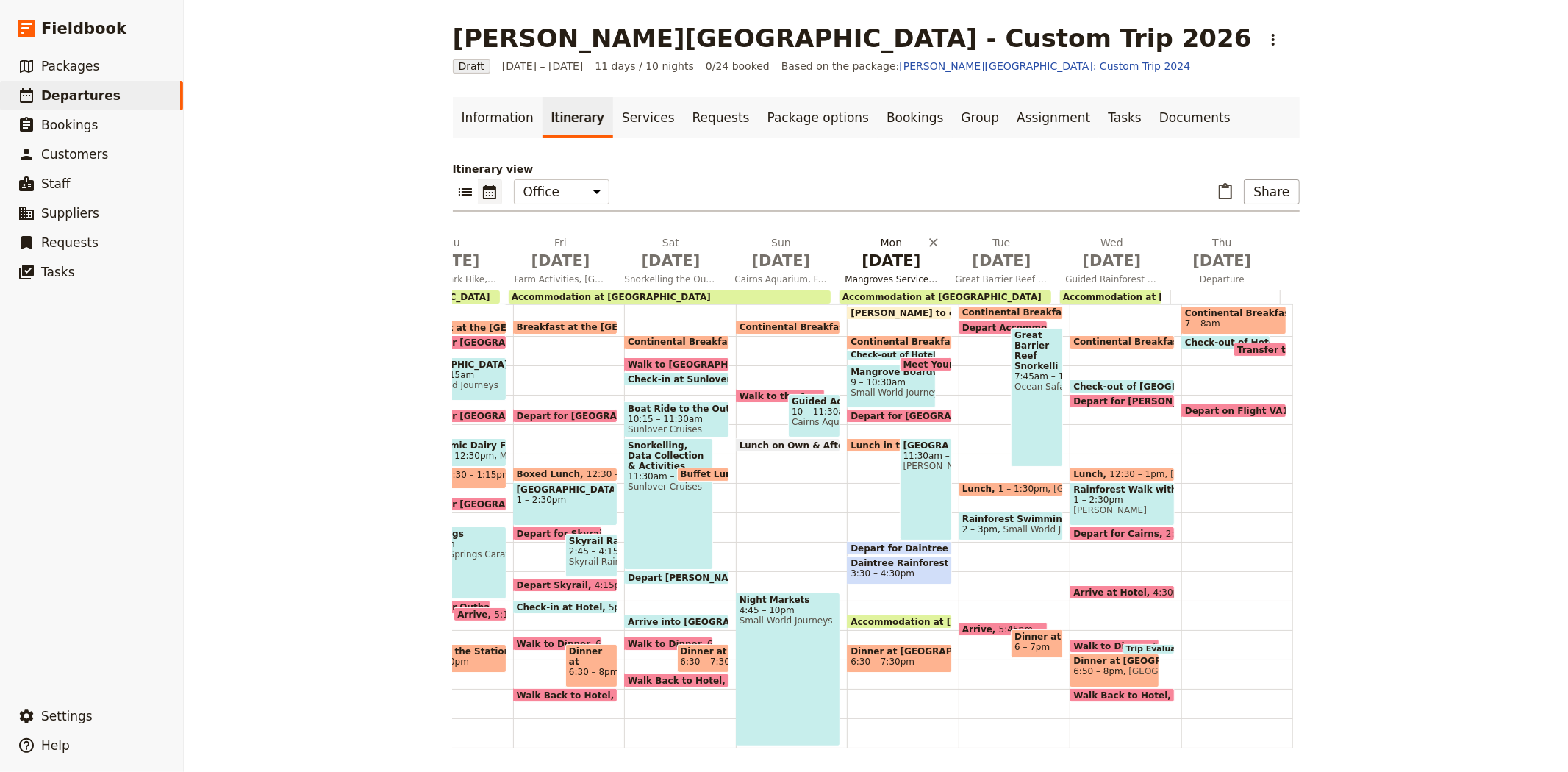
click at [886, 274] on span "Mangroves Service Project & [GEOGRAPHIC_DATA]" at bounding box center [891, 279] width 105 height 12
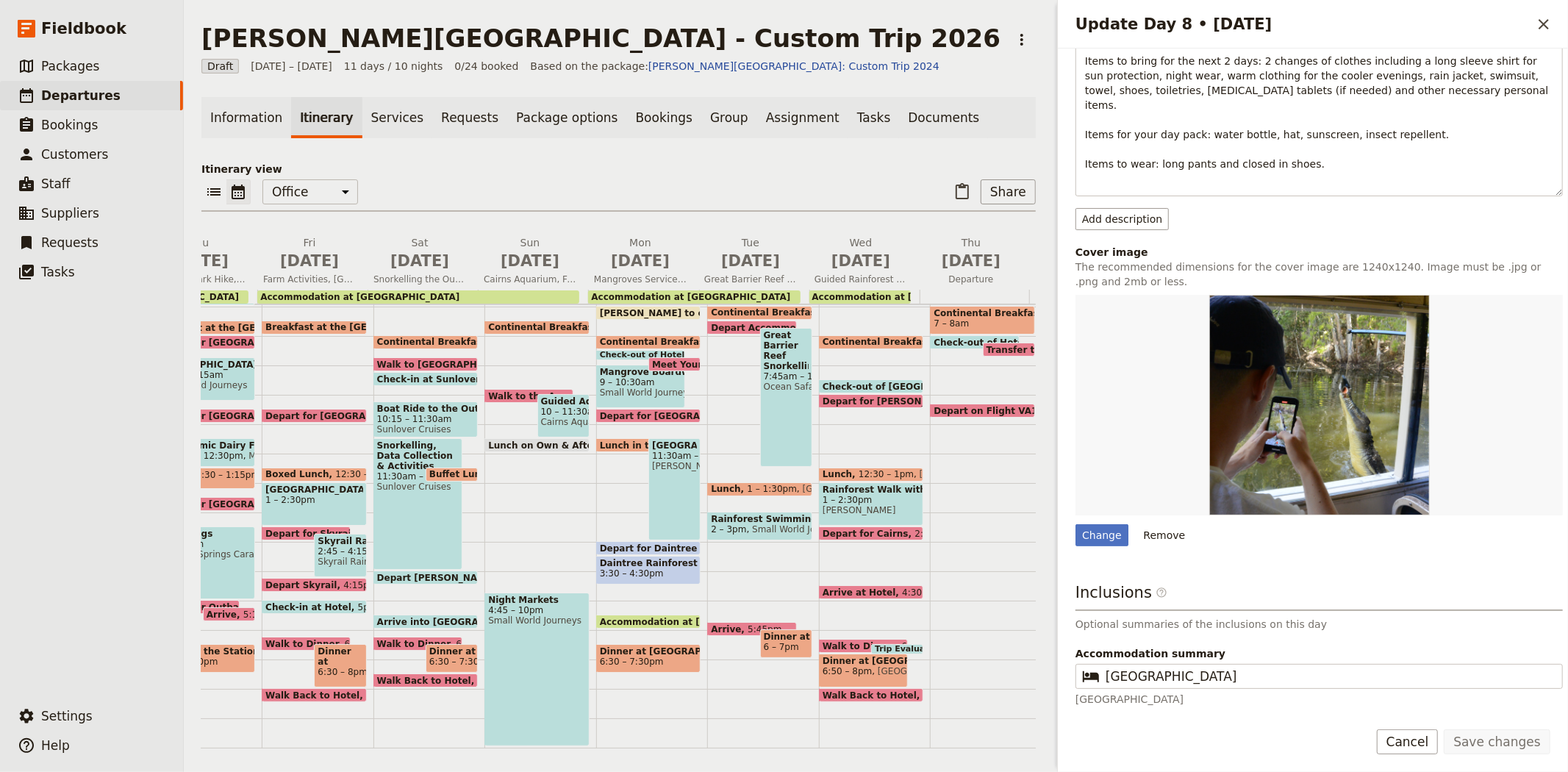
scroll to position [311, 0]
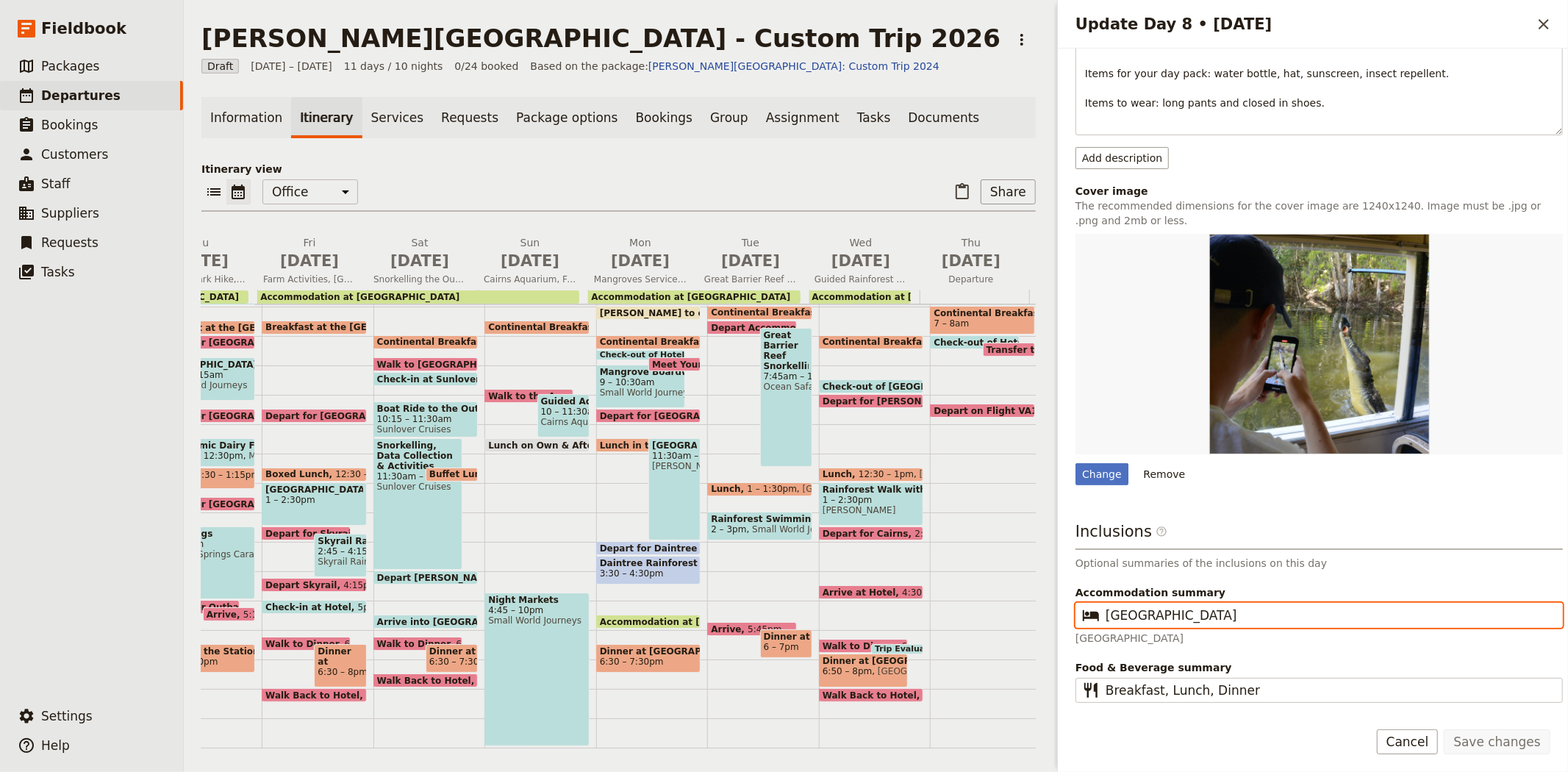
drag, startPoint x: 1290, startPoint y: 599, endPoint x: 1029, endPoint y: 597, distance: 261.0
click at [1029, 597] on div "Albert Park College - Custom Trip 2026 ​ Draft 7 – 17 Sep 2026 11 days / 10 nig…" at bounding box center [876, 386] width 1384 height 772
click at [760, 252] on span "Sep 15" at bounding box center [750, 261] width 93 height 22
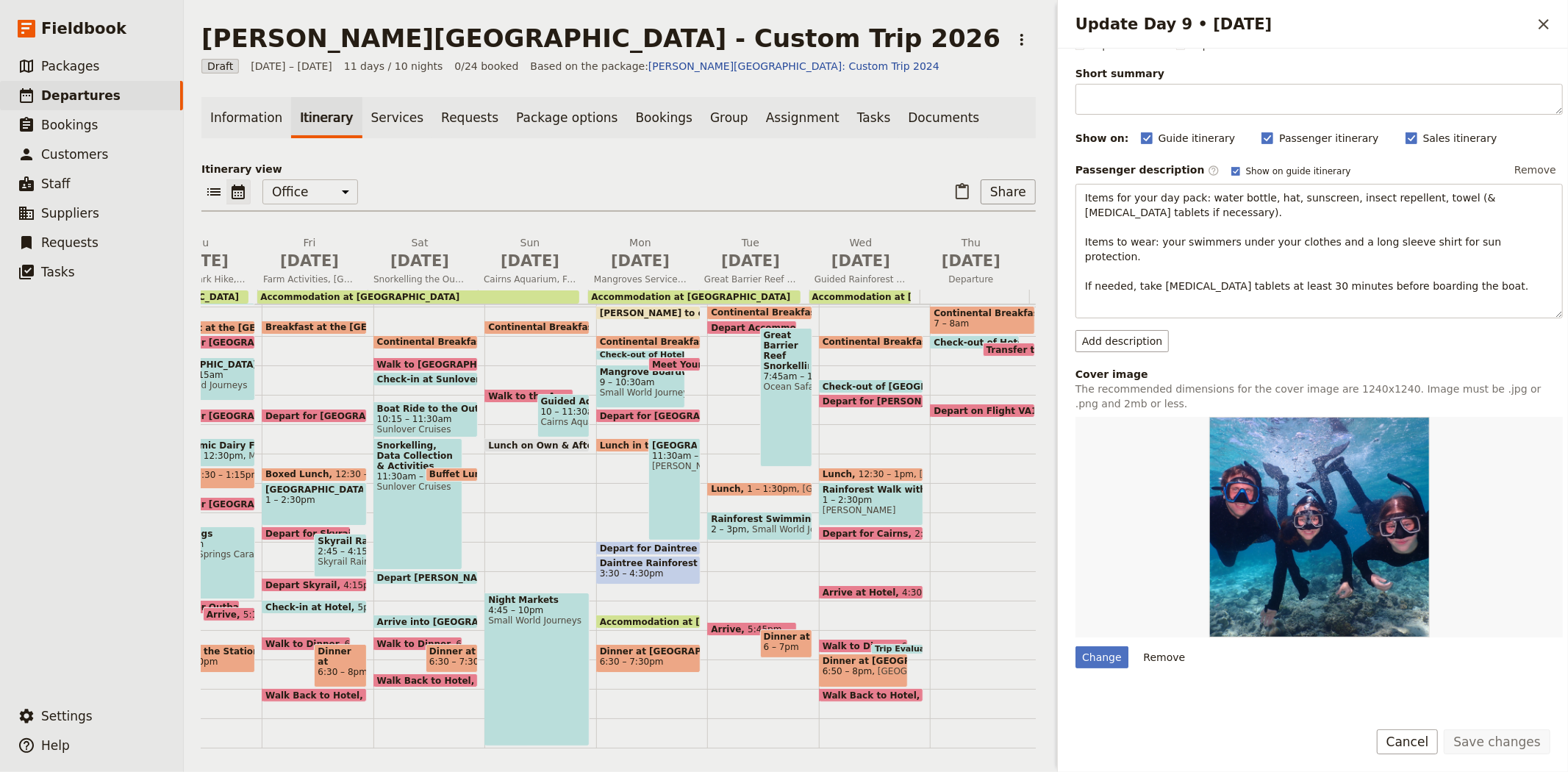
scroll to position [236, 0]
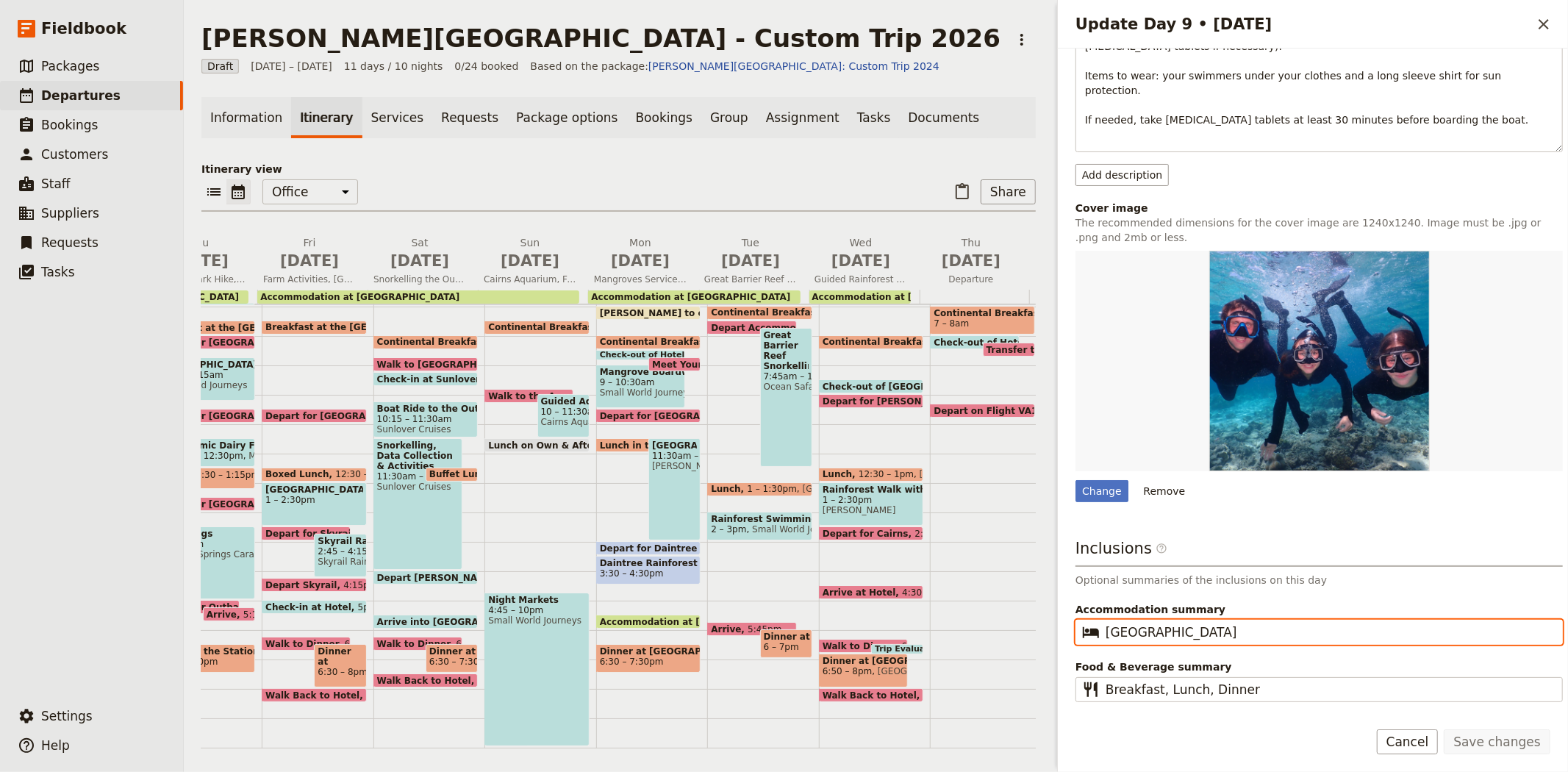
drag, startPoint x: 1273, startPoint y: 613, endPoint x: 1087, endPoint y: 627, distance: 186.5
click at [1087, 627] on fieldset "​ Daintree Rainforest Lodge" at bounding box center [1319, 632] width 487 height 25
click at [847, 275] on span "Guided Rainforest Walk with Indigenous Guide" at bounding box center [861, 279] width 105 height 12
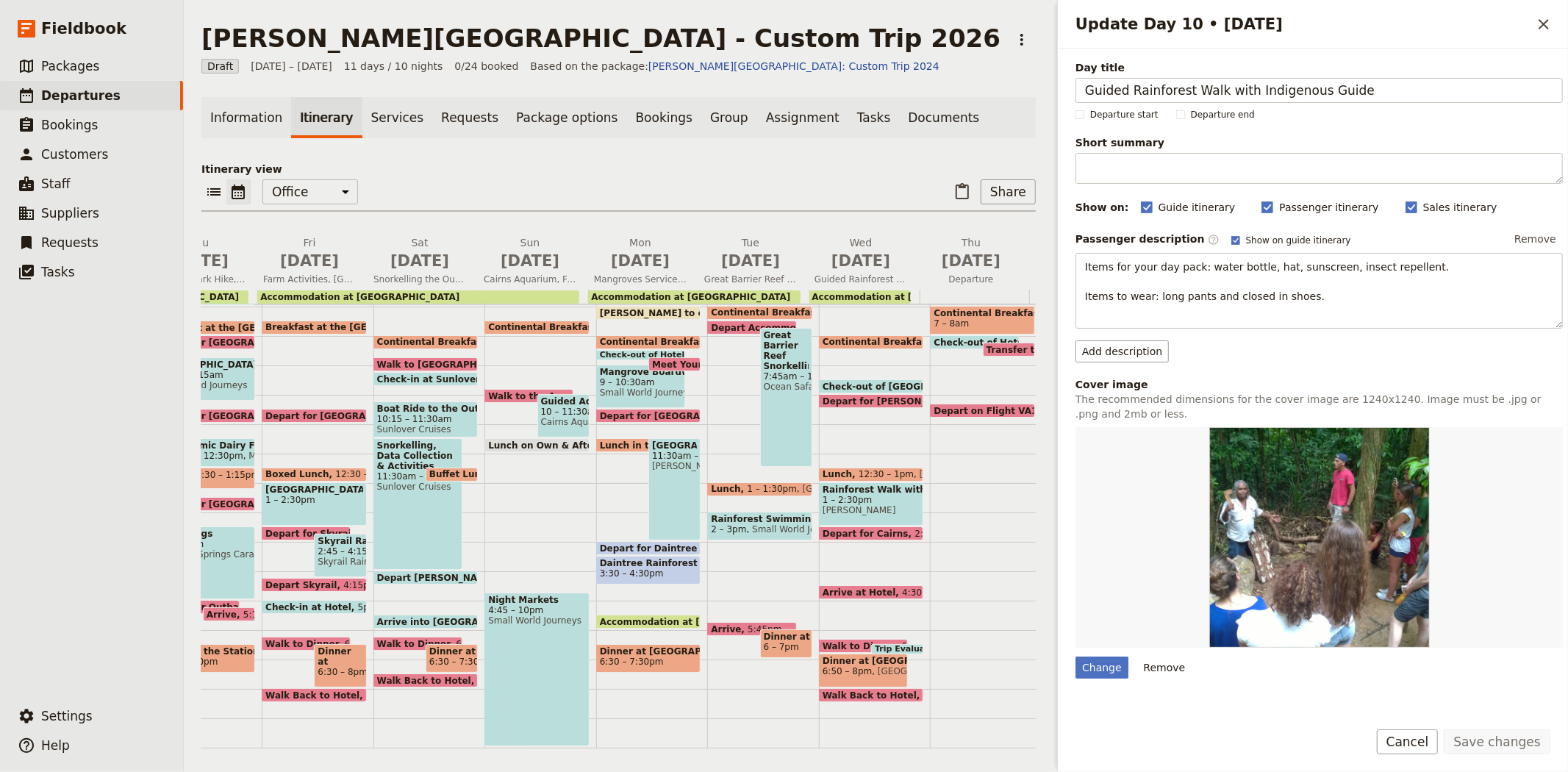
click at [853, 396] on span "Depart for [PERSON_NAME]" at bounding box center [894, 401] width 144 height 10
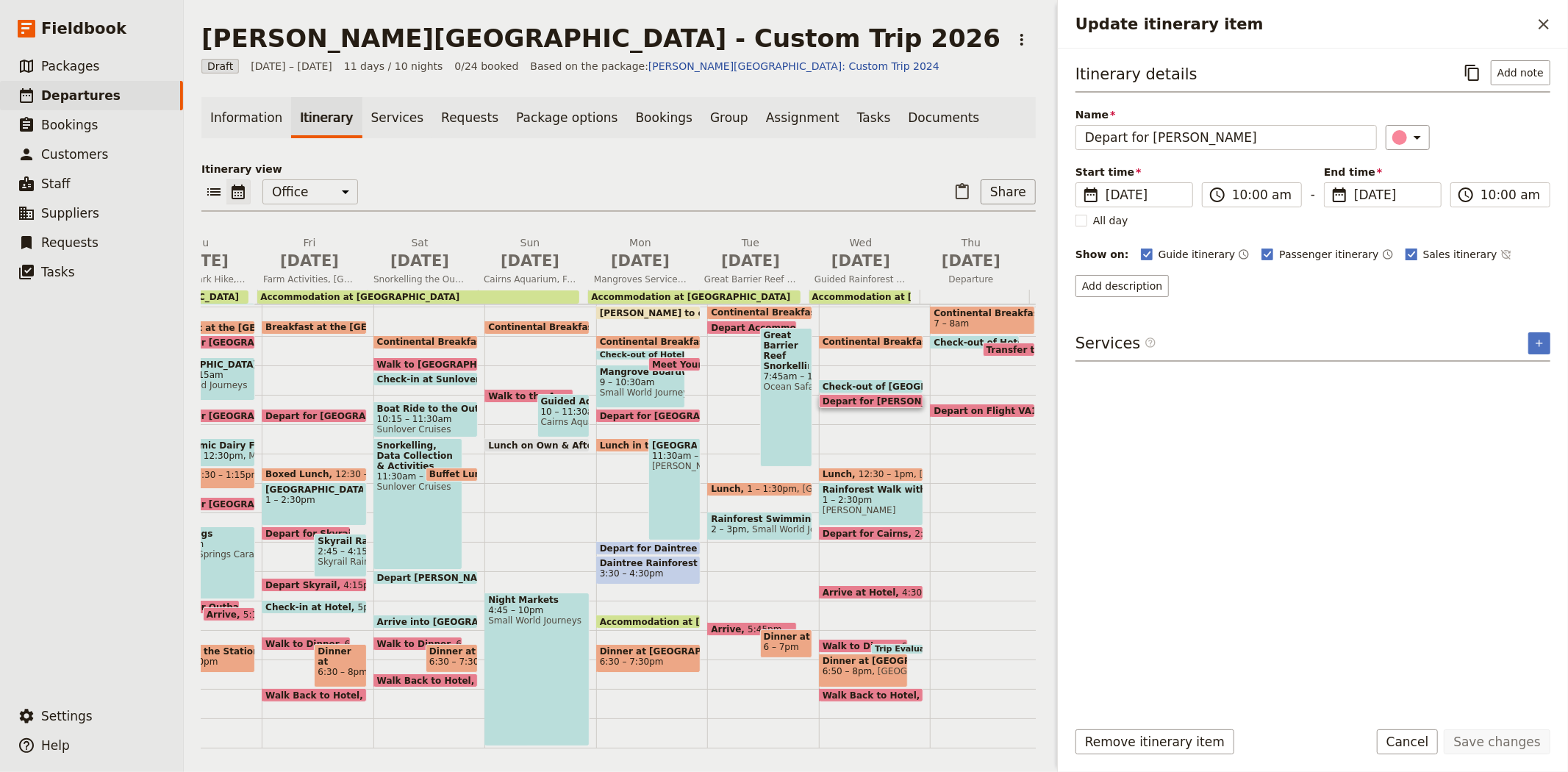
click at [1423, 252] on span "Sales itinerary" at bounding box center [1460, 254] width 75 height 15
click at [1405, 247] on input "Sales itinerary" at bounding box center [1405, 246] width 1 height 1
checkbox input "false"
click at [1529, 744] on button "Save changes" at bounding box center [1497, 742] width 106 height 25
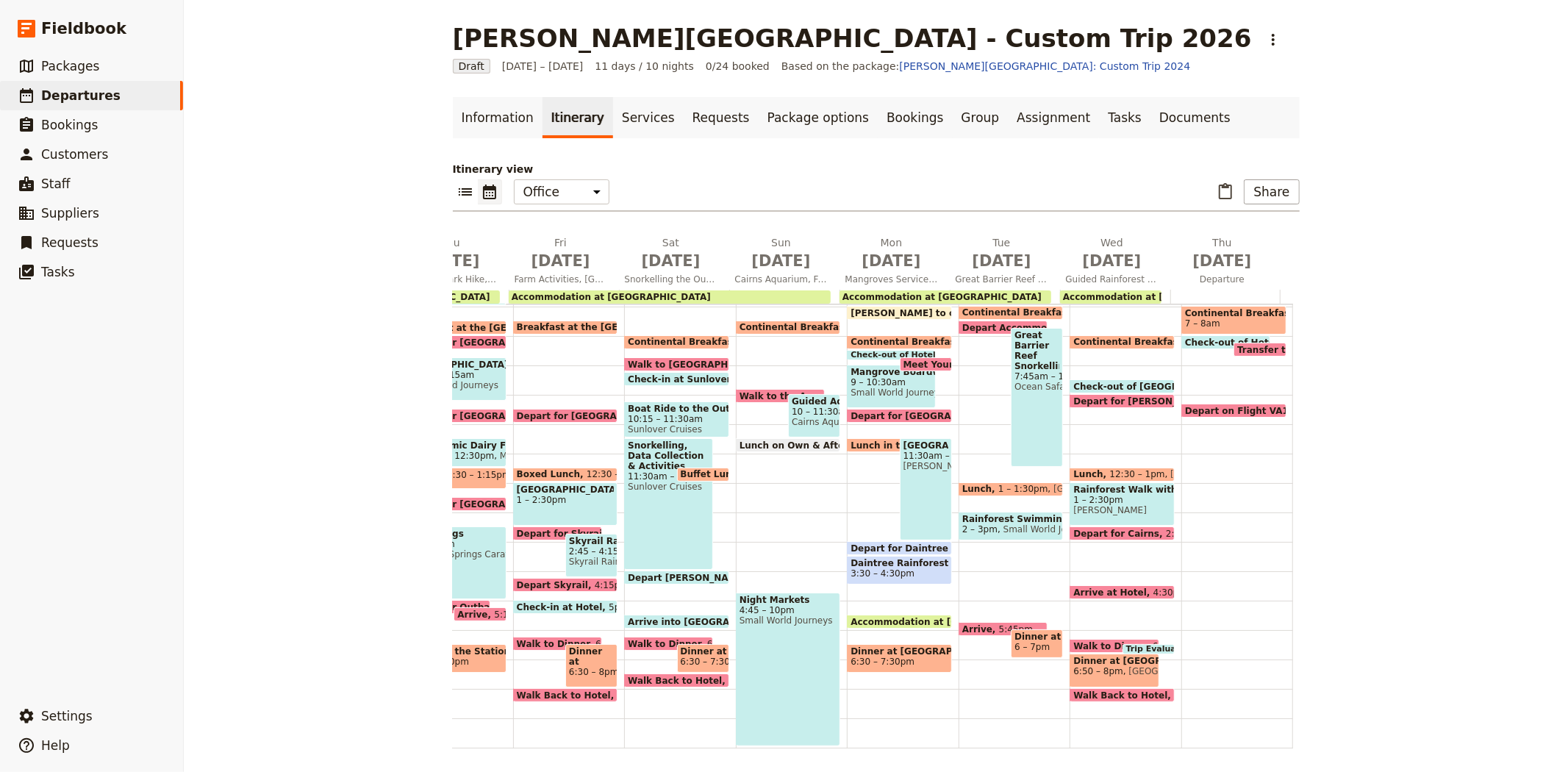
click at [1084, 469] on span "Lunch" at bounding box center [1091, 474] width 36 height 10
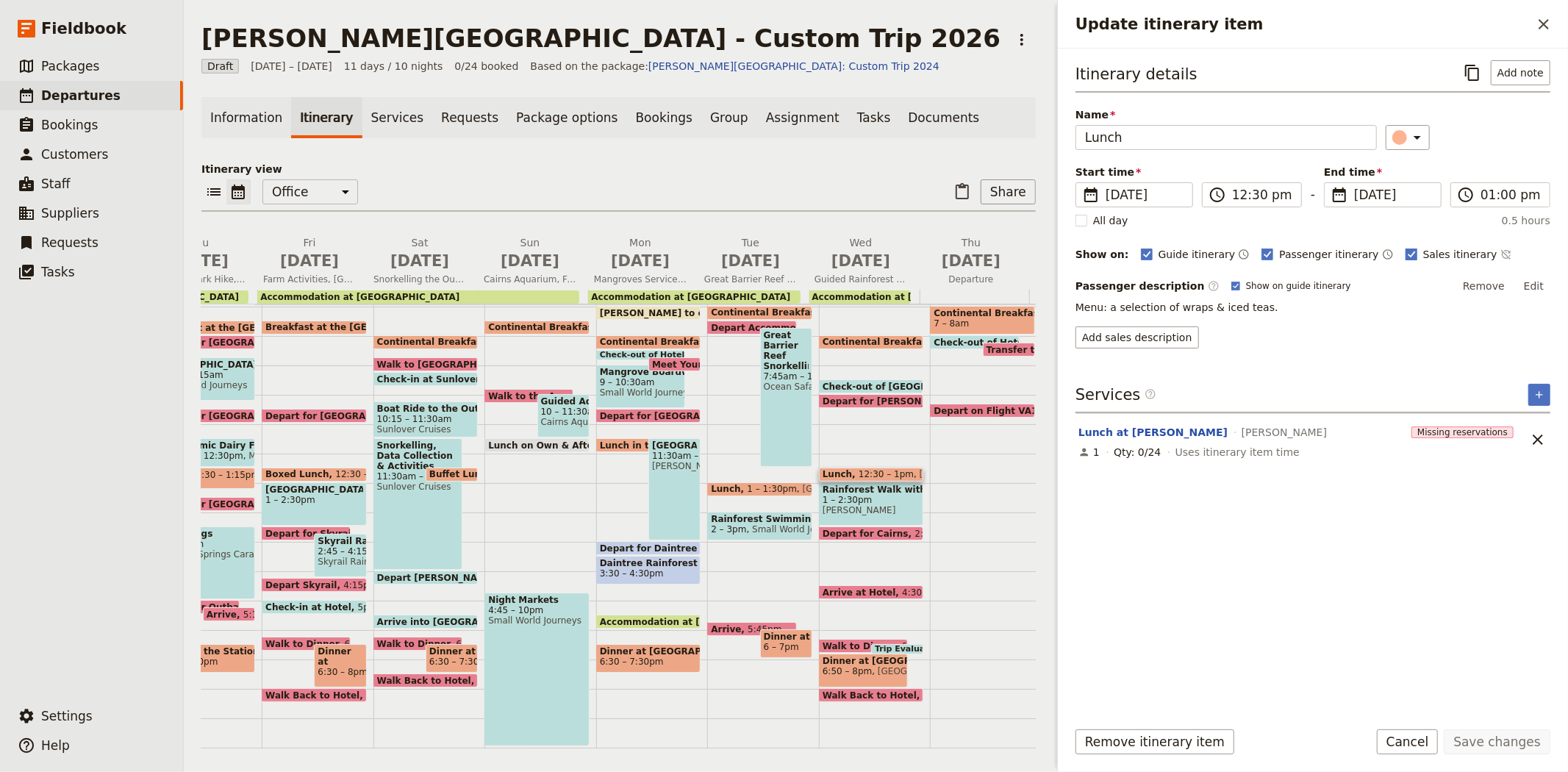
click at [1423, 255] on span "Sales itinerary" at bounding box center [1460, 254] width 75 height 15
click at [1405, 247] on input "Sales itinerary" at bounding box center [1405, 246] width 1 height 1
checkbox input "false"
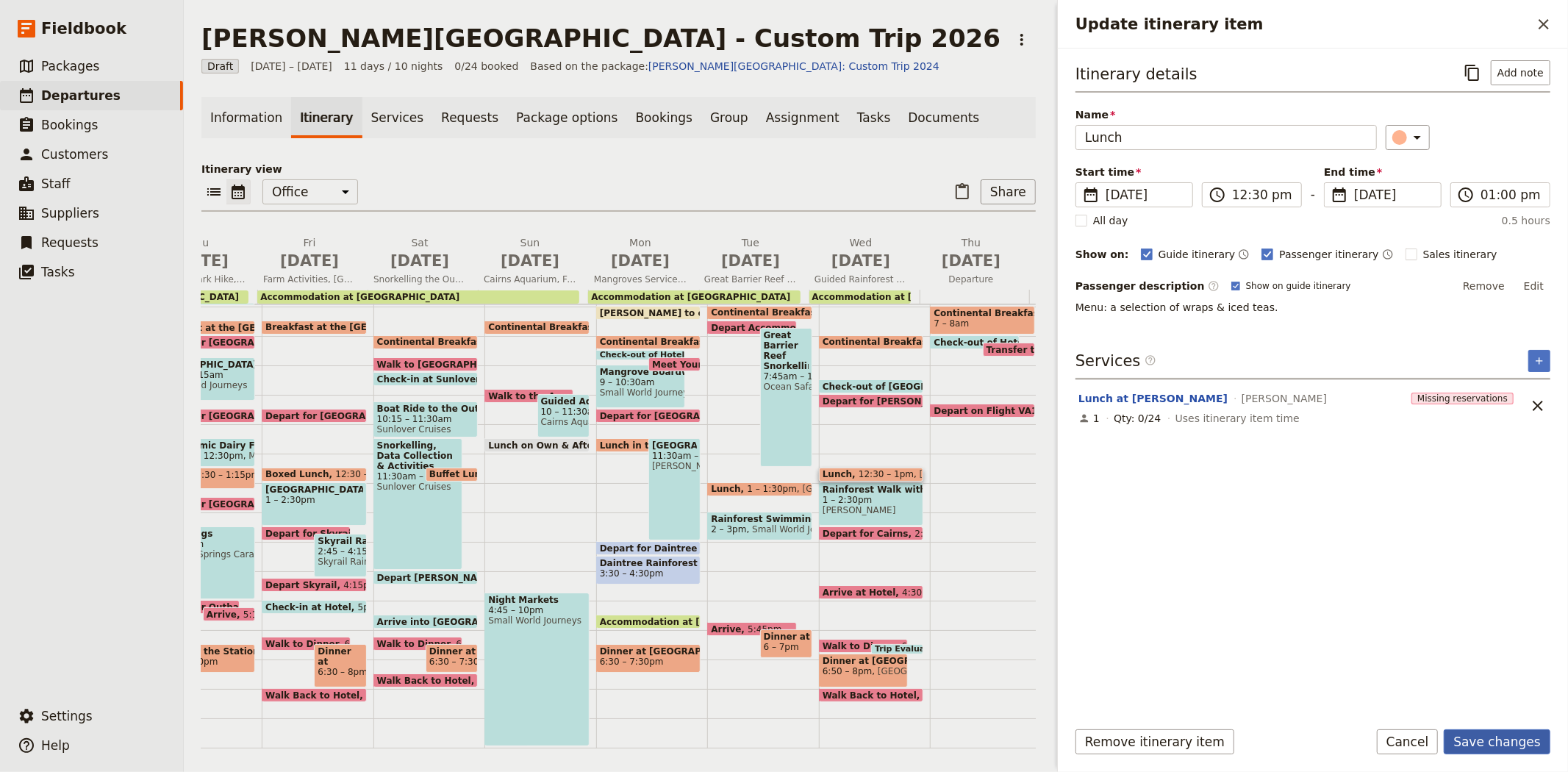
click at [1489, 747] on button "Save changes" at bounding box center [1497, 742] width 106 height 25
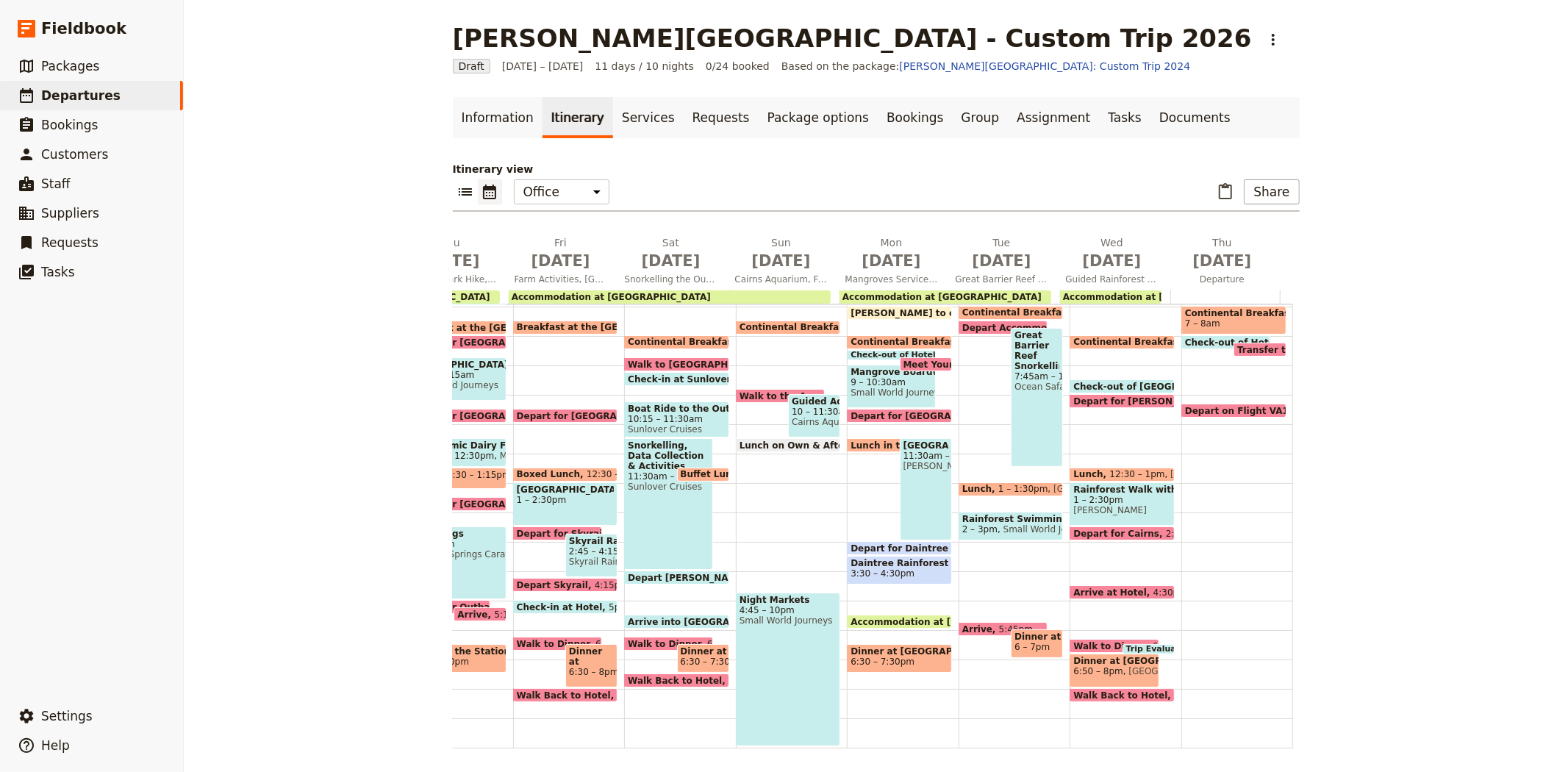
click at [1100, 505] on span "[PERSON_NAME]" at bounding box center [1121, 510] width 98 height 10
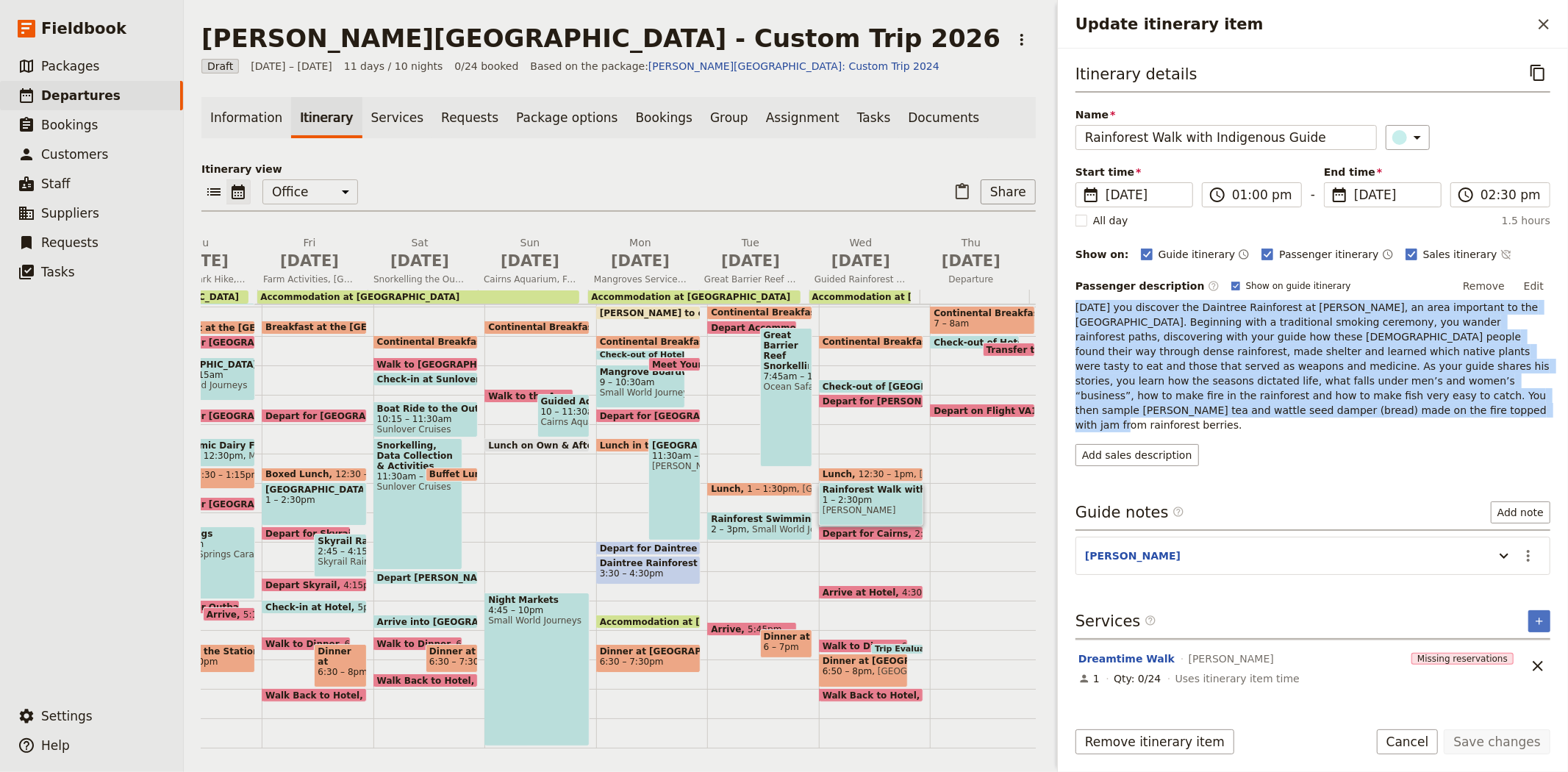
drag, startPoint x: 1527, startPoint y: 395, endPoint x: 1067, endPoint y: 309, distance: 468.0
click at [1067, 309] on div "Itinerary details ​ Name Rainforest Walk with Indigenous Guide ​ Start time ​ 1…" at bounding box center [1313, 378] width 510 height 659
click at [1127, 444] on button "Add sales description" at bounding box center [1137, 455] width 124 height 22
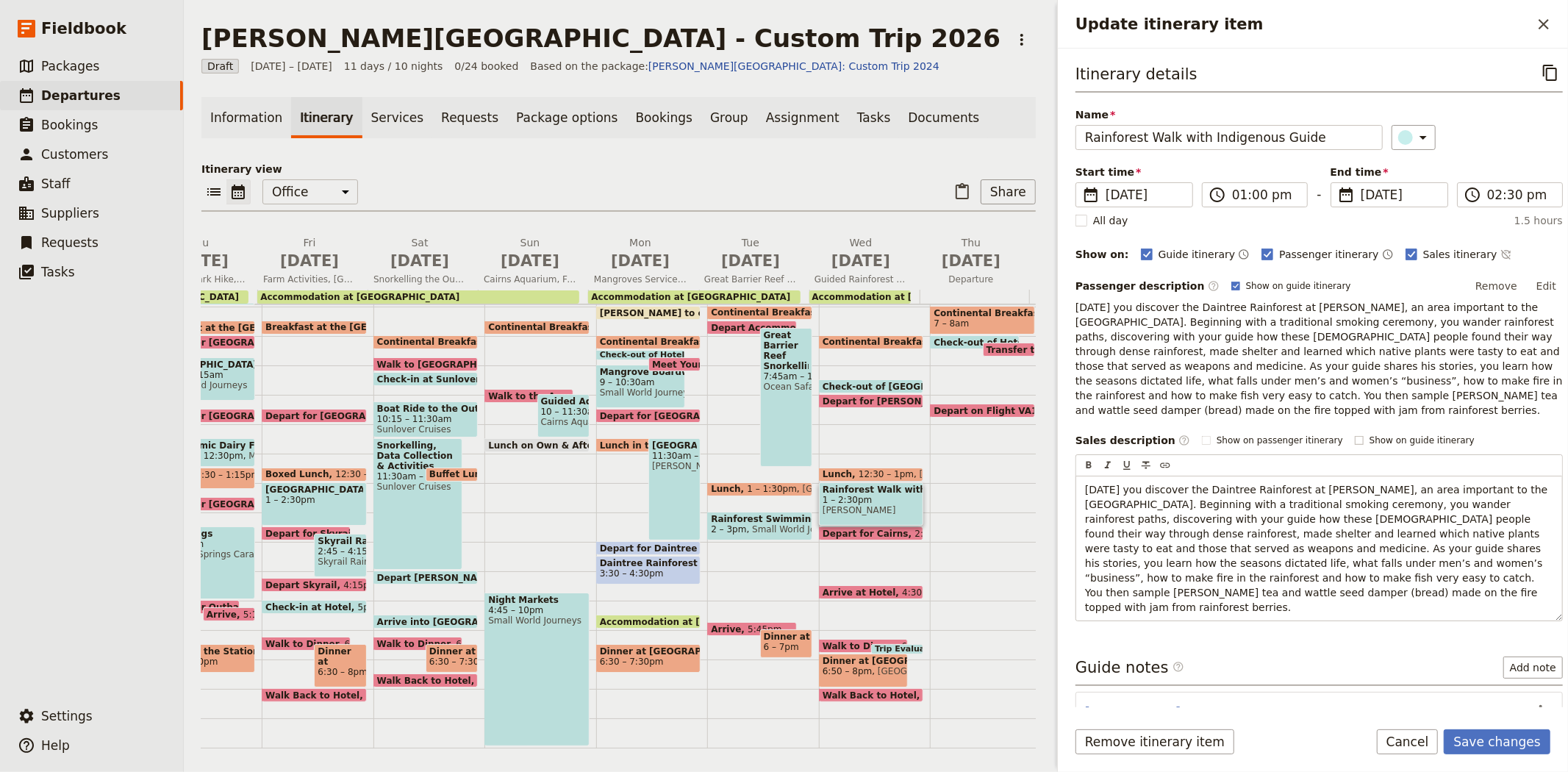
click at [1369, 435] on span "Show on guide itinerary" at bounding box center [1421, 440] width 105 height 12
click at [1354, 434] on input "Show on guide itinerary" at bounding box center [1354, 434] width 1 height 1
checkbox input "true"
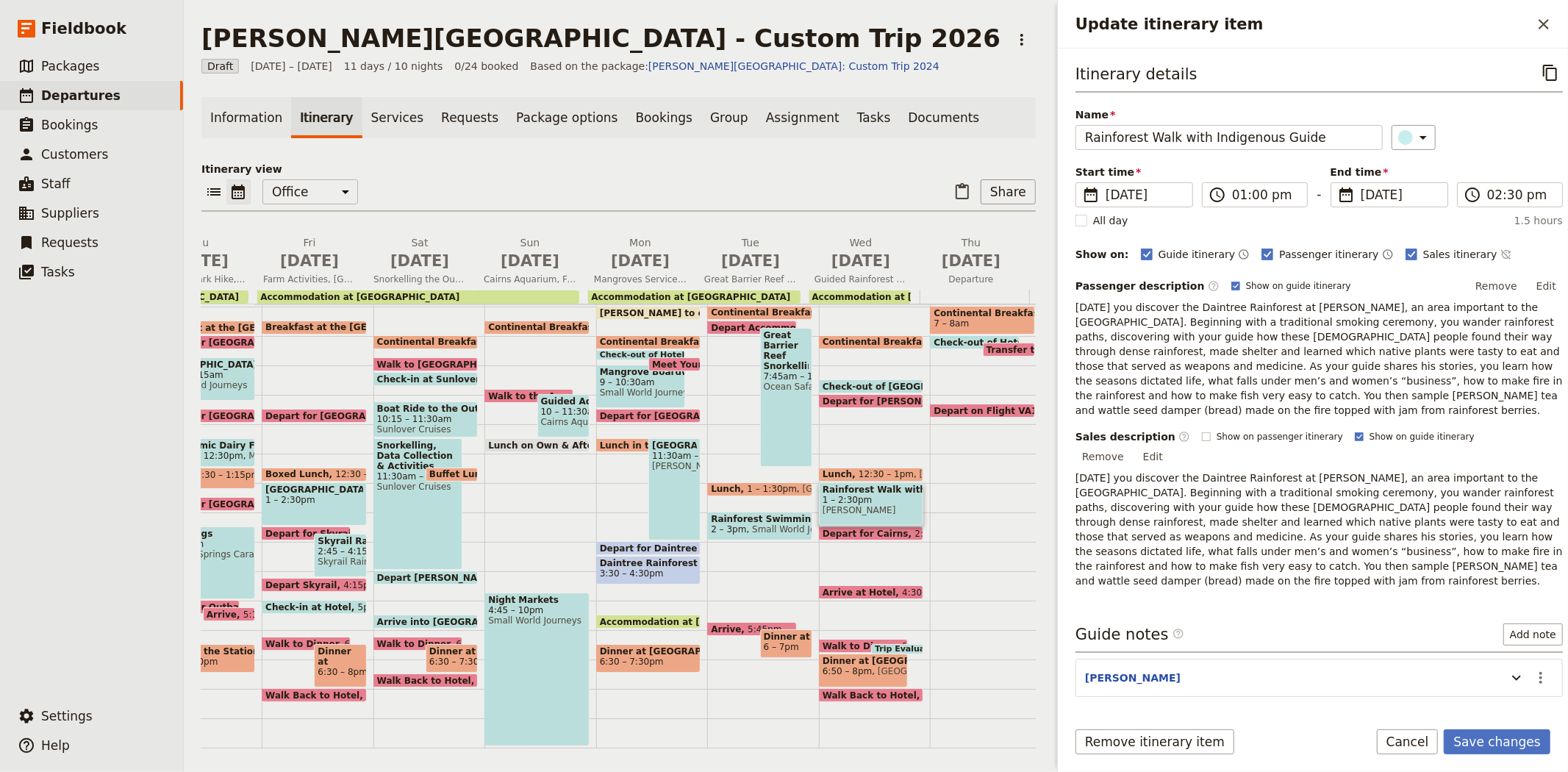
click at [1238, 431] on span "Show on passenger itinerary" at bounding box center [1279, 436] width 126 height 12
click at [1202, 430] on input "Show on passenger itinerary" at bounding box center [1201, 430] width 1 height 1
checkbox input "true"
click at [1479, 282] on button "Remove" at bounding box center [1497, 286] width 56 height 22
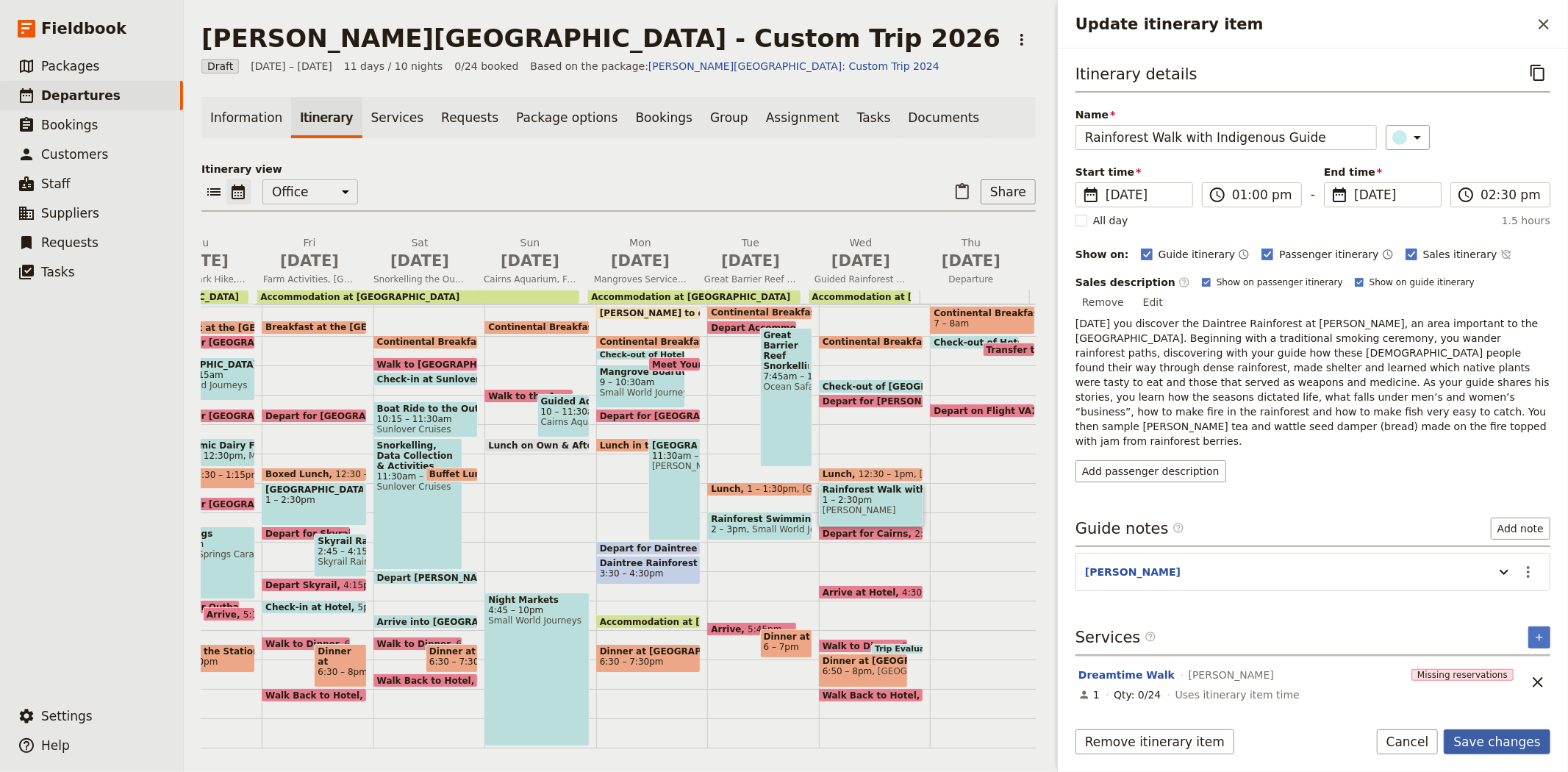
click at [1505, 745] on button "Save changes" at bounding box center [1497, 742] width 106 height 25
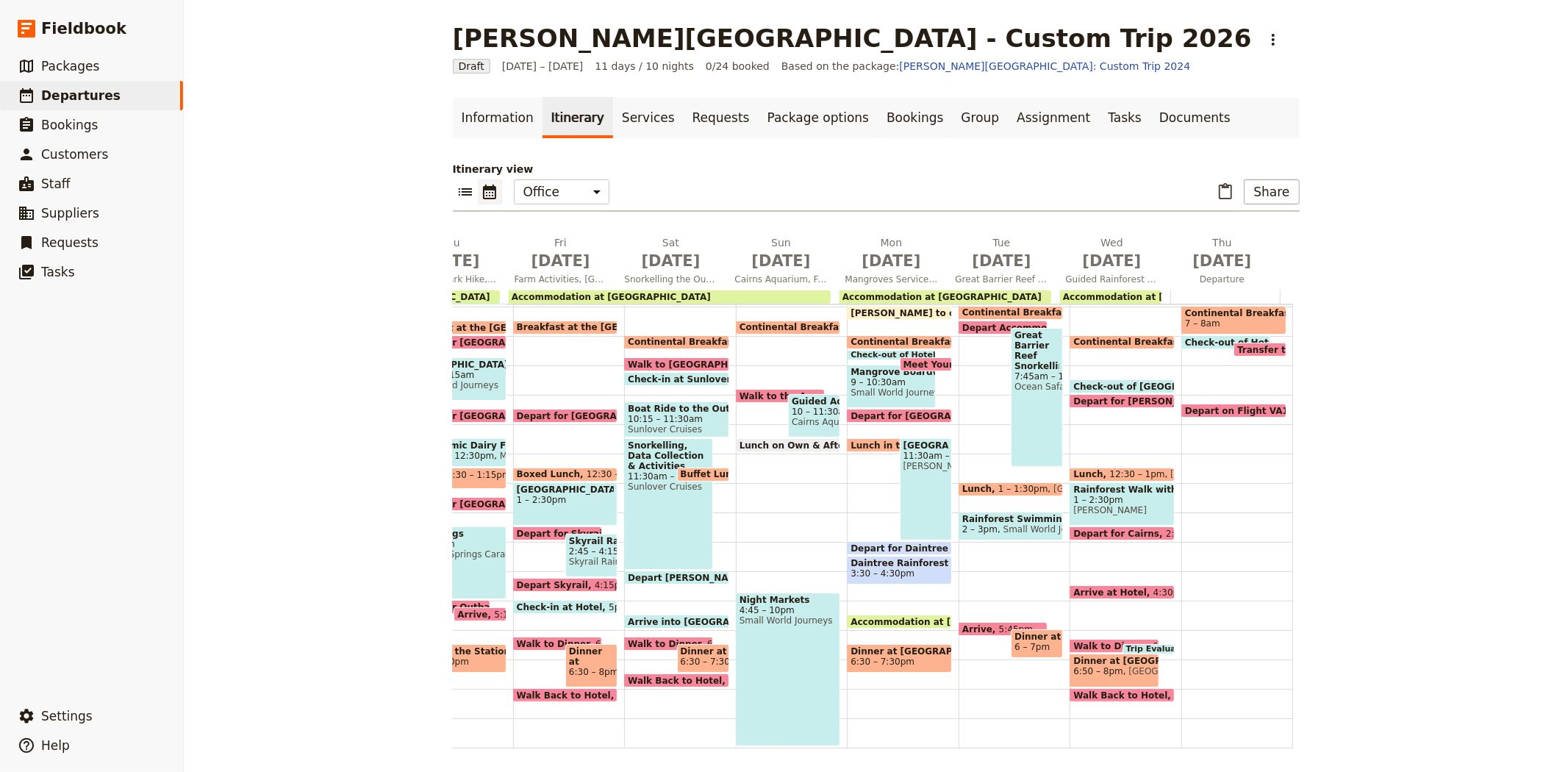
click at [1099, 534] on span at bounding box center [1121, 536] width 104 height 6
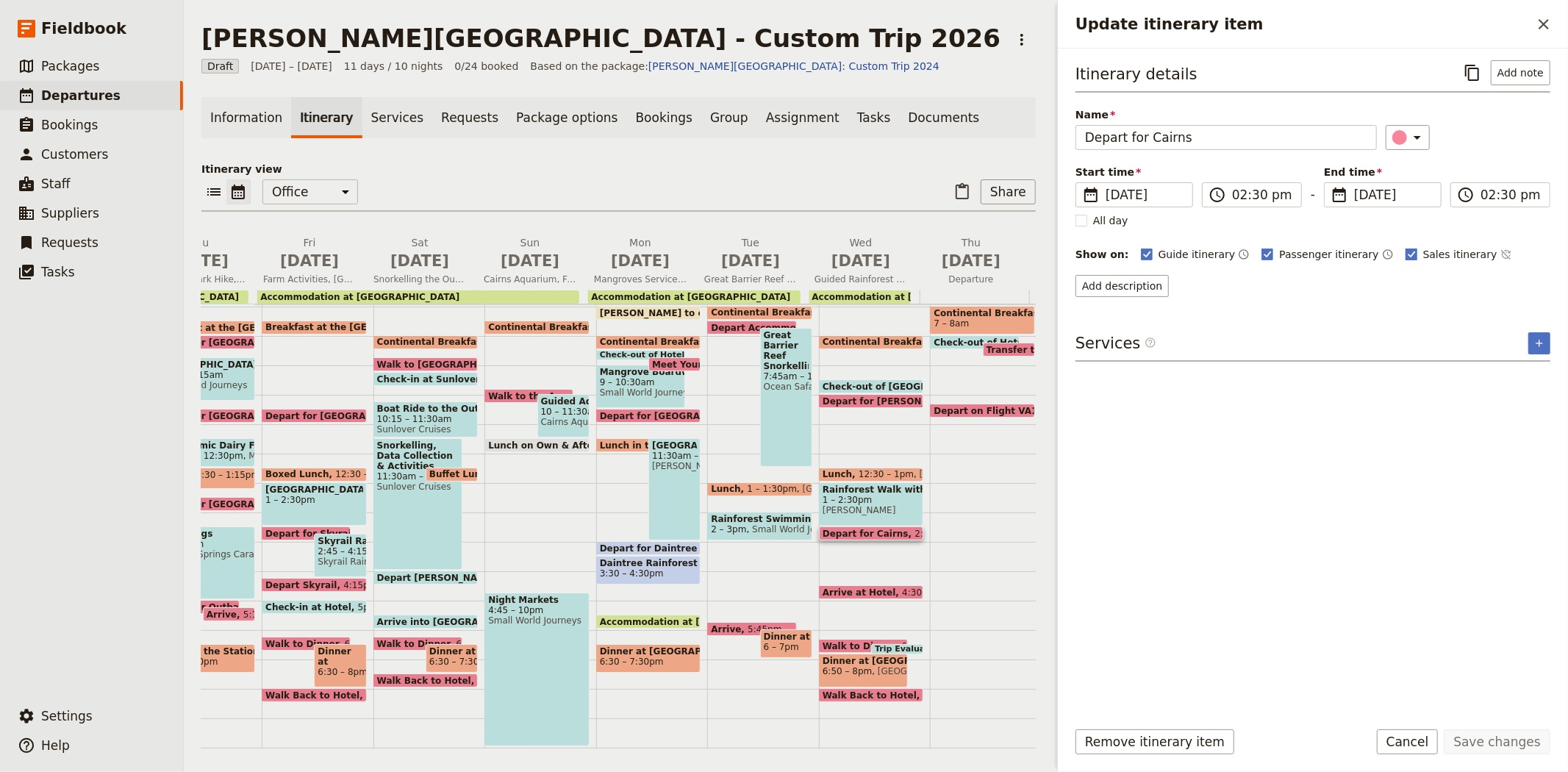
click at [1423, 255] on span "Sales itinerary" at bounding box center [1460, 254] width 75 height 15
click at [1405, 247] on input "Sales itinerary" at bounding box center [1405, 246] width 1 height 1
checkbox input "false"
click at [1489, 745] on button "Save changes" at bounding box center [1497, 742] width 106 height 25
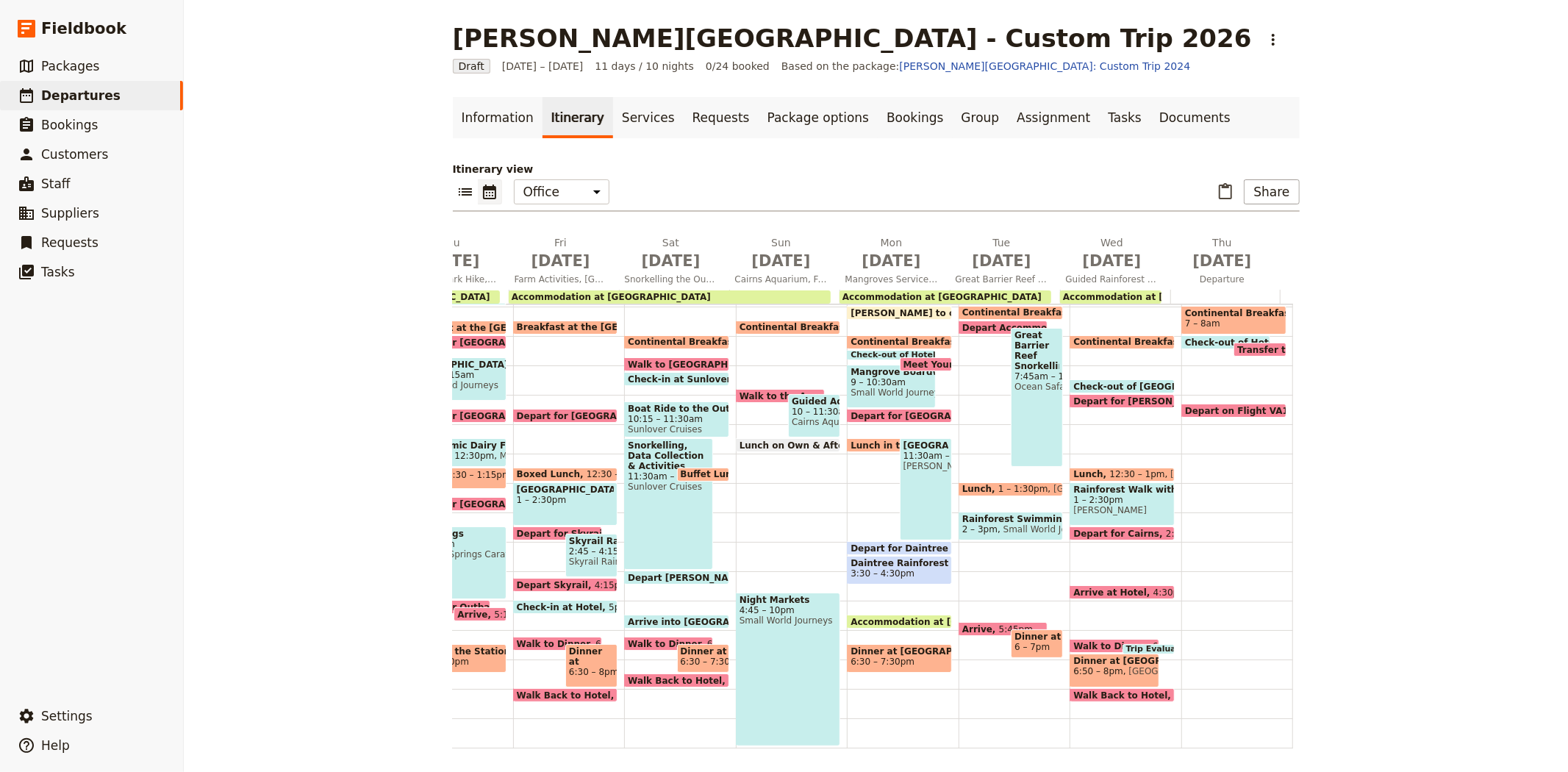
click at [1083, 642] on span "Walk to Dinner" at bounding box center [1113, 646] width 79 height 10
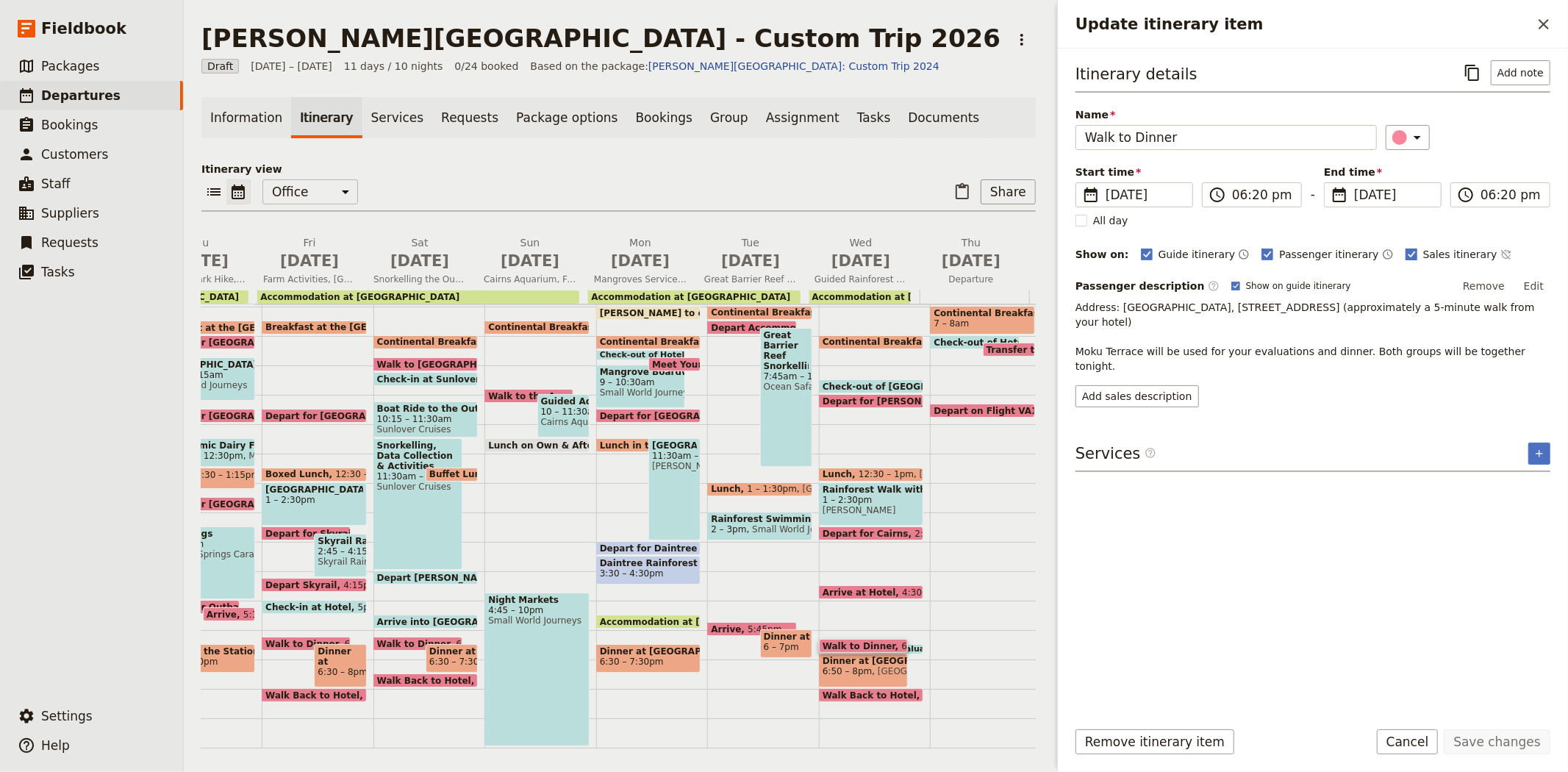
click at [1423, 252] on span "Sales itinerary" at bounding box center [1460, 254] width 75 height 15
click at [1405, 247] on input "Sales itinerary" at bounding box center [1405, 246] width 1 height 1
checkbox input "false"
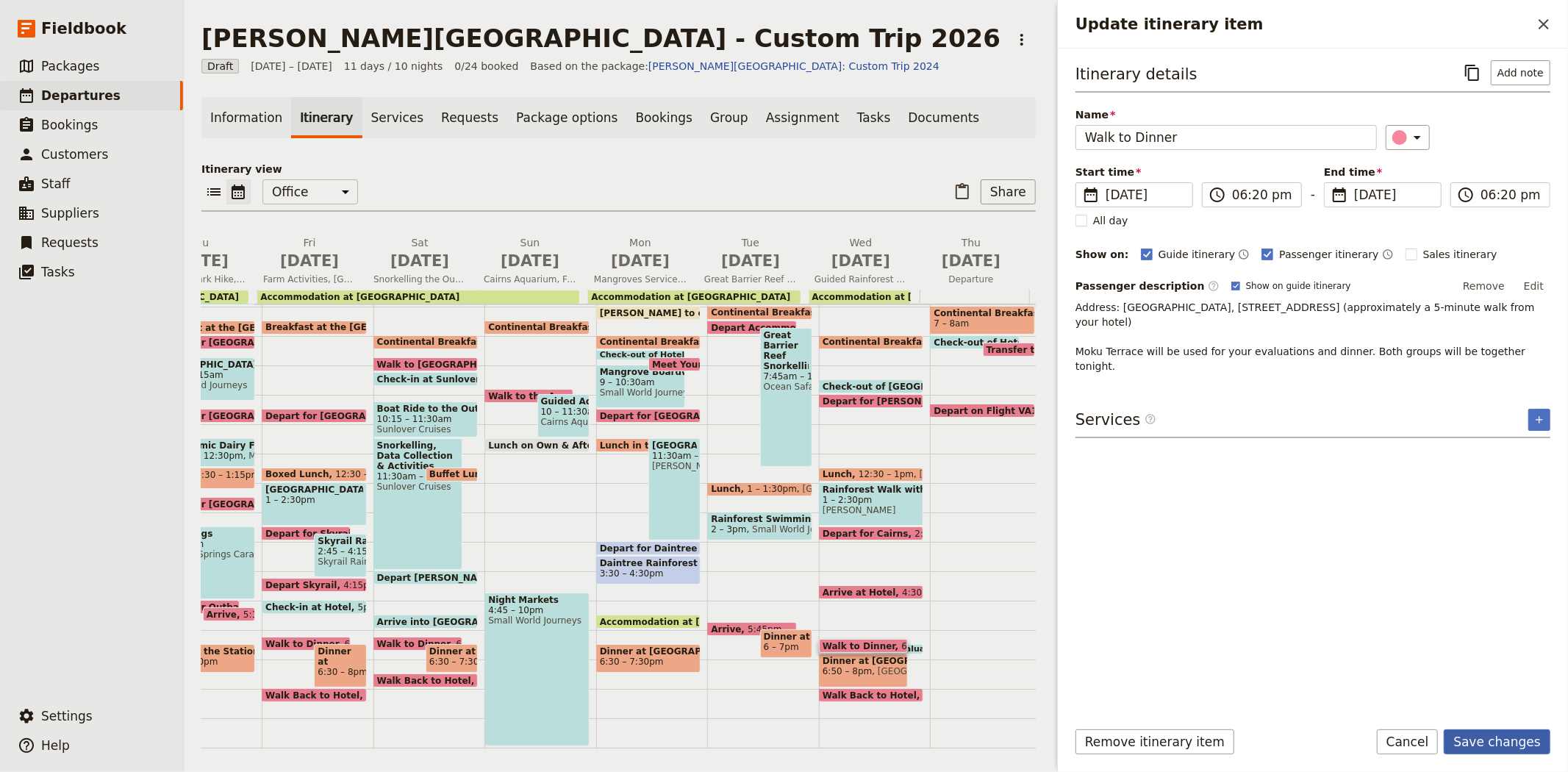
click at [1495, 736] on button "Save changes" at bounding box center [1497, 742] width 106 height 25
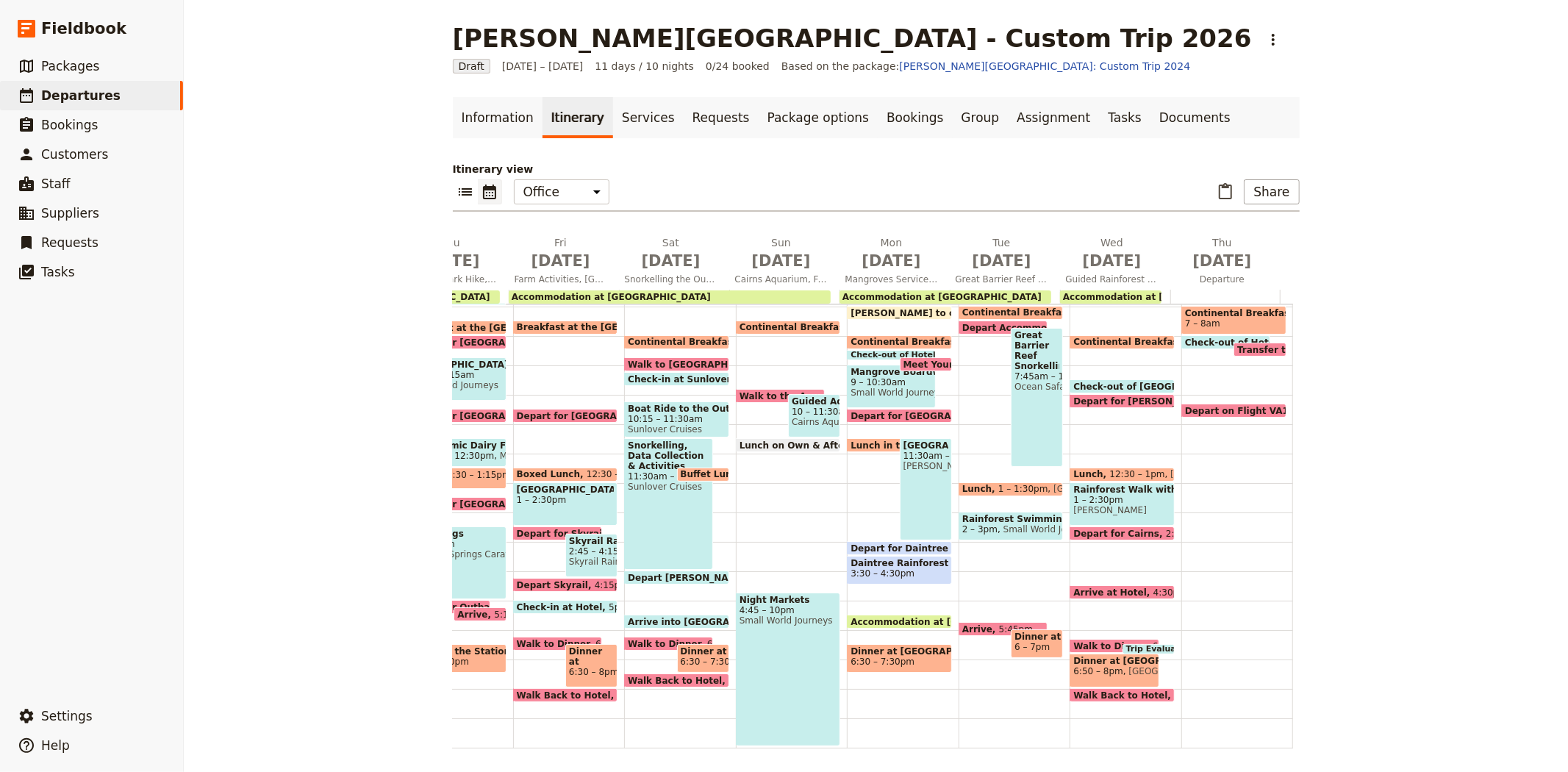
click at [1123, 647] on span at bounding box center [1148, 650] width 51 height 6
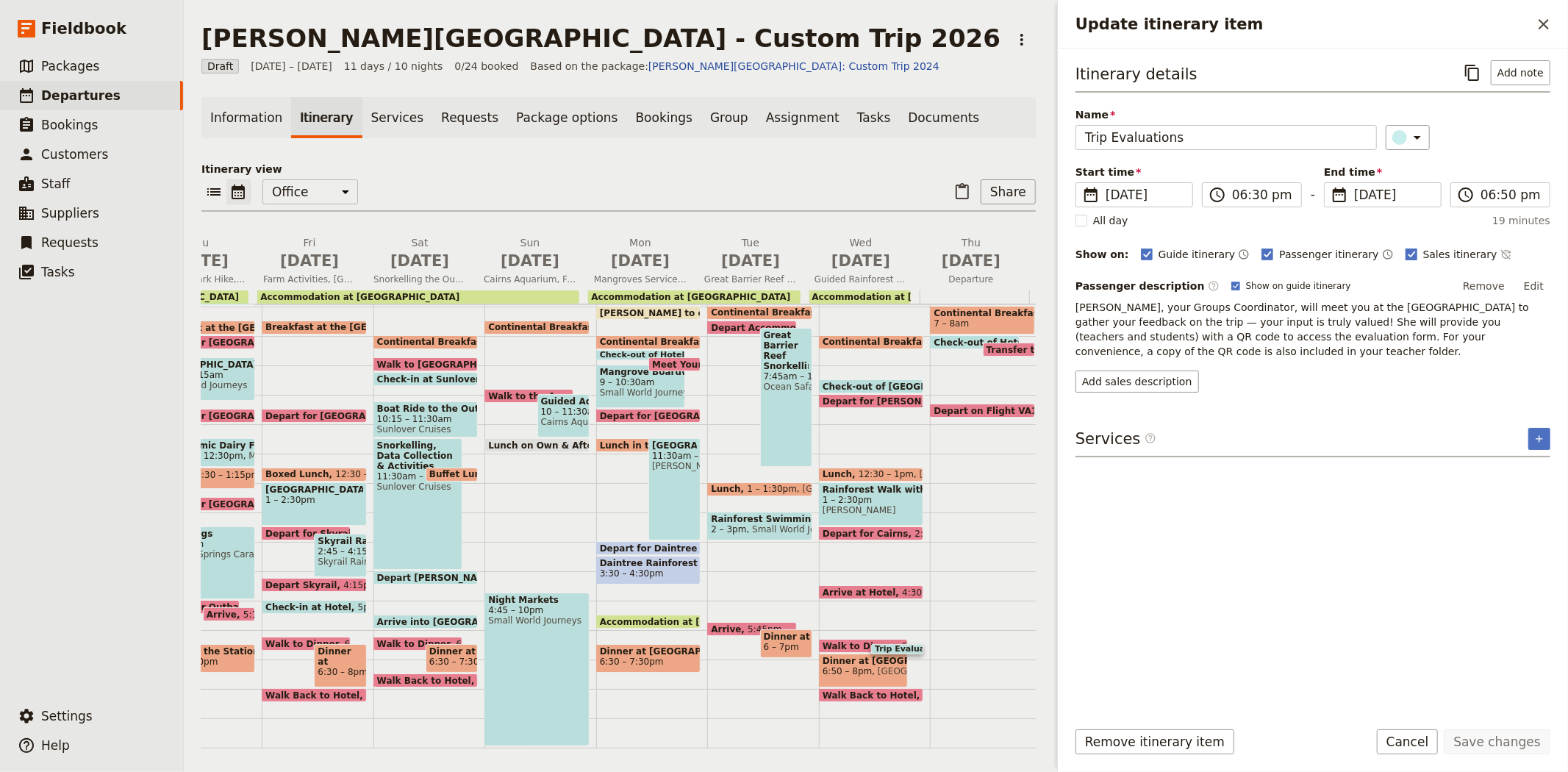
click at [1423, 255] on span "Sales itinerary" at bounding box center [1460, 254] width 75 height 15
click at [1405, 247] on input "Sales itinerary" at bounding box center [1405, 246] width 1 height 1
checkbox input "false"
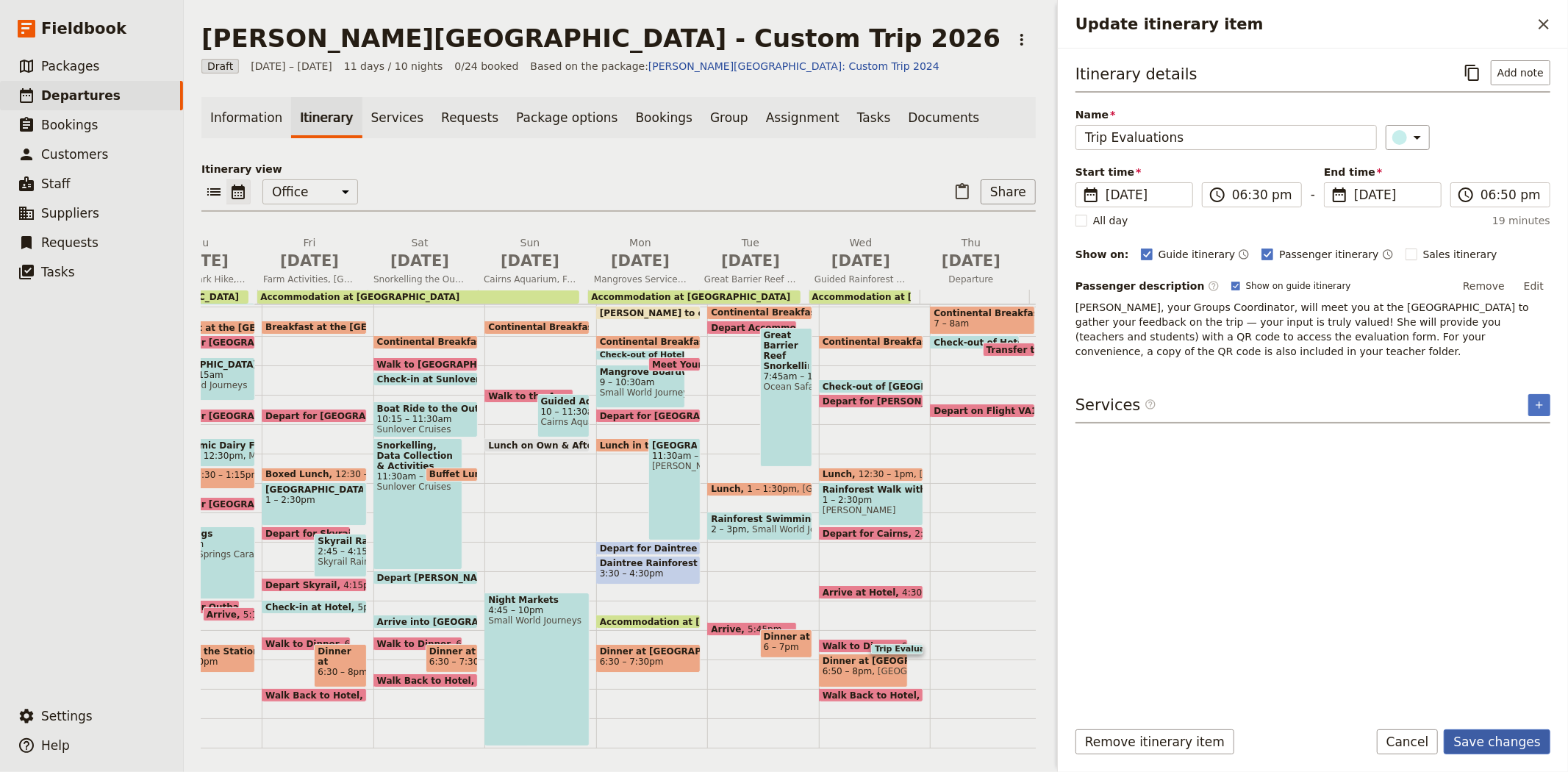
click at [1515, 730] on button "Save changes" at bounding box center [1497, 742] width 106 height 25
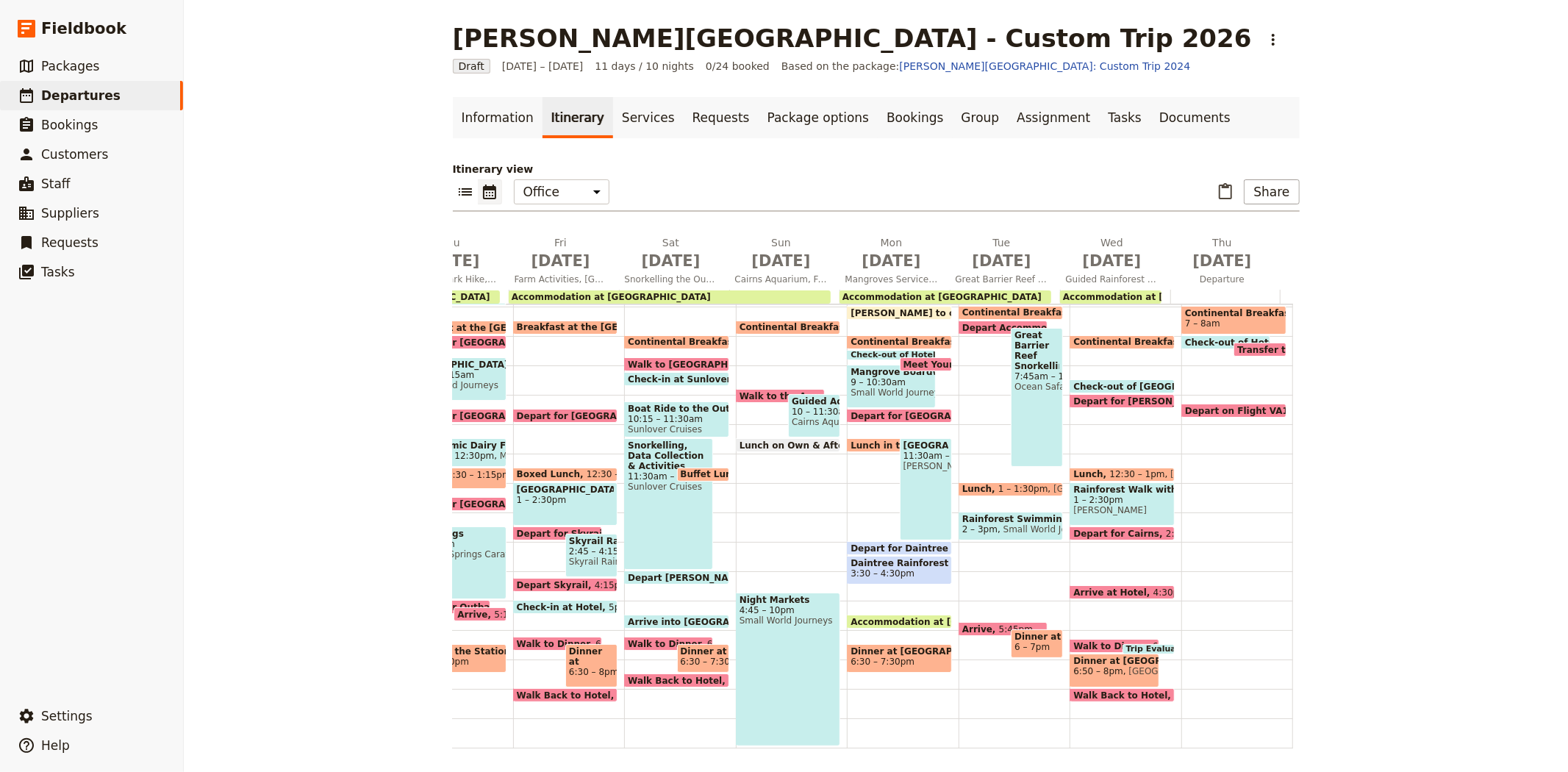
click at [1123, 667] on span "[GEOGRAPHIC_DATA]" at bounding box center [1172, 671] width 98 height 10
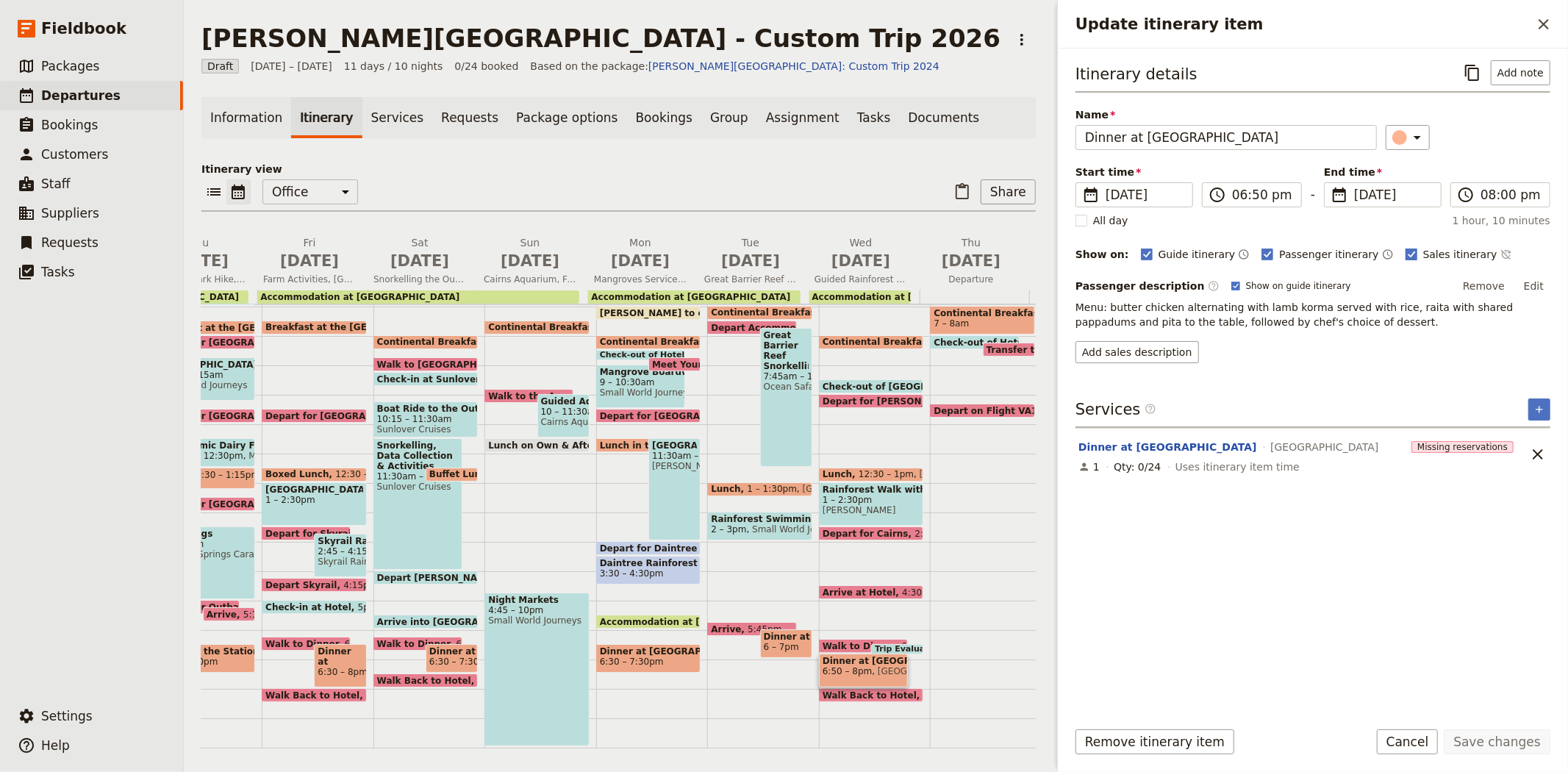
click at [1405, 259] on rect "Update itinerary item" at bounding box center [1411, 254] width 11 height 11
click at [1405, 247] on input "Sales itinerary" at bounding box center [1405, 246] width 1 height 1
checkbox input "false"
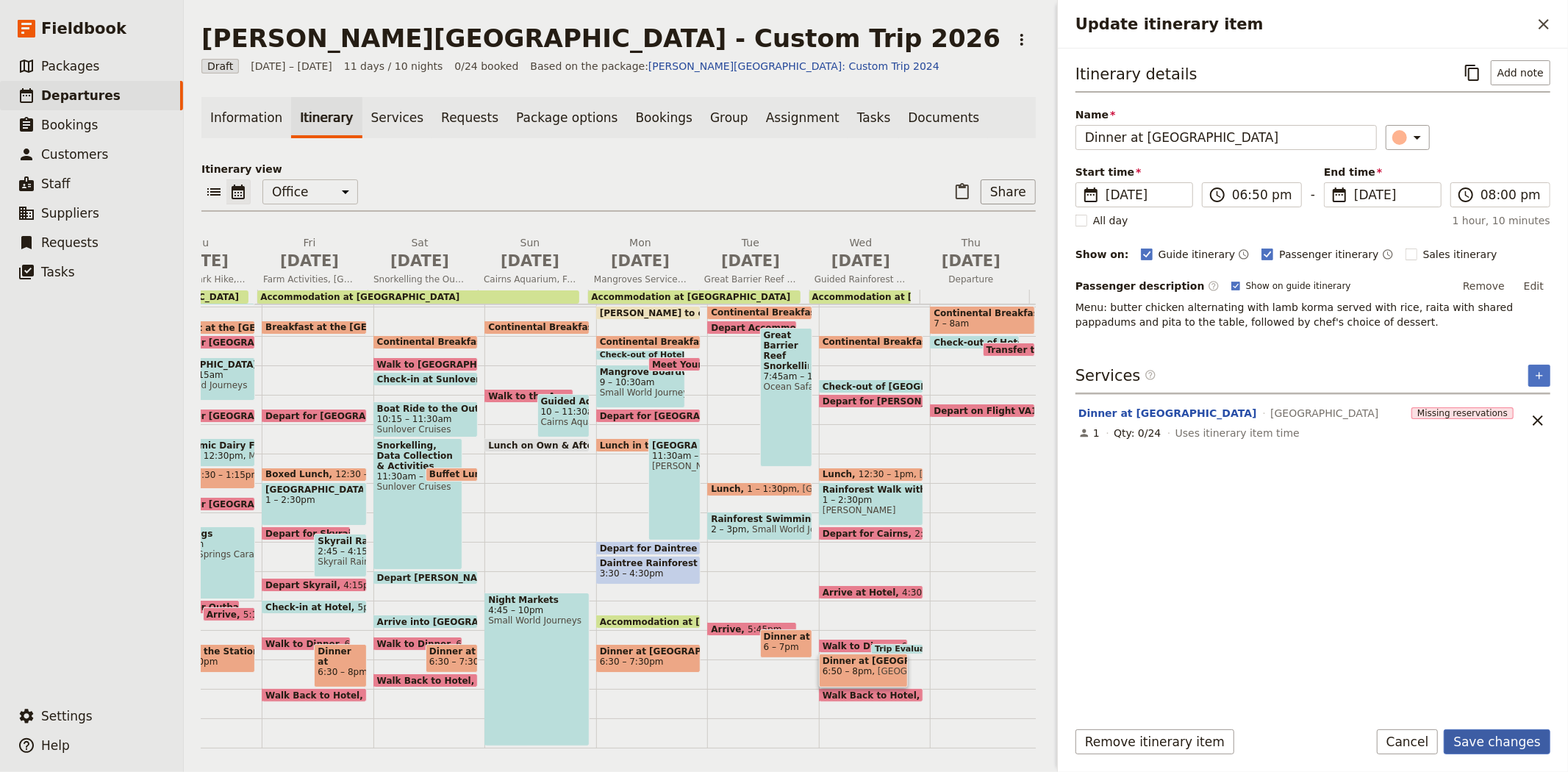
click at [1470, 737] on button "Save changes" at bounding box center [1497, 742] width 106 height 25
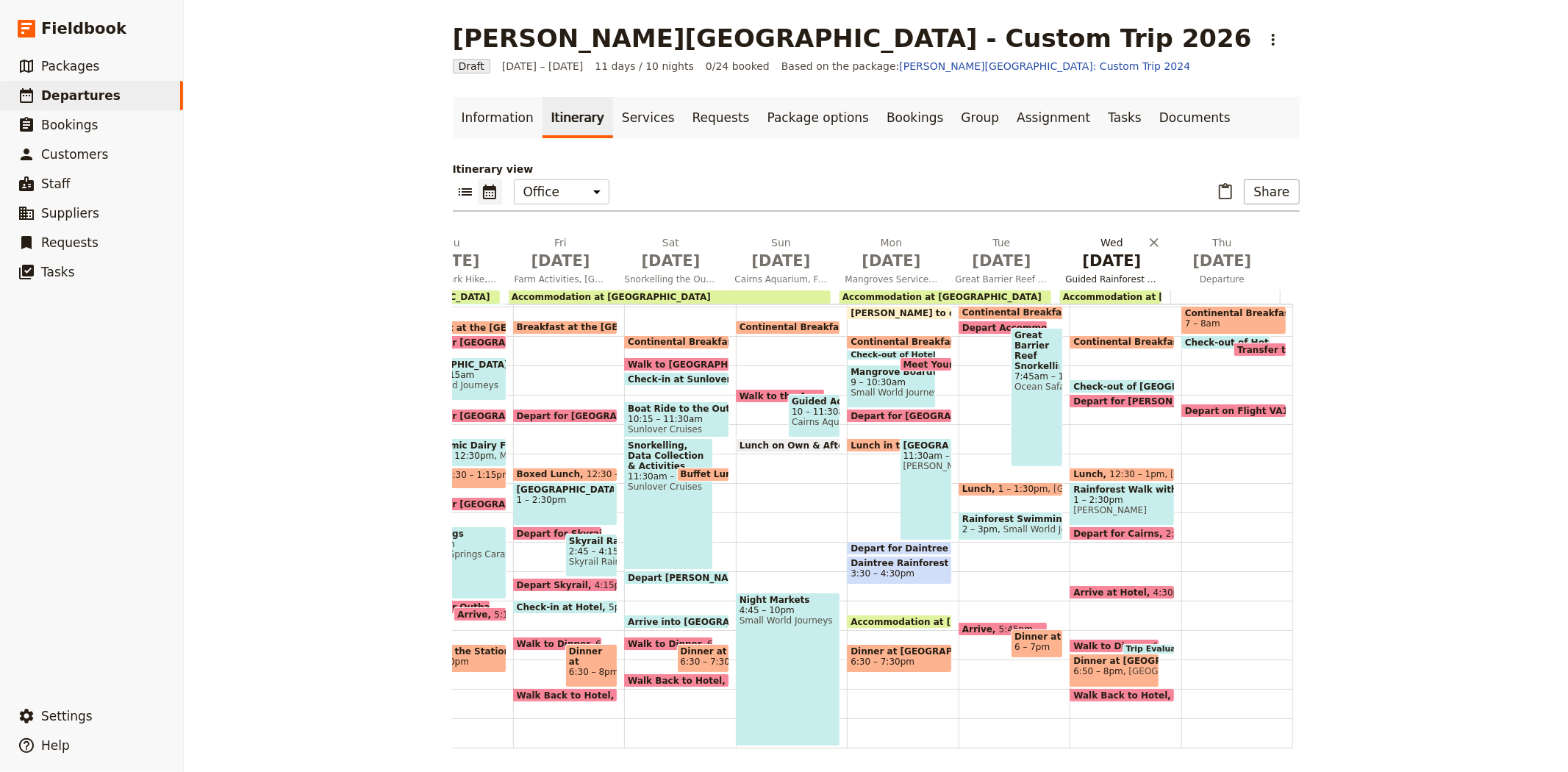
click at [1098, 254] on span "Sep 16" at bounding box center [1112, 261] width 93 height 22
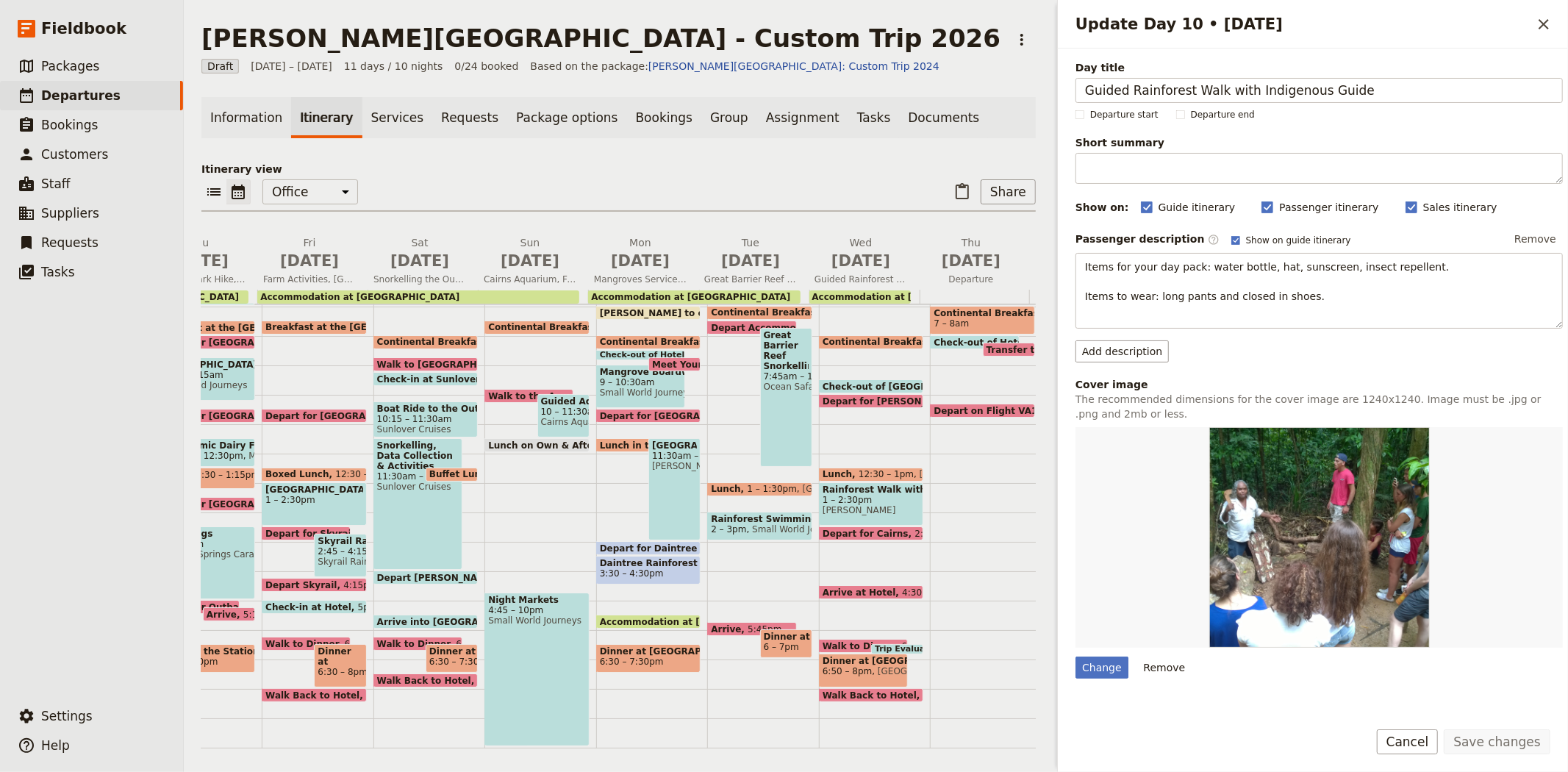
scroll to position [191, 0]
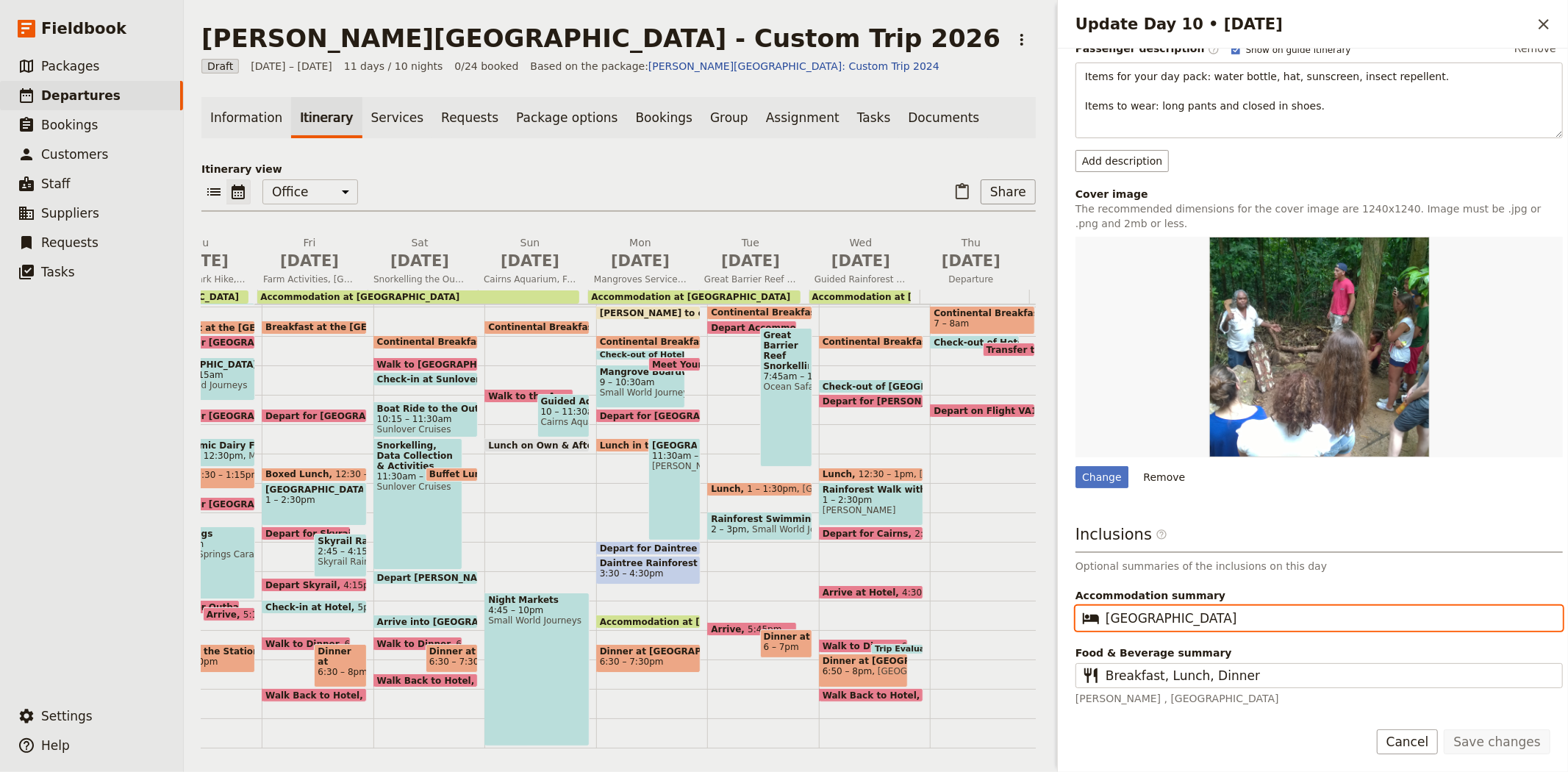
drag, startPoint x: 1240, startPoint y: 614, endPoint x: 1035, endPoint y: 611, distance: 205.0
click at [1035, 611] on div "Albert Park College - Custom Trip 2026 ​ Draft 7 – 17 Sep 2026 11 days / 10 nig…" at bounding box center [876, 386] width 1384 height 772
type input "Cairns 3-star hotel"
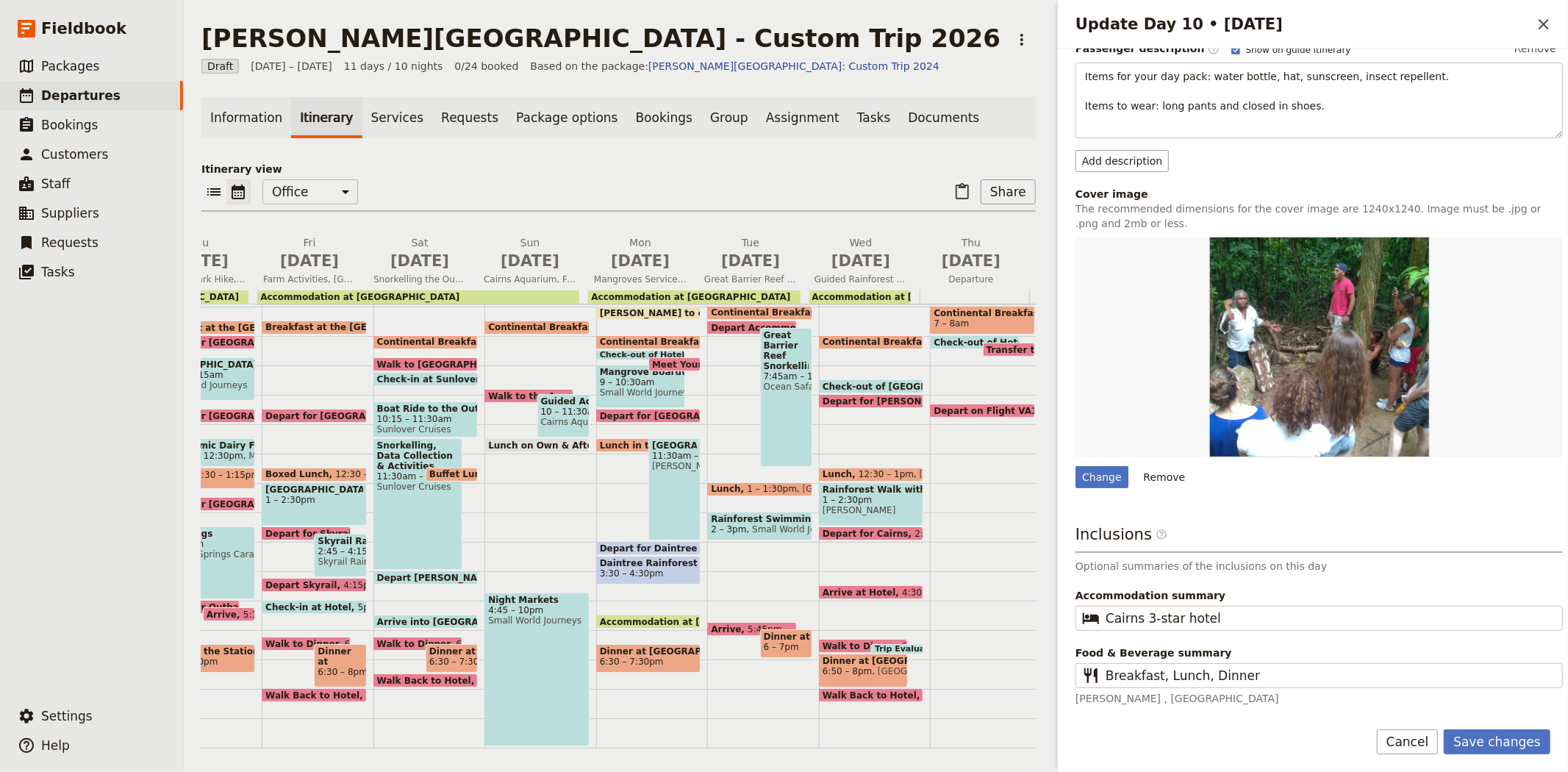
click at [1451, 744] on div "Save changes Cancel" at bounding box center [1463, 742] width 174 height 25
click at [1472, 741] on button "Save changes" at bounding box center [1497, 742] width 106 height 25
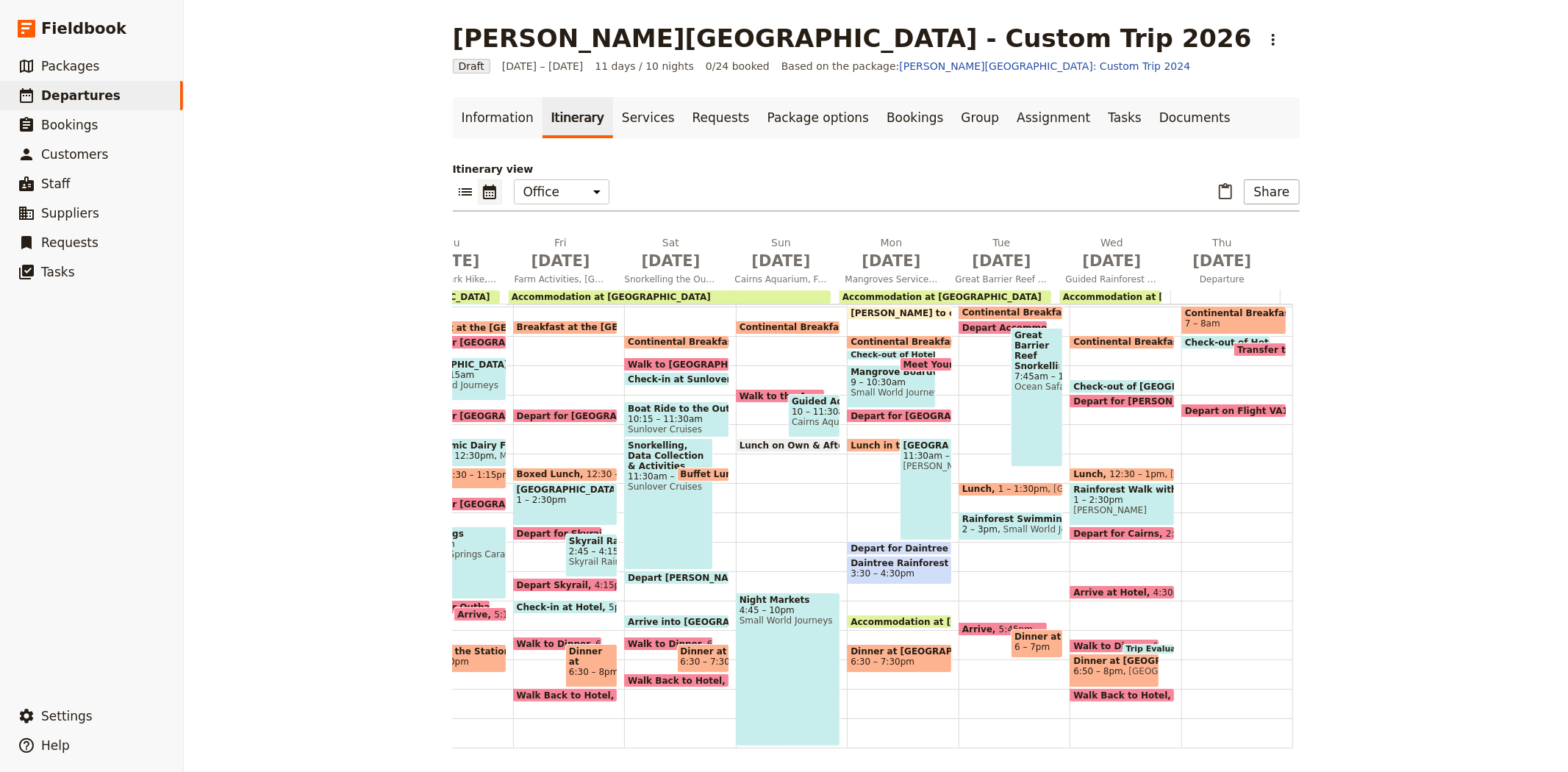
click at [1210, 320] on span "7 – 8am" at bounding box center [1233, 323] width 98 height 10
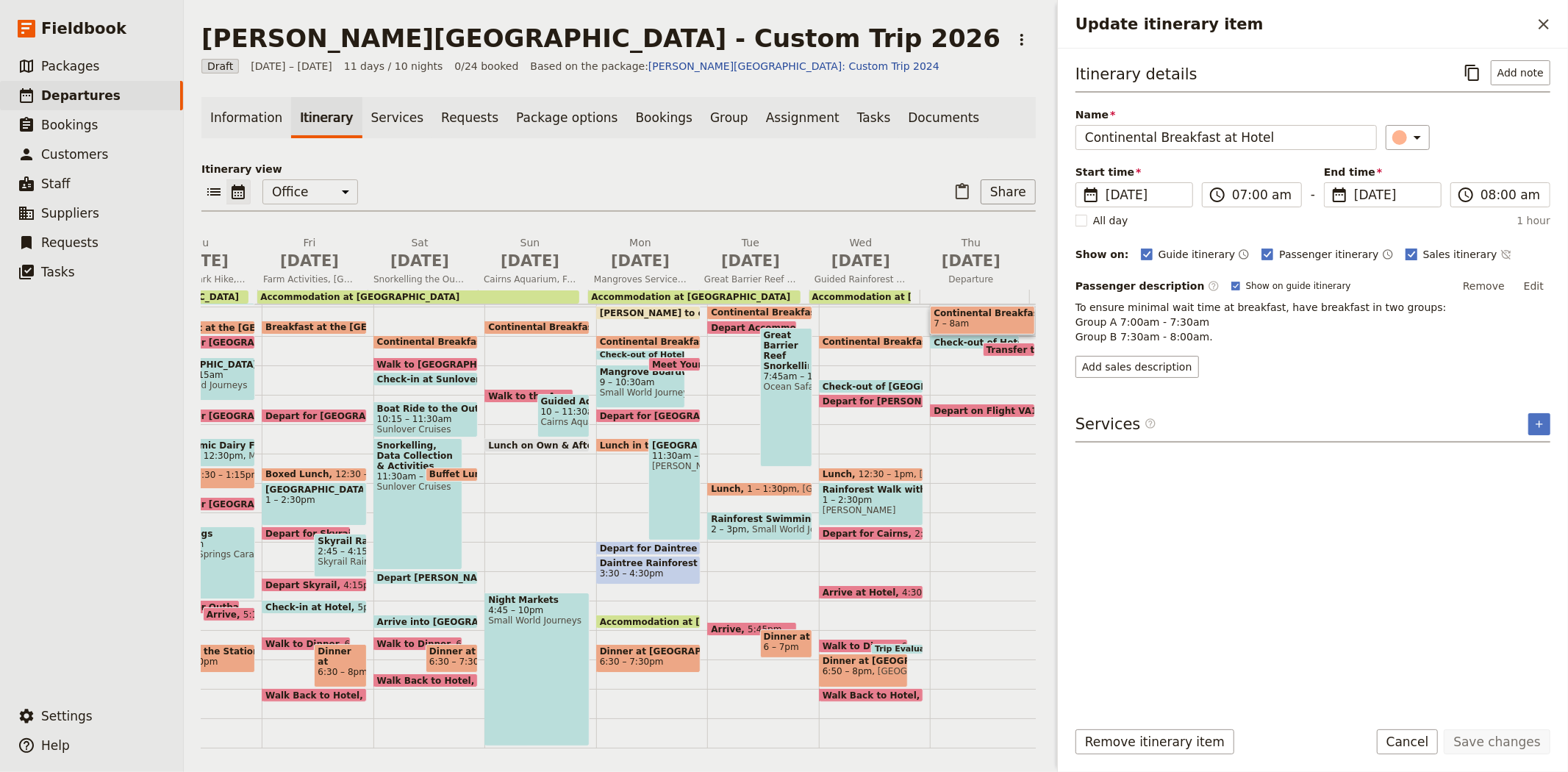
click at [1423, 255] on span "Sales itinerary" at bounding box center [1460, 254] width 75 height 15
click at [1405, 247] on input "Sales itinerary" at bounding box center [1405, 246] width 1 height 1
checkbox input "false"
click at [1489, 741] on button "Save changes" at bounding box center [1497, 742] width 106 height 25
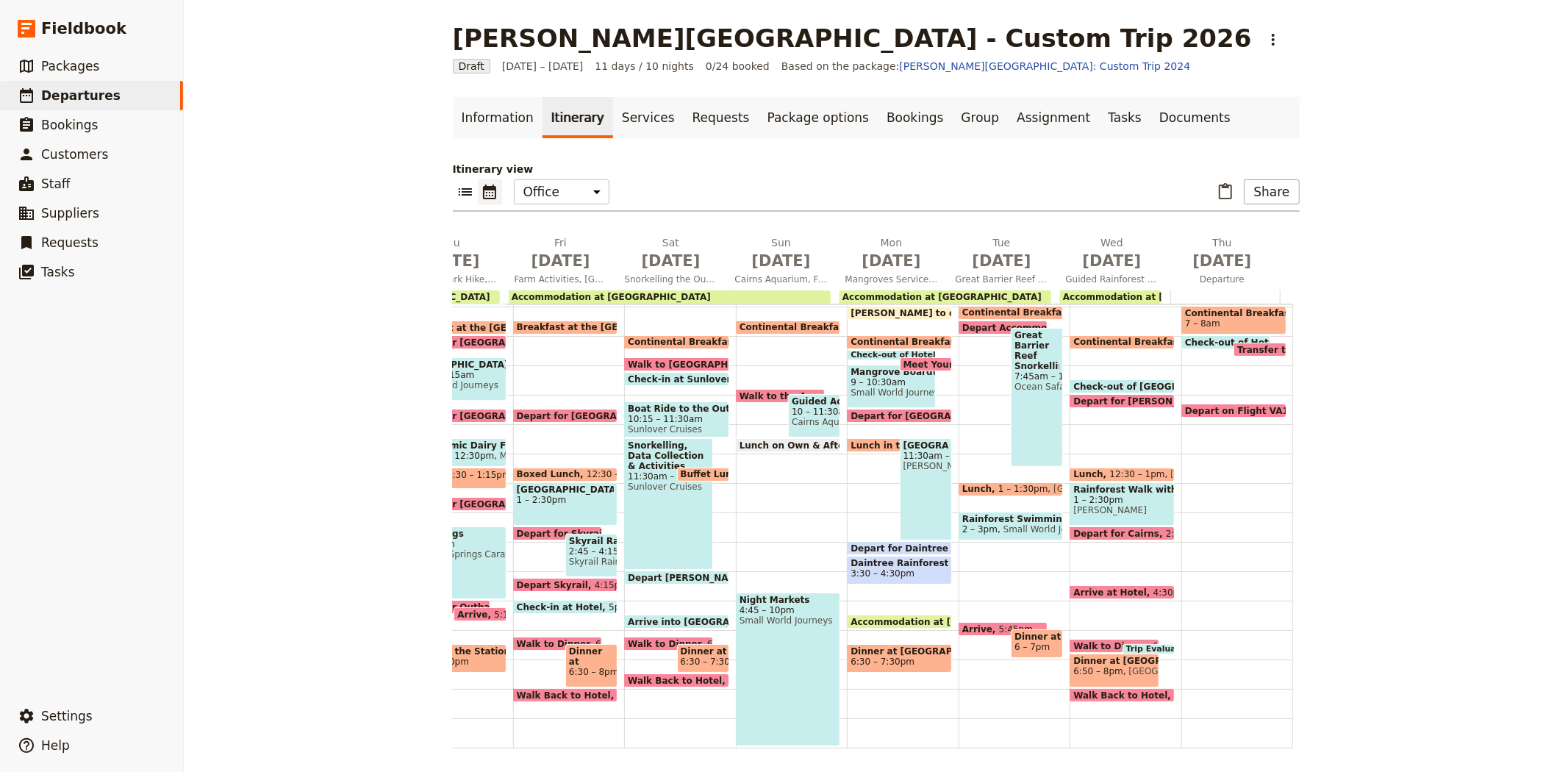
click at [1237, 347] on span "Transfer to Airport" at bounding box center [1286, 350] width 99 height 10
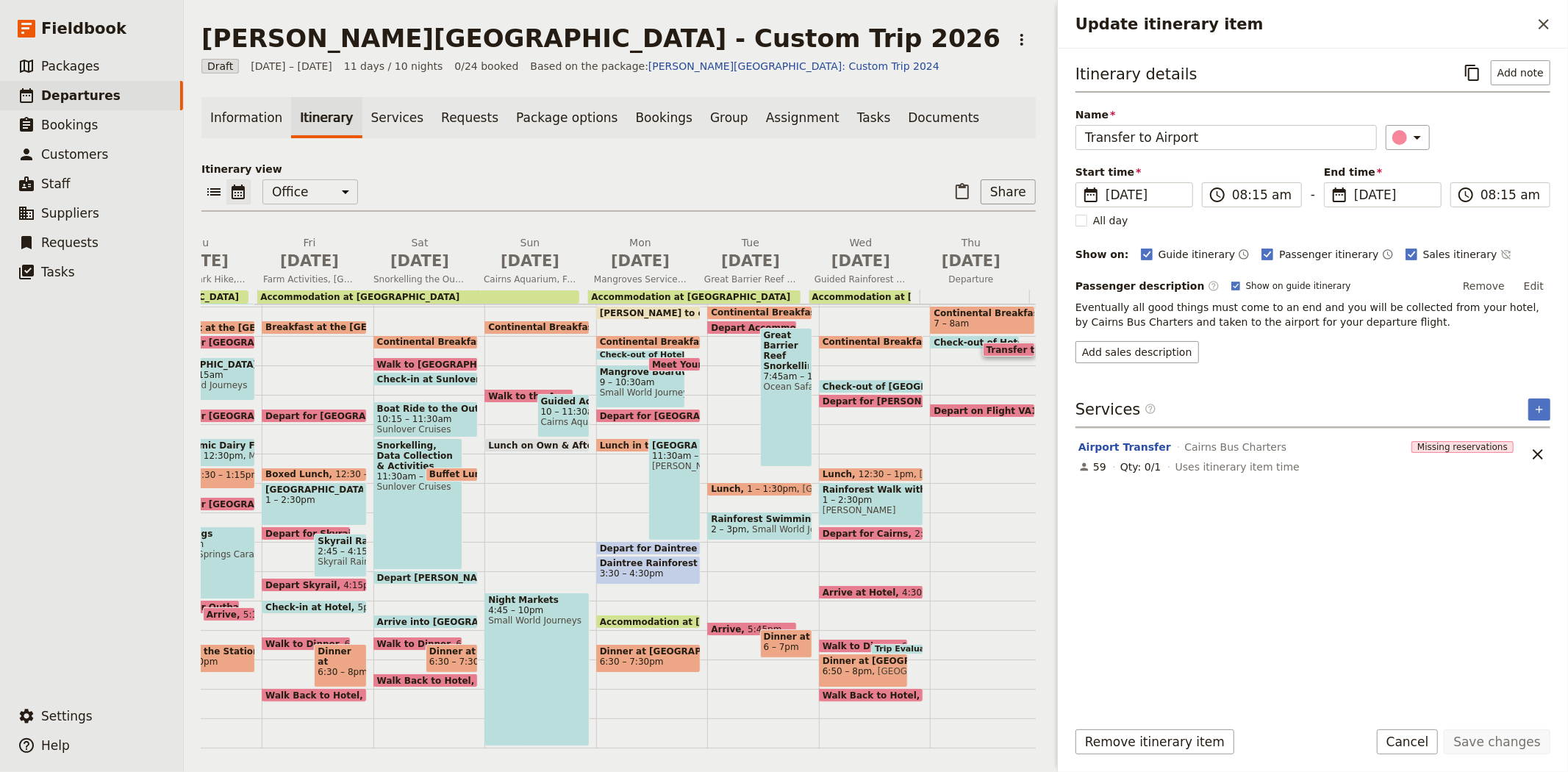
click at [1078, 309] on span "Eventually all good things must come to an end and you will be collected from y…" at bounding box center [1309, 314] width 467 height 26
click at [1133, 450] on button "Airport Transfer" at bounding box center [1124, 447] width 93 height 15
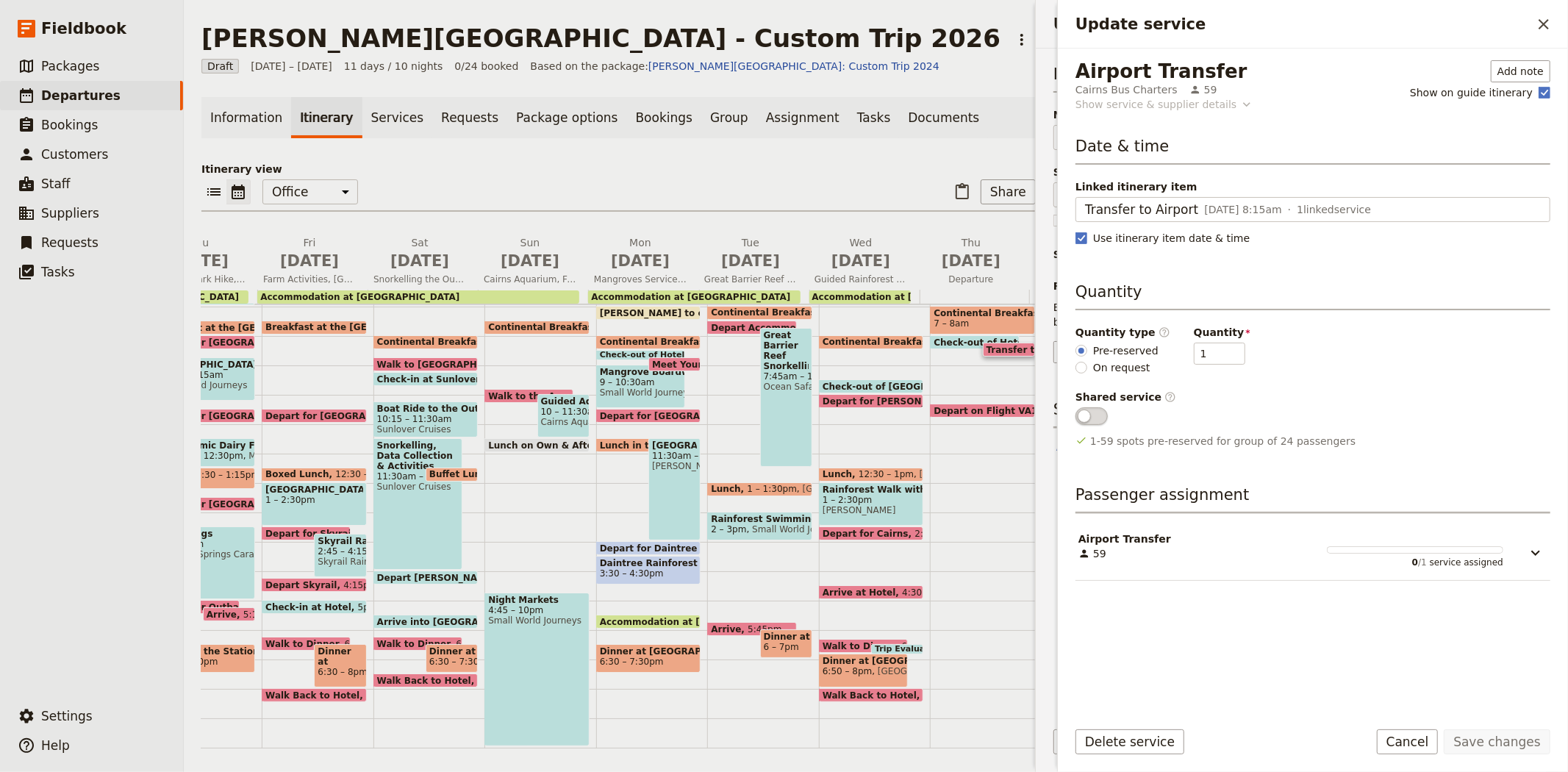
click at [1149, 102] on div "Show service & supplier details" at bounding box center [1156, 104] width 161 height 15
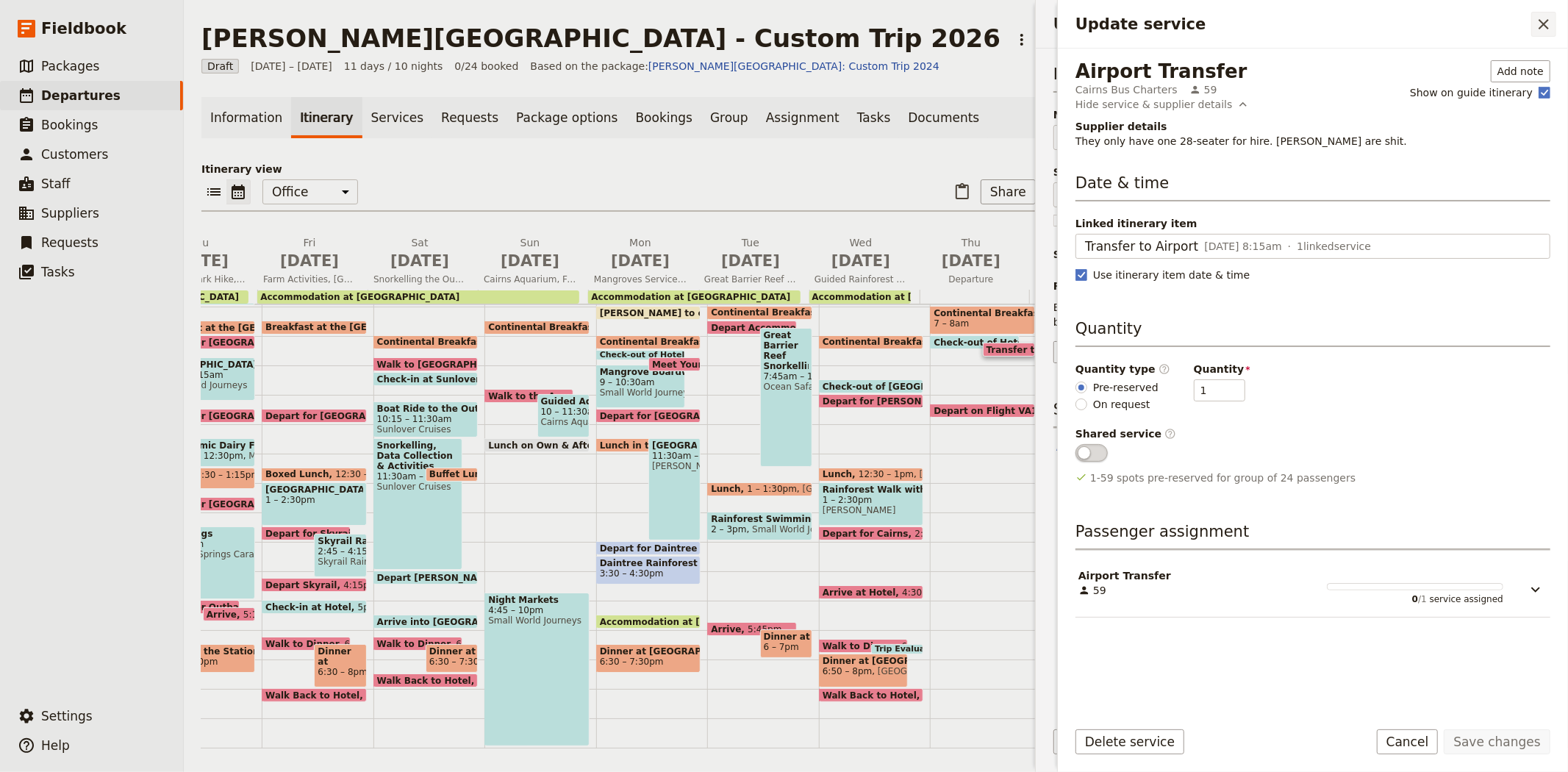
click at [1539, 27] on icon "Close drawer" at bounding box center [1543, 24] width 17 height 17
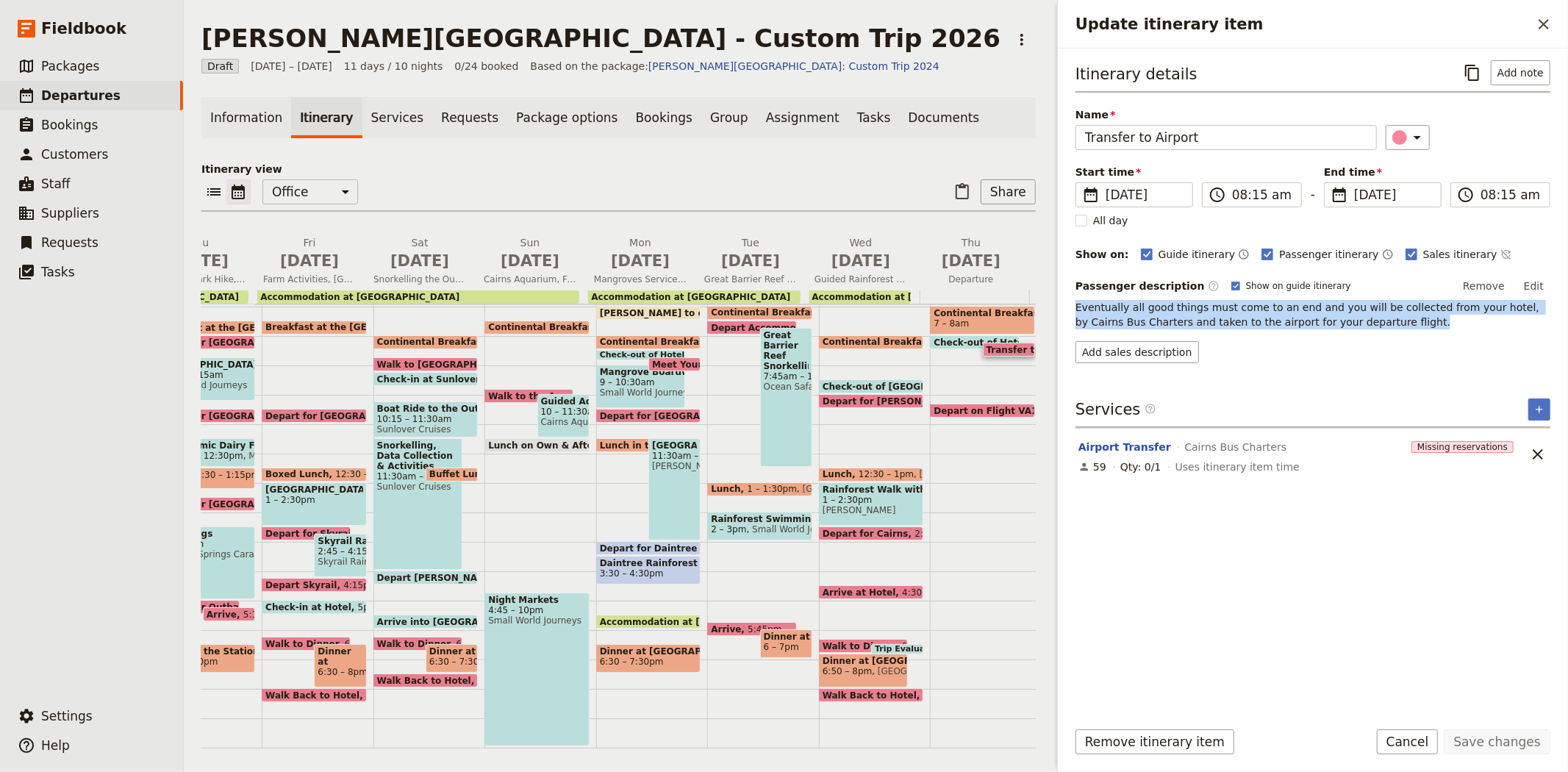
drag, startPoint x: 1077, startPoint y: 305, endPoint x: 1375, endPoint y: 328, distance: 298.9
click at [1375, 328] on p "Eventually all good things must come to an end and you will be collected from y…" at bounding box center [1313, 314] width 475 height 29
click at [1139, 351] on button "Add sales description" at bounding box center [1137, 352] width 124 height 22
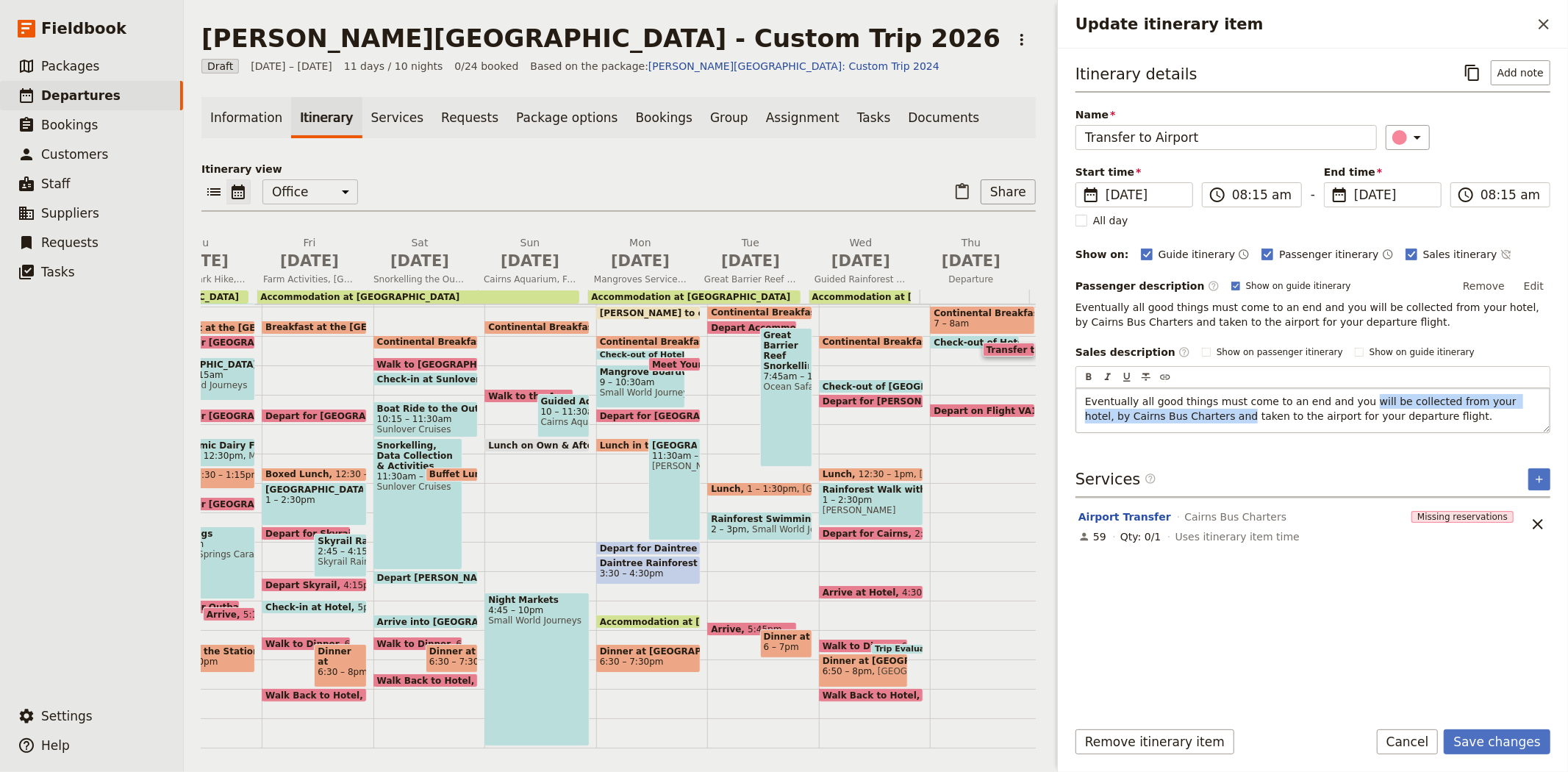
drag, startPoint x: 1345, startPoint y: 401, endPoint x: 1163, endPoint y: 420, distance: 183.0
click at [1163, 420] on span "Eventually all good things must come to an end and you will be collected from y…" at bounding box center [1302, 409] width 435 height 26
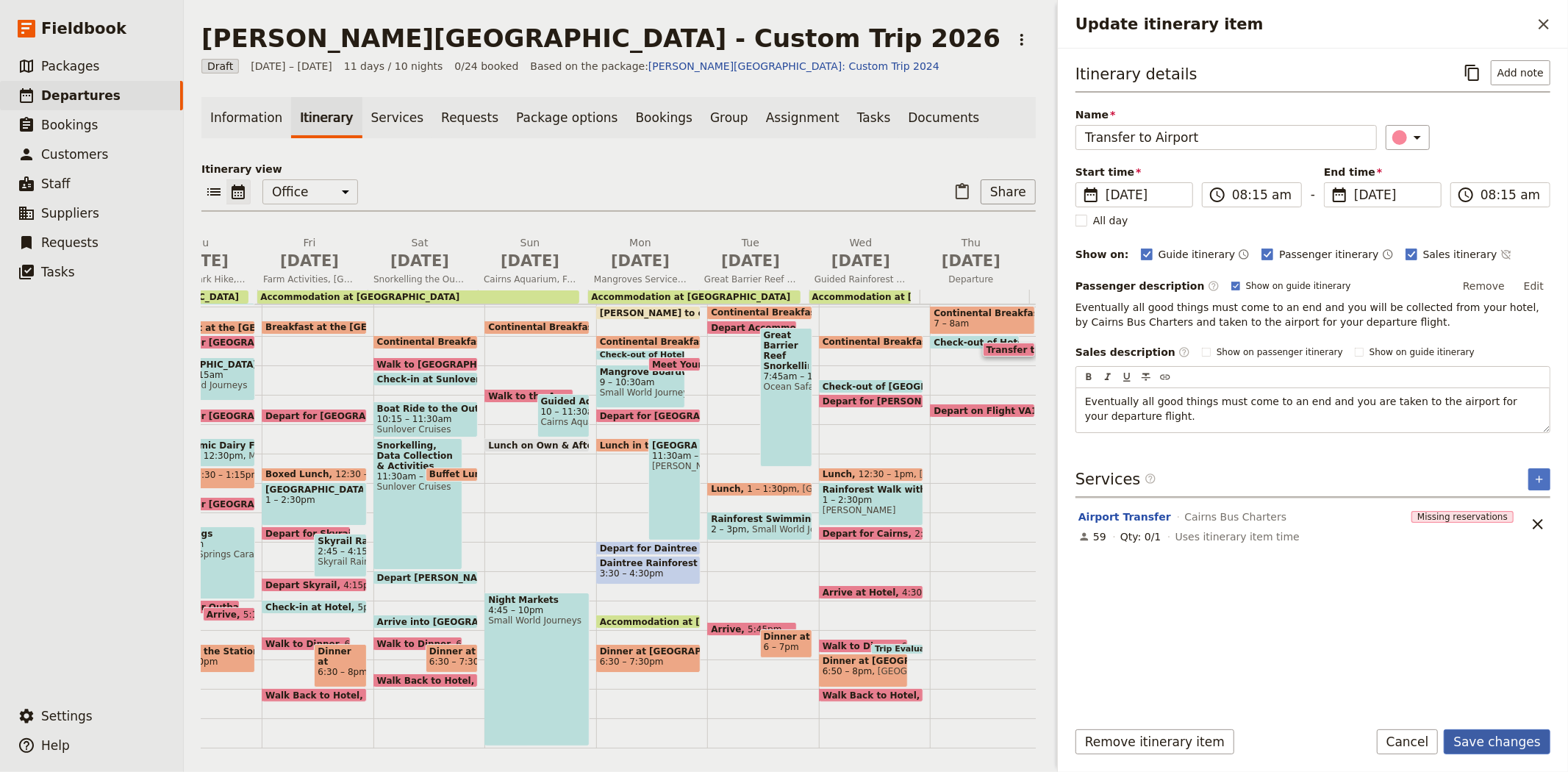
click at [1478, 738] on button "Save changes" at bounding box center [1497, 742] width 106 height 25
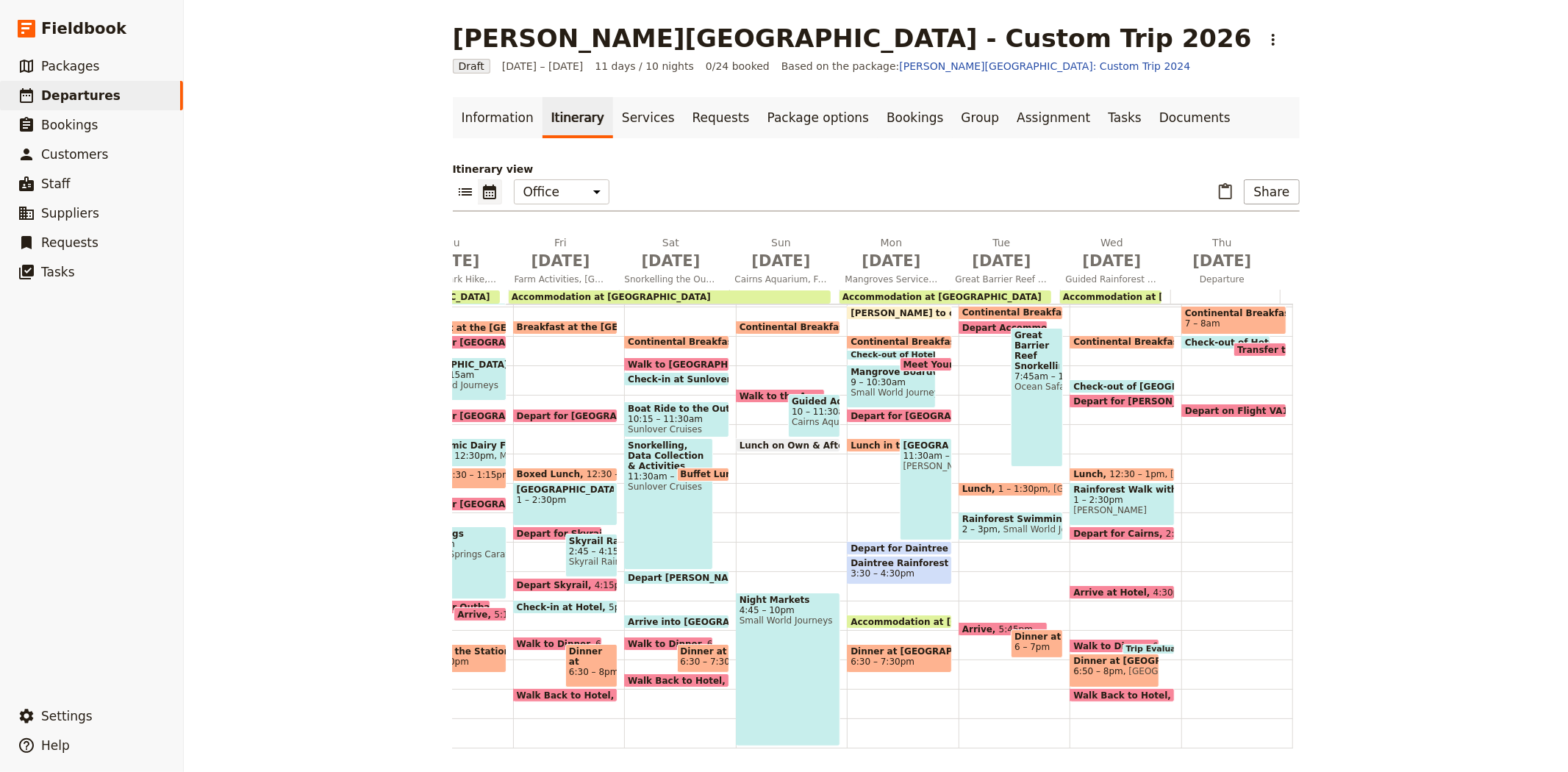
click at [1242, 406] on span "Depart on Flight VA1292" at bounding box center [1249, 411] width 128 height 10
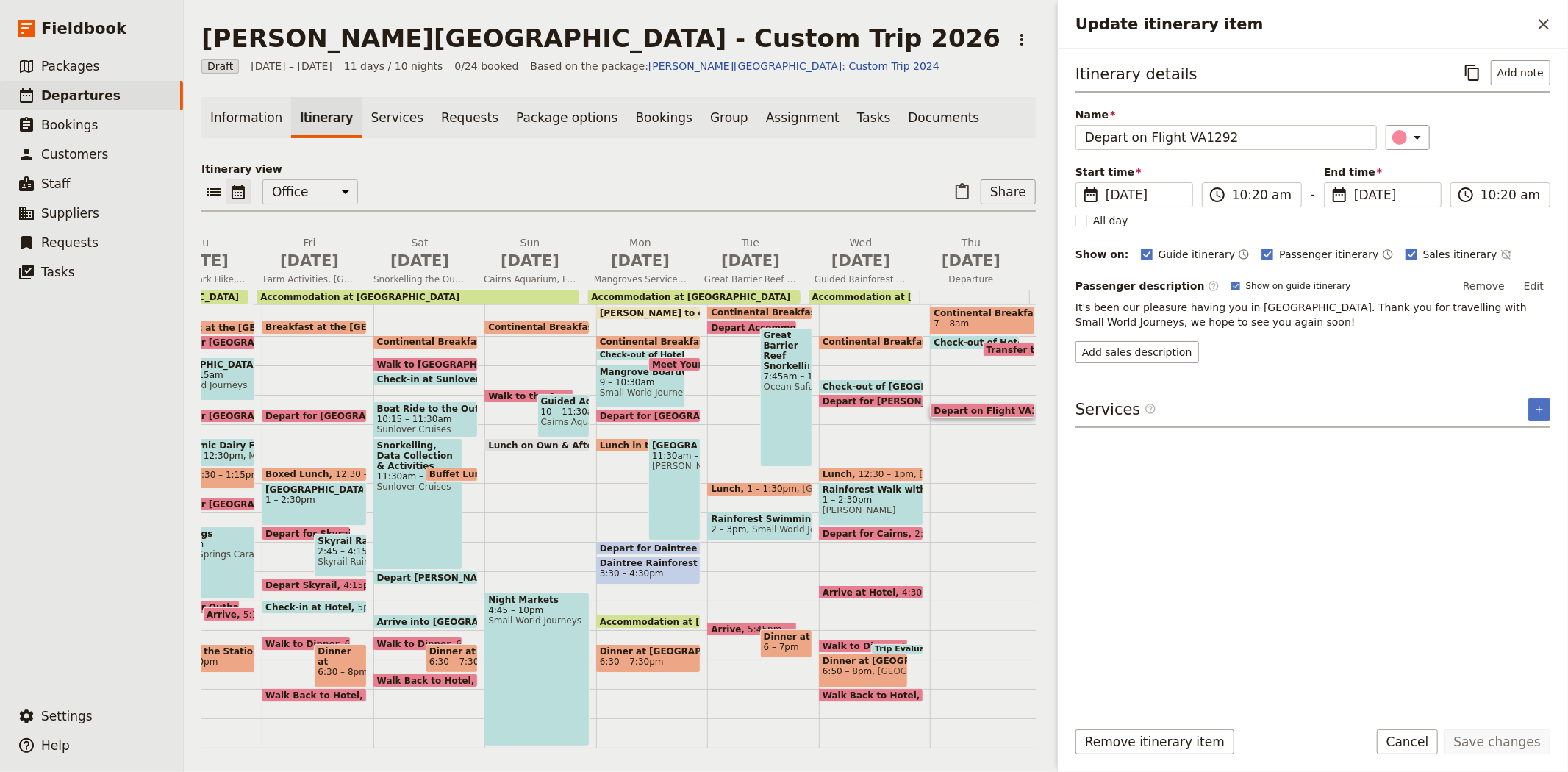
click at [1423, 255] on span "Sales itinerary" at bounding box center [1460, 254] width 75 height 15
click at [1405, 247] on input "Sales itinerary" at bounding box center [1405, 246] width 1 height 1
checkbox input "false"
click at [1490, 733] on button "Save changes" at bounding box center [1497, 742] width 106 height 25
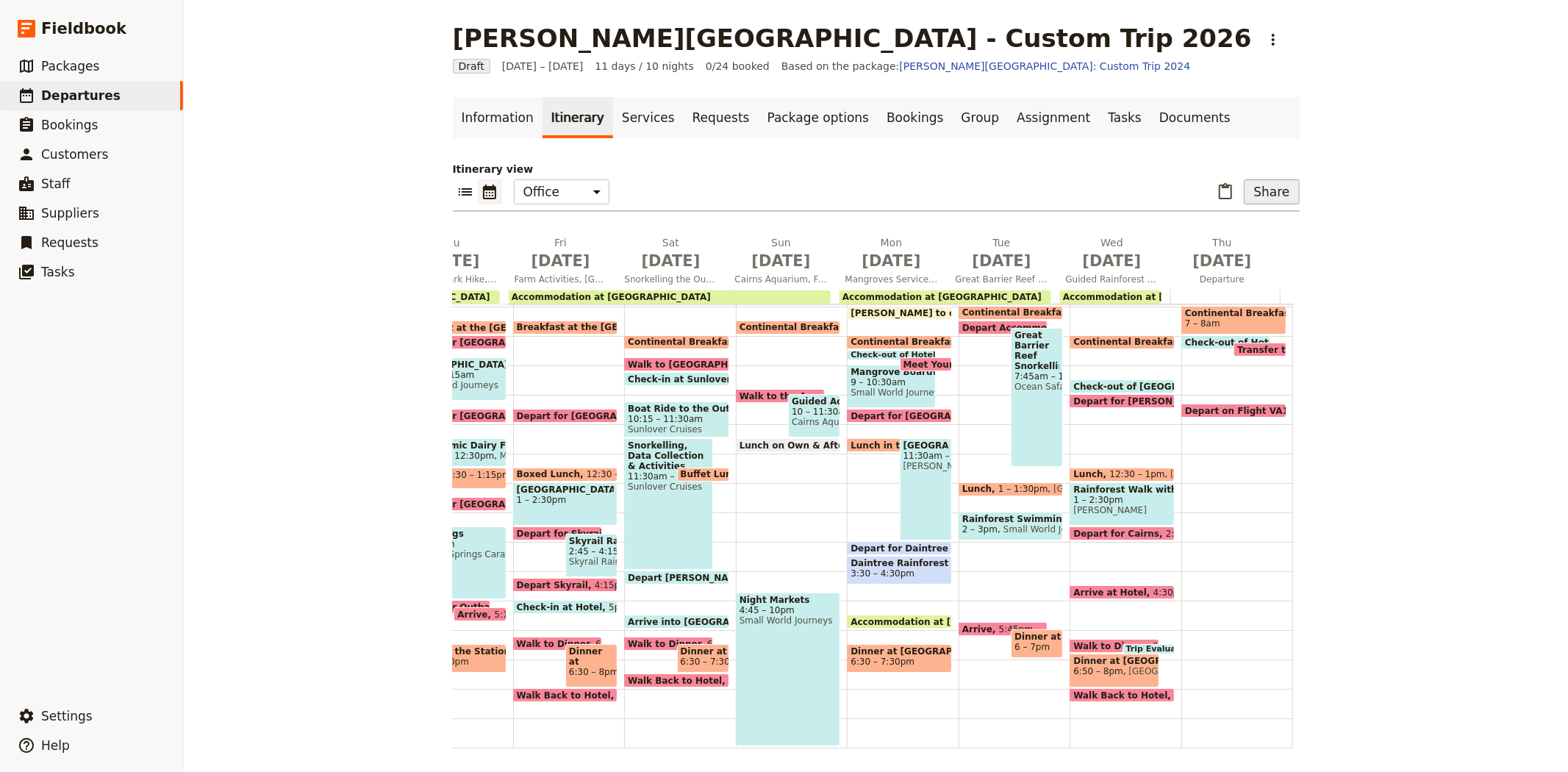
click at [1268, 198] on button "Share" at bounding box center [1271, 192] width 56 height 25
click at [1250, 266] on span "Sales Brochure" at bounding box center [1222, 265] width 77 height 15
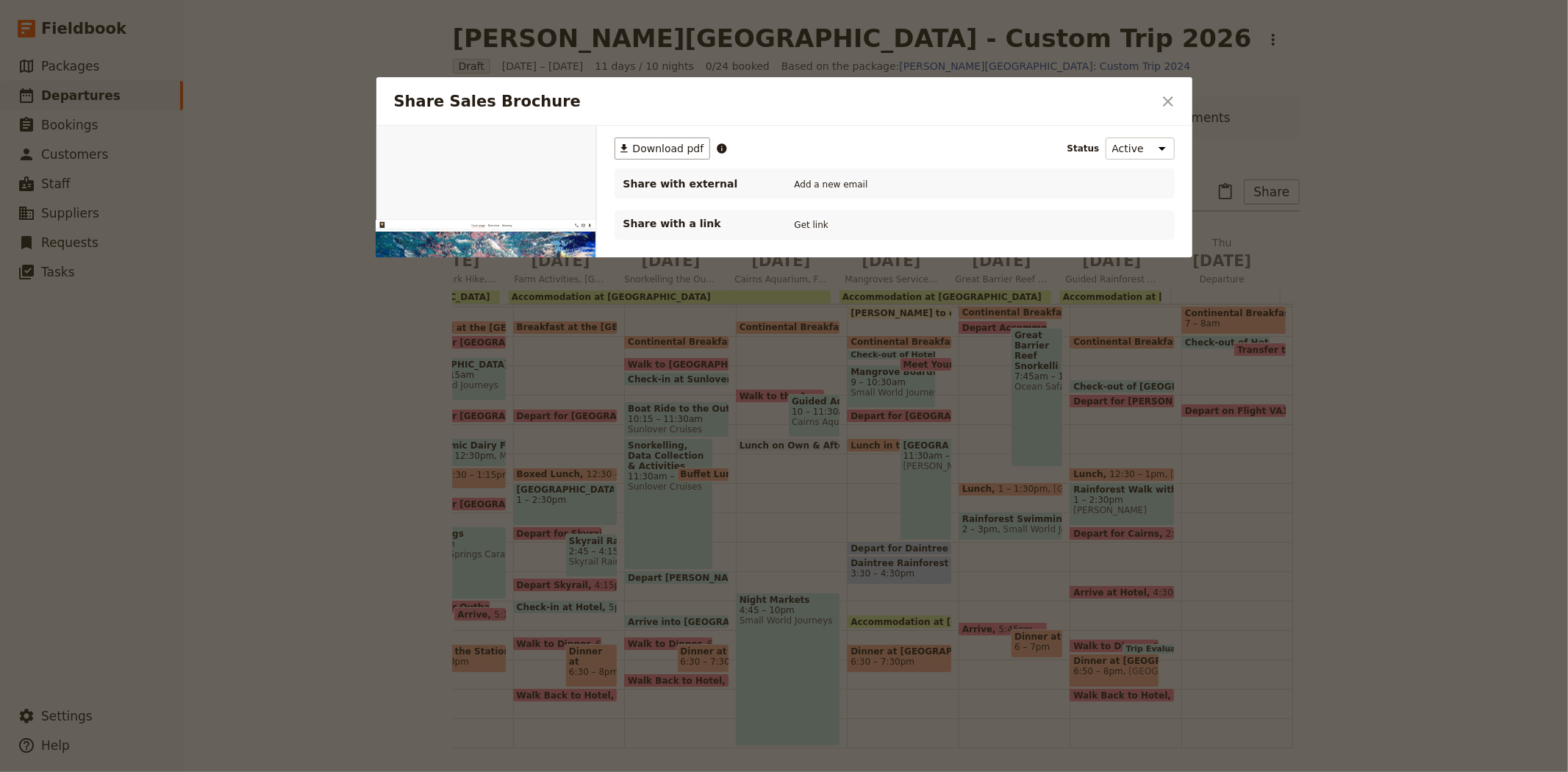
scroll to position [0, 0]
click at [660, 148] on span "Download pdf" at bounding box center [669, 148] width 71 height 15
click at [1167, 104] on icon "Close dialog" at bounding box center [1167, 102] width 17 height 17
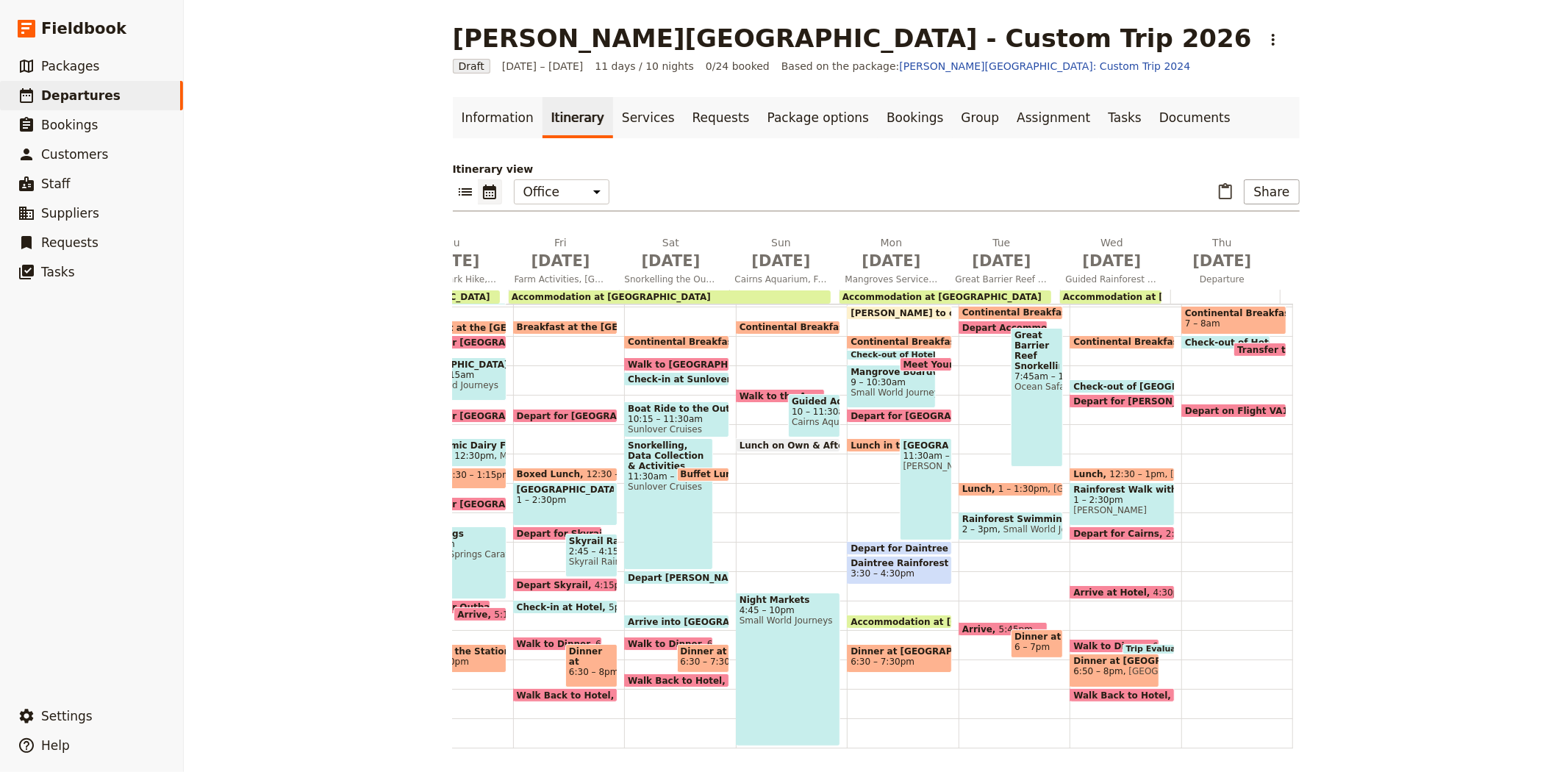
click at [538, 581] on span "Depart Skyrail" at bounding box center [555, 585] width 78 height 10
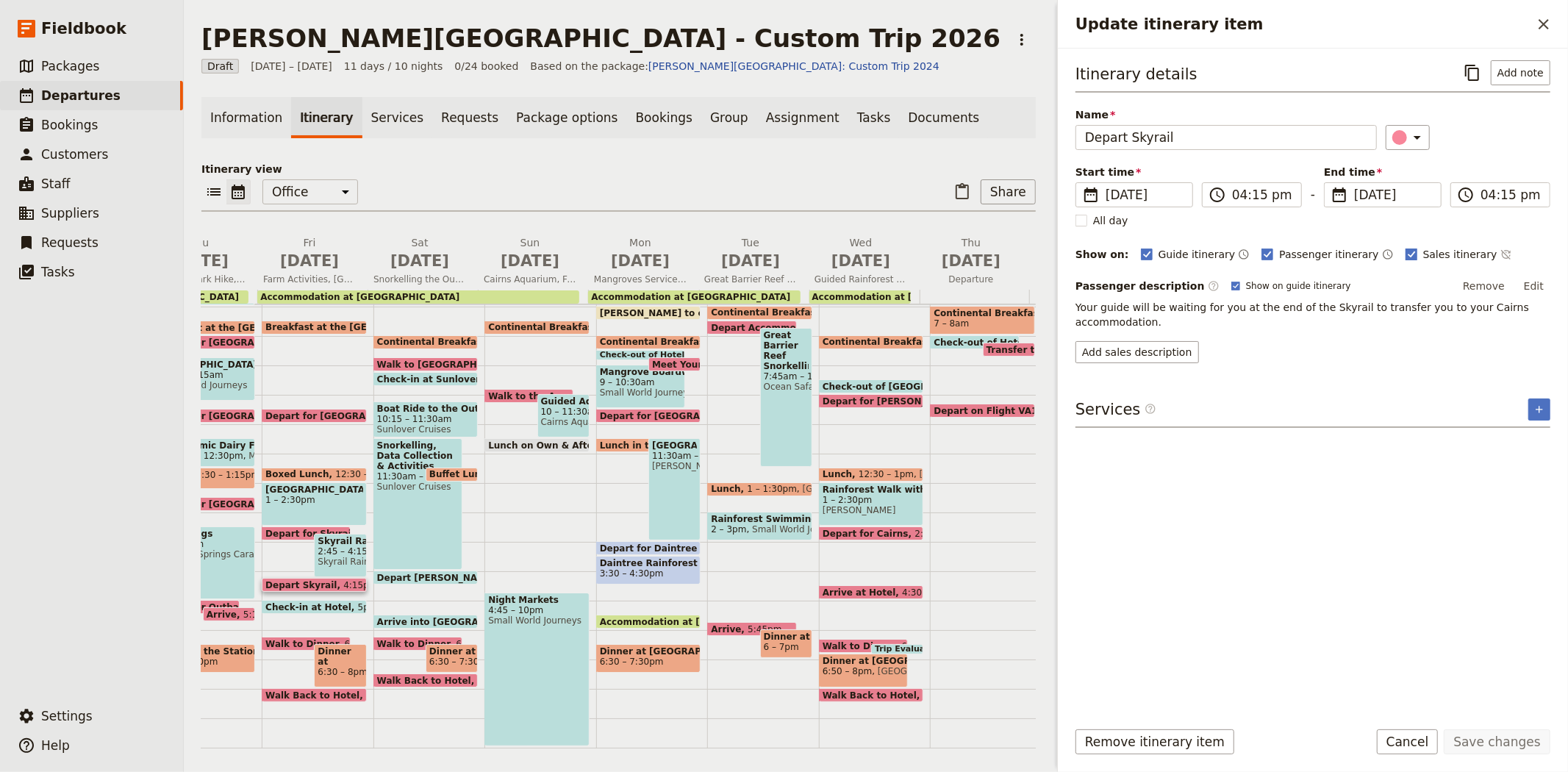
click at [1405, 248] on rect "Update itinerary item" at bounding box center [1411, 254] width 11 height 11
click at [1405, 247] on input "Sales itinerary" at bounding box center [1405, 246] width 1 height 1
checkbox input "false"
click at [1501, 748] on button "Save changes" at bounding box center [1497, 742] width 106 height 25
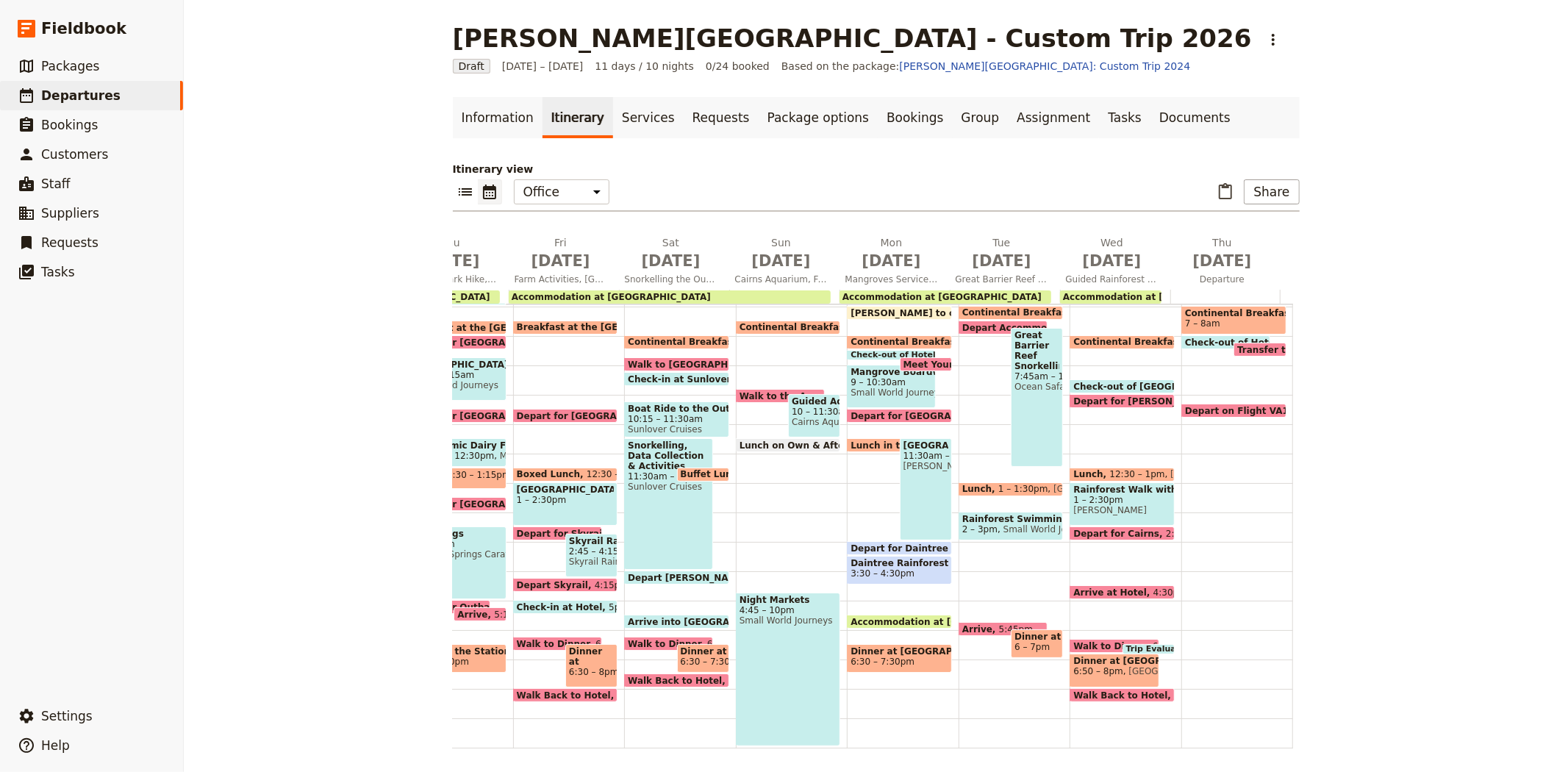
click at [637, 639] on span "Walk to Dinner" at bounding box center [667, 643] width 79 height 10
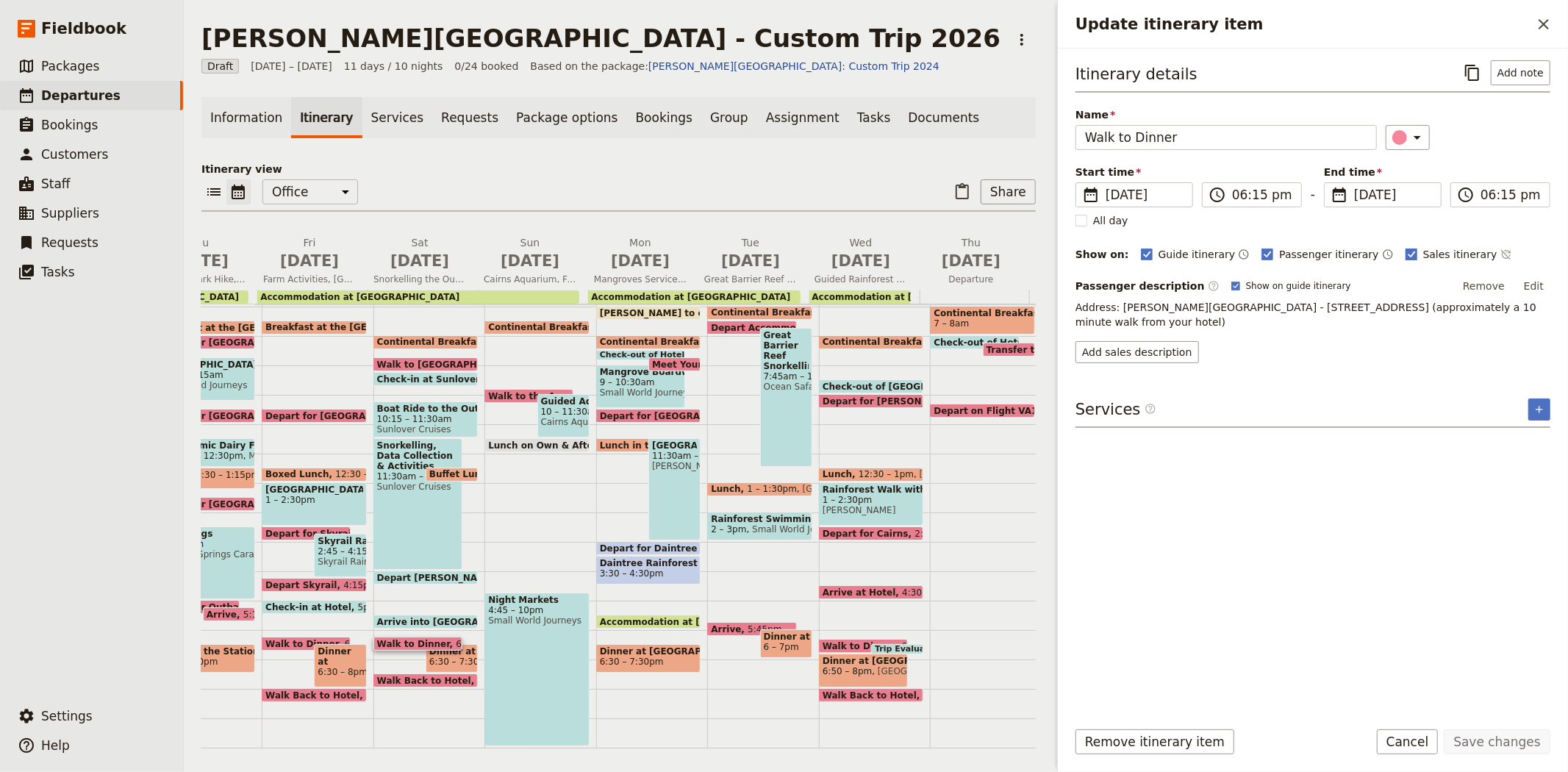
click at [1430, 250] on span "Sales itinerary" at bounding box center [1460, 254] width 75 height 15
click at [1405, 247] on input "Sales itinerary" at bounding box center [1405, 246] width 1 height 1
checkbox input "false"
click at [1507, 738] on button "Save changes" at bounding box center [1497, 742] width 106 height 25
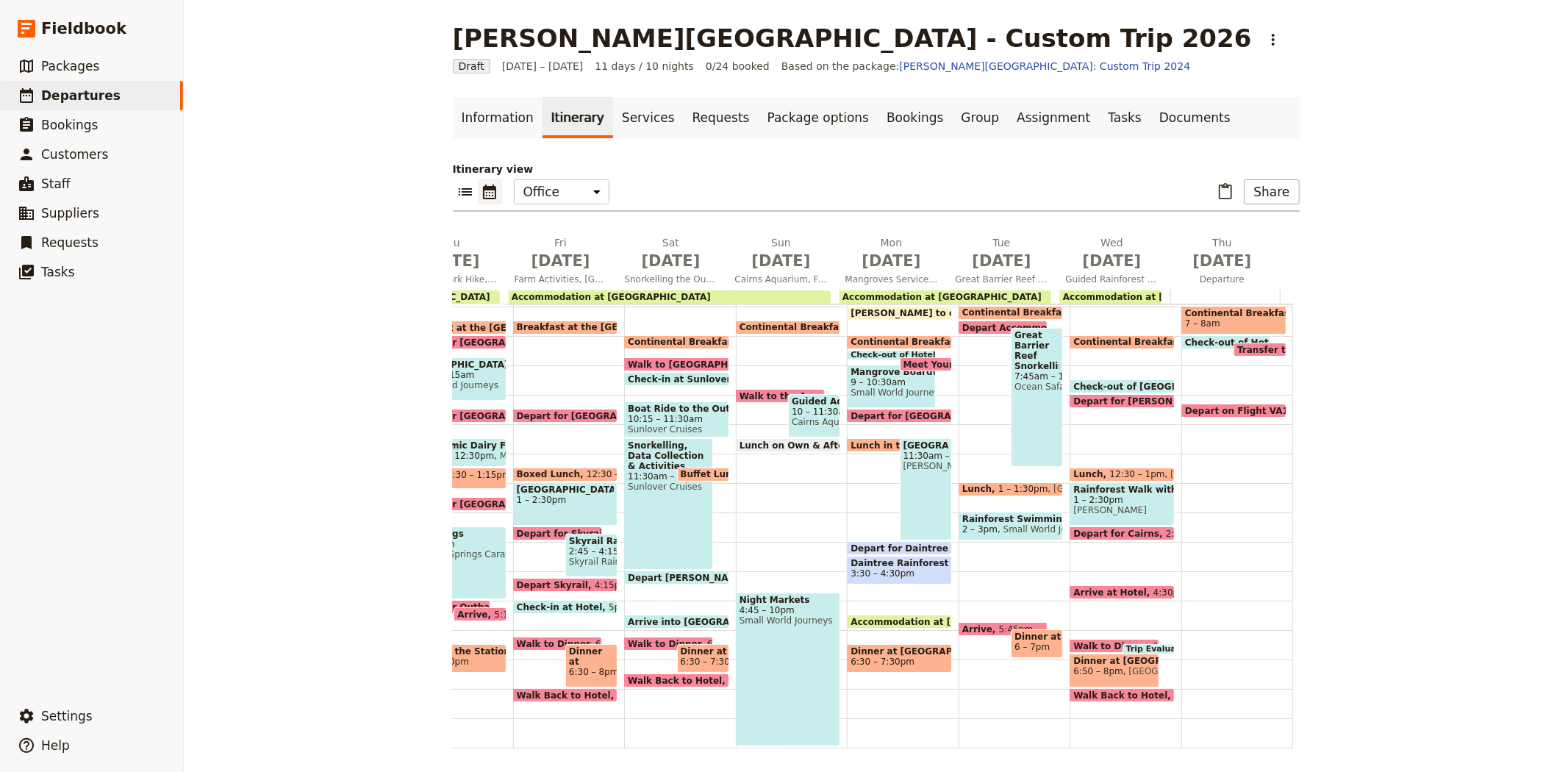
click at [1083, 293] on span "Accommodation at Coral Tree Inn" at bounding box center [1162, 297] width 199 height 10
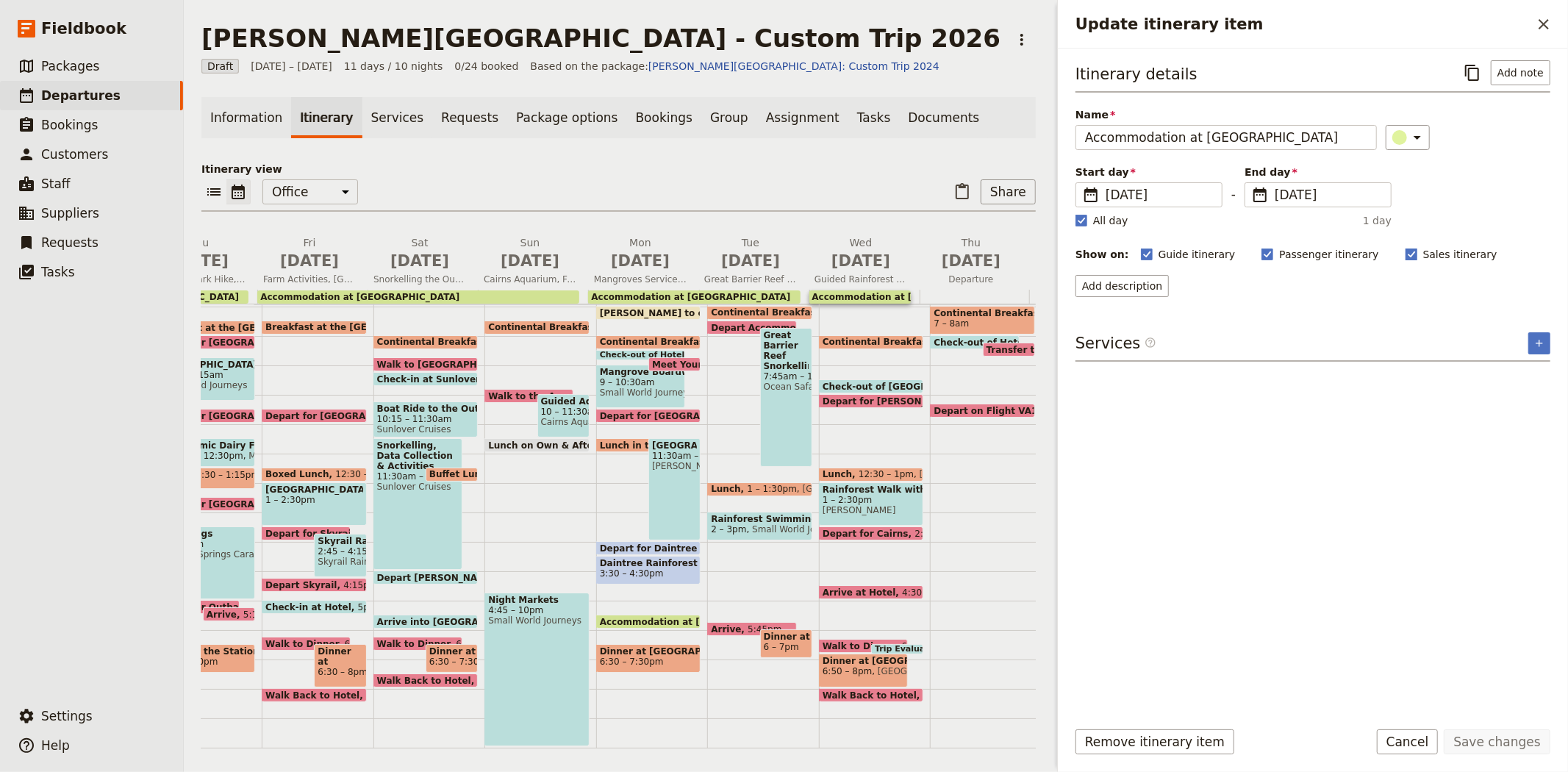
click at [1423, 254] on span "Sales itinerary" at bounding box center [1460, 254] width 75 height 15
click at [1405, 247] on input "Sales itinerary" at bounding box center [1405, 246] width 1 height 1
checkbox input "false"
click at [1495, 736] on button "Save changes" at bounding box center [1497, 742] width 106 height 25
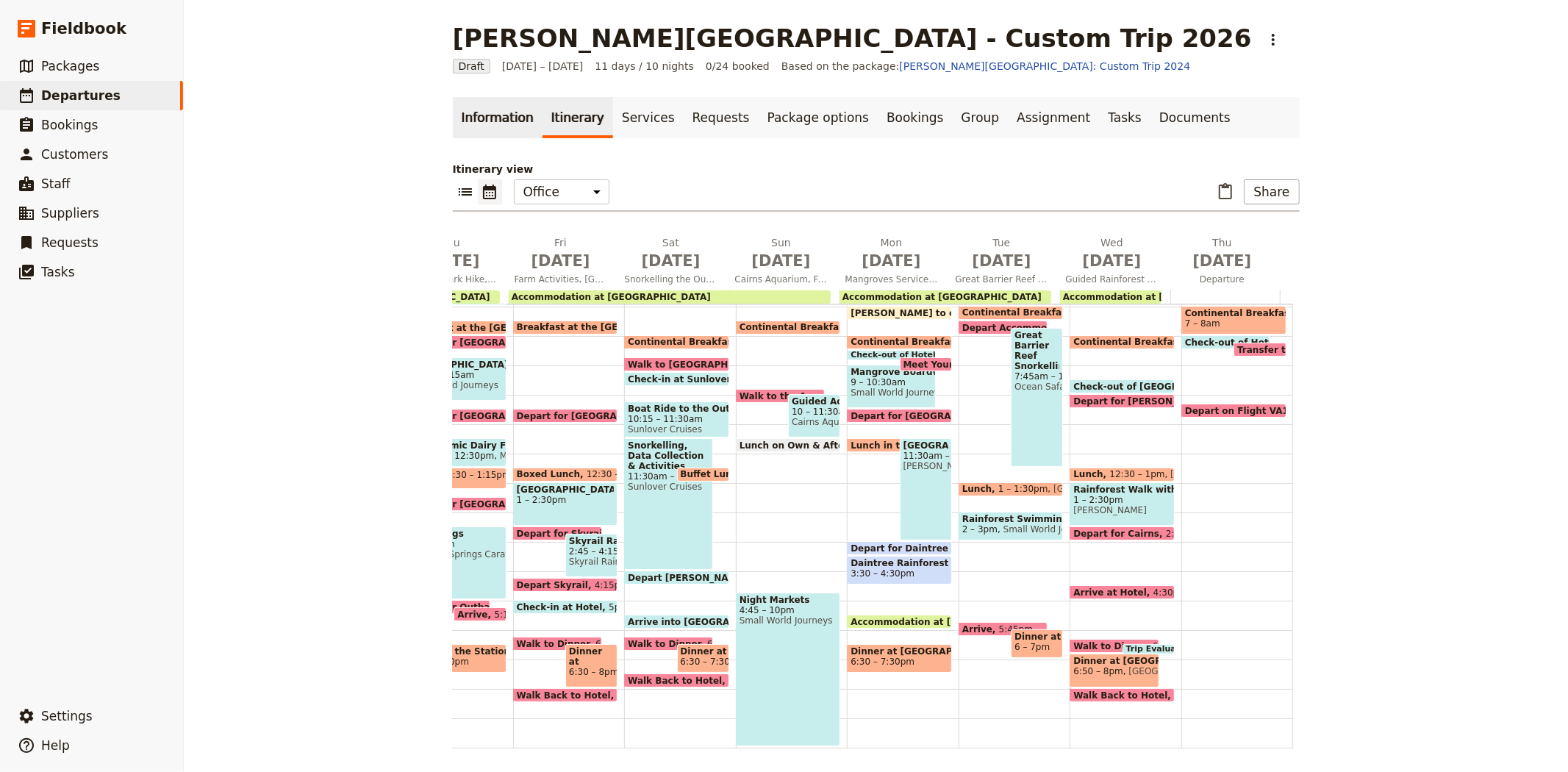
drag, startPoint x: 477, startPoint y: 116, endPoint x: 487, endPoint y: 128, distance: 15.6
click at [477, 116] on link "Information" at bounding box center [497, 117] width 90 height 41
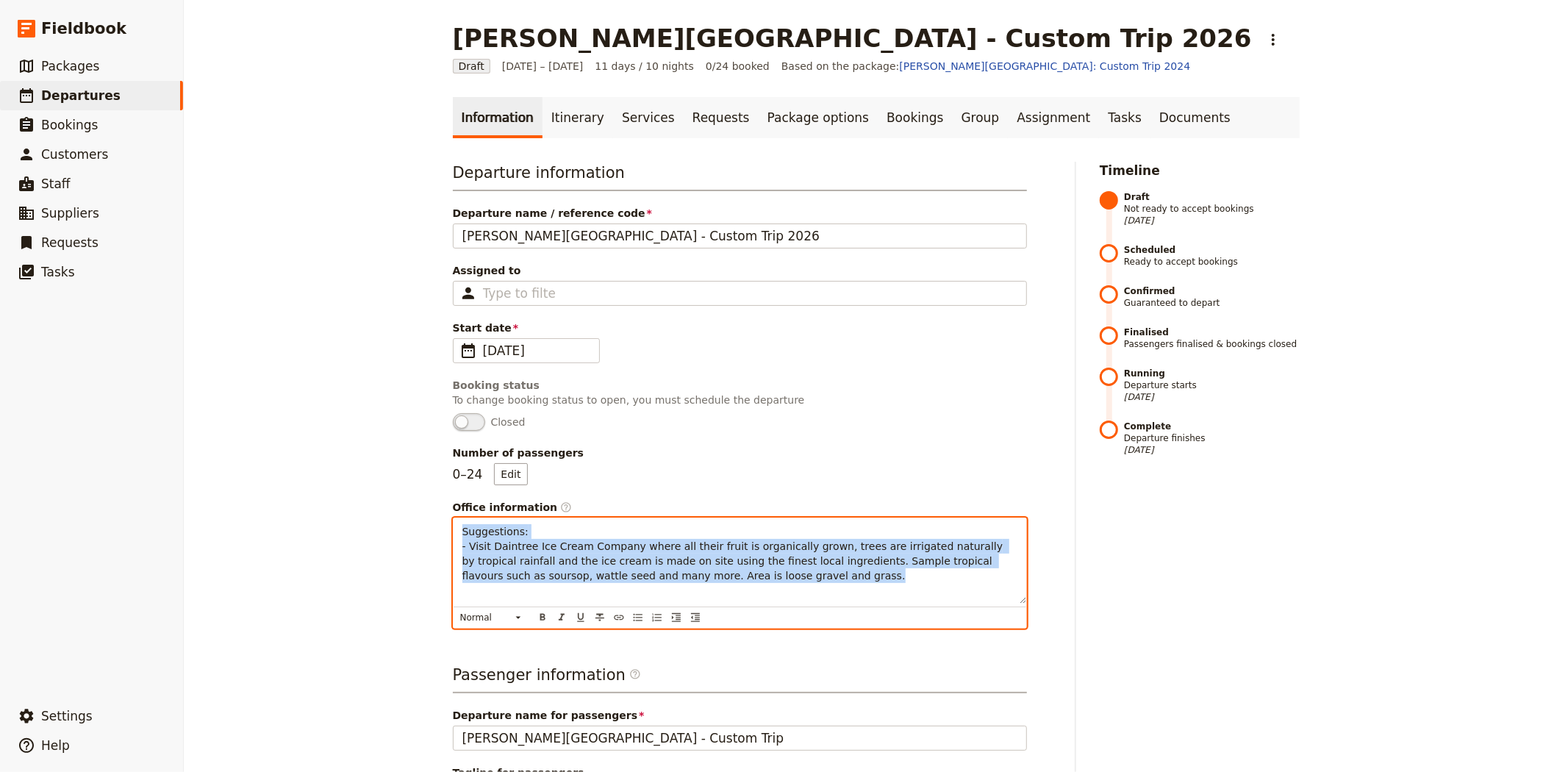
drag, startPoint x: 767, startPoint y: 586, endPoint x: 424, endPoint y: 518, distance: 349.7
click at [424, 518] on div "Albert Park College - Custom Trip 2026 ​ Draft 7 – 17 Sep 2026 11 days / 10 nig…" at bounding box center [876, 386] width 1384 height 772
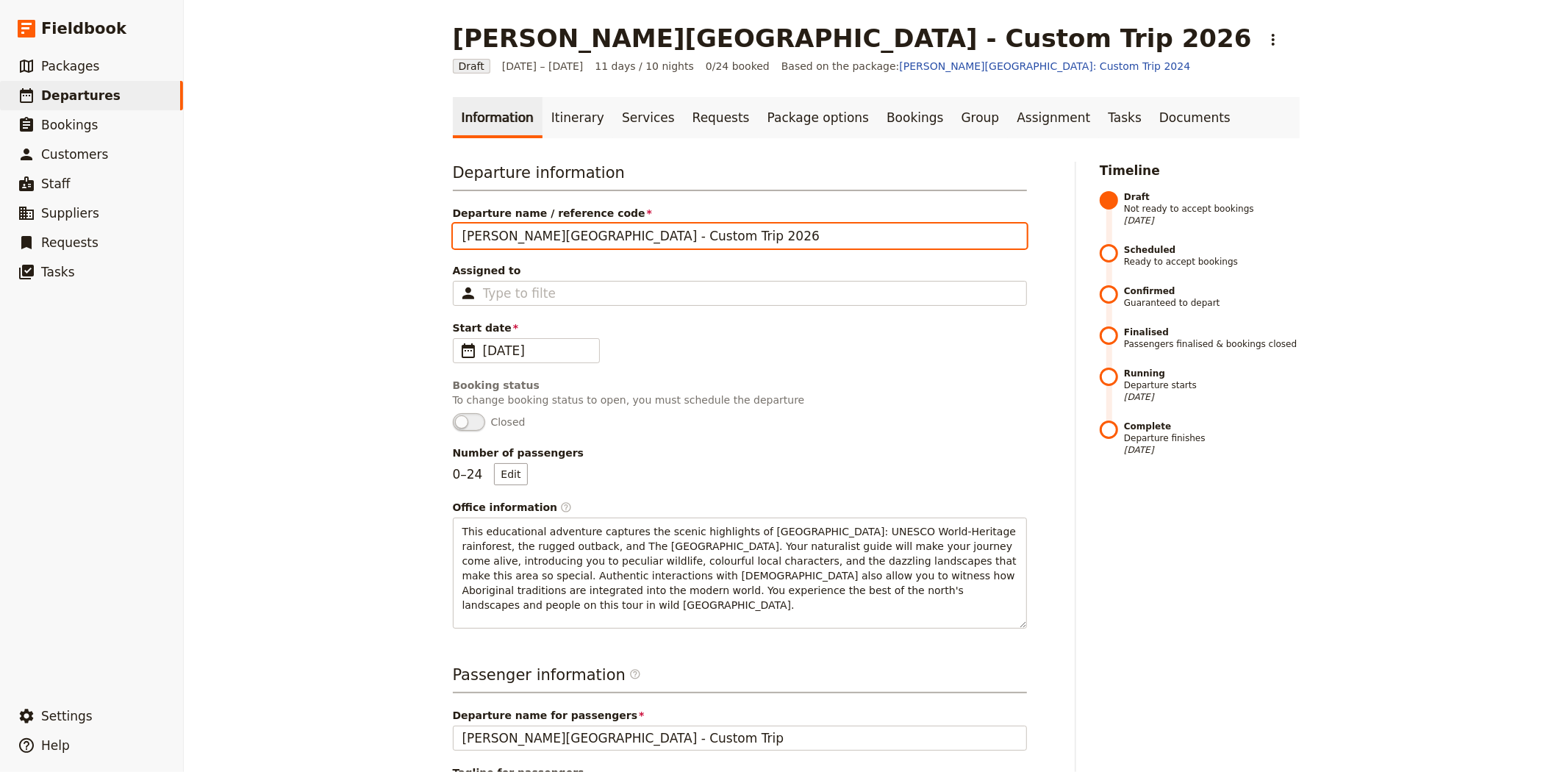
click at [574, 236] on input "Albert Park College - Custom Trip 2026" at bounding box center [740, 236] width 574 height 25
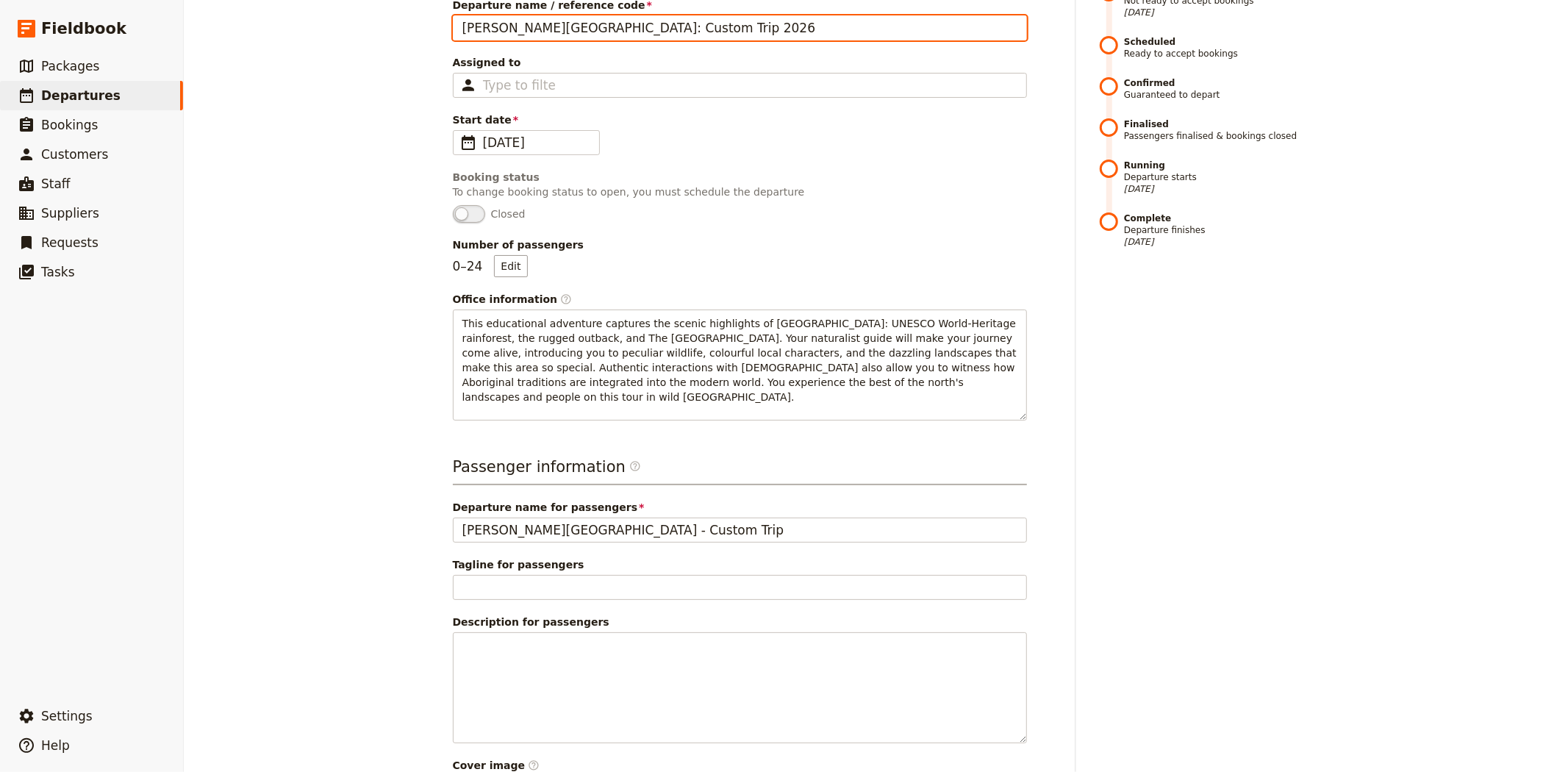
scroll to position [408, 0]
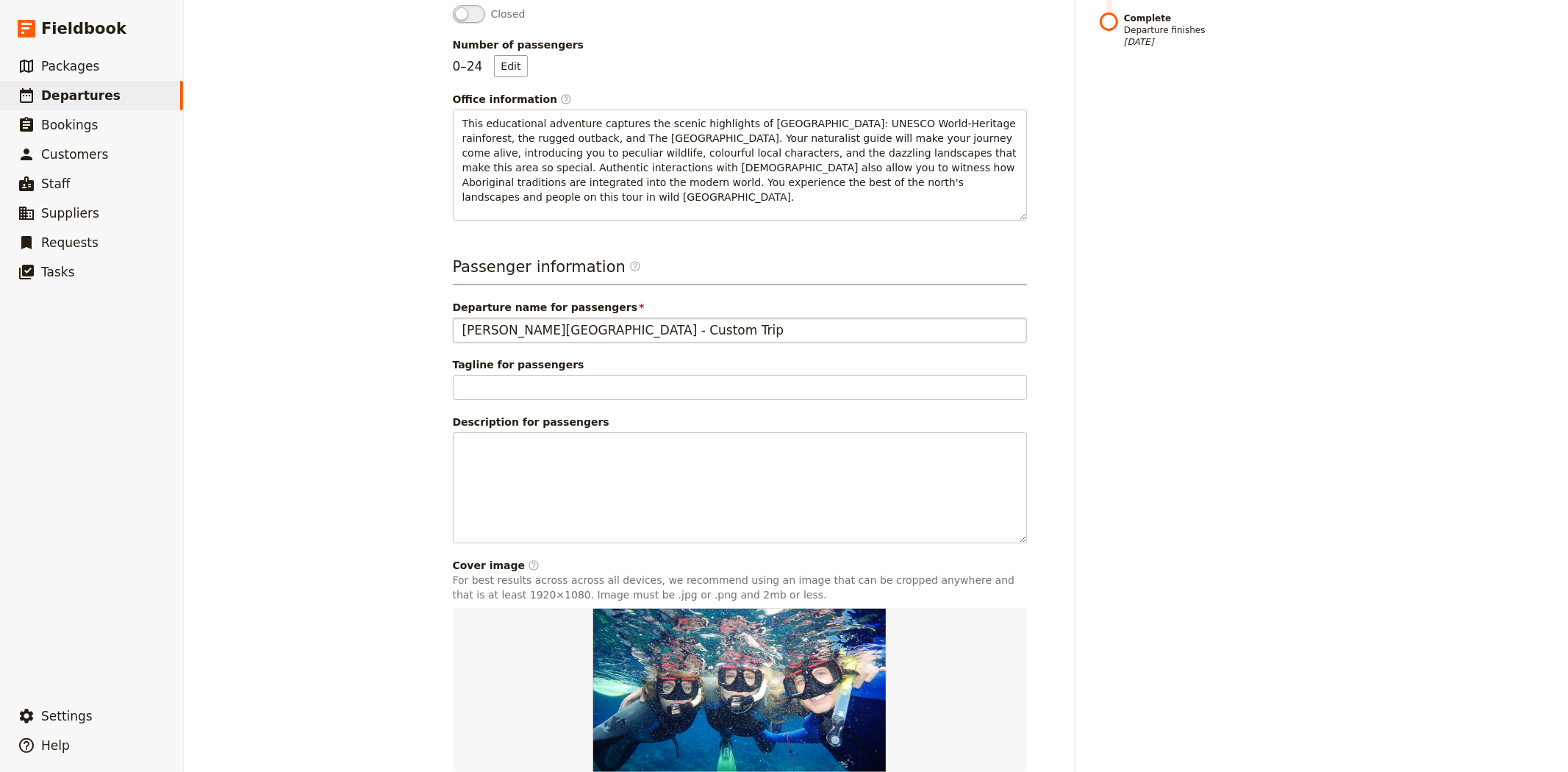
type input "Albert Park College: Custom Trip 2026"
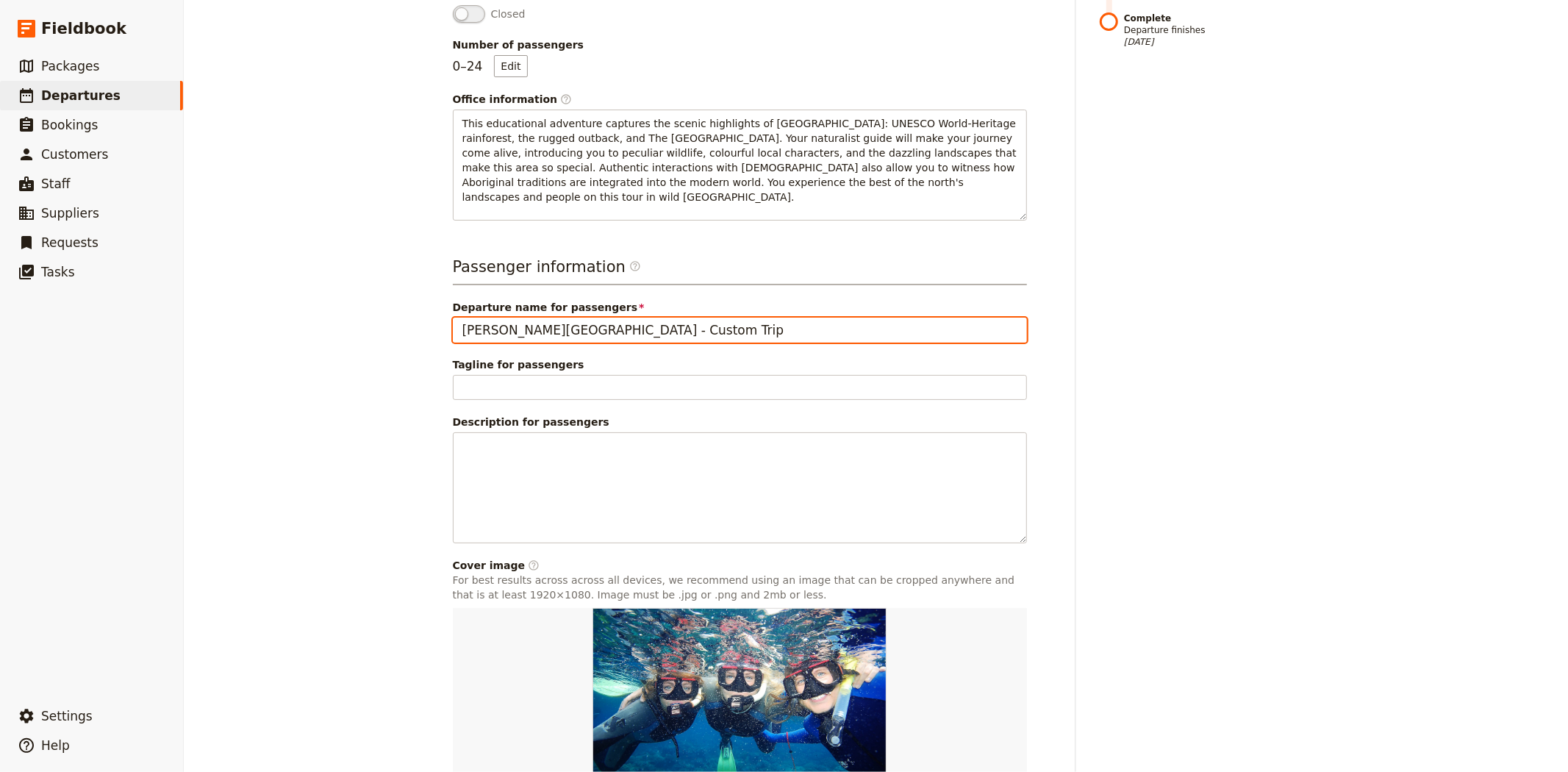
click at [576, 328] on input "Albert Park College - Custom Trip" at bounding box center [740, 330] width 574 height 25
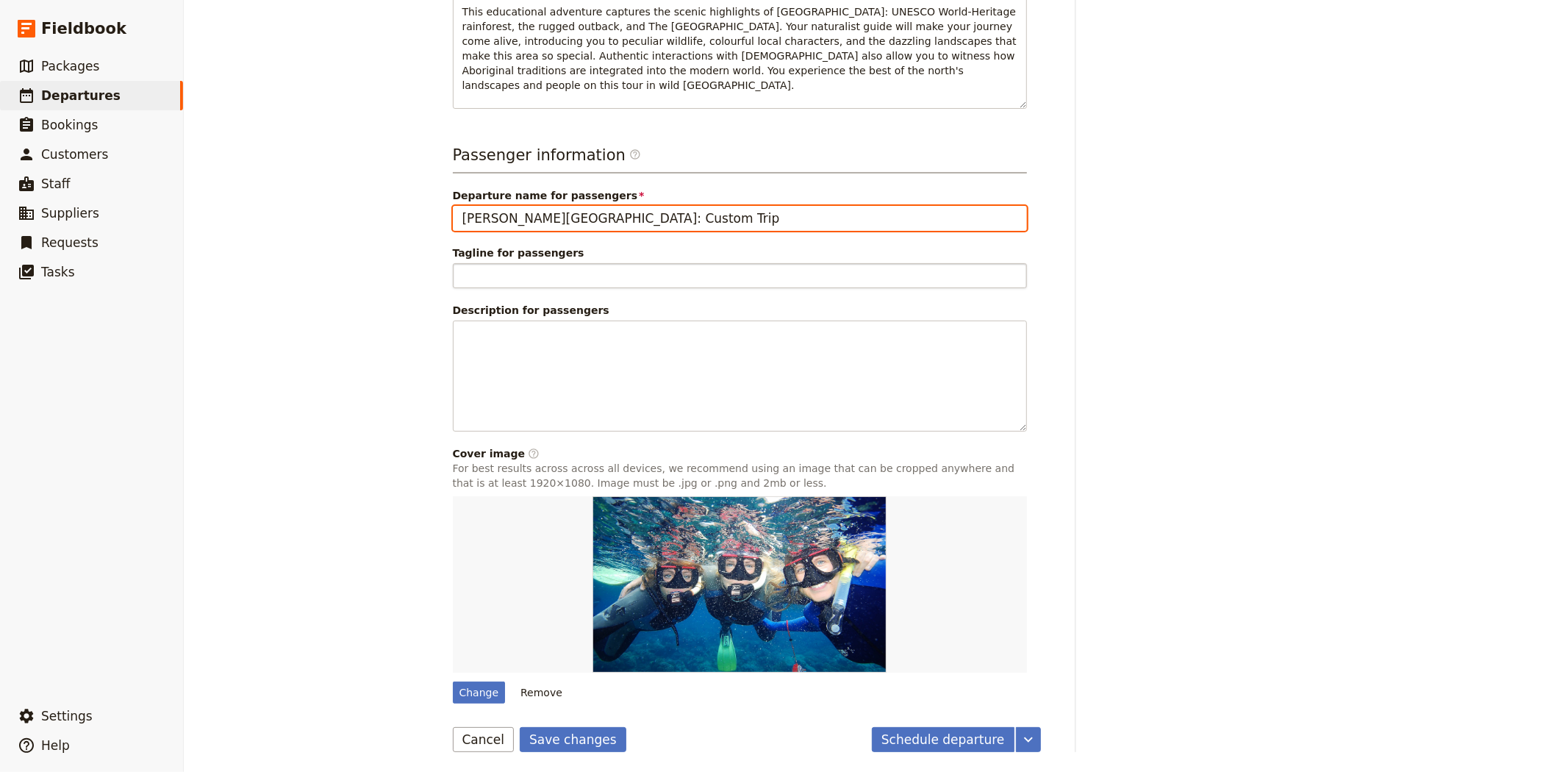
scroll to position [524, 0]
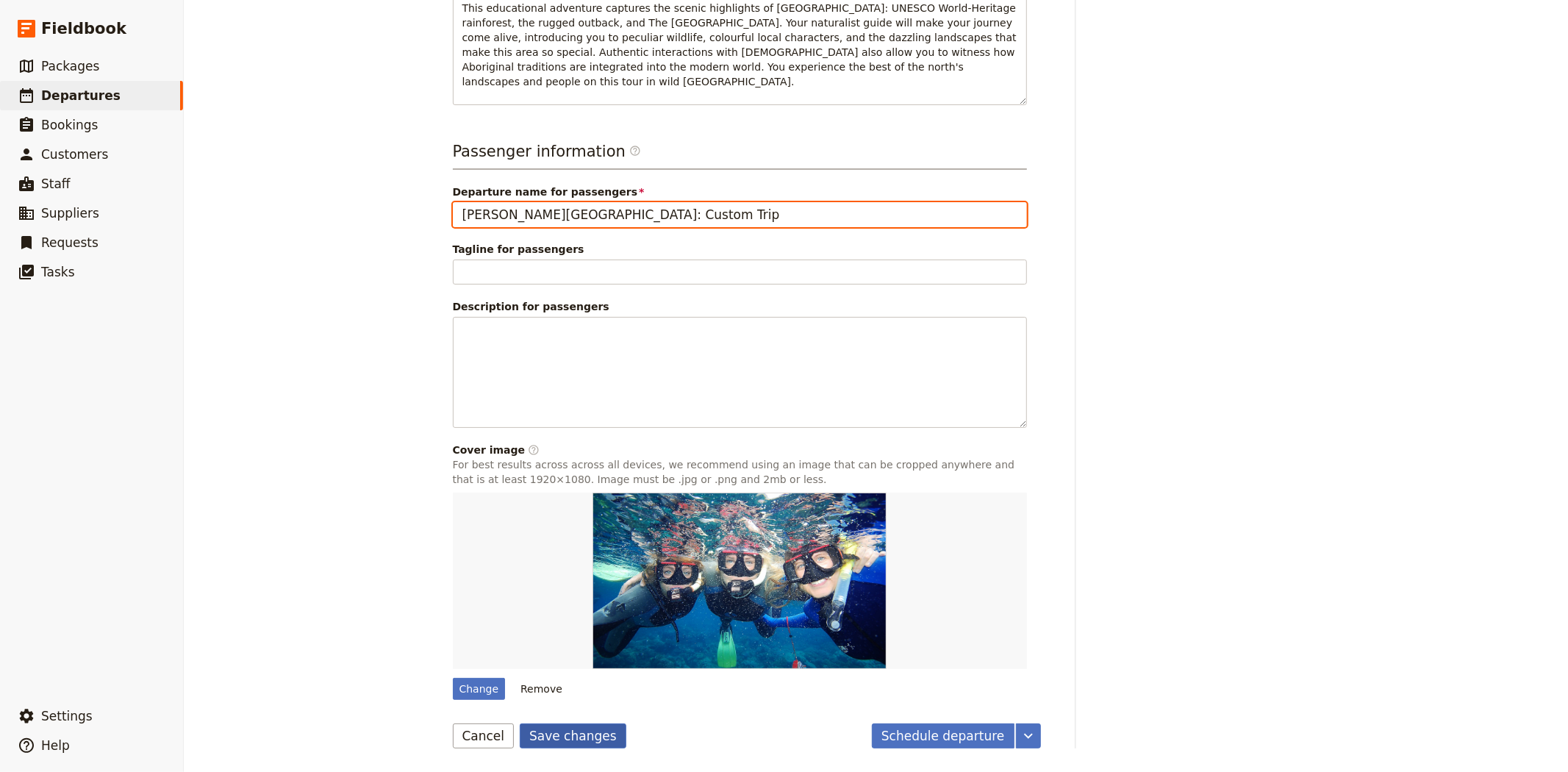
type input "Albert Park College: Custom Trip"
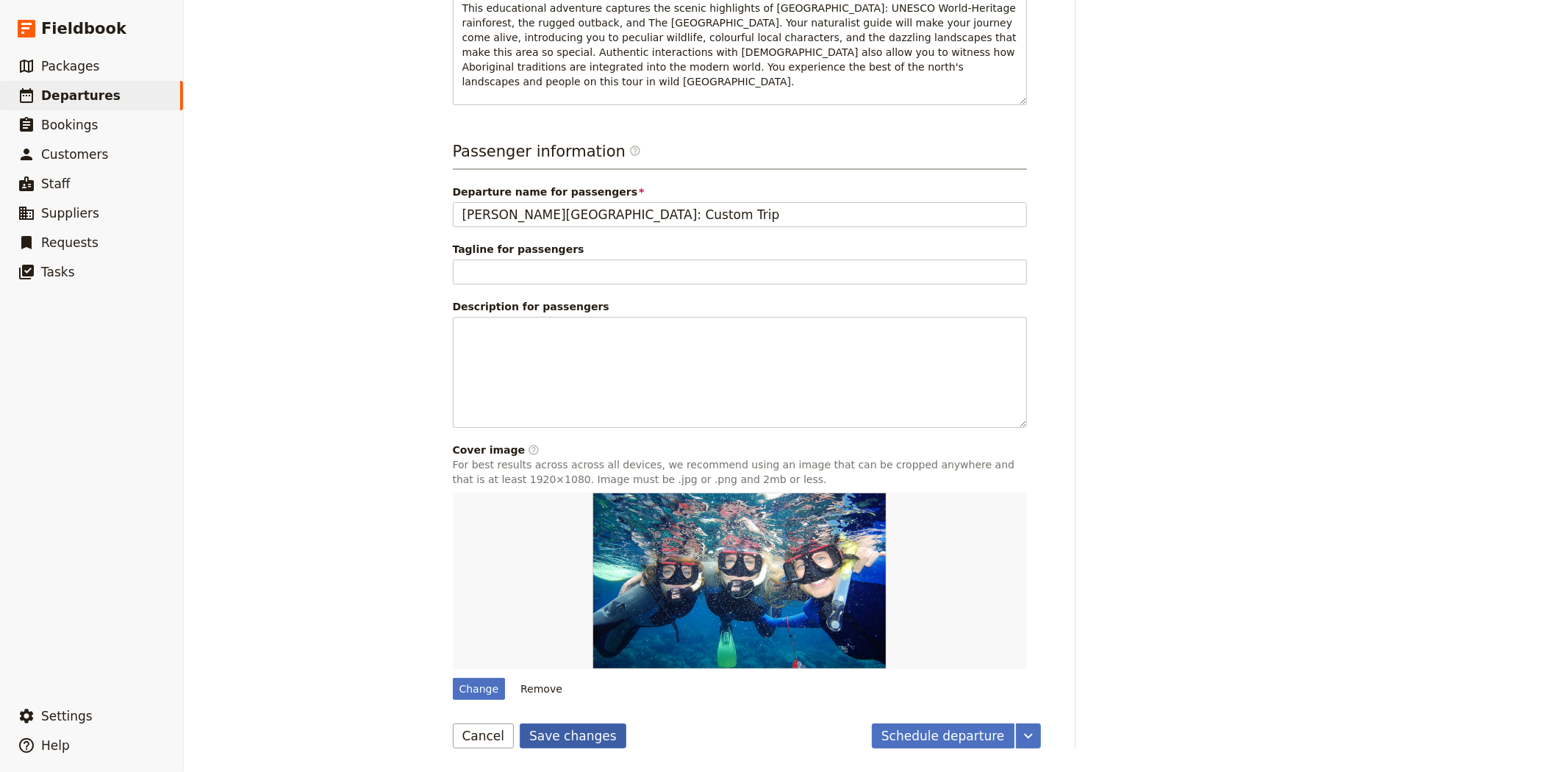
click at [564, 733] on button "Save changes" at bounding box center [573, 736] width 106 height 25
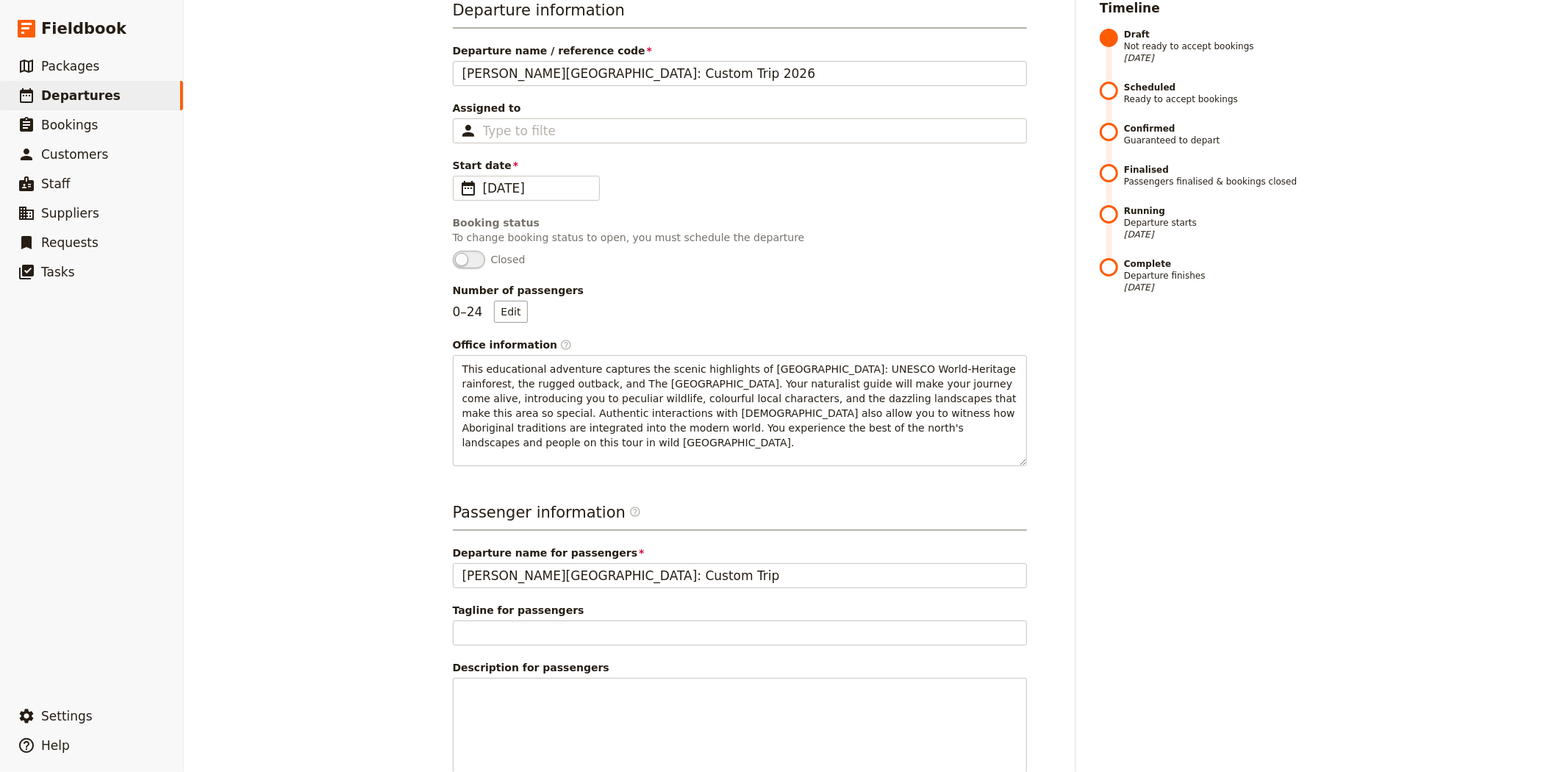
scroll to position [2, 0]
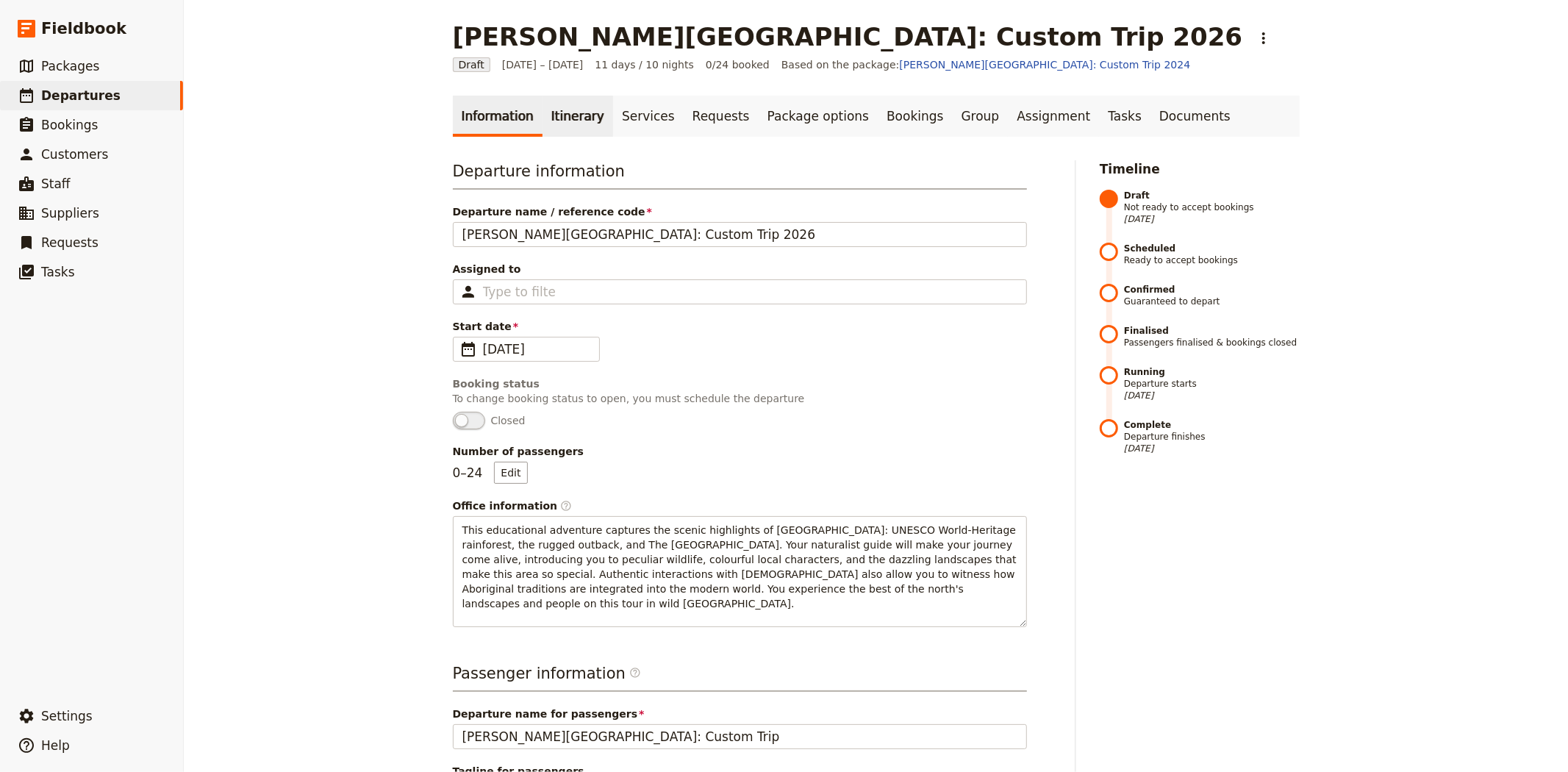
click at [572, 119] on link "Itinerary" at bounding box center [577, 116] width 71 height 41
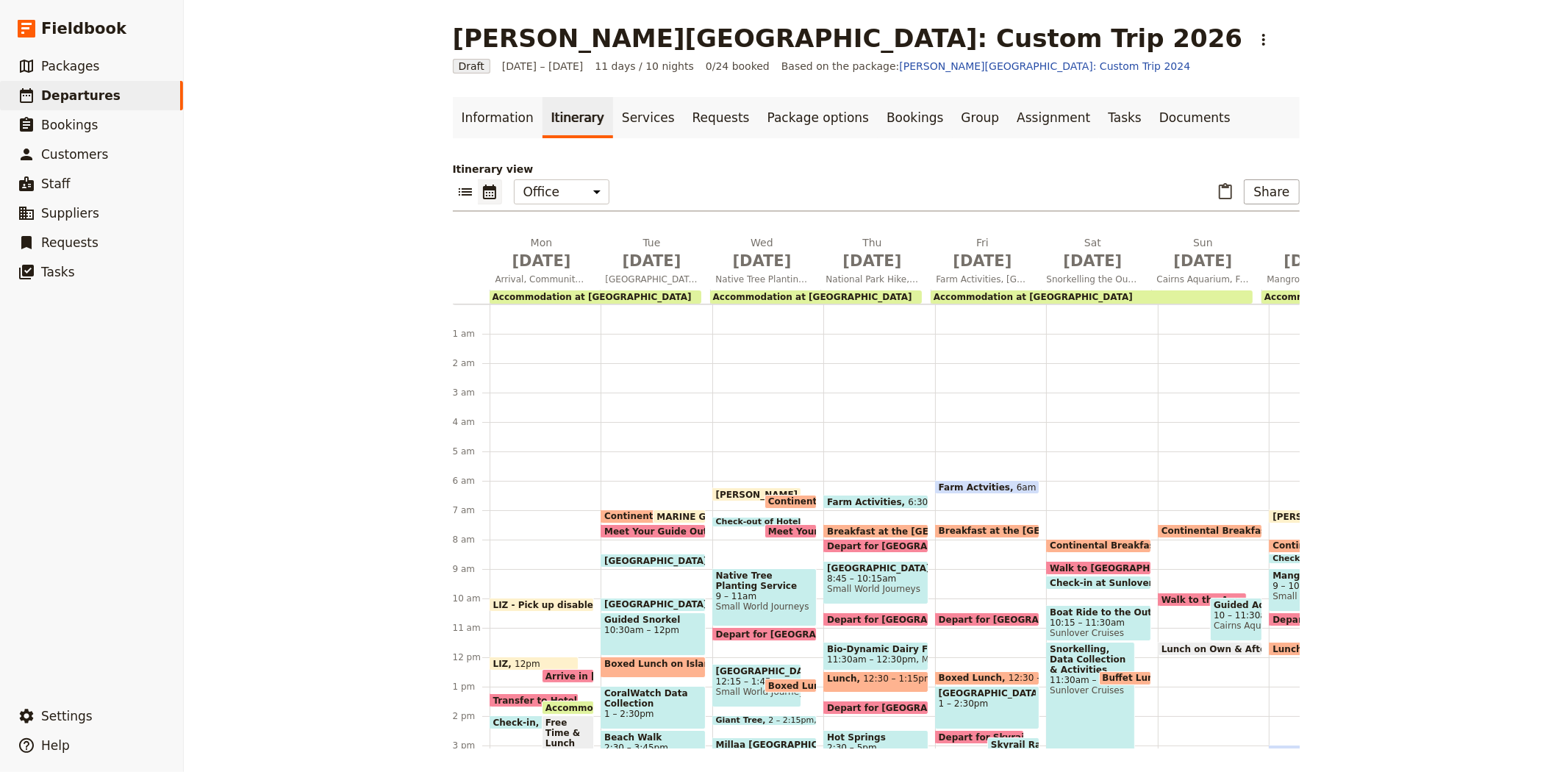
scroll to position [162, 0]
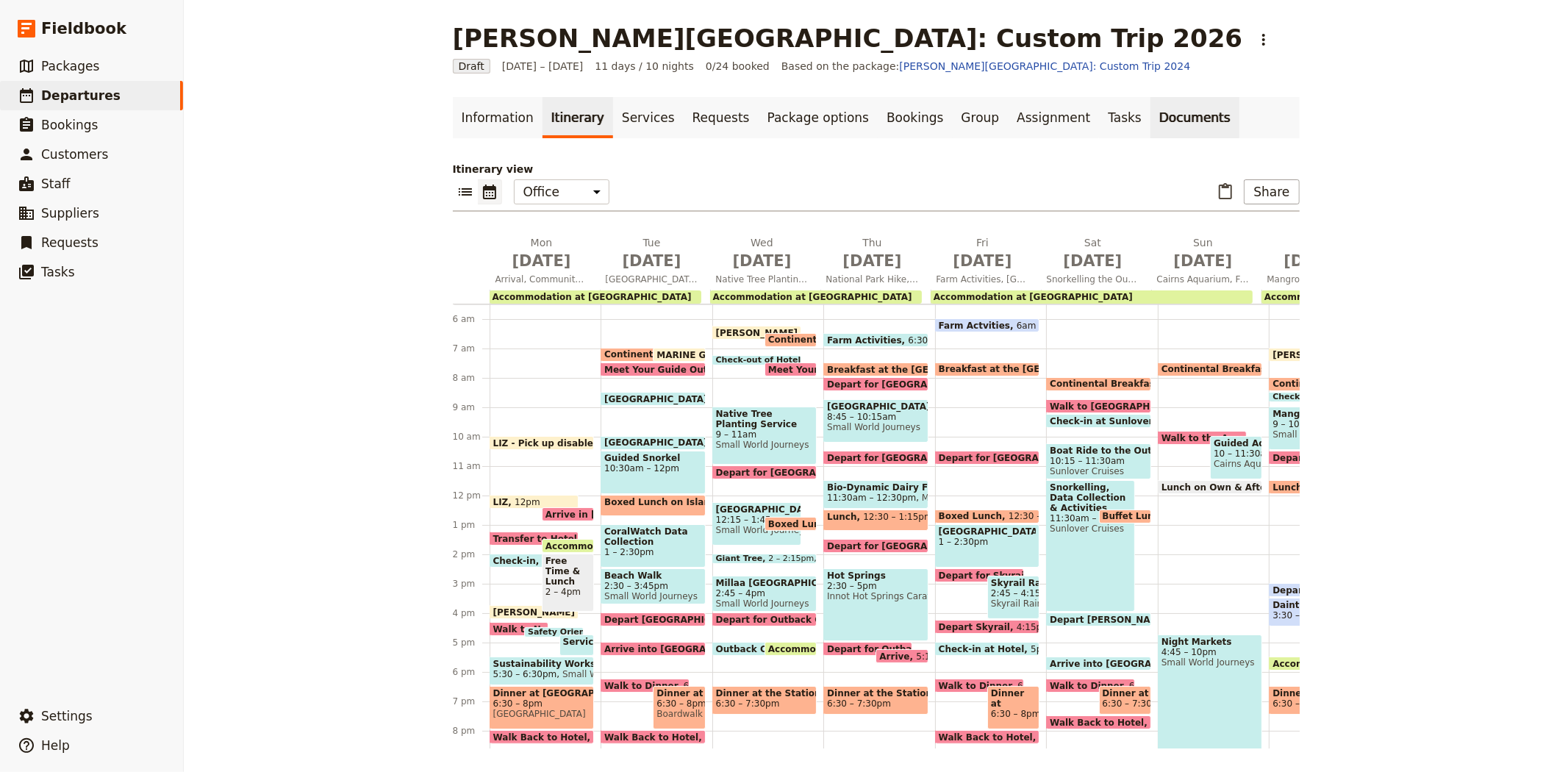
click at [1150, 111] on link "Documents" at bounding box center [1194, 117] width 89 height 41
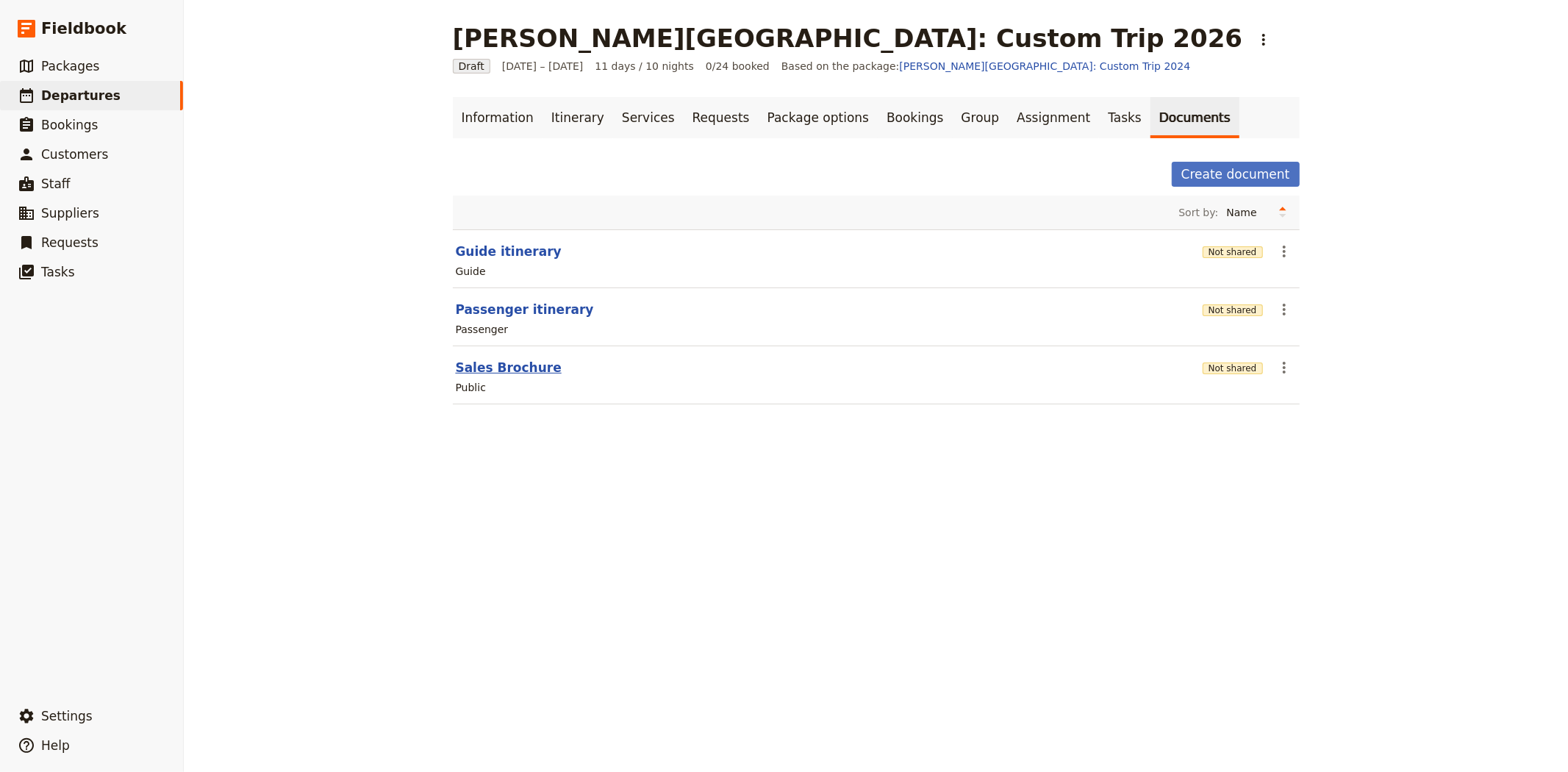
click at [472, 363] on button "Sales Brochure" at bounding box center [508, 367] width 105 height 17
select select "DEFAULT"
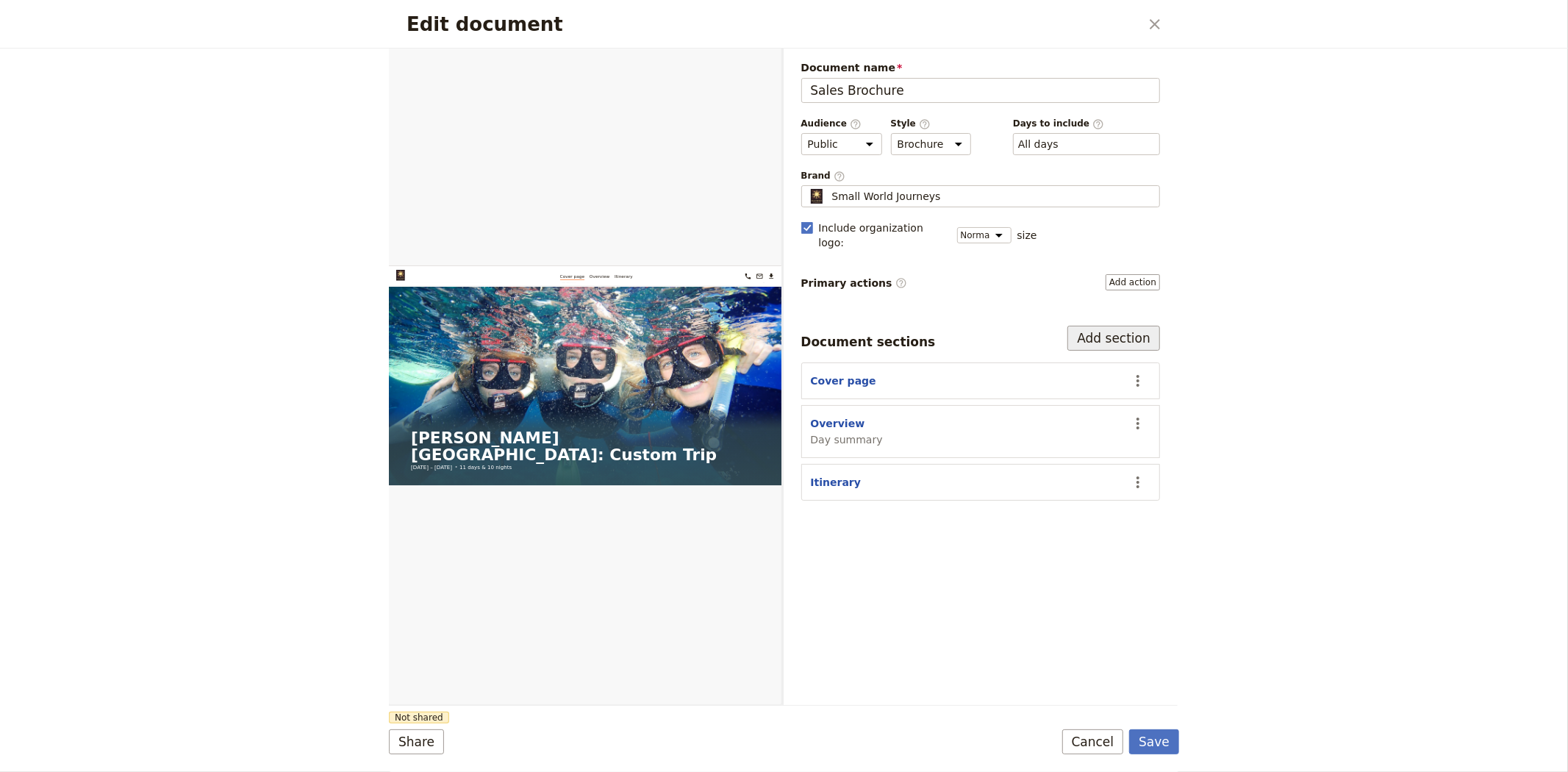
click at [1098, 326] on button "Add section" at bounding box center [1114, 339] width 93 height 25
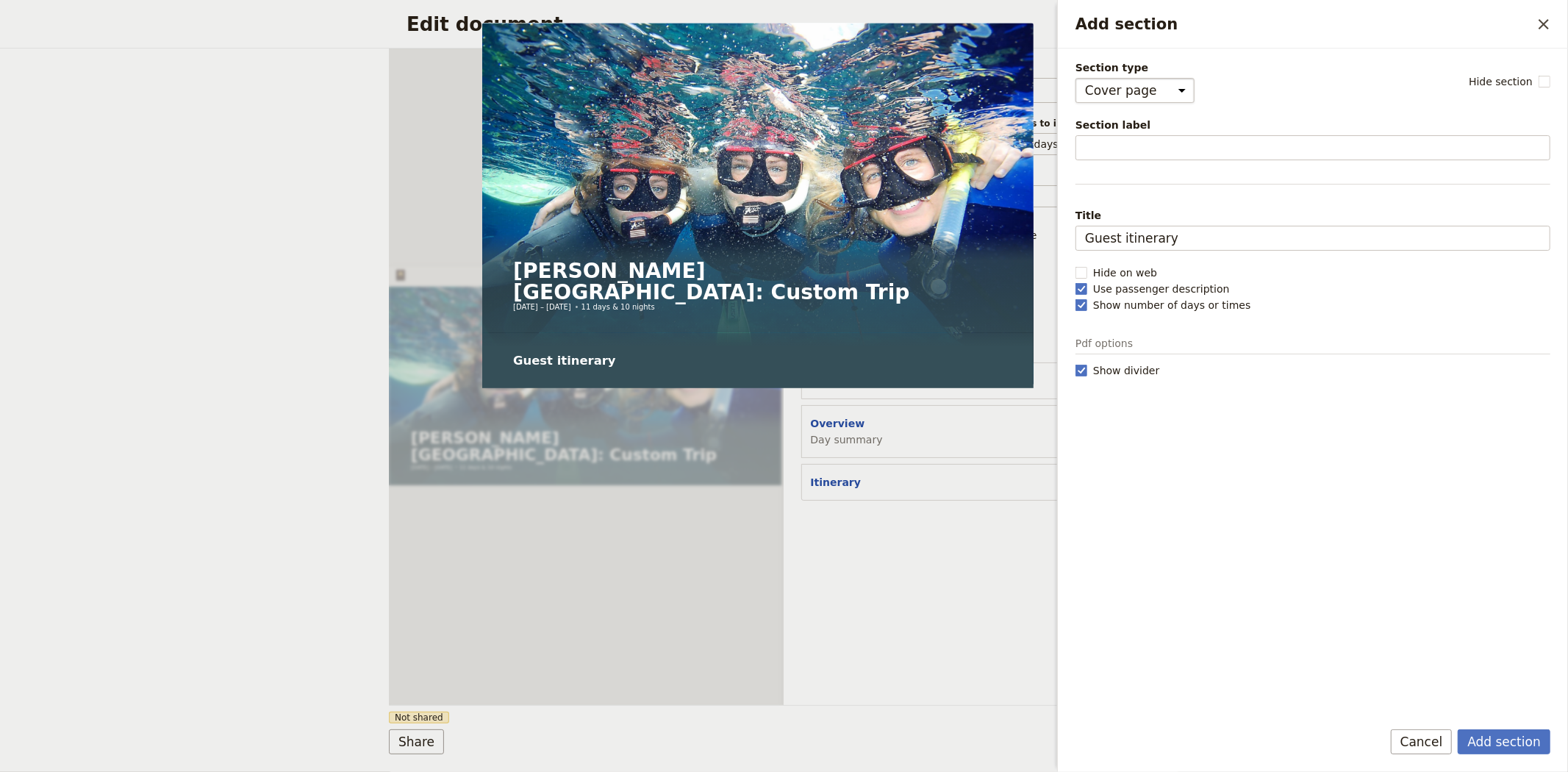
click at [1121, 94] on select "Cover page Day summary Itinerary Custom" at bounding box center [1135, 90] width 119 height 25
select select "CUSTOM"
click at [1075, 78] on select "Cover page Day summary Itinerary Custom" at bounding box center [1135, 90] width 119 height 25
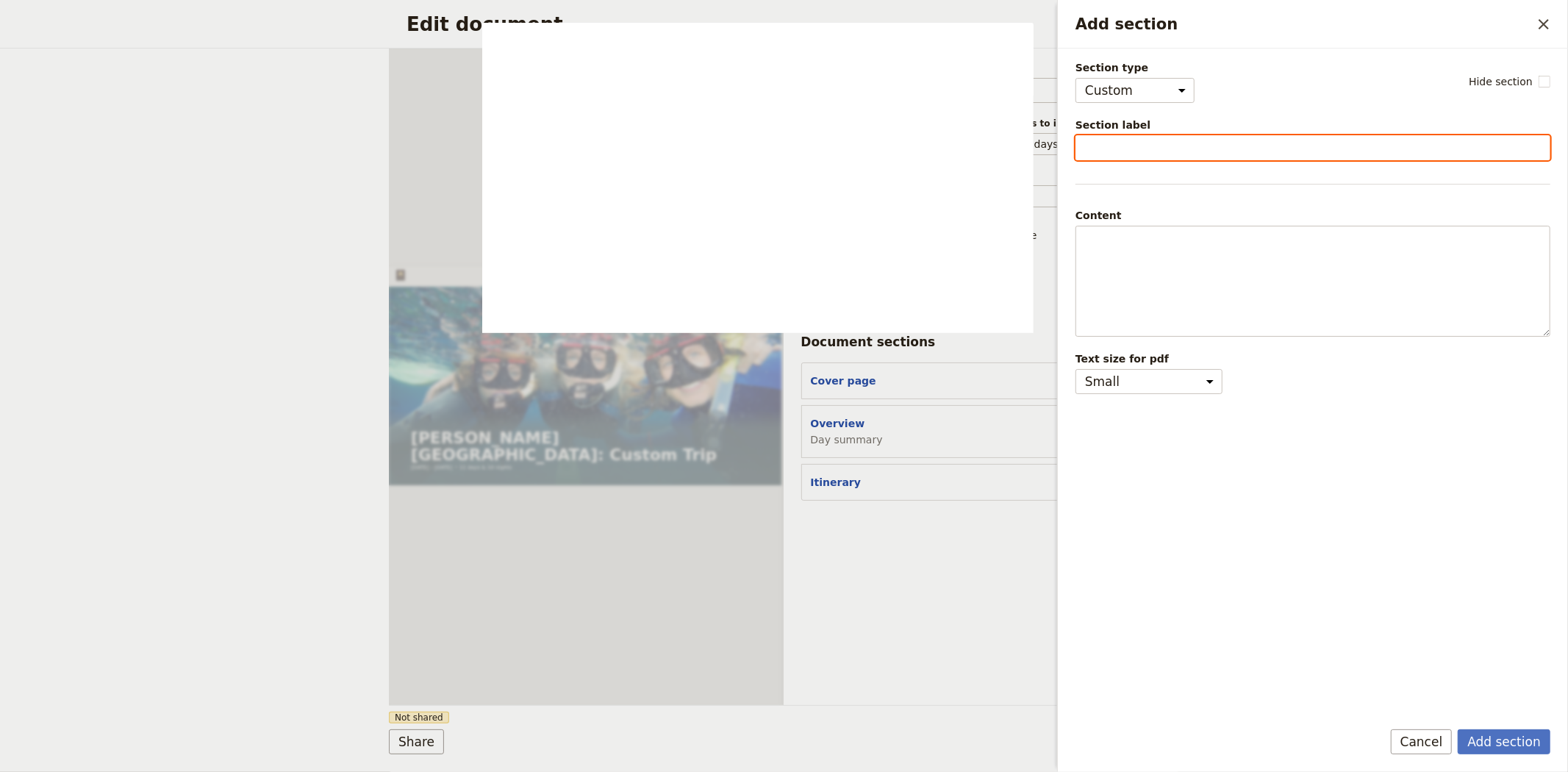
click at [1129, 141] on input "Section label" at bounding box center [1313, 148] width 475 height 25
type input "Inclusions & Exclusions"
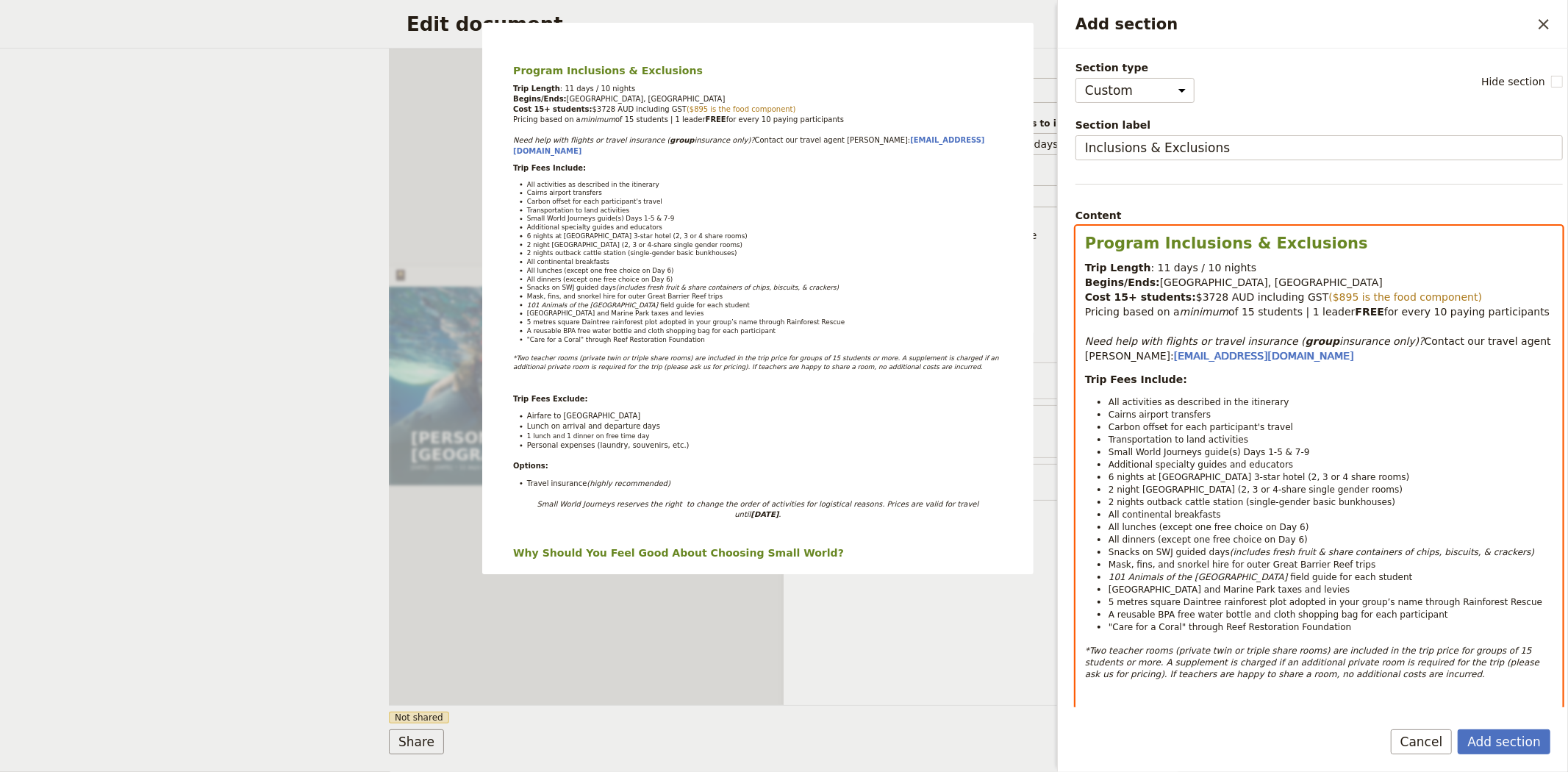
click at [1196, 298] on span "$3728 AUD including GST" at bounding box center [1263, 297] width 133 height 12
click at [1324, 297] on span "($895 is the food component)" at bounding box center [1401, 297] width 154 height 12
drag, startPoint x: 1439, startPoint y: 298, endPoint x: 1294, endPoint y: 296, distance: 145.0
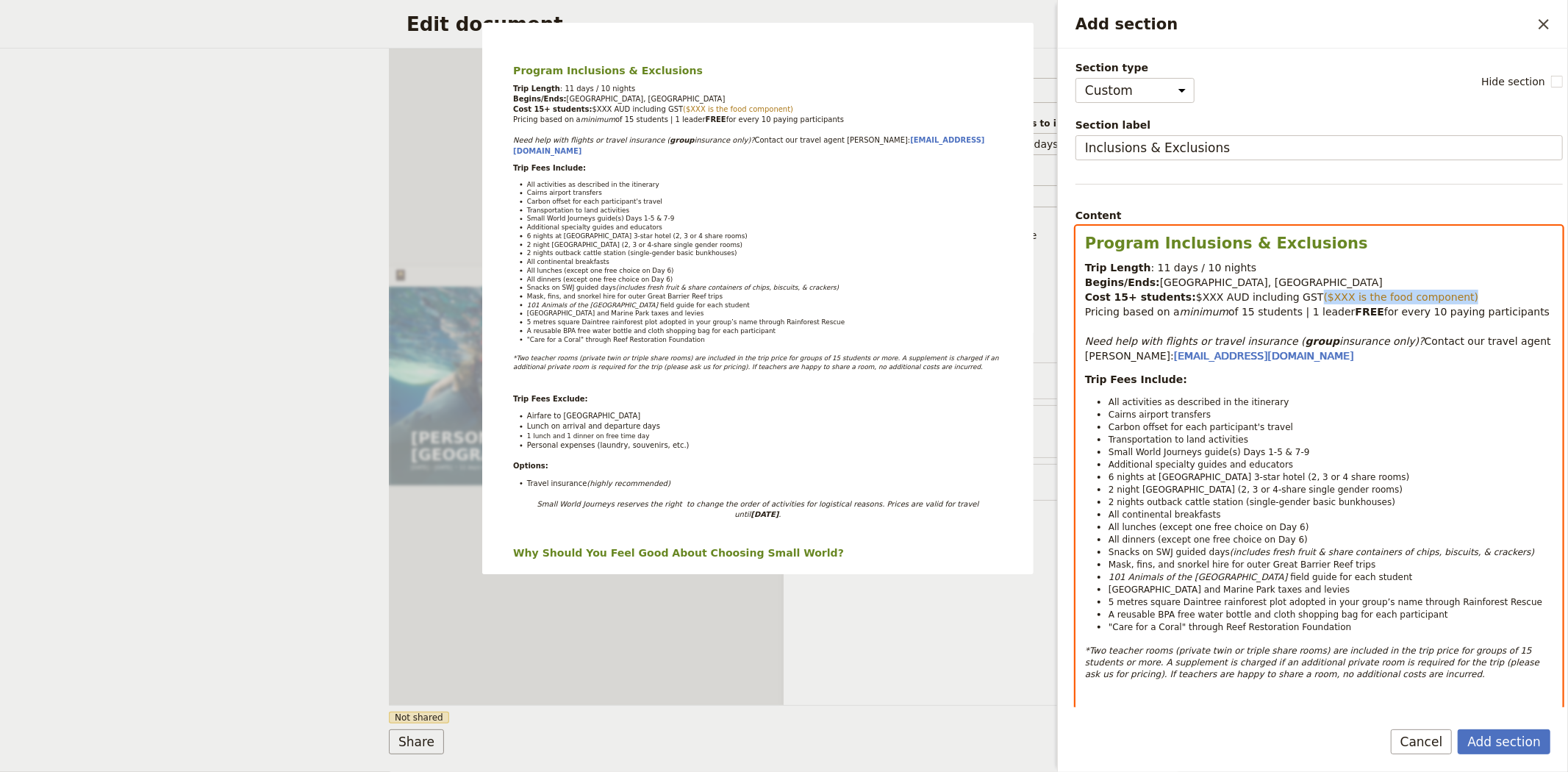
click at [1294, 296] on p "Trip Length : 11 days / 10 nights Begins/Ends: Cairns, Queensland Cost 15+ stud…" at bounding box center [1319, 312] width 468 height 103
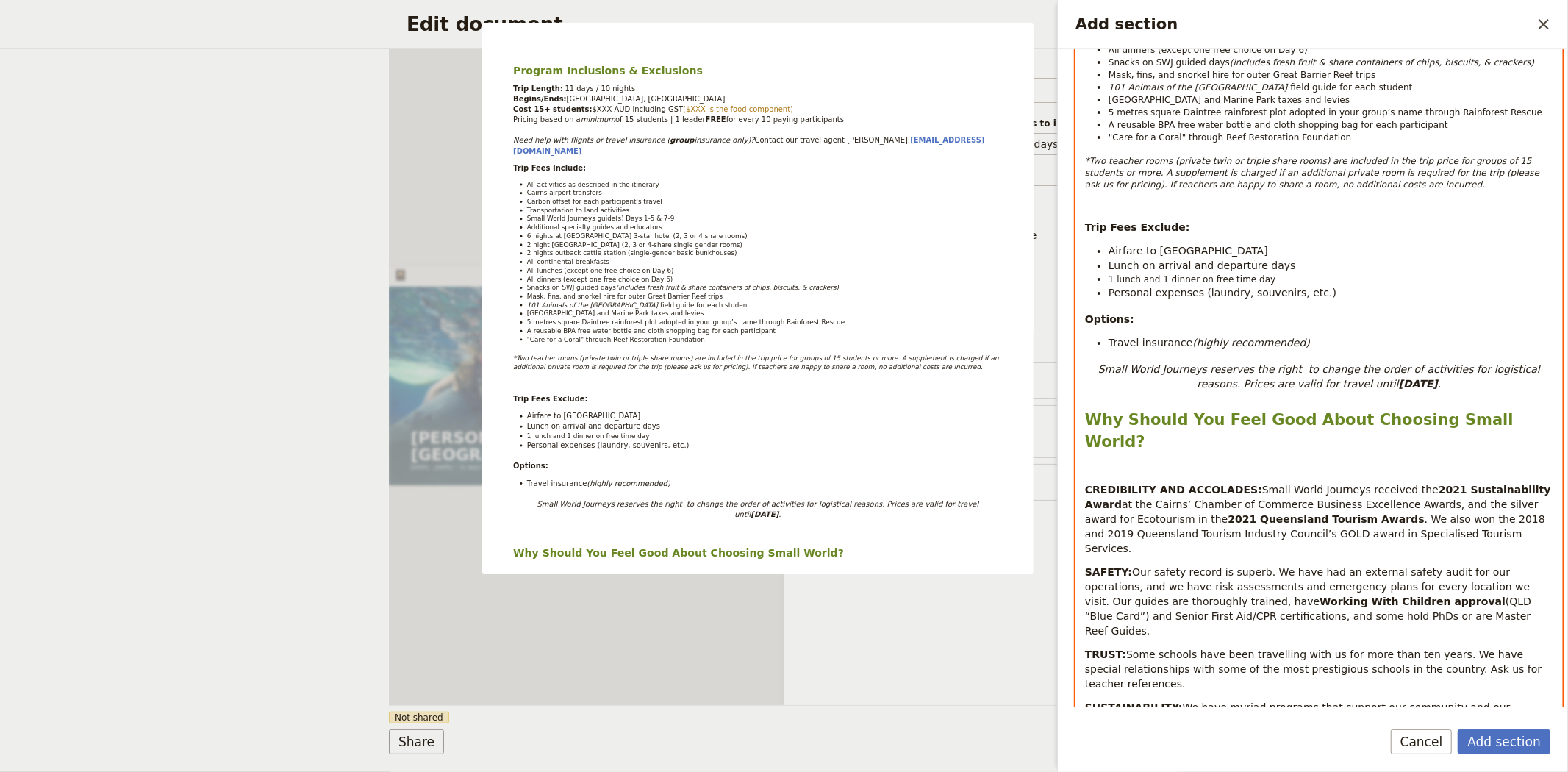
scroll to position [806, 0]
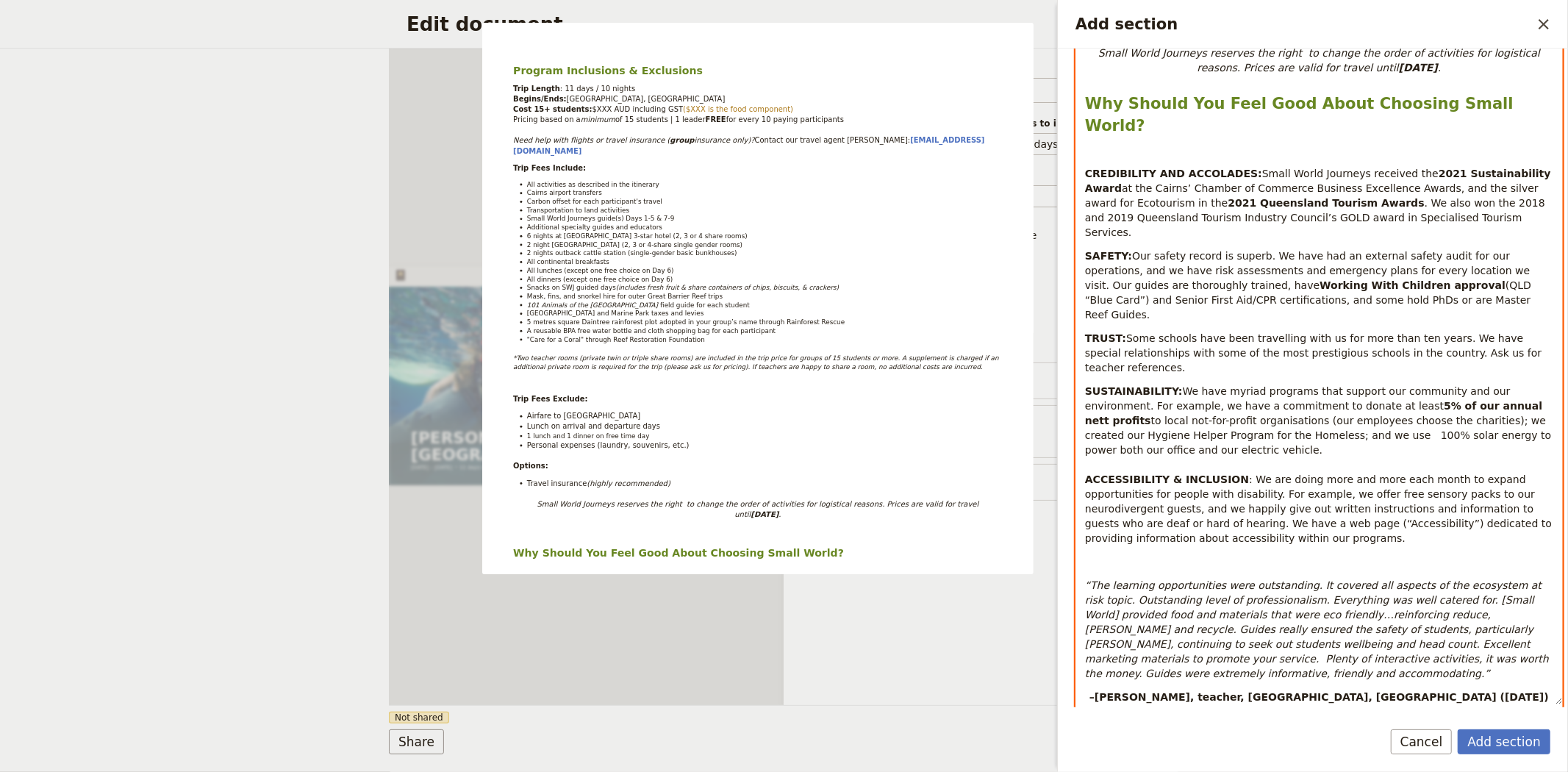
click at [1244, 714] on div "Add section" at bounding box center [1240, 718] width 9 height 9
click at [1242, 678] on div "button" at bounding box center [1241, 674] width 9 height 9
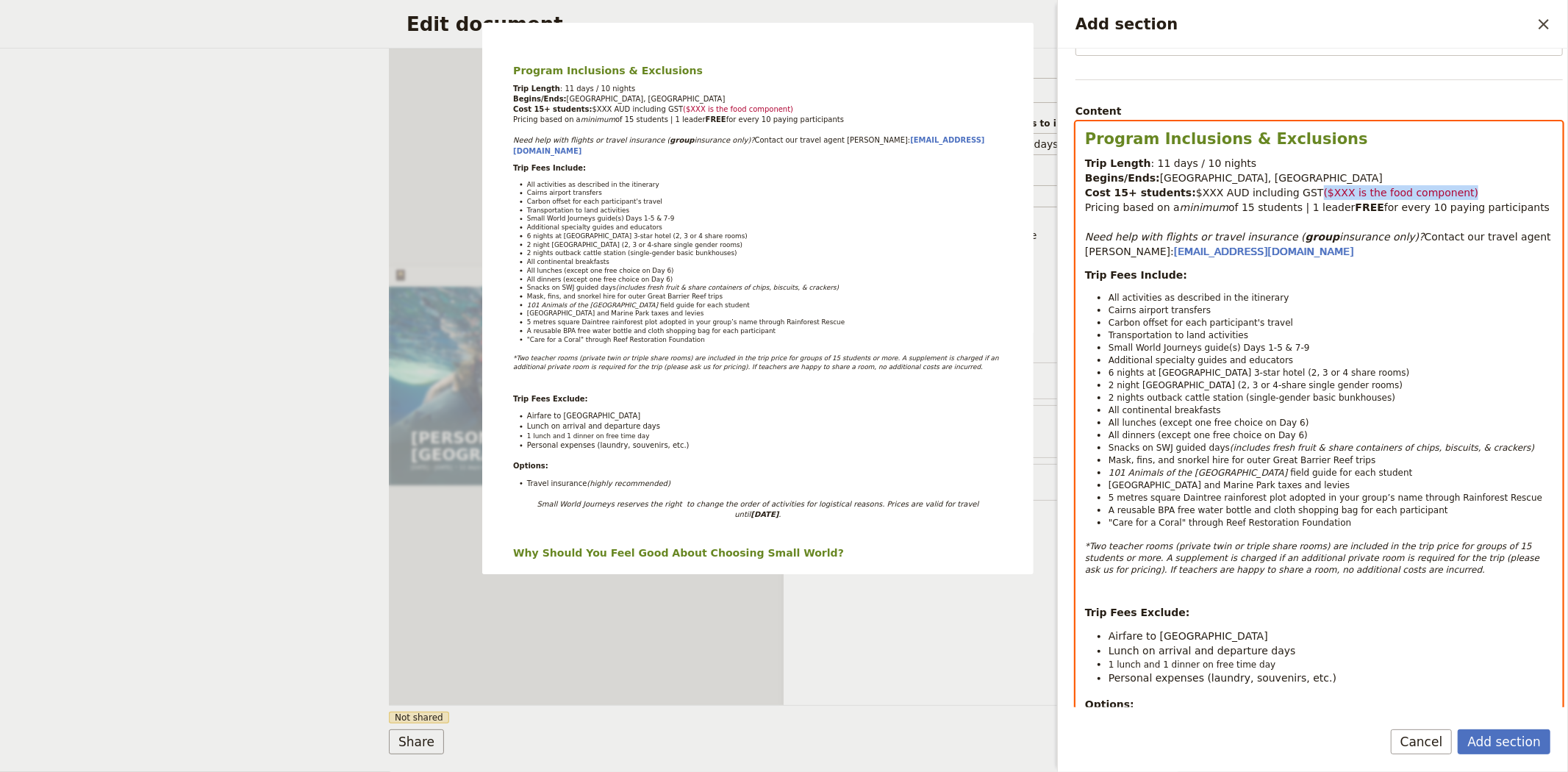
scroll to position [71, 0]
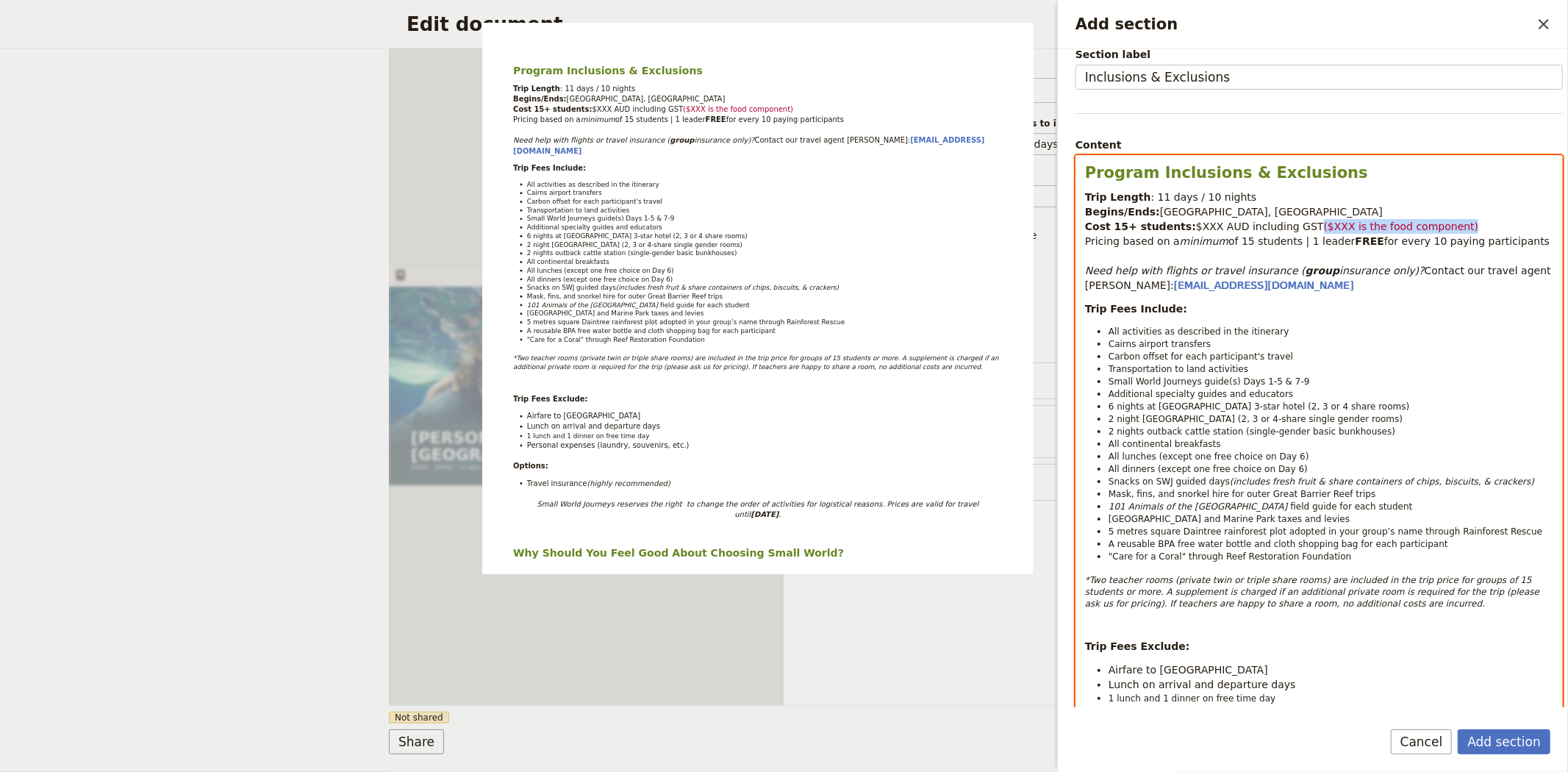
click at [1196, 228] on span "$XXX AUD including GST" at bounding box center [1259, 226] width 128 height 12
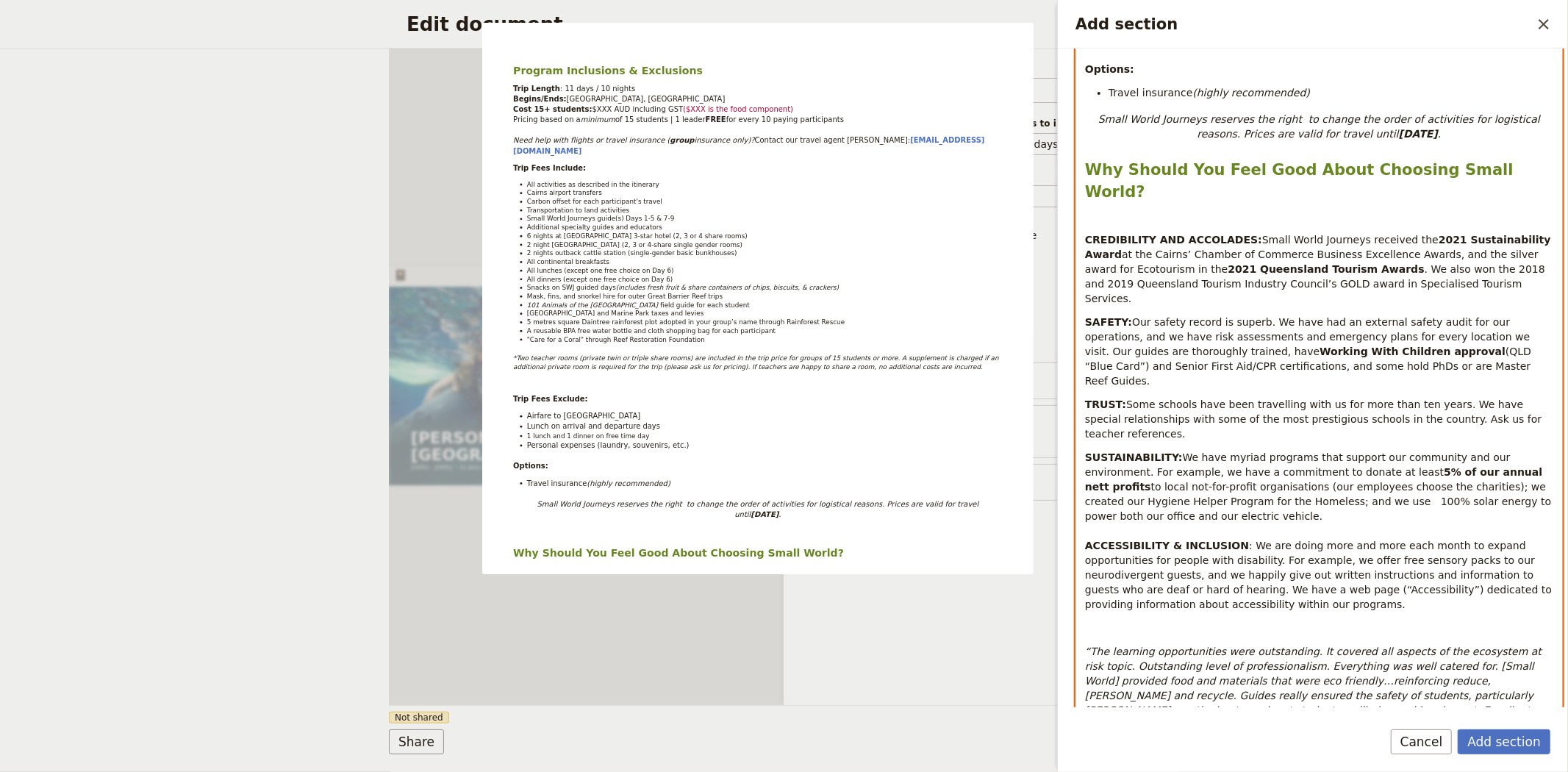
scroll to position [806, 0]
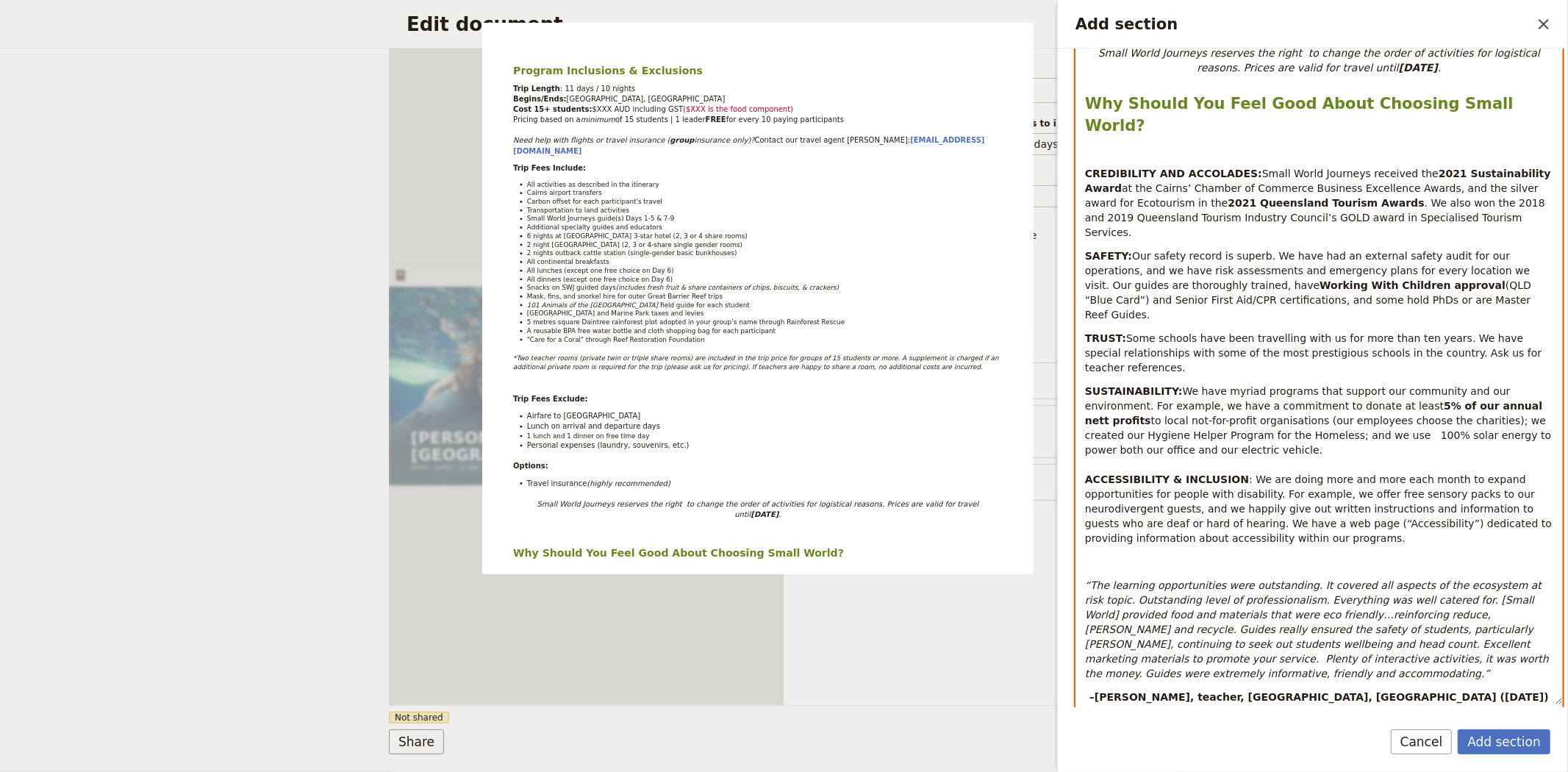
click at [1236, 714] on div "Add section" at bounding box center [1240, 718] width 9 height 9
click at [1242, 678] on div "button" at bounding box center [1241, 674] width 9 height 9
click at [1251, 555] on p "Add section" at bounding box center [1319, 562] width 468 height 15
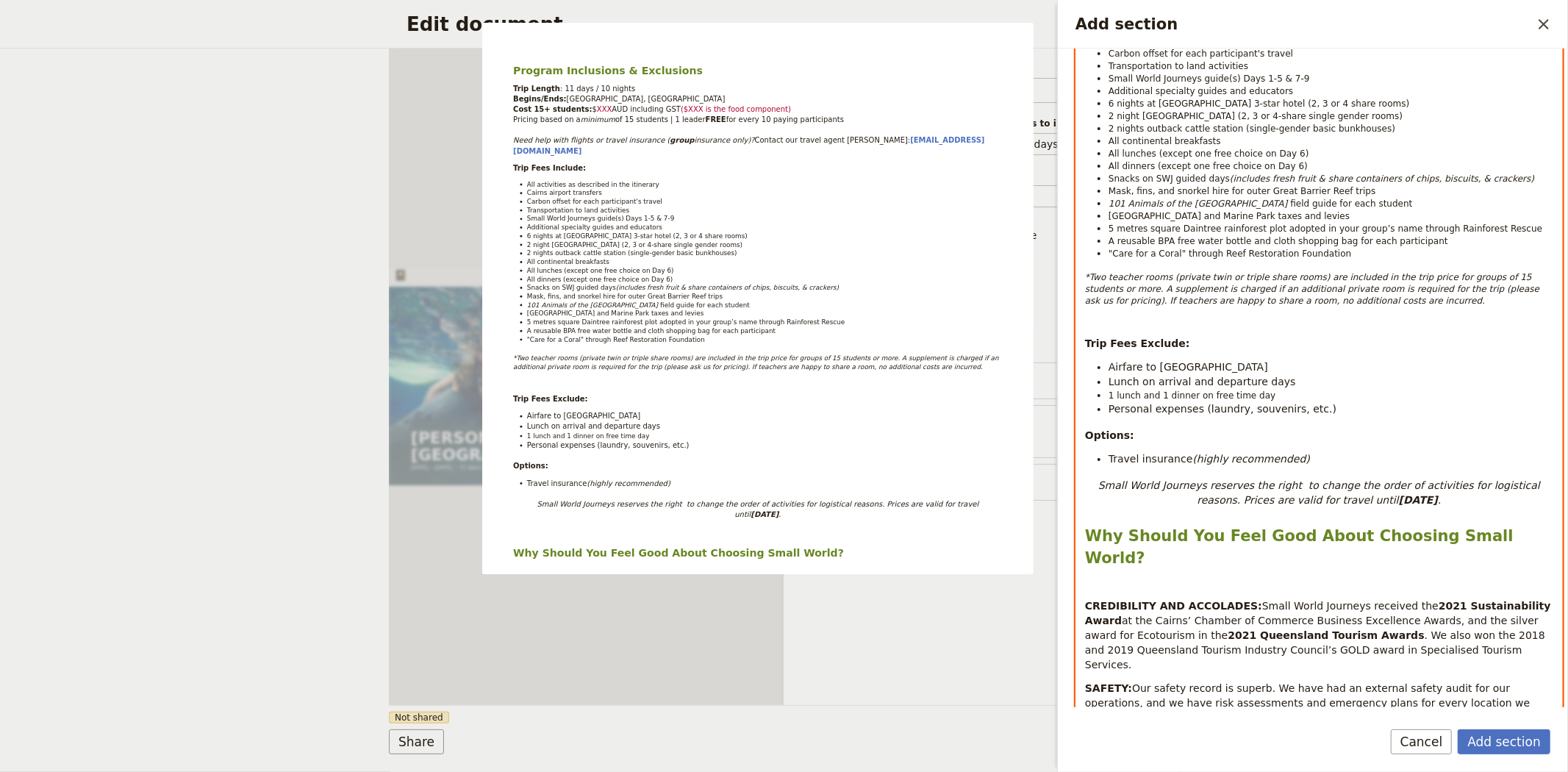
scroll to position [408, 0]
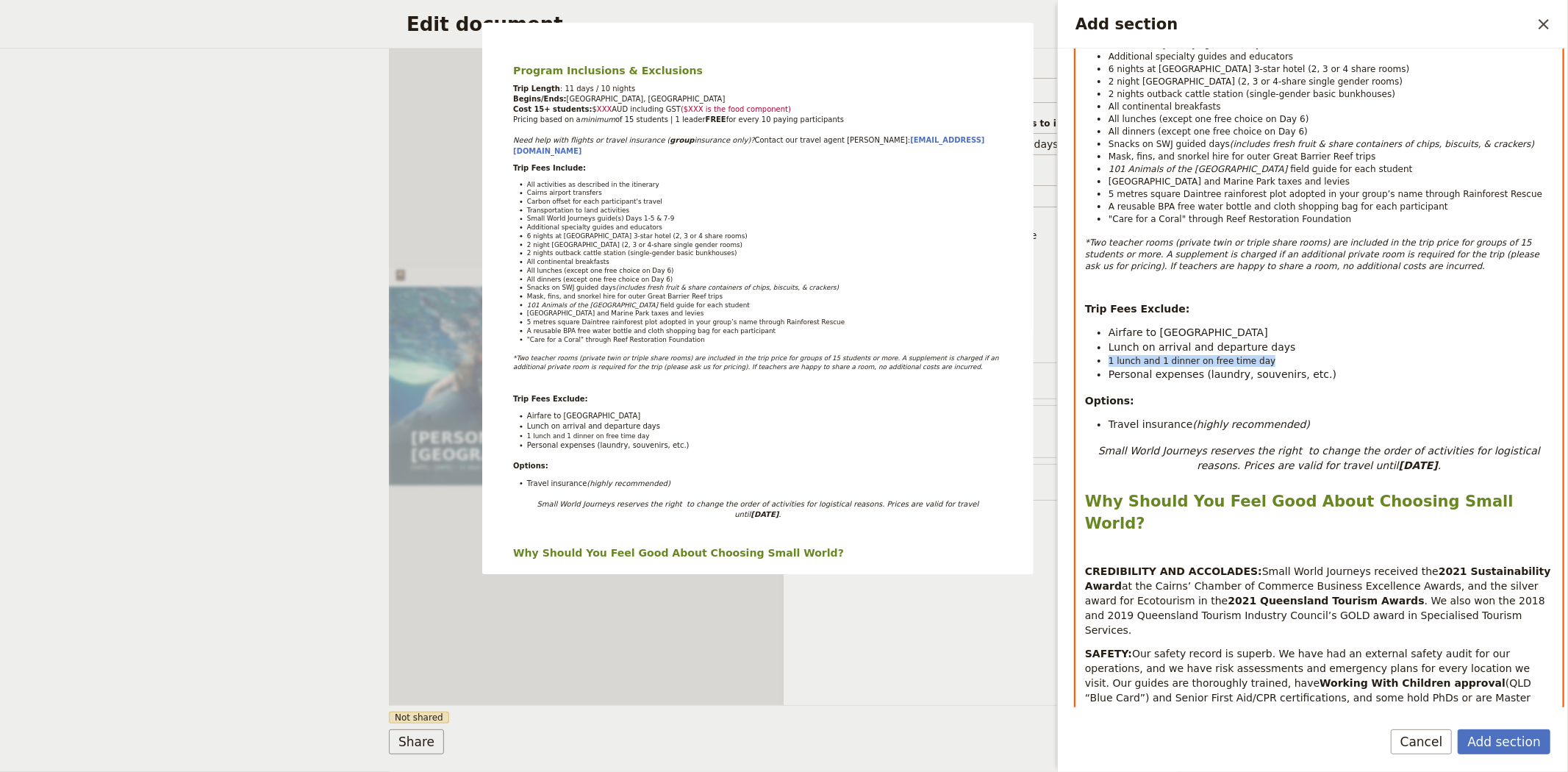
drag, startPoint x: 1255, startPoint y: 364, endPoint x: 1108, endPoint y: 358, distance: 147.1
click at [1108, 358] on li "1 lunch and 1 dinner on free time day" at bounding box center [1330, 361] width 445 height 13
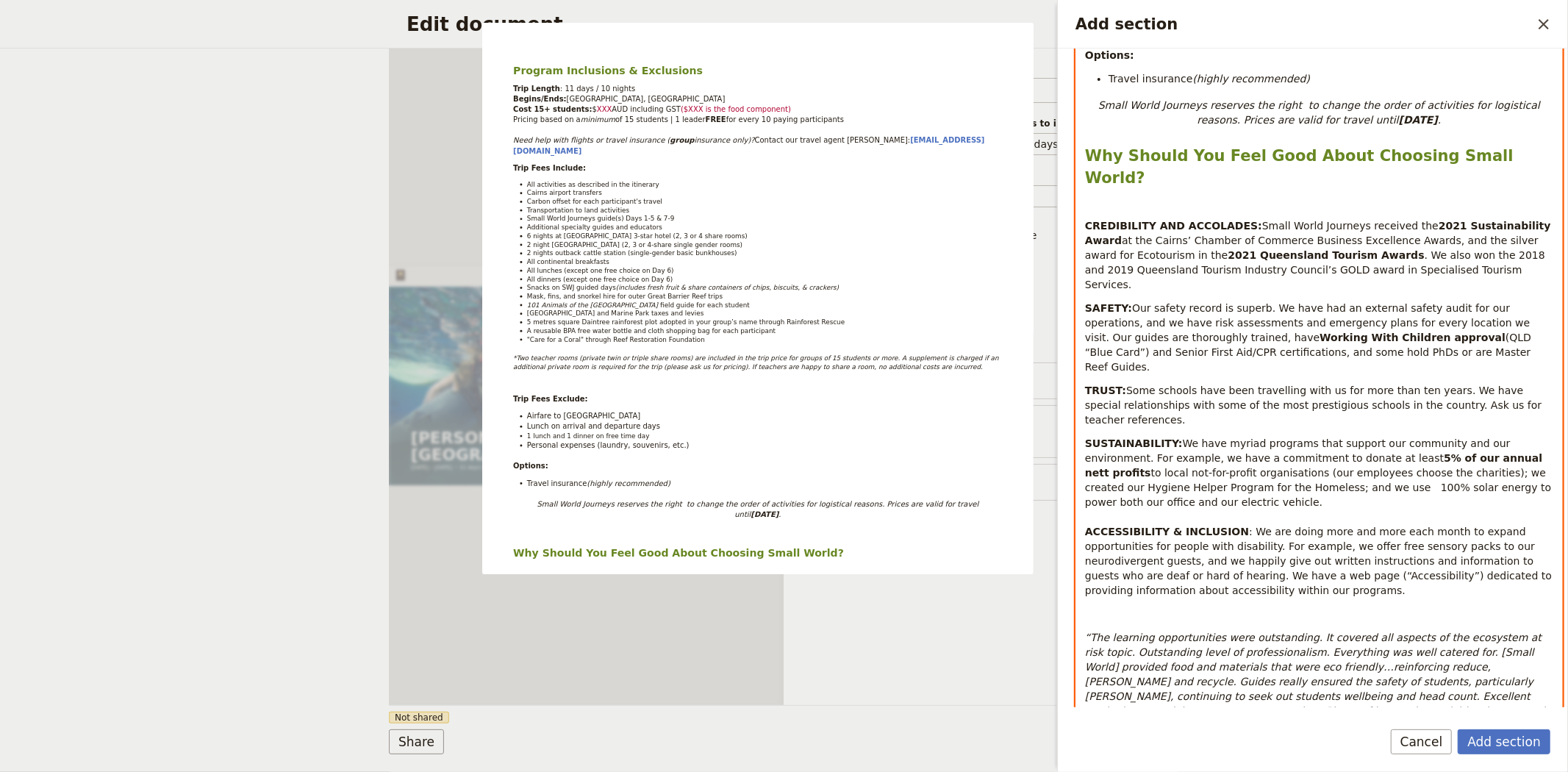
scroll to position [806, 0]
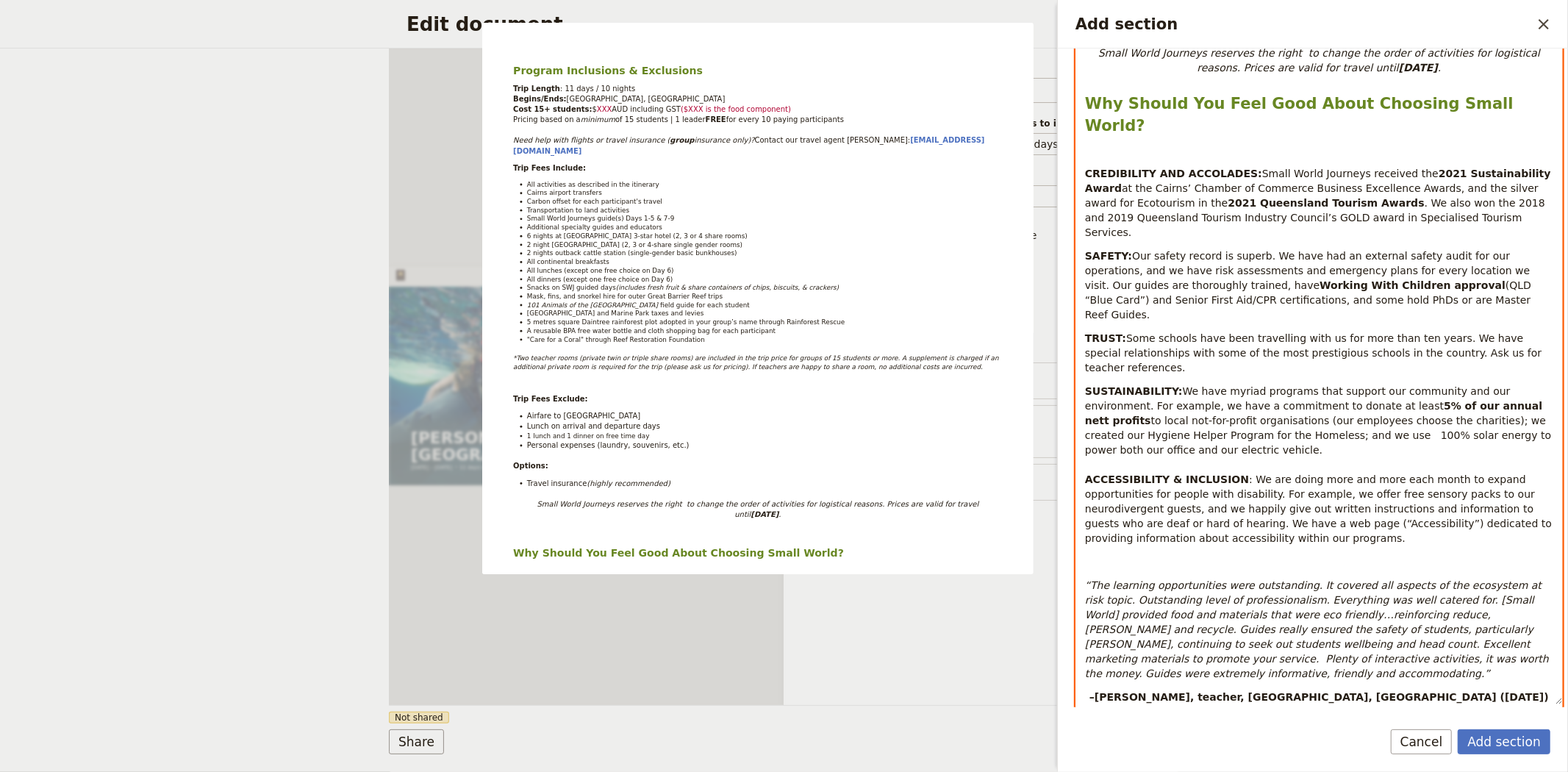
click at [1097, 712] on span "Small text" at bounding box center [1105, 718] width 45 height 12
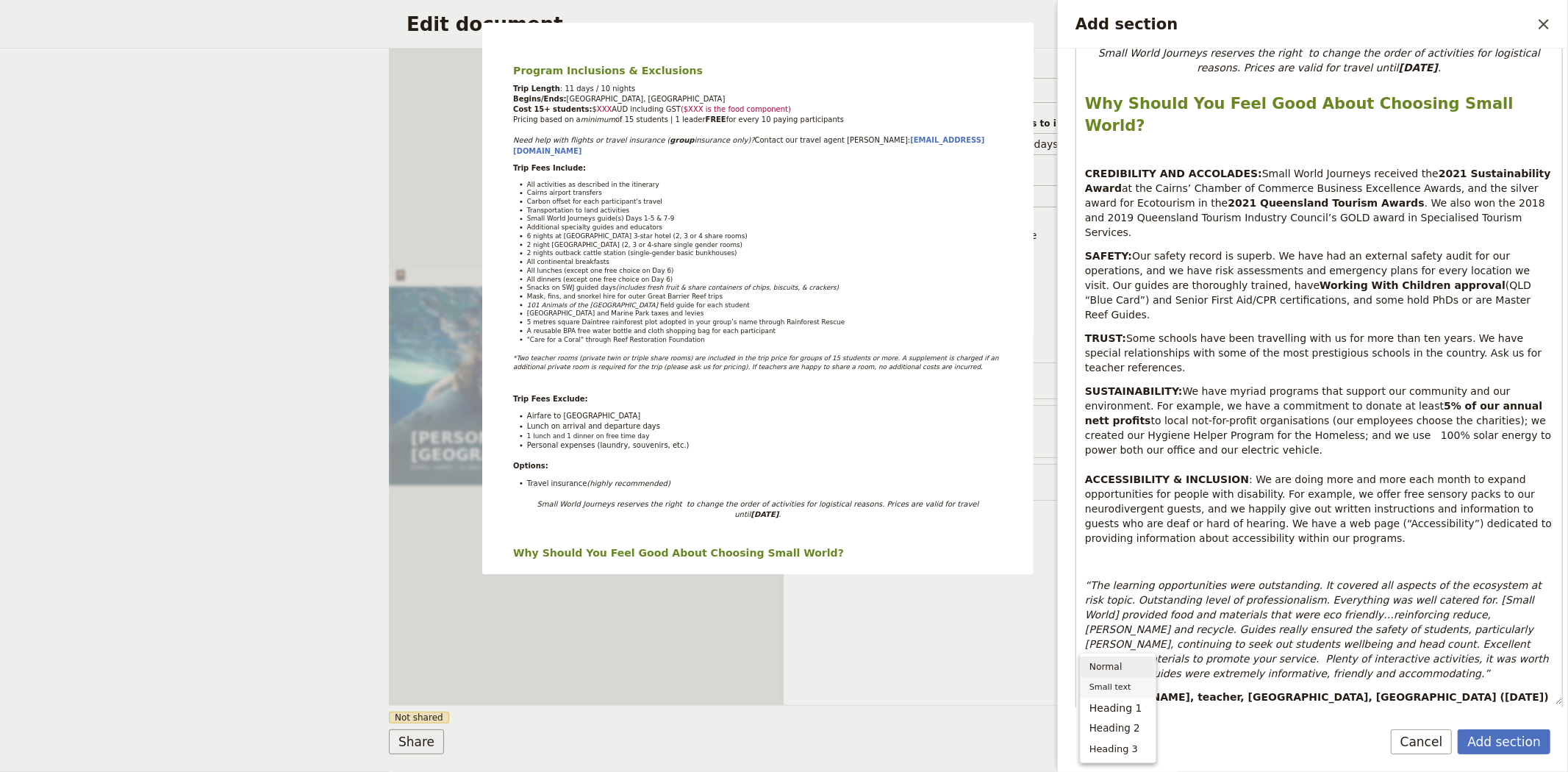
click at [1111, 670] on span "Normal" at bounding box center [1106, 666] width 33 height 15
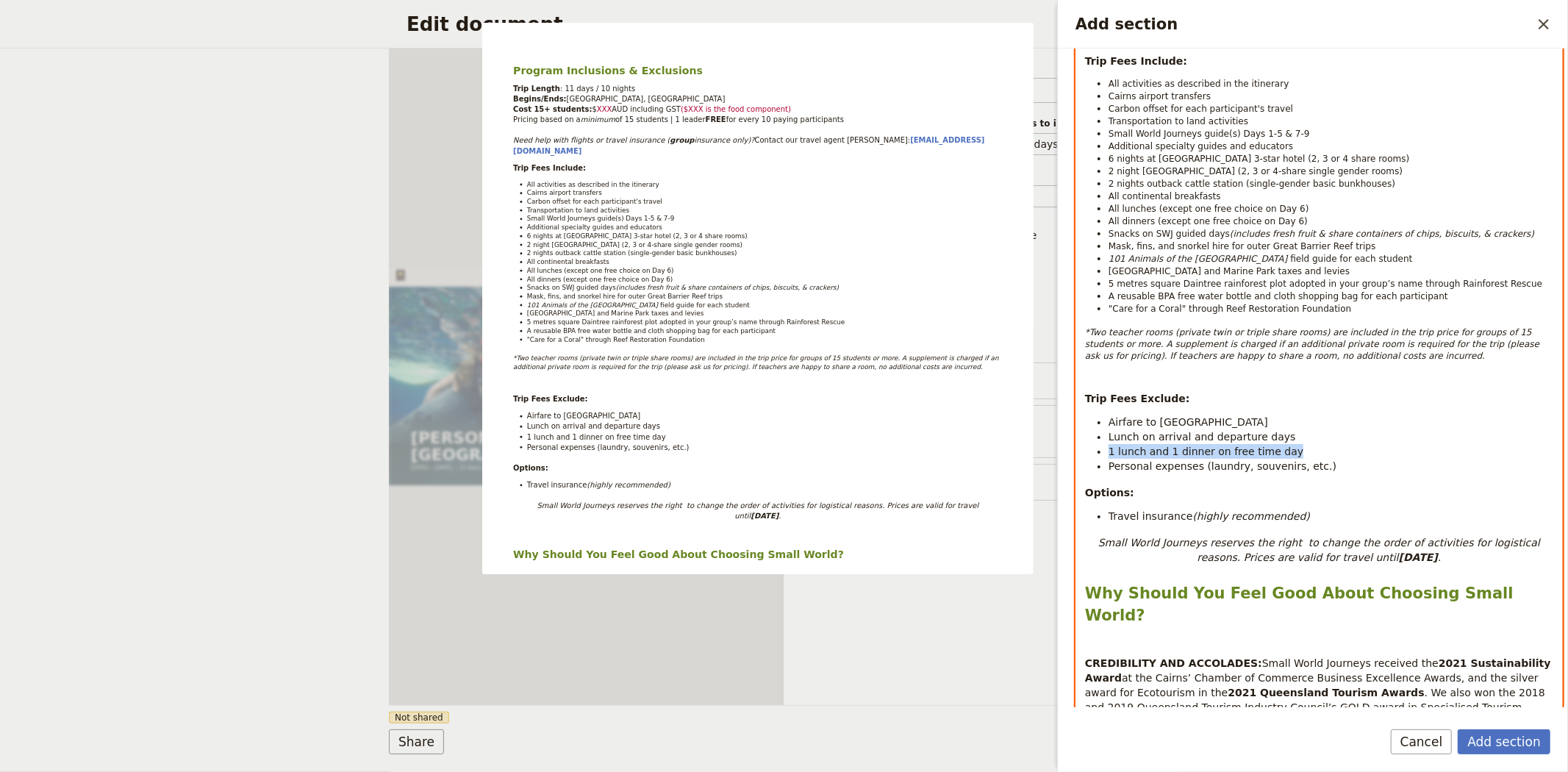
scroll to position [156, 0]
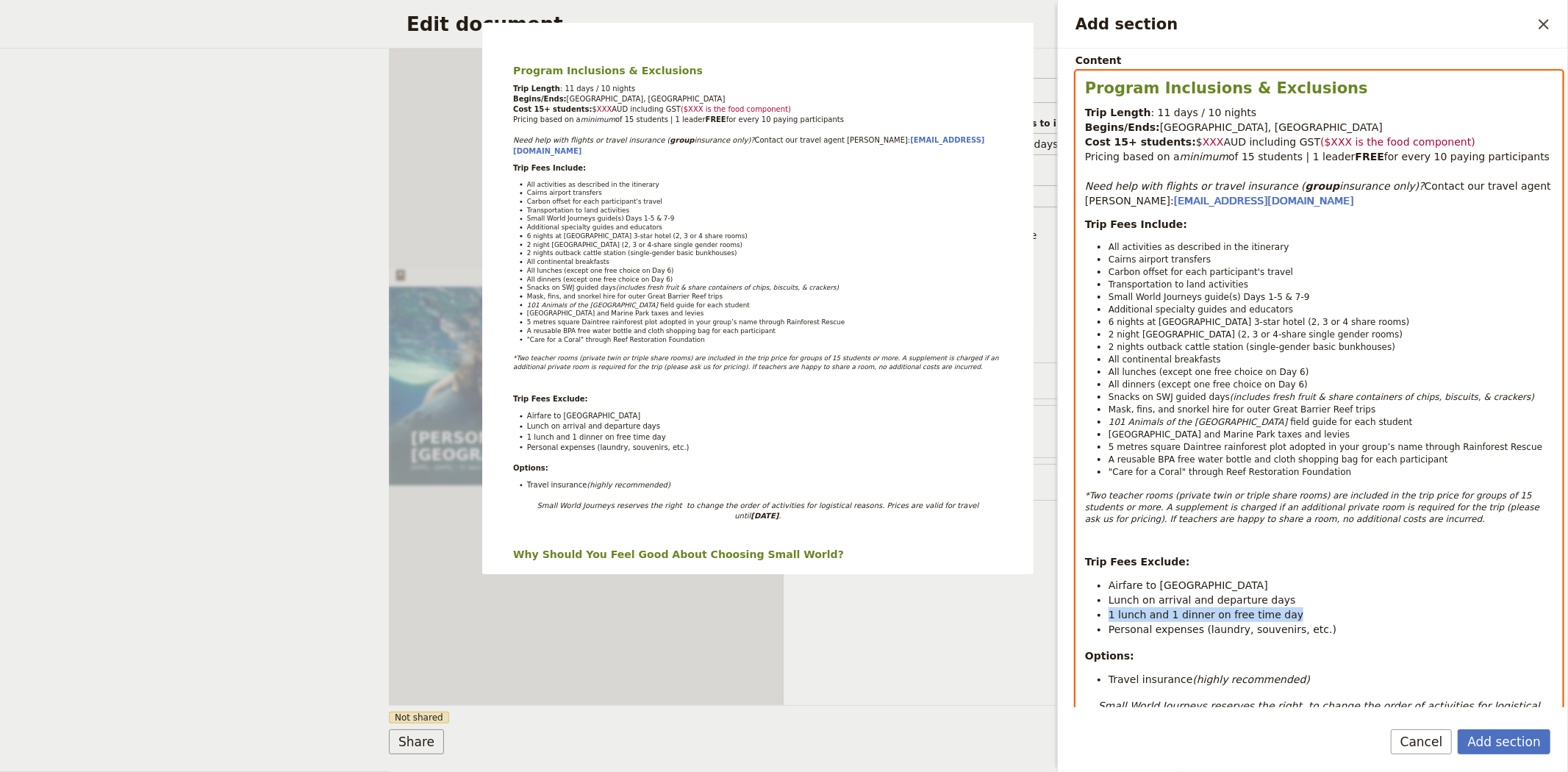
click at [1225, 531] on div "Program Inclusions & Exclusions Trip Length : 11 days / 10 nights Begins/Ends: …" at bounding box center [1319, 714] width 486 height 1286
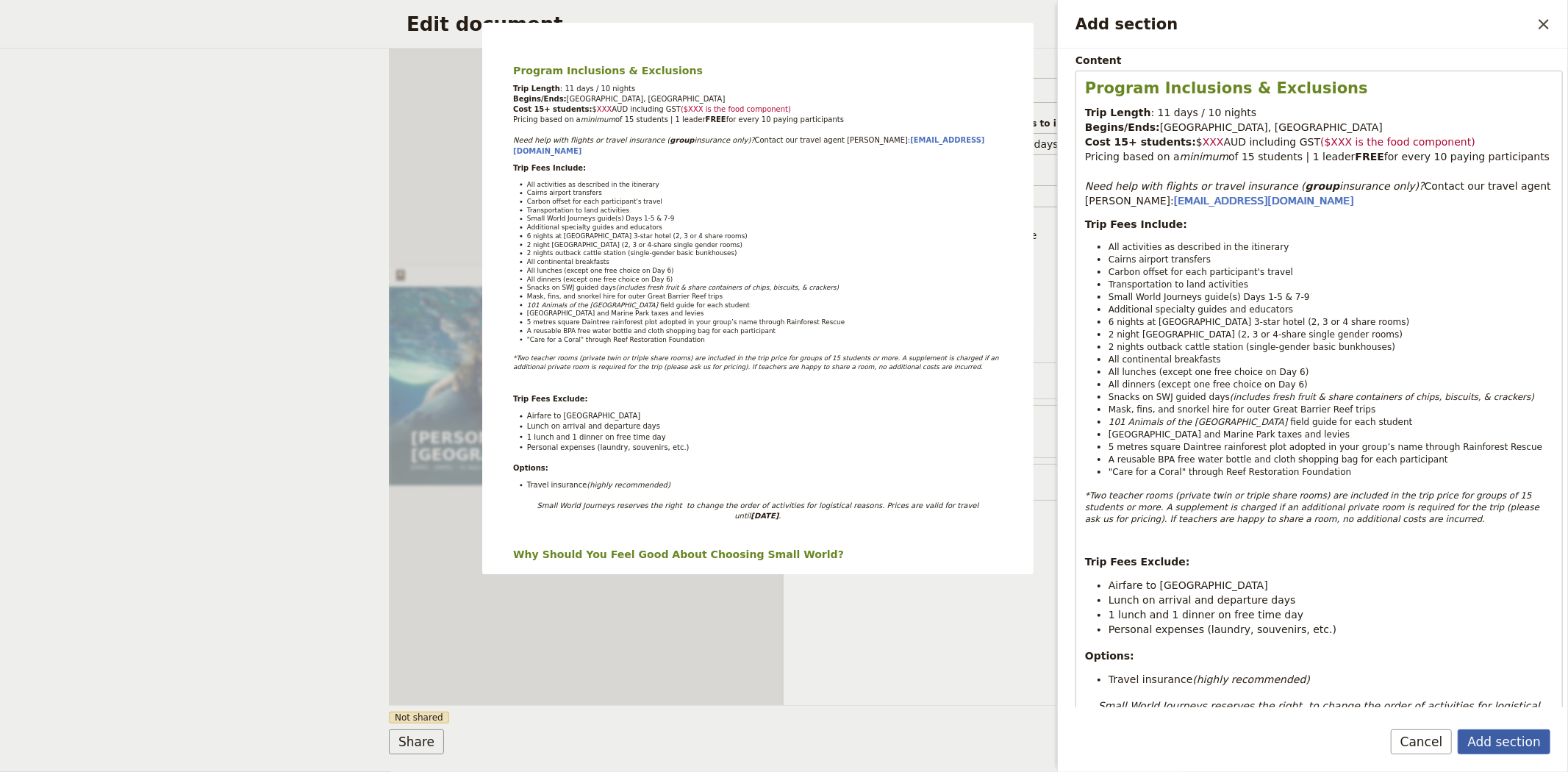
click at [1501, 736] on button "Add section" at bounding box center [1504, 742] width 93 height 25
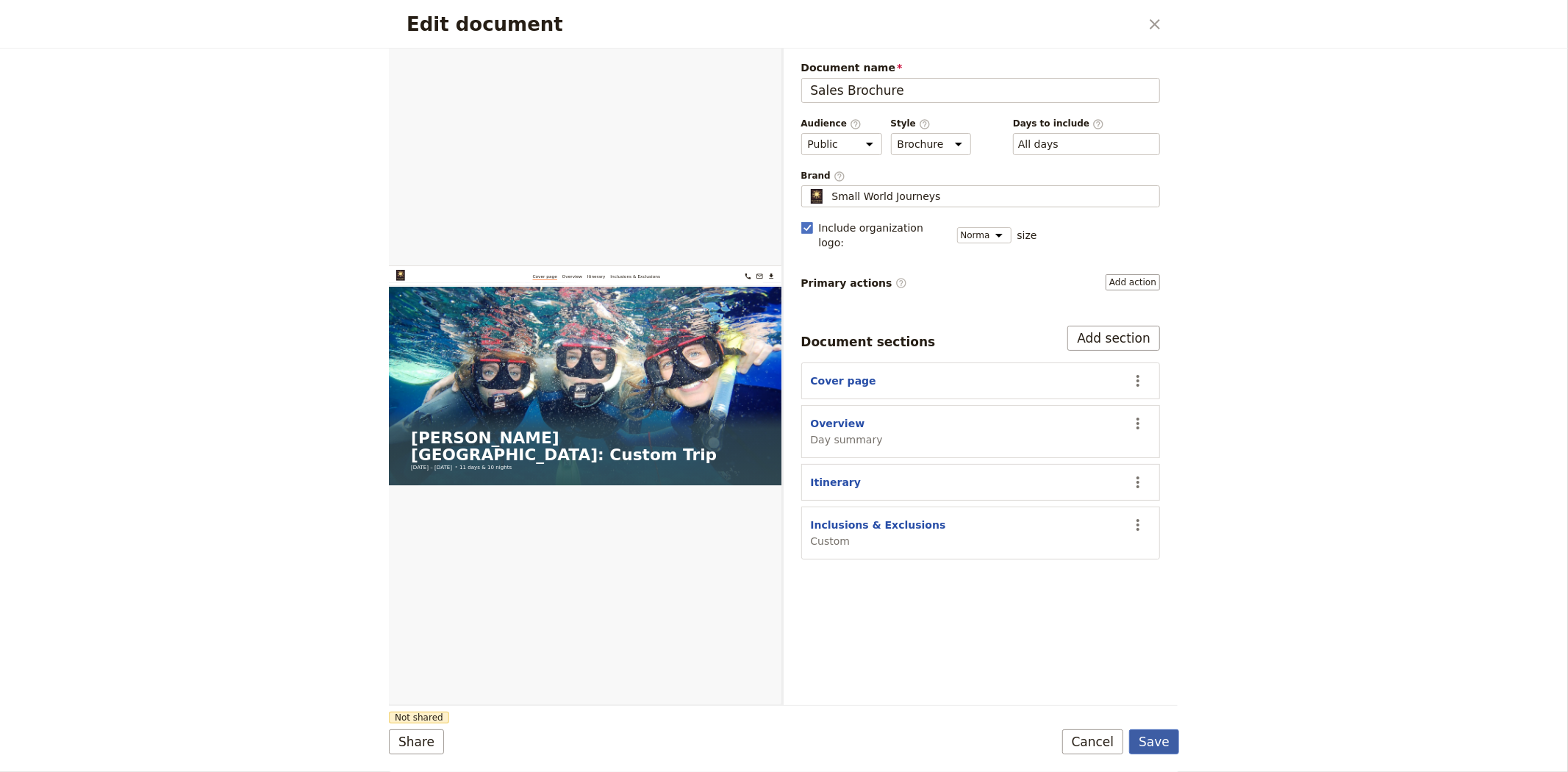
click at [1159, 747] on button "Save" at bounding box center [1153, 742] width 50 height 25
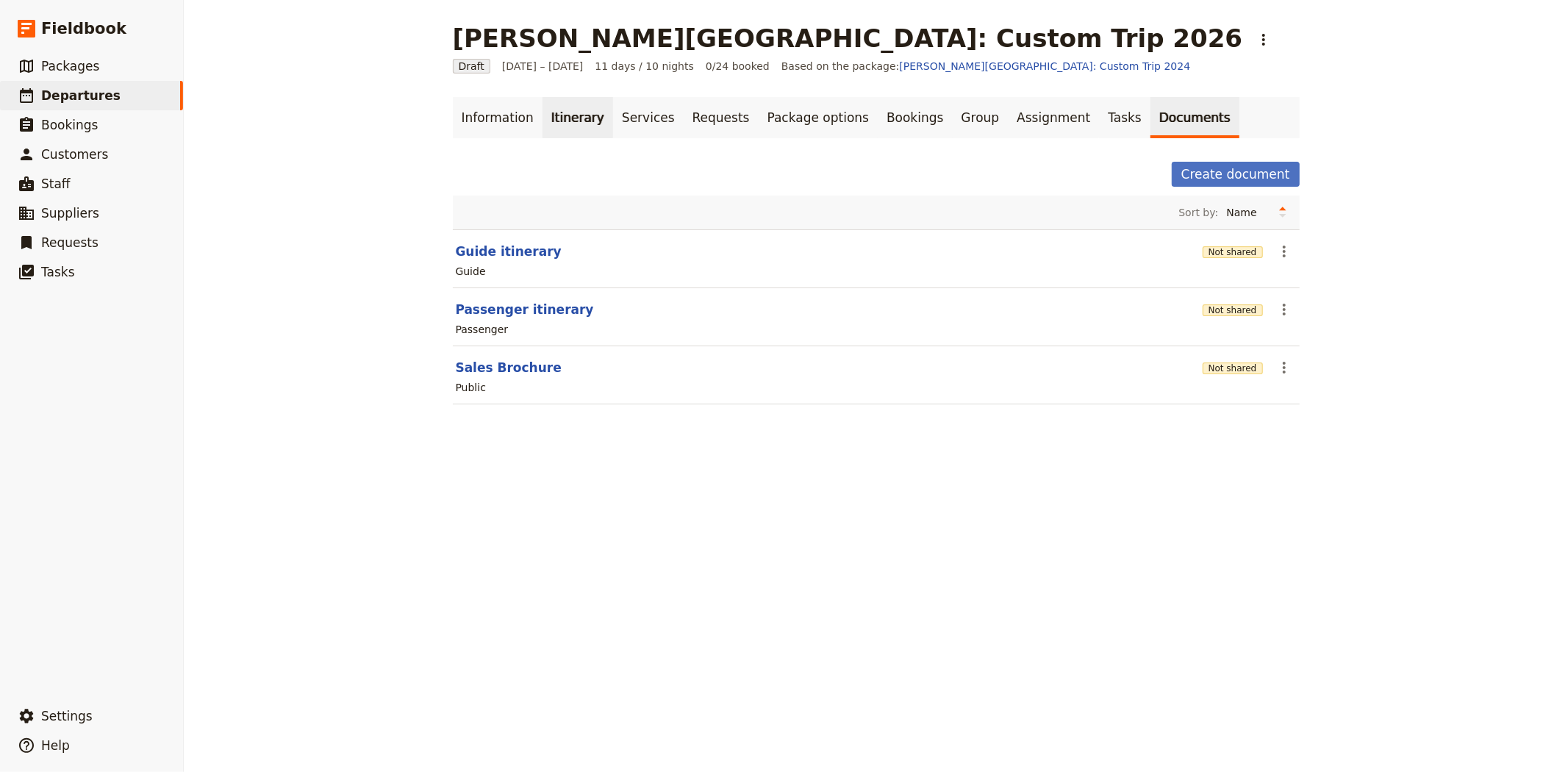
click at [564, 108] on link "Itinerary" at bounding box center [577, 117] width 71 height 41
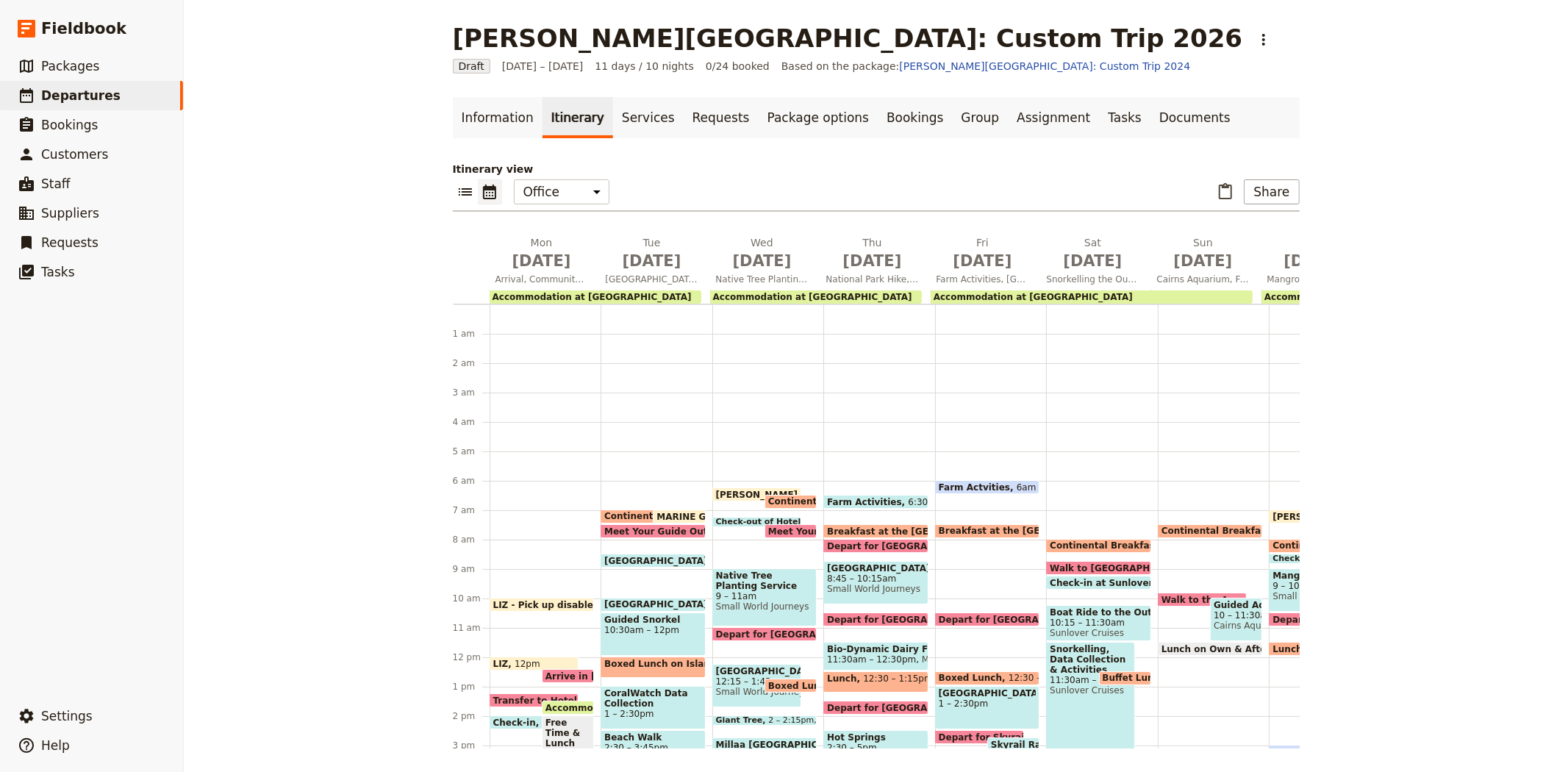
scroll to position [162, 0]
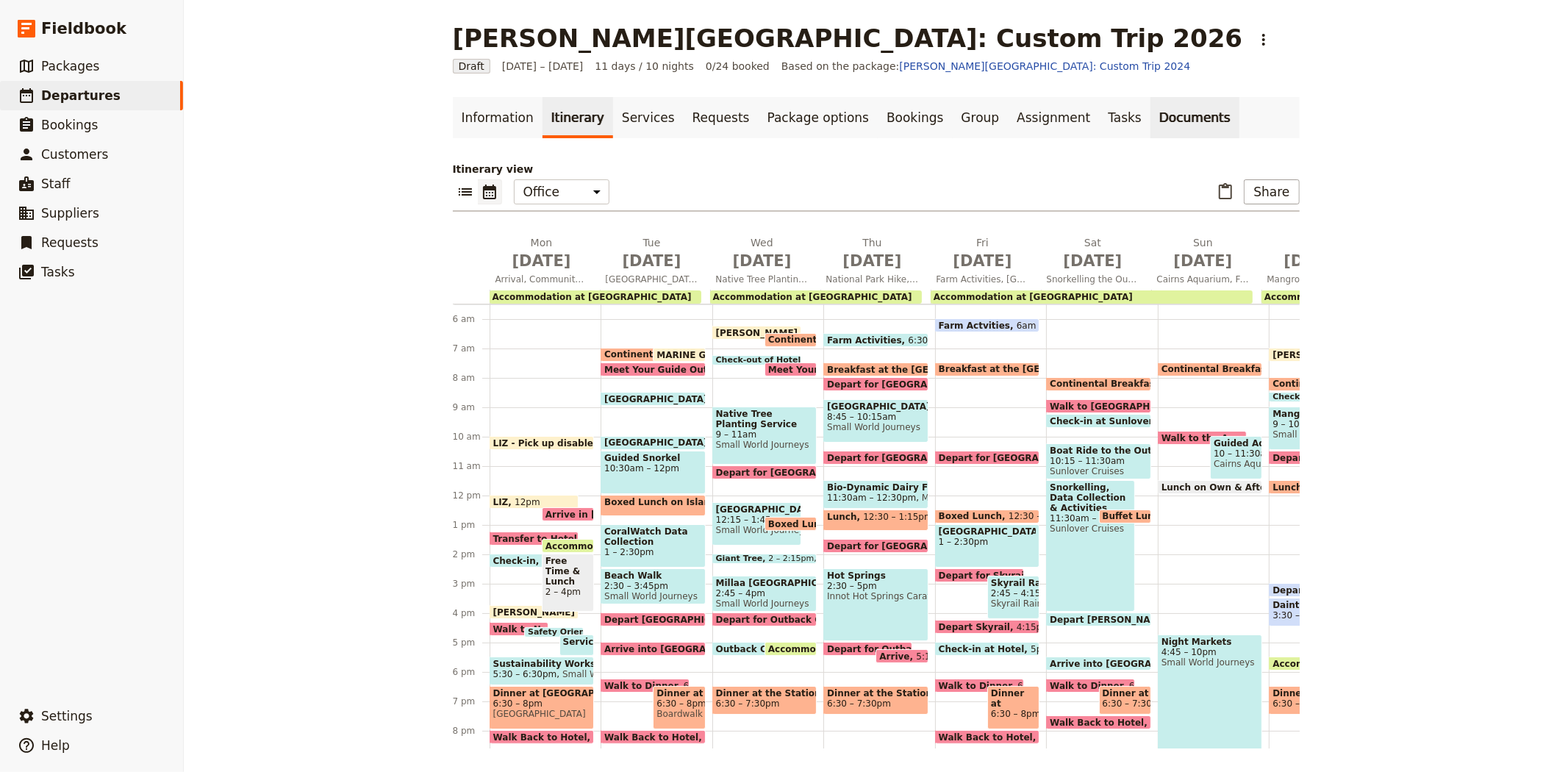
click at [1150, 123] on link "Documents" at bounding box center [1194, 117] width 89 height 41
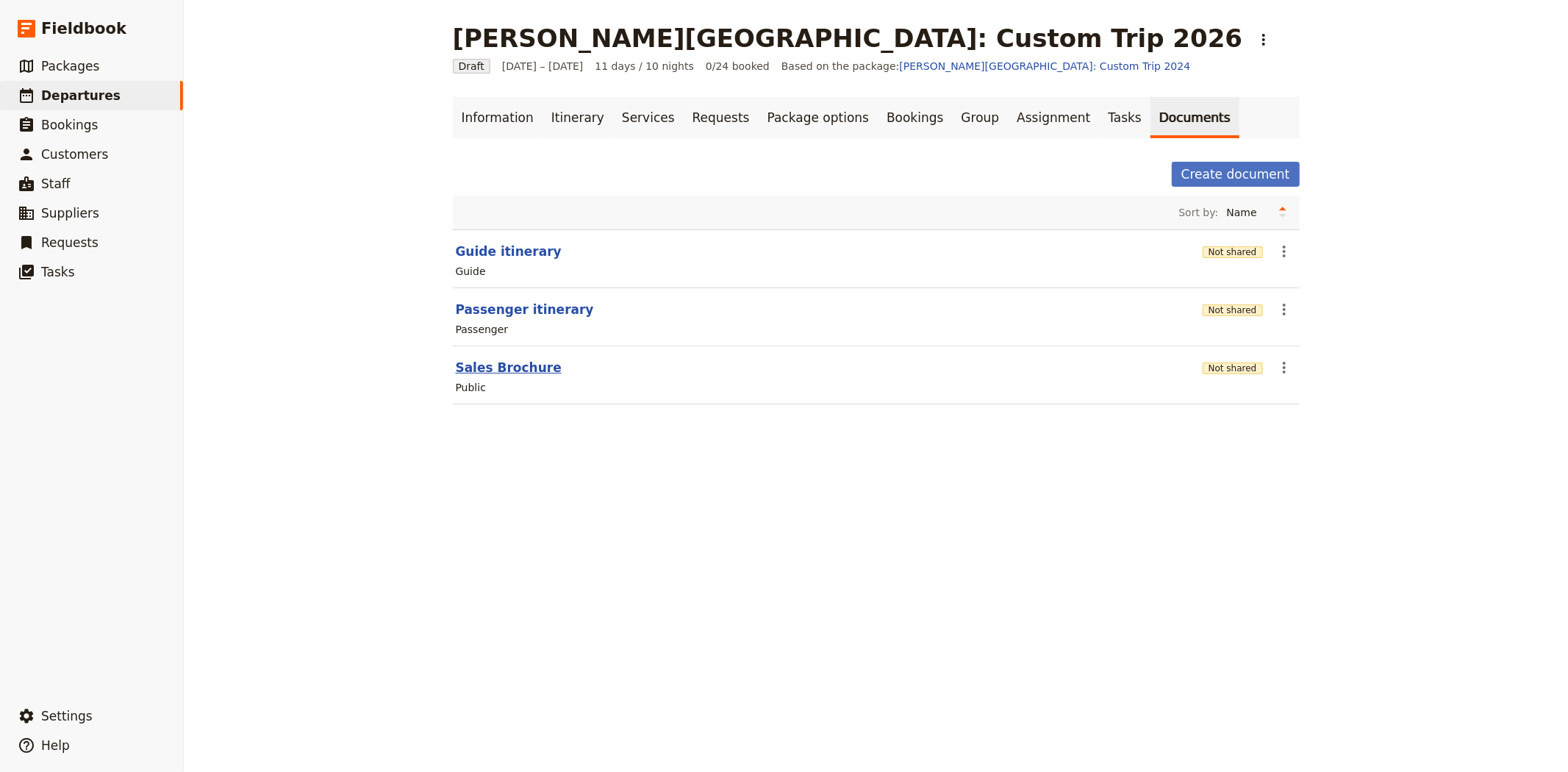
click at [497, 366] on button "Sales Brochure" at bounding box center [508, 367] width 105 height 17
select select "DEFAULT"
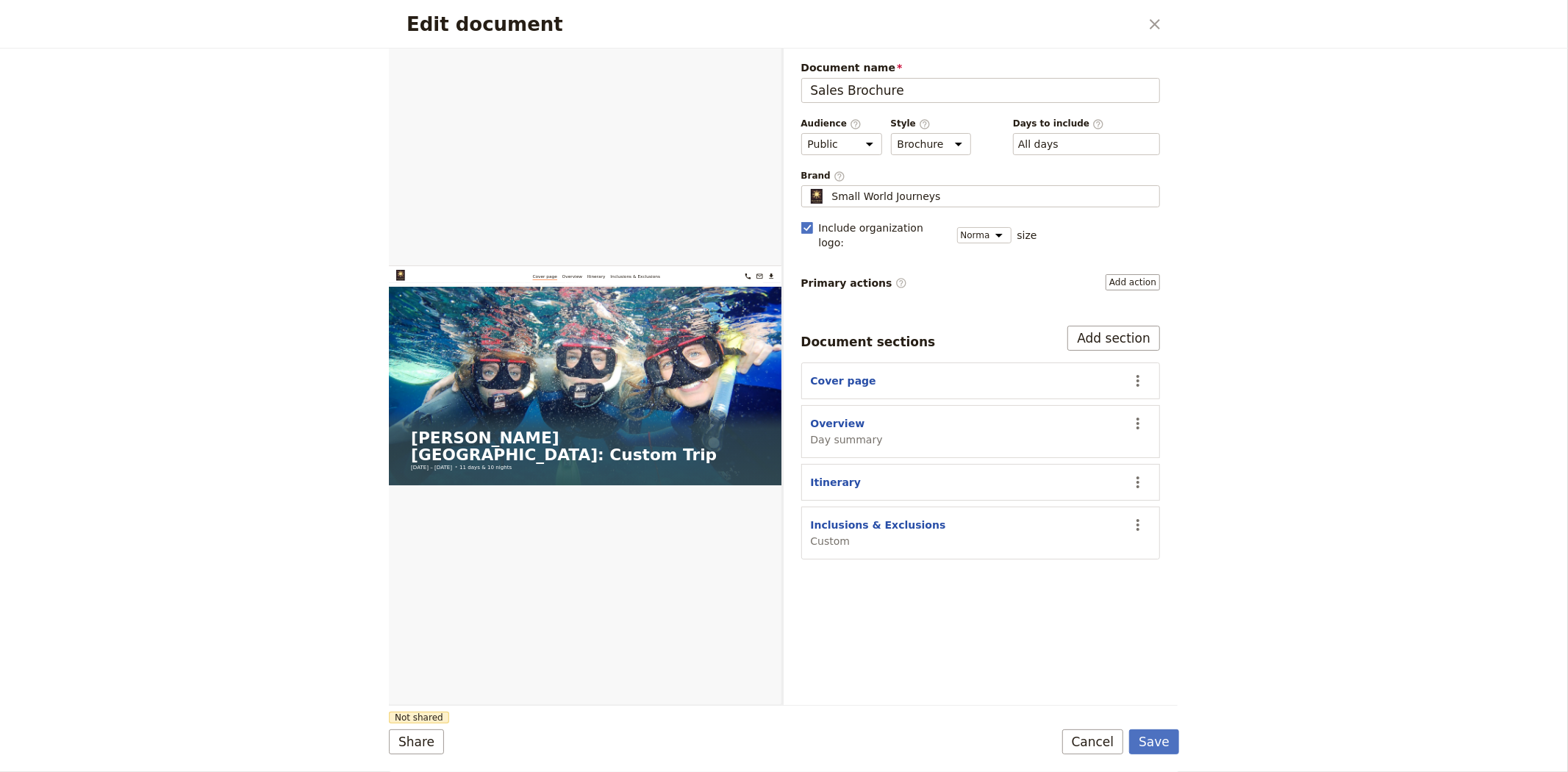
click at [837, 534] on span "Custom" at bounding box center [878, 541] width 136 height 15
click at [842, 517] on button "Inclusions & Exclusions" at bounding box center [878, 524] width 136 height 15
select select "CUSTOM"
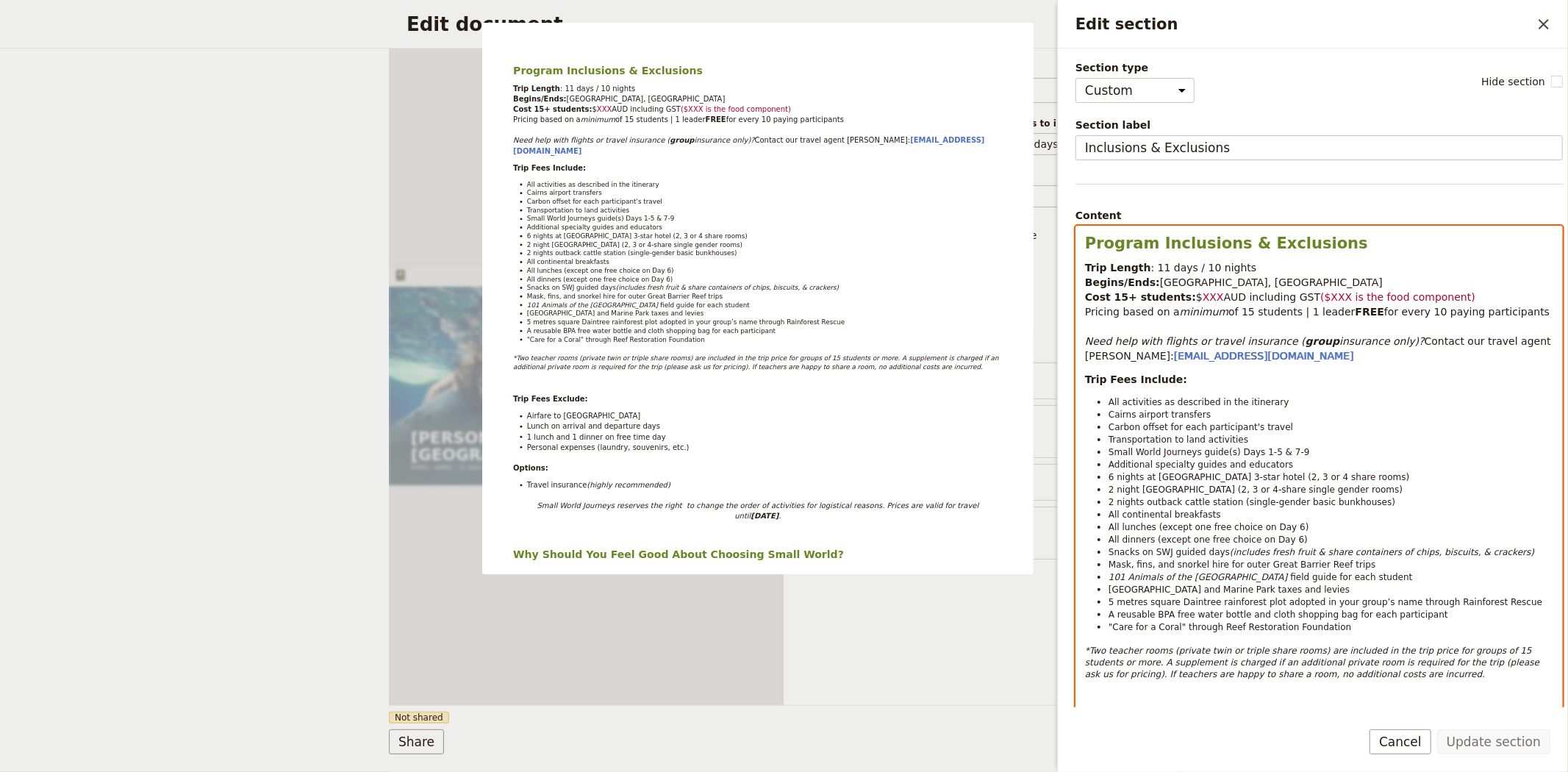
click at [1278, 525] on span "All lunches (except one free choice on Day 6)" at bounding box center [1208, 527] width 201 height 10
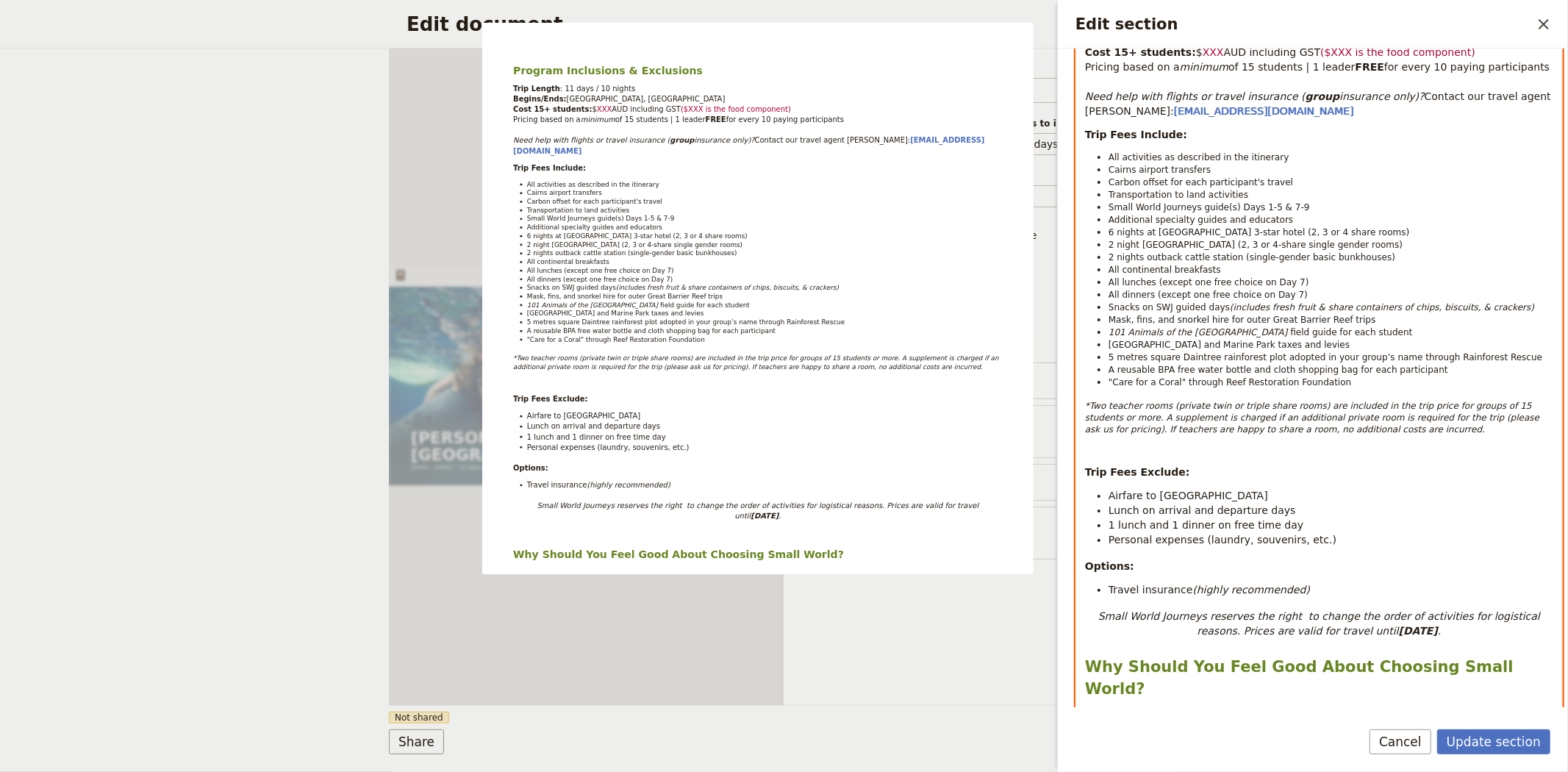
scroll to position [326, 0]
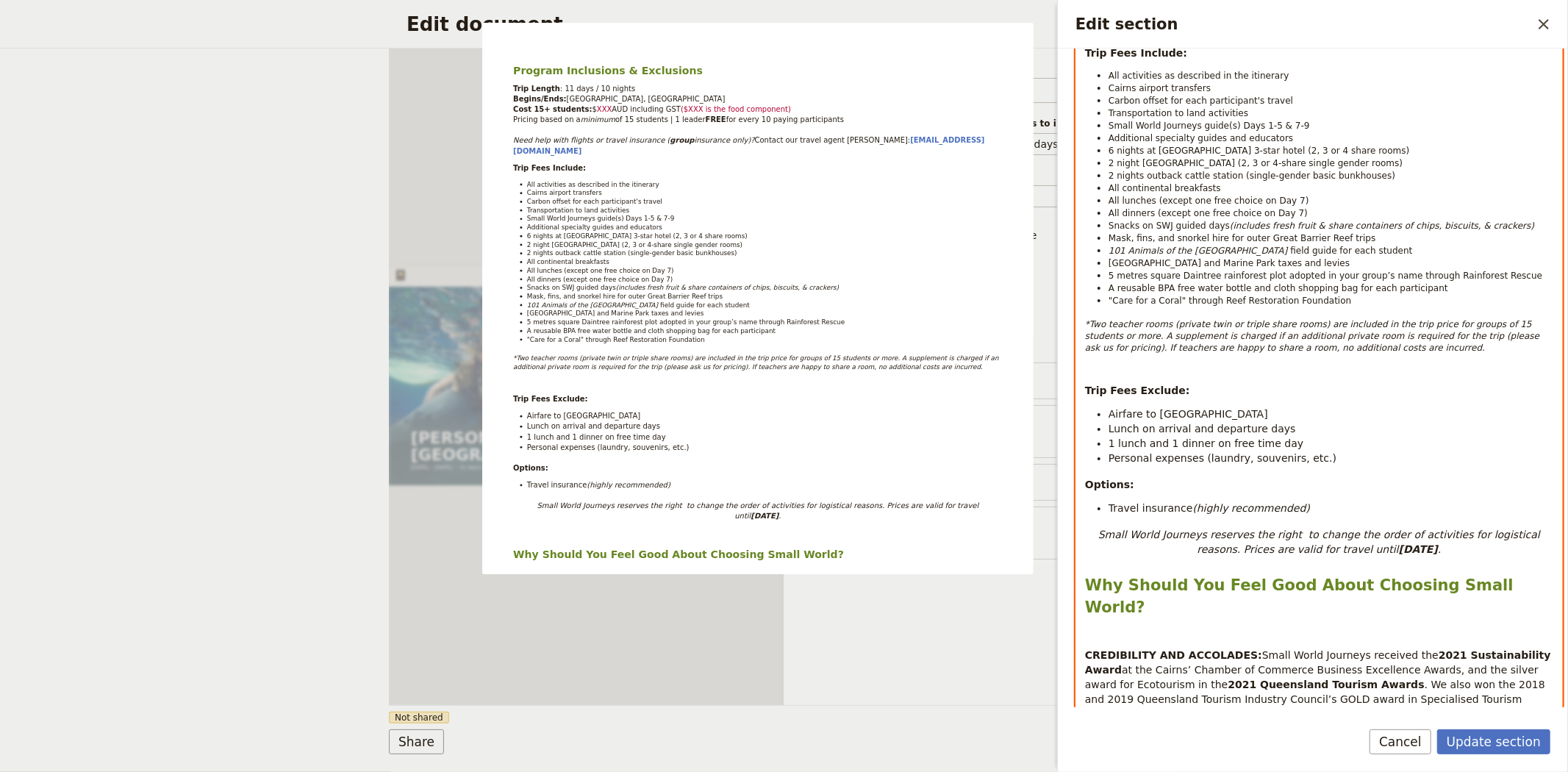
click at [1398, 548] on strong "[DATE]" at bounding box center [1417, 549] width 39 height 12
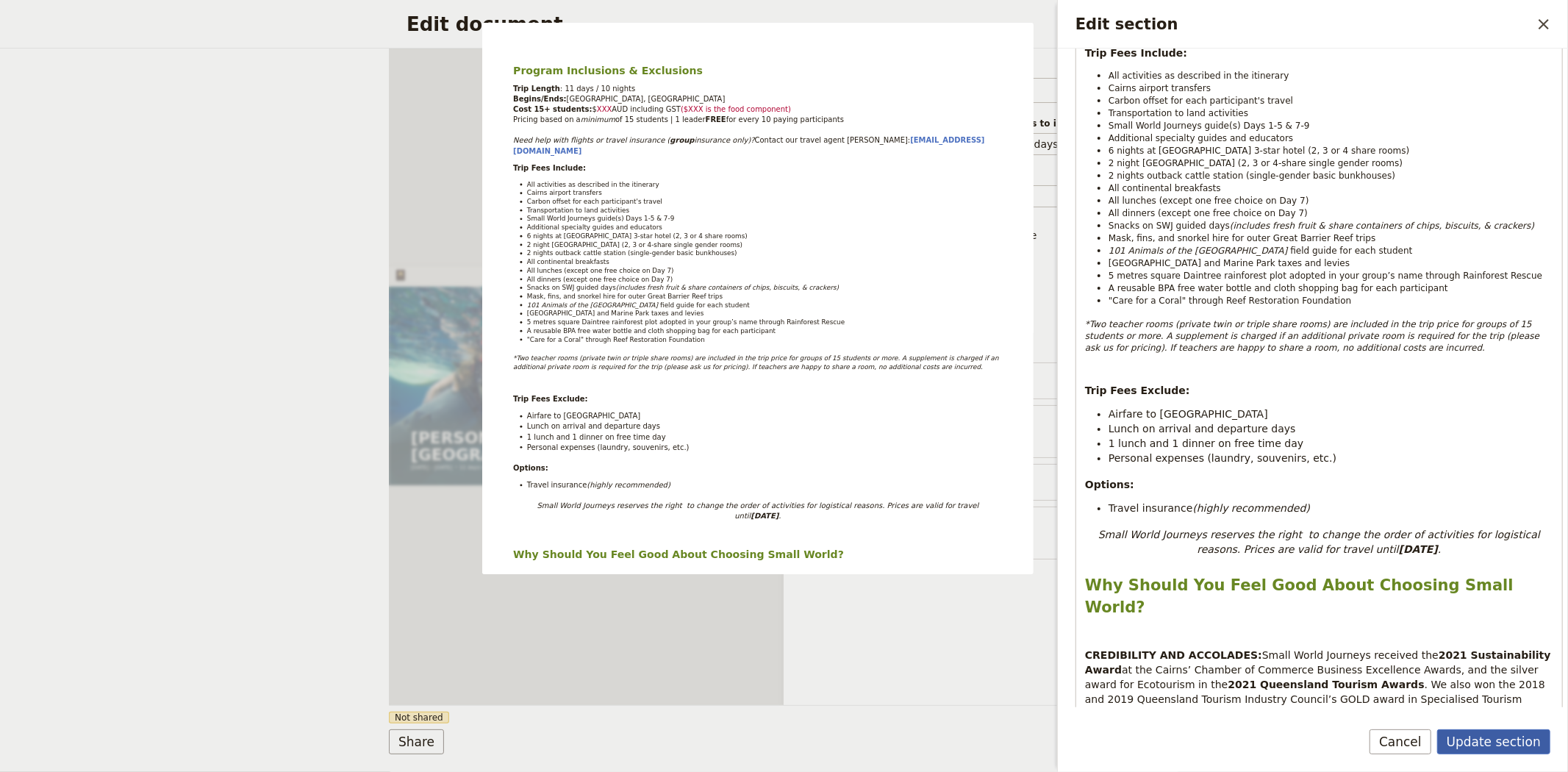
click at [1468, 743] on button "Update section" at bounding box center [1493, 742] width 113 height 25
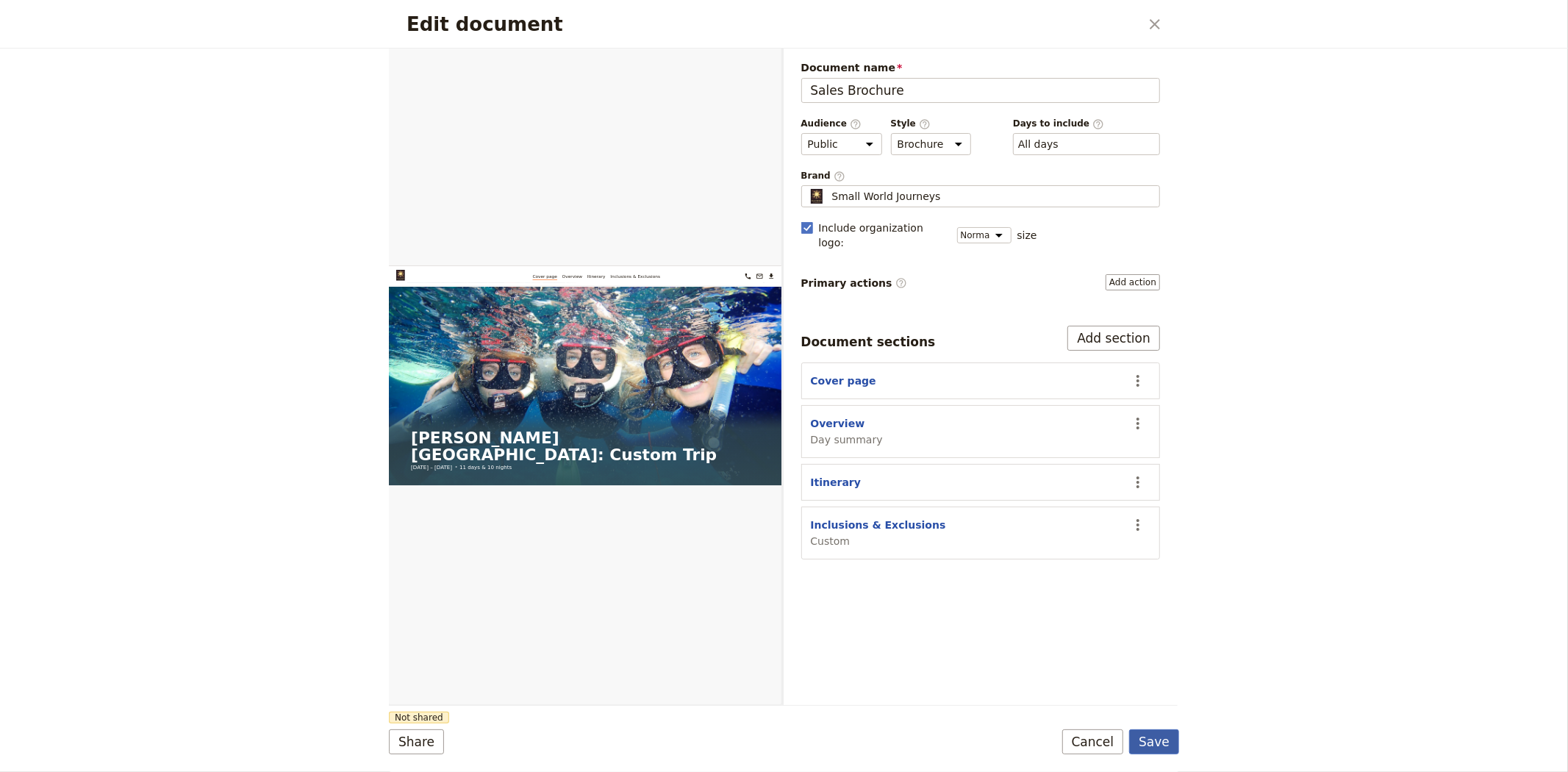
click at [1155, 740] on button "Save" at bounding box center [1153, 742] width 50 height 25
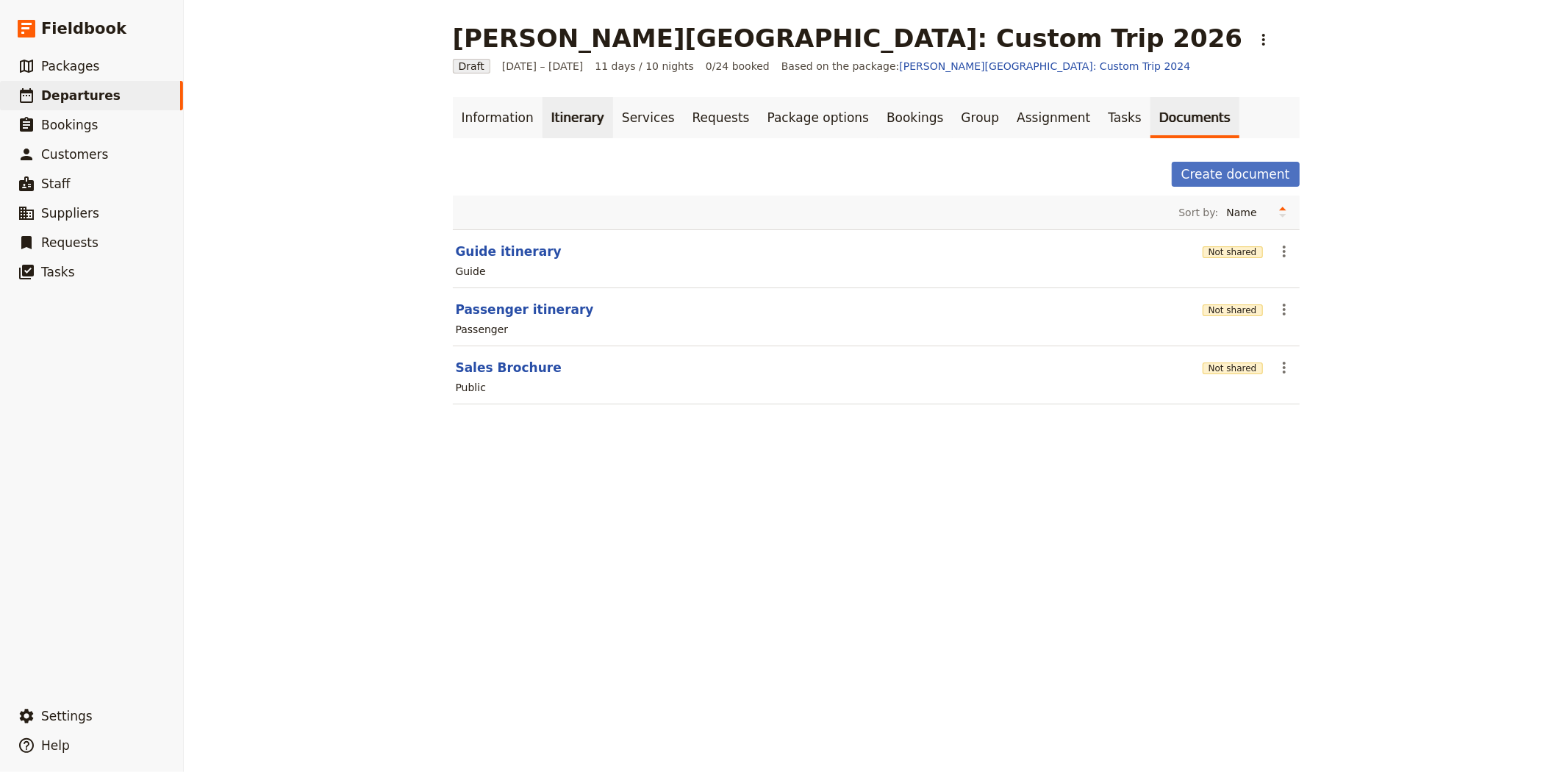
click at [570, 125] on link "Itinerary" at bounding box center [577, 117] width 71 height 41
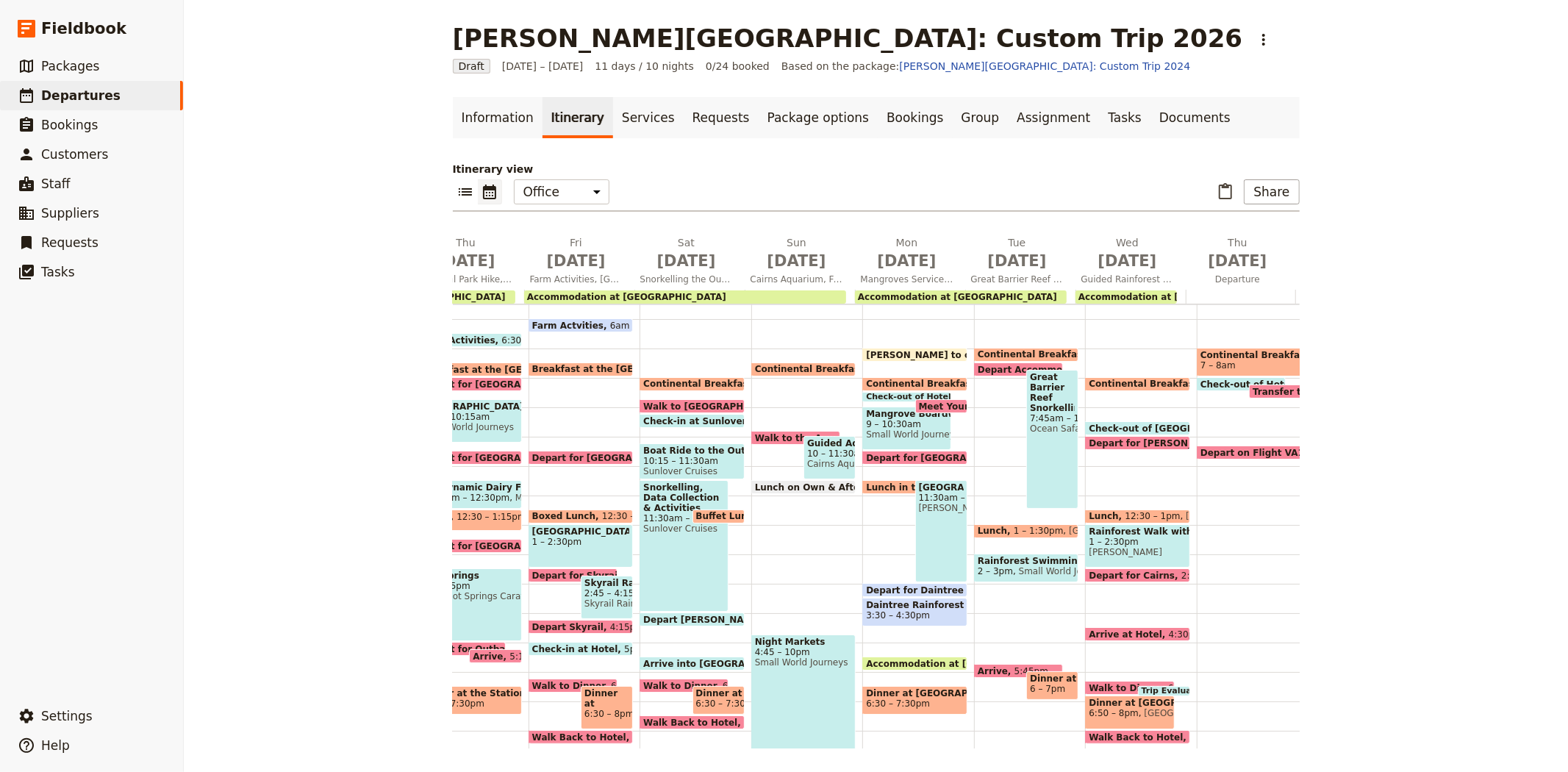
scroll to position [0, 409]
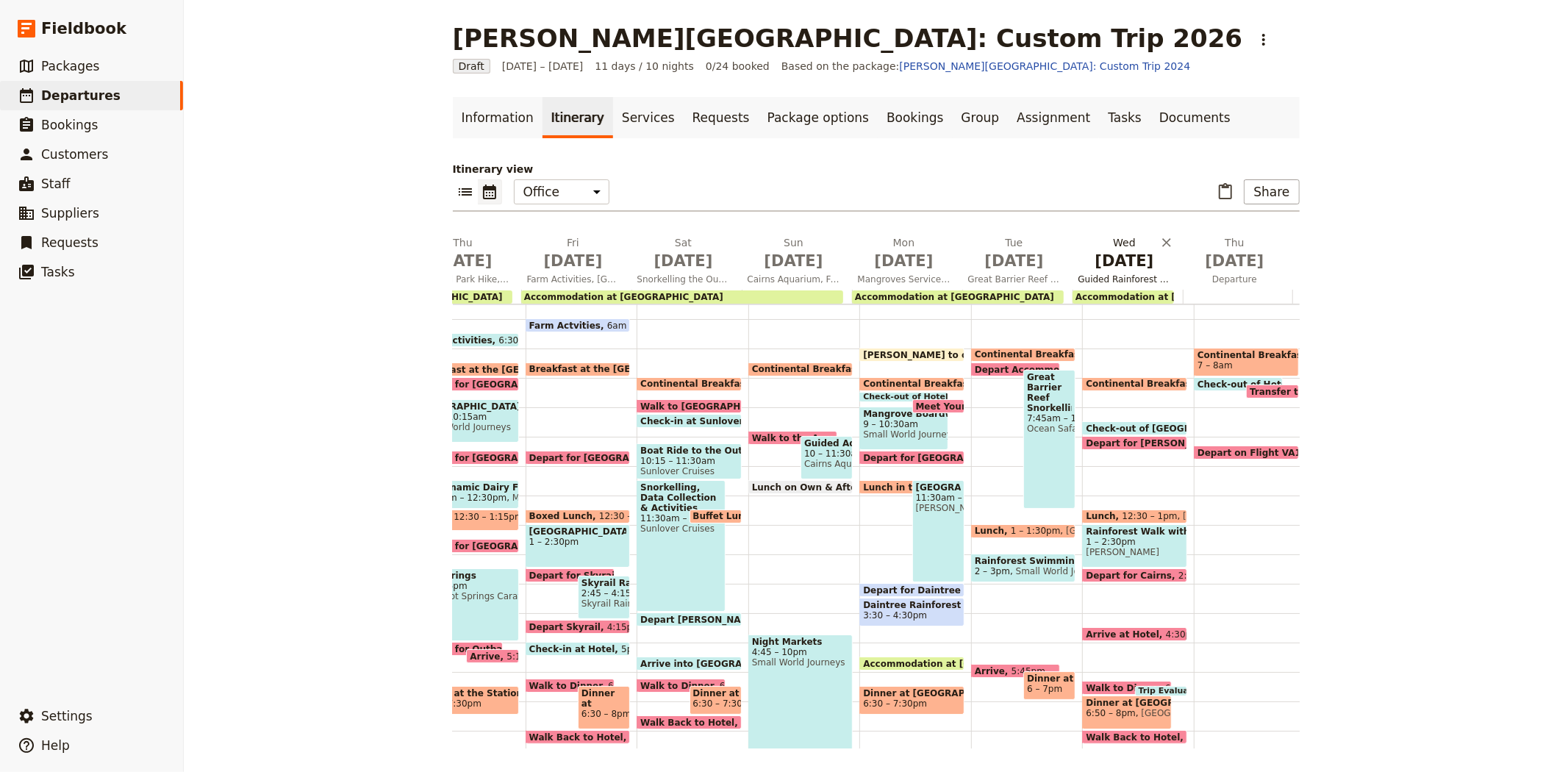
click at [1108, 253] on span "Sep 16" at bounding box center [1124, 261] width 93 height 22
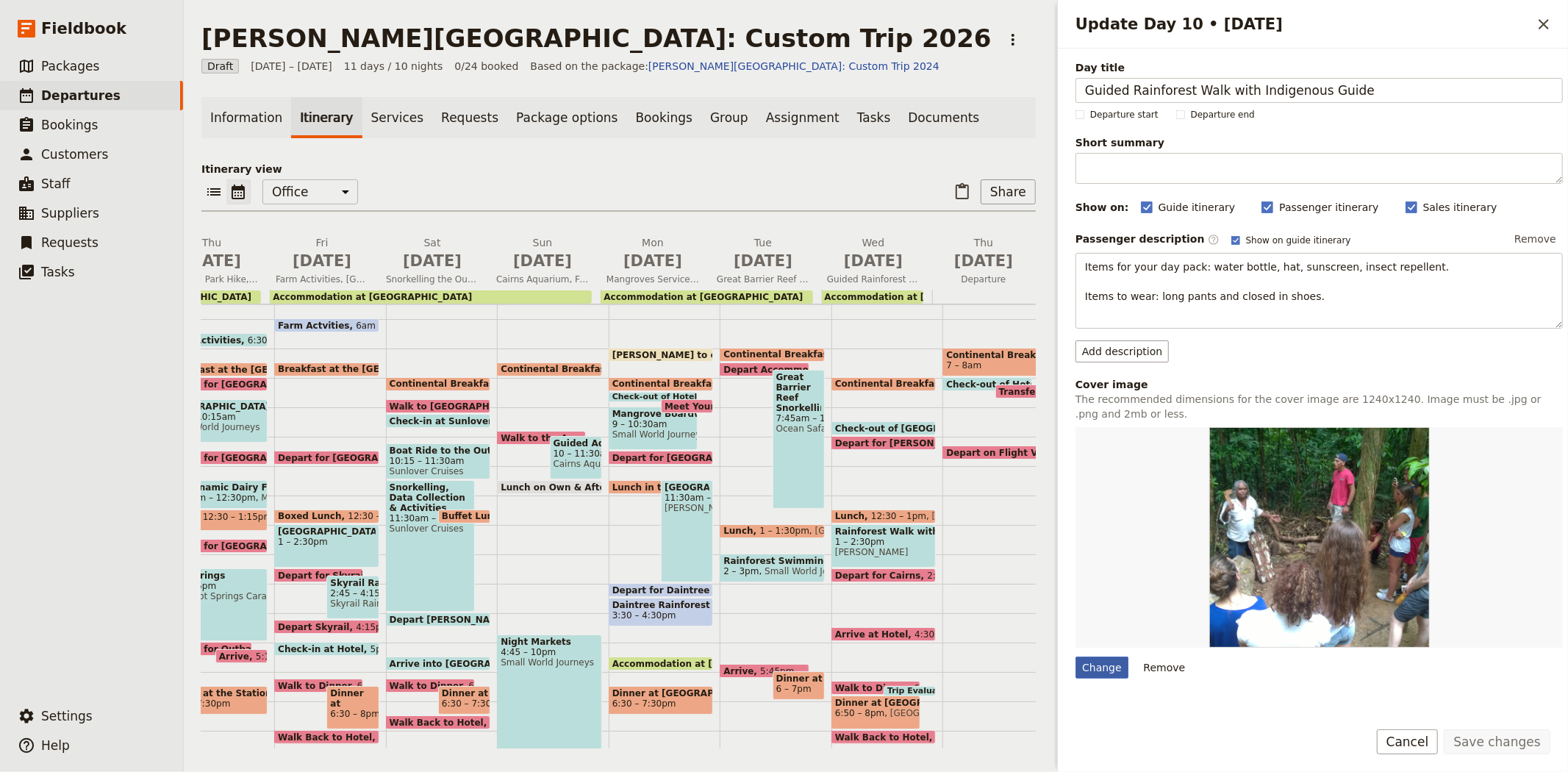
click at [1102, 675] on div "Change" at bounding box center [1102, 668] width 53 height 22
click at [1075, 657] on input "Change" at bounding box center [1075, 656] width 1 height 1
type input "C:\fakepath\Dreamtime walk-girl gets facepainted good.JPG"
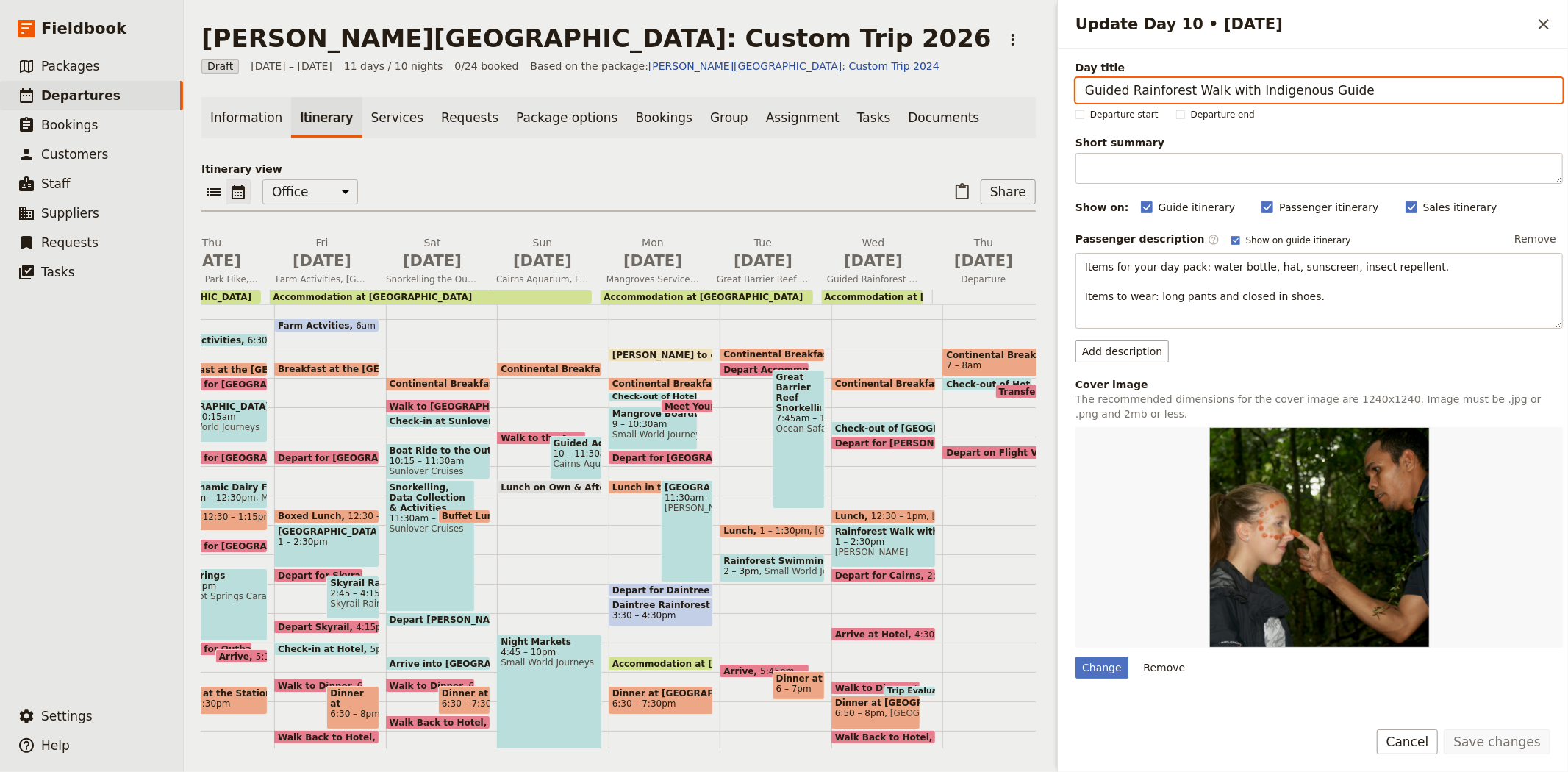
click at [513, 200] on div "​ ​ Office Guide Passenger Sales ​ Share" at bounding box center [619, 195] width 834 height 33
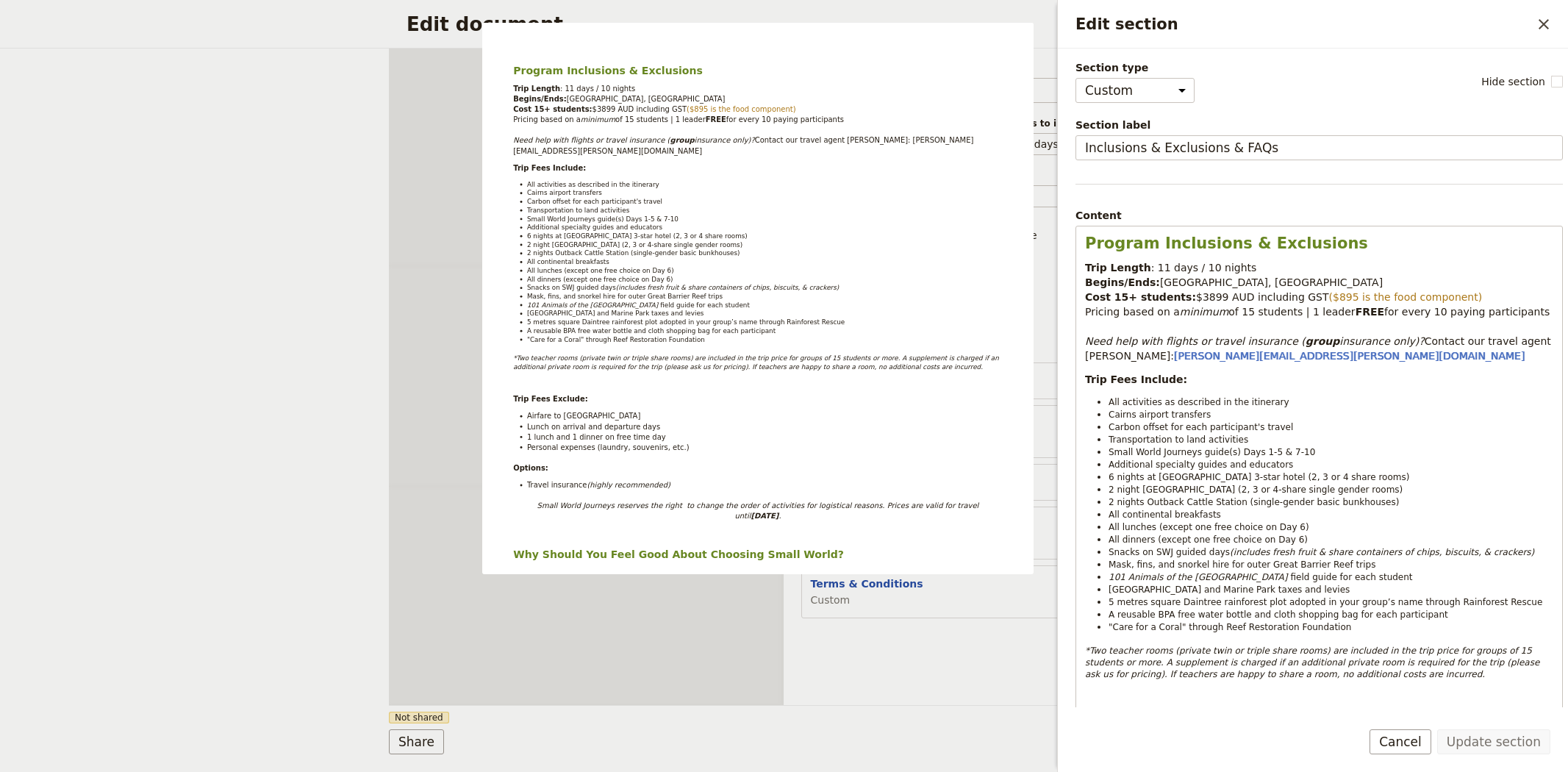
select select "CUSTOM"
select select "DEFAULT"
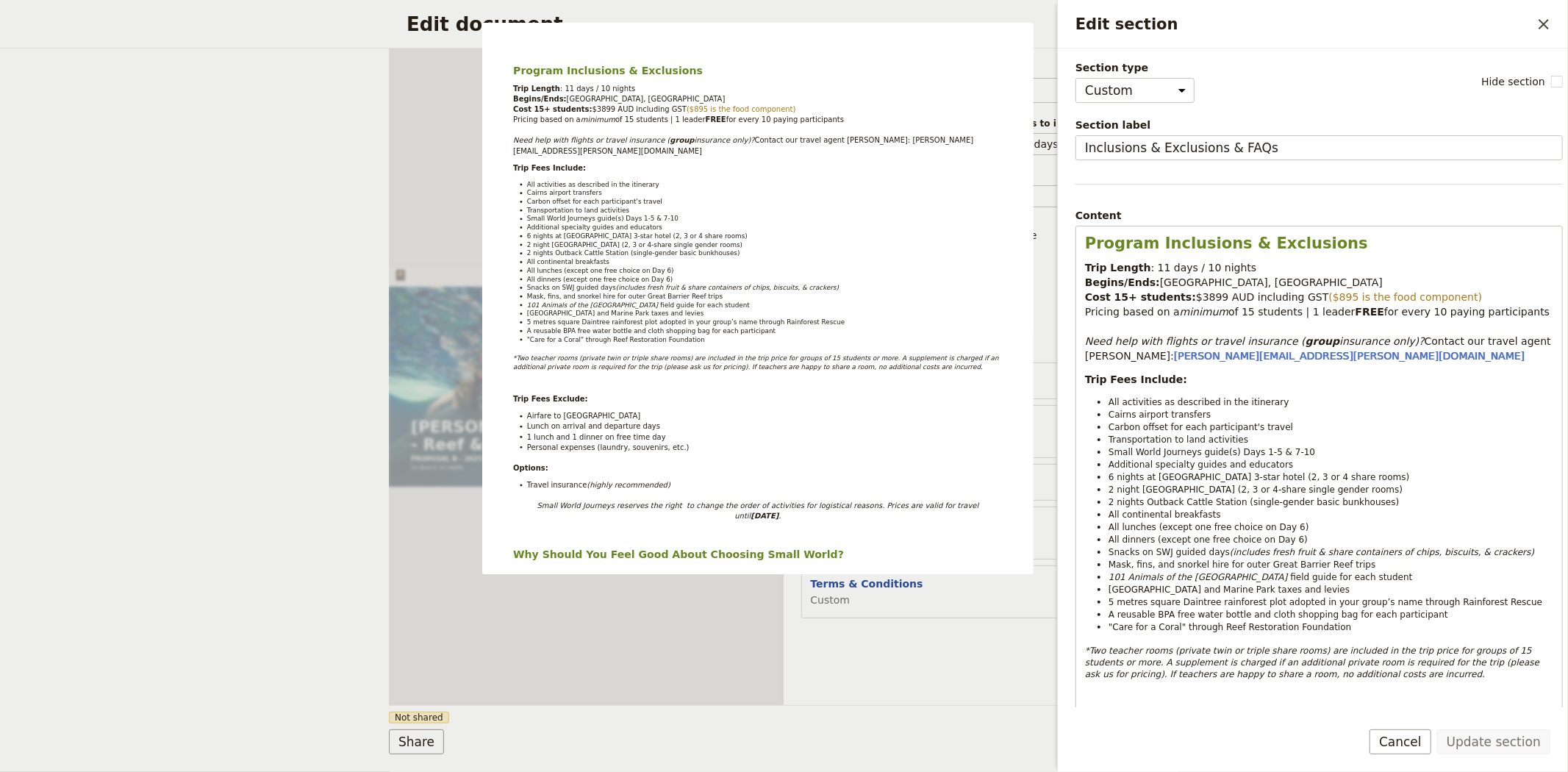
click at [305, 294] on div "Edit document ​ Web PDF ​ Document name Sales Brochure Preview Audience ​ Publi…" at bounding box center [784, 386] width 1568 height 772
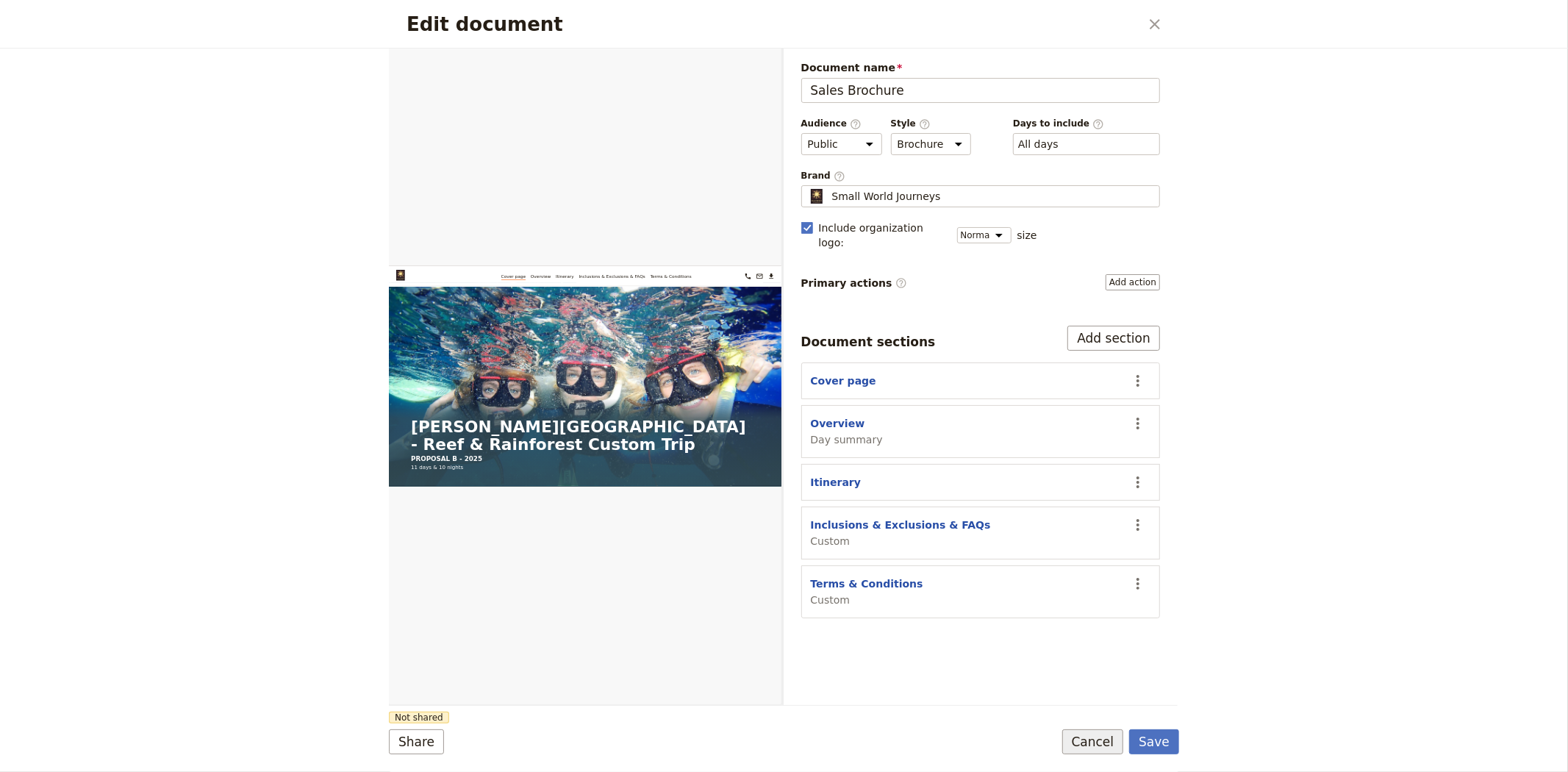
click at [1108, 741] on button "Cancel" at bounding box center [1093, 742] width 62 height 25
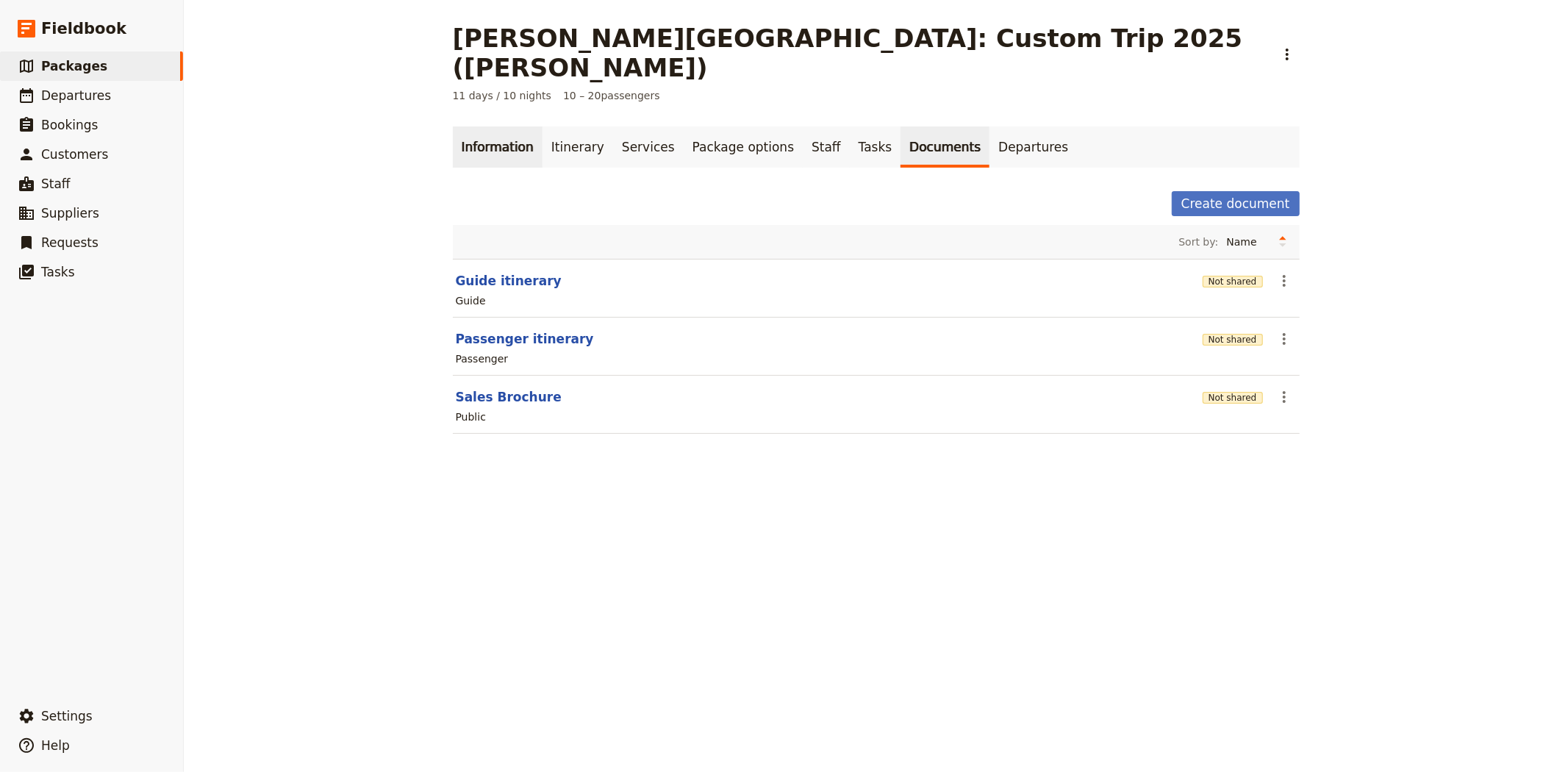
click at [473, 126] on link "Information" at bounding box center [497, 147] width 90 height 41
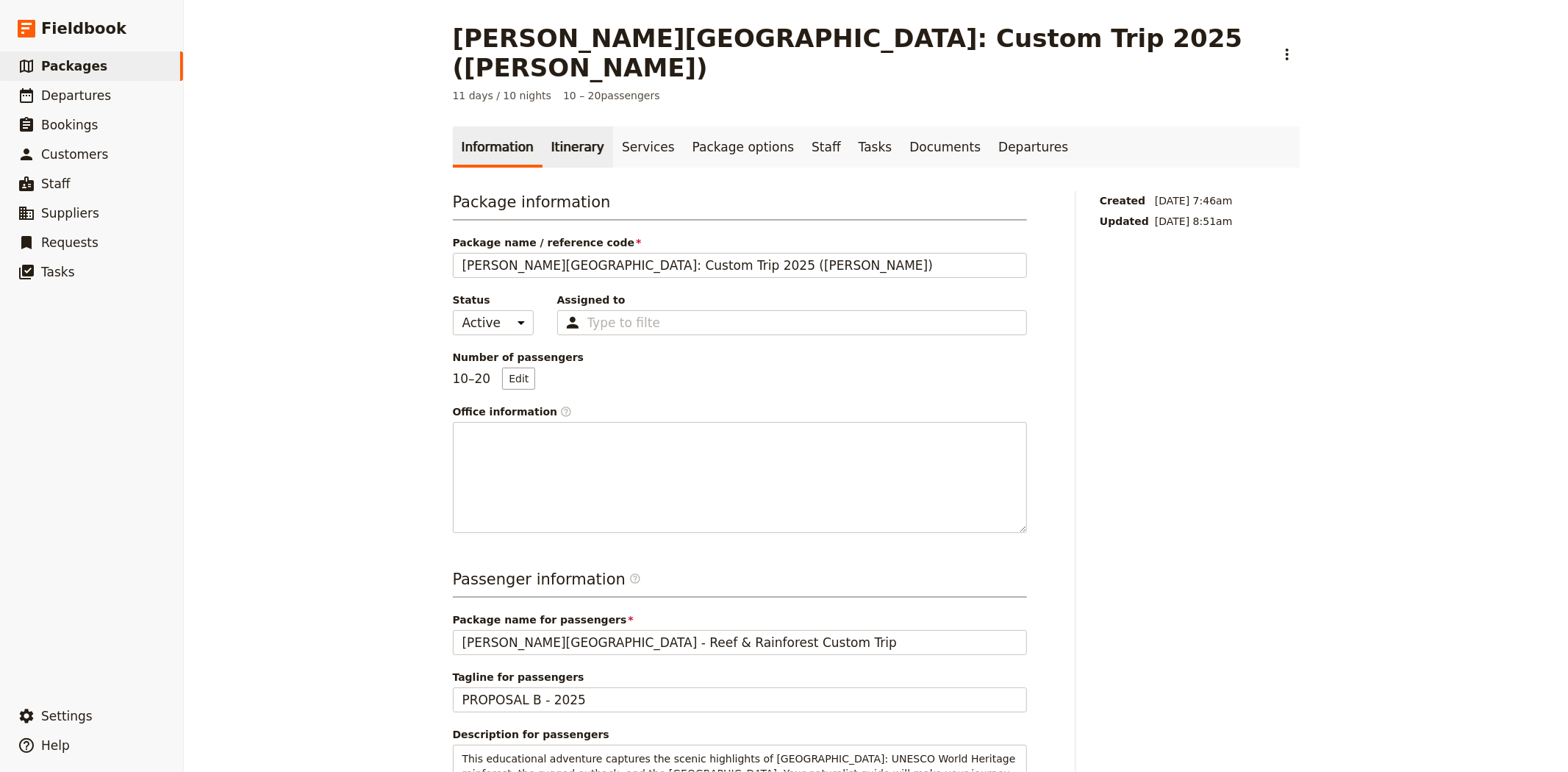
click at [559, 127] on link "Itinerary" at bounding box center [577, 147] width 71 height 41
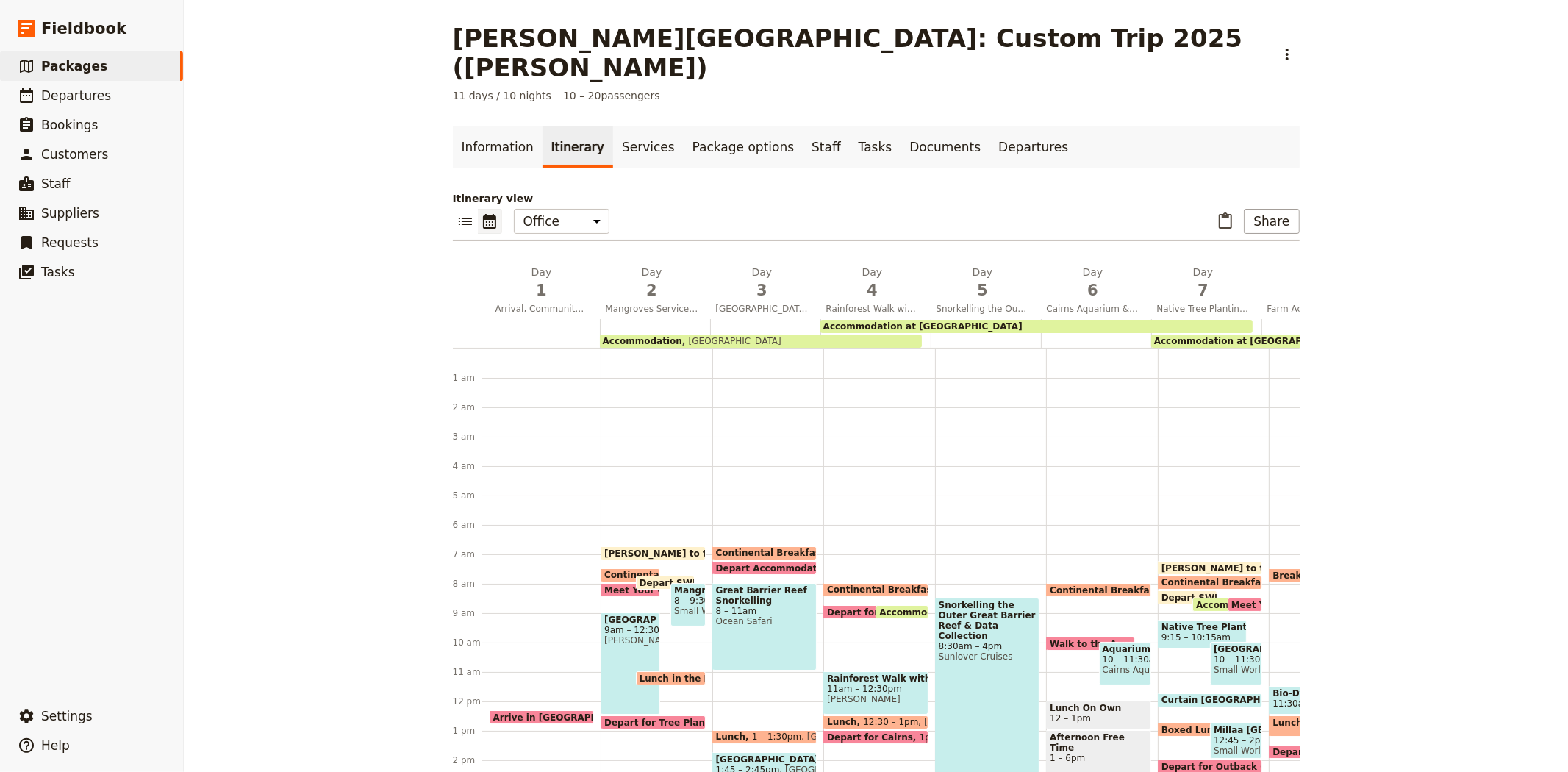
scroll to position [184, 0]
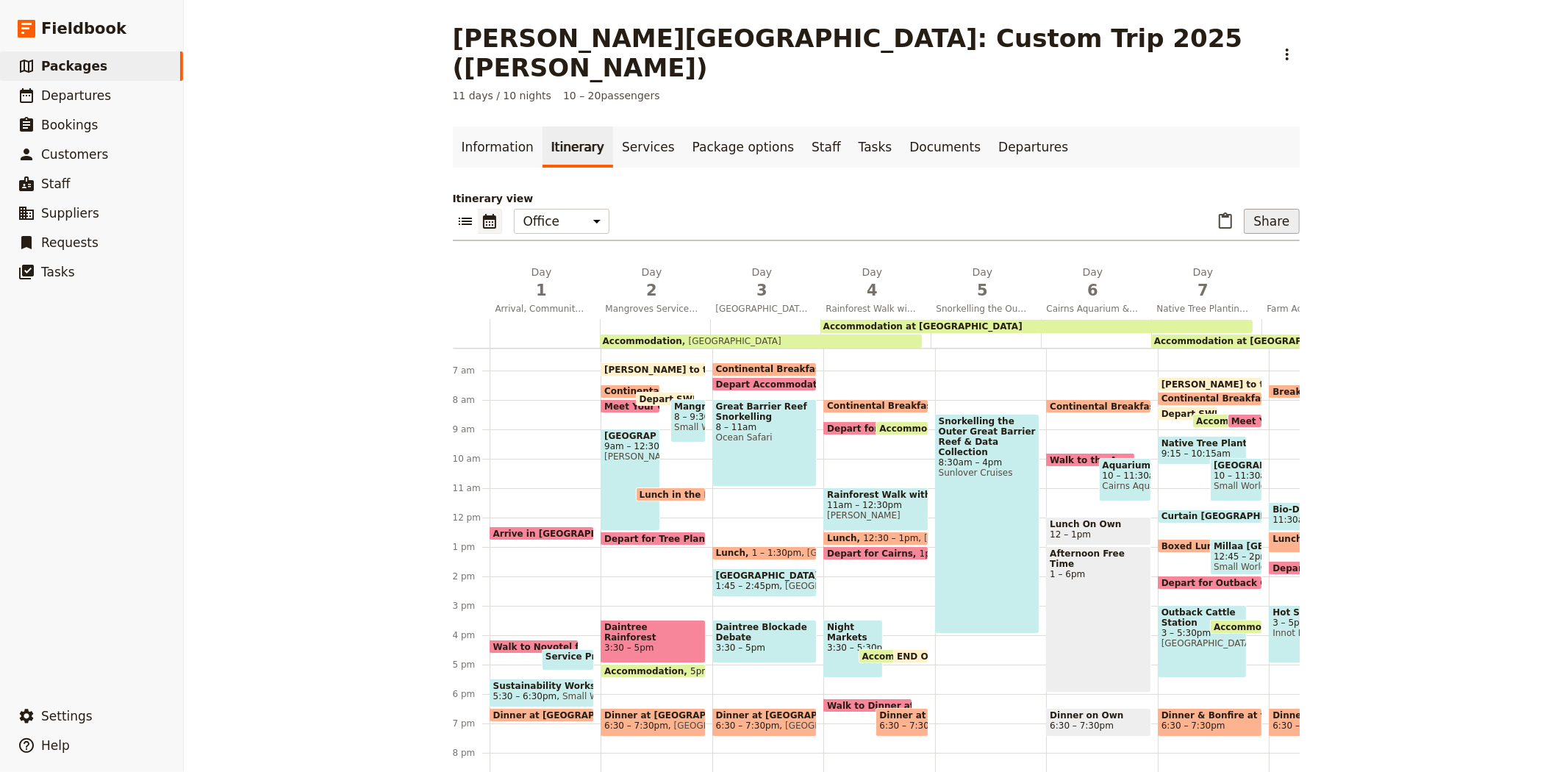
click at [1259, 209] on button "Share" at bounding box center [1271, 221] width 56 height 25
click at [1223, 244] on span "Passenger itinerary" at bounding box center [1233, 244] width 99 height 15
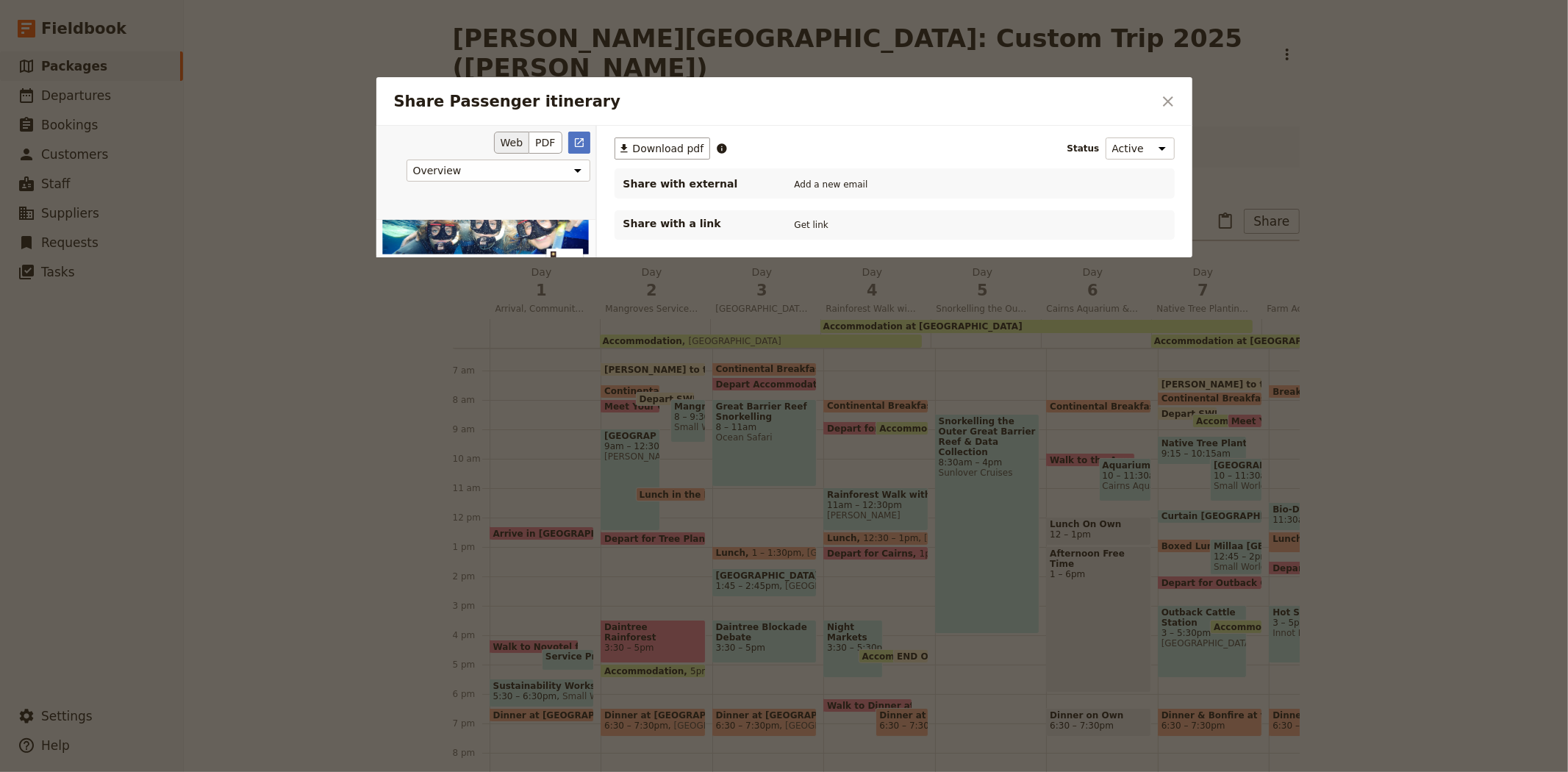
scroll to position [0, 0]
click at [546, 147] on button "PDF" at bounding box center [545, 143] width 33 height 22
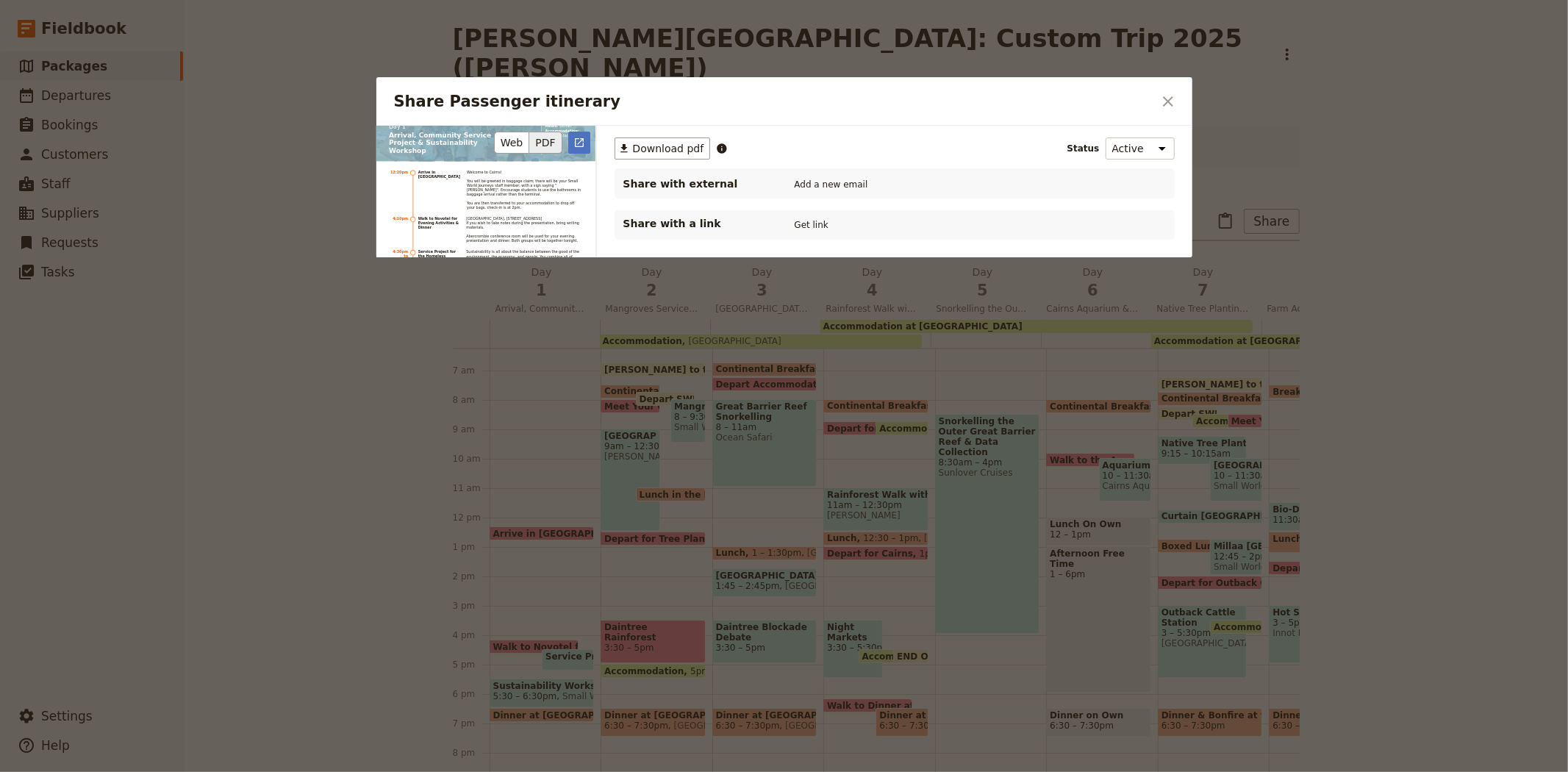
scroll to position [2123, 0]
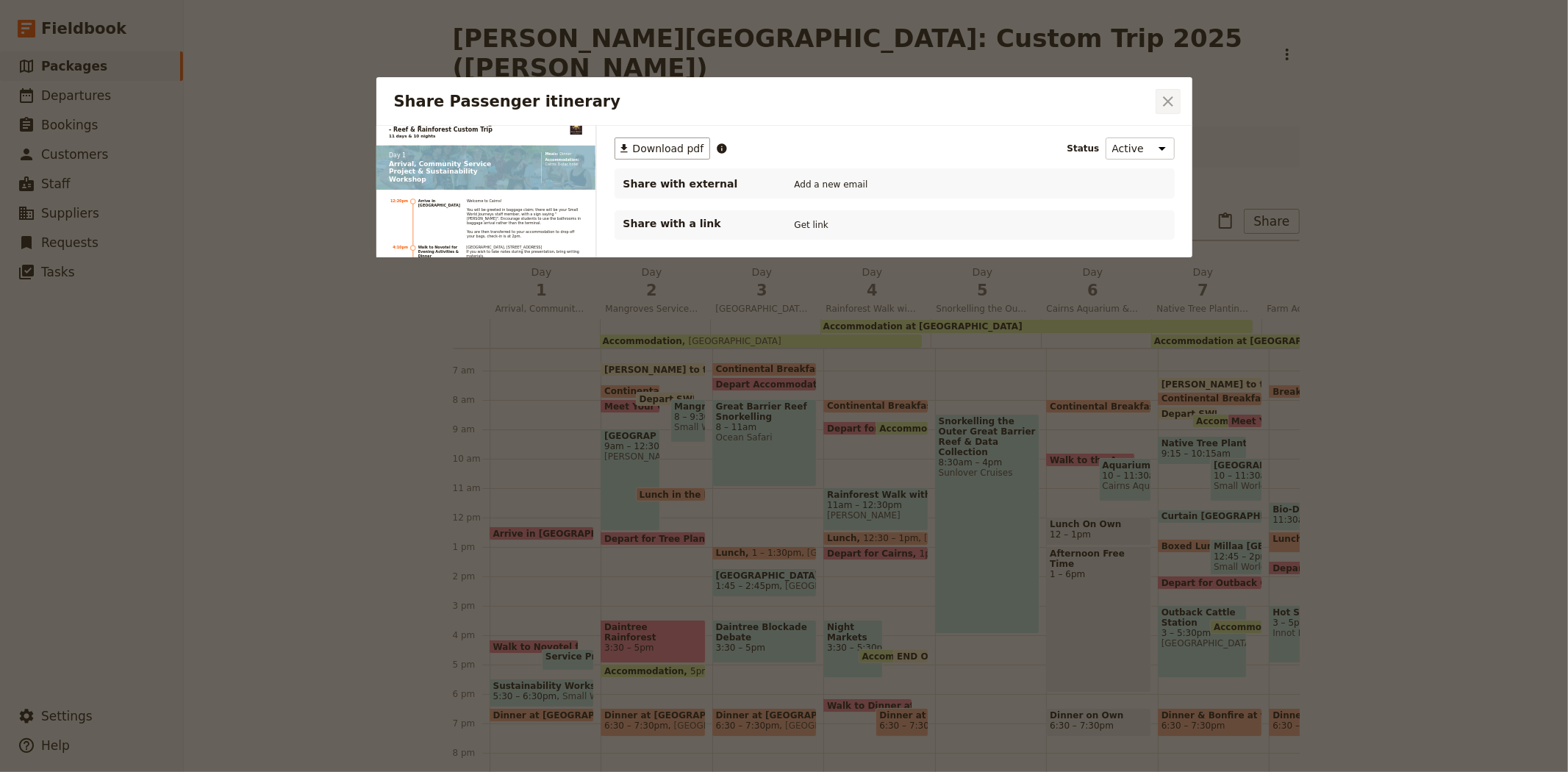
click at [1167, 100] on icon "Close dialog" at bounding box center [1167, 101] width 10 height 10
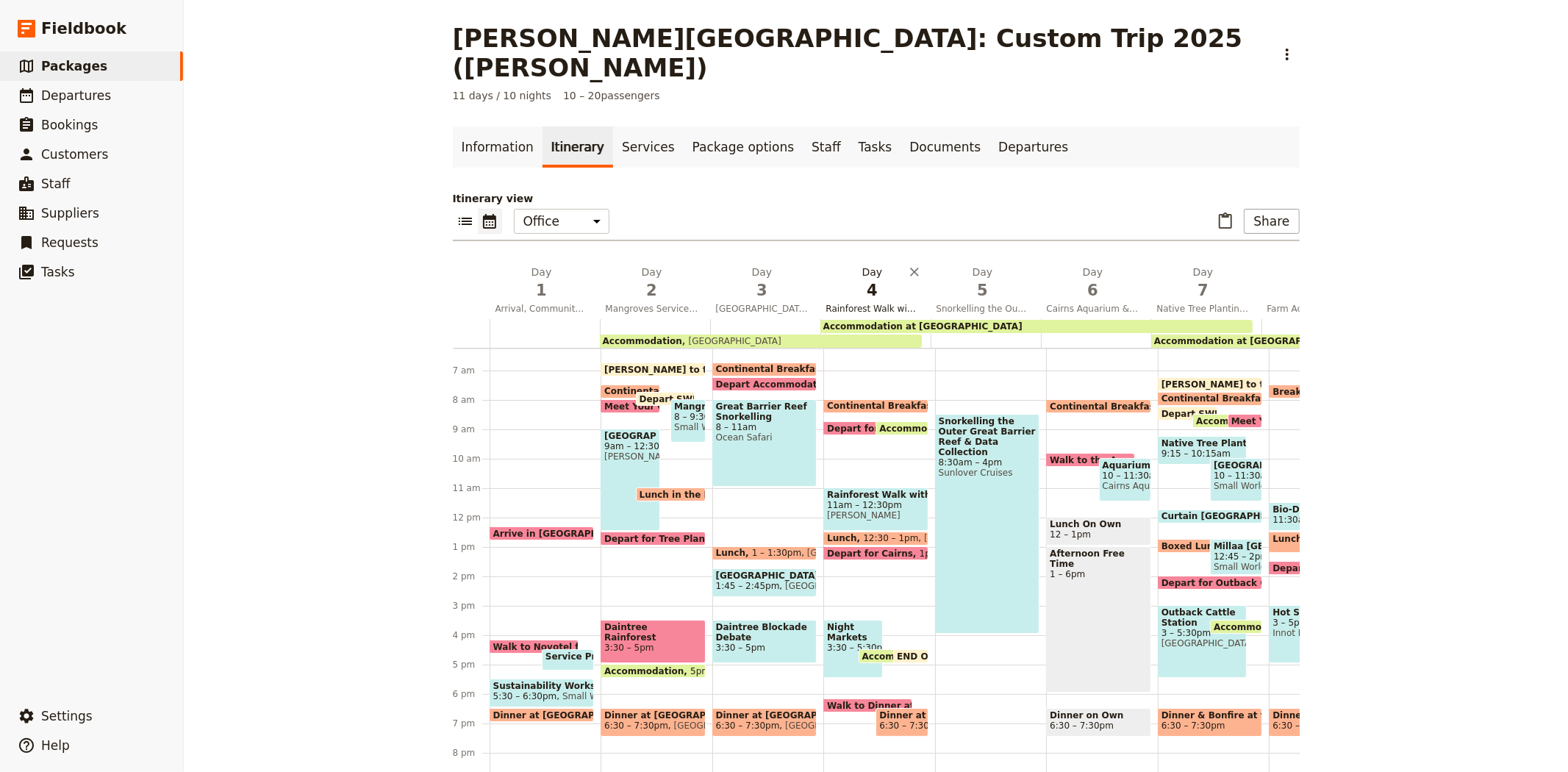
click at [860, 279] on span "4" at bounding box center [872, 290] width 93 height 22
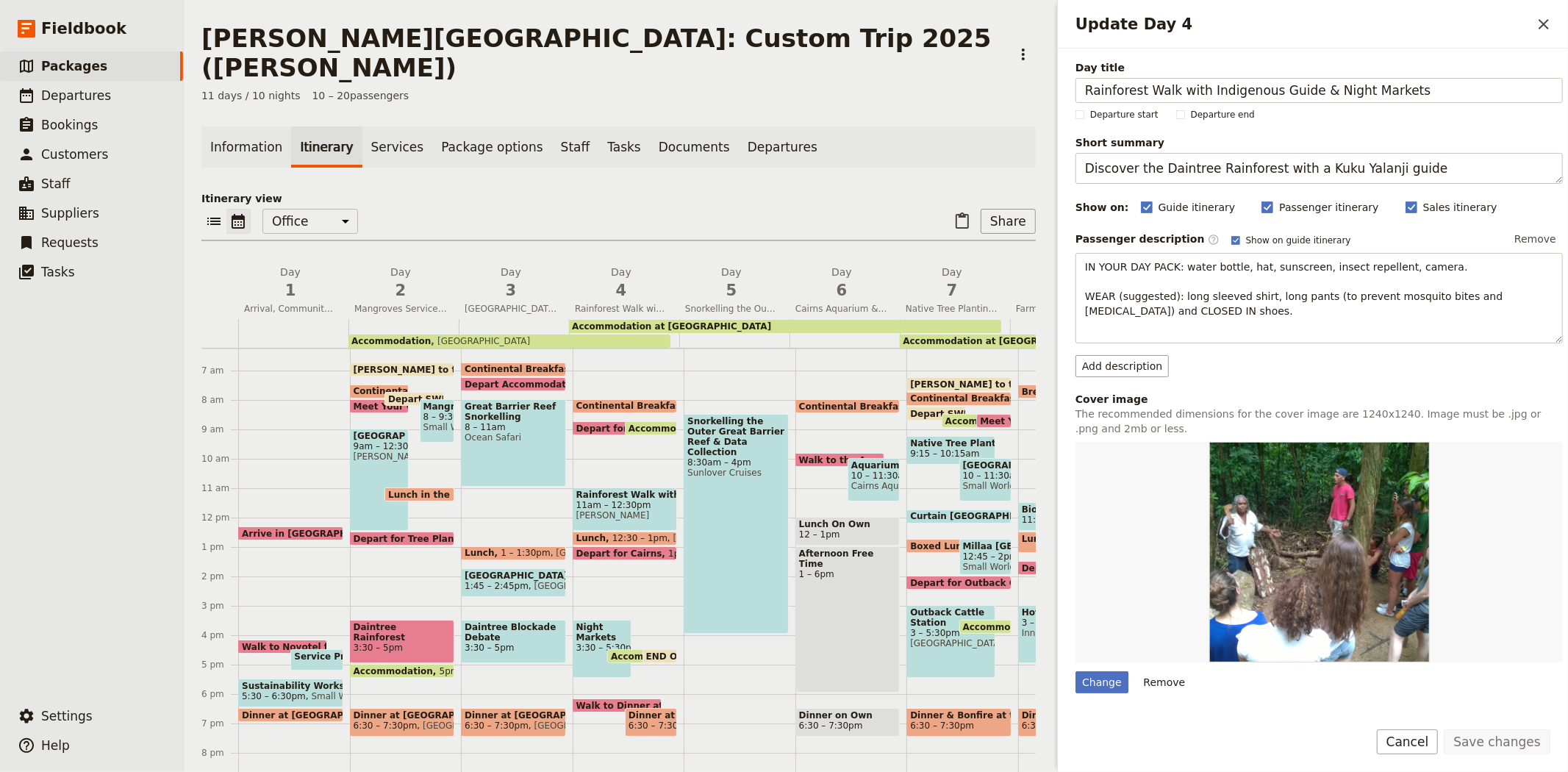
click at [205, 140] on div "Information Itinerary Services Package options Staff Tasks Documents Departures…" at bounding box center [619, 451] width 834 height 651
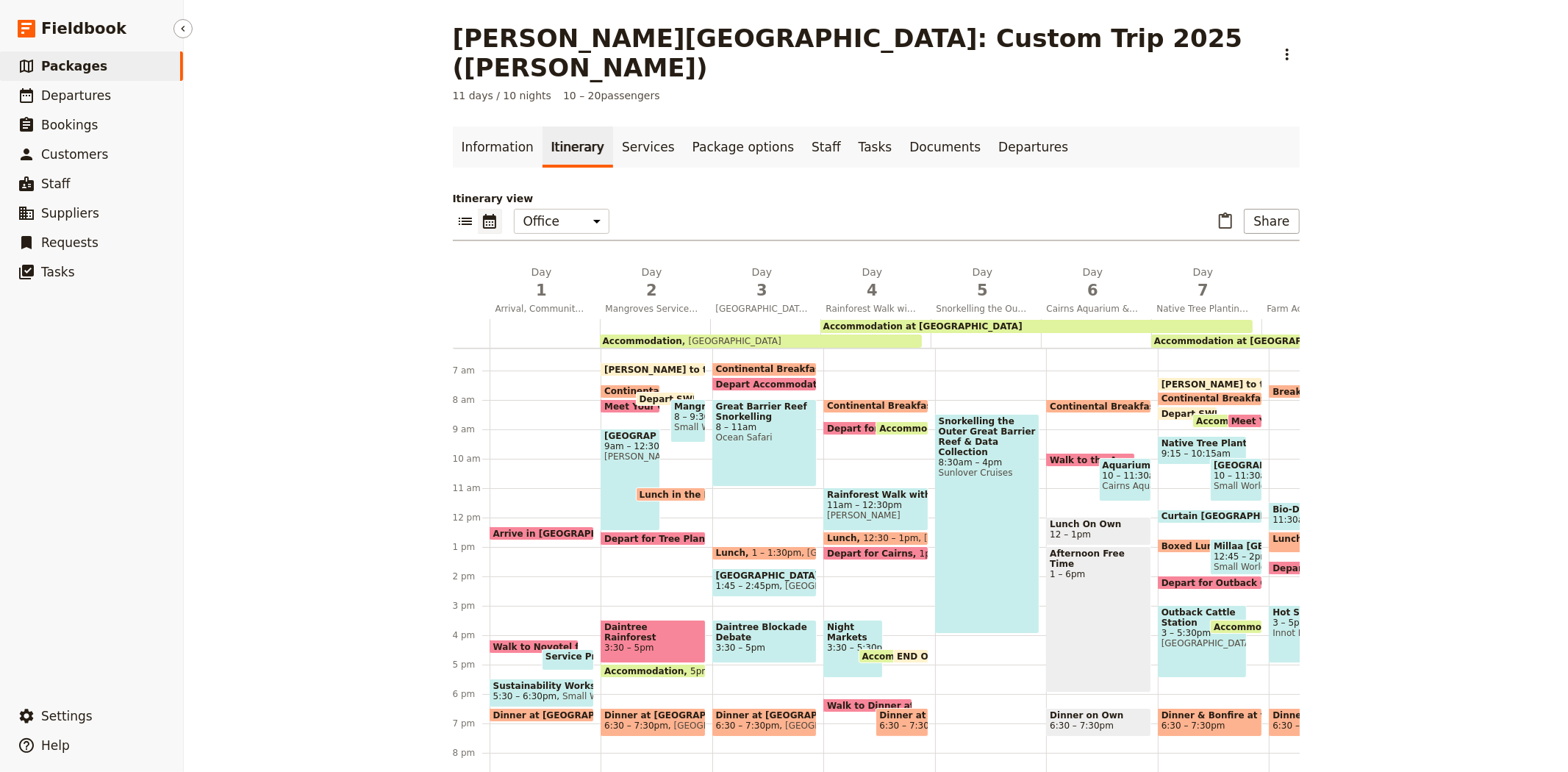
click at [118, 68] on link "​ Packages" at bounding box center [91, 66] width 183 height 29
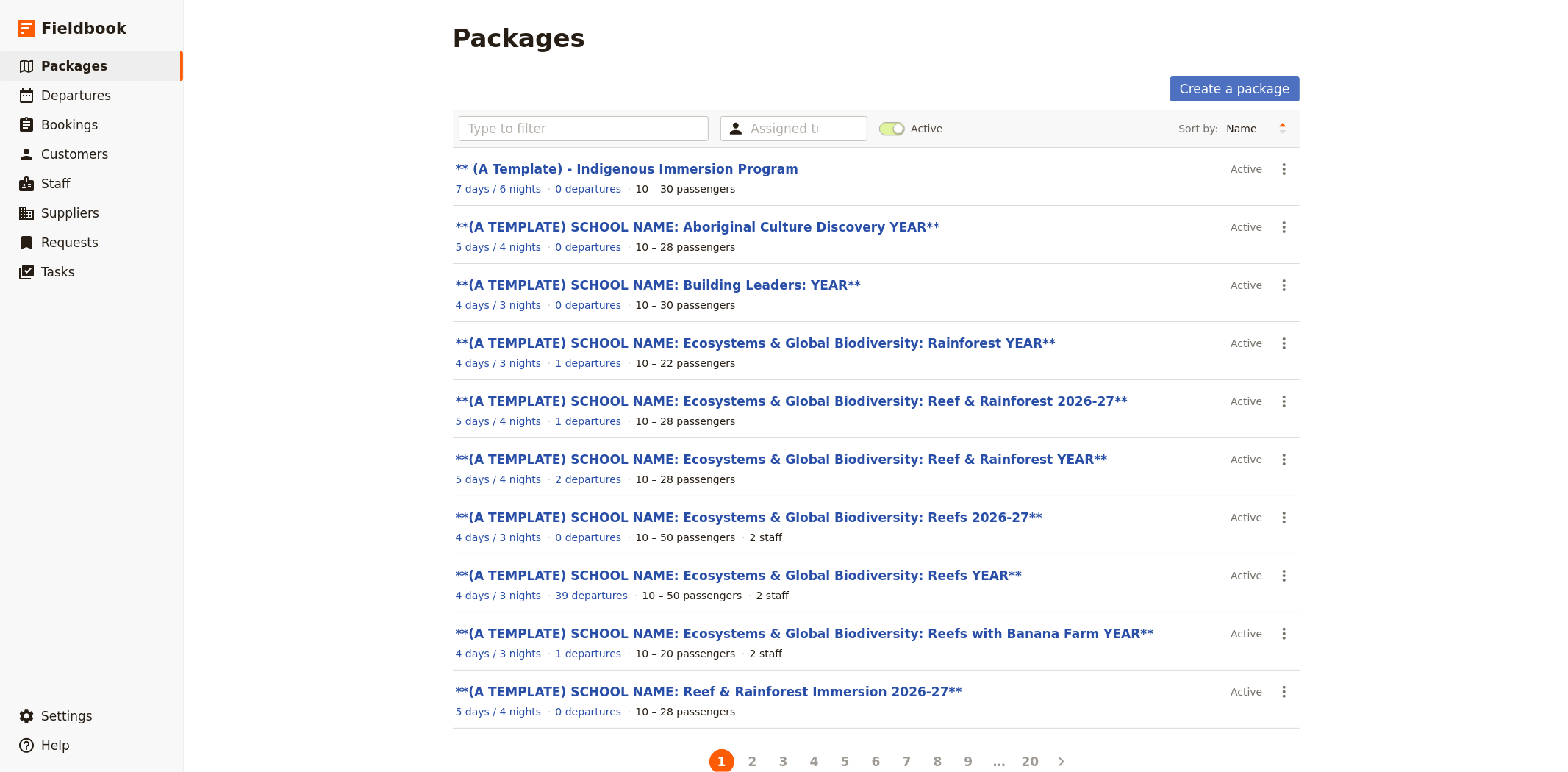
click at [879, 129] on span at bounding box center [891, 129] width 25 height 13
click at [879, 121] on input "Active" at bounding box center [879, 121] width 0 height 0
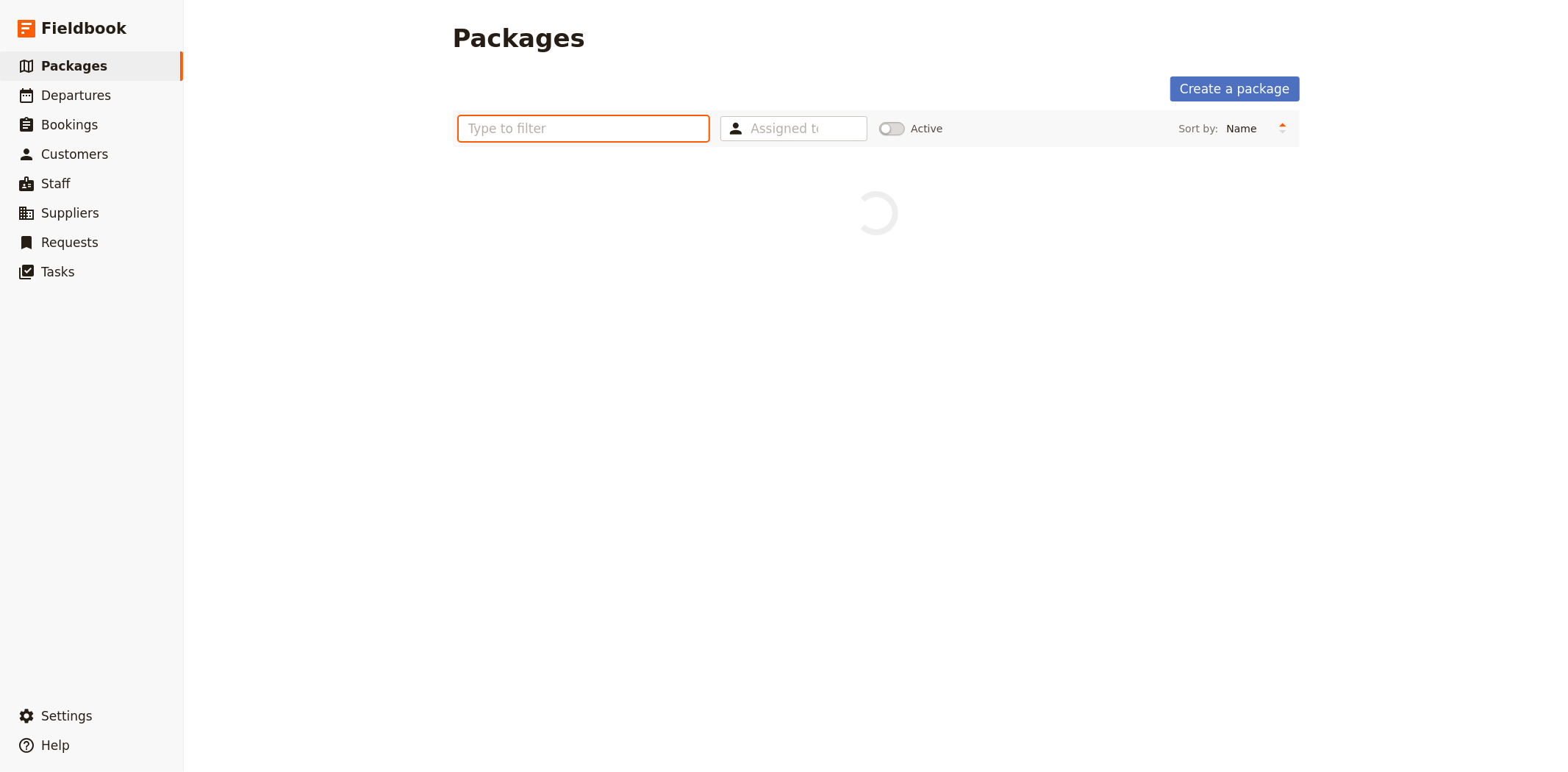
click at [607, 129] on input "text" at bounding box center [584, 129] width 251 height 25
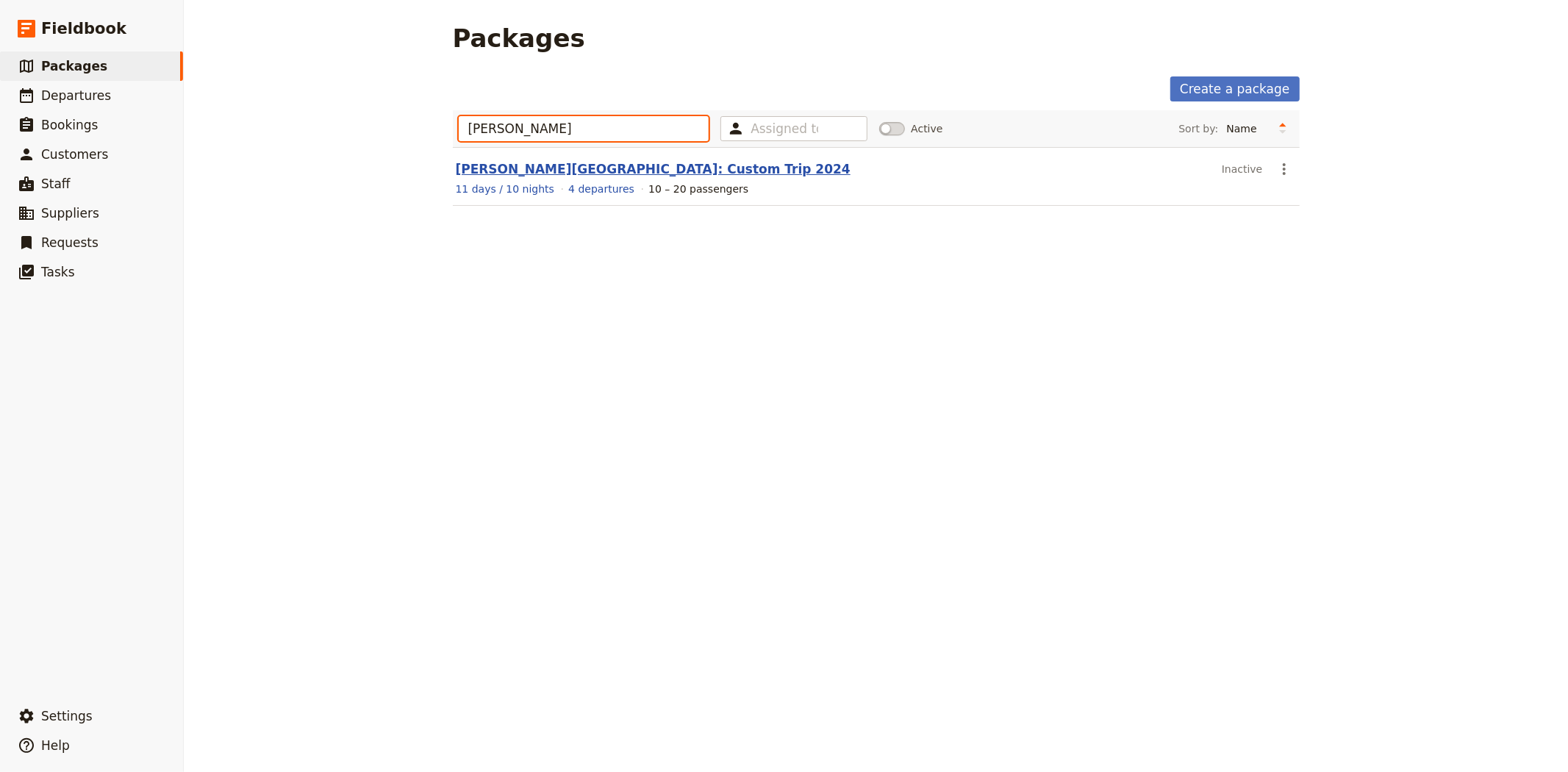
type input "[PERSON_NAME]"
click at [617, 167] on link "[PERSON_NAME][GEOGRAPHIC_DATA]: Custom Trip 2024" at bounding box center [654, 169] width 395 height 15
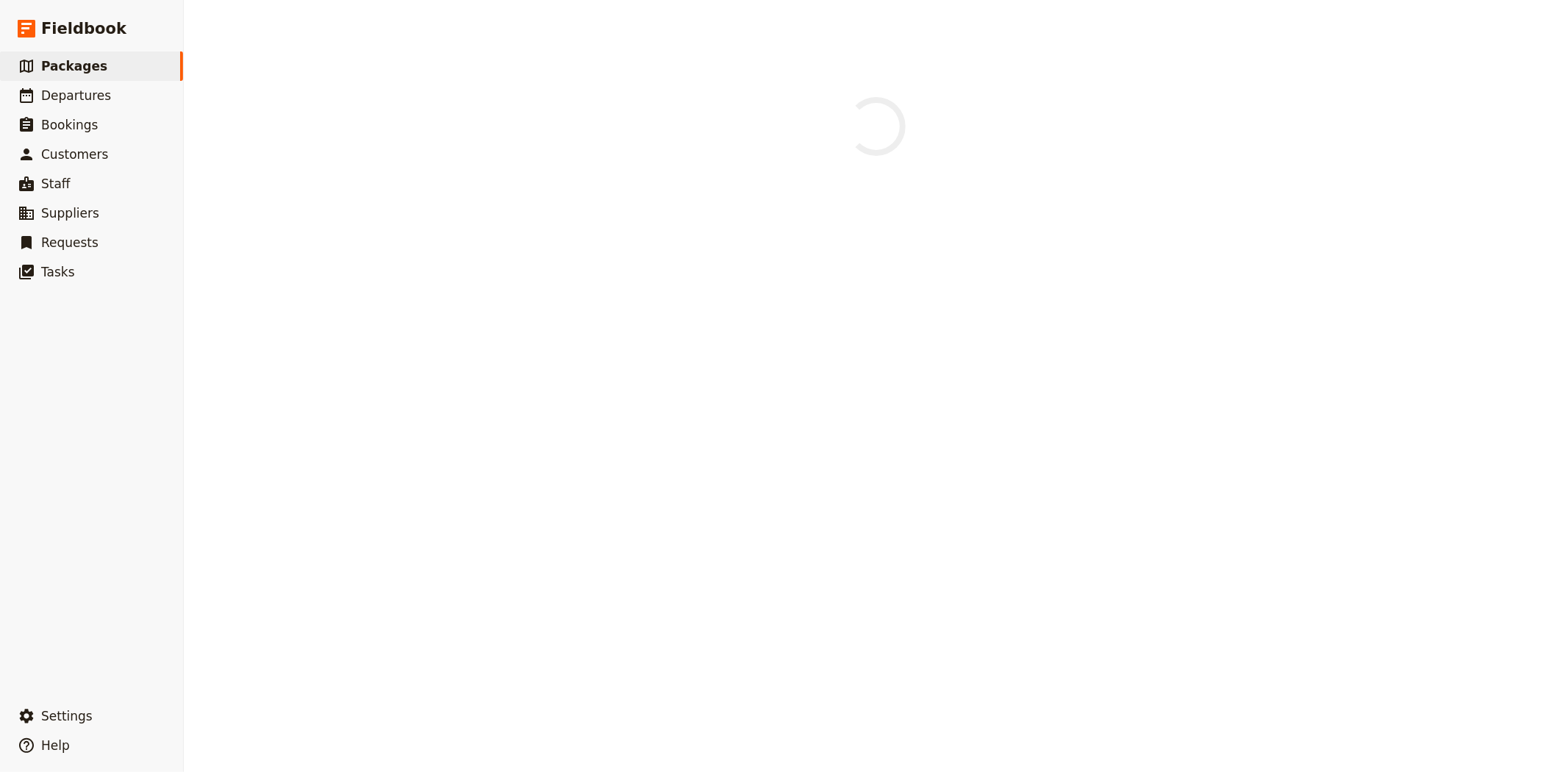
select select "INACTIVE"
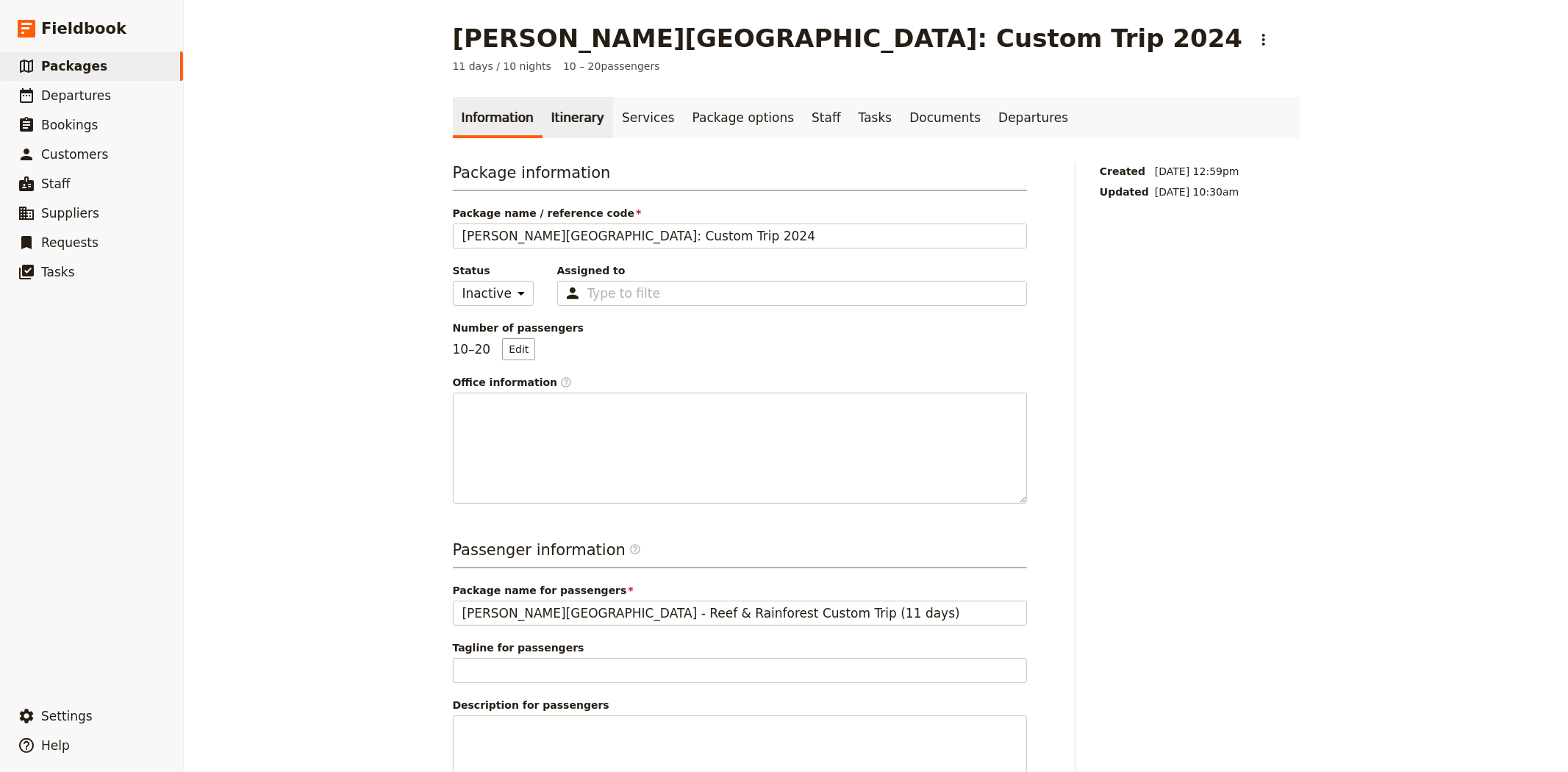
click at [563, 118] on link "Itinerary" at bounding box center [577, 117] width 71 height 41
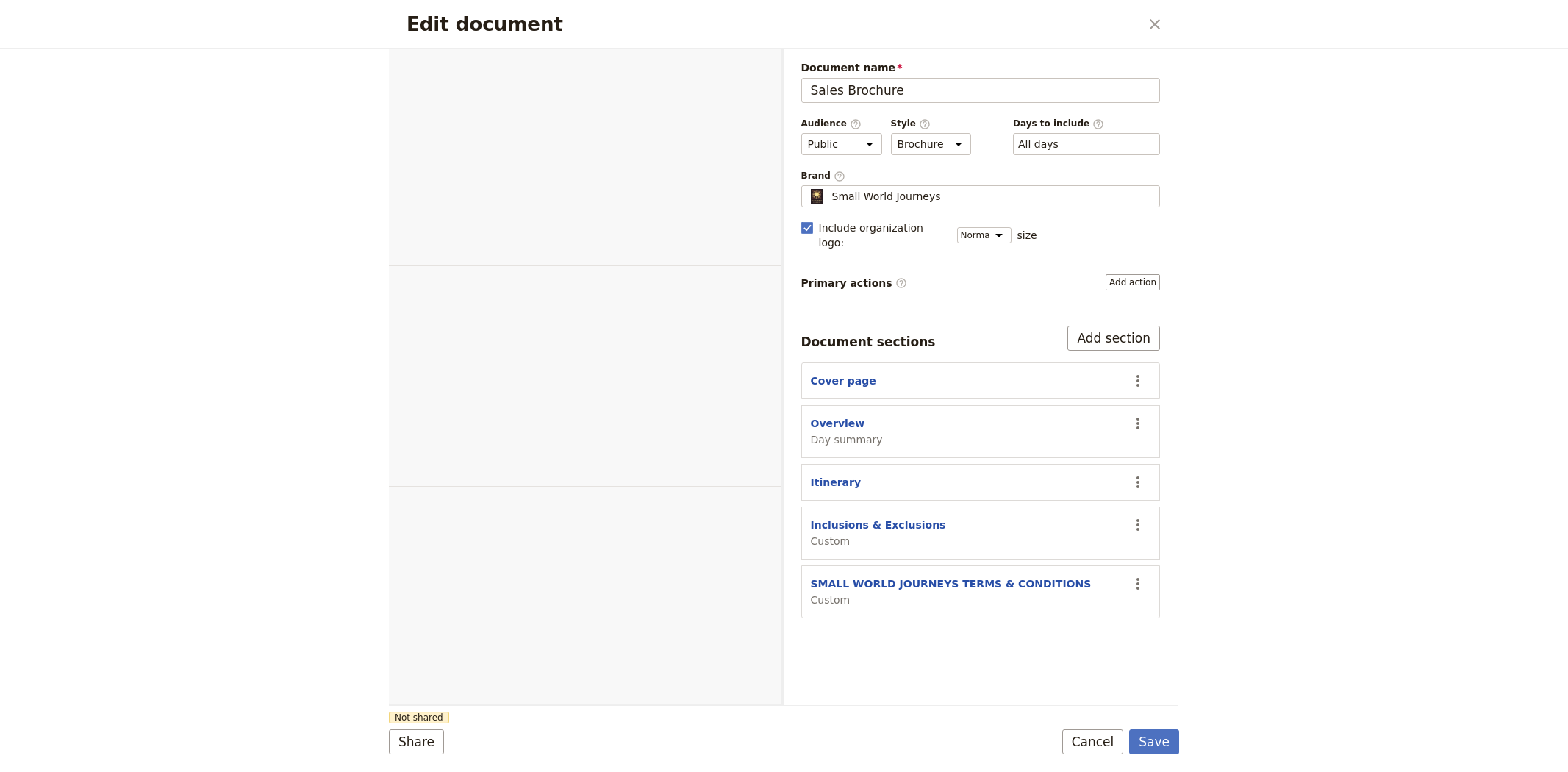
select select "DEFAULT"
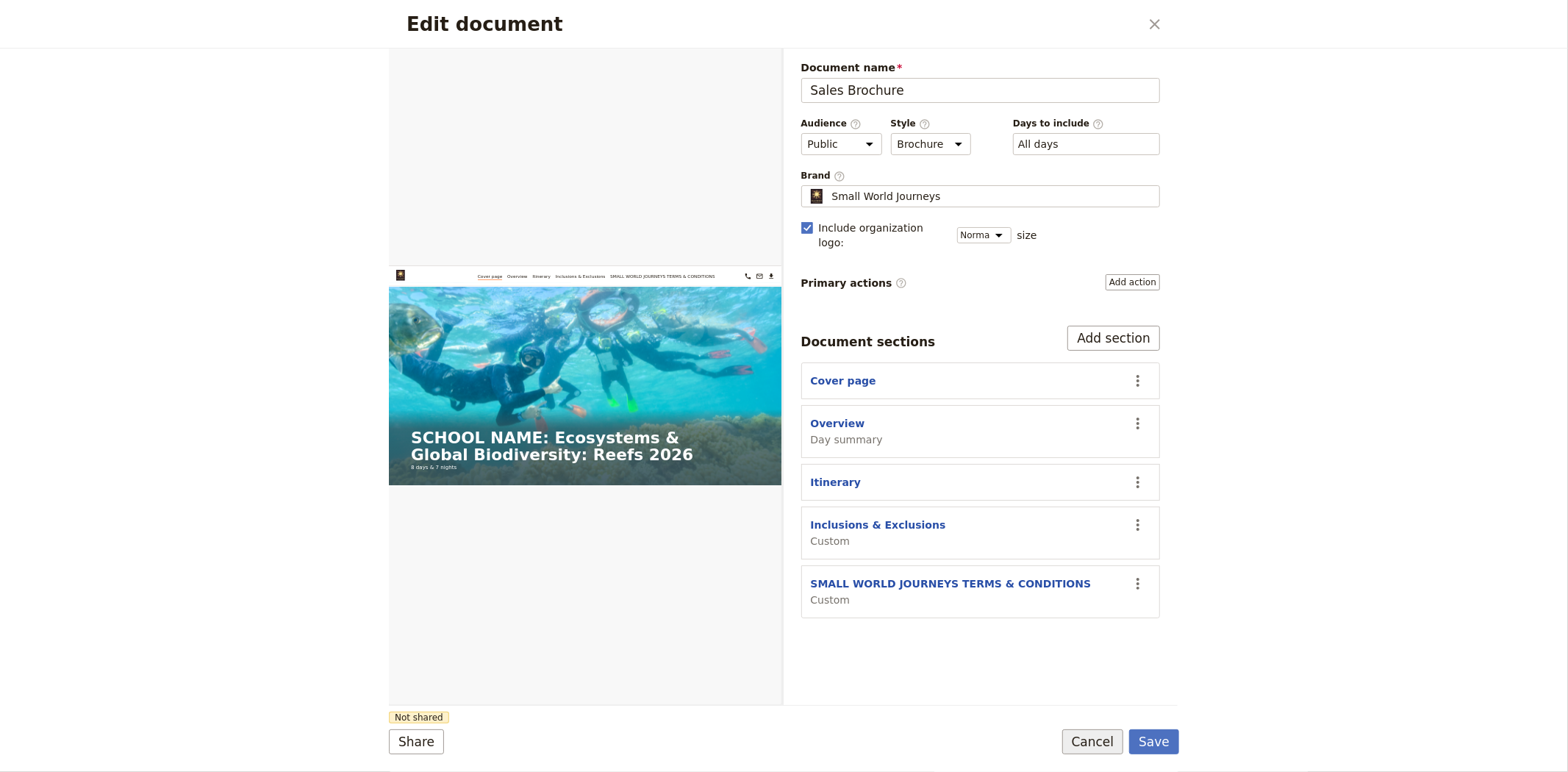
click at [1094, 743] on button "Cancel" at bounding box center [1093, 742] width 62 height 25
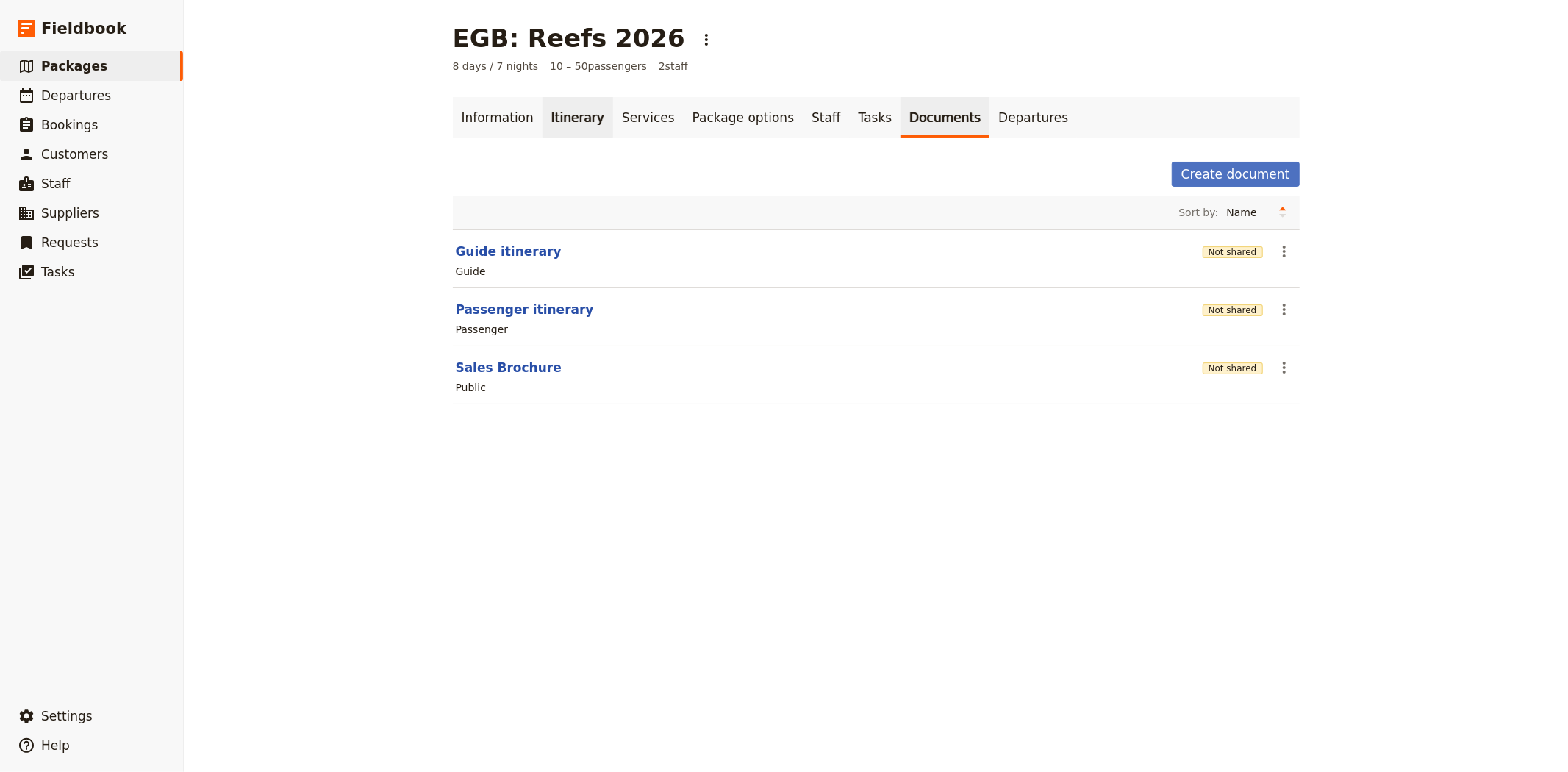
click at [562, 111] on link "Itinerary" at bounding box center [577, 117] width 71 height 41
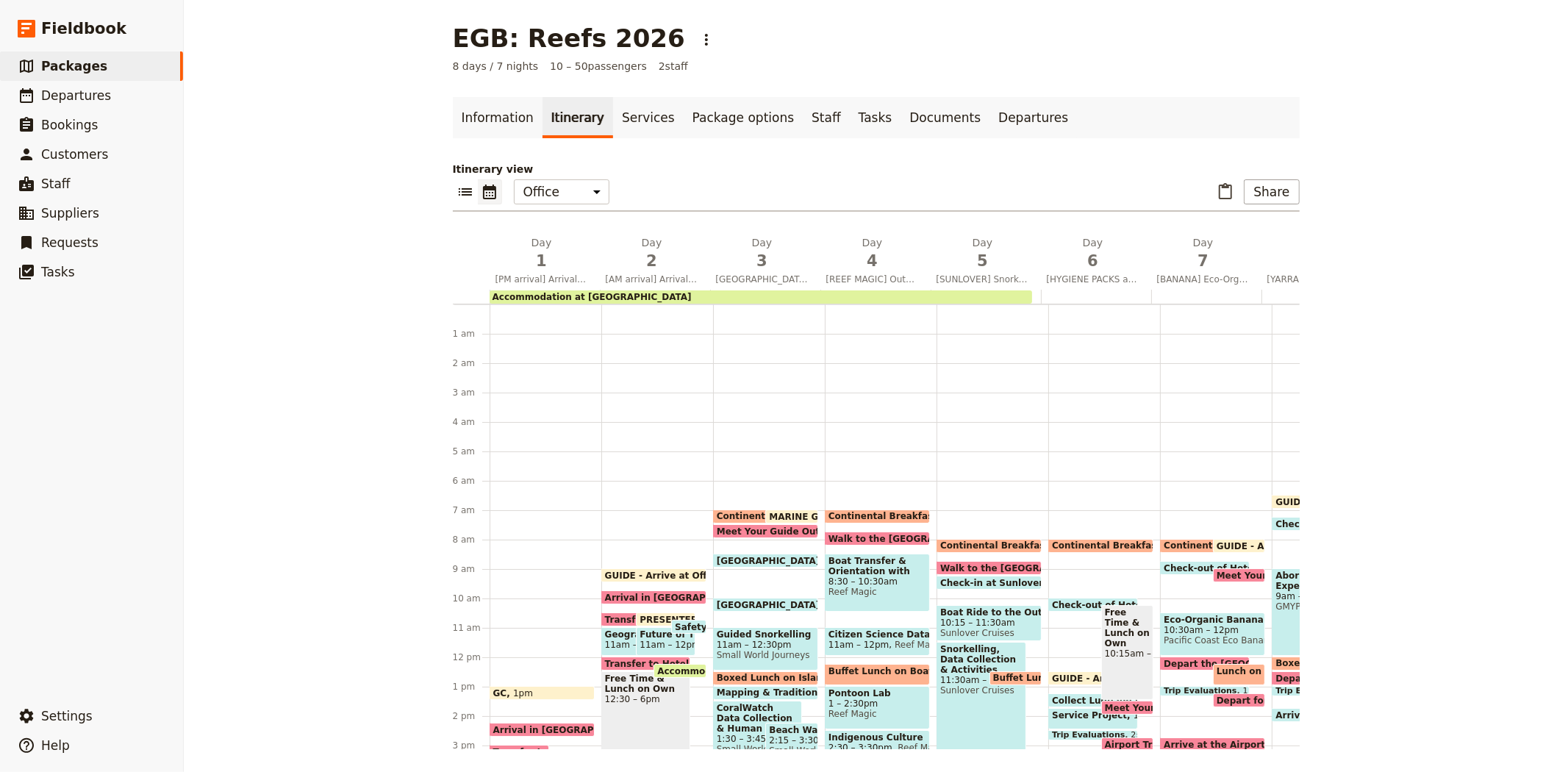
scroll to position [176, 0]
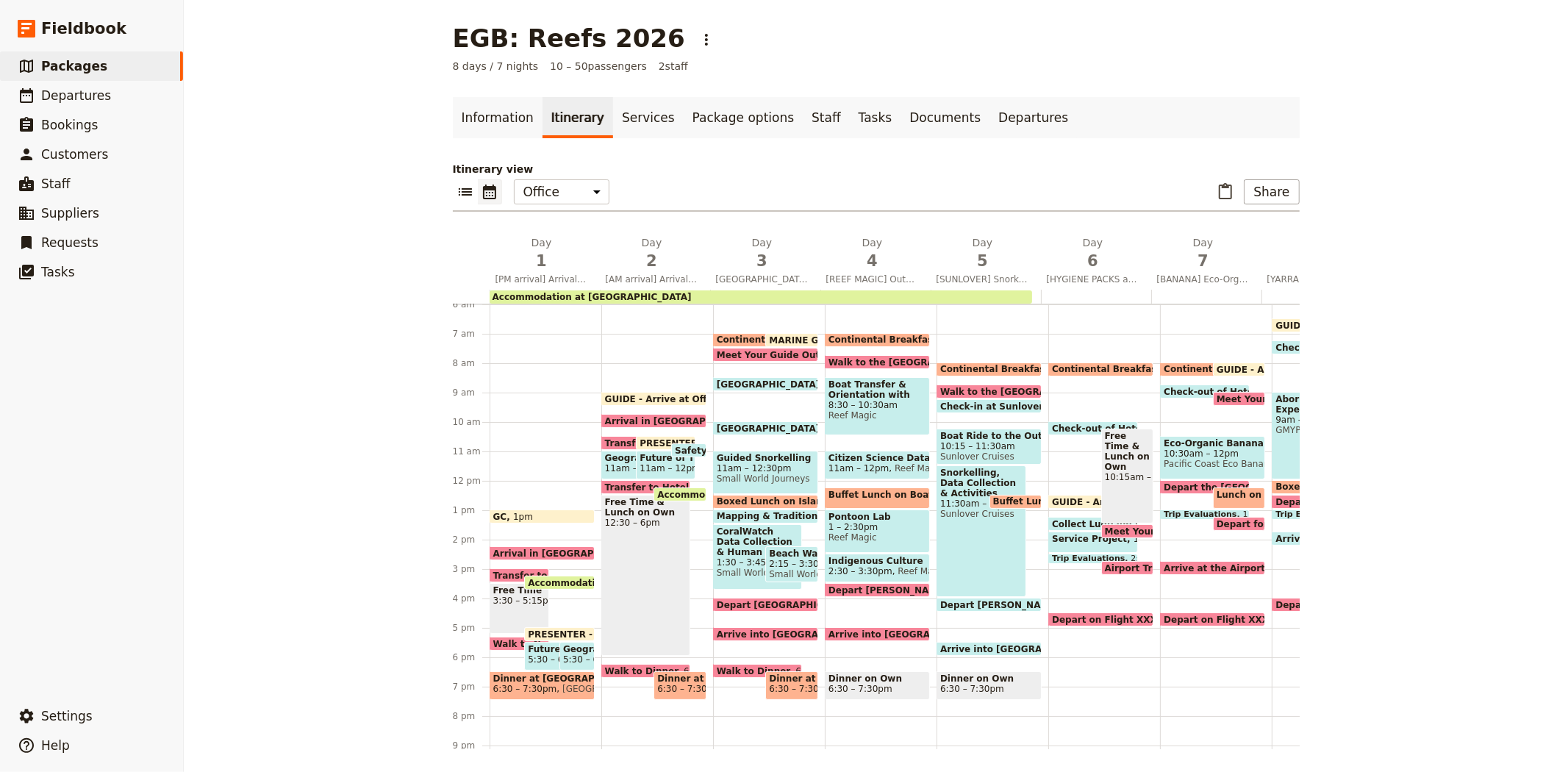
click at [524, 550] on span "Arrival in Cairns" at bounding box center [573, 553] width 159 height 10
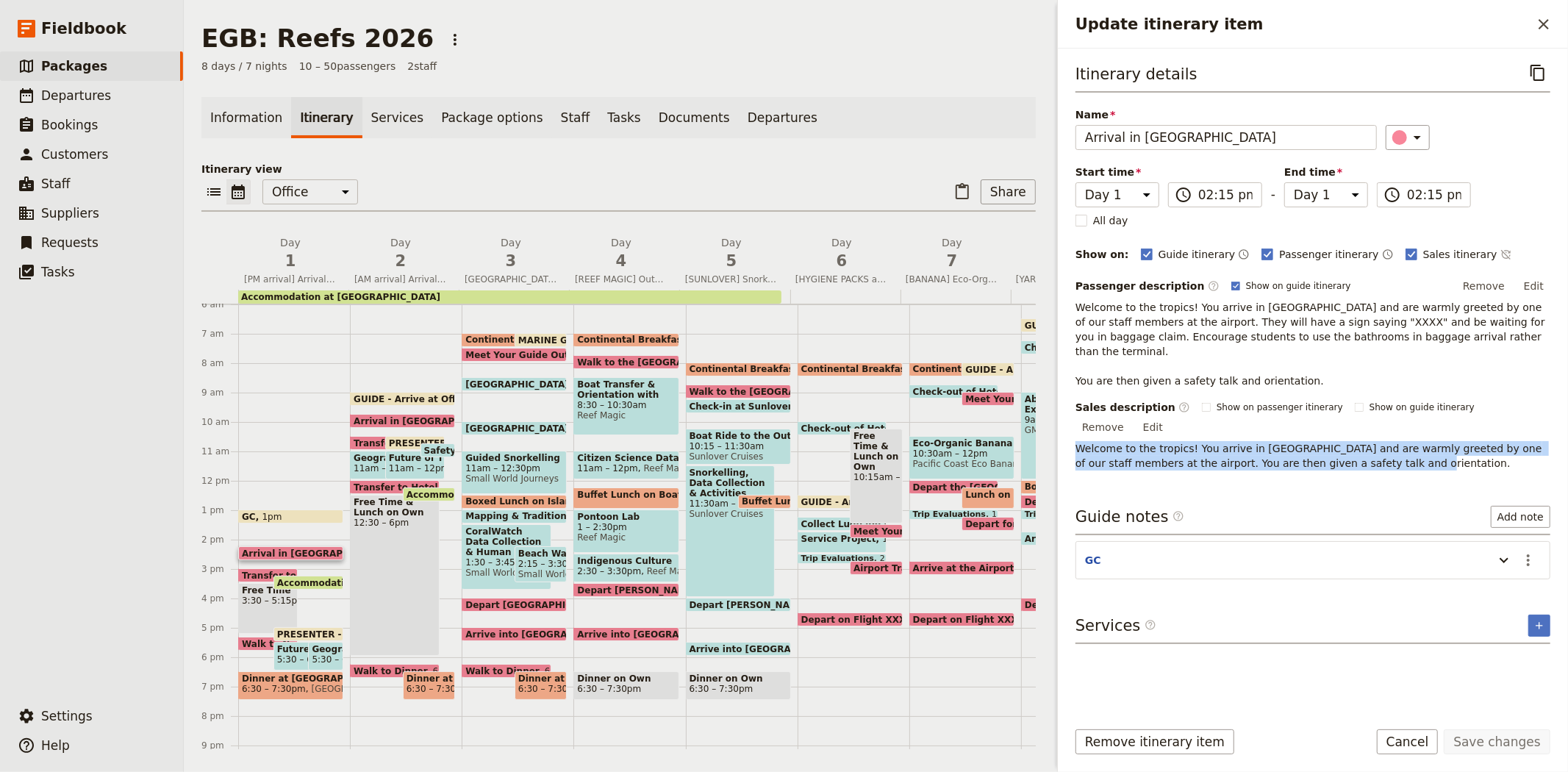
drag, startPoint x: 1336, startPoint y: 434, endPoint x: 1062, endPoint y: 419, distance: 274.4
click at [1062, 419] on div "Itinerary details ​ Name Arrival in Cairns ​ Start time Day 1 Day 2 Day 3 Day 4…" at bounding box center [1313, 378] width 510 height 659
copy span "Welcome to the tropics! You arrive in Cairns and are warmly greeted by one of o…"
click at [500, 463] on span "11am – 12:30pm" at bounding box center [514, 468] width 98 height 10
select select "3"
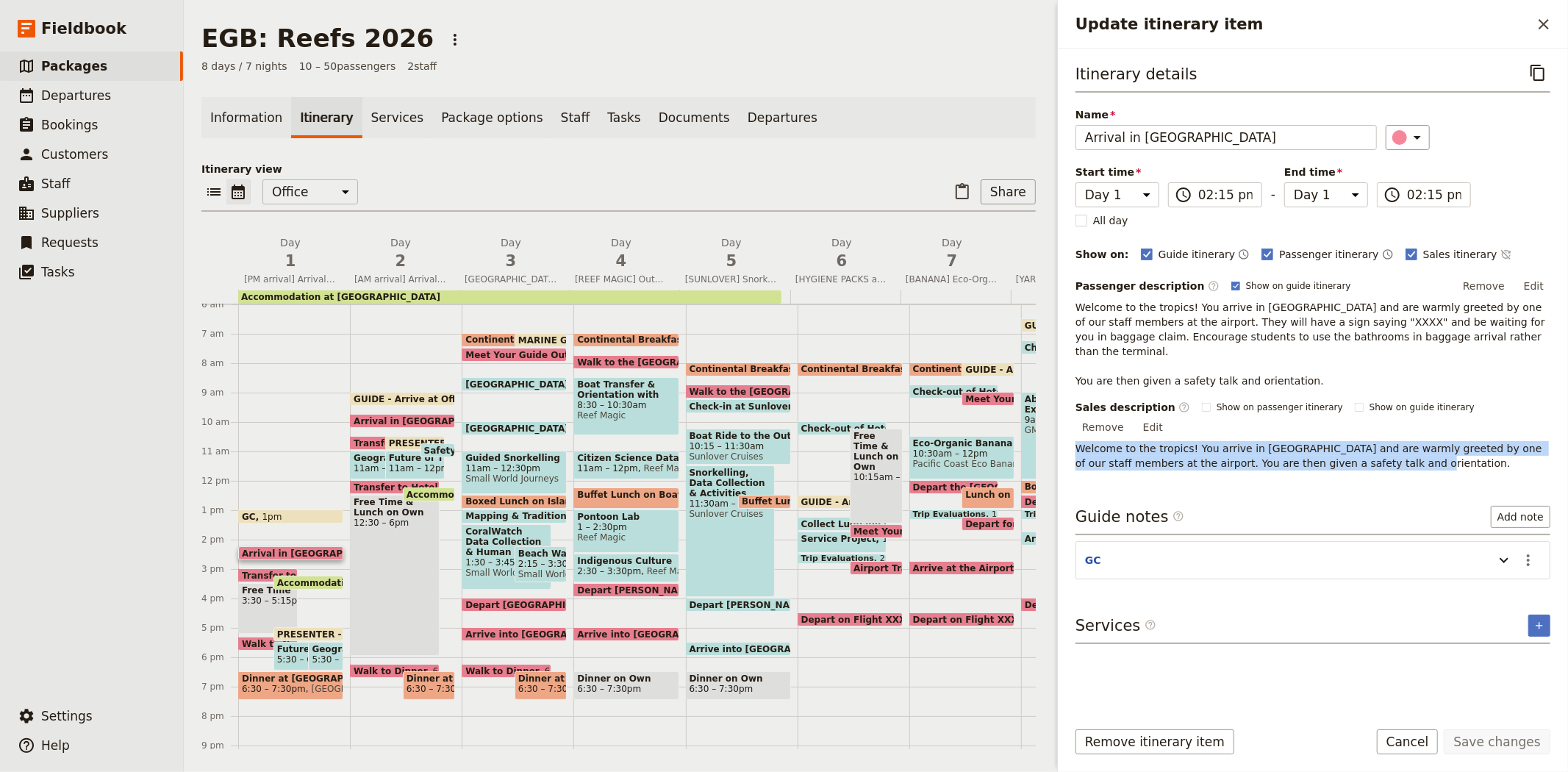
select select "3"
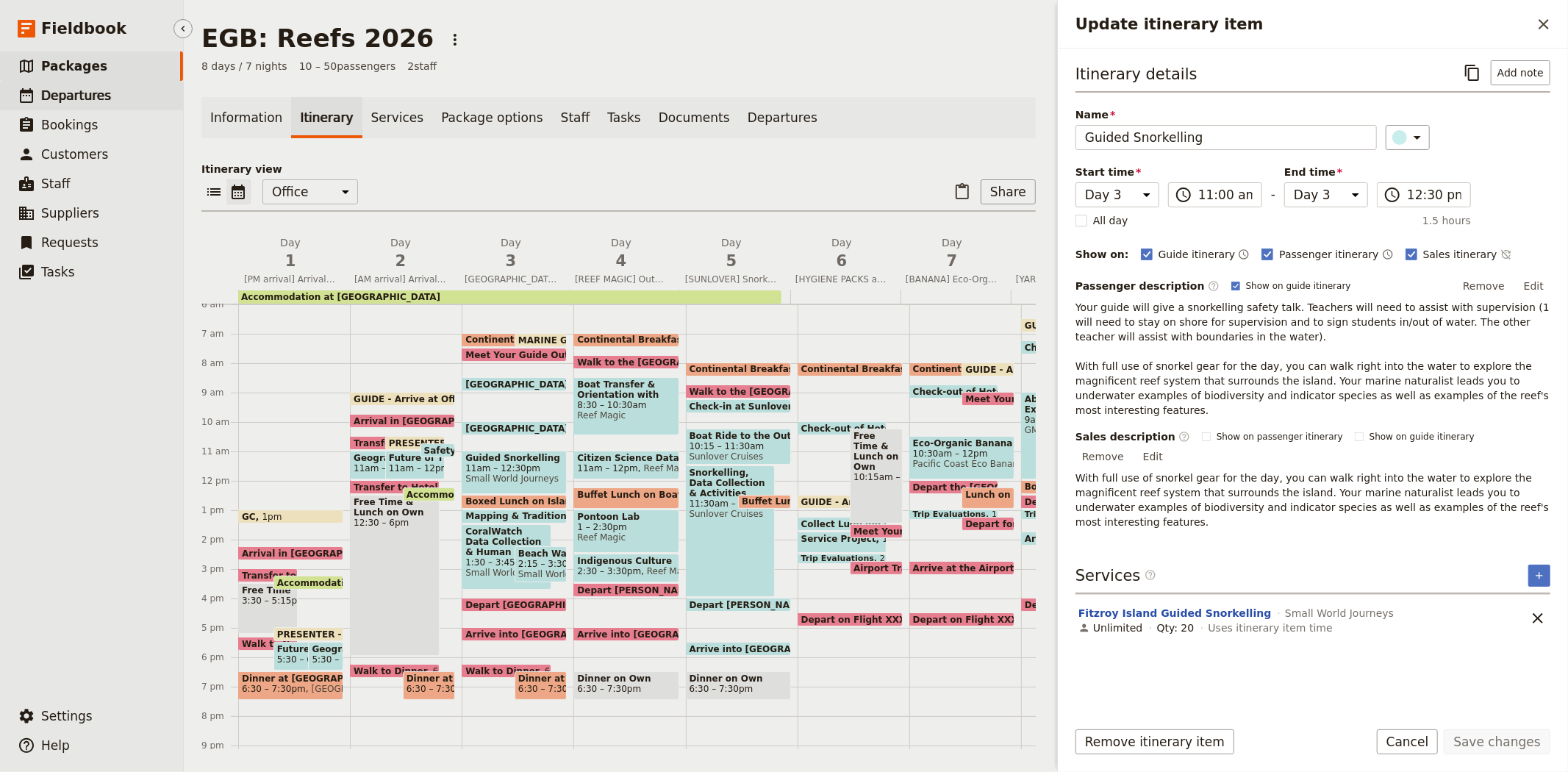
click at [68, 91] on span "Departures" at bounding box center [76, 95] width 70 height 15
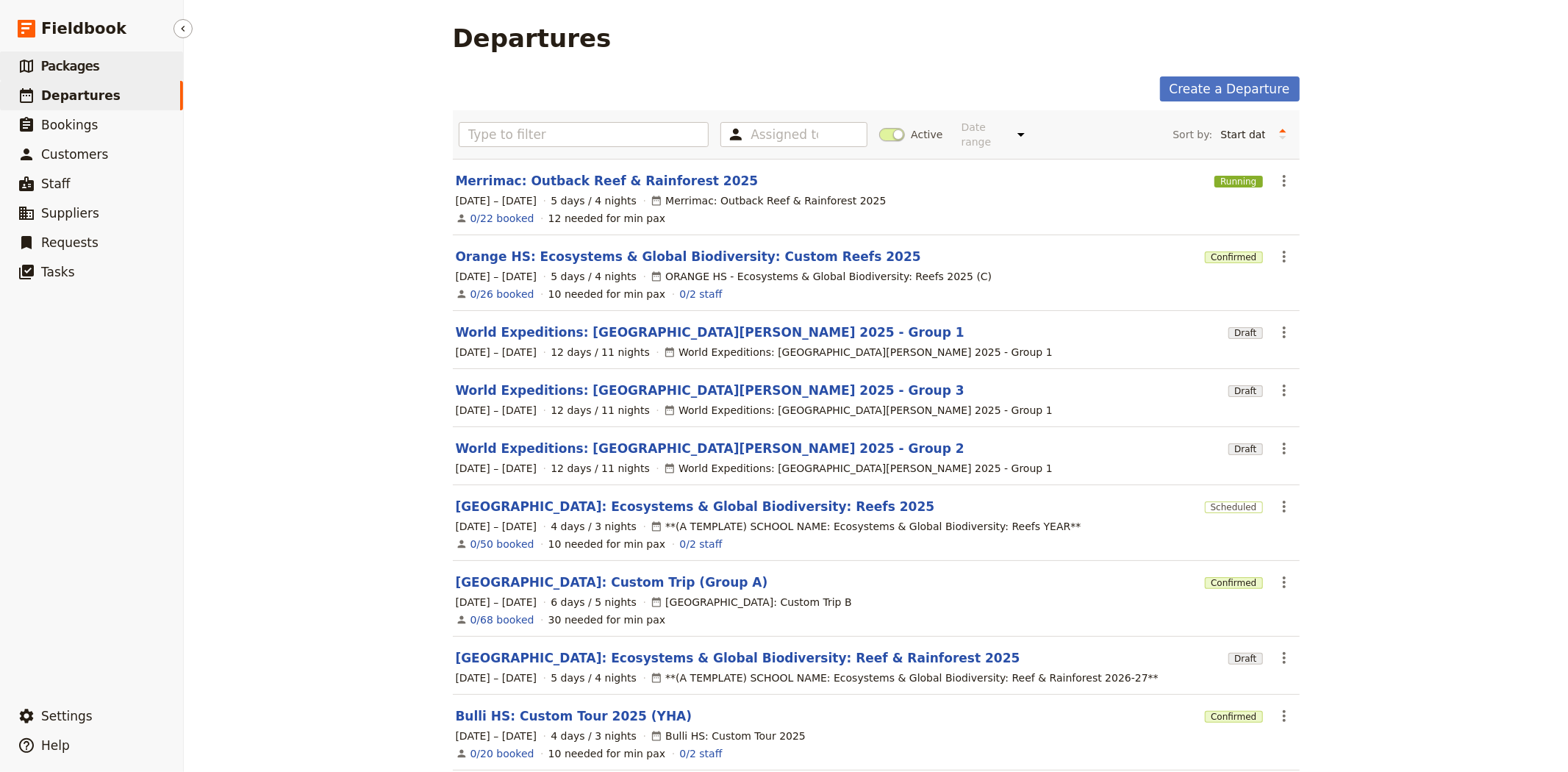
click at [85, 63] on span "Packages" at bounding box center [70, 66] width 58 height 15
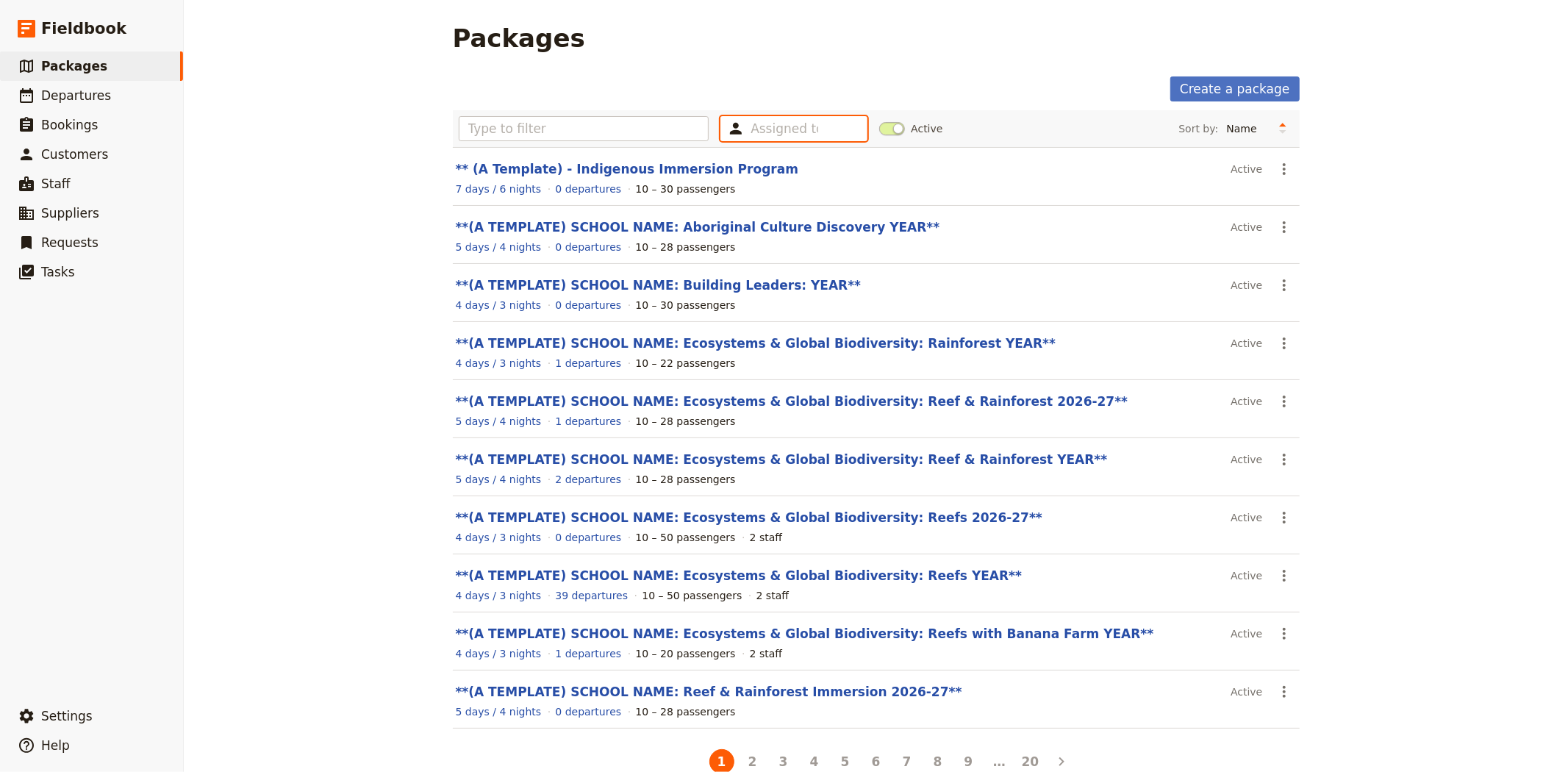
click at [776, 121] on input "text" at bounding box center [784, 129] width 67 height 17
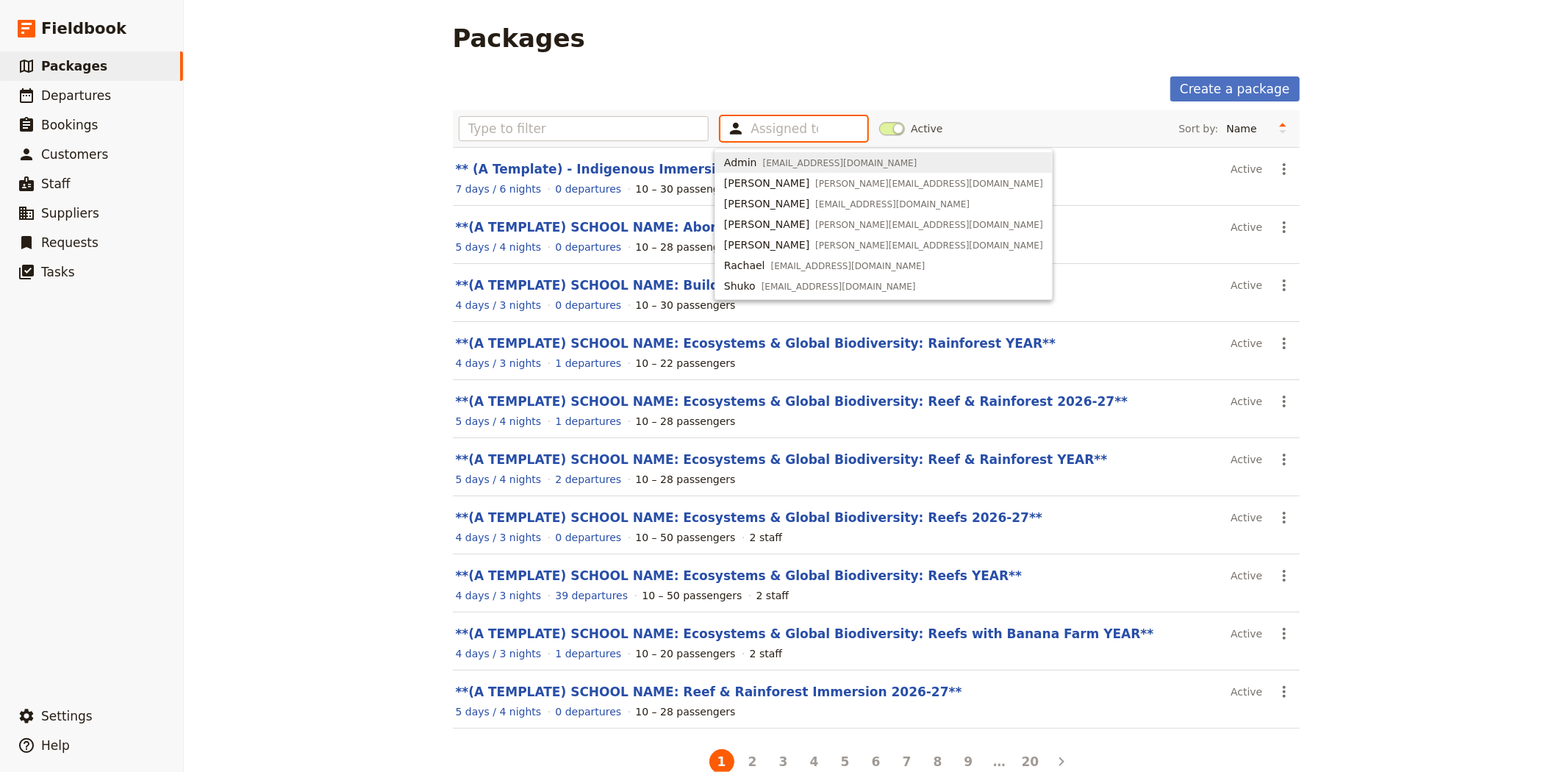
click at [787, 156] on div "Admin admin@smallworldjourneys.com.au" at bounding box center [820, 163] width 193 height 15
type input "63e494f617e66b9aad5552ba"
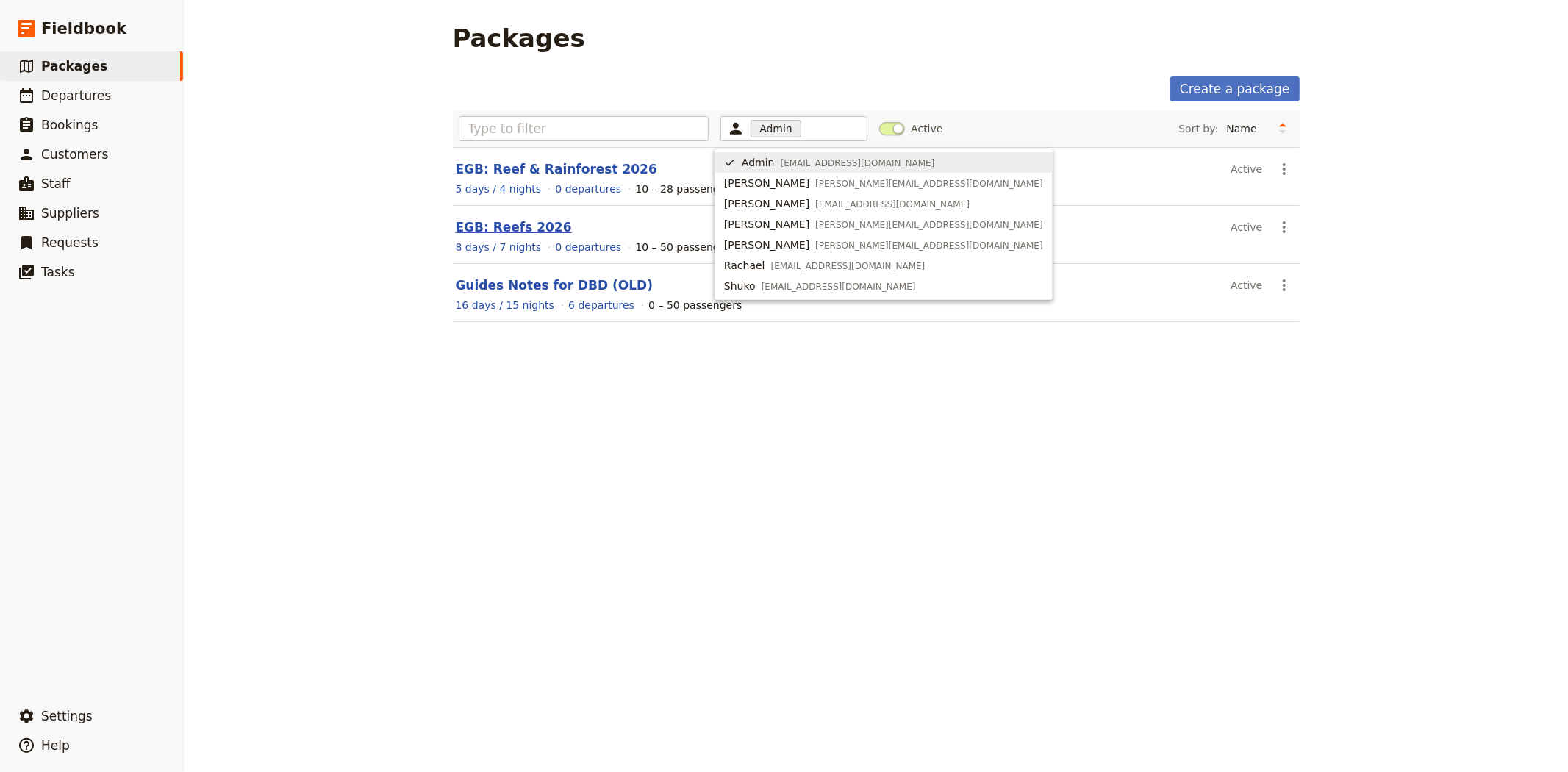
click at [510, 222] on link "EGB: Reefs 2026" at bounding box center [514, 227] width 116 height 15
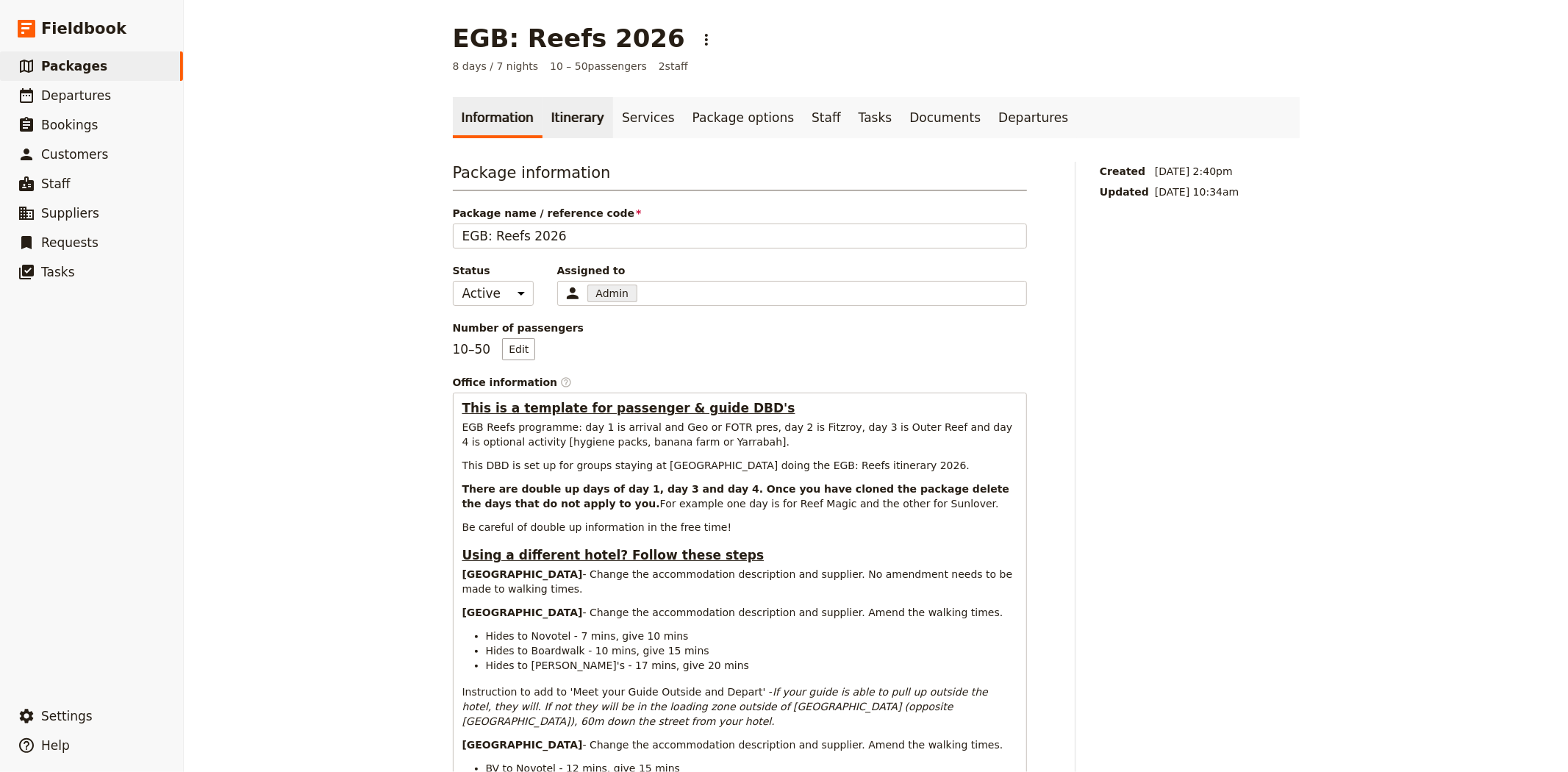
click at [549, 121] on link "Itinerary" at bounding box center [577, 117] width 71 height 41
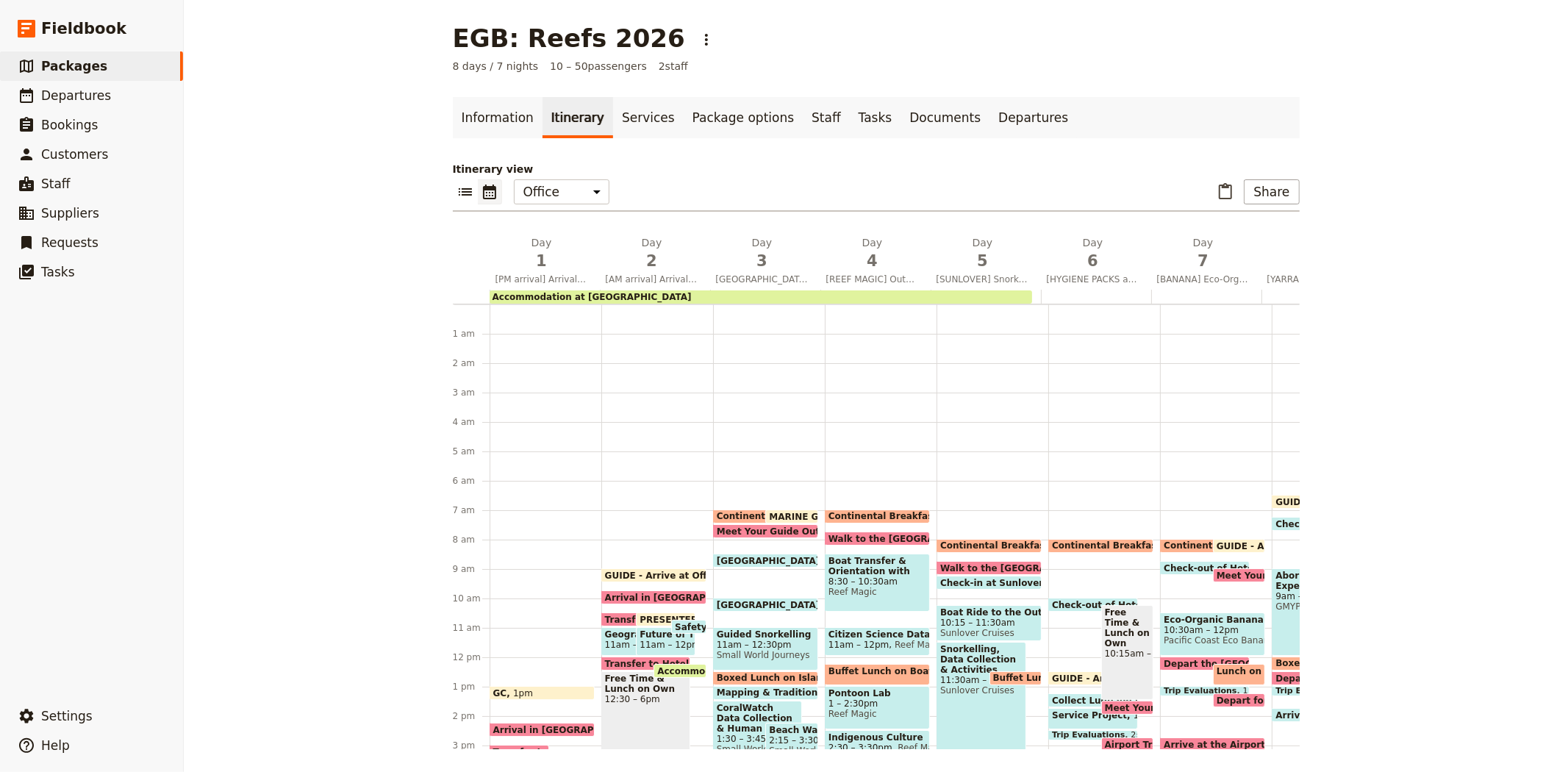
scroll to position [176, 0]
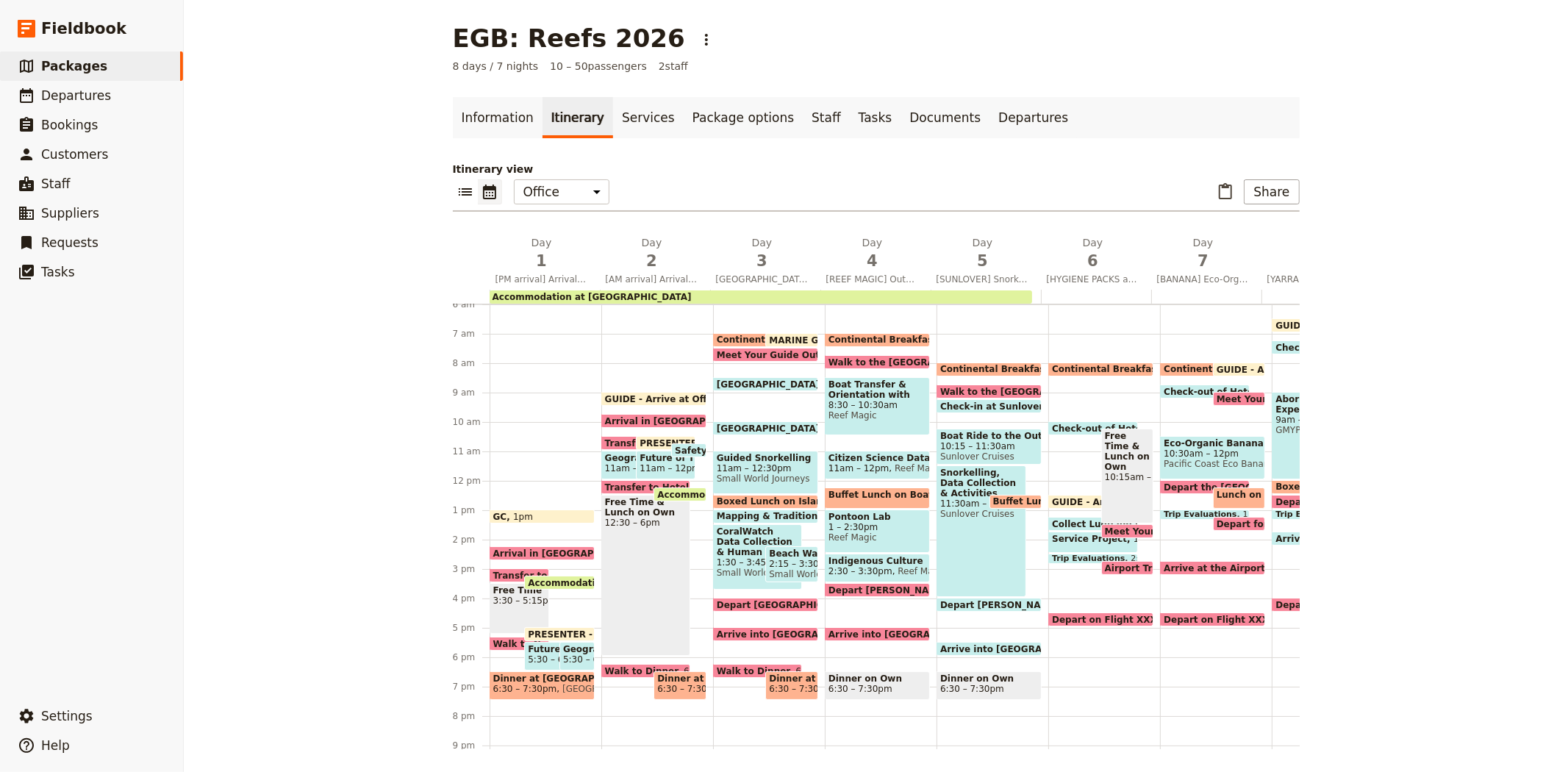
click at [1111, 564] on span "Airport Transfer" at bounding box center [1147, 568] width 85 height 10
select select "6"
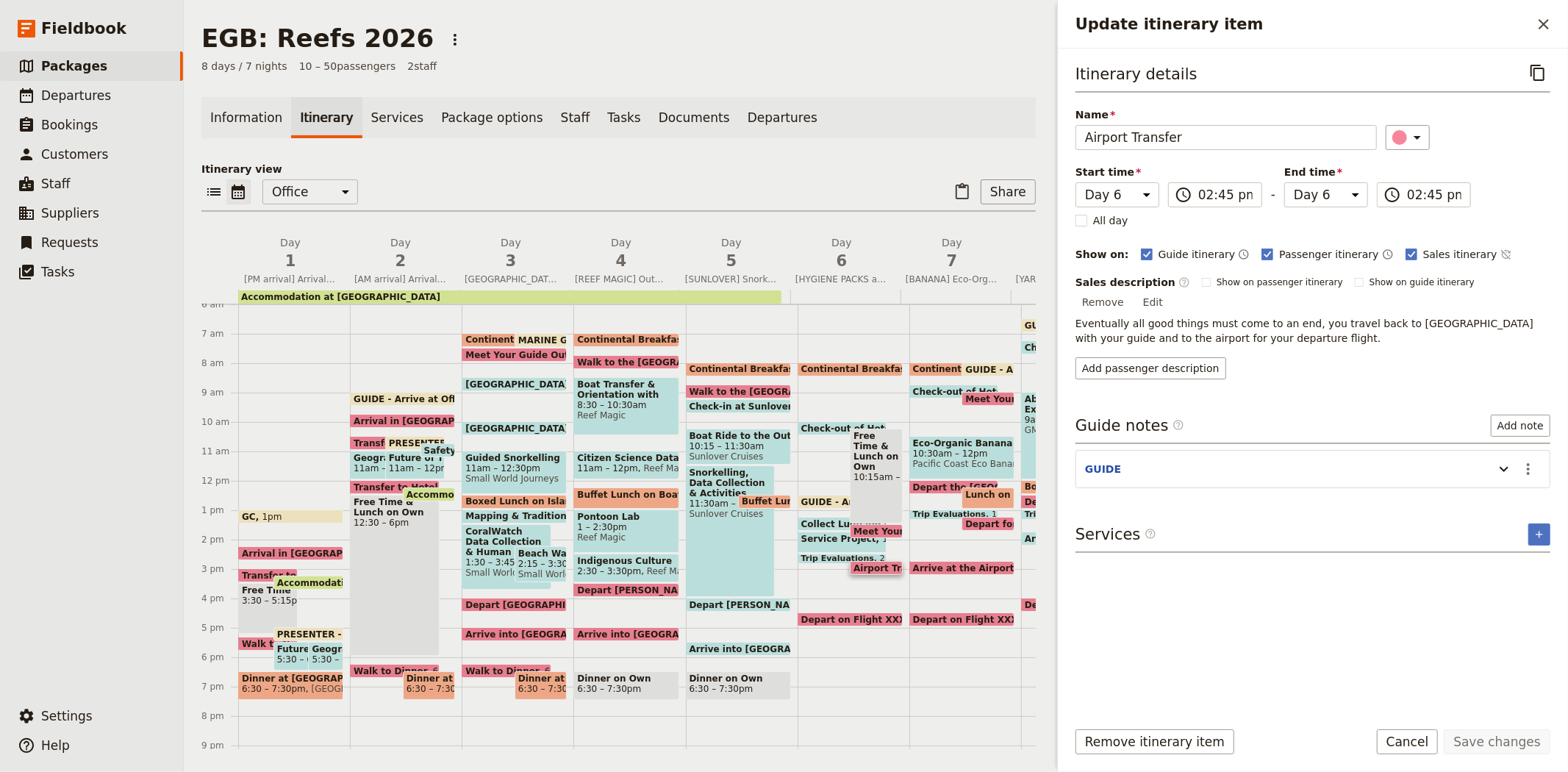
click at [948, 563] on span "Arrive at the Airport" at bounding box center [967, 568] width 108 height 10
select select "7"
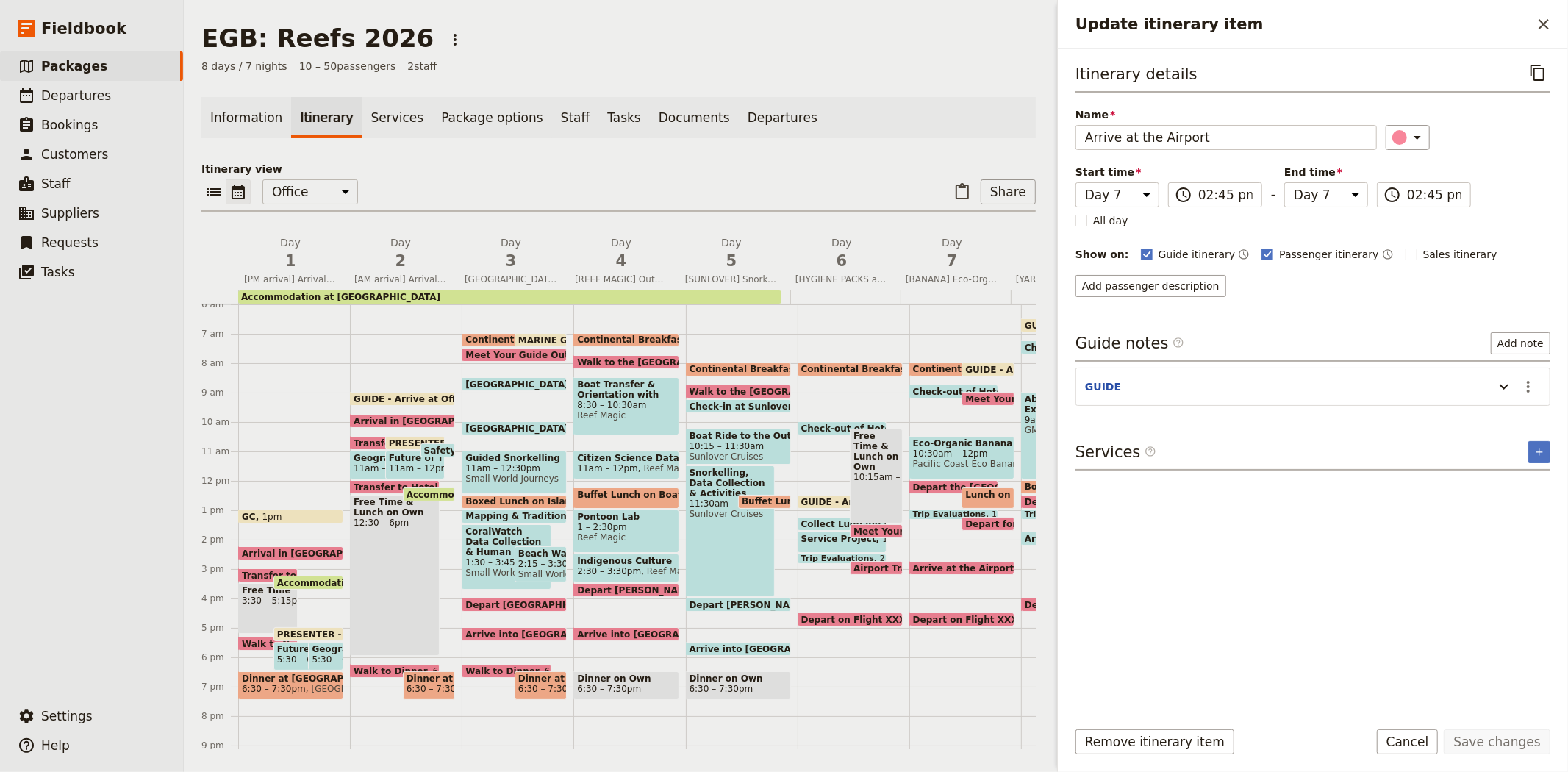
click at [983, 522] on span "Depart for the Airport" at bounding box center [1022, 524] width 115 height 10
select select "7"
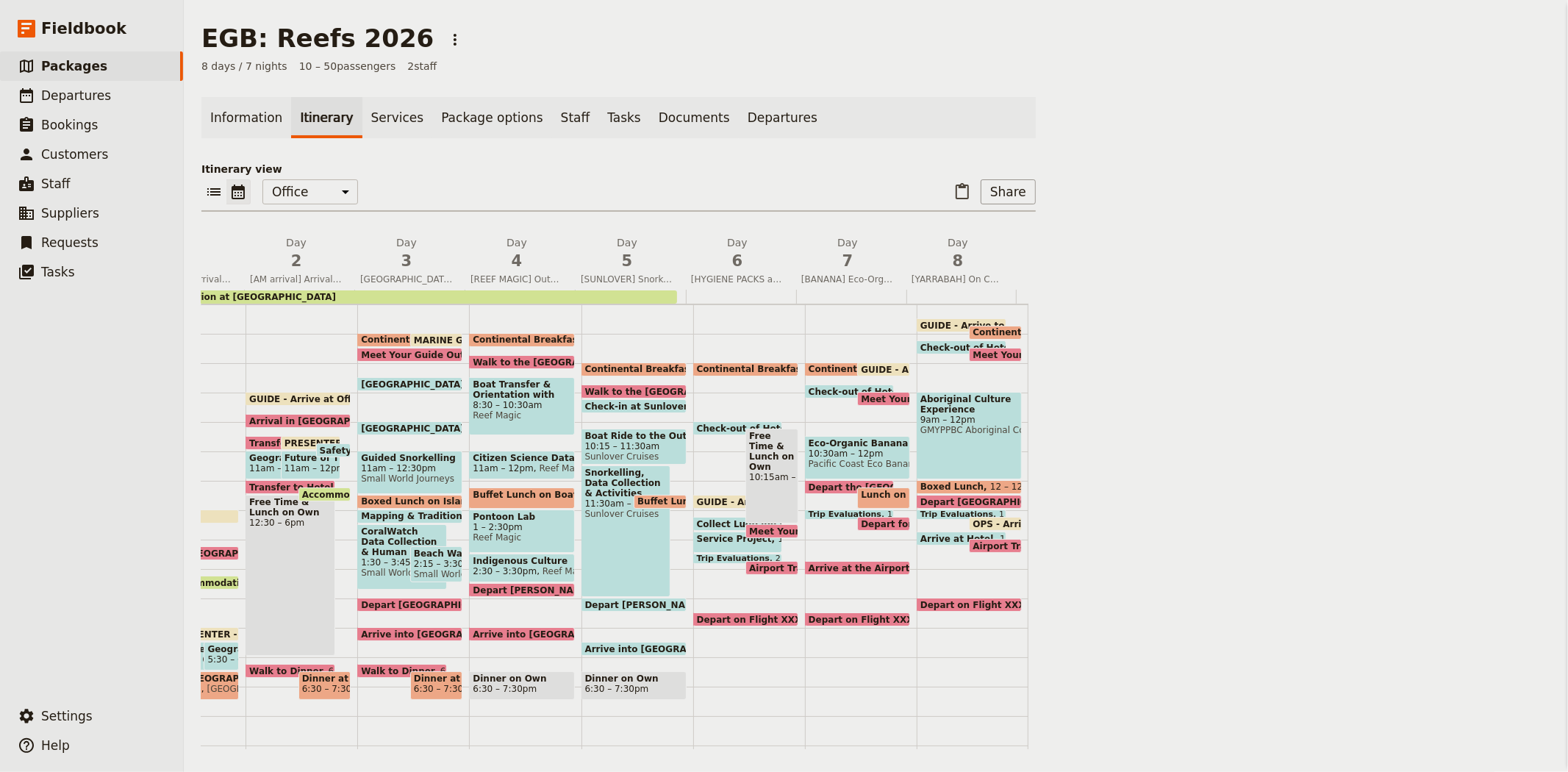
scroll to position [0, 91]
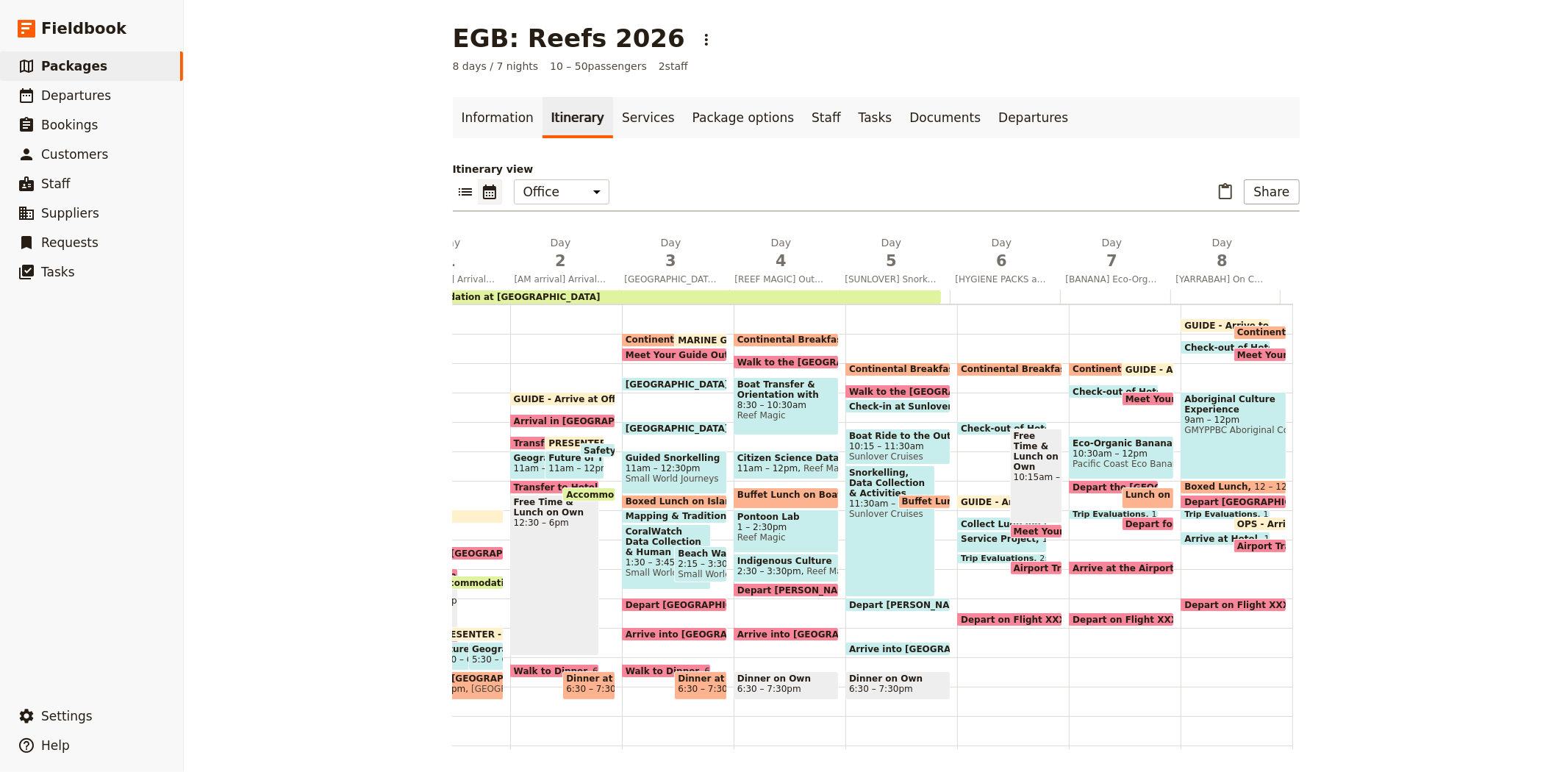
click at [1250, 547] on span at bounding box center [1259, 549] width 52 height 6
select select "8"
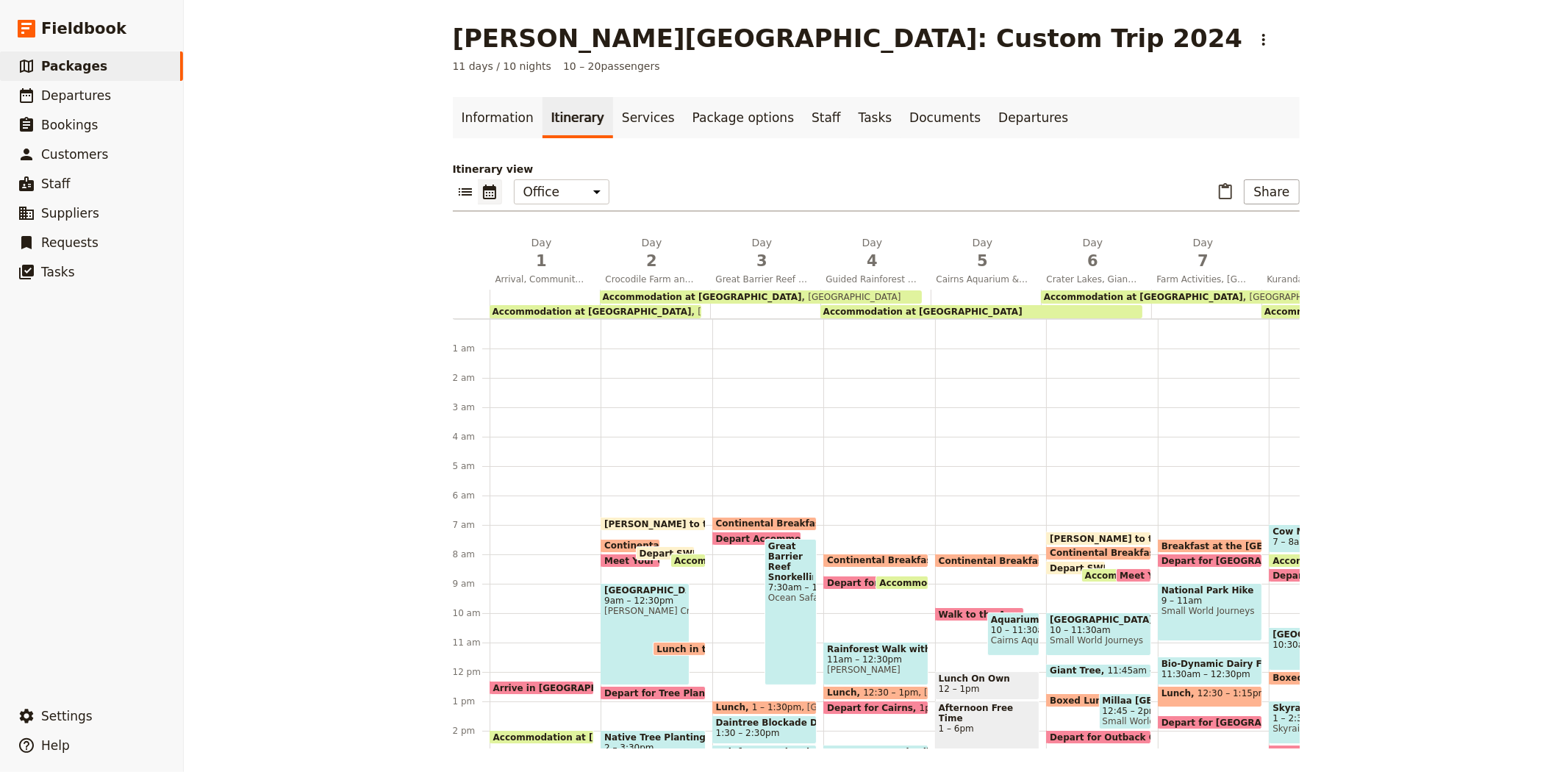
scroll to position [184, 0]
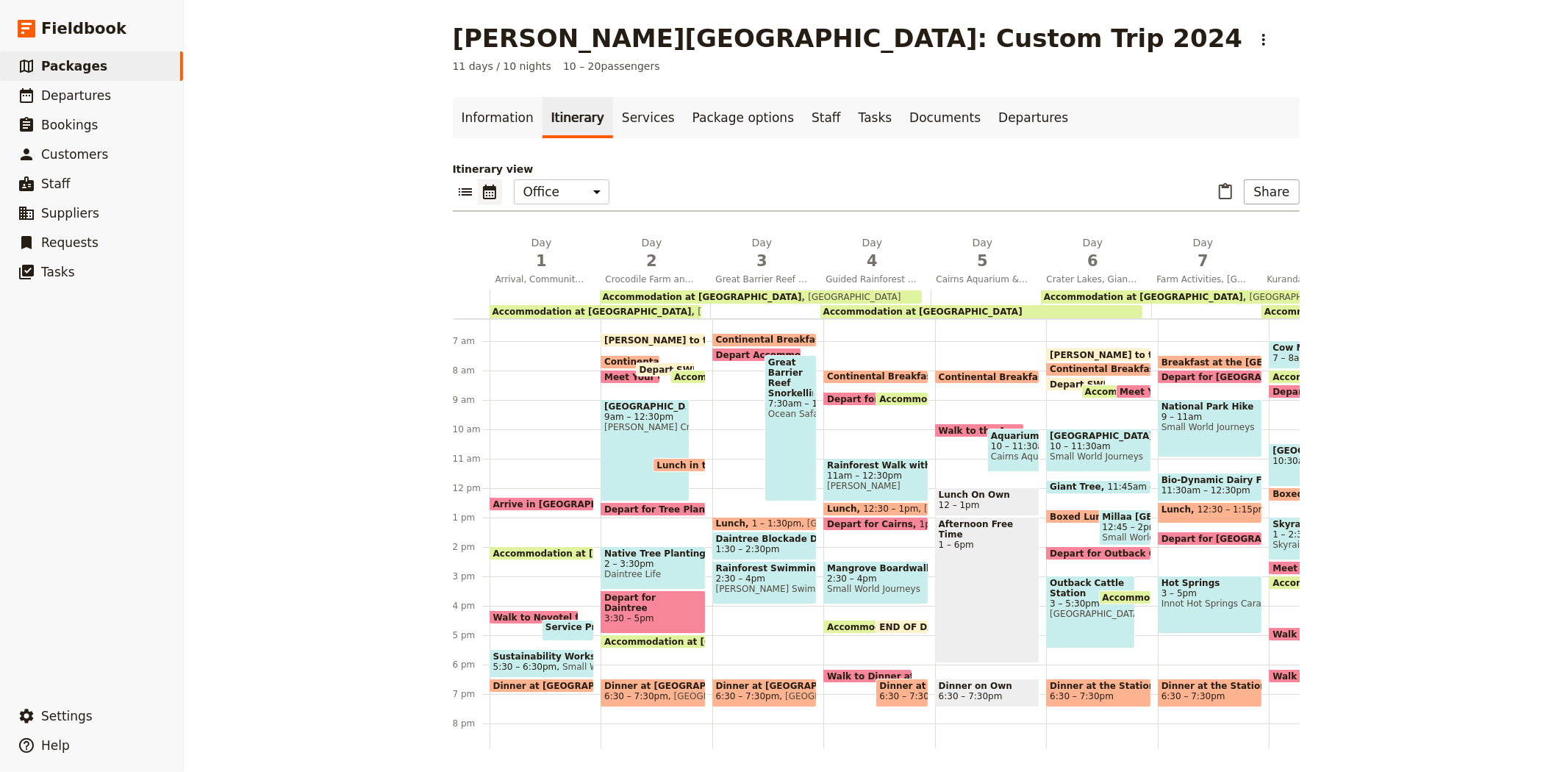
click at [761, 586] on span "[PERSON_NAME] Swimming Hole" at bounding box center [765, 589] width 98 height 10
select select "3"
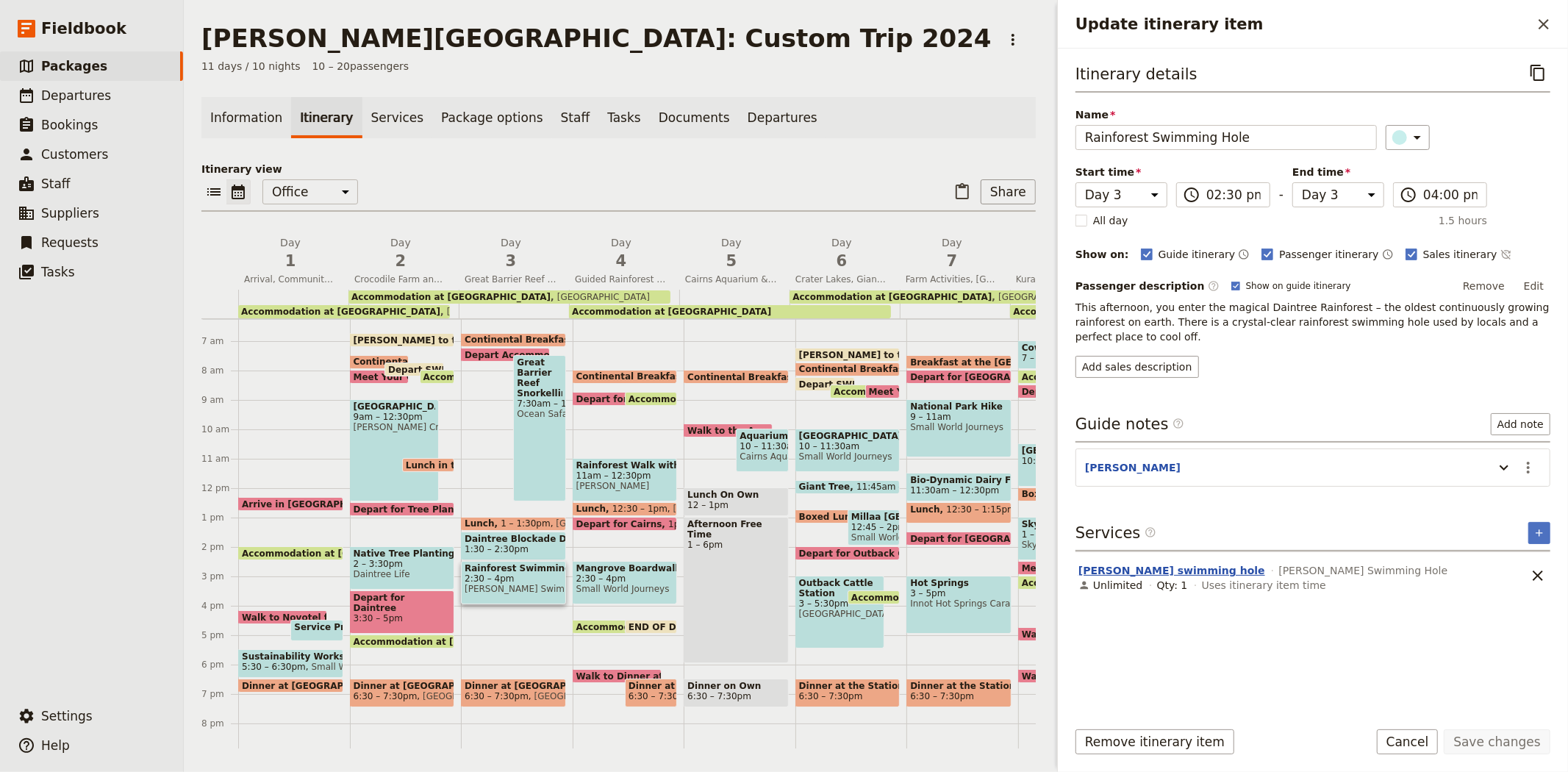
click at [1150, 563] on button "Mason's swimming hole" at bounding box center [1171, 570] width 186 height 15
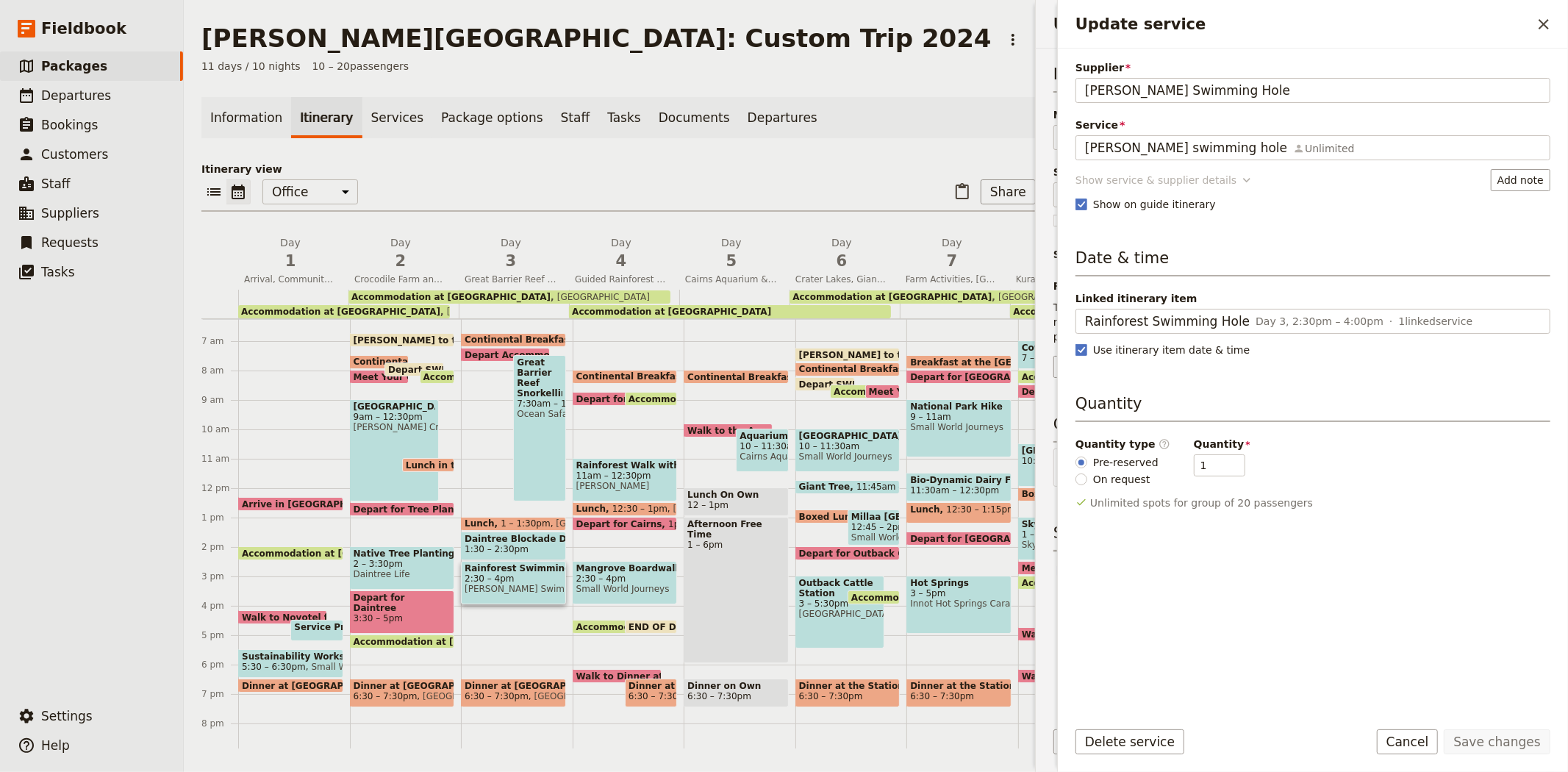
click at [1158, 179] on div "Supplier Mason's Swimming Hole Service Mason's swimming hole Unlimited Mason's …" at bounding box center [1313, 383] width 475 height 646
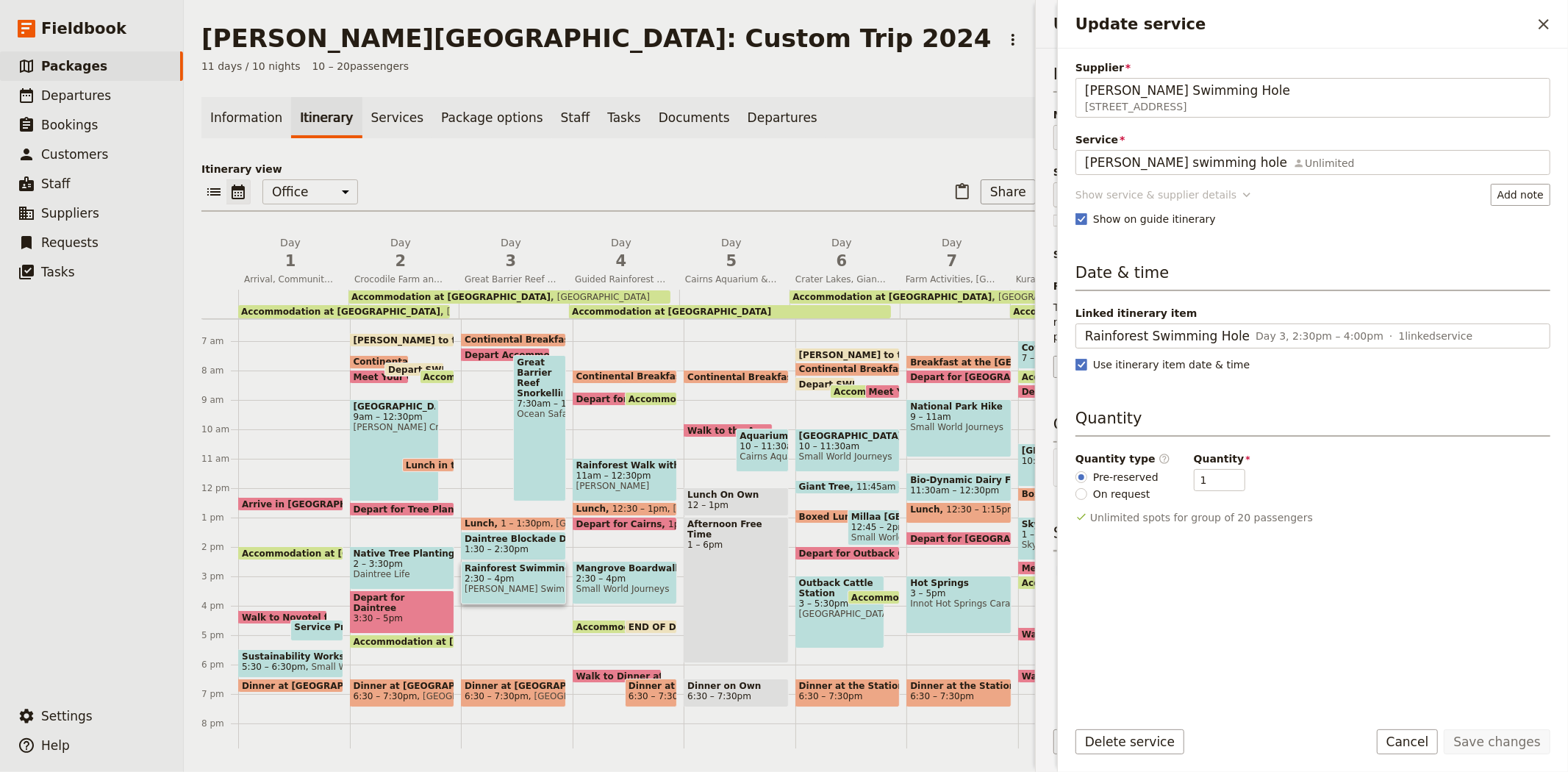
click at [1158, 200] on div "Show service & supplier details" at bounding box center [1156, 194] width 161 height 15
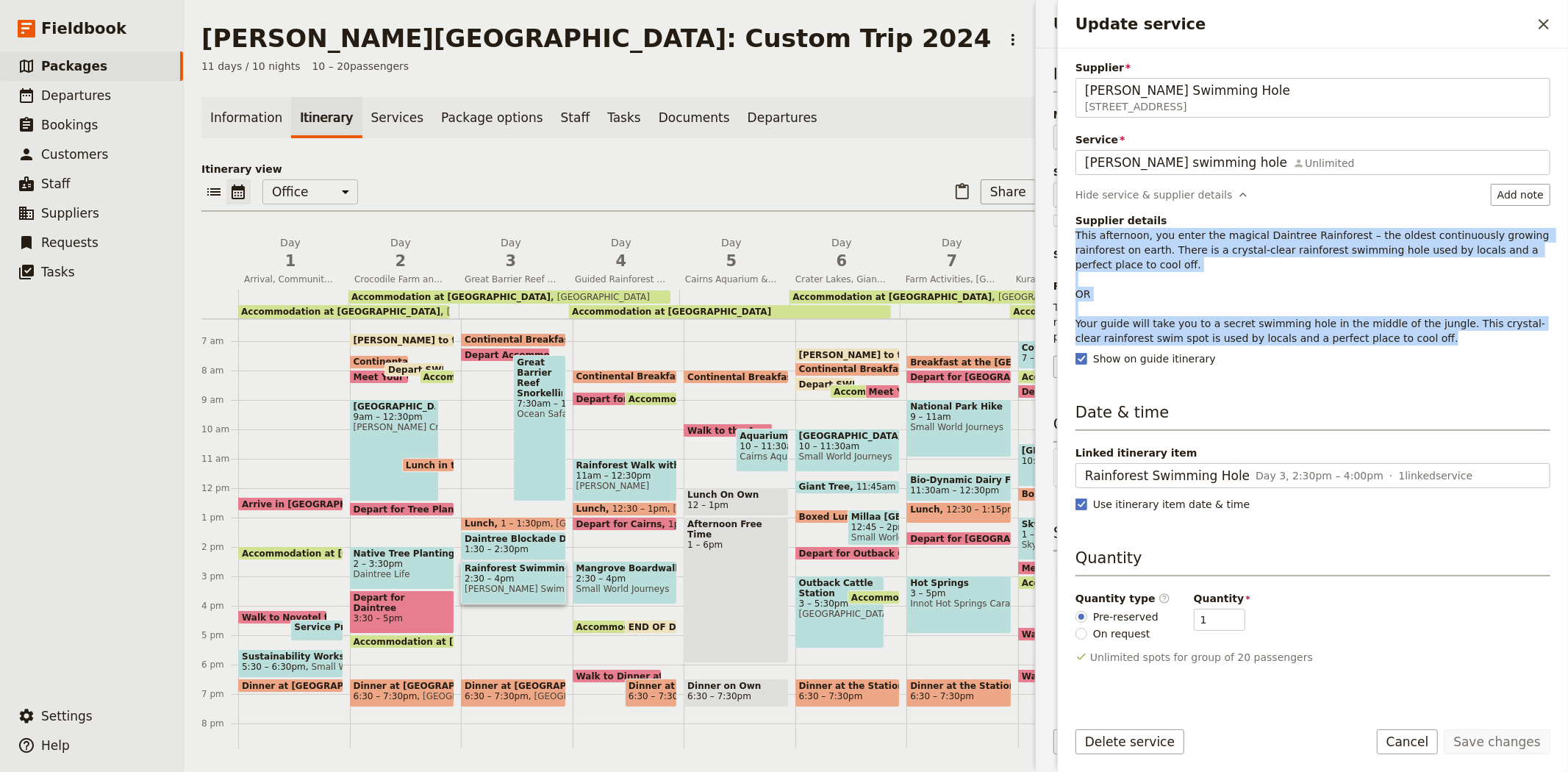
drag, startPoint x: 1074, startPoint y: 232, endPoint x: 1437, endPoint y: 329, distance: 375.7
click at [1437, 329] on div "Supplier Mason's Swimming Hole 3781 Cape Tribulation Road, Cape Tribulation QLD…" at bounding box center [1313, 378] width 510 height 659
copy p "This afternoon, you enter the magical Daintree Rainforest – the oldest continuo…"
click at [1539, 33] on button "​" at bounding box center [1543, 25] width 25 height 25
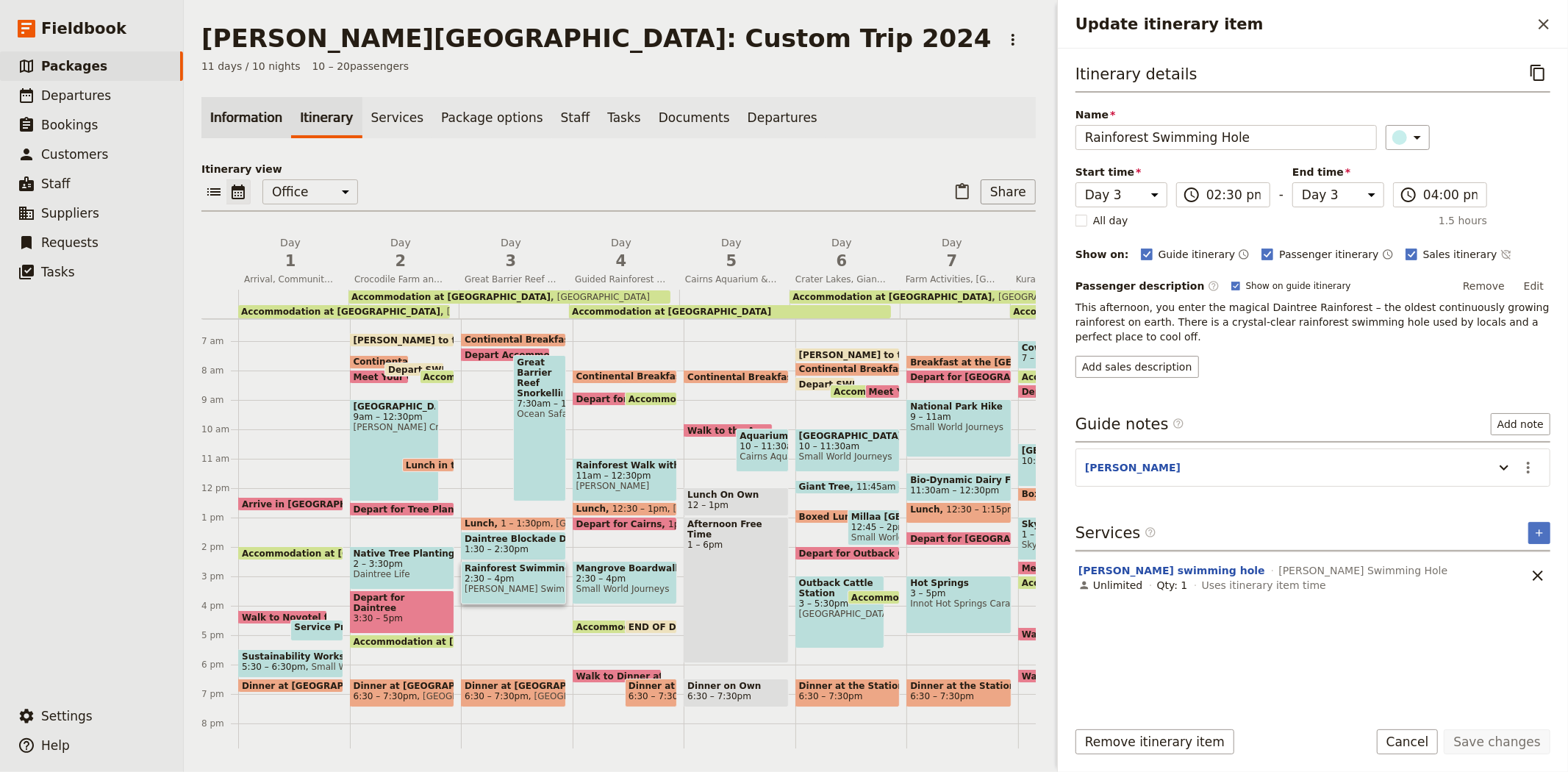
click at [223, 113] on link "Information" at bounding box center [246, 117] width 90 height 41
select select "INACTIVE"
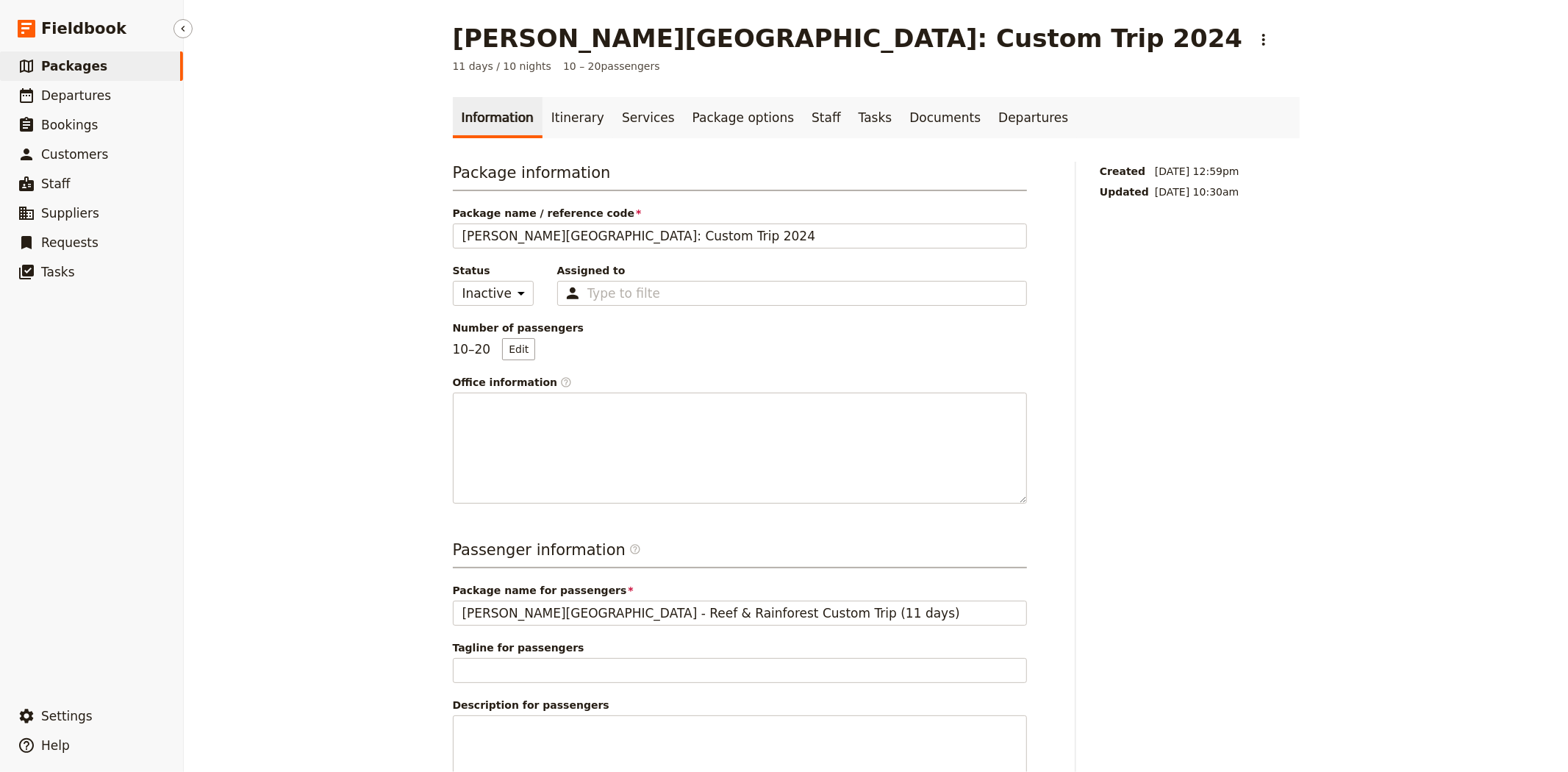
click at [86, 74] on span "Packages" at bounding box center [74, 66] width 66 height 15
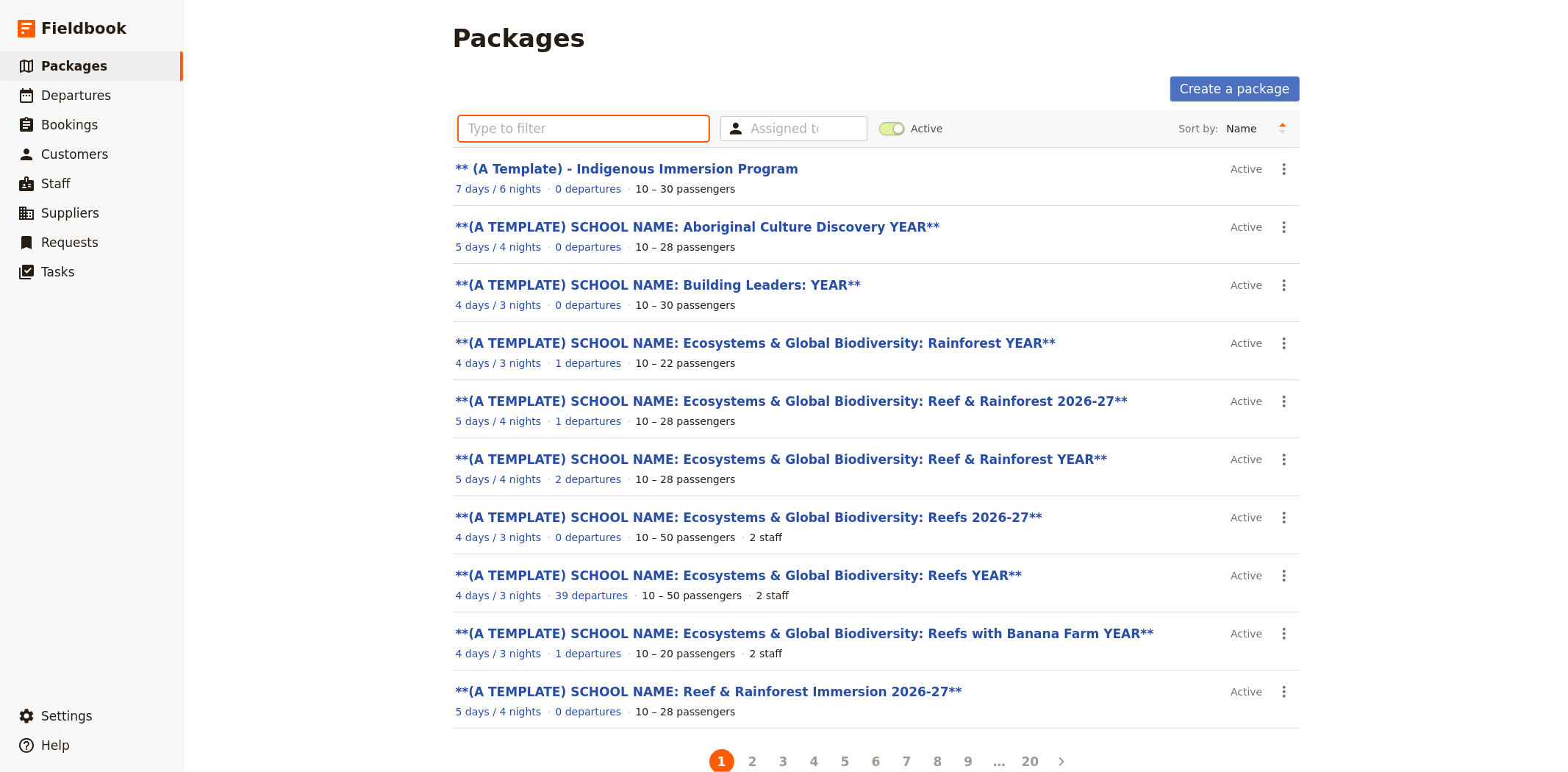
click at [579, 129] on input "text" at bounding box center [584, 129] width 251 height 25
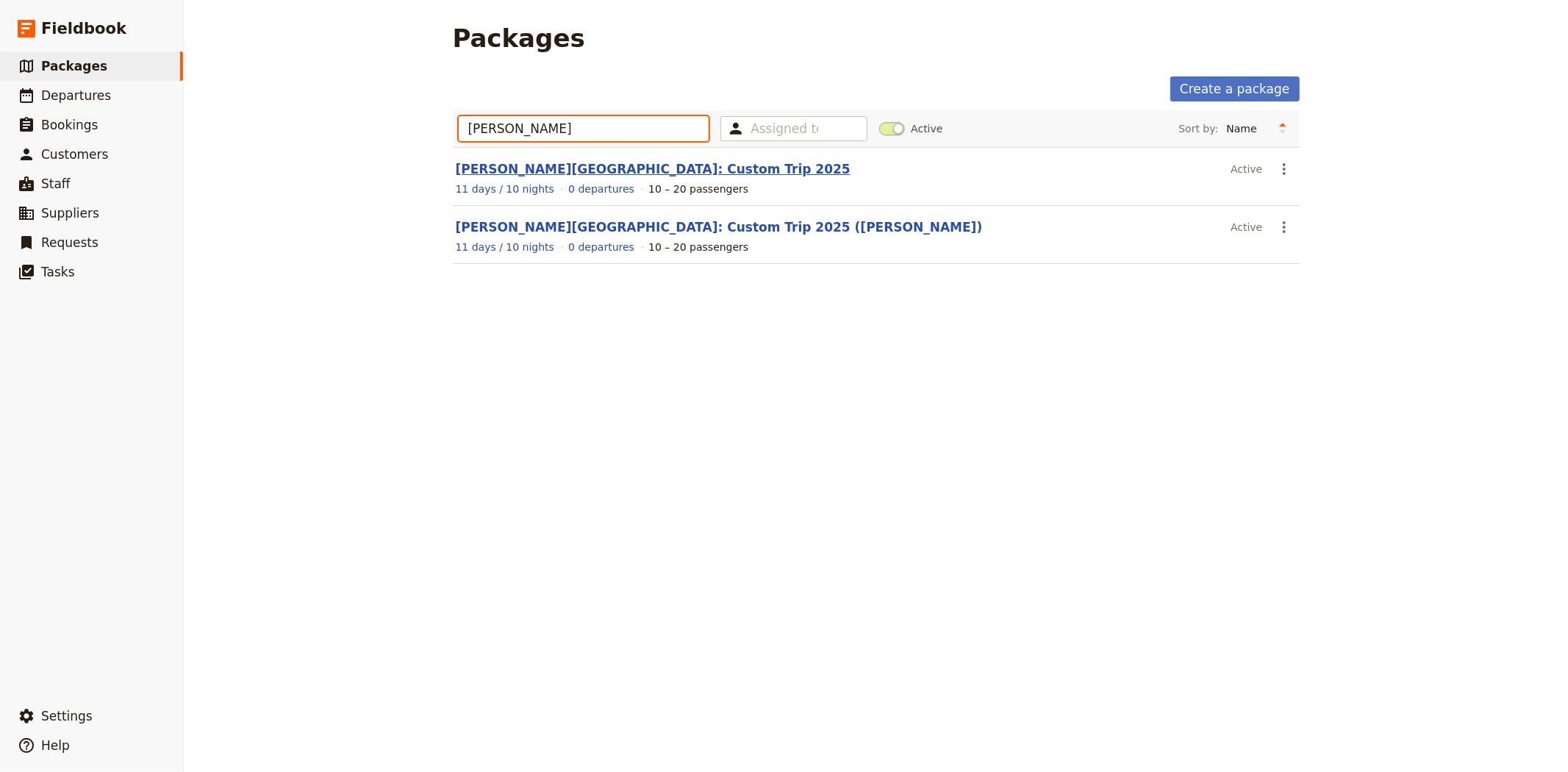
type input "albert park"
click at [622, 171] on link "Albert Park College: Custom Trip 2025" at bounding box center [654, 169] width 395 height 15
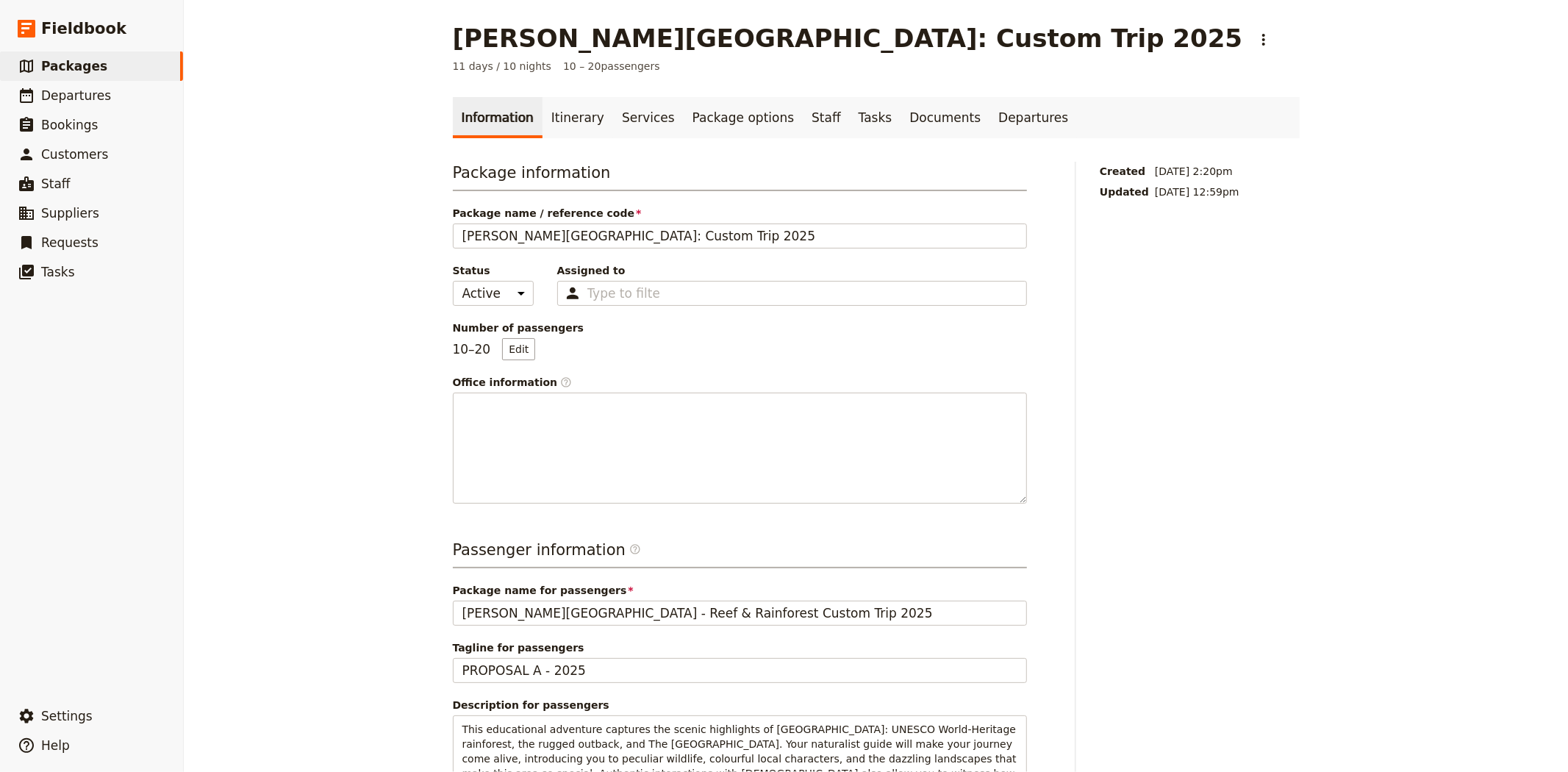
scroll to position [398, 0]
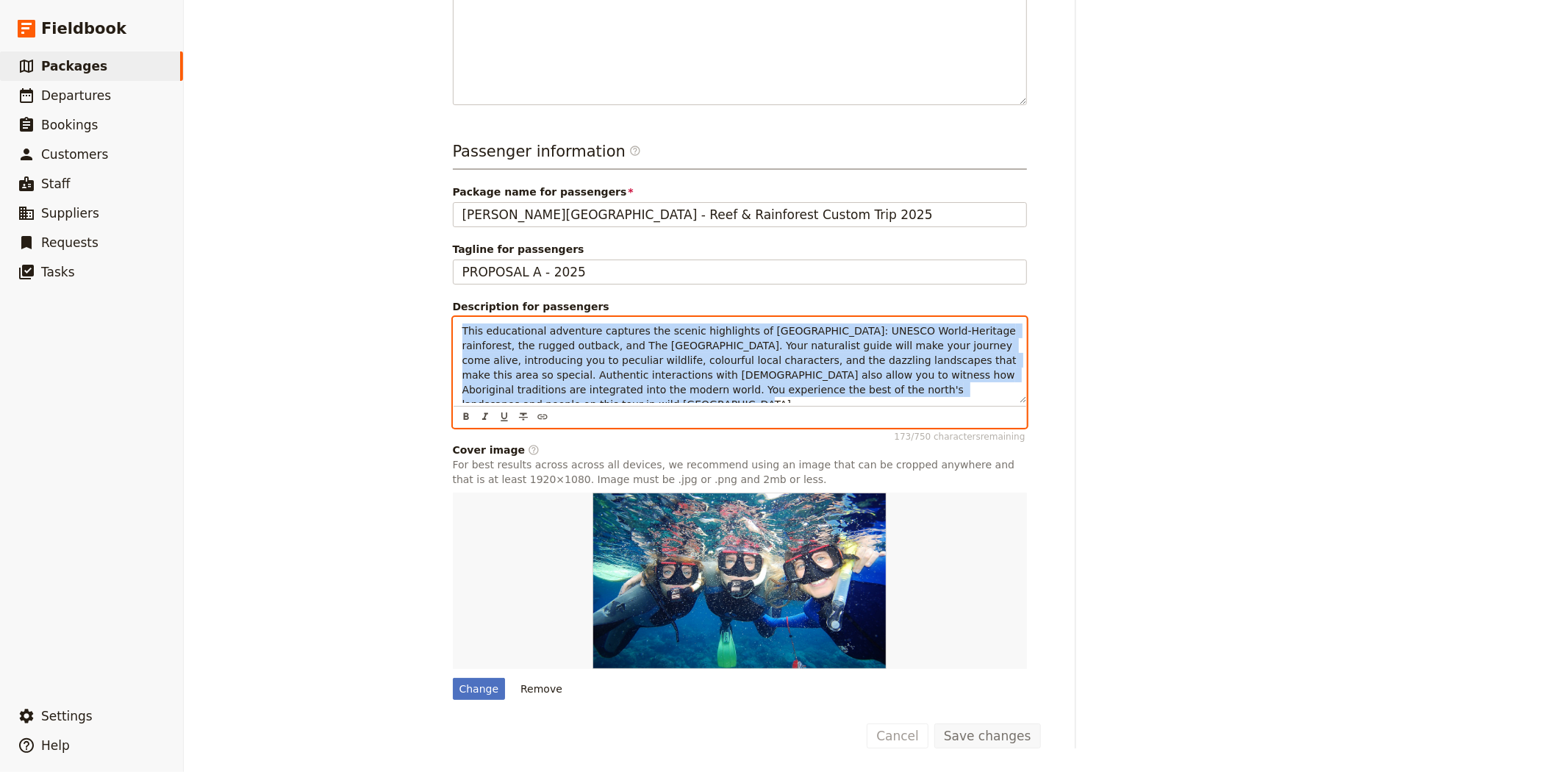
drag, startPoint x: 963, startPoint y: 391, endPoint x: 431, endPoint y: 321, distance: 536.6
click at [435, 321] on main "Albert Park College: Custom Trip 2025 ​ 11 days / 10 nights 10 – 20 passengers …" at bounding box center [876, 186] width 882 height 1170
copy span "This educational adventure captures the scenic highlights of north Australia: U…"
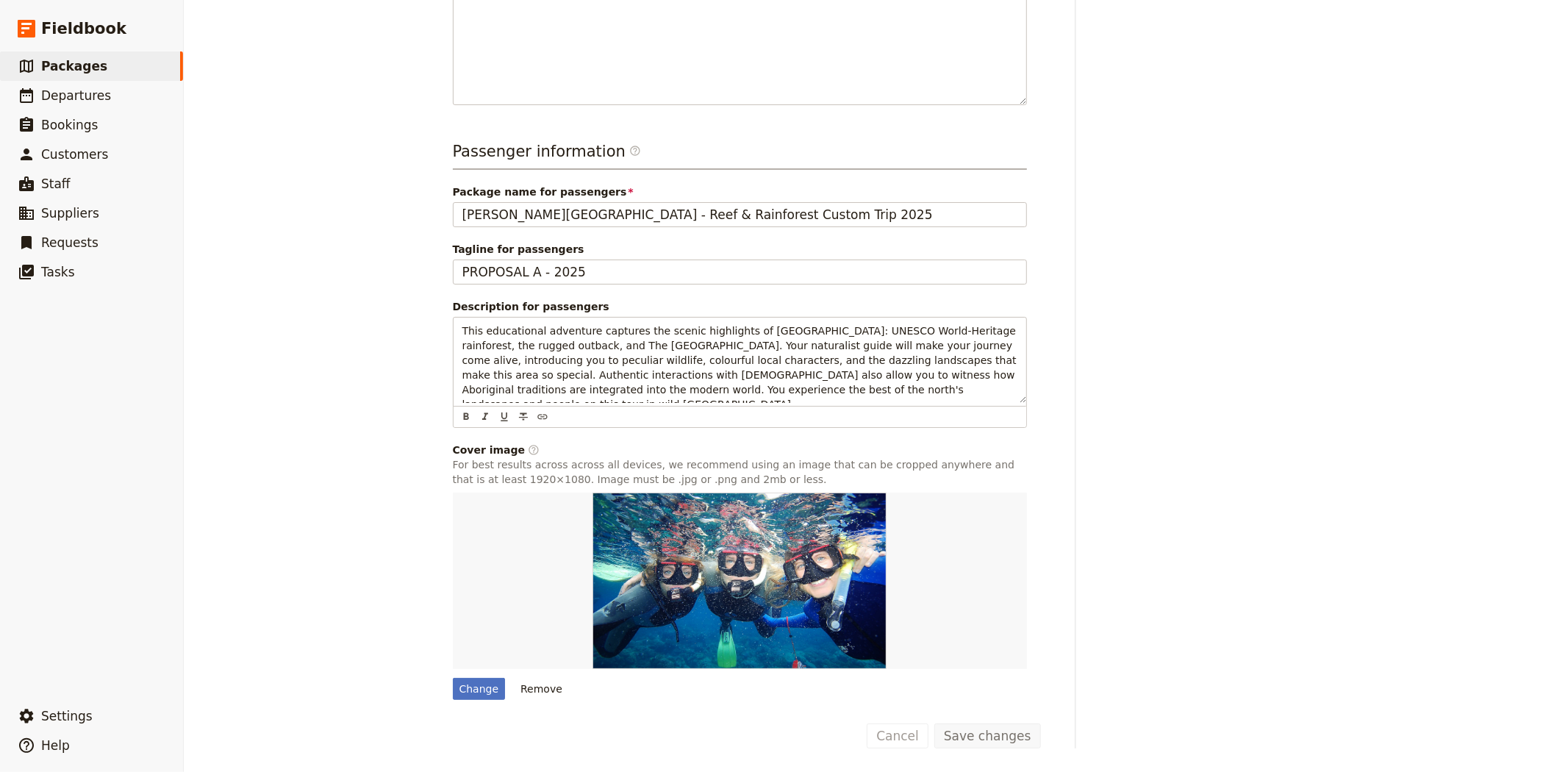
click at [409, 338] on div "Albert Park College: Custom Trip 2025 ​ 11 days / 10 nights 10 – 20 passengers …" at bounding box center [876, 386] width 1384 height 772
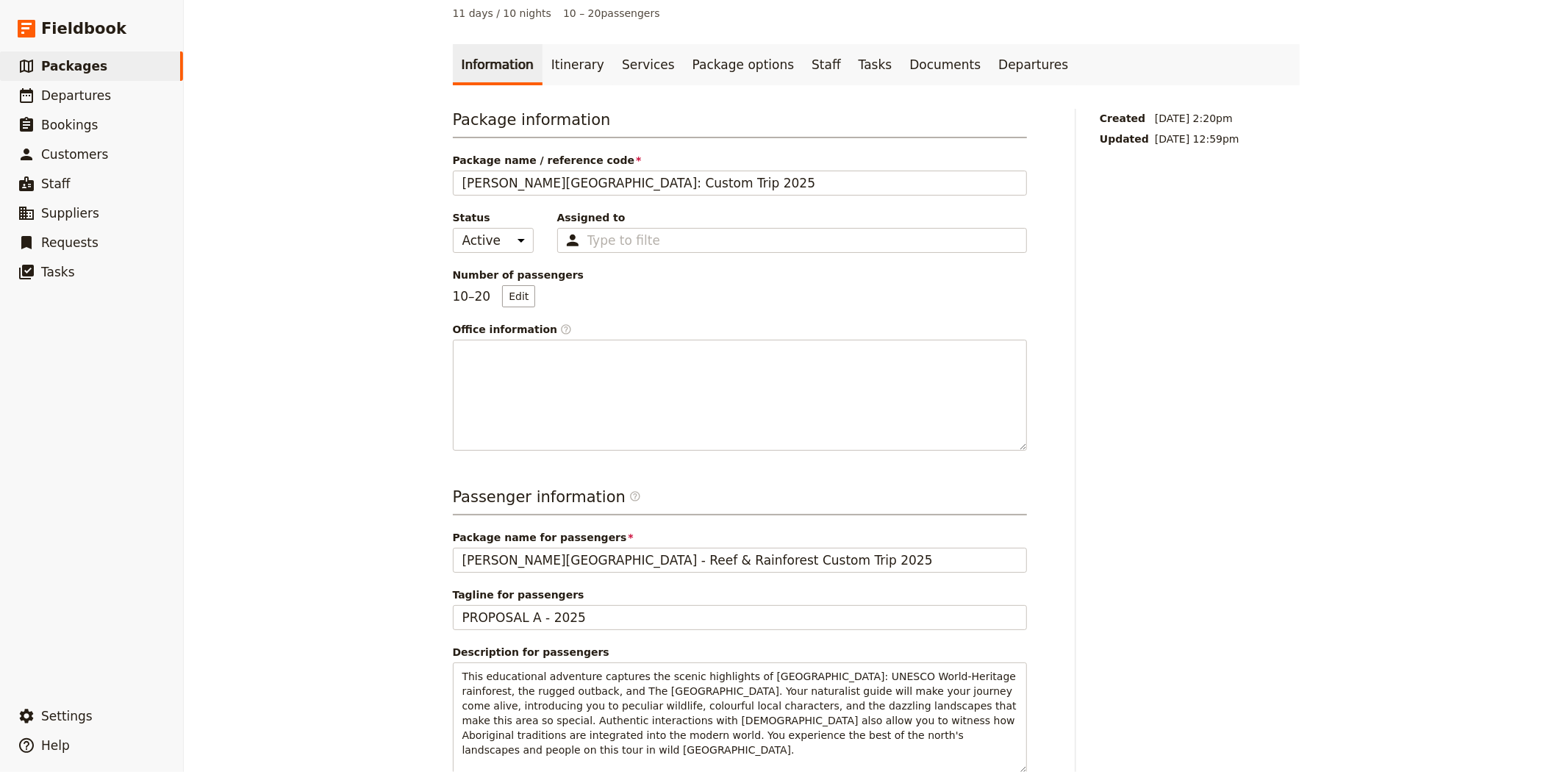
scroll to position [0, 0]
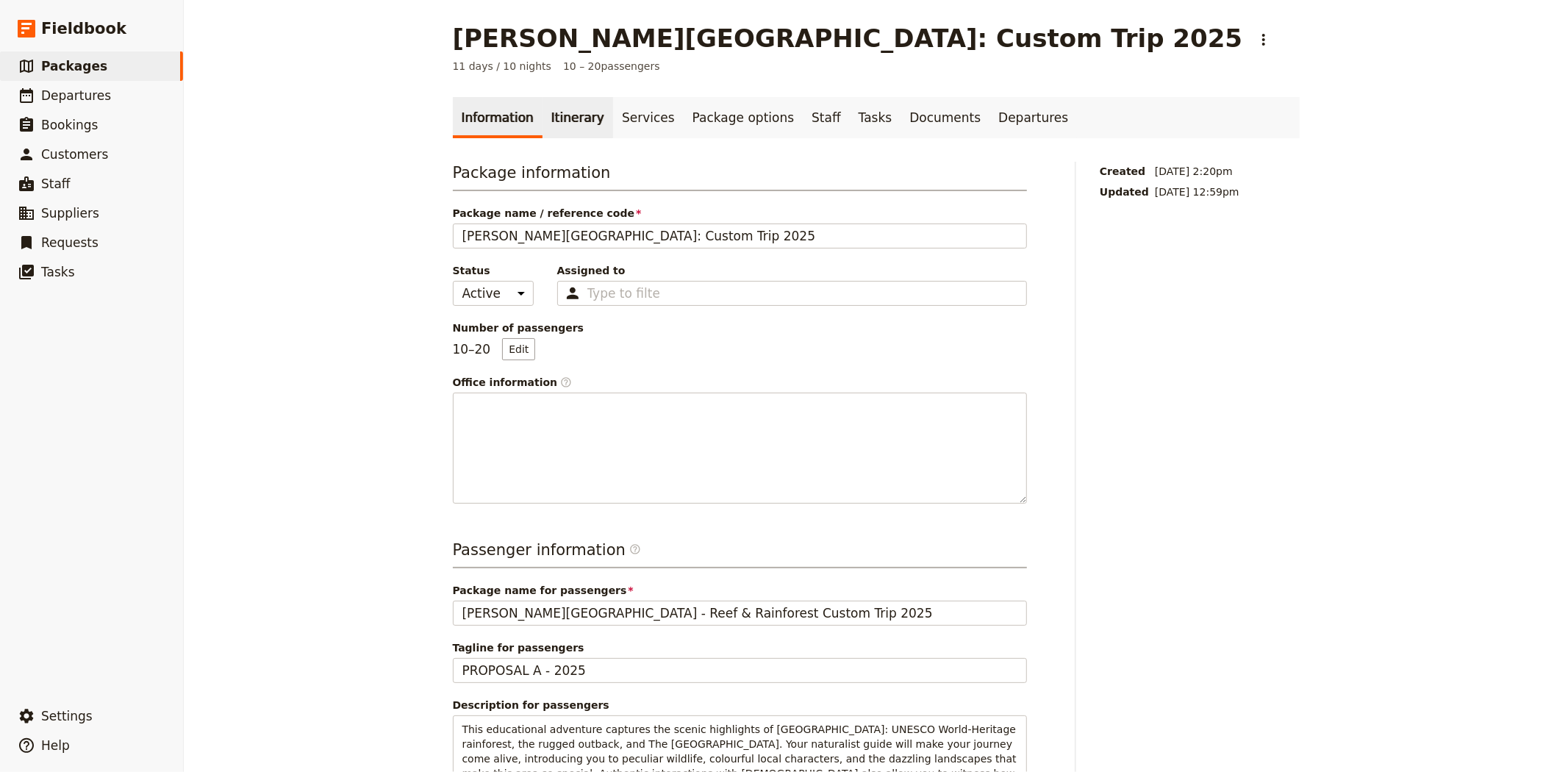
click at [570, 123] on link "Itinerary" at bounding box center [577, 117] width 71 height 41
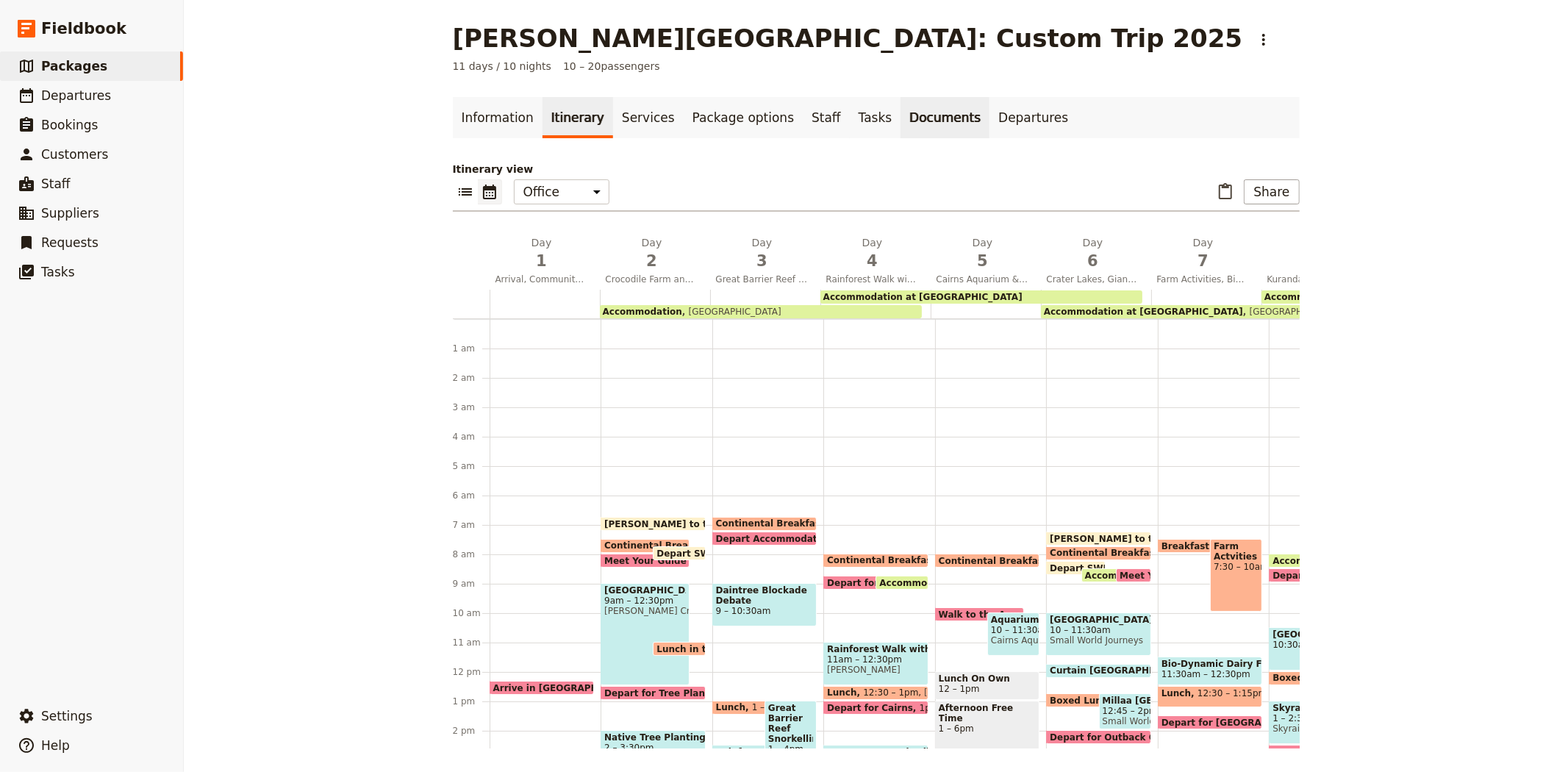
scroll to position [184, 0]
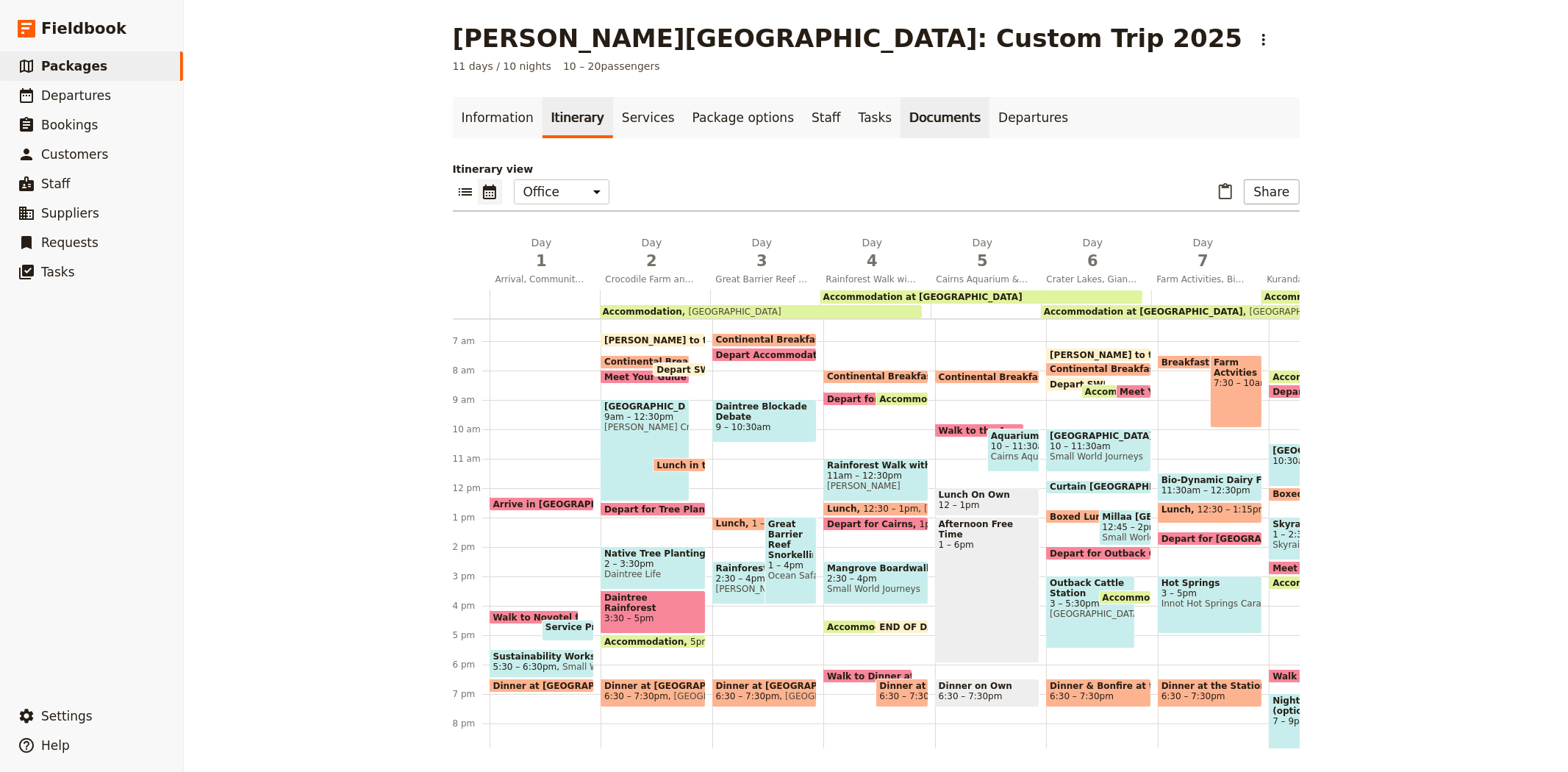
click at [906, 125] on link "Documents" at bounding box center [945, 117] width 89 height 41
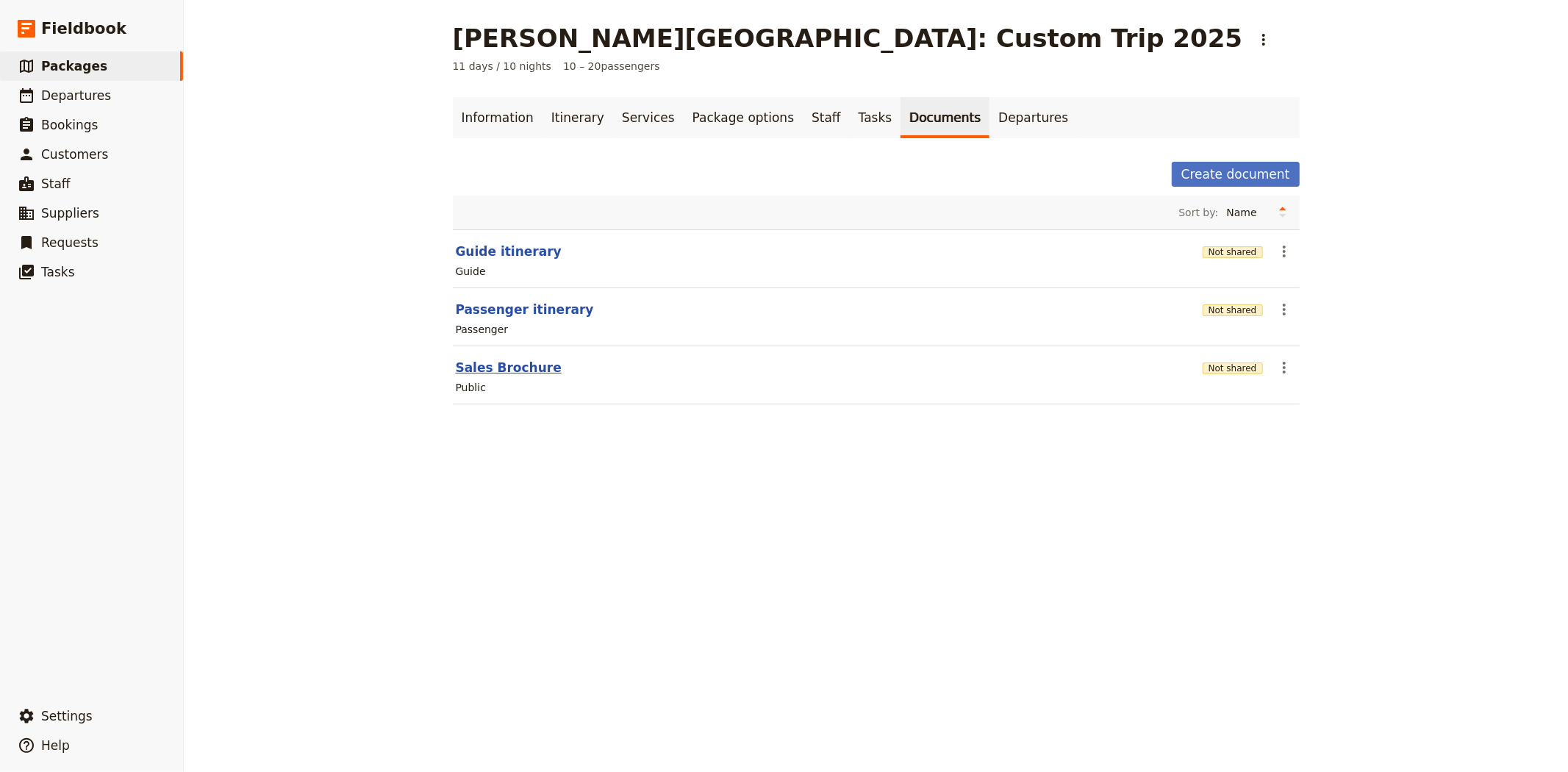
click at [468, 366] on button "Sales Brochure" at bounding box center [508, 367] width 105 height 17
select select "DEFAULT"
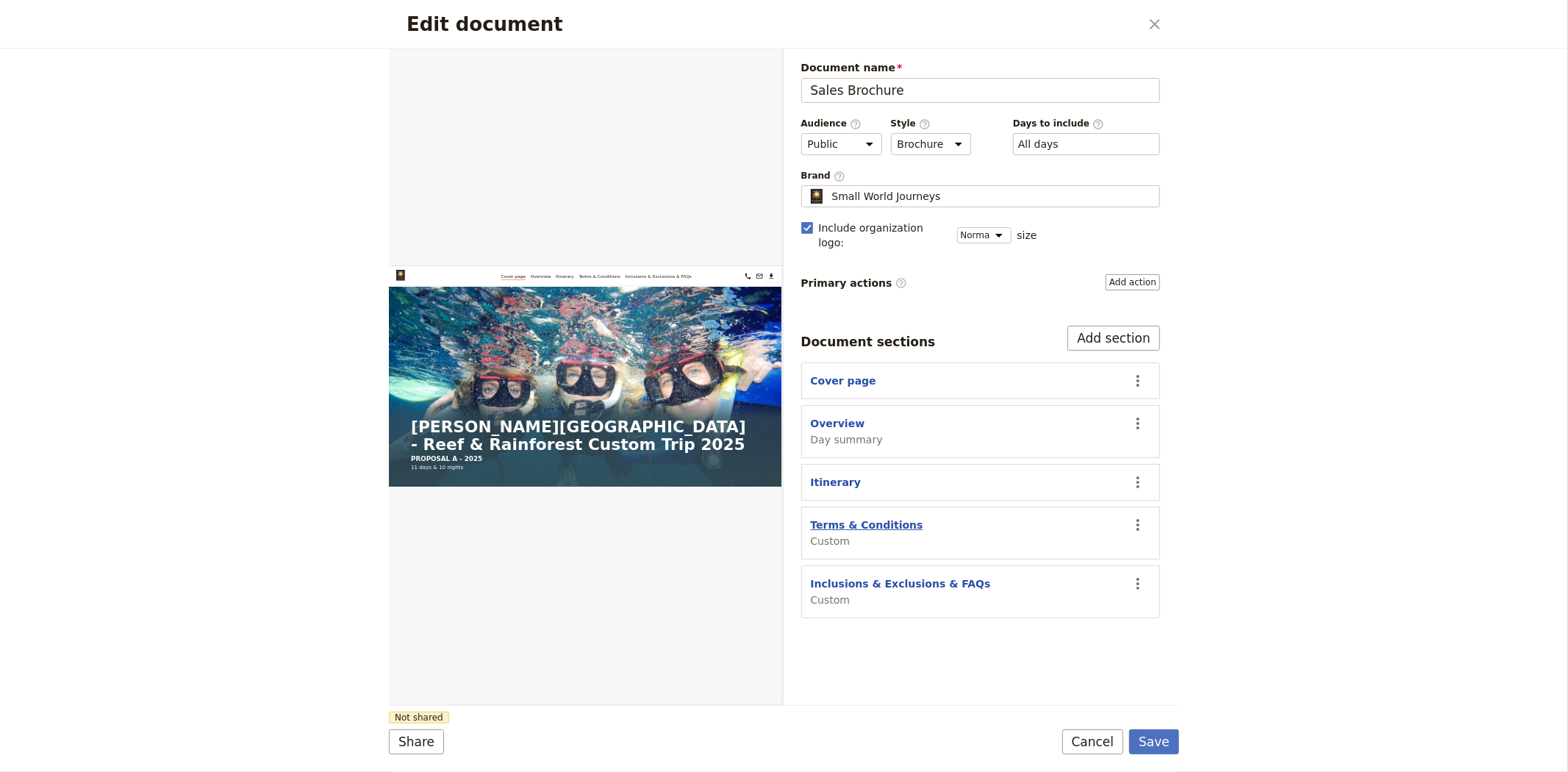
click at [861, 517] on button "Terms & Conditions" at bounding box center [867, 524] width 113 height 15
select select "CUSTOM"
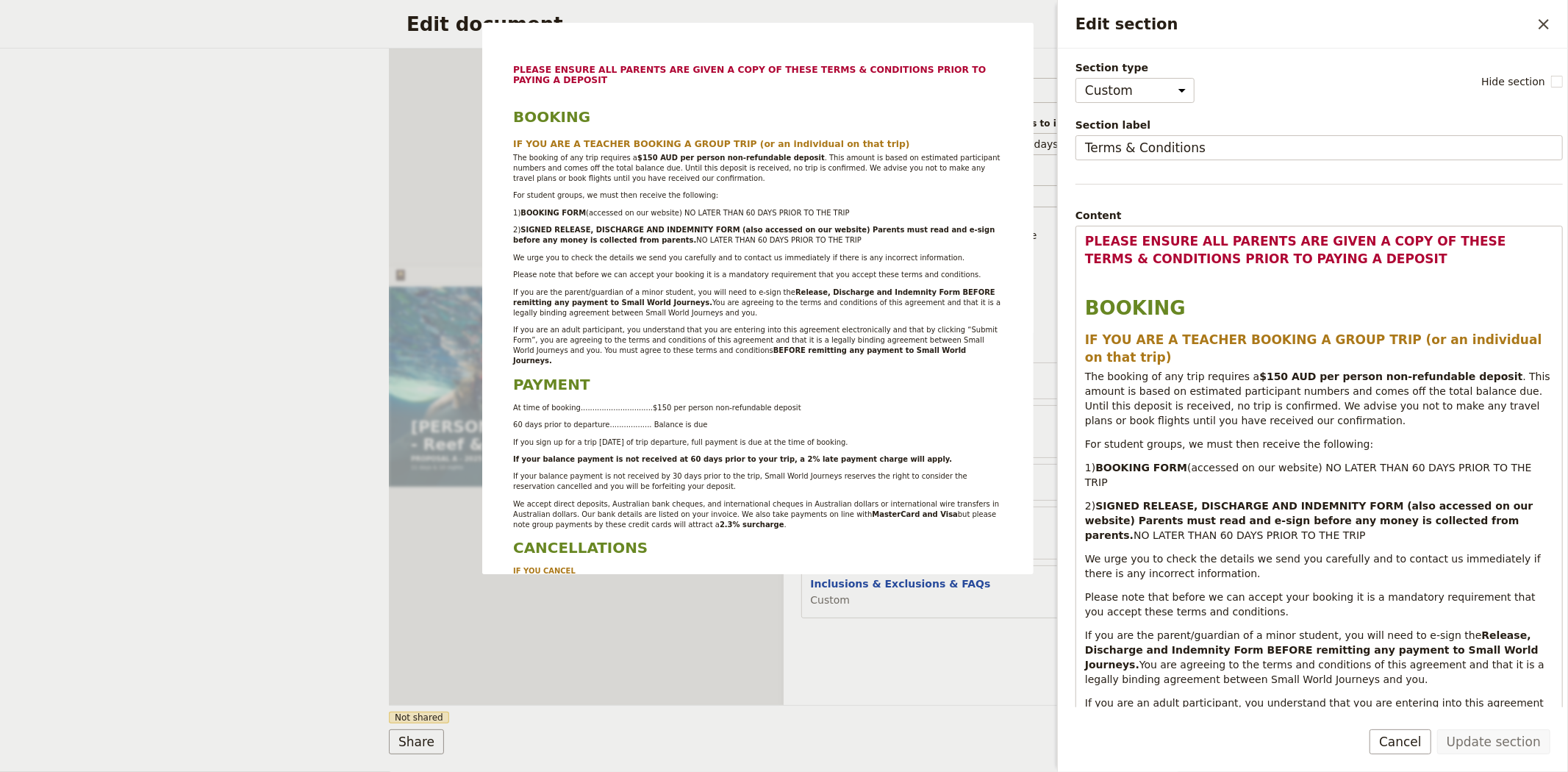
click at [853, 659] on div "Document name Sales Brochure Preview Audience ​ Public Passenger Guide Style ​ …" at bounding box center [981, 377] width 395 height 657
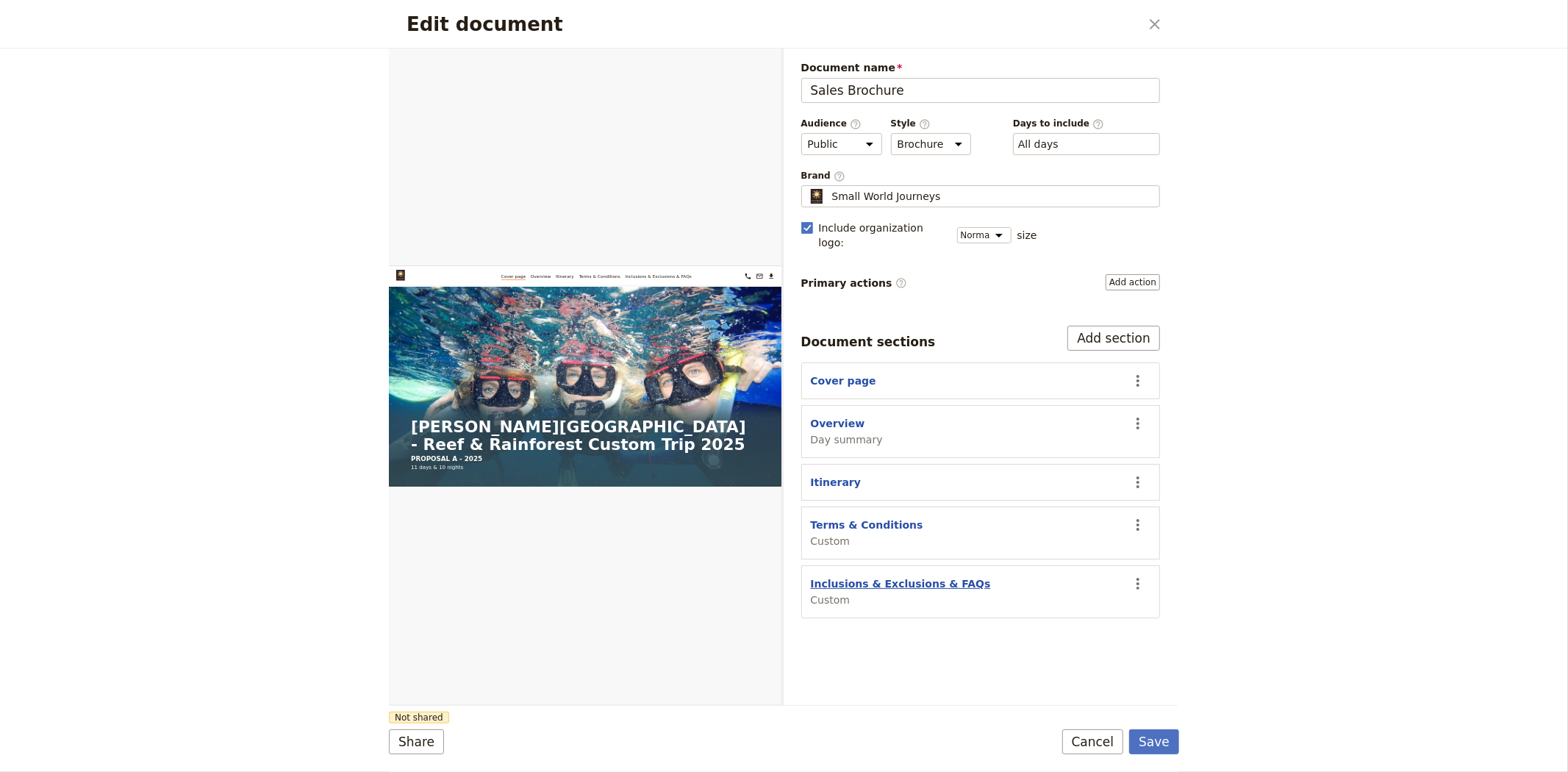
click at [864, 577] on button "Inclusions & Exclusions & FAQs" at bounding box center [900, 584] width 180 height 15
select select "CUSTOM"
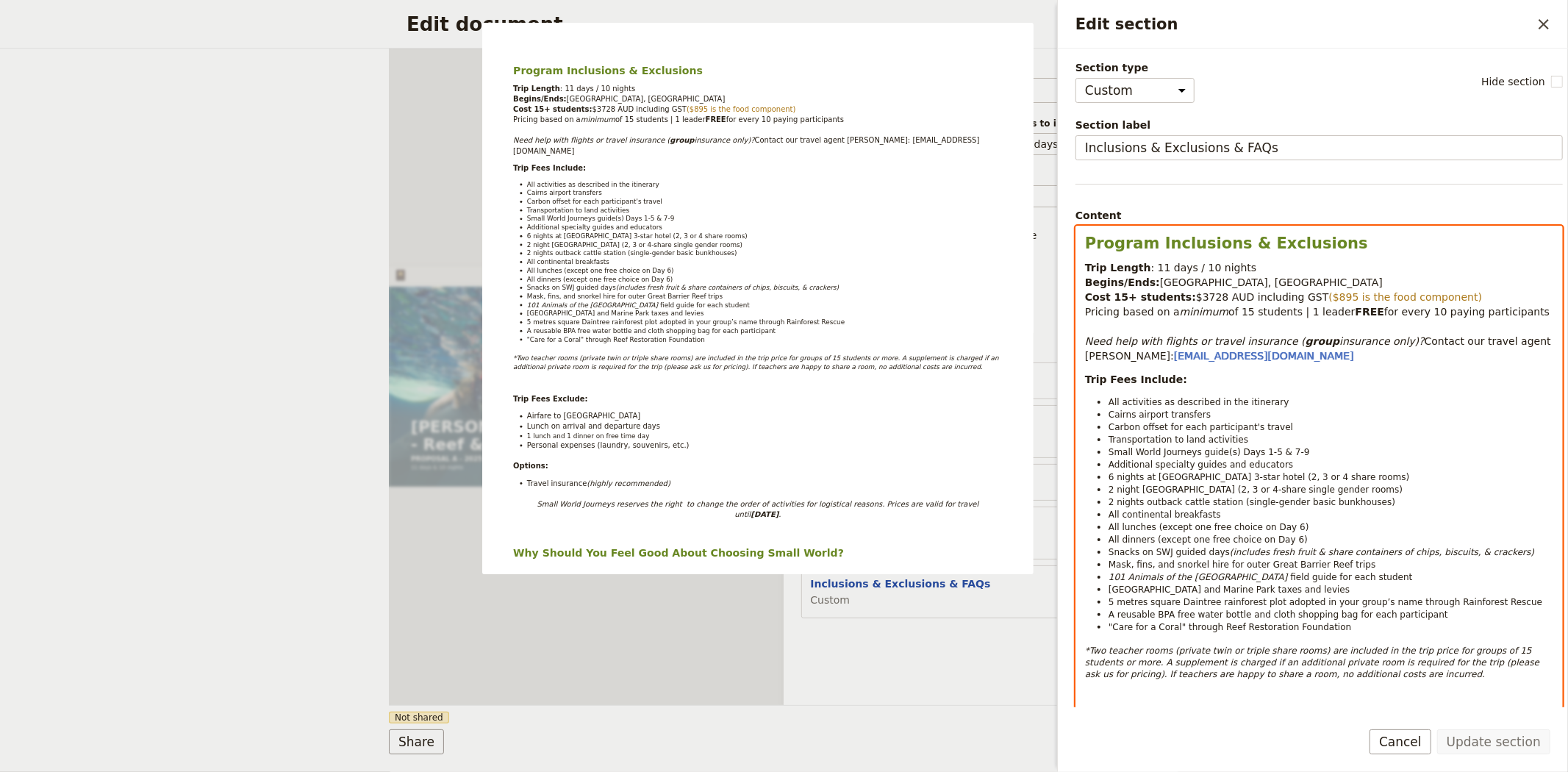
drag, startPoint x: 1540, startPoint y: 619, endPoint x: 1052, endPoint y: -49, distance: 827.3
click at [1052, 0] on html "Cover page Overview Itinerary Fieldbook ​ ​ Fieldbook ​ ​ Packages ​ Departures…" at bounding box center [784, 386] width 1568 height 772
copy div "Program Inclusions & Exclusions Trip Length : 11 days / 10 nights Begins/Ends: …"
